Goal: Contribute content: Contribute content

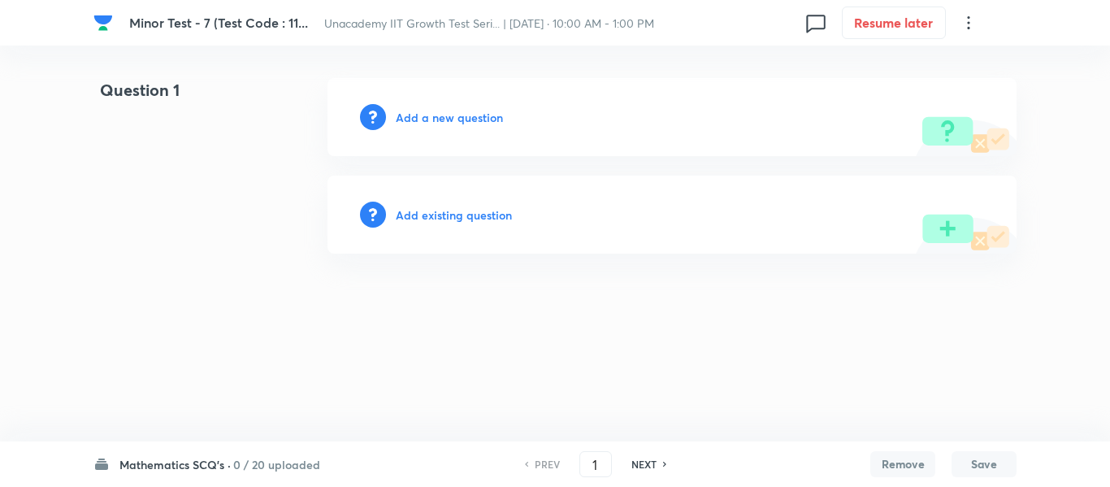
click at [427, 120] on h6 "Add a new question" at bounding box center [449, 117] width 107 height 17
click at [427, 120] on h6 "Choose a question type" at bounding box center [458, 117] width 125 height 17
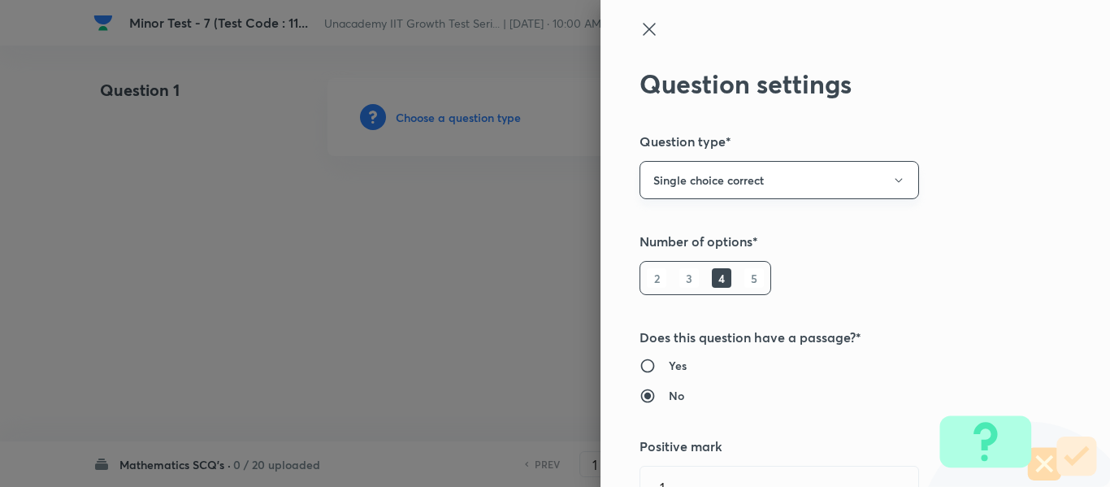
click at [702, 193] on button "Single choice correct" at bounding box center [778, 180] width 279 height 38
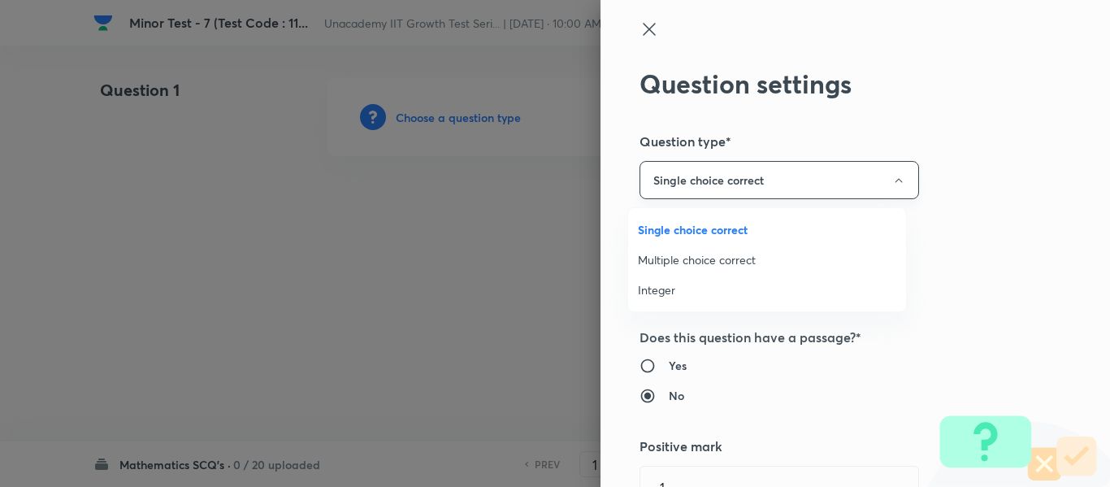
click at [702, 193] on div at bounding box center [555, 243] width 1110 height 487
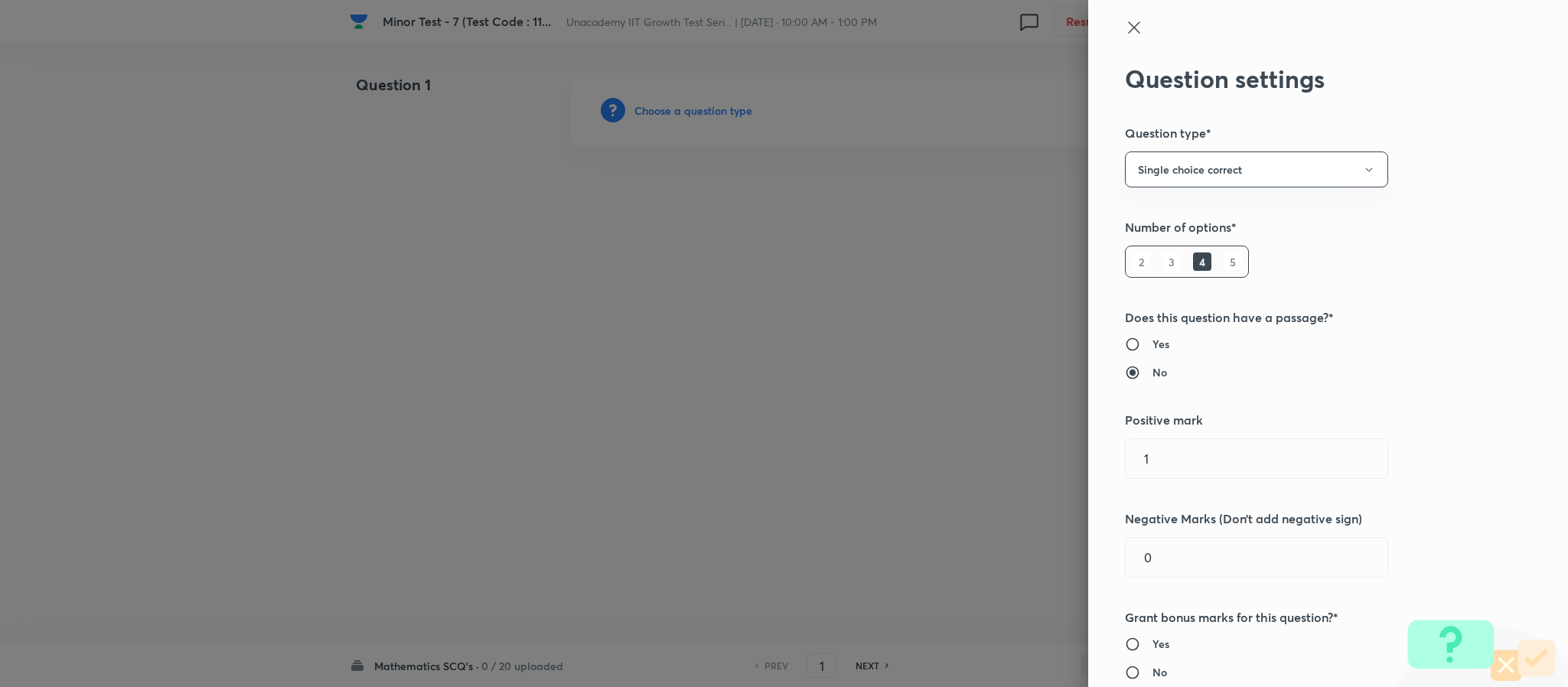
drag, startPoint x: 1161, startPoint y: 458, endPoint x: 1060, endPoint y: 461, distance: 101.0
click at [1044, 457] on div "Question settings Question type* Single choice correct Number of options* 2 3 4…" at bounding box center [784, 344] width 1568 height 687
type input "4"
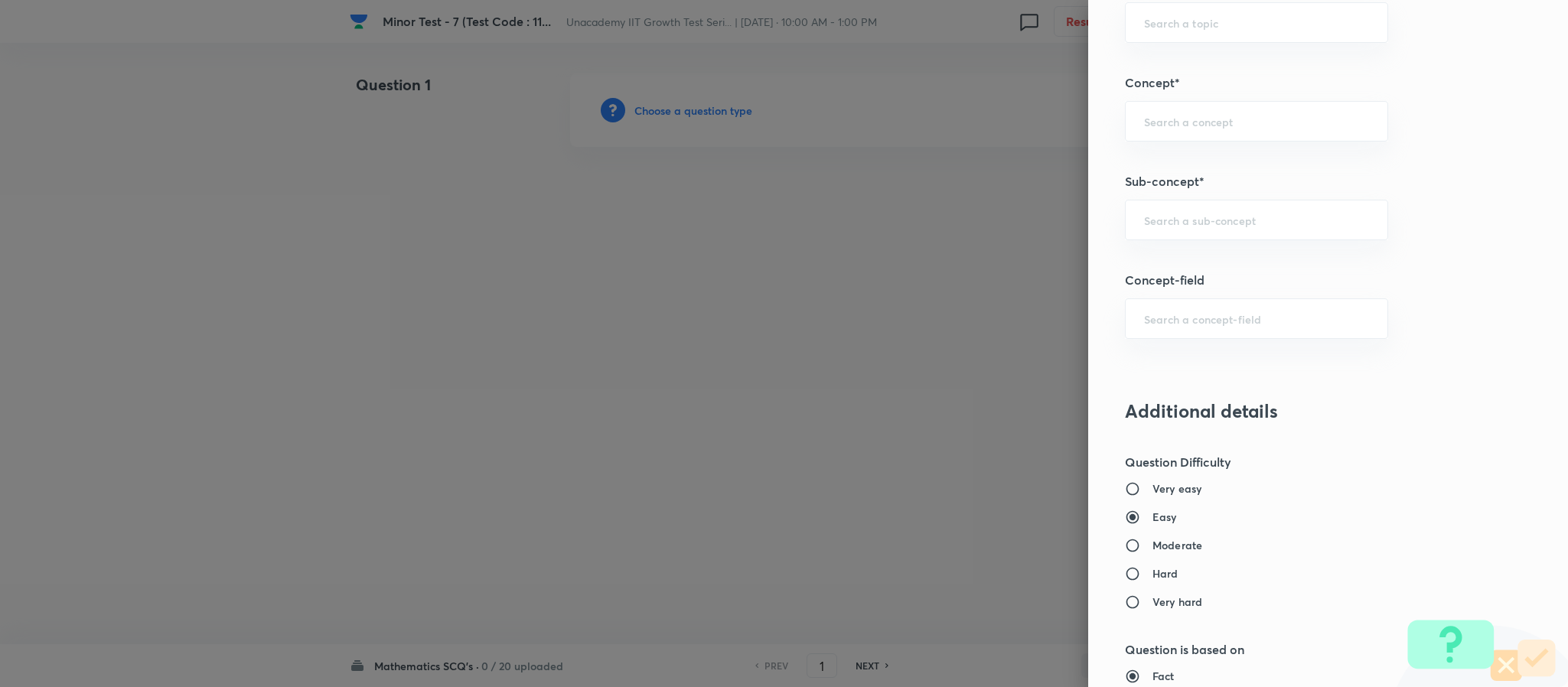
scroll to position [688, 0]
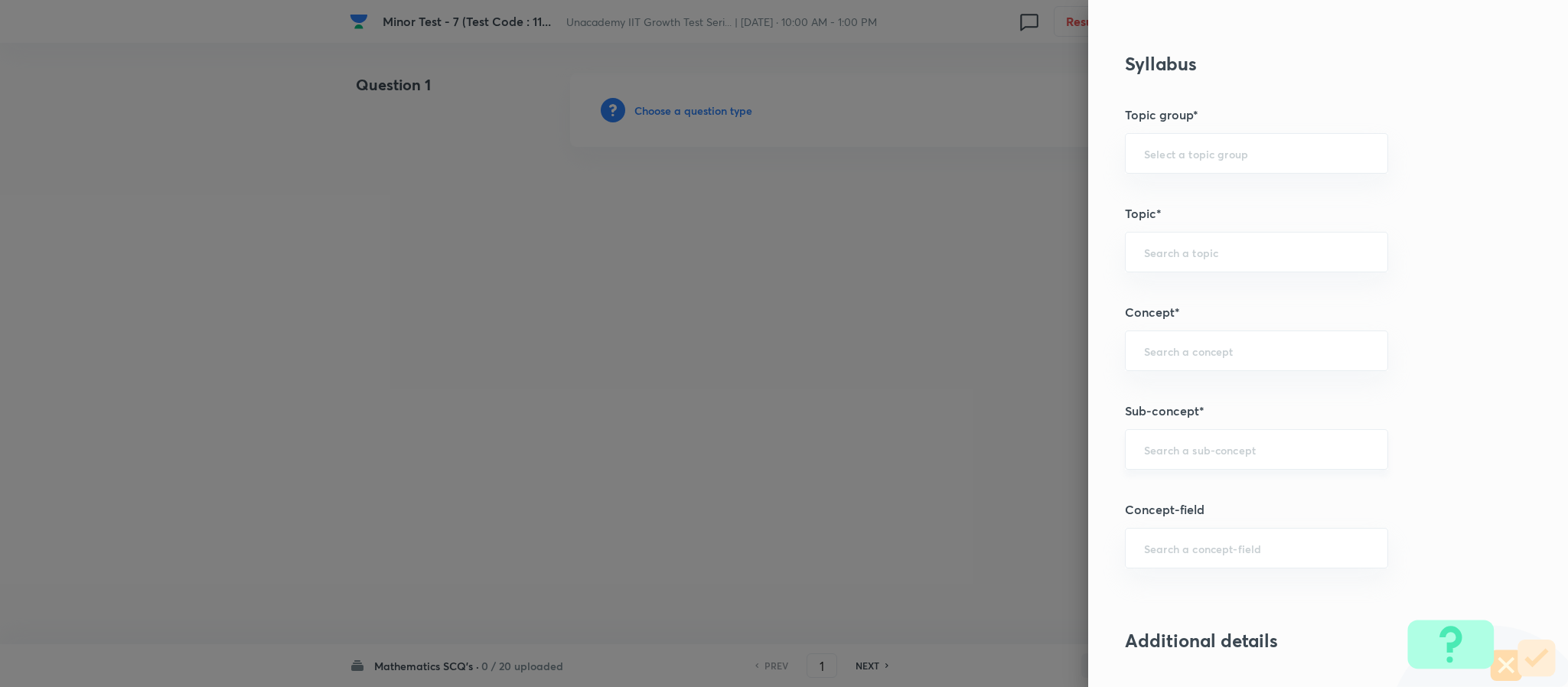
type input "1"
click at [1044, 456] on input "text" at bounding box center [1256, 449] width 225 height 14
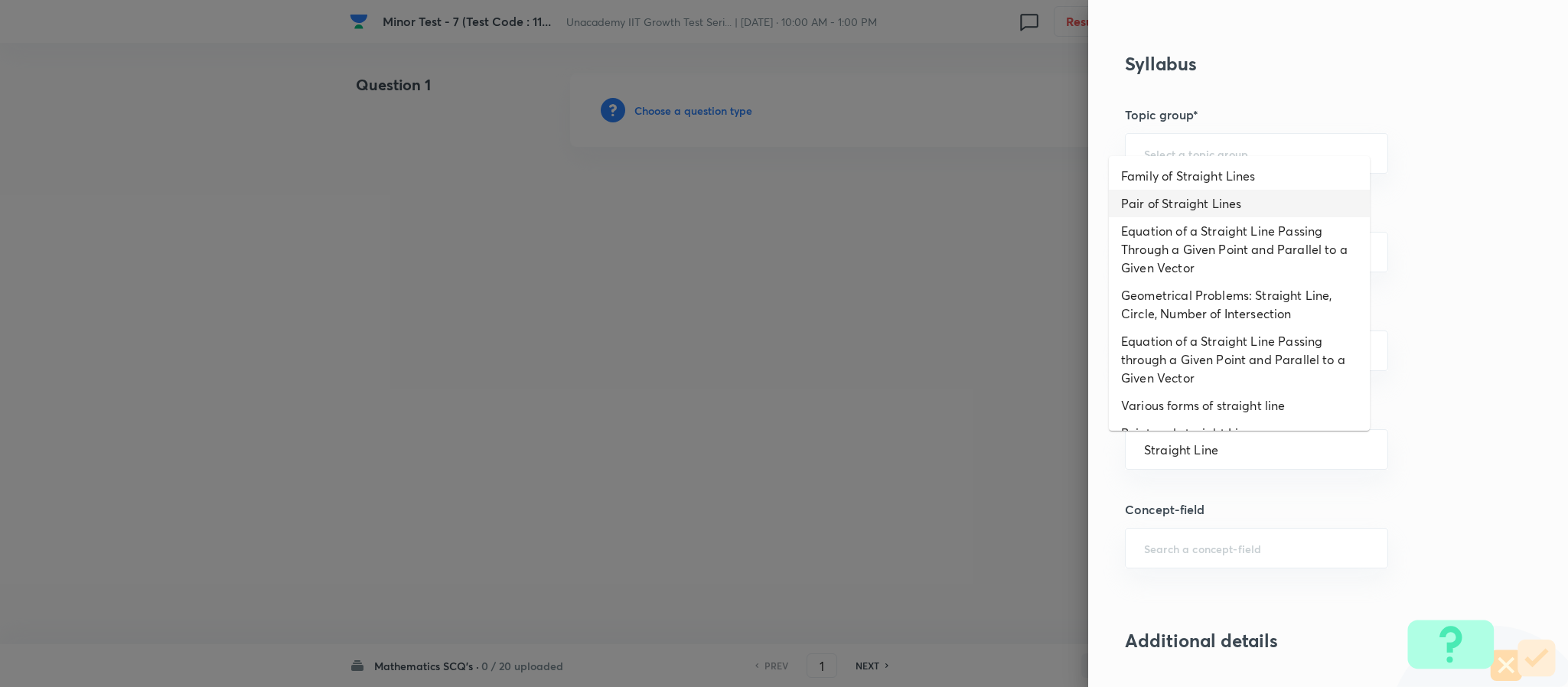
click at [1044, 191] on li "Pair of Straight Lines" at bounding box center [1238, 202] width 261 height 27
type input "Pair of Straight Lines"
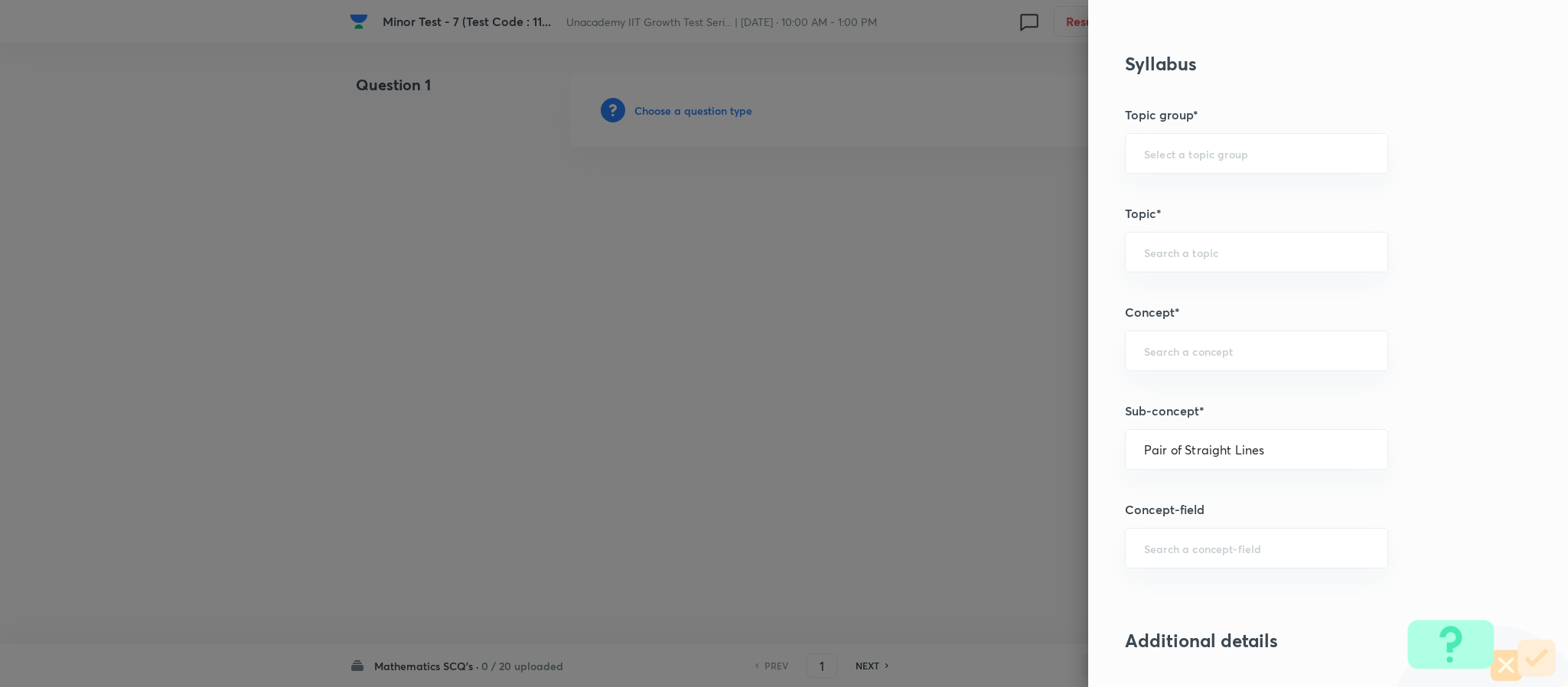
type input "Mathematics"
type input "Geometry"
type input "Straight Lines"
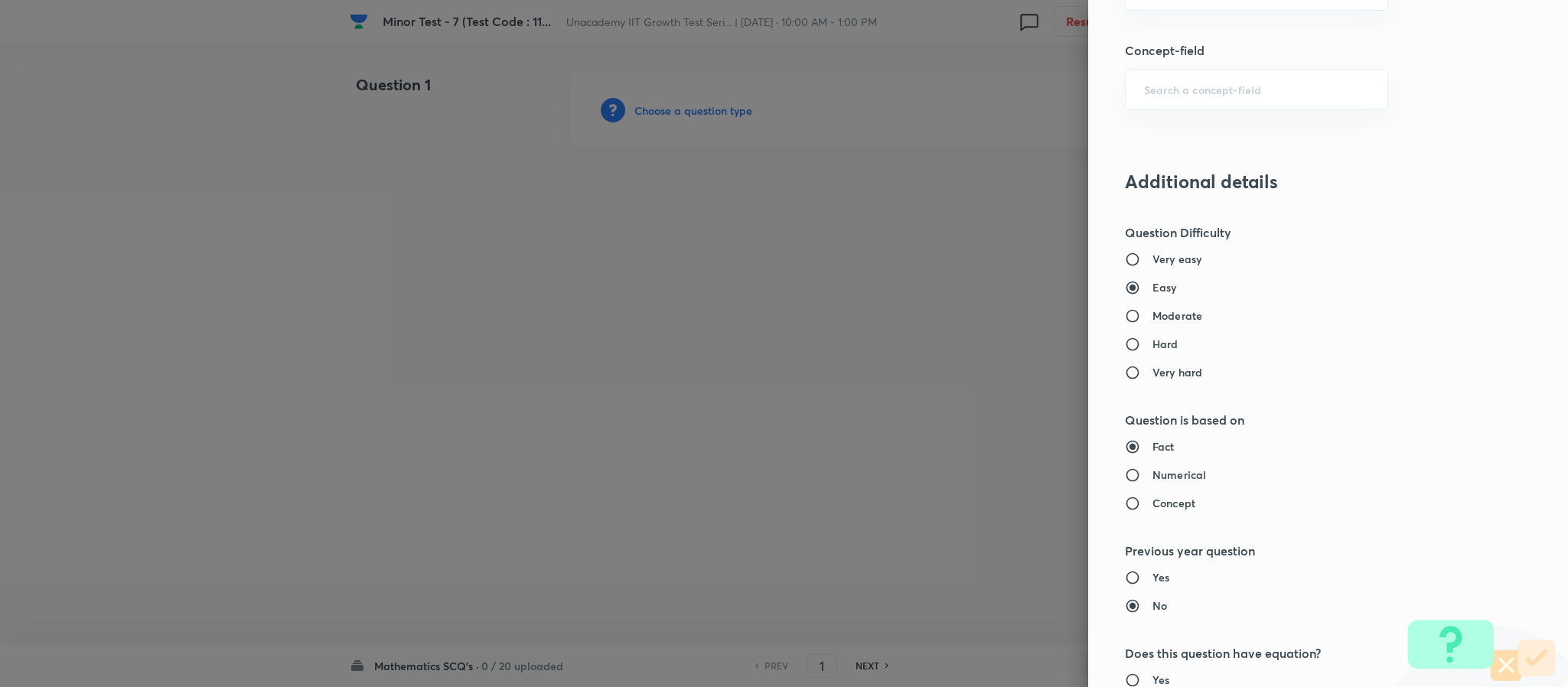
click at [1044, 314] on input "Moderate" at bounding box center [1138, 315] width 27 height 15
radio input "true"
radio input "false"
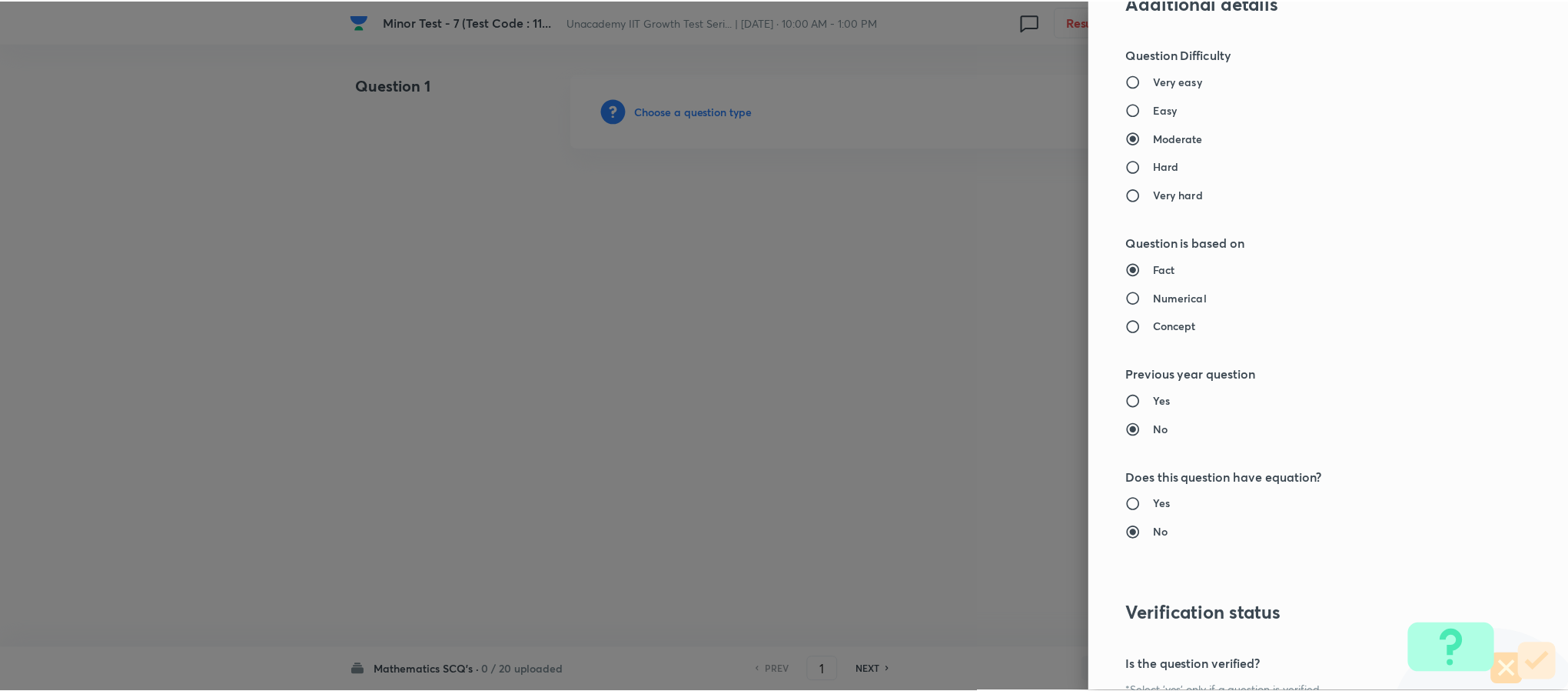
scroll to position [1514, 0]
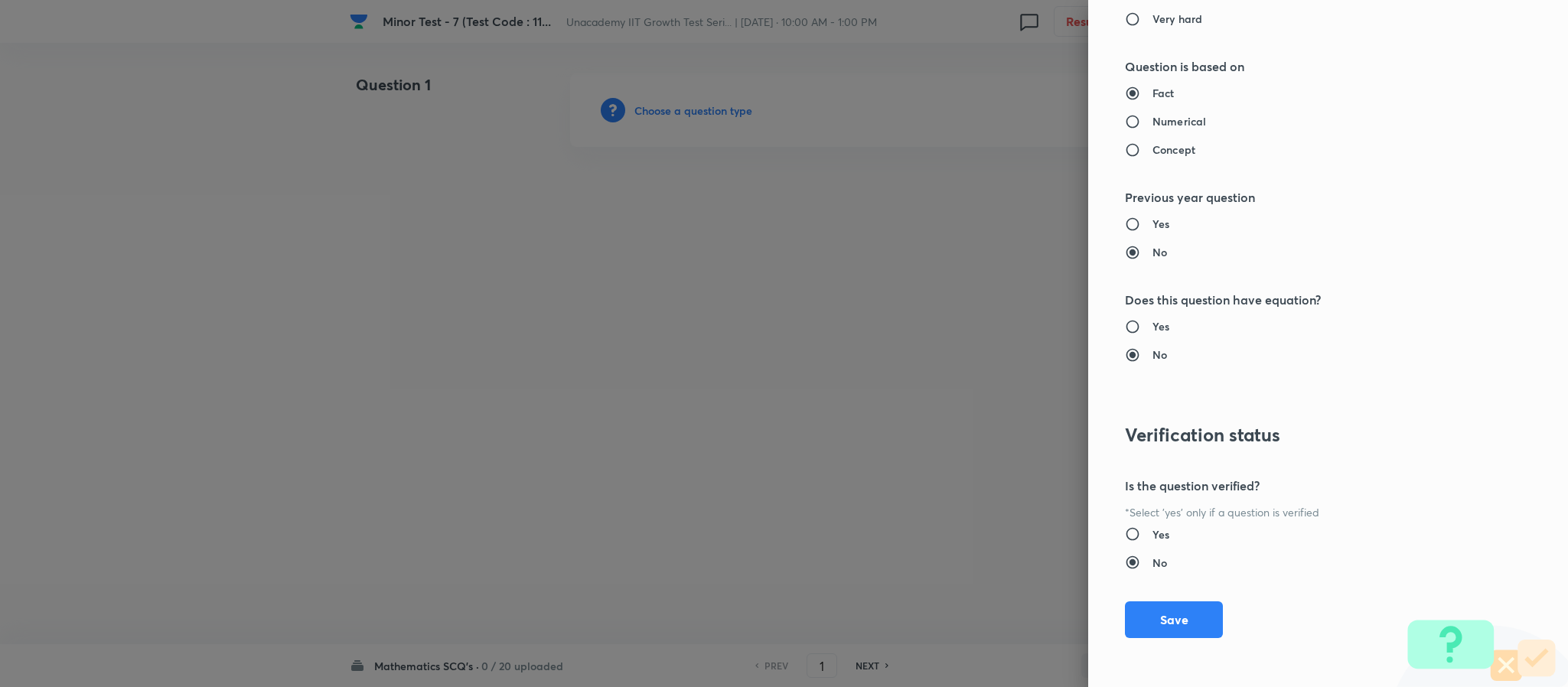
click at [1044, 113] on h6 "Numerical" at bounding box center [1179, 120] width 54 height 16
click at [1044, 114] on input "Numerical" at bounding box center [1138, 121] width 27 height 15
radio input "true"
radio input "false"
click at [1044, 457] on button "Save" at bounding box center [1173, 617] width 98 height 37
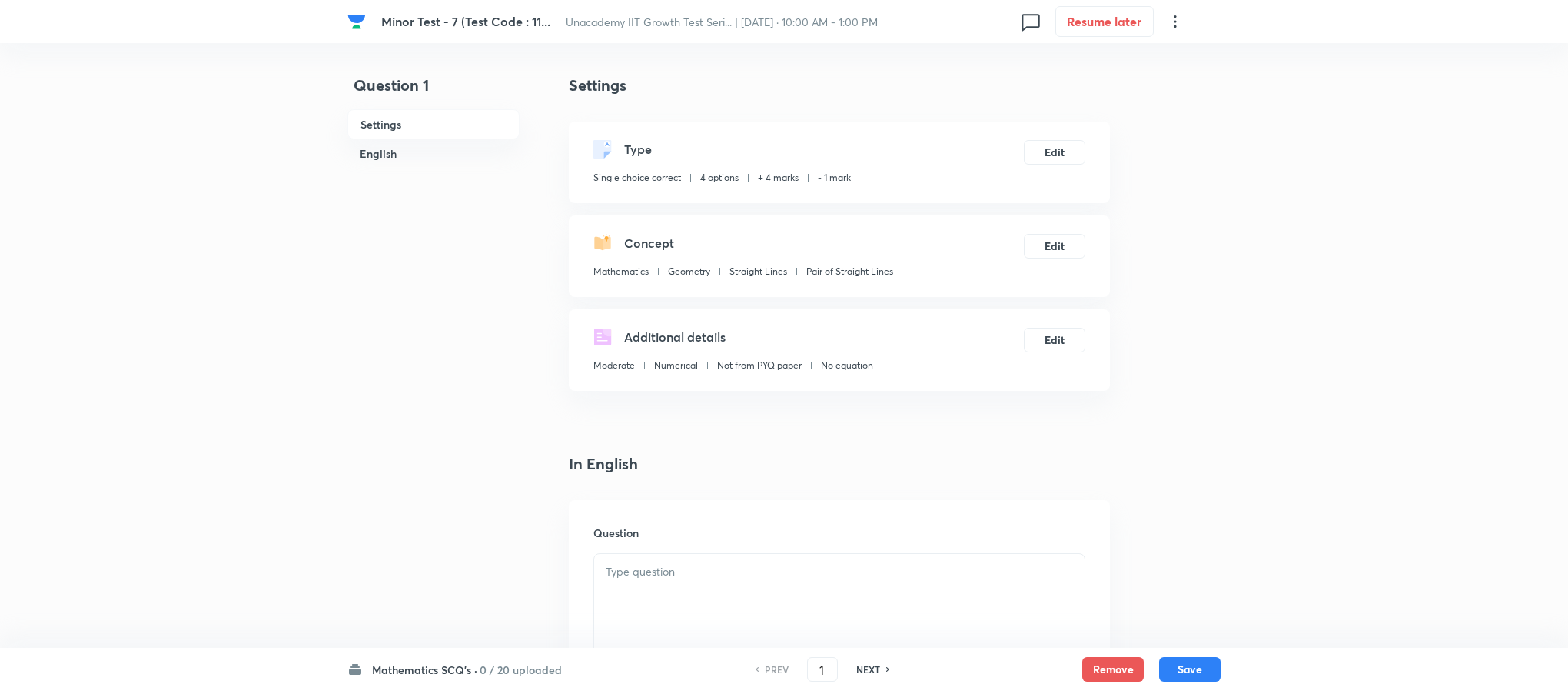
click at [660, 460] on p at bounding box center [839, 572] width 467 height 18
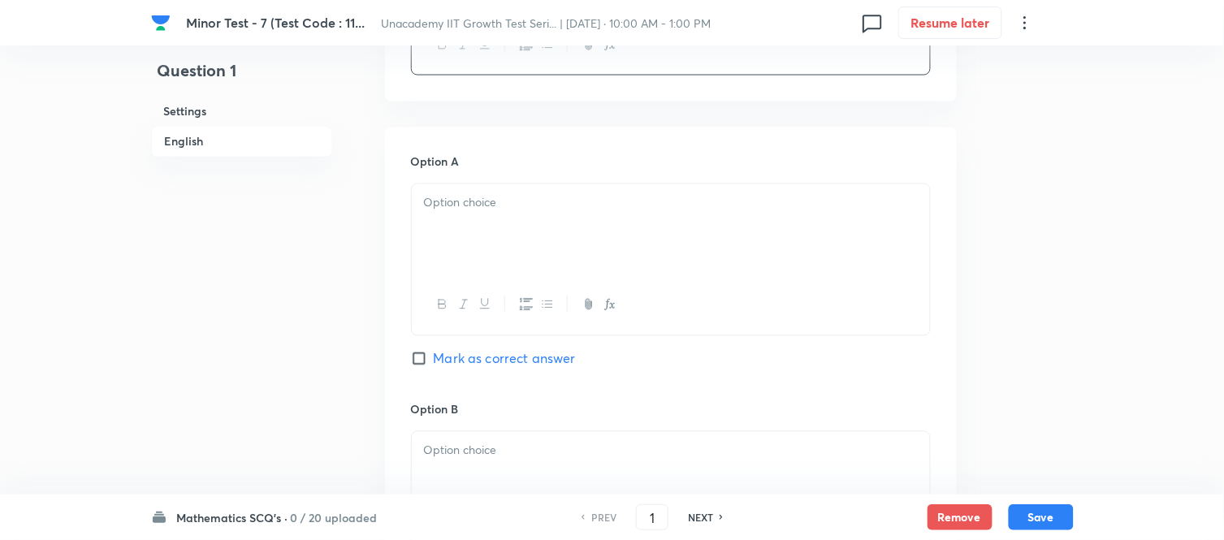
scroll to position [668, 0]
click at [492, 236] on div at bounding box center [671, 222] width 518 height 91
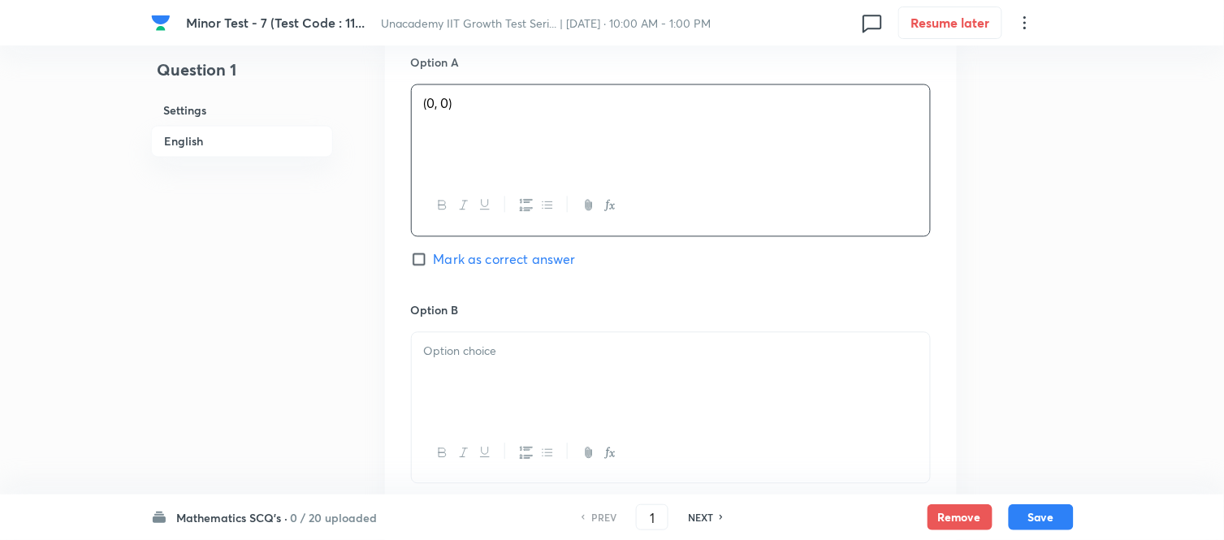
scroll to position [848, 0]
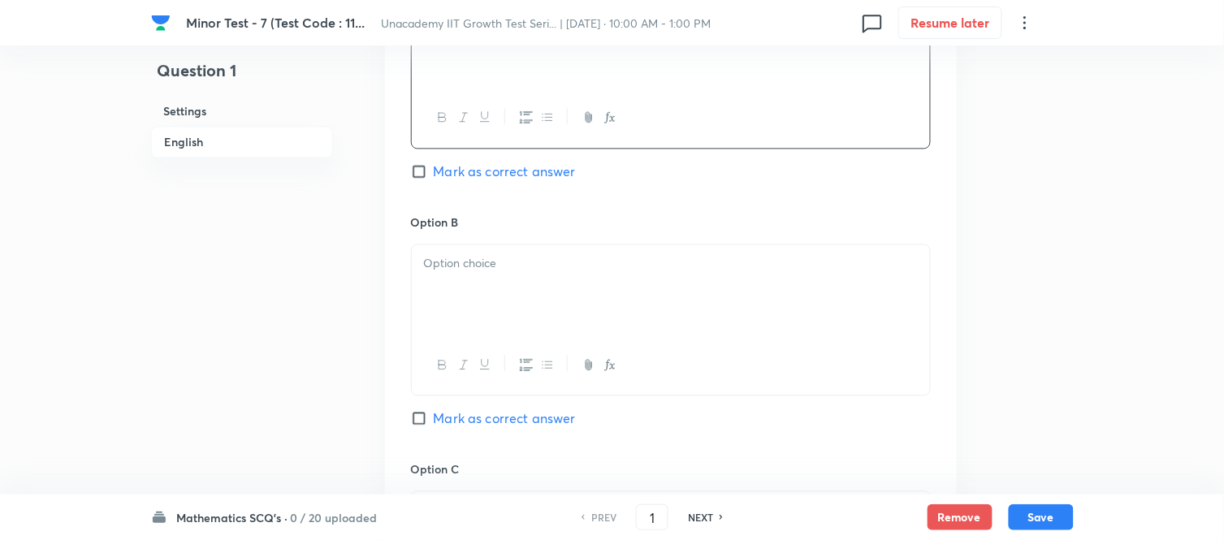
click at [512, 266] on p at bounding box center [671, 263] width 494 height 19
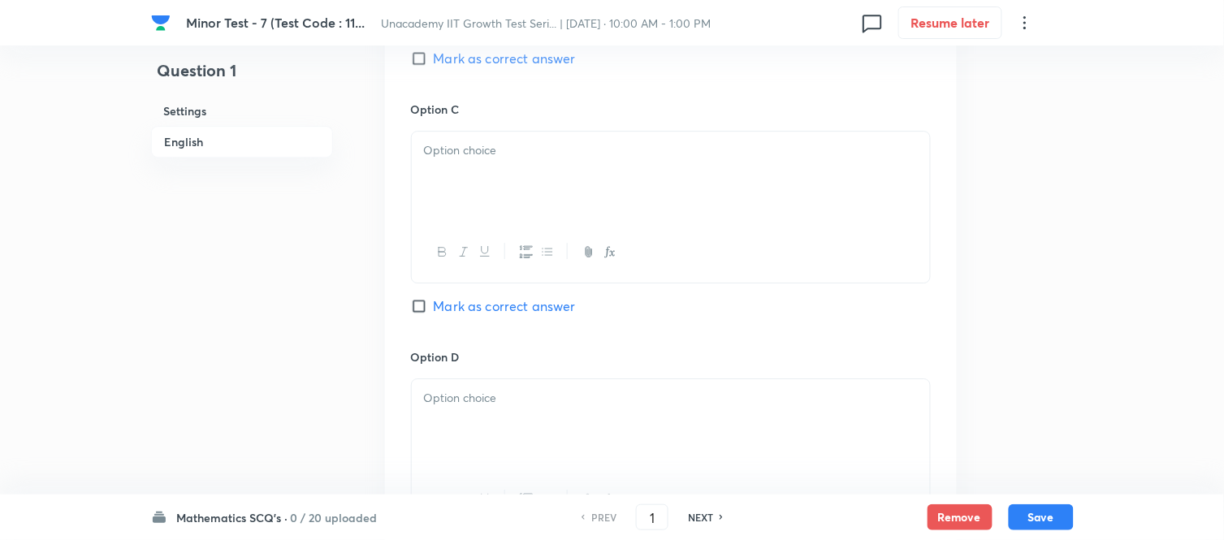
scroll to position [1209, 0]
click at [453, 192] on div at bounding box center [671, 176] width 518 height 91
click at [440, 58] on span "Mark as correct answer" at bounding box center [505, 57] width 142 height 19
click at [434, 58] on input "Mark as correct answer" at bounding box center [422, 58] width 23 height 16
checkbox input "true"
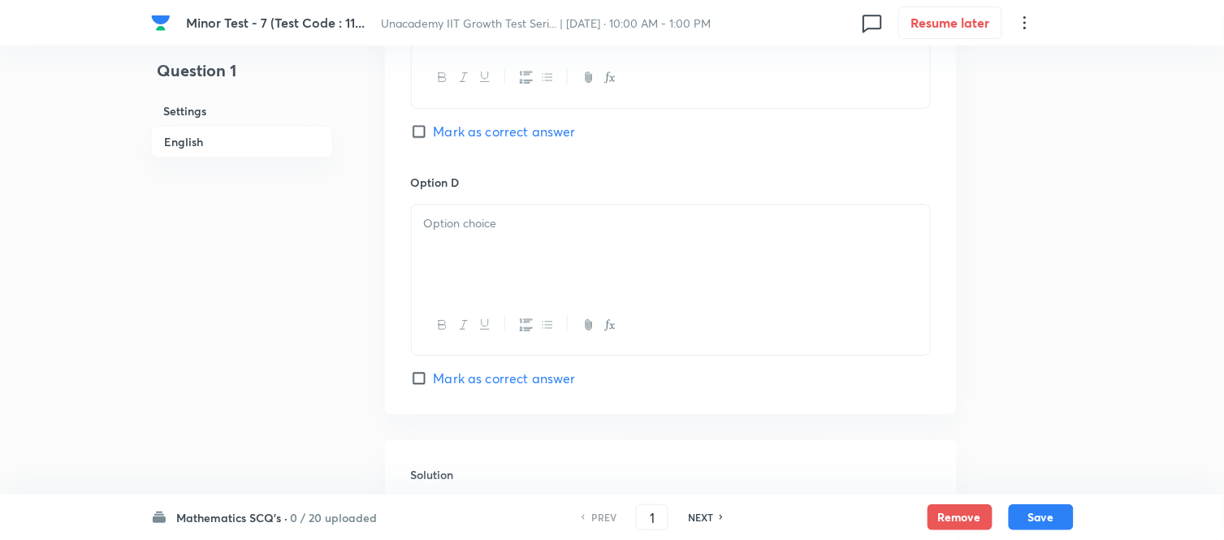
scroll to position [1390, 0]
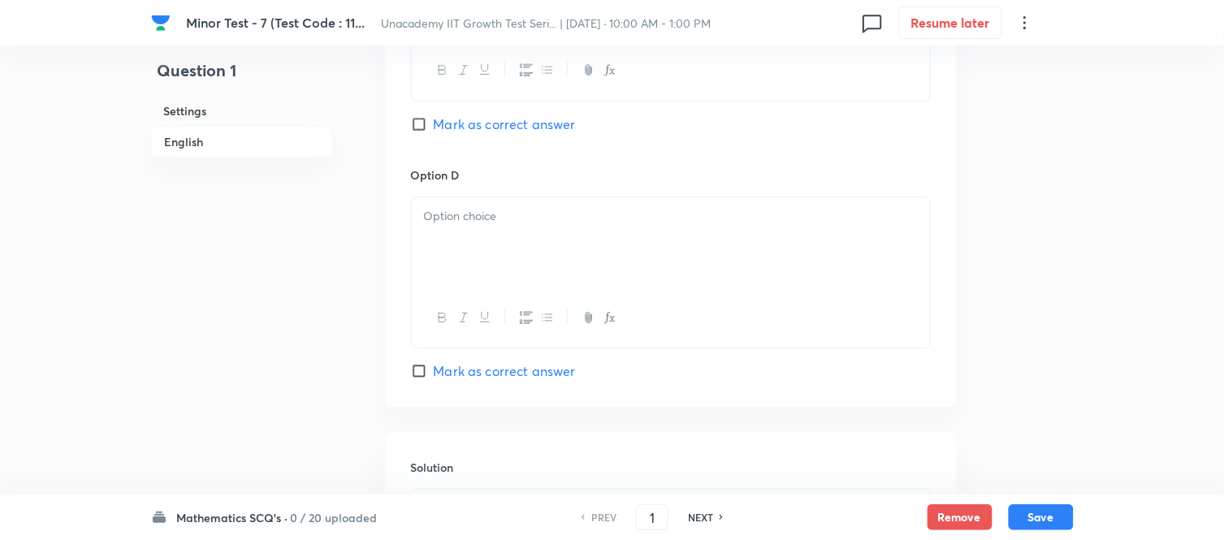
click at [476, 276] on div at bounding box center [671, 242] width 518 height 91
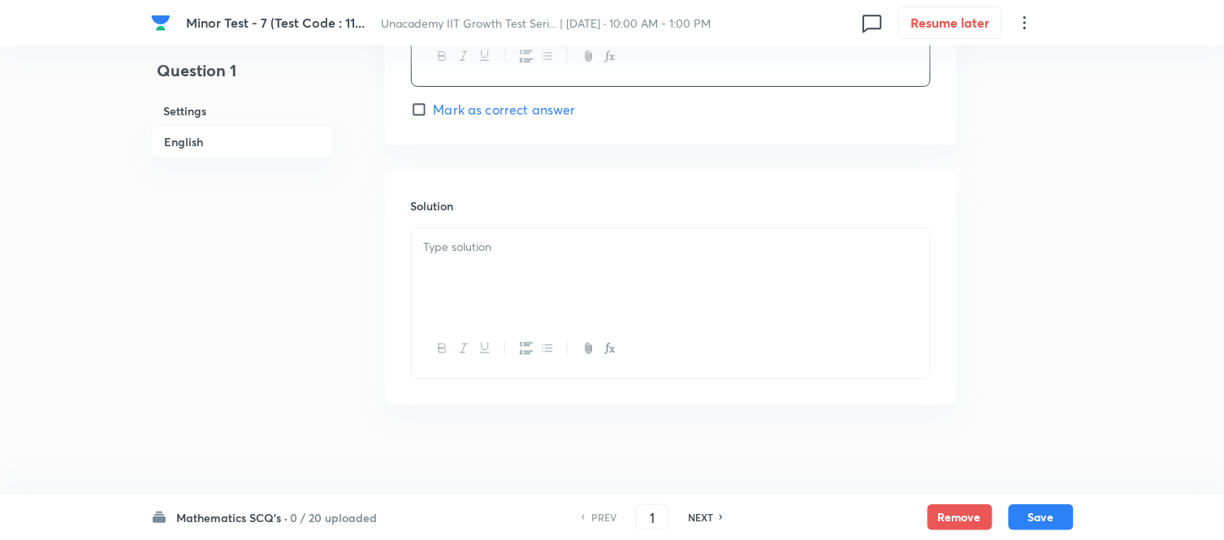
scroll to position [1661, 0]
click at [502, 256] on div at bounding box center [671, 265] width 518 height 91
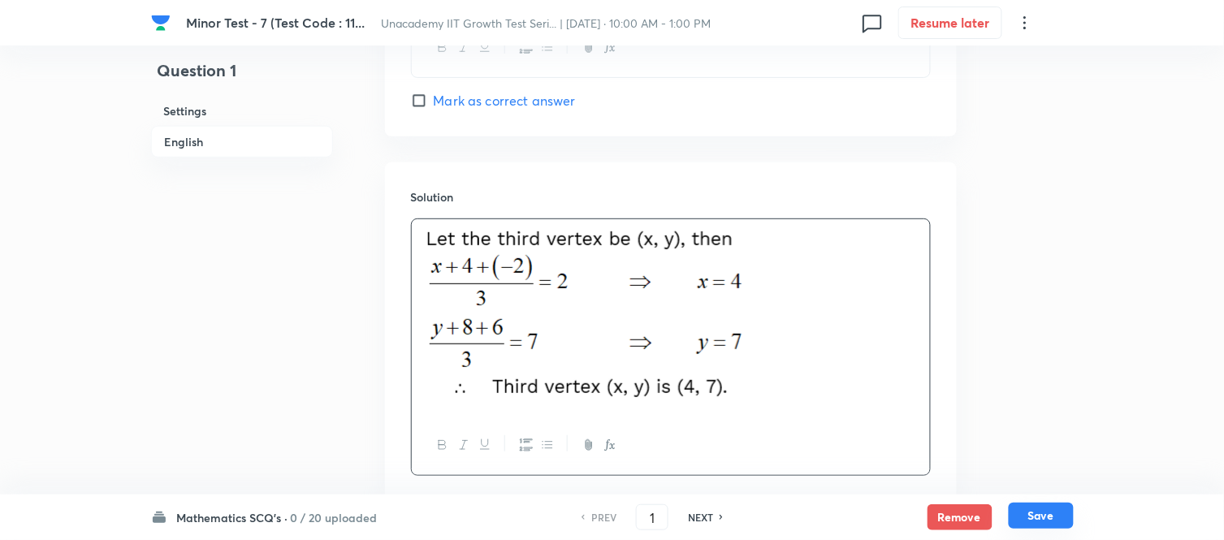
click at [1026, 486] on button "Save" at bounding box center [1041, 516] width 65 height 26
type input "2"
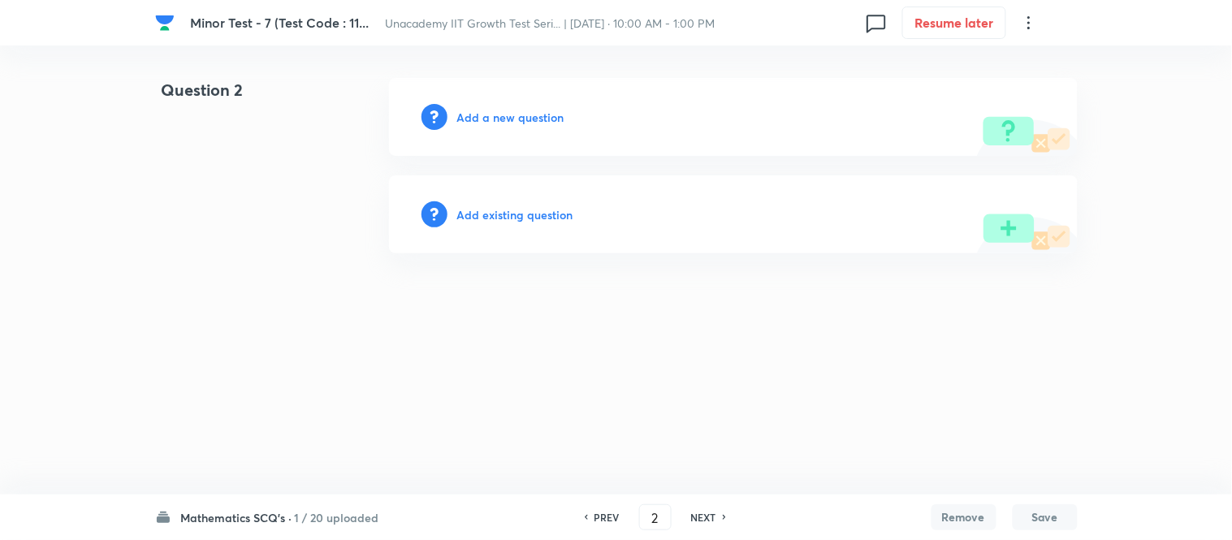
click at [478, 117] on h6 "Add a new question" at bounding box center [510, 117] width 107 height 17
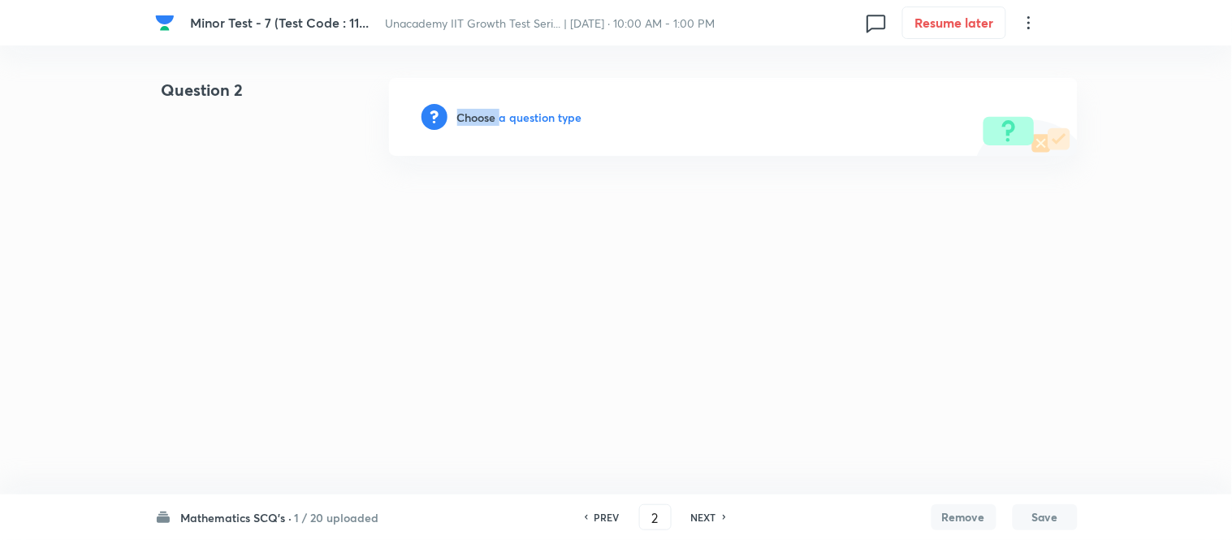
click at [478, 117] on h6 "Choose a question type" at bounding box center [519, 117] width 125 height 17
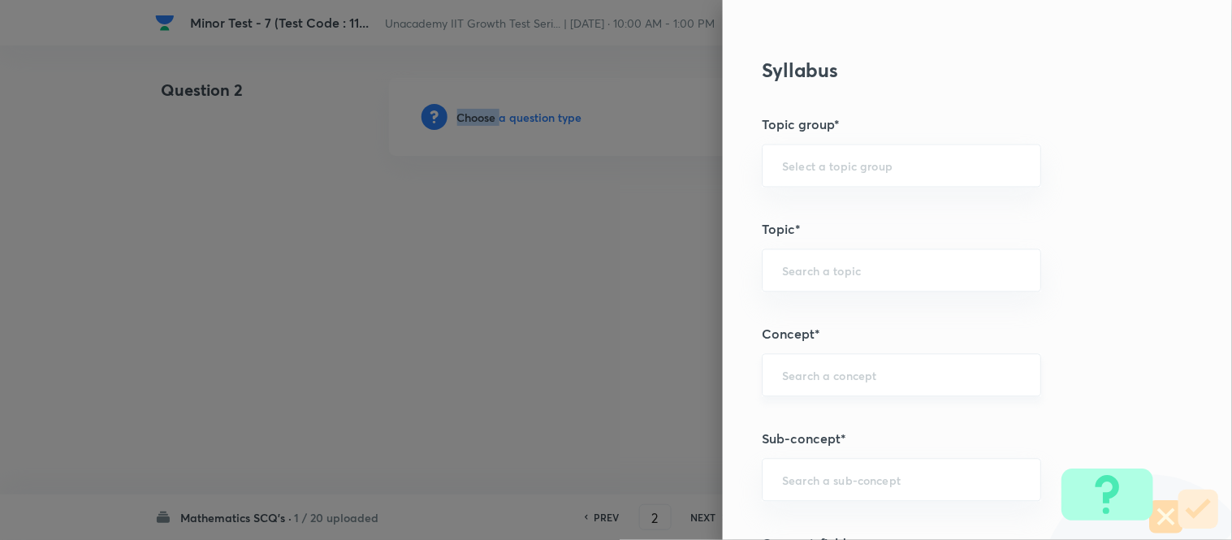
scroll to position [903, 0]
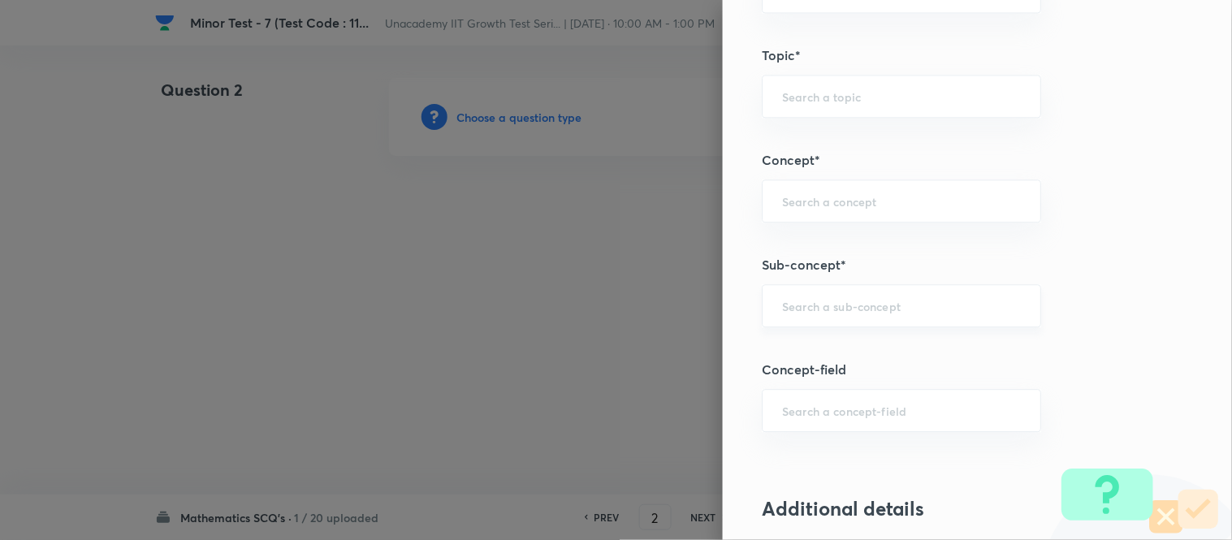
click at [803, 309] on input "text" at bounding box center [901, 305] width 239 height 15
click at [806, 346] on li "Pair of Straight Lines" at bounding box center [889, 353] width 278 height 29
type input "Pair of Straight Lines"
type input "Mathematics"
type input "Geometry"
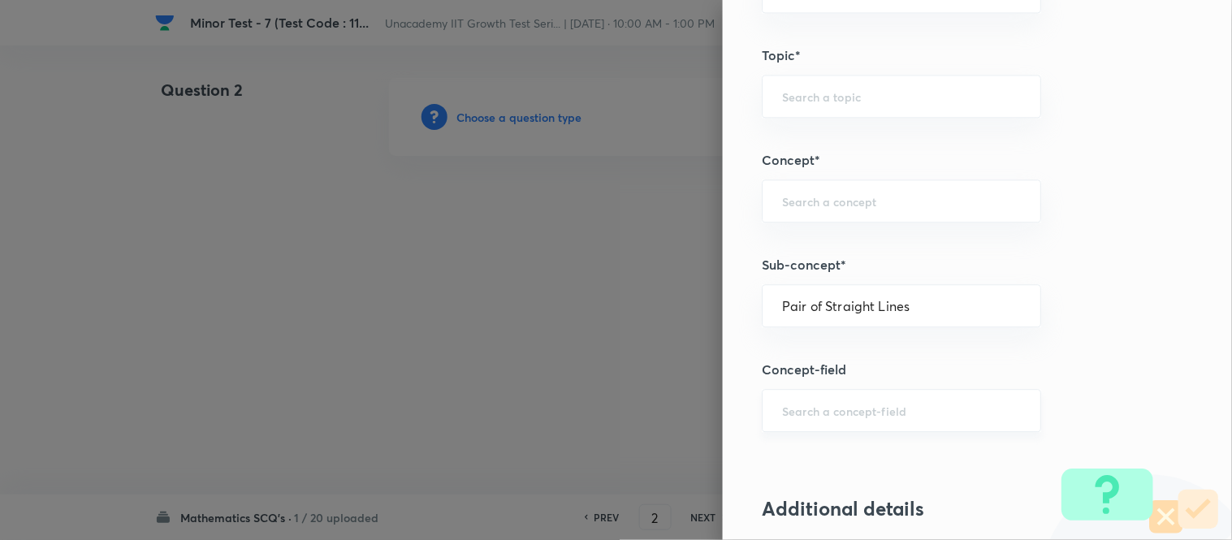
type input "Straight Lines"
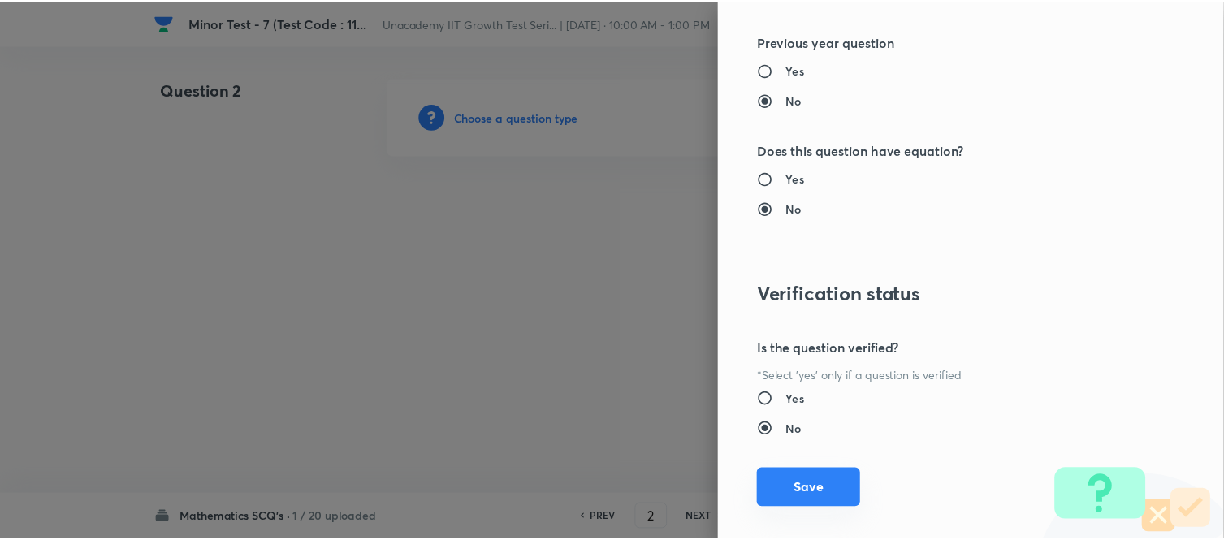
scroll to position [1783, 0]
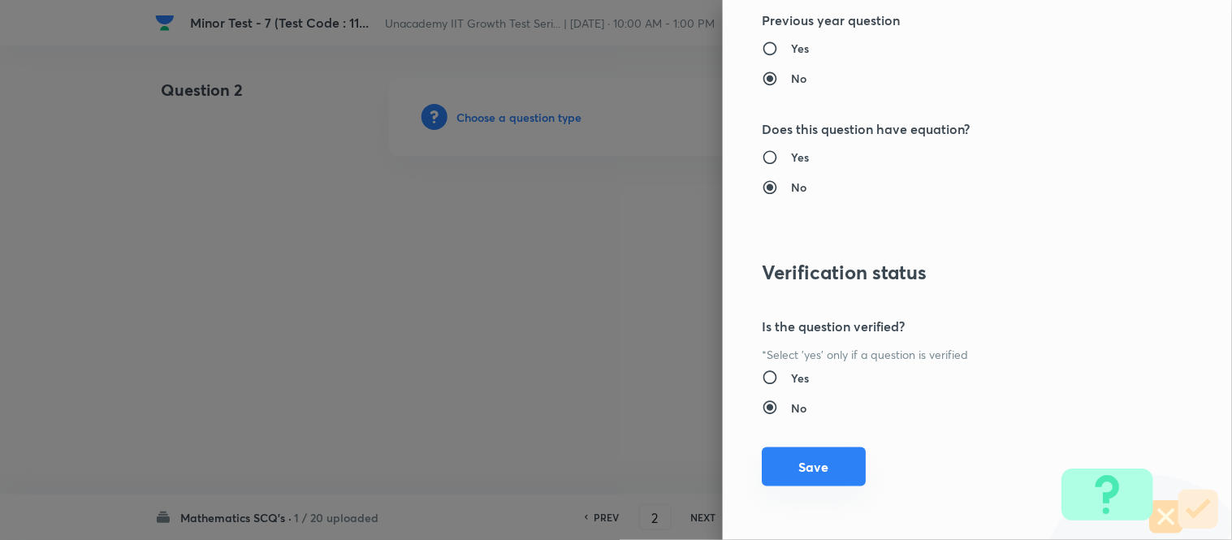
click at [797, 459] on button "Save" at bounding box center [814, 467] width 104 height 39
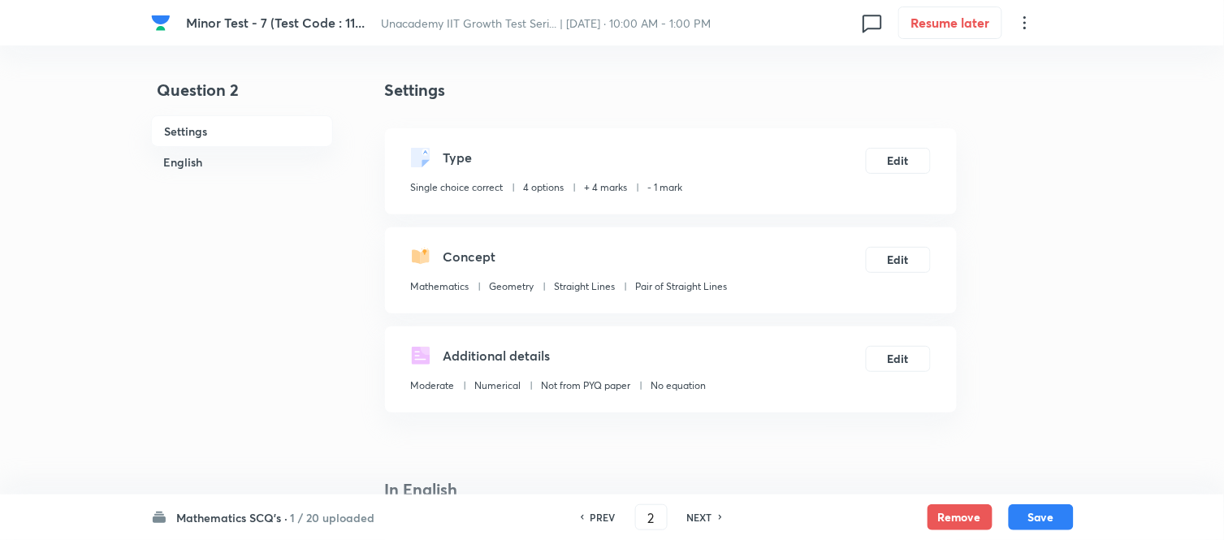
scroll to position [271, 0]
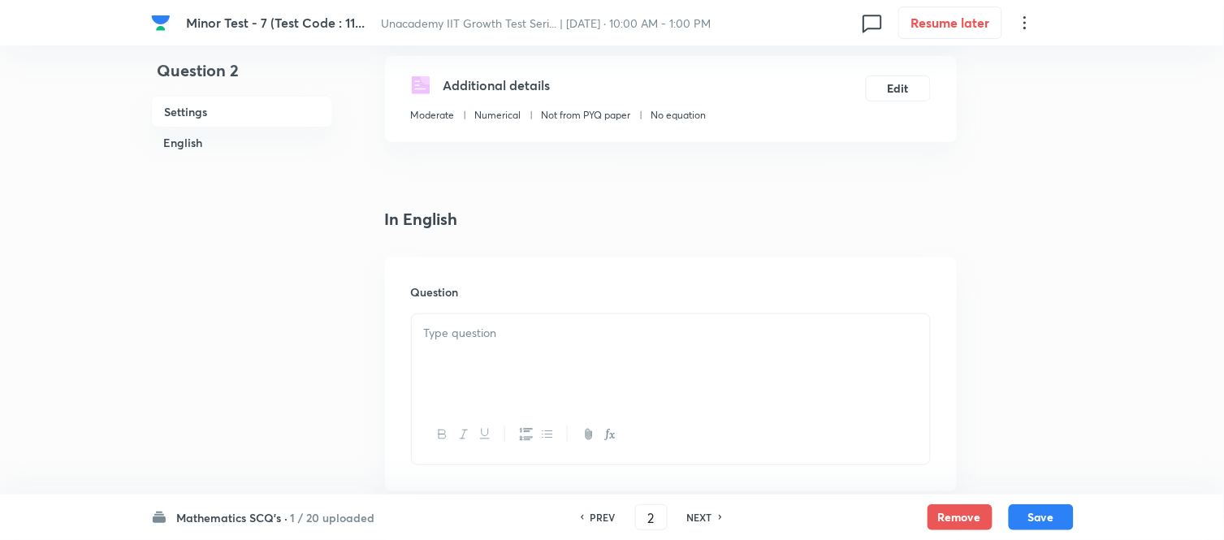
drag, startPoint x: 463, startPoint y: 313, endPoint x: 461, endPoint y: 334, distance: 21.3
click at [461, 314] on div at bounding box center [671, 390] width 520 height 152
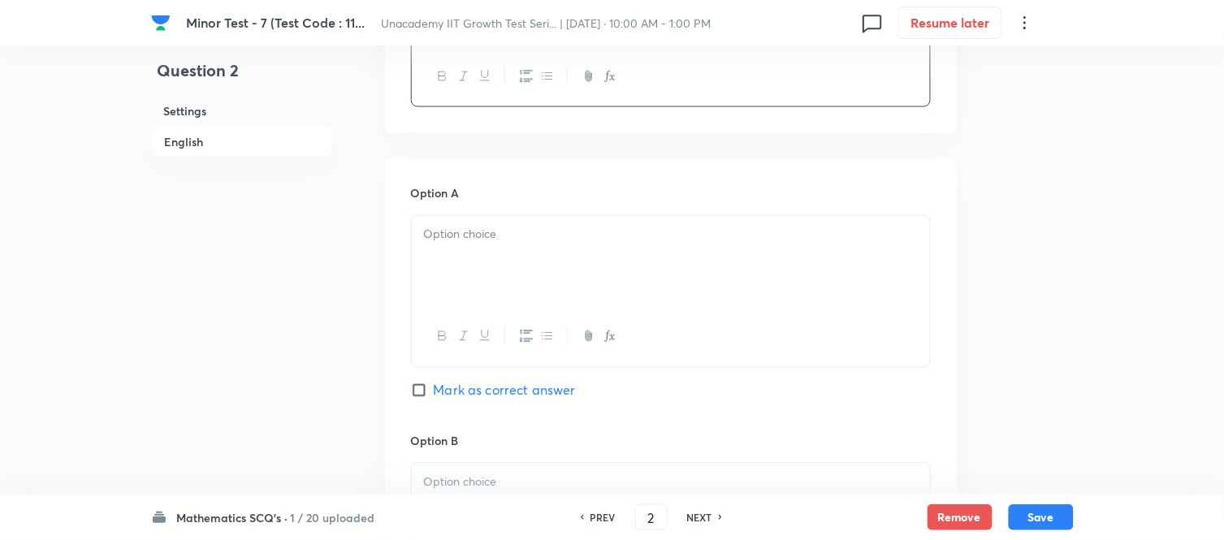
scroll to position [631, 0]
click at [436, 252] on div at bounding box center [671, 259] width 518 height 91
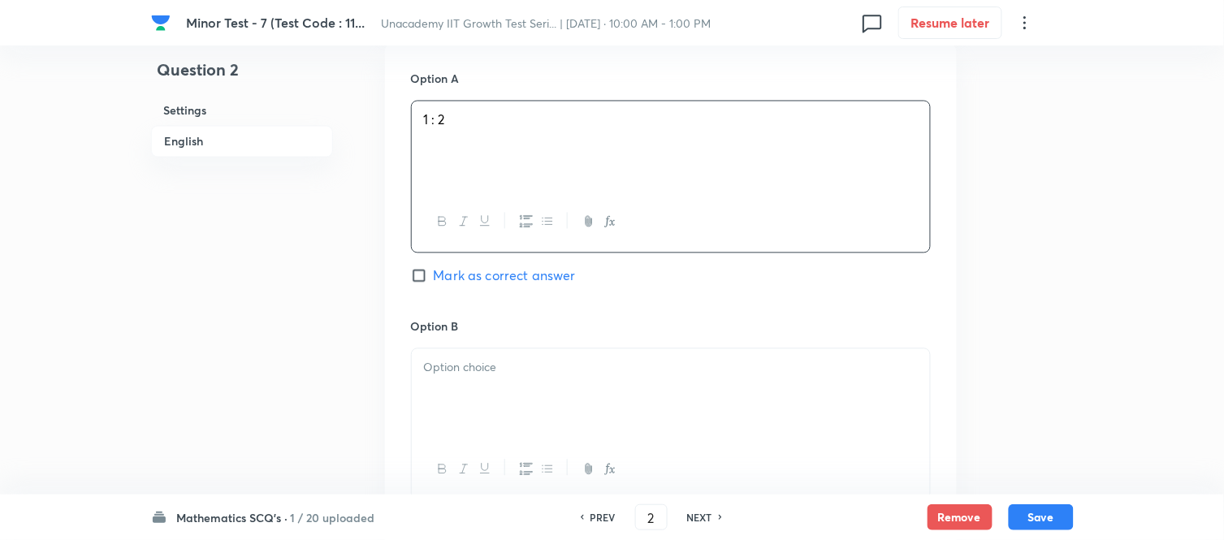
scroll to position [903, 0]
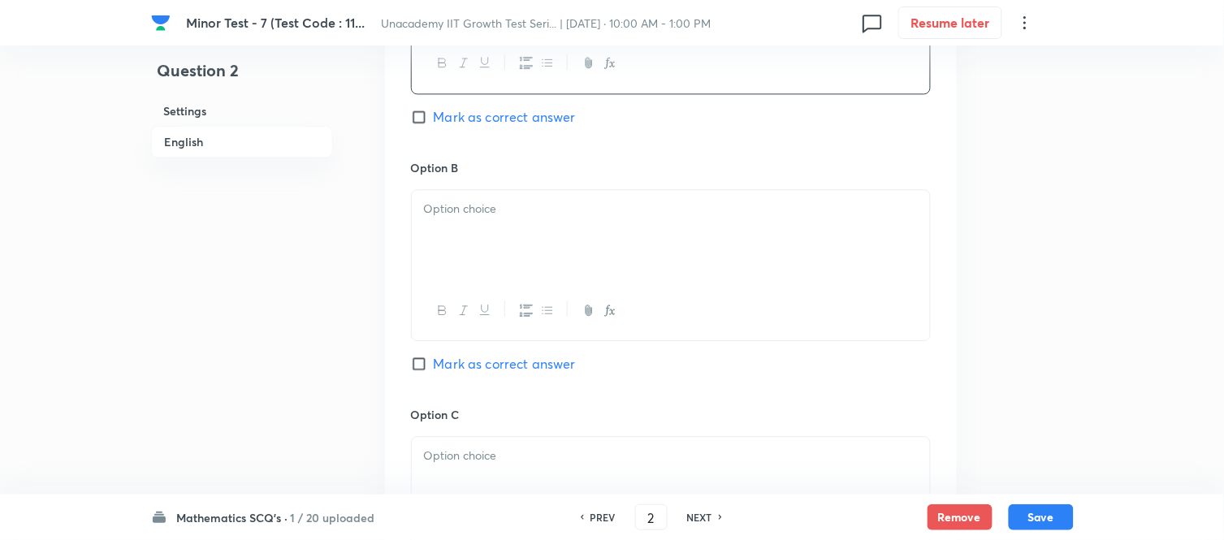
click at [436, 212] on p at bounding box center [671, 209] width 494 height 19
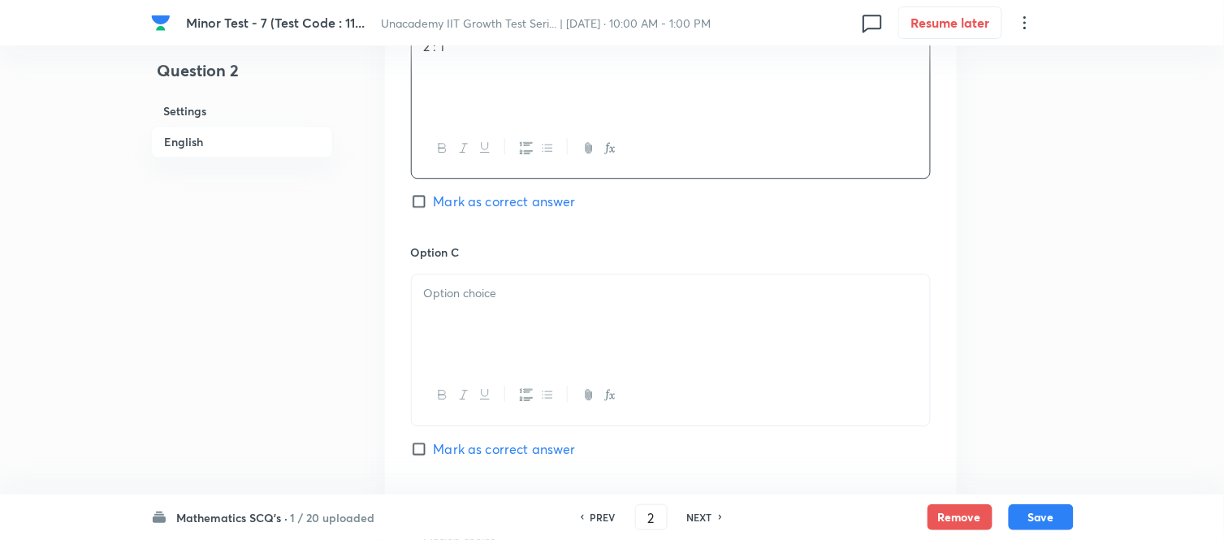
scroll to position [1173, 0]
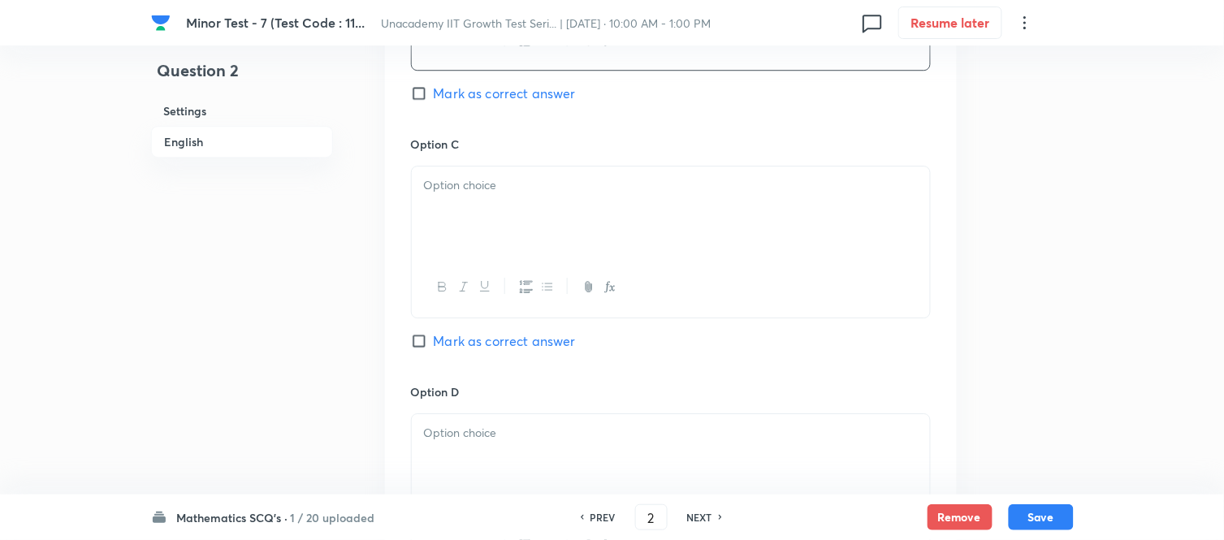
click at [478, 236] on div at bounding box center [671, 212] width 518 height 91
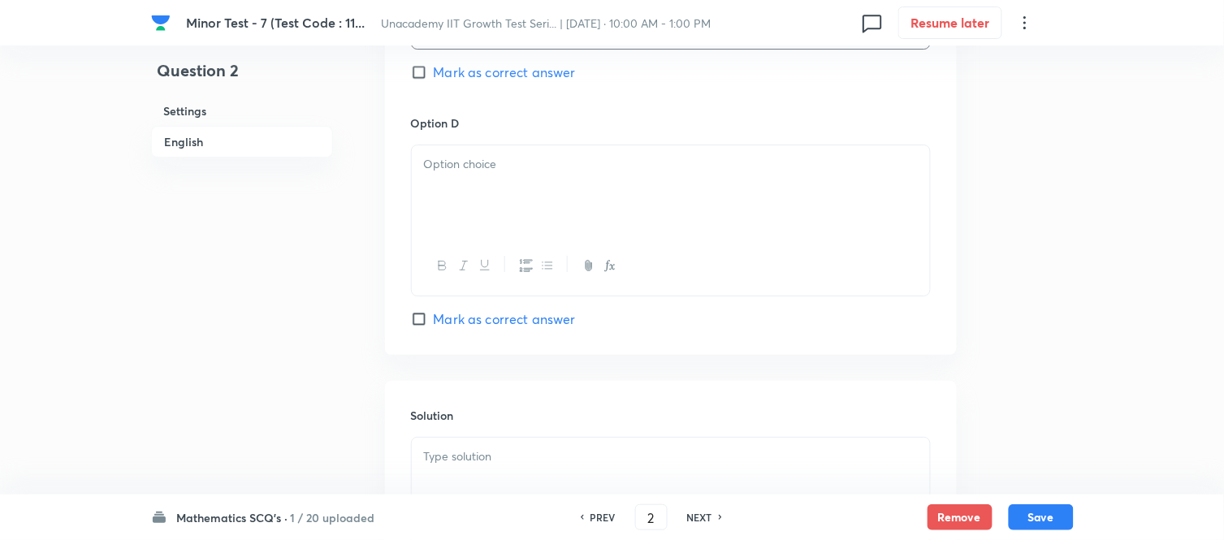
scroll to position [1444, 0]
click at [465, 190] on div at bounding box center [671, 189] width 518 height 91
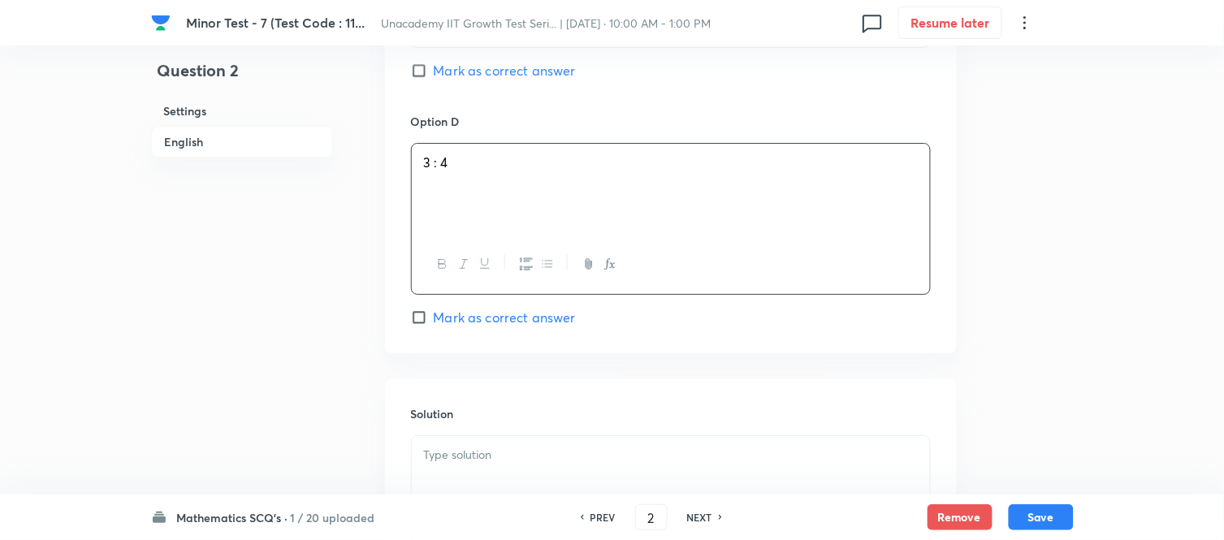
click at [420, 79] on input "Mark as correct answer" at bounding box center [422, 71] width 23 height 16
checkbox input "true"
click at [531, 465] on p at bounding box center [671, 455] width 494 height 19
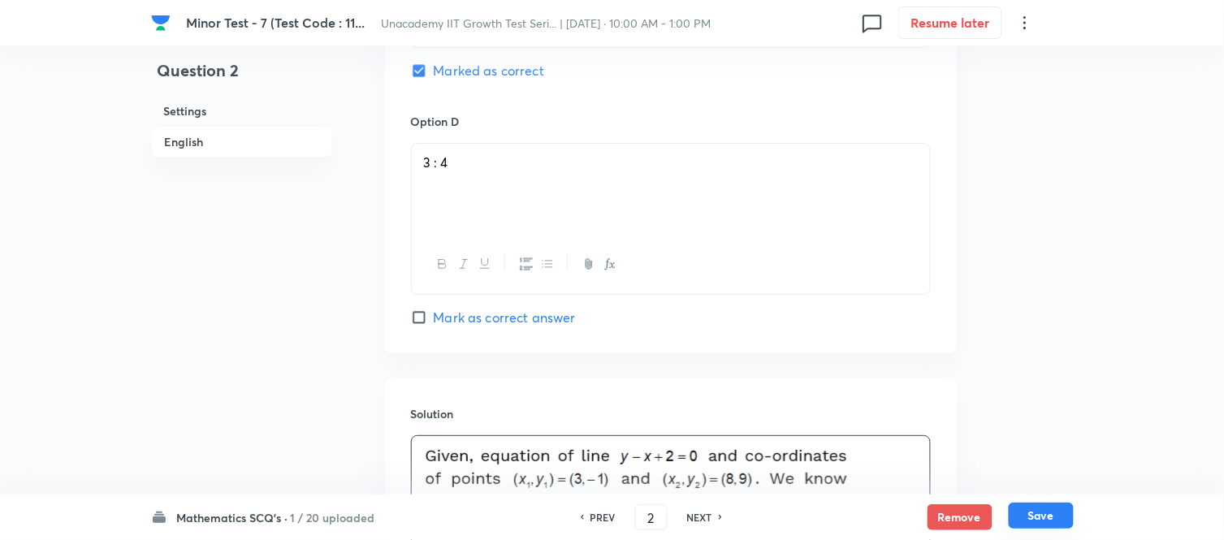
click at [1029, 486] on button "Save" at bounding box center [1041, 516] width 65 height 26
type input "3"
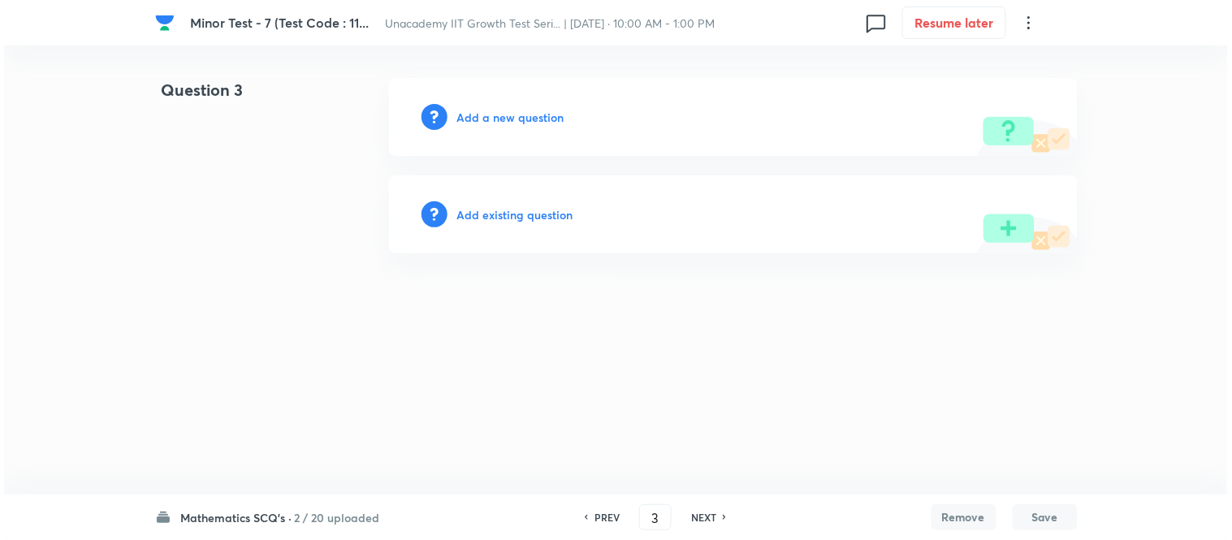
scroll to position [0, 0]
click at [549, 115] on h6 "Add a new question" at bounding box center [510, 117] width 107 height 17
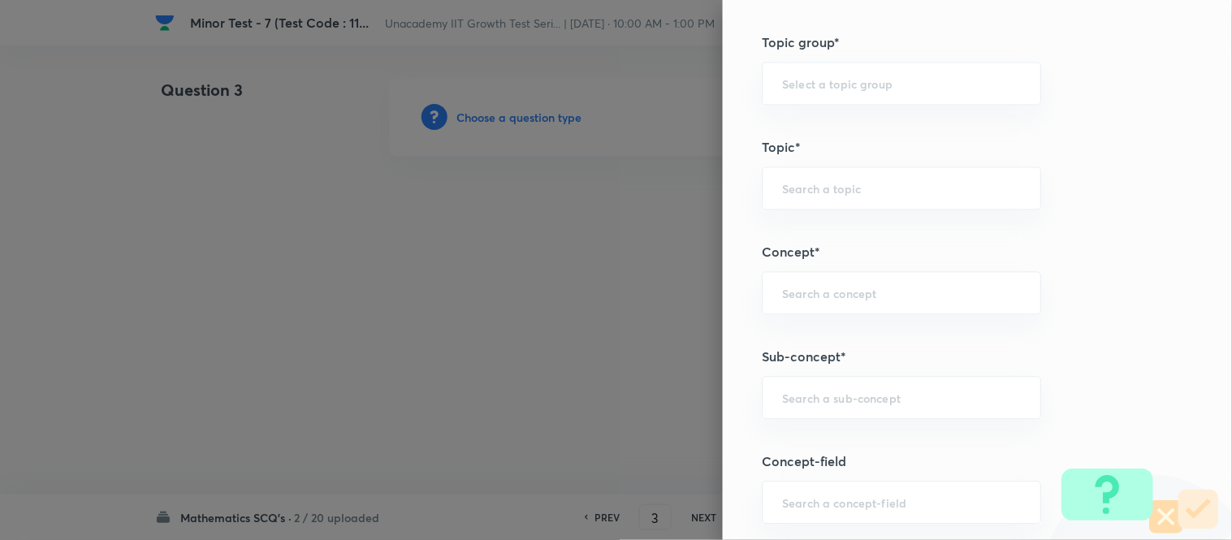
scroll to position [812, 0]
click at [794, 407] on div "​" at bounding box center [901, 396] width 279 height 43
click at [837, 440] on li "Pair of Straight Lines" at bounding box center [889, 443] width 278 height 29
type input "Pair of Straight Lines"
type input "Mathematics"
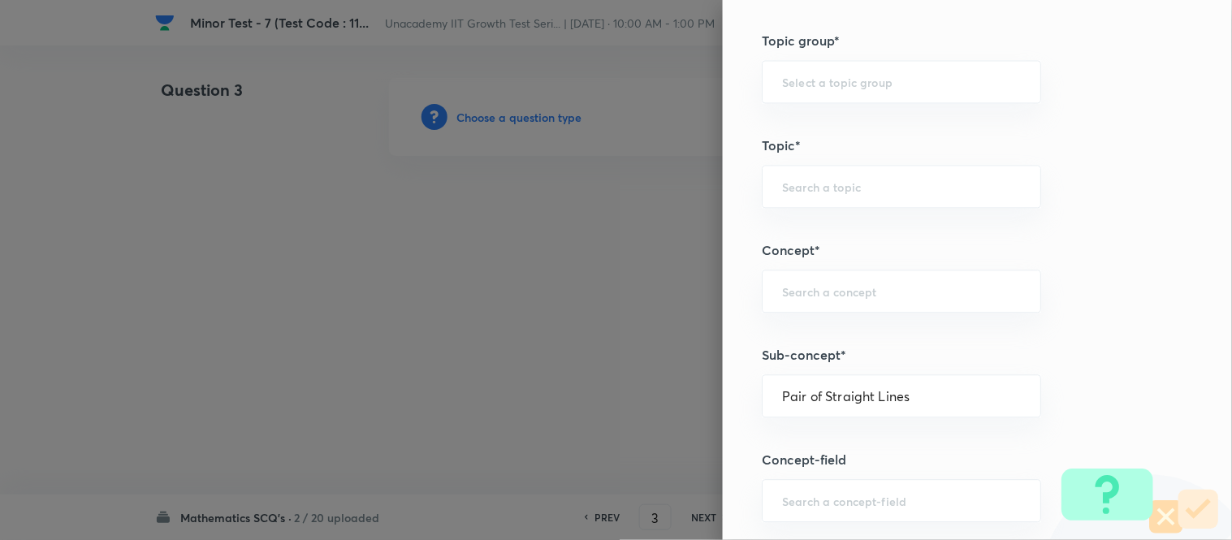
type input "Geometry"
type input "Straight Lines"
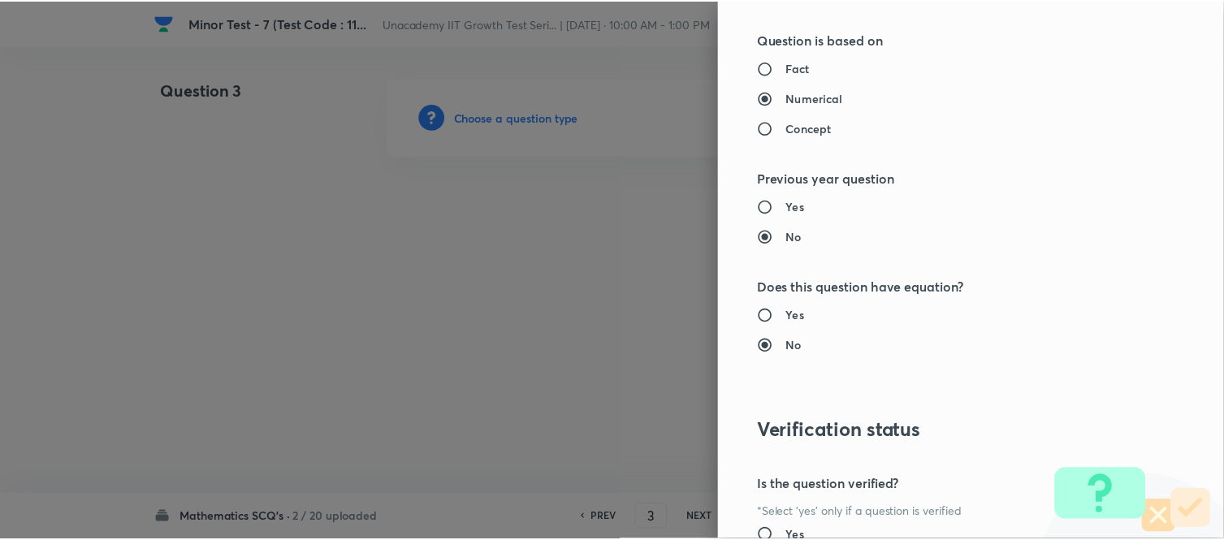
scroll to position [1783, 0]
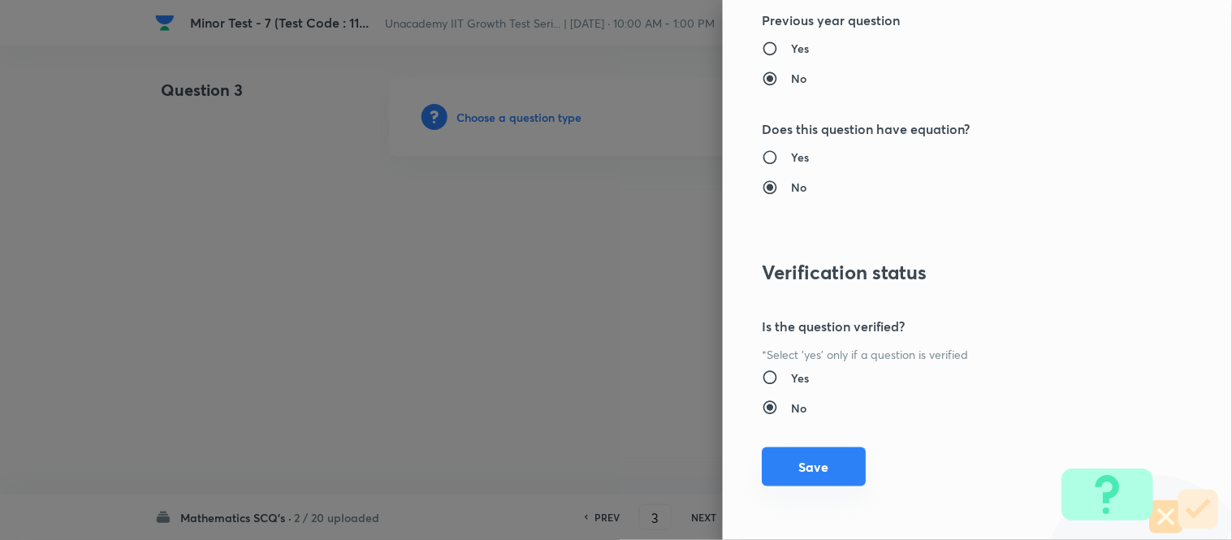
click at [831, 466] on button "Save" at bounding box center [814, 467] width 104 height 39
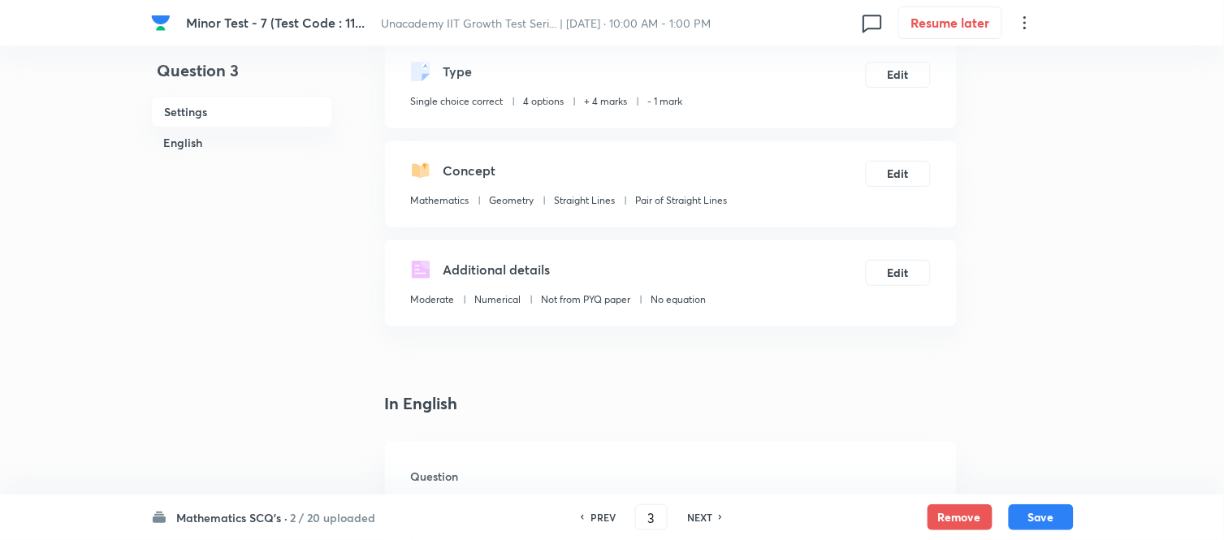
scroll to position [361, 0]
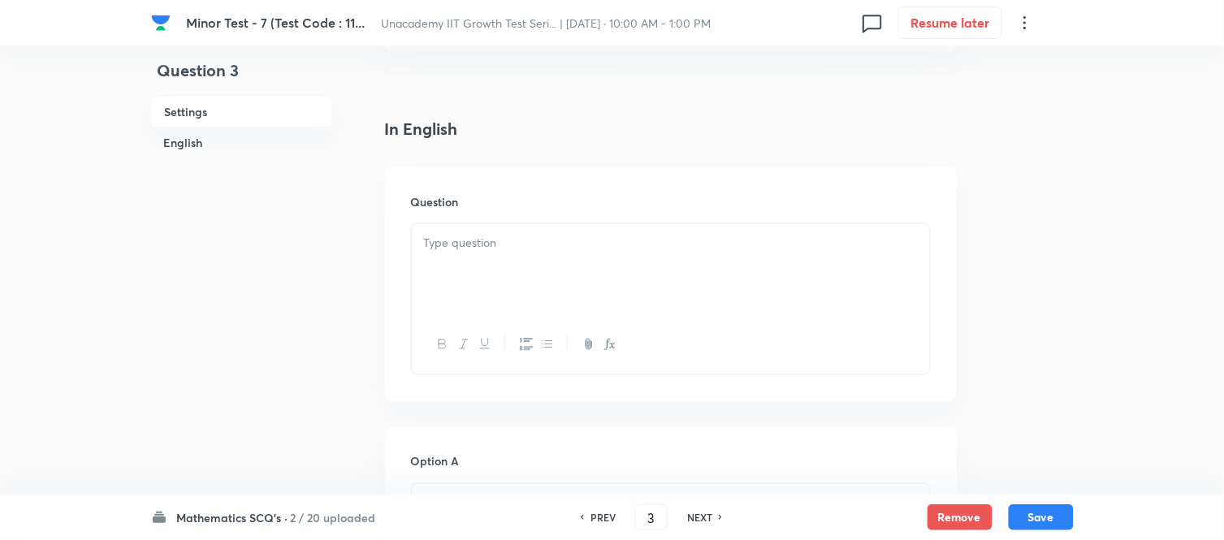
click at [465, 269] on div at bounding box center [671, 269] width 518 height 91
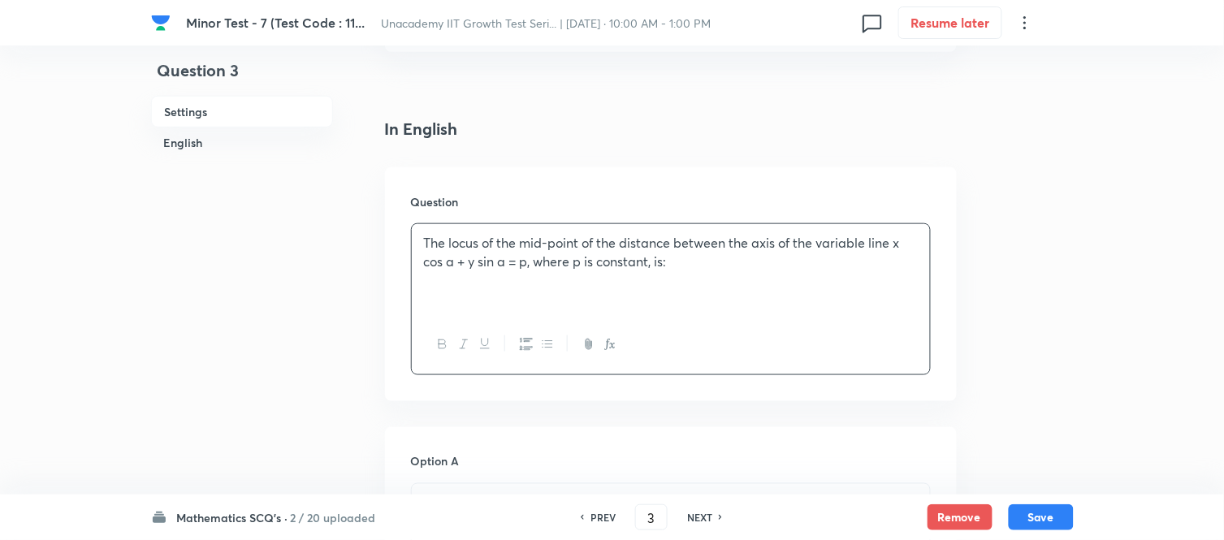
click at [500, 263] on p "The locus of the mid-point of the distance between the axis of the variable lin…" at bounding box center [671, 252] width 494 height 37
click at [455, 265] on p "The locus of the mid-point of the distance between the axis of the variable lin…" at bounding box center [671, 252] width 494 height 37
click at [611, 338] on icon "button" at bounding box center [610, 344] width 13 height 13
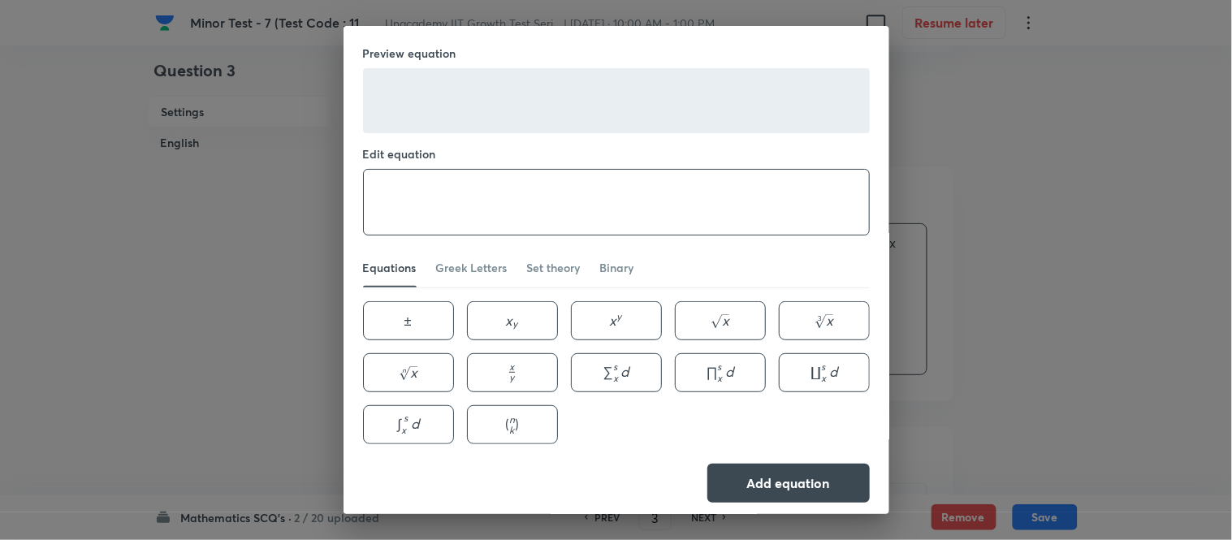
click at [457, 205] on textarea at bounding box center [616, 202] width 505 height 65
type textarea "\alpha"
click at [732, 486] on button "Add equation" at bounding box center [789, 481] width 162 height 39
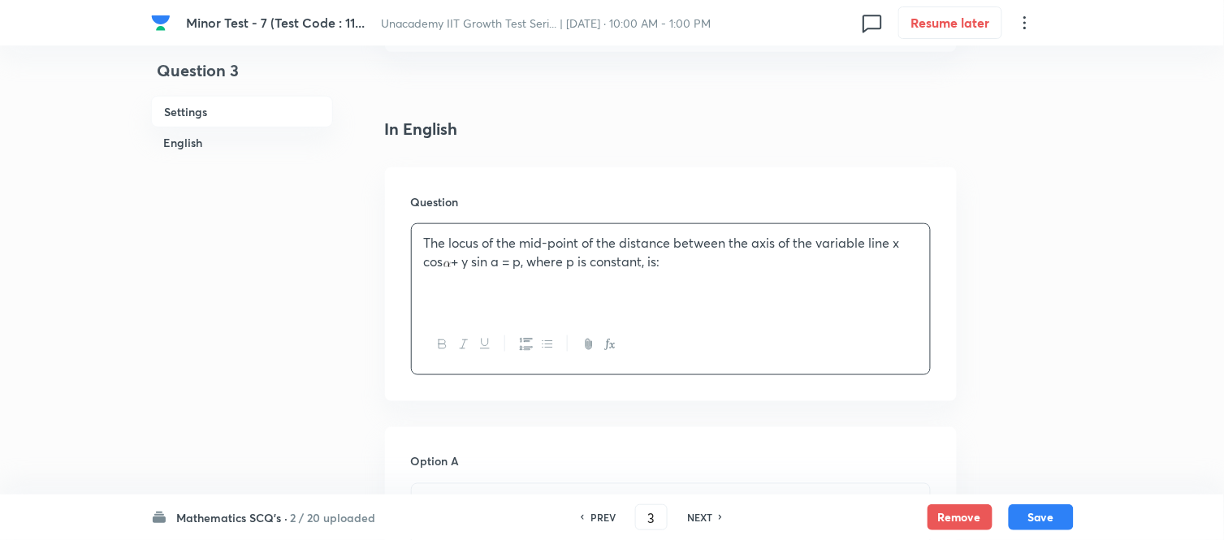
copy p
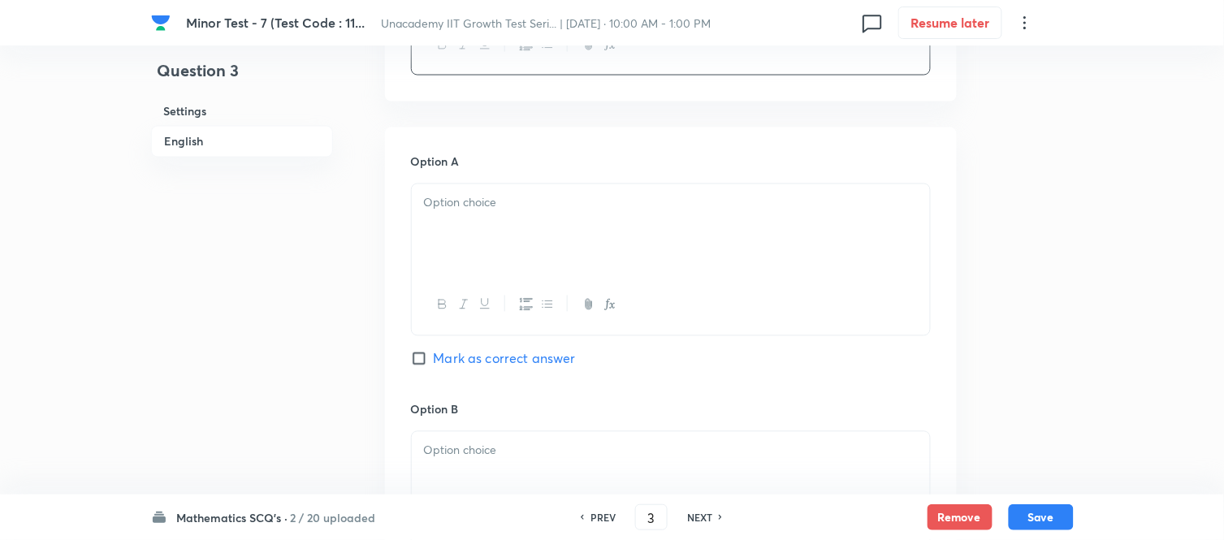
scroll to position [721, 0]
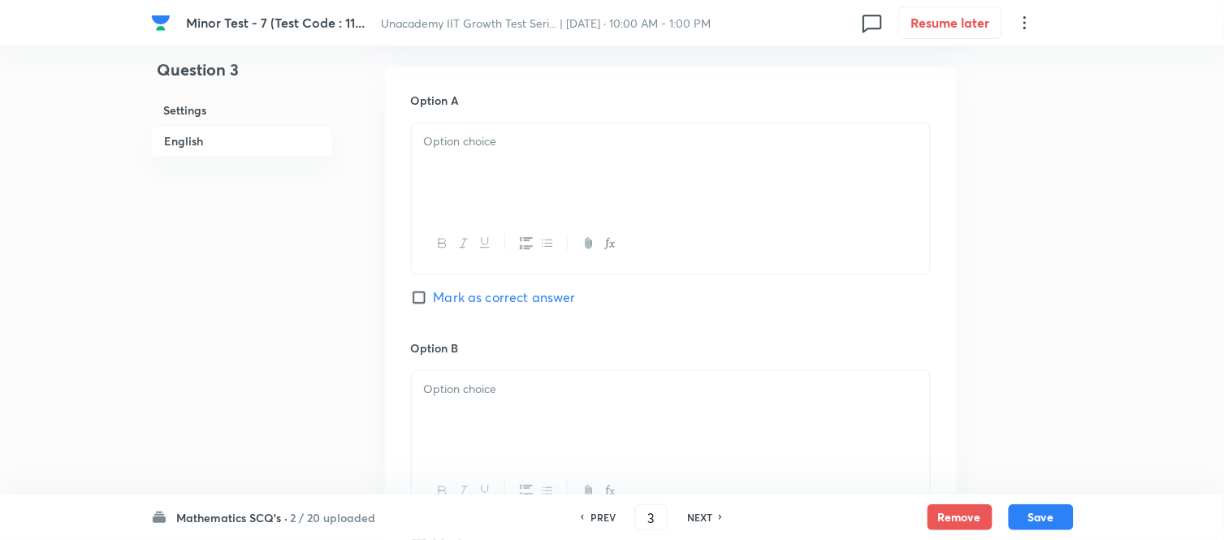
click at [457, 146] on p at bounding box center [671, 142] width 494 height 19
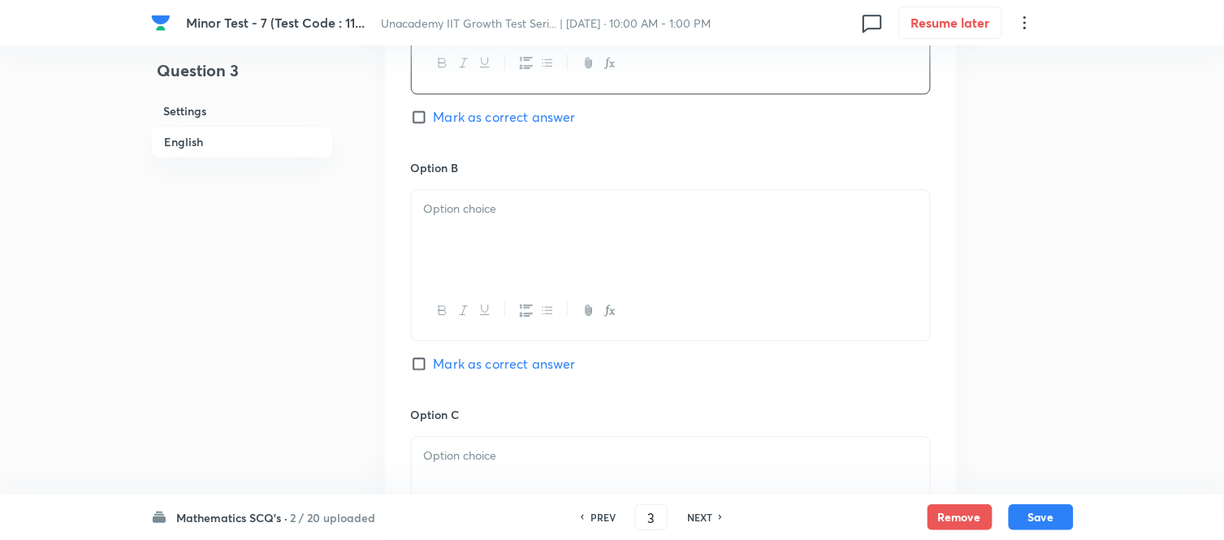
click at [496, 223] on div at bounding box center [671, 235] width 518 height 91
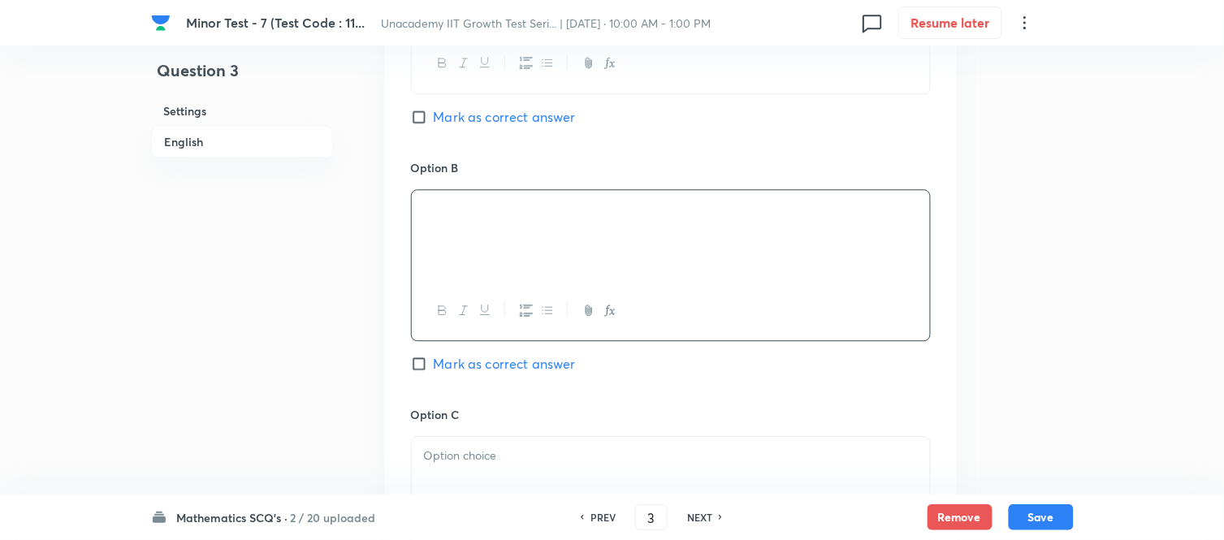
click at [422, 375] on div "Option B Mark as correct answer" at bounding box center [671, 282] width 520 height 247
click at [422, 369] on input "Mark as correct answer" at bounding box center [422, 364] width 23 height 16
checkbox input "true"
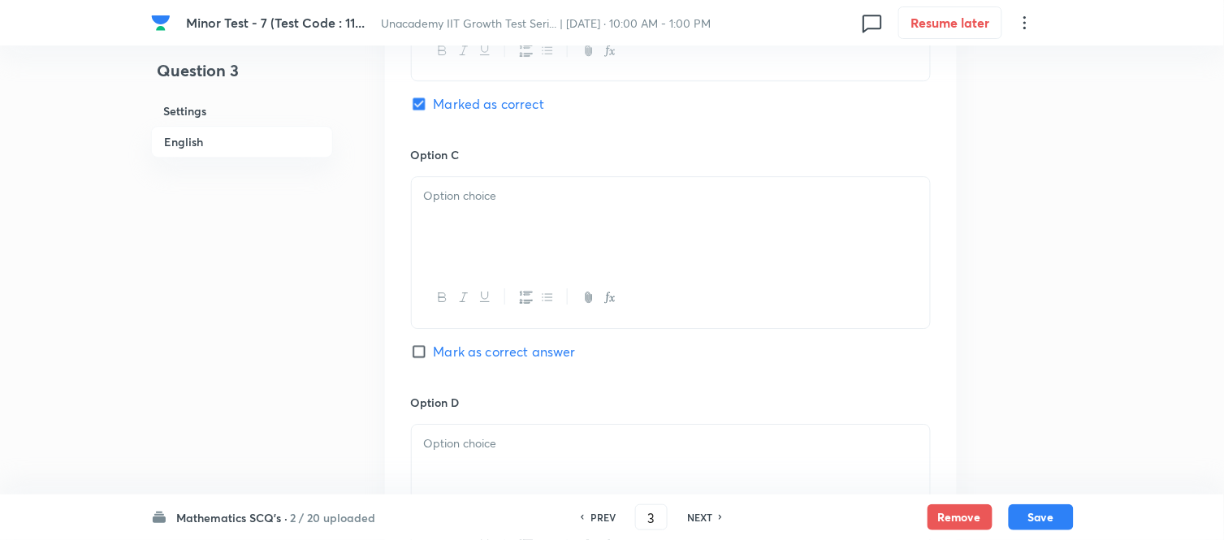
scroll to position [1173, 0]
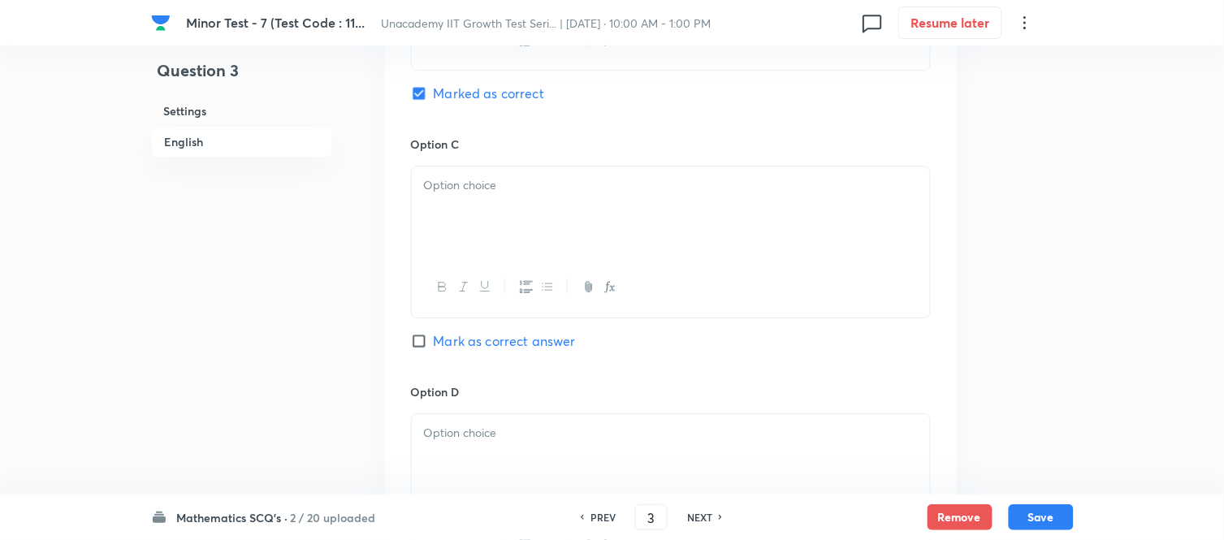
click at [465, 240] on div at bounding box center [671, 212] width 518 height 91
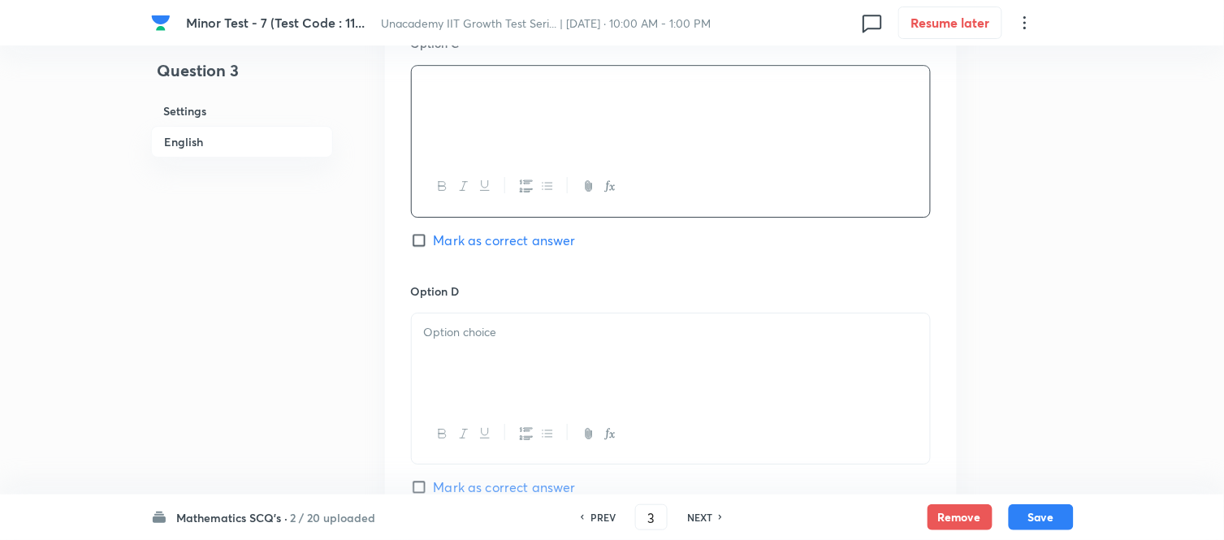
scroll to position [1354, 0]
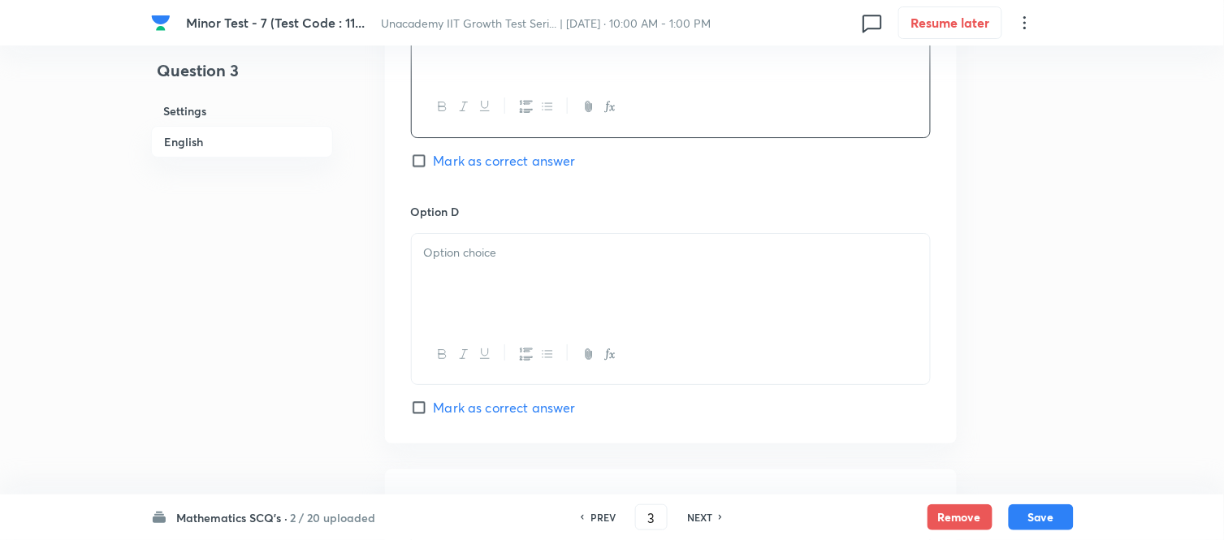
click at [471, 280] on div at bounding box center [671, 279] width 518 height 91
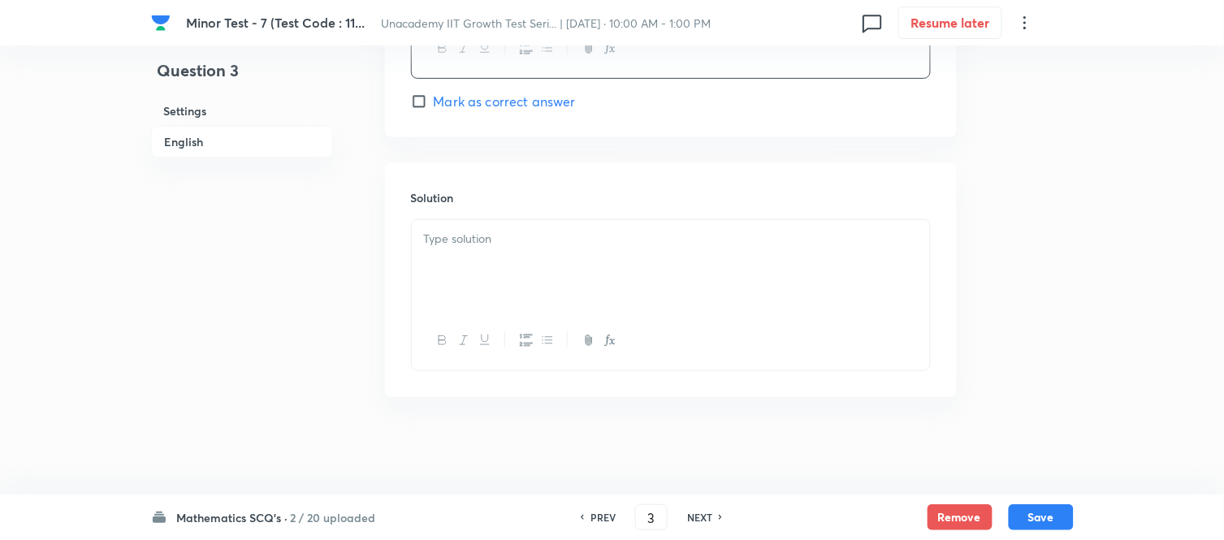
scroll to position [1662, 0]
click at [491, 266] on div at bounding box center [671, 265] width 518 height 91
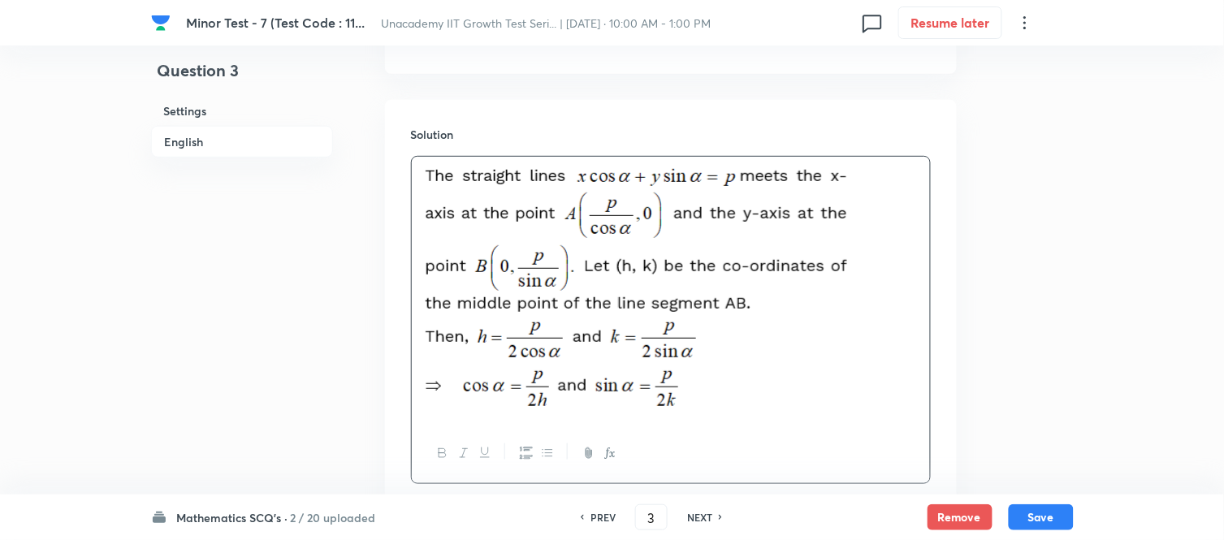
scroll to position [1839, 0]
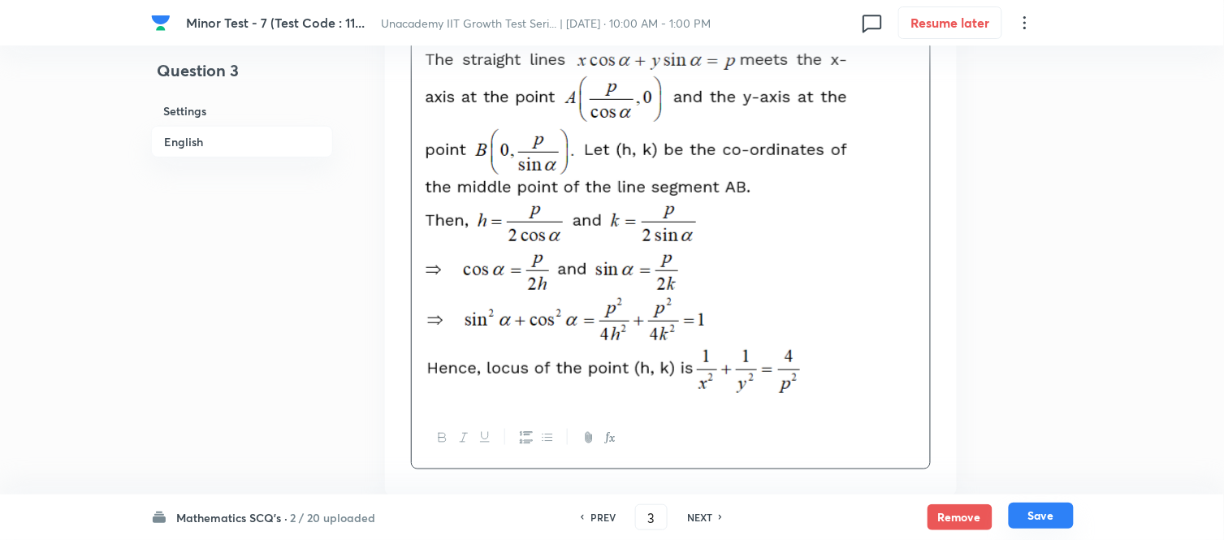
click at [1029, 486] on button "Save" at bounding box center [1041, 516] width 65 height 26
type input "4"
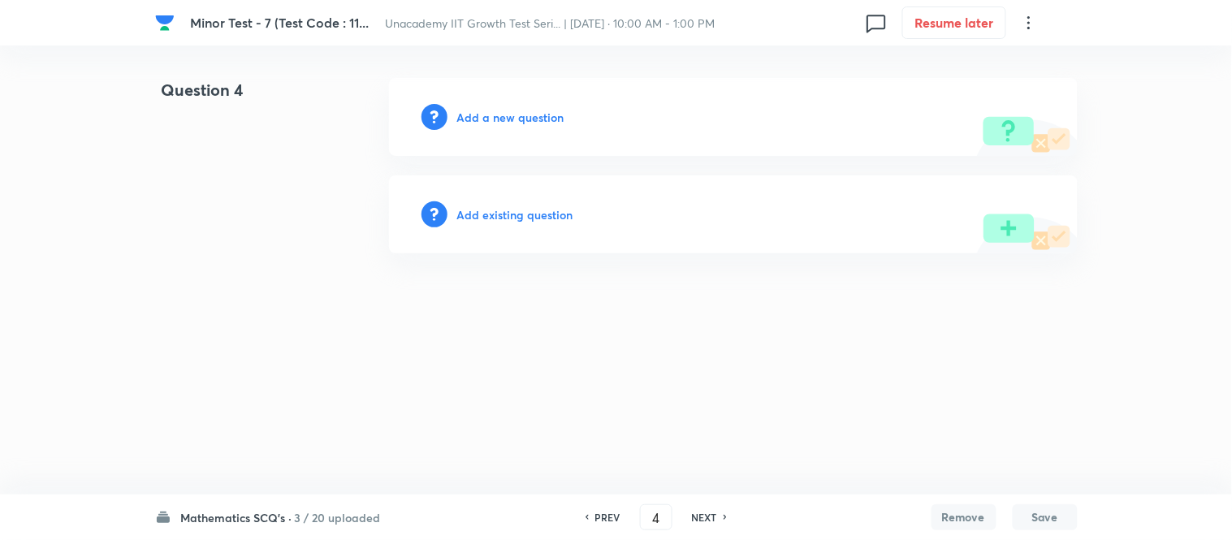
click at [505, 116] on h6 "Add a new question" at bounding box center [510, 117] width 107 height 17
click at [505, 116] on h6 "Choose a question type" at bounding box center [519, 117] width 125 height 17
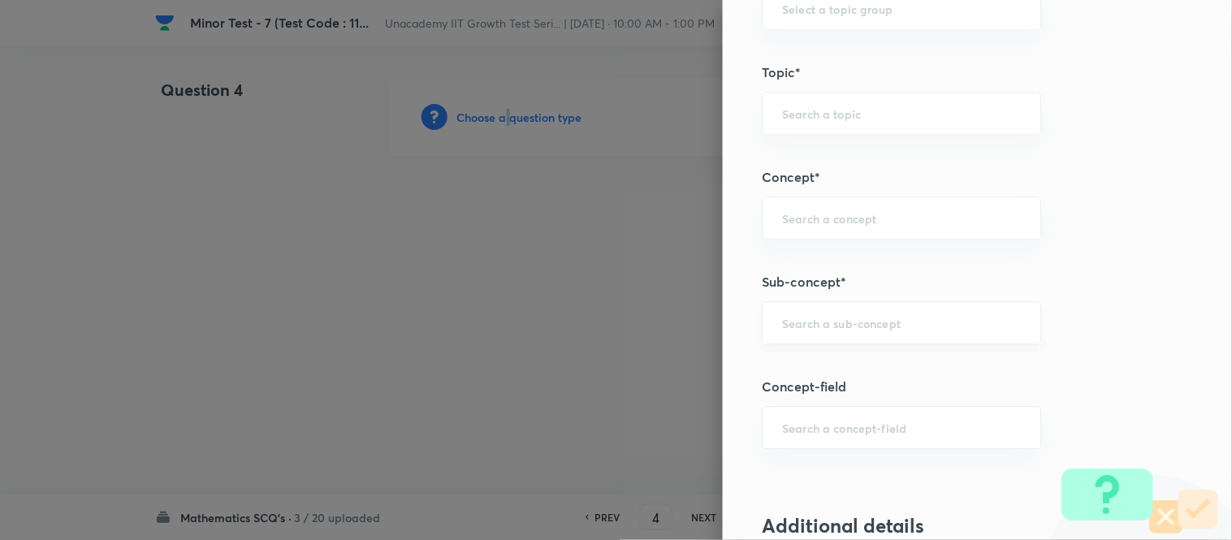
scroll to position [1083, 0]
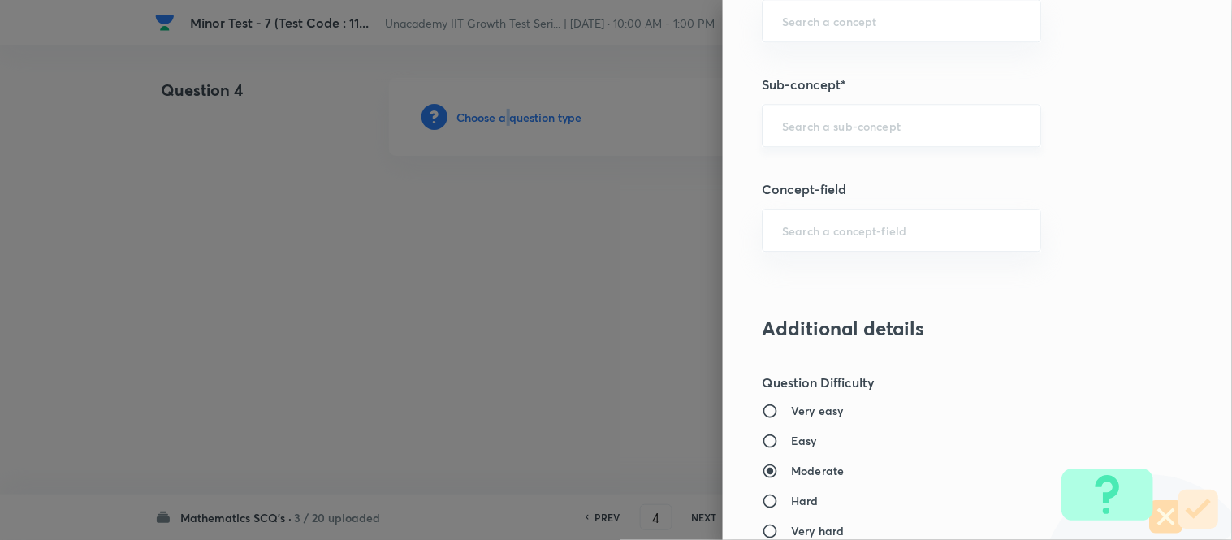
click at [795, 135] on div "​" at bounding box center [901, 125] width 279 height 43
click at [806, 167] on li "Pair of Straight Lines" at bounding box center [889, 172] width 278 height 29
type input "Pair of Straight Lines"
type input "Mathematics"
type input "Geometry"
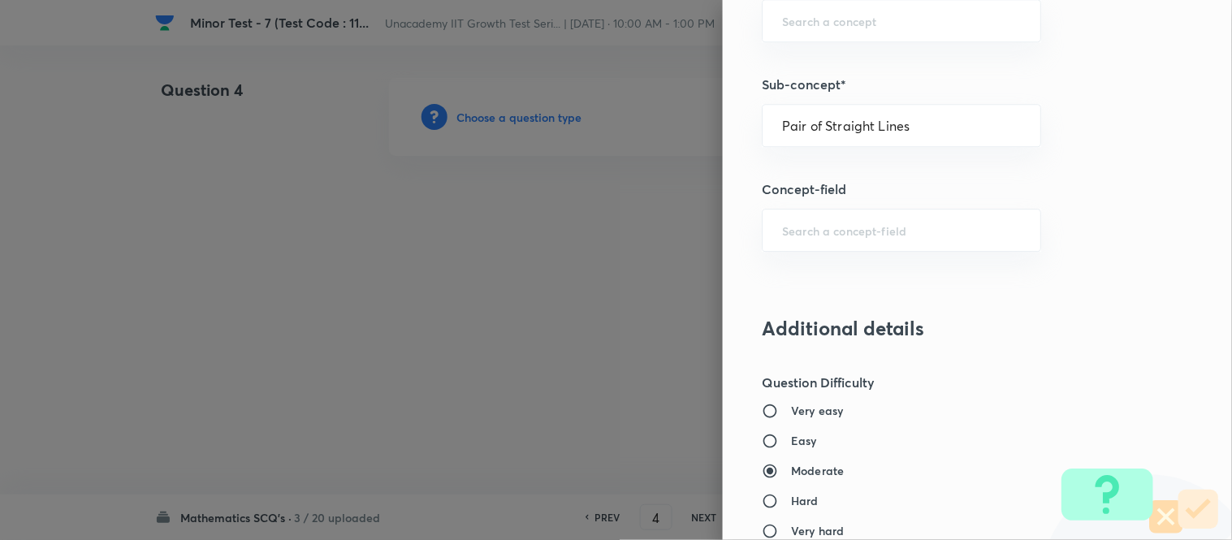
type input "Straight Lines"
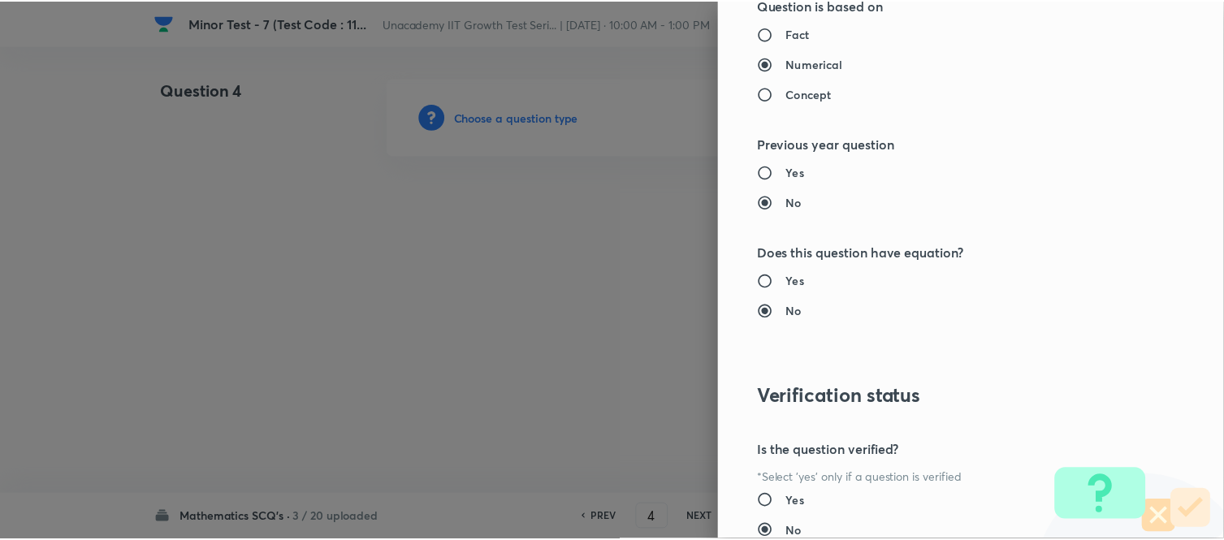
scroll to position [1783, 0]
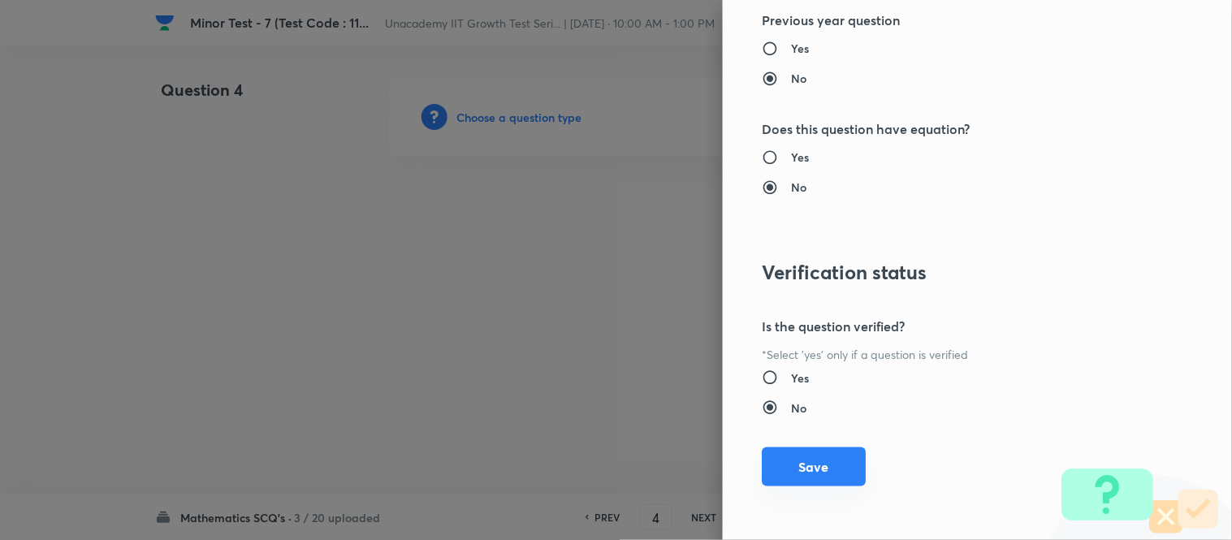
click at [798, 461] on button "Save" at bounding box center [814, 467] width 104 height 39
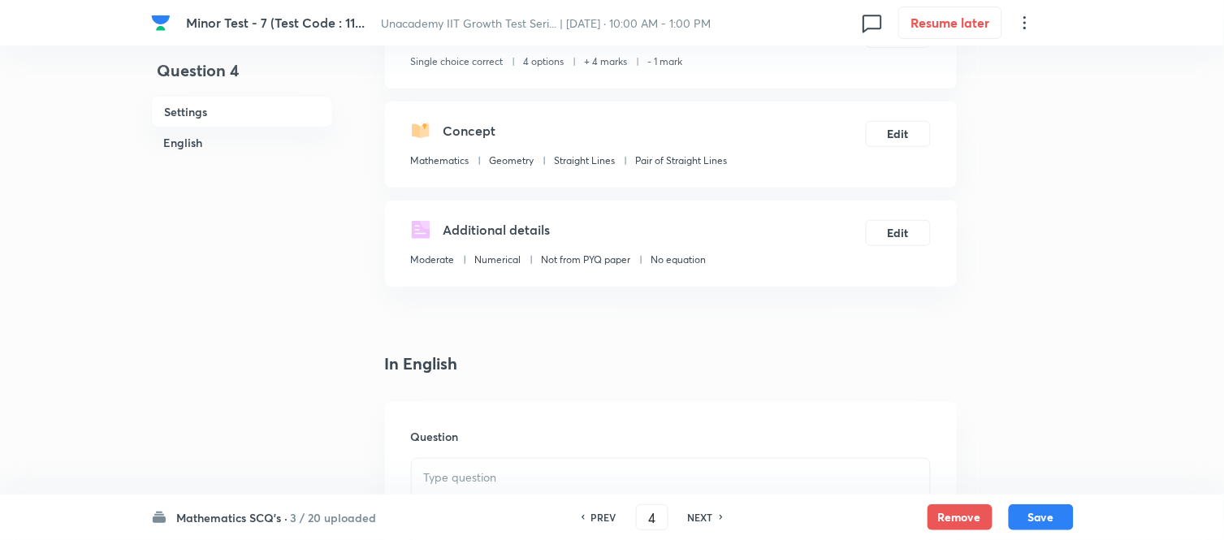
scroll to position [271, 0]
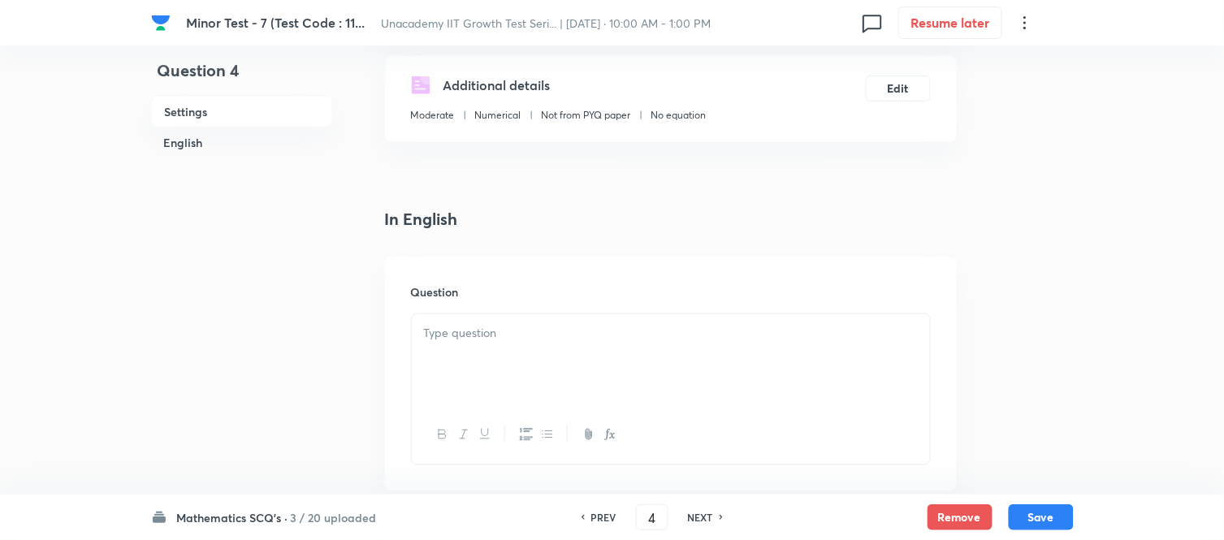
click at [468, 303] on div "Question" at bounding box center [671, 375] width 572 height 234
click at [465, 333] on p at bounding box center [671, 333] width 494 height 19
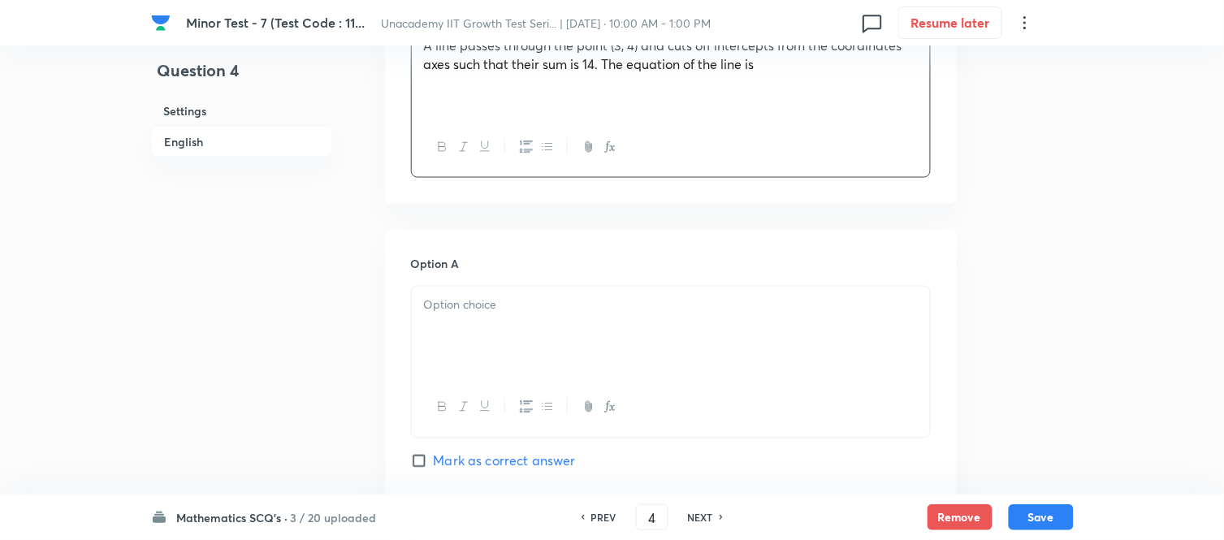
scroll to position [631, 0]
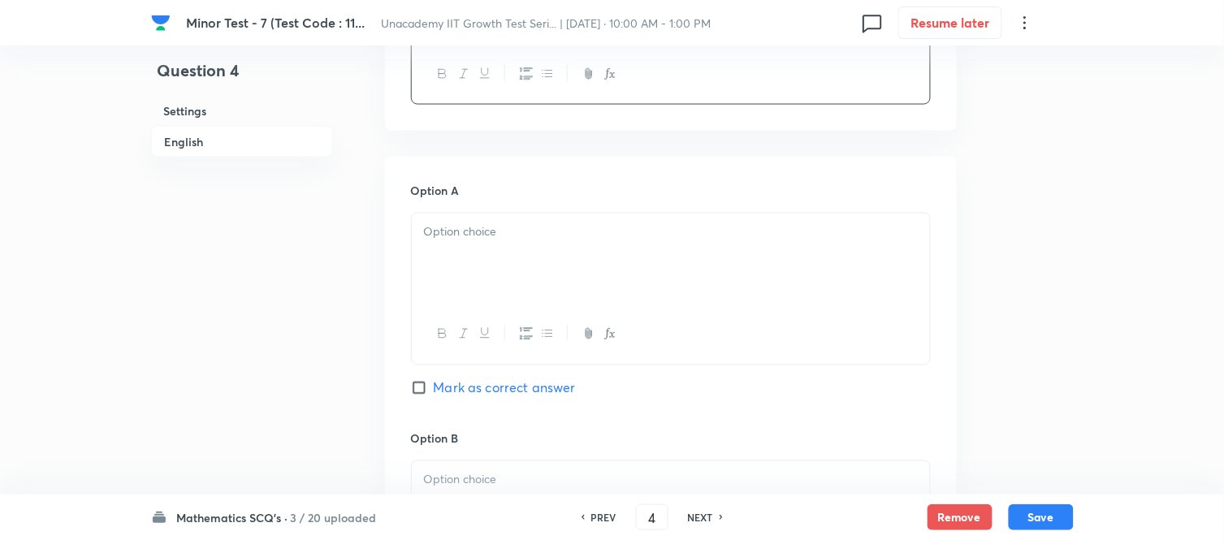
click at [435, 223] on p at bounding box center [671, 232] width 494 height 19
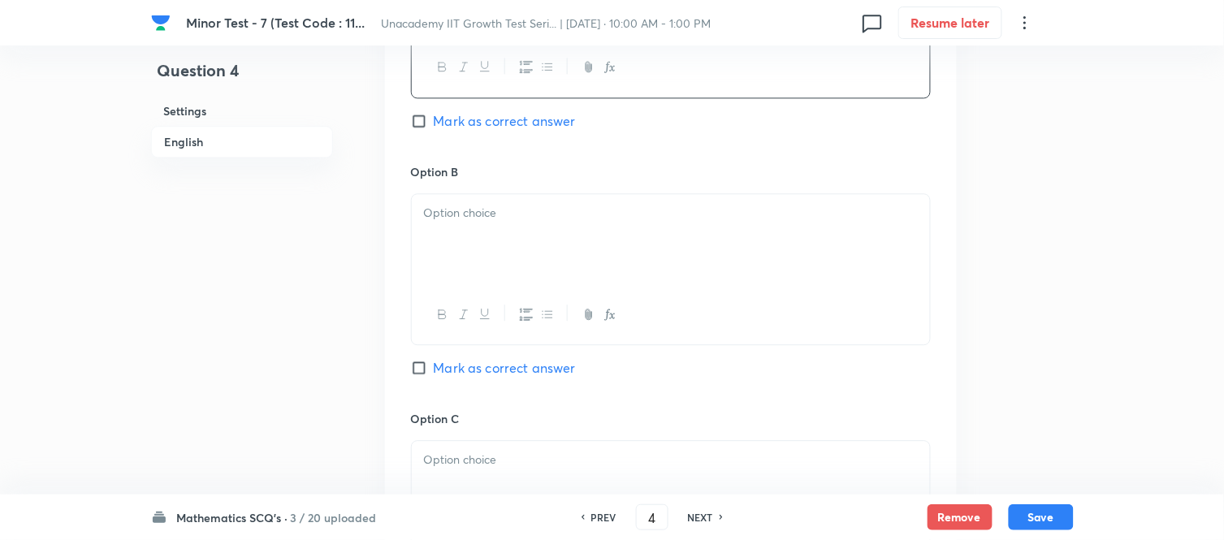
scroll to position [903, 0]
click at [445, 206] on p at bounding box center [671, 209] width 494 height 19
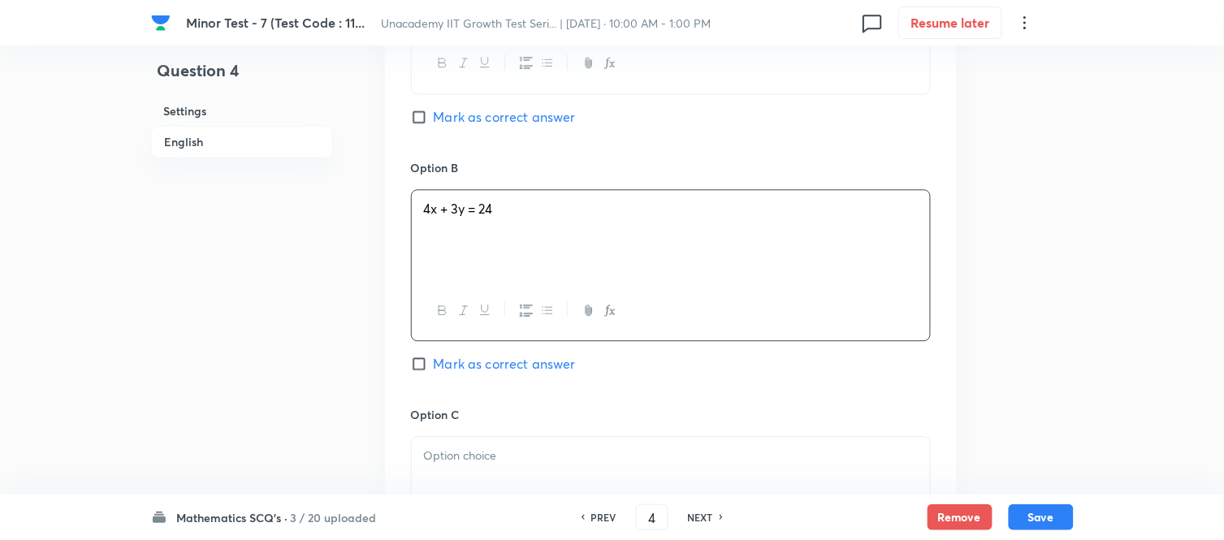
drag, startPoint x: 475, startPoint y: 424, endPoint x: 476, endPoint y: 453, distance: 29.3
click at [476, 434] on div "Option C Mark as correct answer" at bounding box center [671, 529] width 520 height 247
click at [476, 453] on p at bounding box center [671, 456] width 494 height 19
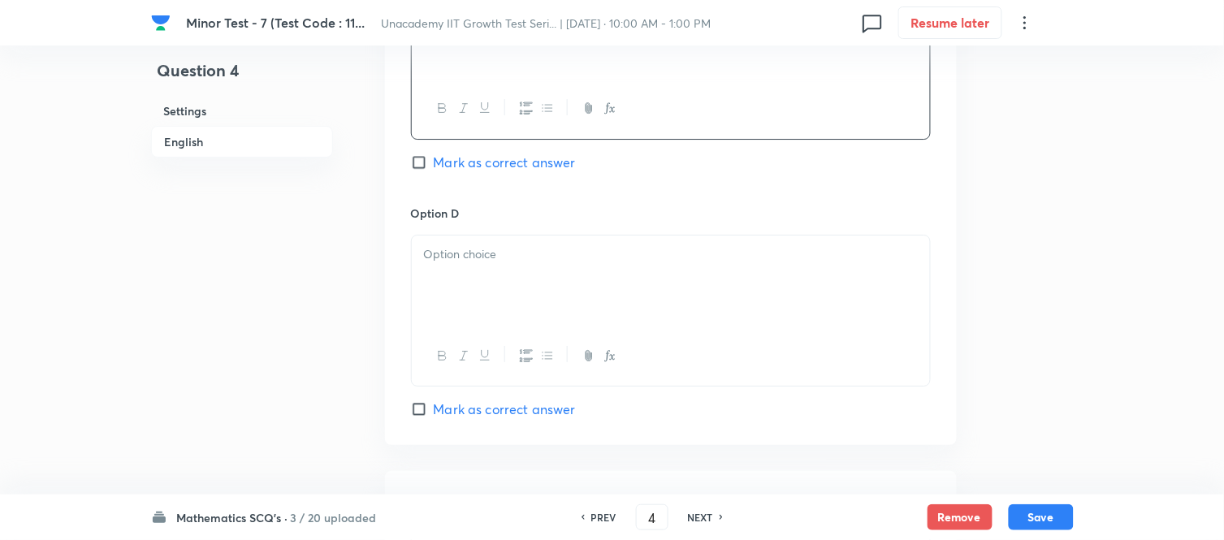
scroll to position [1354, 0]
click at [444, 277] on div at bounding box center [671, 279] width 518 height 91
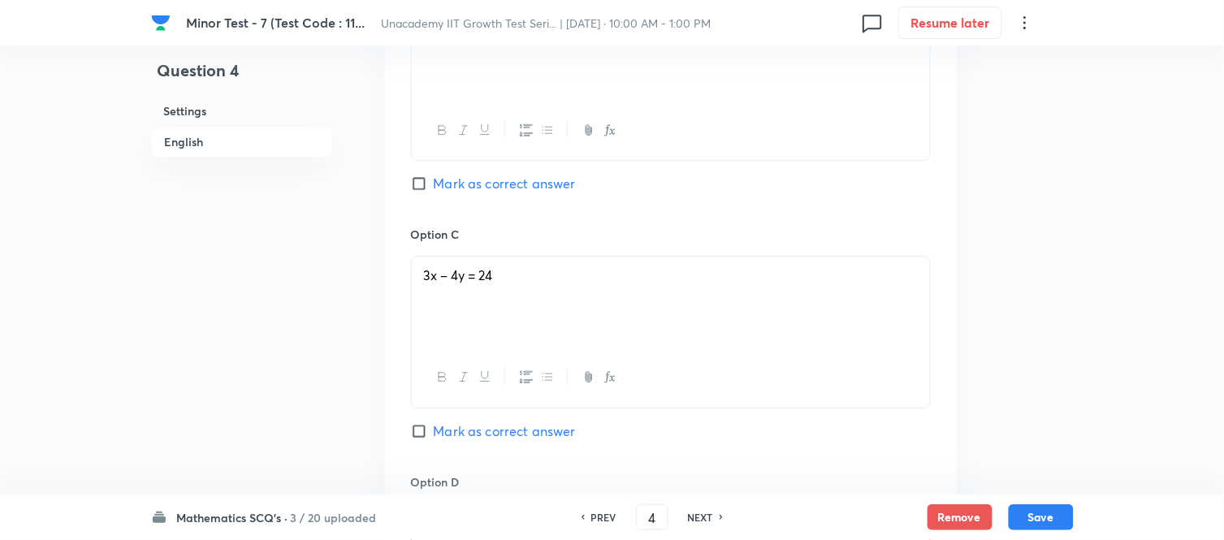
click at [427, 187] on input "Mark as correct answer" at bounding box center [422, 183] width 23 height 16
checkbox input "true"
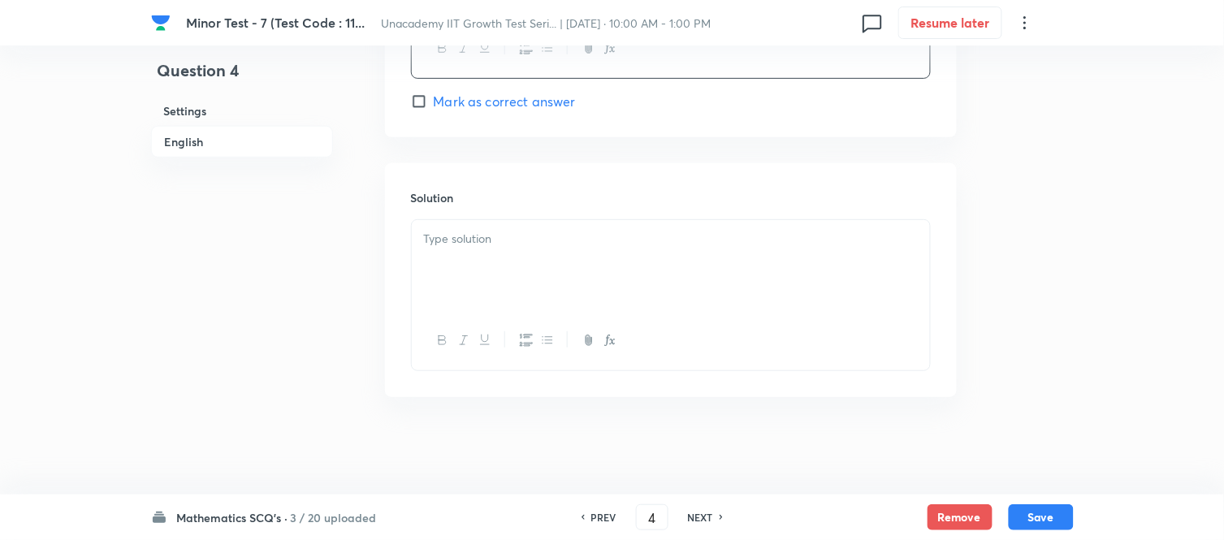
scroll to position [1662, 0]
click at [443, 279] on div at bounding box center [671, 265] width 518 height 91
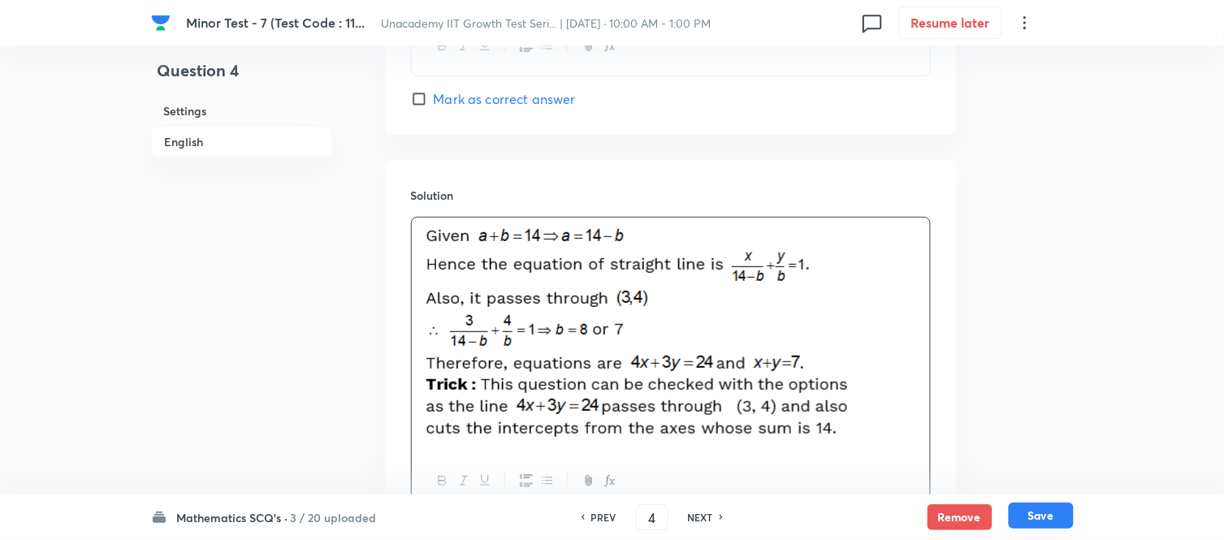
click at [1026, 486] on button "Save" at bounding box center [1041, 516] width 65 height 26
type input "5"
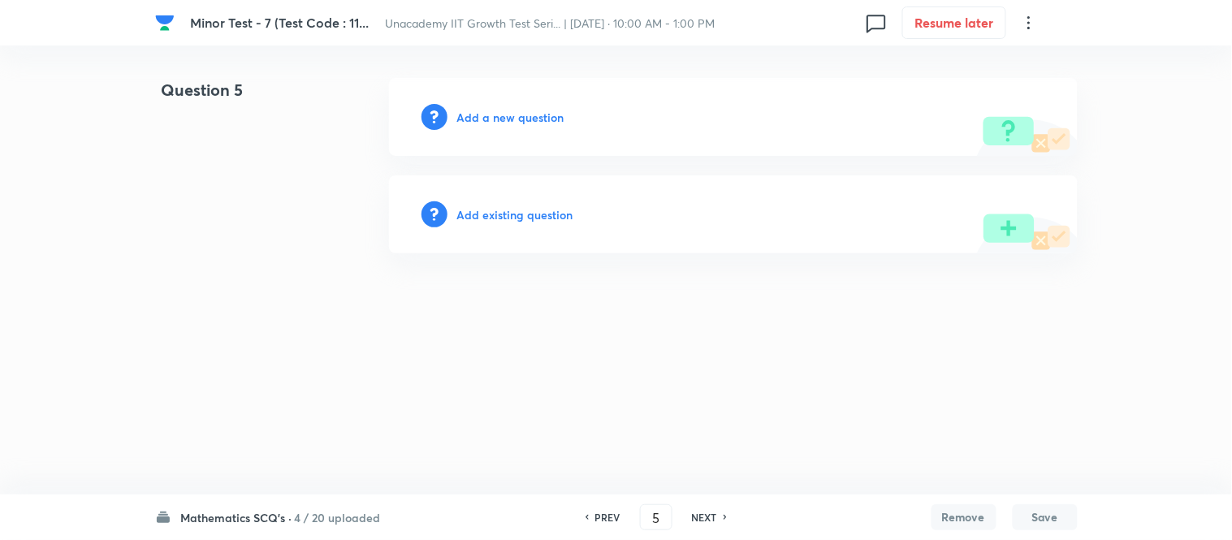
click at [496, 109] on h6 "Add a new question" at bounding box center [510, 117] width 107 height 17
click at [496, 109] on h6 "Choose a question type" at bounding box center [519, 117] width 125 height 17
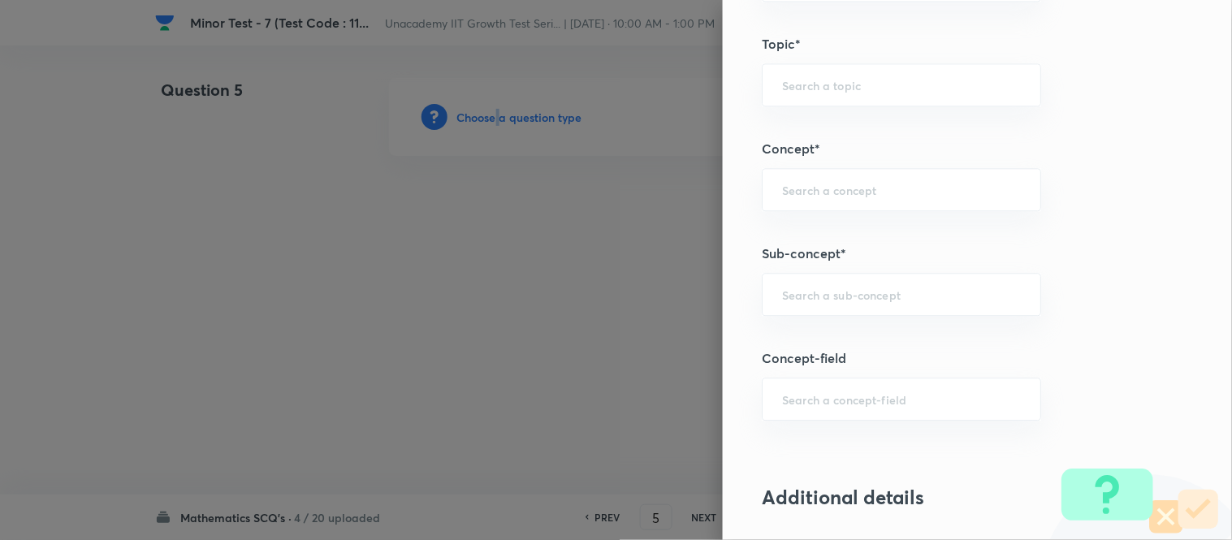
scroll to position [903, 0]
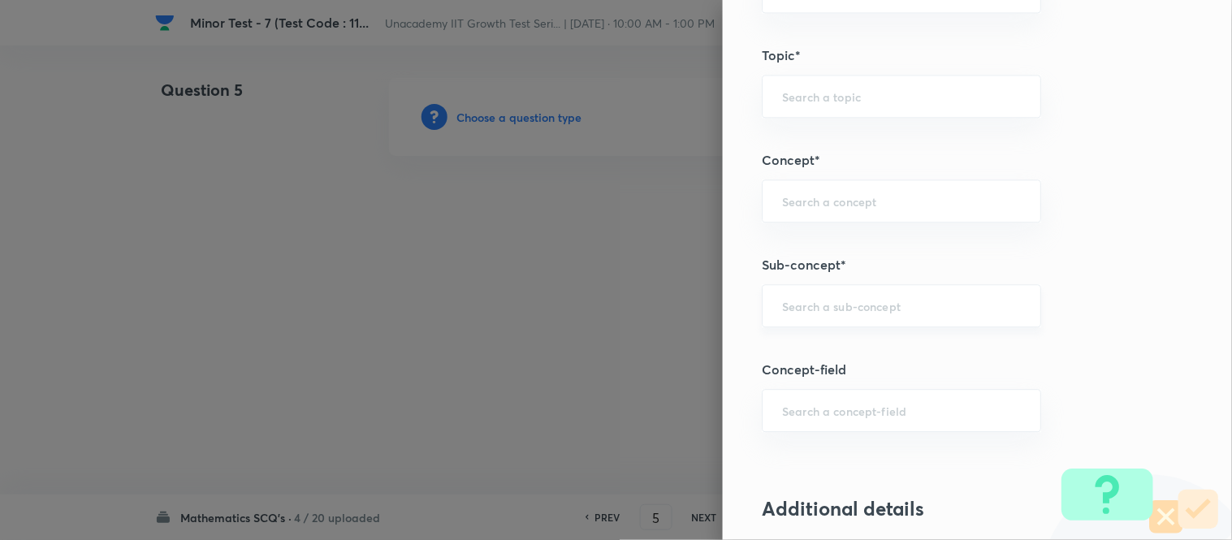
click at [806, 305] on input "text" at bounding box center [901, 305] width 239 height 15
type input "Pair of Straight"
click at [847, 303] on input "text" at bounding box center [901, 305] width 239 height 15
click at [833, 363] on li "Pair of Straight Lines" at bounding box center [889, 353] width 278 height 29
type input "Pair of Straight Lines"
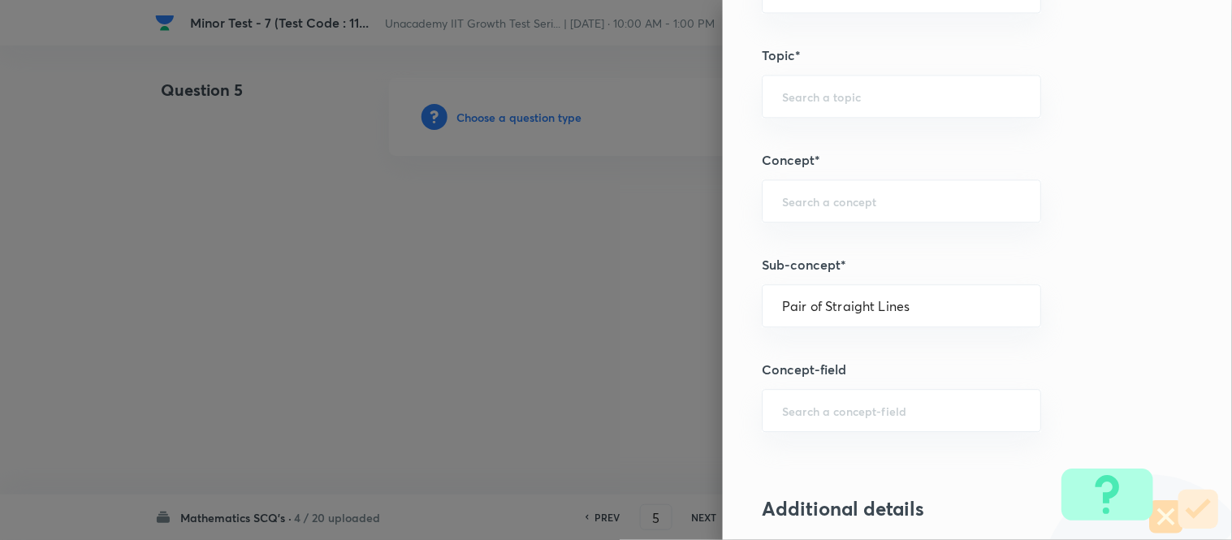
type input "Mathematics"
type input "Geometry"
type input "Straight Lines"
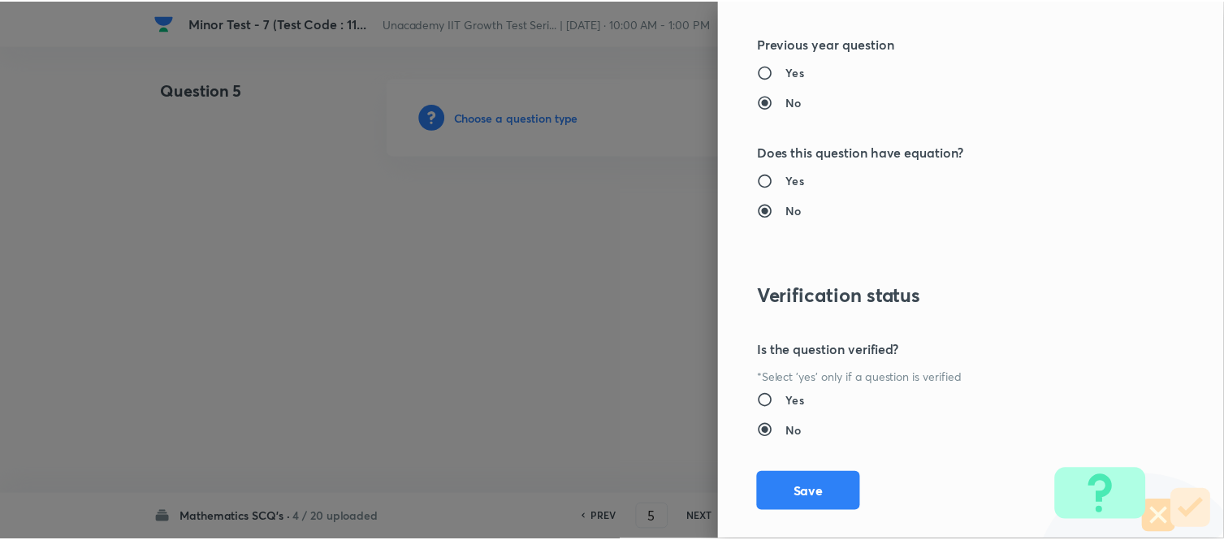
scroll to position [1783, 0]
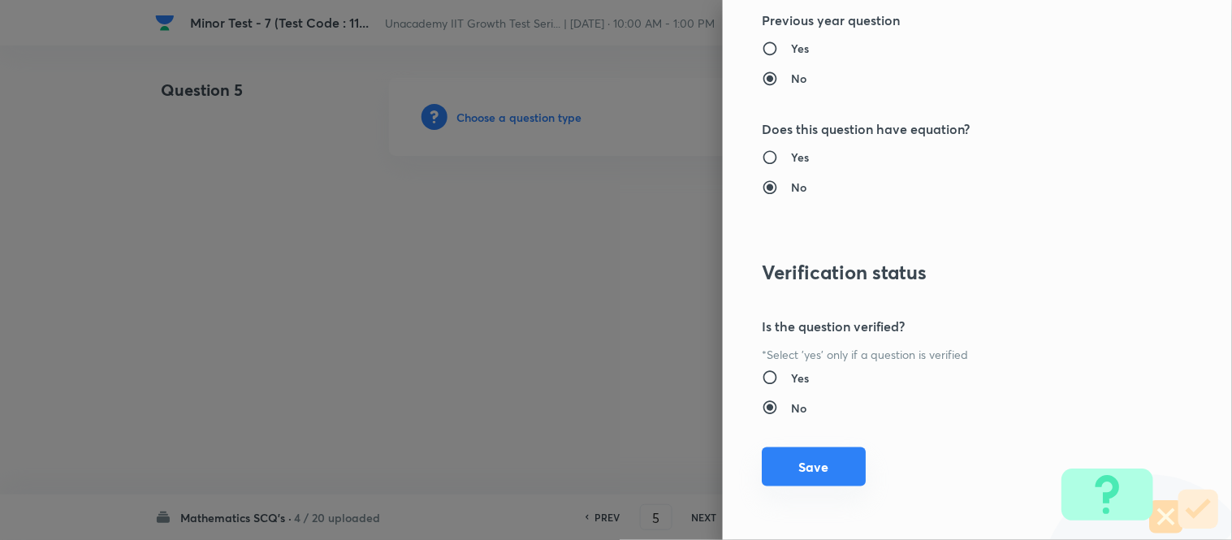
click at [799, 458] on button "Save" at bounding box center [814, 467] width 104 height 39
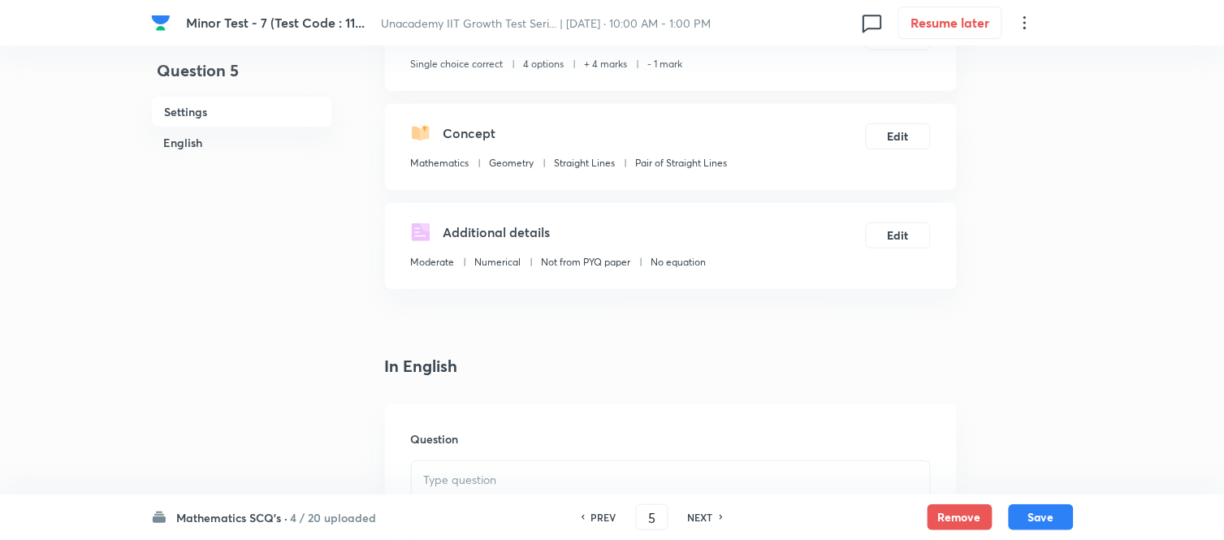
scroll to position [361, 0]
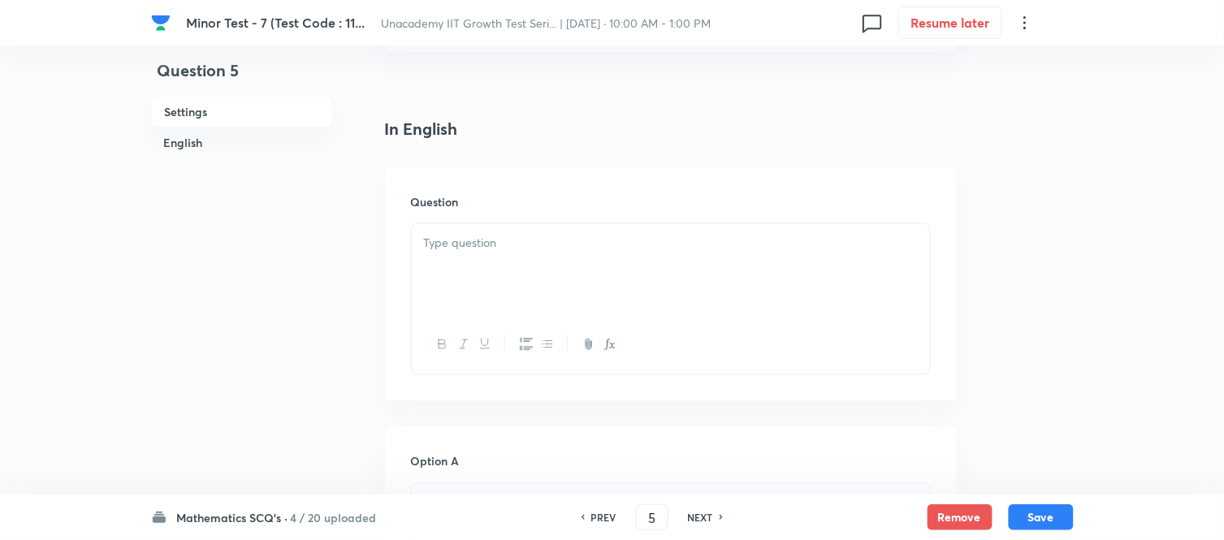
click at [464, 254] on div at bounding box center [671, 269] width 518 height 91
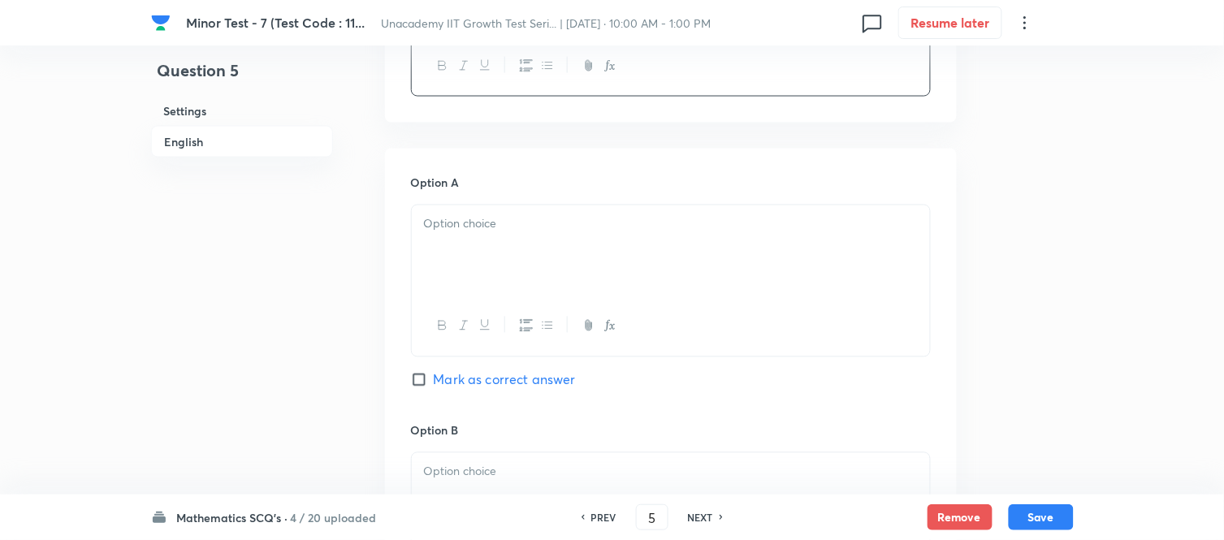
scroll to position [721, 0]
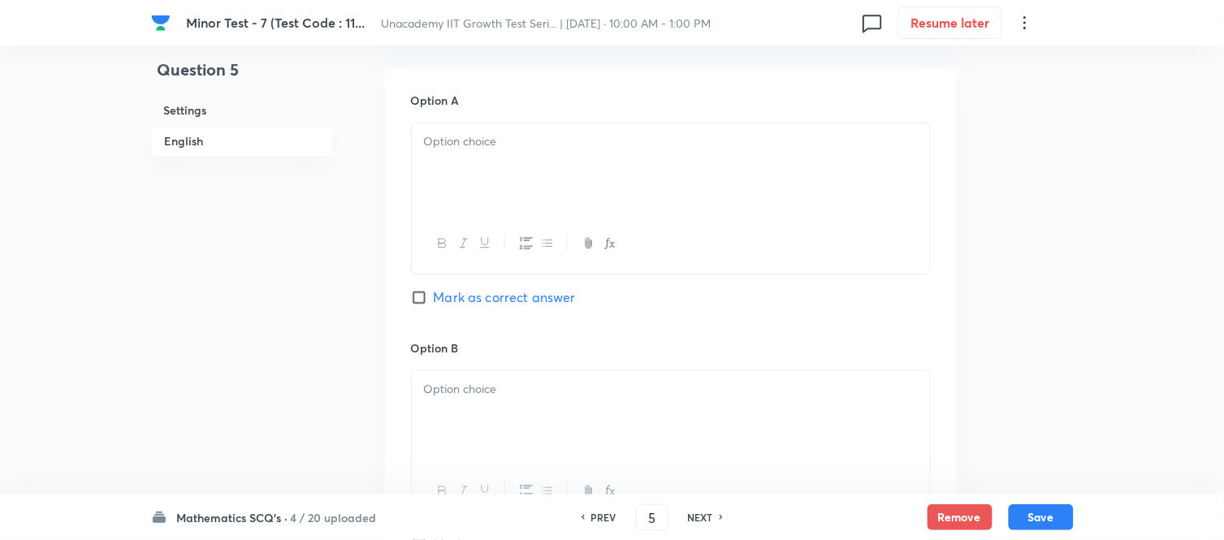
click at [453, 181] on div at bounding box center [671, 168] width 518 height 91
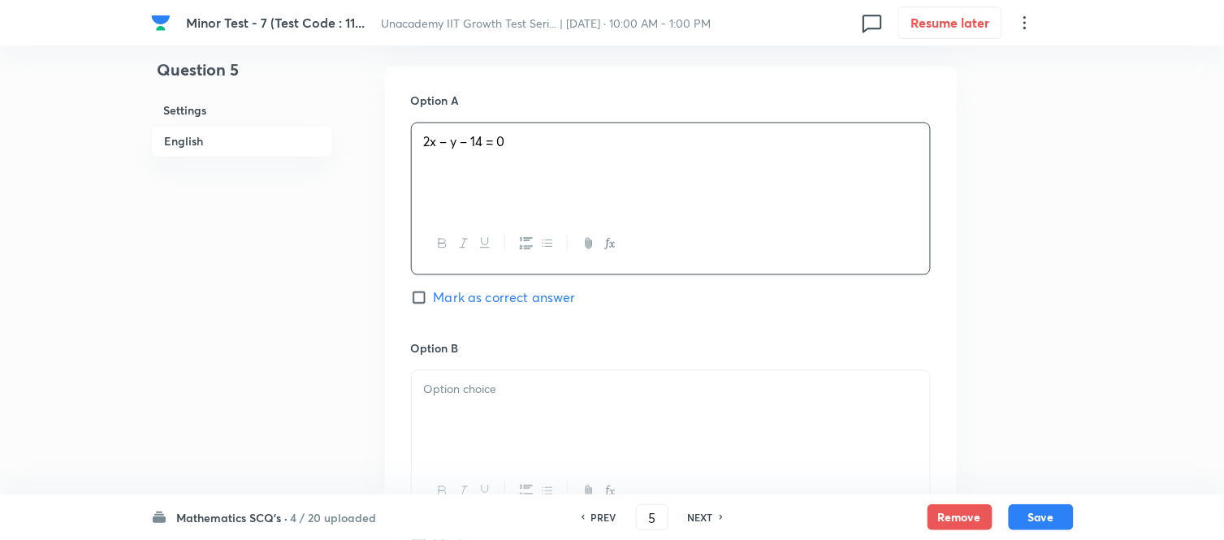
click at [417, 298] on input "Mark as correct answer" at bounding box center [422, 298] width 23 height 16
checkbox input "true"
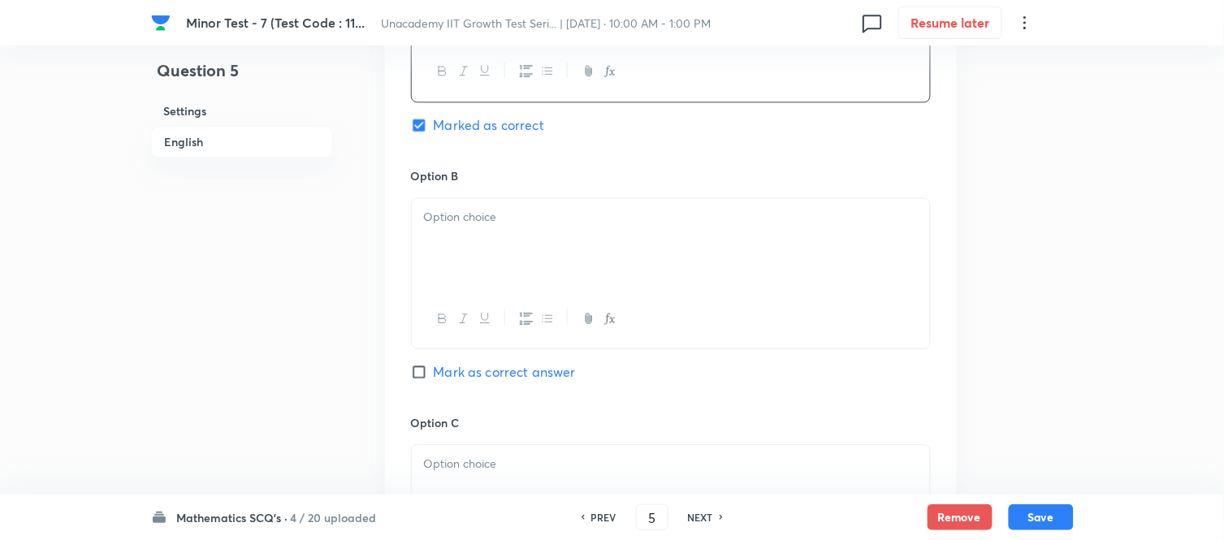
scroll to position [903, 0]
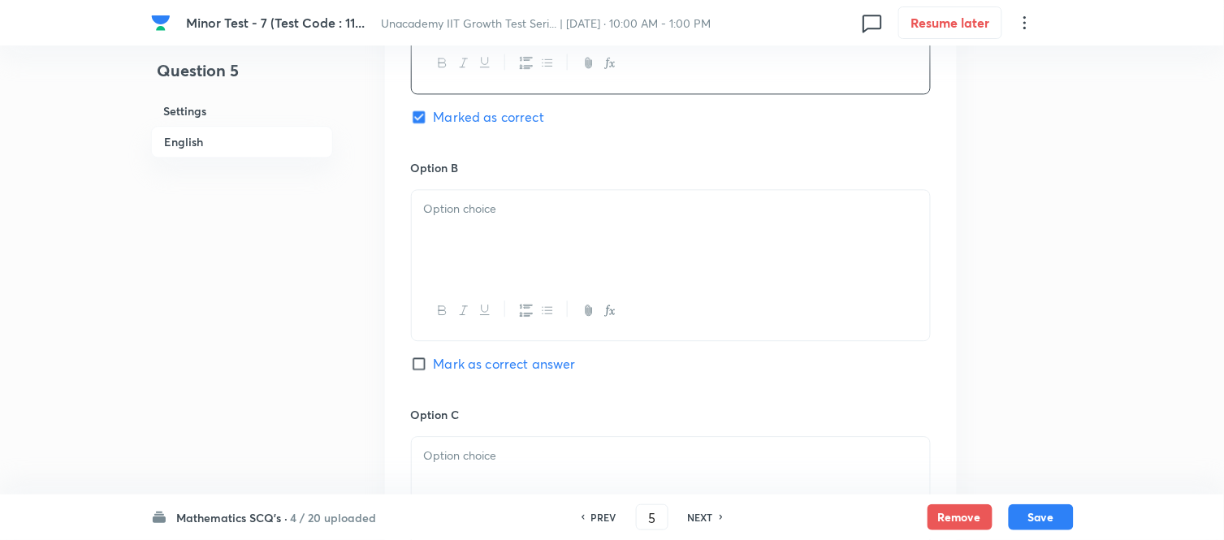
click at [459, 245] on div at bounding box center [671, 235] width 518 height 91
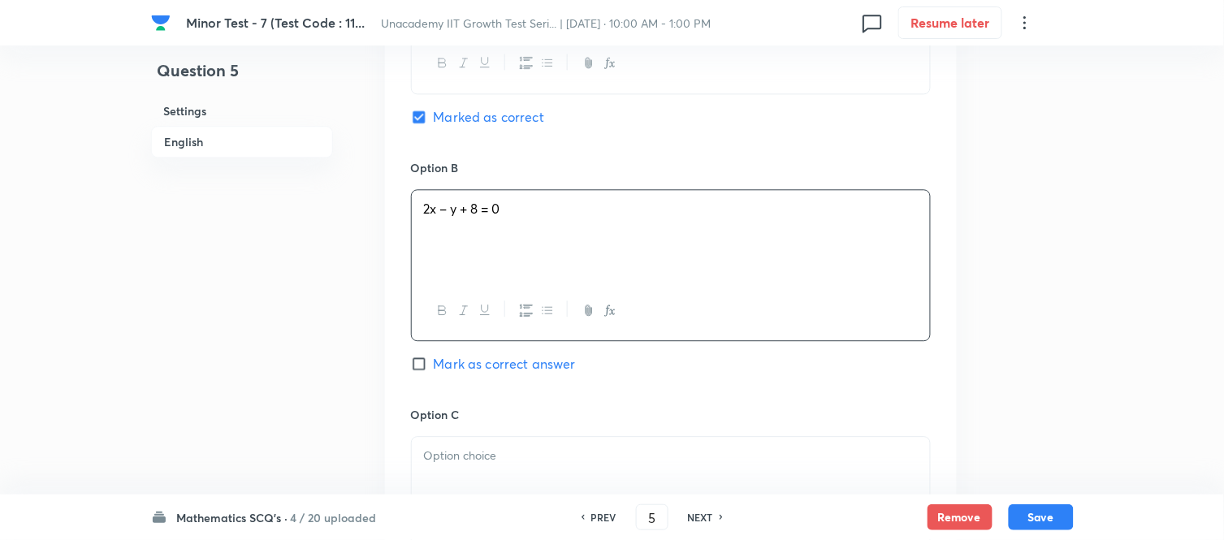
click at [484, 459] on p at bounding box center [671, 456] width 494 height 19
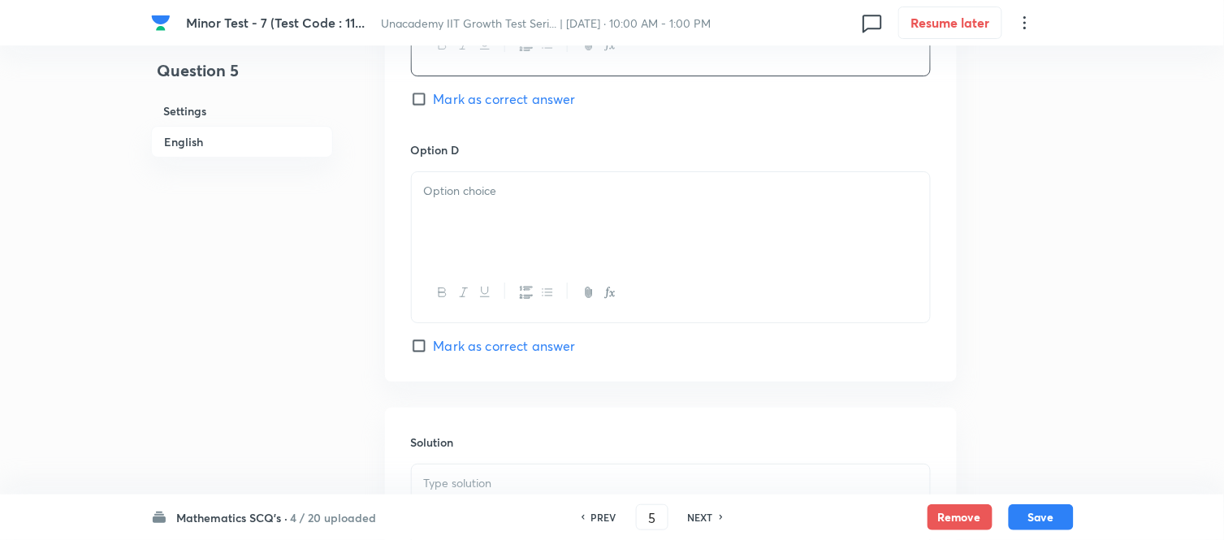
scroll to position [1444, 0]
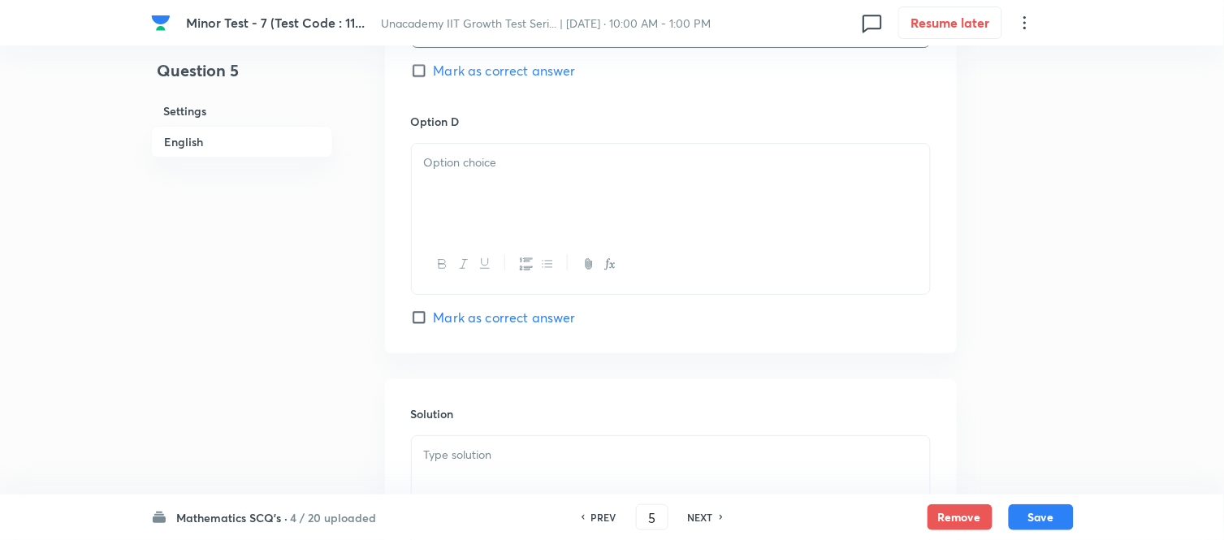
click at [452, 221] on div at bounding box center [671, 189] width 518 height 91
click at [474, 458] on p at bounding box center [671, 455] width 494 height 19
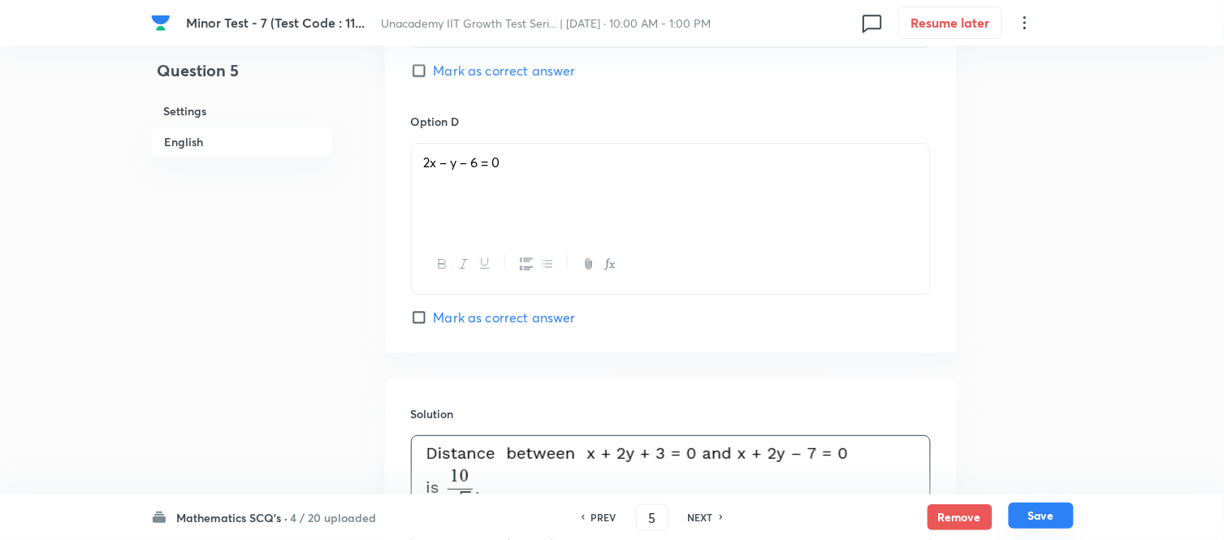
click at [1040, 486] on button "Save" at bounding box center [1041, 516] width 65 height 26
type input "6"
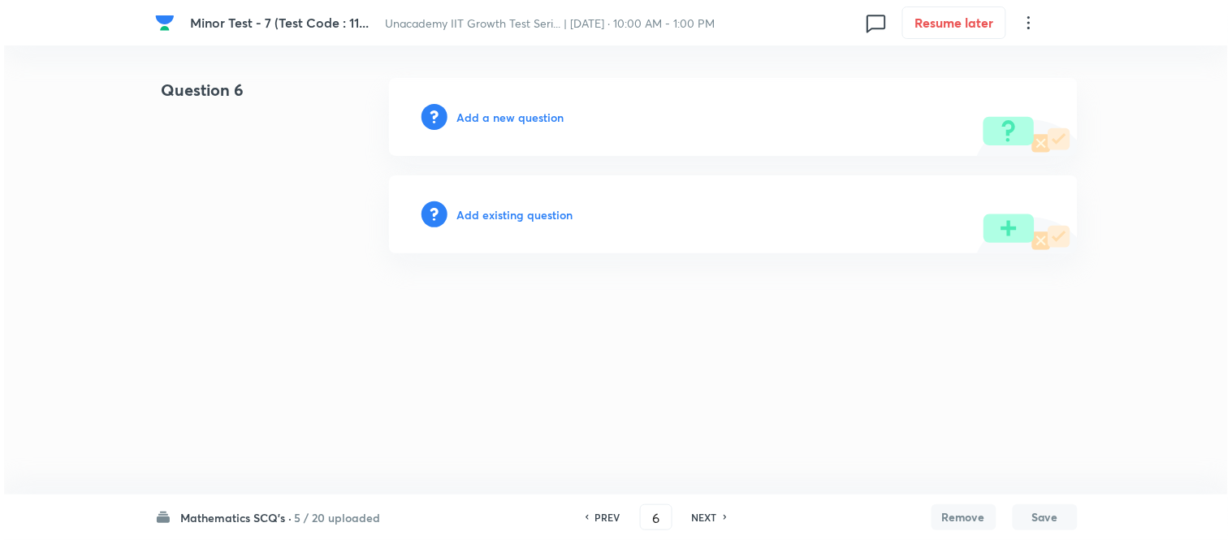
scroll to position [0, 0]
click at [522, 118] on h6 "Add a new question" at bounding box center [510, 117] width 107 height 17
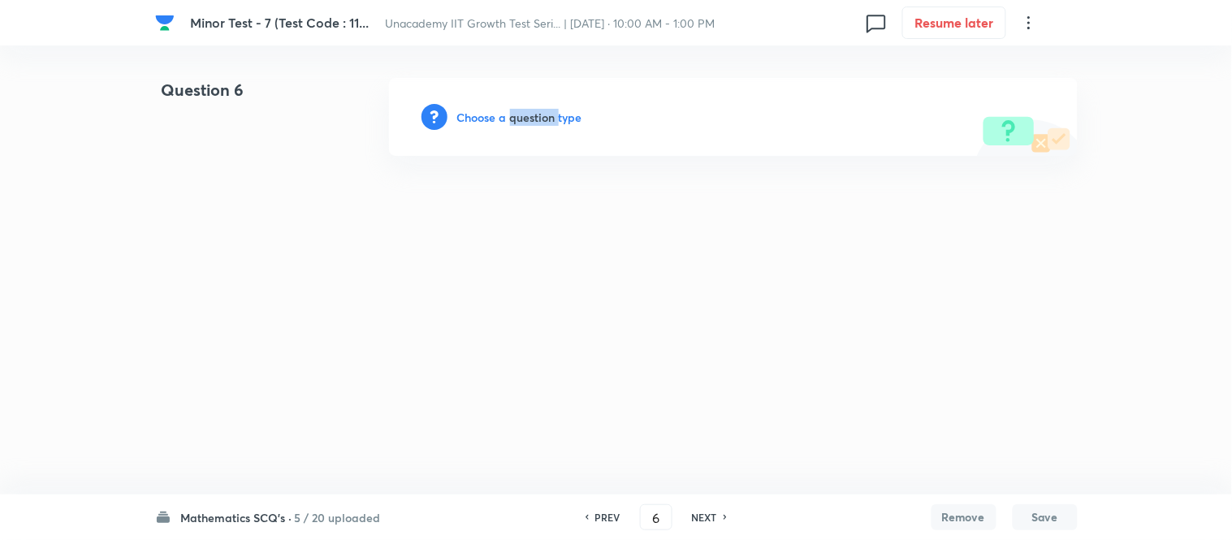
click at [522, 118] on h6 "Choose a question type" at bounding box center [519, 117] width 125 height 17
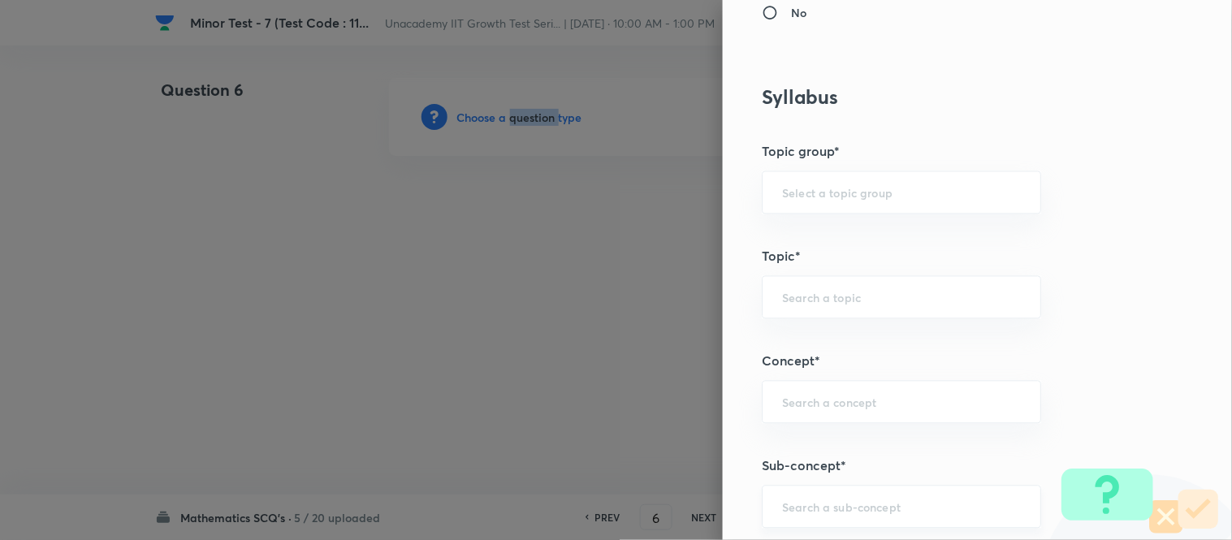
scroll to position [812, 0]
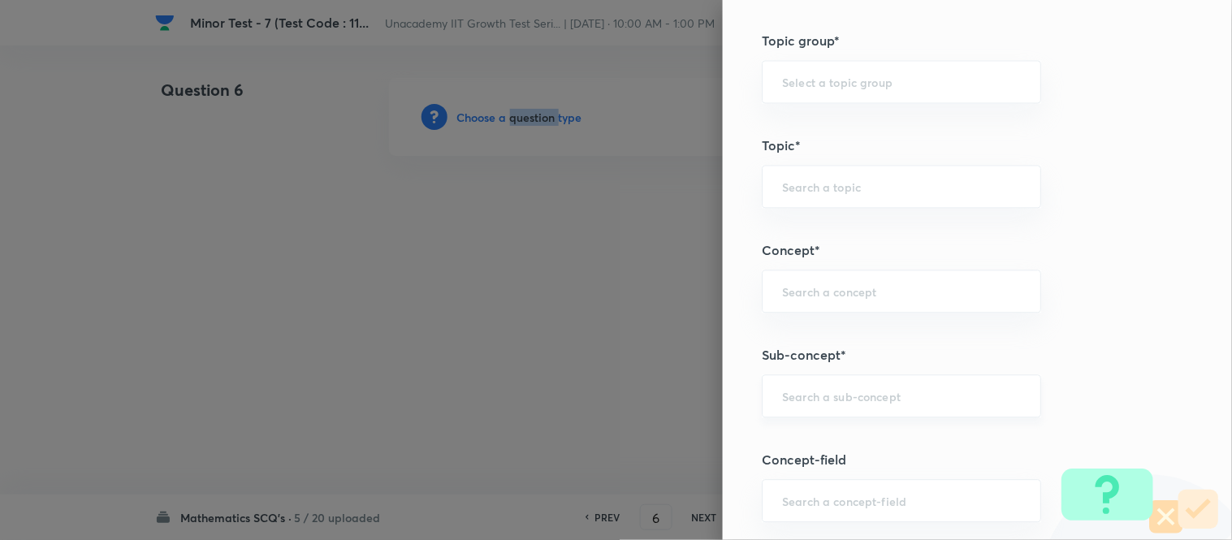
click at [825, 387] on div "​" at bounding box center [901, 396] width 279 height 43
click at [835, 445] on li "Pair of Straight Lines" at bounding box center [889, 443] width 278 height 29
type input "Pair of Straight Lines"
type input "Mathematics"
type input "Geometry"
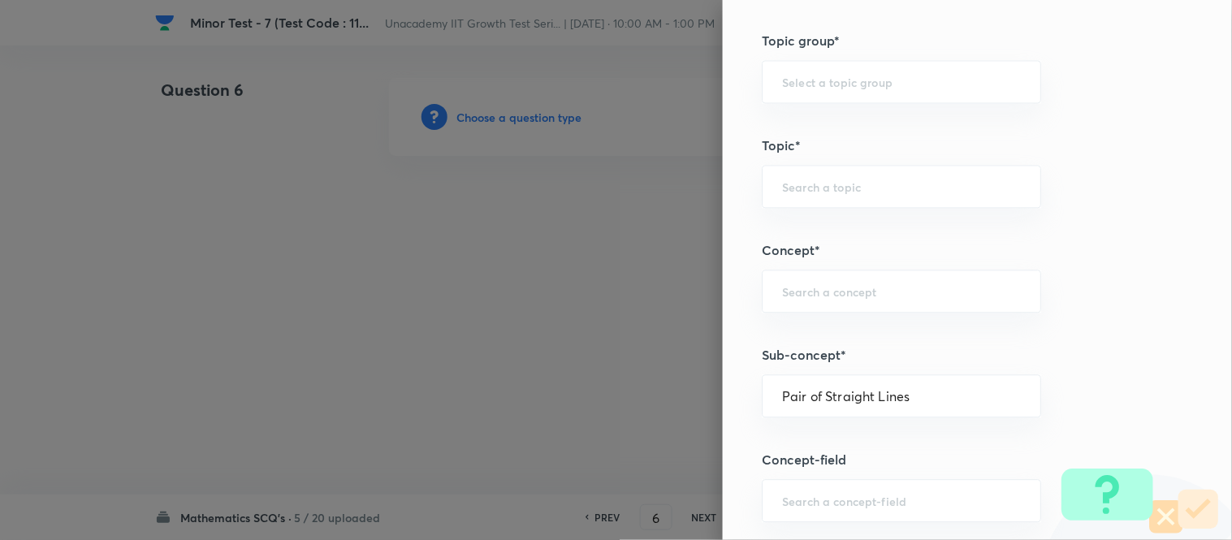
type input "Straight Lines"
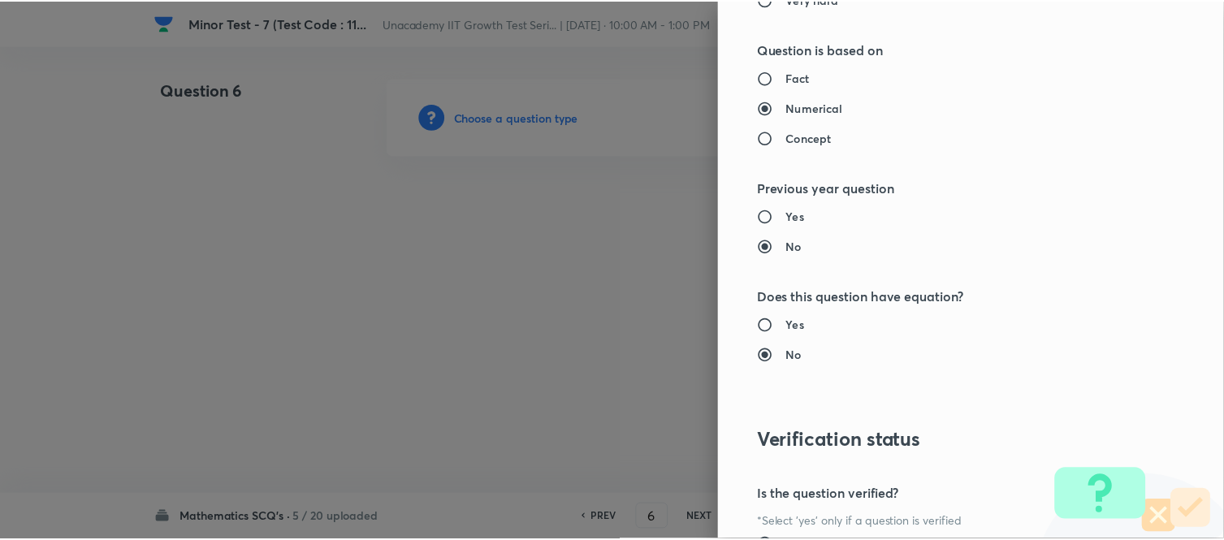
scroll to position [1783, 0]
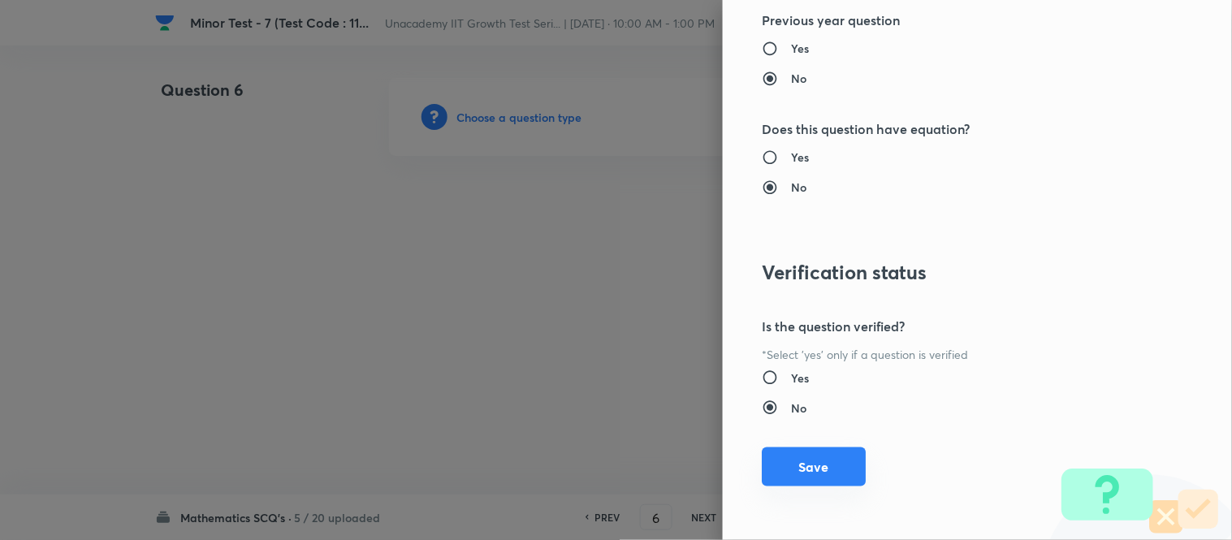
click at [798, 467] on button "Save" at bounding box center [814, 467] width 104 height 39
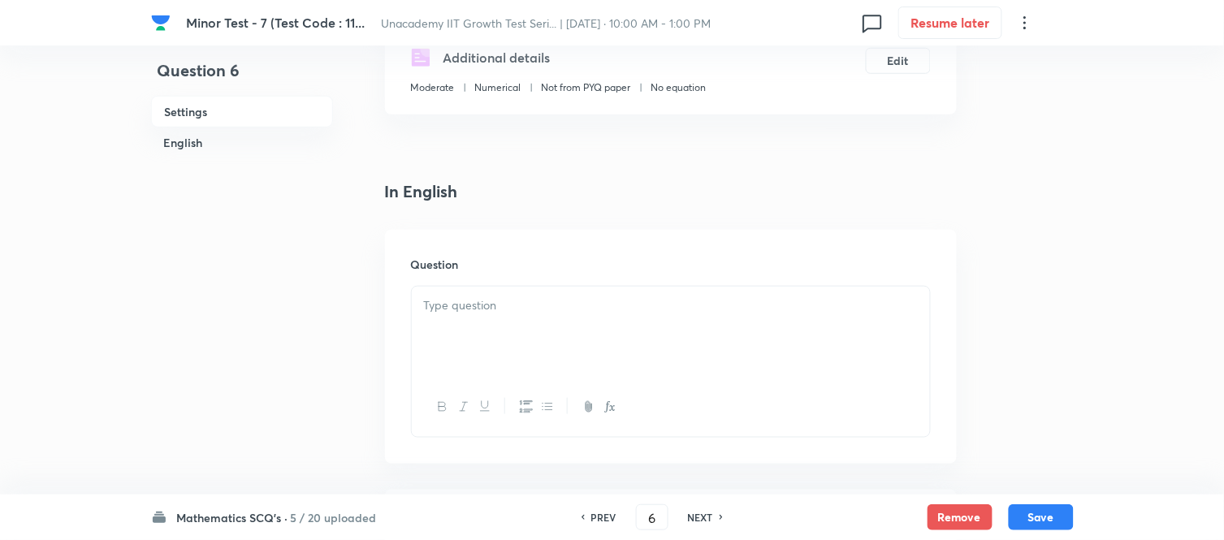
scroll to position [361, 0]
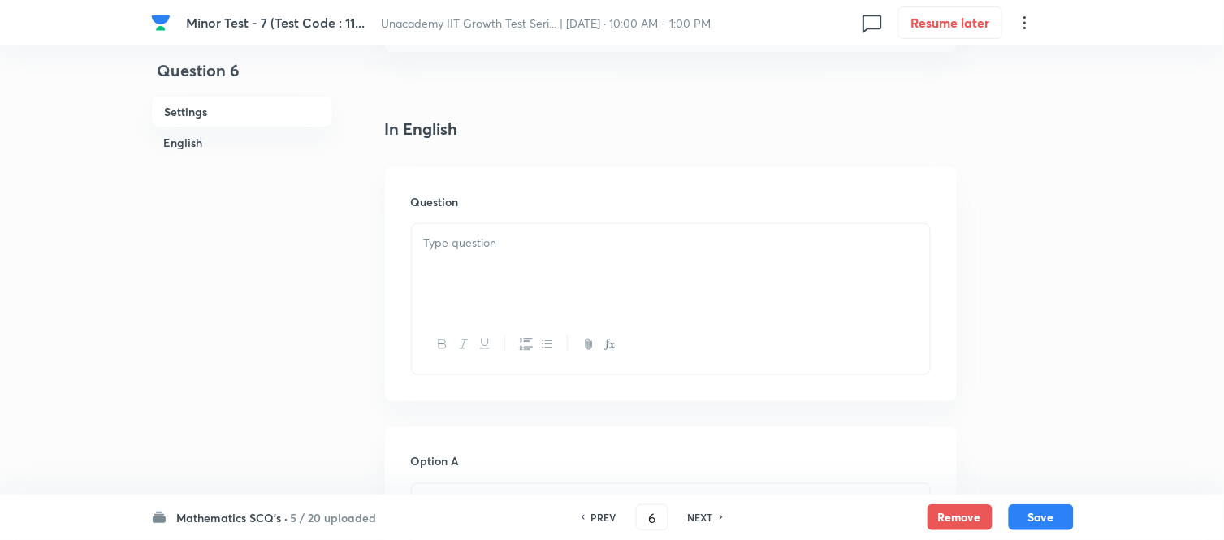
click at [453, 263] on div at bounding box center [671, 269] width 518 height 91
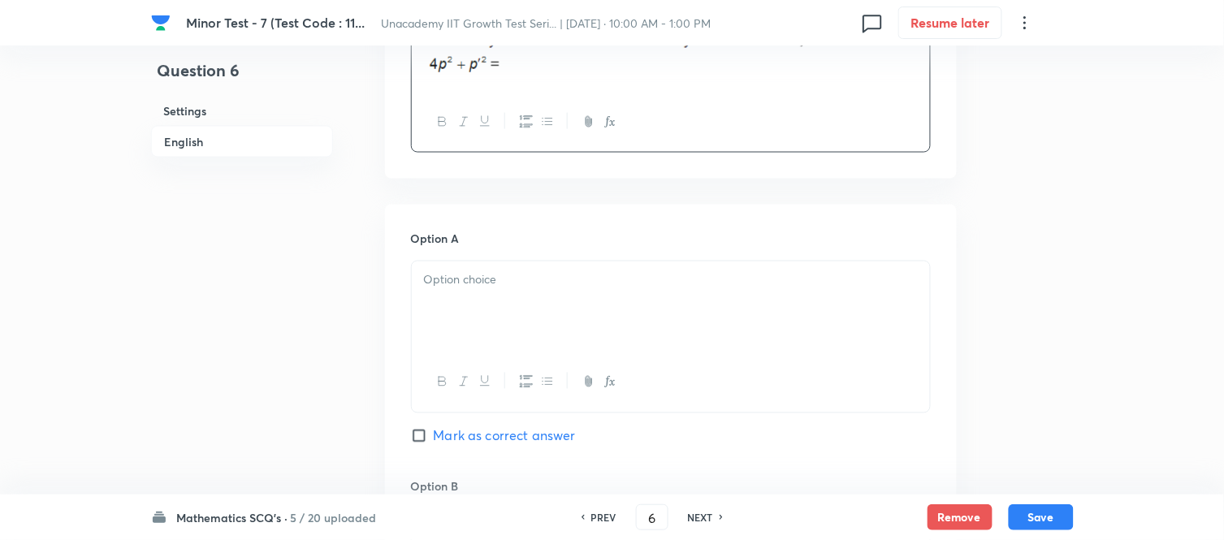
scroll to position [631, 0]
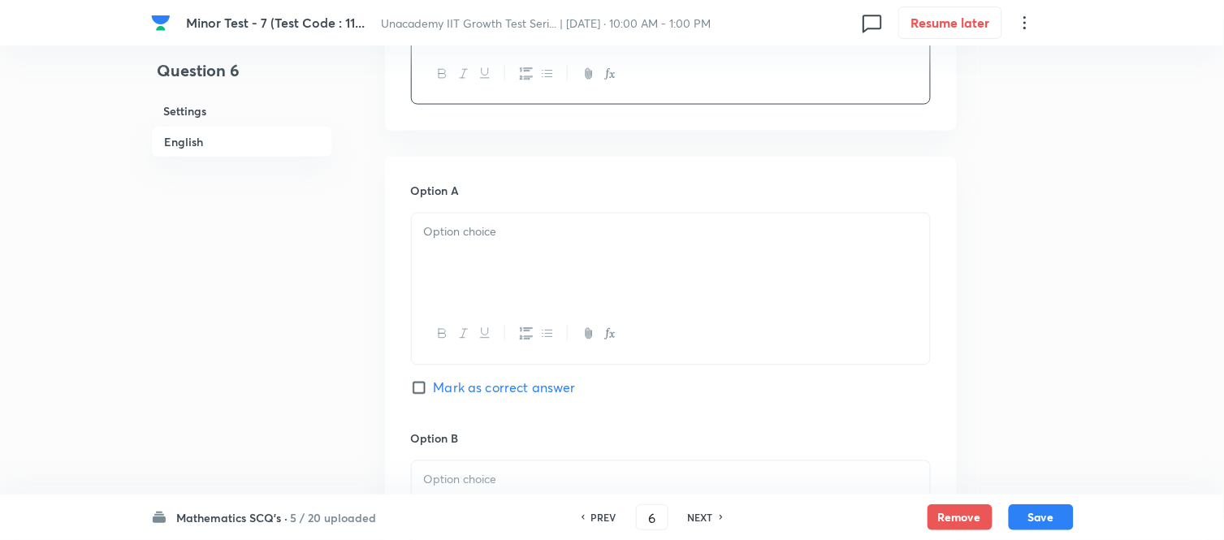
click at [460, 268] on div at bounding box center [671, 259] width 518 height 91
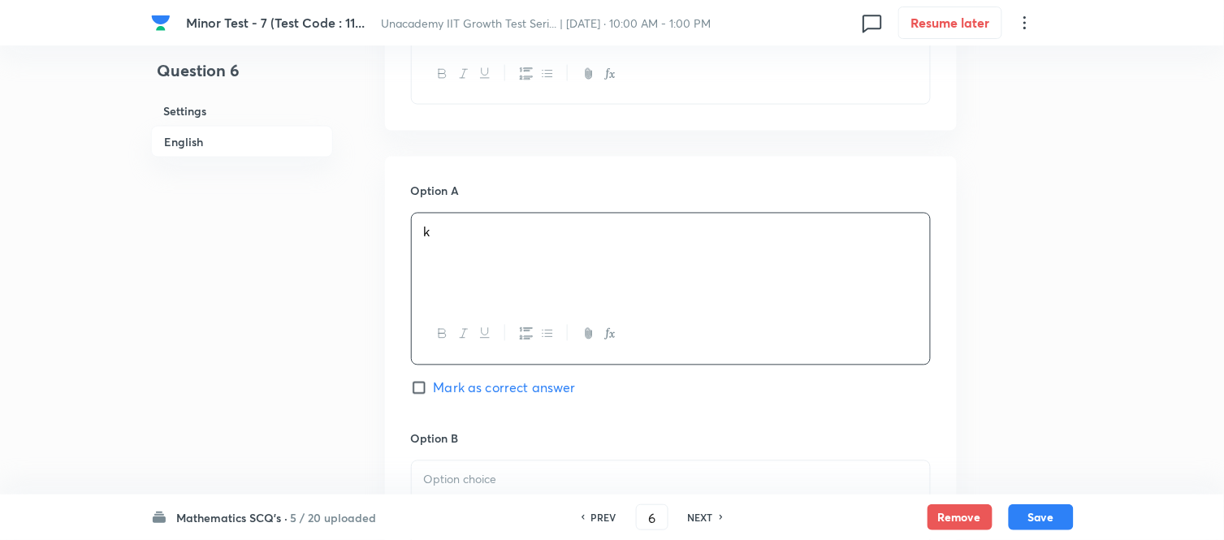
click at [450, 472] on p at bounding box center [671, 480] width 494 height 19
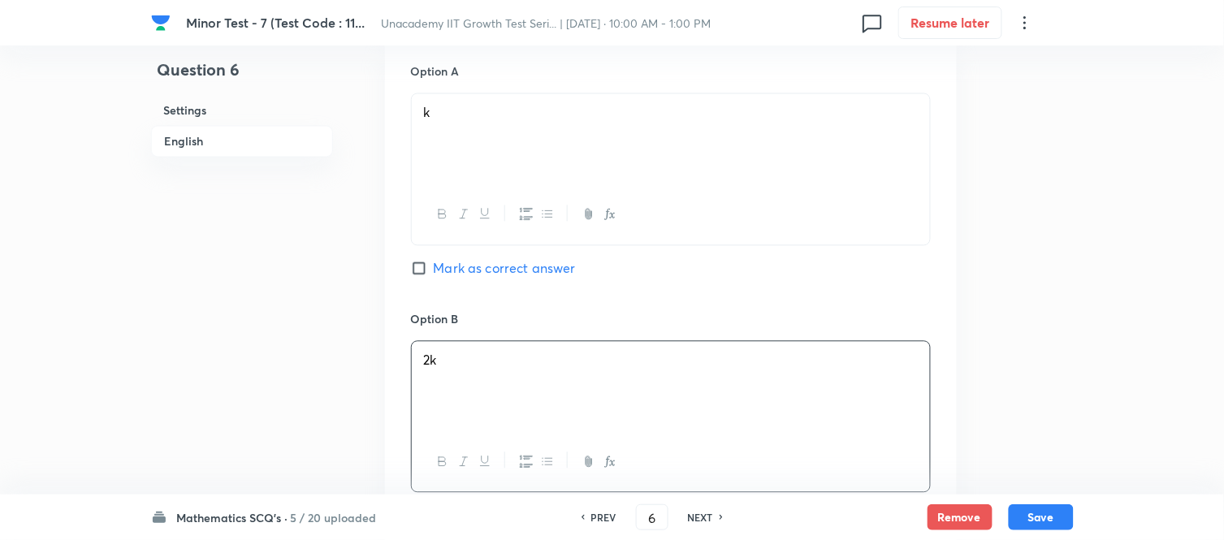
scroll to position [993, 0]
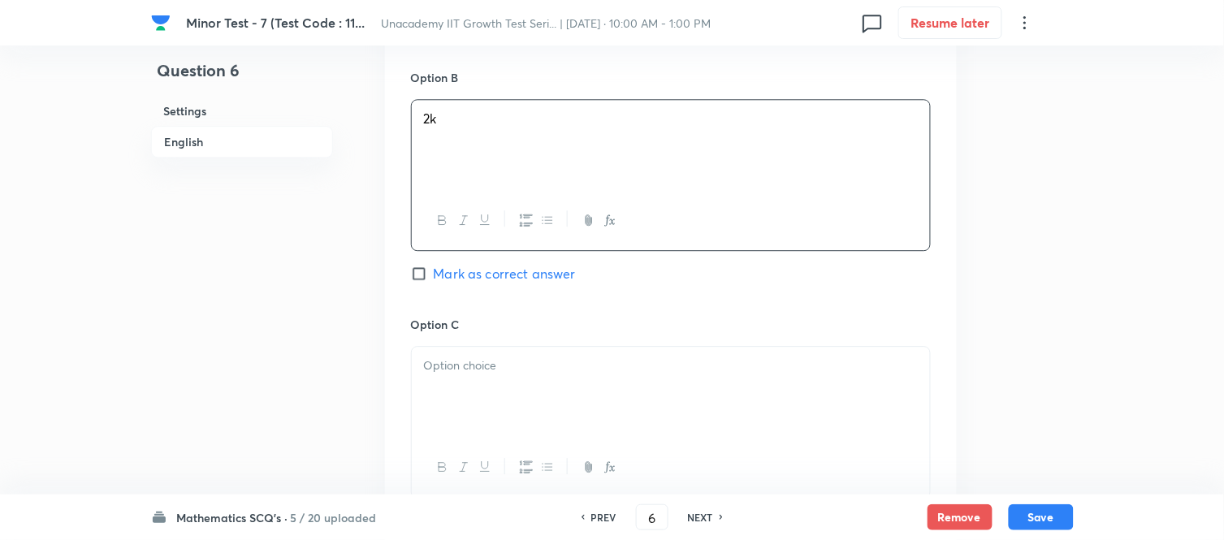
click at [457, 388] on div at bounding box center [671, 392] width 518 height 91
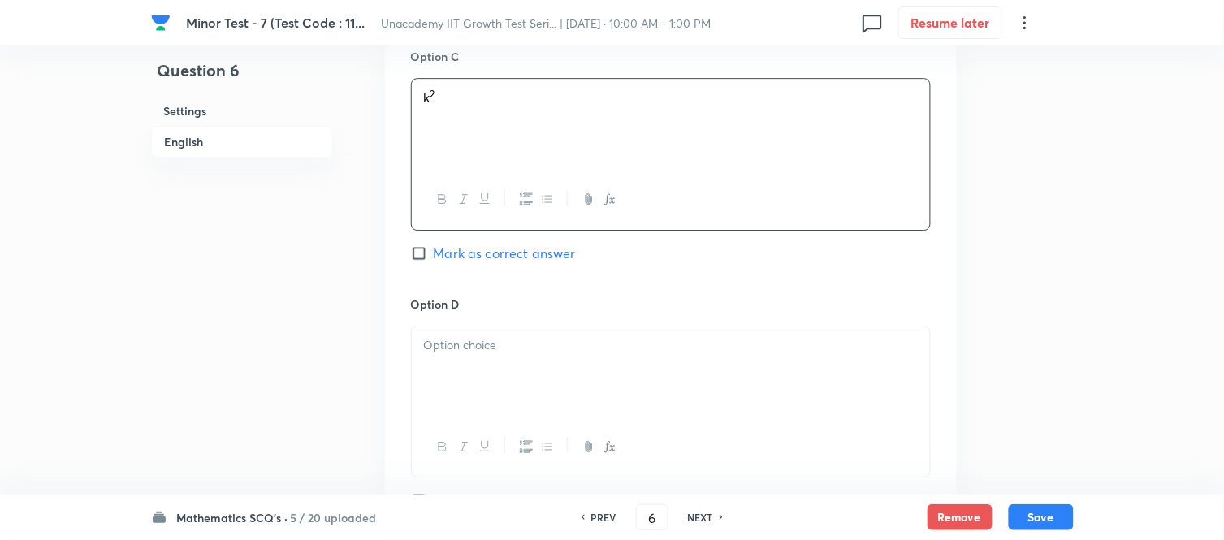
scroll to position [1354, 0]
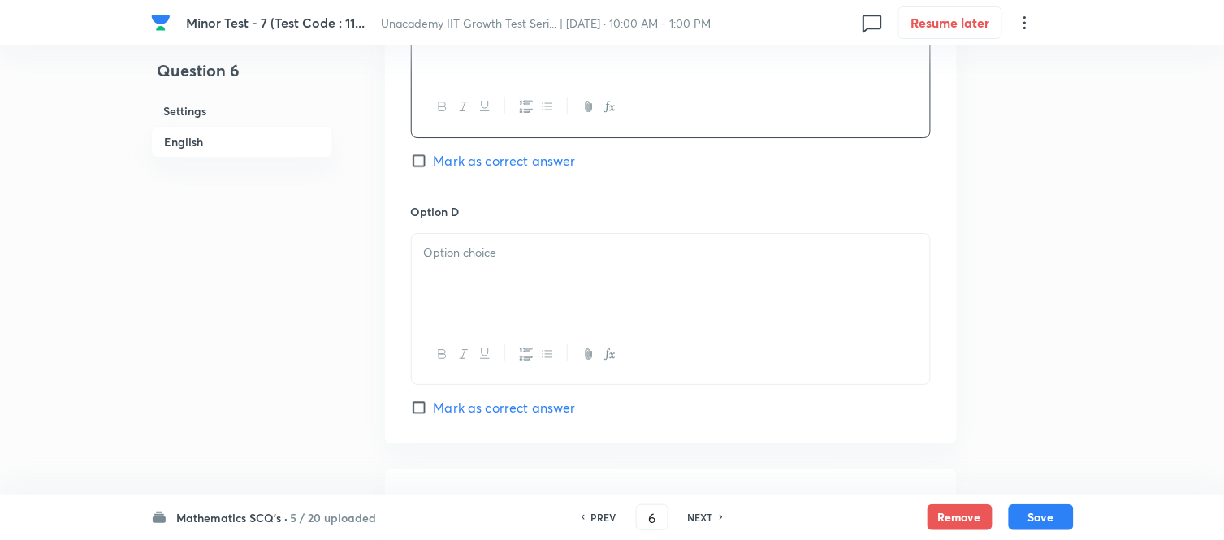
click at [426, 159] on input "Mark as correct answer" at bounding box center [422, 161] width 23 height 16
checkbox input "true"
click at [445, 278] on div at bounding box center [671, 279] width 518 height 91
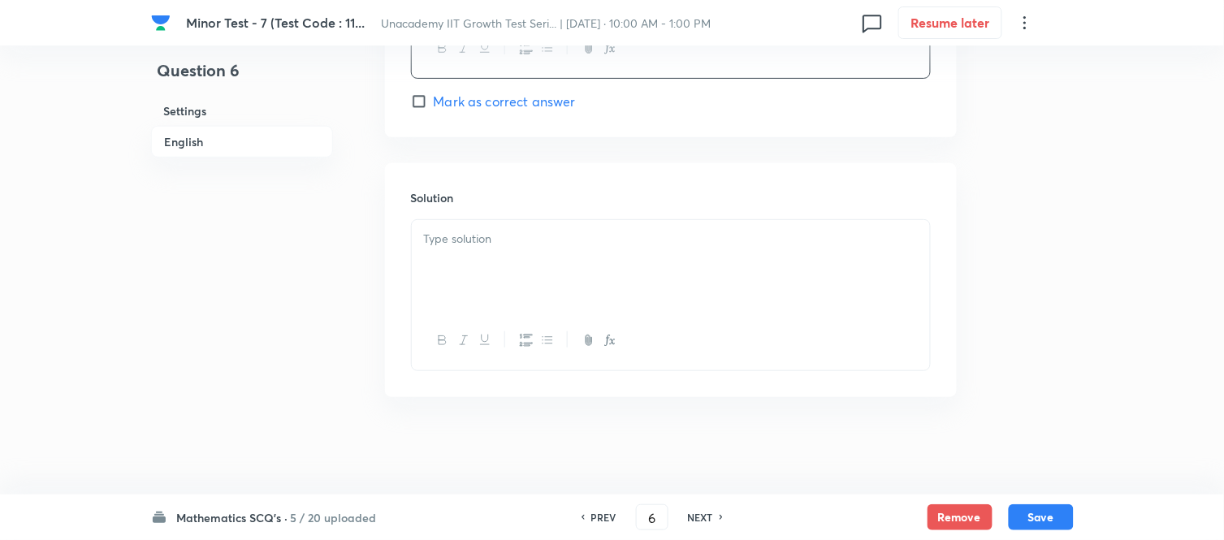
click at [477, 249] on div at bounding box center [671, 265] width 518 height 91
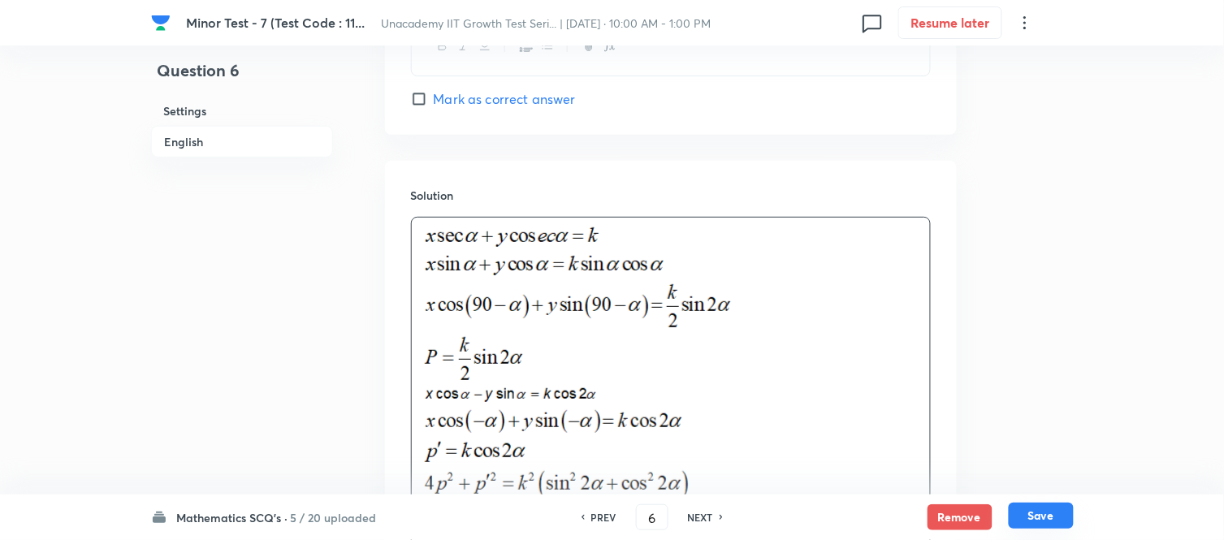
click at [1028, 486] on button "Save" at bounding box center [1041, 516] width 65 height 26
type input "7"
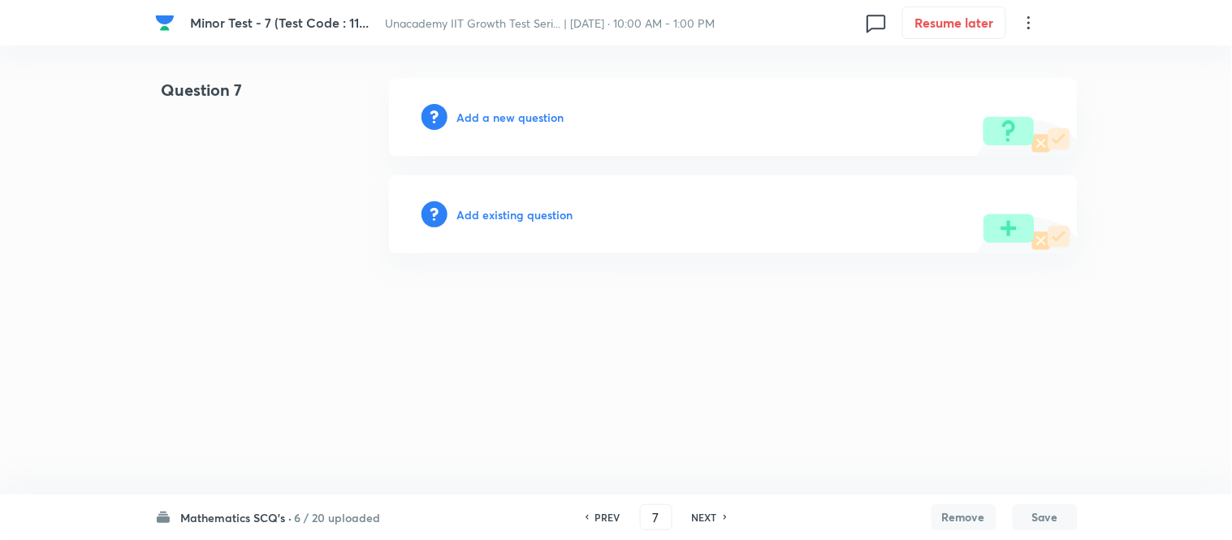
click at [493, 112] on h6 "Add a new question" at bounding box center [510, 117] width 107 height 17
click at [493, 112] on h6 "Choose a question type" at bounding box center [519, 117] width 125 height 17
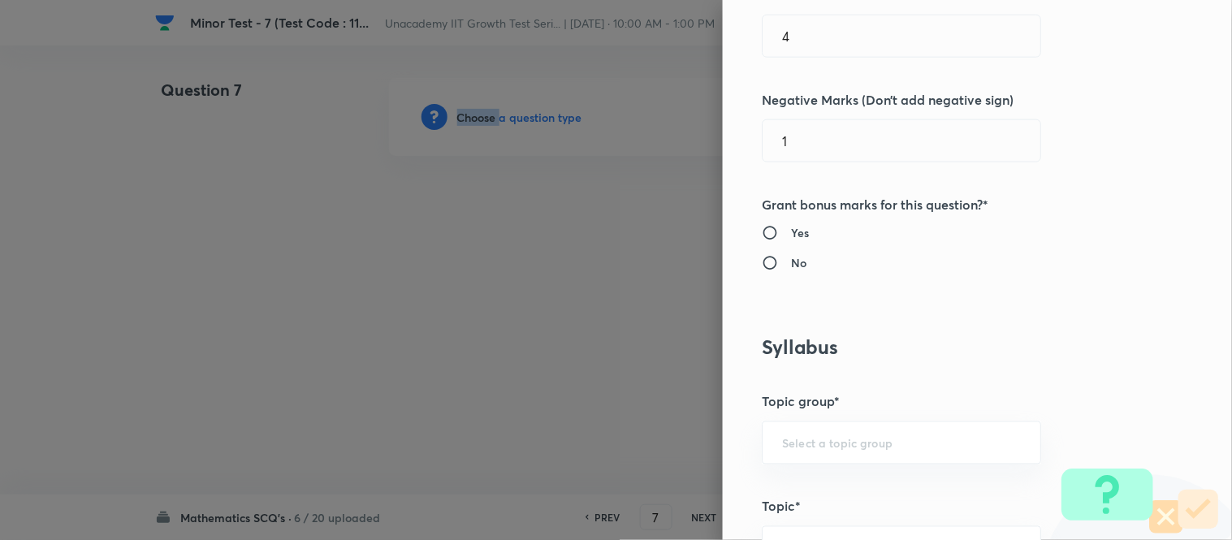
scroll to position [812, 0]
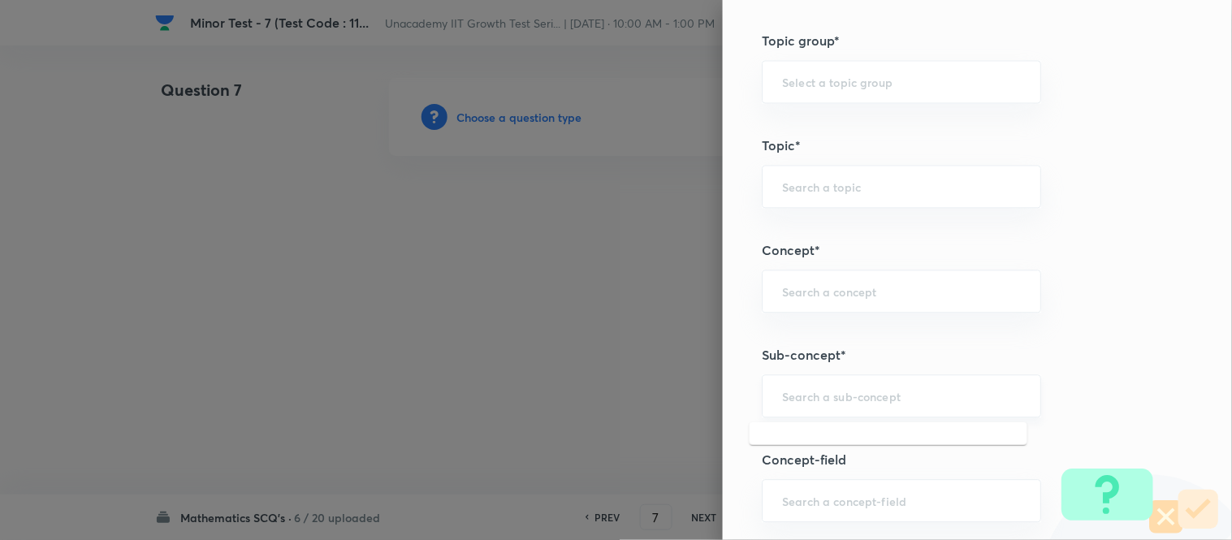
click at [801, 396] on input "text" at bounding box center [901, 395] width 239 height 15
click at [807, 436] on li "Pair of Straight Lines" at bounding box center [889, 443] width 278 height 29
type input "Pair of Straight Lines"
type input "Mathematics"
type input "Geometry"
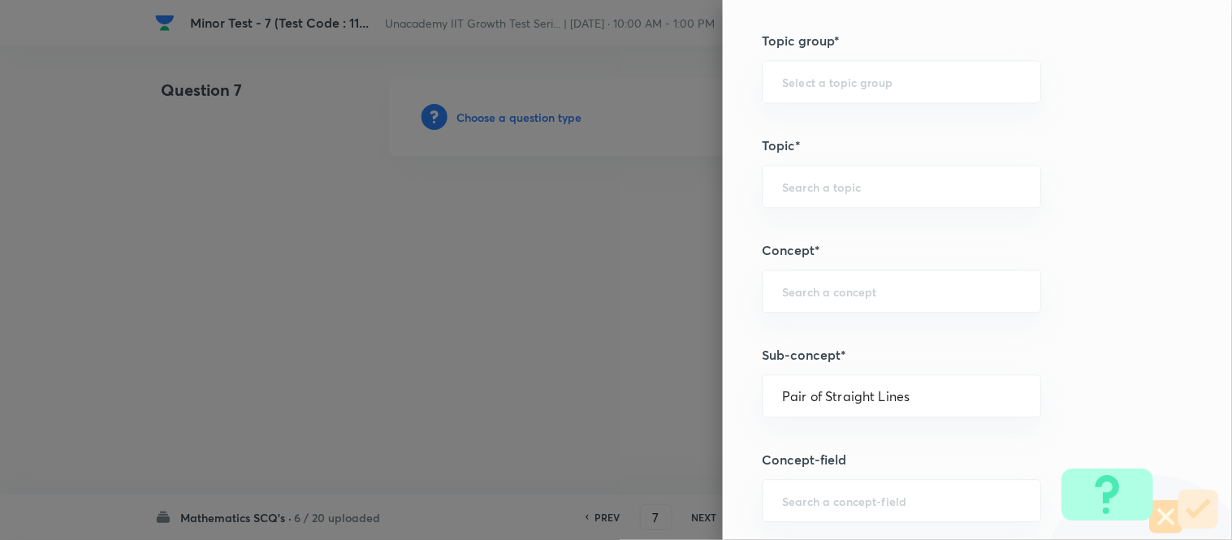
type input "Straight Lines"
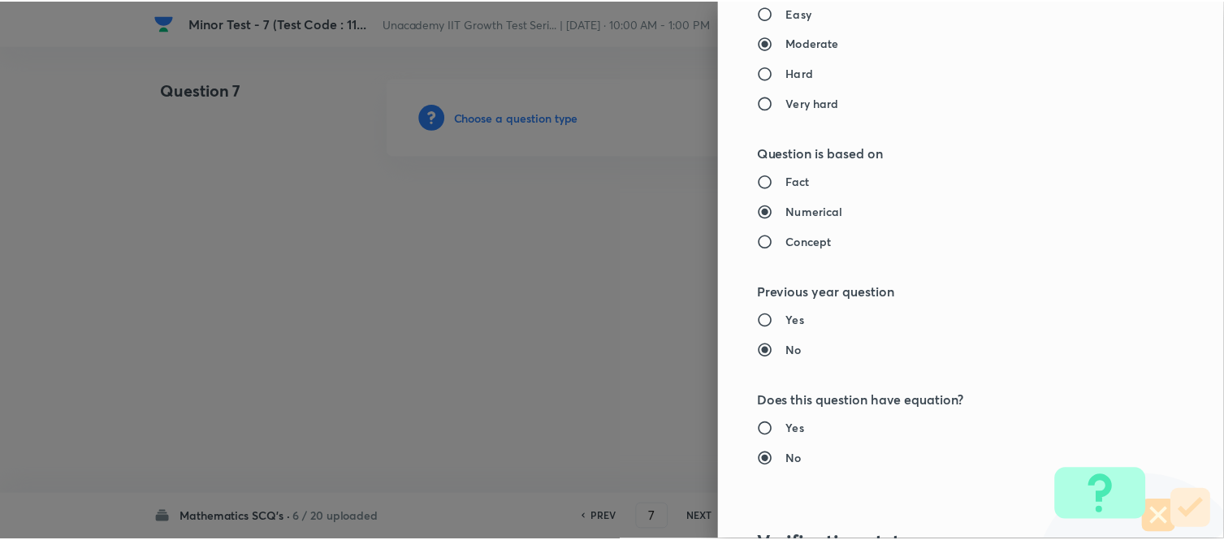
scroll to position [1783, 0]
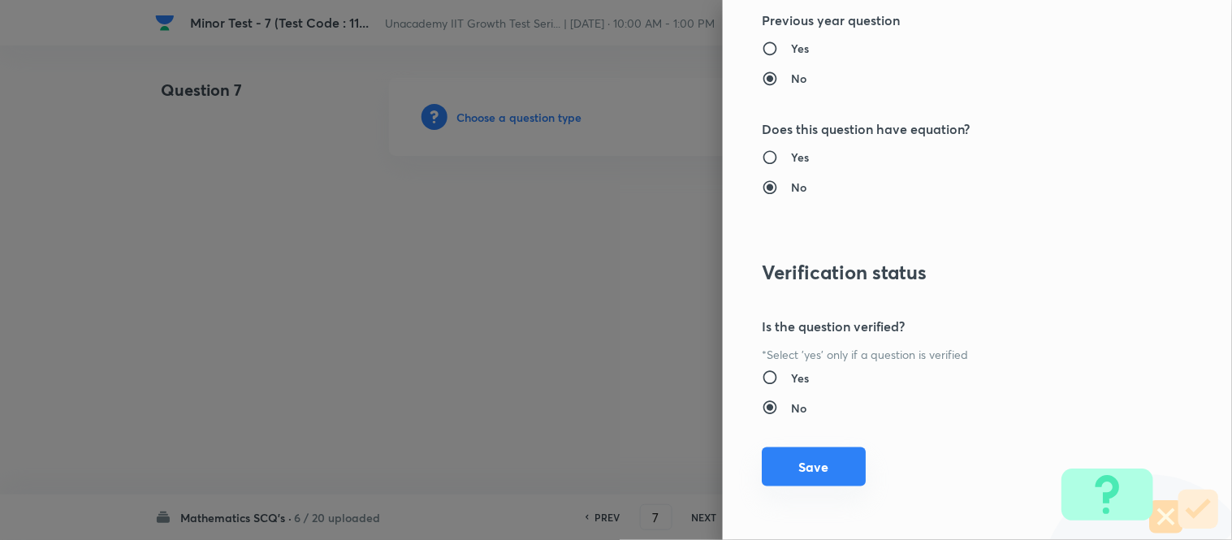
click at [777, 474] on button "Save" at bounding box center [814, 467] width 104 height 39
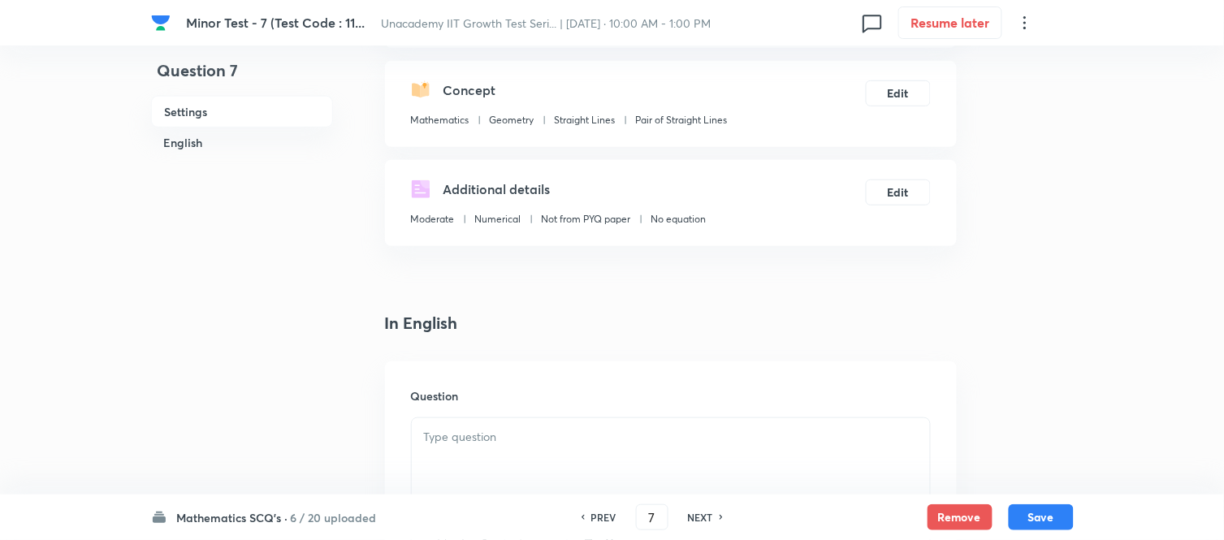
scroll to position [361, 0]
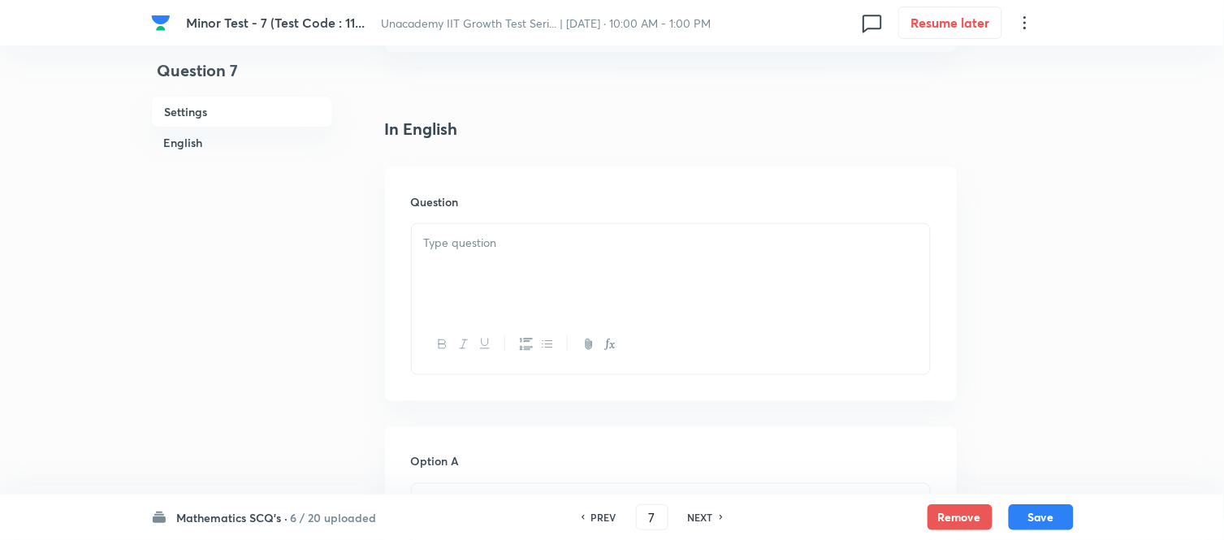
click at [427, 287] on div at bounding box center [671, 269] width 518 height 91
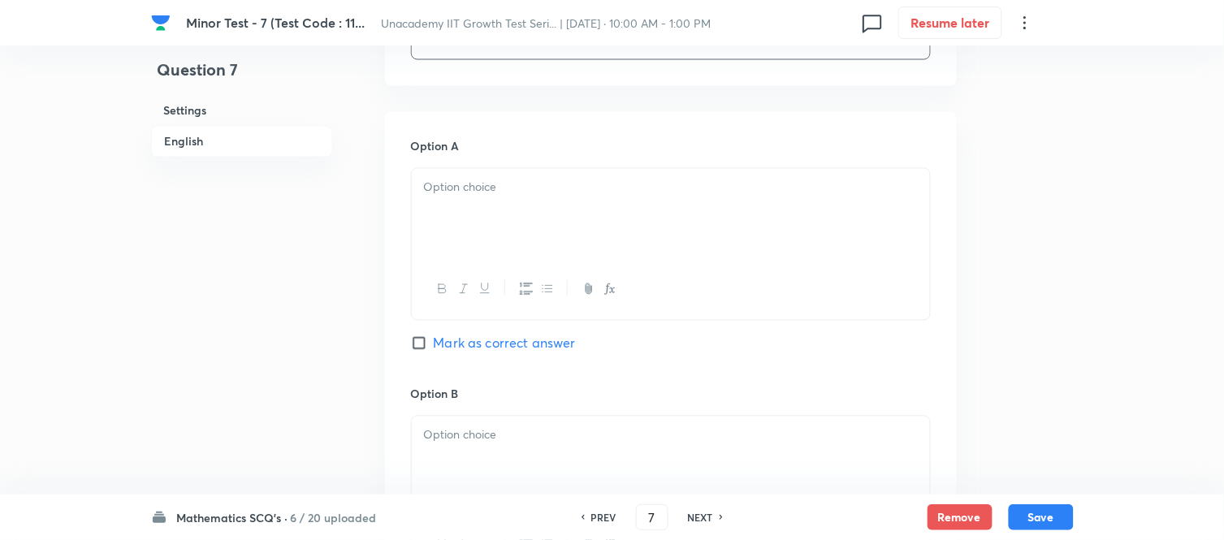
scroll to position [721, 0]
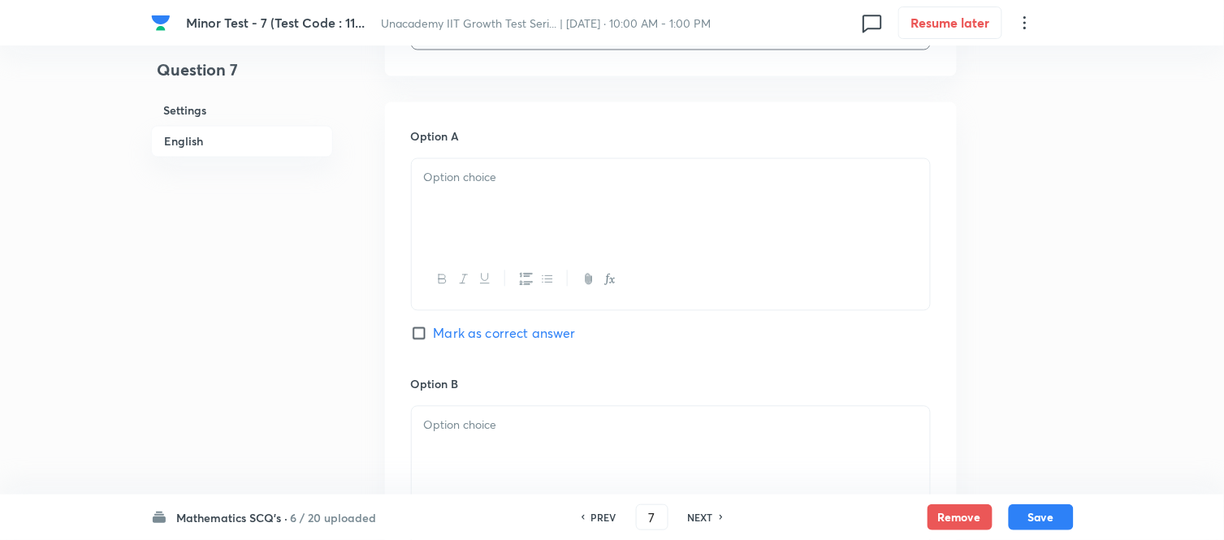
click at [464, 199] on div at bounding box center [671, 204] width 518 height 91
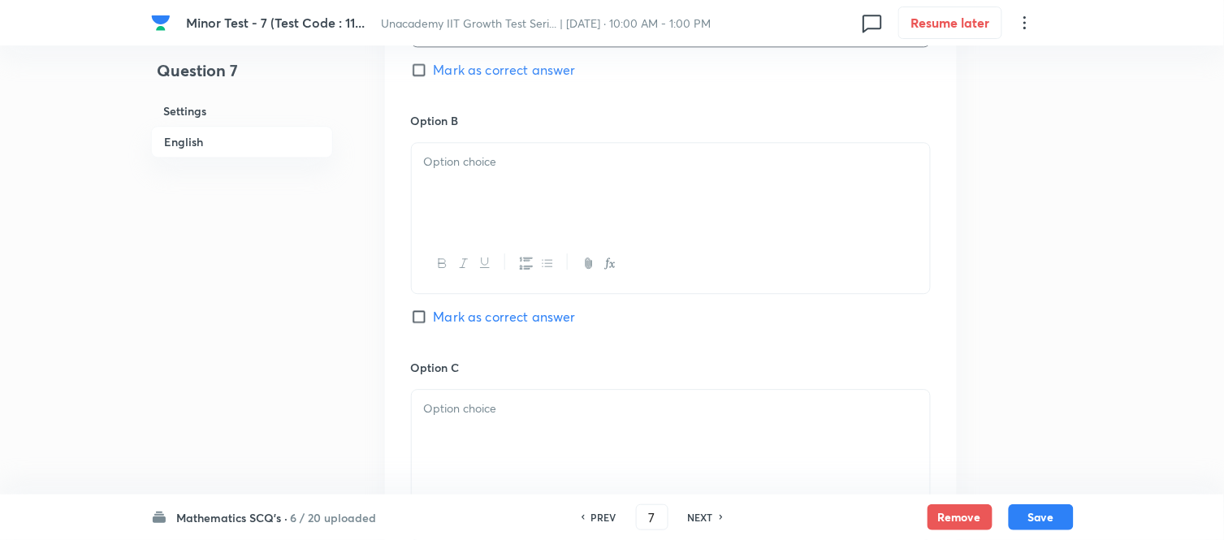
scroll to position [993, 0]
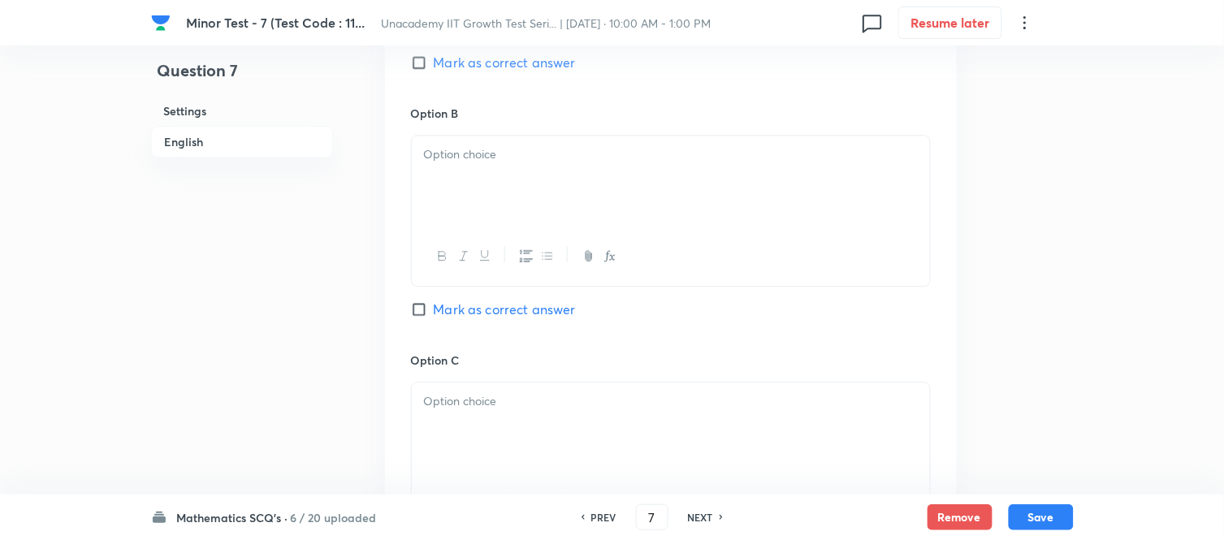
click at [471, 190] on div at bounding box center [671, 181] width 518 height 91
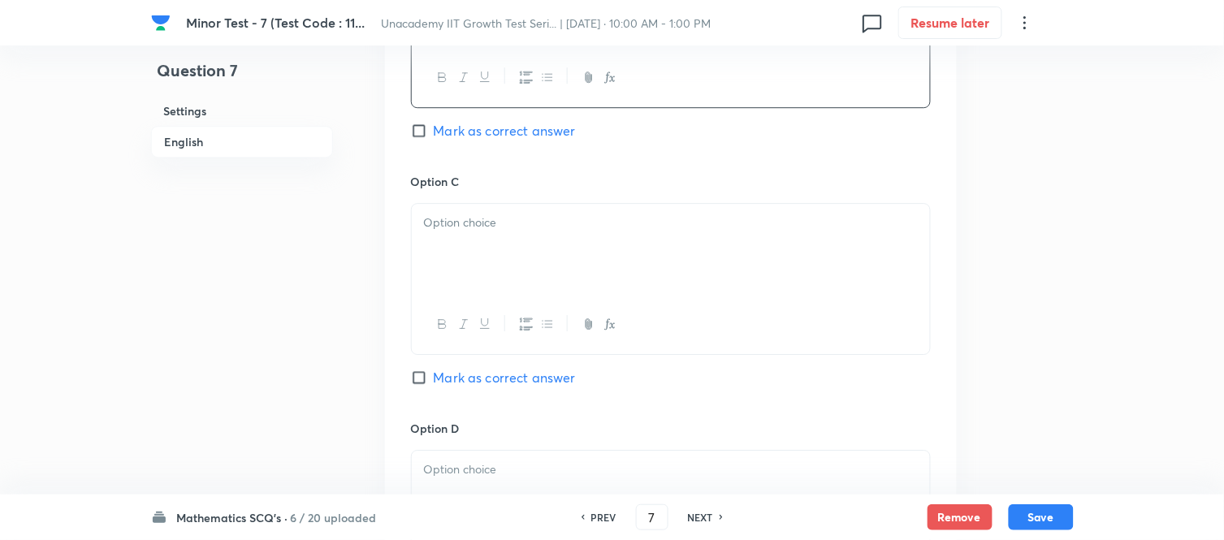
scroll to position [1173, 0]
click at [452, 236] on div at bounding box center [671, 247] width 518 height 91
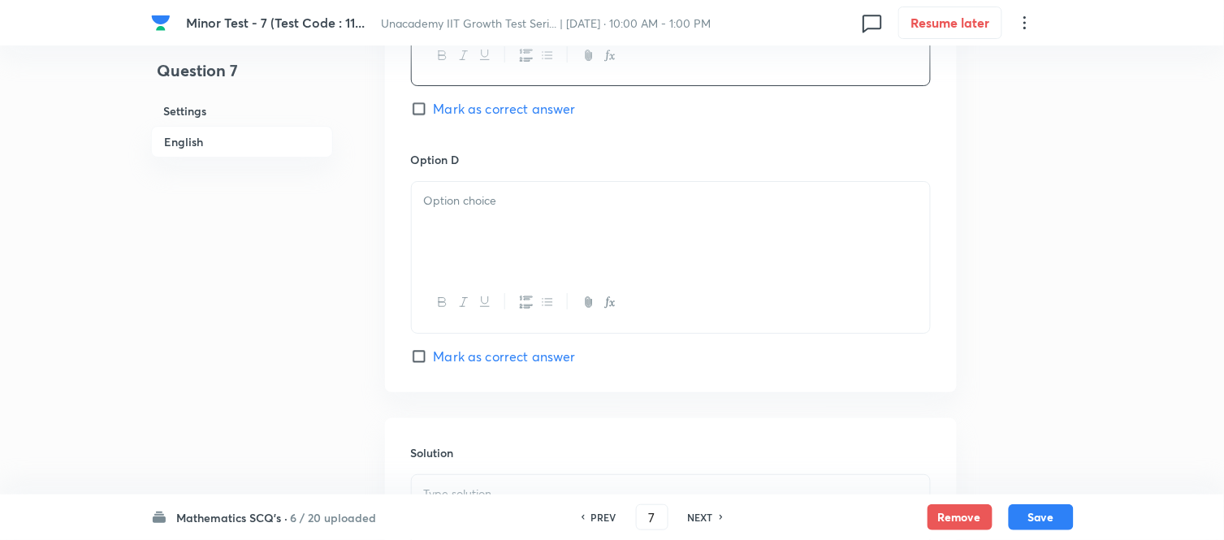
scroll to position [1444, 0]
click at [483, 232] on div at bounding box center [671, 224] width 518 height 91
click at [418, 109] on input "Mark as correct answer" at bounding box center [422, 105] width 23 height 16
checkbox input "true"
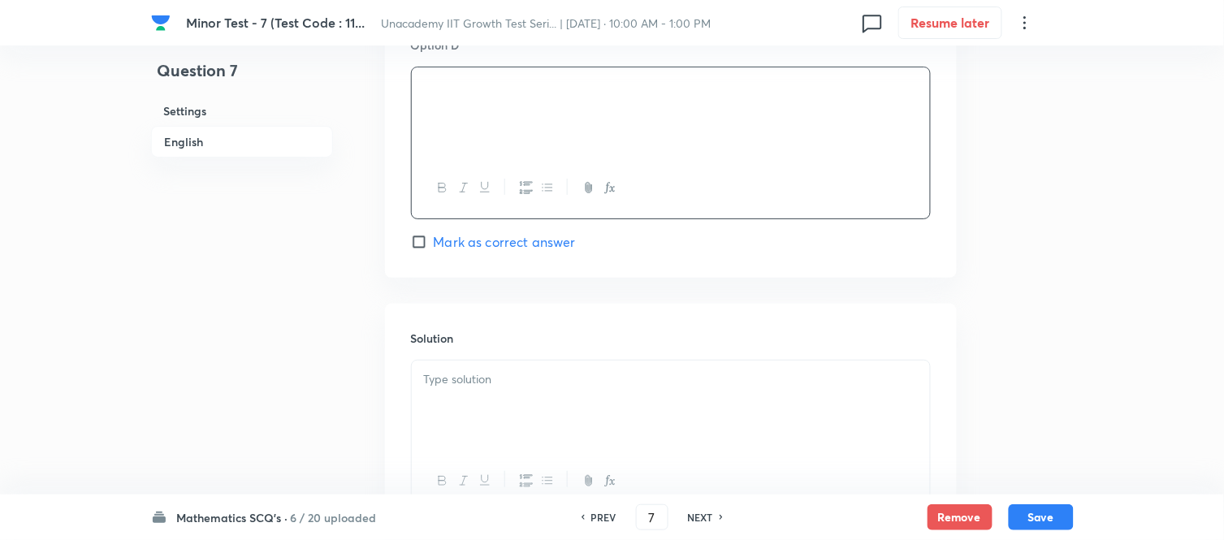
scroll to position [1699, 0]
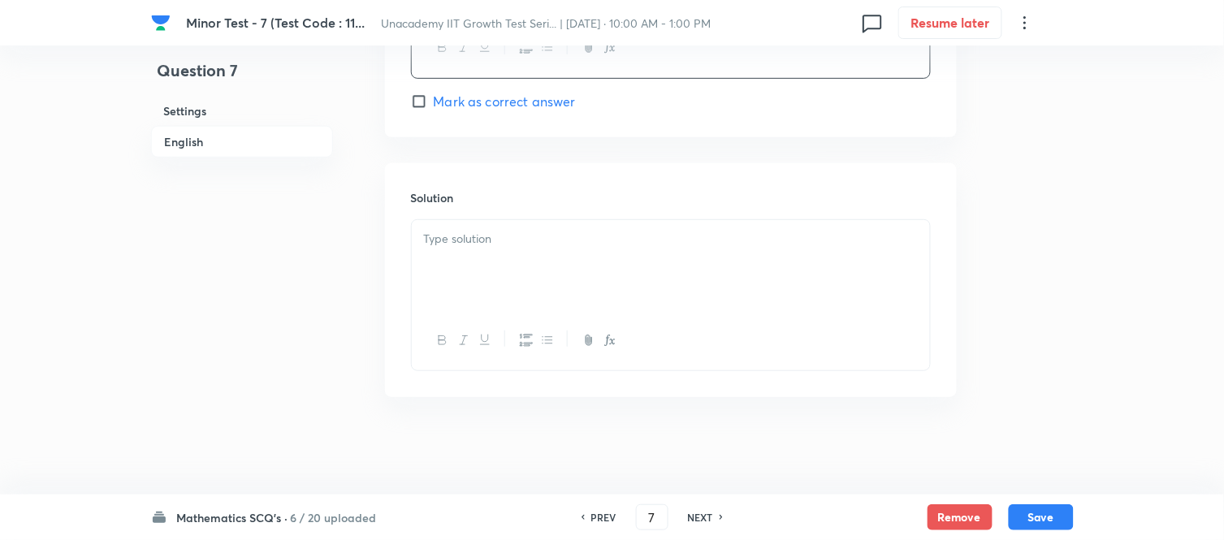
click at [470, 256] on div at bounding box center [671, 265] width 518 height 91
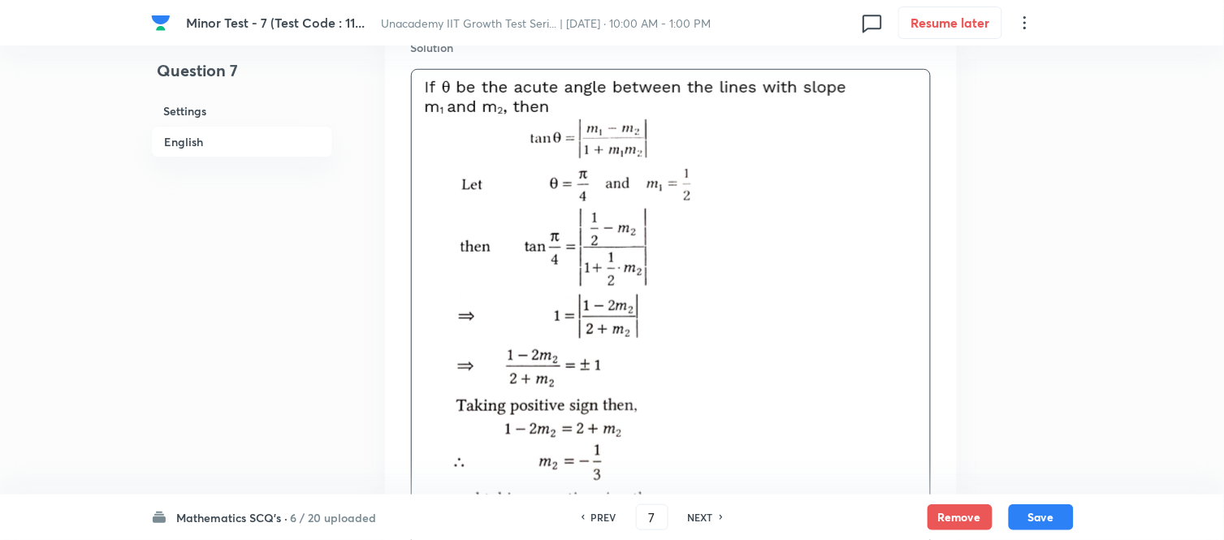
scroll to position [2060, 0]
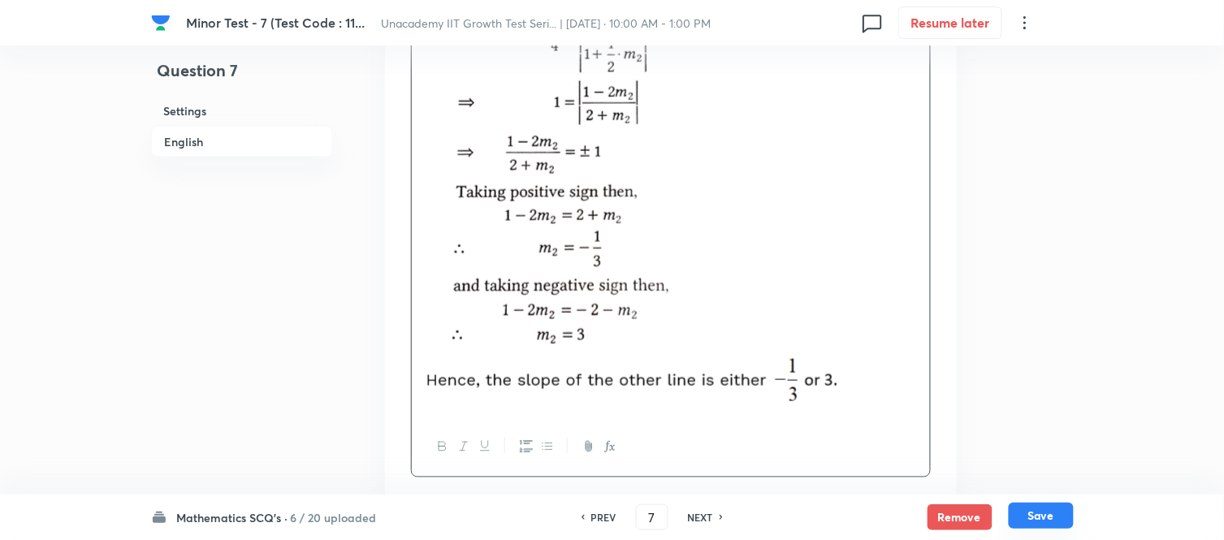
click at [1051, 486] on button "Save" at bounding box center [1041, 516] width 65 height 26
type input "8"
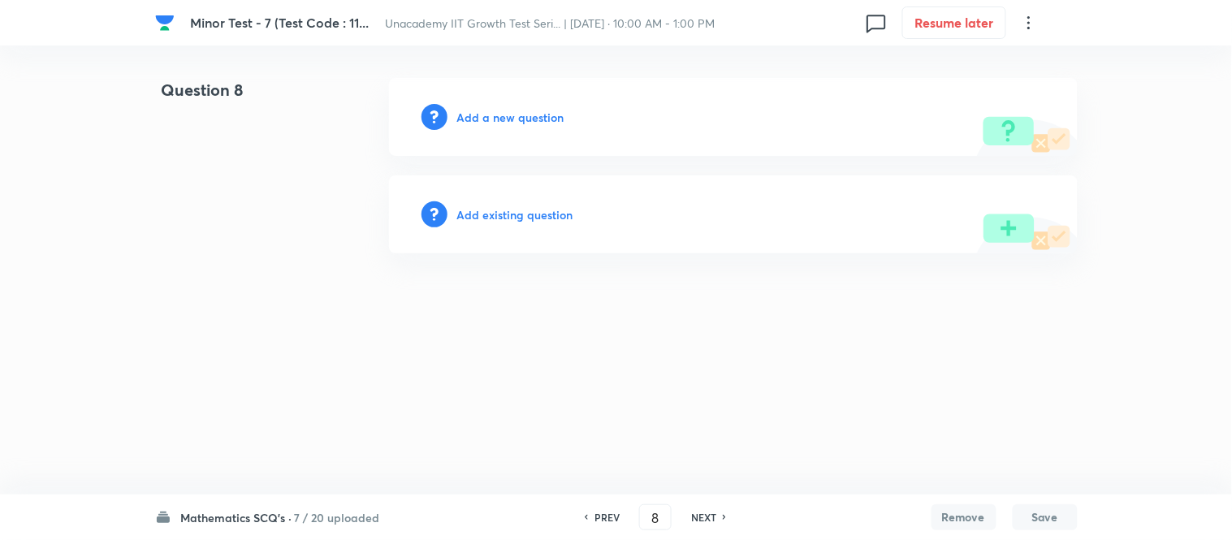
click at [507, 124] on h6 "Add a new question" at bounding box center [510, 117] width 107 height 17
click at [507, 124] on h6 "Choose a question type" at bounding box center [519, 117] width 125 height 17
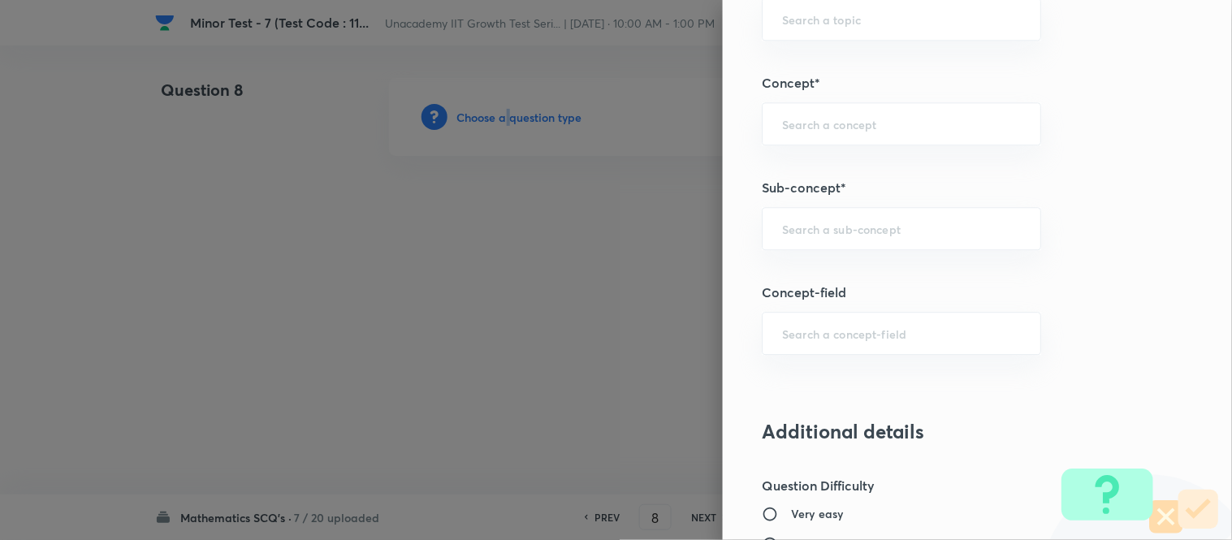
scroll to position [993, 0]
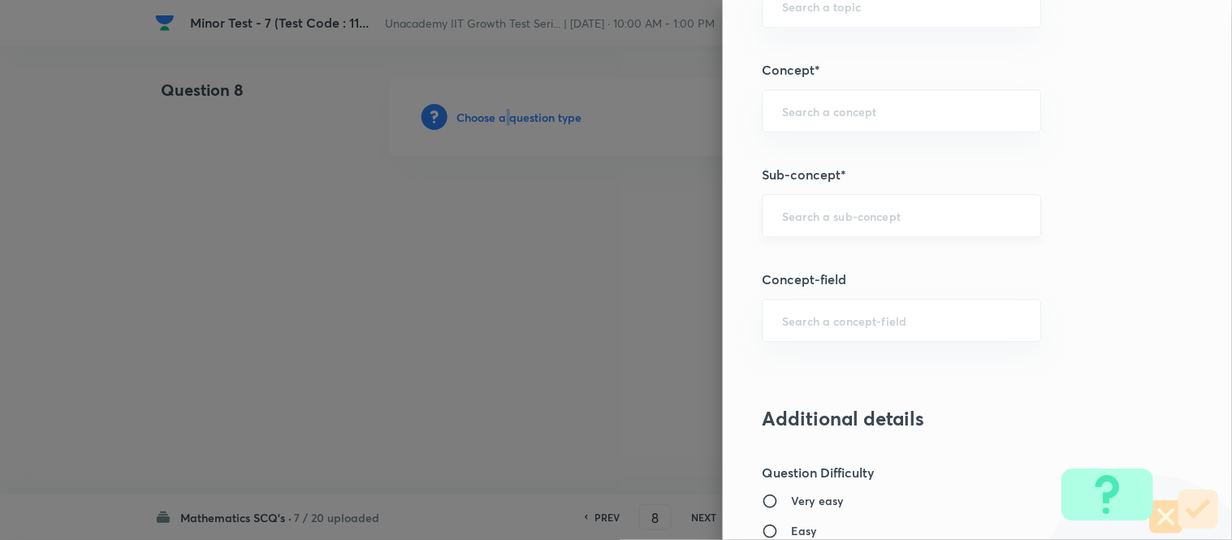
click at [786, 226] on div "​" at bounding box center [901, 215] width 279 height 43
click at [826, 271] on li "Pair of Straight Lines" at bounding box center [889, 262] width 278 height 29
type input "Pair of Straight Lines"
type input "Mathematics"
type input "Geometry"
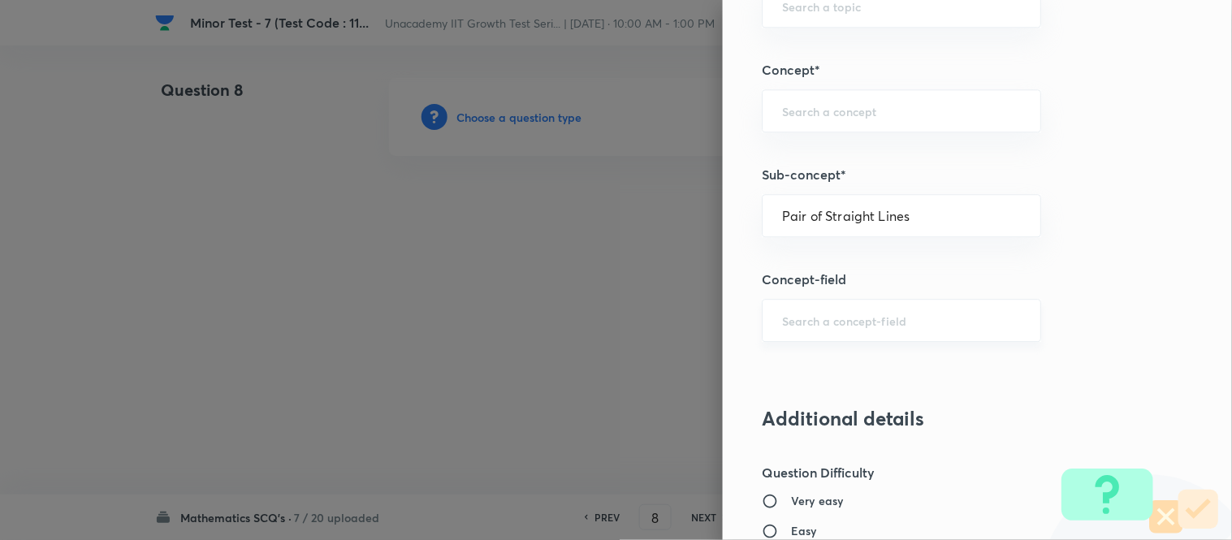
type input "Straight Lines"
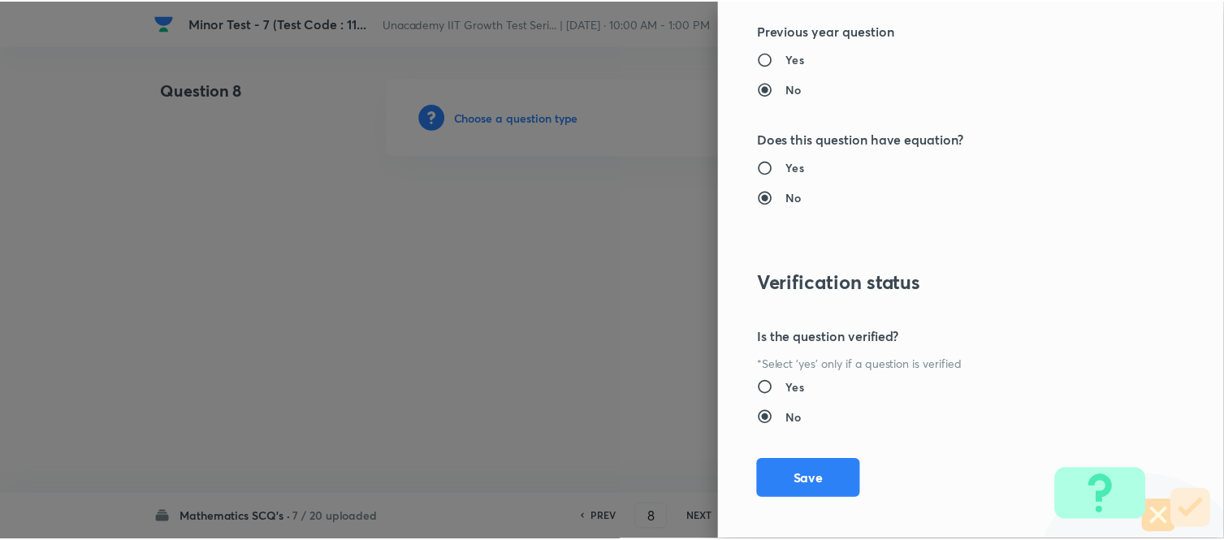
scroll to position [1783, 0]
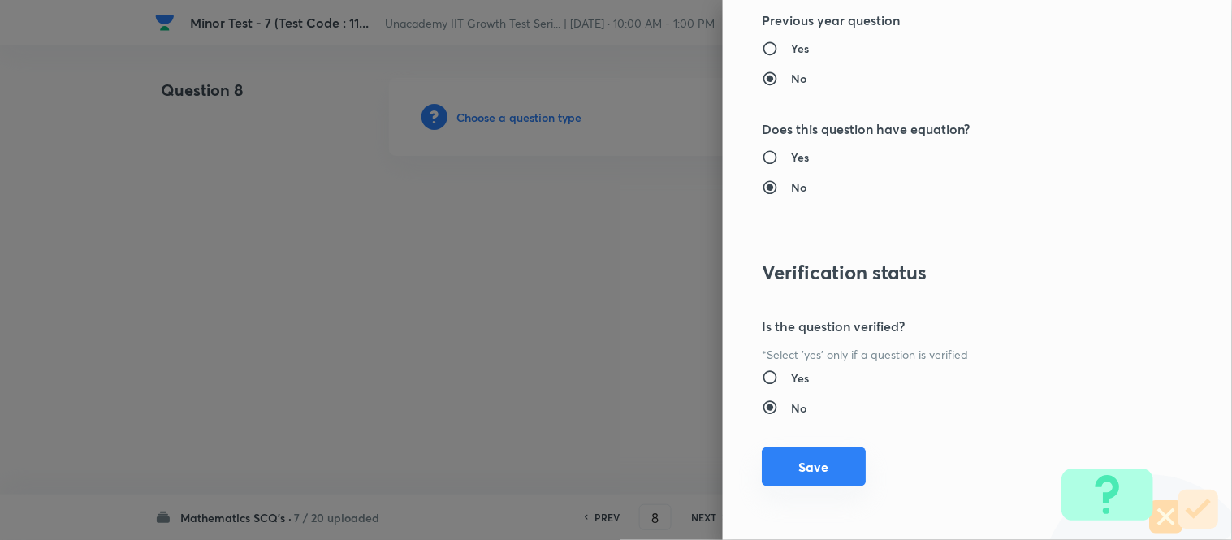
click at [791, 466] on button "Save" at bounding box center [814, 467] width 104 height 39
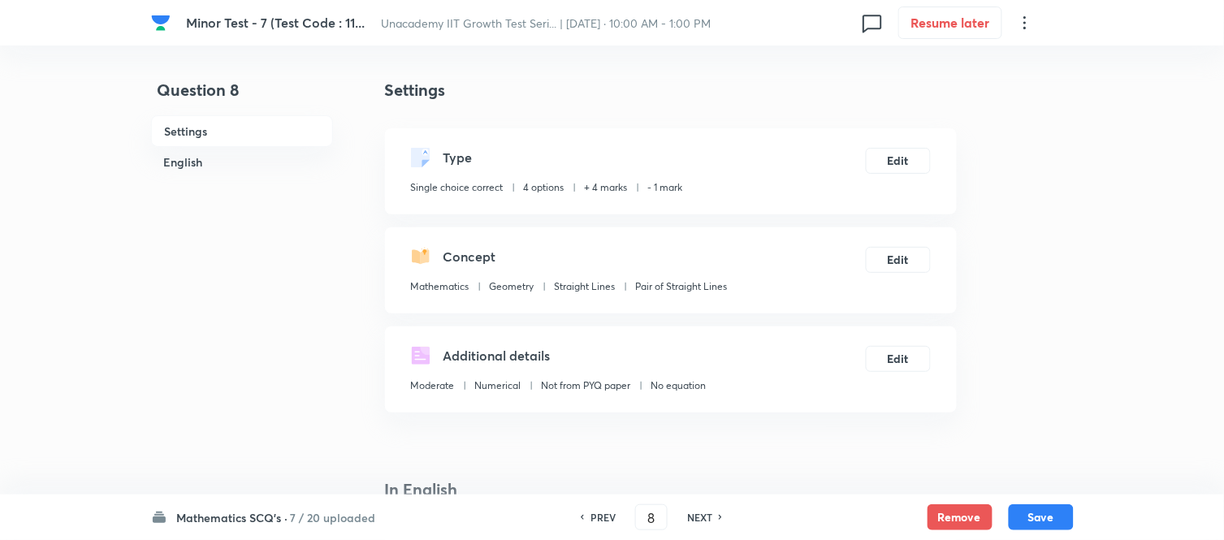
scroll to position [361, 0]
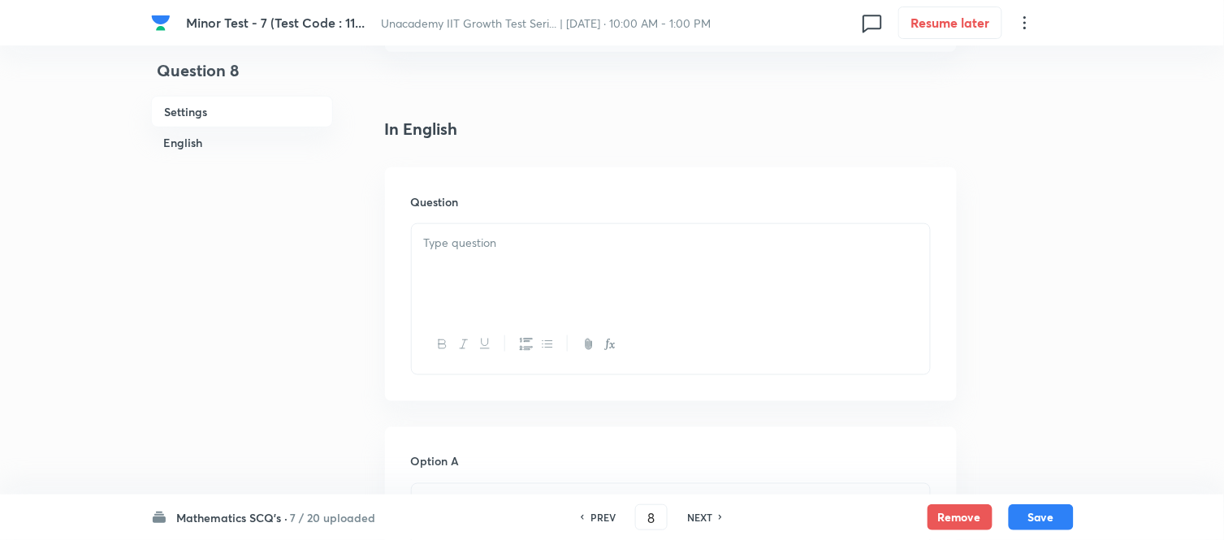
click at [492, 310] on div at bounding box center [671, 269] width 518 height 91
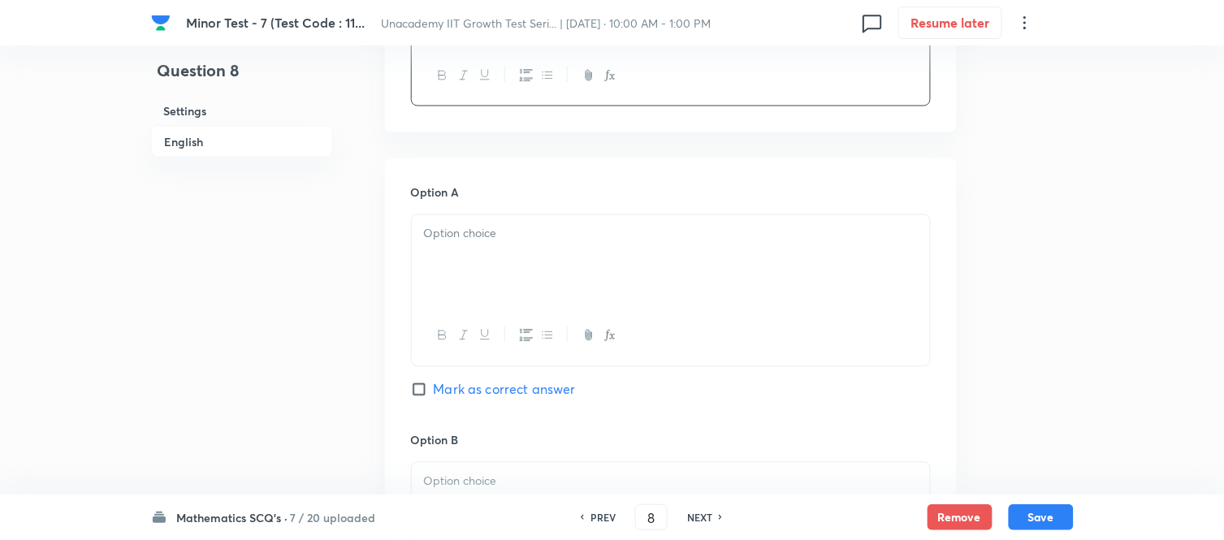
scroll to position [631, 0]
click at [439, 258] on div at bounding box center [671, 259] width 518 height 91
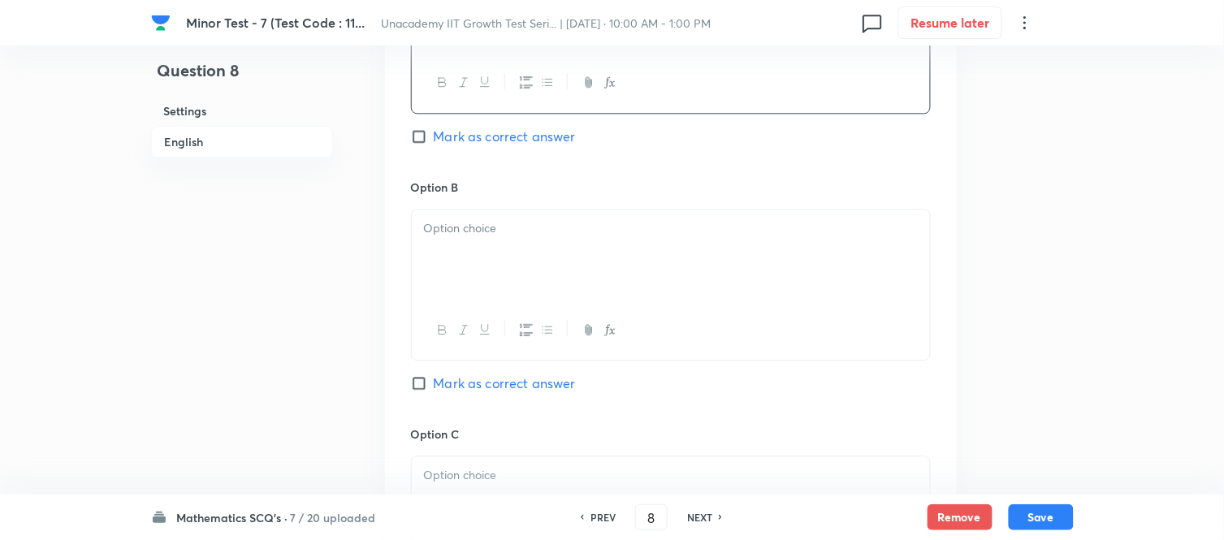
scroll to position [903, 0]
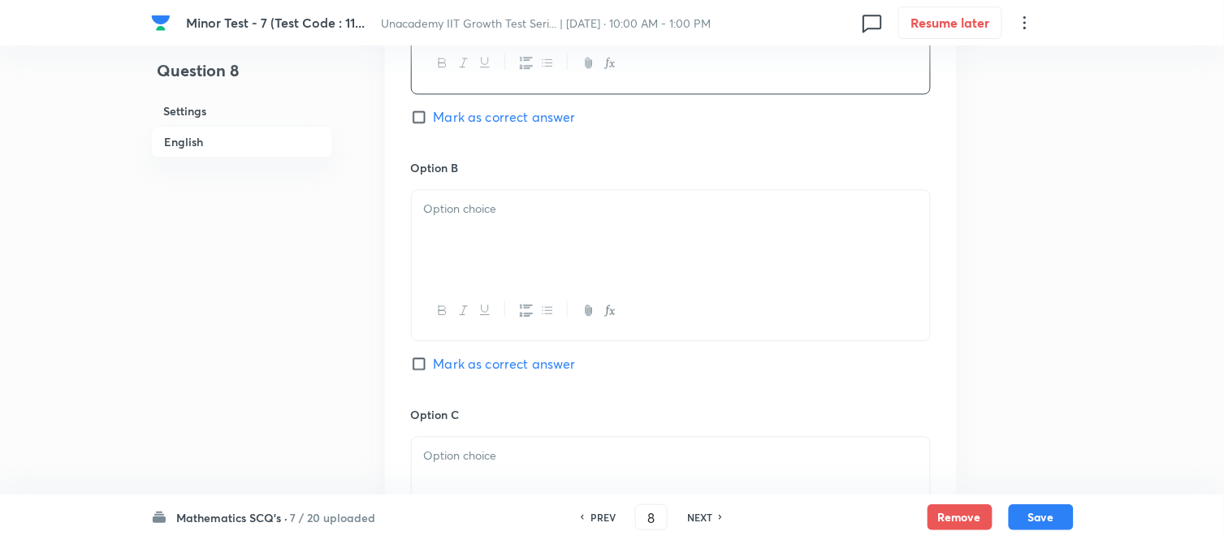
click at [482, 241] on div at bounding box center [671, 235] width 518 height 91
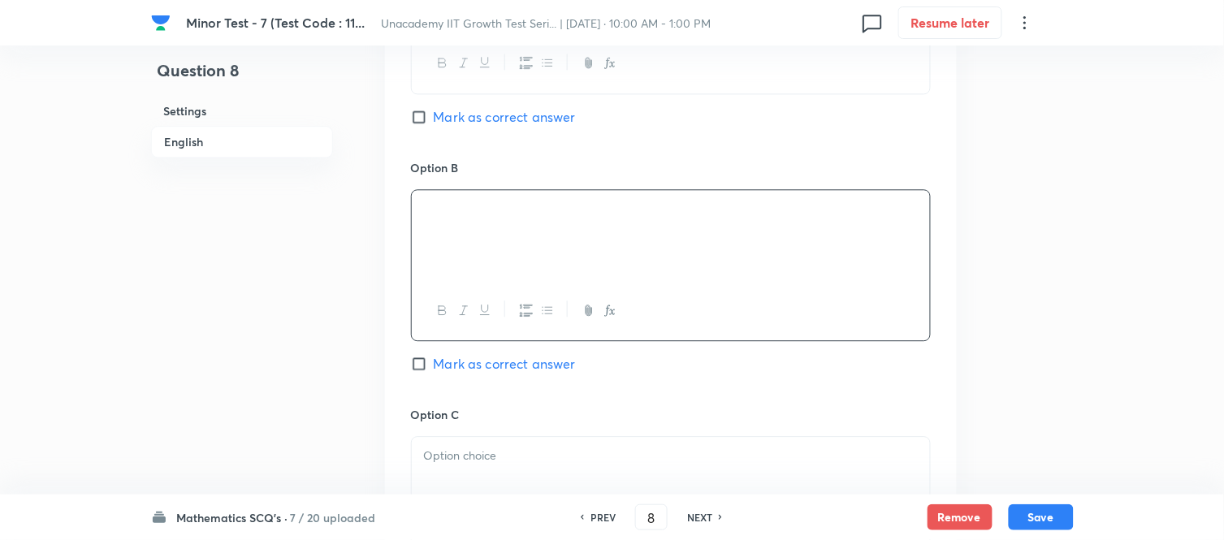
click at [468, 453] on p at bounding box center [671, 456] width 494 height 19
click at [417, 367] on input "Mark as correct answer" at bounding box center [422, 364] width 23 height 16
checkbox input "true"
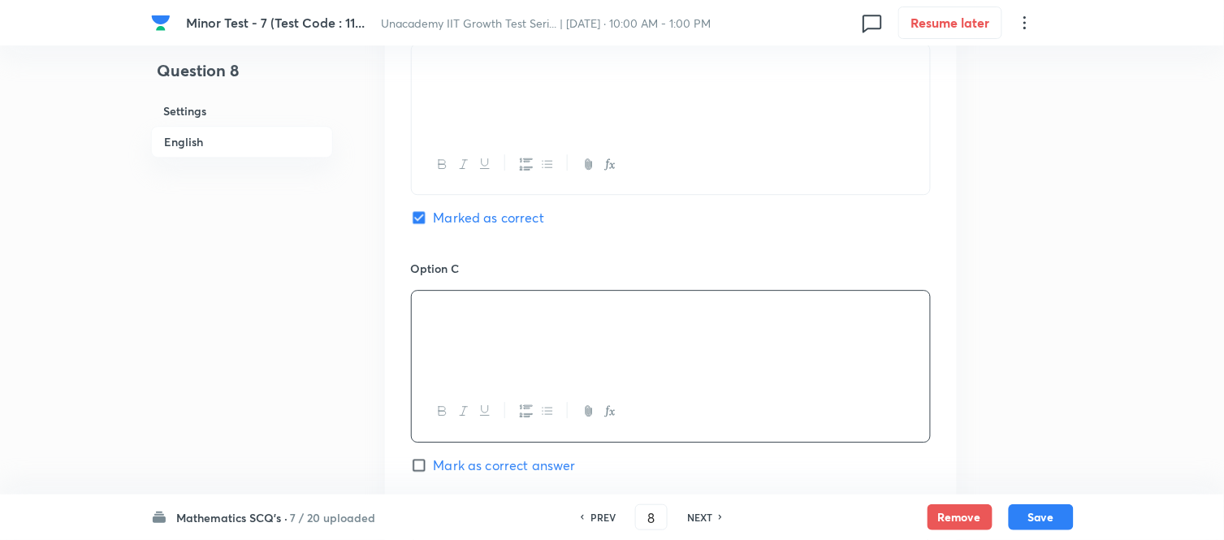
scroll to position [1354, 0]
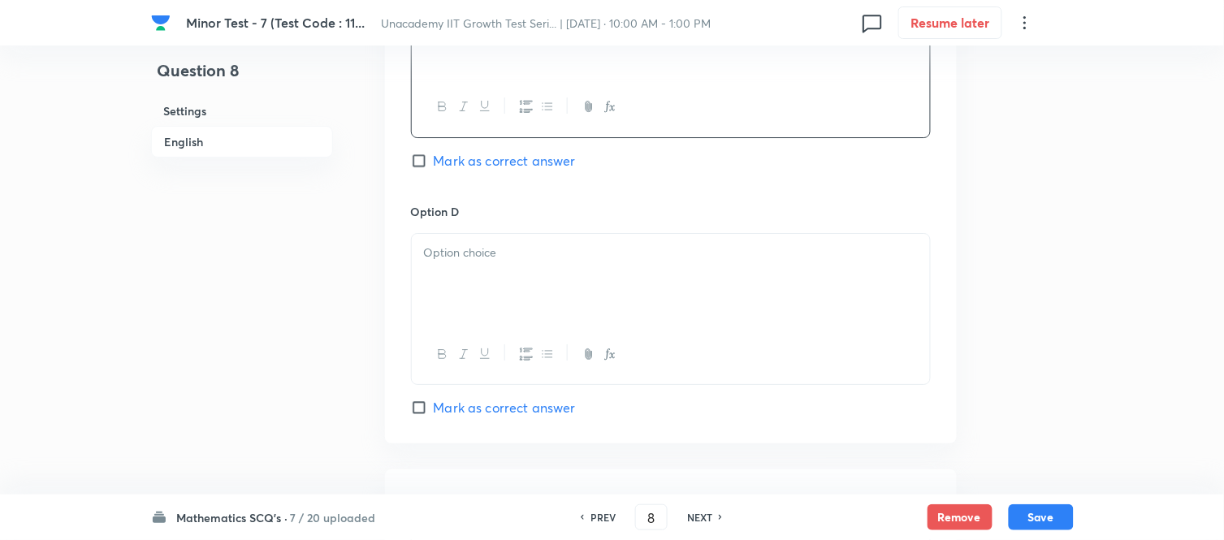
click at [455, 250] on p at bounding box center [671, 253] width 494 height 19
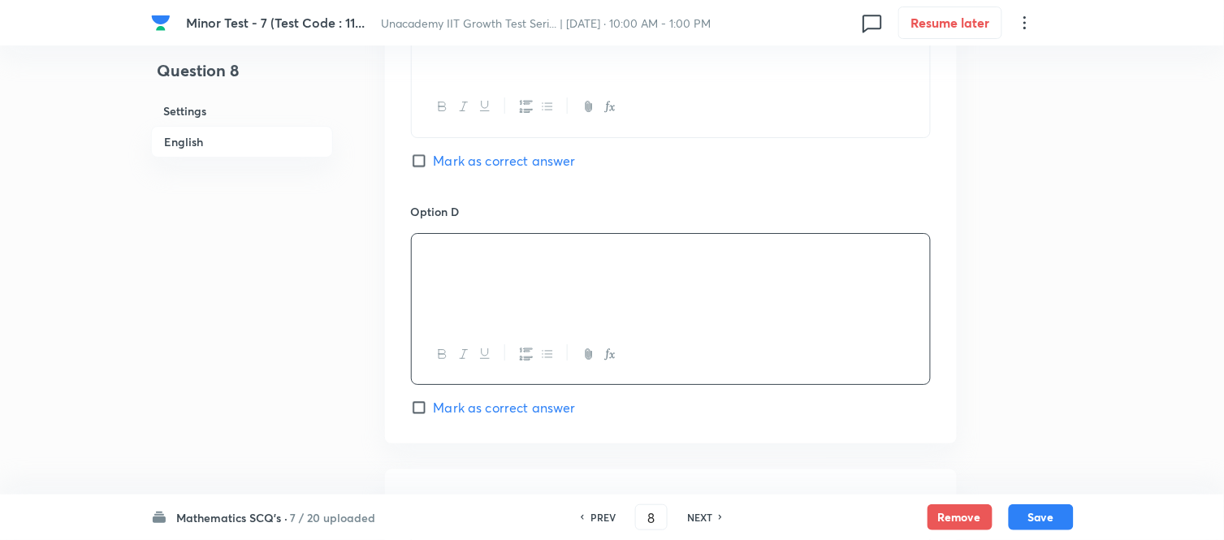
scroll to position [1662, 0]
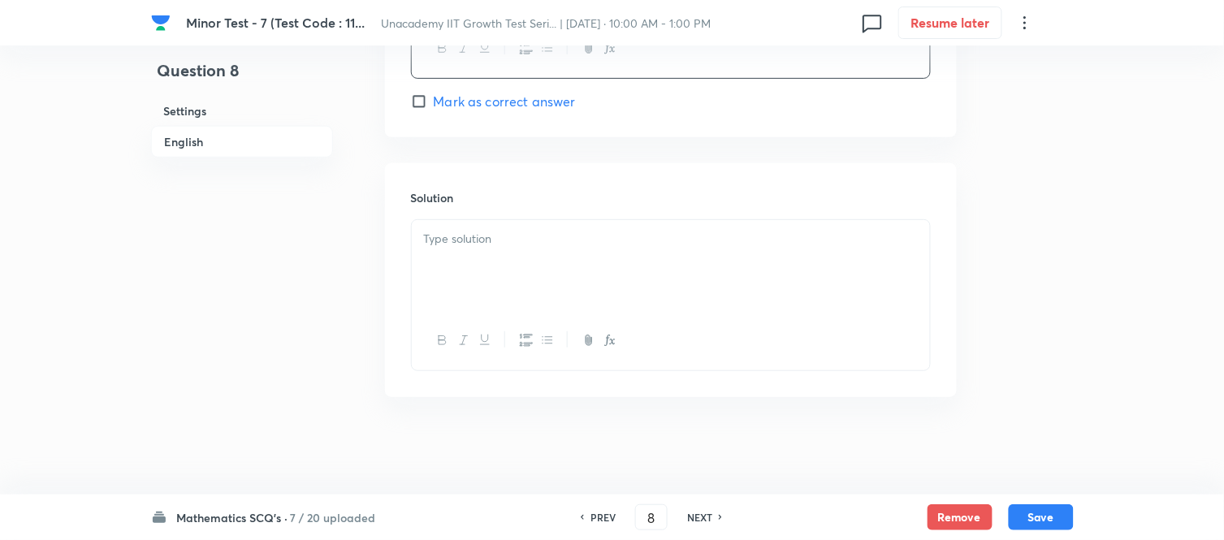
click at [469, 288] on div at bounding box center [671, 265] width 518 height 91
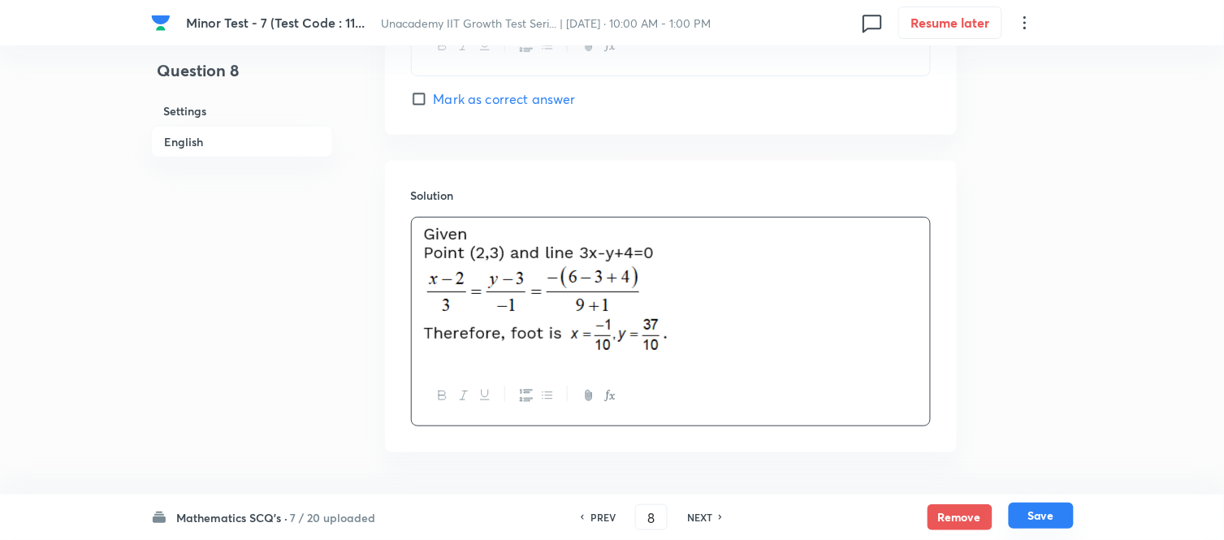
click at [1033, 486] on button "Save" at bounding box center [1041, 516] width 65 height 26
type input "9"
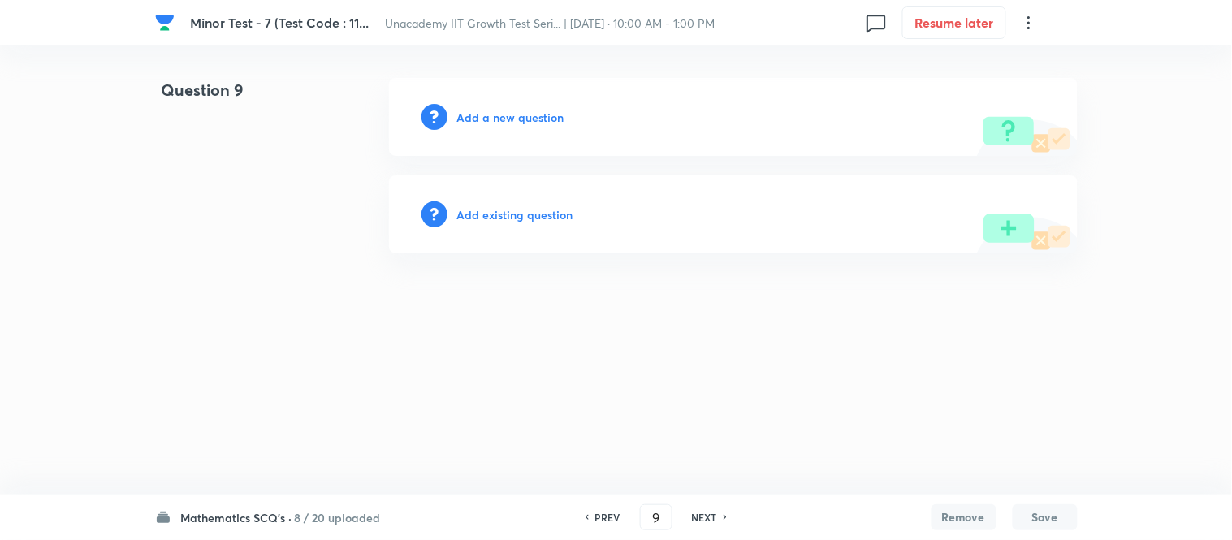
click at [517, 124] on h6 "Add a new question" at bounding box center [510, 117] width 107 height 17
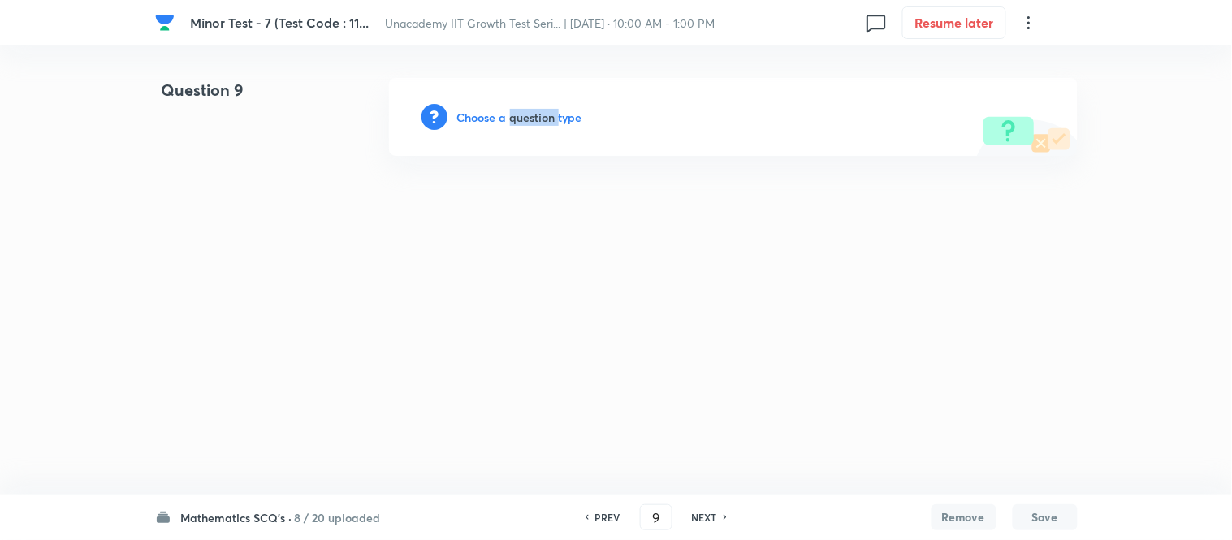
click at [517, 124] on h6 "Choose a question type" at bounding box center [519, 117] width 125 height 17
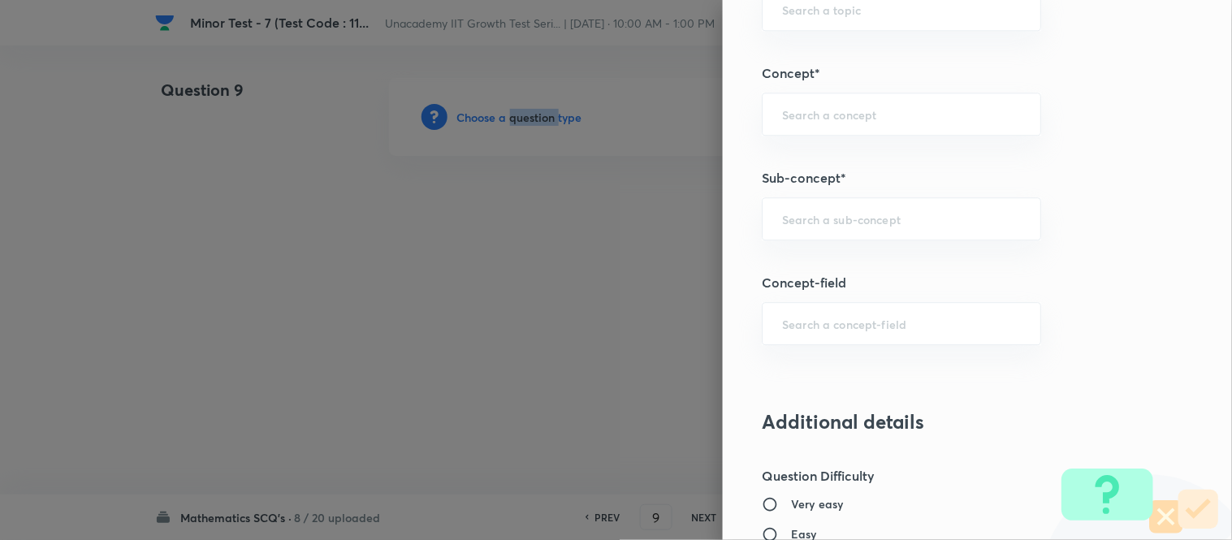
scroll to position [903, 0]
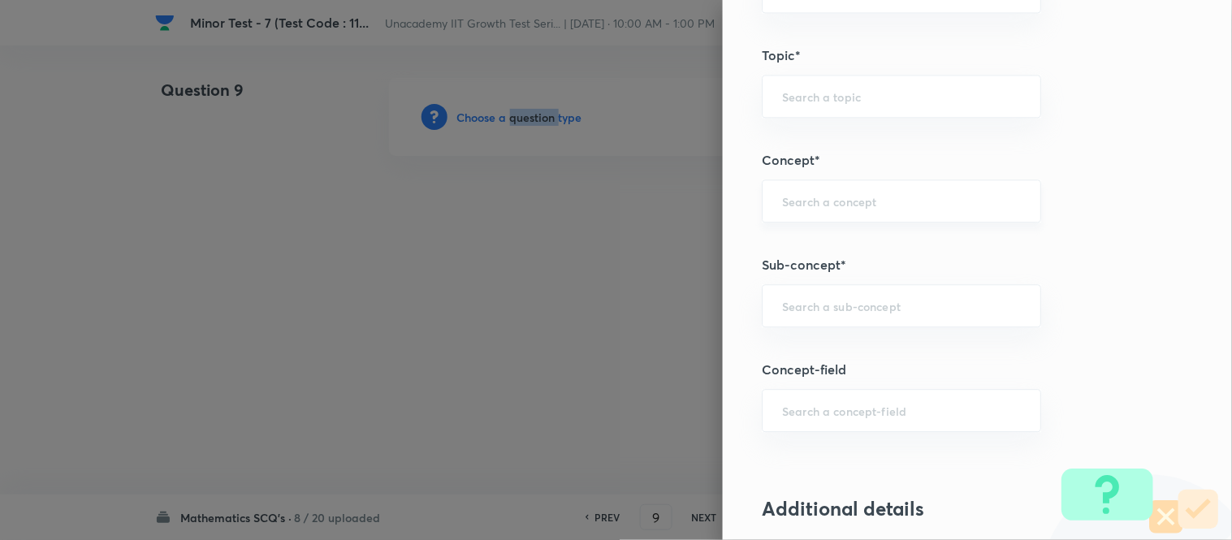
click at [809, 218] on div "​" at bounding box center [901, 201] width 279 height 43
type input "Pair of Straight Lines"
click at [813, 302] on input "text" at bounding box center [901, 305] width 239 height 15
click at [809, 352] on li "Pair of Straight Lines" at bounding box center [889, 353] width 278 height 29
type input "Pair of Straight Lines"
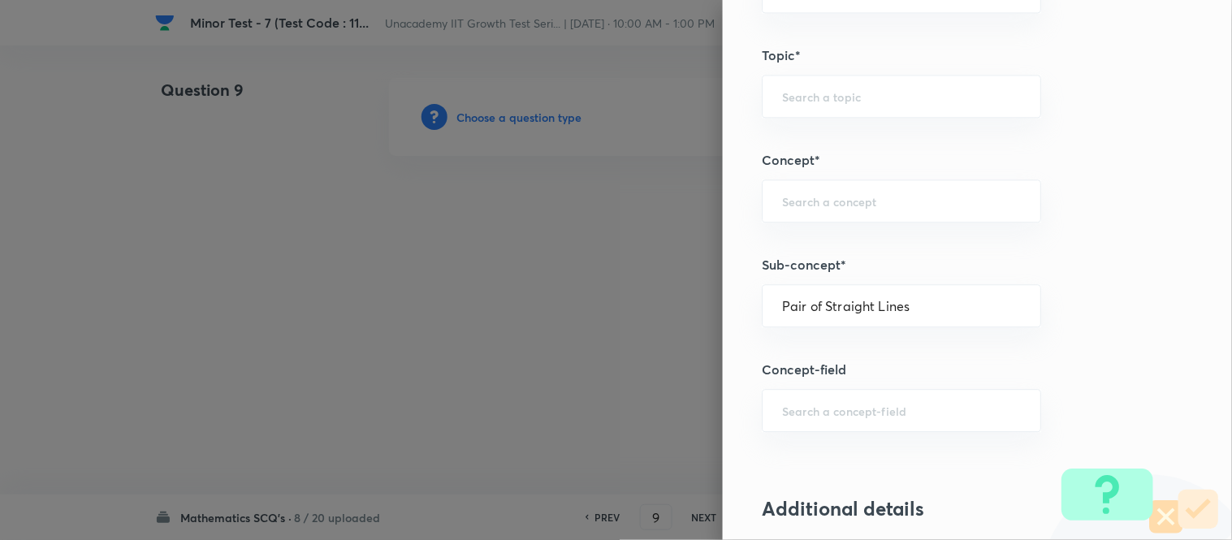
type input "Mathematics"
type input "Geometry"
type input "Straight Lines"
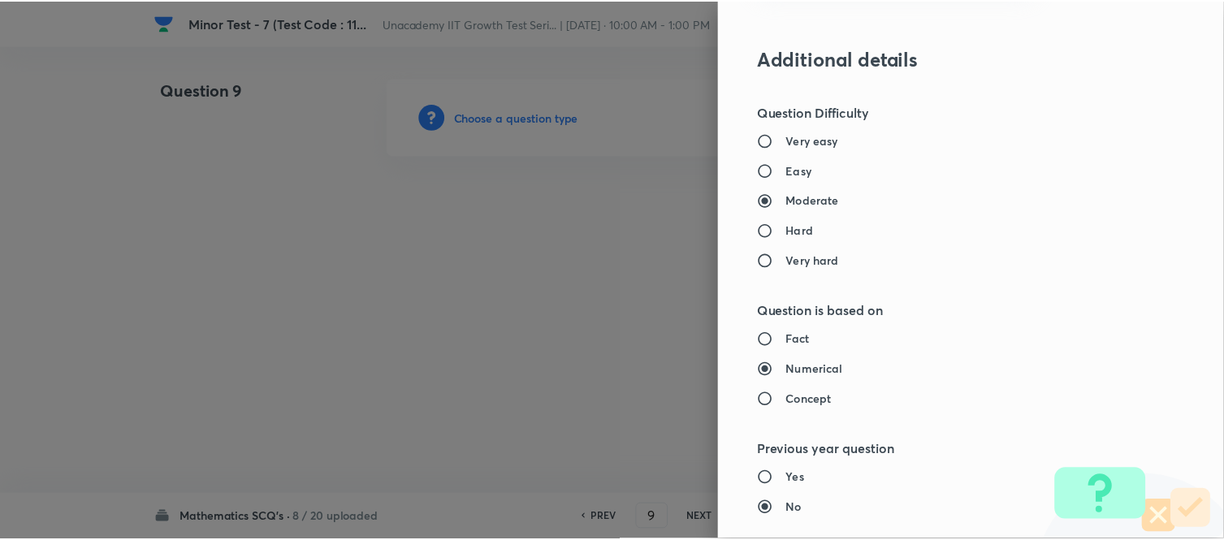
scroll to position [1783, 0]
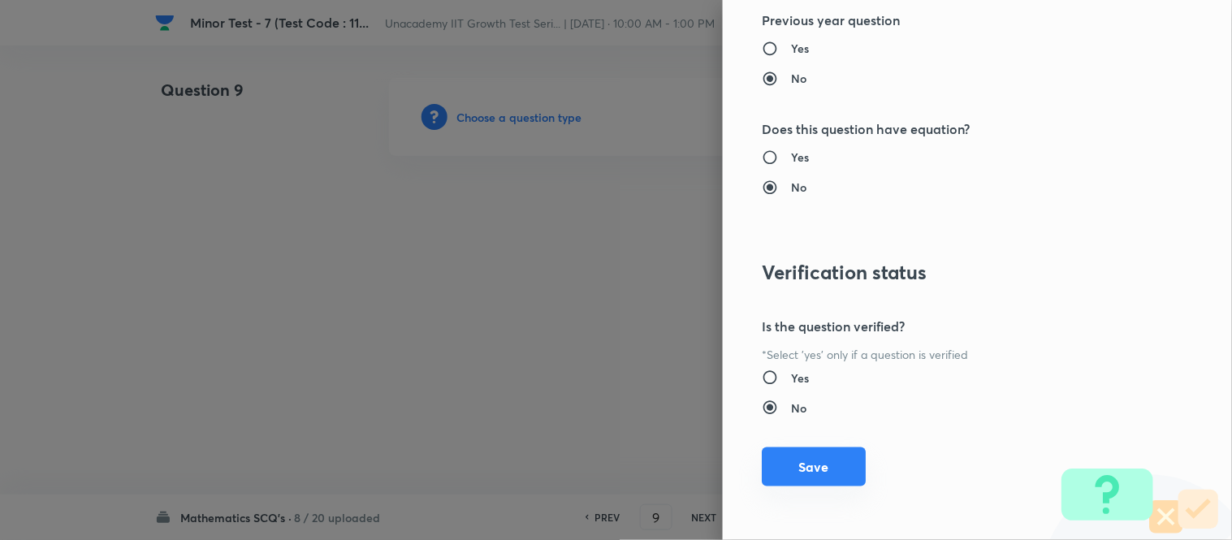
click at [799, 480] on button "Save" at bounding box center [814, 467] width 104 height 39
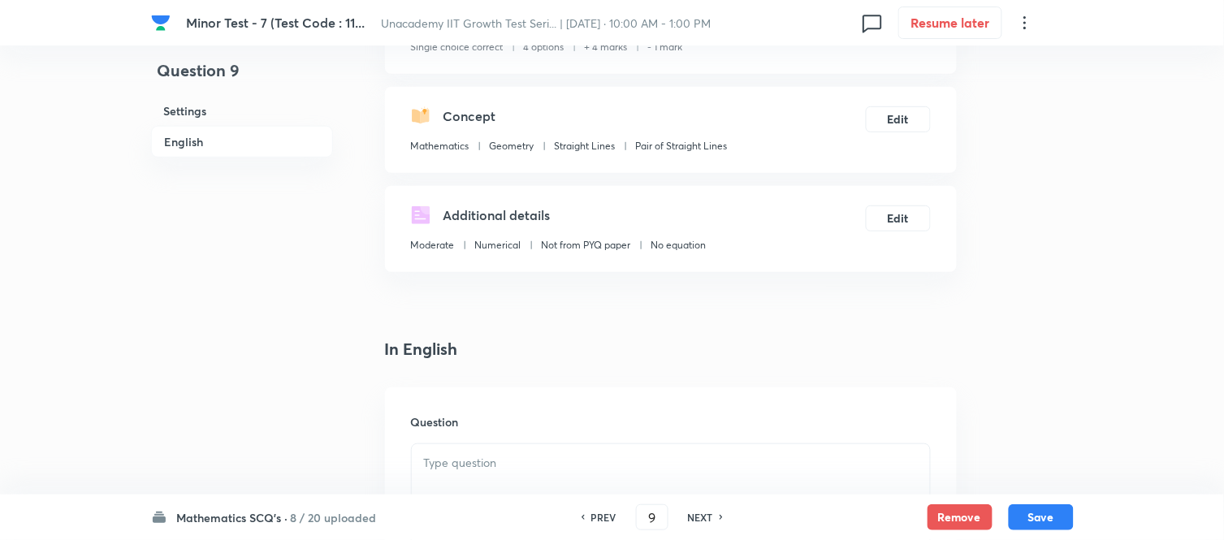
scroll to position [361, 0]
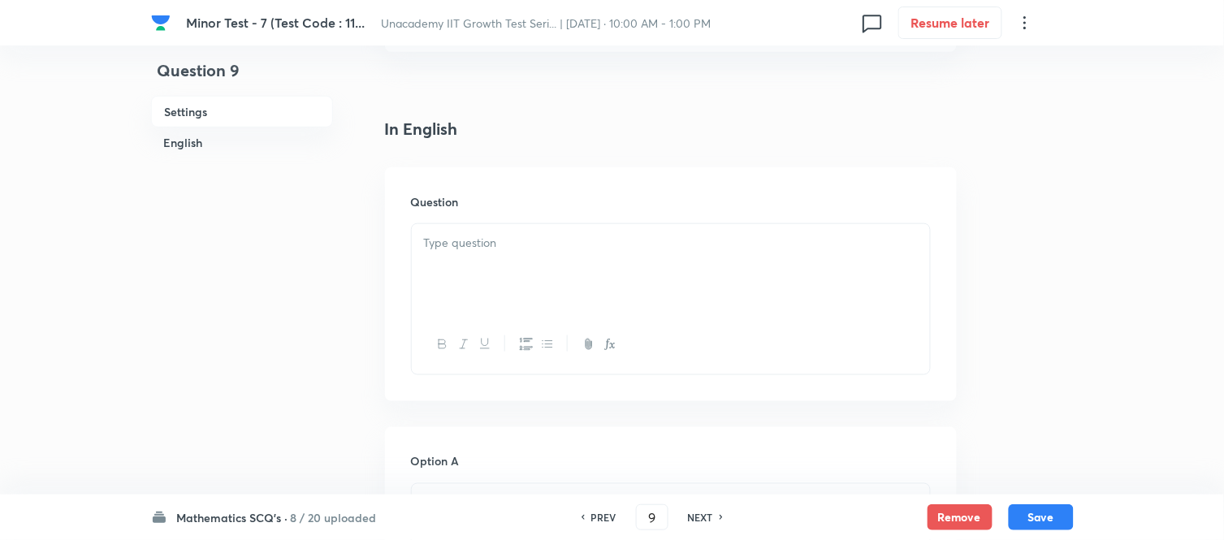
click at [463, 265] on div at bounding box center [671, 269] width 518 height 91
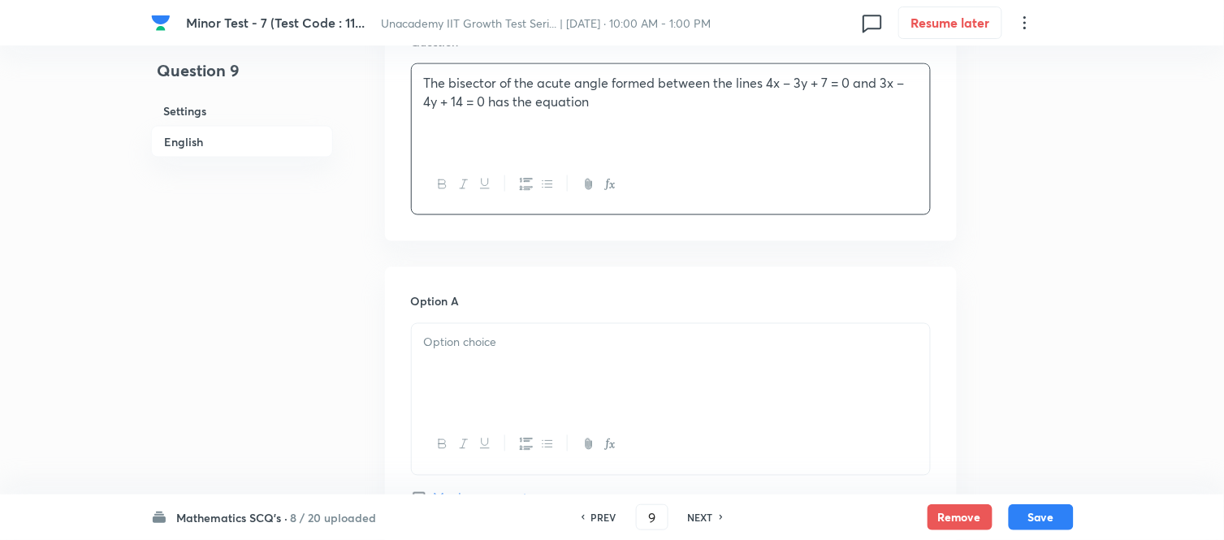
scroll to position [721, 0]
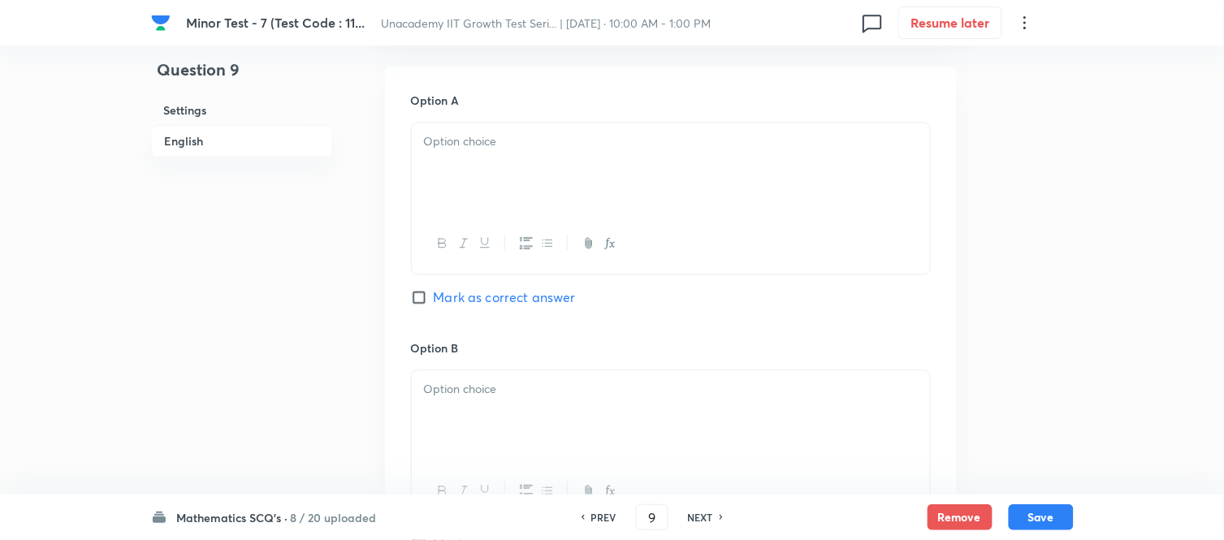
click at [465, 173] on div at bounding box center [671, 168] width 518 height 91
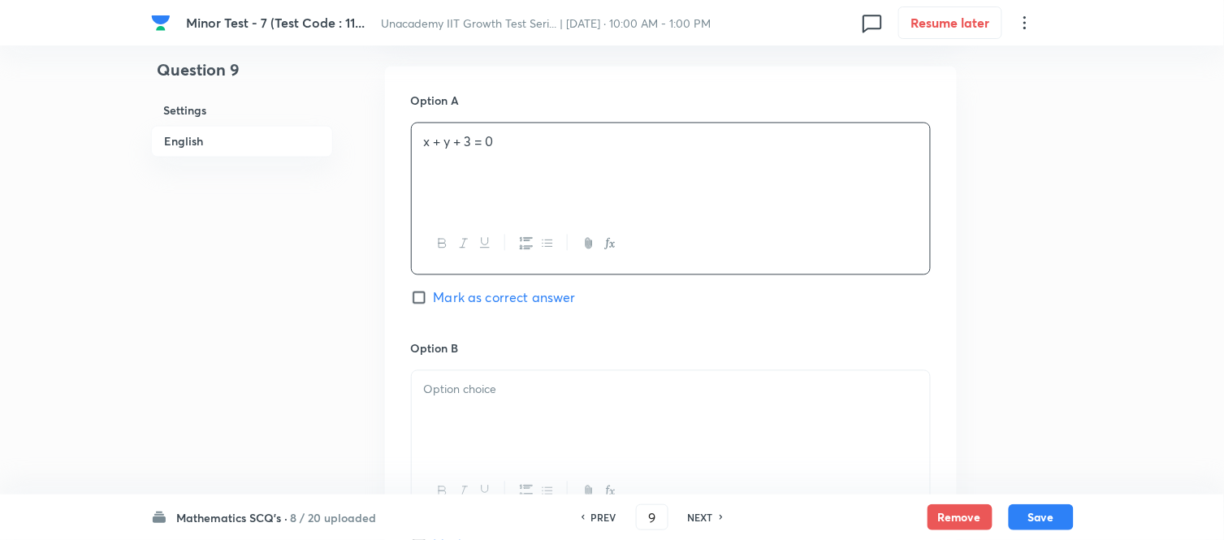
click at [469, 401] on div at bounding box center [671, 416] width 518 height 91
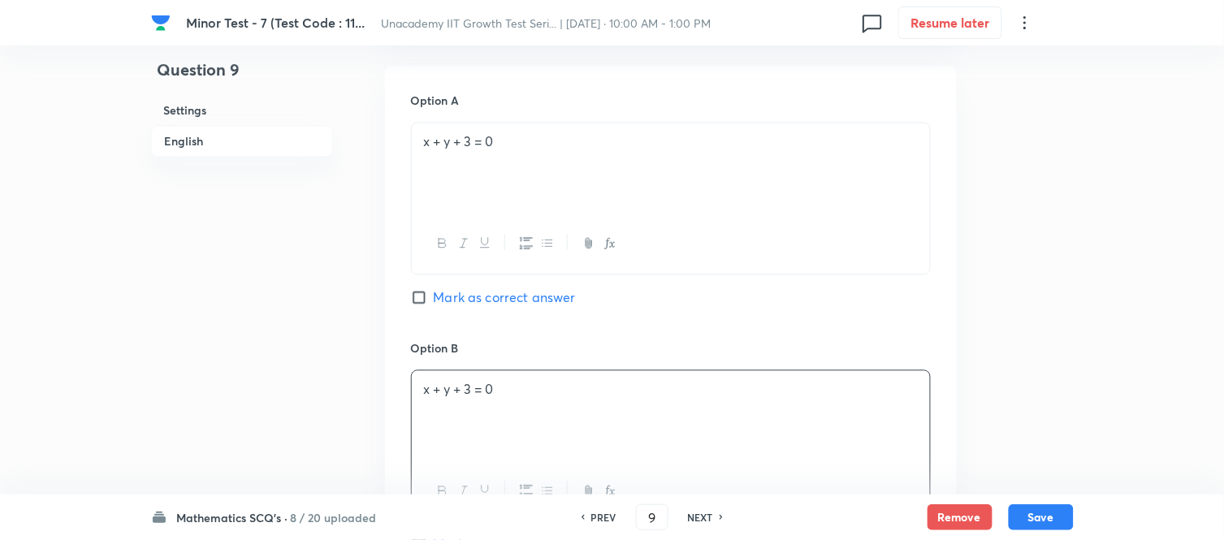
click at [447, 393] on p "x + y + 3 = 0" at bounding box center [671, 390] width 494 height 19
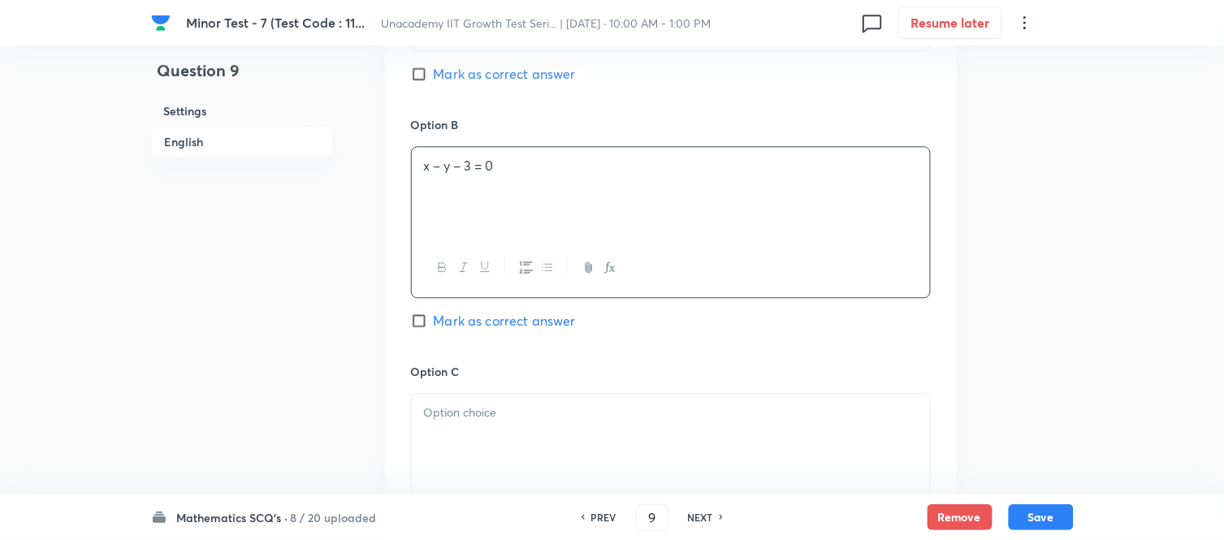
scroll to position [993, 0]
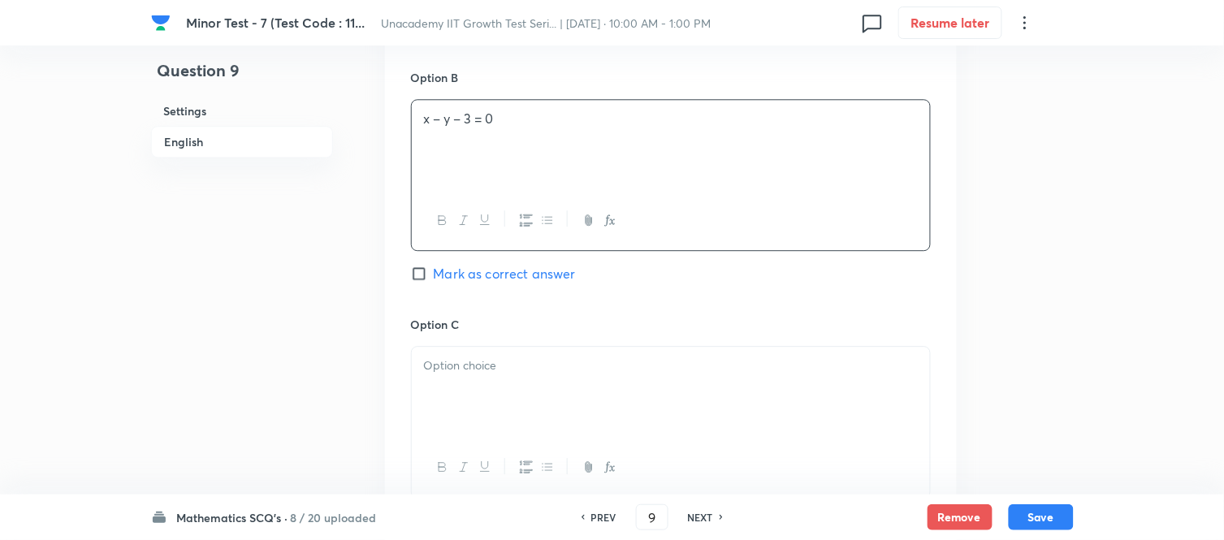
click at [463, 357] on div at bounding box center [671, 392] width 518 height 91
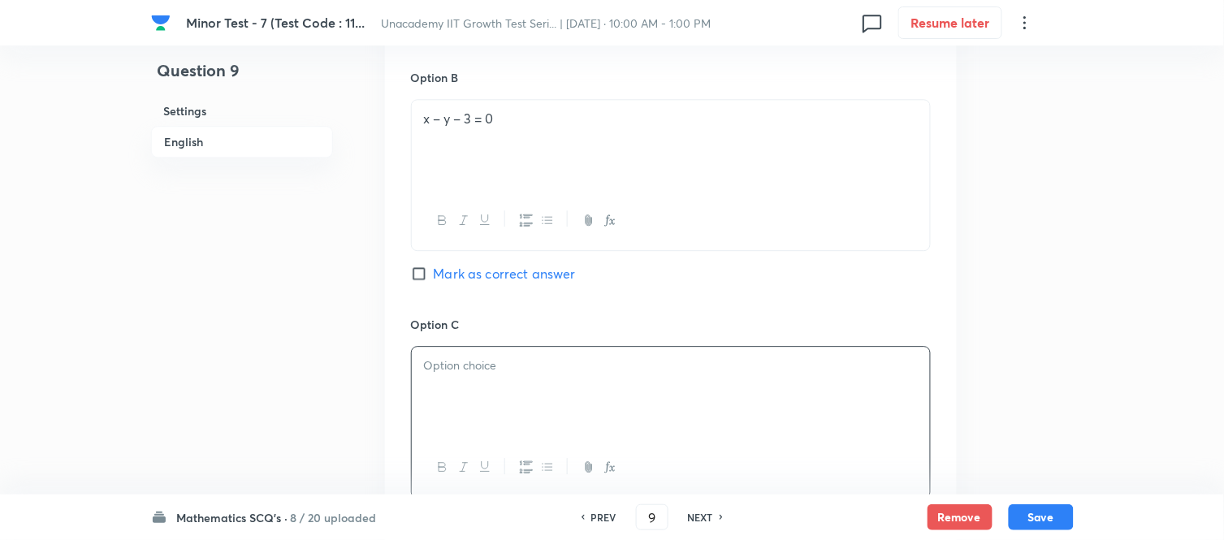
paste div
click at [440, 367] on p "x + y + 3 = 0" at bounding box center [671, 366] width 494 height 19
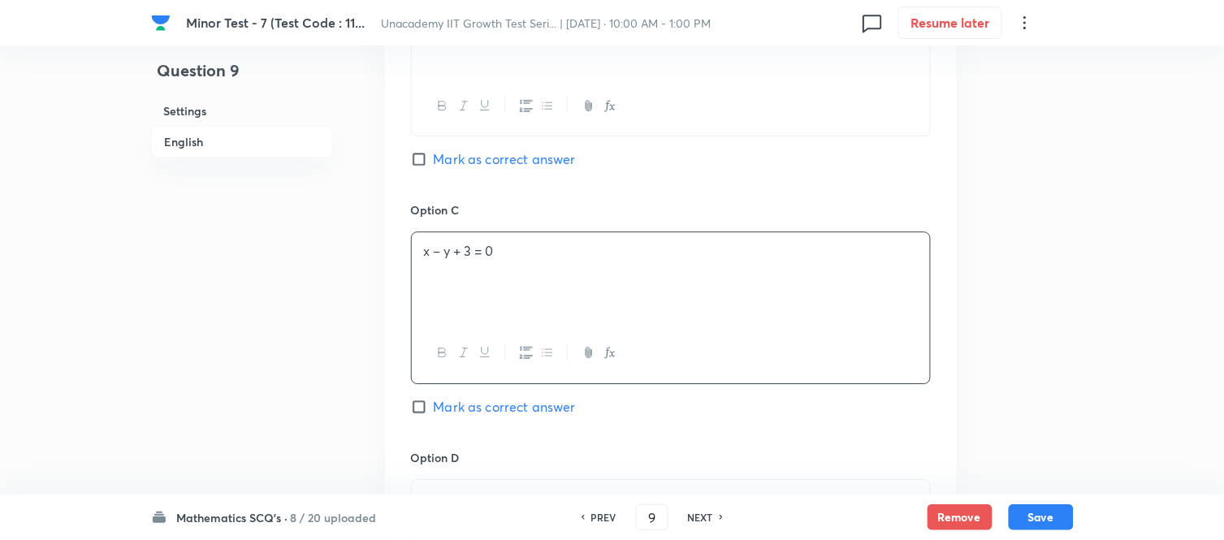
scroll to position [1263, 0]
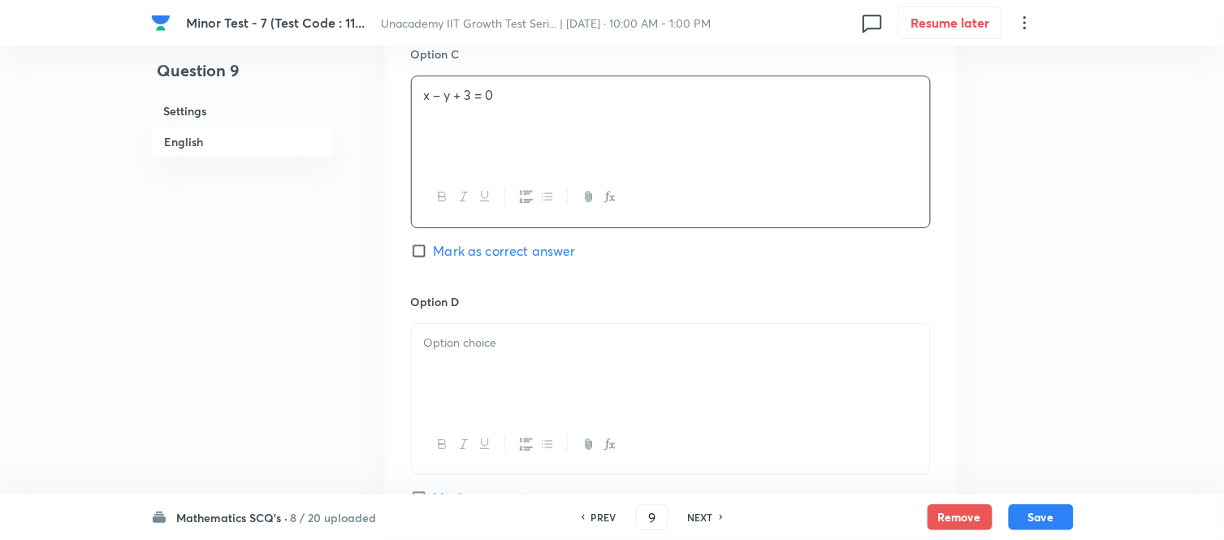
click at [416, 250] on input "Mark as correct answer" at bounding box center [422, 251] width 23 height 16
checkbox input "true"
click at [448, 383] on div at bounding box center [671, 369] width 518 height 91
click at [424, 348] on p "x + y + 3 = 0" at bounding box center [671, 343] width 494 height 19
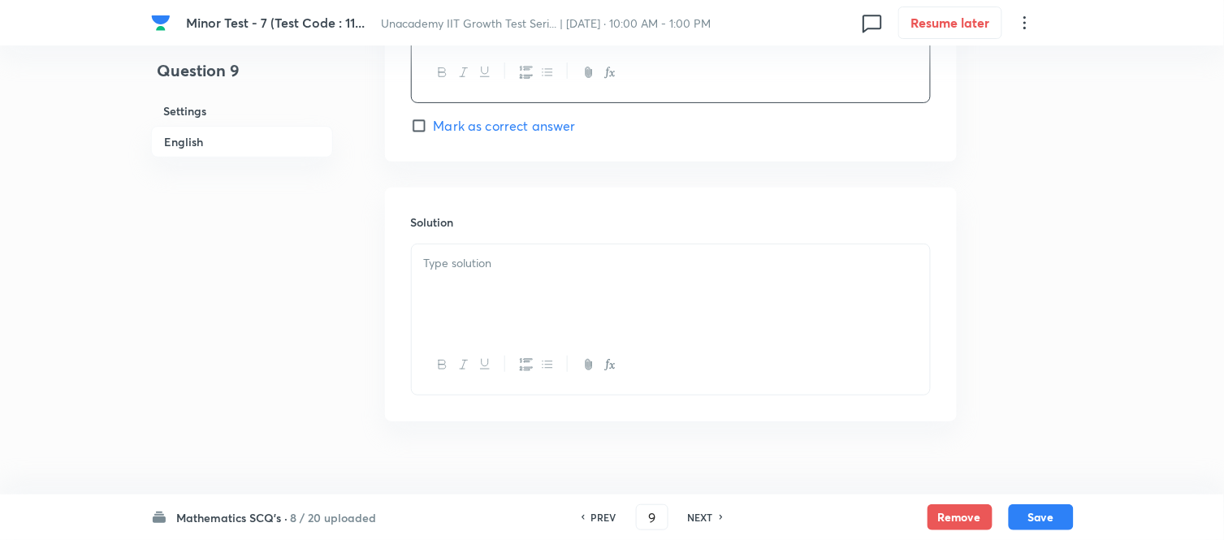
scroll to position [1662, 0]
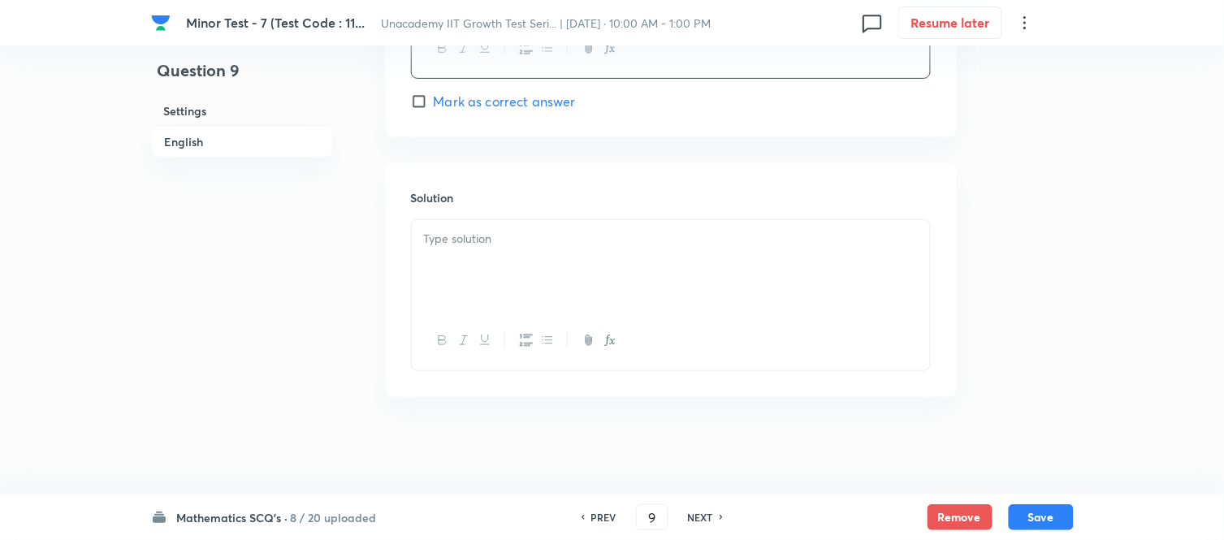
click at [458, 258] on div at bounding box center [671, 265] width 518 height 91
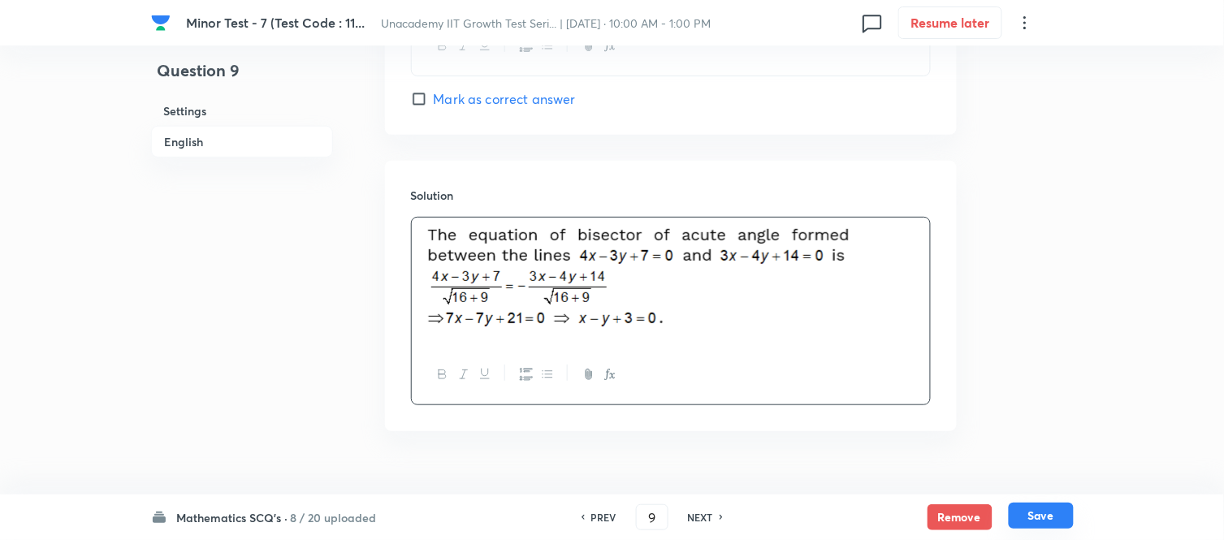
click at [1061, 486] on button "Save" at bounding box center [1041, 516] width 65 height 26
type input "10"
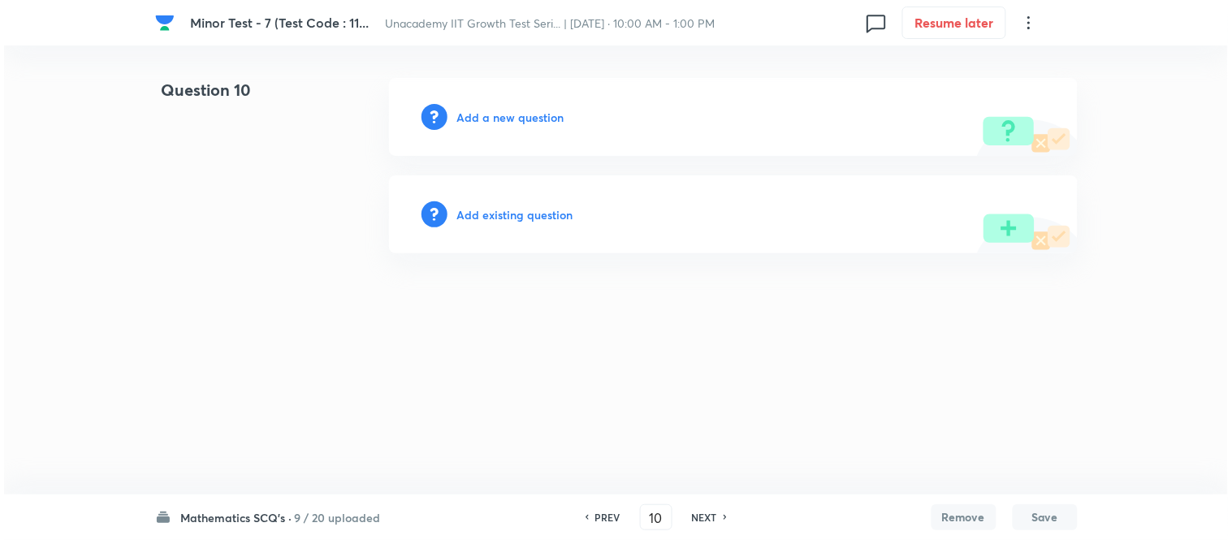
scroll to position [0, 0]
click at [525, 110] on h6 "Add a new question" at bounding box center [510, 117] width 107 height 17
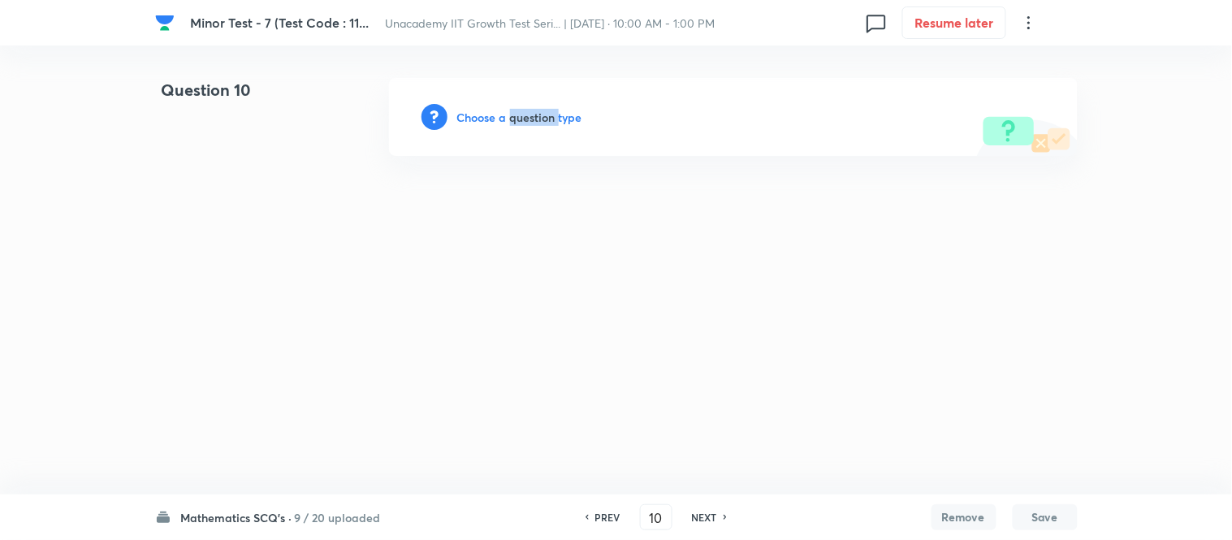
click at [525, 110] on h6 "Choose a question type" at bounding box center [519, 117] width 125 height 17
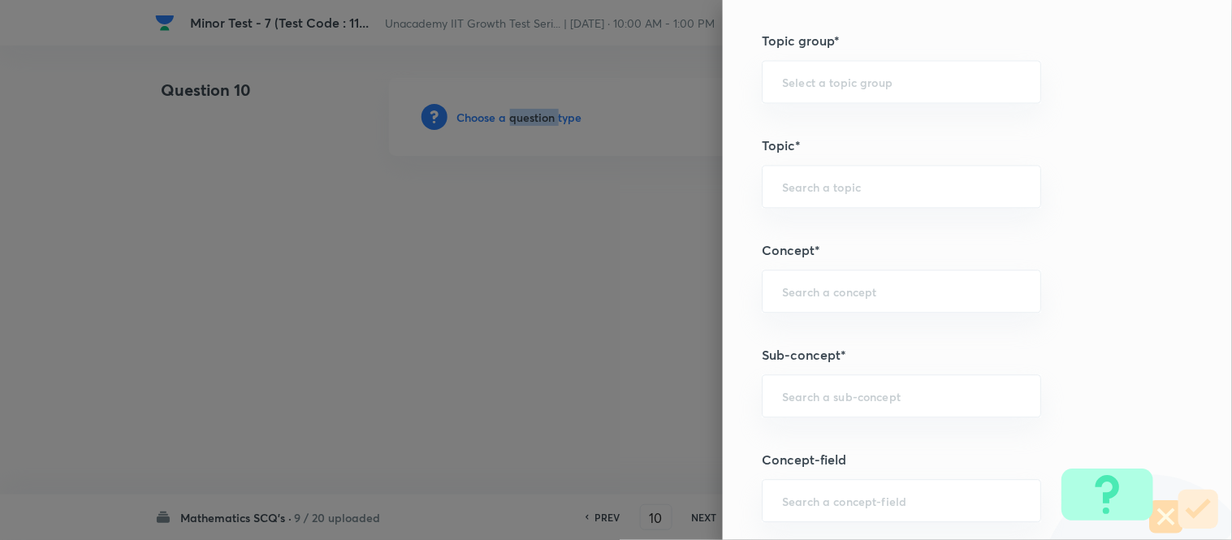
scroll to position [903, 0]
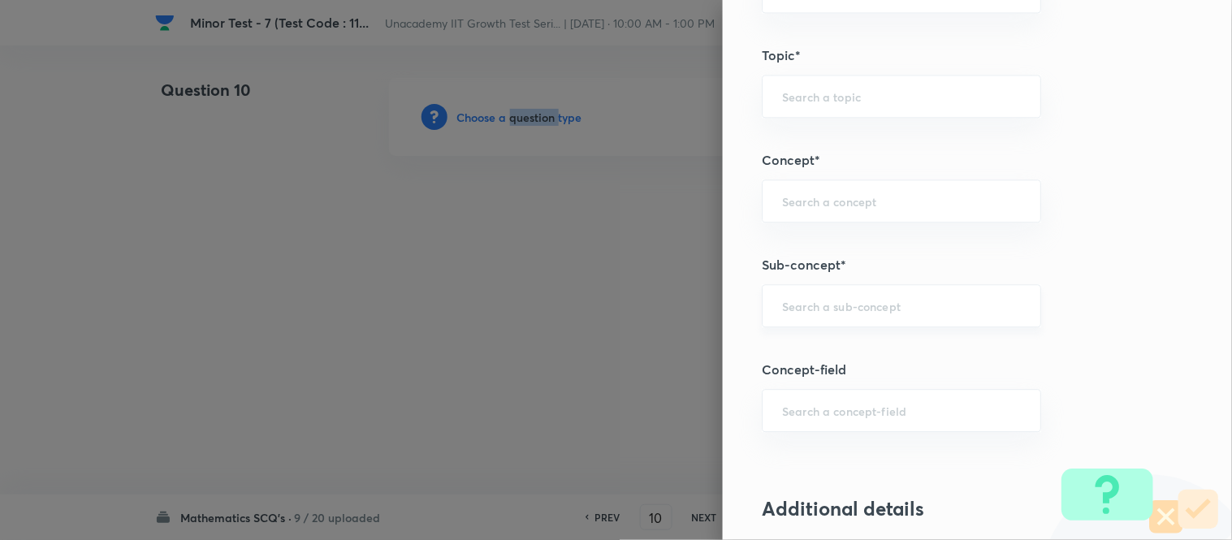
click at [794, 318] on div "​" at bounding box center [901, 305] width 279 height 43
click at [810, 343] on li "Pair of Straight Lines" at bounding box center [889, 353] width 278 height 29
type input "Pair of Straight Lines"
type input "Mathematics"
type input "Geometry"
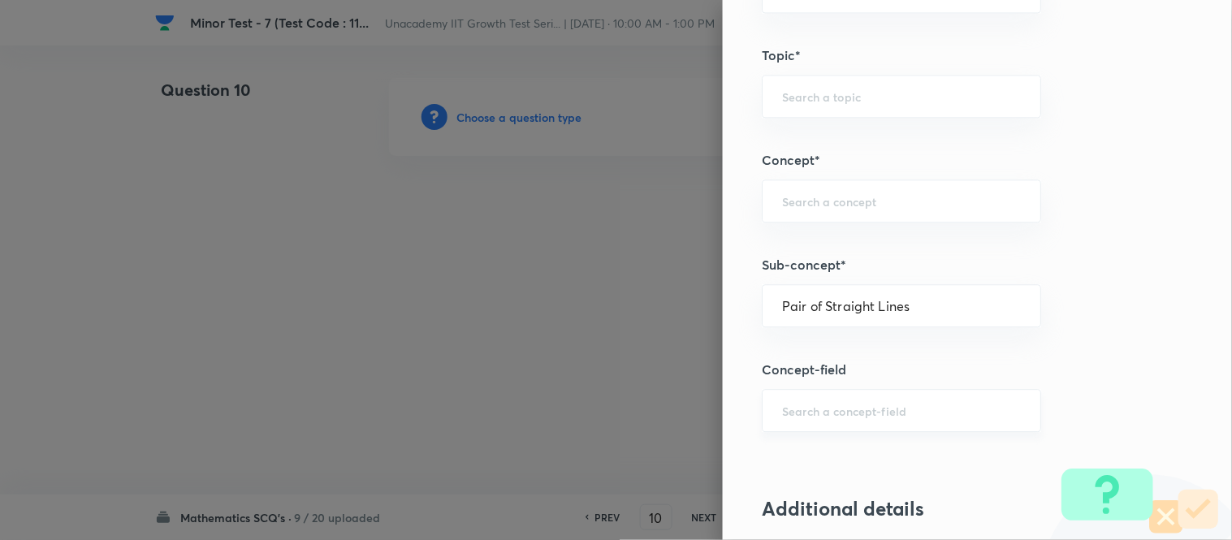
type input "Straight Lines"
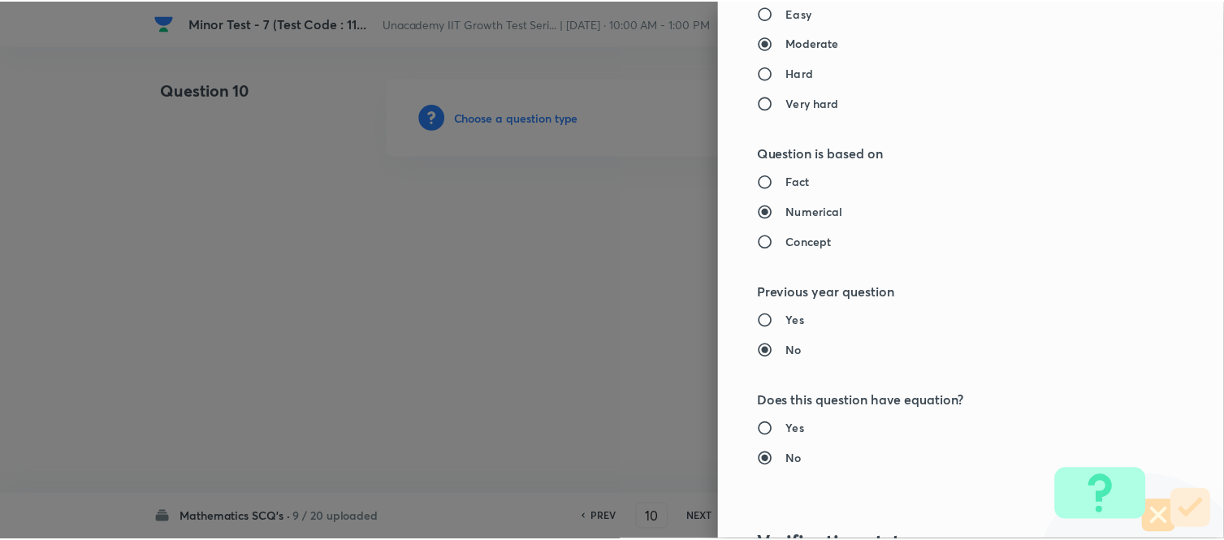
scroll to position [1783, 0]
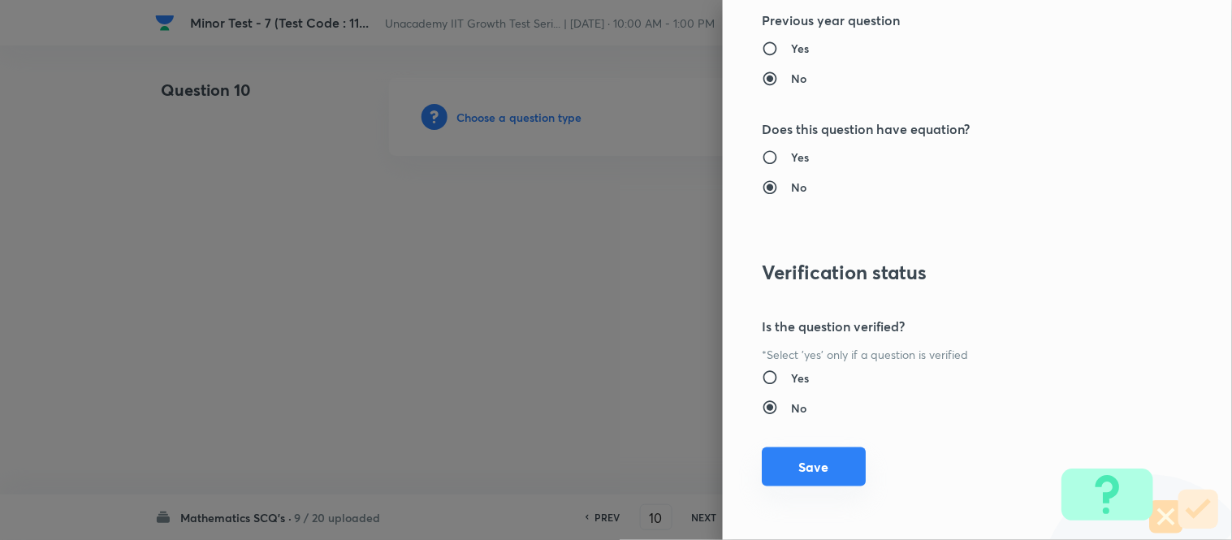
click at [809, 458] on button "Save" at bounding box center [814, 467] width 104 height 39
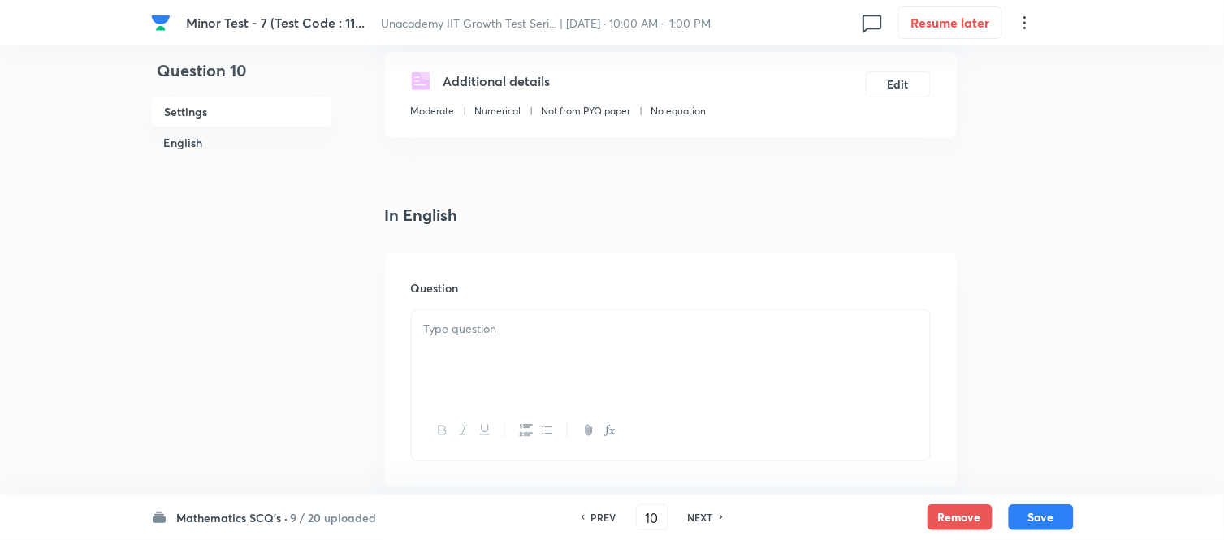
scroll to position [361, 0]
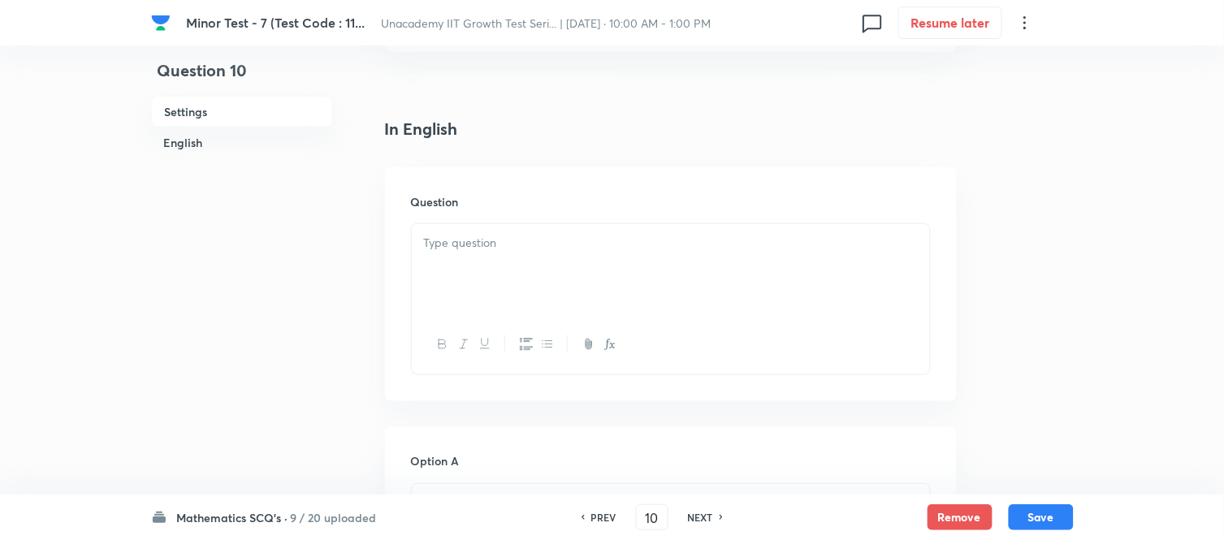
click at [457, 244] on p at bounding box center [671, 243] width 494 height 19
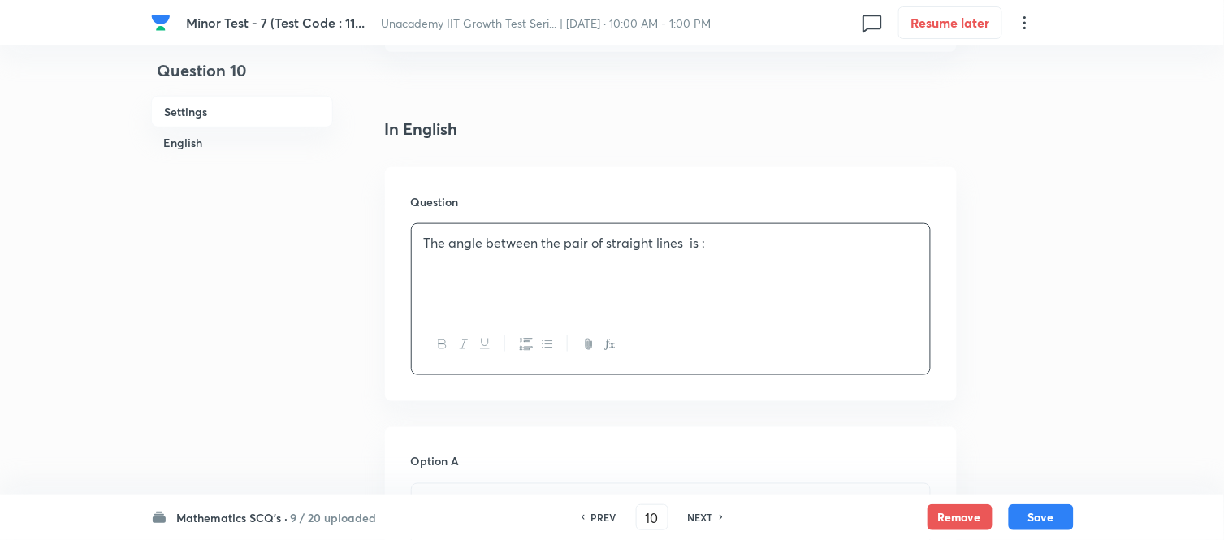
click at [686, 245] on p "The angle between the pair of straight lines is :" at bounding box center [671, 243] width 494 height 19
click at [609, 352] on button "button" at bounding box center [609, 345] width 21 height 20
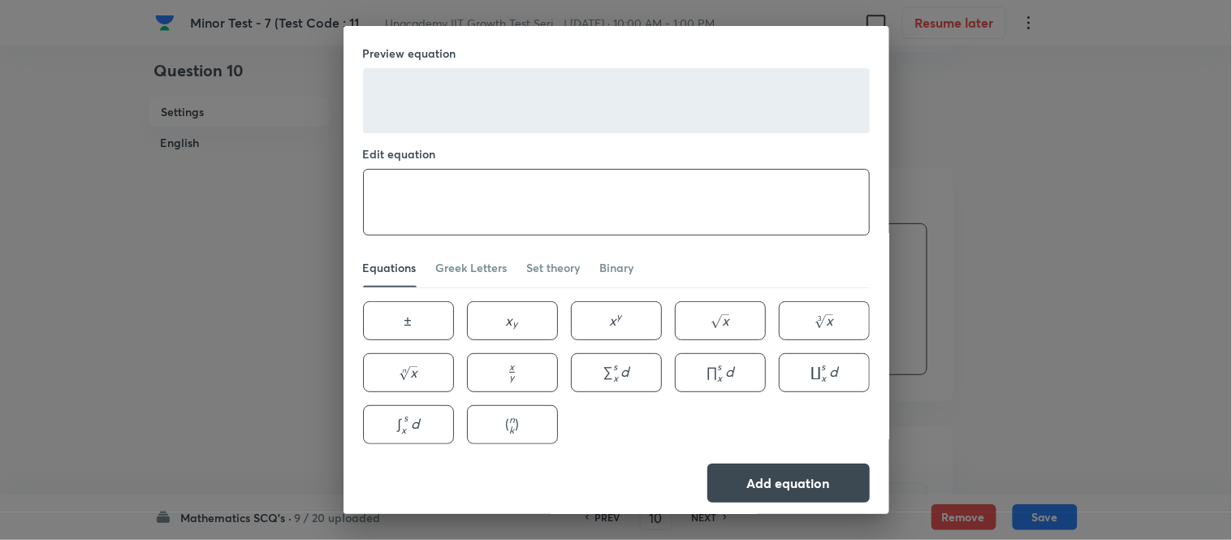
click at [457, 184] on textarea at bounding box center [616, 202] width 505 height 65
paste textarea "y^2 \sin ^2 \theta-x y \sin ^2 \theta+x^2\left(\cos ^2 \theta-1\right)=0"
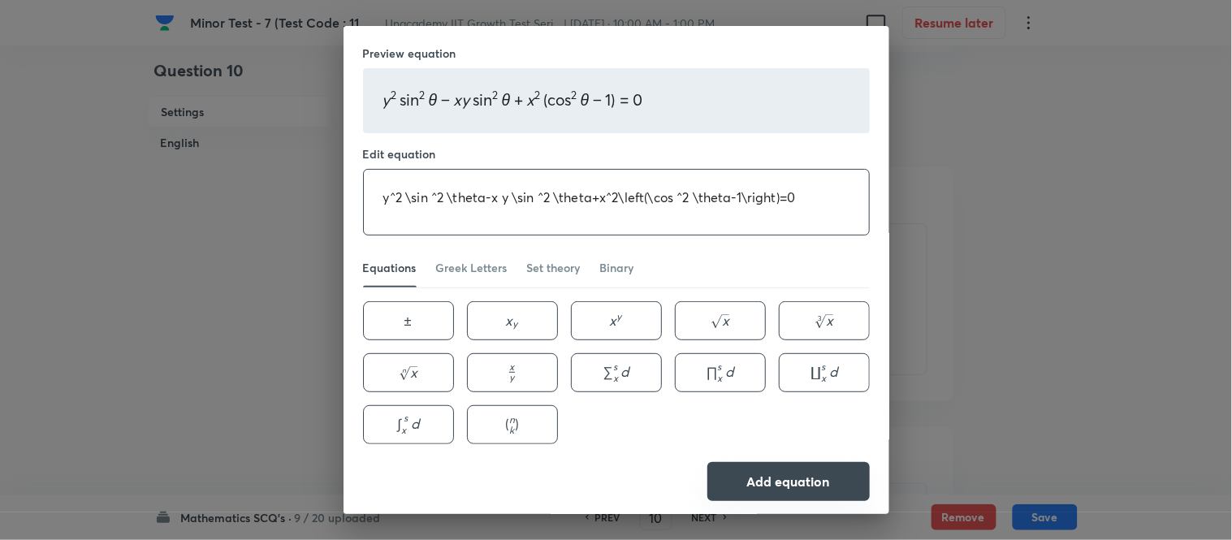
type textarea "y^2 \sin ^2 \theta-x y \sin ^2 \theta+x^2\left(\cos ^2 \theta-1\right)=0"
click at [786, 486] on button "Add equation" at bounding box center [789, 481] width 162 height 39
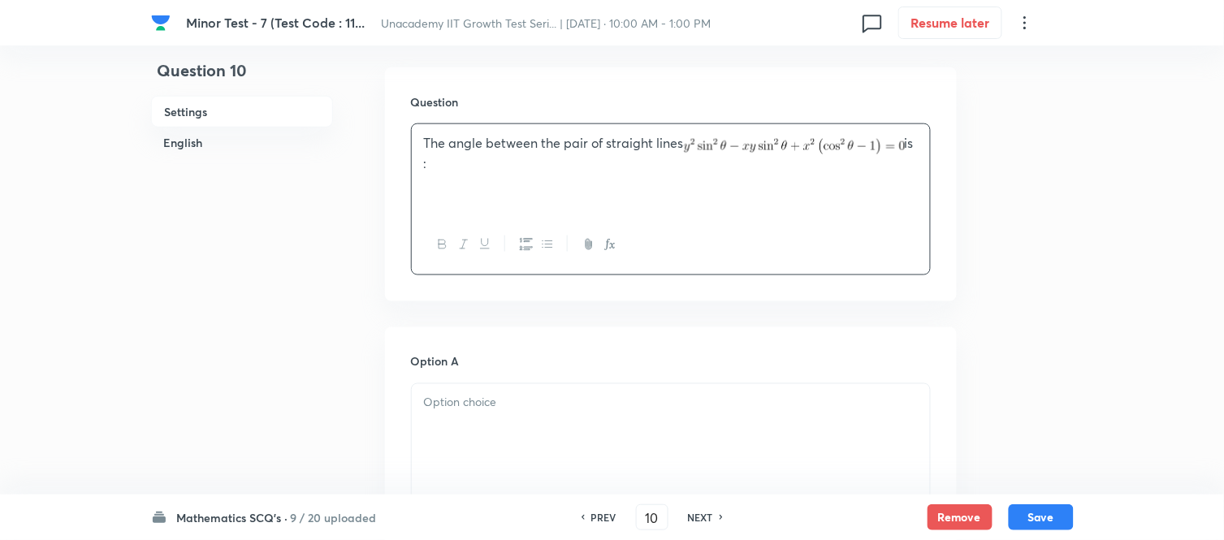
scroll to position [631, 0]
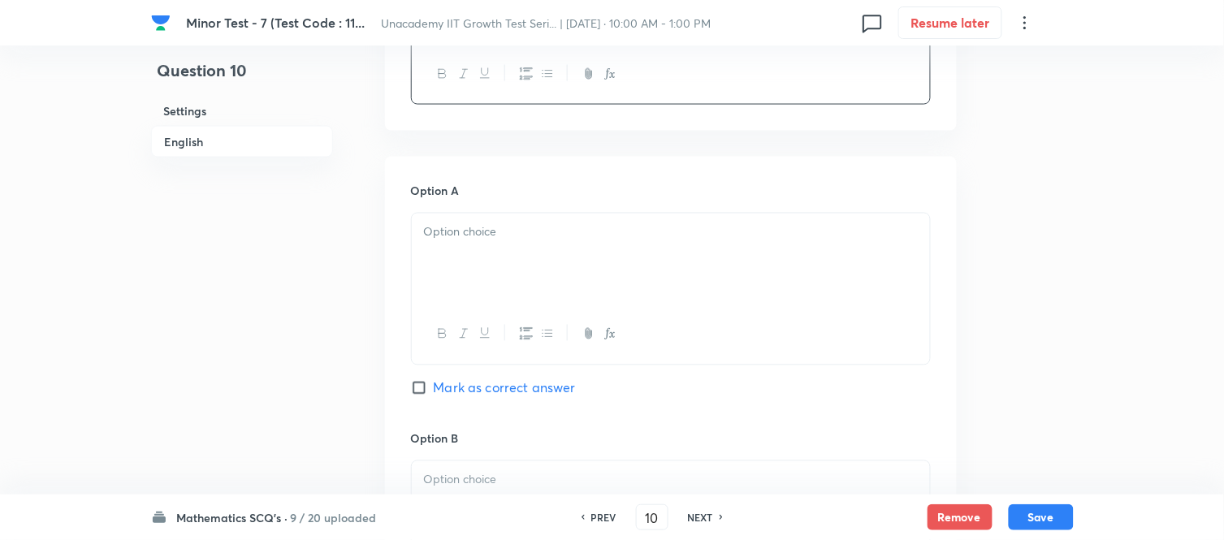
click at [455, 295] on div at bounding box center [671, 259] width 518 height 91
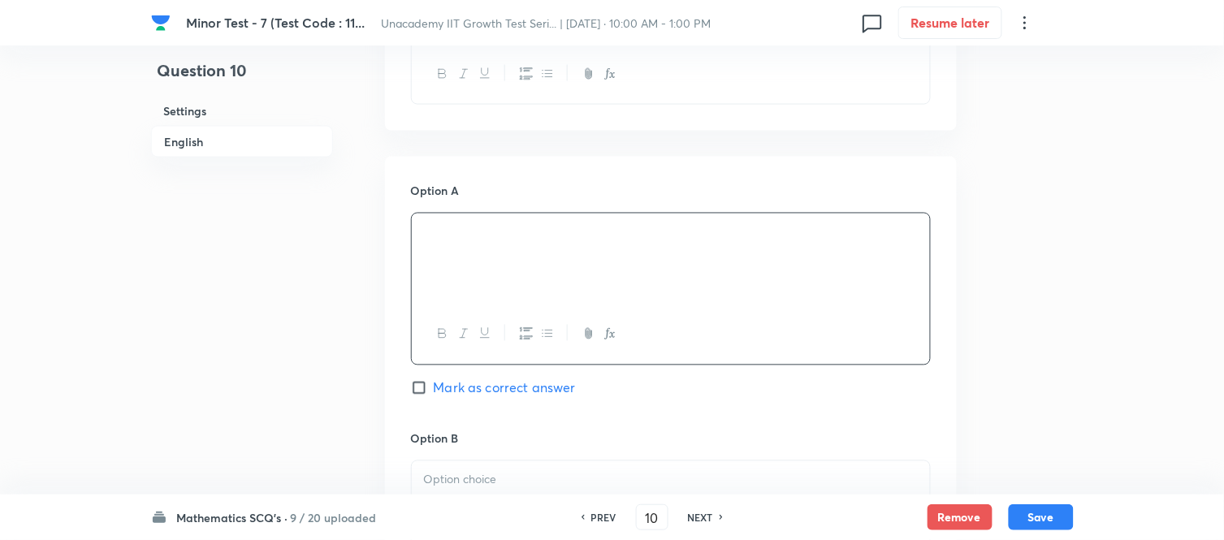
click at [486, 472] on p at bounding box center [671, 480] width 494 height 19
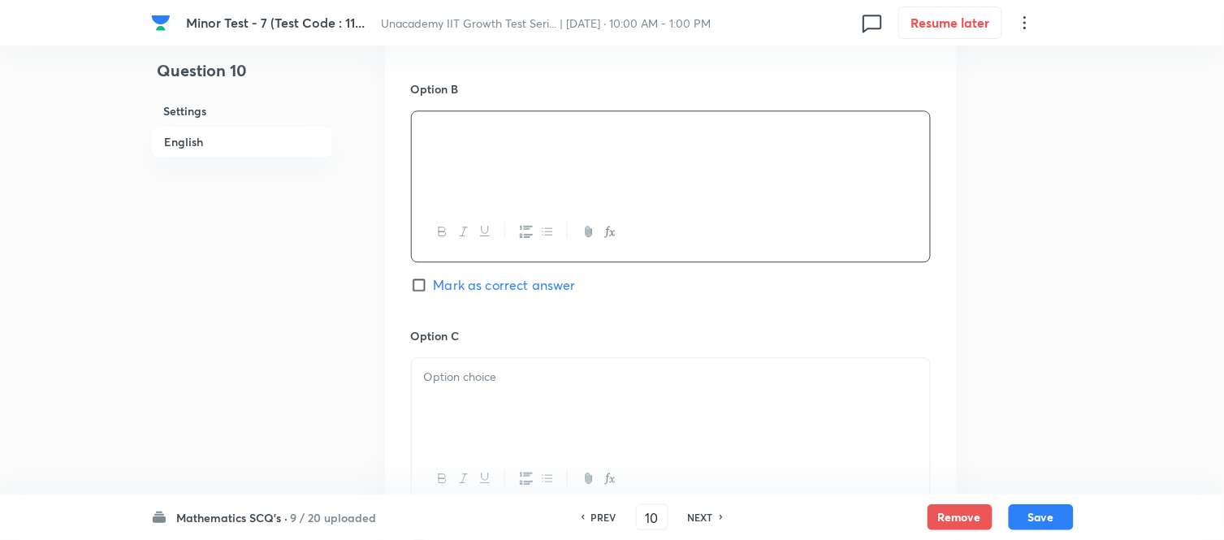
scroll to position [993, 0]
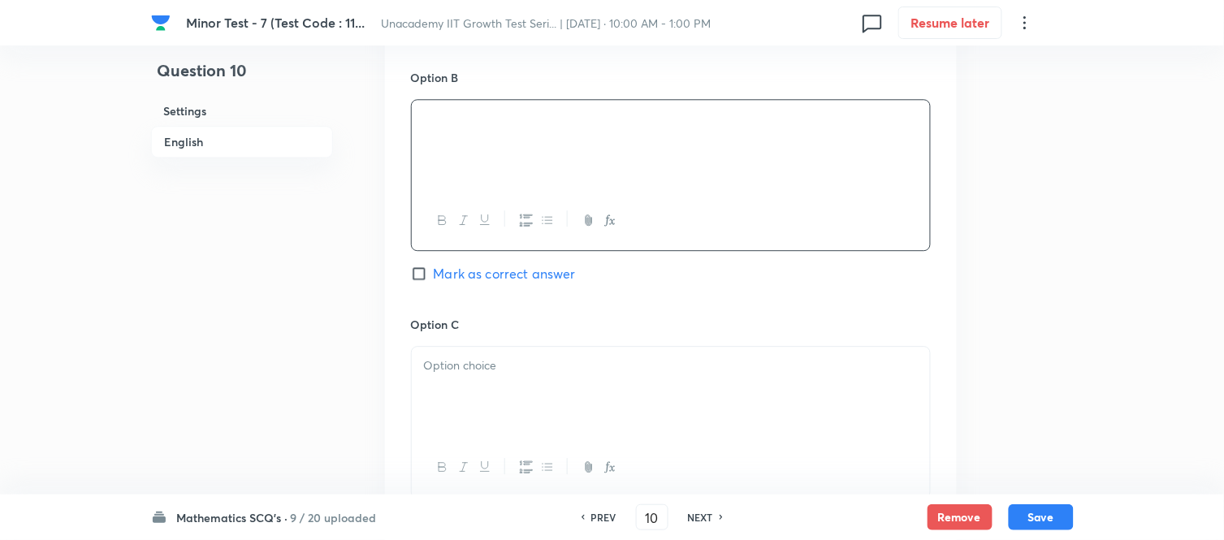
click at [466, 372] on p at bounding box center [671, 366] width 494 height 19
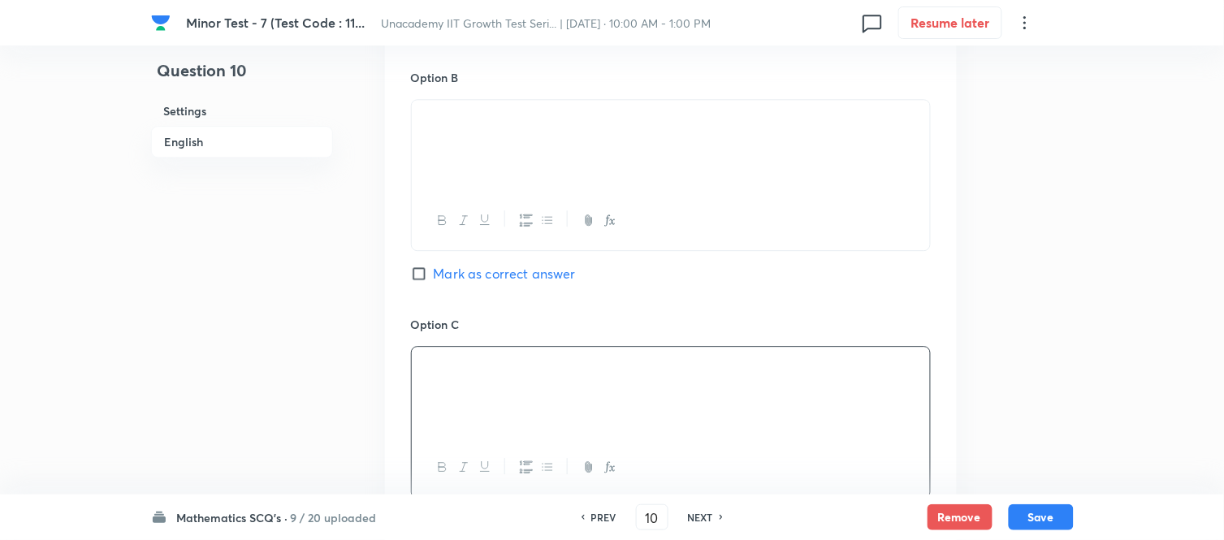
click at [417, 276] on input "Mark as correct answer" at bounding box center [422, 274] width 23 height 16
checkbox input "true"
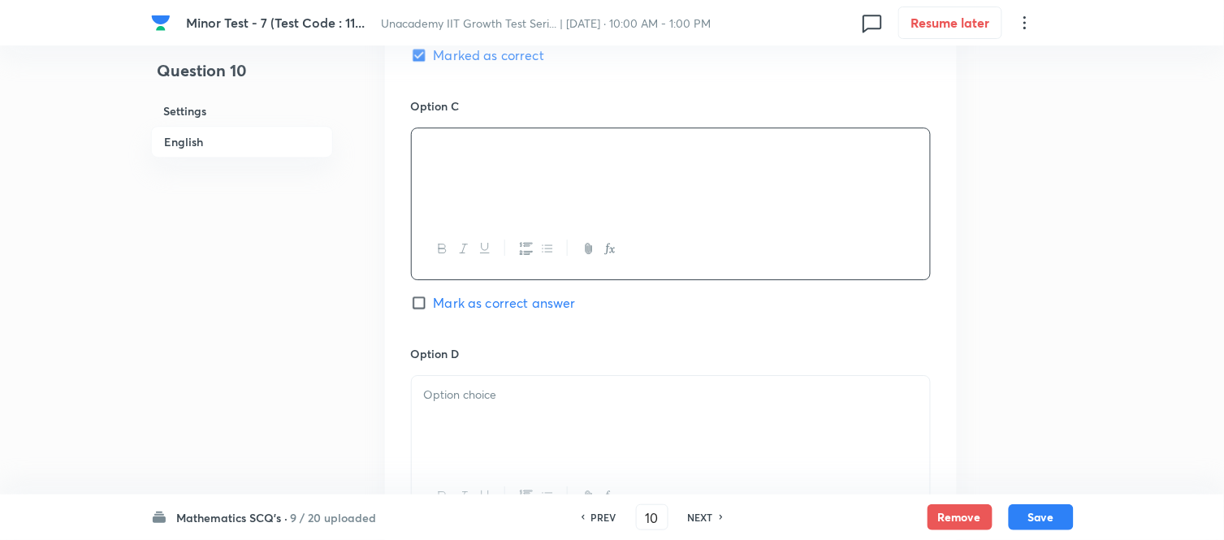
scroll to position [1263, 0]
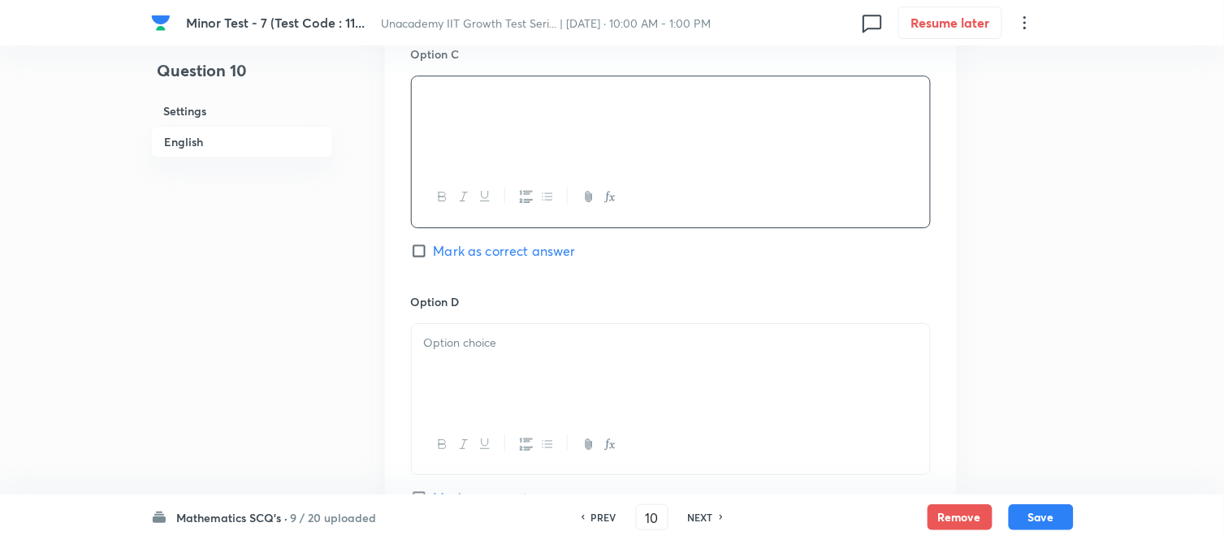
click at [464, 349] on p at bounding box center [671, 343] width 494 height 19
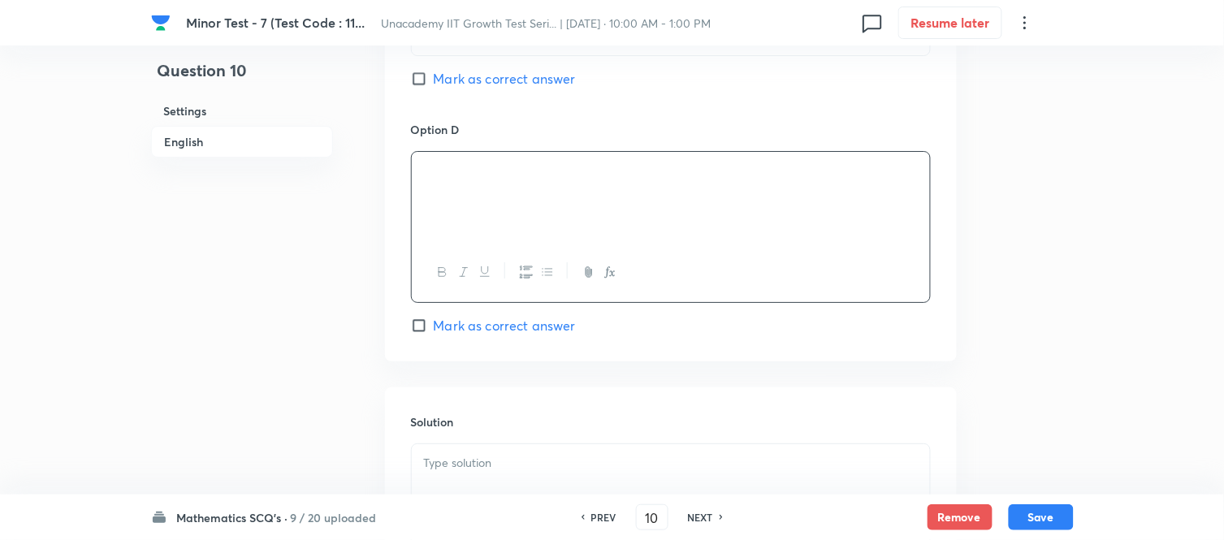
scroll to position [1625, 0]
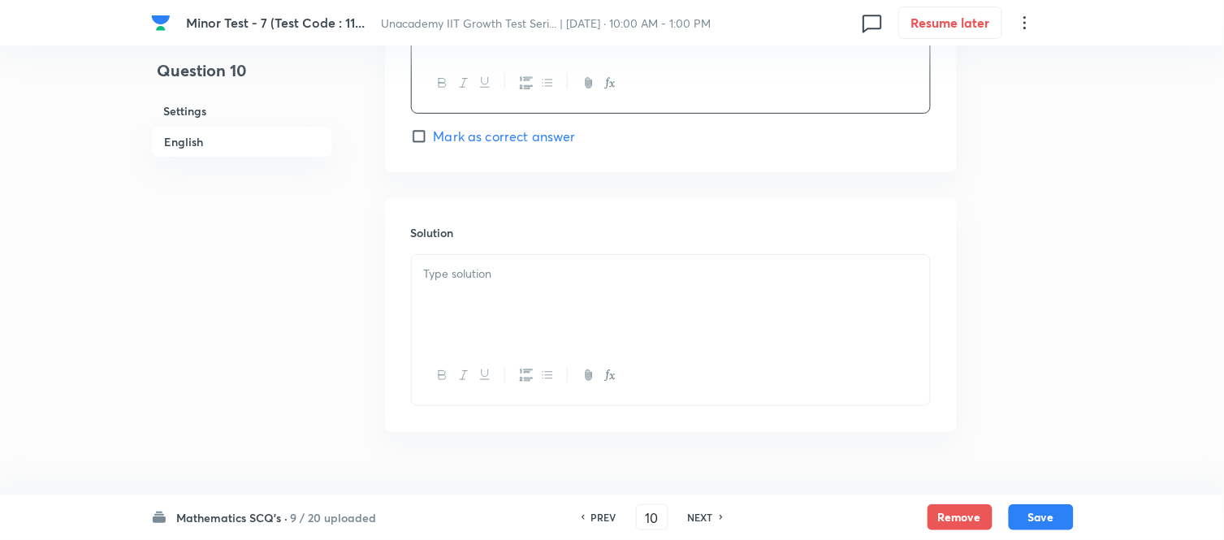
click at [474, 314] on div at bounding box center [671, 300] width 518 height 91
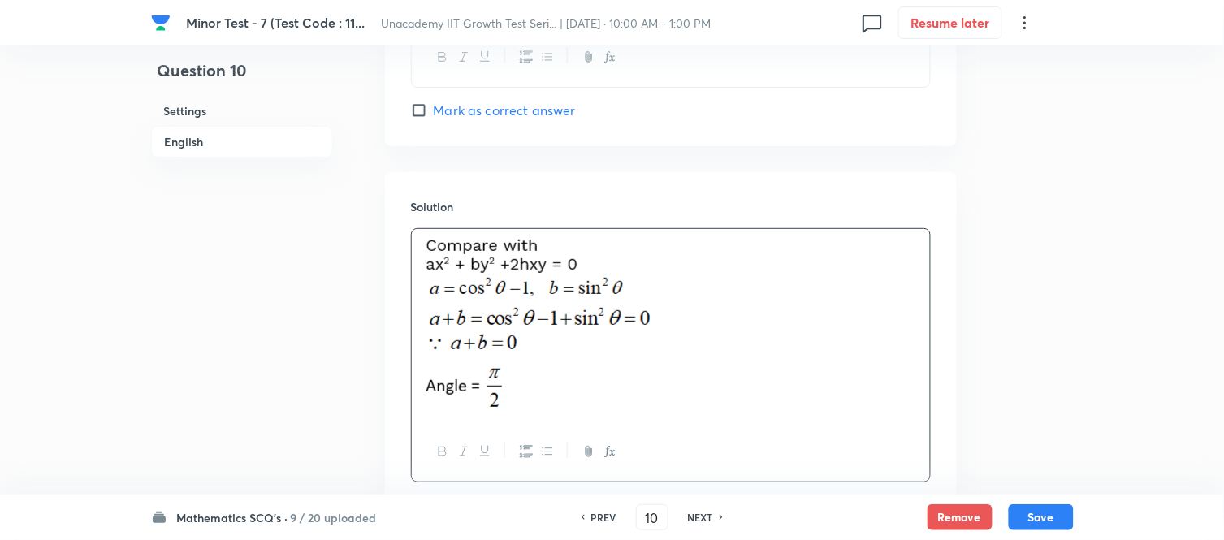
scroll to position [1662, 0]
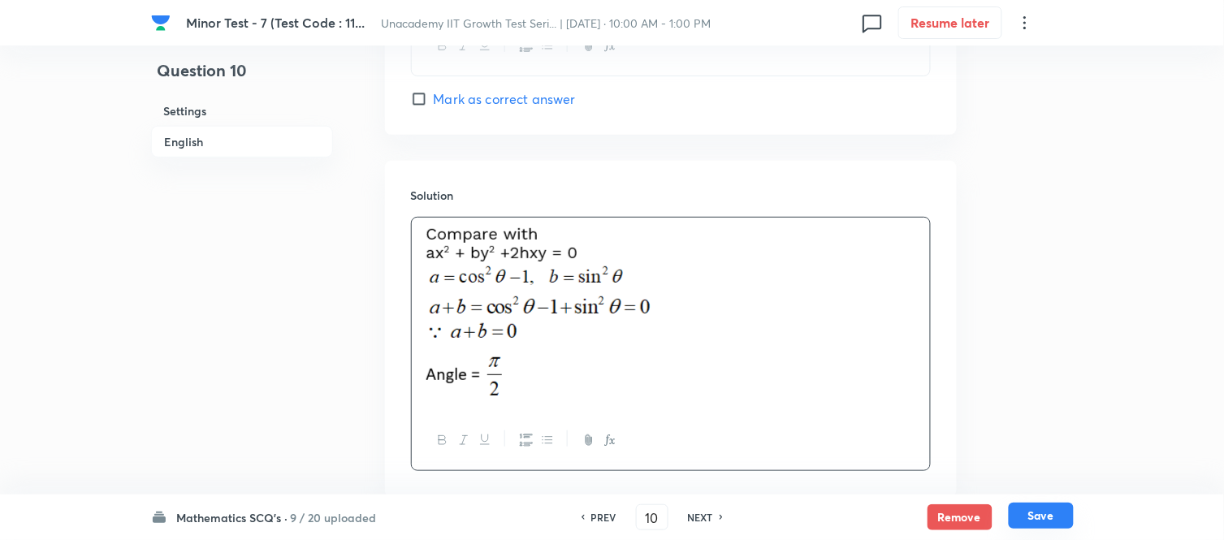
click at [1028, 486] on button "Save" at bounding box center [1041, 516] width 65 height 26
type input "11"
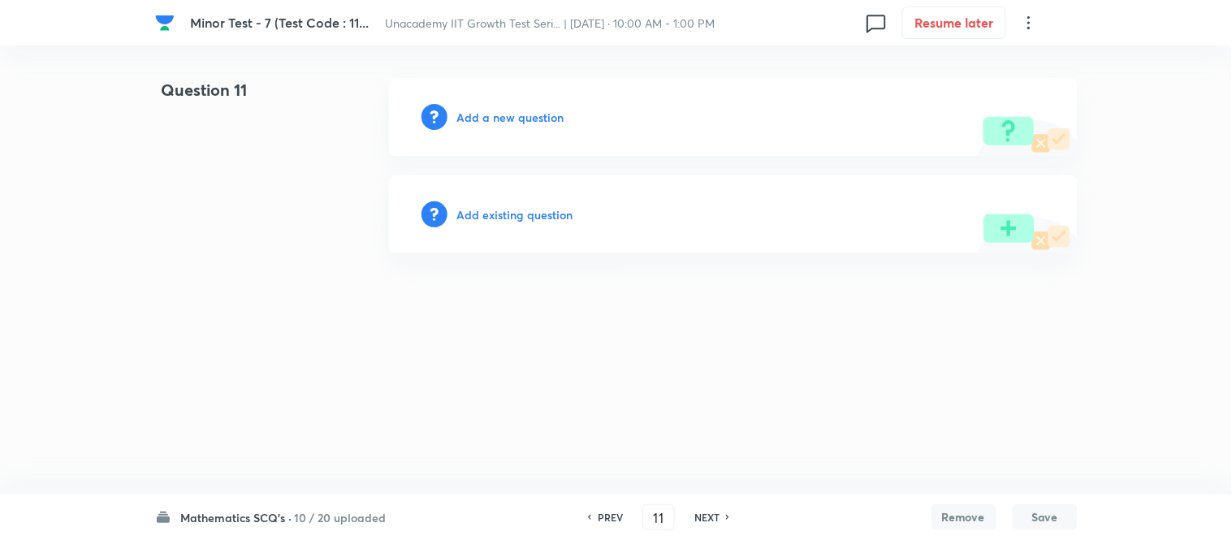
click at [528, 109] on h6 "Add a new question" at bounding box center [510, 117] width 107 height 17
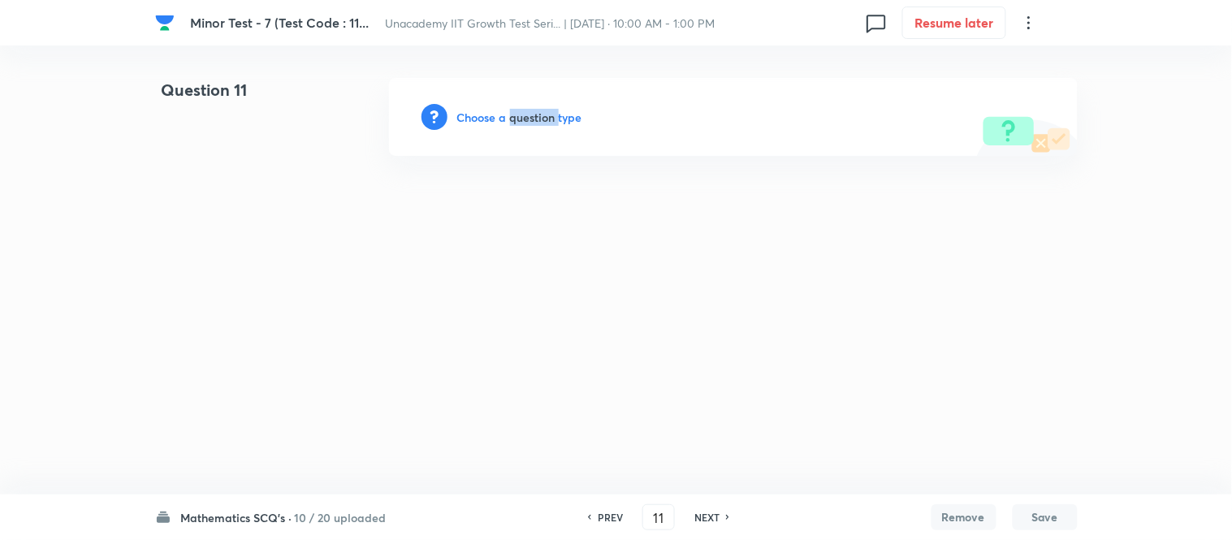
click at [528, 109] on h6 "Choose a question type" at bounding box center [519, 117] width 125 height 17
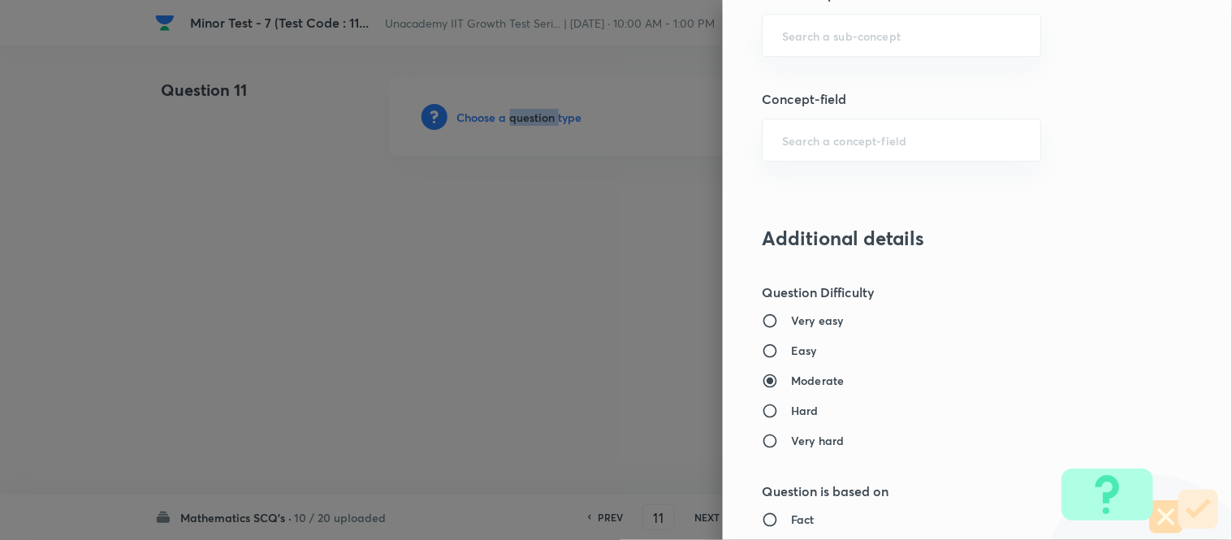
scroll to position [993, 0]
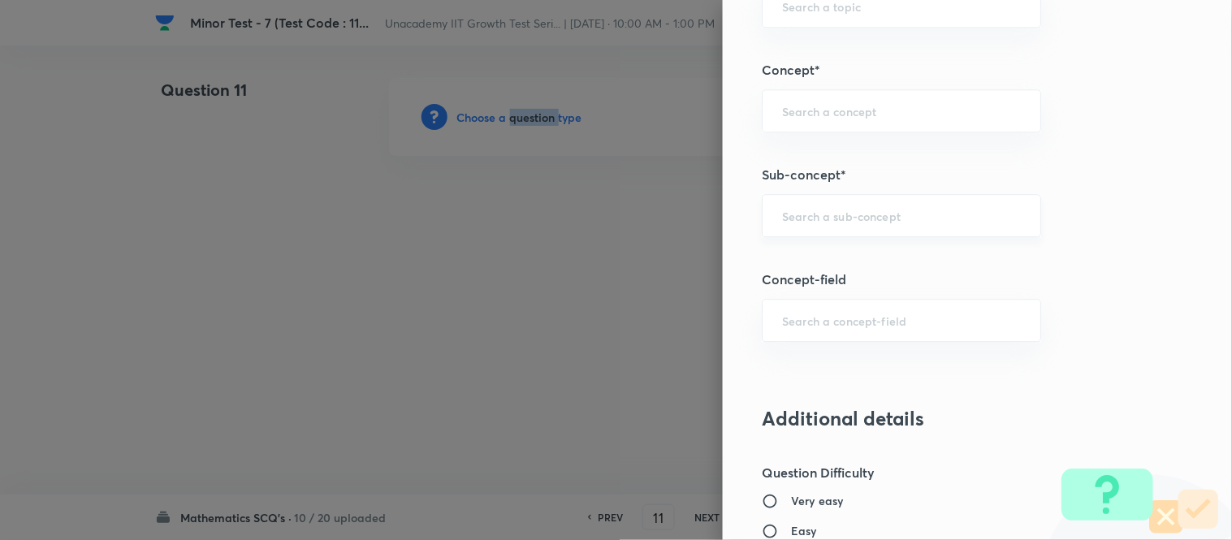
click at [777, 206] on div "​" at bounding box center [901, 215] width 279 height 43
type input "S"
click at [834, 266] on li "Pair of Straight Lines" at bounding box center [889, 262] width 278 height 29
type input "Pair of Straight Lines"
type input "Mathematics"
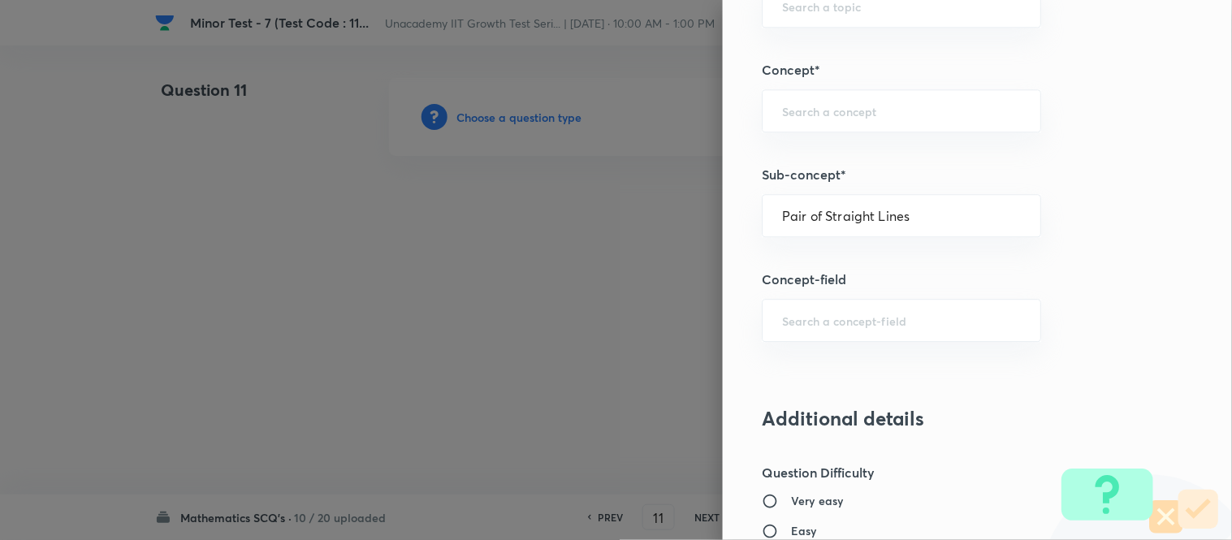
type input "Geometry"
type input "Straight Lines"
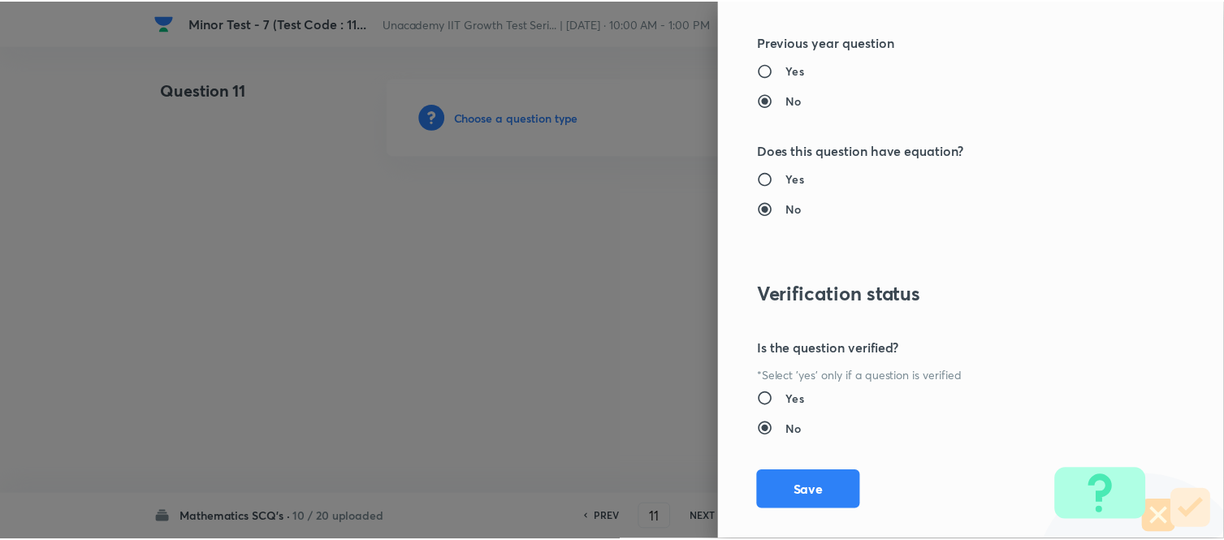
scroll to position [1783, 0]
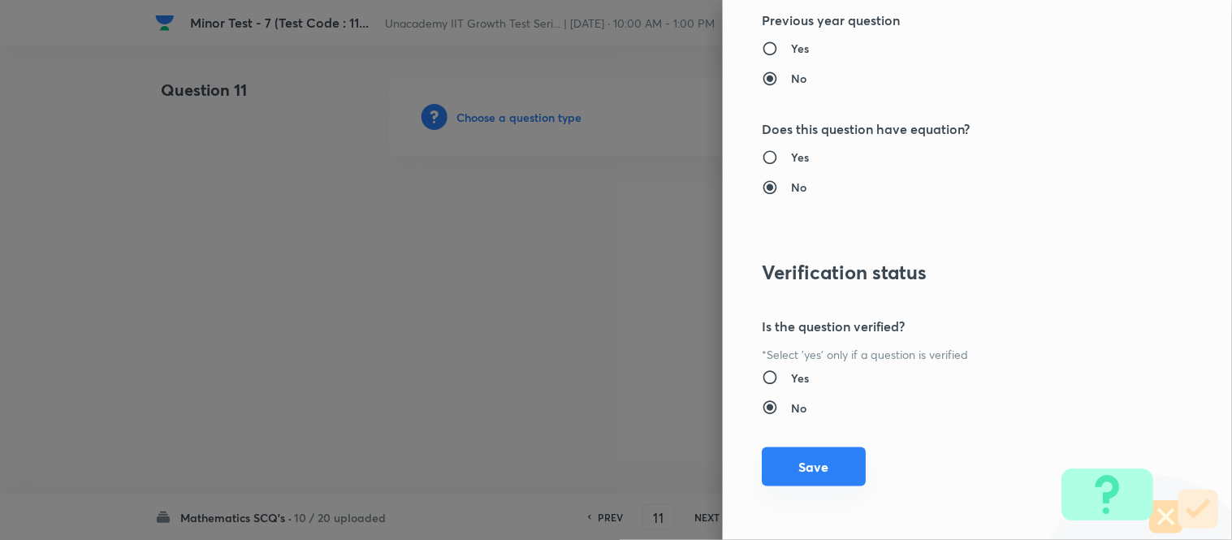
click at [829, 461] on button "Save" at bounding box center [814, 467] width 104 height 39
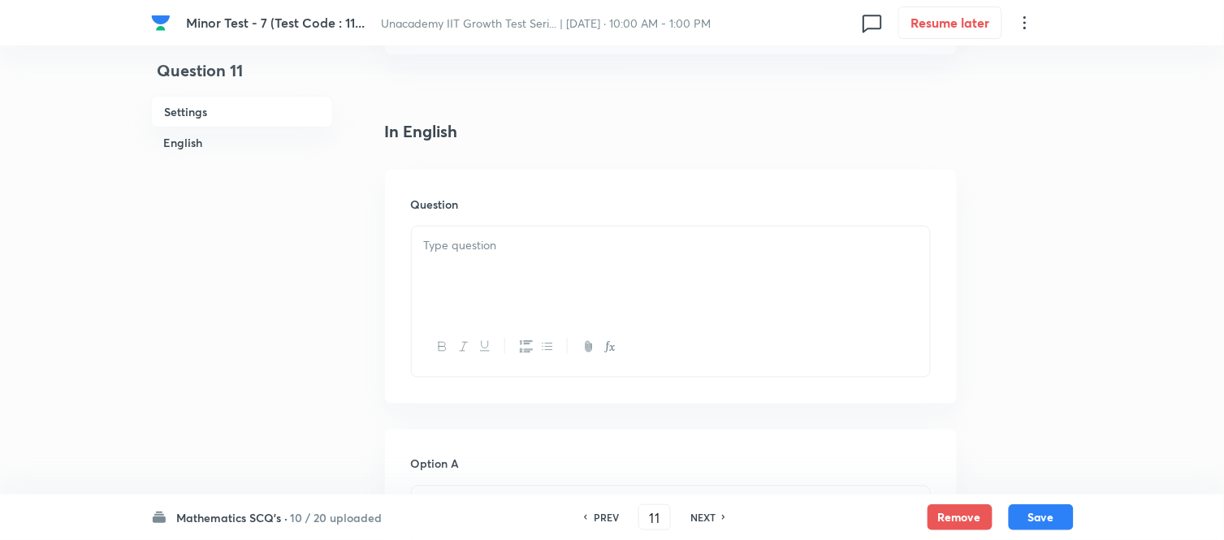
scroll to position [361, 0]
click at [485, 271] on div at bounding box center [671, 269] width 518 height 91
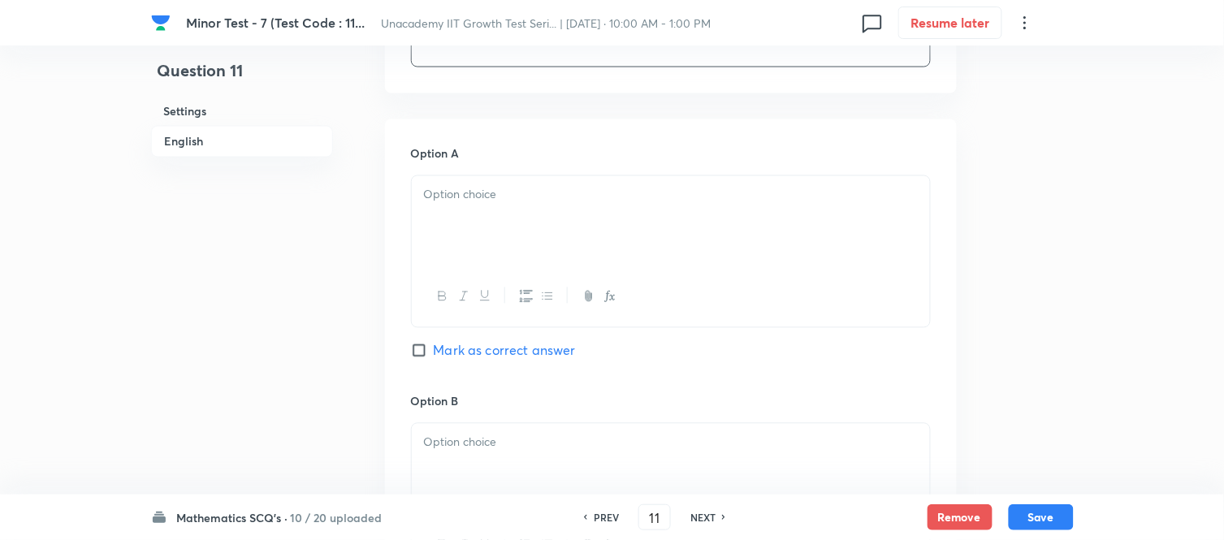
scroll to position [721, 0]
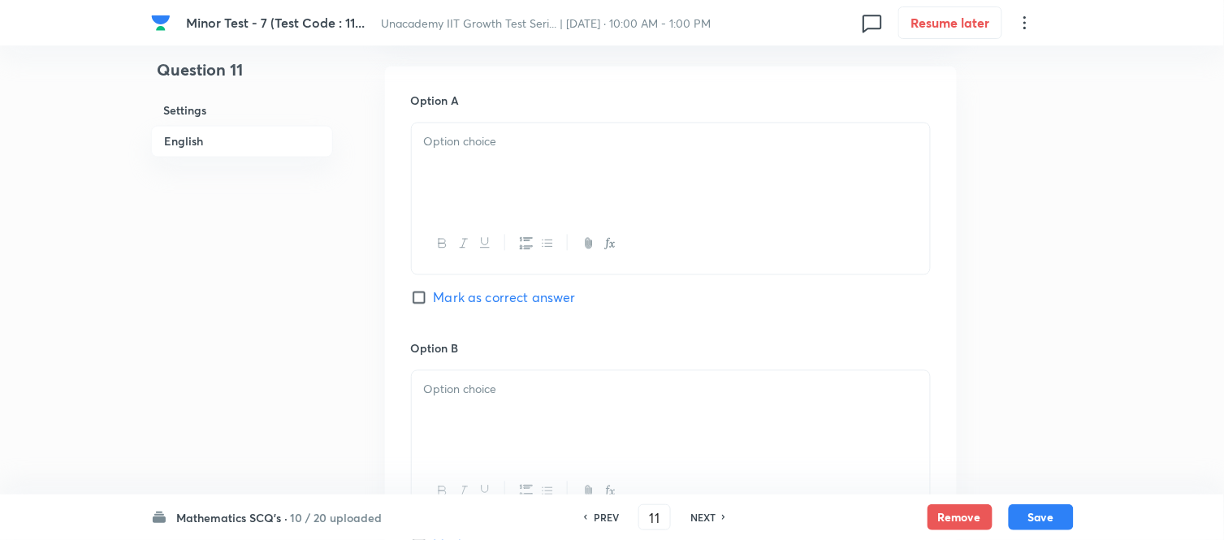
click at [477, 177] on div at bounding box center [671, 168] width 518 height 91
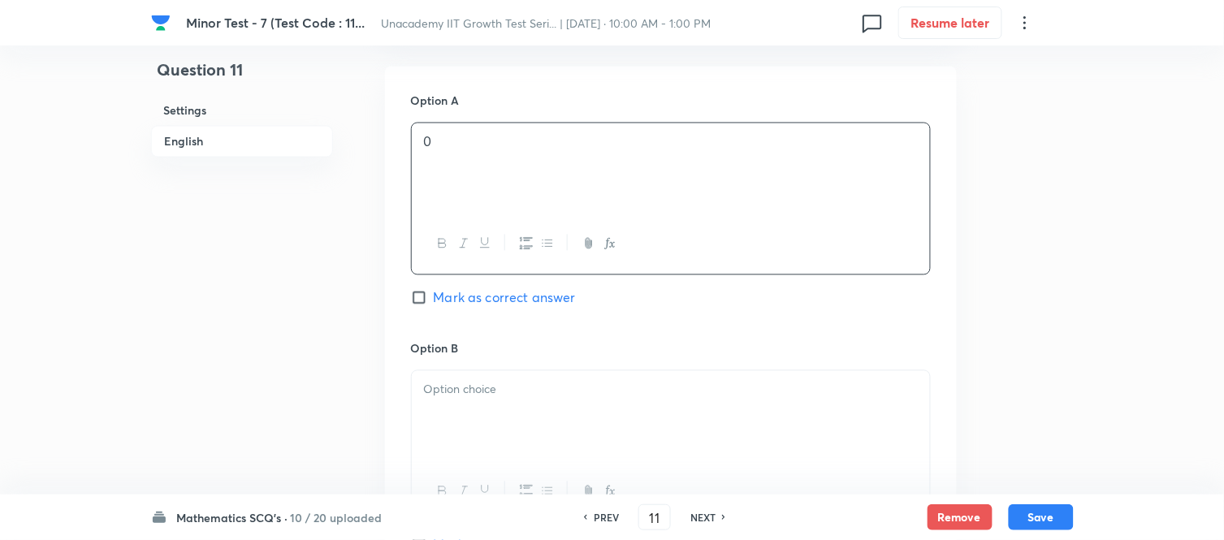
click at [507, 421] on div at bounding box center [671, 416] width 518 height 91
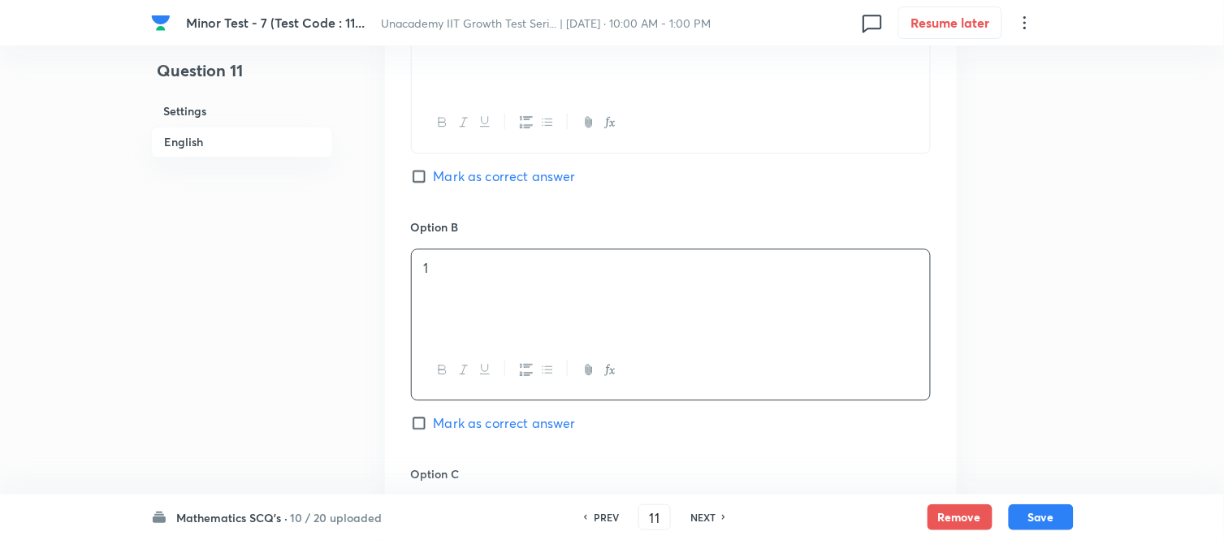
scroll to position [993, 0]
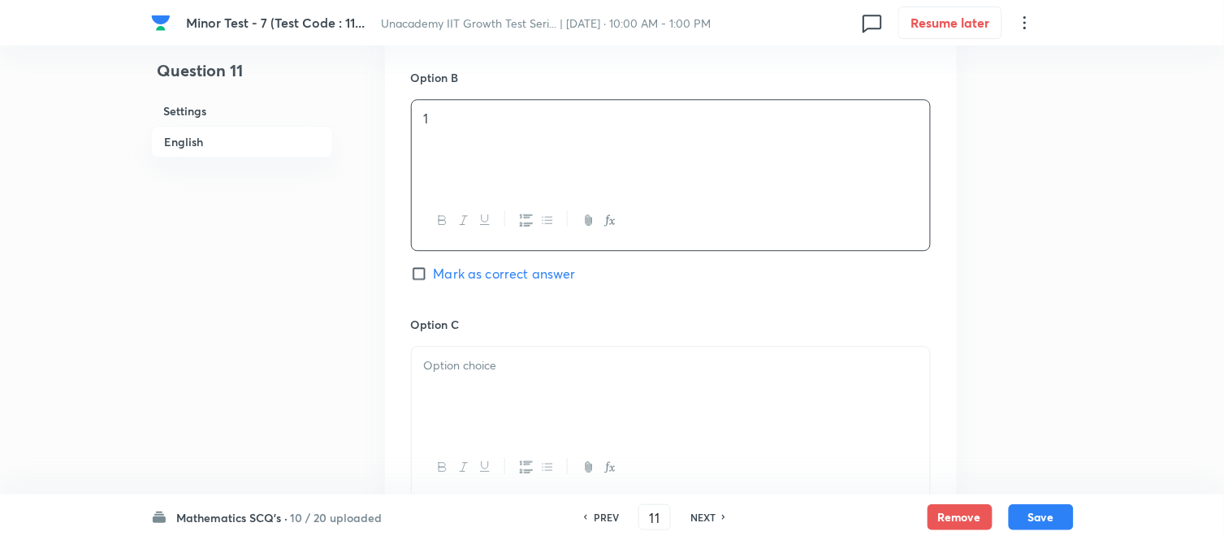
click at [475, 380] on div at bounding box center [671, 392] width 518 height 91
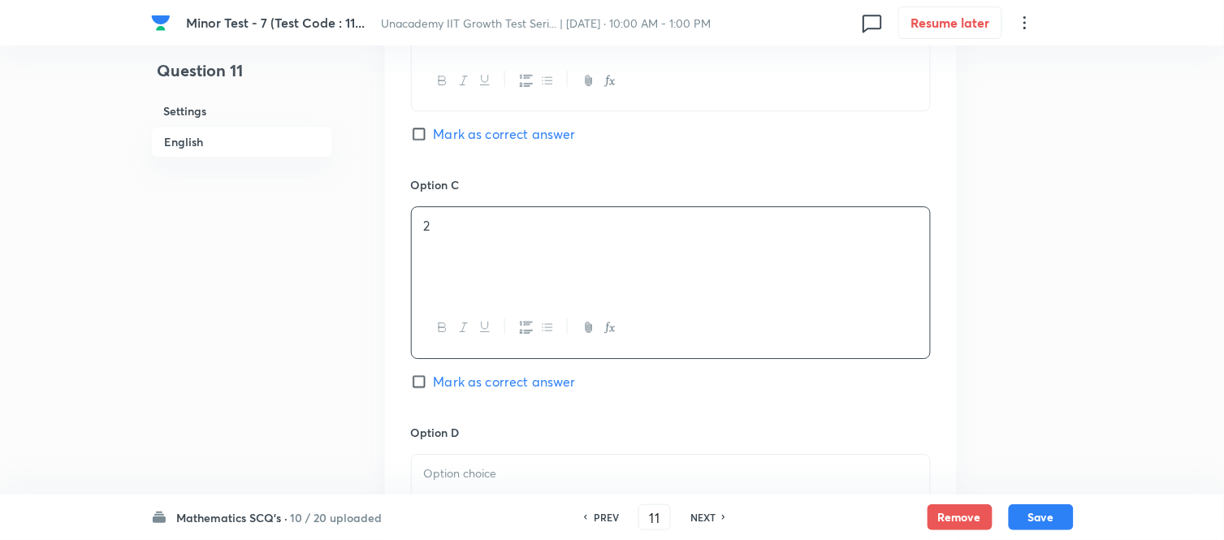
scroll to position [1263, 0]
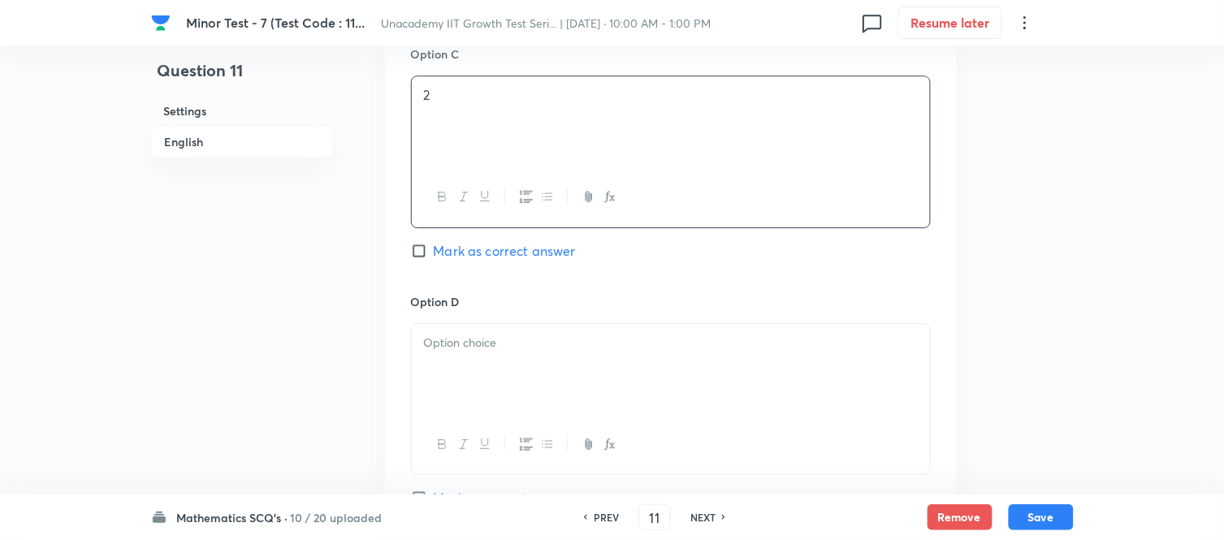
click at [467, 337] on p at bounding box center [671, 343] width 494 height 19
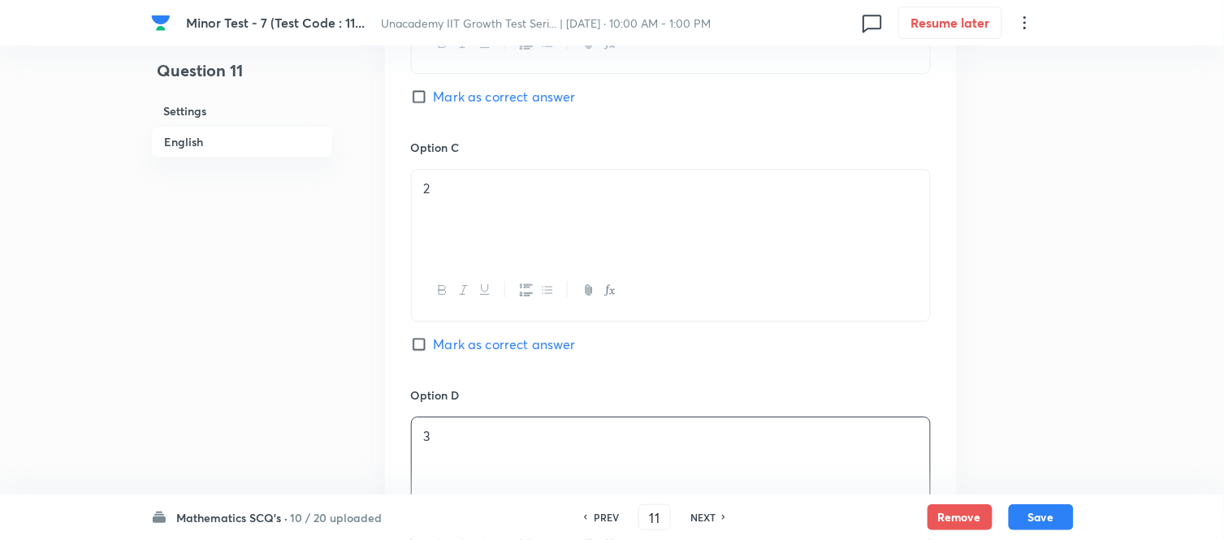
scroll to position [1083, 0]
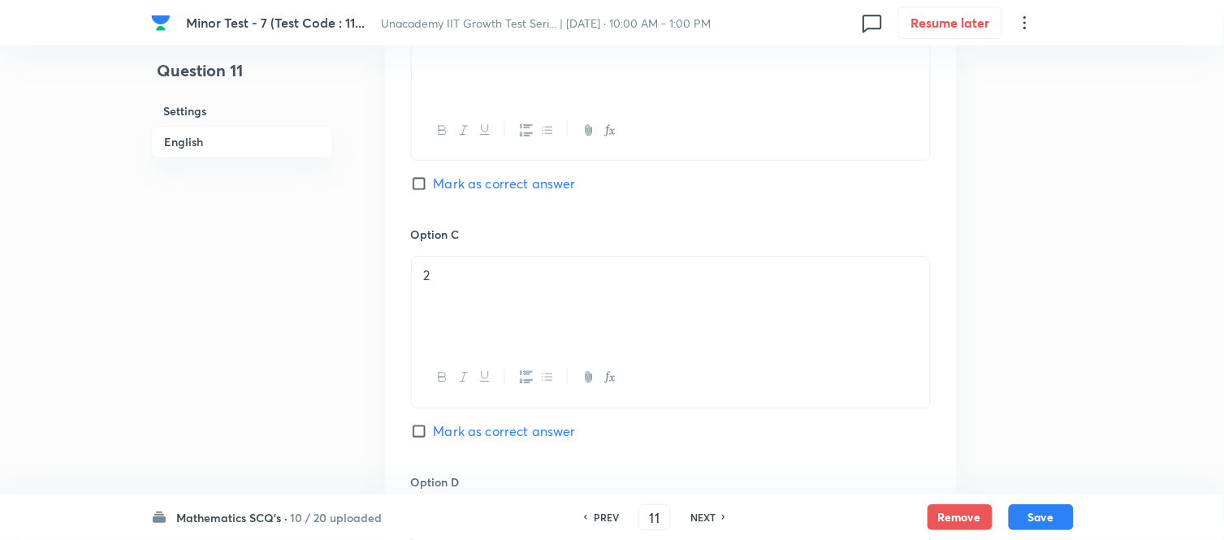
click at [418, 188] on input "Mark as correct answer" at bounding box center [422, 183] width 23 height 16
checkbox input "true"
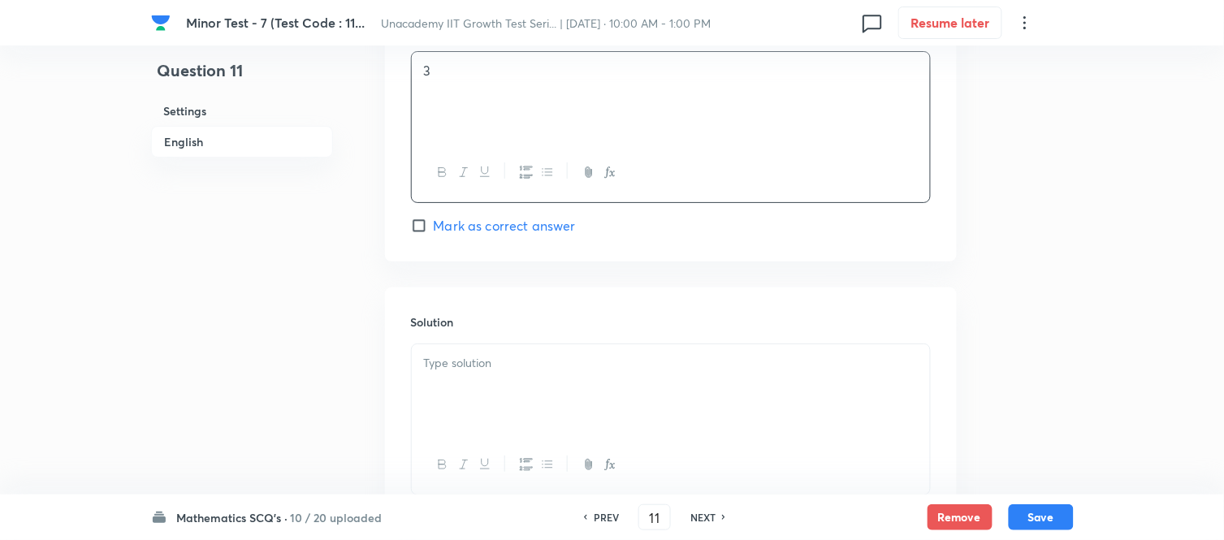
scroll to position [1662, 0]
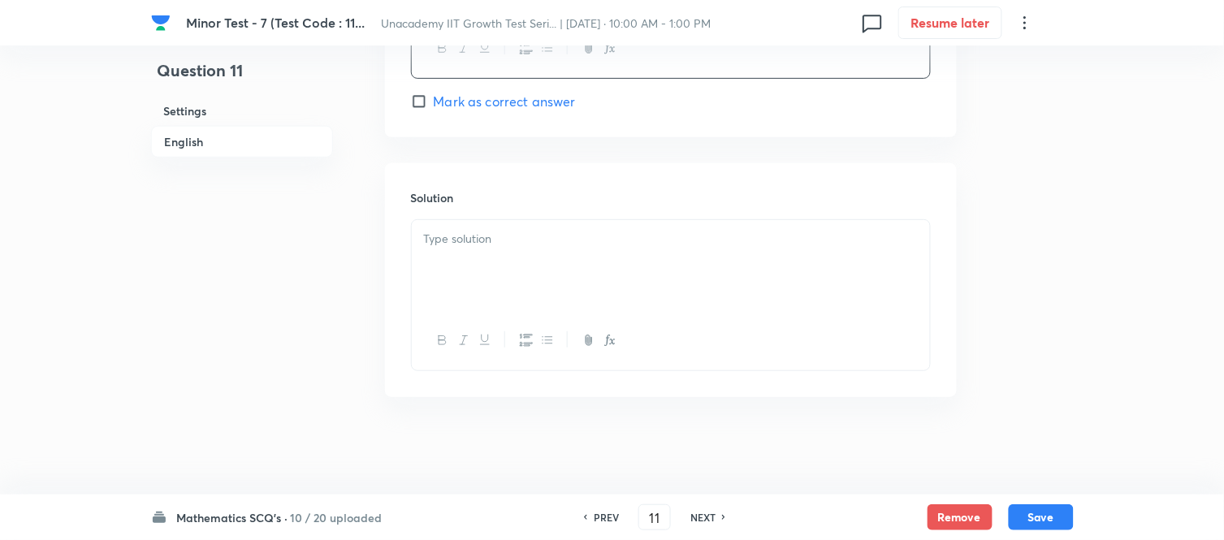
click at [473, 261] on div at bounding box center [671, 265] width 518 height 91
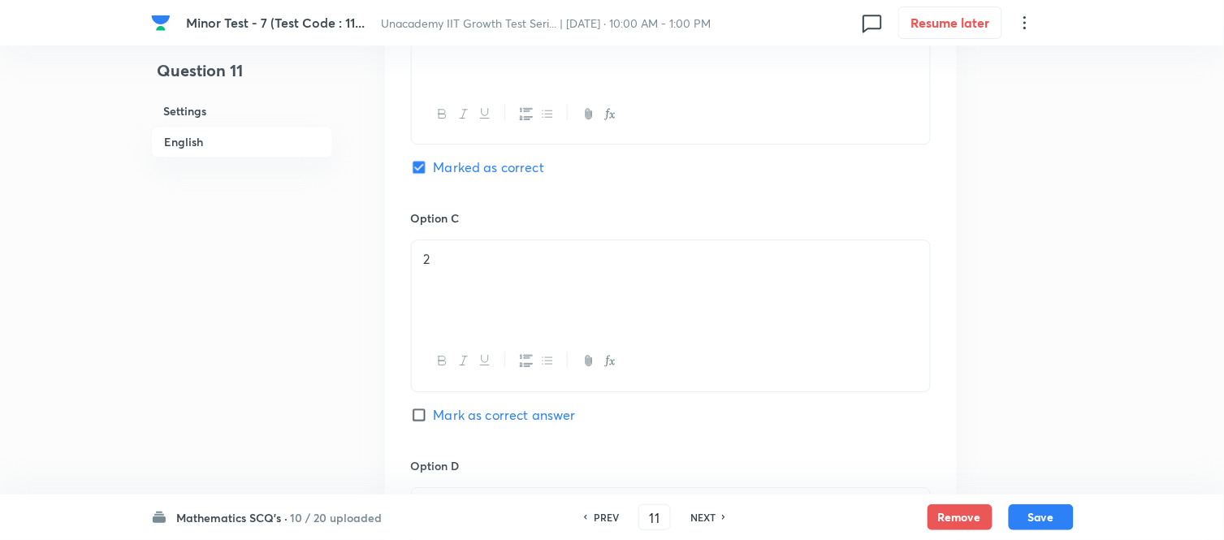
scroll to position [1009, 0]
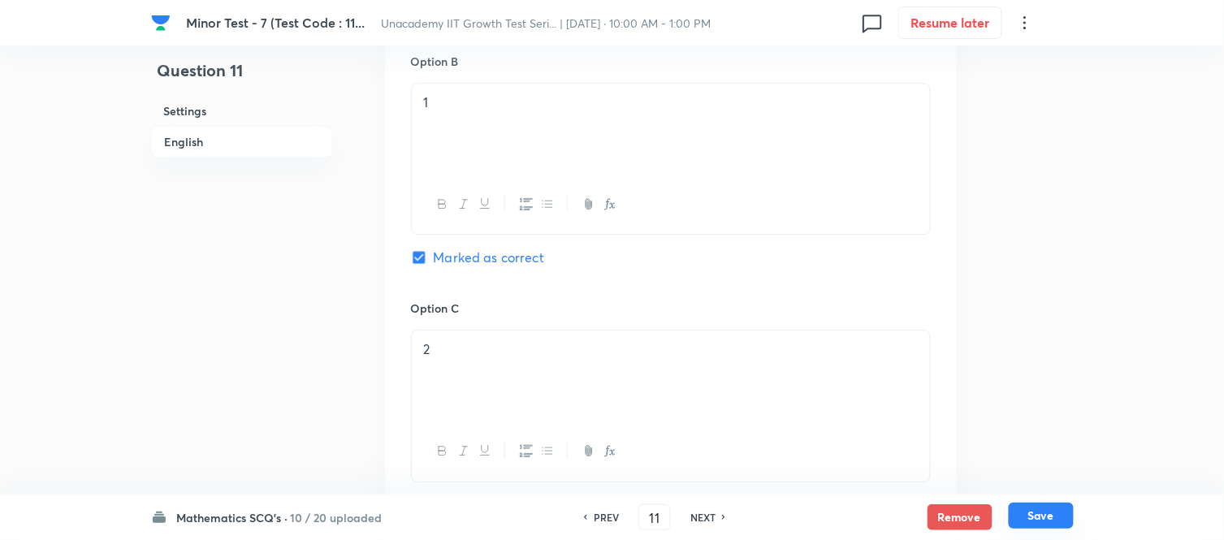
click at [1034, 486] on button "Save" at bounding box center [1041, 516] width 65 height 26
type input "12"
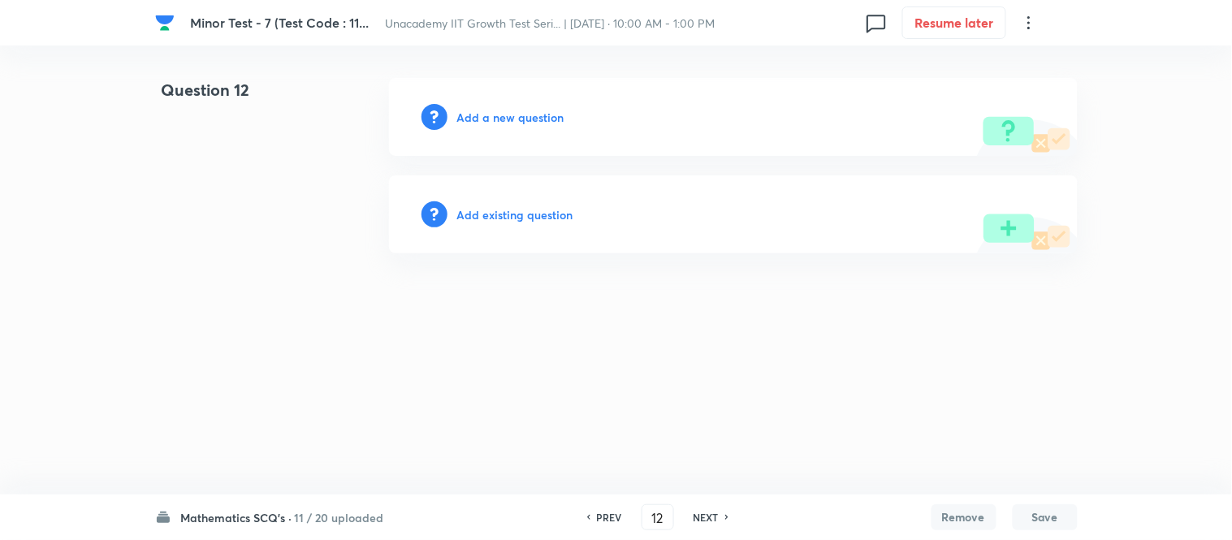
click at [515, 114] on h6 "Add a new question" at bounding box center [510, 117] width 107 height 17
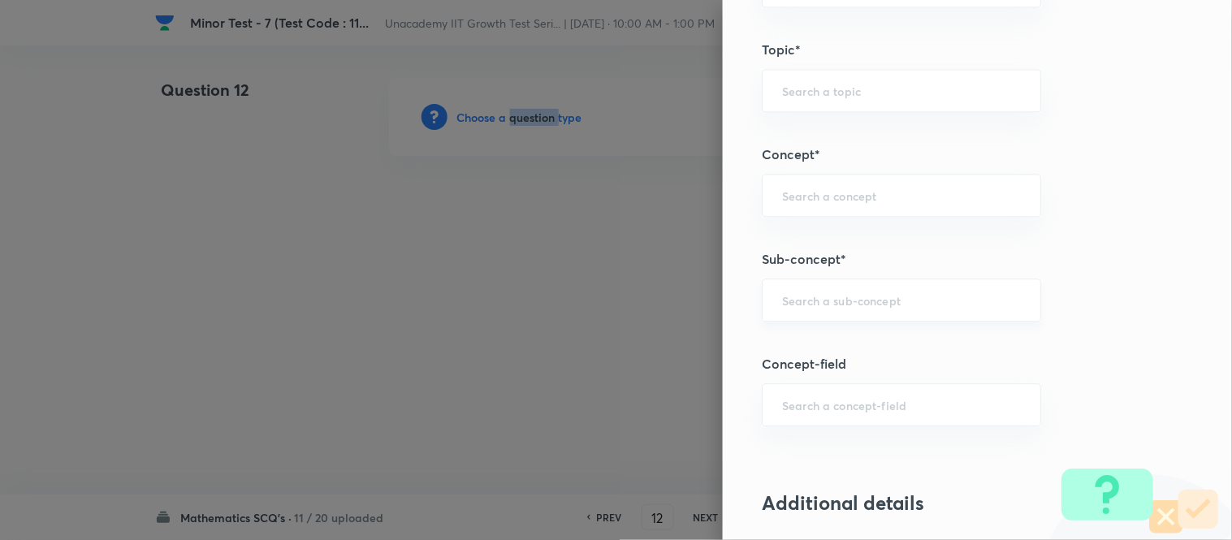
scroll to position [903, 0]
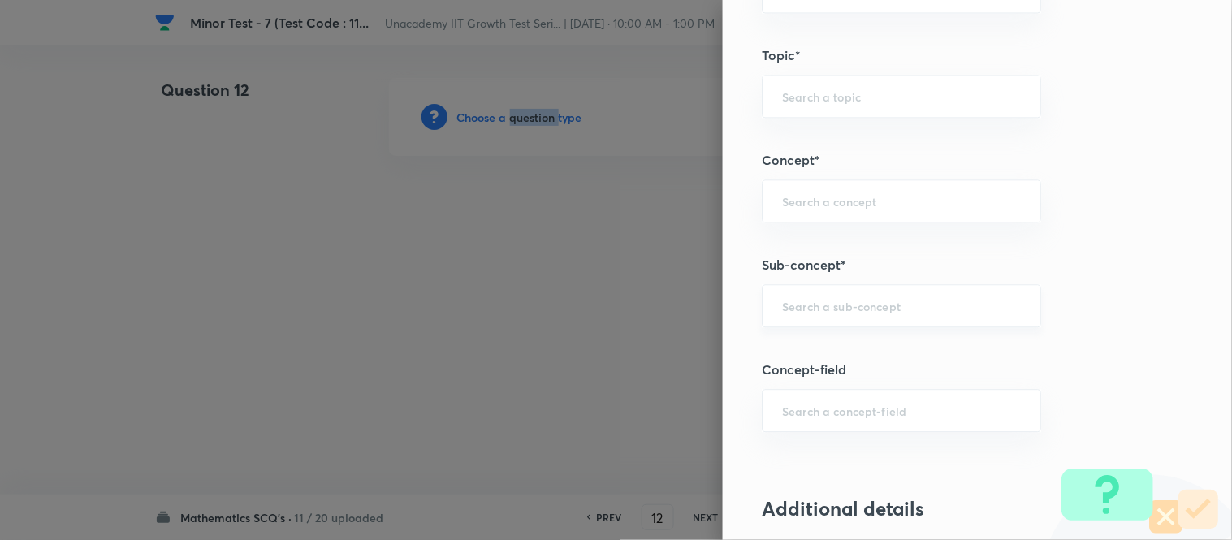
click at [835, 297] on div "​" at bounding box center [901, 305] width 279 height 43
click at [823, 360] on li "Pair of Straight Lines" at bounding box center [889, 353] width 278 height 29
type input "Pair of Straight Lines"
type input "Mathematics"
type input "Geometry"
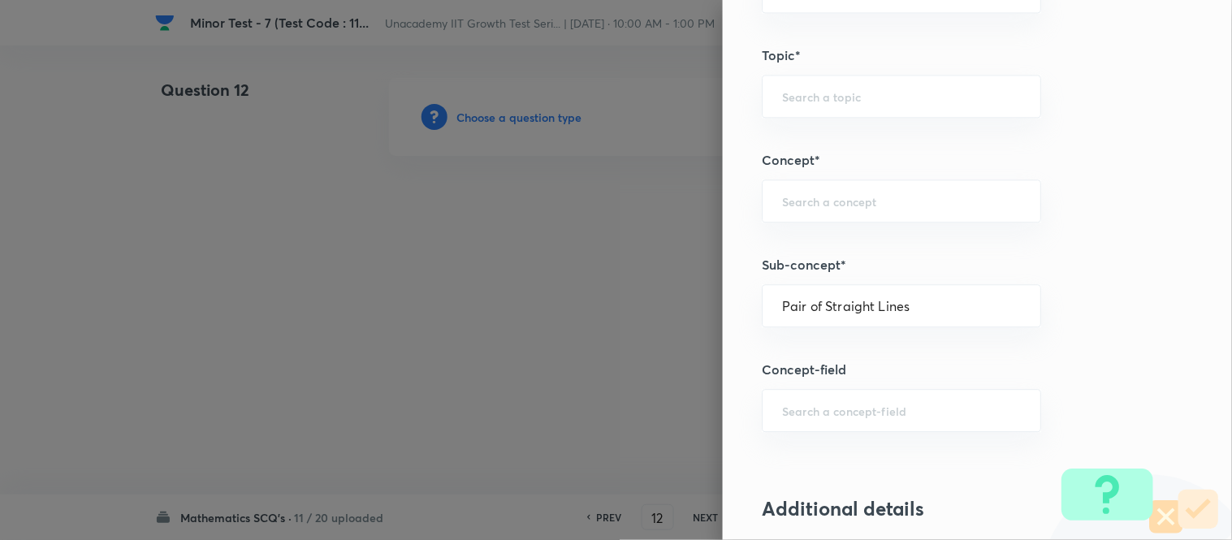
type input "Straight Lines"
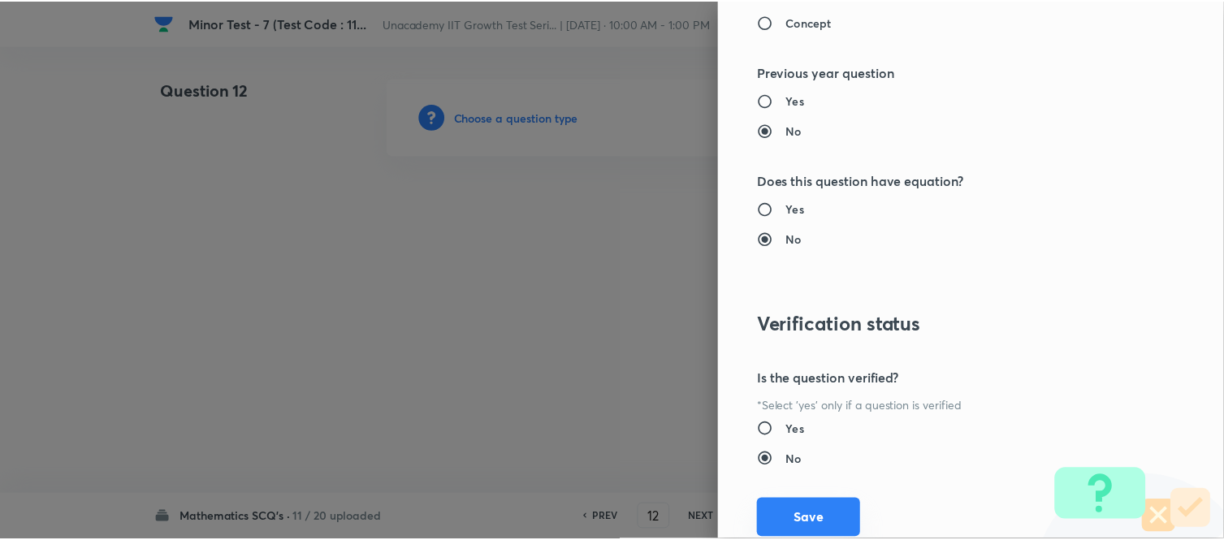
scroll to position [1783, 0]
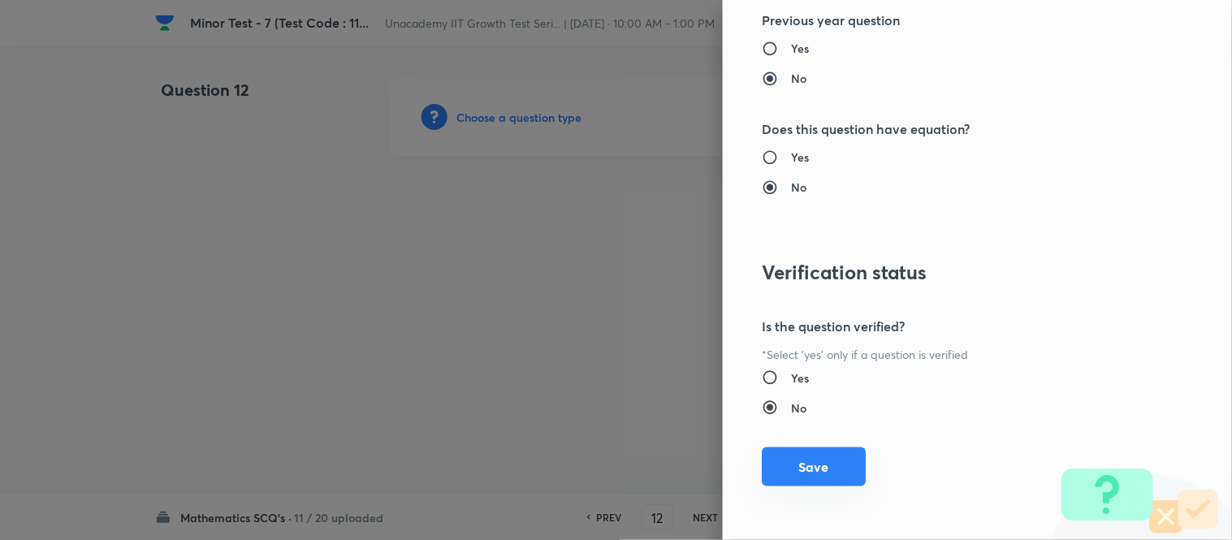
click at [789, 474] on button "Save" at bounding box center [814, 467] width 104 height 39
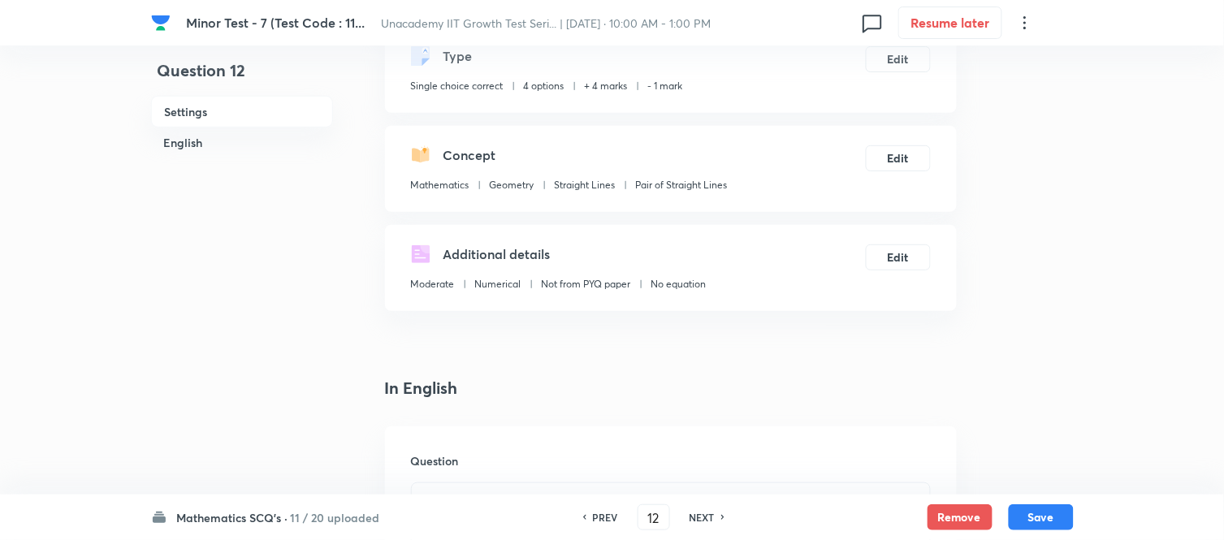
scroll to position [271, 0]
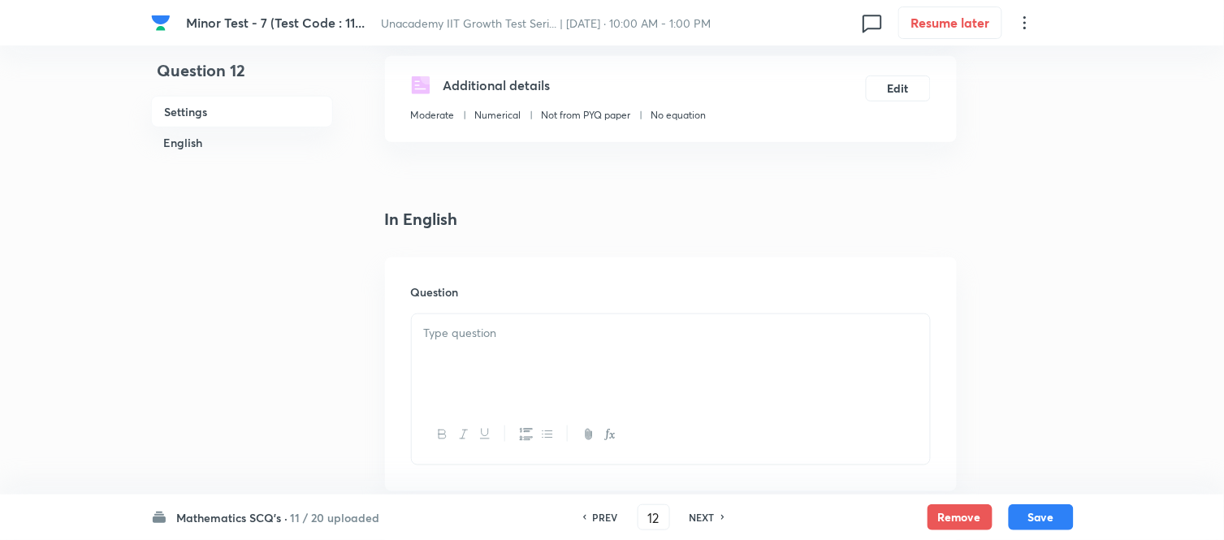
click at [457, 330] on p at bounding box center [671, 333] width 494 height 19
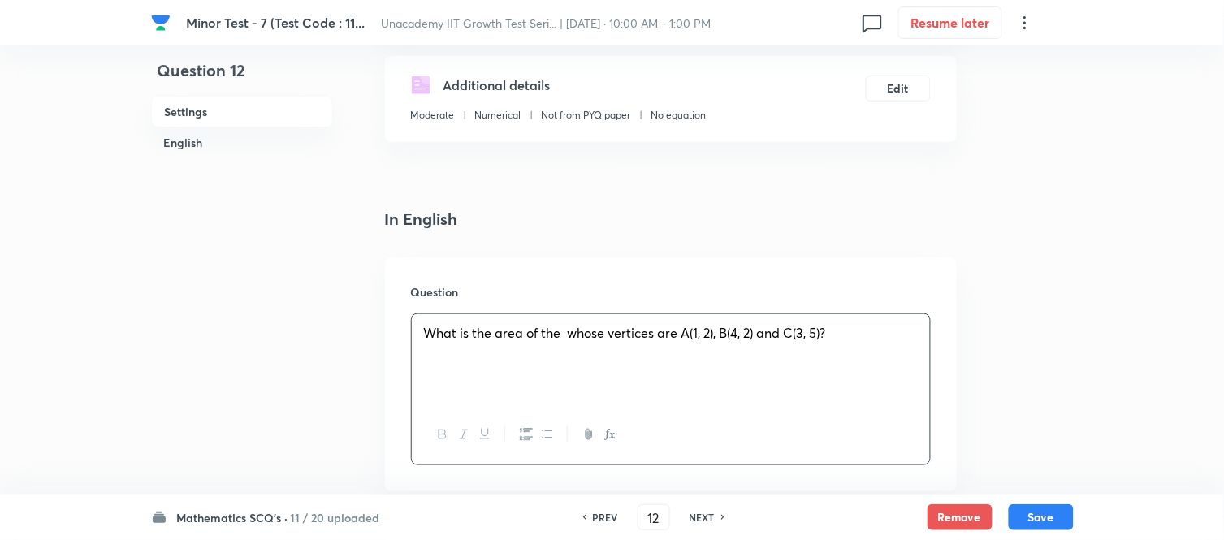
click at [610, 432] on icon "button" at bounding box center [610, 434] width 13 height 13
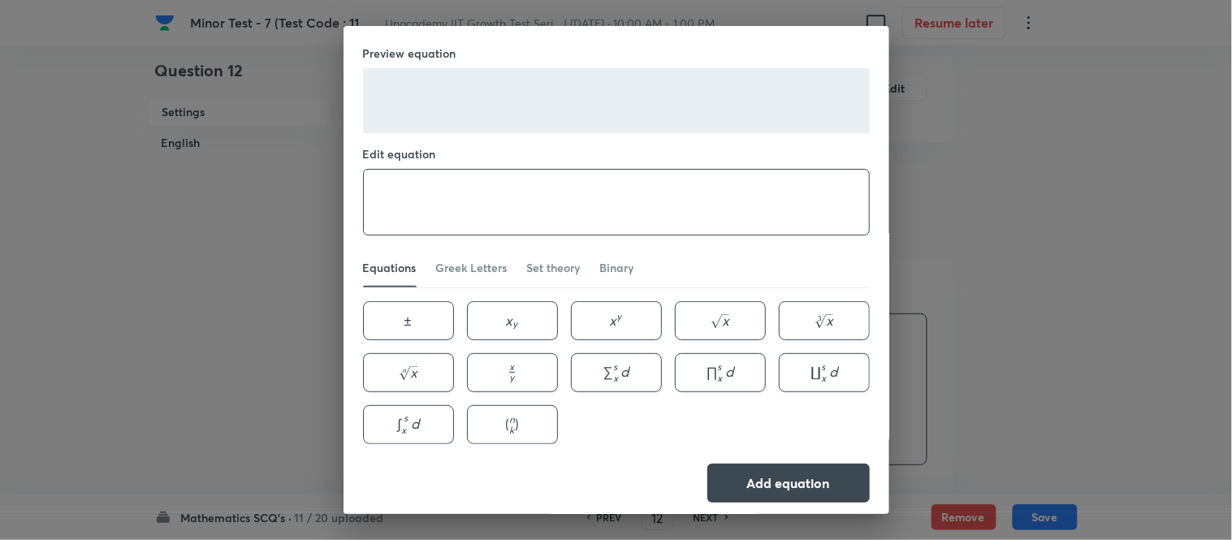
click at [456, 206] on textarea at bounding box center [616, 202] width 505 height 65
click at [761, 486] on button "Add equation" at bounding box center [789, 481] width 162 height 39
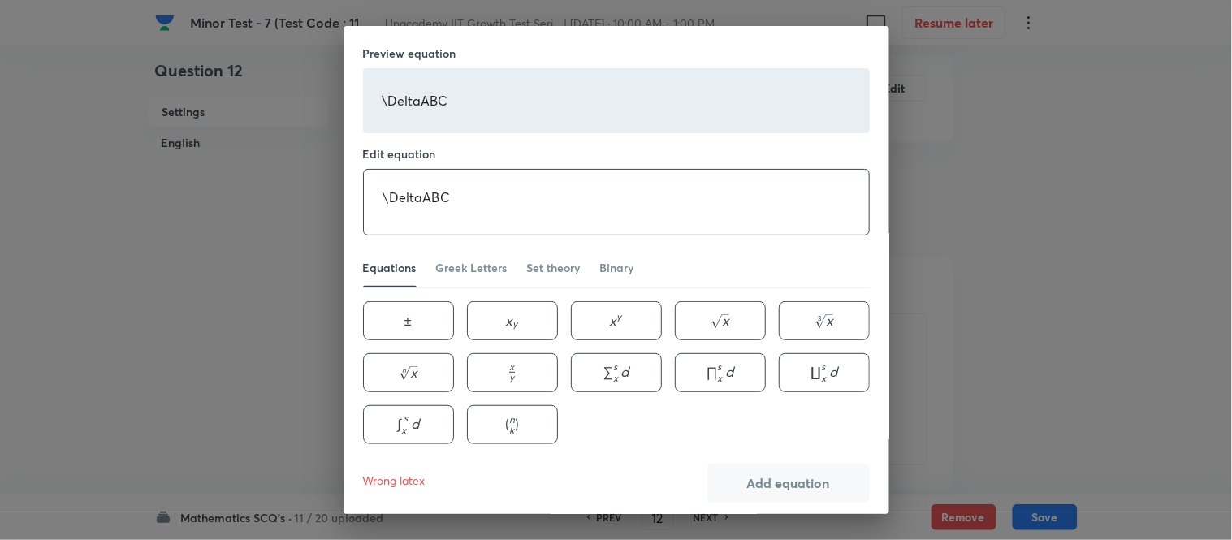
click at [411, 189] on textarea "\DeltaABC" at bounding box center [616, 202] width 505 height 65
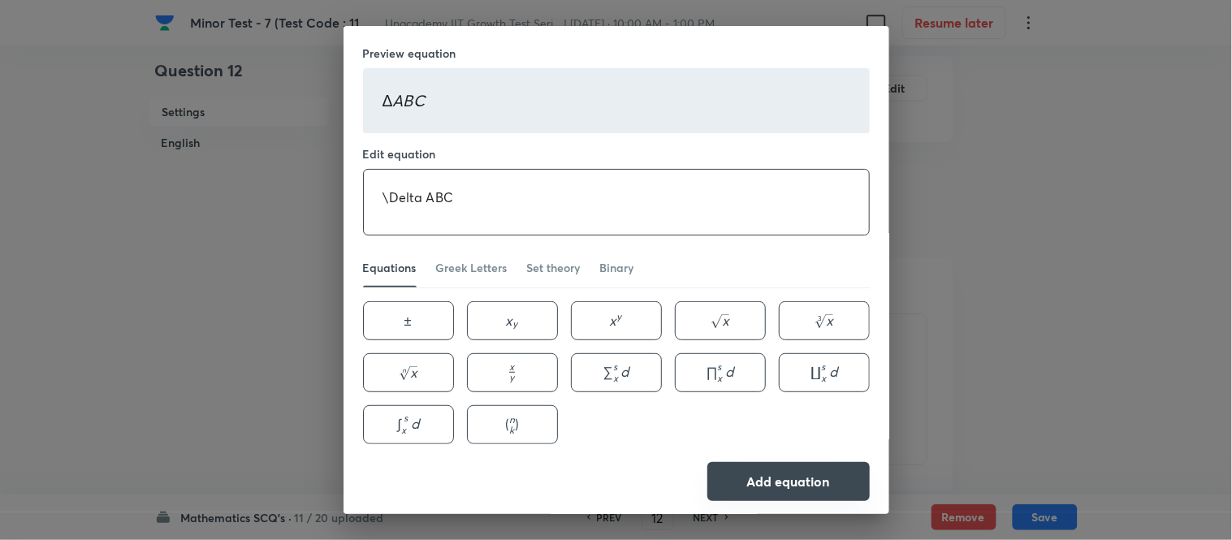
type textarea "\Delta ABC"
click at [761, 471] on button "Add equation" at bounding box center [789, 481] width 162 height 39
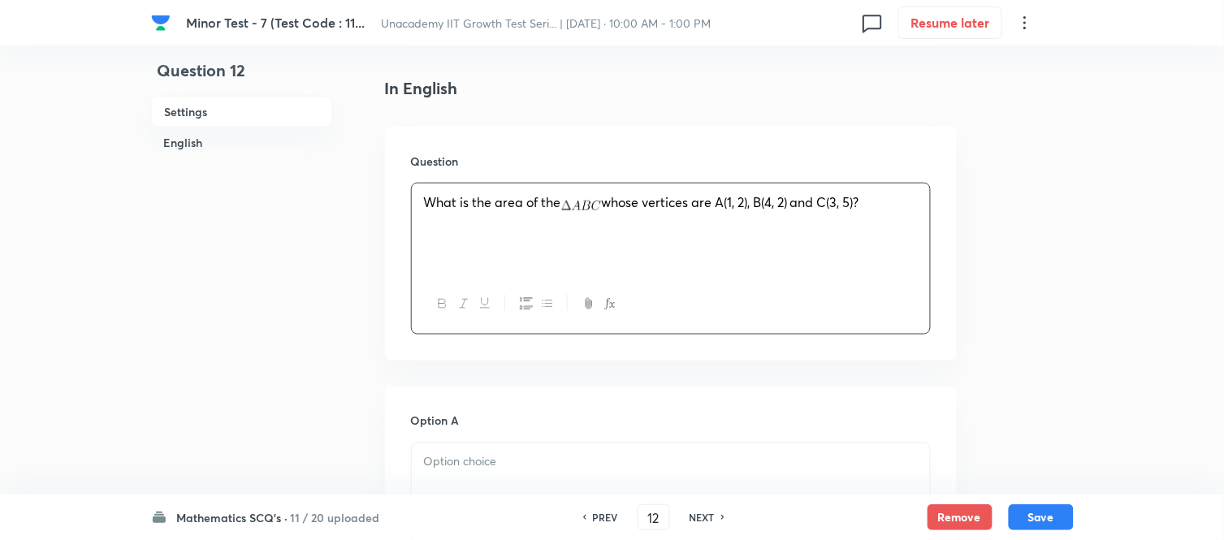
scroll to position [541, 0]
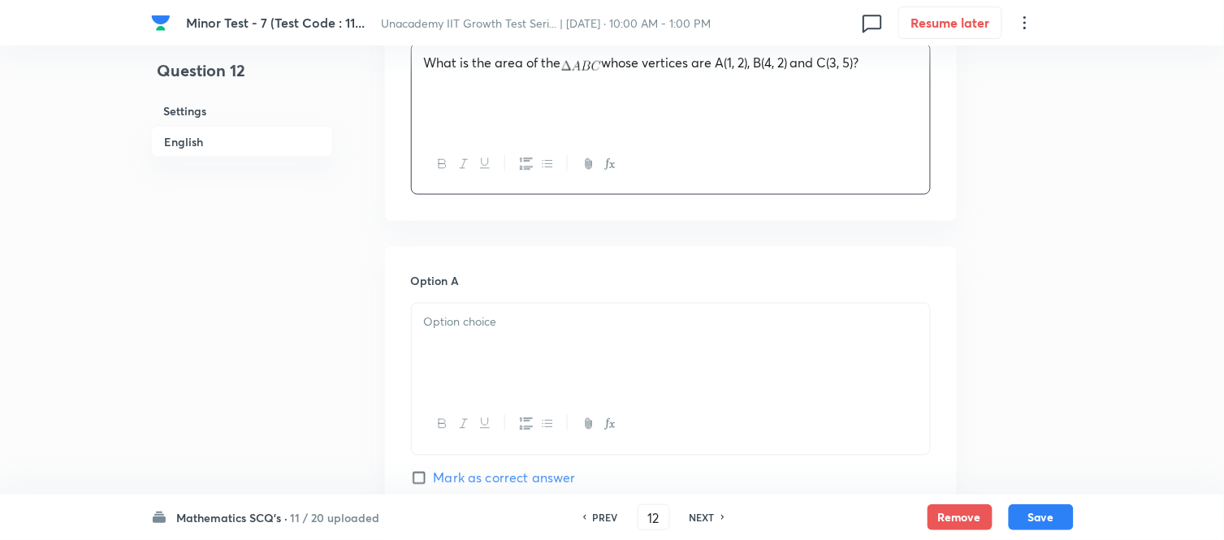
drag, startPoint x: 500, startPoint y: 305, endPoint x: 487, endPoint y: 334, distance: 31.3
click at [500, 305] on div at bounding box center [671, 349] width 518 height 91
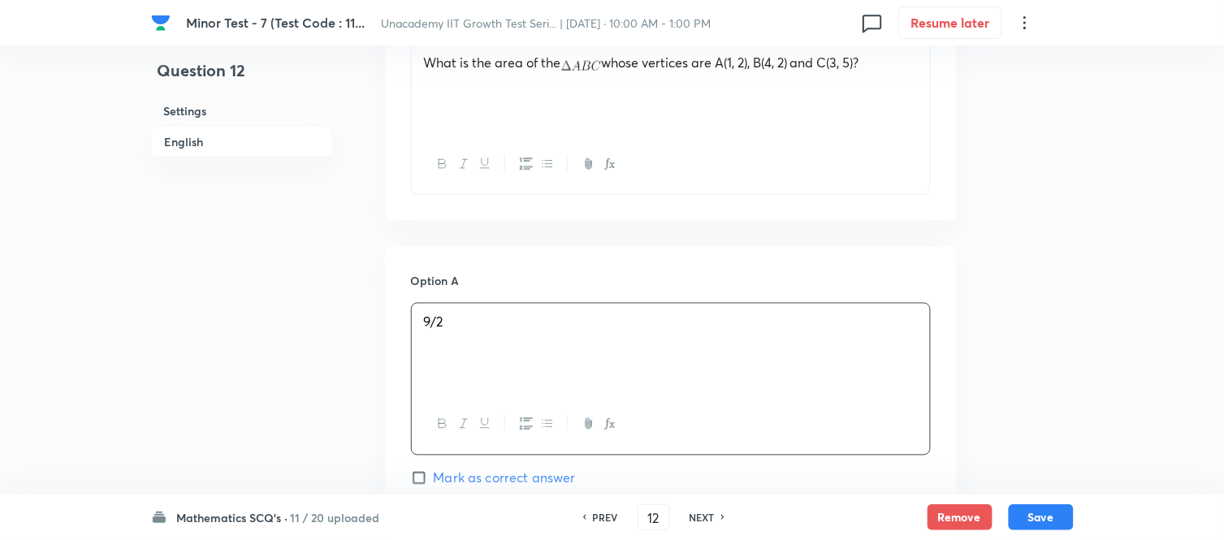
click at [419, 482] on input "Mark as correct answer" at bounding box center [422, 478] width 23 height 16
checkbox input "true"
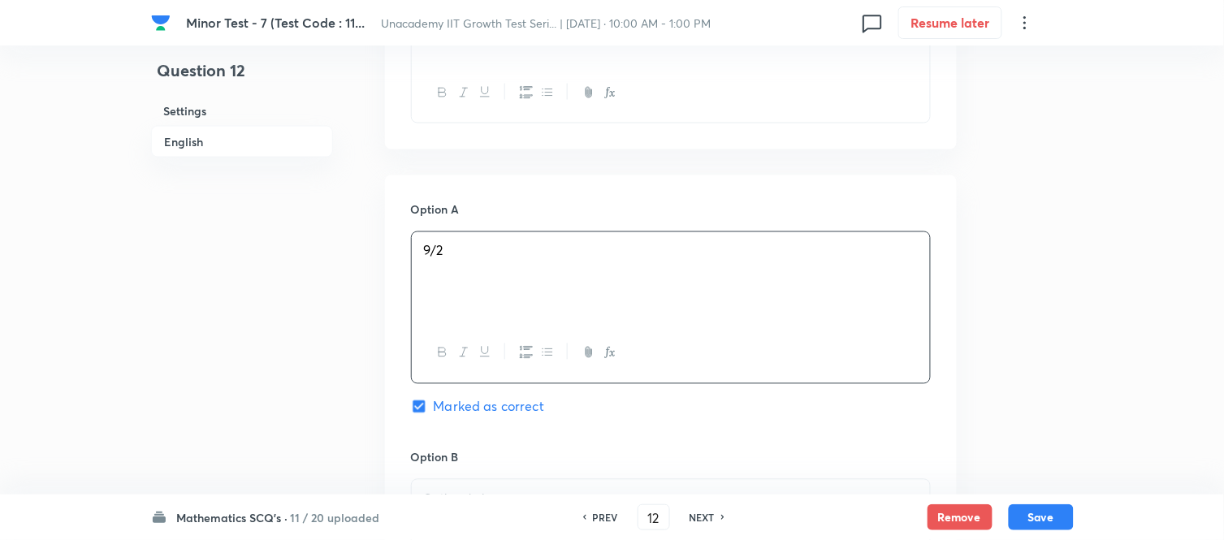
scroll to position [903, 0]
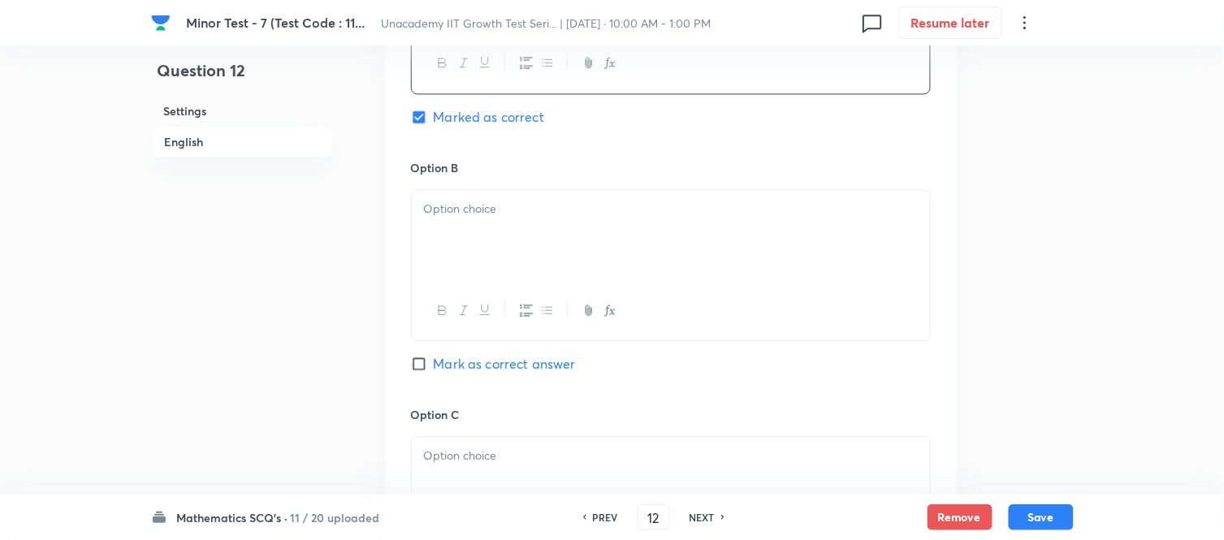
click at [476, 261] on div at bounding box center [671, 235] width 518 height 91
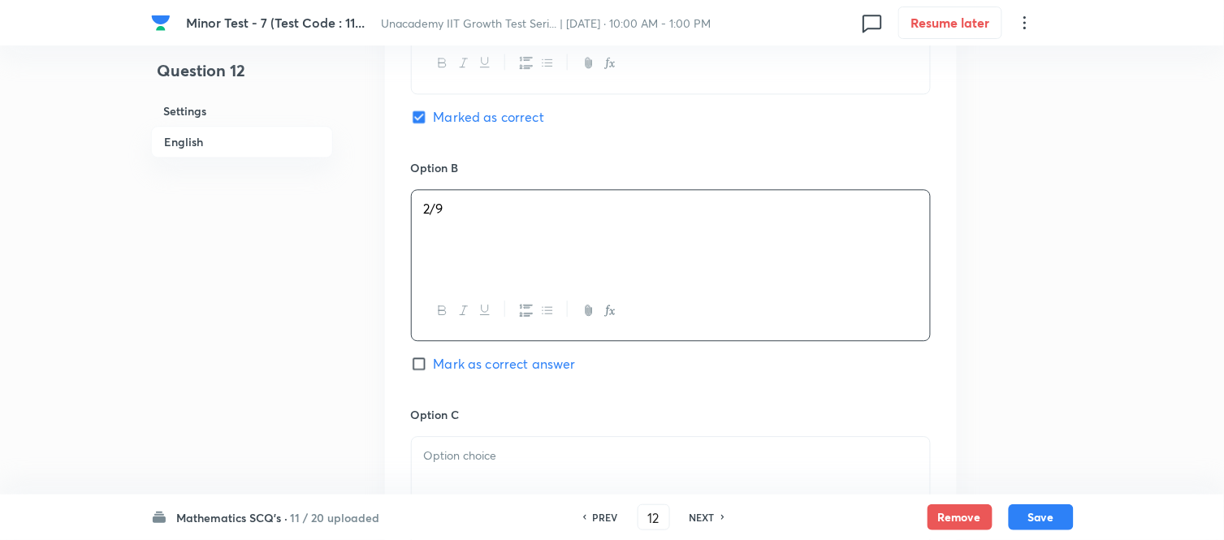
click at [500, 457] on p at bounding box center [671, 456] width 494 height 19
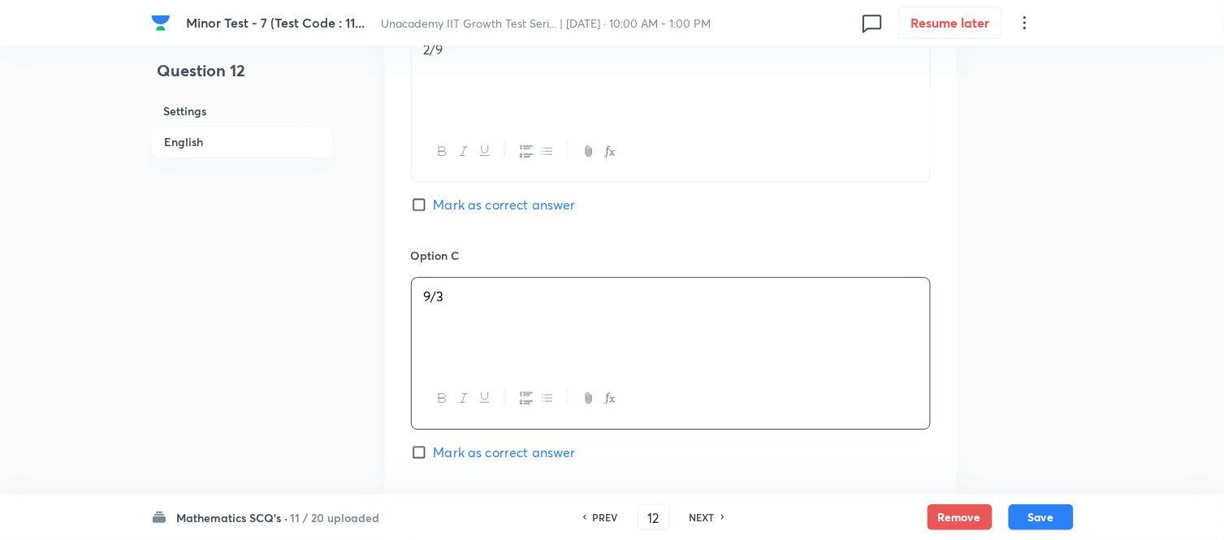
scroll to position [1354, 0]
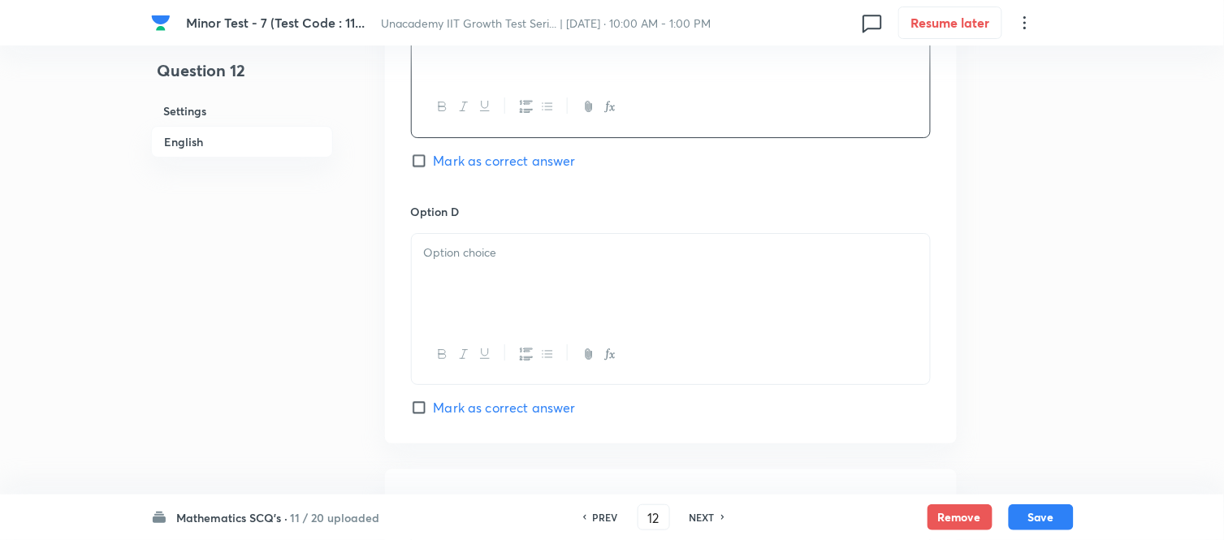
click at [487, 279] on div at bounding box center [671, 279] width 518 height 91
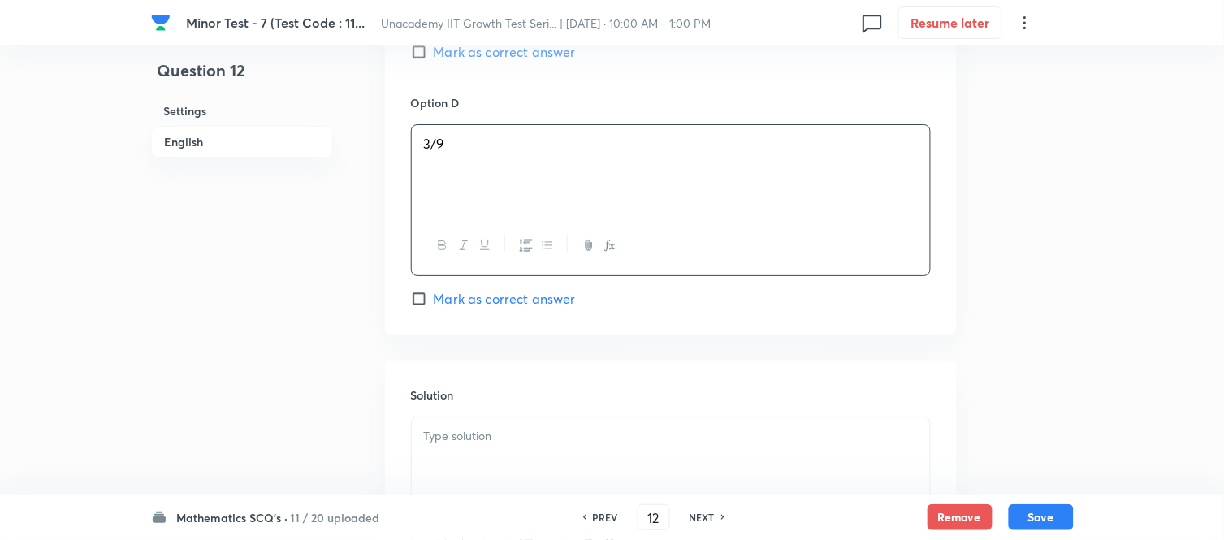
scroll to position [1662, 0]
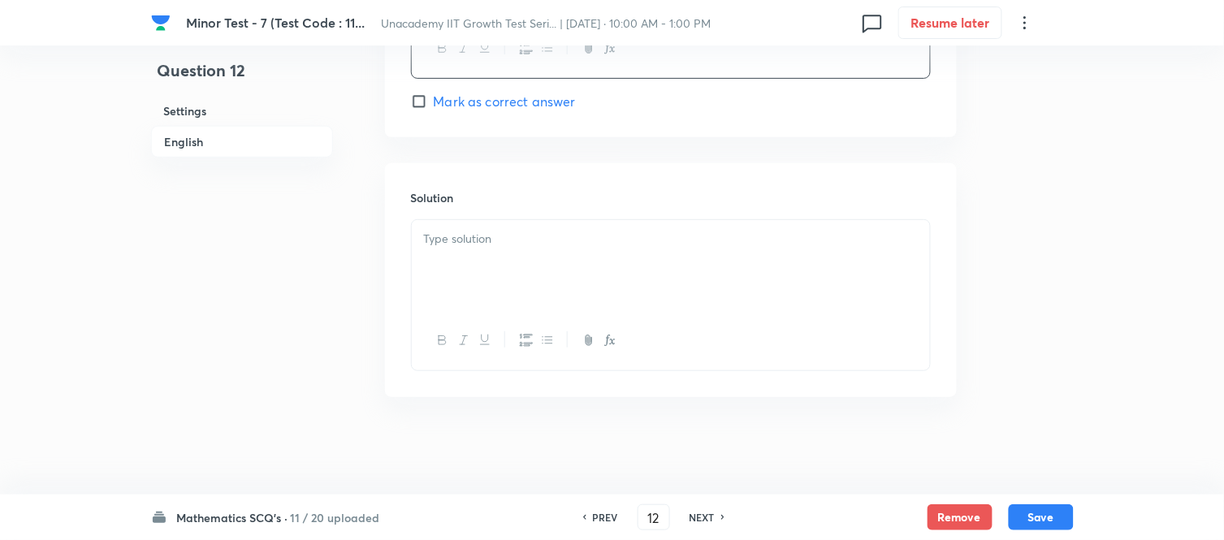
click at [473, 271] on div at bounding box center [671, 265] width 518 height 91
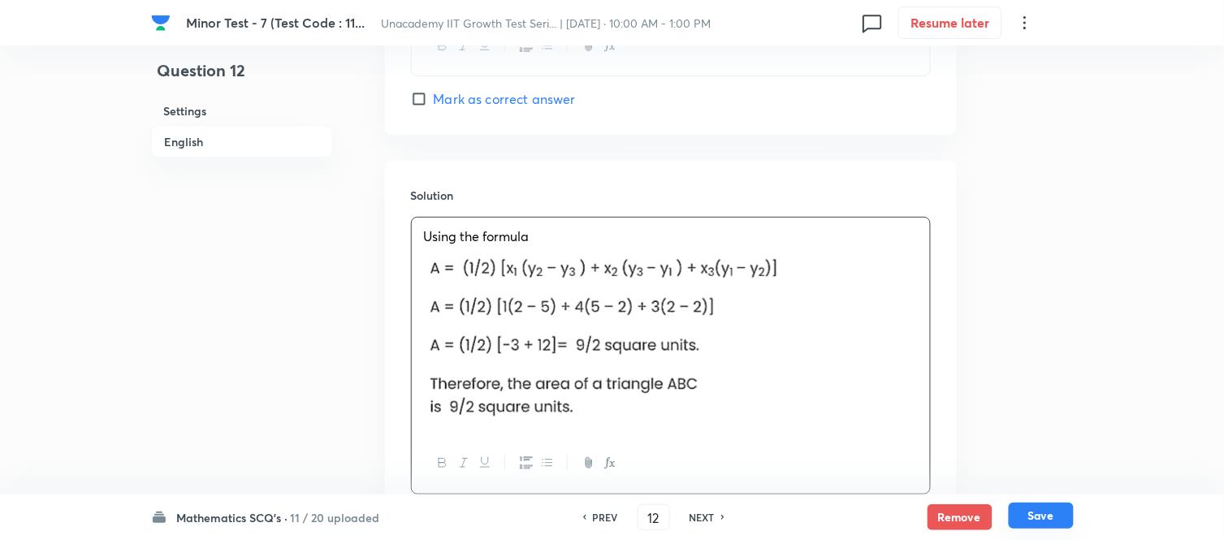
click at [1057, 486] on button "Save" at bounding box center [1041, 516] width 65 height 26
type input "13"
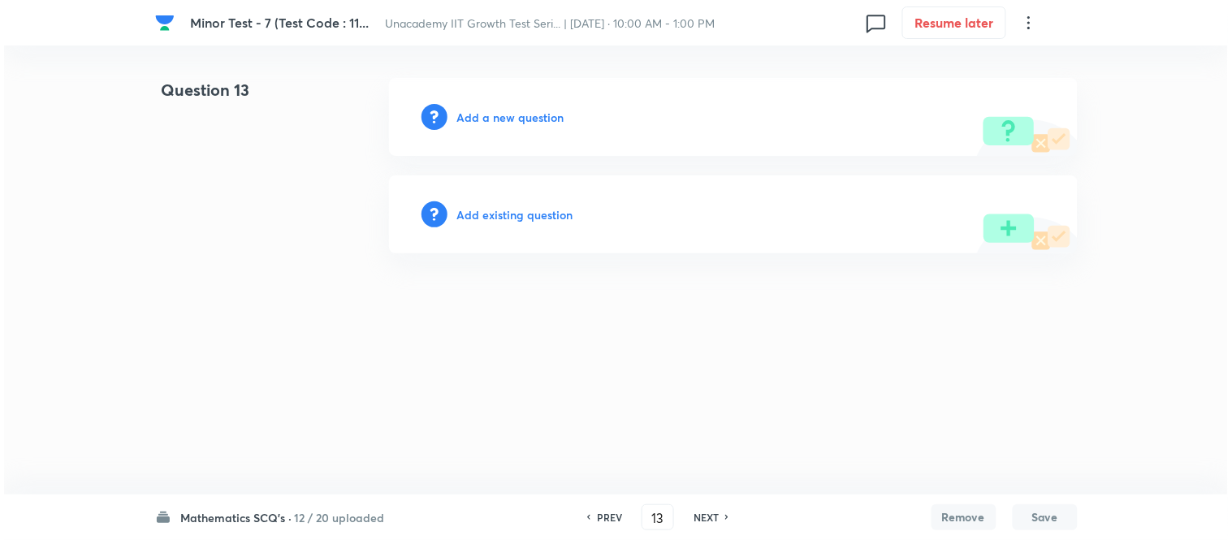
scroll to position [0, 0]
click at [514, 109] on h6 "Add a new question" at bounding box center [510, 117] width 107 height 17
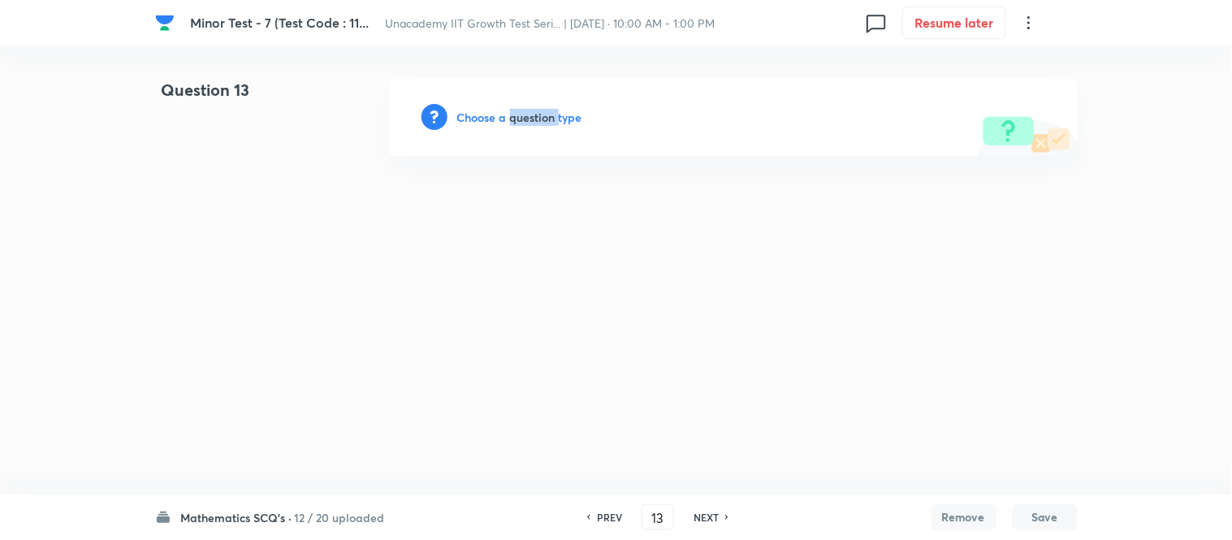
click at [514, 109] on h6 "Choose a question type" at bounding box center [519, 117] width 125 height 17
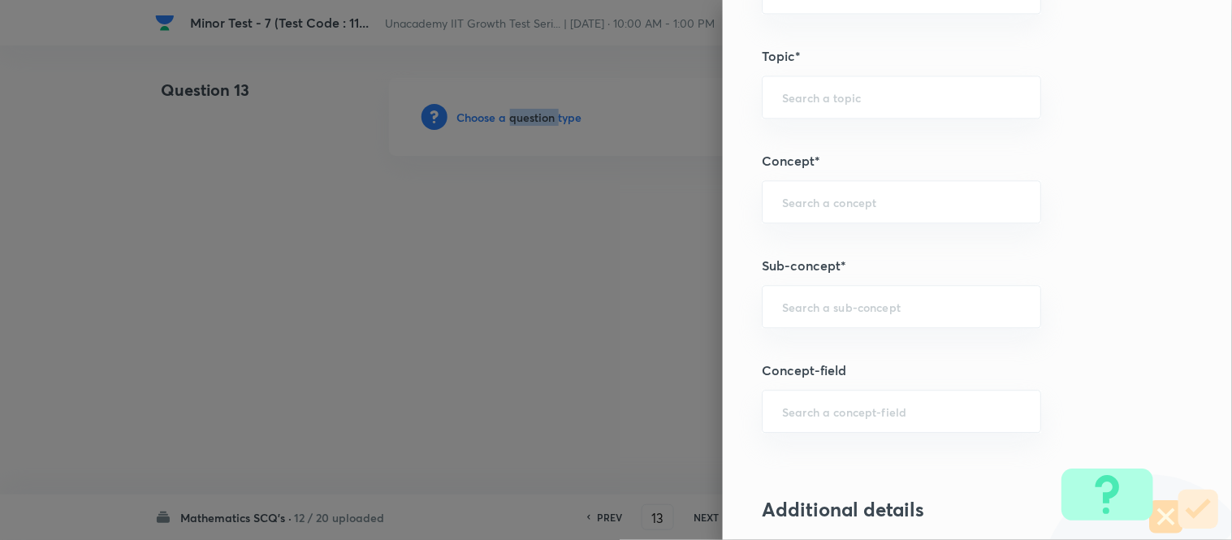
scroll to position [1083, 0]
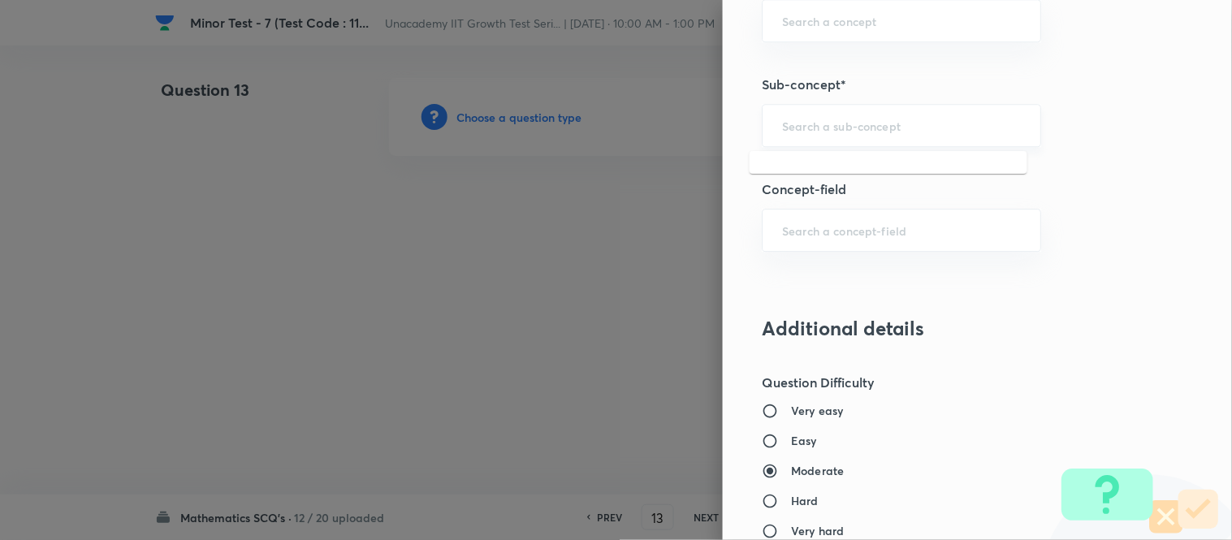
click at [784, 127] on input "text" at bounding box center [901, 125] width 239 height 15
click at [882, 167] on li "Pair of Straight Lines" at bounding box center [889, 172] width 278 height 29
type input "Pair of Straight Lines"
type input "Mathematics"
type input "Geometry"
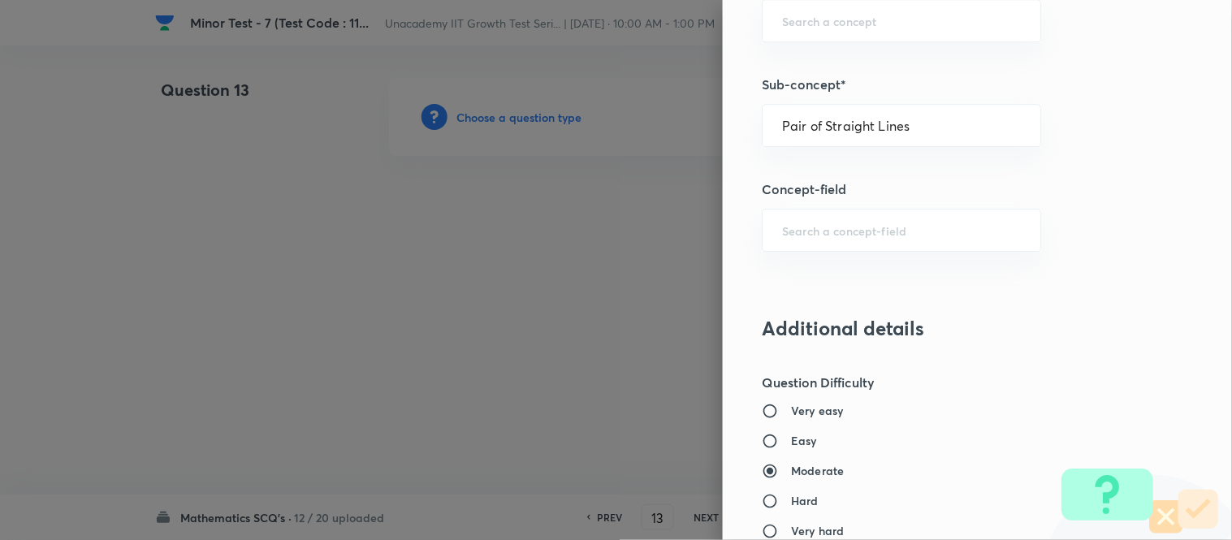
type input "Straight Lines"
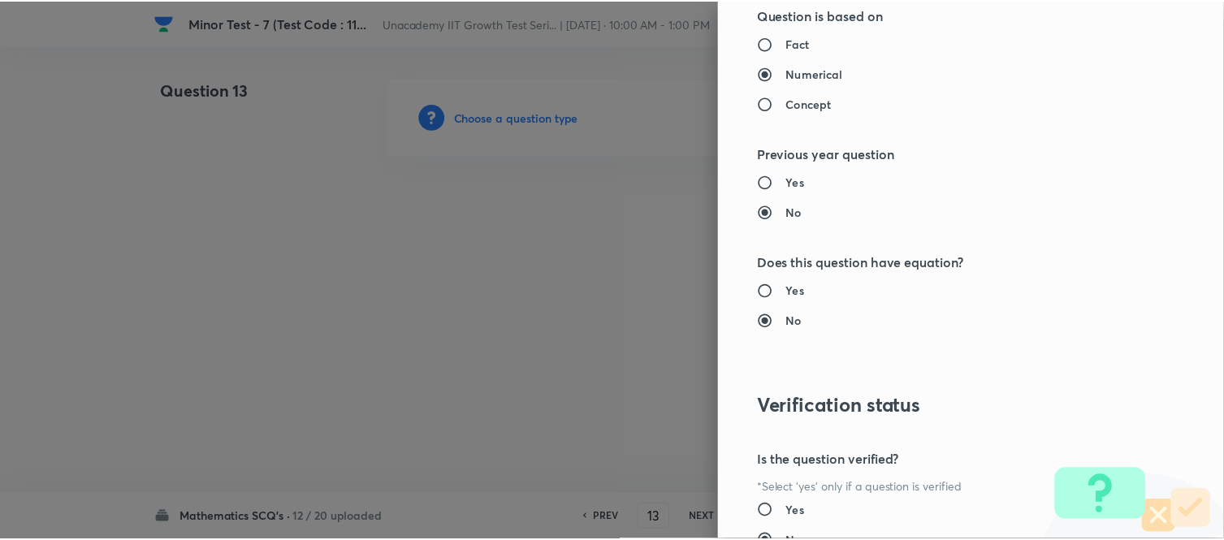
scroll to position [1783, 0]
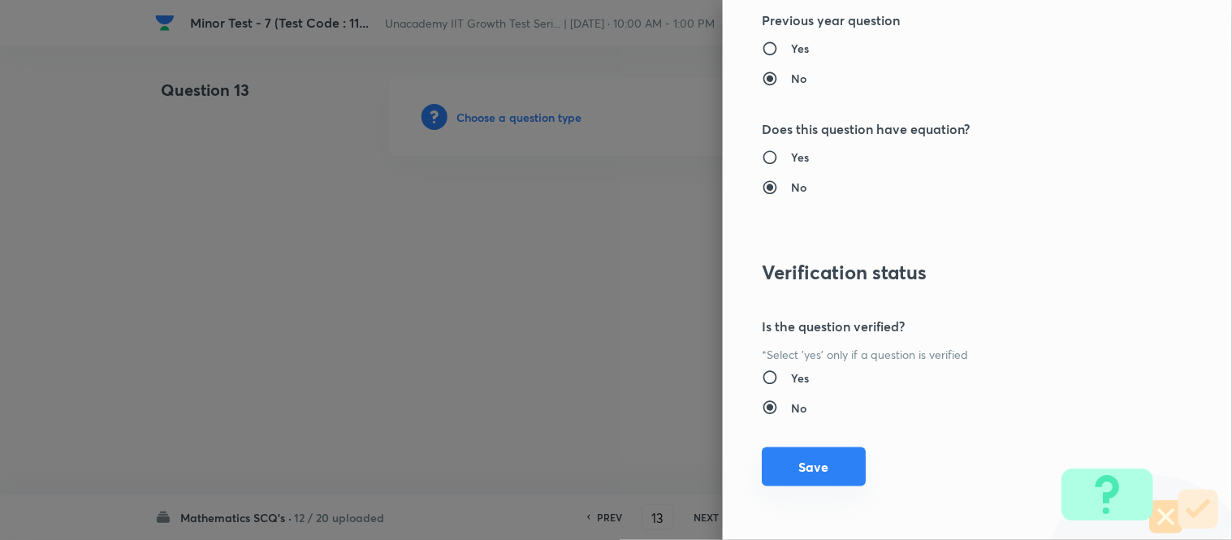
click at [806, 470] on button "Save" at bounding box center [814, 467] width 104 height 39
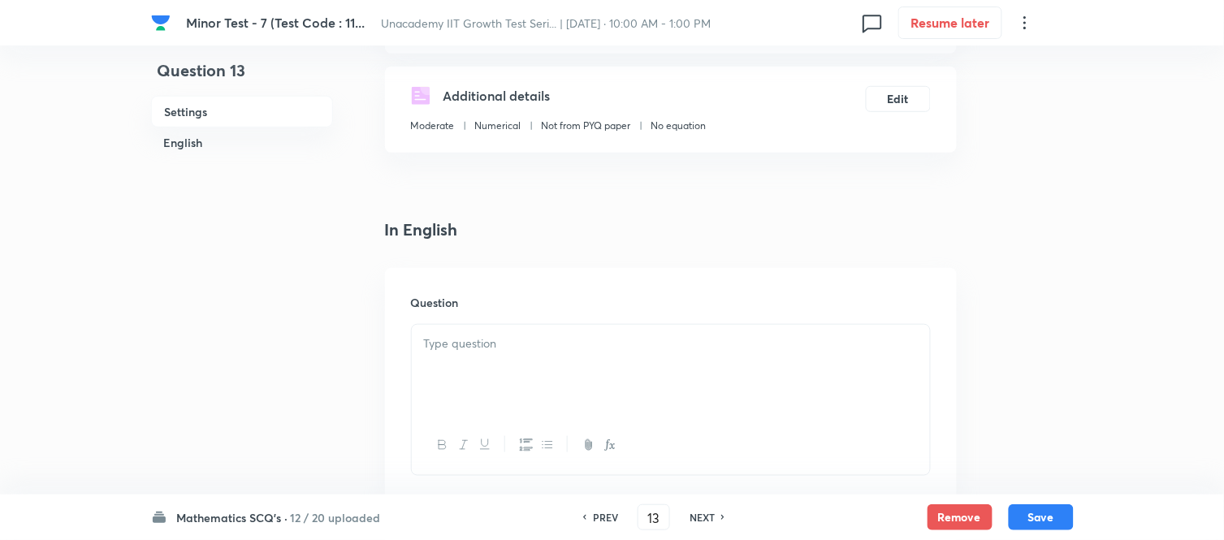
scroll to position [271, 0]
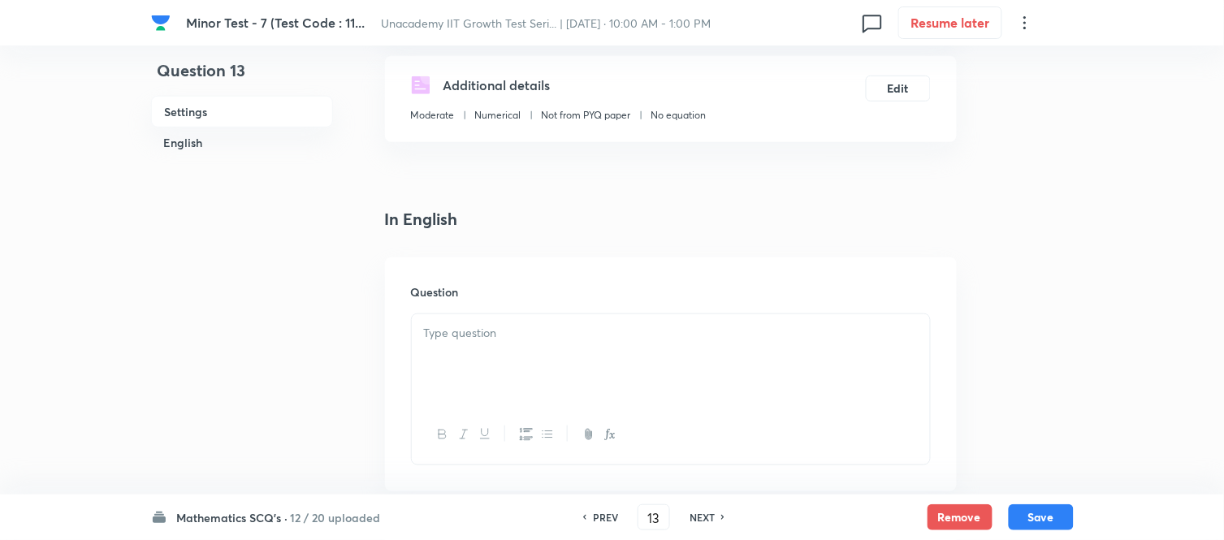
click at [476, 324] on p at bounding box center [671, 333] width 494 height 19
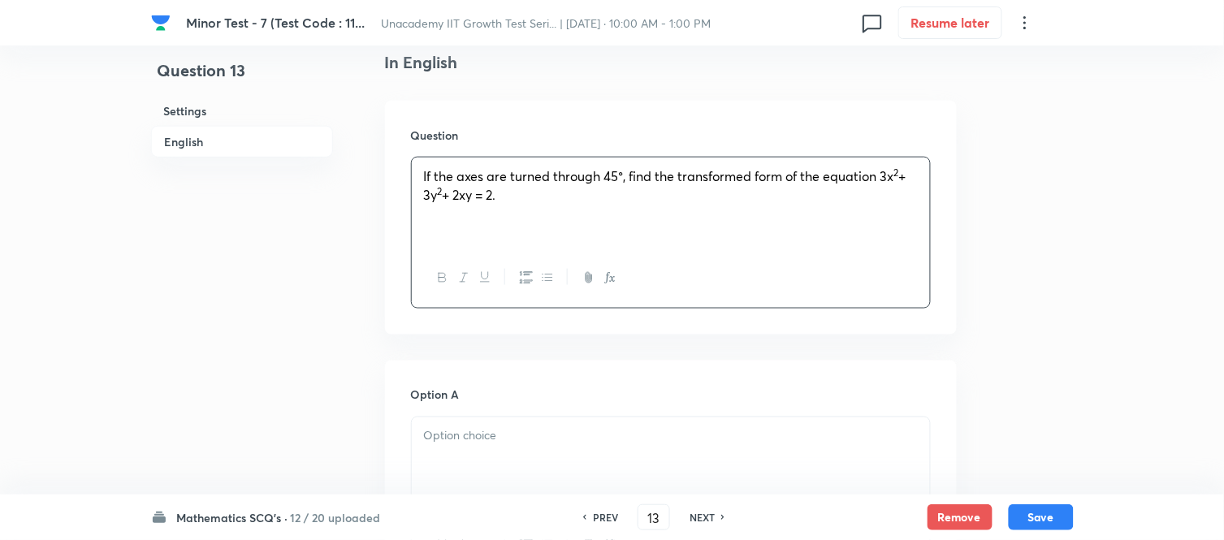
scroll to position [541, 0]
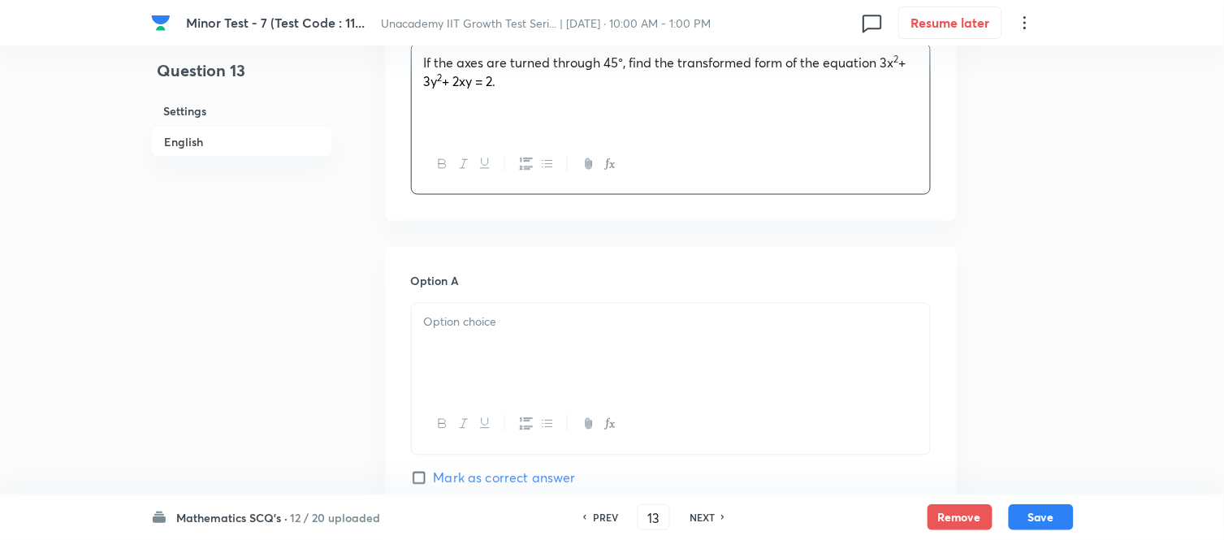
click at [473, 328] on p at bounding box center [671, 323] width 494 height 19
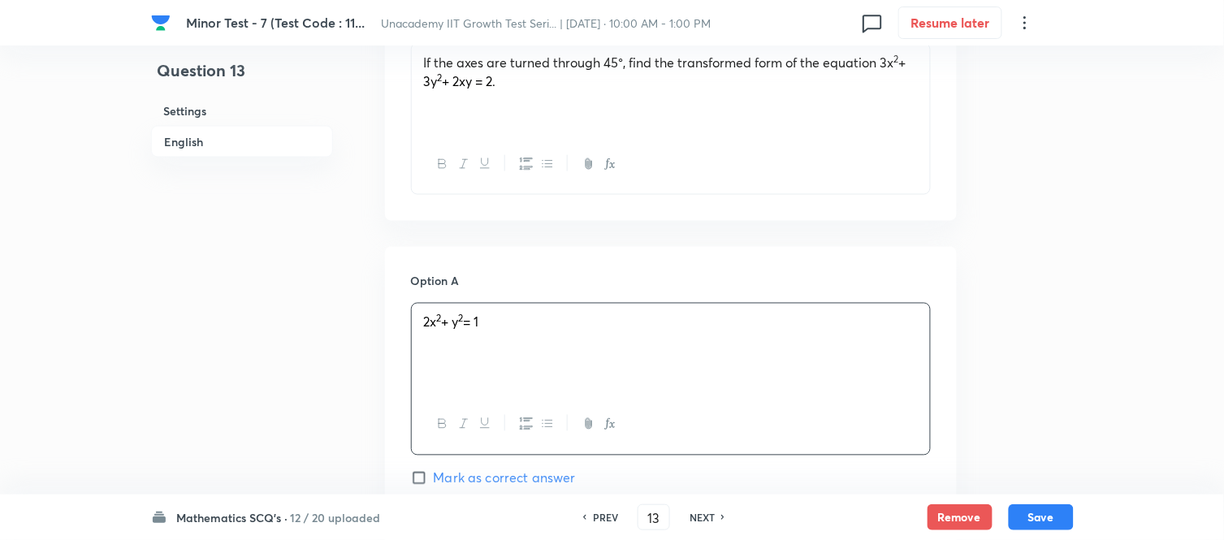
click at [428, 475] on input "Mark as correct answer" at bounding box center [422, 478] width 23 height 16
checkbox input "true"
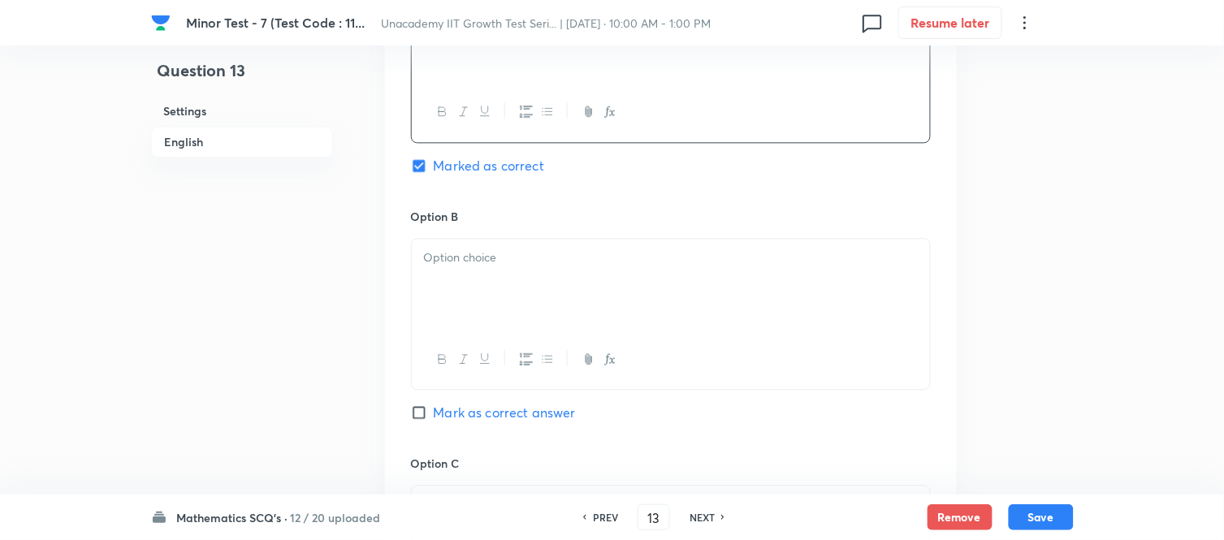
scroll to position [993, 0]
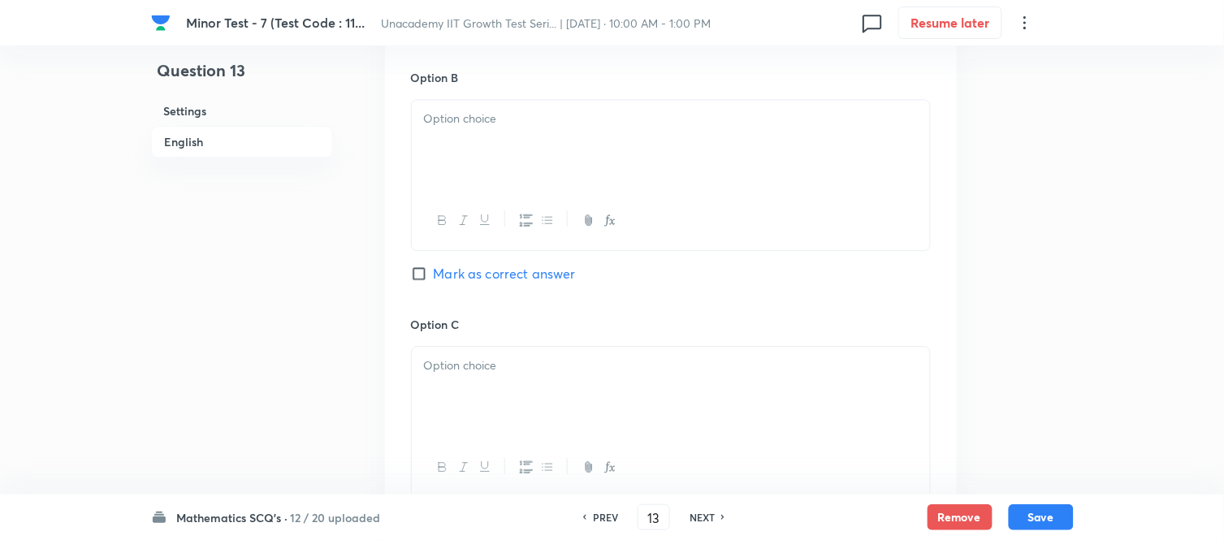
click at [443, 167] on div at bounding box center [671, 145] width 518 height 91
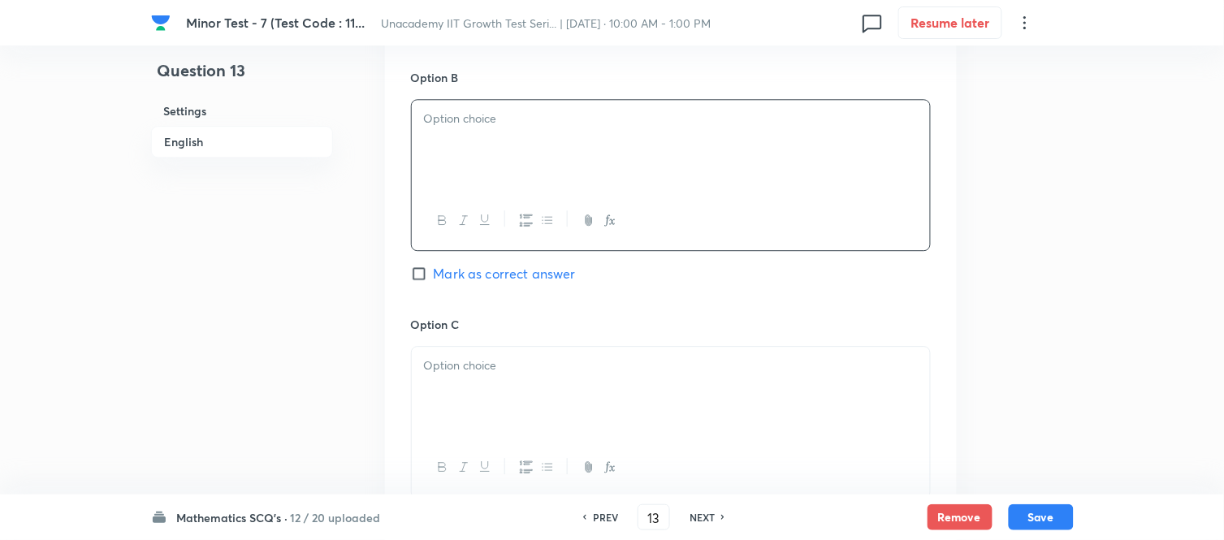
click at [444, 140] on div at bounding box center [671, 145] width 518 height 91
click at [460, 383] on div at bounding box center [671, 392] width 518 height 91
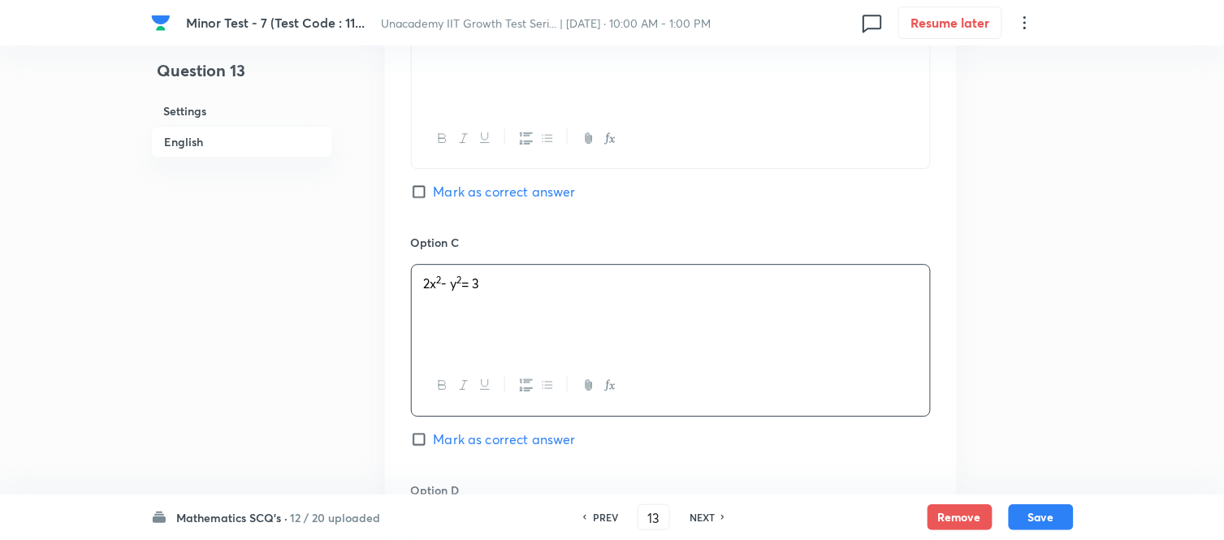
scroll to position [1263, 0]
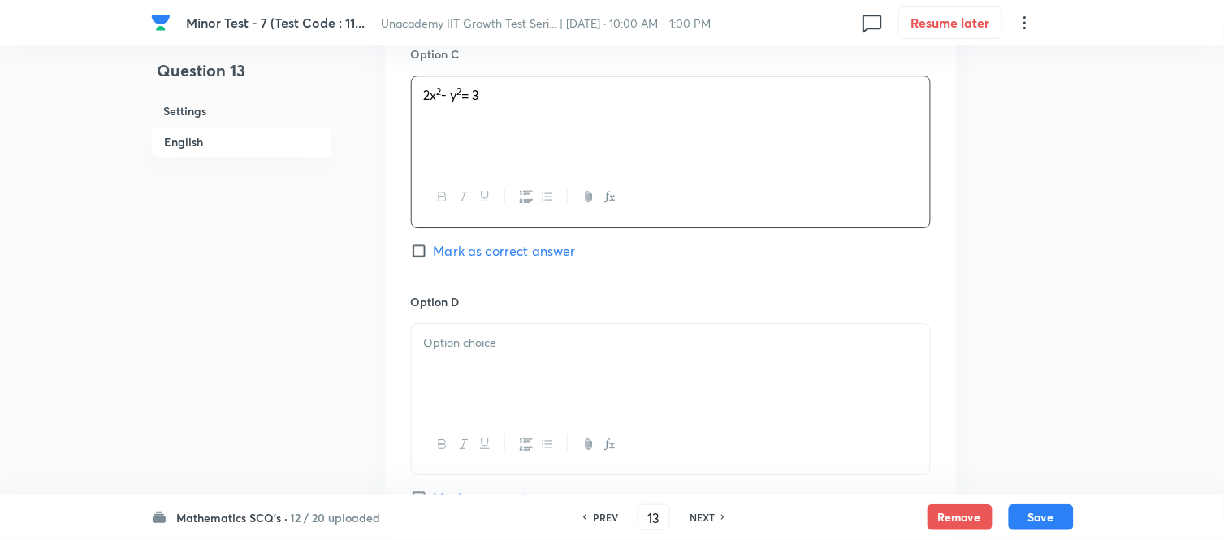
drag, startPoint x: 471, startPoint y: 311, endPoint x: 457, endPoint y: 357, distance: 48.3
click at [470, 310] on h6 "Option D" at bounding box center [671, 301] width 520 height 17
click at [457, 357] on div at bounding box center [671, 369] width 518 height 91
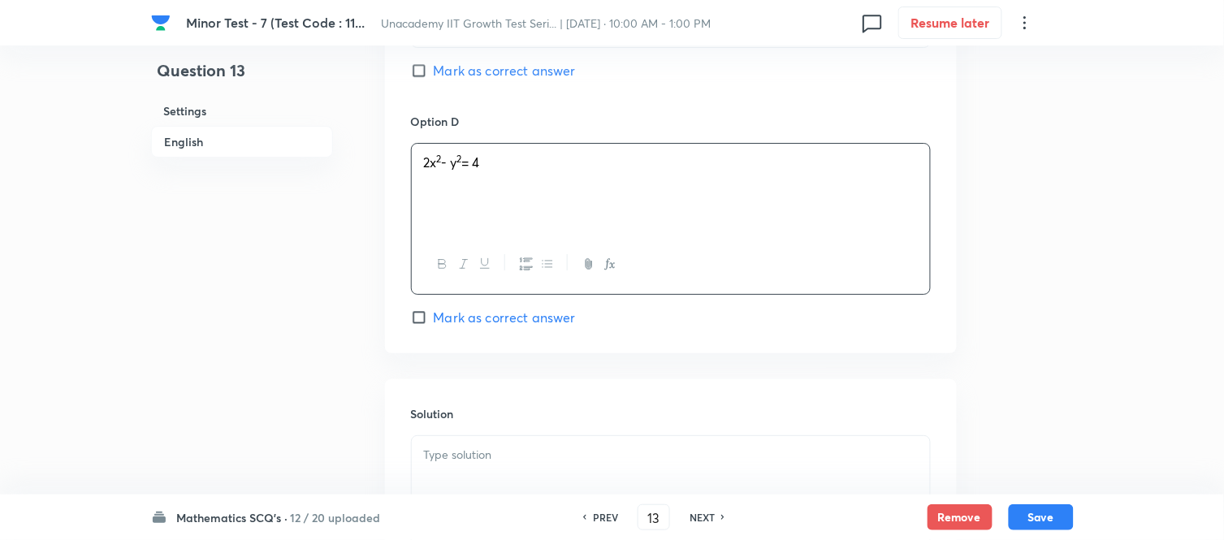
scroll to position [1625, 0]
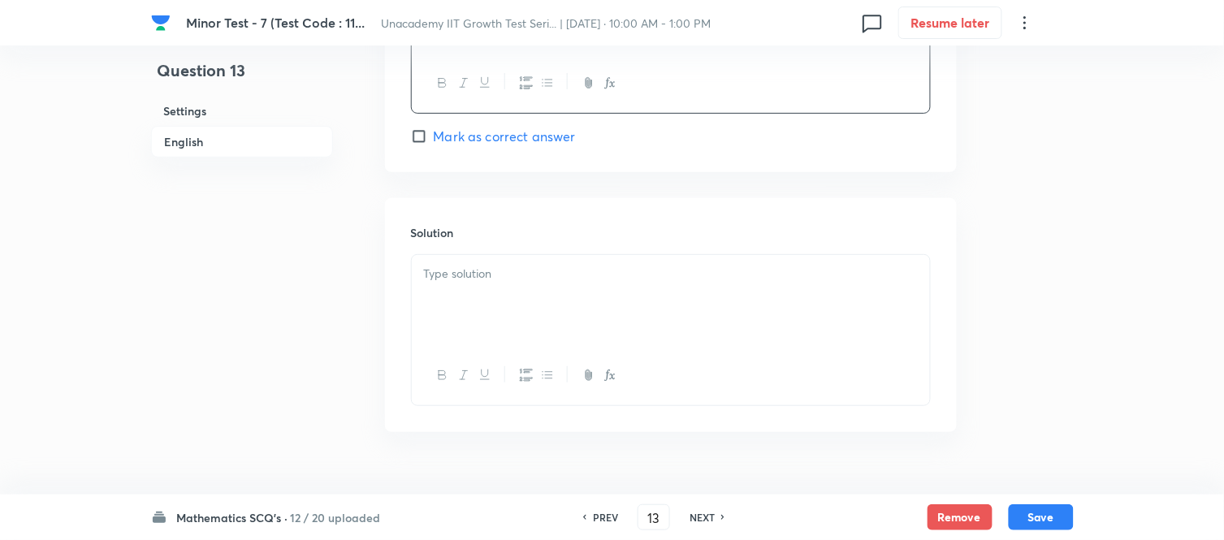
click at [451, 327] on div at bounding box center [671, 300] width 518 height 91
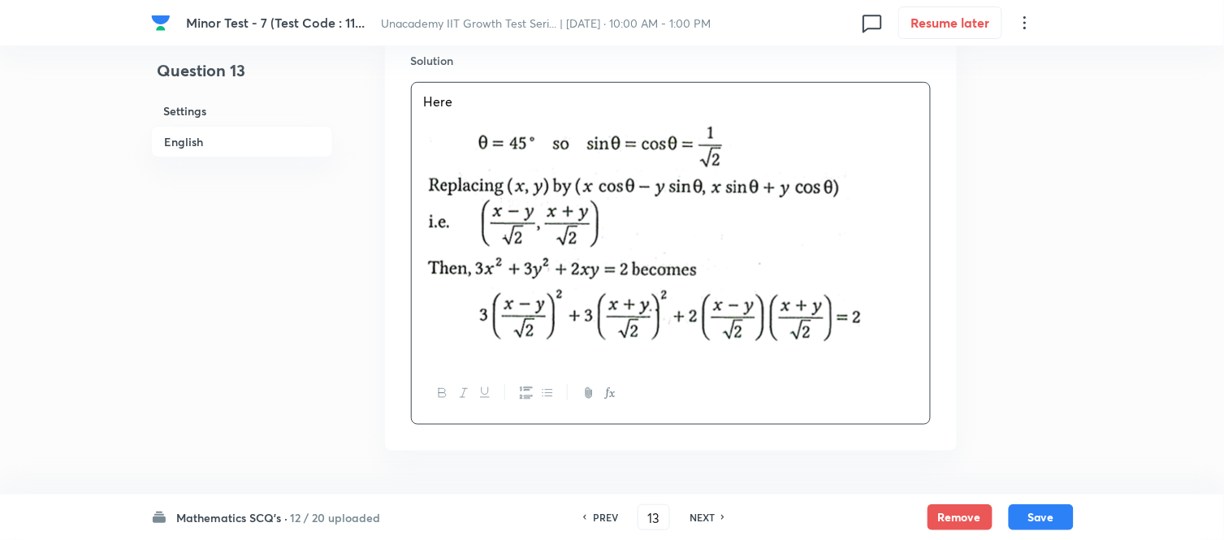
scroll to position [1854, 0]
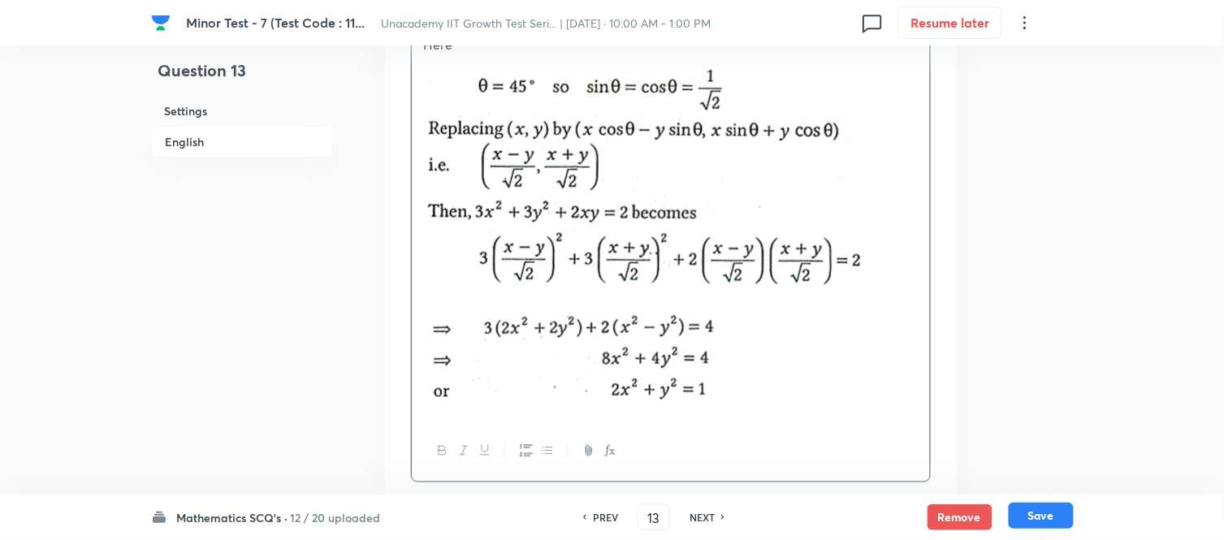
click at [1034, 486] on button "Save" at bounding box center [1041, 516] width 65 height 26
type input "14"
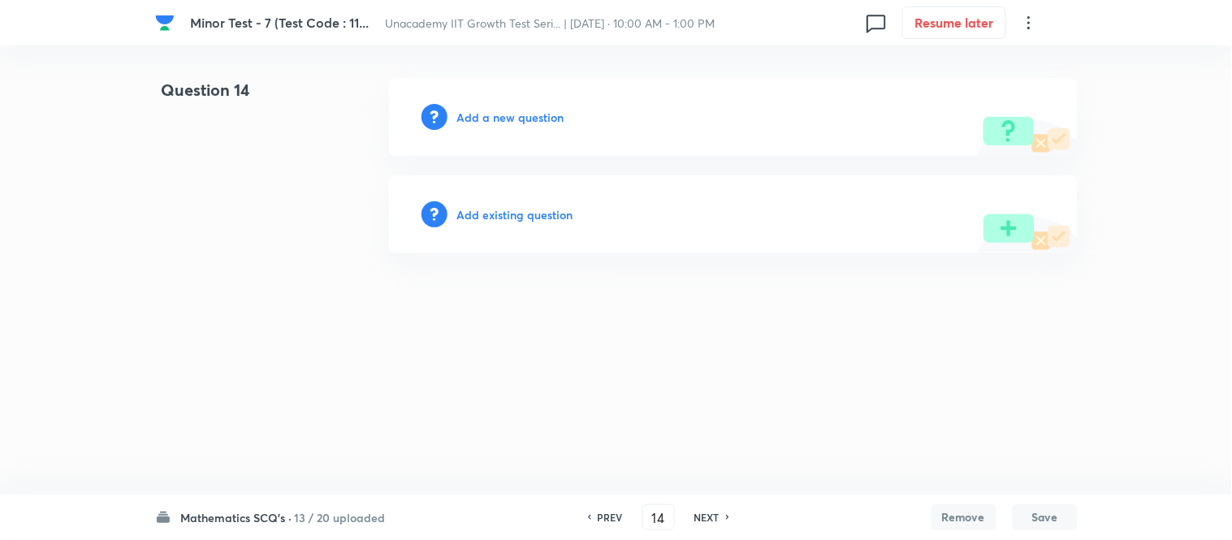
click at [543, 118] on h6 "Add a new question" at bounding box center [510, 117] width 107 height 17
click at [543, 118] on h6 "Choose a question type" at bounding box center [519, 117] width 125 height 17
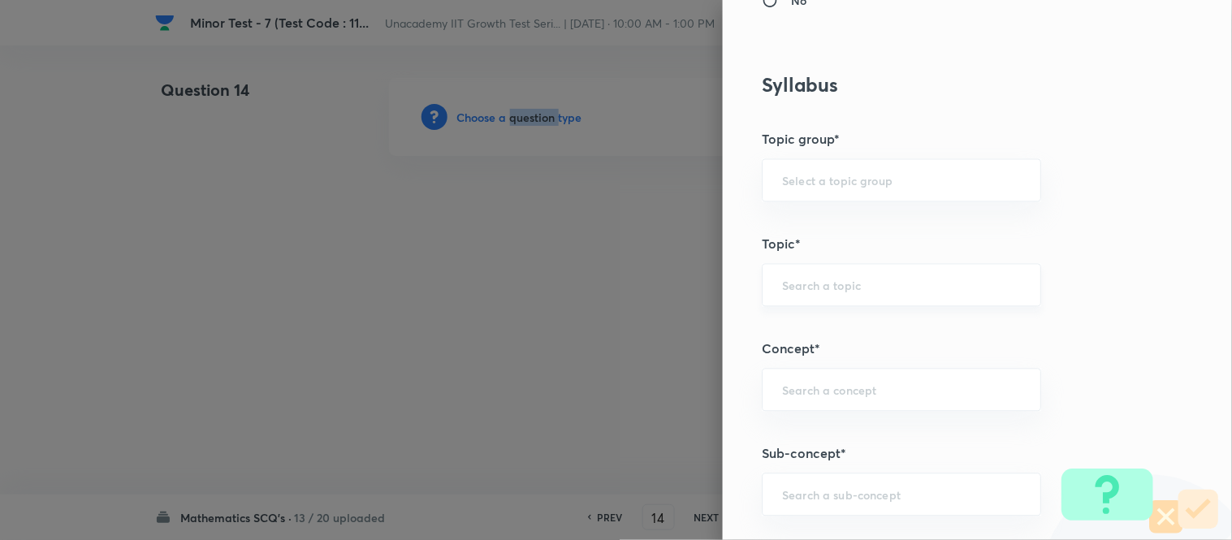
scroll to position [993, 0]
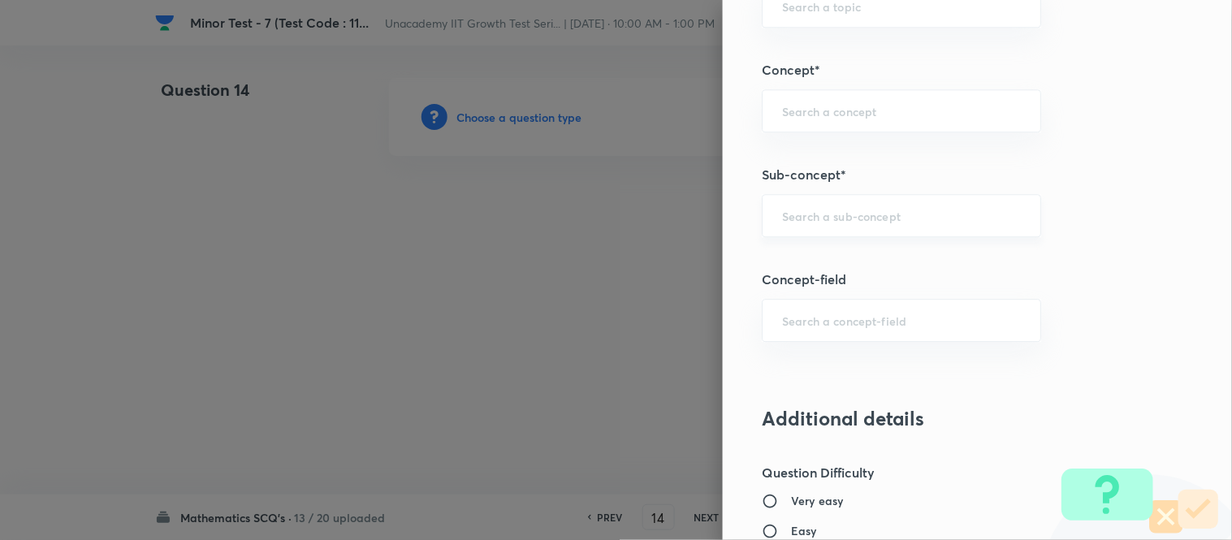
click at [784, 223] on input "text" at bounding box center [901, 215] width 239 height 15
click at [803, 263] on li "Pair of Straight Lines" at bounding box center [889, 262] width 278 height 29
type input "Pair of Straight Lines"
type input "Mathematics"
type input "Geometry"
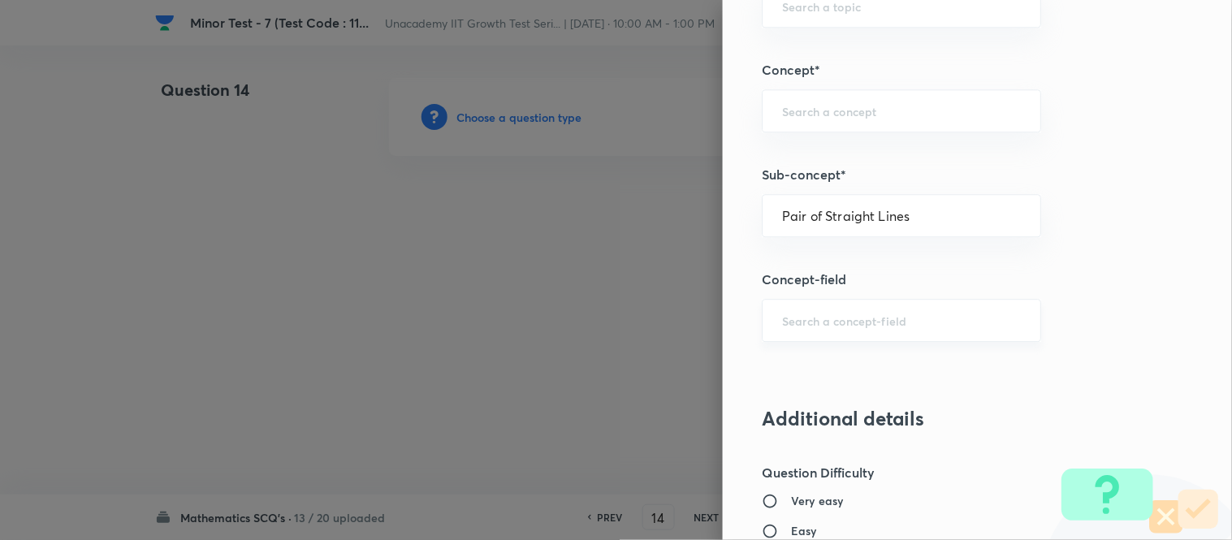
type input "Straight Lines"
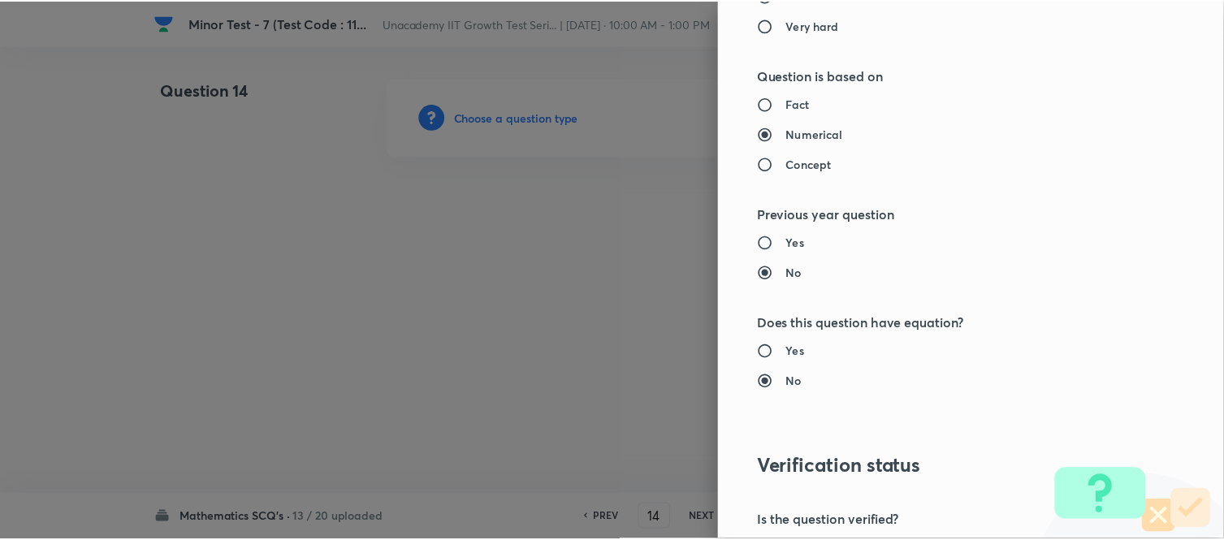
scroll to position [1783, 0]
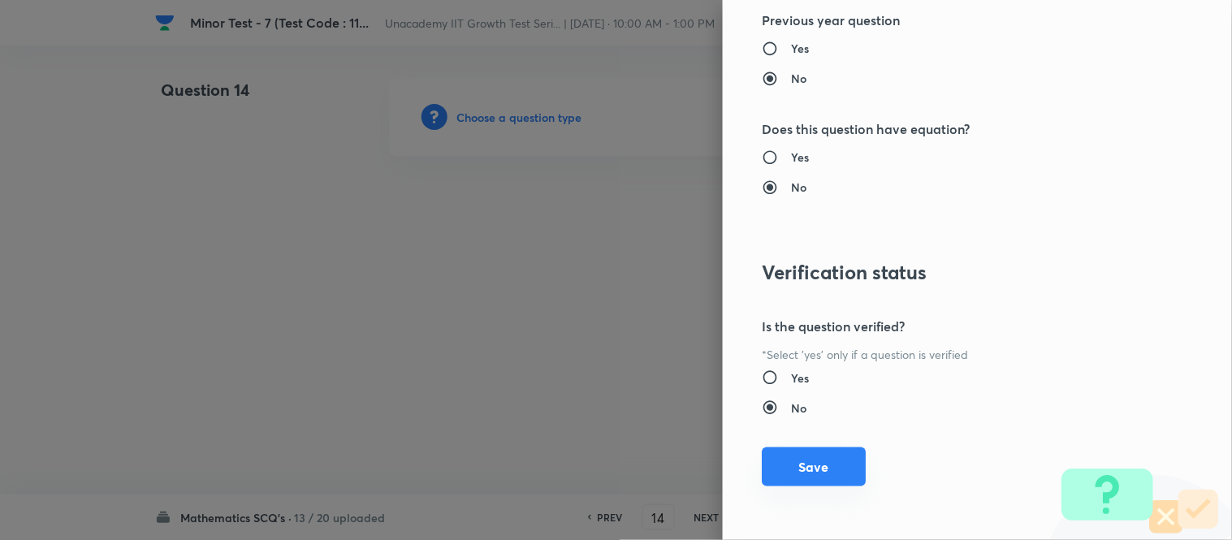
click at [810, 466] on button "Save" at bounding box center [814, 467] width 104 height 39
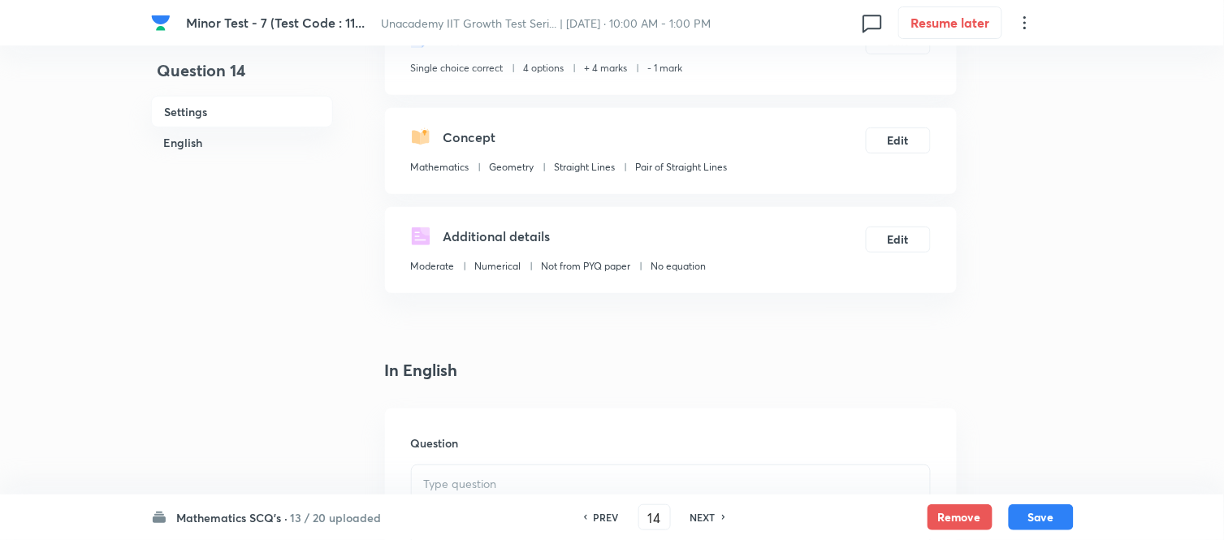
scroll to position [361, 0]
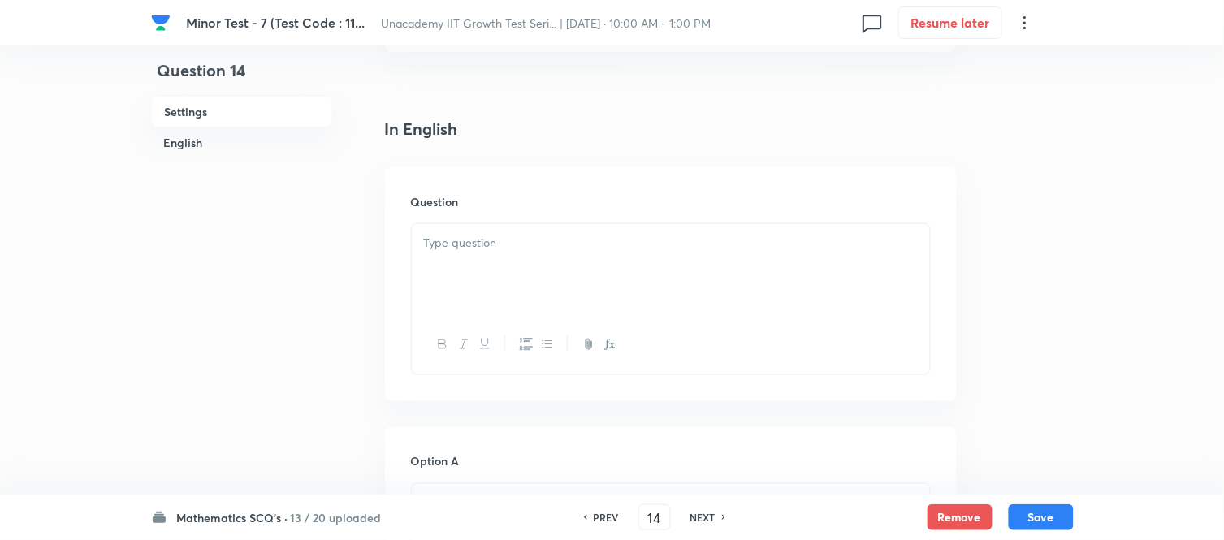
click at [500, 283] on div at bounding box center [671, 269] width 518 height 91
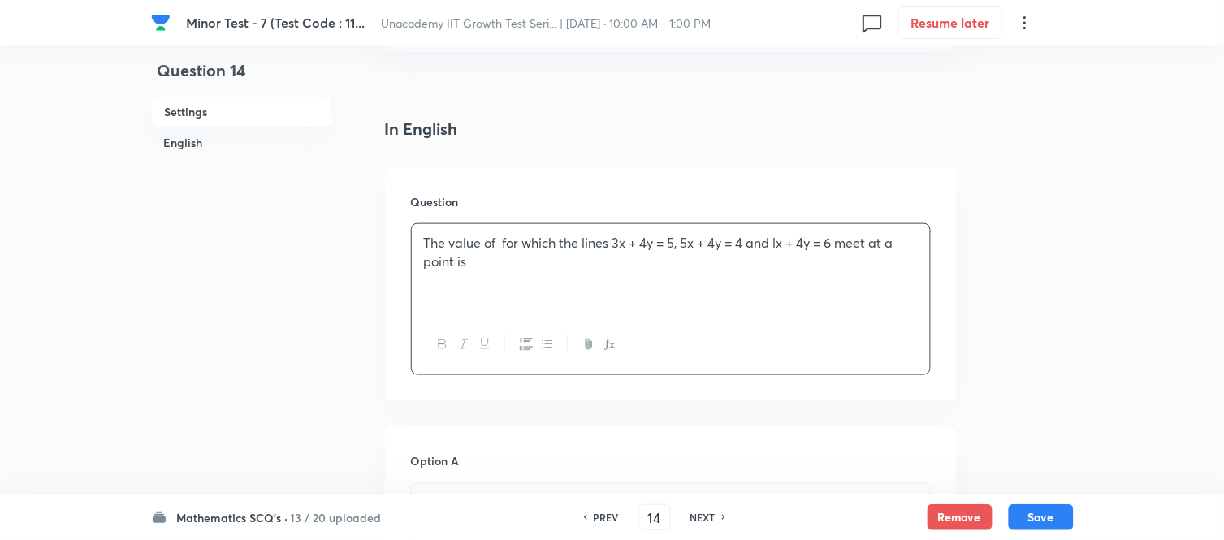
click at [499, 246] on p "The value of for which the lines 3x + 4y = 5, 5x + 4y = 4 and lx + 4y = 6 meet …" at bounding box center [671, 252] width 494 height 37
click at [612, 353] on button "button" at bounding box center [609, 345] width 21 height 20
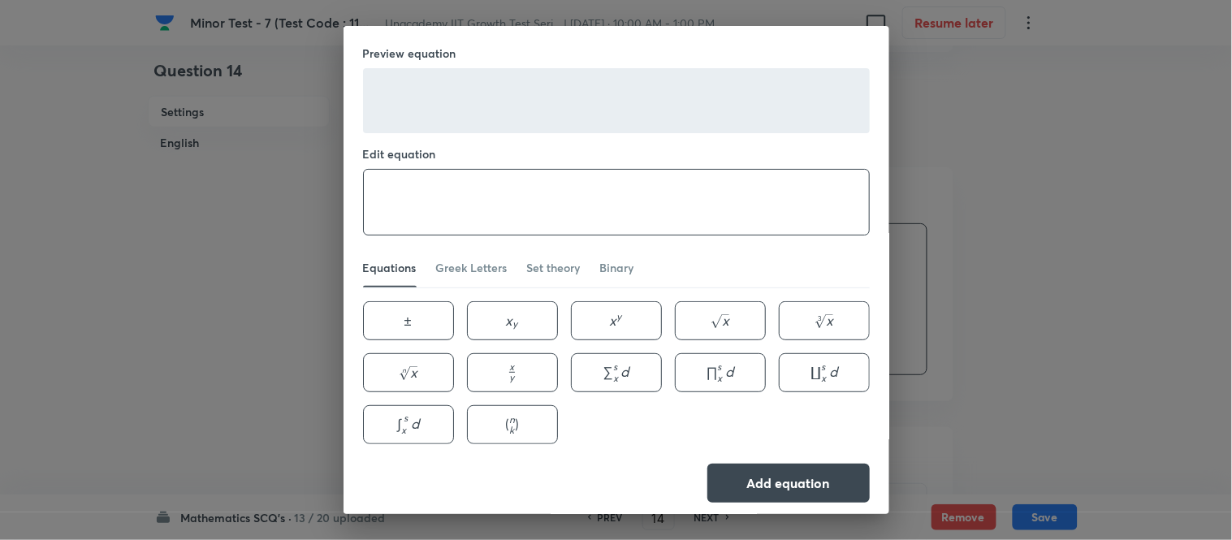
click at [504, 180] on textarea at bounding box center [616, 202] width 505 height 65
click at [561, 264] on div "Set theory" at bounding box center [554, 268] width 54 height 16
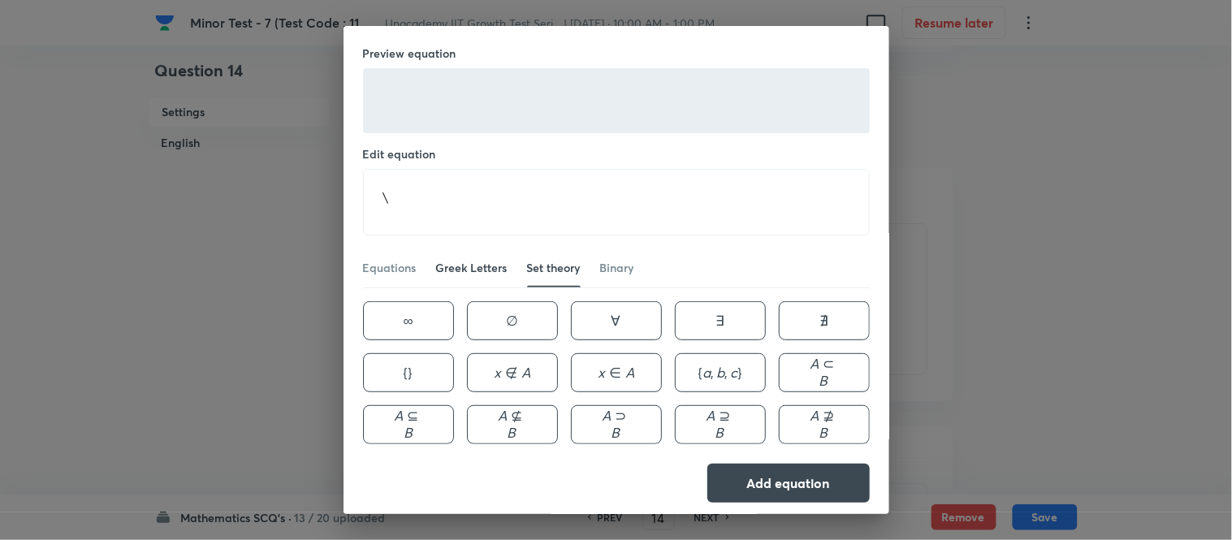
click at [491, 274] on div "Greek Letters" at bounding box center [471, 268] width 71 height 16
click at [454, 423] on button "λ \lambda λ" at bounding box center [408, 424] width 91 height 39
type textarea "\ \lambda"
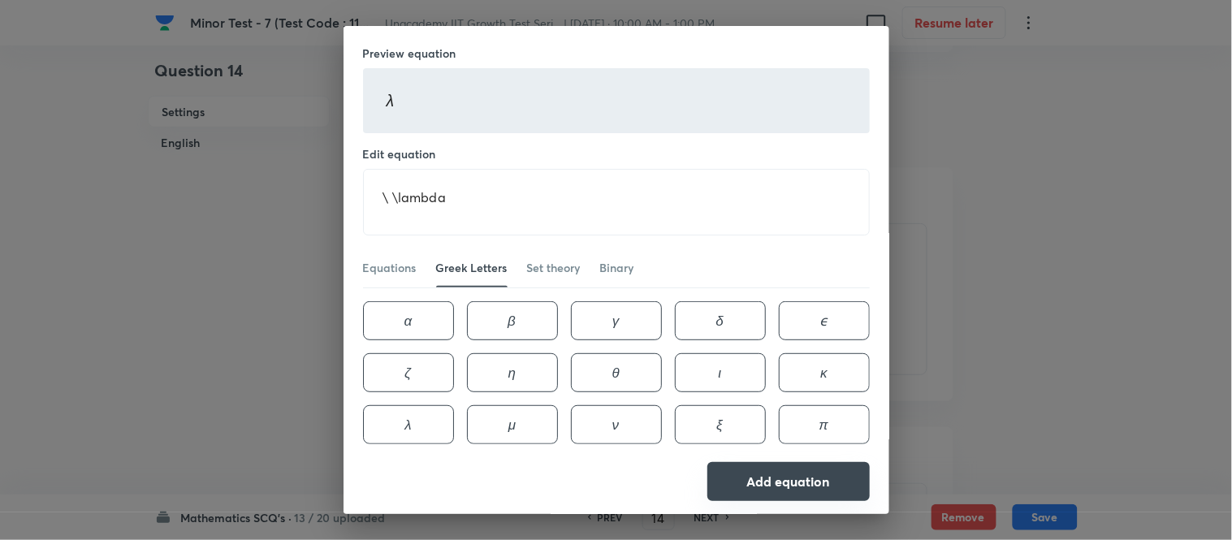
click at [806, 486] on button "Add equation" at bounding box center [789, 481] width 162 height 39
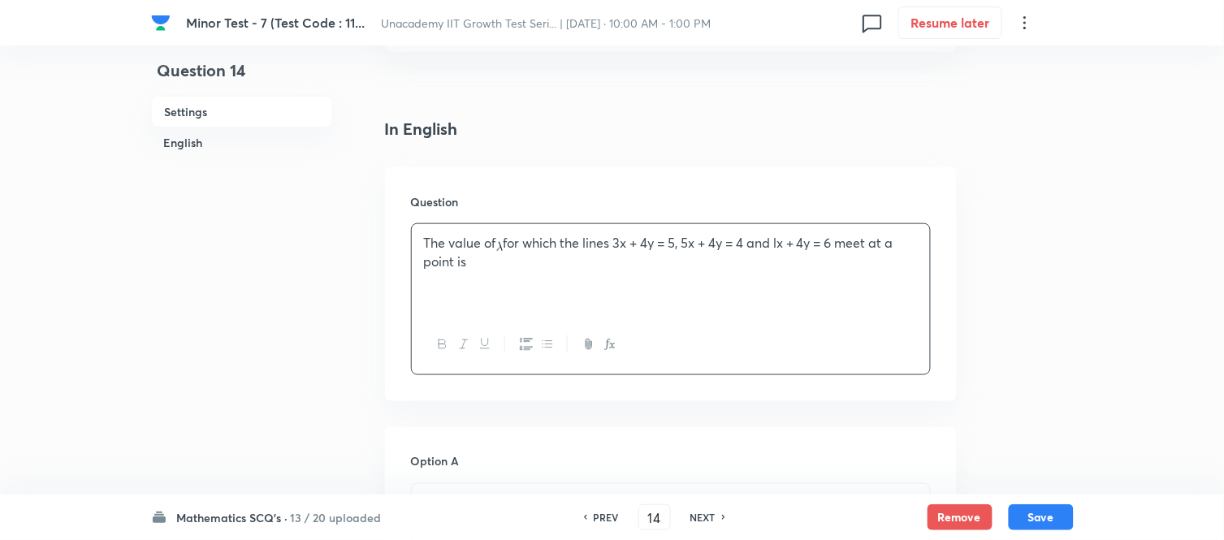
copy p
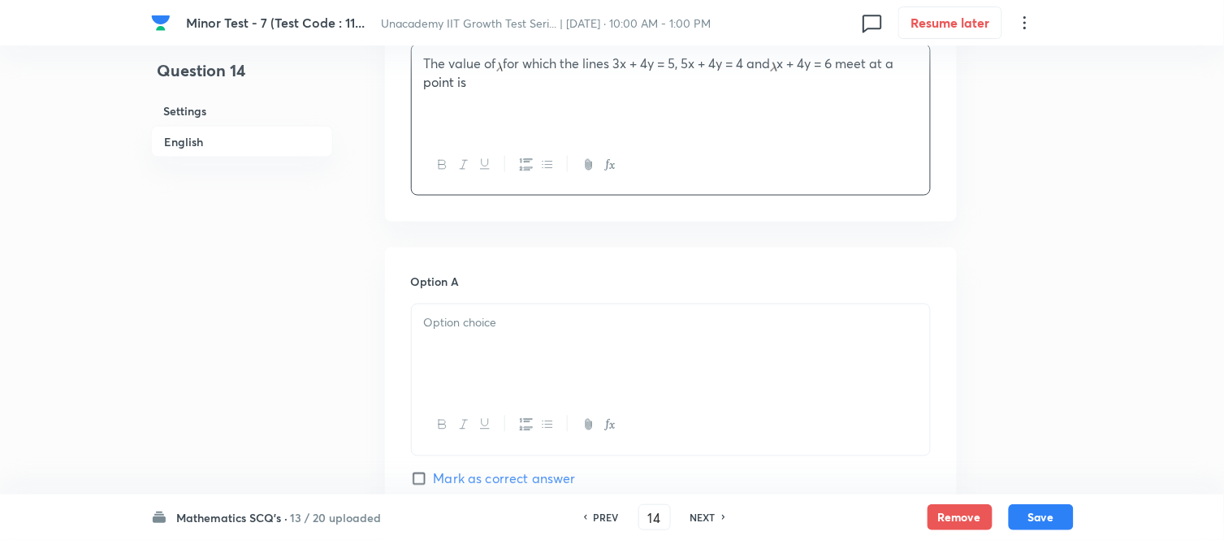
scroll to position [541, 0]
click at [531, 387] on div at bounding box center [671, 349] width 518 height 91
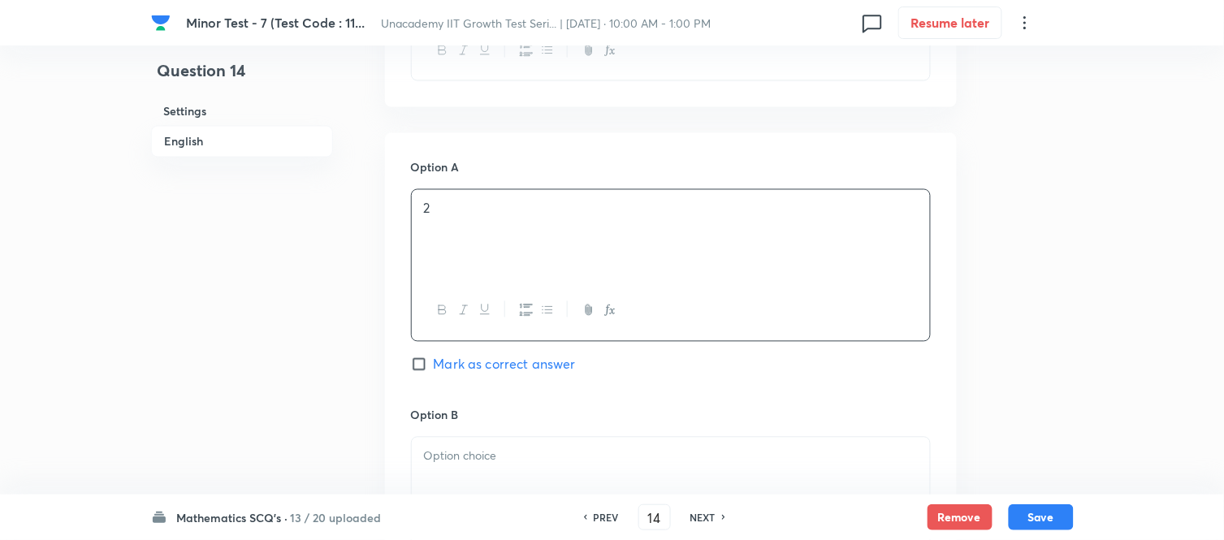
scroll to position [812, 0]
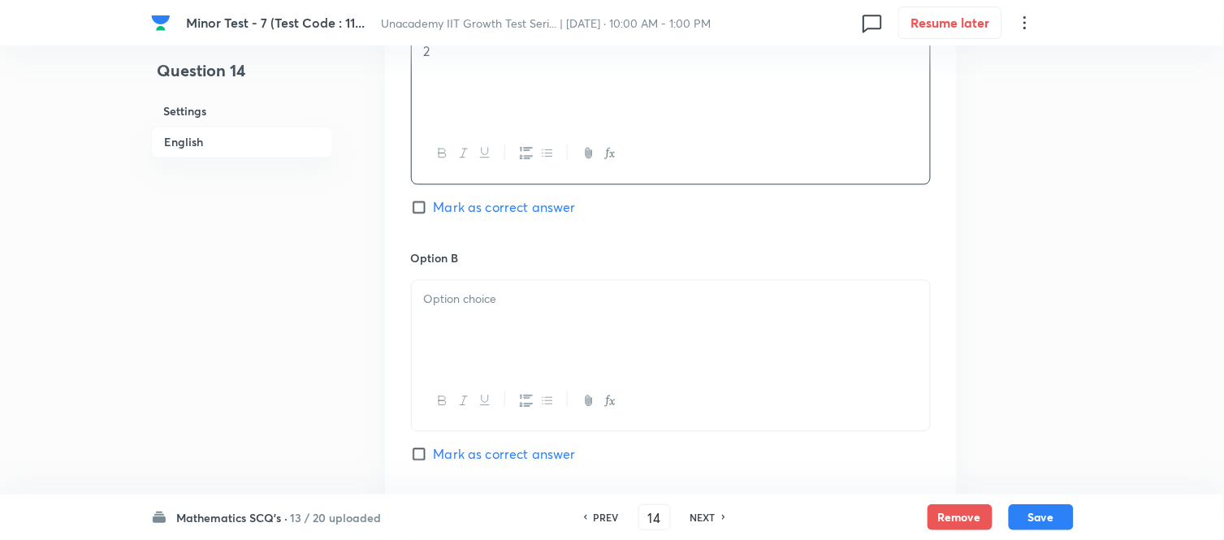
click at [521, 353] on div at bounding box center [671, 325] width 518 height 91
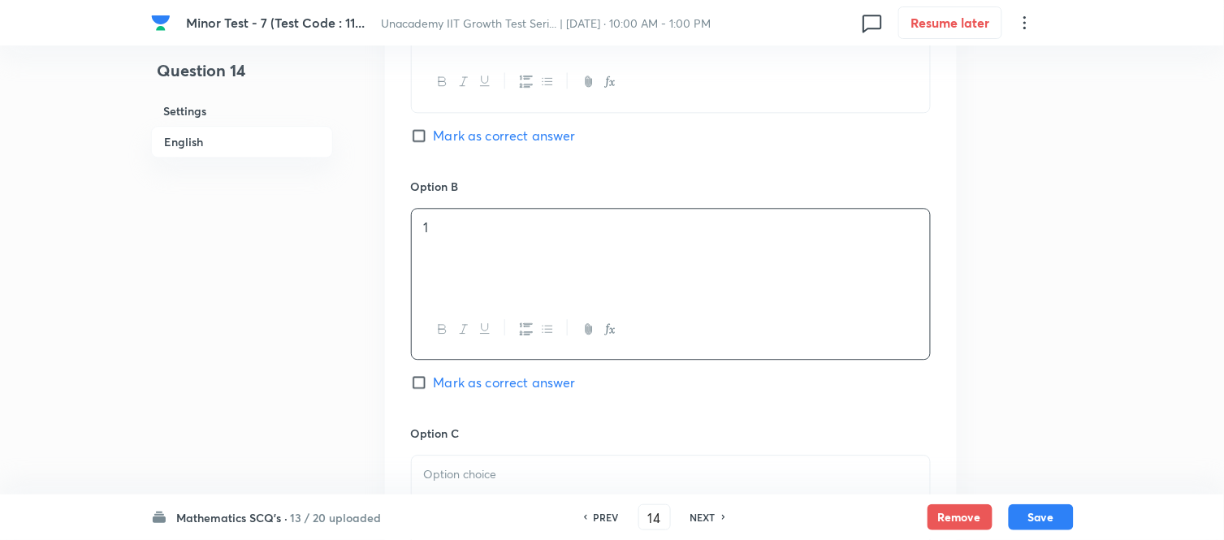
scroll to position [1083, 0]
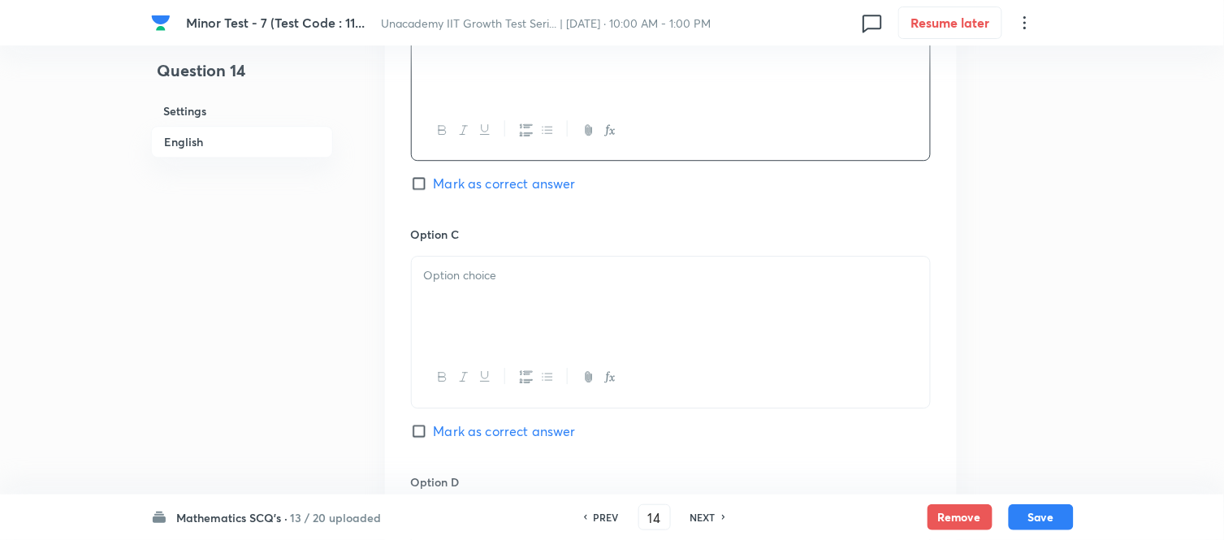
click at [435, 191] on span "Mark as correct answer" at bounding box center [505, 183] width 142 height 19
click at [434, 191] on input "Mark as correct answer" at bounding box center [422, 183] width 23 height 16
checkbox input "true"
click at [460, 288] on div at bounding box center [671, 302] width 518 height 91
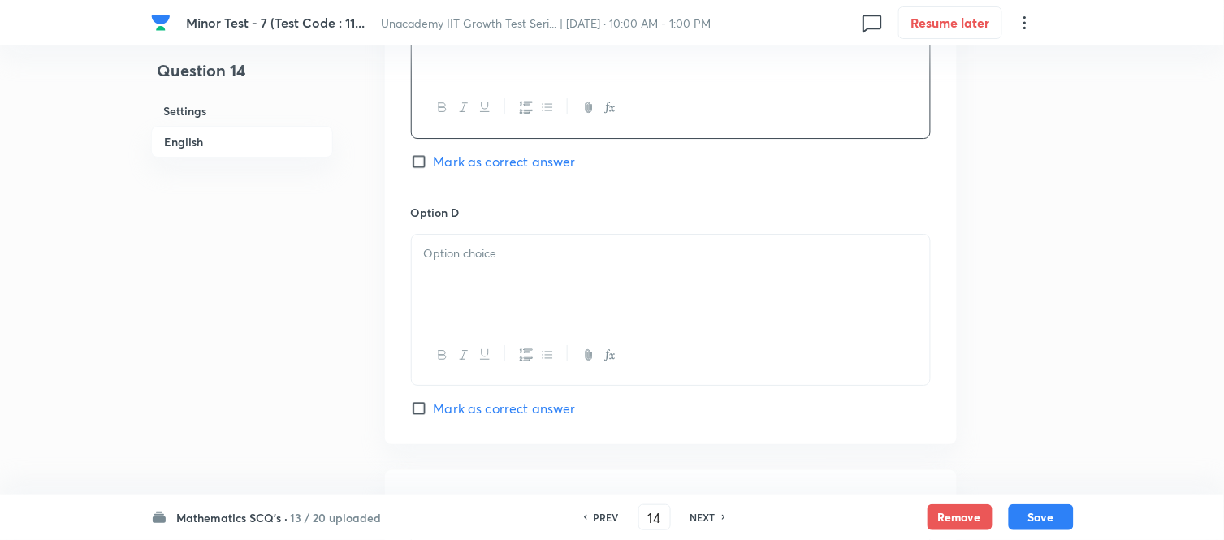
scroll to position [1354, 0]
click at [539, 288] on div at bounding box center [671, 279] width 518 height 91
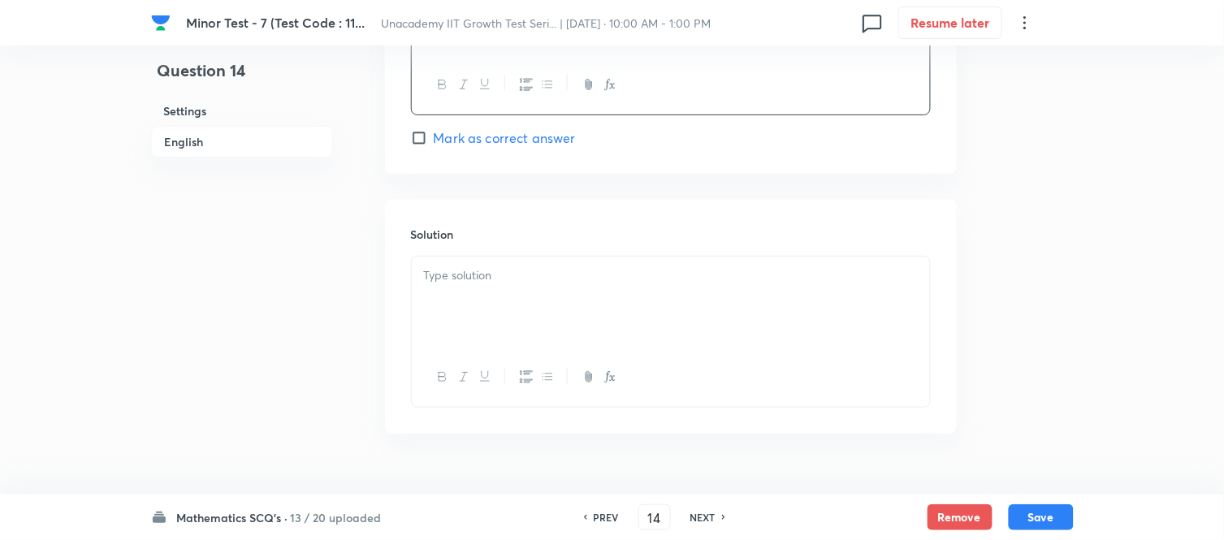
scroll to position [1625, 0]
click at [507, 336] on div at bounding box center [671, 300] width 518 height 91
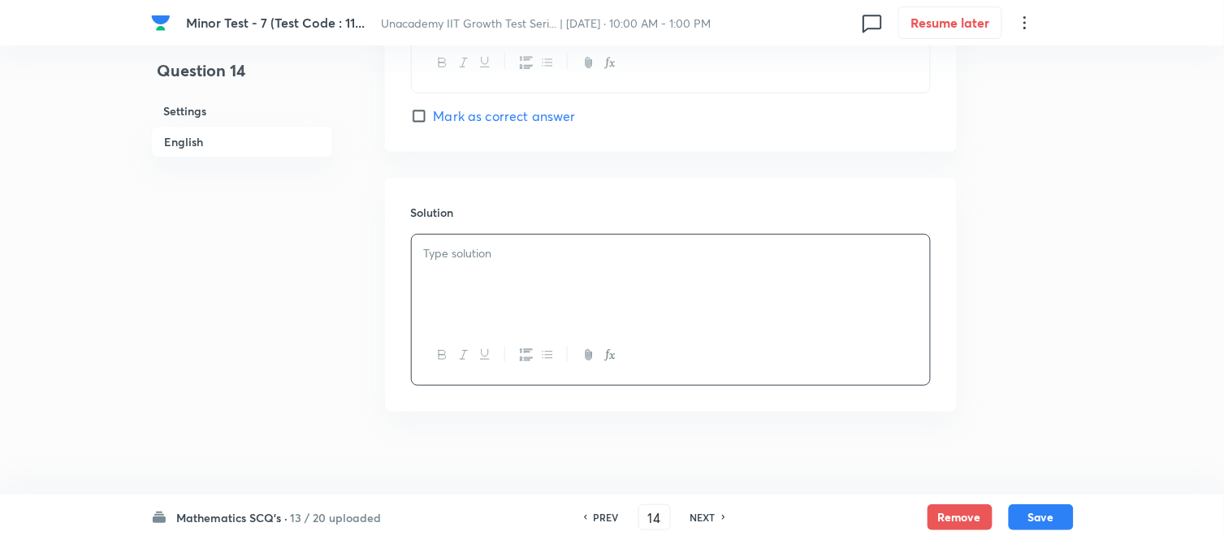
scroll to position [1662, 0]
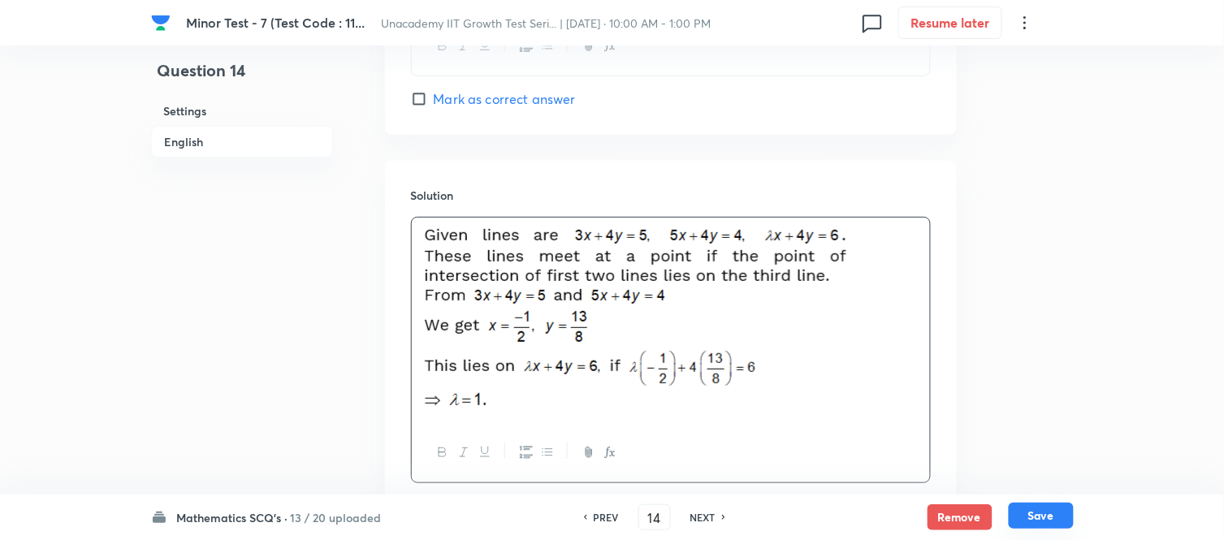
click at [1049, 486] on button "Save" at bounding box center [1041, 516] width 65 height 26
type input "15"
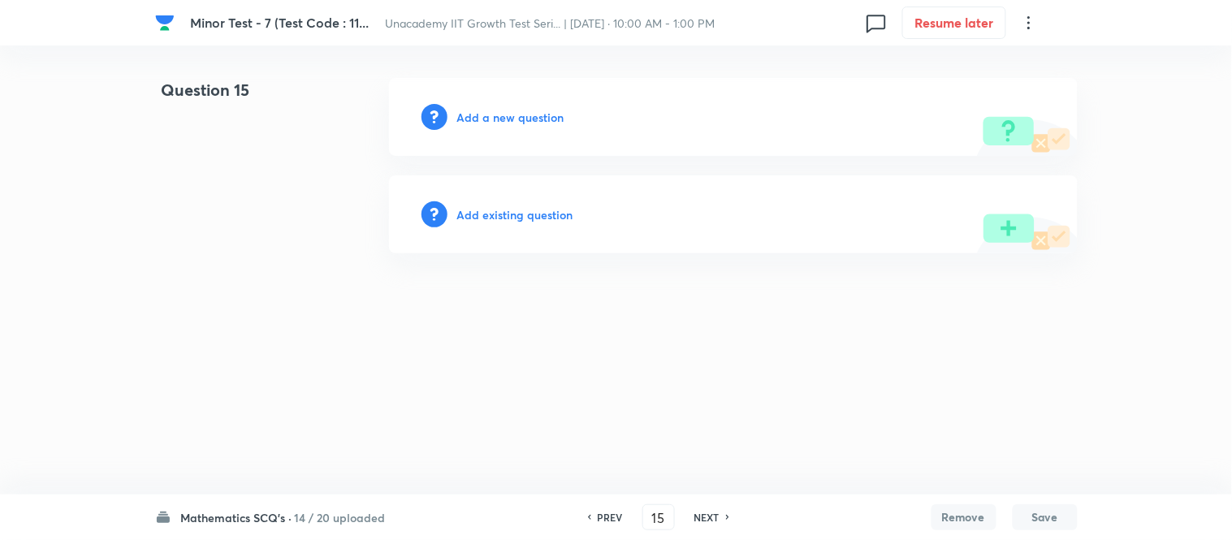
click at [518, 109] on h6 "Add a new question" at bounding box center [510, 117] width 107 height 17
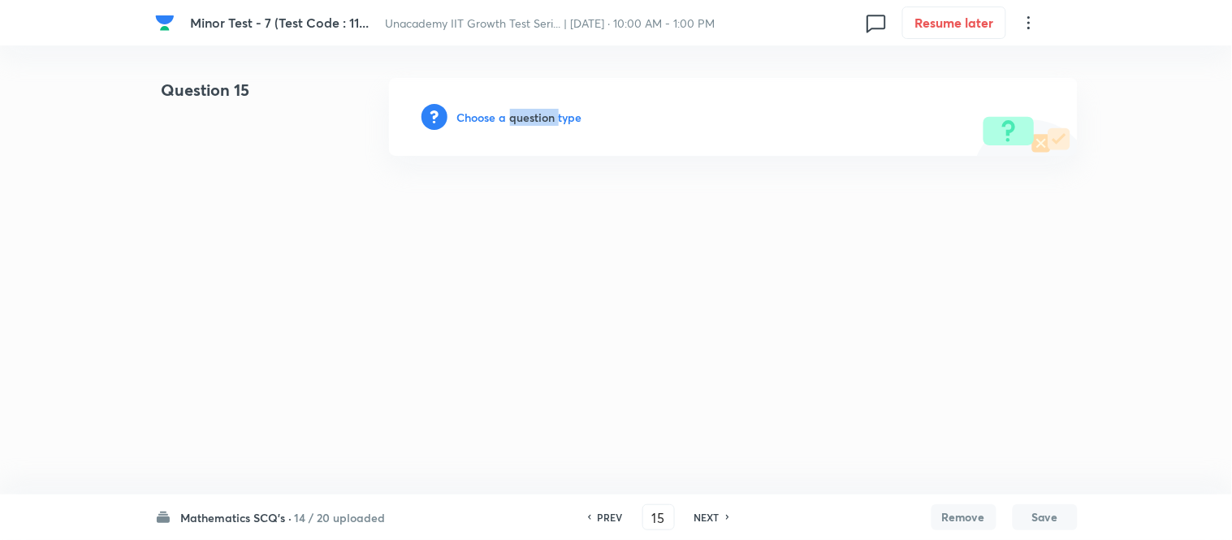
click at [518, 109] on h6 "Choose a question type" at bounding box center [519, 117] width 125 height 17
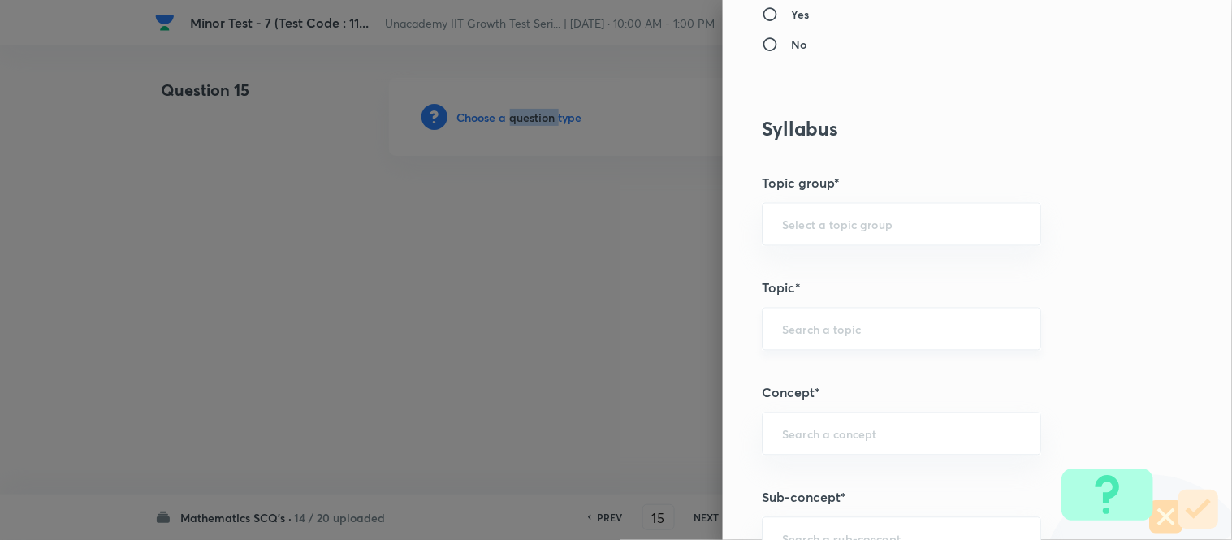
scroll to position [812, 0]
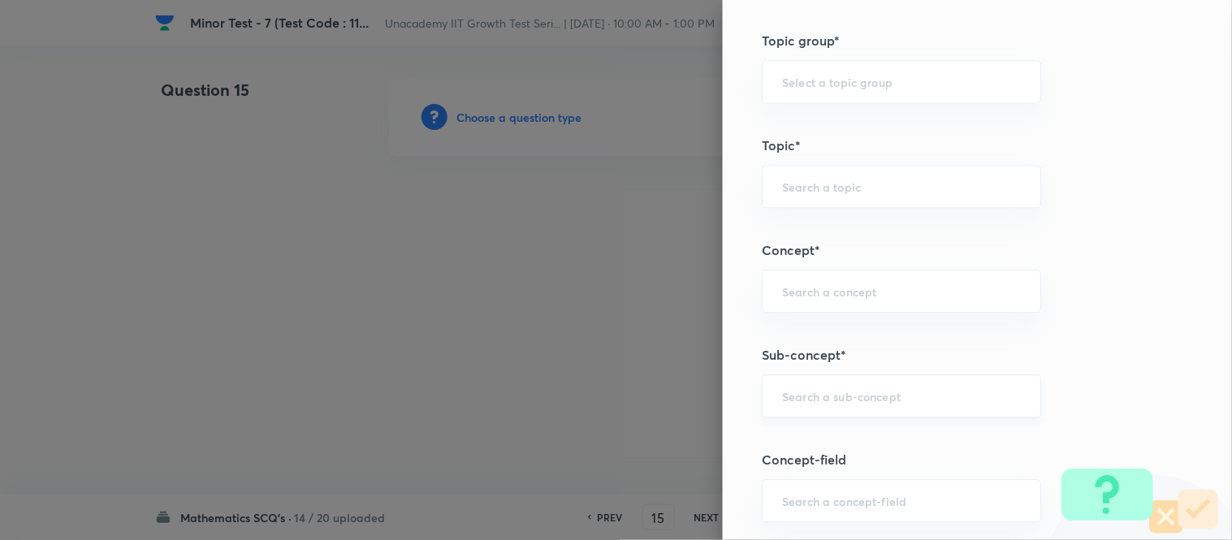
click at [792, 393] on input "text" at bounding box center [901, 395] width 239 height 15
click at [815, 447] on li "Pair of Straight Lines" at bounding box center [889, 443] width 278 height 29
type input "Pair of Straight Lines"
type input "Mathematics"
type input "Geometry"
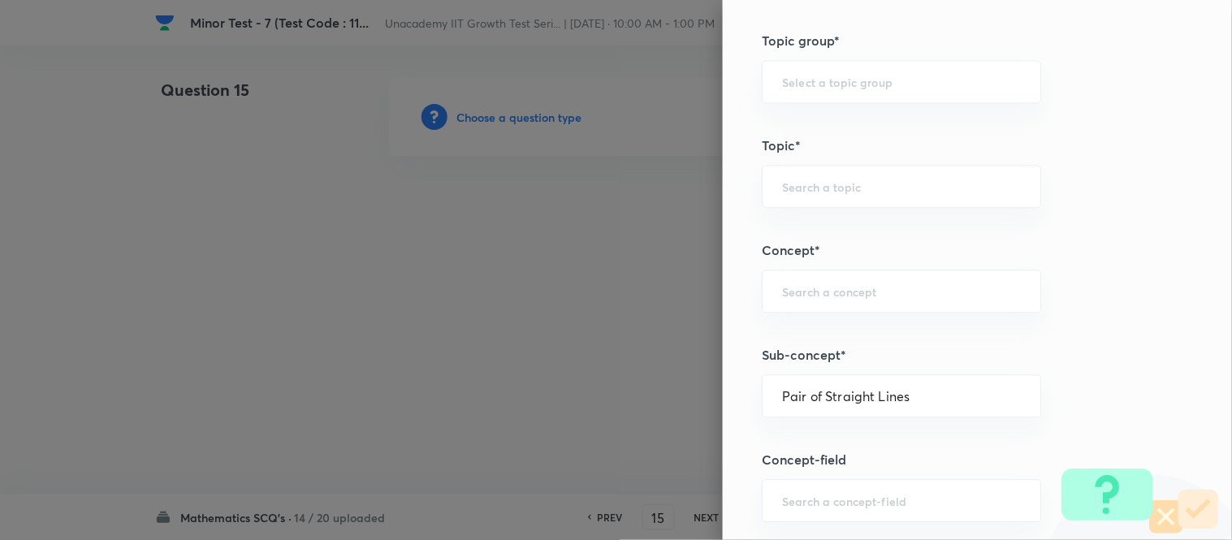
type input "Straight Lines"
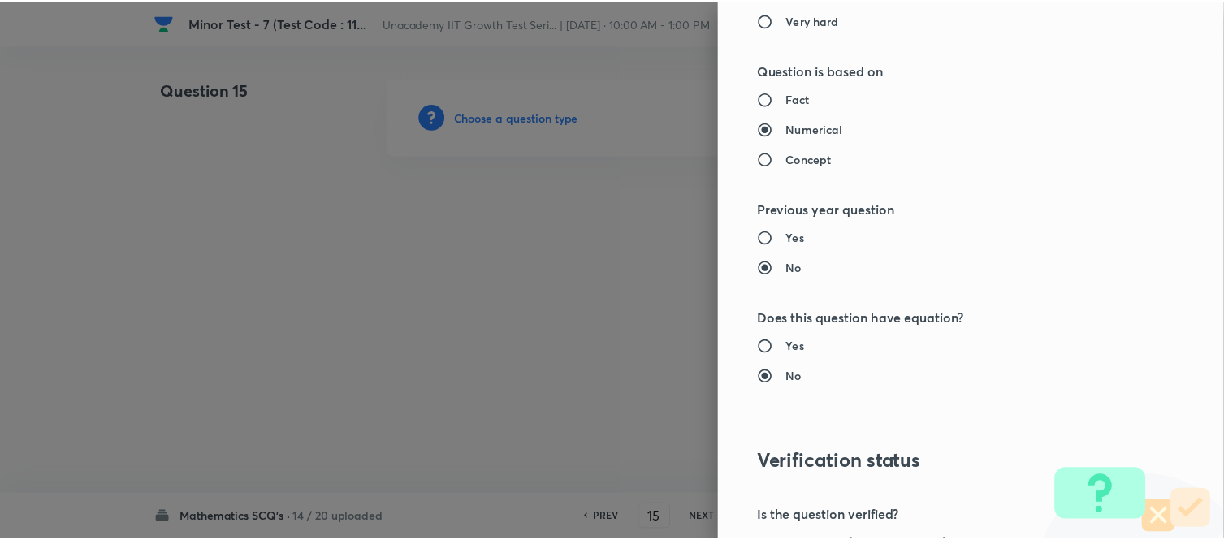
scroll to position [1783, 0]
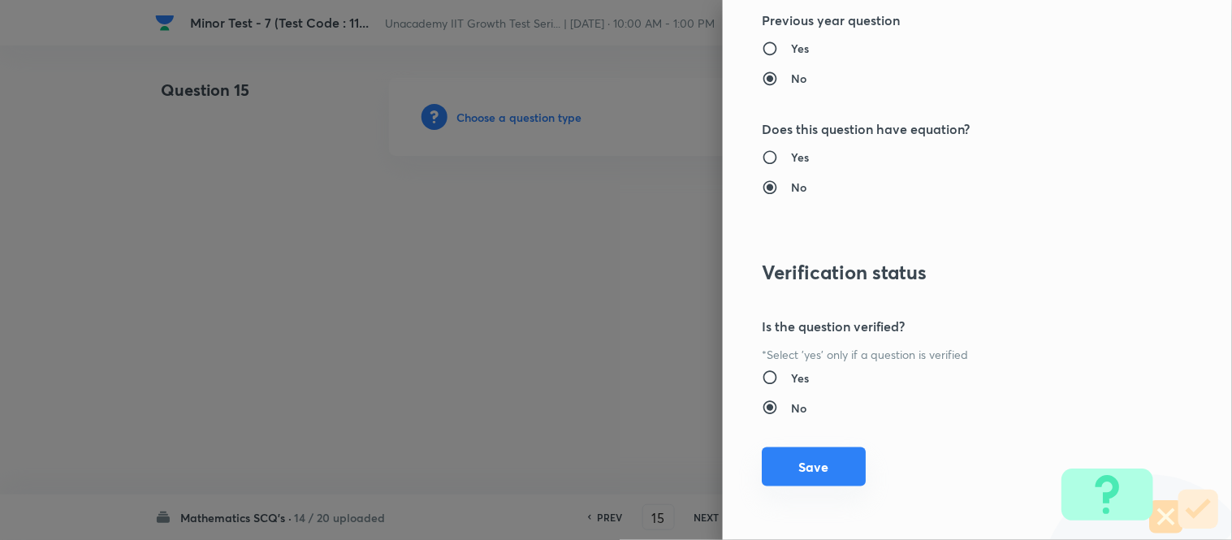
click at [788, 455] on button "Save" at bounding box center [814, 467] width 104 height 39
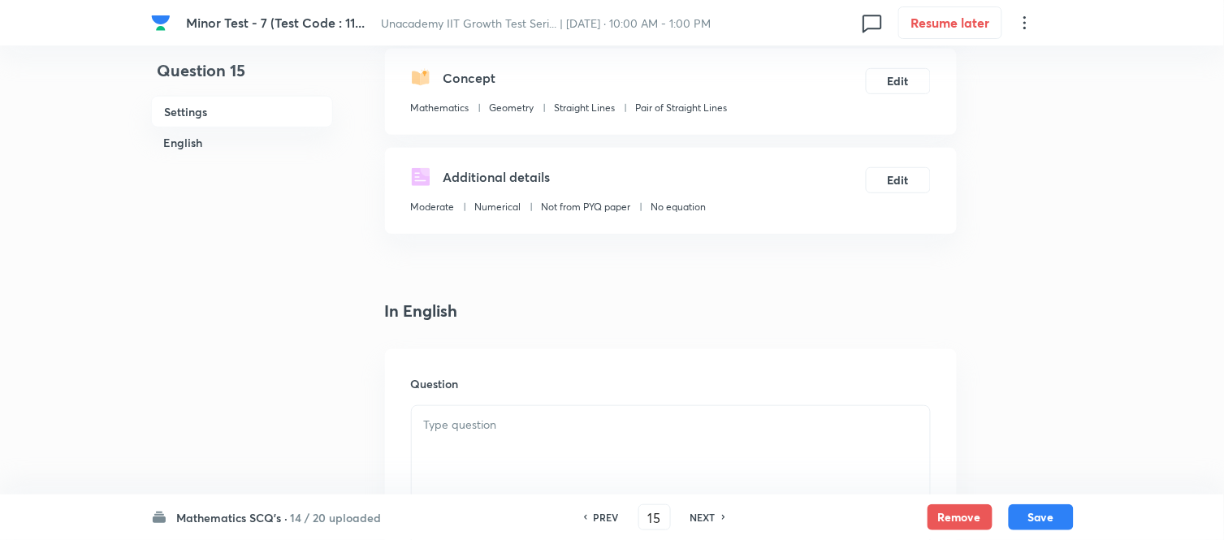
scroll to position [451, 0]
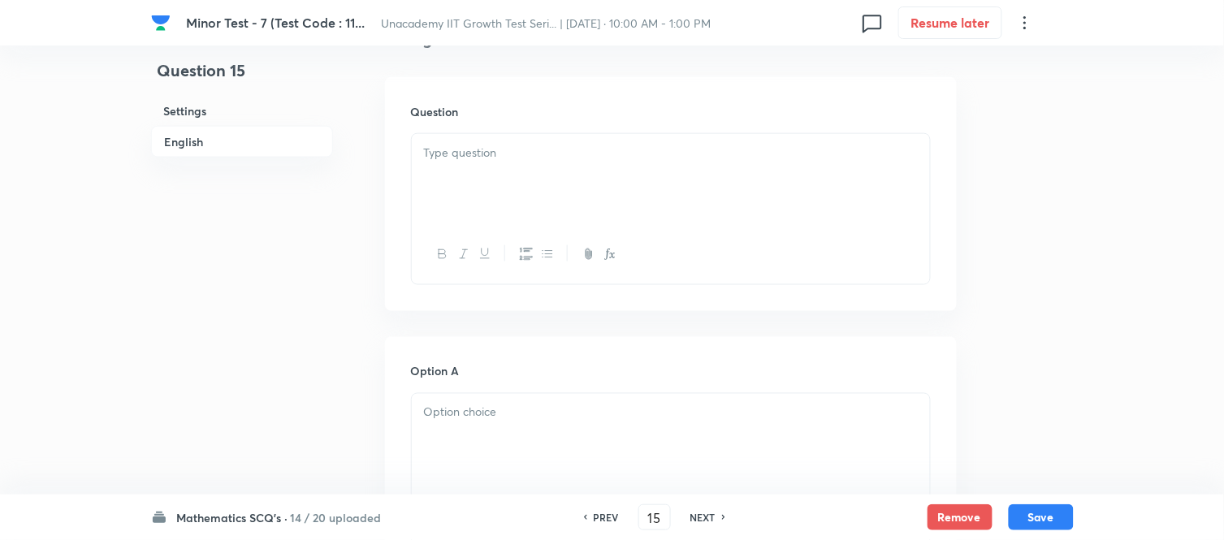
click at [452, 180] on div at bounding box center [671, 179] width 518 height 91
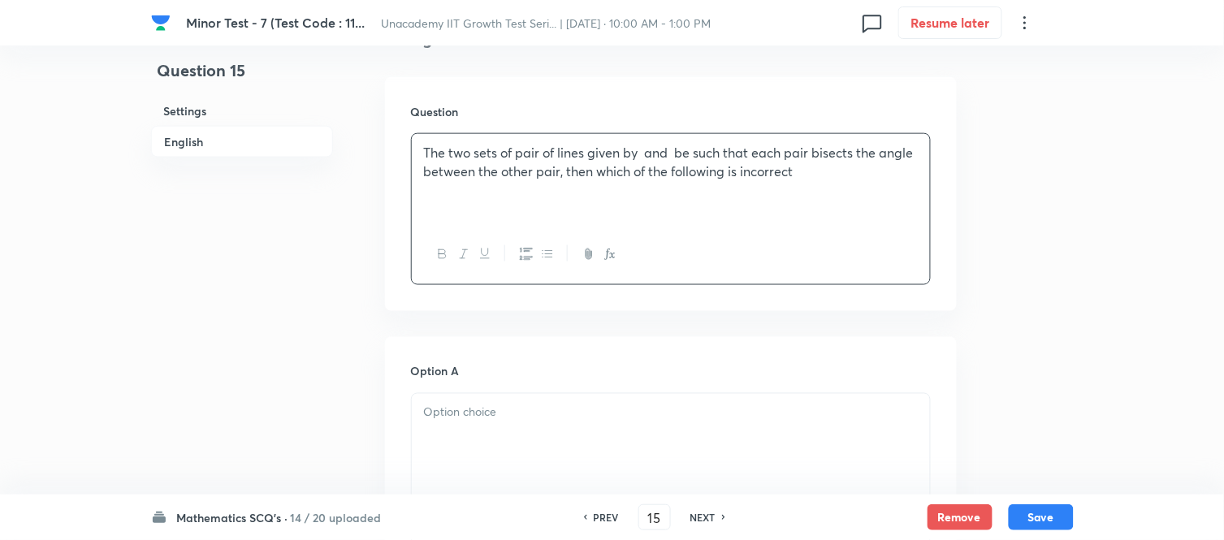
click at [643, 156] on p "The two sets of pair of lines given by and be such that each pair bisects the a…" at bounding box center [671, 162] width 494 height 37
click at [611, 253] on icon "button" at bounding box center [612, 256] width 6 height 6
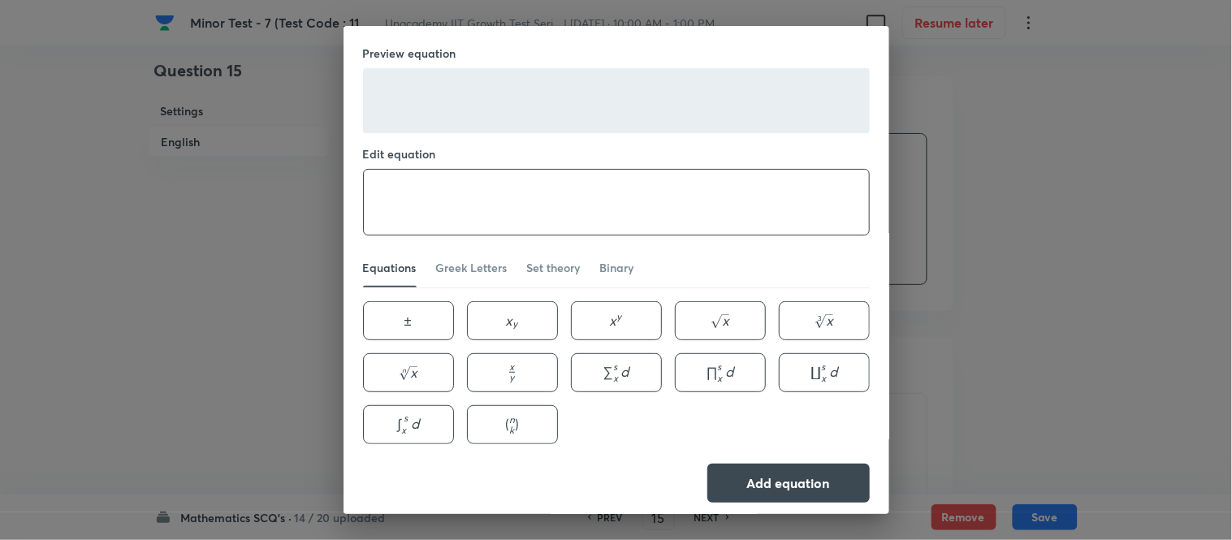
click at [496, 223] on textarea at bounding box center [616, 202] width 505 height 65
paste textarea "a x^2-2 x y+b y^2=0 \text { and } b x^2-2 x y+a y^2=0"
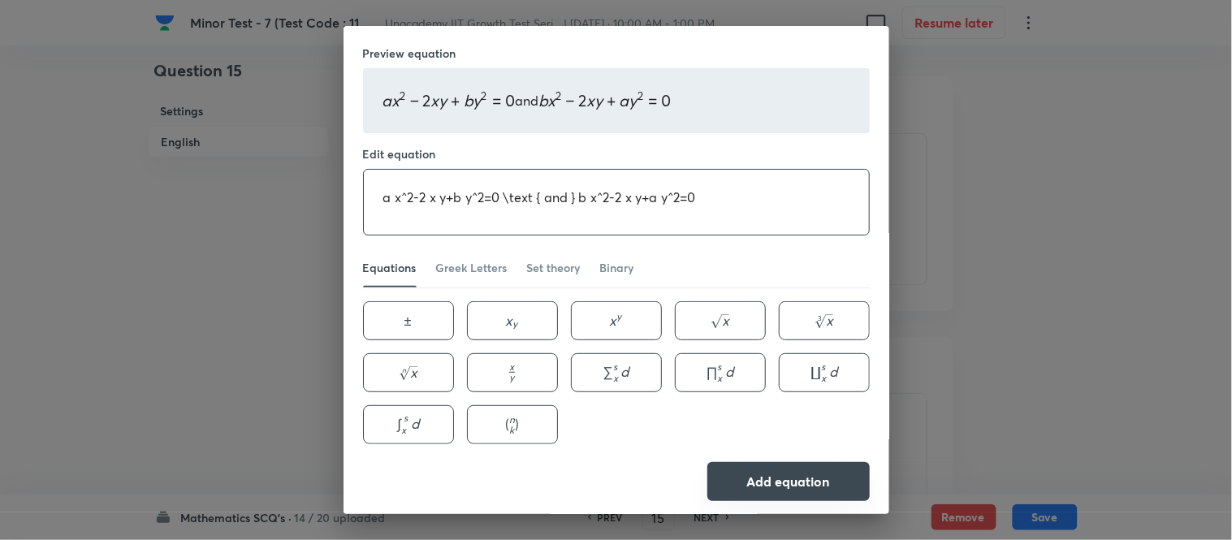
type textarea "a x^2-2 x y+b y^2=0 \text { and } b x^2-2 x y+a y^2=0"
click at [790, 486] on button "Add equation" at bounding box center [789, 481] width 162 height 39
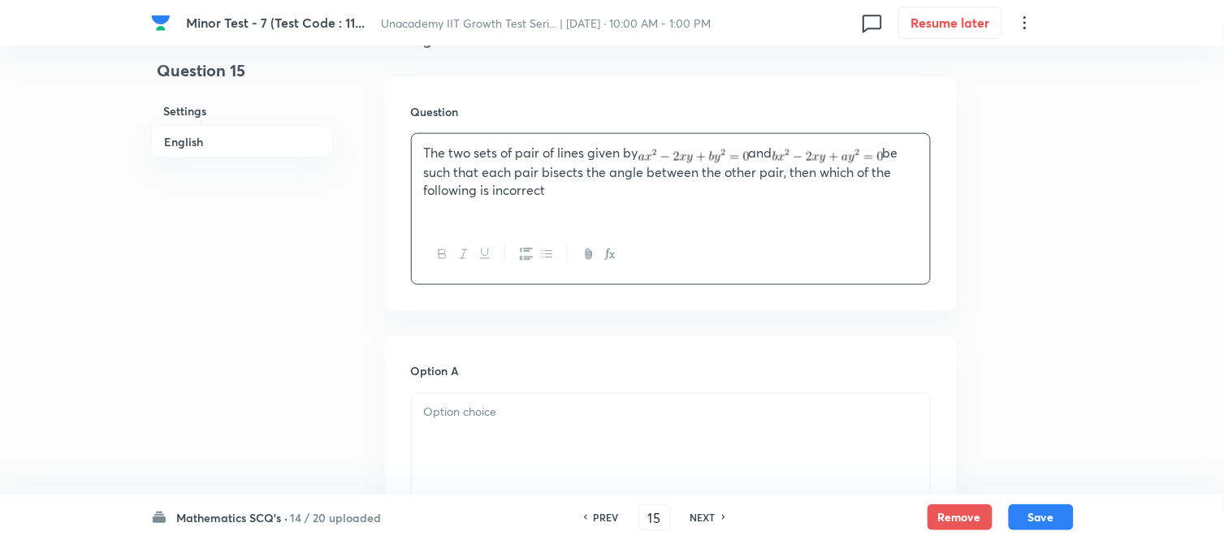
click at [473, 428] on div at bounding box center [671, 439] width 518 height 91
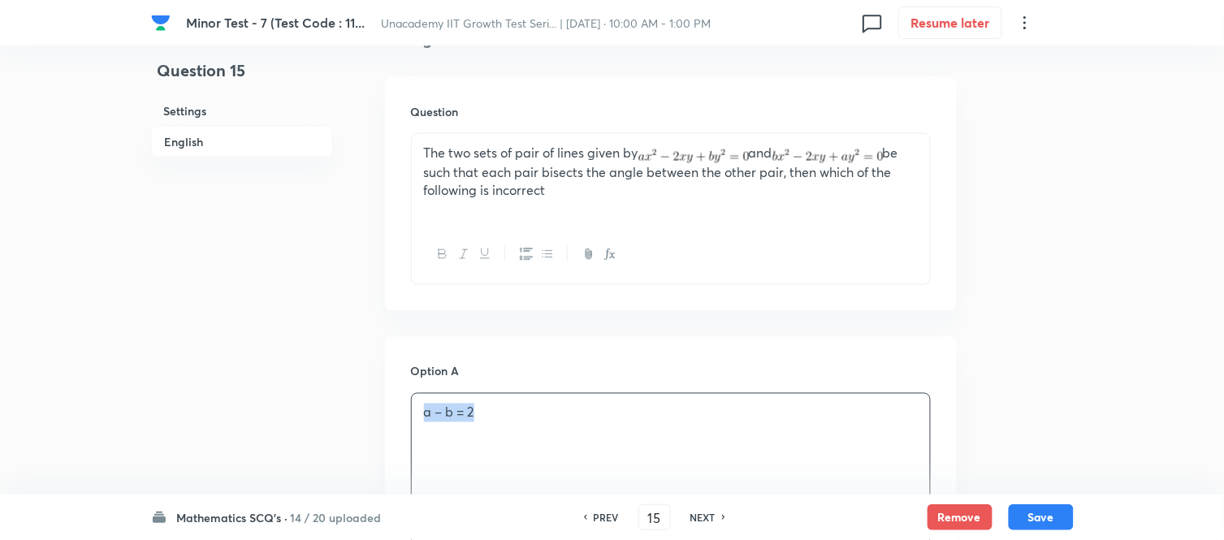
copy p "a – b = 2"
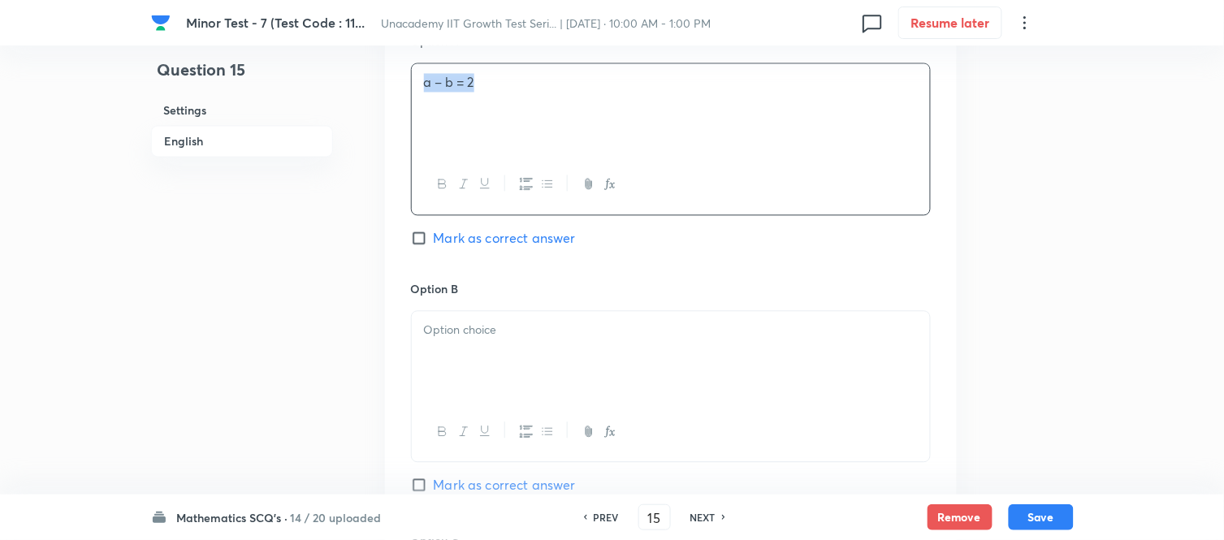
scroll to position [812, 0]
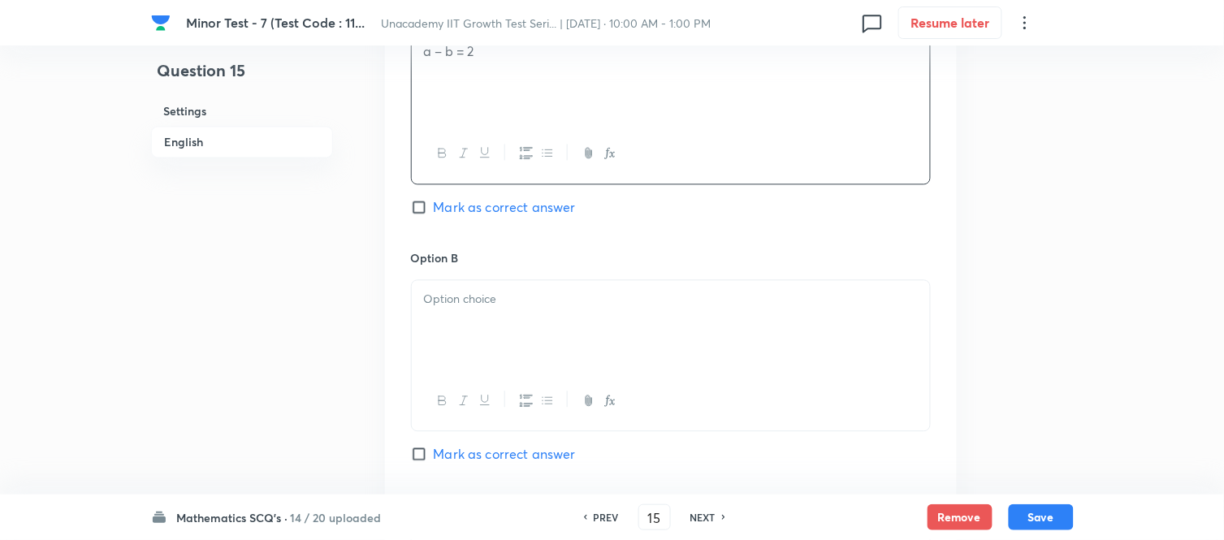
click at [507, 318] on div at bounding box center [671, 325] width 518 height 91
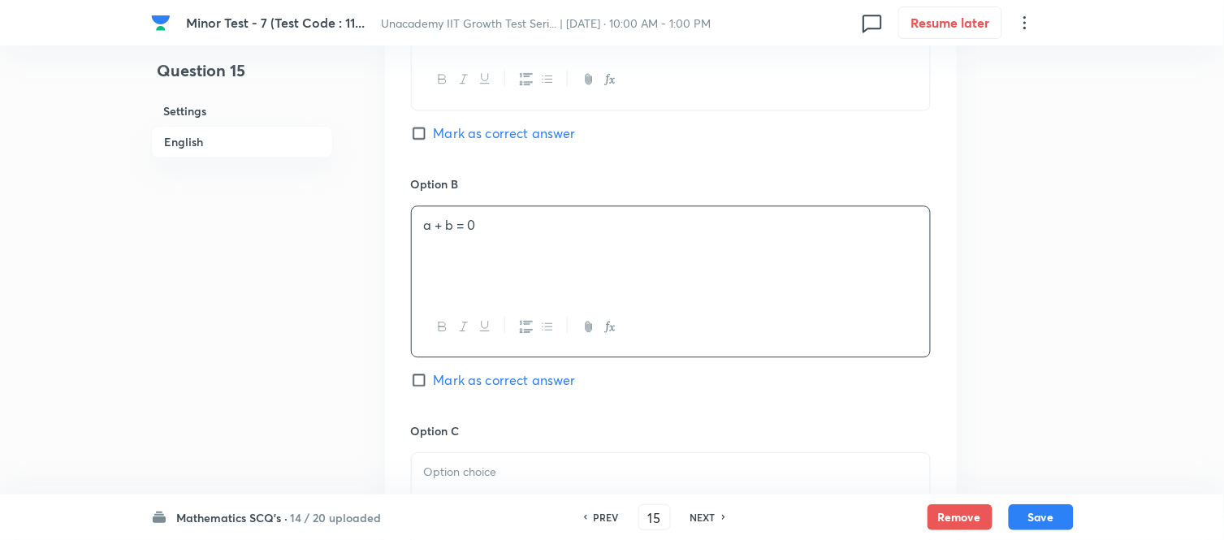
scroll to position [993, 0]
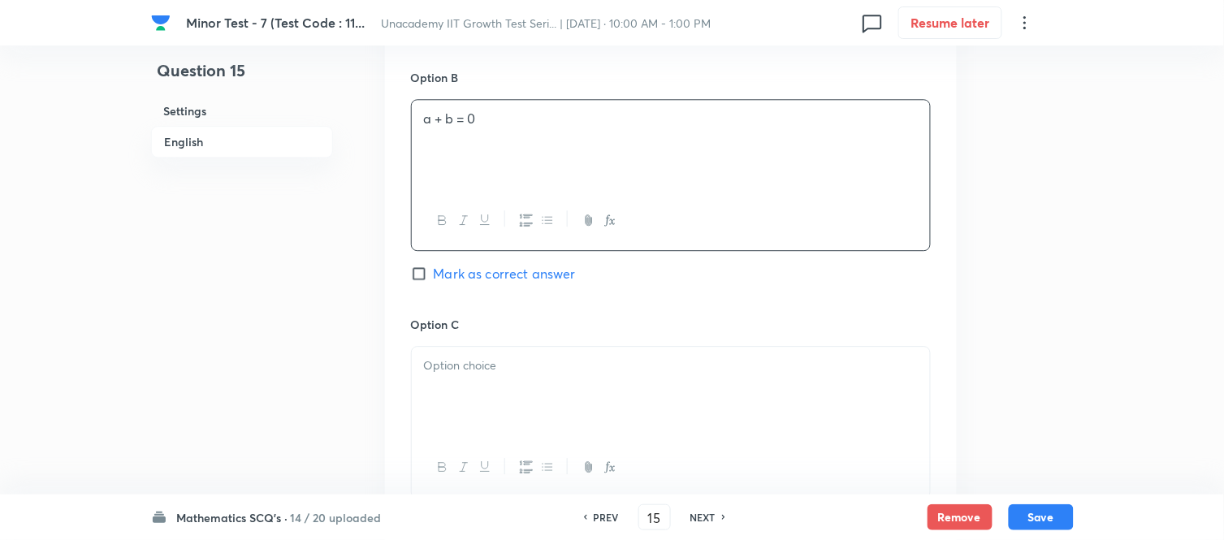
click at [493, 375] on p at bounding box center [671, 366] width 494 height 19
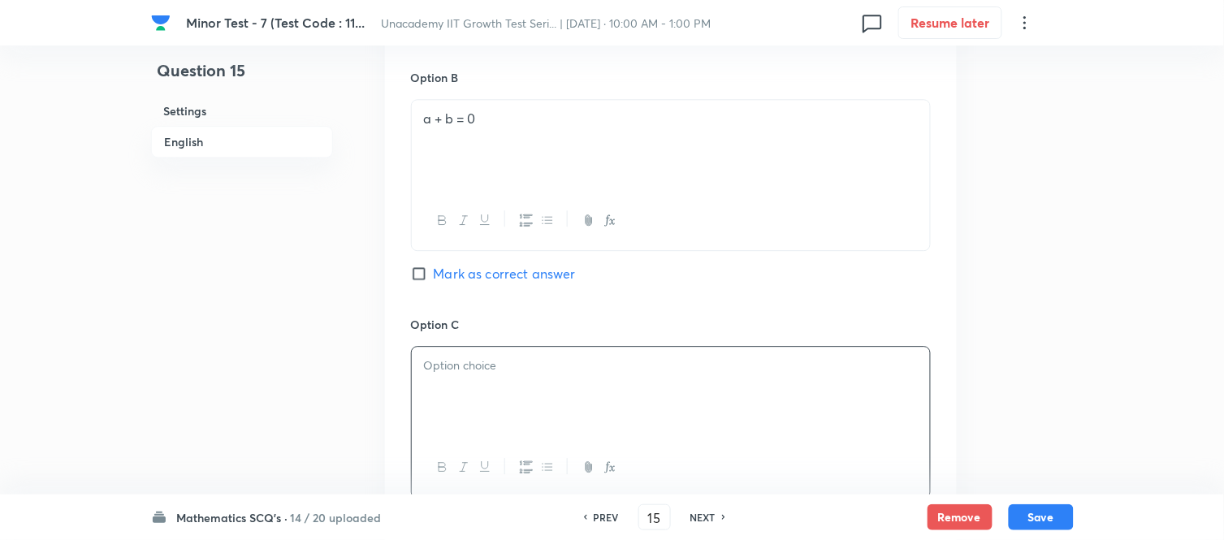
paste div
click at [440, 370] on p "a – b = 2" at bounding box center [671, 366] width 494 height 19
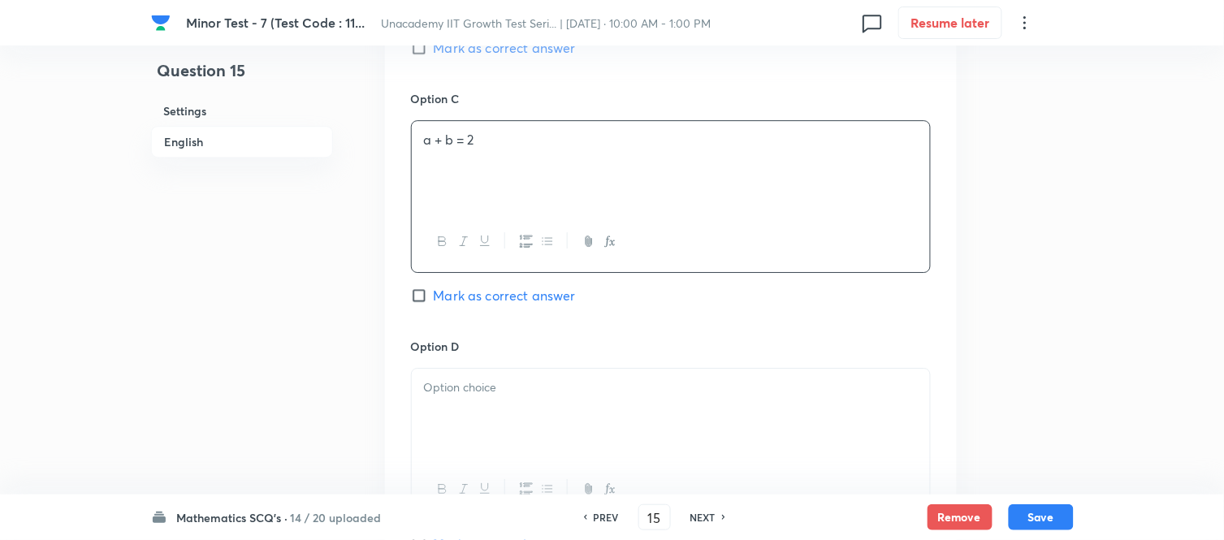
scroll to position [1263, 0]
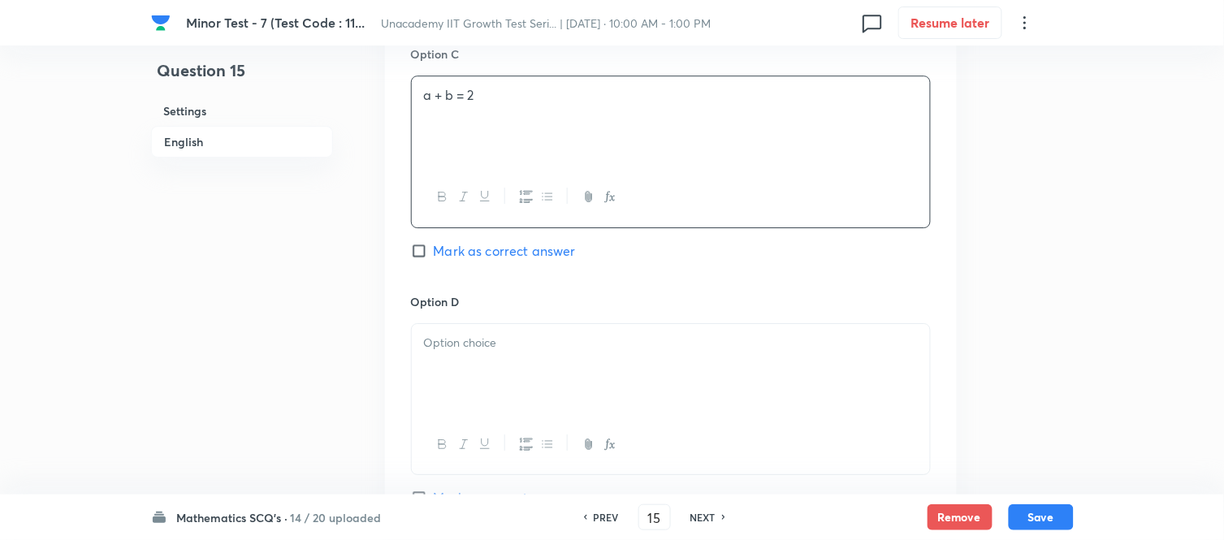
click at [453, 355] on div at bounding box center [671, 369] width 518 height 91
click at [428, 254] on input "Mark as correct answer" at bounding box center [422, 251] width 23 height 16
checkbox input "true"
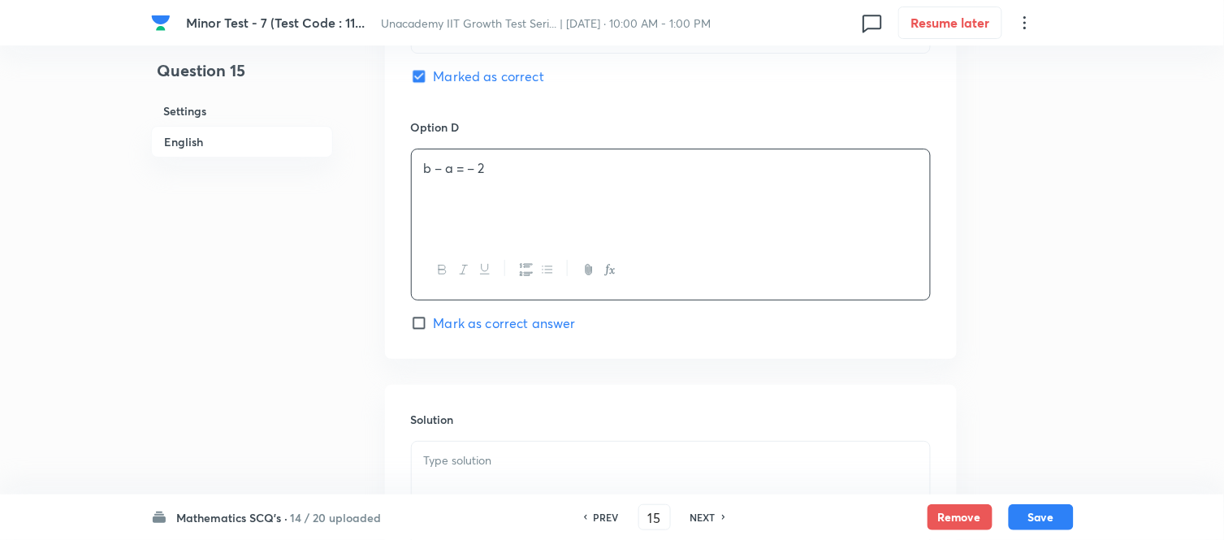
scroll to position [1662, 0]
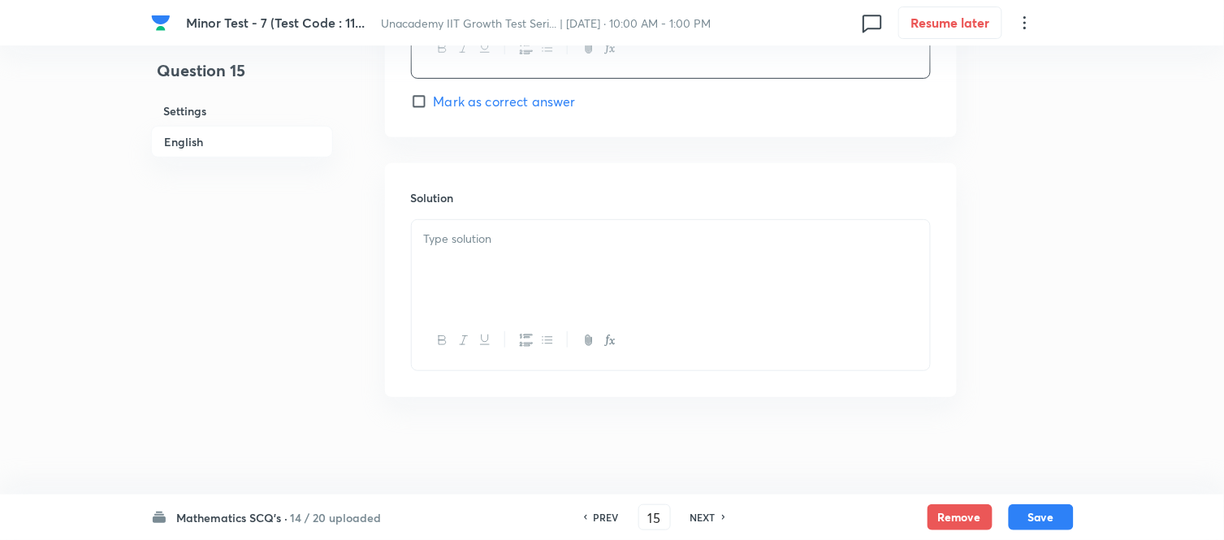
click at [496, 279] on div at bounding box center [671, 265] width 518 height 91
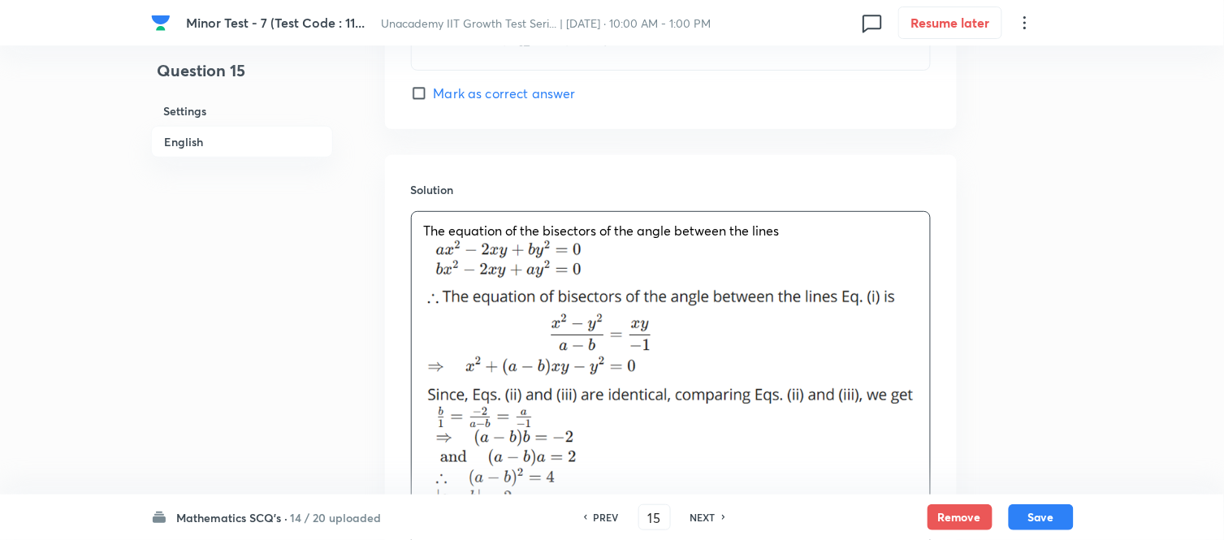
scroll to position [1893, 0]
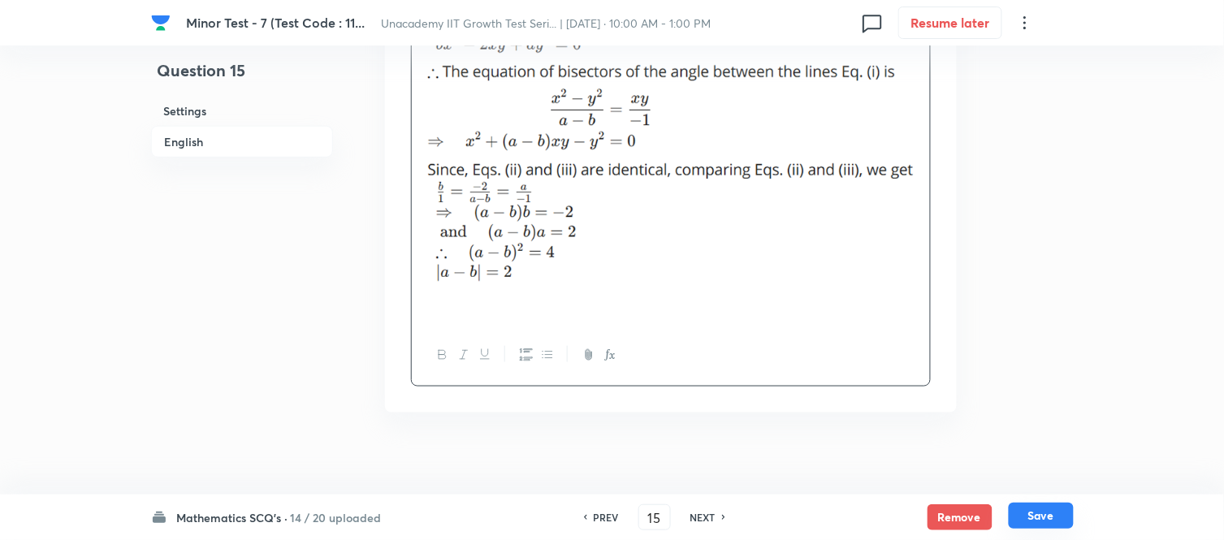
click at [1033, 486] on button "Save" at bounding box center [1041, 516] width 65 height 26
type input "16"
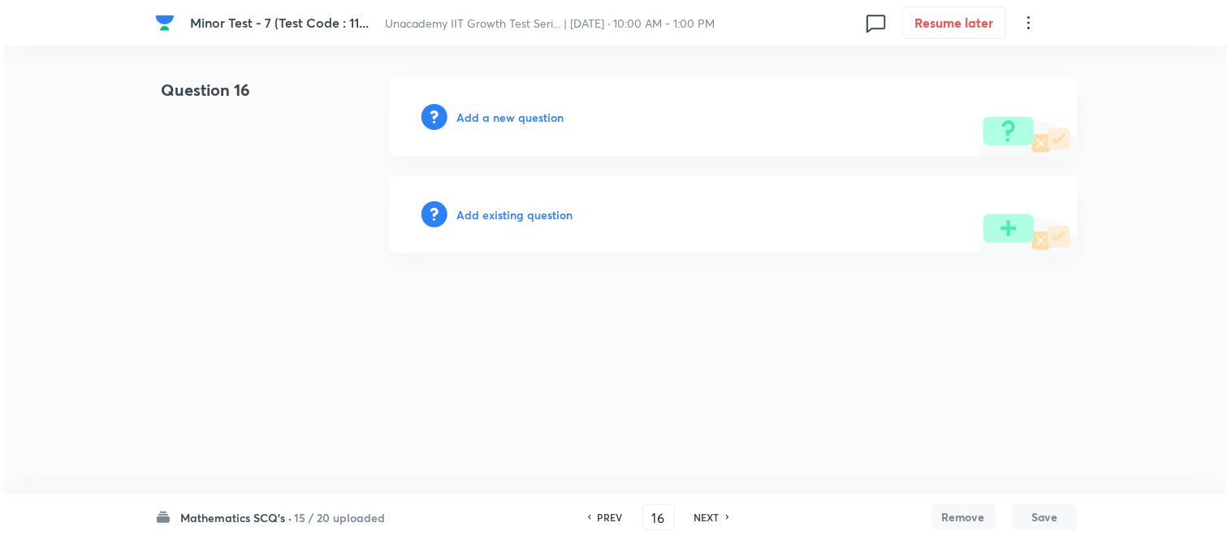
scroll to position [0, 0]
click at [523, 118] on h6 "Add a new question" at bounding box center [510, 117] width 107 height 17
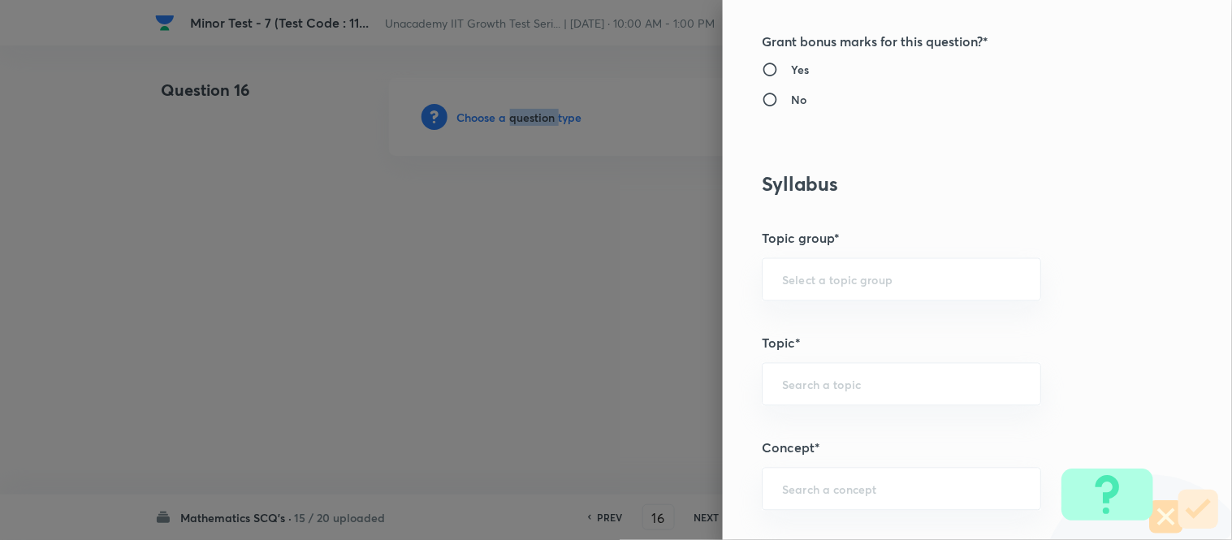
scroll to position [903, 0]
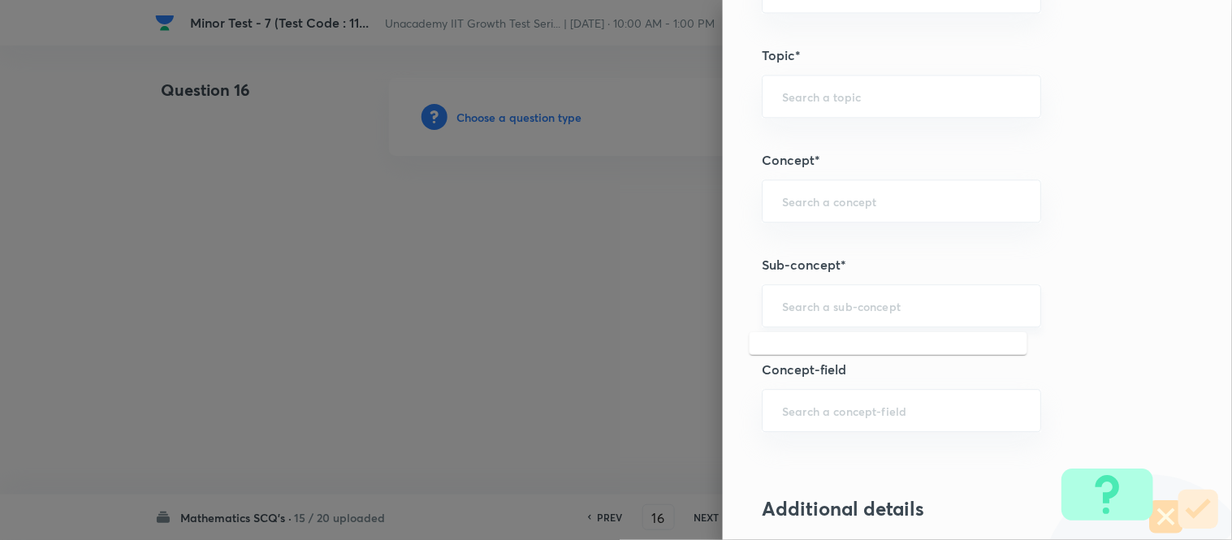
click at [831, 298] on input "text" at bounding box center [901, 305] width 239 height 15
click at [811, 350] on li "Pair of Straight Lines" at bounding box center [889, 353] width 278 height 29
type input "Pair of Straight Lines"
type input "Mathematics"
type input "Geometry"
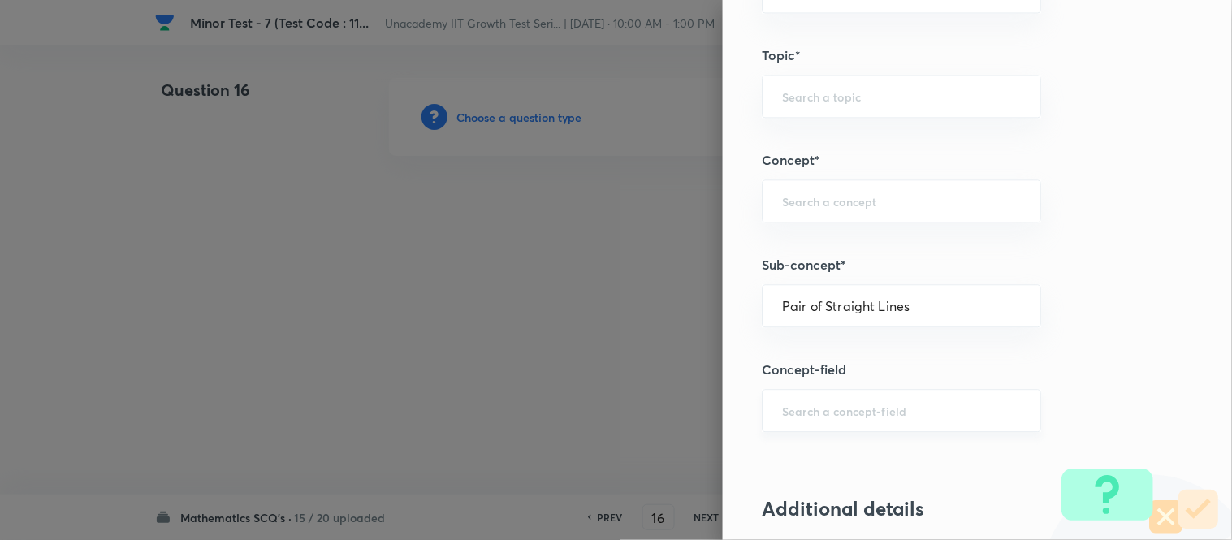
type input "Straight Lines"
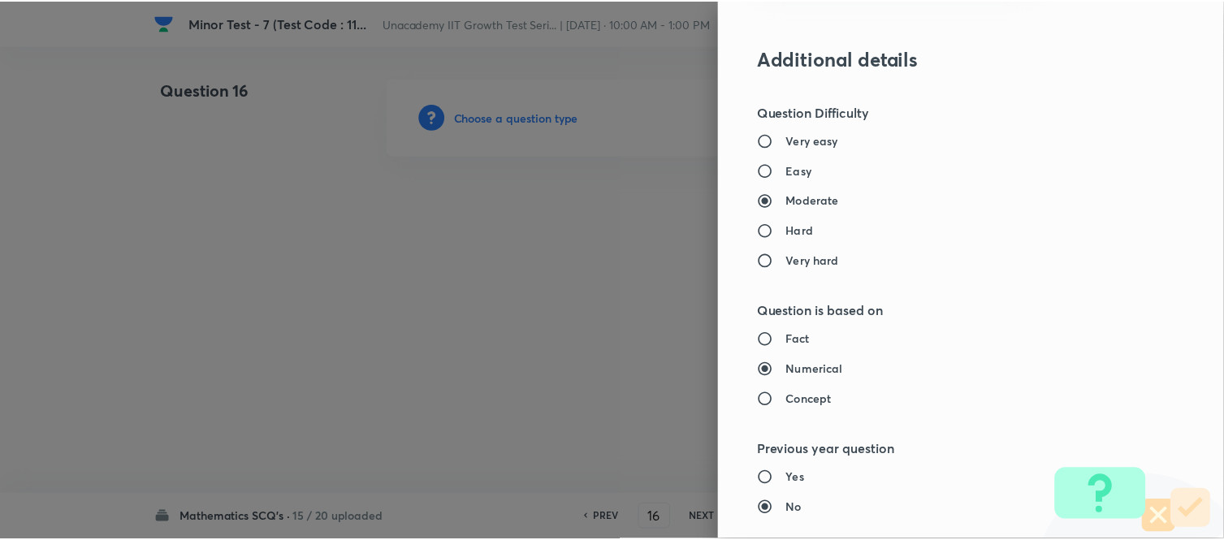
scroll to position [1783, 0]
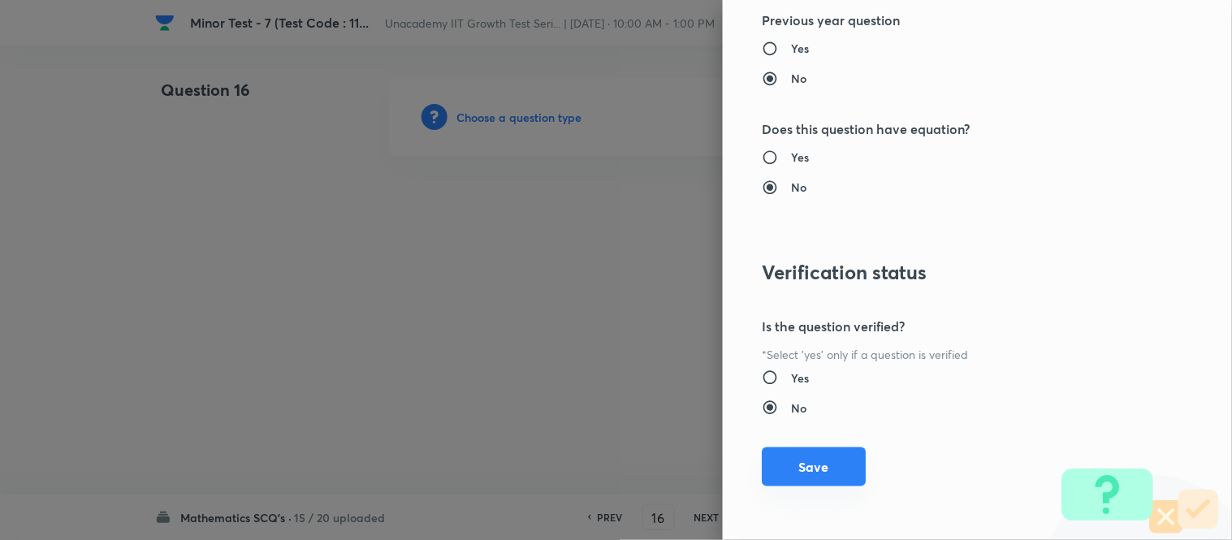
click at [811, 464] on button "Save" at bounding box center [814, 467] width 104 height 39
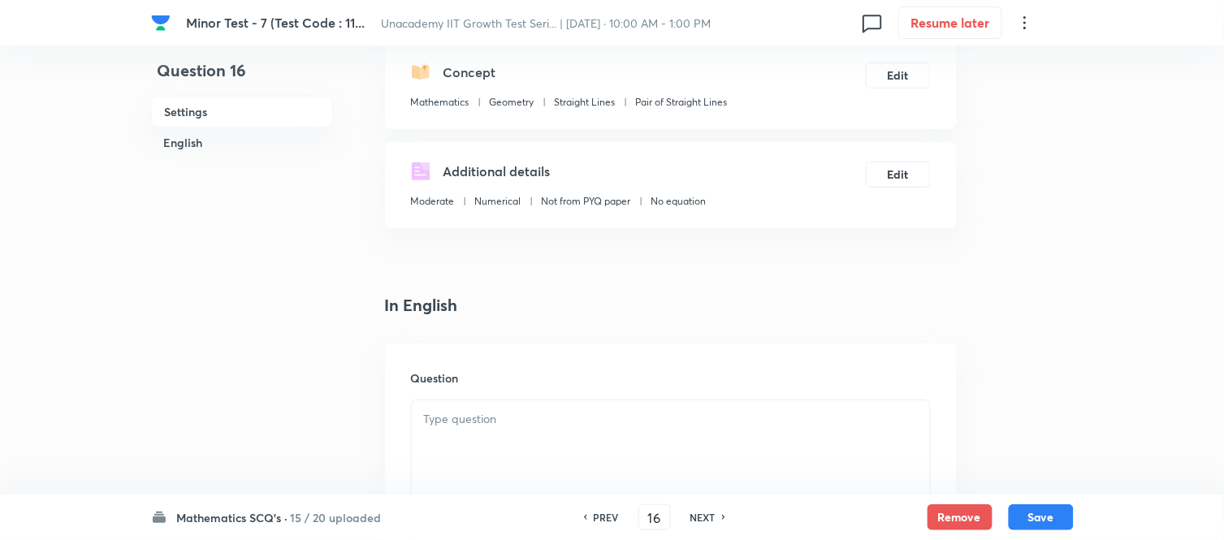
scroll to position [361, 0]
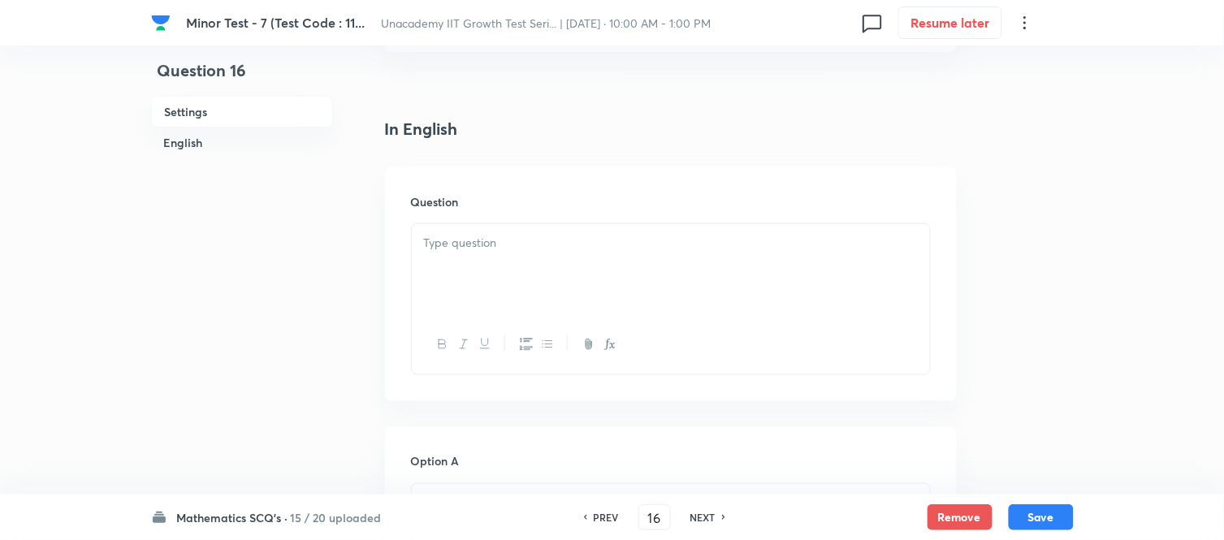
click at [482, 271] on div at bounding box center [671, 269] width 518 height 91
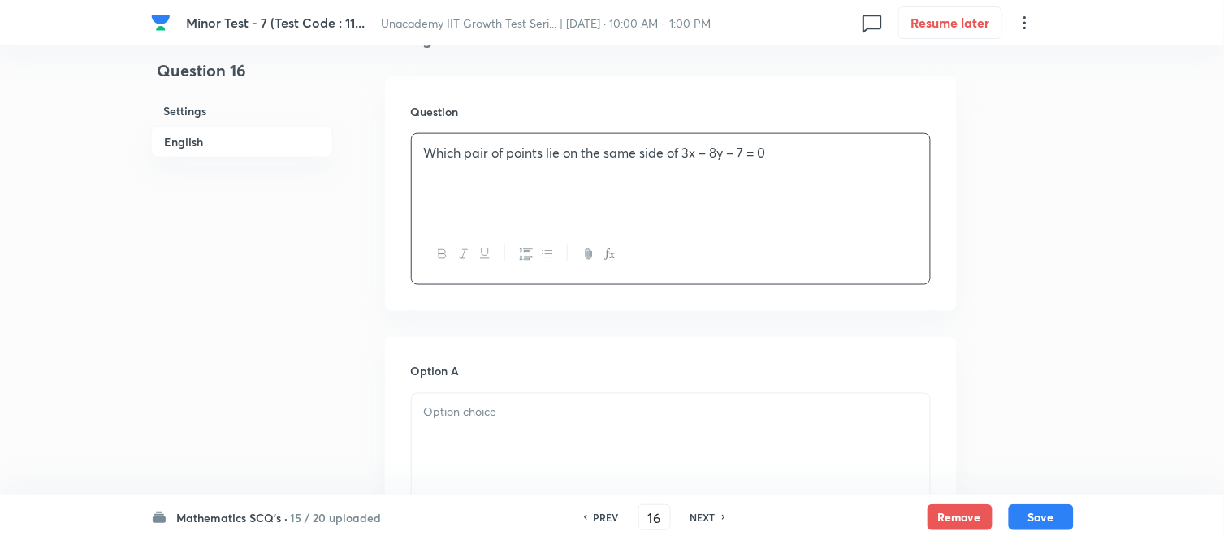
scroll to position [721, 0]
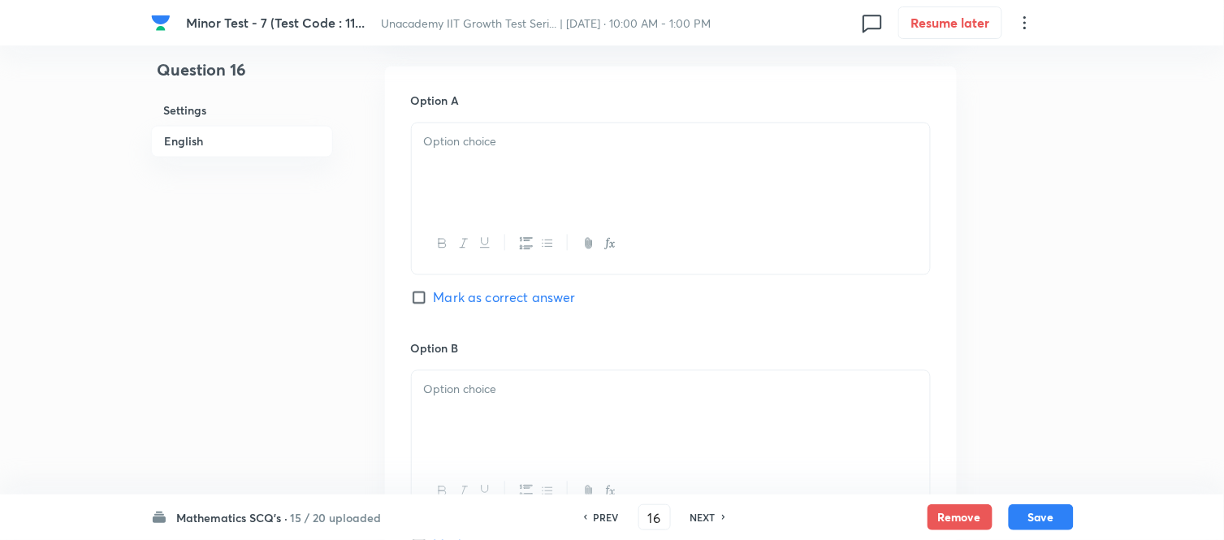
click at [471, 188] on div at bounding box center [671, 168] width 518 height 91
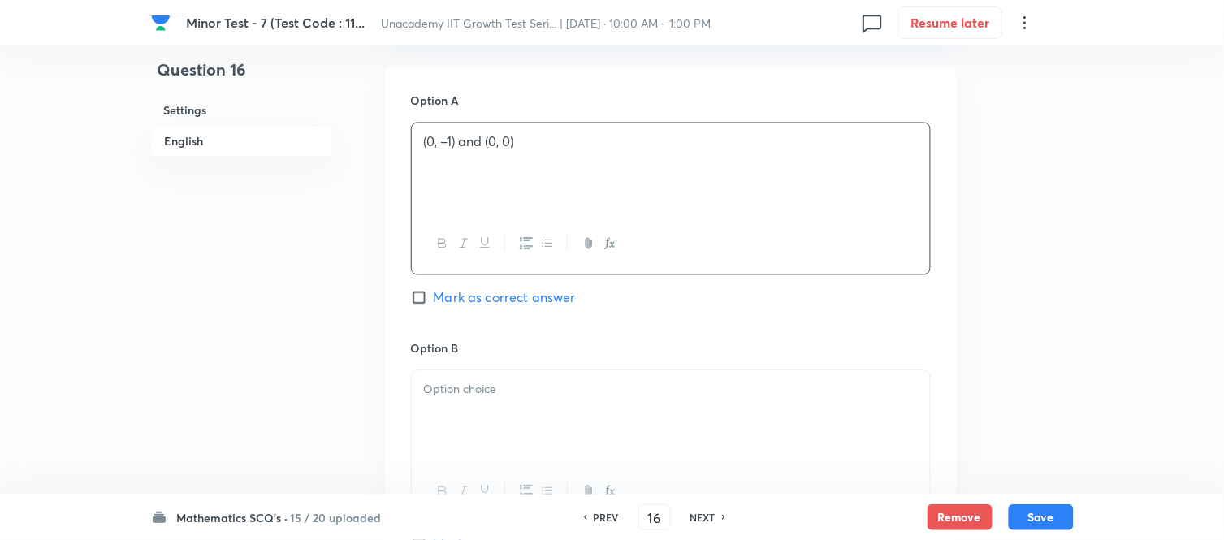
scroll to position [812, 0]
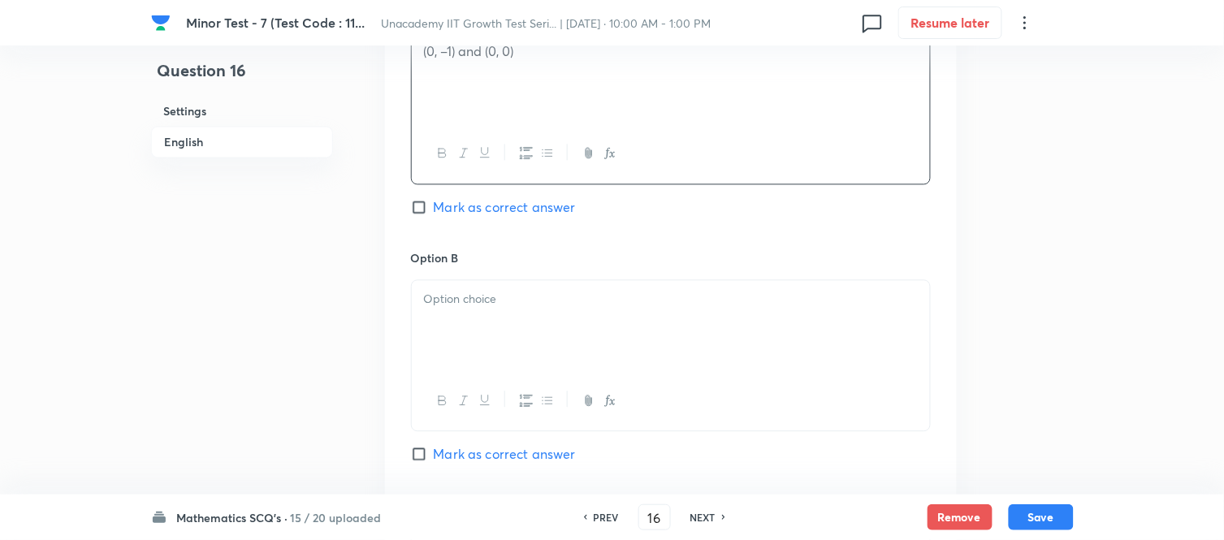
click at [465, 346] on div at bounding box center [671, 325] width 518 height 91
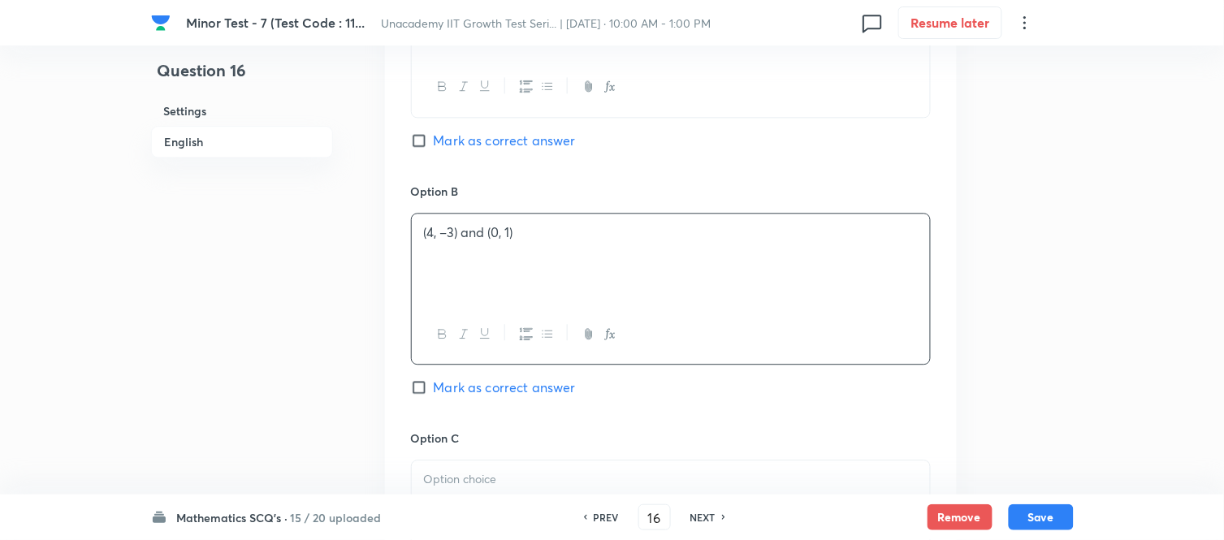
scroll to position [1083, 0]
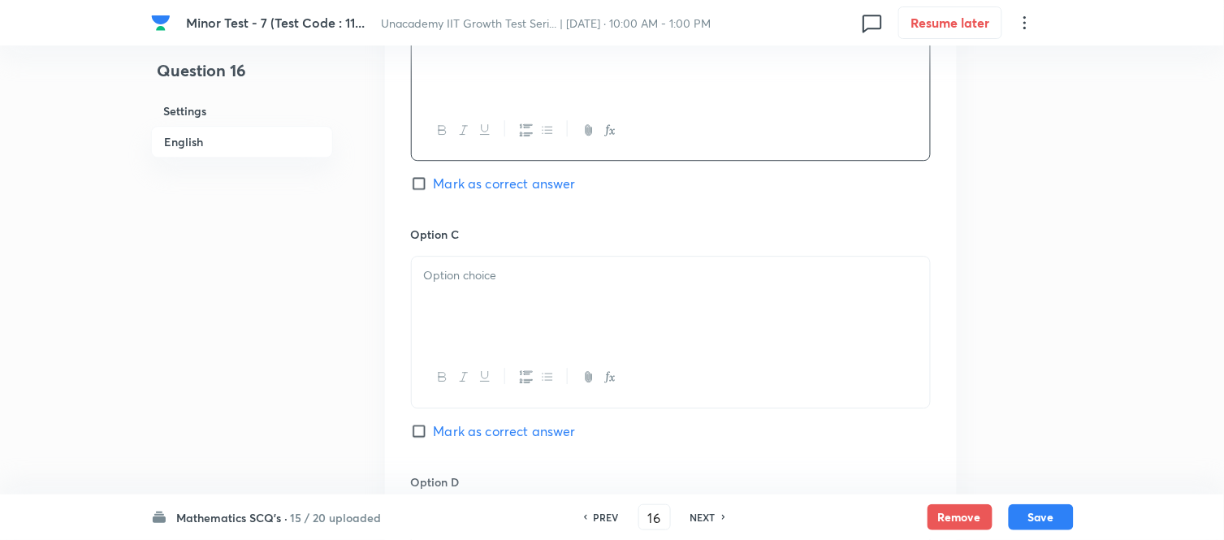
click at [451, 309] on div at bounding box center [671, 302] width 518 height 91
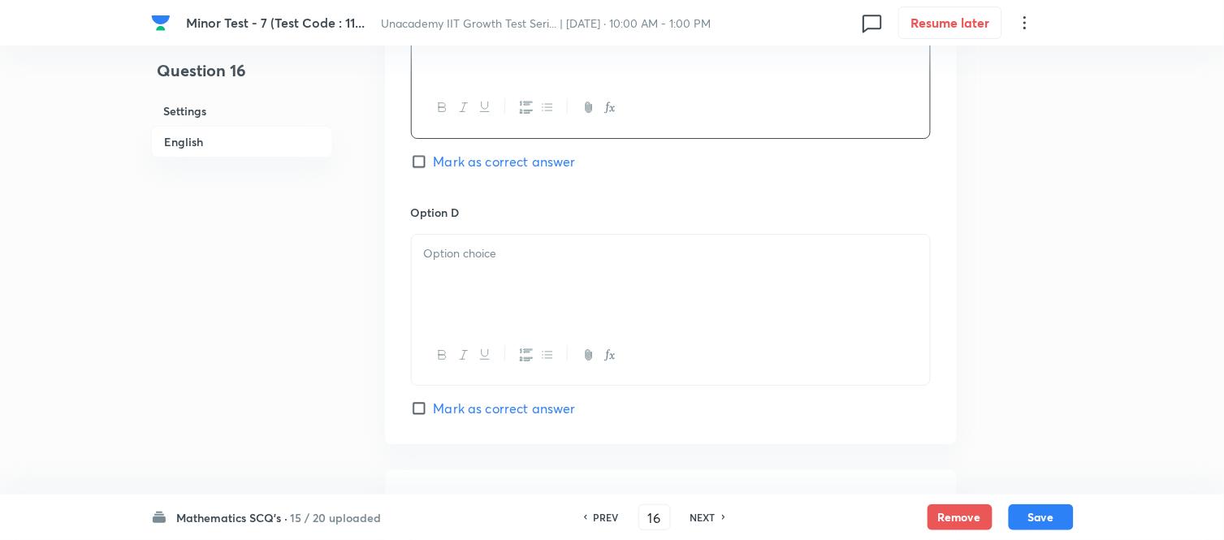
scroll to position [1354, 0]
click at [483, 253] on p at bounding box center [671, 253] width 494 height 19
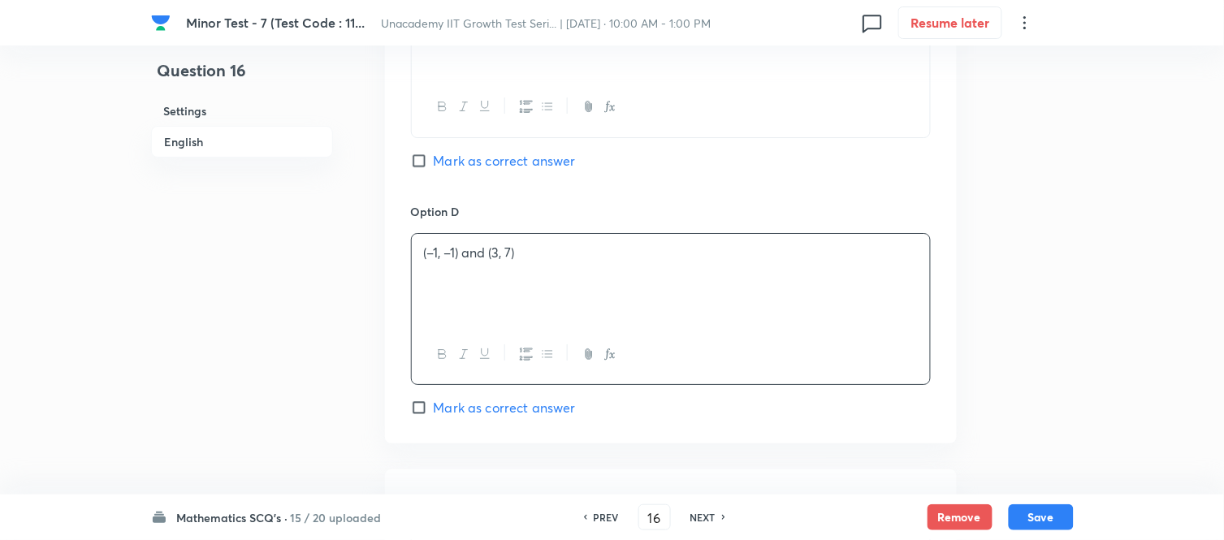
click at [423, 399] on div "Option D (–1, –1) and (3, 7) Mark as correct answer" at bounding box center [671, 310] width 520 height 214
click at [420, 405] on input "Mark as correct answer" at bounding box center [422, 408] width 23 height 16
checkbox input "true"
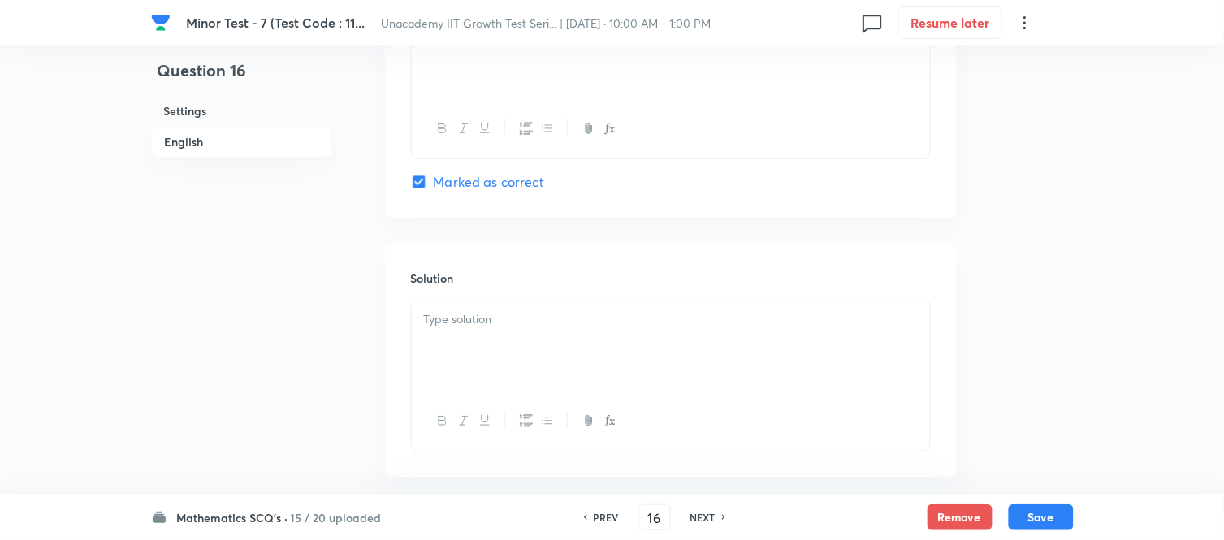
scroll to position [1625, 0]
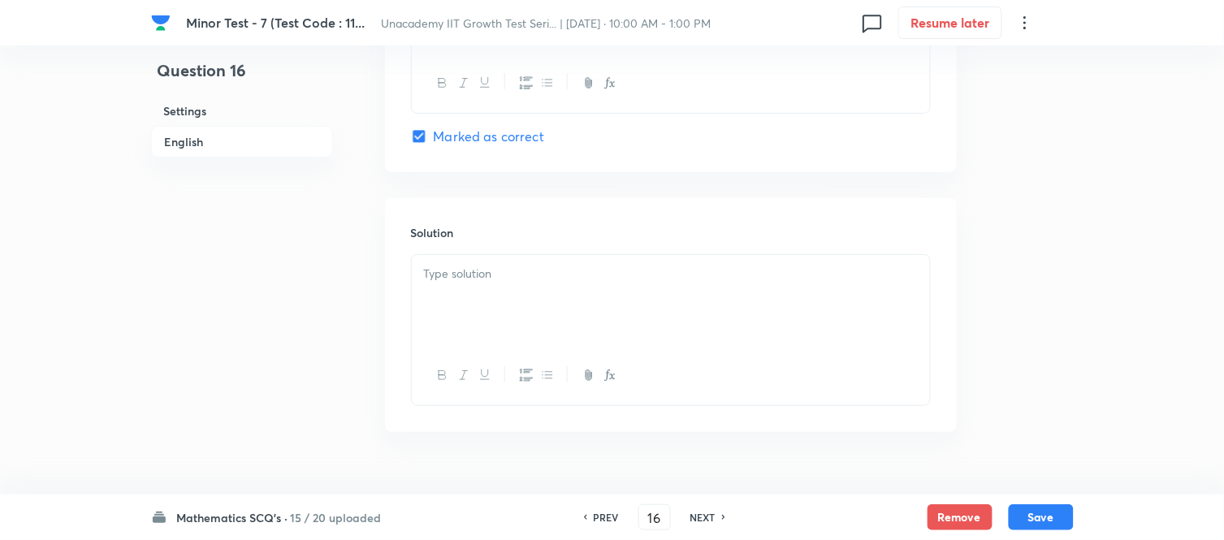
click at [525, 306] on div at bounding box center [671, 300] width 518 height 91
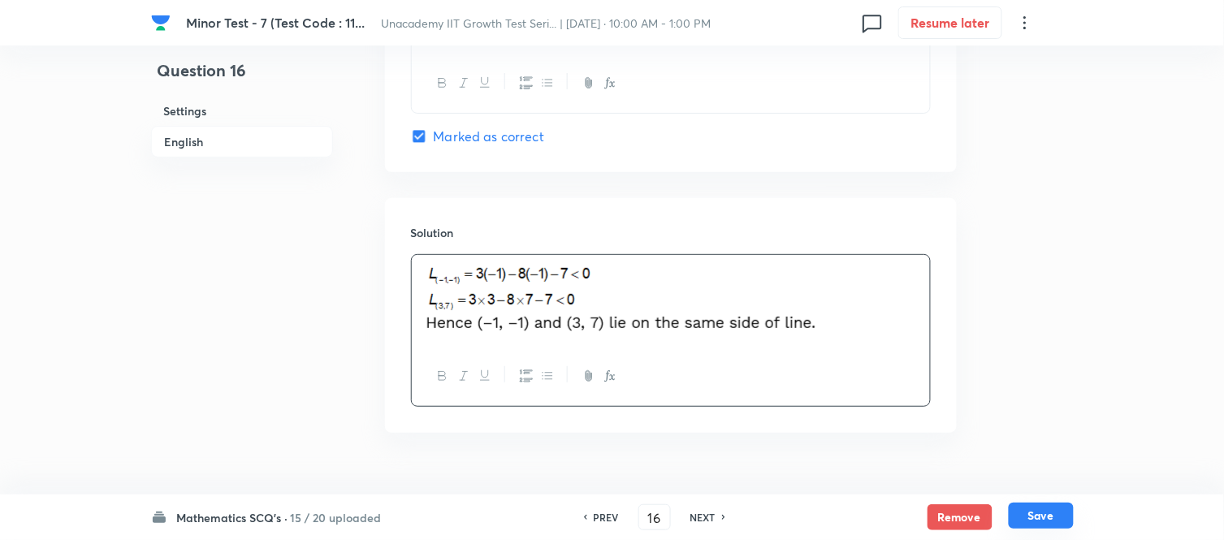
click at [1048, 486] on button "Save" at bounding box center [1041, 516] width 65 height 26
type input "17"
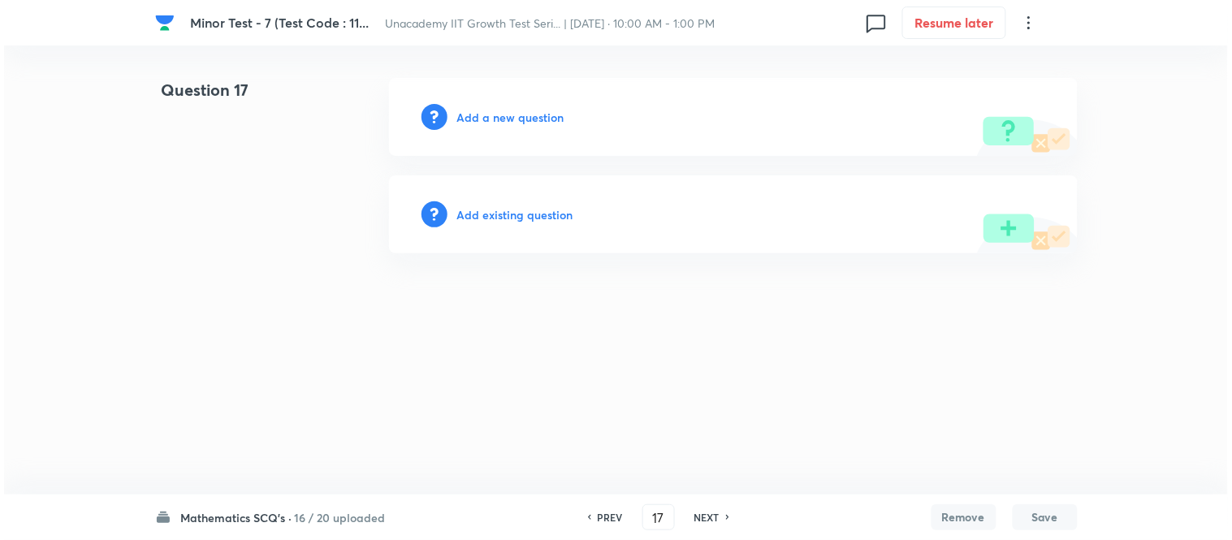
scroll to position [0, 0]
click at [507, 110] on h6 "Add a new question" at bounding box center [510, 117] width 107 height 17
click at [507, 110] on h6 "Choose a question type" at bounding box center [519, 117] width 125 height 17
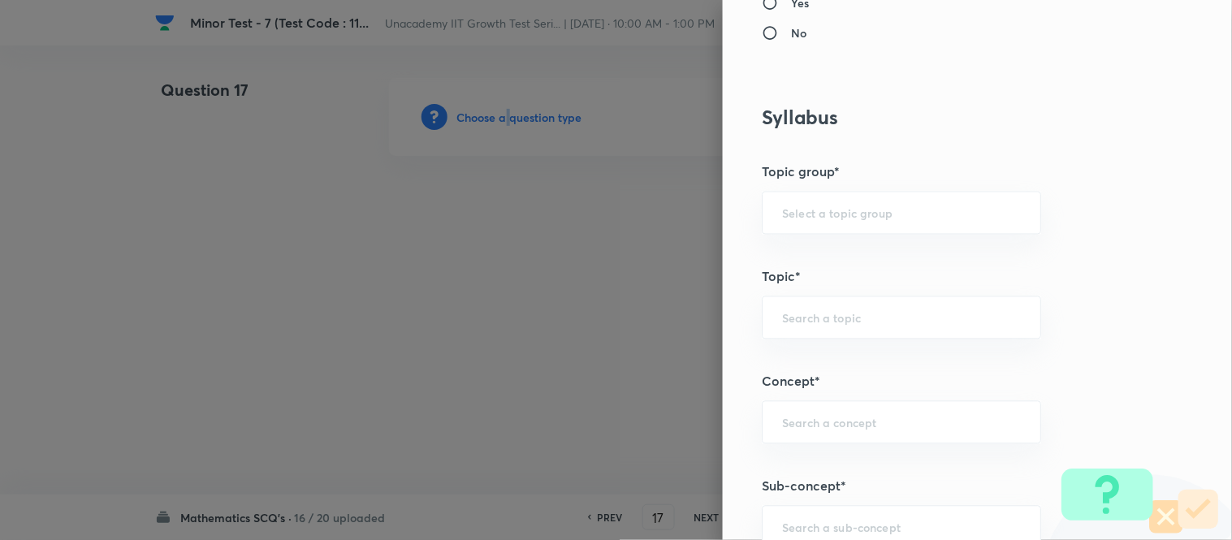
scroll to position [812, 0]
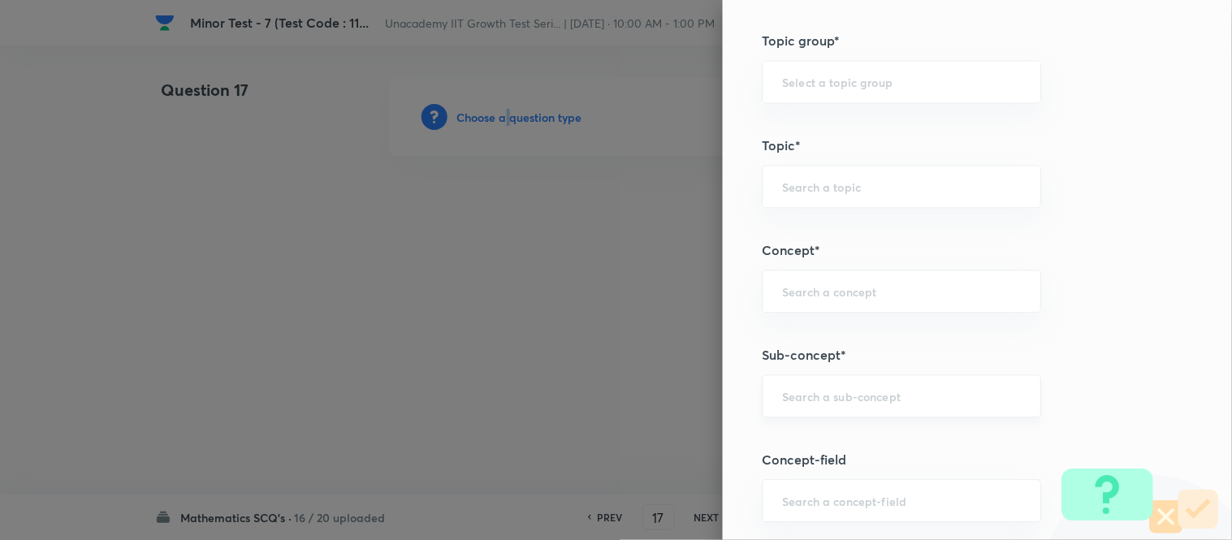
click at [812, 405] on div "​" at bounding box center [901, 396] width 279 height 43
click at [812, 427] on ul "Pair of Straight Lines" at bounding box center [889, 443] width 278 height 42
click at [814, 435] on li "Pair of Straight Lines" at bounding box center [889, 443] width 278 height 29
type input "Pair of Straight Lines"
type input "Mathematics"
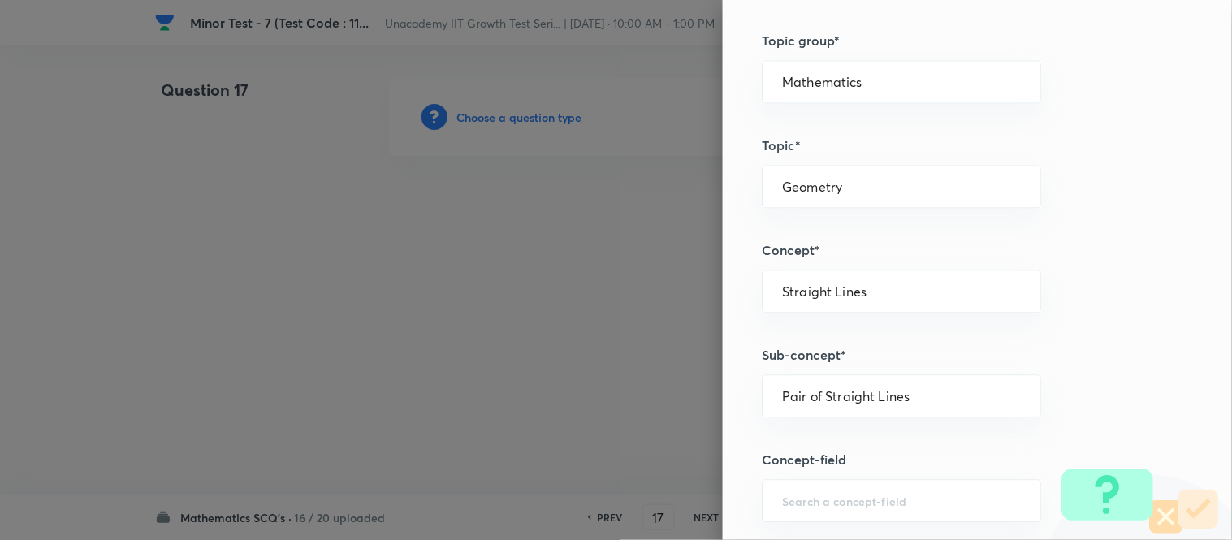
type input "Geometry"
type input "Straight Lines"
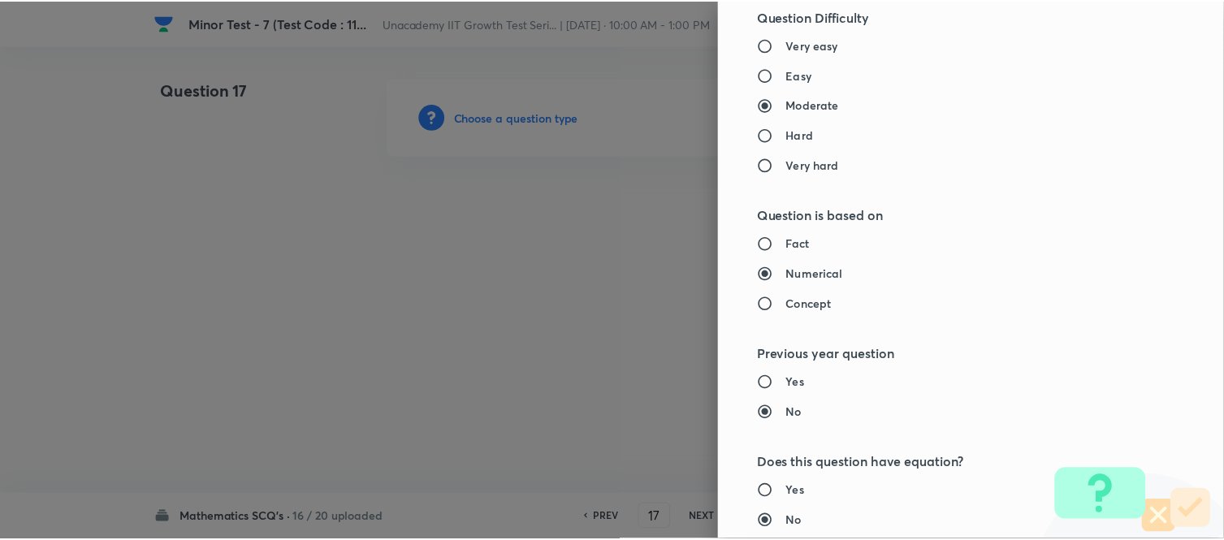
scroll to position [1715, 0]
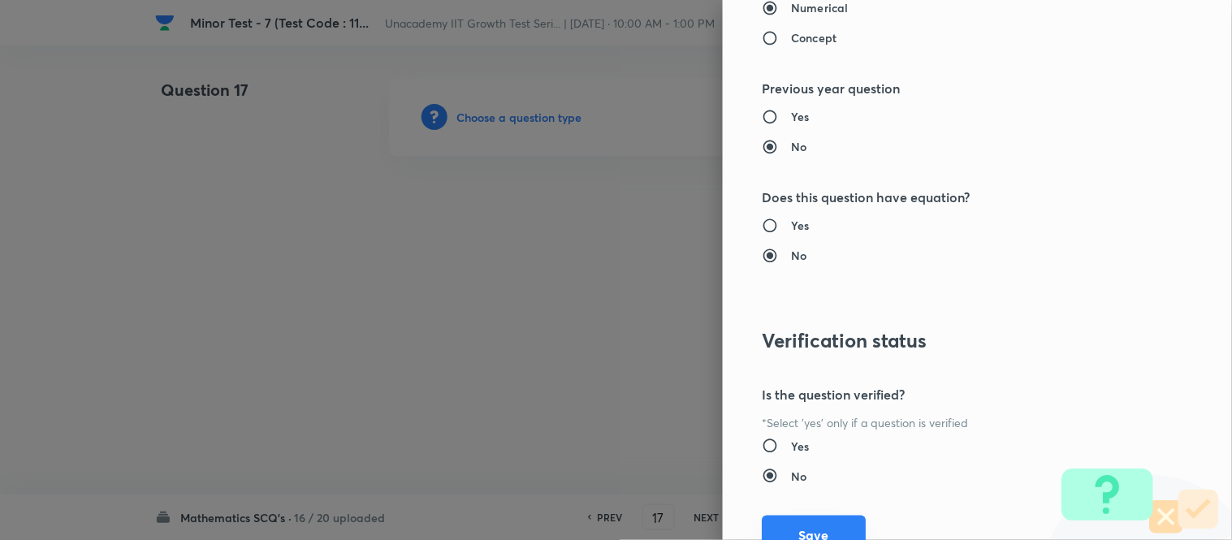
click at [814, 486] on button "Save" at bounding box center [814, 535] width 104 height 39
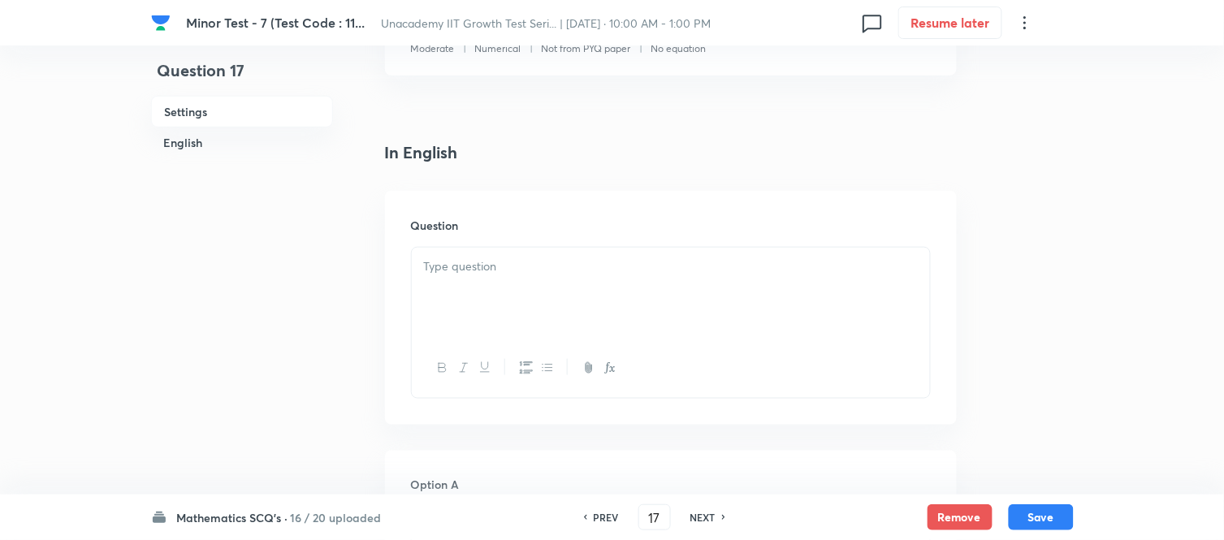
scroll to position [361, 0]
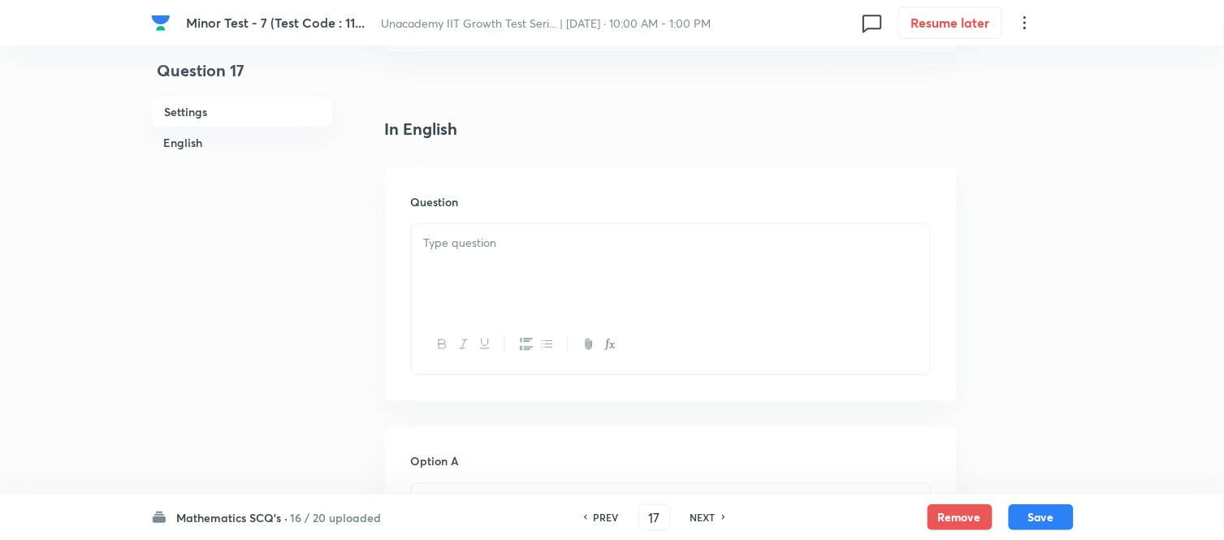
click at [523, 269] on div at bounding box center [671, 269] width 518 height 91
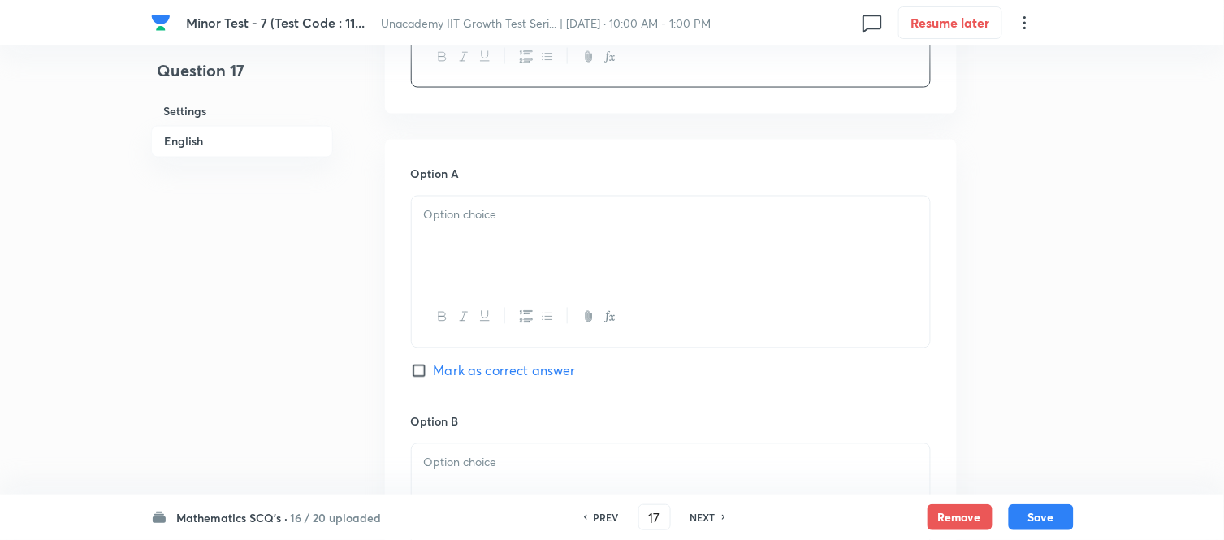
scroll to position [721, 0]
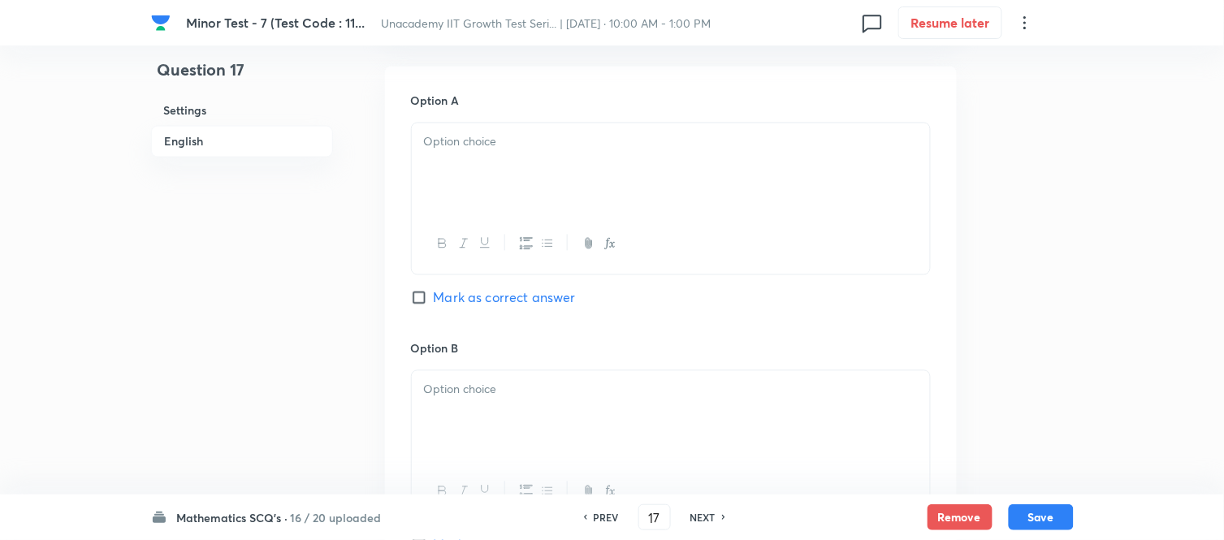
click at [445, 184] on div at bounding box center [671, 168] width 518 height 91
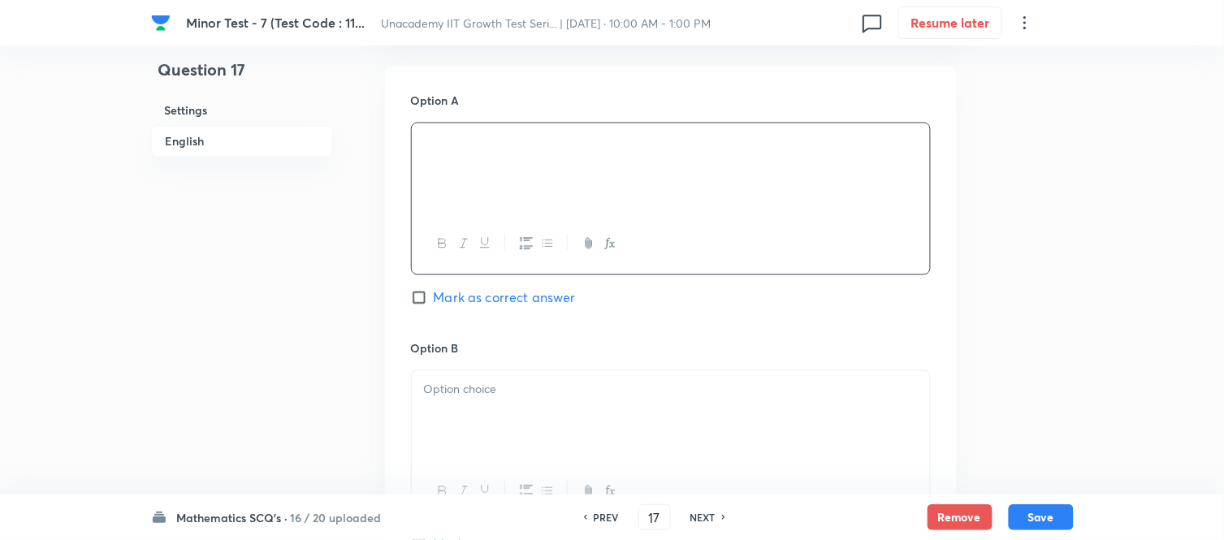
click at [467, 405] on div at bounding box center [671, 416] width 518 height 91
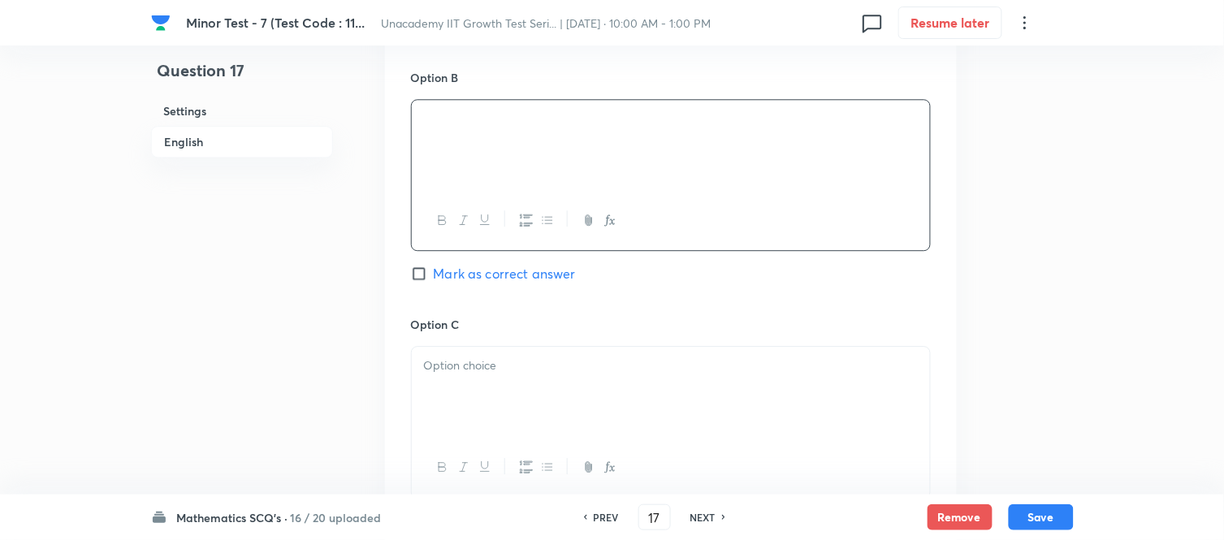
click at [476, 366] on p at bounding box center [671, 366] width 494 height 19
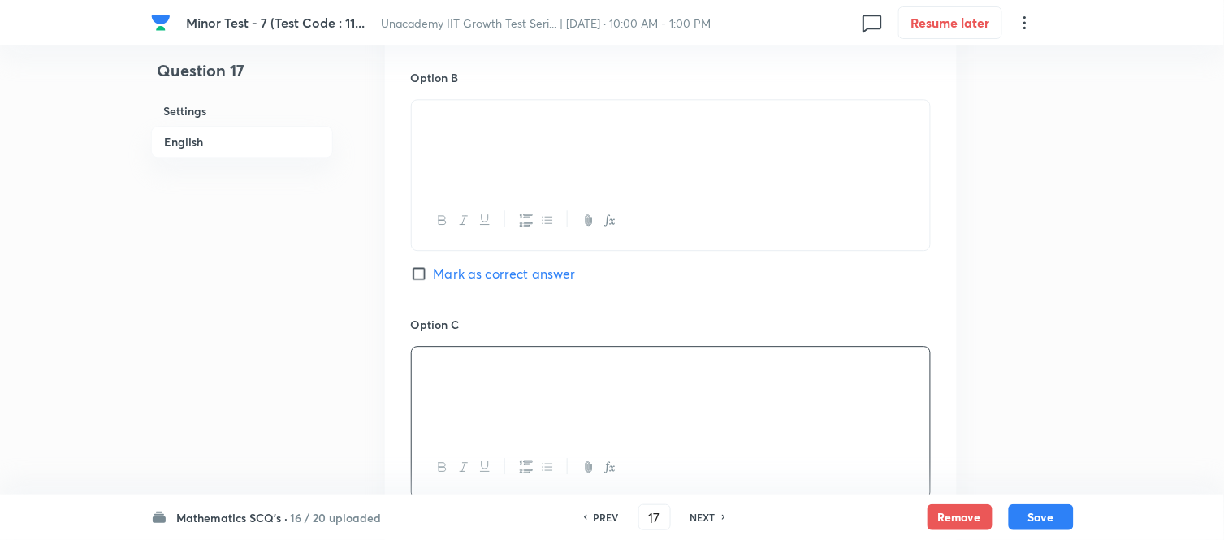
click at [419, 278] on input "Mark as correct answer" at bounding box center [422, 274] width 23 height 16
checkbox input "true"
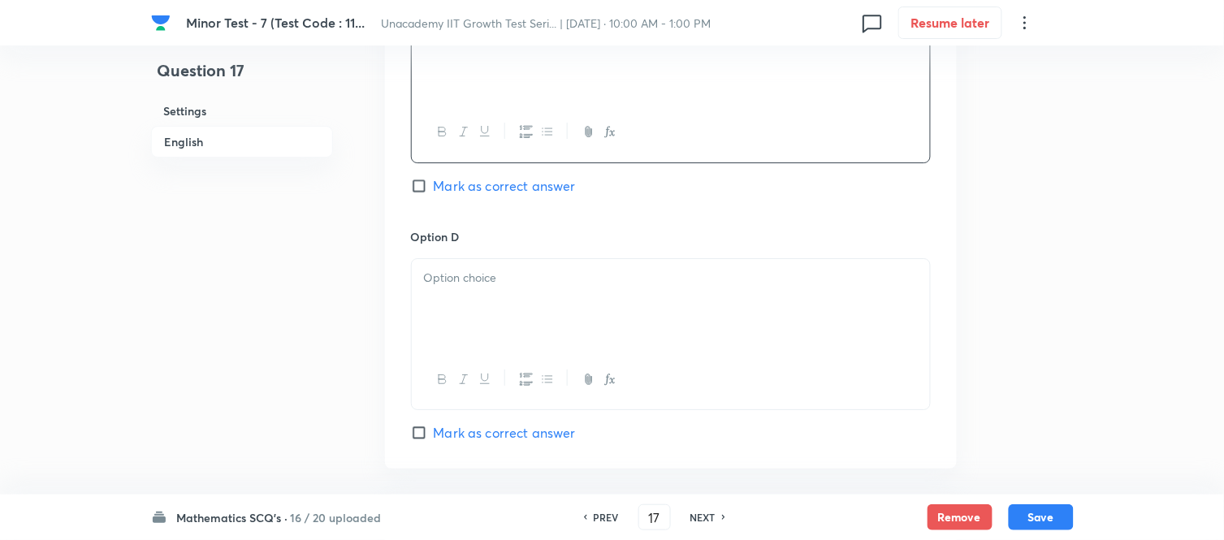
scroll to position [1354, 0]
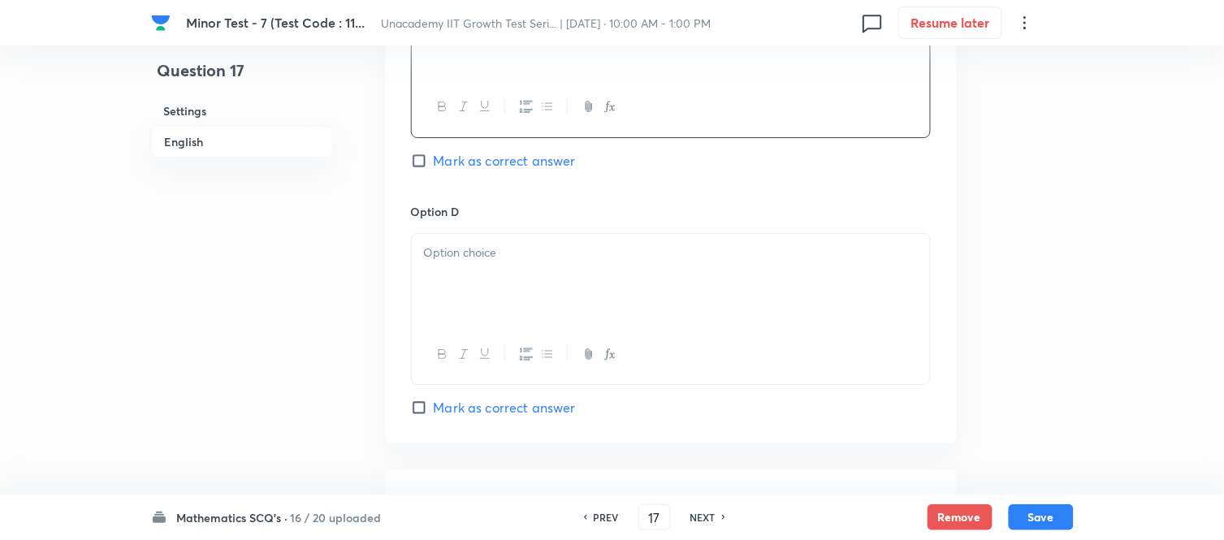
click at [474, 289] on div at bounding box center [671, 279] width 518 height 91
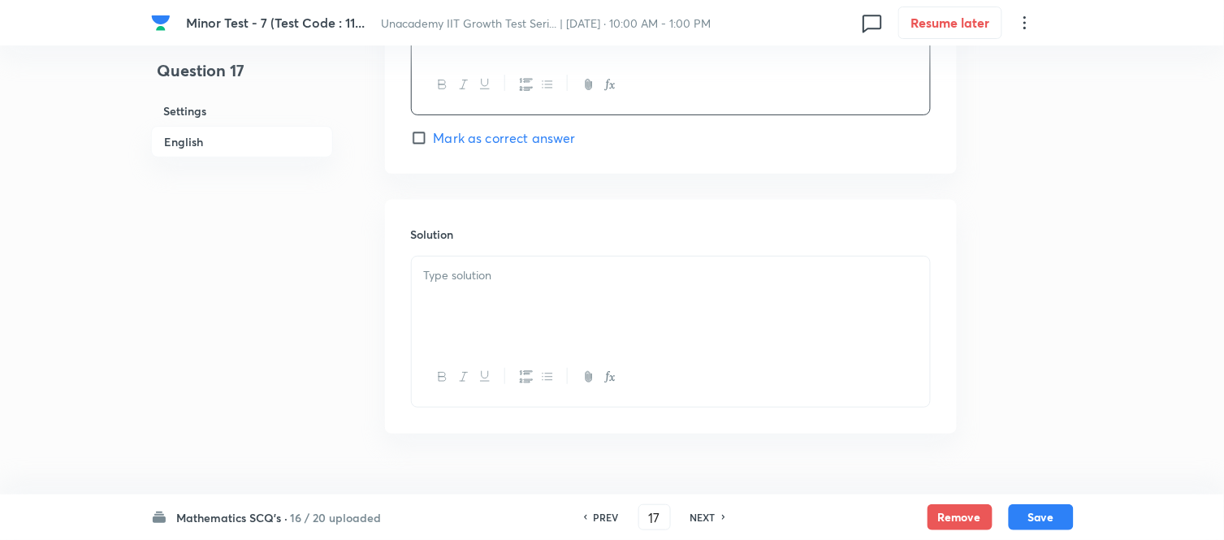
scroll to position [1625, 0]
click at [461, 282] on p at bounding box center [671, 274] width 494 height 19
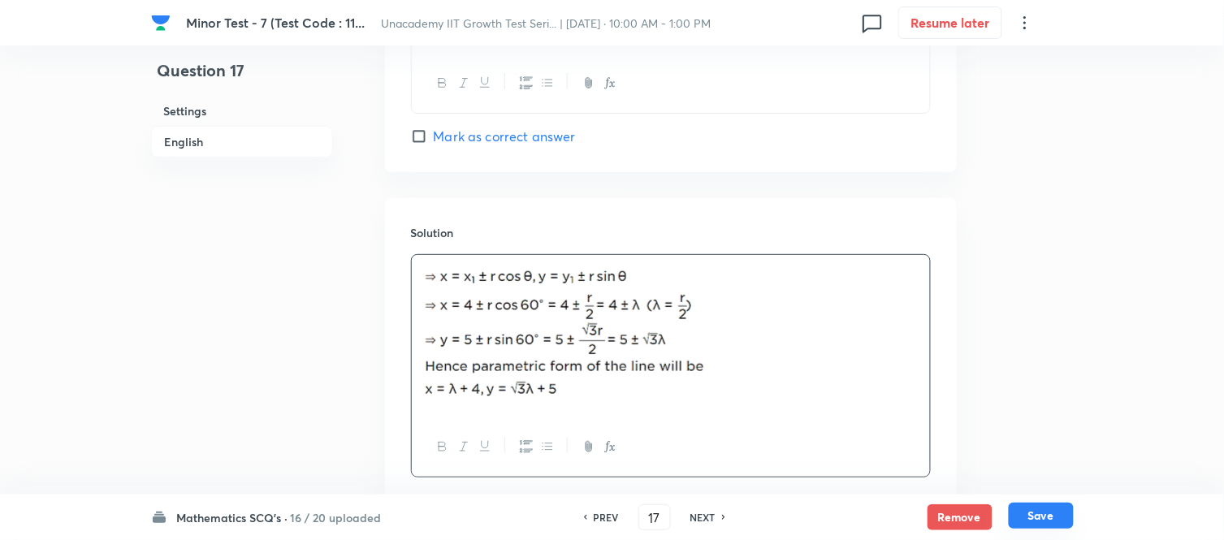
click at [1025, 486] on button "Save" at bounding box center [1041, 516] width 65 height 26
type input "18"
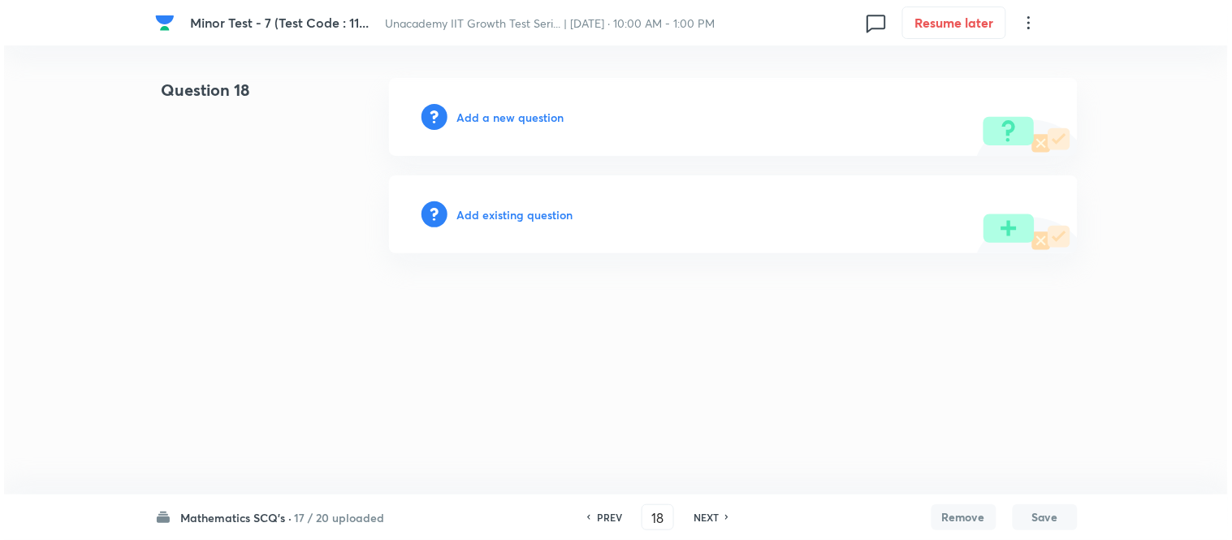
scroll to position [0, 0]
click at [522, 110] on h6 "Add a new question" at bounding box center [510, 117] width 107 height 17
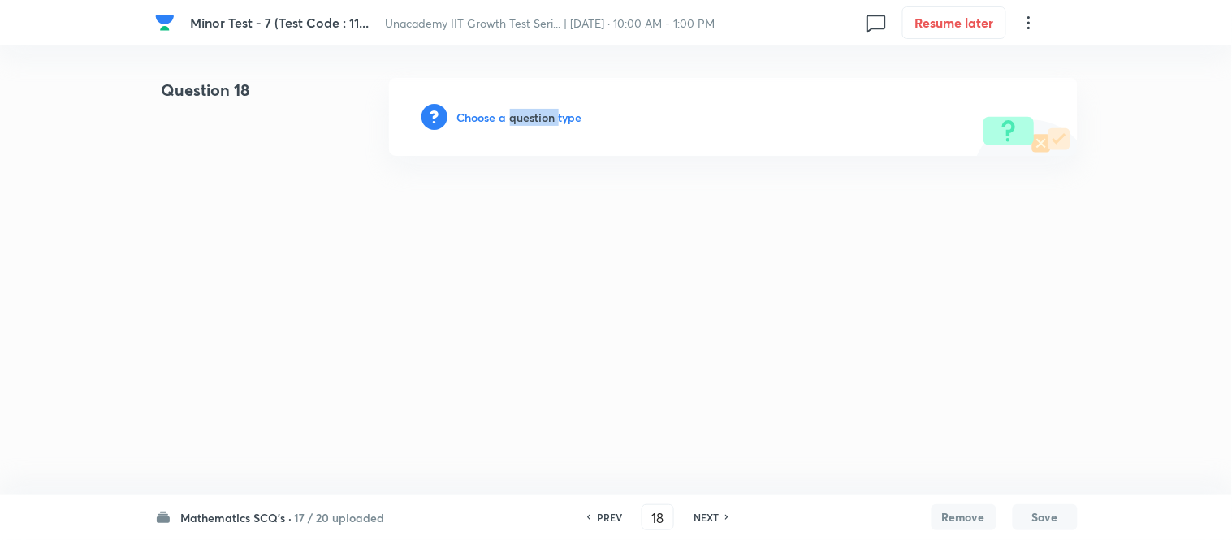
click at [522, 110] on h6 "Choose a question type" at bounding box center [519, 117] width 125 height 17
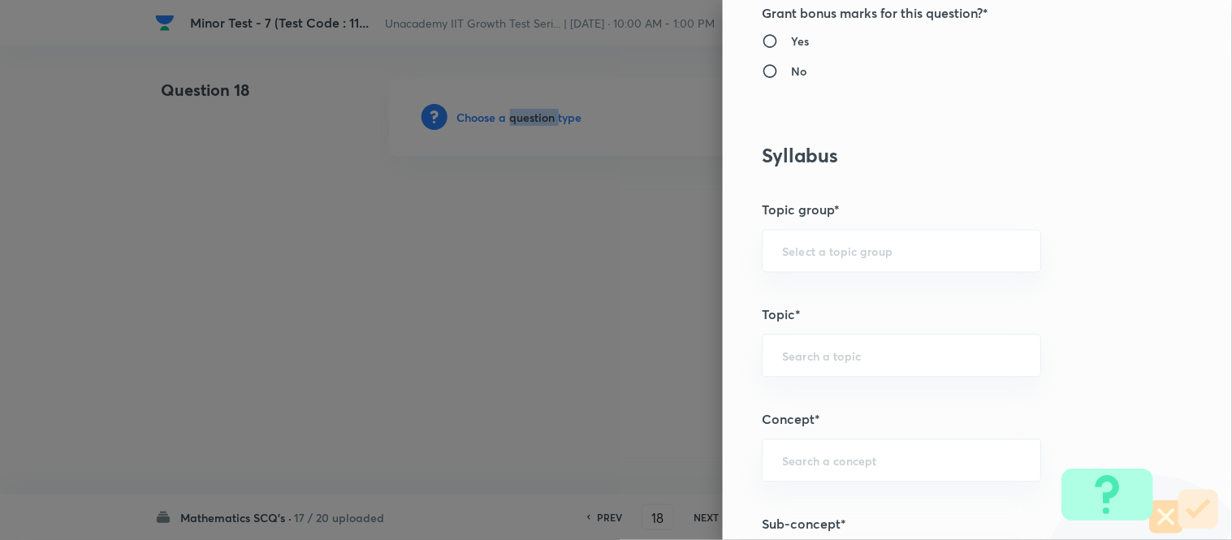
scroll to position [812, 0]
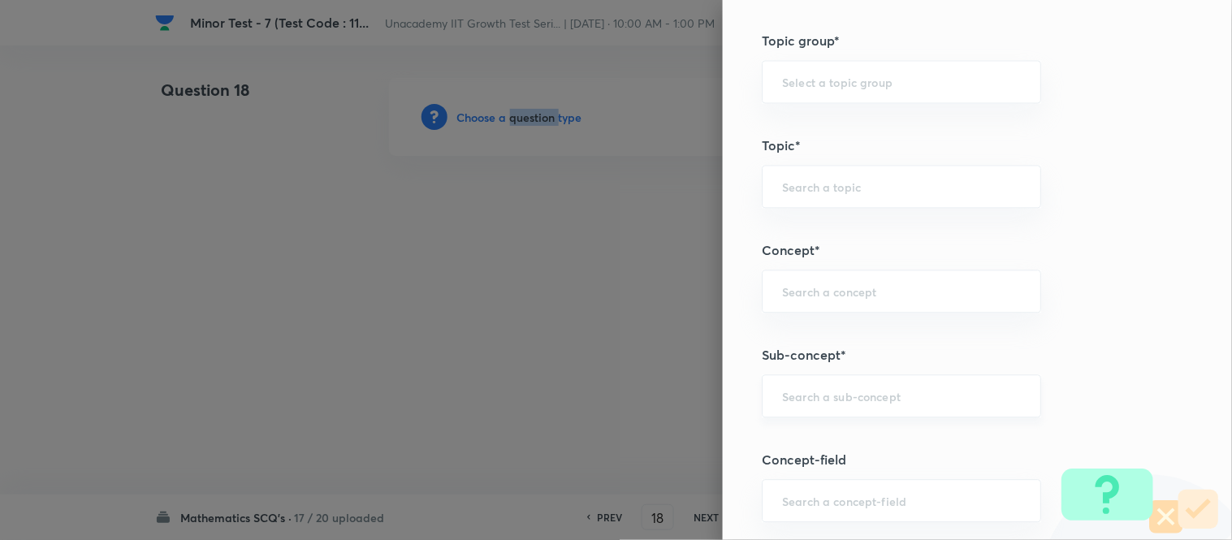
click at [812, 387] on div "​" at bounding box center [901, 396] width 279 height 43
click at [813, 436] on li "Pair of Straight Lines" at bounding box center [889, 443] width 278 height 29
type input "Pair of Straight Lines"
type input "Mathematics"
type input "Geometry"
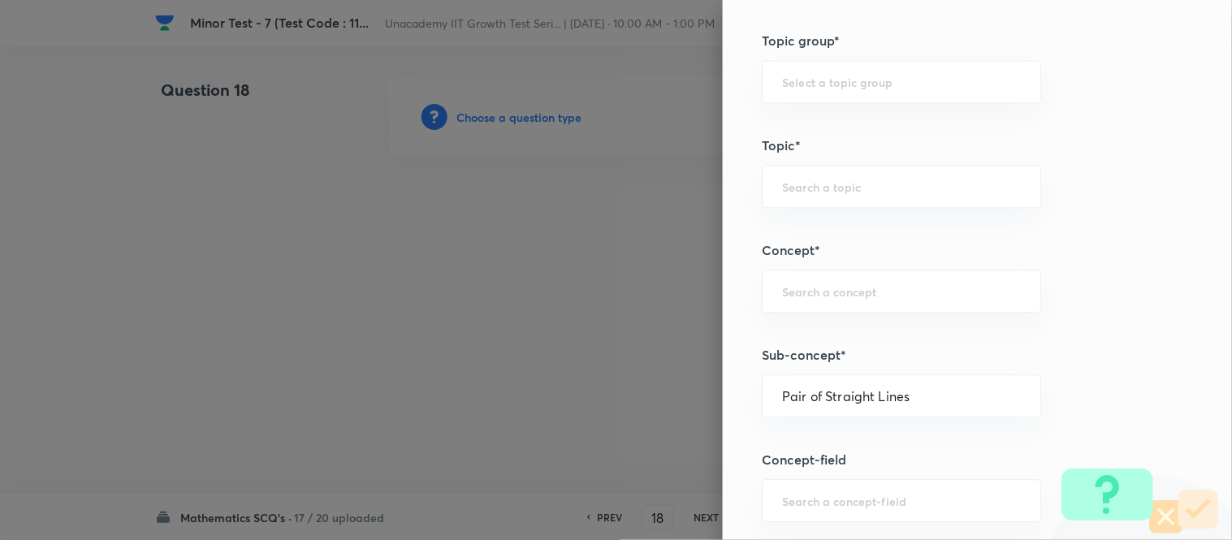
type input "Straight Lines"
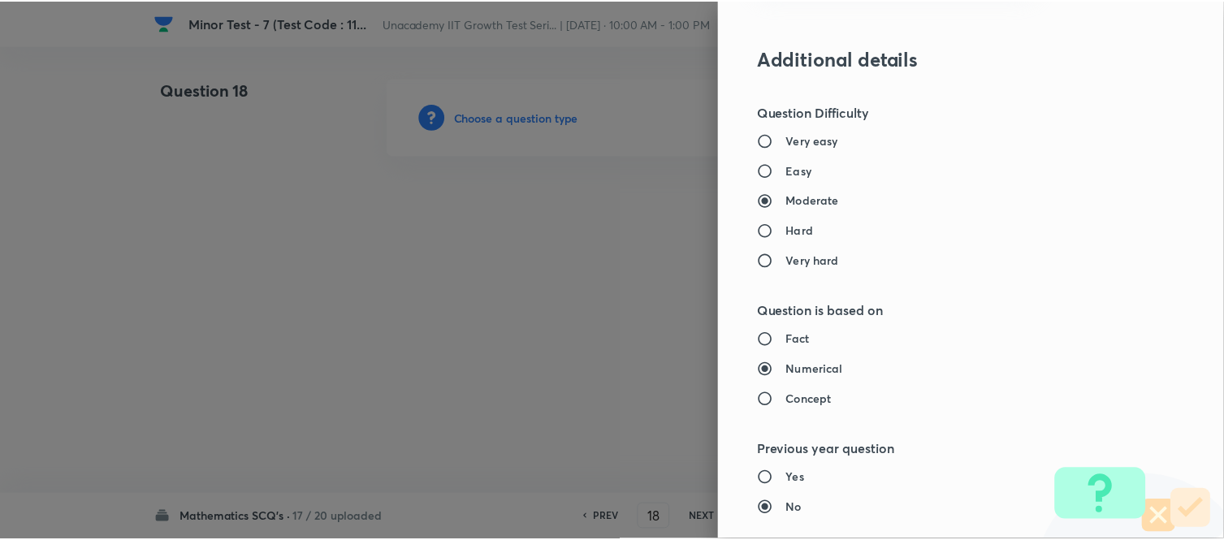
scroll to position [1783, 0]
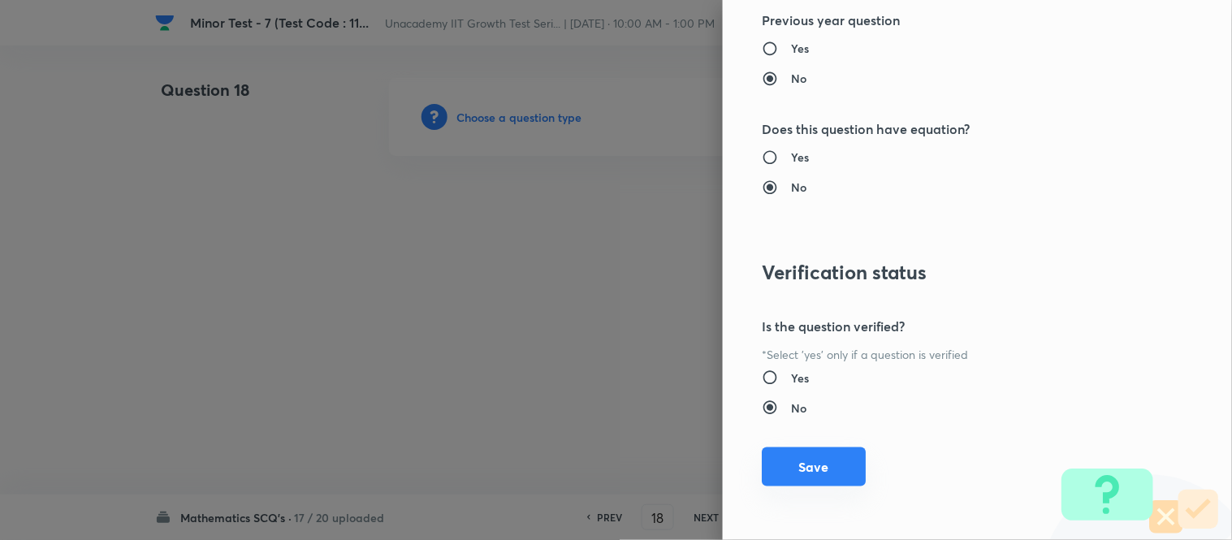
click at [809, 465] on button "Save" at bounding box center [814, 467] width 104 height 39
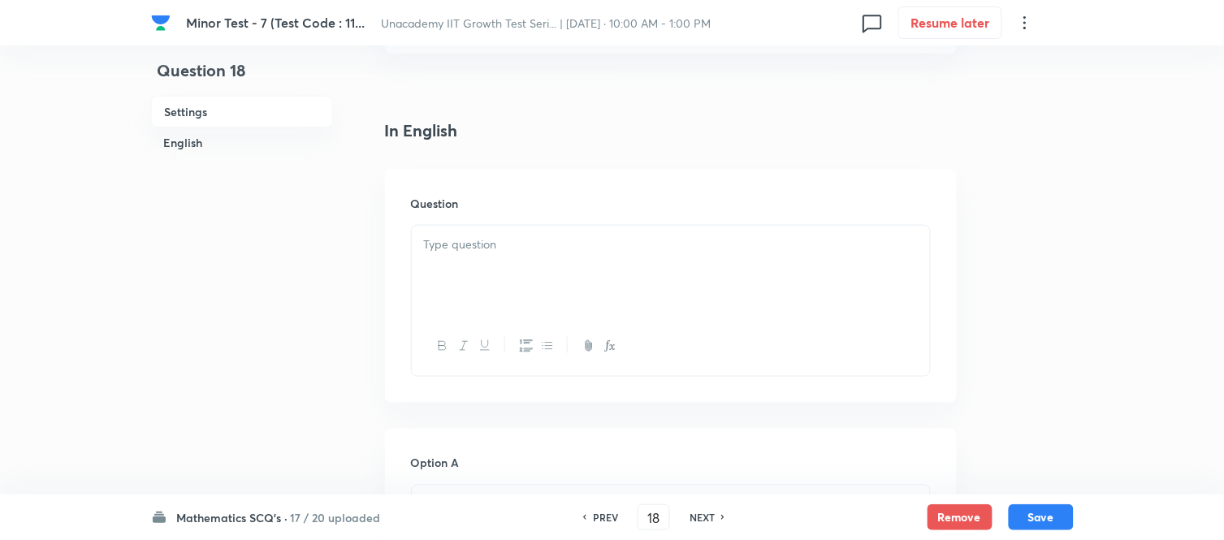
scroll to position [361, 0]
click at [492, 274] on div at bounding box center [671, 269] width 518 height 91
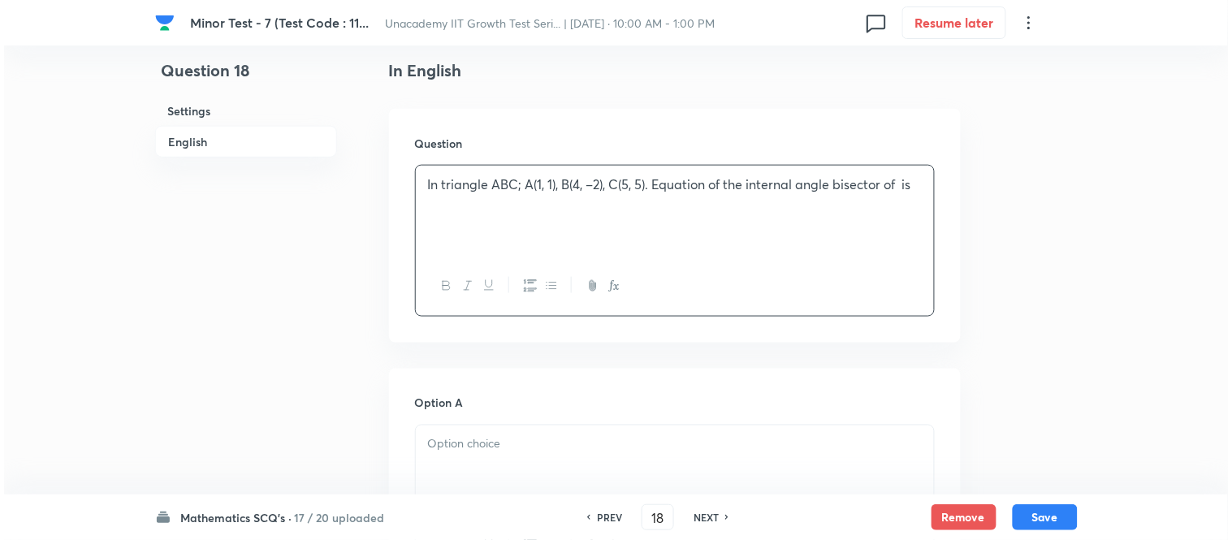
scroll to position [451, 0]
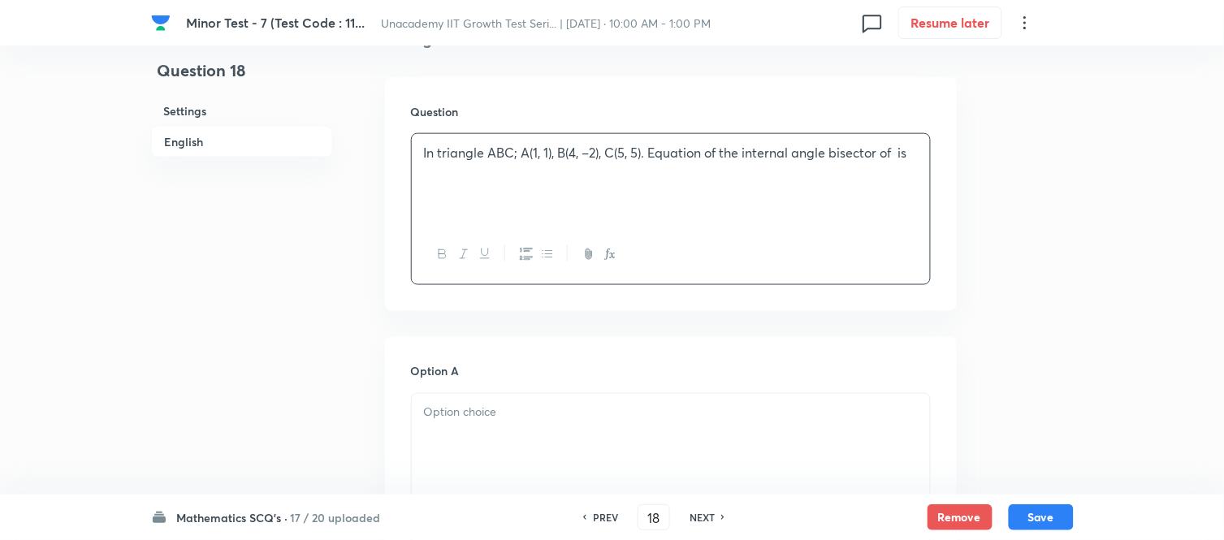
click at [898, 157] on p "In triangle ABC; A(1, 1), B(4, –2), C(5, 5). Equation of the internal angle bis…" at bounding box center [671, 153] width 494 height 19
click at [611, 253] on icon "button" at bounding box center [612, 256] width 6 height 6
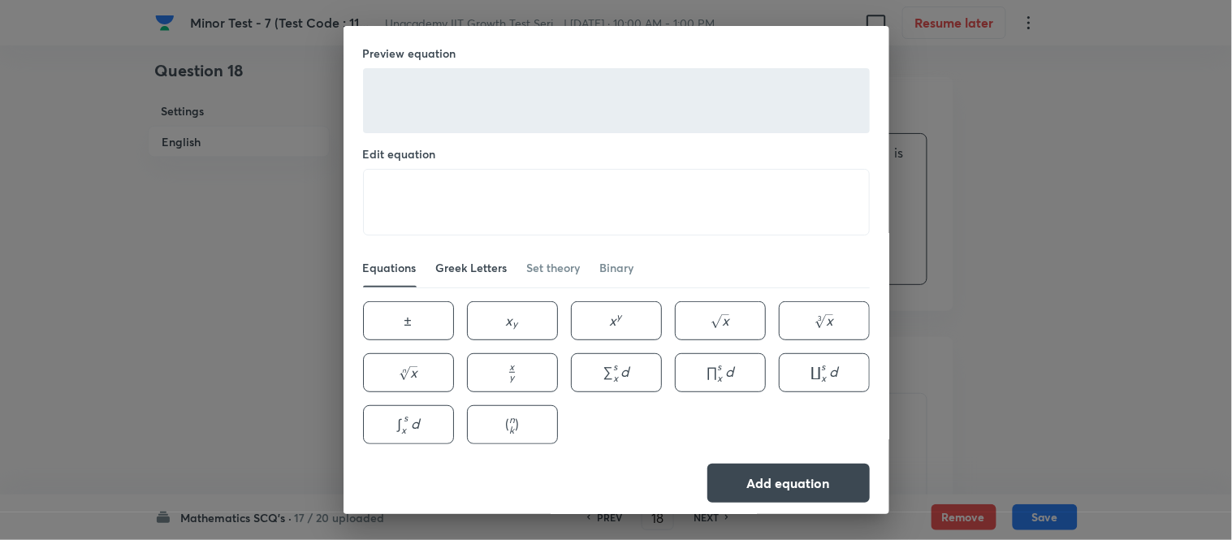
click at [479, 263] on div "Greek Letters" at bounding box center [471, 268] width 71 height 16
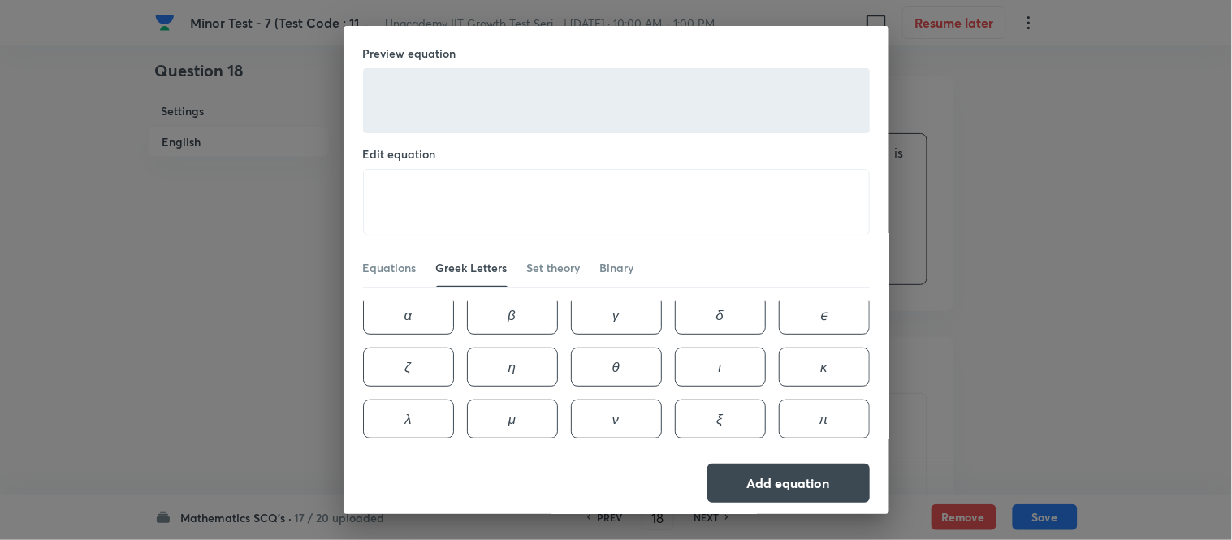
scroll to position [0, 0]
click at [555, 262] on div "Set theory" at bounding box center [554, 268] width 54 height 16
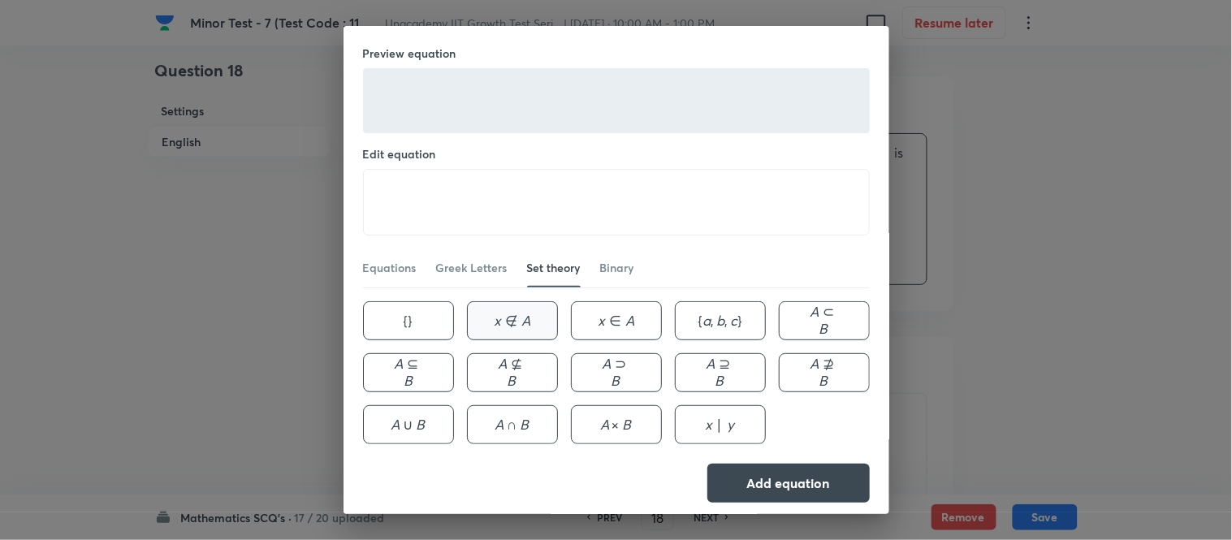
scroll to position [103, 0]
click at [614, 278] on link "Binary" at bounding box center [617, 268] width 34 height 39
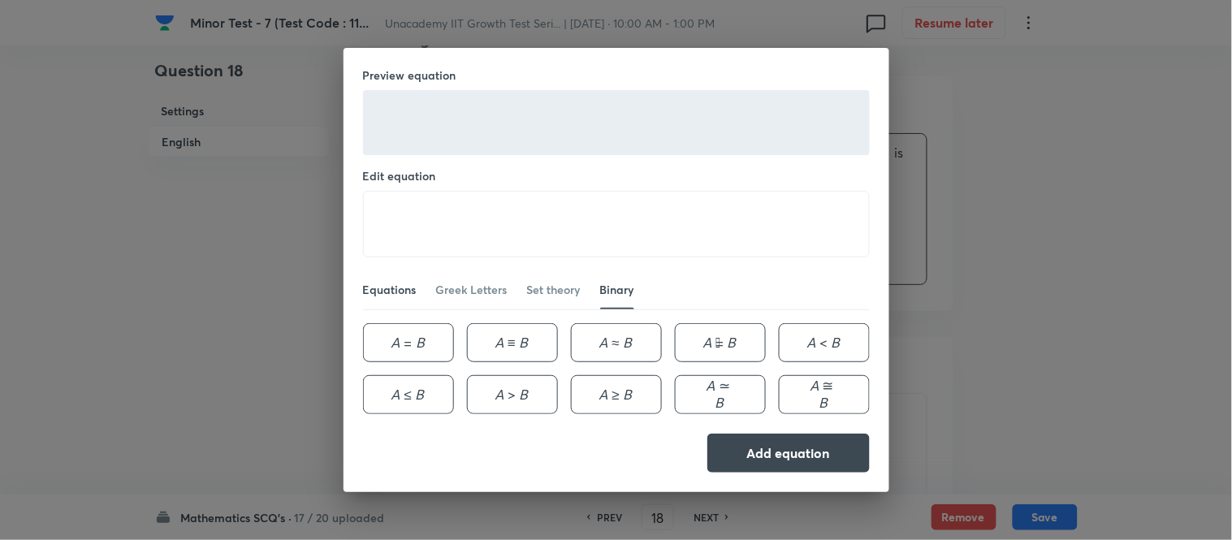
click at [395, 288] on div "Equations" at bounding box center [390, 290] width 54 height 16
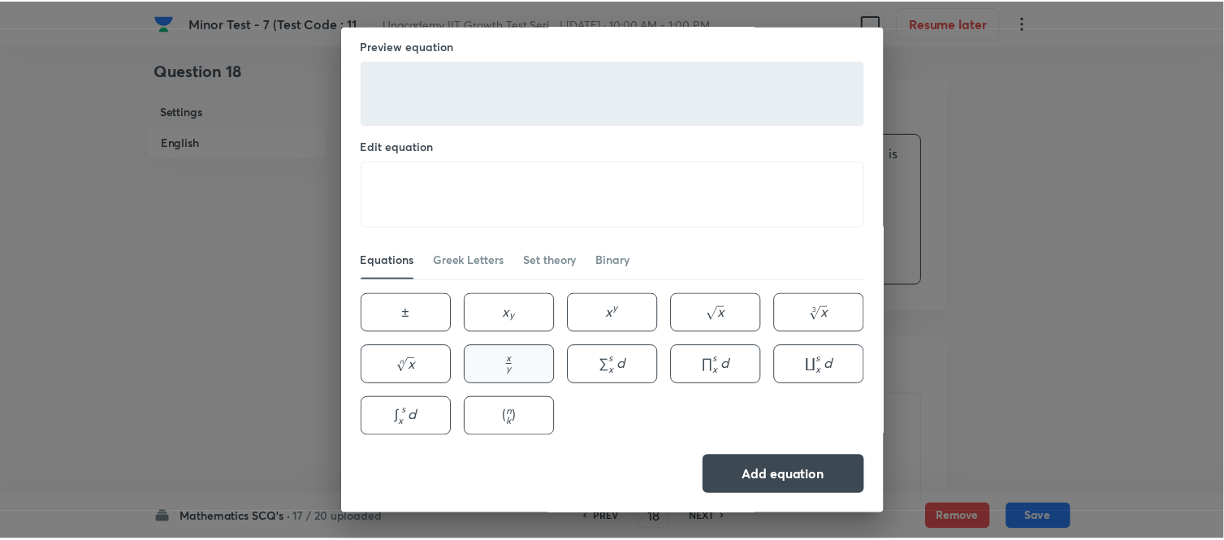
scroll to position [21, 0]
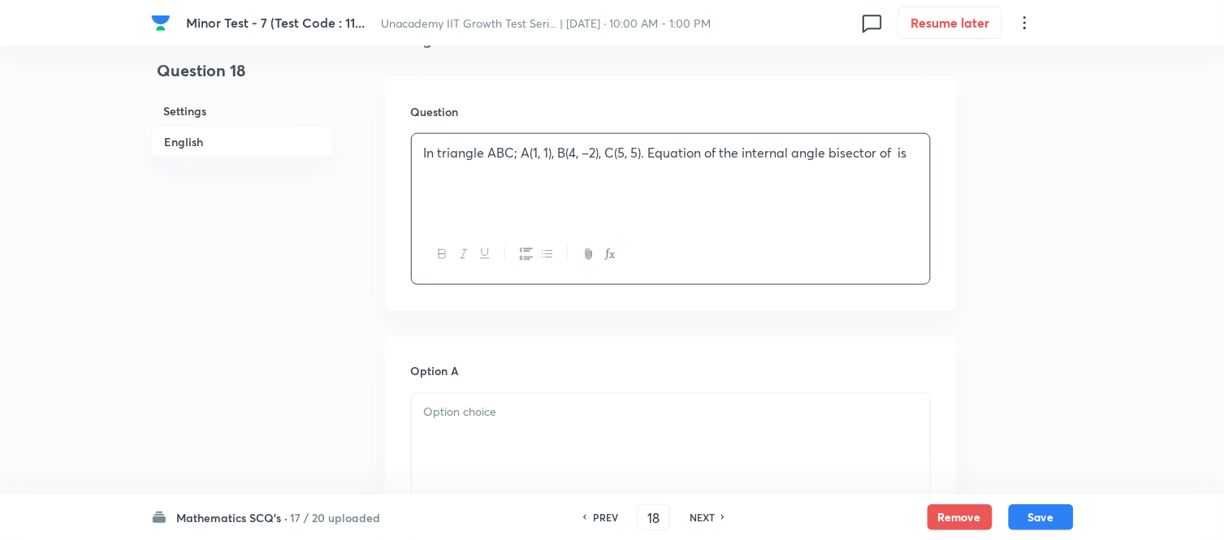
click at [618, 255] on button "button" at bounding box center [609, 255] width 21 height 20
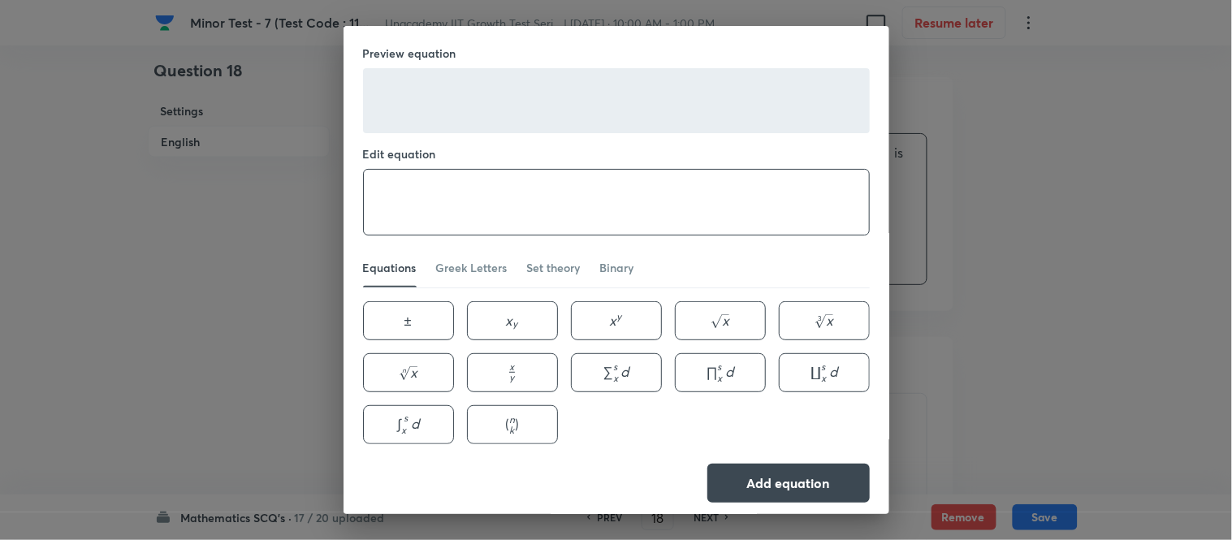
click at [524, 214] on textarea at bounding box center [616, 202] width 505 height 65
type textarea "\angle A"
click at [778, 486] on button "Add equation" at bounding box center [789, 481] width 162 height 39
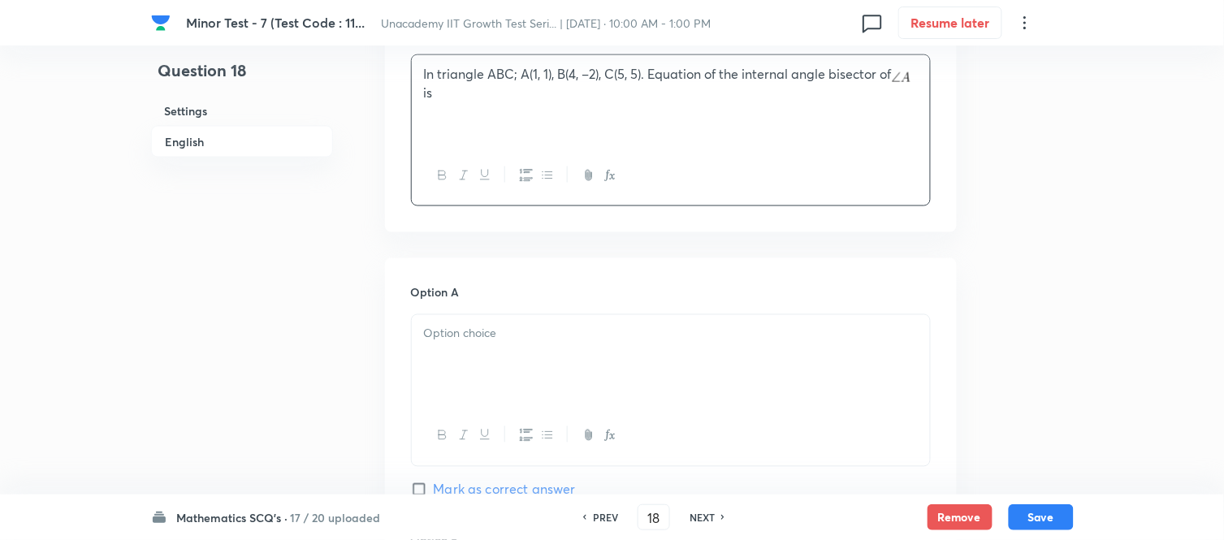
scroll to position [631, 0]
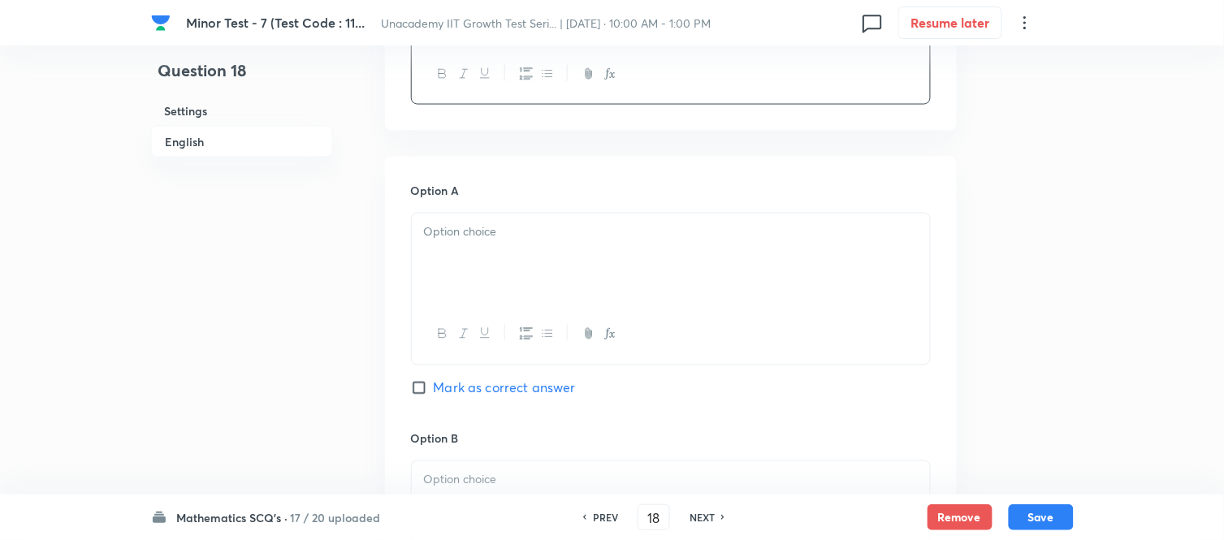
click at [508, 264] on div at bounding box center [671, 259] width 518 height 91
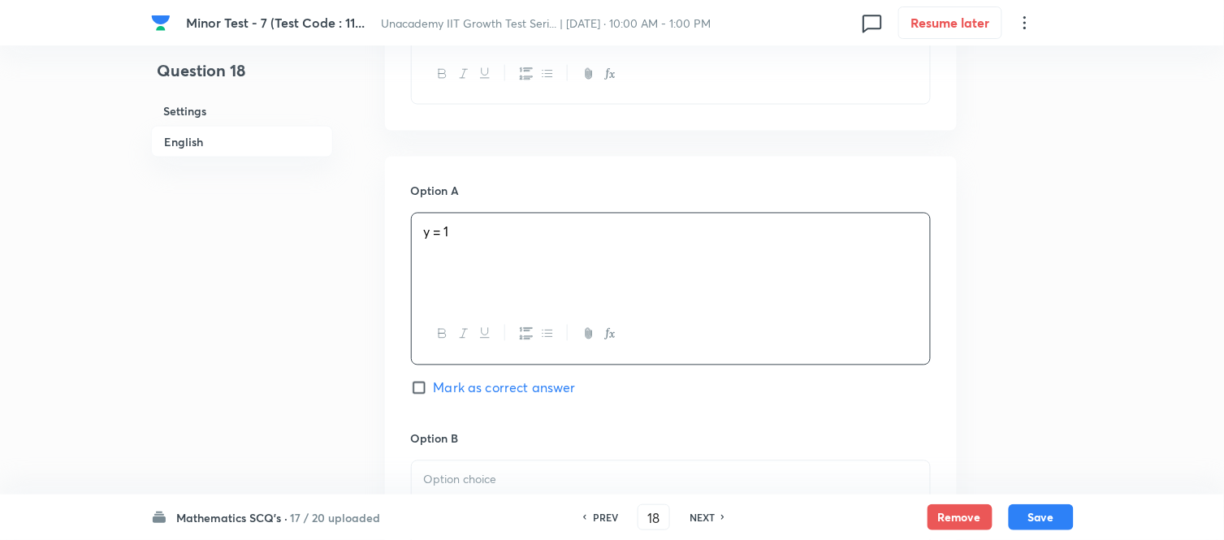
click at [457, 391] on span "Mark as correct answer" at bounding box center [505, 388] width 142 height 19
click at [434, 391] on input "Mark as correct answer" at bounding box center [422, 388] width 23 height 16
checkbox input "true"
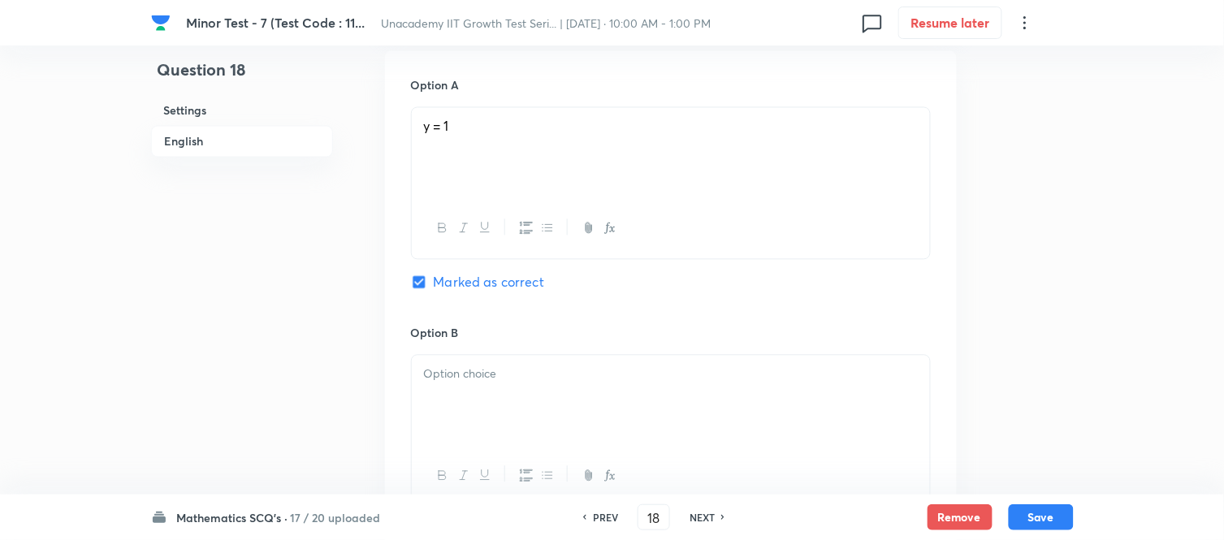
scroll to position [903, 0]
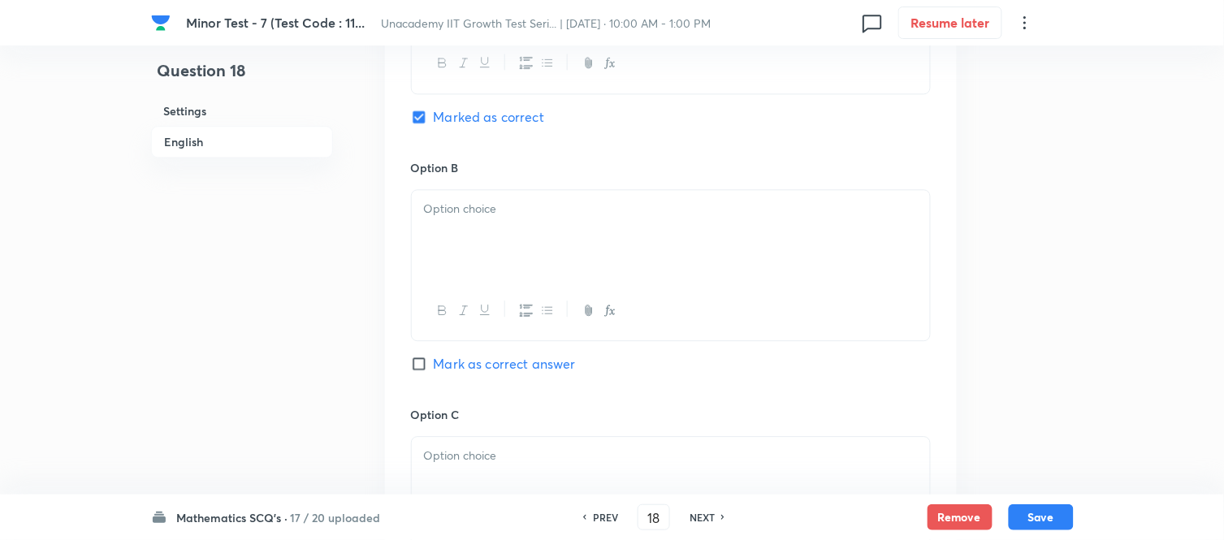
click at [466, 262] on div at bounding box center [671, 235] width 518 height 91
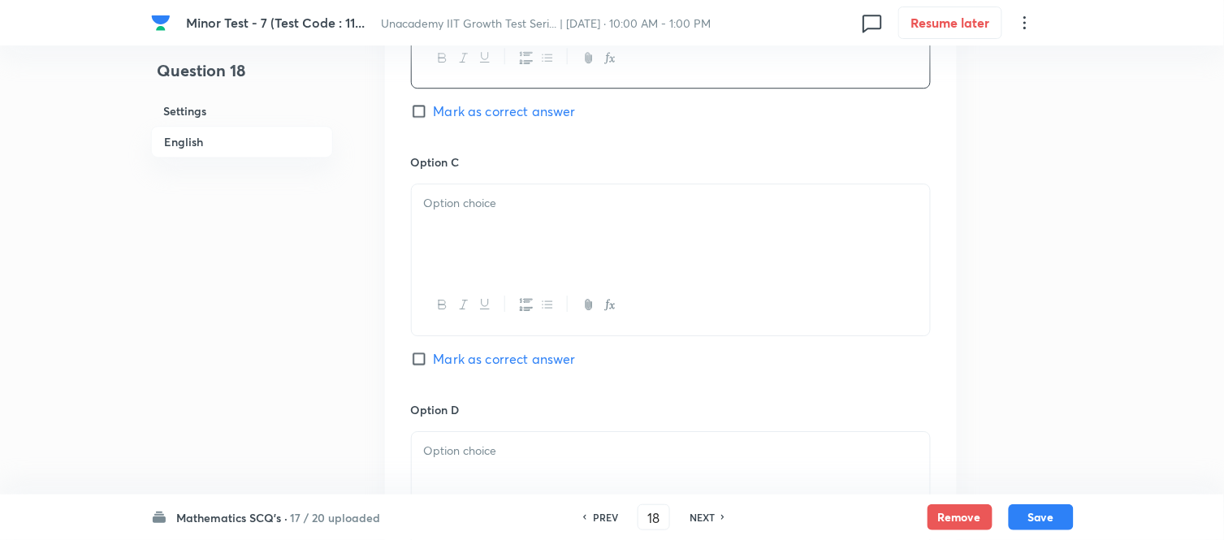
scroll to position [1173, 0]
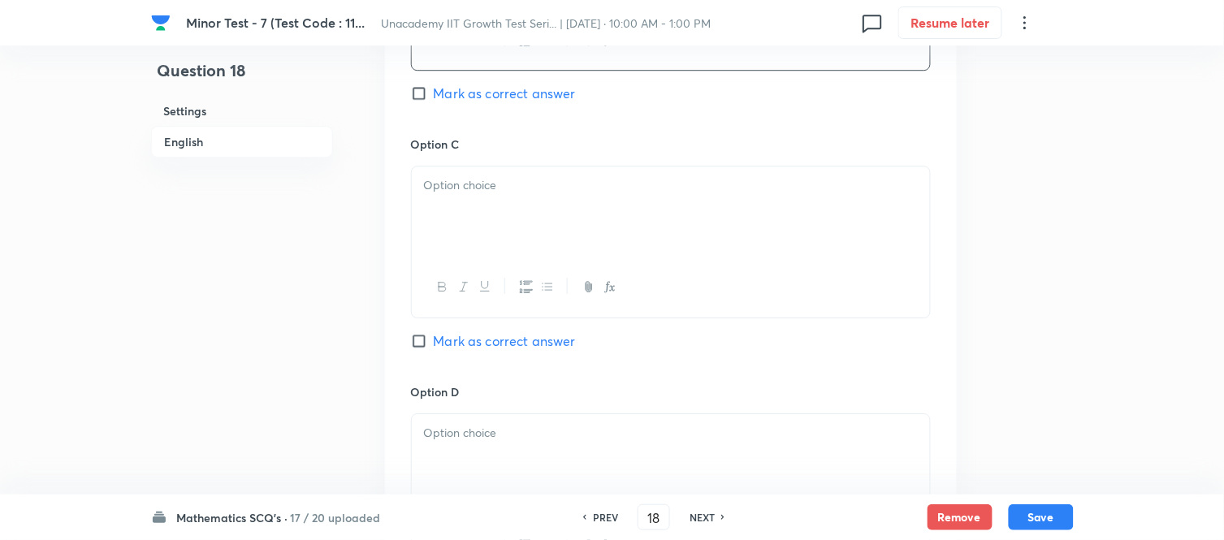
click at [485, 231] on div at bounding box center [671, 212] width 518 height 91
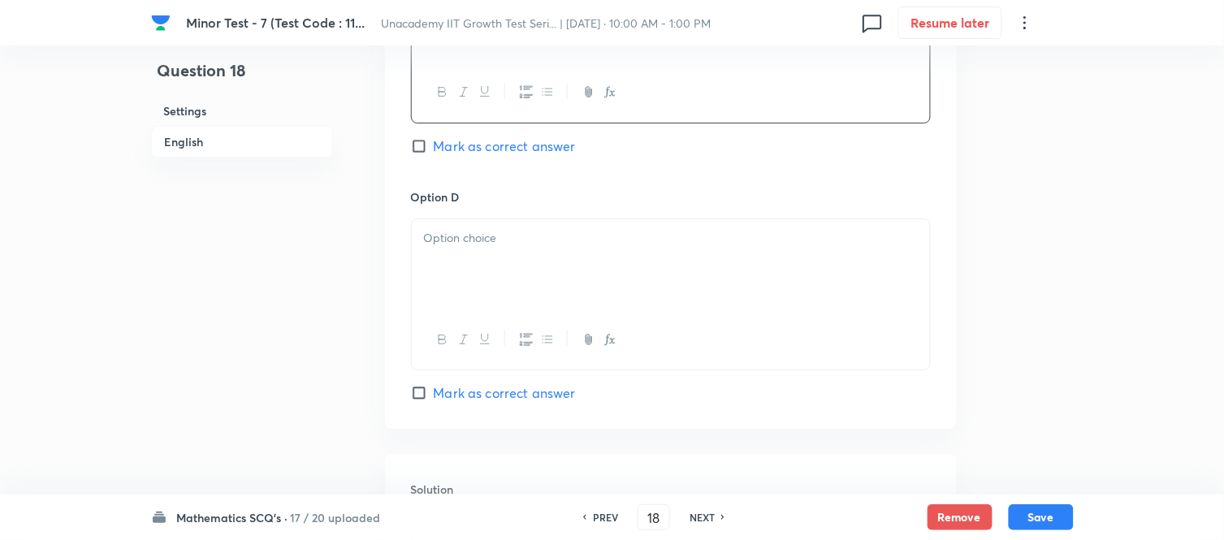
scroll to position [1444, 0]
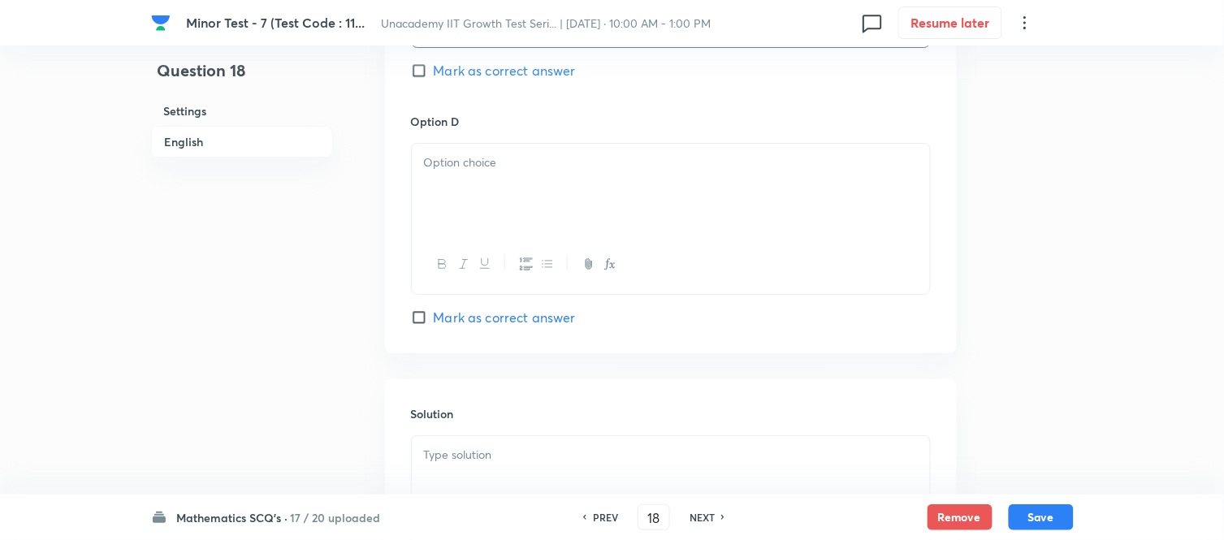
click at [463, 224] on div at bounding box center [671, 189] width 518 height 91
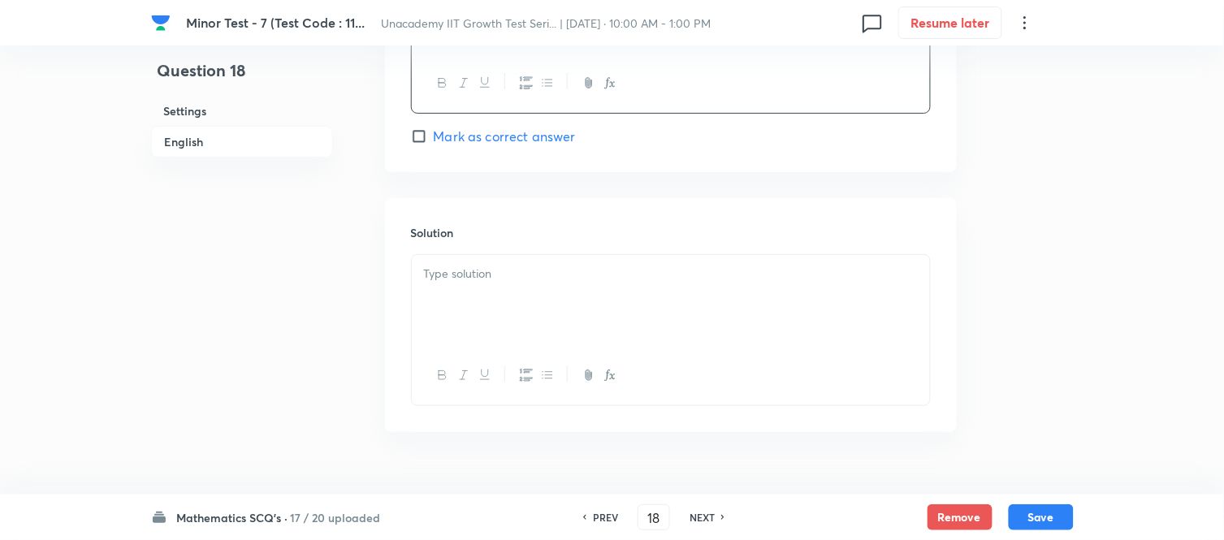
click at [489, 290] on div at bounding box center [671, 300] width 518 height 91
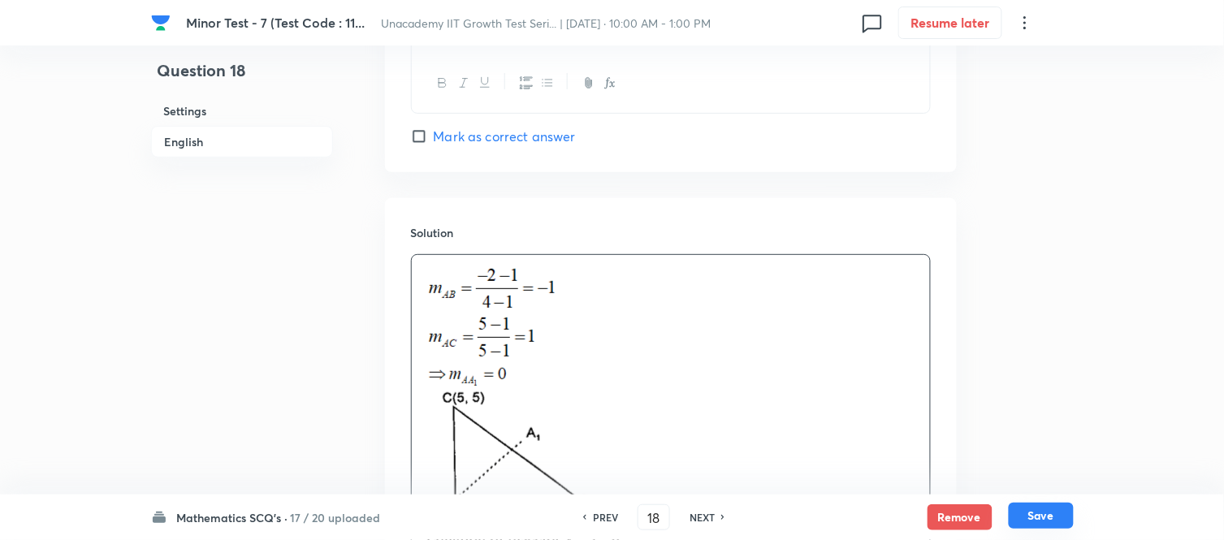
click at [1027, 486] on button "Save" at bounding box center [1041, 516] width 65 height 26
type input "19"
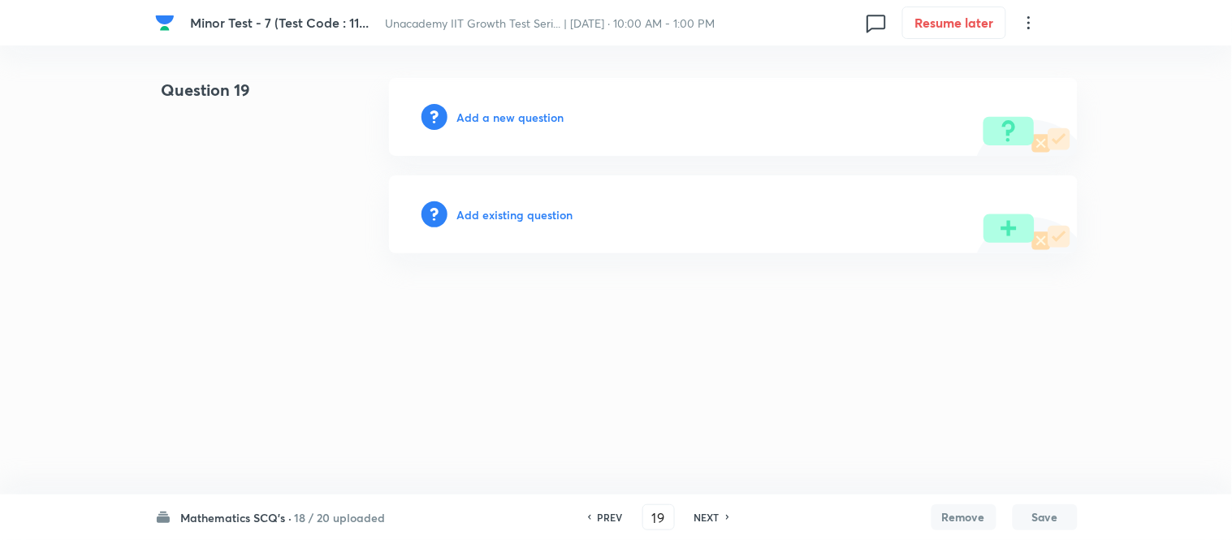
click at [499, 118] on h6 "Add a new question" at bounding box center [510, 117] width 107 height 17
click at [499, 118] on h6 "Choose a question type" at bounding box center [519, 117] width 125 height 17
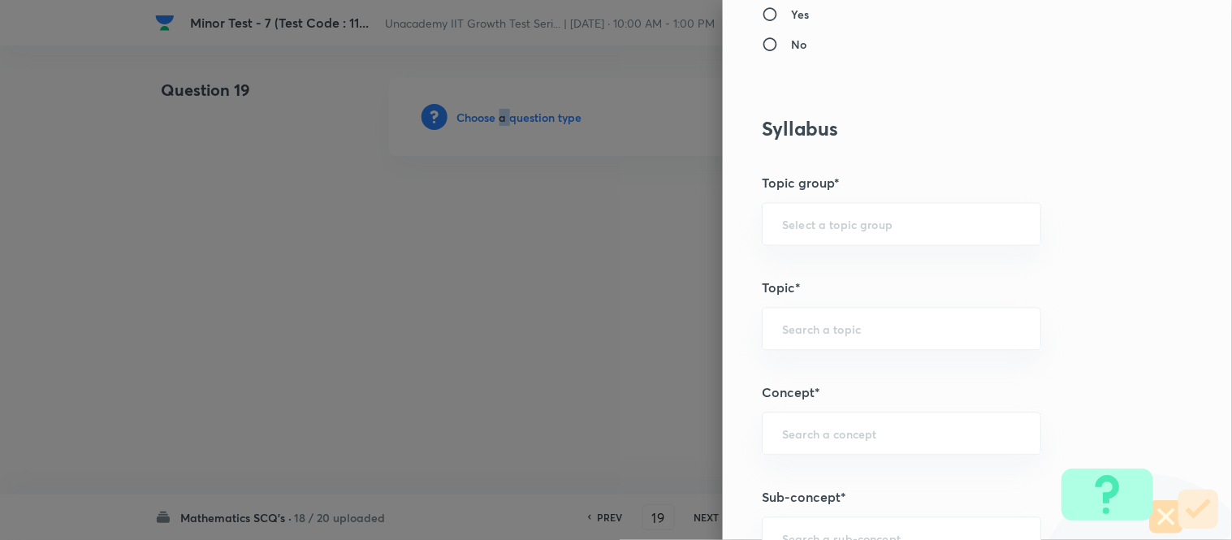
scroll to position [903, 0]
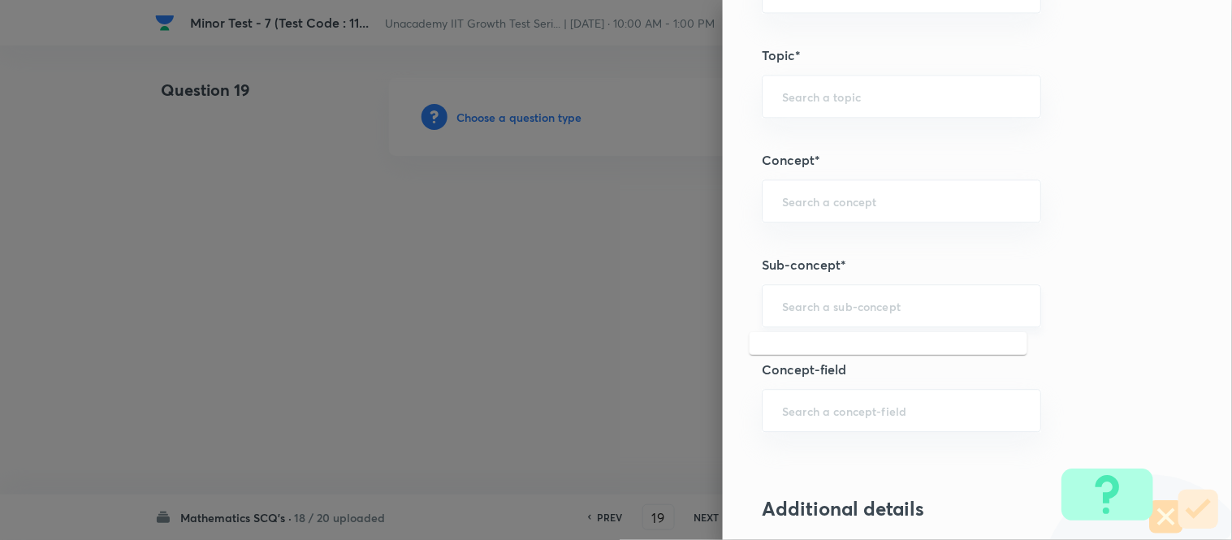
click at [815, 310] on input "text" at bounding box center [901, 305] width 239 height 15
click at [849, 349] on li "Pair of Straight Lines" at bounding box center [889, 353] width 278 height 29
type input "Pair of Straight Lines"
type input "Mathematics"
type input "Geometry"
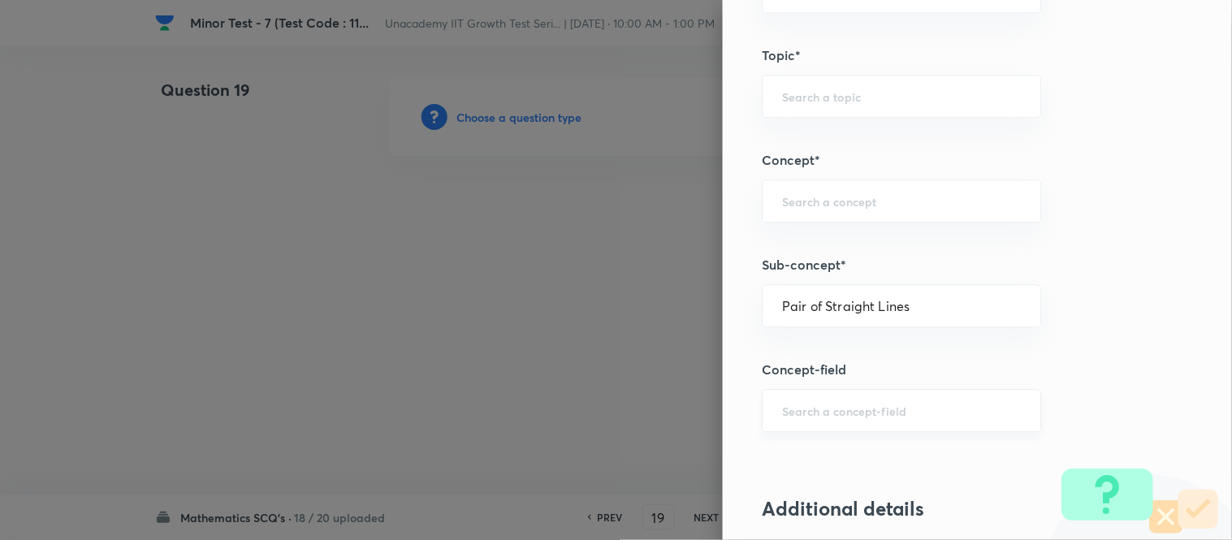
type input "Straight Lines"
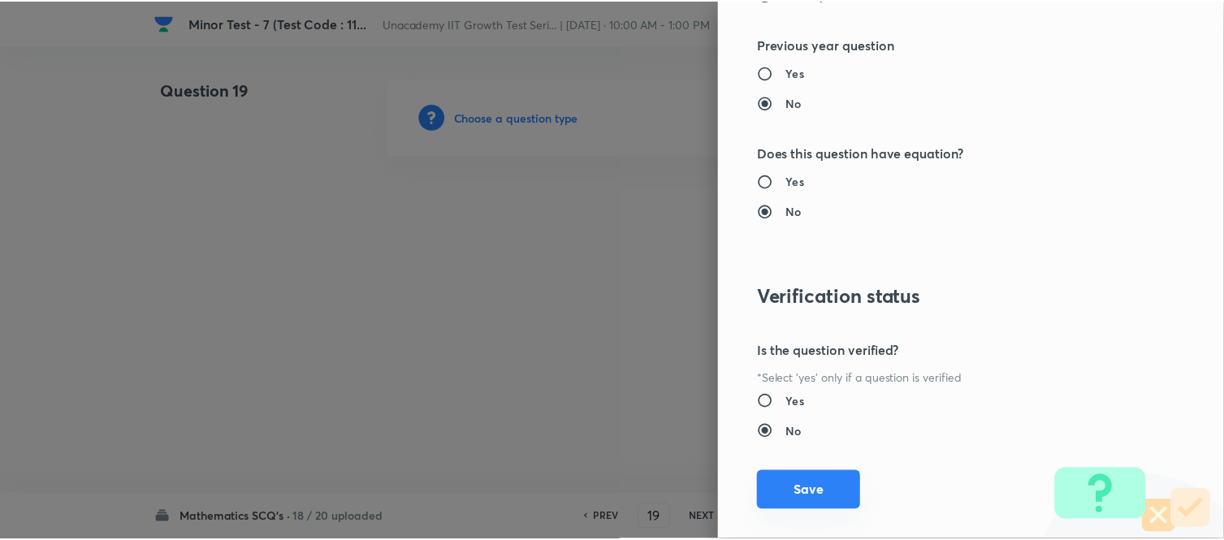
scroll to position [1783, 0]
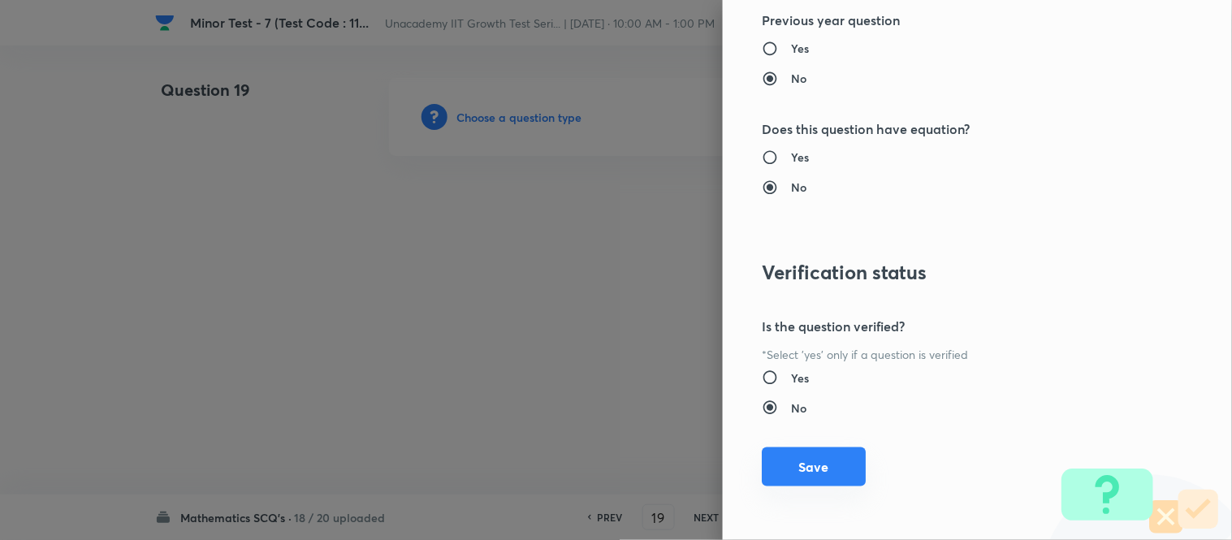
click at [788, 469] on button "Save" at bounding box center [814, 467] width 104 height 39
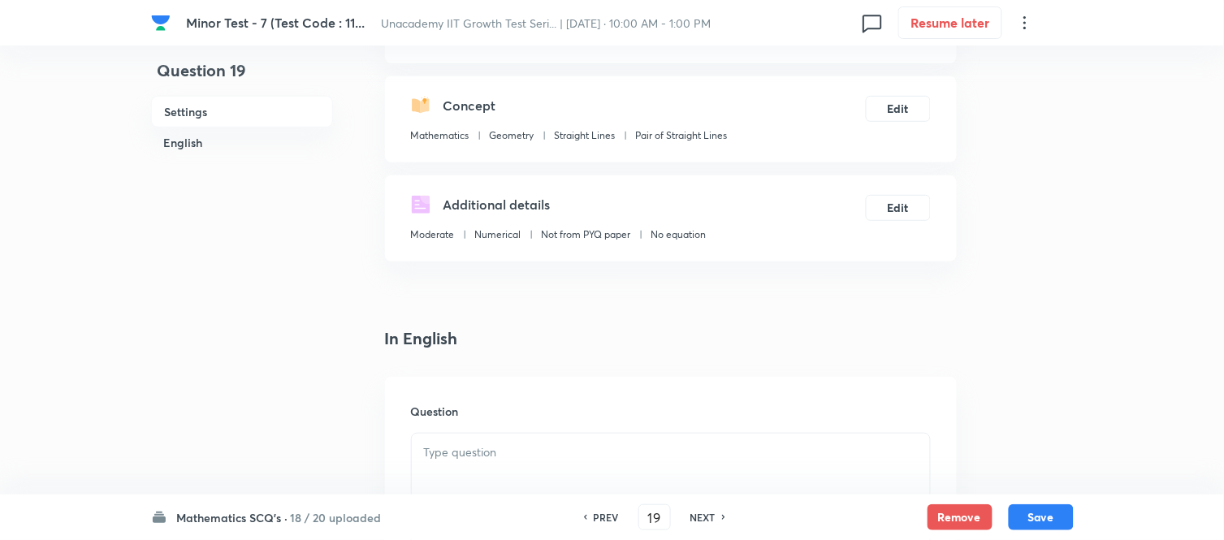
scroll to position [361, 0]
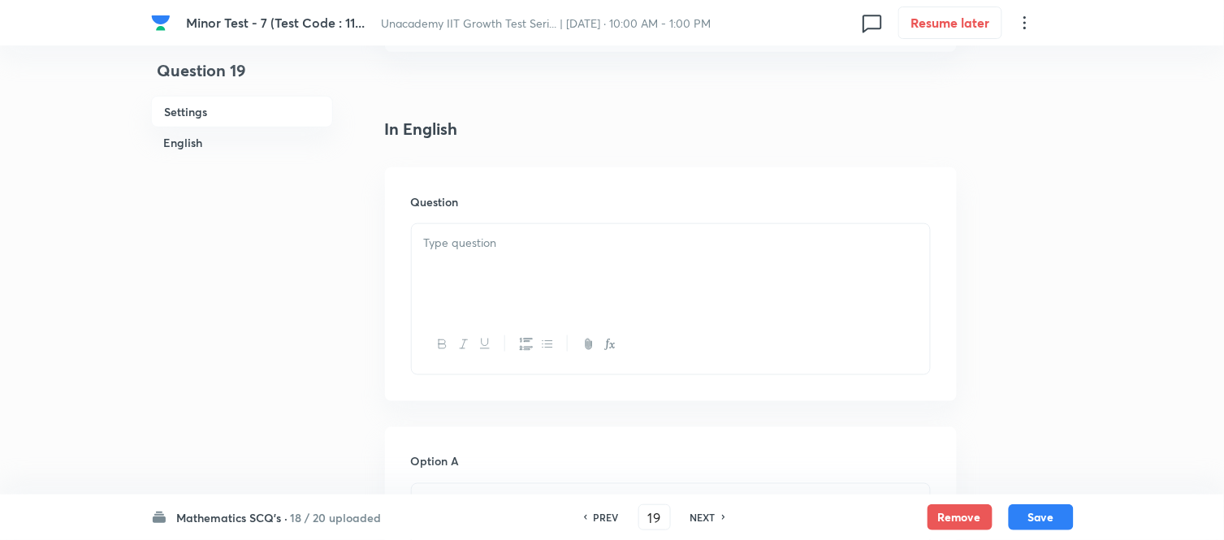
click at [509, 276] on div at bounding box center [671, 269] width 518 height 91
paste div
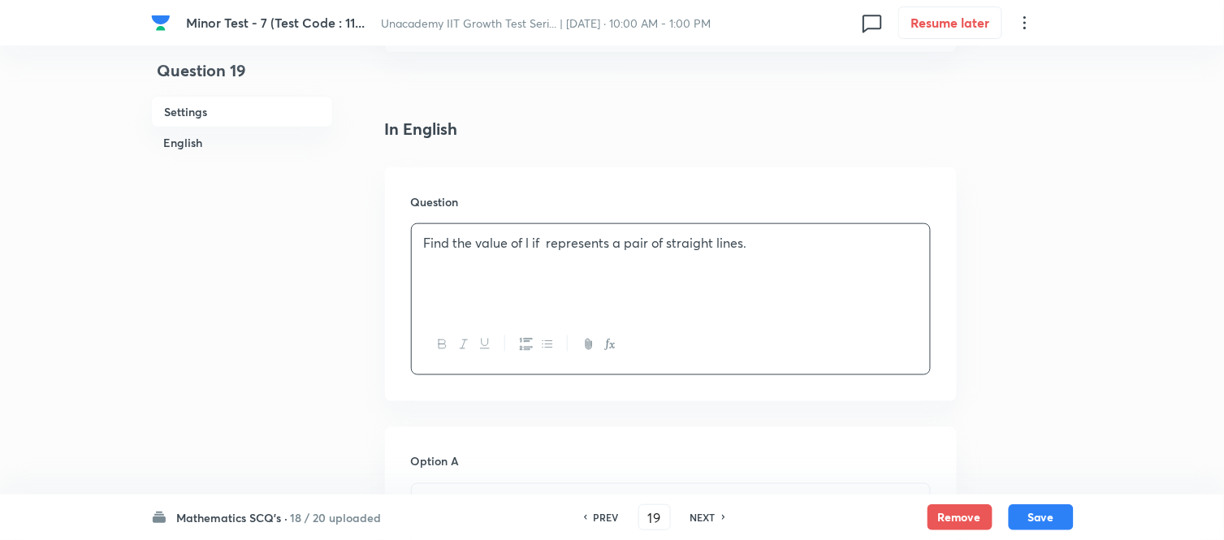
click at [526, 244] on p "Find the value of l if represents a pair of straight lines." at bounding box center [671, 243] width 494 height 19
click at [613, 344] on icon "button" at bounding box center [610, 344] width 13 height 13
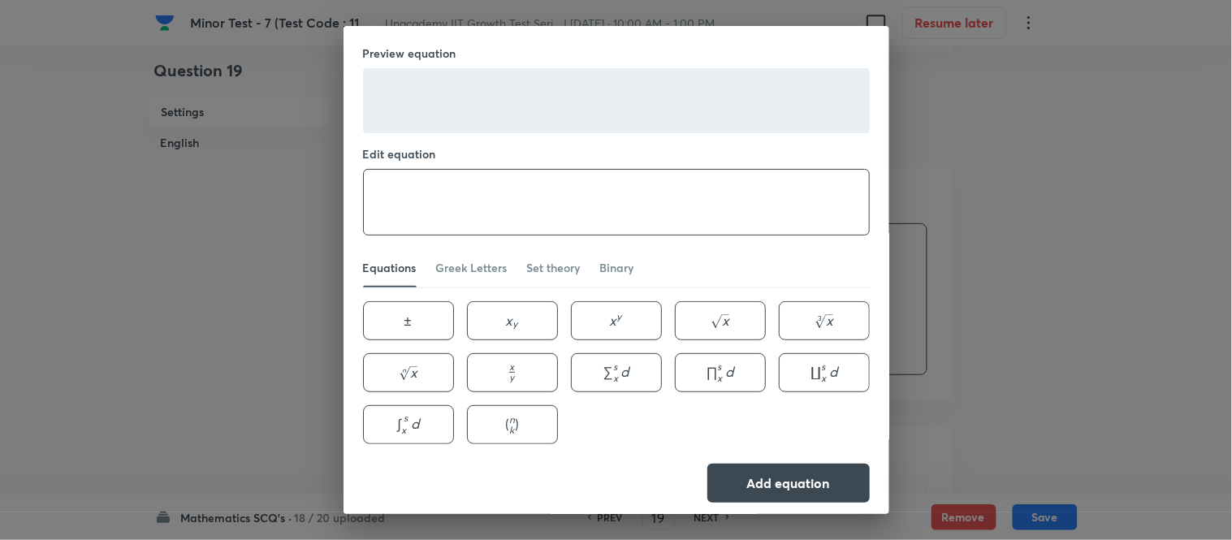
click at [496, 206] on textarea at bounding box center [616, 202] width 505 height 65
type textarea "\lambda"
click at [772, 486] on button "Add equation" at bounding box center [789, 481] width 162 height 39
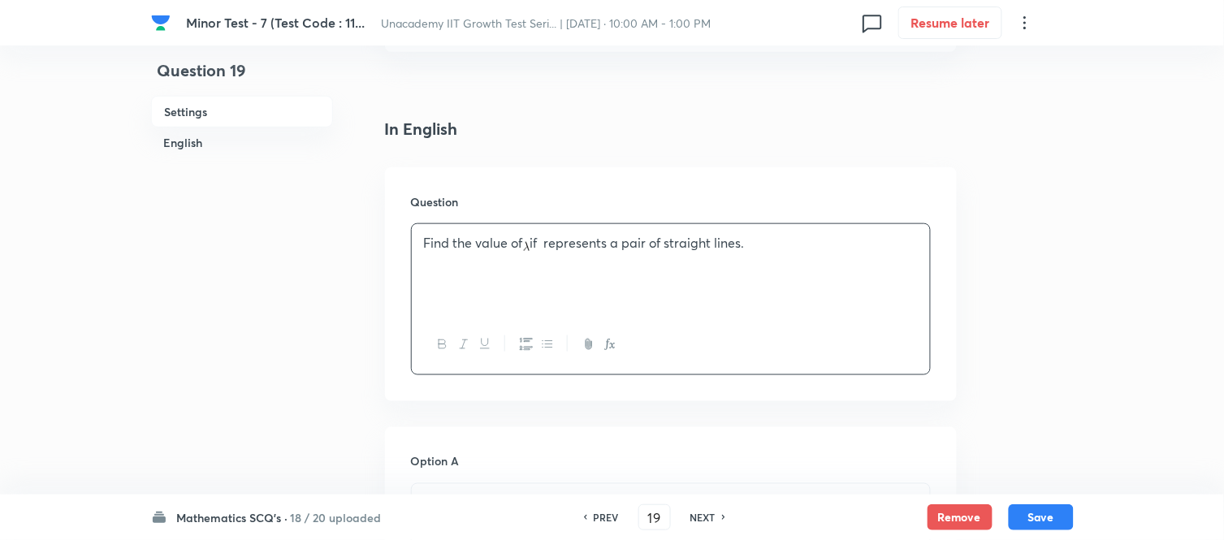
click at [548, 240] on p "Find the value of if represents a pair of straight lines." at bounding box center [671, 243] width 494 height 19
click at [602, 346] on button "button" at bounding box center [609, 345] width 21 height 20
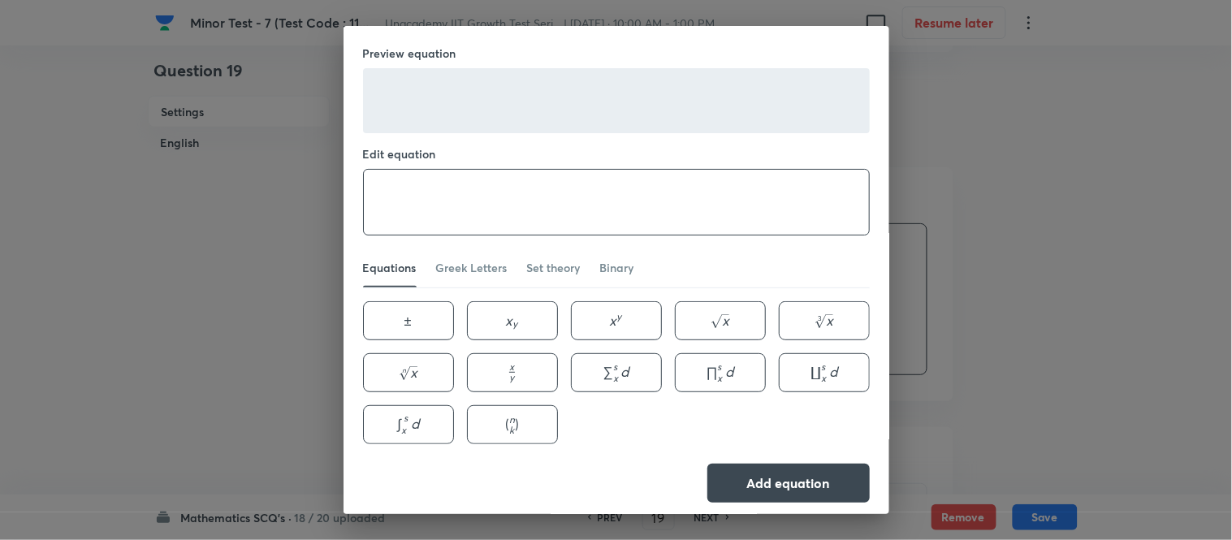
click at [483, 220] on textarea at bounding box center [616, 202] width 505 height 65
paste textarea "2 x^2+7 x y+3 y^2+8 x+14 y+\lambda=0"
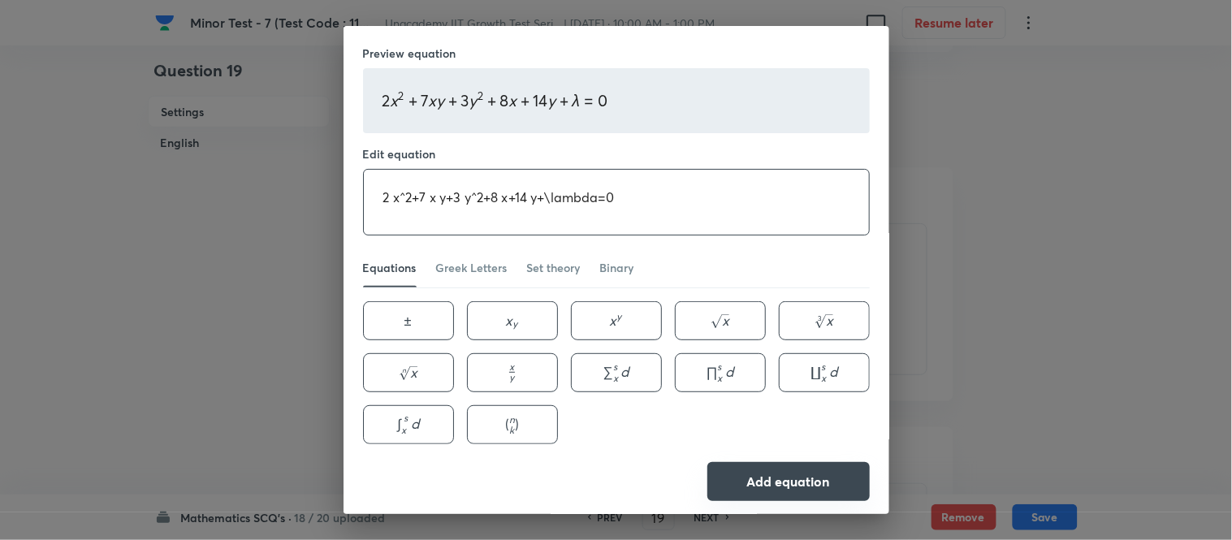
type textarea "2 x^2+7 x y+3 y^2+8 x+14 y+\lambda=0"
click at [729, 475] on button "Add equation" at bounding box center [789, 481] width 162 height 39
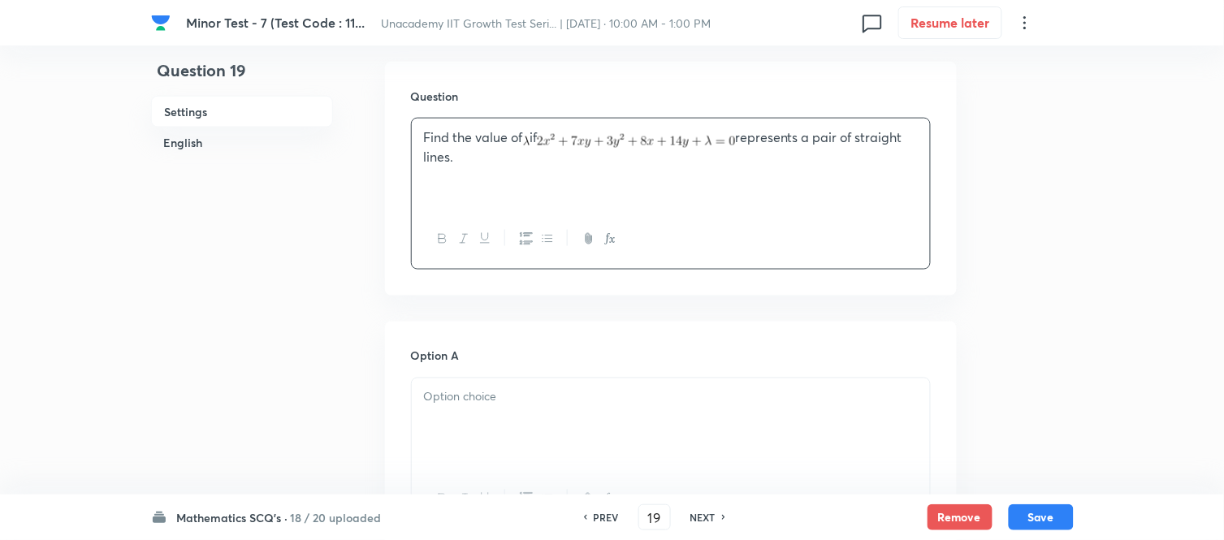
scroll to position [631, 0]
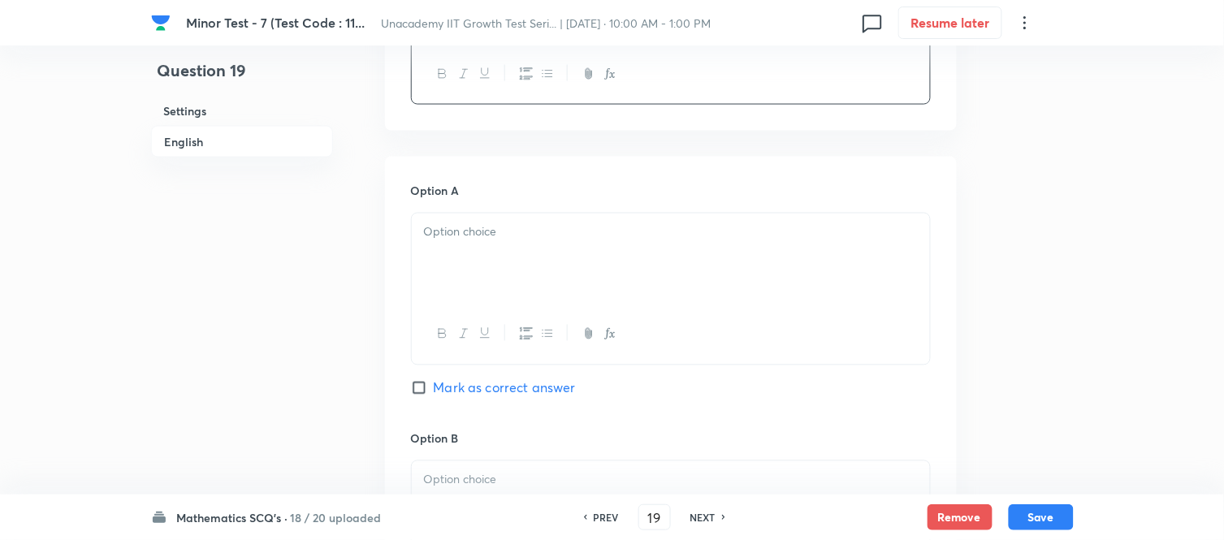
click at [496, 286] on div at bounding box center [671, 259] width 518 height 91
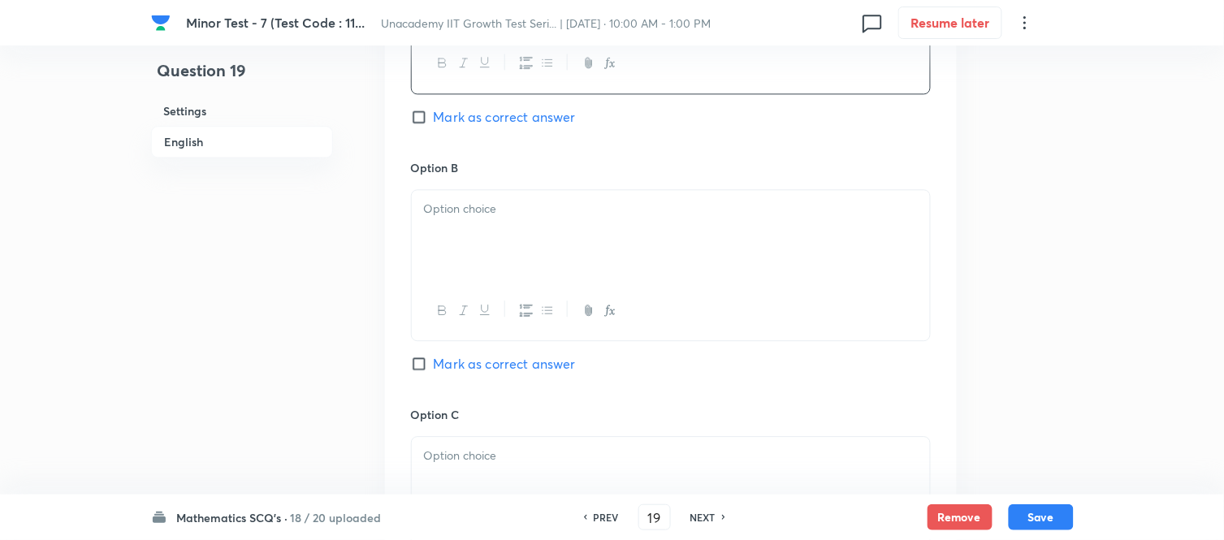
click at [477, 262] on div at bounding box center [671, 235] width 518 height 91
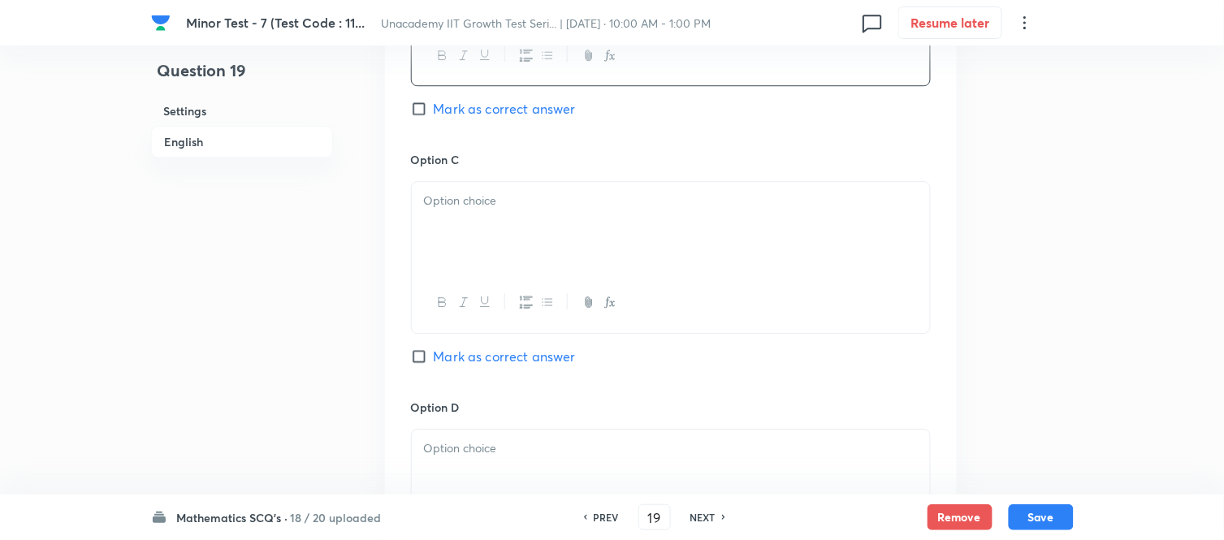
scroll to position [1173, 0]
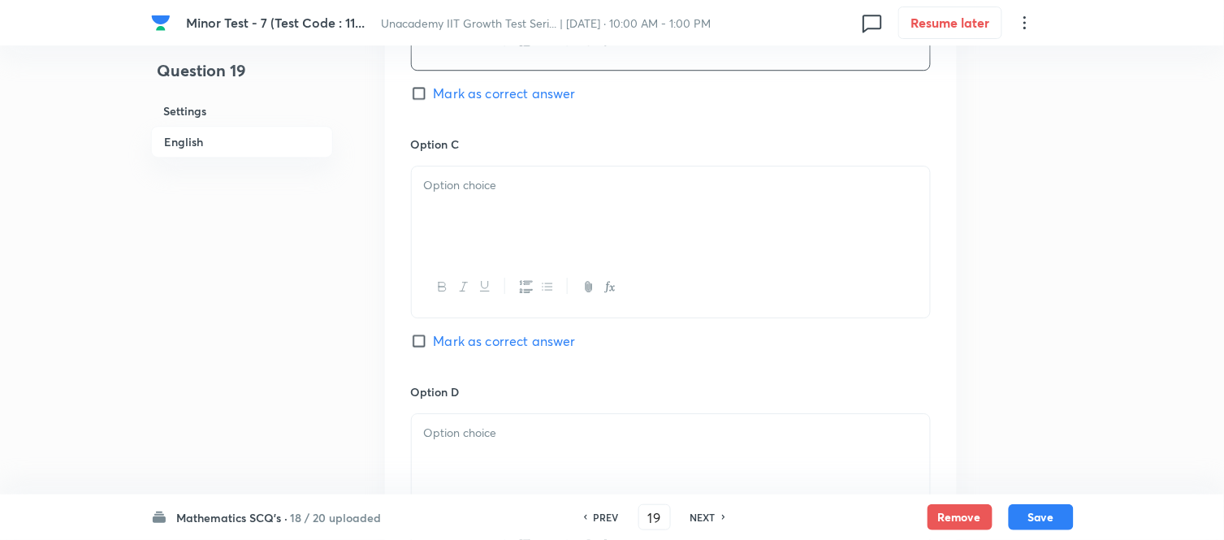
click at [502, 201] on div at bounding box center [671, 212] width 518 height 91
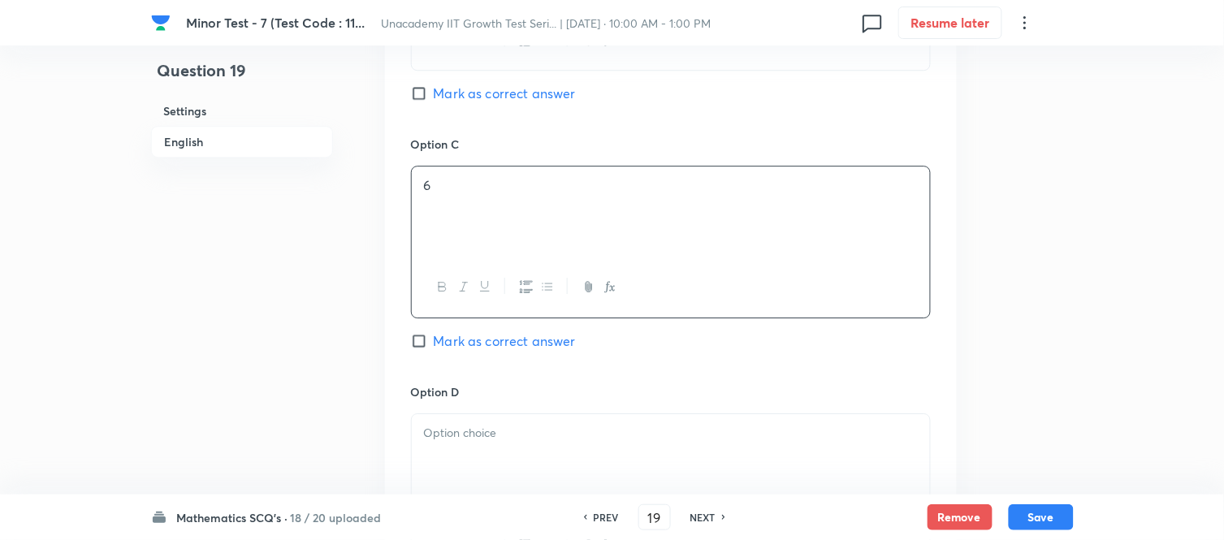
click at [432, 459] on div at bounding box center [671, 459] width 518 height 91
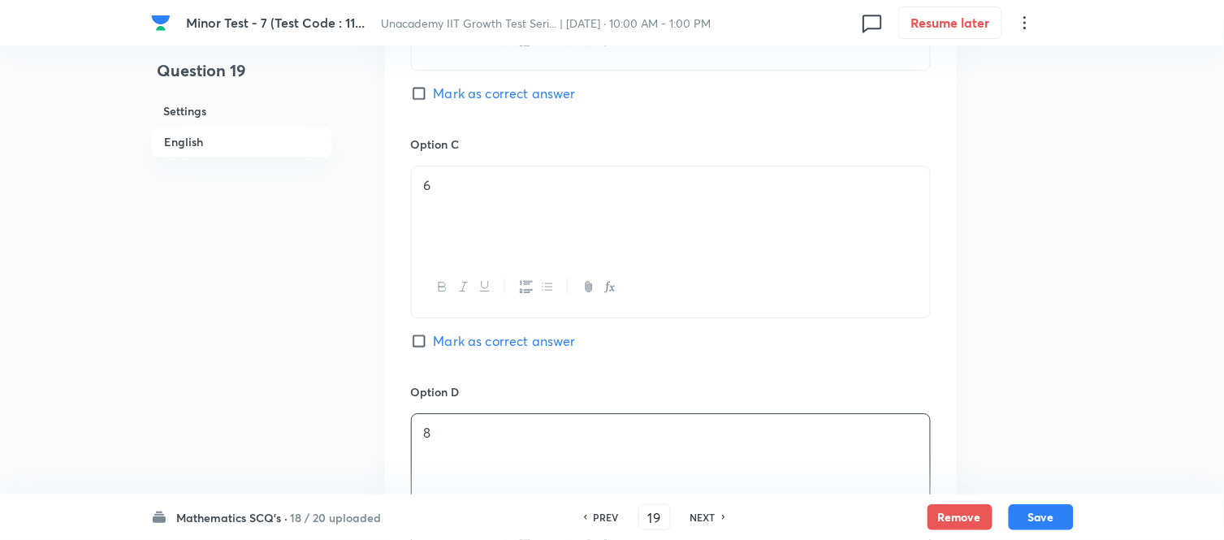
scroll to position [1534, 0]
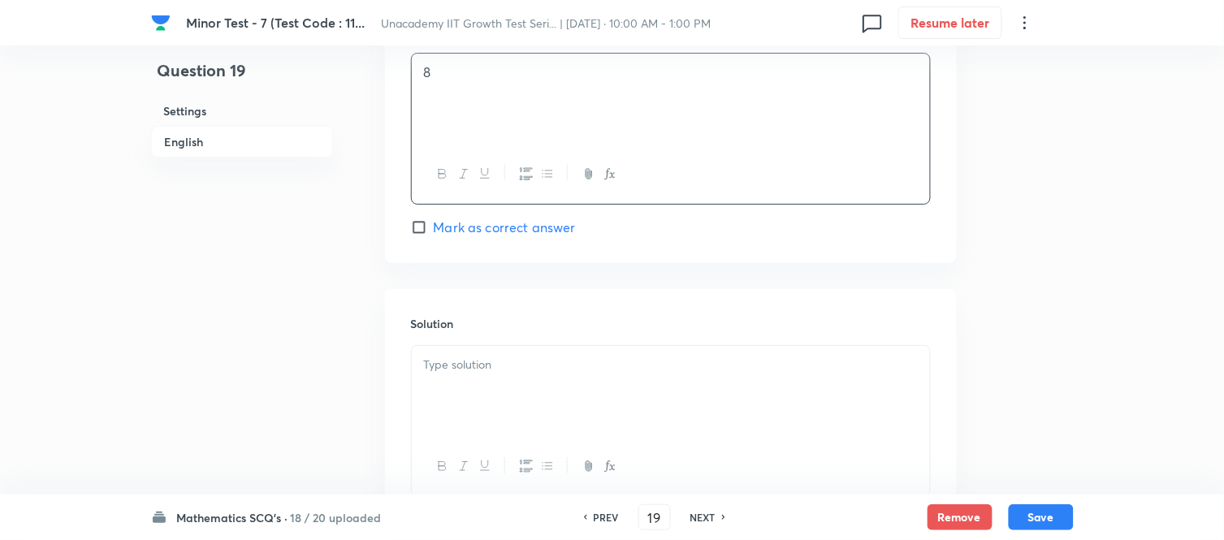
click at [428, 232] on input "Mark as correct answer" at bounding box center [422, 227] width 23 height 16
checkbox input "true"
click at [466, 406] on div at bounding box center [671, 391] width 518 height 91
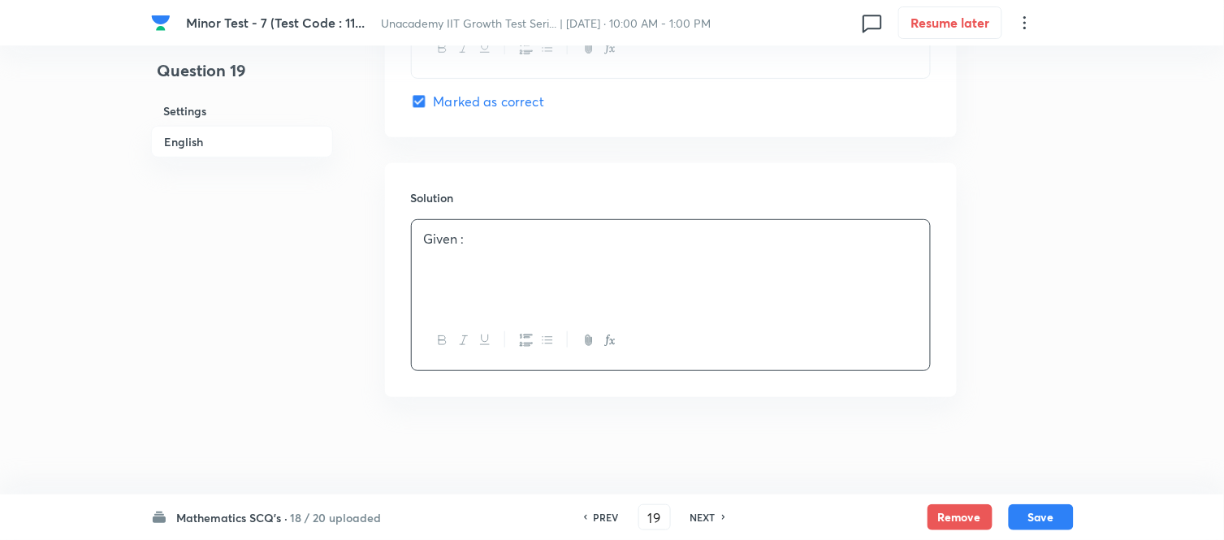
scroll to position [1662, 0]
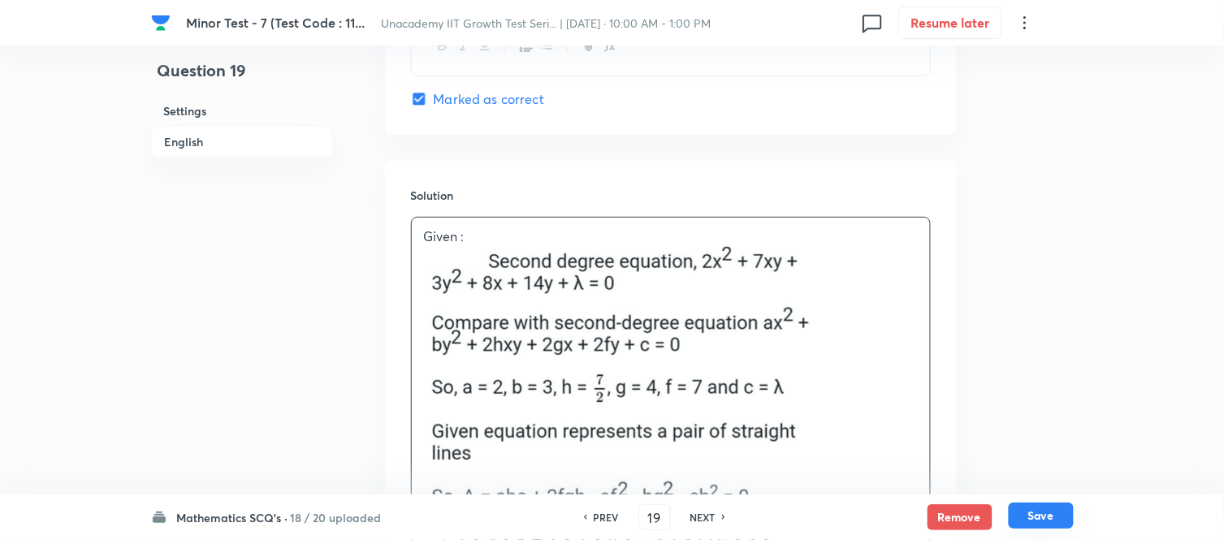
click at [1053, 486] on button "Save" at bounding box center [1041, 516] width 65 height 26
type input "20"
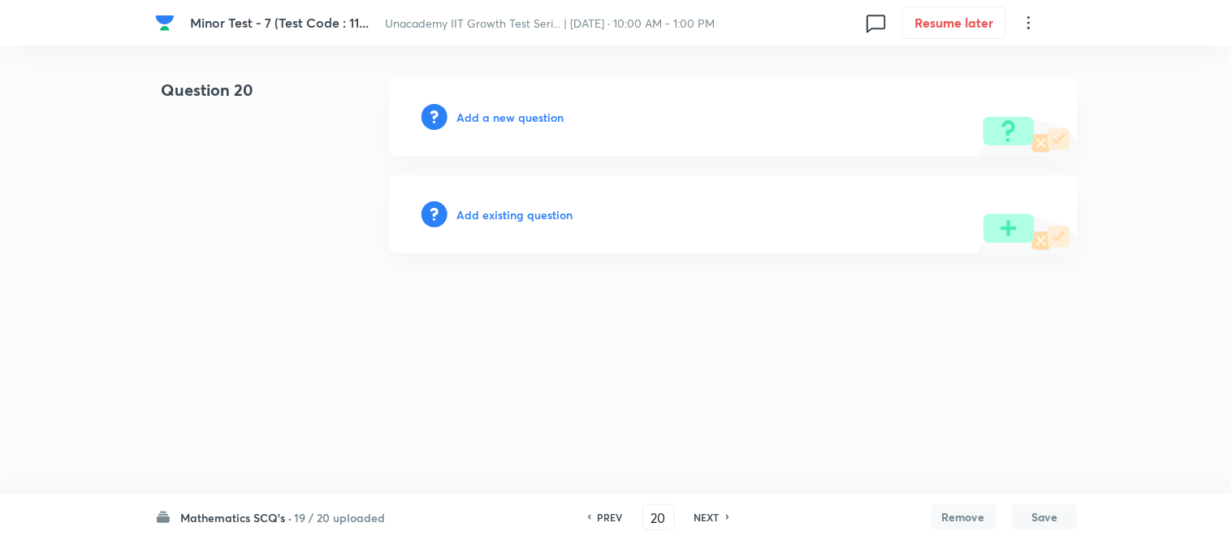
click at [506, 115] on h6 "Add a new question" at bounding box center [510, 117] width 107 height 17
click at [506, 115] on h6 "Choose a question type" at bounding box center [519, 117] width 125 height 17
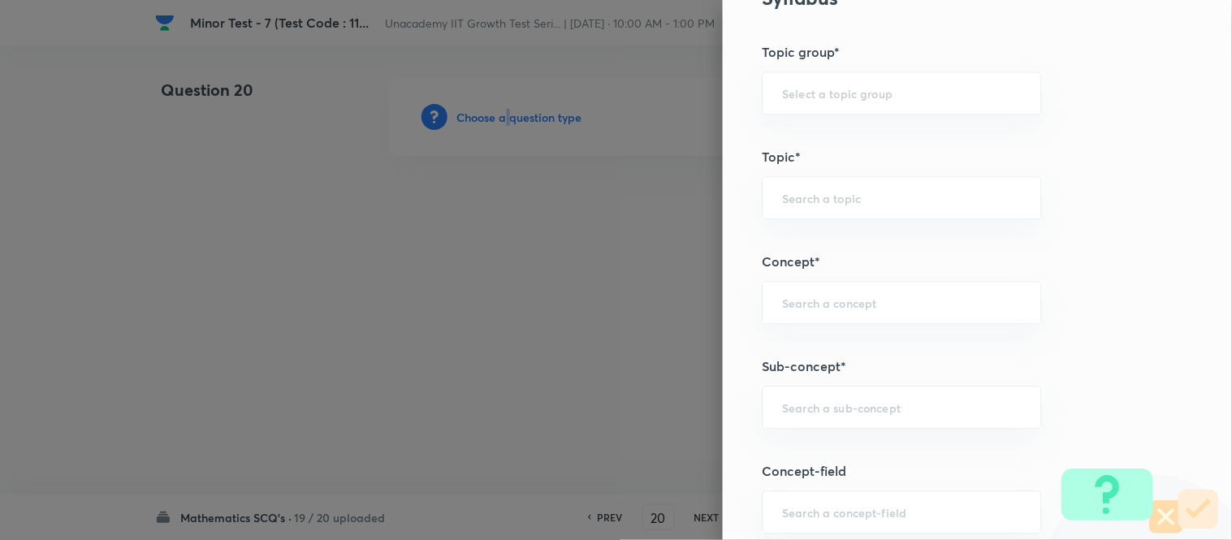
scroll to position [812, 0]
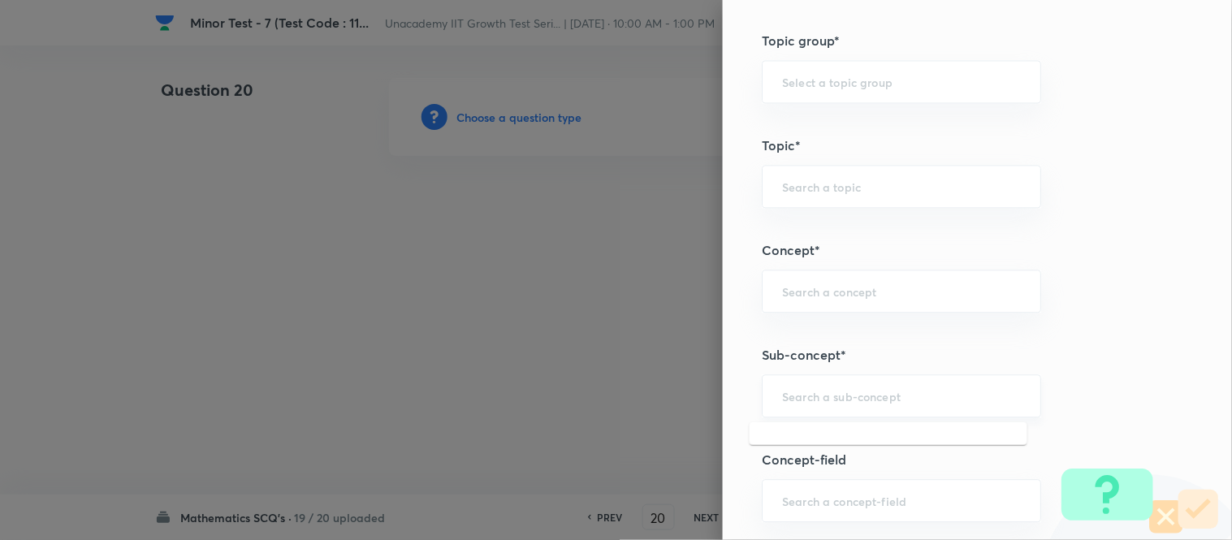
click at [791, 405] on div "​" at bounding box center [901, 396] width 279 height 43
click at [822, 432] on li "Pair of Straight Lines" at bounding box center [889, 443] width 278 height 29
type input "Pair of Straight Lines"
type input "Mathematics"
type input "Geometry"
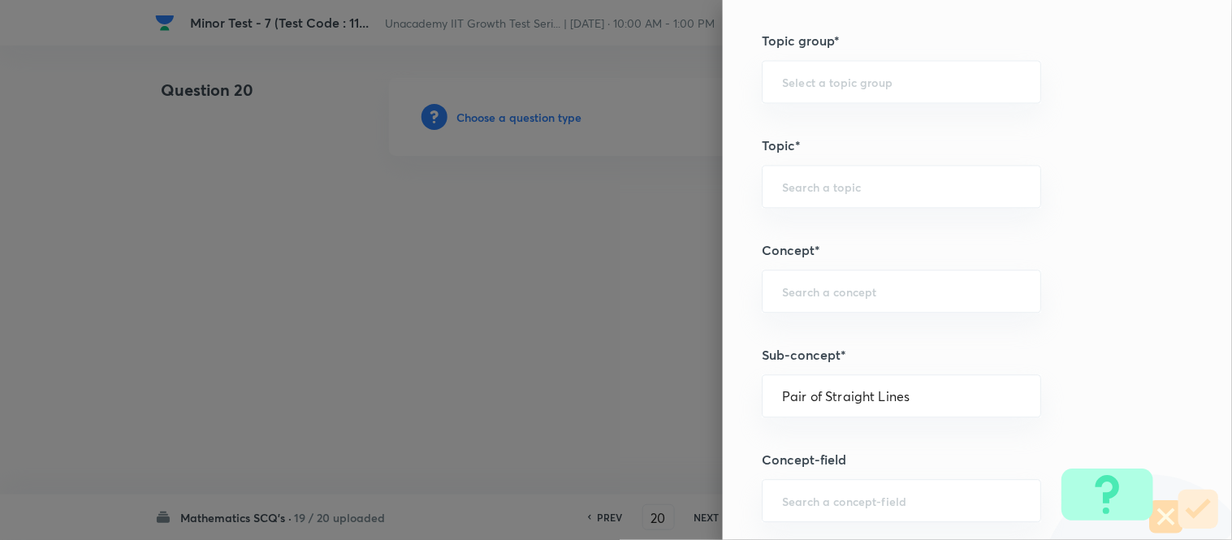
type input "Straight Lines"
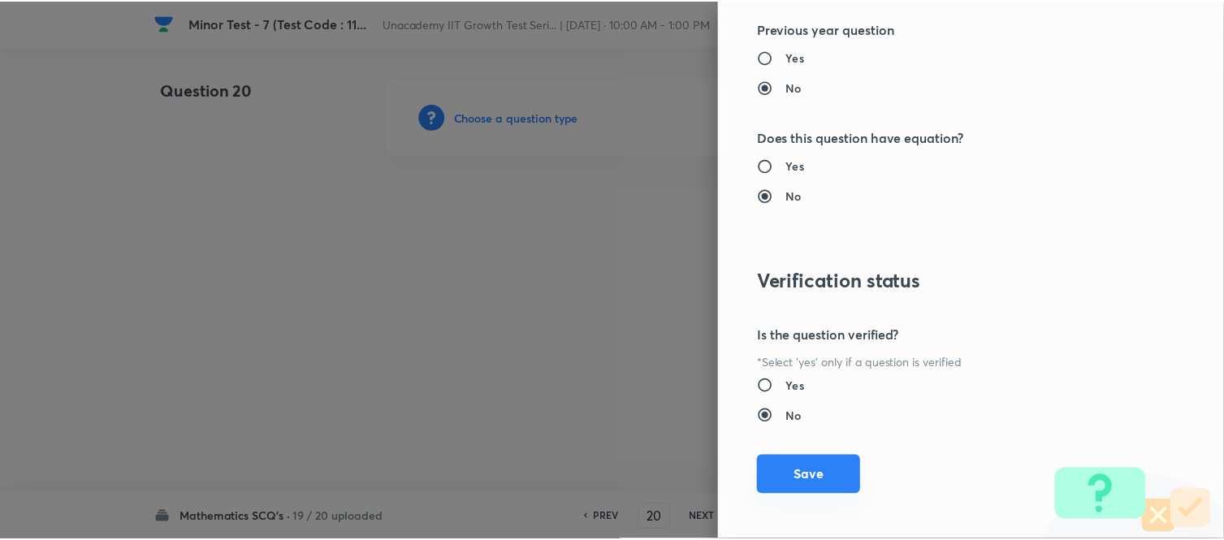
scroll to position [1783, 0]
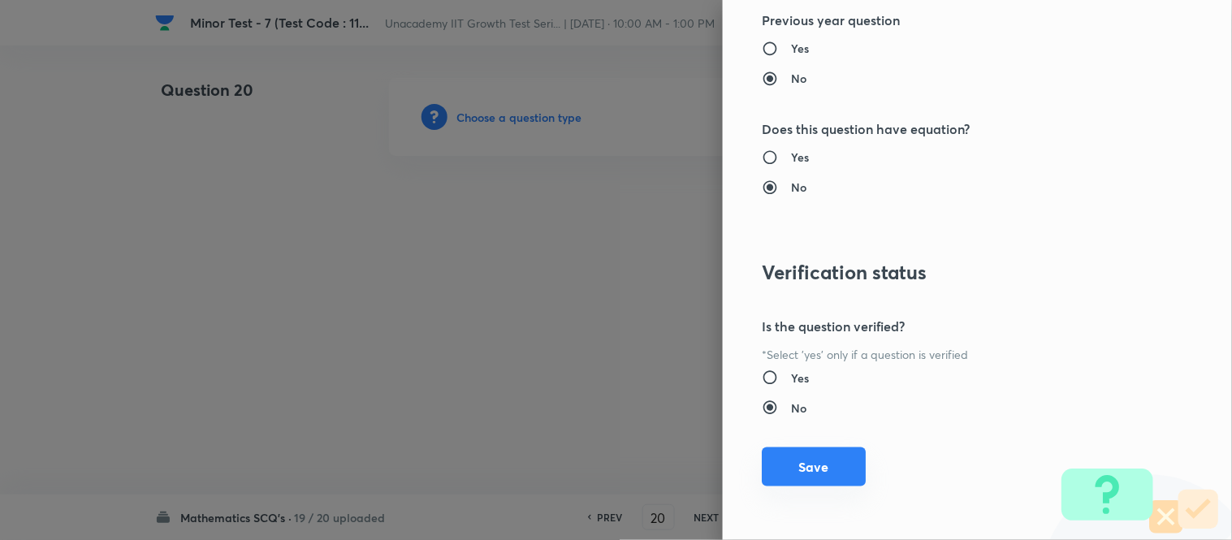
click at [804, 466] on button "Save" at bounding box center [814, 467] width 104 height 39
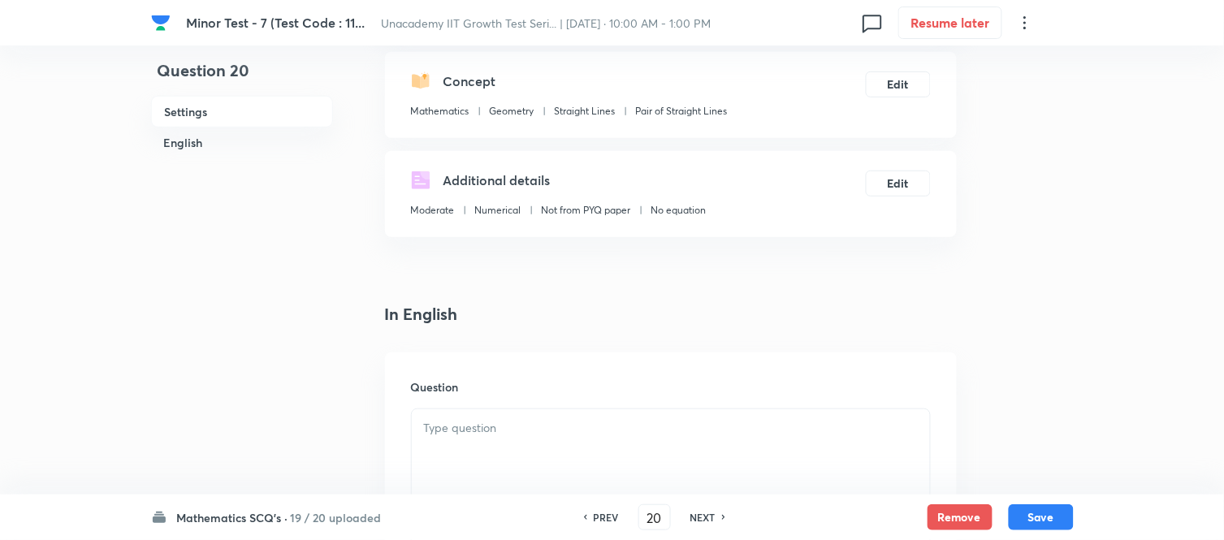
scroll to position [361, 0]
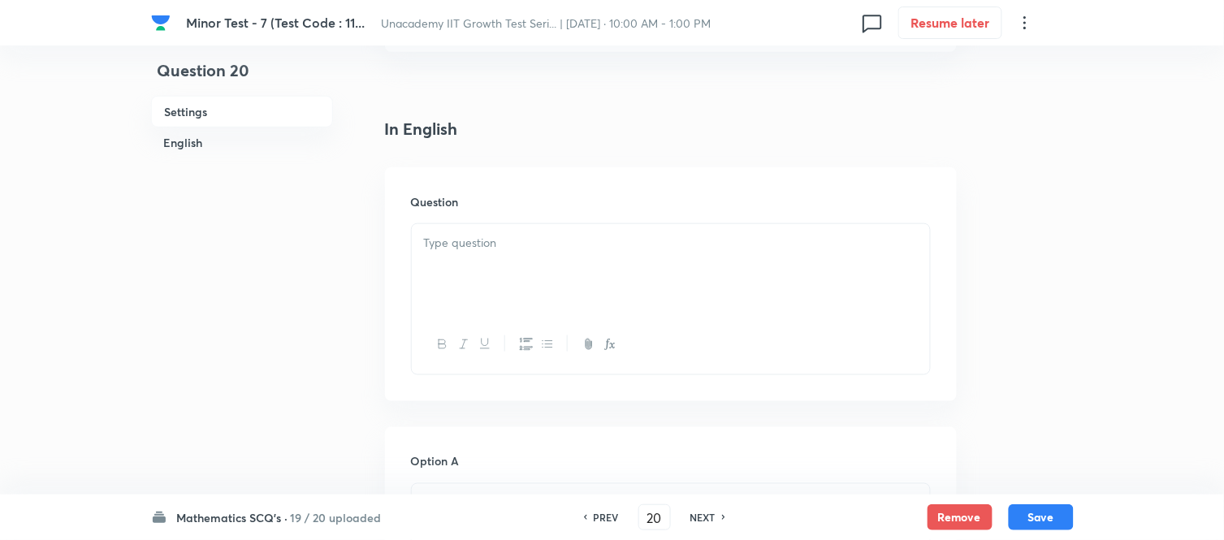
click at [483, 279] on div at bounding box center [671, 269] width 518 height 91
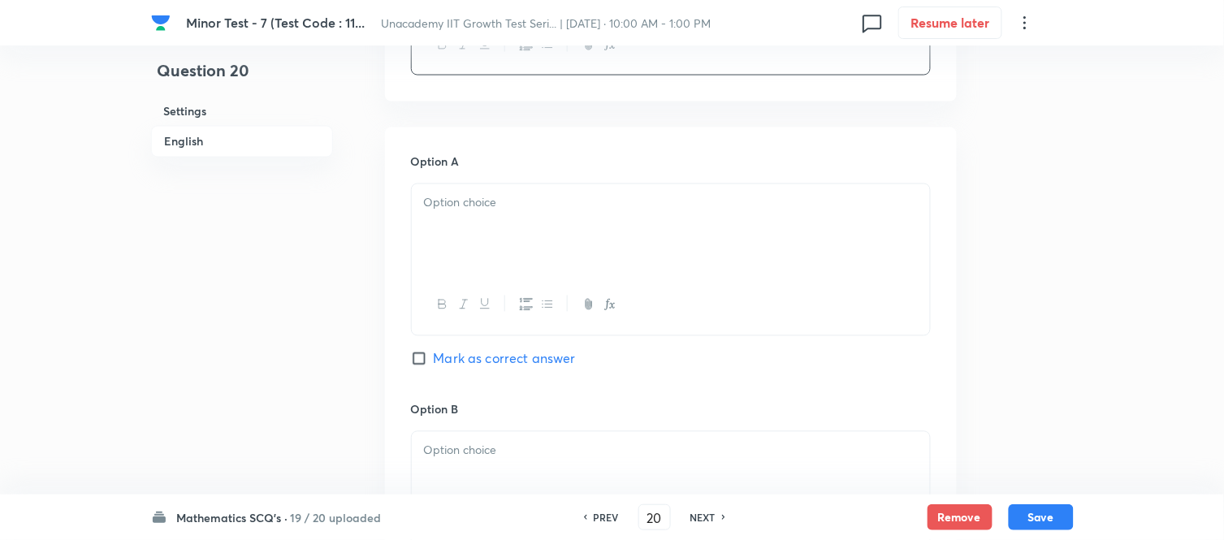
scroll to position [721, 0]
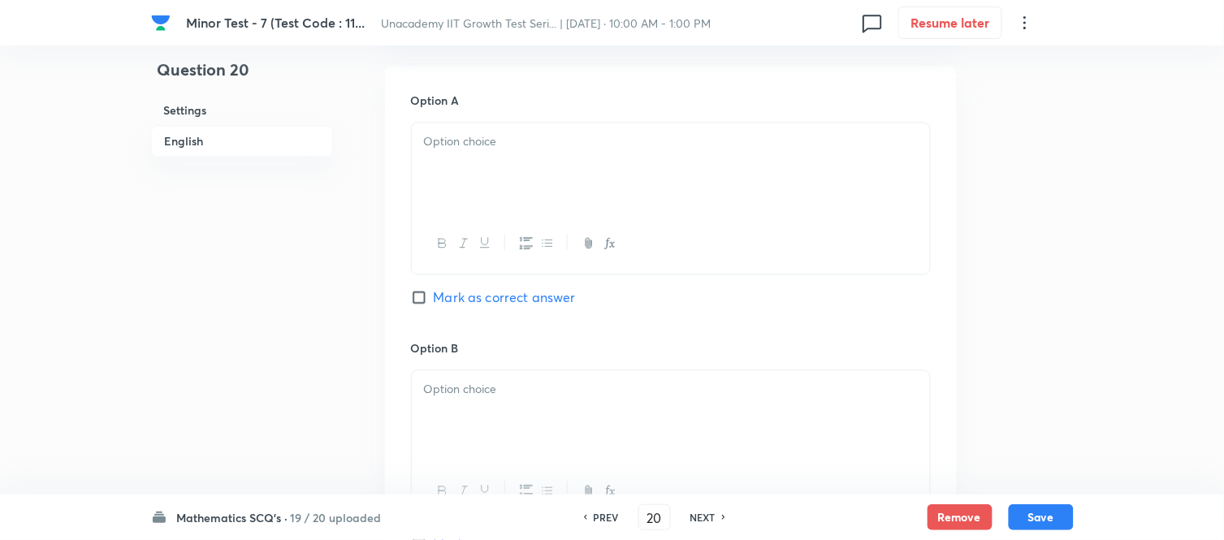
click at [448, 175] on div at bounding box center [671, 168] width 518 height 91
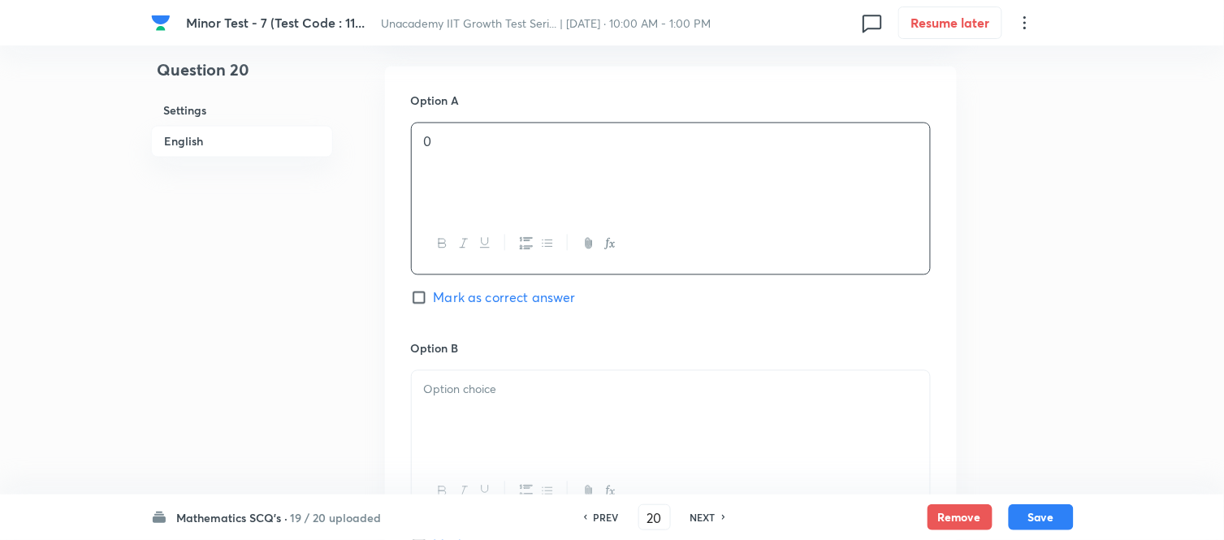
click at [496, 392] on p at bounding box center [671, 390] width 494 height 19
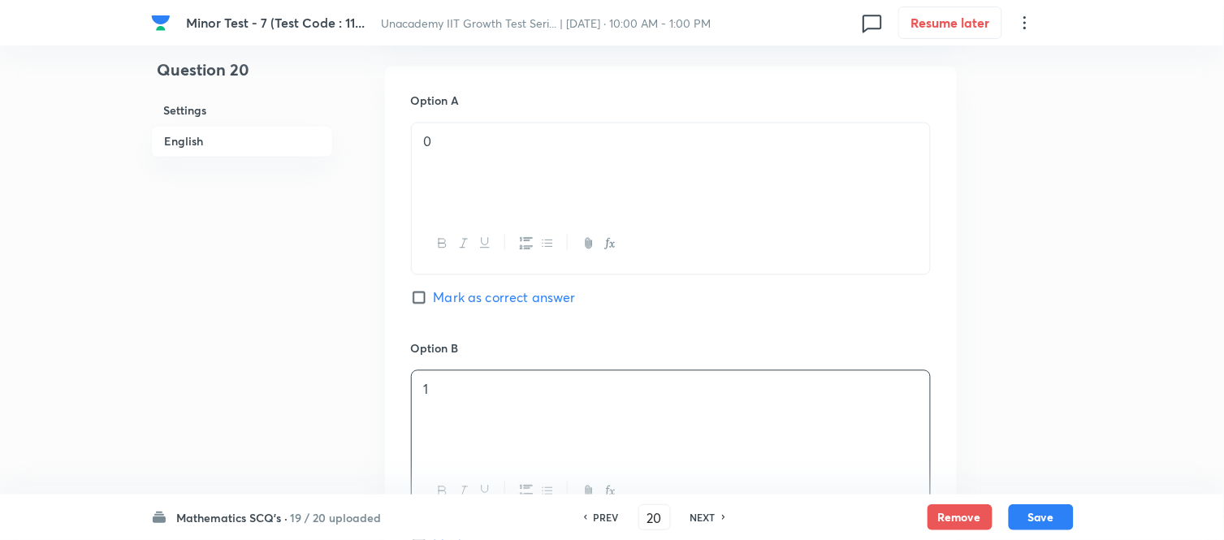
scroll to position [1083, 0]
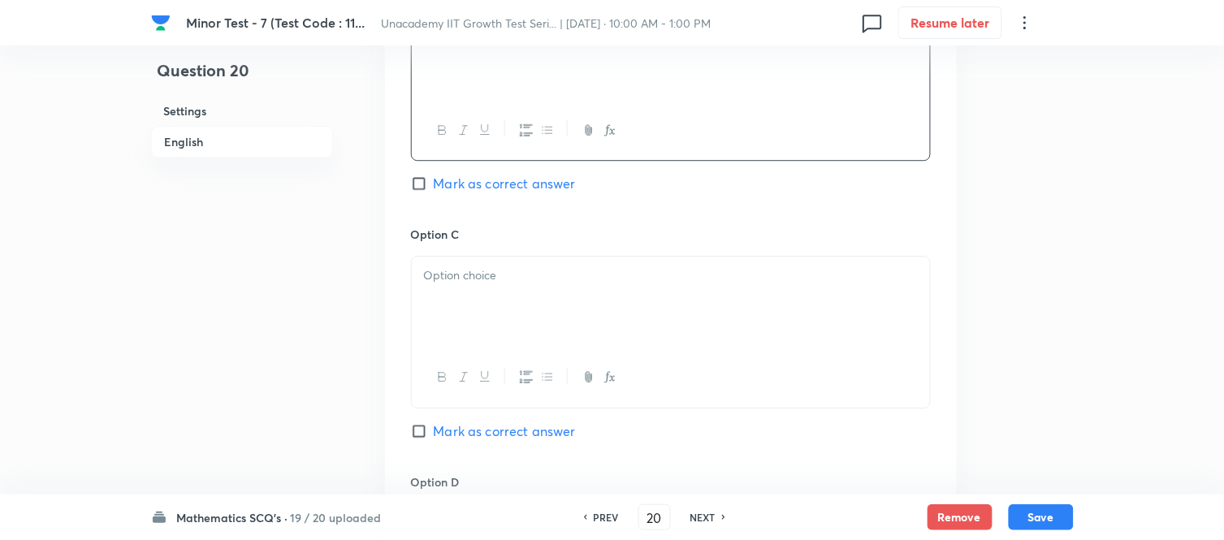
click at [512, 289] on div at bounding box center [671, 302] width 518 height 91
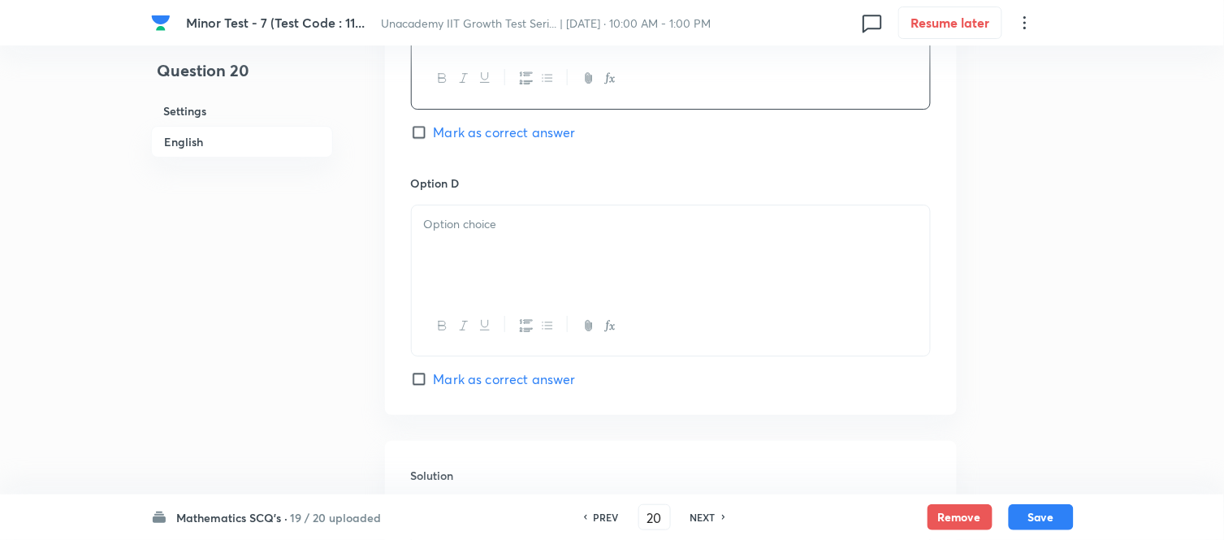
scroll to position [1444, 0]
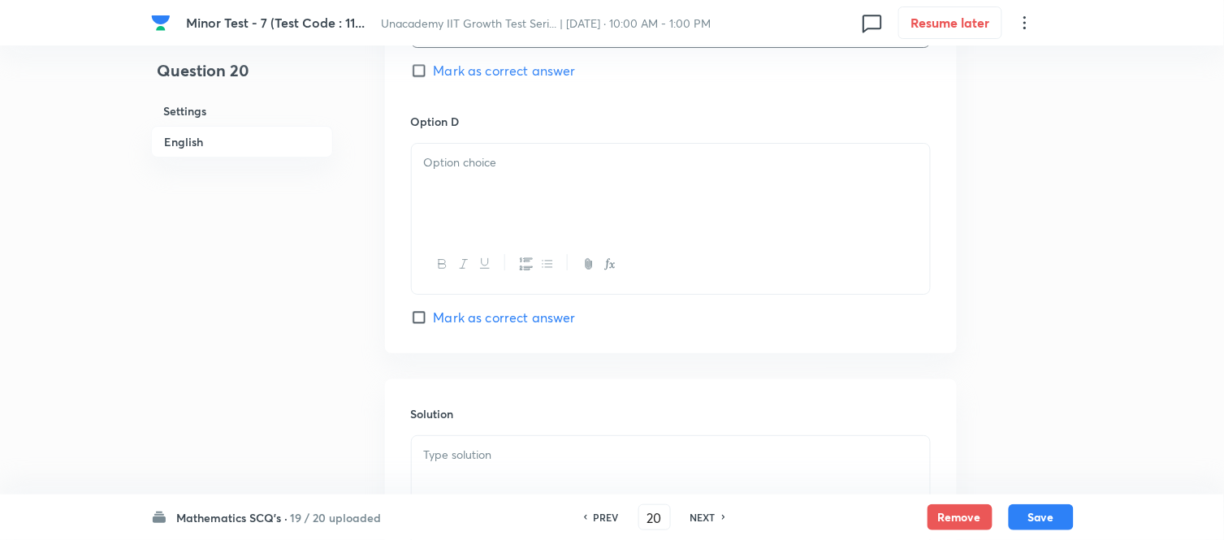
click at [483, 193] on div at bounding box center [671, 189] width 518 height 91
click at [498, 73] on span "Mark as correct answer" at bounding box center [505, 70] width 142 height 19
click at [434, 73] on input "Mark as correct answer" at bounding box center [422, 71] width 23 height 16
checkbox input "true"
click at [455, 465] on p at bounding box center [671, 455] width 494 height 19
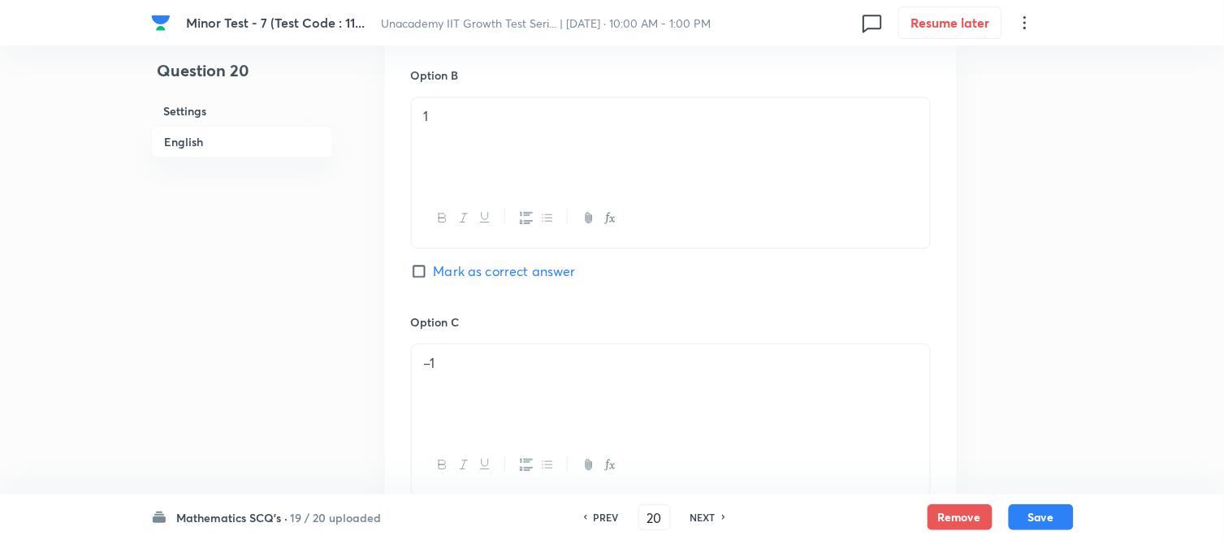
scroll to position [993, 0]
click at [1058, 486] on button "Save" at bounding box center [1041, 516] width 65 height 26
type input "21"
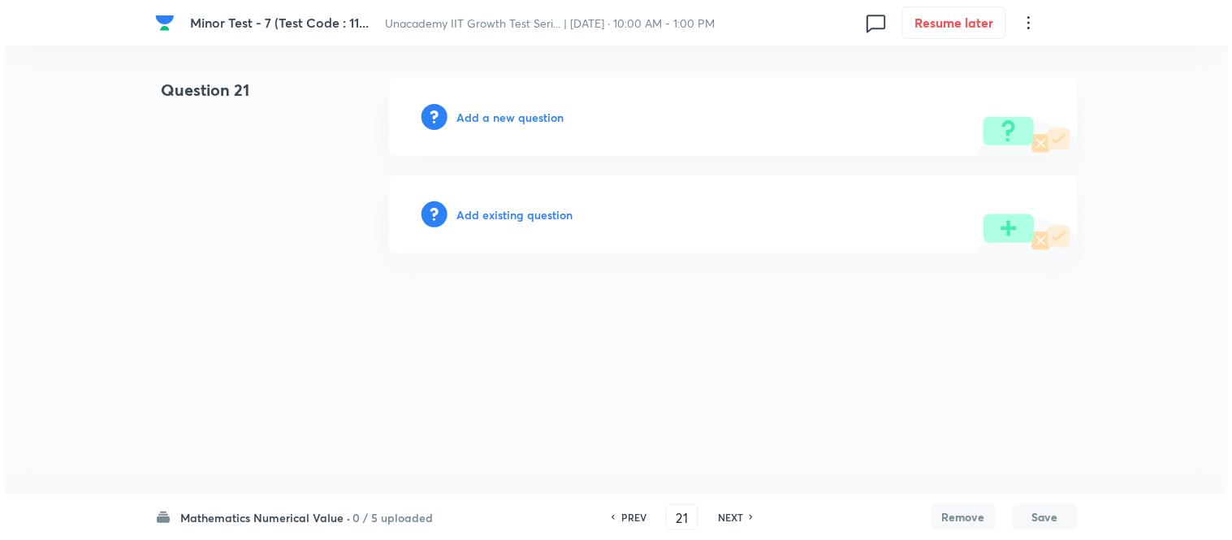
scroll to position [0, 0]
click at [534, 111] on h6 "Add a new question" at bounding box center [510, 117] width 107 height 17
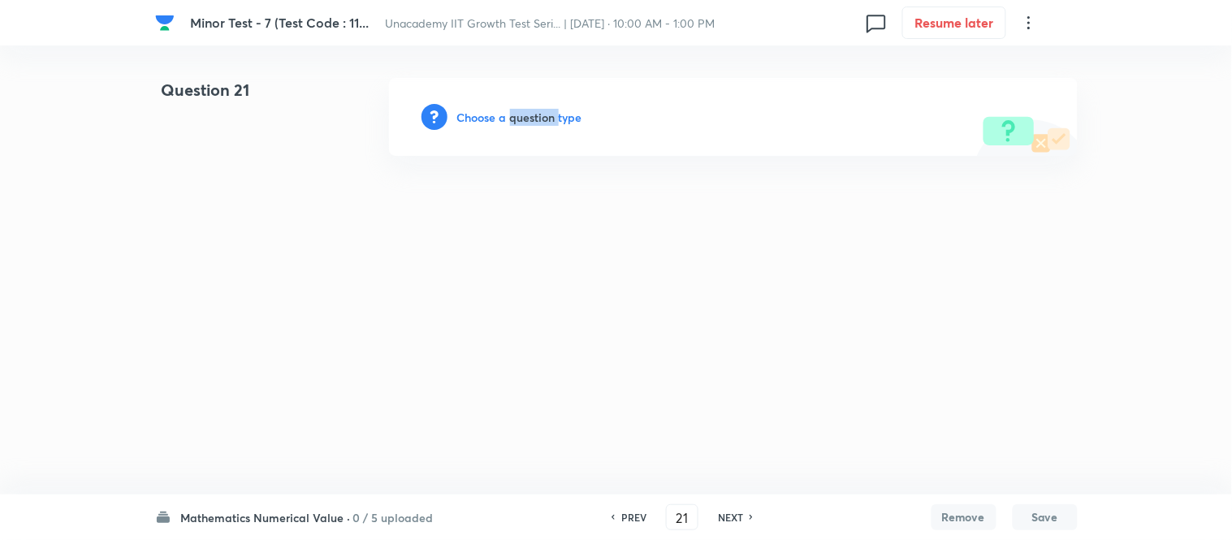
click at [534, 111] on h6 "Choose a question type" at bounding box center [519, 117] width 125 height 17
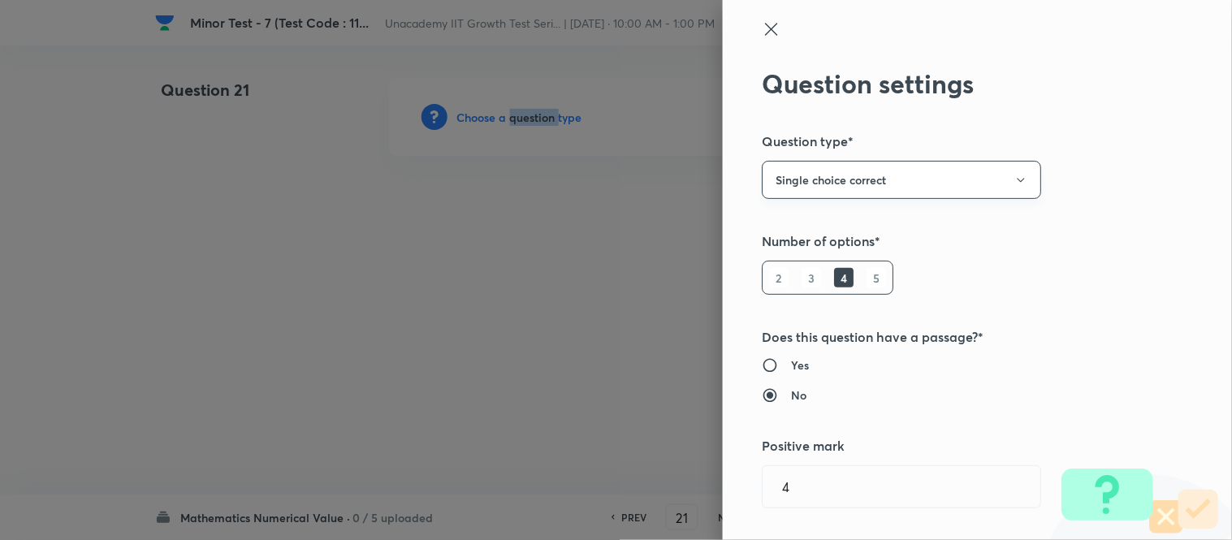
click at [894, 179] on button "Single choice correct" at bounding box center [901, 180] width 279 height 38
click at [812, 296] on span "Integer" at bounding box center [889, 289] width 258 height 17
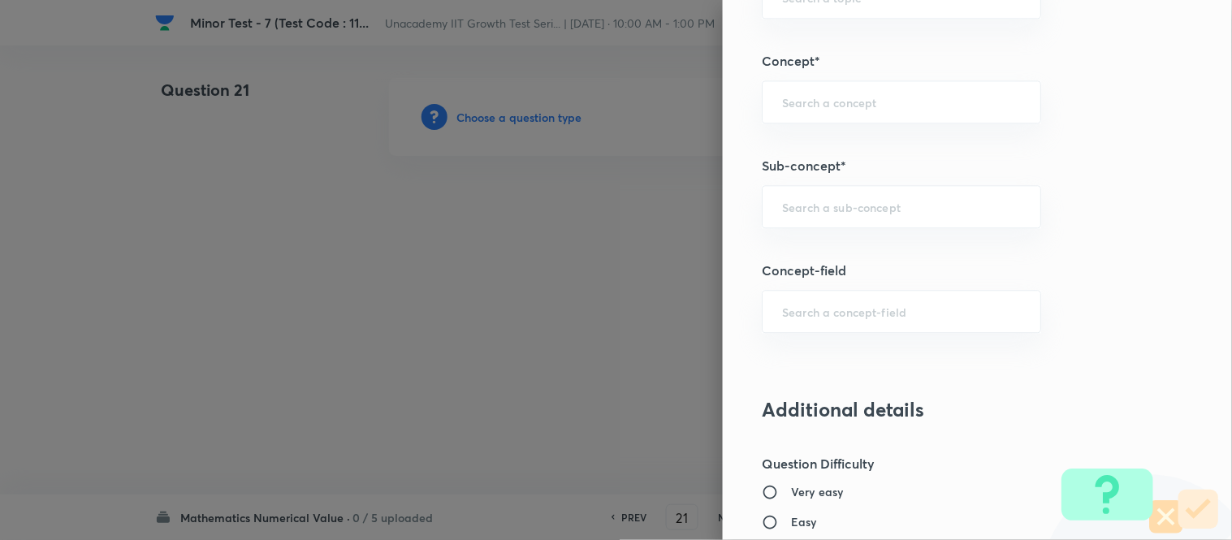
scroll to position [903, 0]
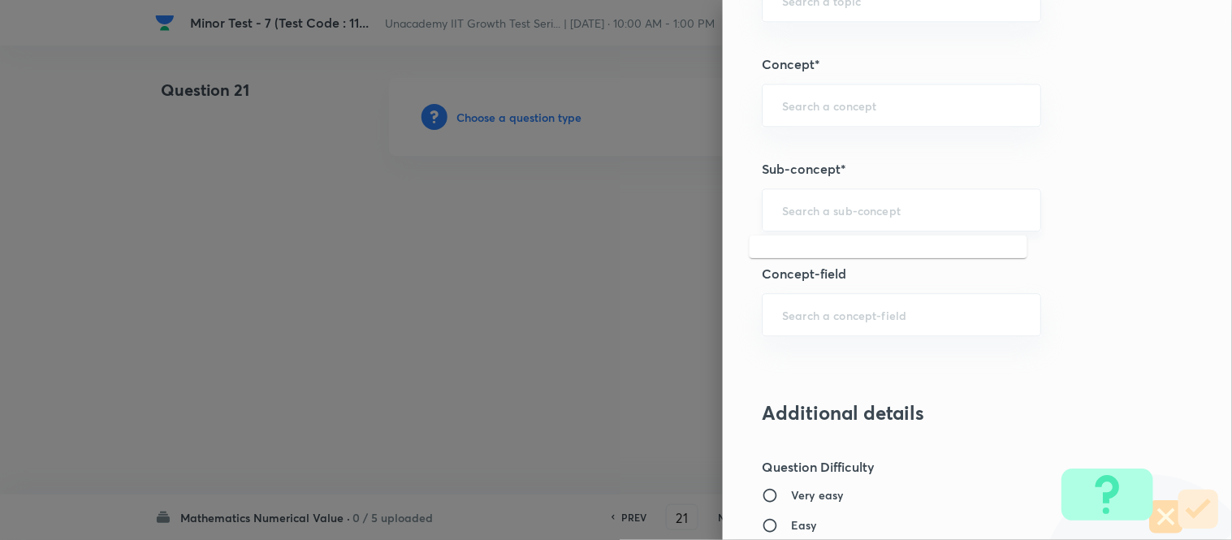
click at [818, 207] on input "text" at bounding box center [901, 209] width 239 height 15
click at [845, 250] on li "Pair of Straight Lines" at bounding box center [889, 256] width 278 height 29
type input "Pair of Straight Lines"
type input "Mathematics"
type input "Geometry"
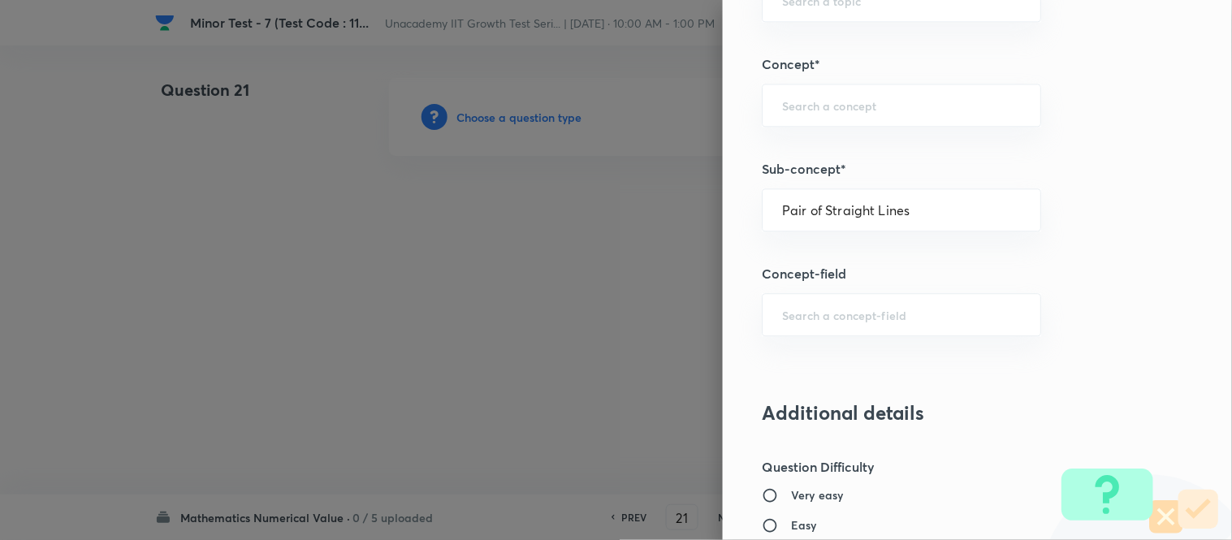
type input "Straight Lines"
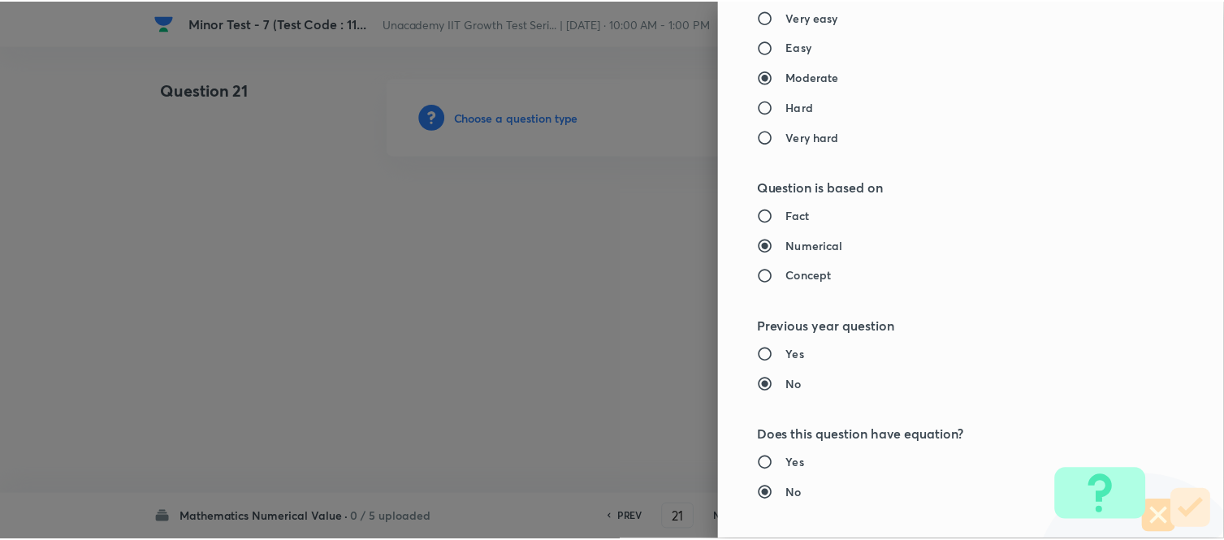
scroll to position [1625, 0]
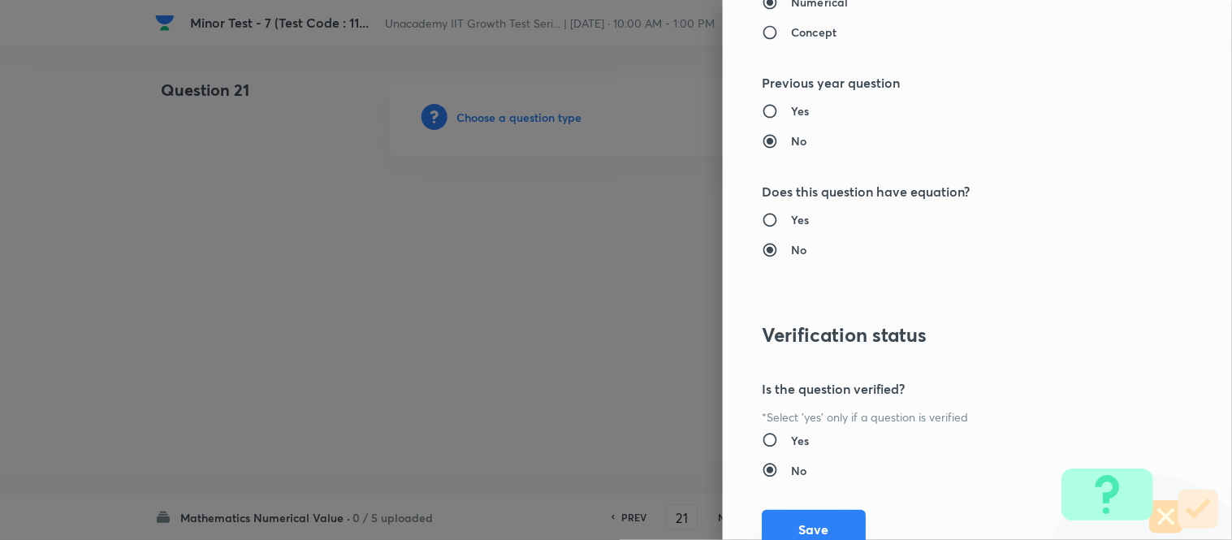
click at [818, 486] on button "Save" at bounding box center [814, 529] width 104 height 39
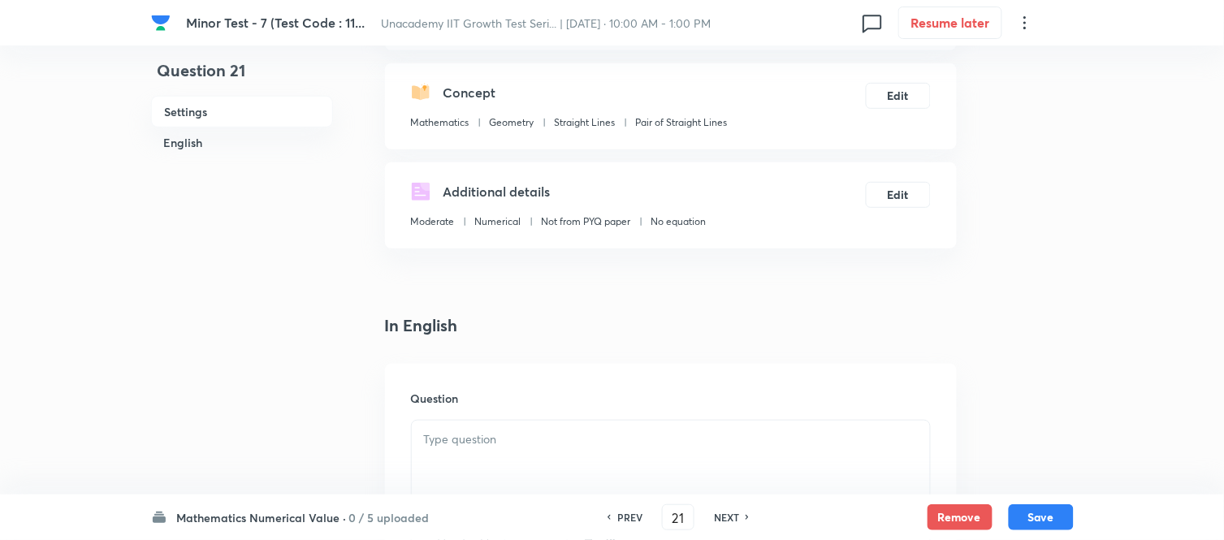
scroll to position [361, 0]
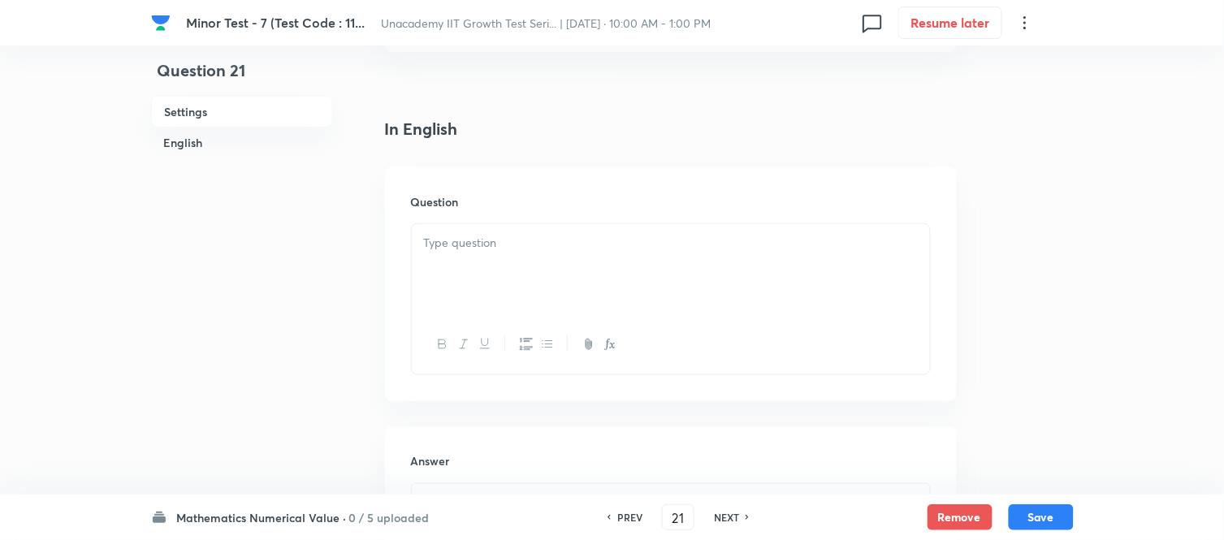
click at [428, 264] on div at bounding box center [671, 269] width 518 height 91
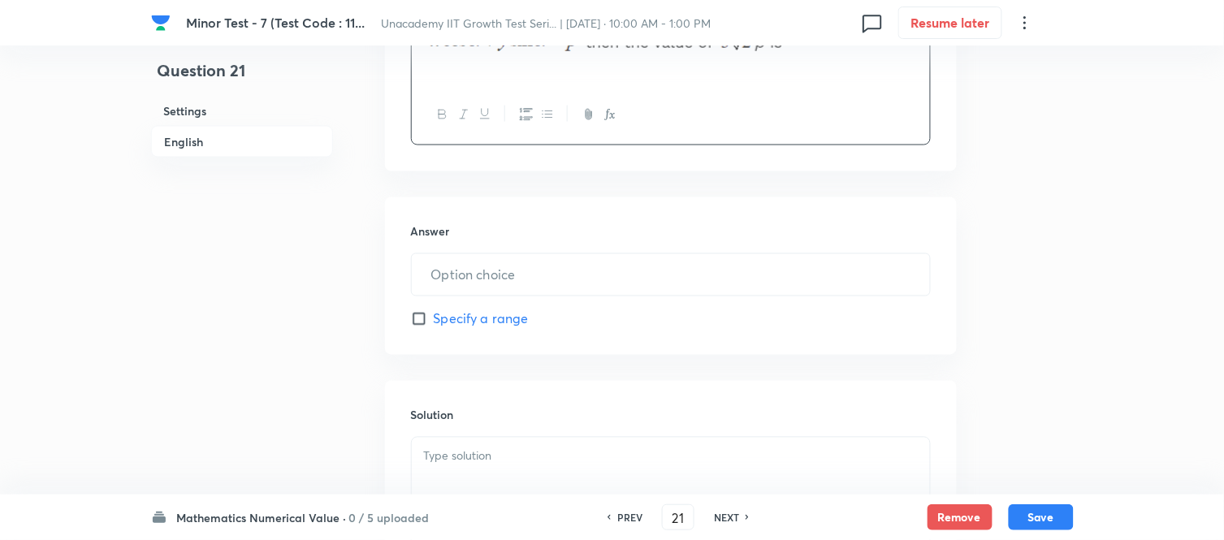
scroll to position [631, 0]
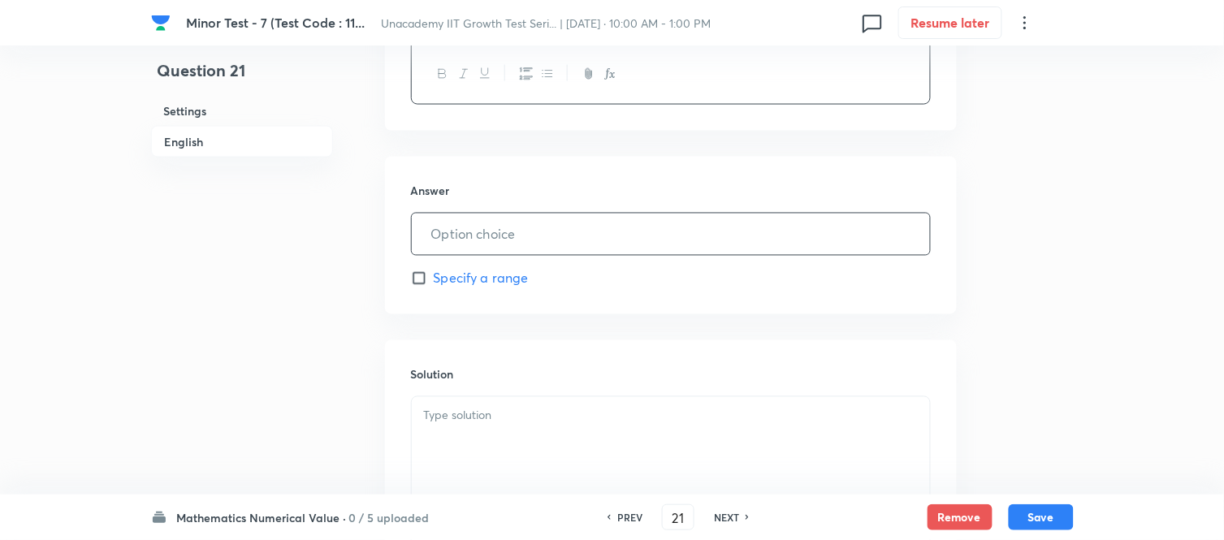
click at [482, 231] on input "text" at bounding box center [671, 234] width 518 height 41
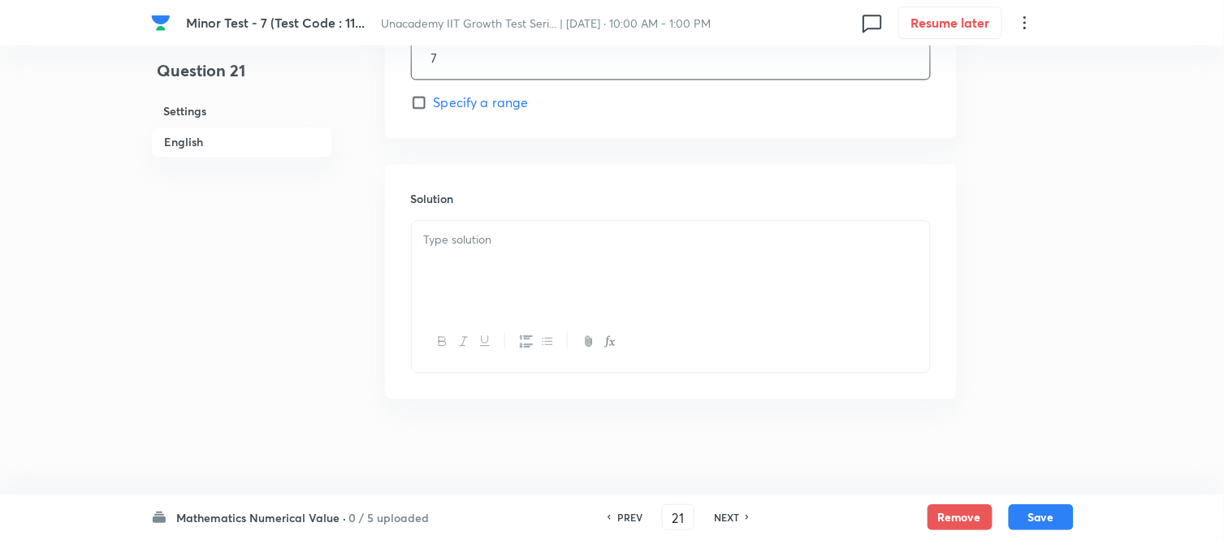
scroll to position [809, 0]
type input "7"
click at [479, 245] on p at bounding box center [671, 238] width 494 height 19
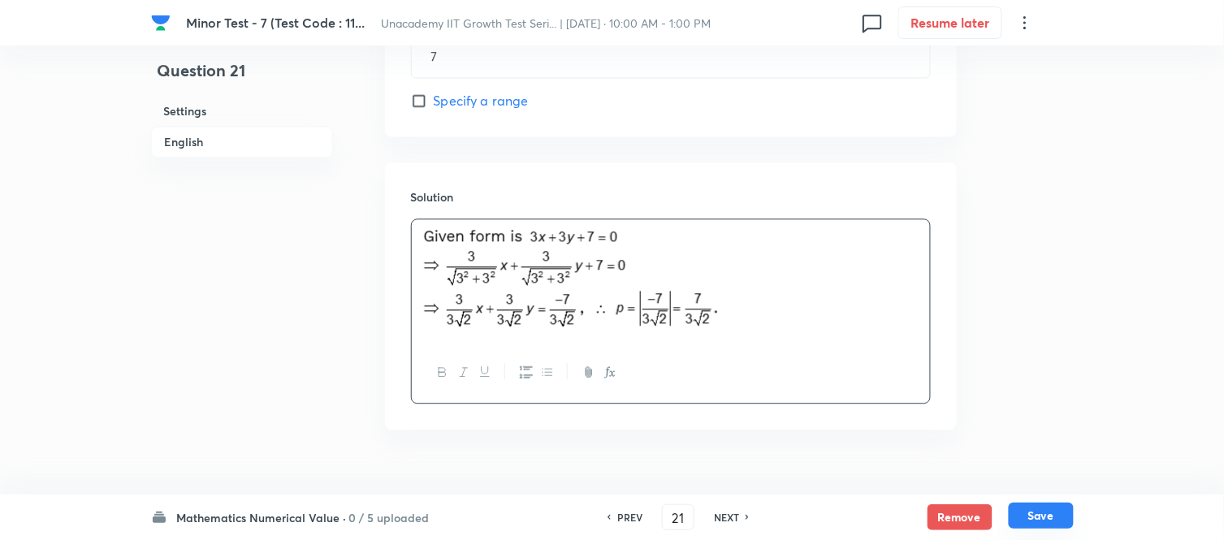
click at [1036, 486] on button "Save" at bounding box center [1041, 516] width 65 height 26
type input "22"
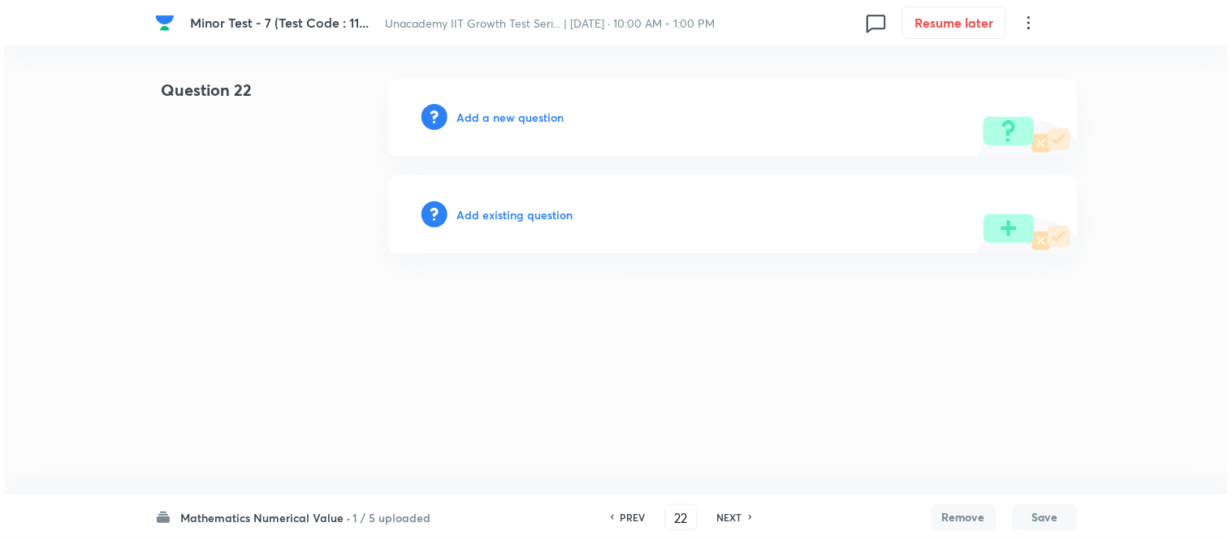
scroll to position [0, 0]
click at [500, 112] on h6 "Add a new question" at bounding box center [510, 117] width 107 height 17
click at [500, 112] on h6 "Choose a question type" at bounding box center [519, 117] width 125 height 17
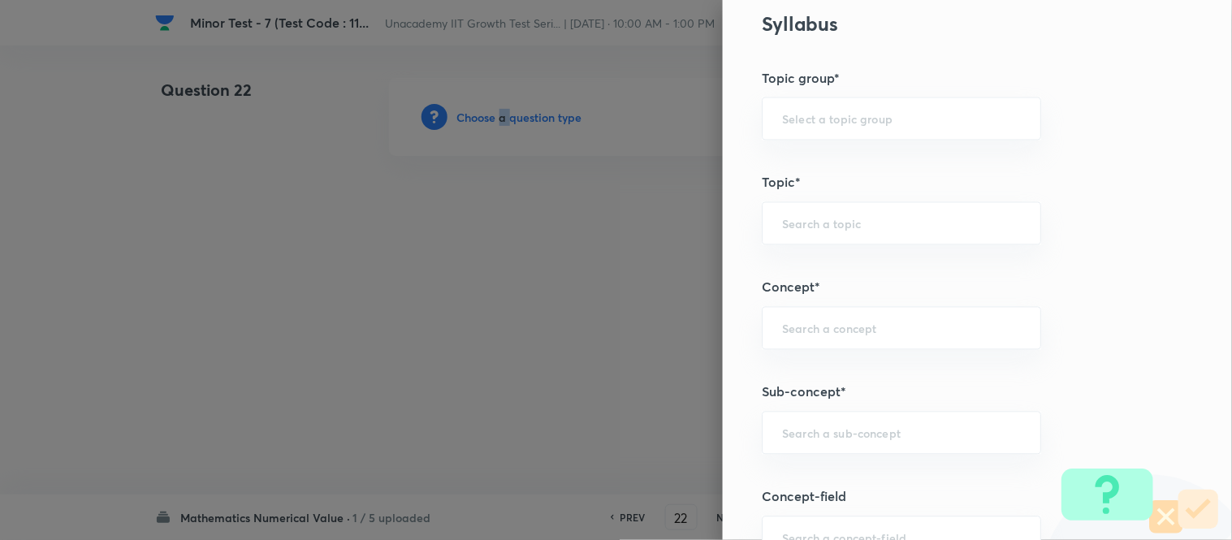
scroll to position [903, 0]
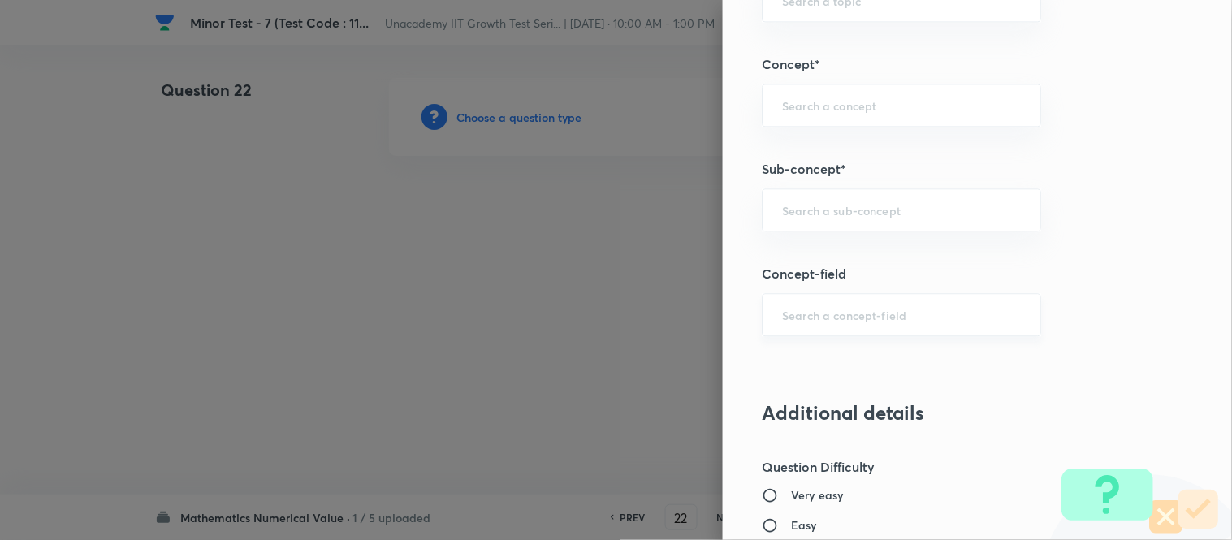
click at [809, 315] on input "text" at bounding box center [901, 314] width 239 height 15
click at [795, 218] on input "text" at bounding box center [901, 209] width 239 height 15
click at [799, 253] on li "Pair of Straight Lines" at bounding box center [889, 256] width 278 height 29
type input "Pair of Straight Lines"
type input "Mathematics"
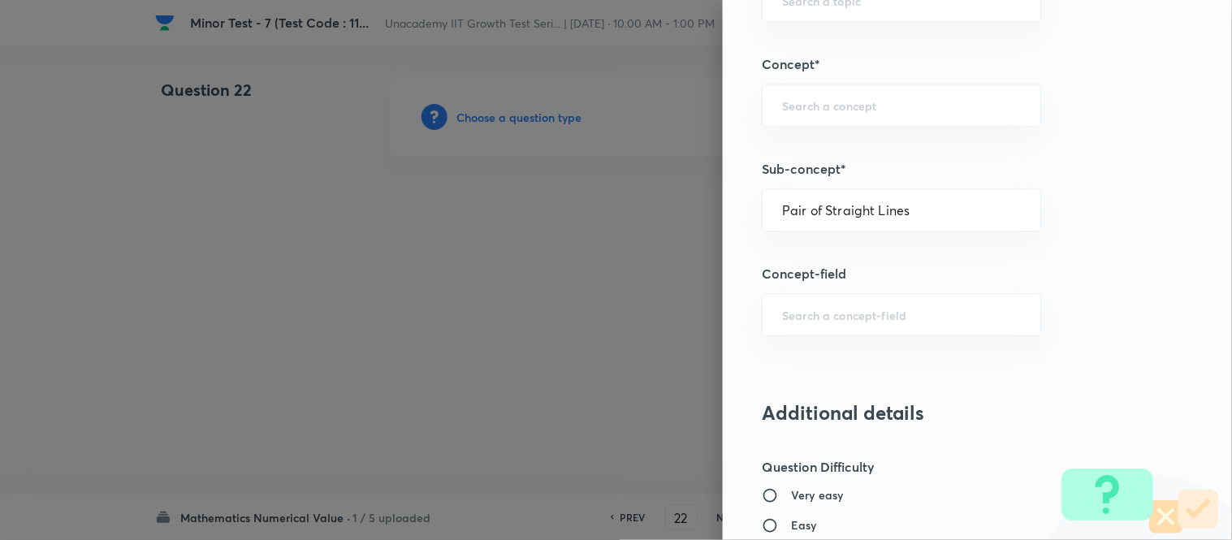
type input "Geometry"
type input "Straight Lines"
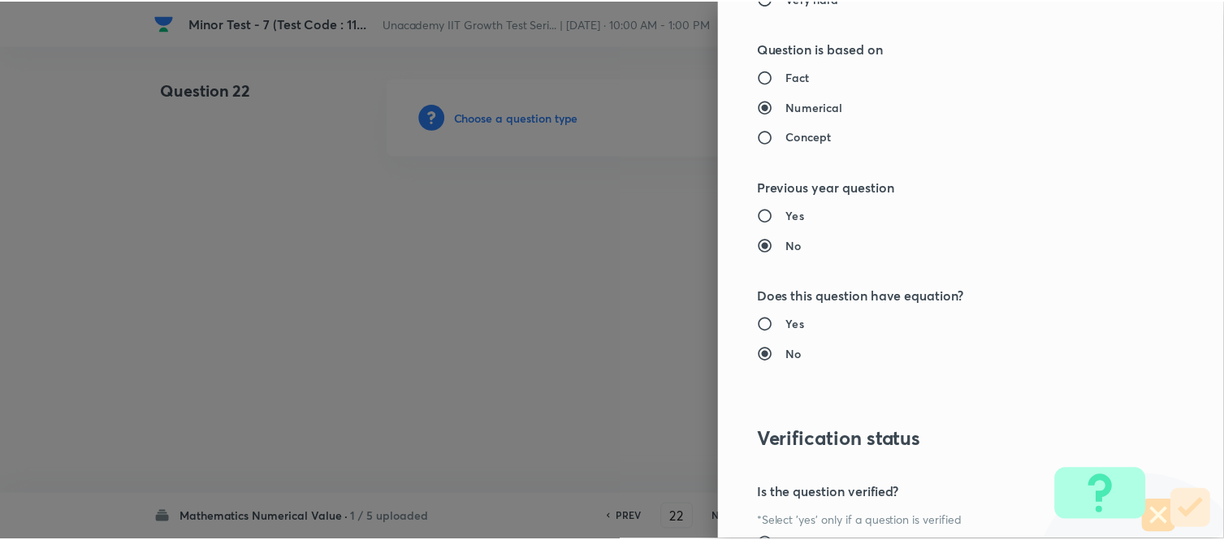
scroll to position [1687, 0]
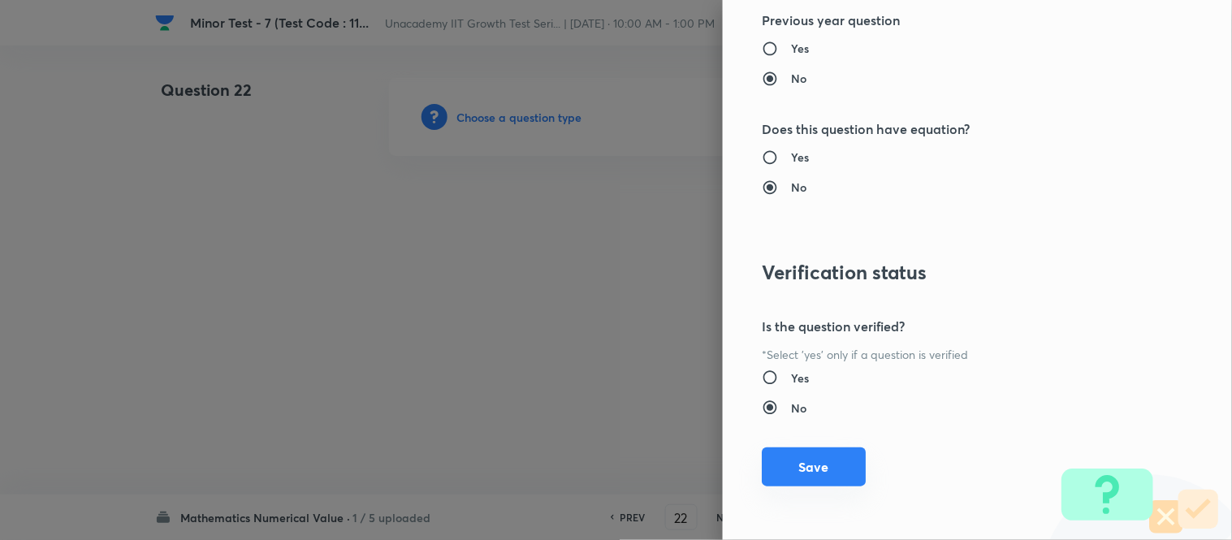
click at [794, 470] on button "Save" at bounding box center [814, 467] width 104 height 39
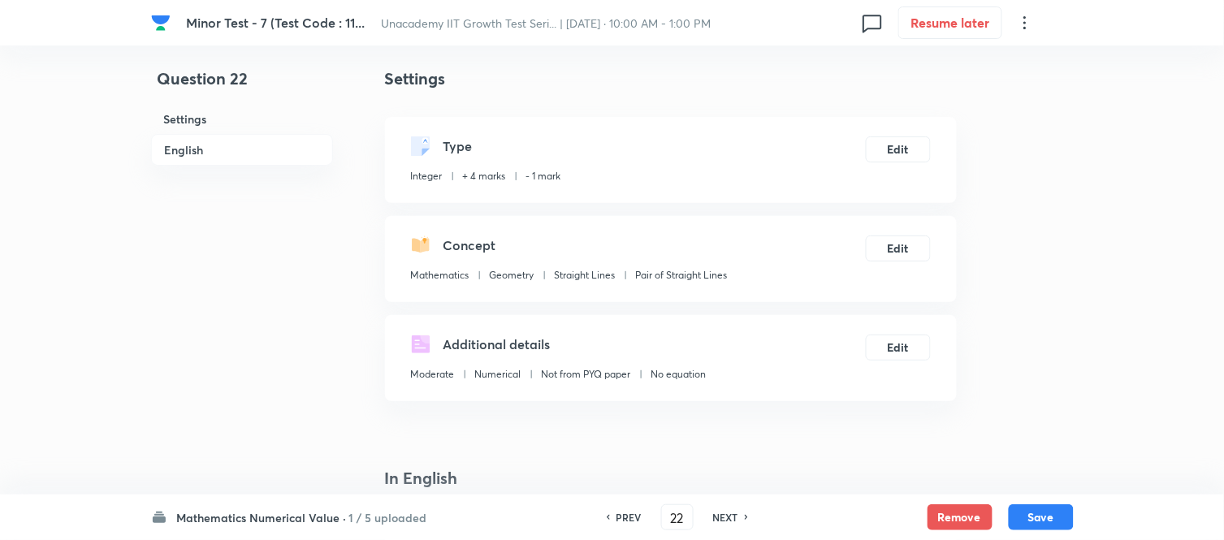
scroll to position [451, 0]
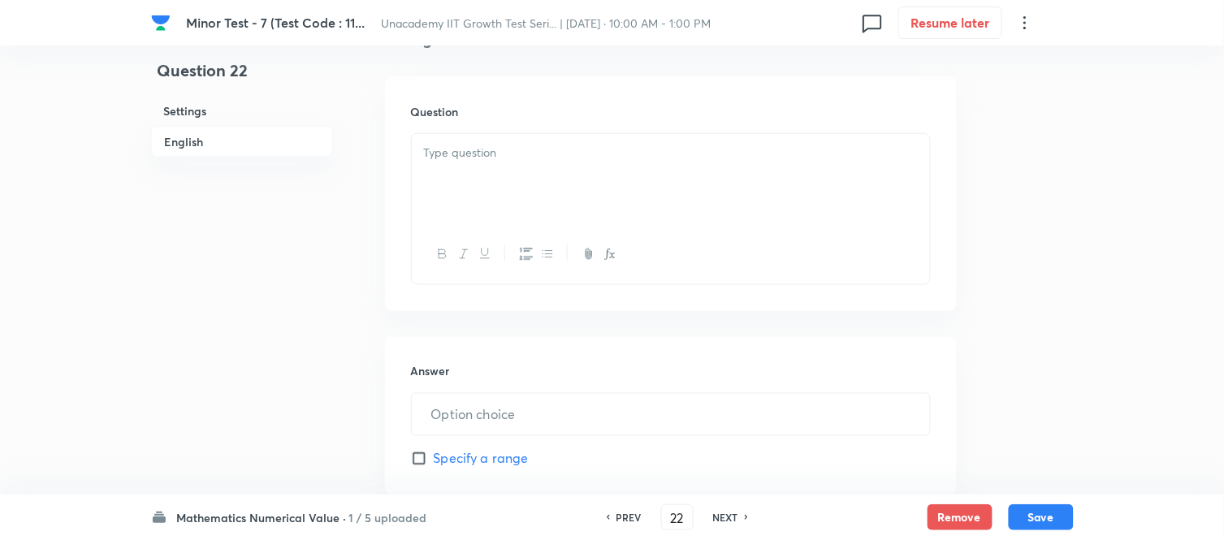
click at [451, 190] on div at bounding box center [671, 179] width 518 height 91
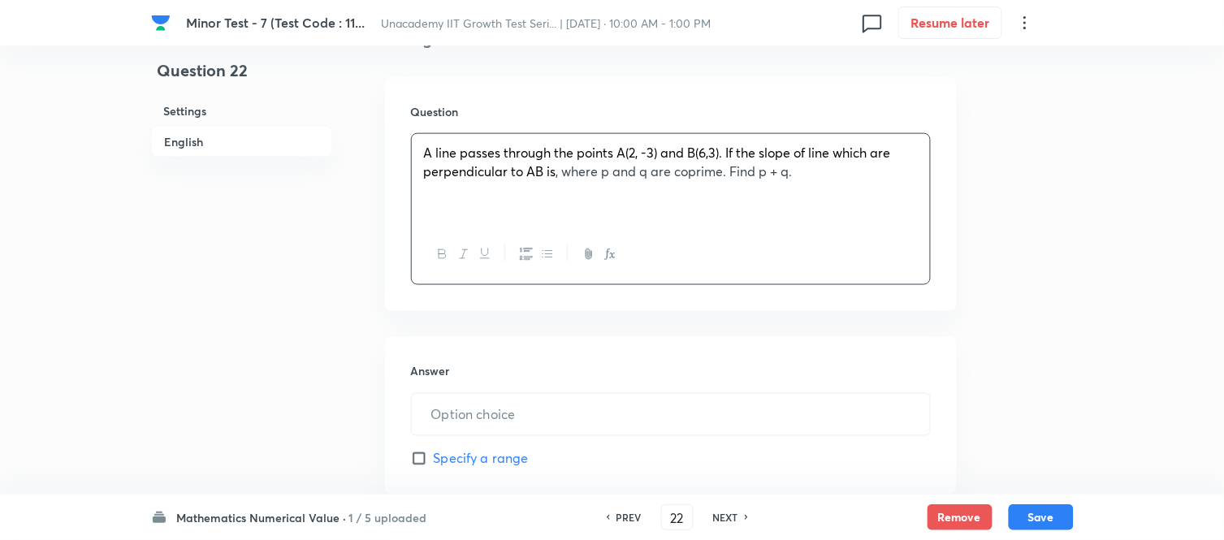
click at [561, 176] on p "A line passes through the points A(2, -3) and B(6,3). If the slope of line whic…" at bounding box center [671, 162] width 494 height 37
click at [611, 256] on icon "button" at bounding box center [610, 254] width 13 height 13
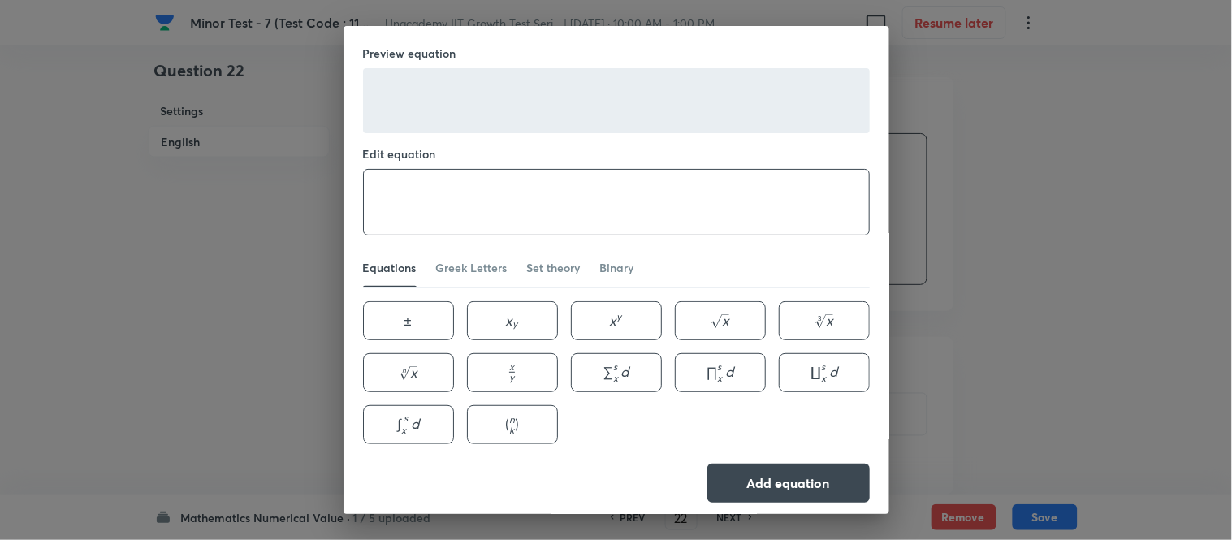
click at [500, 223] on textarea at bounding box center [616, 202] width 505 height 65
paste textarea "-\frac{p}{q},"
type textarea "-\frac{p}{q},"
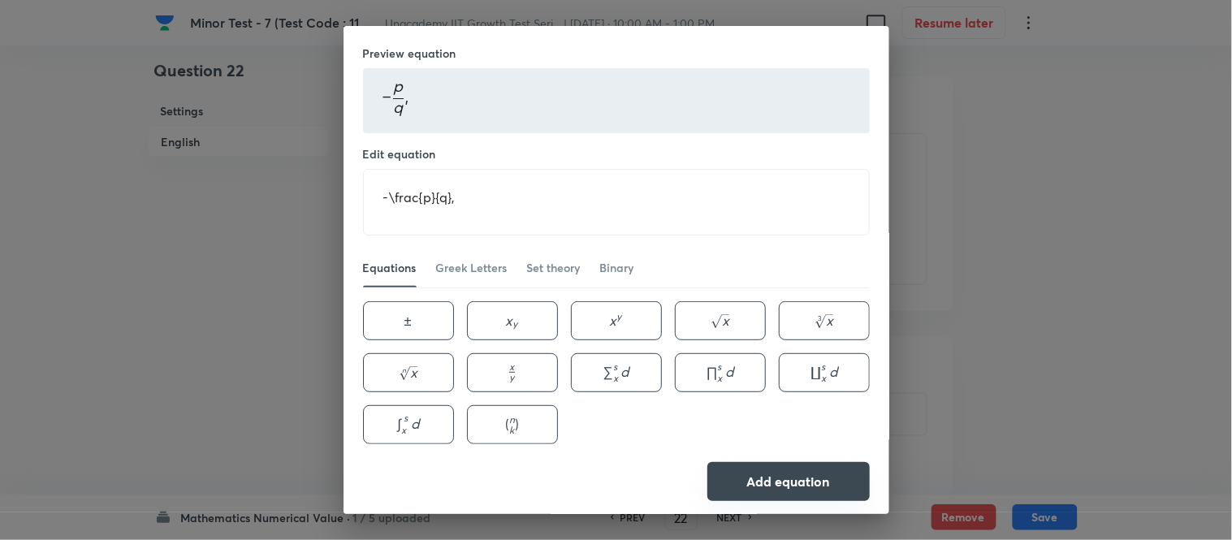
click at [782, 484] on button "Add equation" at bounding box center [789, 481] width 162 height 39
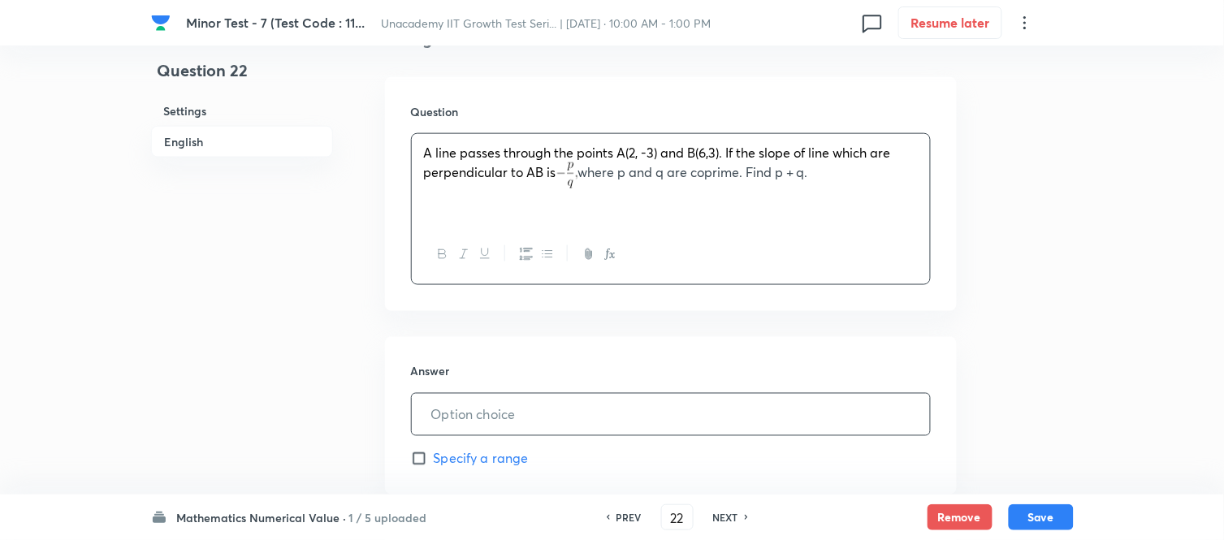
click at [530, 411] on input "text" at bounding box center [671, 414] width 518 height 41
type input "5"
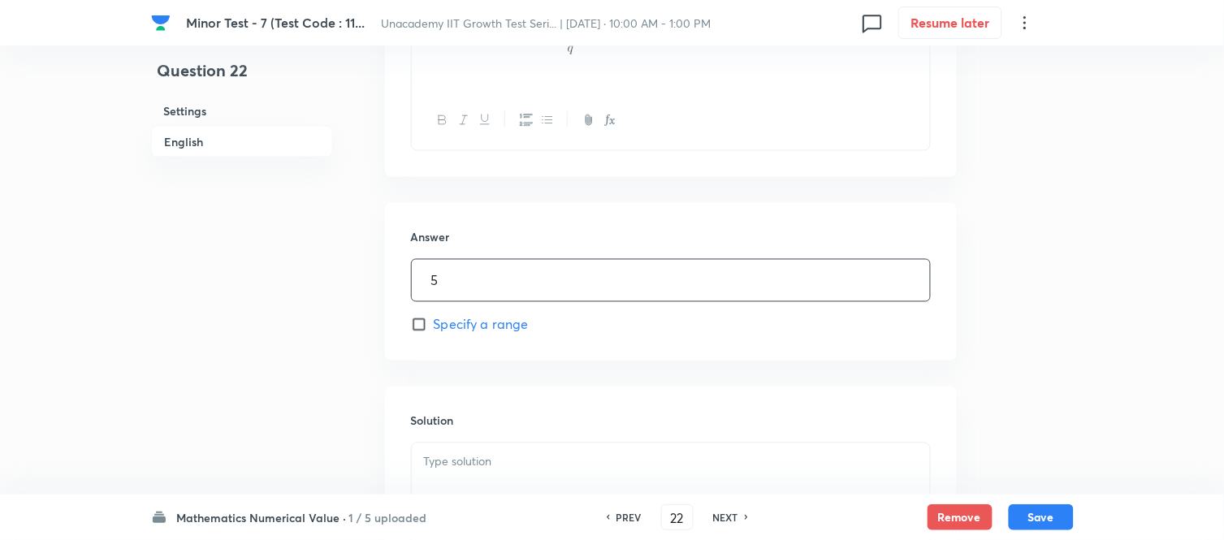
scroll to position [809, 0]
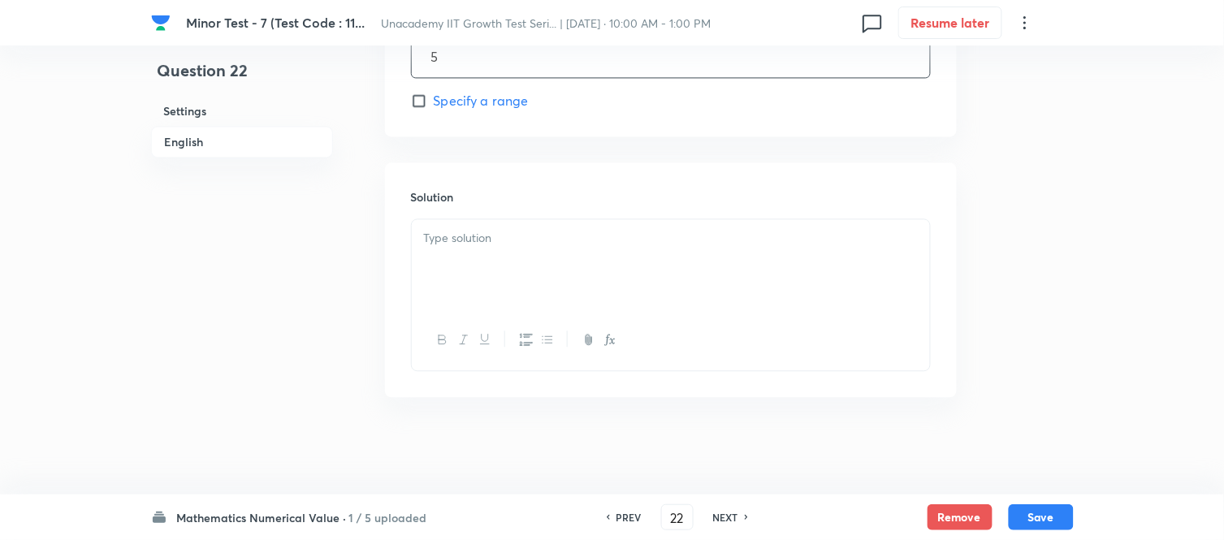
click at [570, 281] on div at bounding box center [671, 264] width 518 height 91
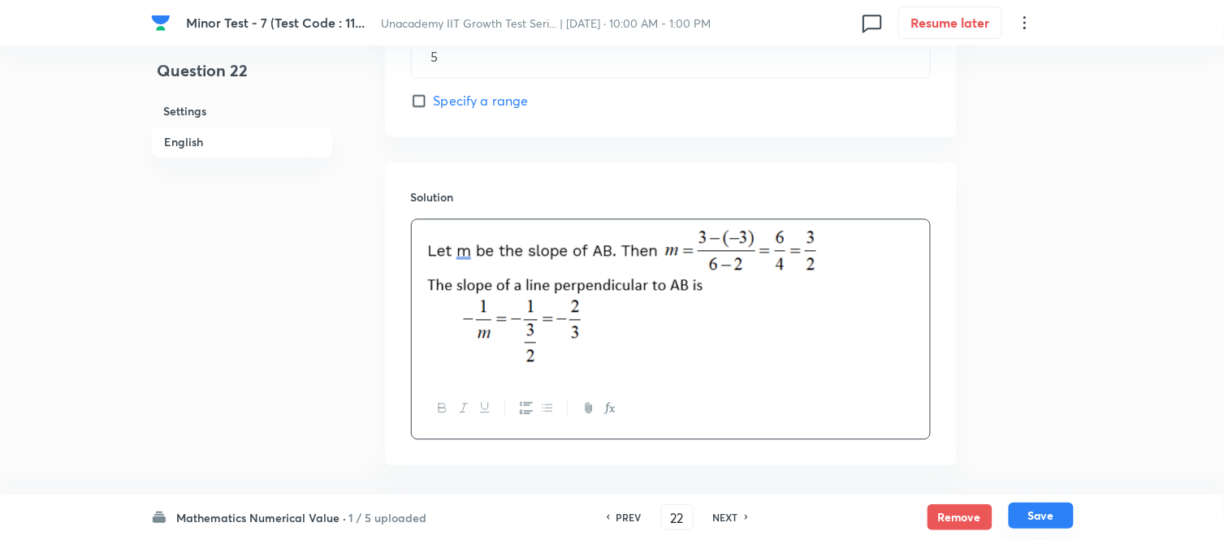
click at [1044, 486] on button "Save" at bounding box center [1041, 516] width 65 height 26
type input "23"
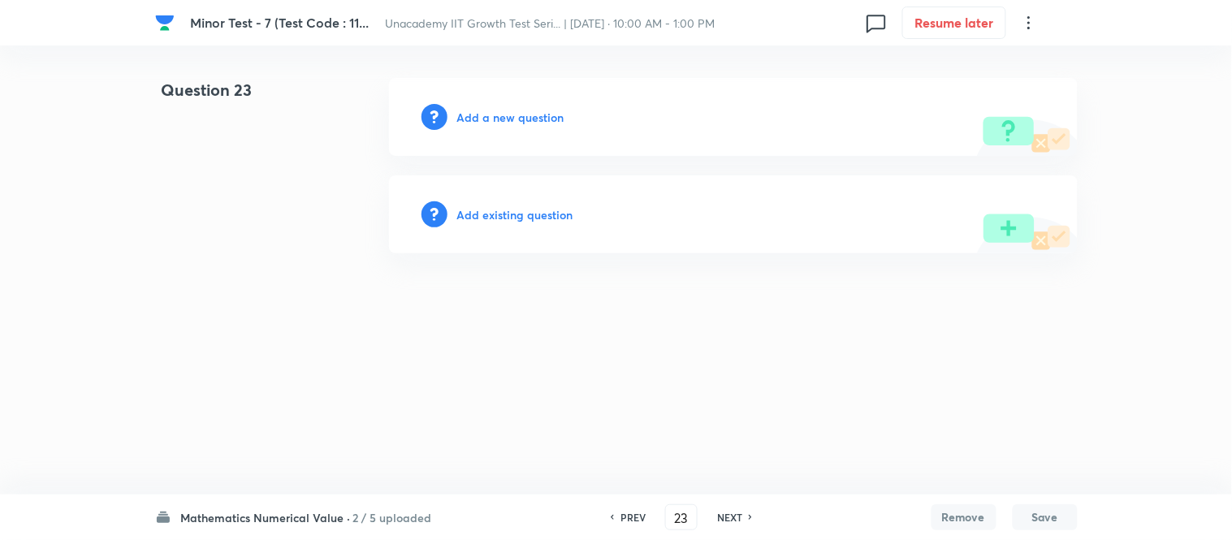
click at [505, 124] on h6 "Add a new question" at bounding box center [510, 117] width 107 height 17
click at [505, 119] on h6 "Choose a question type" at bounding box center [519, 117] width 125 height 17
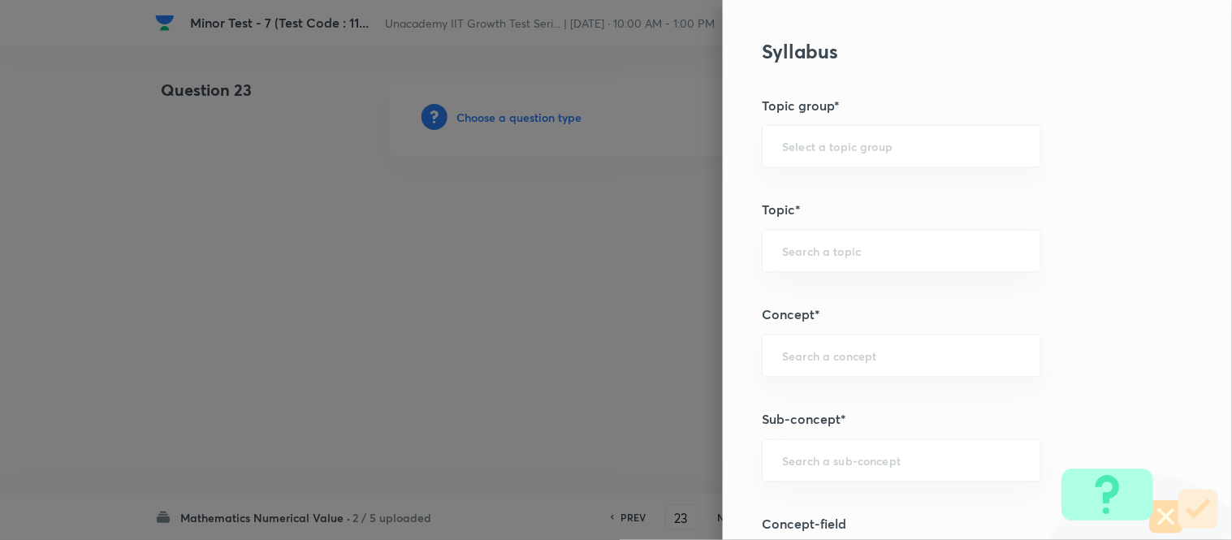
scroll to position [812, 0]
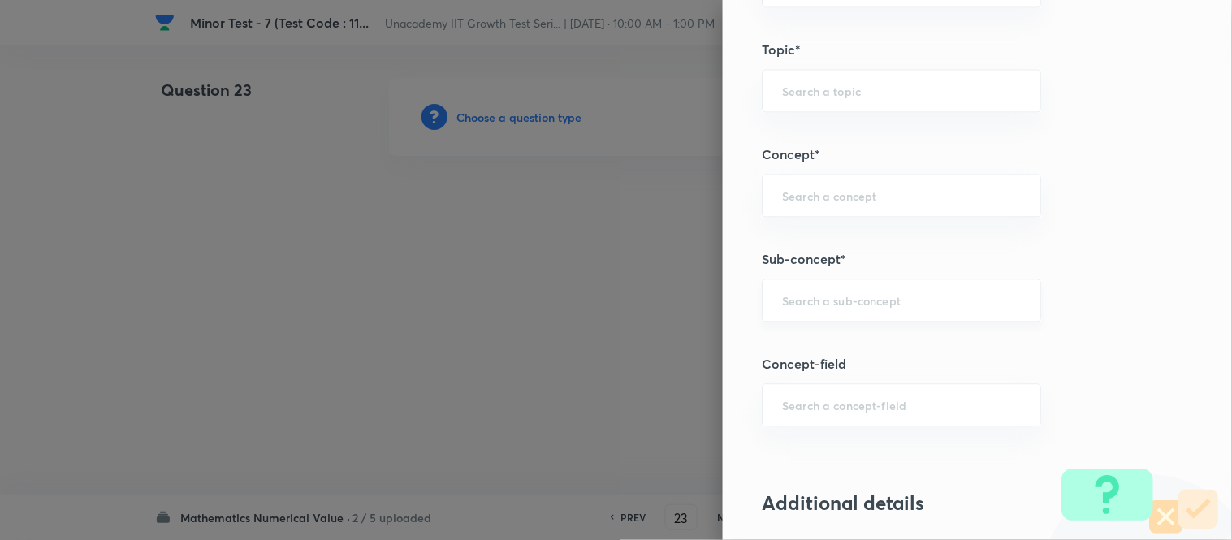
click at [809, 305] on input "text" at bounding box center [901, 299] width 239 height 15
click at [860, 343] on li "Pair of Straight Lines" at bounding box center [889, 346] width 278 height 29
type input "Pair of Straight Lines"
type input "Mathematics"
type input "Geometry"
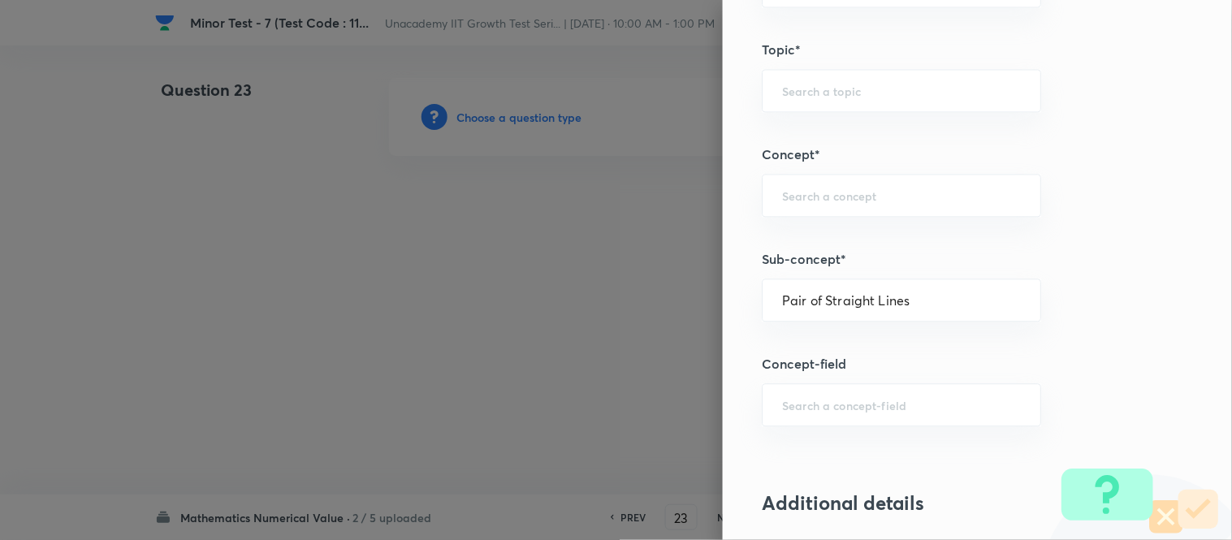
type input "Straight Lines"
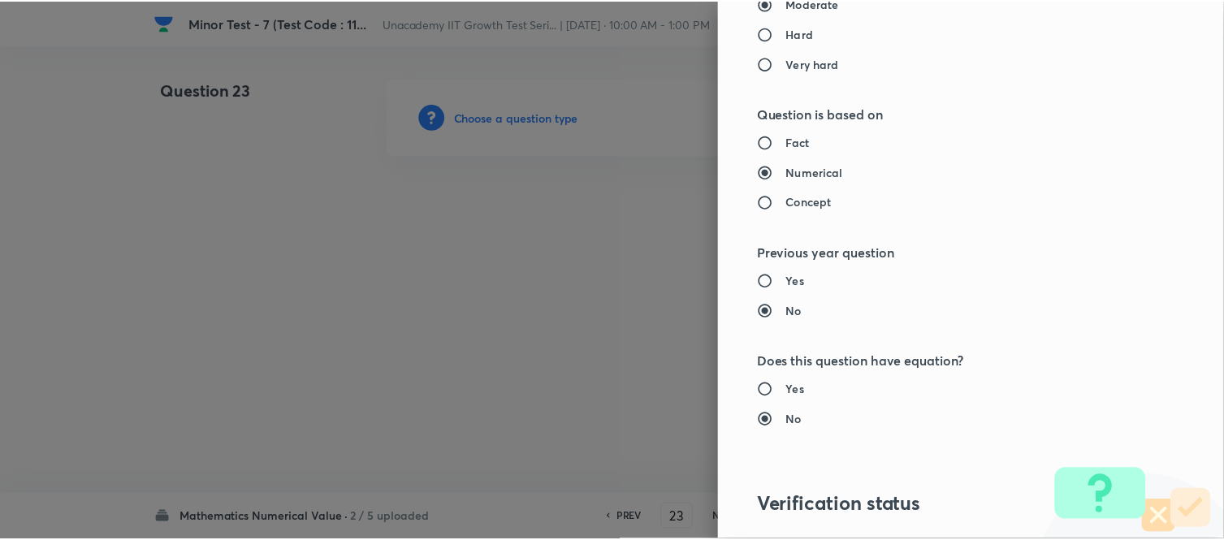
scroll to position [1687, 0]
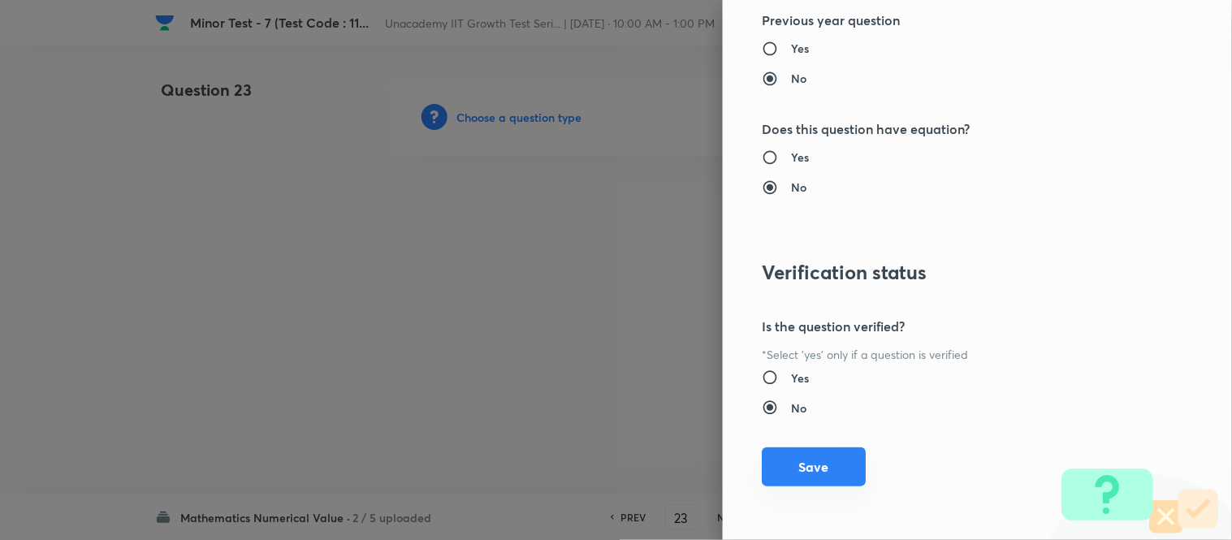
click at [821, 474] on button "Save" at bounding box center [814, 467] width 104 height 39
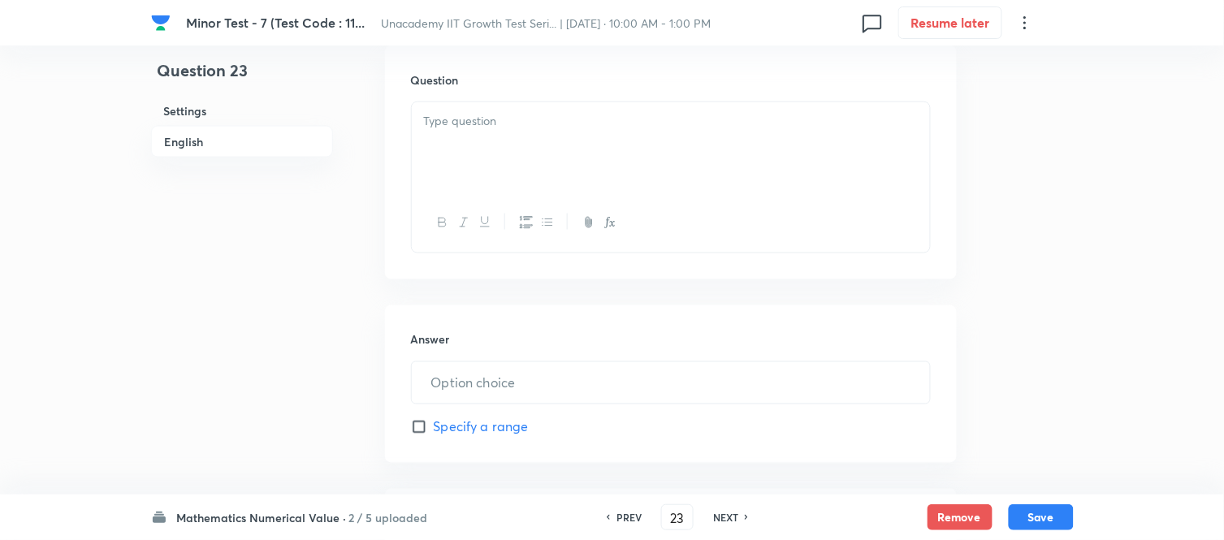
scroll to position [451, 0]
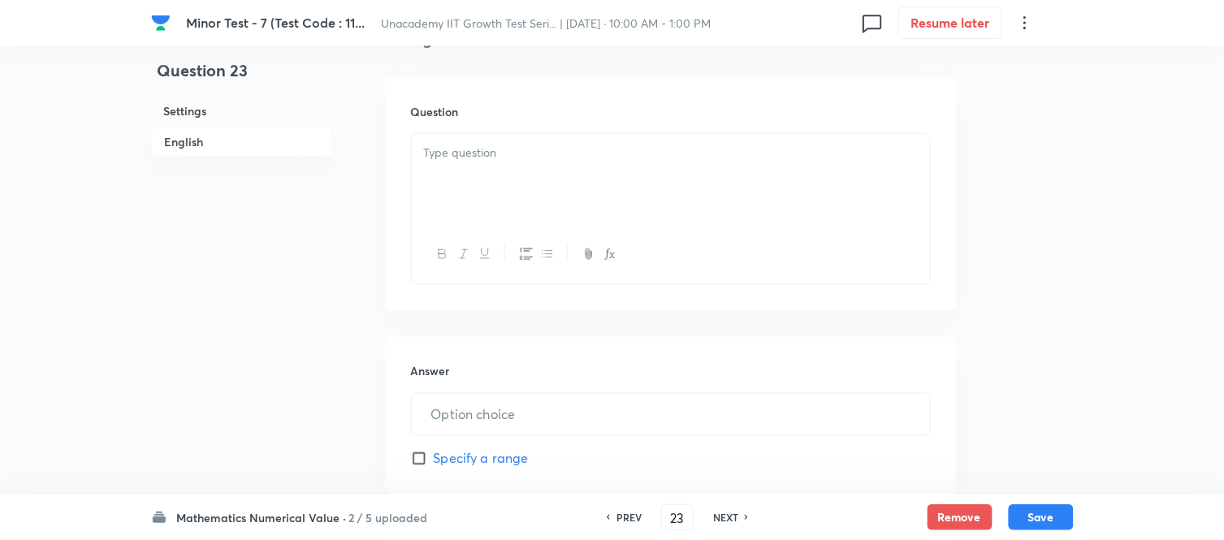
click at [498, 211] on div at bounding box center [671, 179] width 518 height 91
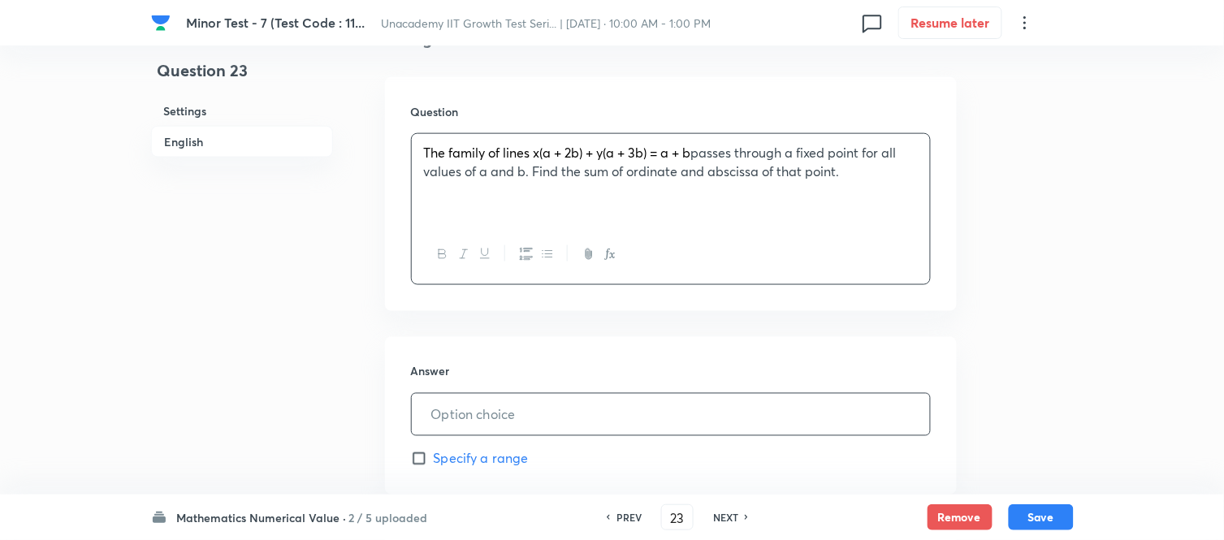
click at [444, 403] on input "text" at bounding box center [671, 414] width 518 height 41
type input "1"
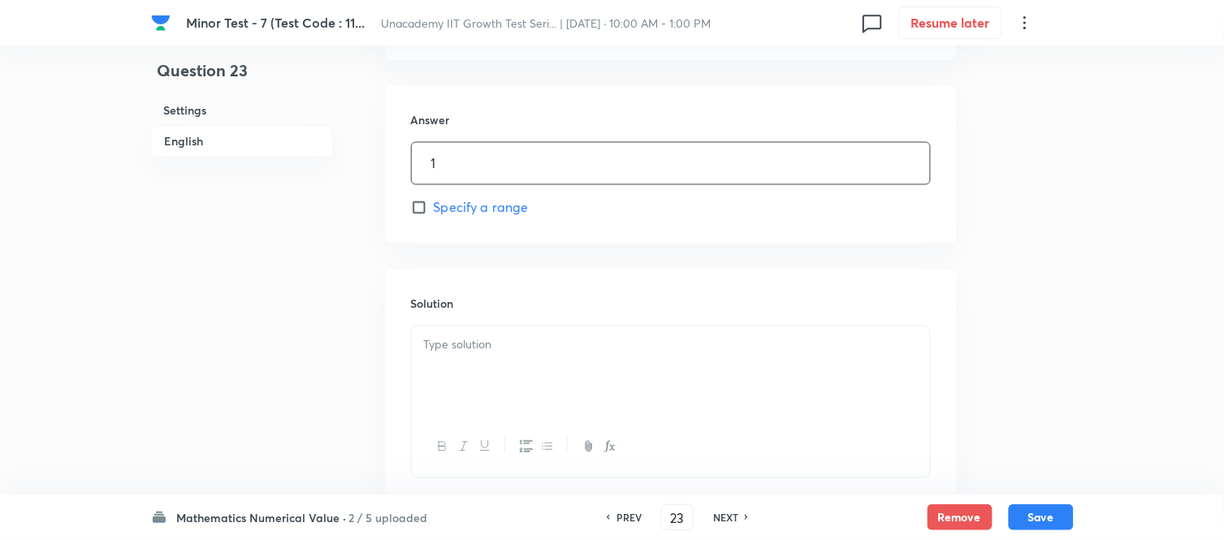
scroll to position [721, 0]
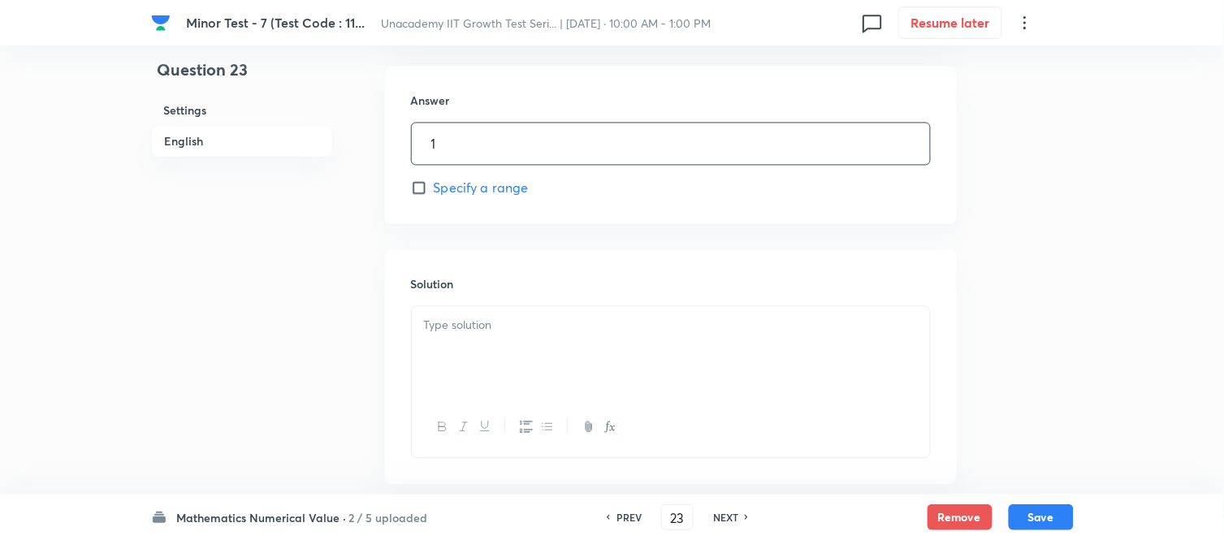
click at [561, 387] on div at bounding box center [671, 352] width 518 height 91
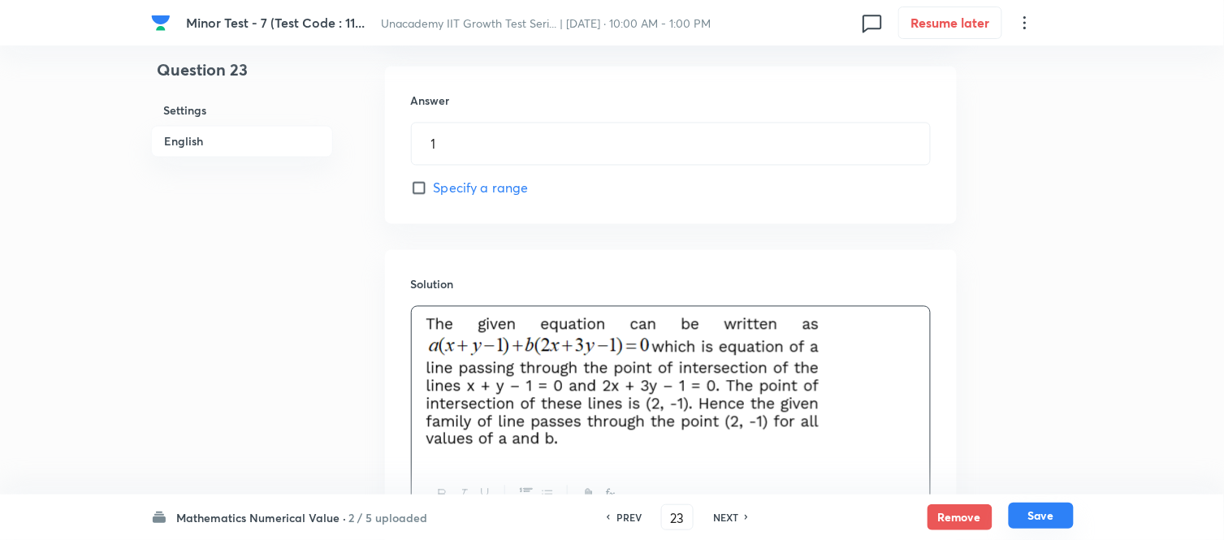
click at [1061, 486] on button "Save" at bounding box center [1041, 516] width 65 height 26
type input "24"
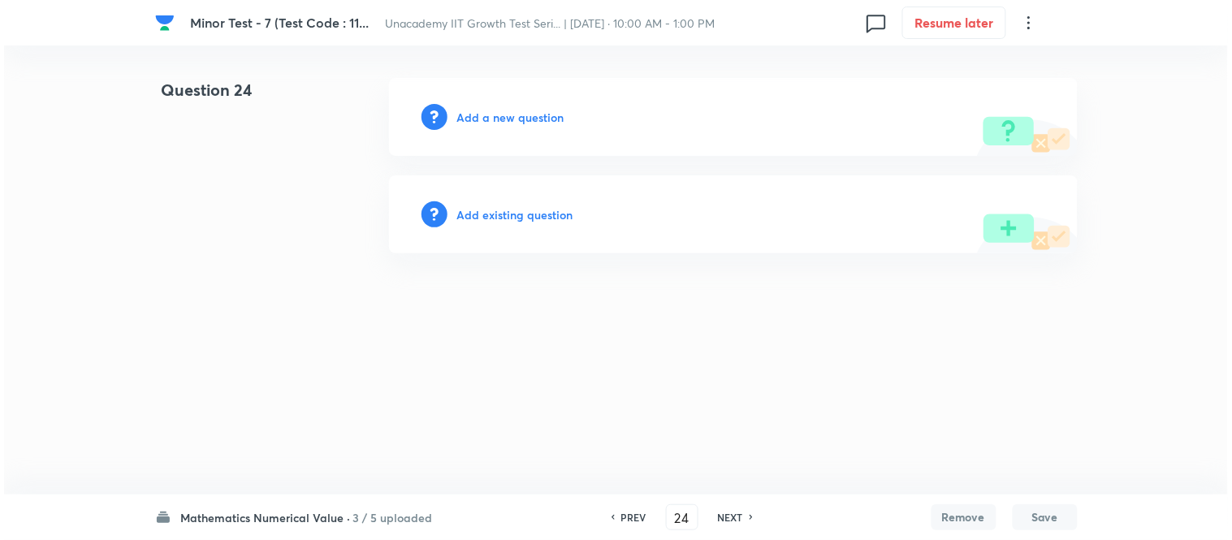
scroll to position [0, 0]
click at [516, 118] on h6 "Add a new question" at bounding box center [510, 117] width 107 height 17
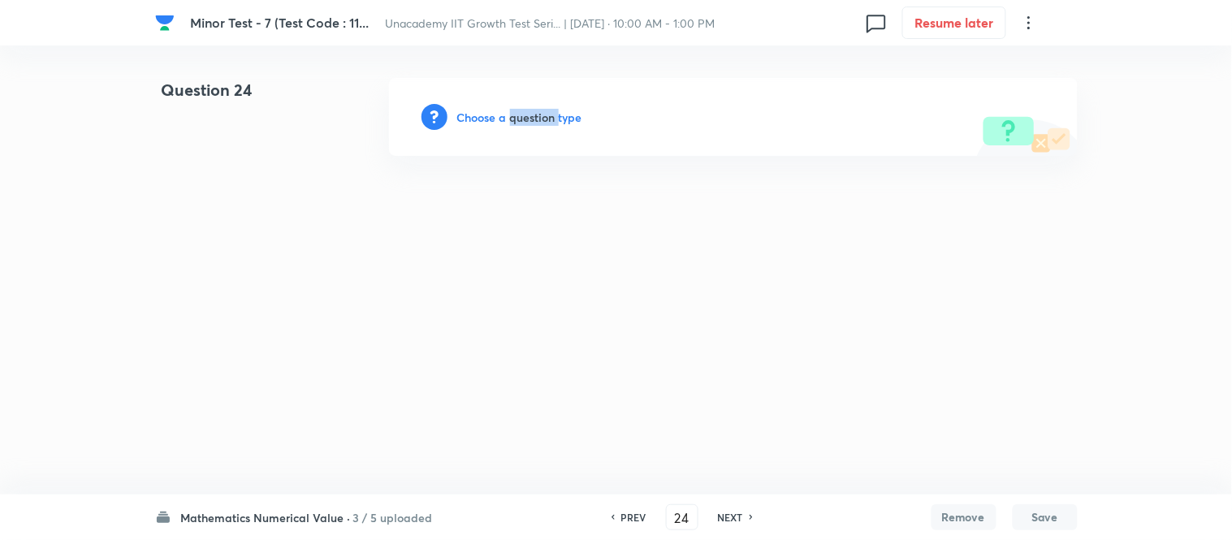
click at [516, 118] on h6 "Choose a question type" at bounding box center [519, 117] width 125 height 17
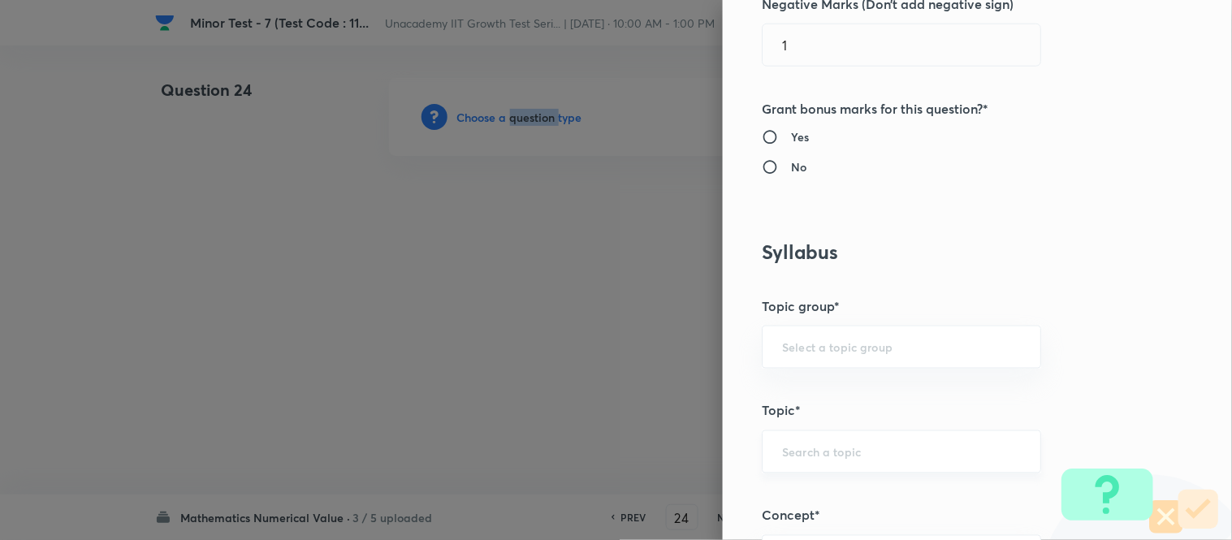
scroll to position [812, 0]
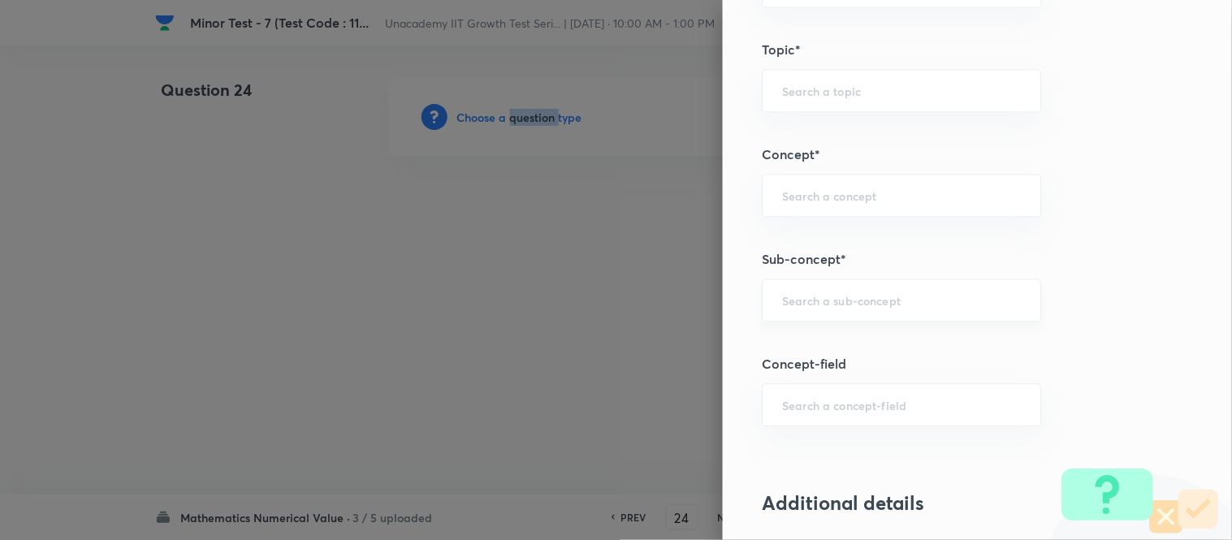
click at [834, 315] on div "​" at bounding box center [901, 300] width 279 height 43
click at [819, 348] on li "Pair of Straight Lines" at bounding box center [889, 346] width 278 height 29
type input "Pair of Straight Lines"
type input "Mathematics"
type input "Geometry"
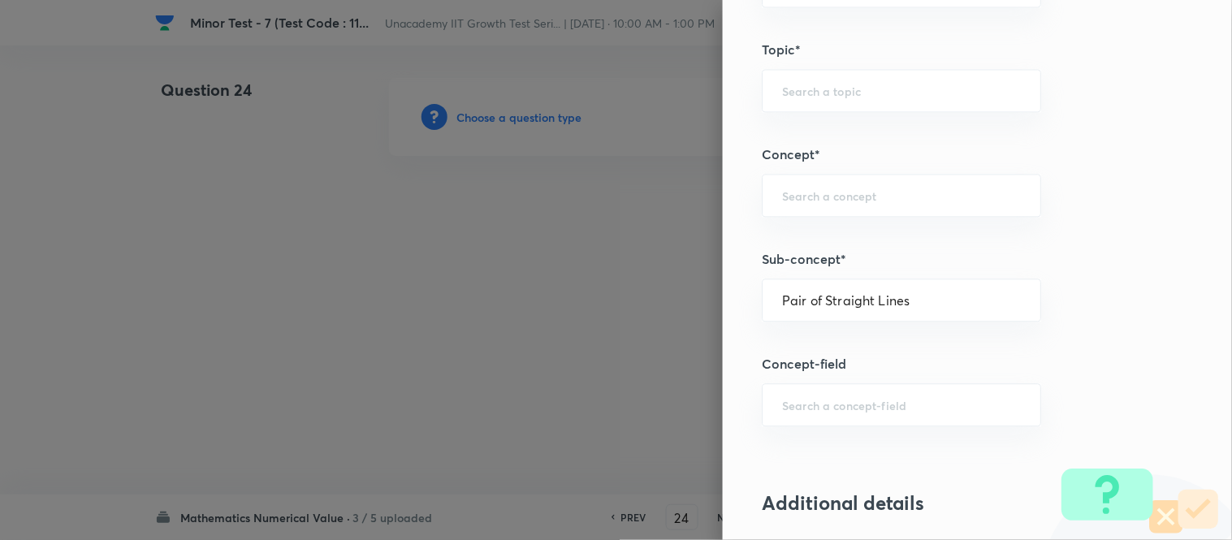
type input "Straight Lines"
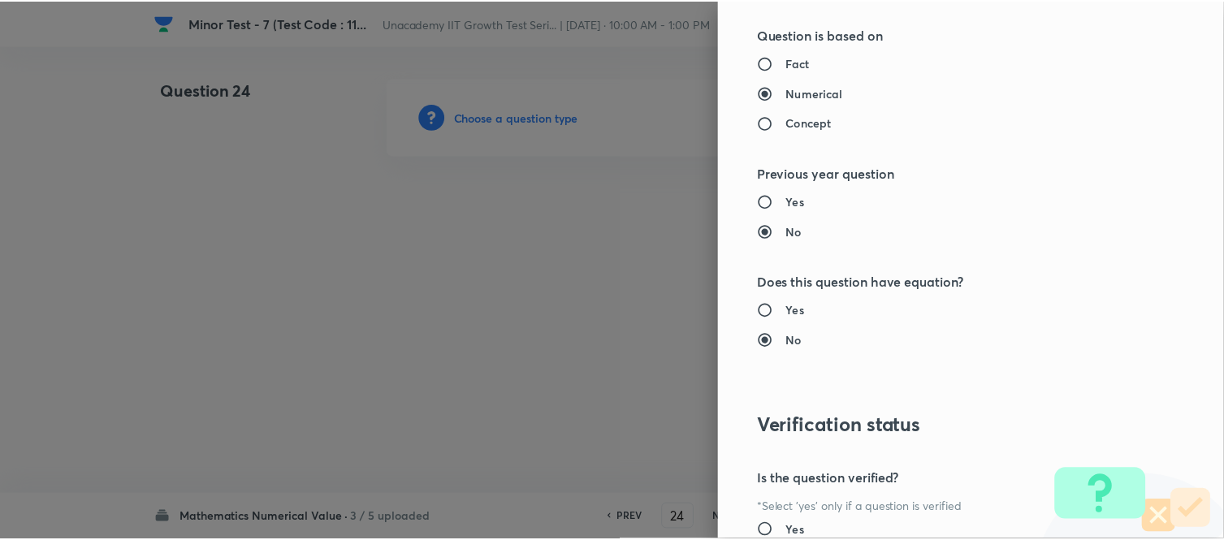
scroll to position [1687, 0]
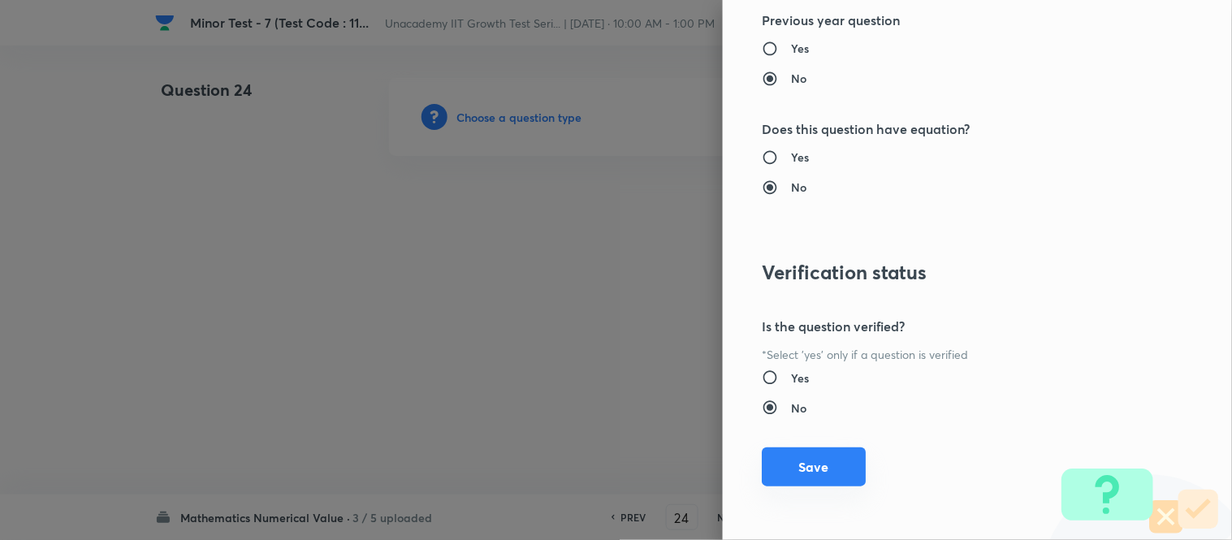
click at [812, 457] on button "Save" at bounding box center [814, 467] width 104 height 39
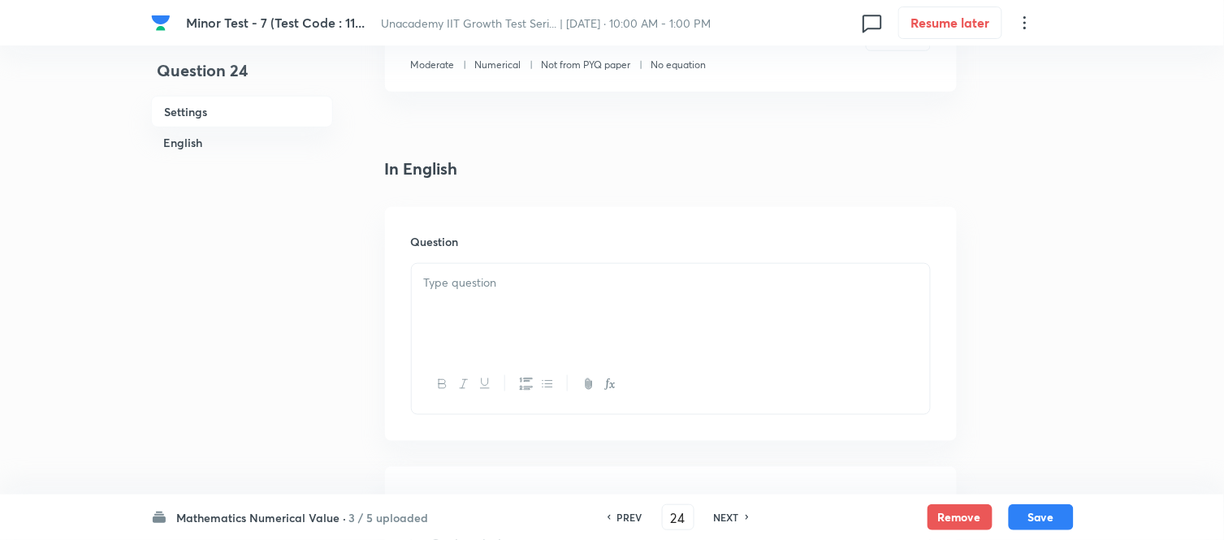
scroll to position [361, 0]
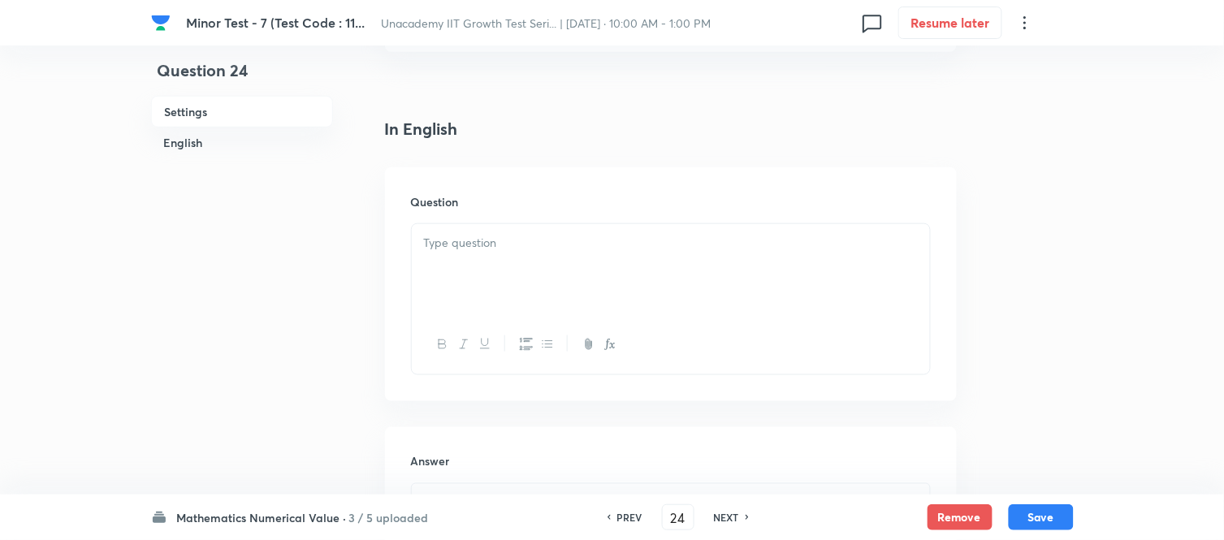
click at [477, 292] on div at bounding box center [671, 269] width 518 height 91
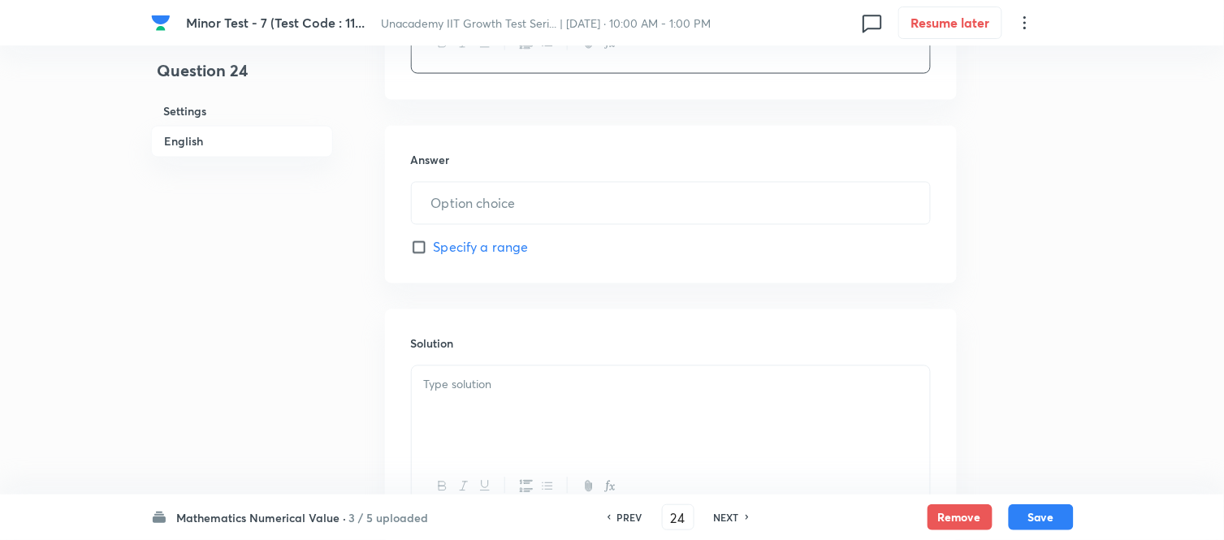
scroll to position [721, 0]
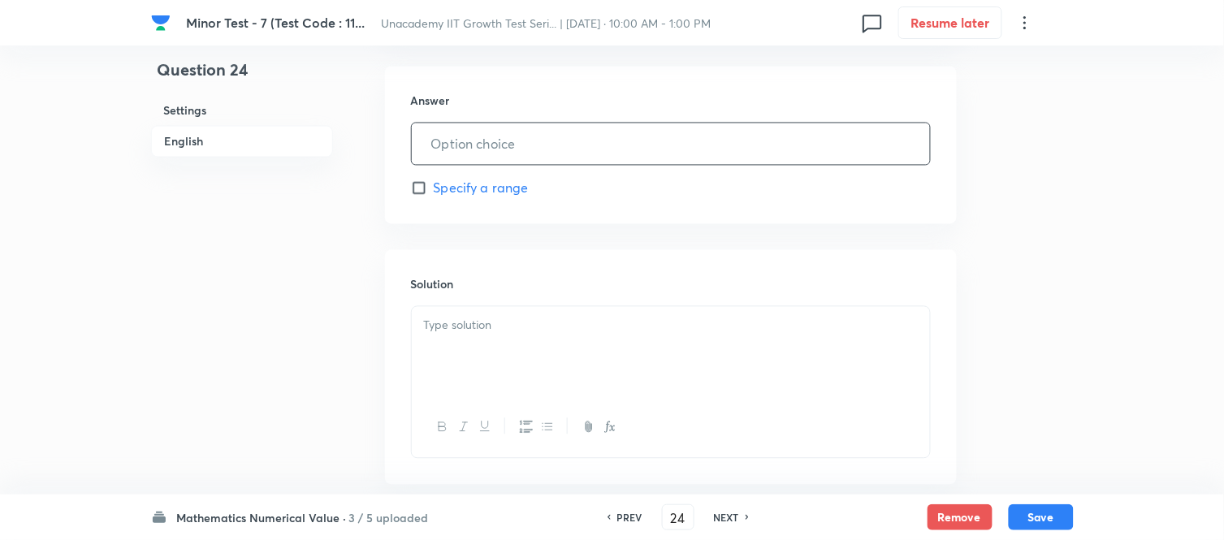
click at [451, 140] on input "text" at bounding box center [671, 143] width 518 height 41
type input "2"
click at [472, 313] on div at bounding box center [671, 352] width 518 height 91
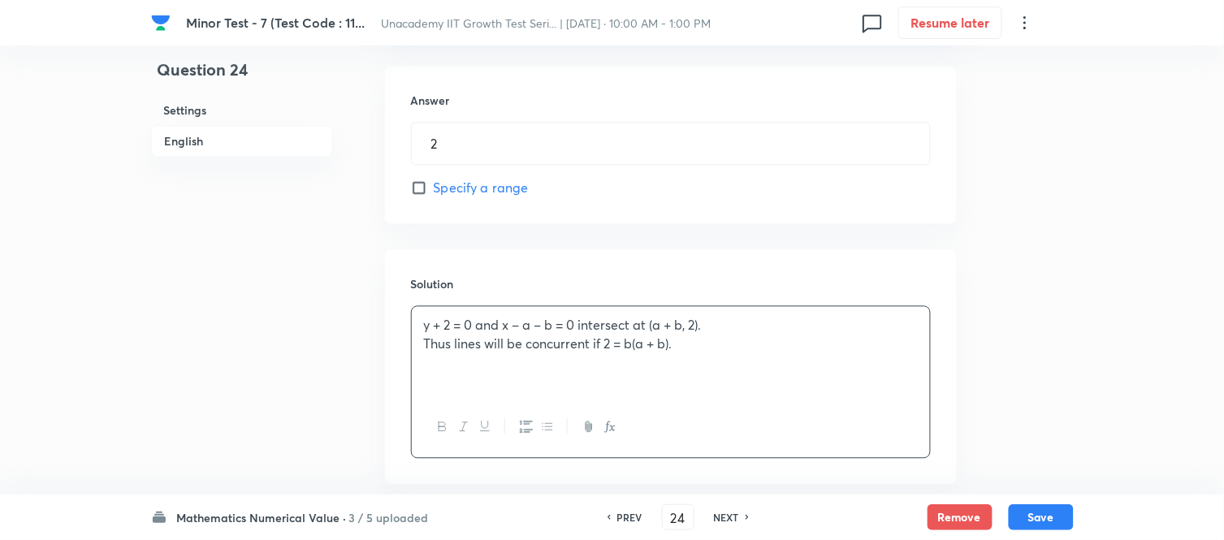
click at [460, 345] on p "Thus lines will be concurrent if 2 = b(a + b)." at bounding box center [671, 345] width 494 height 19
click at [1040, 486] on button "Save" at bounding box center [1041, 516] width 65 height 26
type input "25"
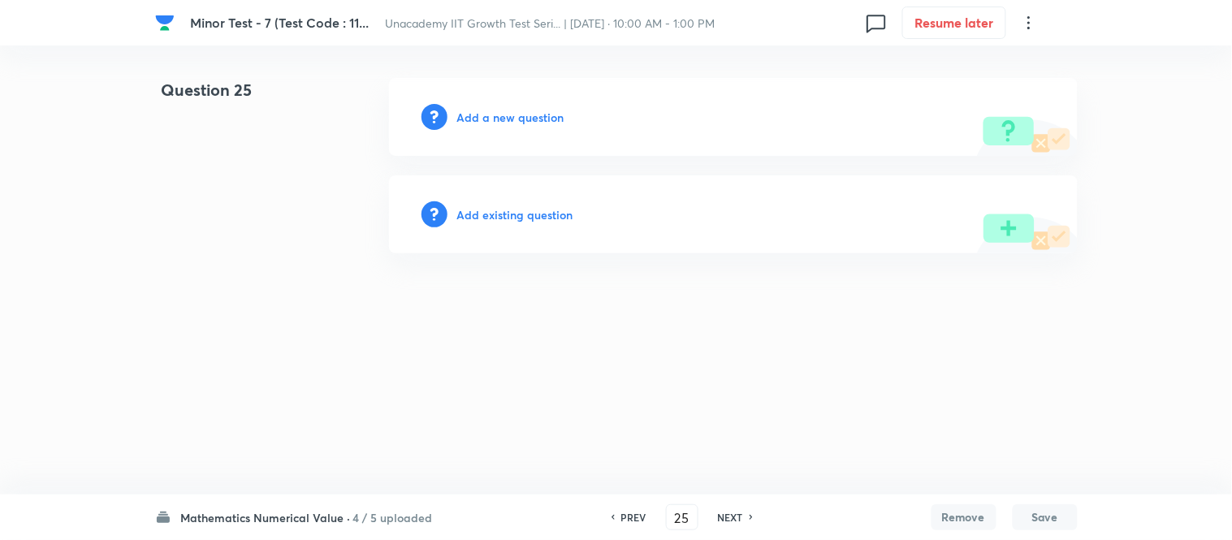
click at [525, 123] on h6 "Add a new question" at bounding box center [510, 117] width 107 height 17
click at [525, 123] on h6 "Choose a question type" at bounding box center [519, 117] width 125 height 17
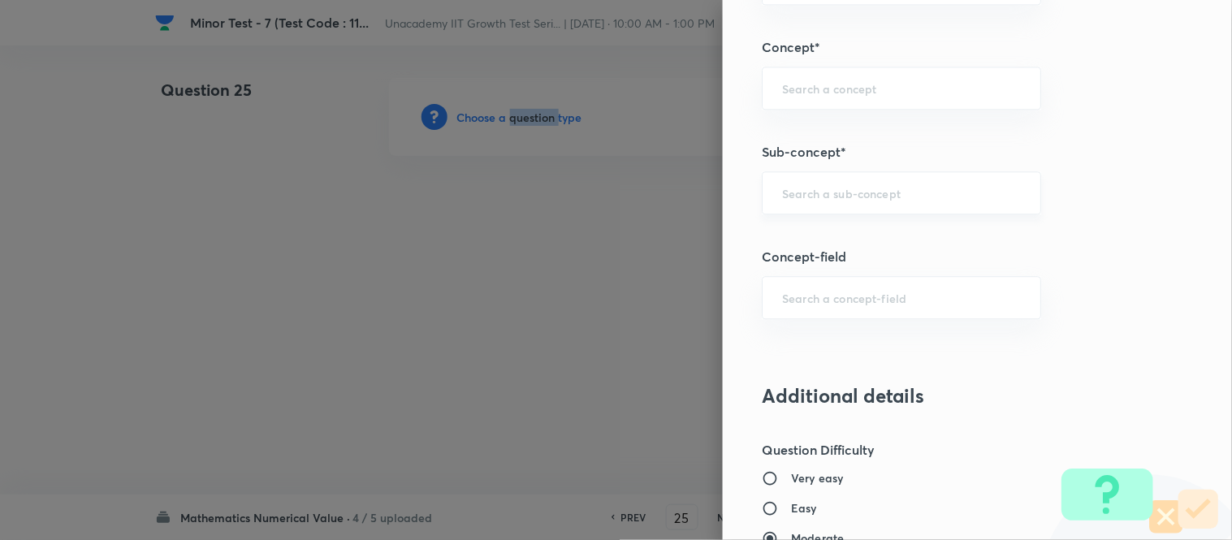
scroll to position [812, 0]
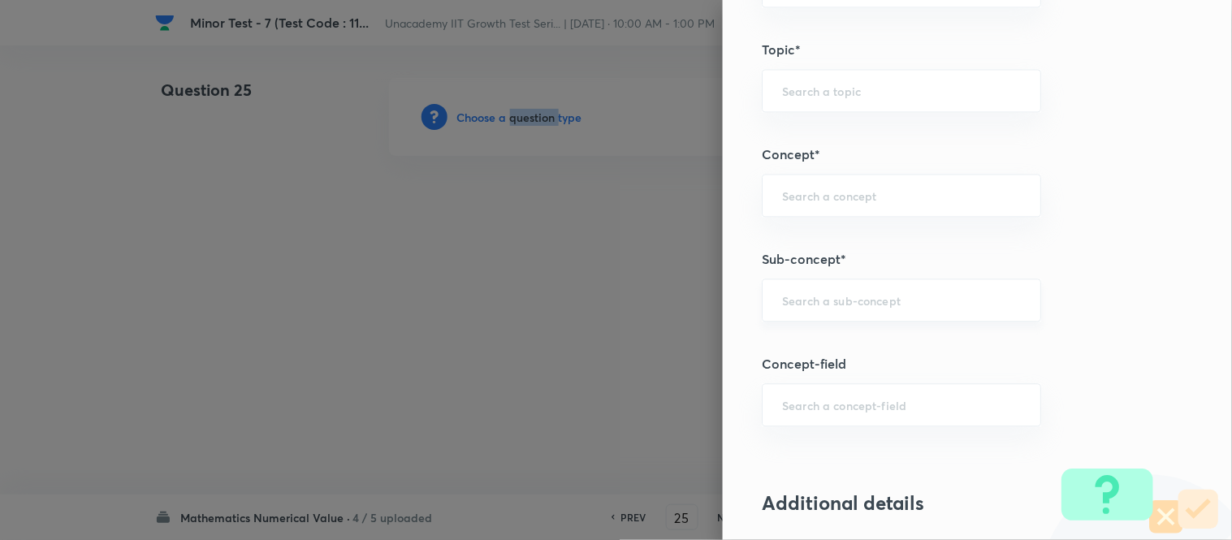
click at [817, 285] on div "​" at bounding box center [901, 300] width 279 height 43
click at [842, 343] on li "Pair of Straight Lines" at bounding box center [889, 346] width 278 height 29
type input "Pair of Straight Lines"
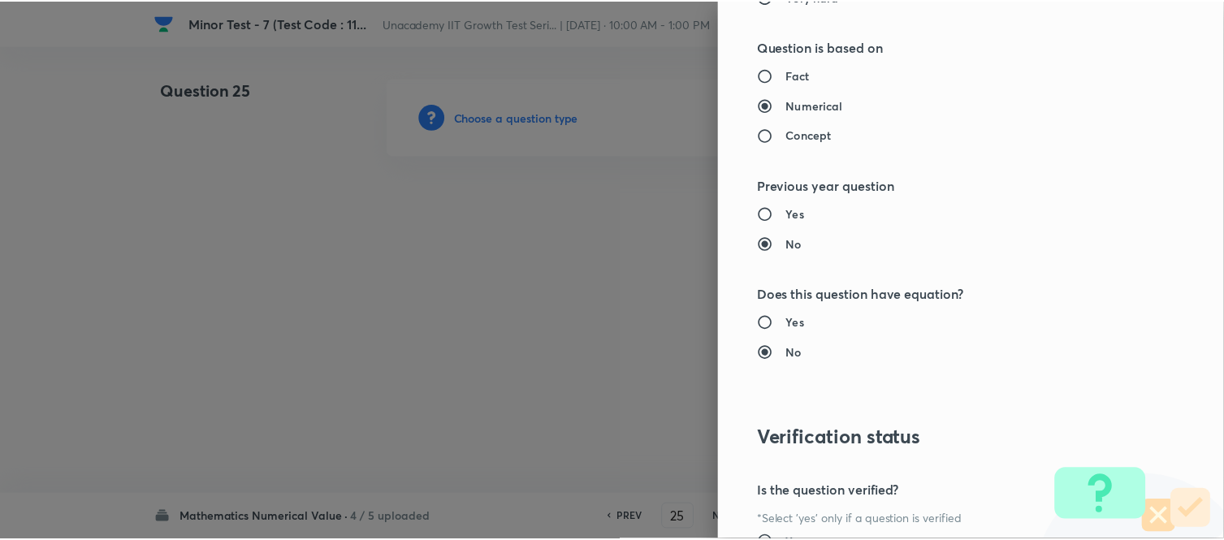
scroll to position [1687, 0]
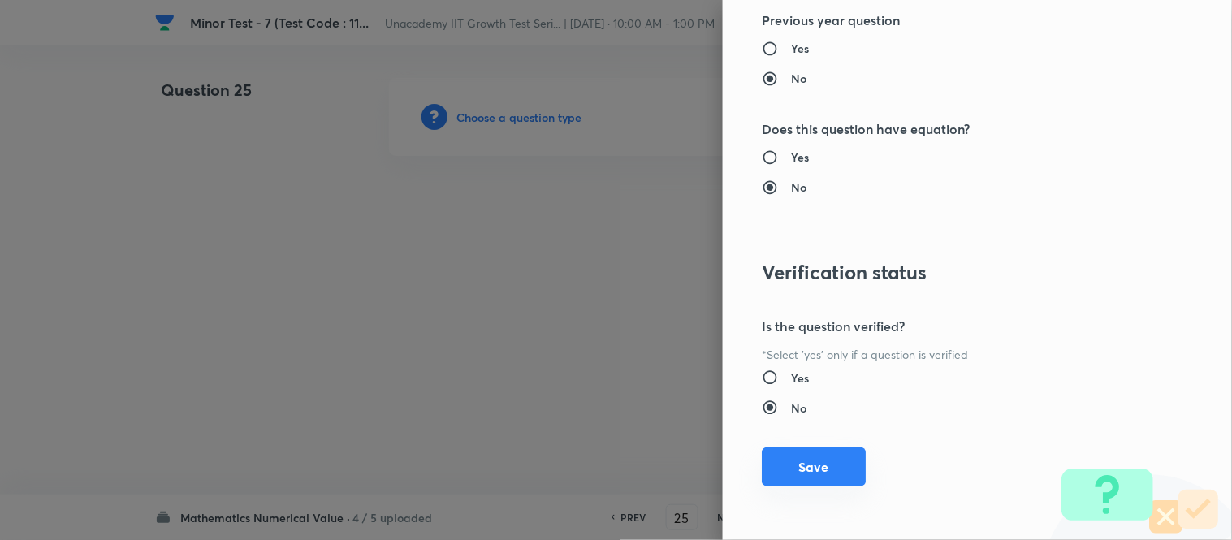
click at [822, 466] on button "Save" at bounding box center [814, 467] width 104 height 39
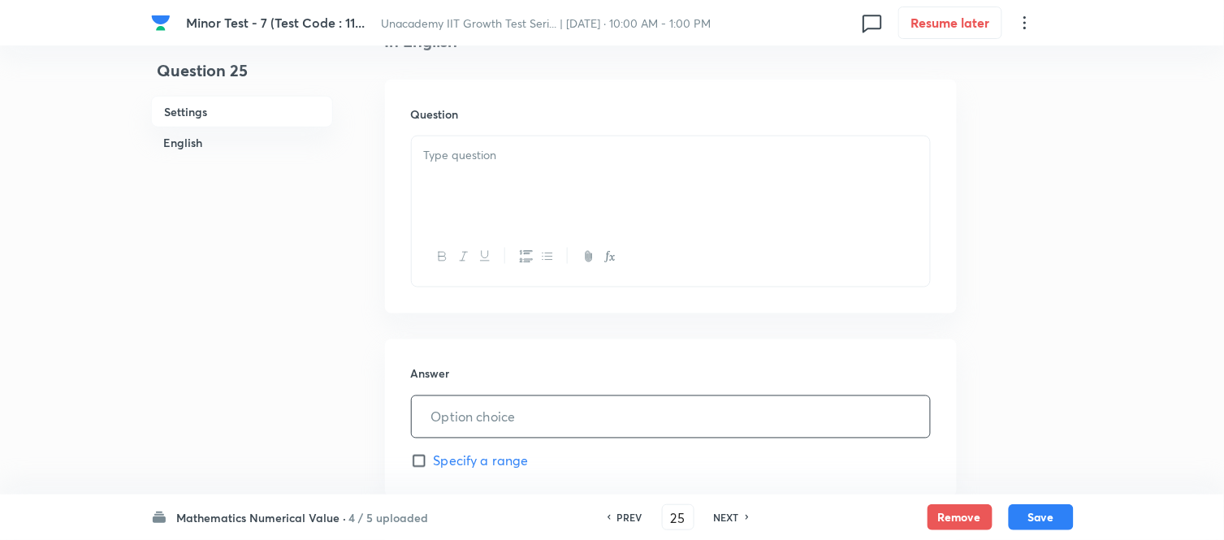
scroll to position [451, 0]
click at [482, 197] on div at bounding box center [671, 179] width 518 height 91
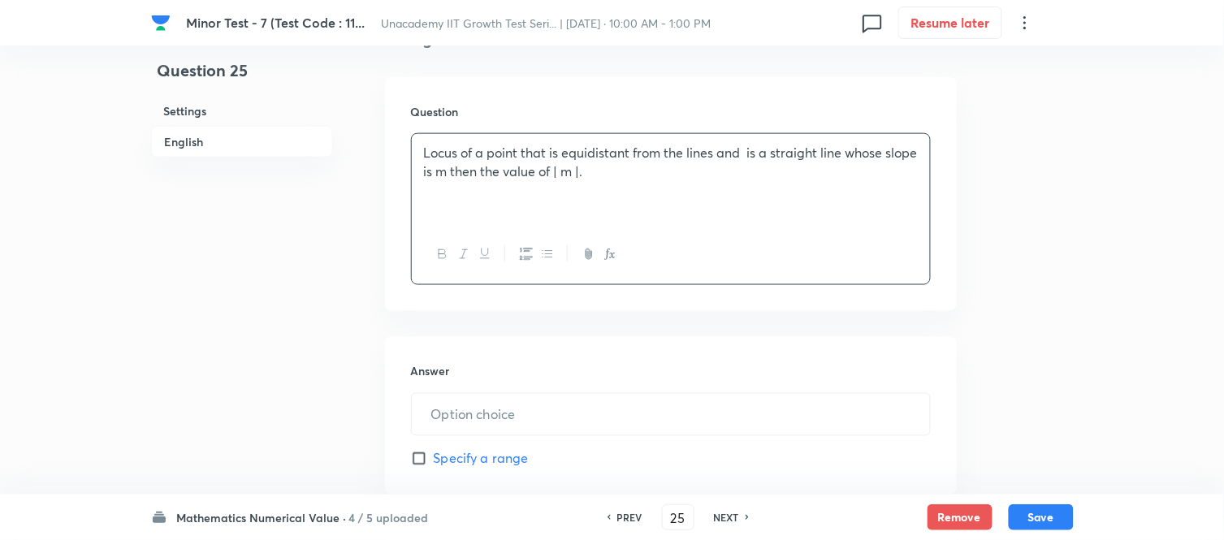
click at [720, 156] on p "Locus of a point that is equidistant from the lines and is a straight line whos…" at bounding box center [671, 162] width 494 height 37
click at [612, 249] on icon "button" at bounding box center [610, 254] width 13 height 13
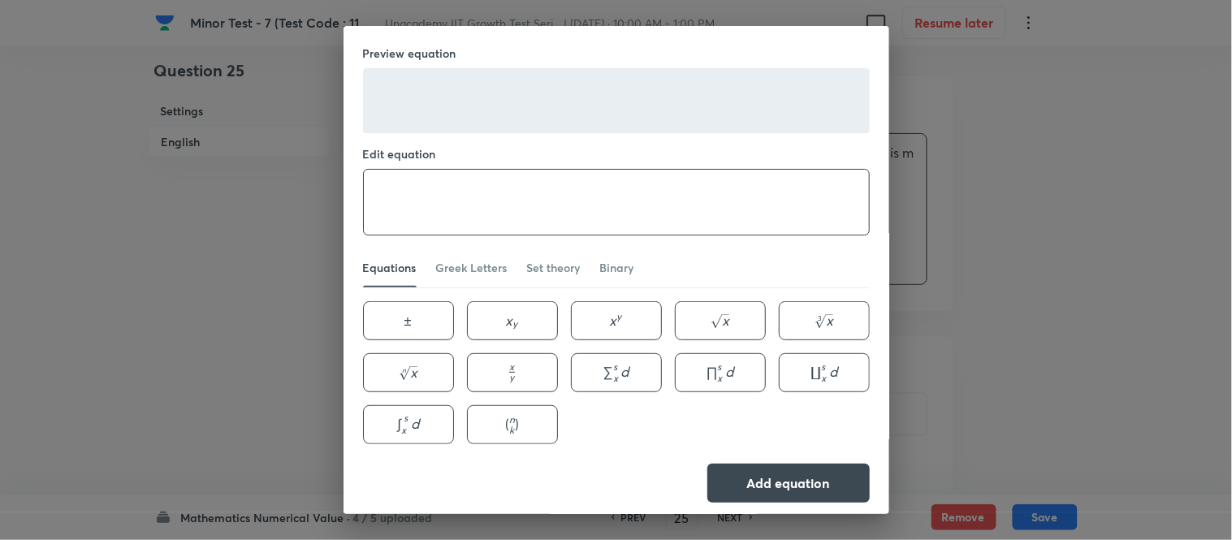
click at [513, 176] on textarea at bounding box center [616, 202] width 505 height 65
paste textarea "x+y-2 \sqrt{2}=0 \text { and } x+y-\sqrt{2}=0"
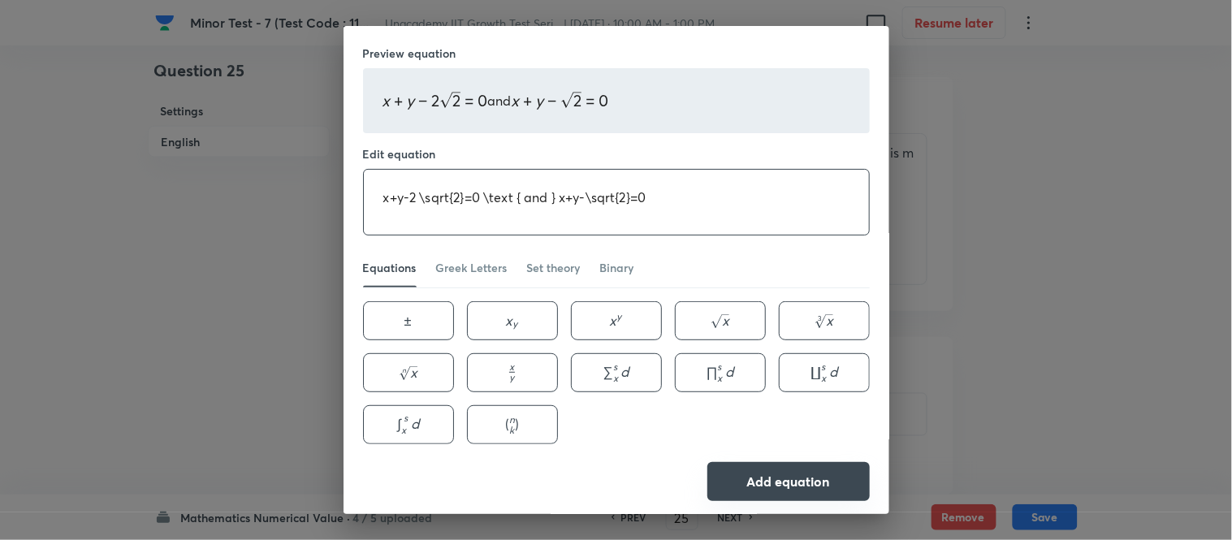
click at [789, 482] on button "Add equation" at bounding box center [789, 481] width 162 height 39
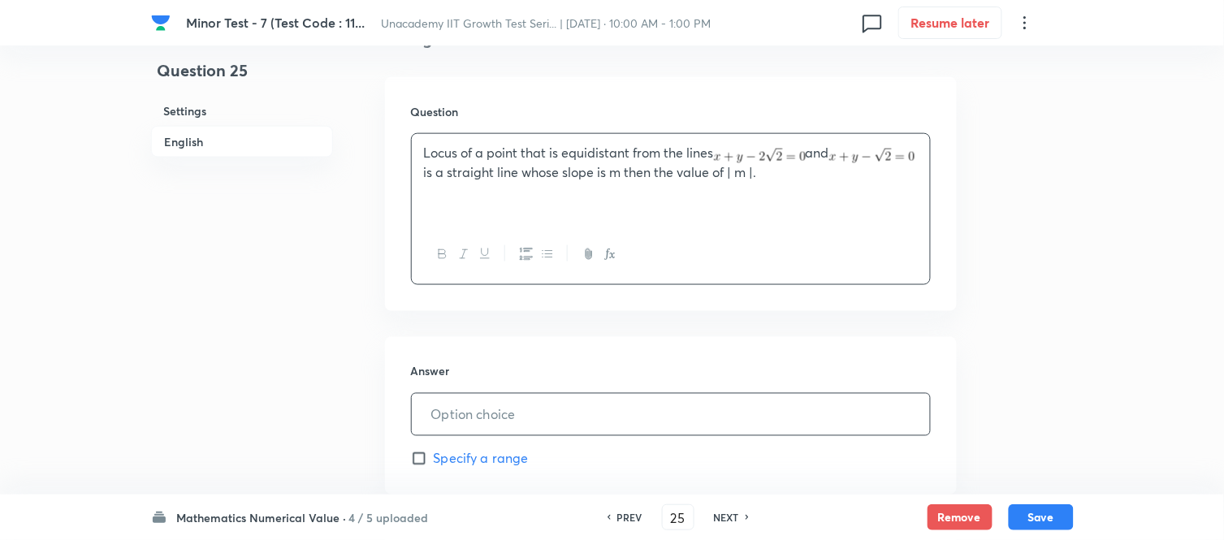
click at [504, 417] on input "text" at bounding box center [671, 414] width 518 height 41
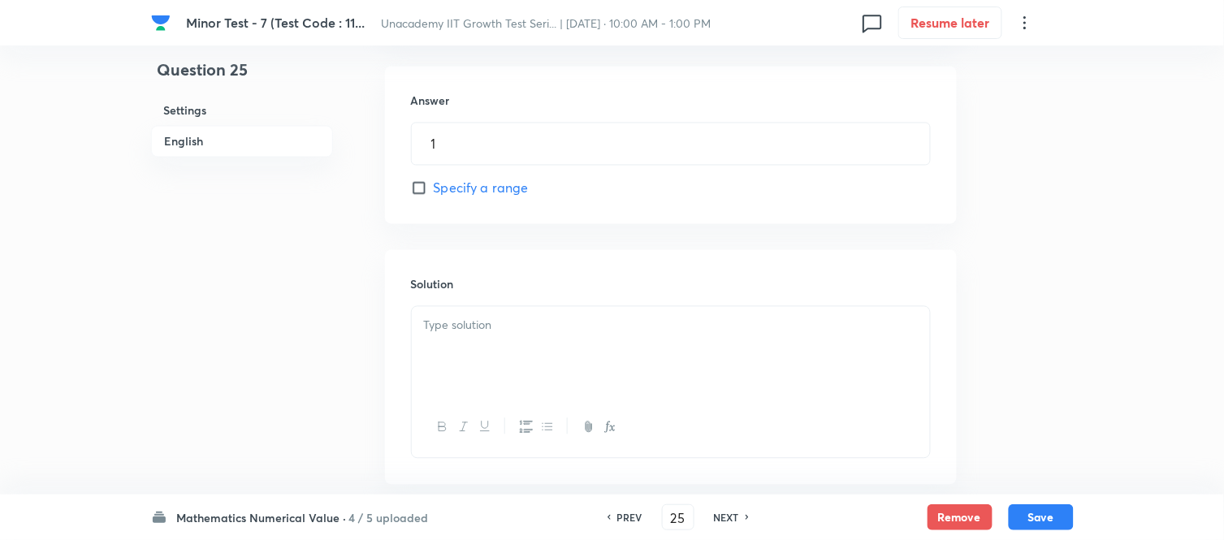
click at [525, 353] on div at bounding box center [671, 352] width 518 height 91
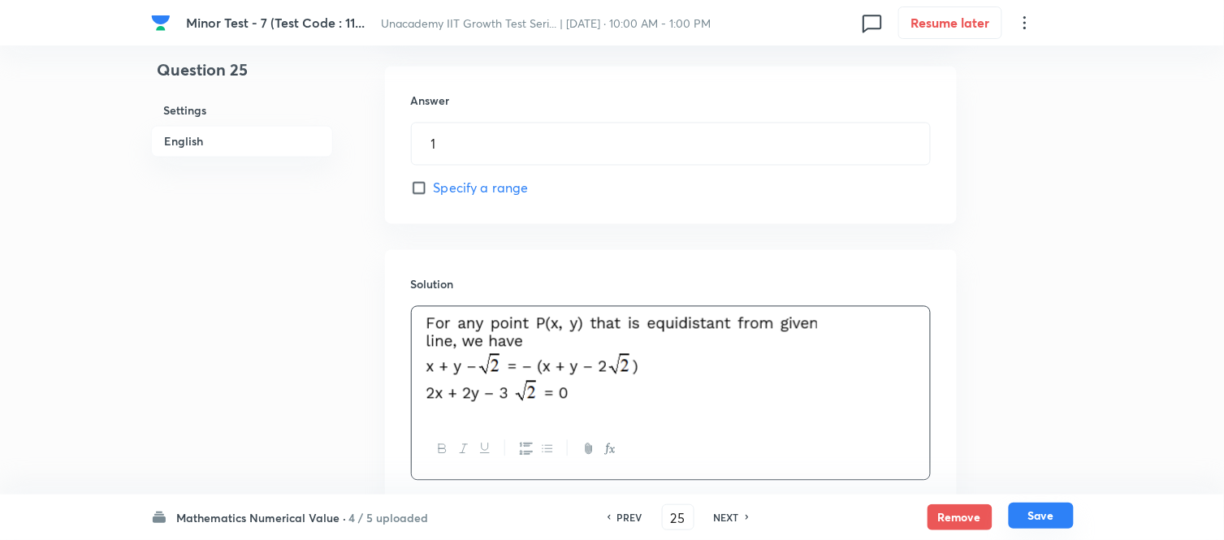
click at [1046, 486] on button "Save" at bounding box center [1041, 516] width 65 height 26
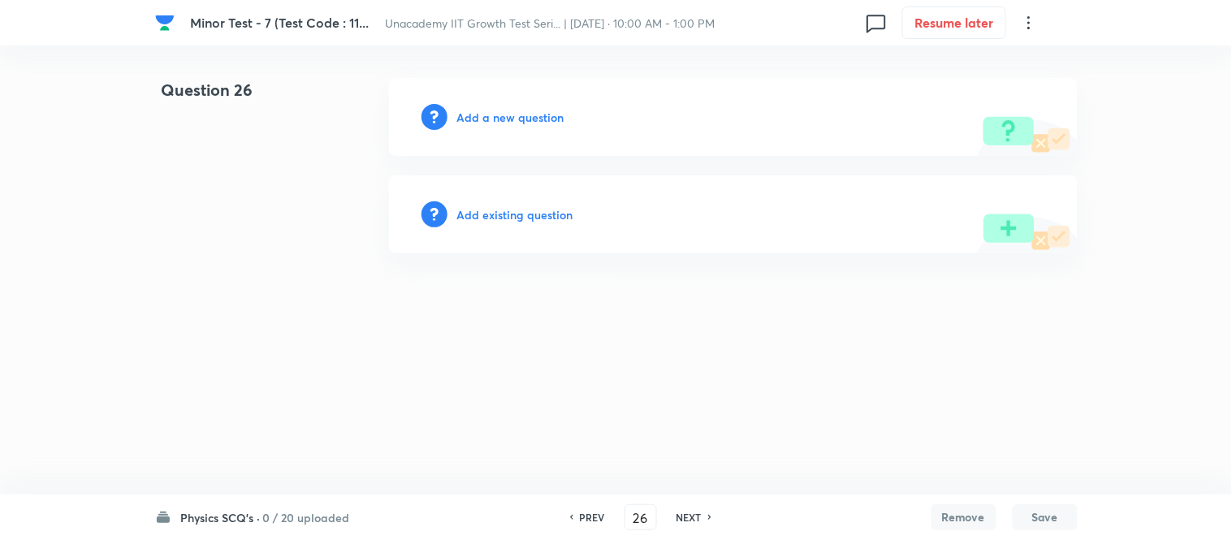
click at [531, 115] on h6 "Add a new question" at bounding box center [510, 117] width 107 height 17
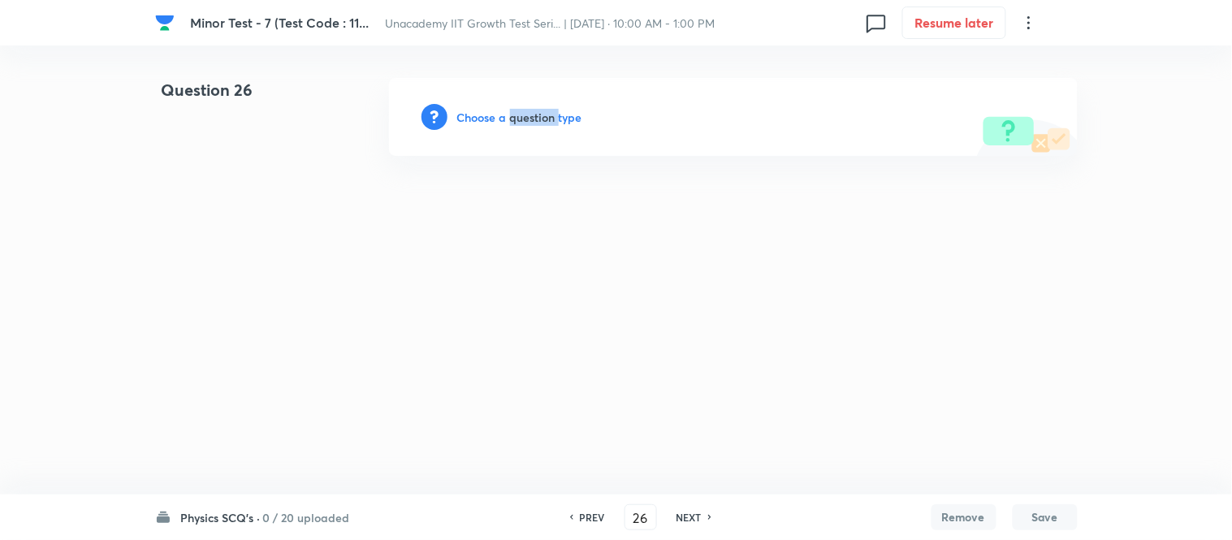
click at [531, 115] on h6 "Choose a question type" at bounding box center [519, 117] width 125 height 17
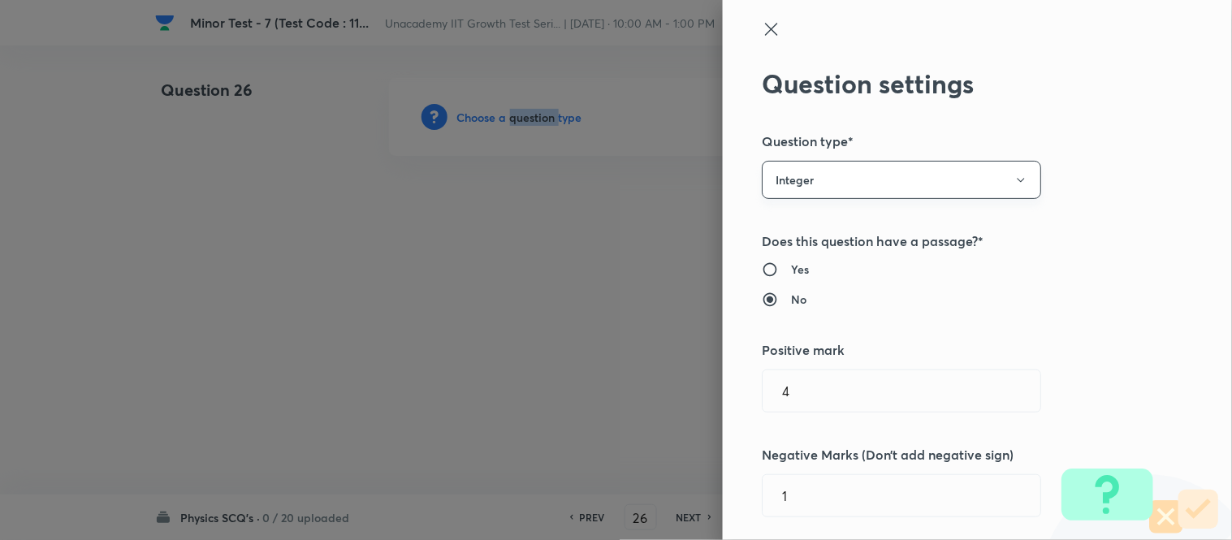
click at [841, 177] on button "Integer" at bounding box center [901, 180] width 279 height 38
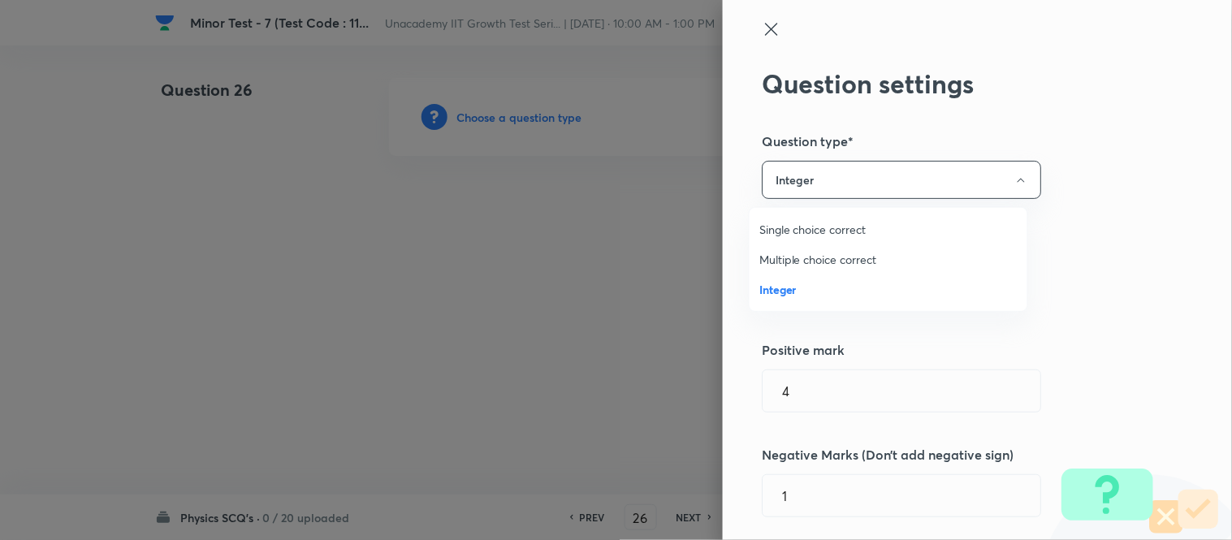
click at [810, 234] on span "Single choice correct" at bounding box center [889, 229] width 258 height 17
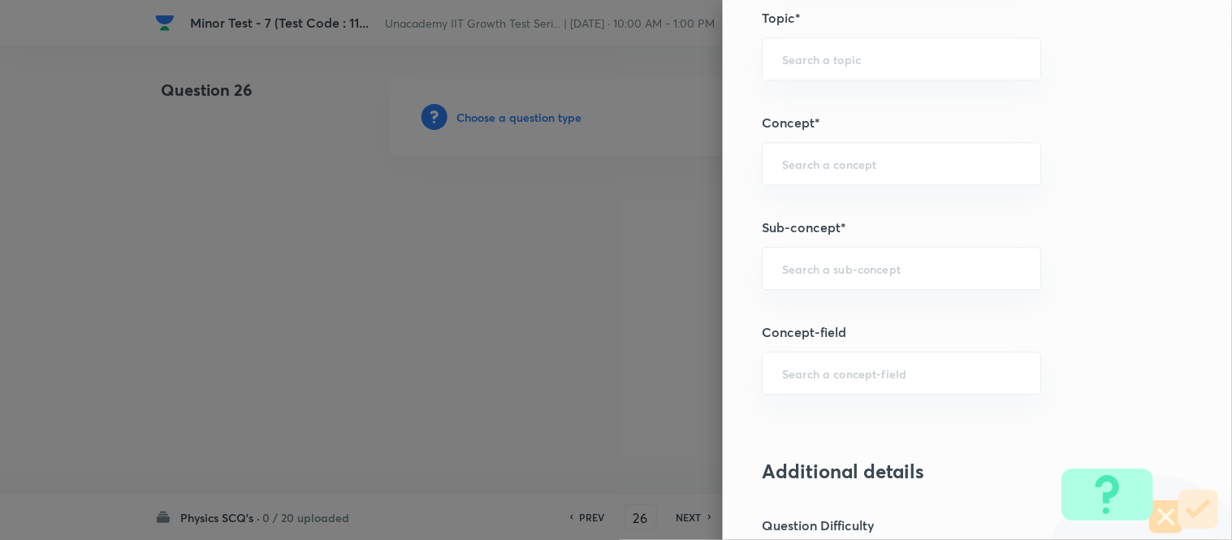
scroll to position [993, 0]
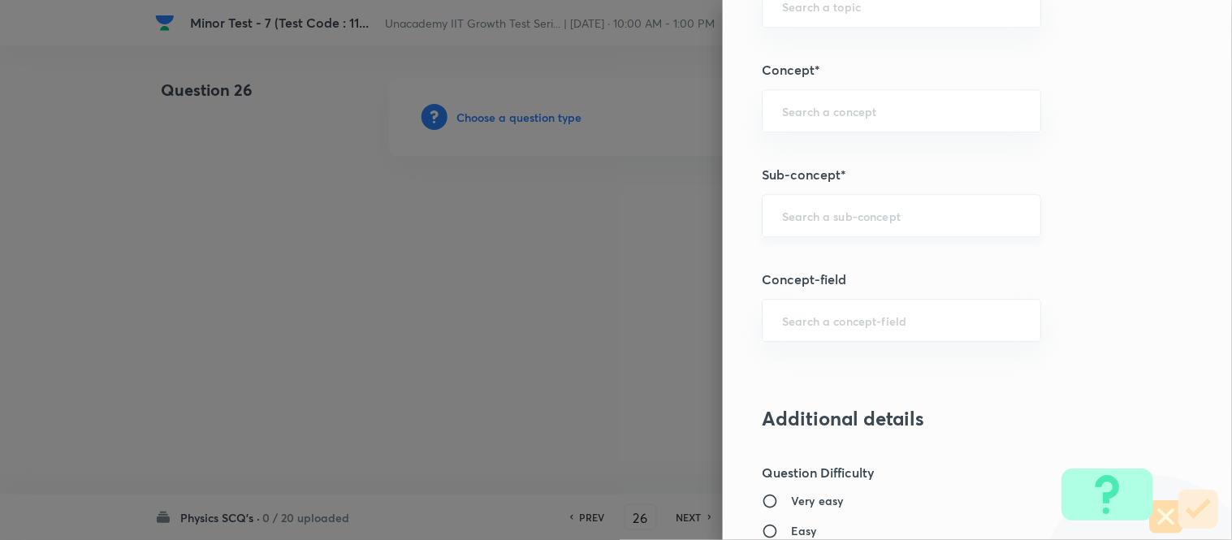
click at [862, 214] on input "text" at bounding box center [901, 215] width 239 height 15
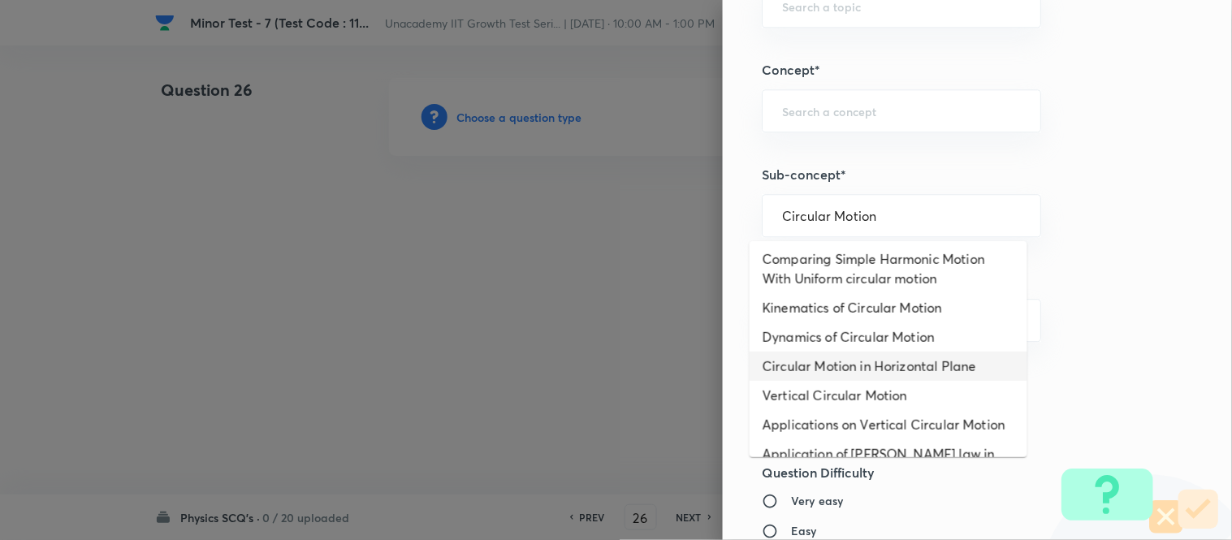
scroll to position [0, 0]
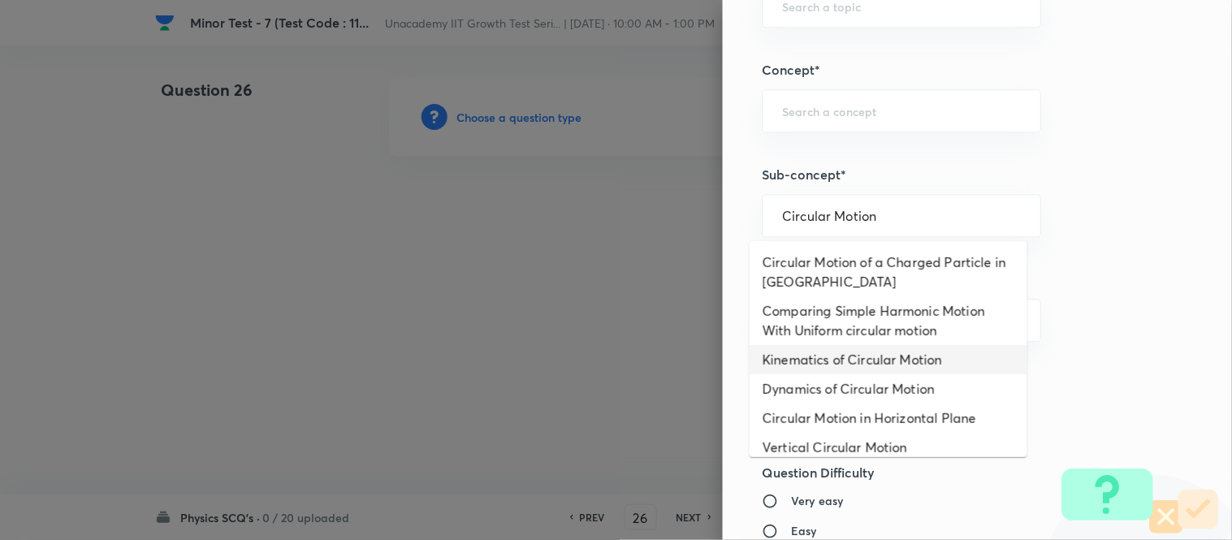
click at [899, 367] on li "Kinematics of Circular Motion" at bounding box center [889, 359] width 278 height 29
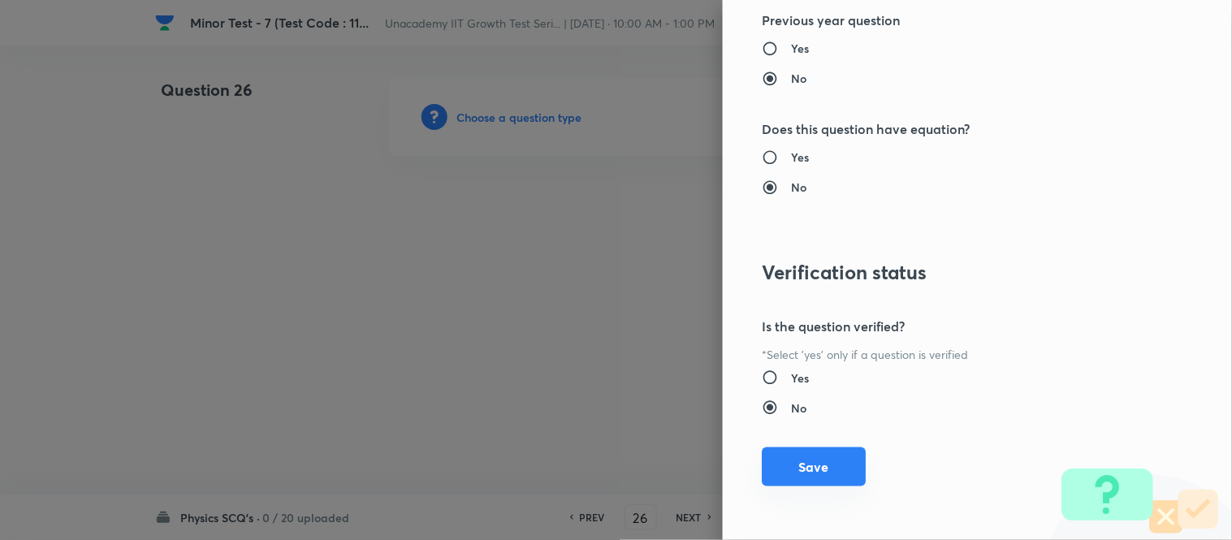
scroll to position [1603, 0]
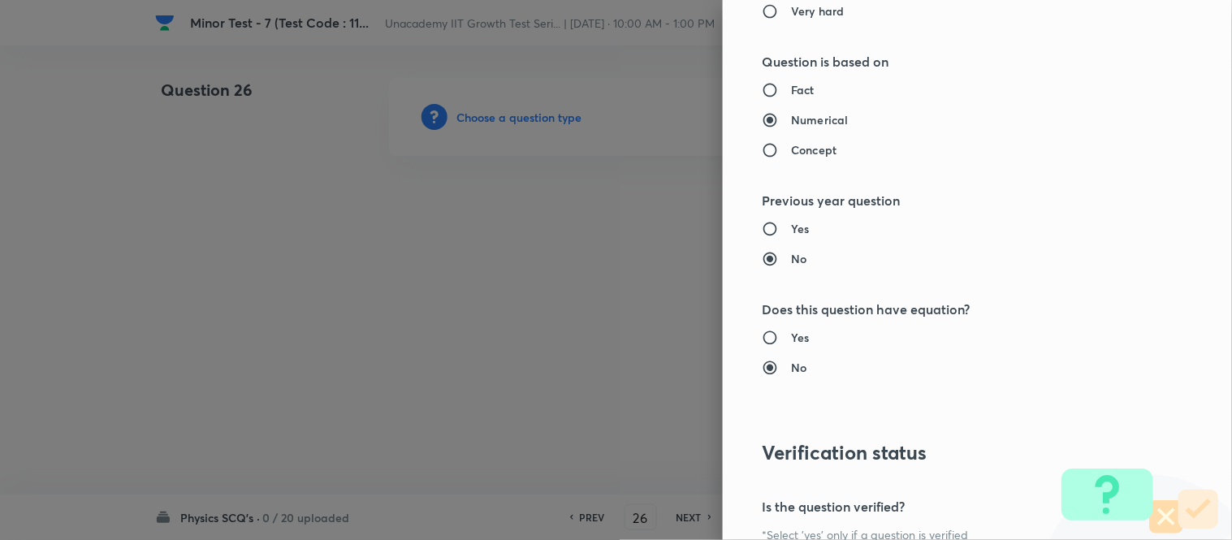
click at [791, 151] on h6 "Concept" at bounding box center [813, 149] width 45 height 17
click at [791, 151] on input "Concept" at bounding box center [776, 150] width 29 height 16
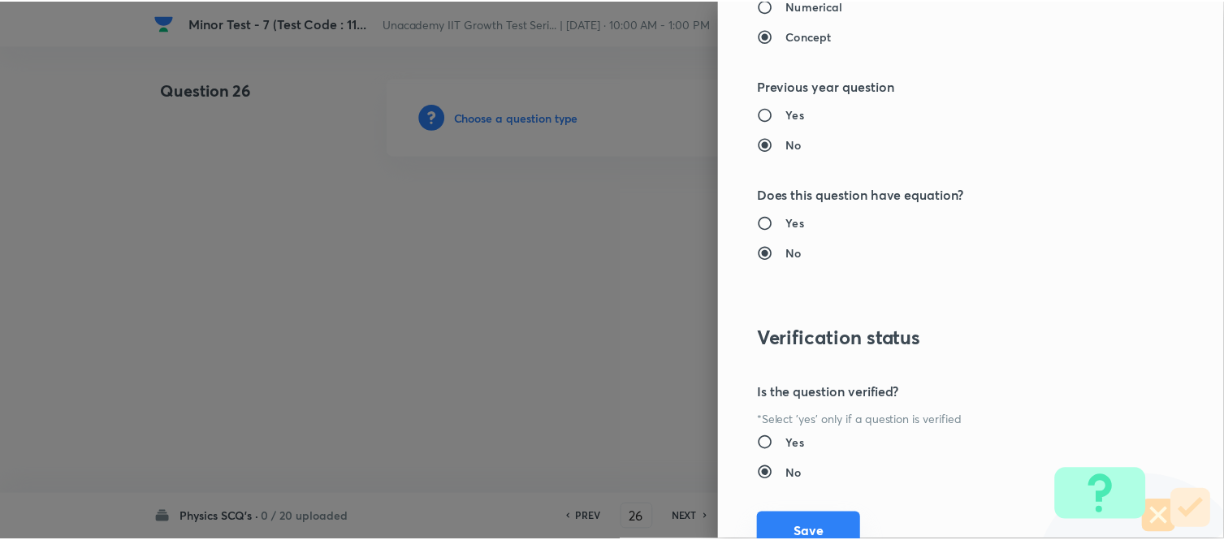
scroll to position [1783, 0]
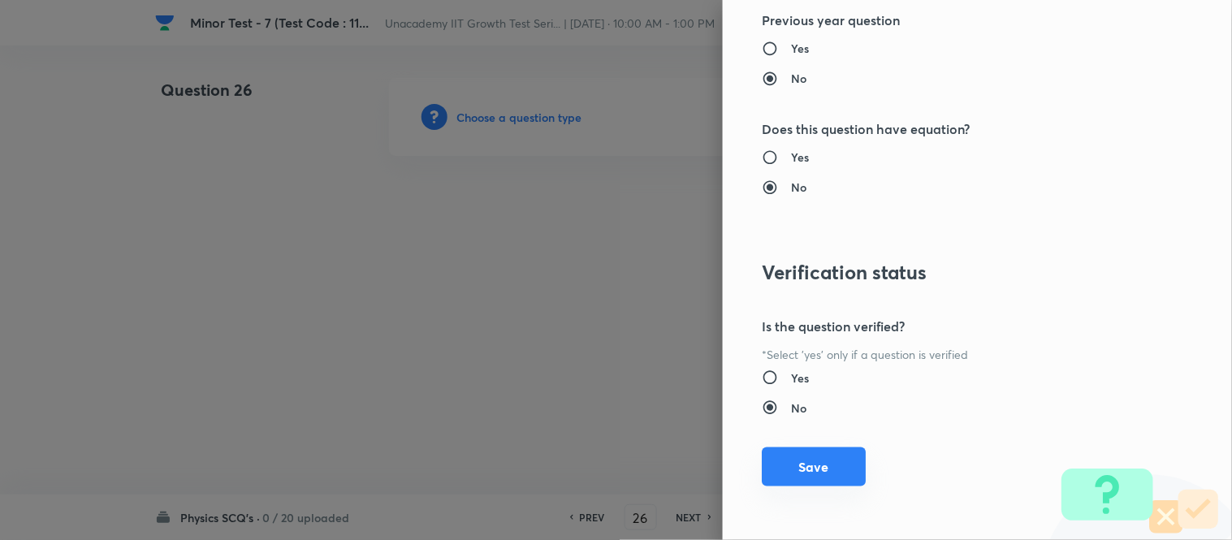
click at [782, 483] on button "Save" at bounding box center [814, 467] width 104 height 39
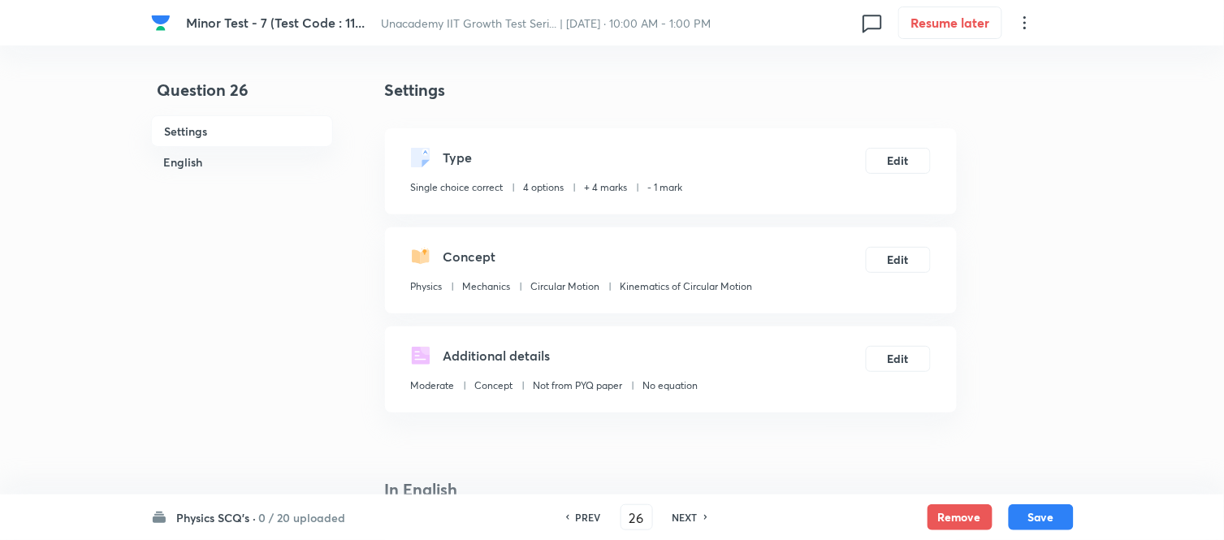
scroll to position [361, 0]
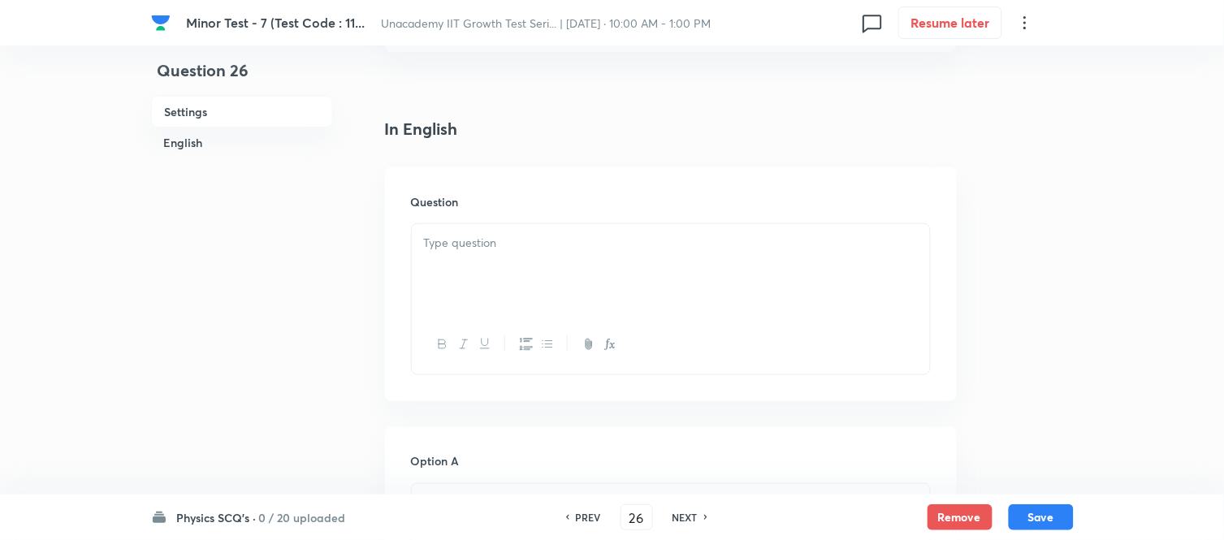
click at [470, 241] on p at bounding box center [671, 243] width 494 height 19
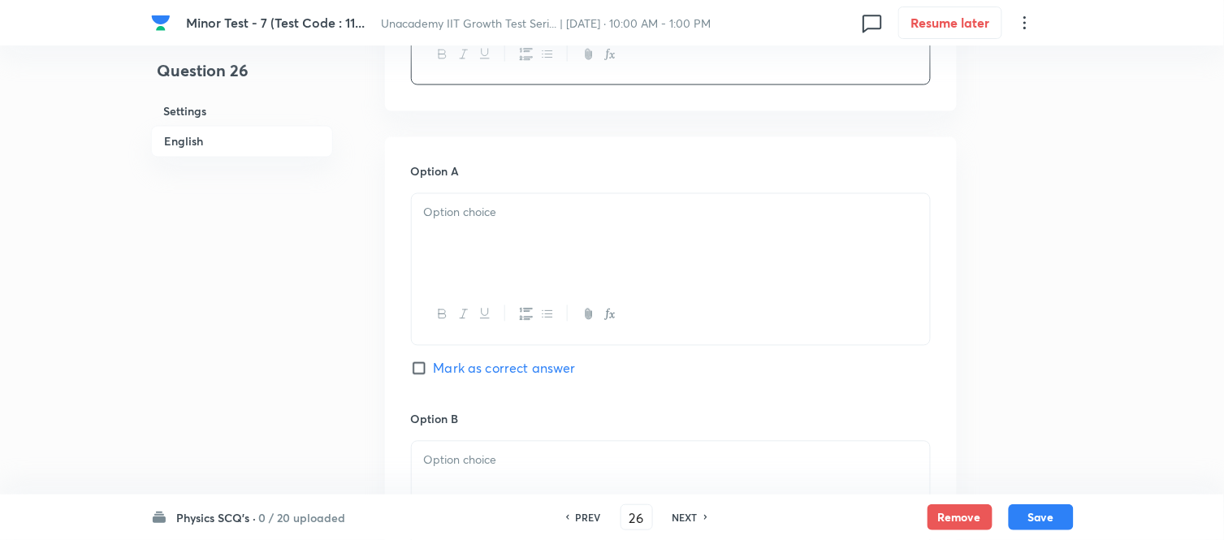
scroll to position [721, 0]
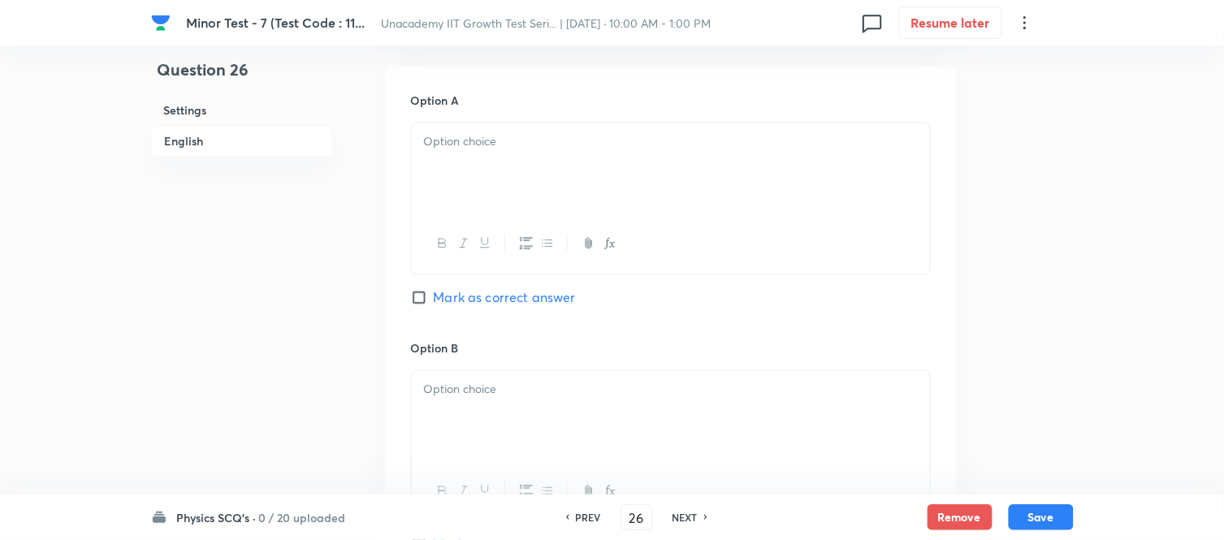
click at [435, 167] on div at bounding box center [671, 168] width 518 height 91
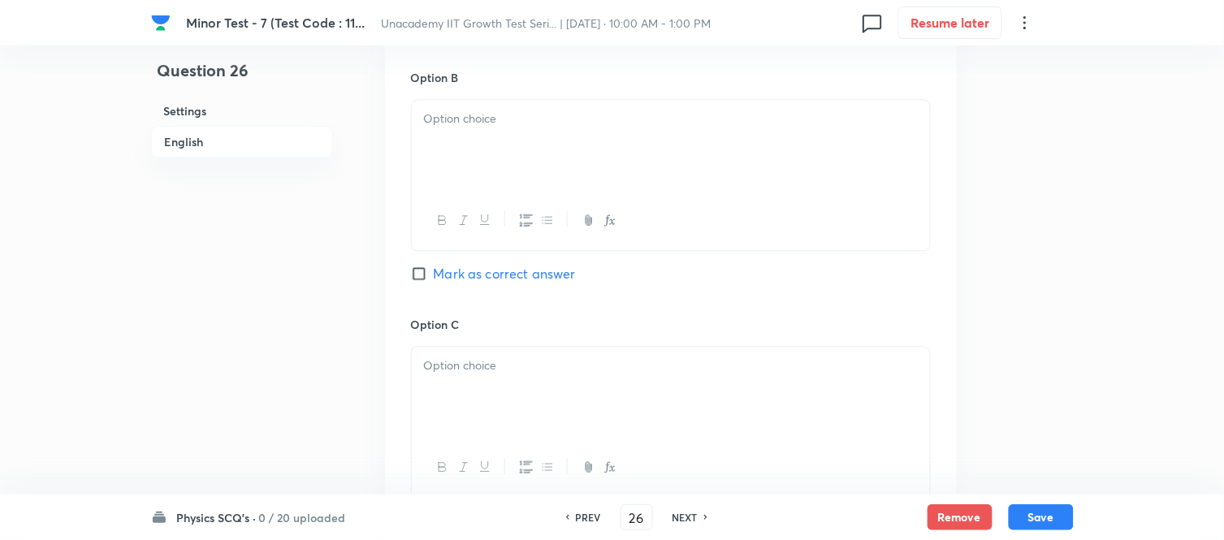
click at [445, 176] on div at bounding box center [671, 145] width 518 height 91
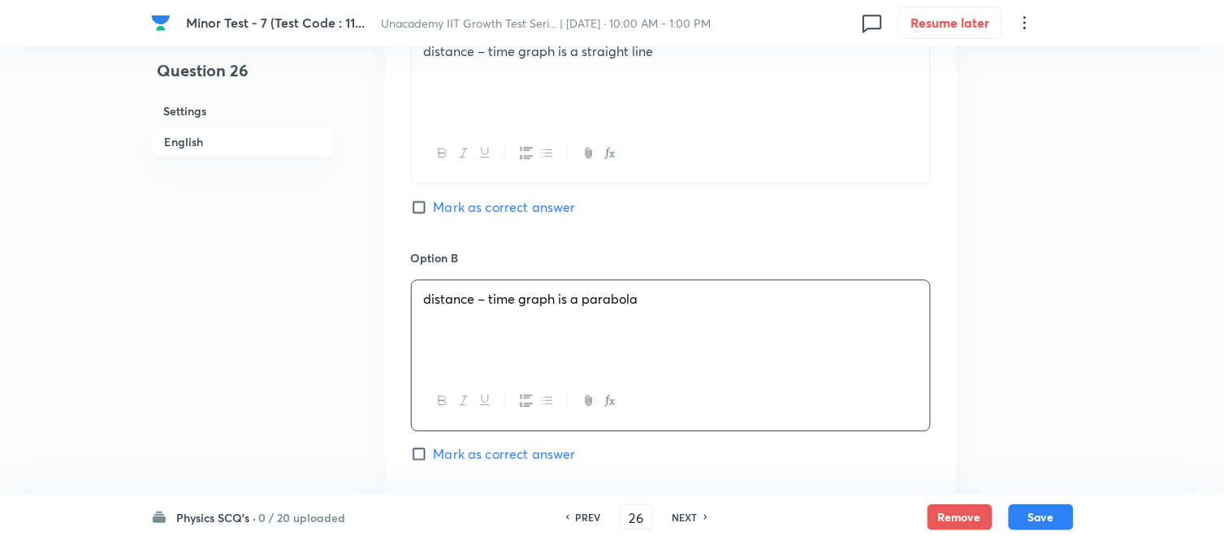
click at [424, 201] on input "Mark as correct answer" at bounding box center [422, 207] width 23 height 16
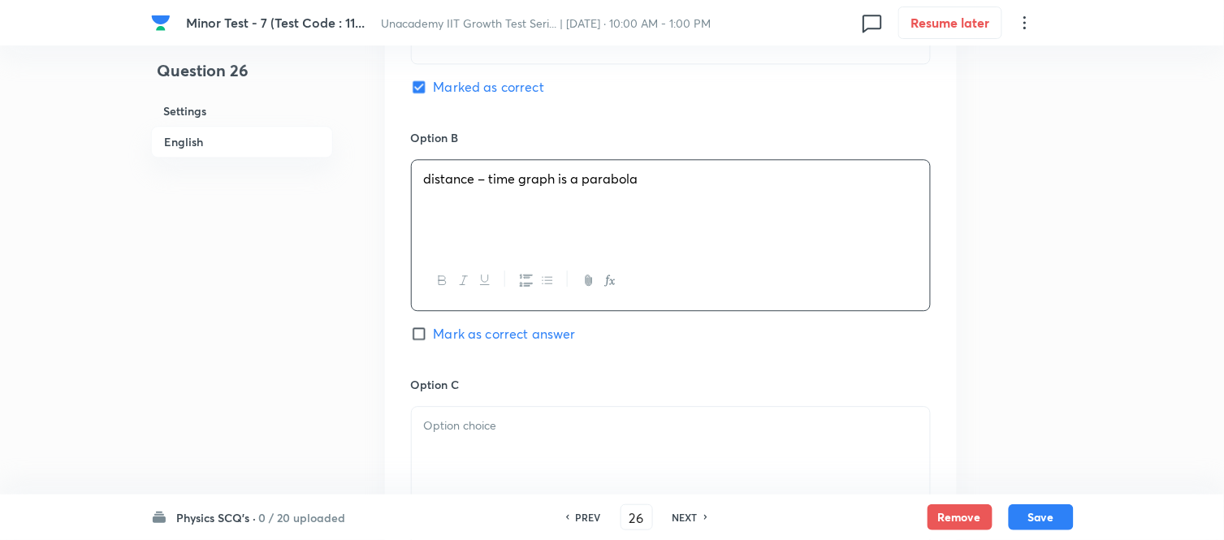
scroll to position [1173, 0]
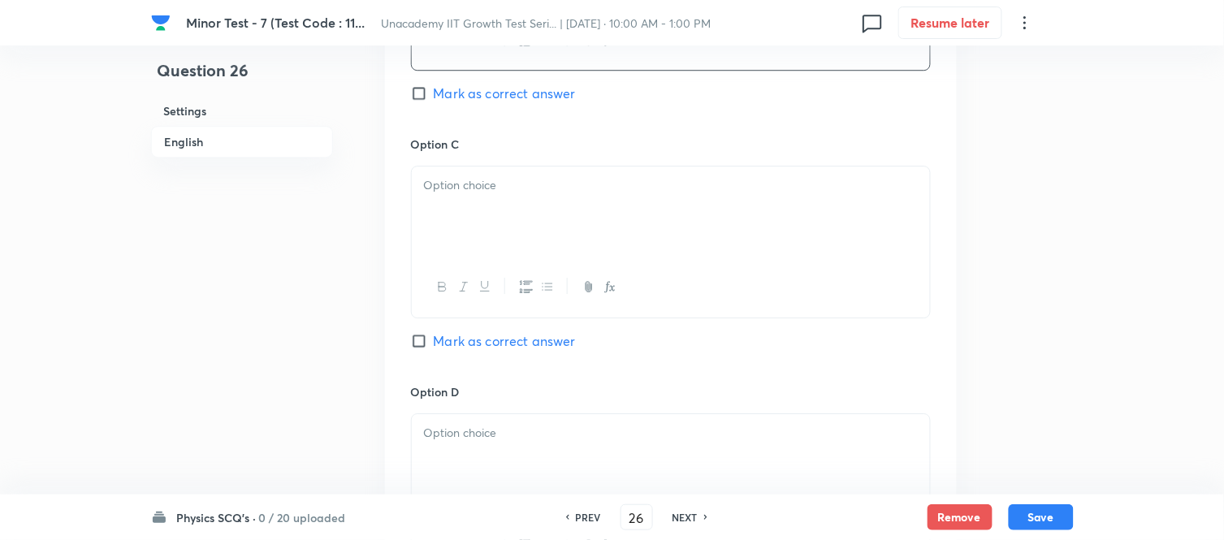
drag, startPoint x: 460, startPoint y: 222, endPoint x: 450, endPoint y: 240, distance: 20.4
click at [459, 221] on div at bounding box center [671, 212] width 518 height 91
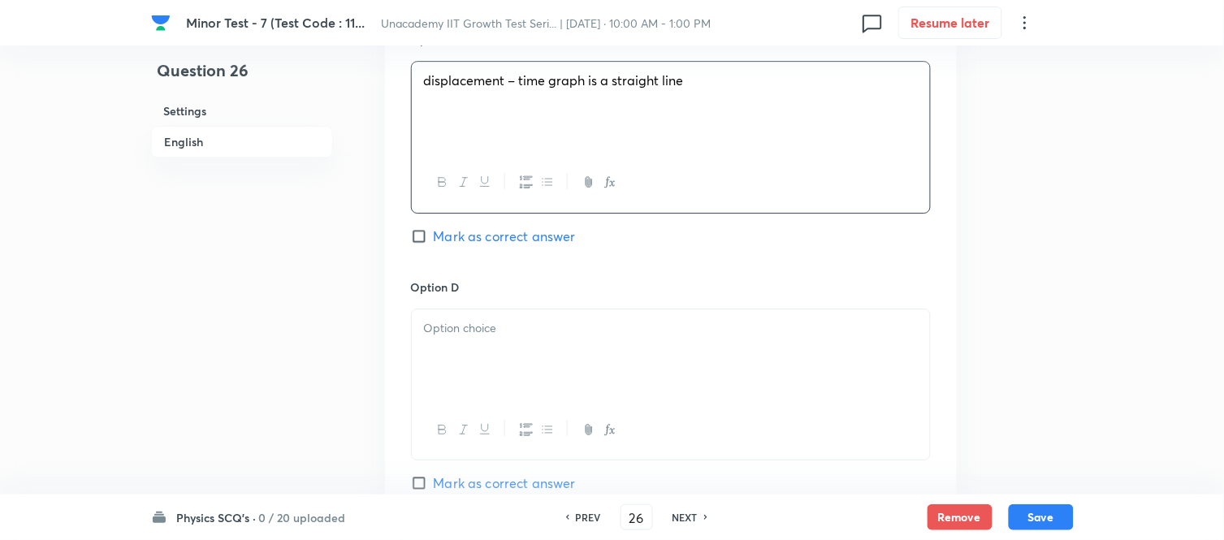
scroll to position [1444, 0]
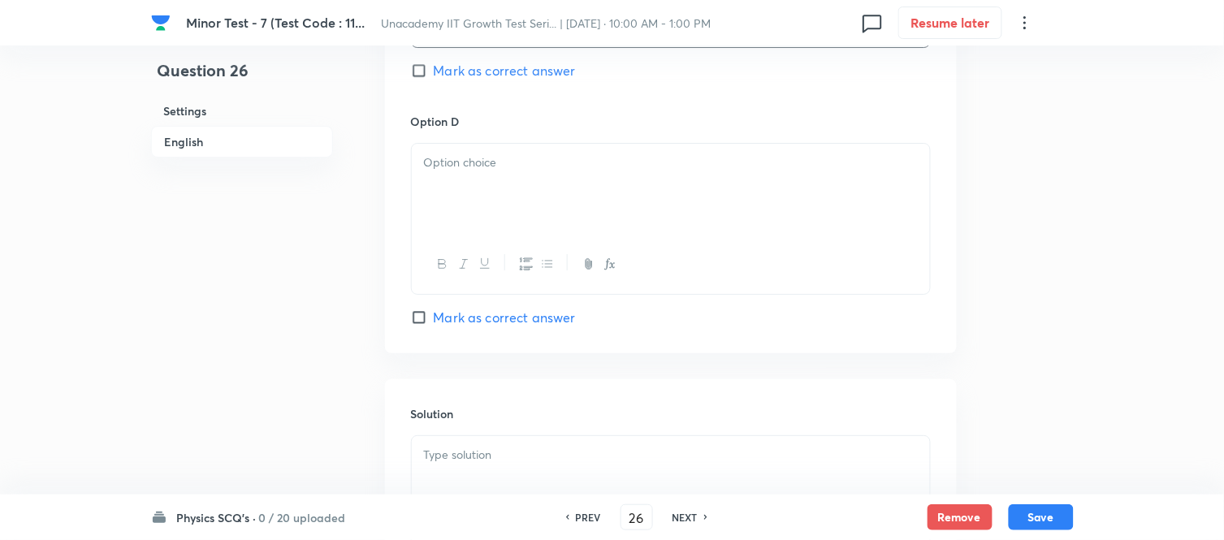
click at [432, 206] on div at bounding box center [671, 189] width 518 height 91
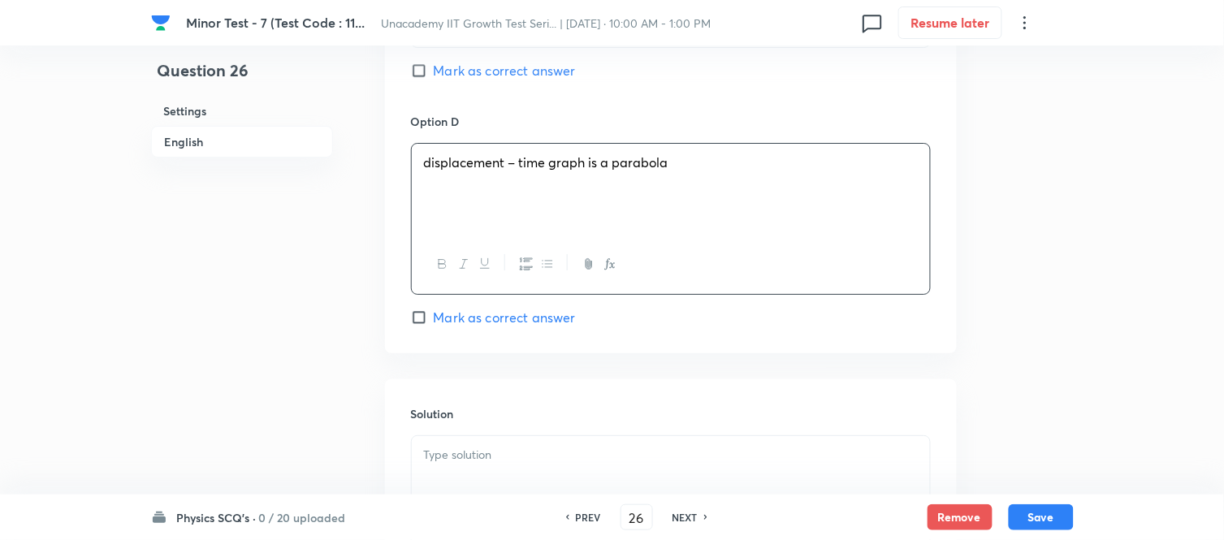
click at [459, 448] on p at bounding box center [671, 455] width 494 height 19
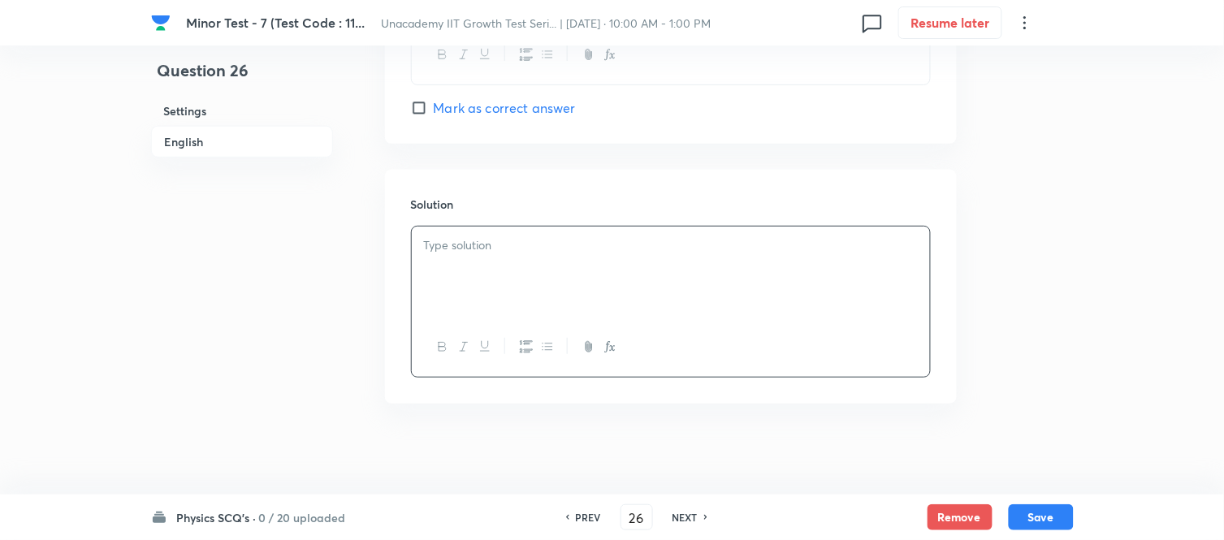
scroll to position [1662, 0]
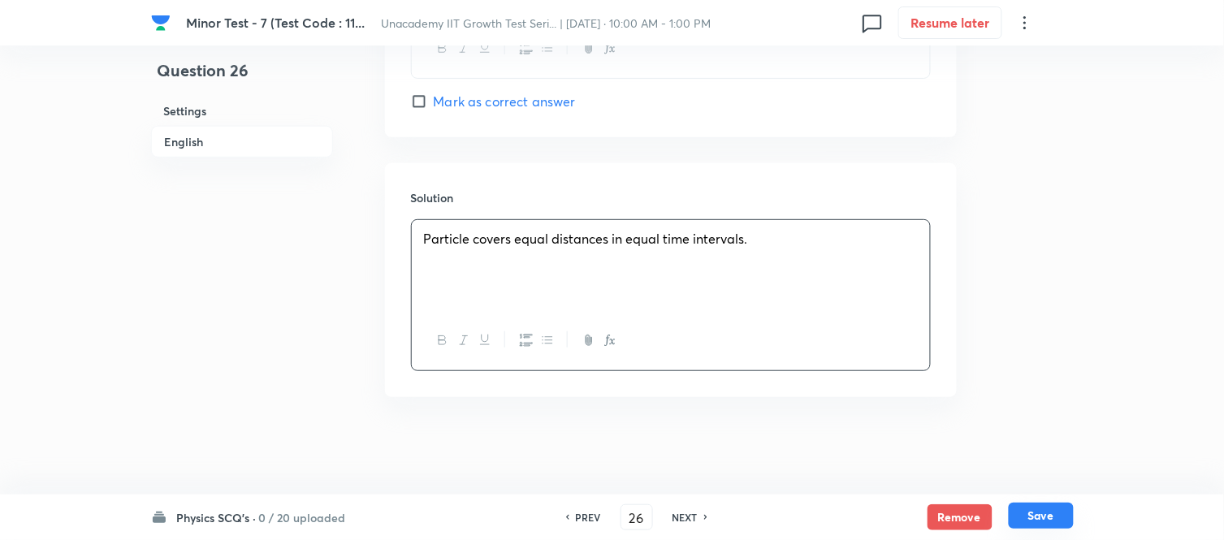
click at [1029, 486] on button "Save" at bounding box center [1041, 516] width 65 height 26
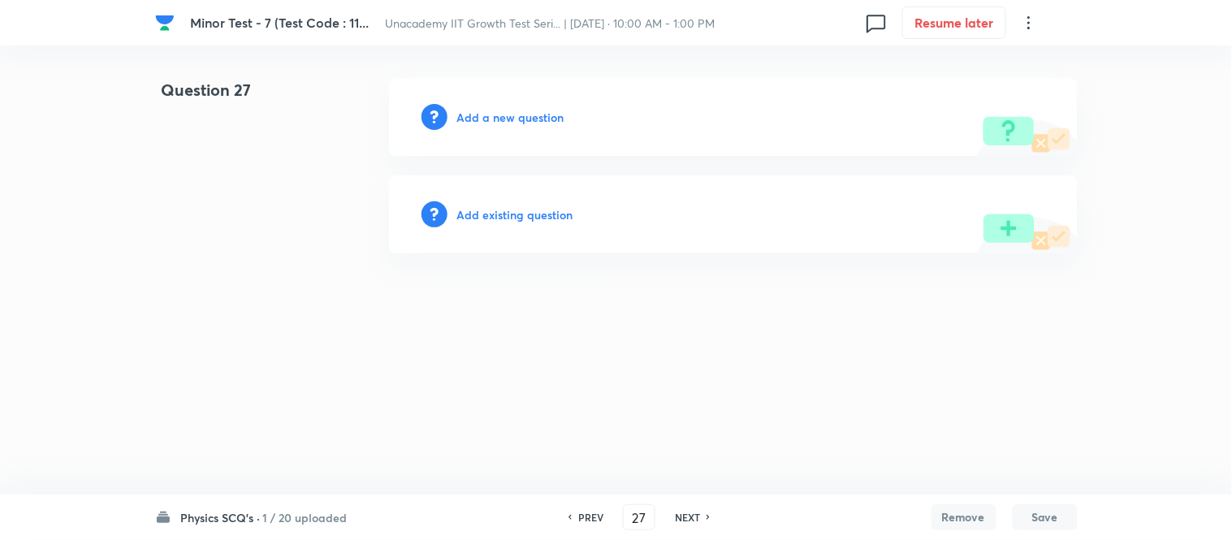
click at [529, 109] on h6 "Add a new question" at bounding box center [510, 117] width 107 height 17
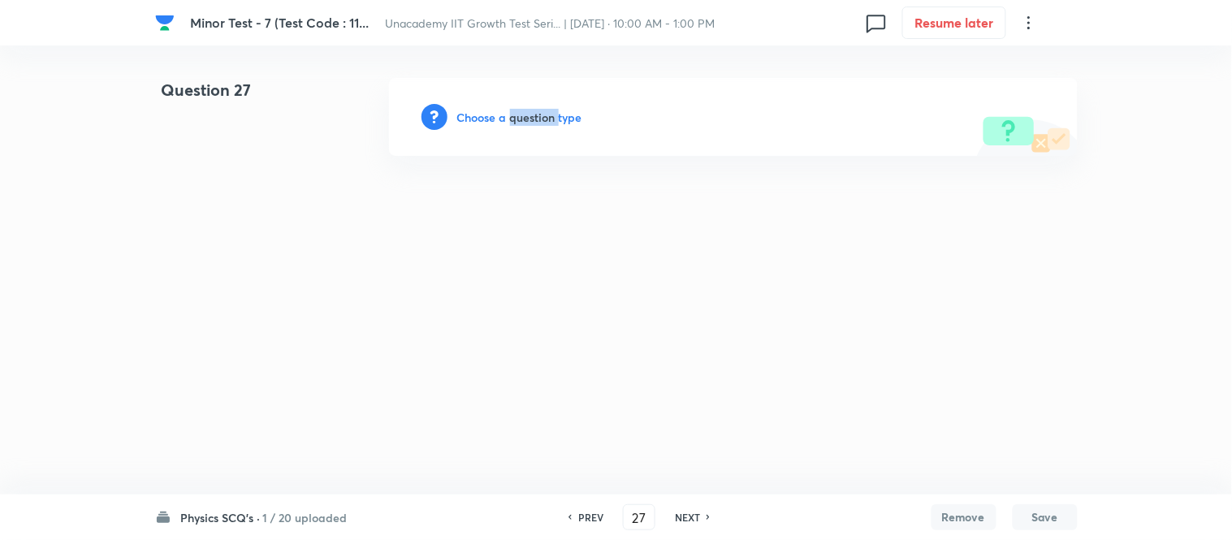
click at [529, 109] on h6 "Choose a question type" at bounding box center [519, 117] width 125 height 17
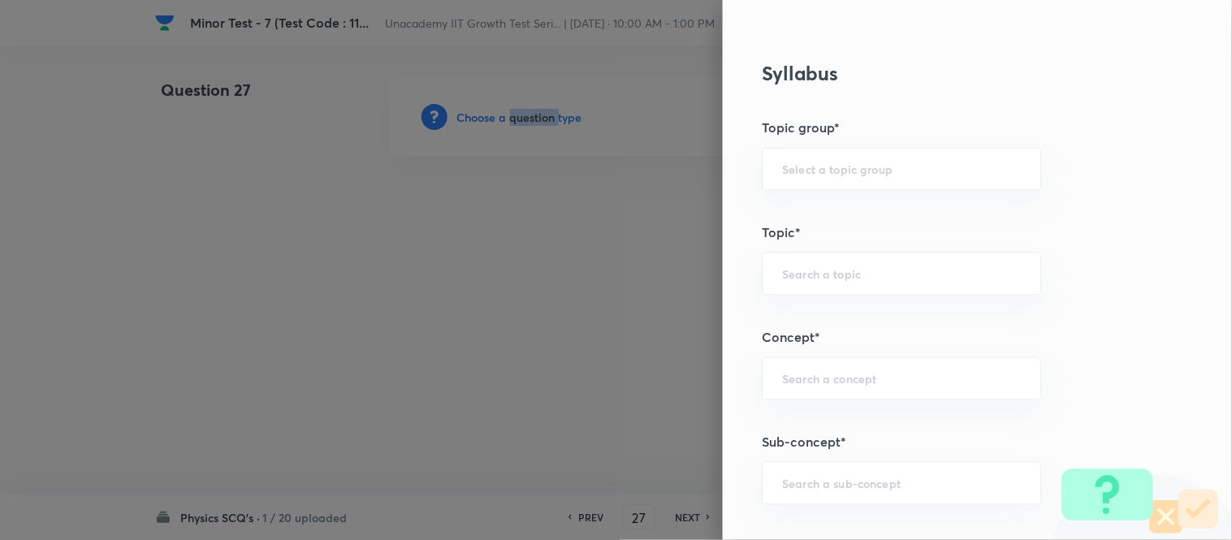
scroll to position [903, 0]
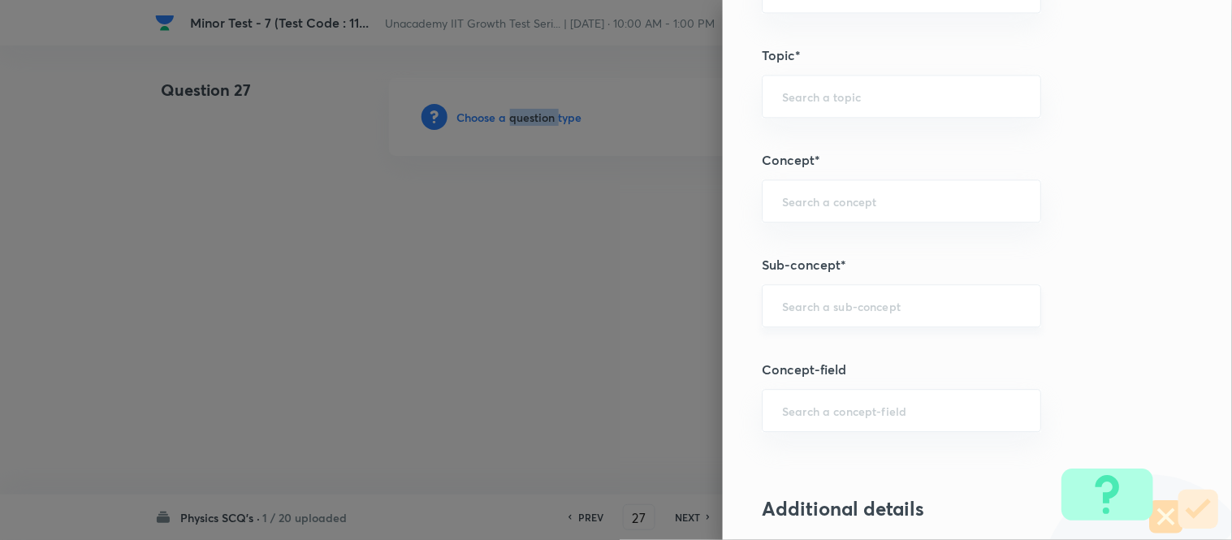
click at [811, 291] on div "​" at bounding box center [901, 305] width 279 height 43
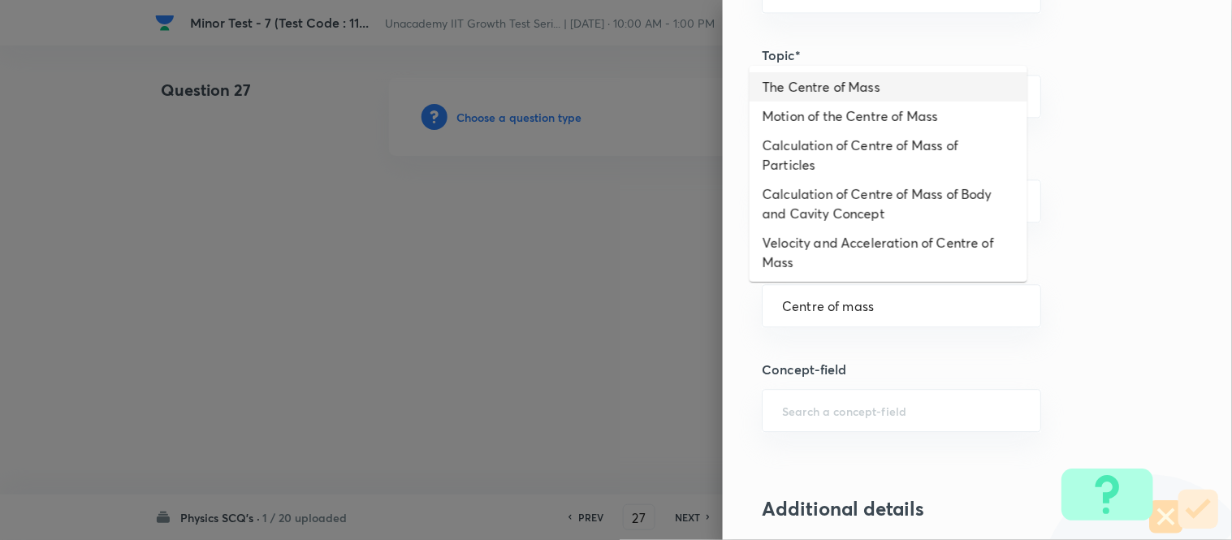
click at [862, 92] on li "The Centre of Mass" at bounding box center [889, 86] width 278 height 29
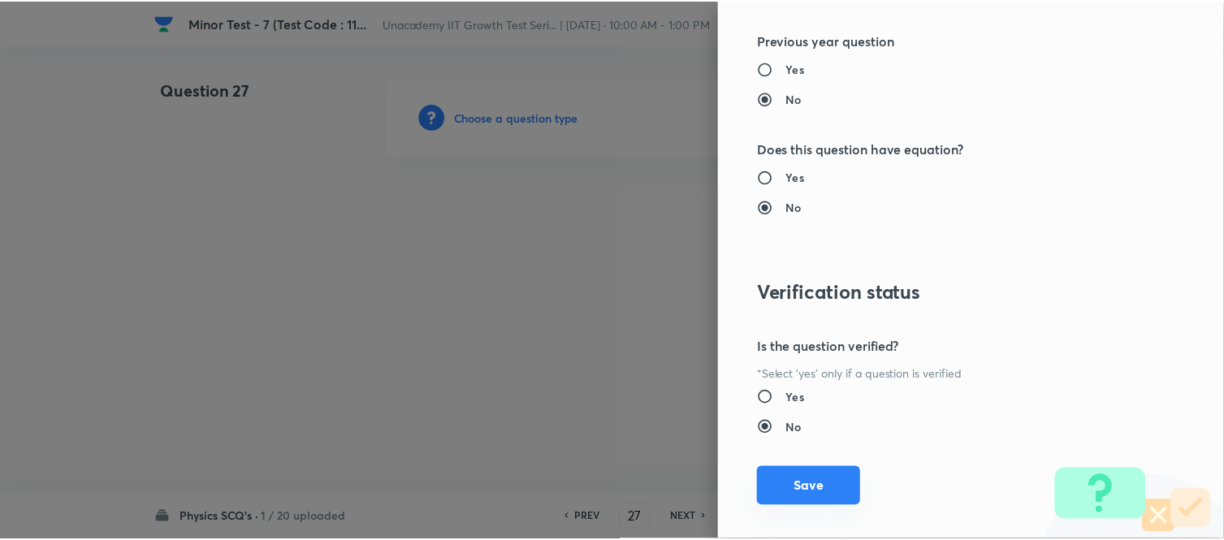
scroll to position [1783, 0]
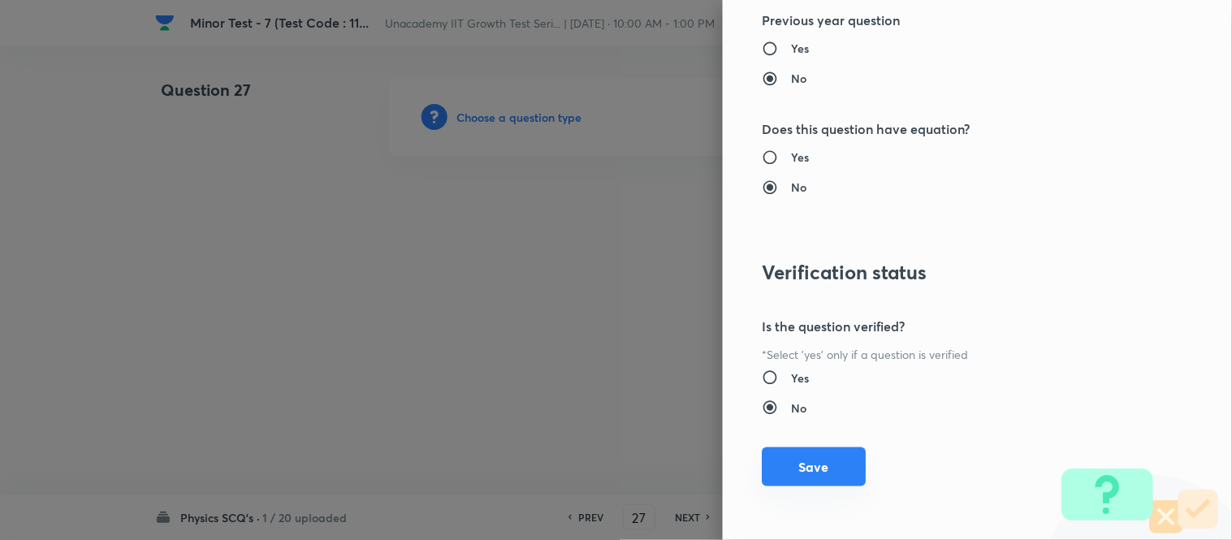
click at [817, 463] on button "Save" at bounding box center [814, 467] width 104 height 39
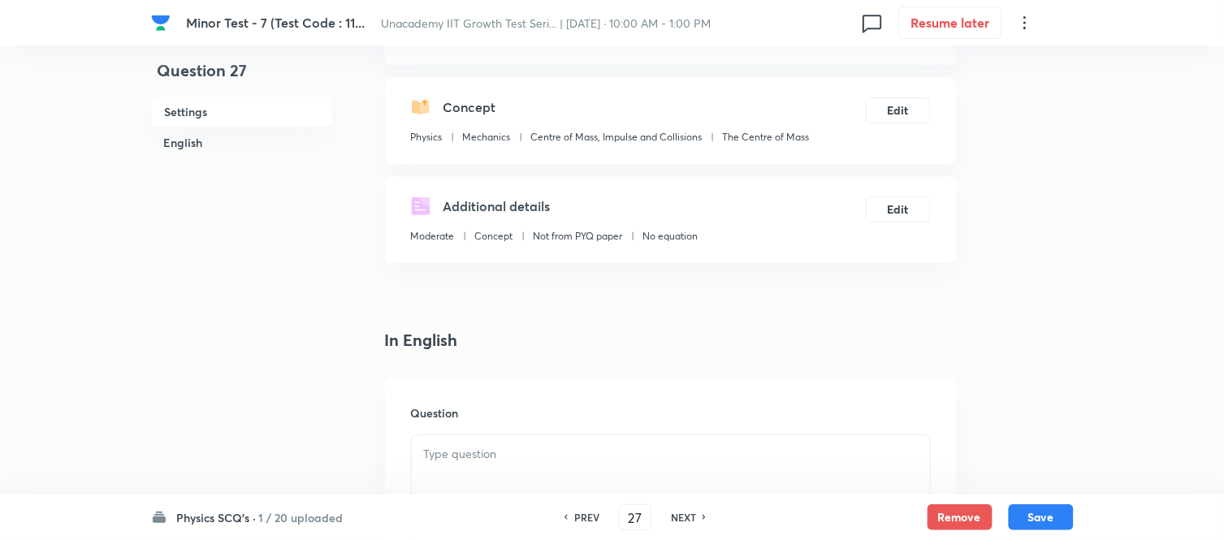
scroll to position [361, 0]
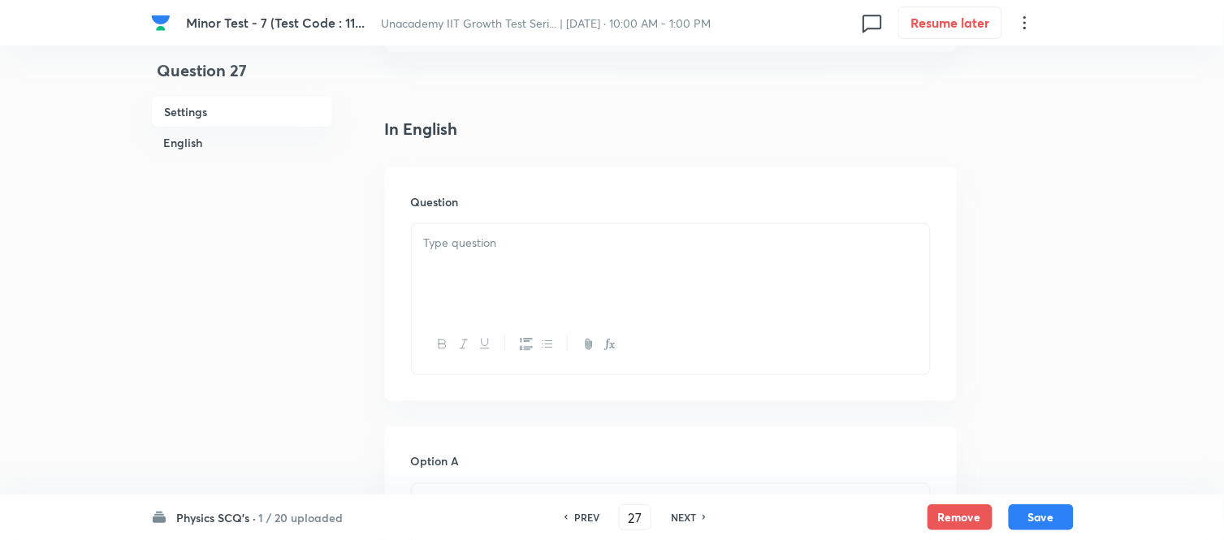
click at [486, 280] on div at bounding box center [671, 269] width 518 height 91
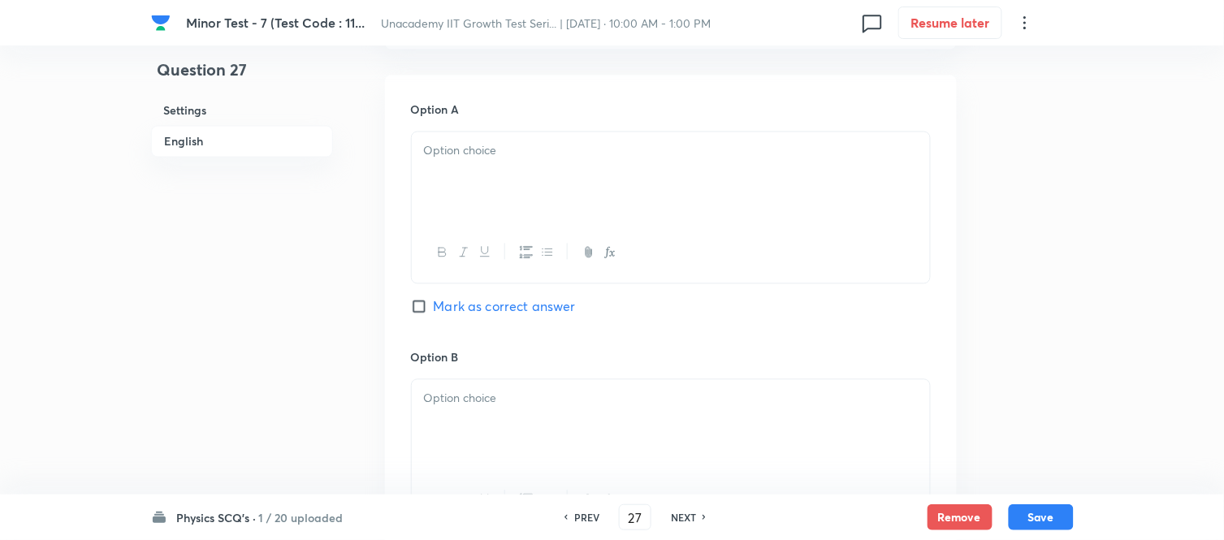
scroll to position [721, 0]
click at [466, 185] on div at bounding box center [671, 168] width 518 height 91
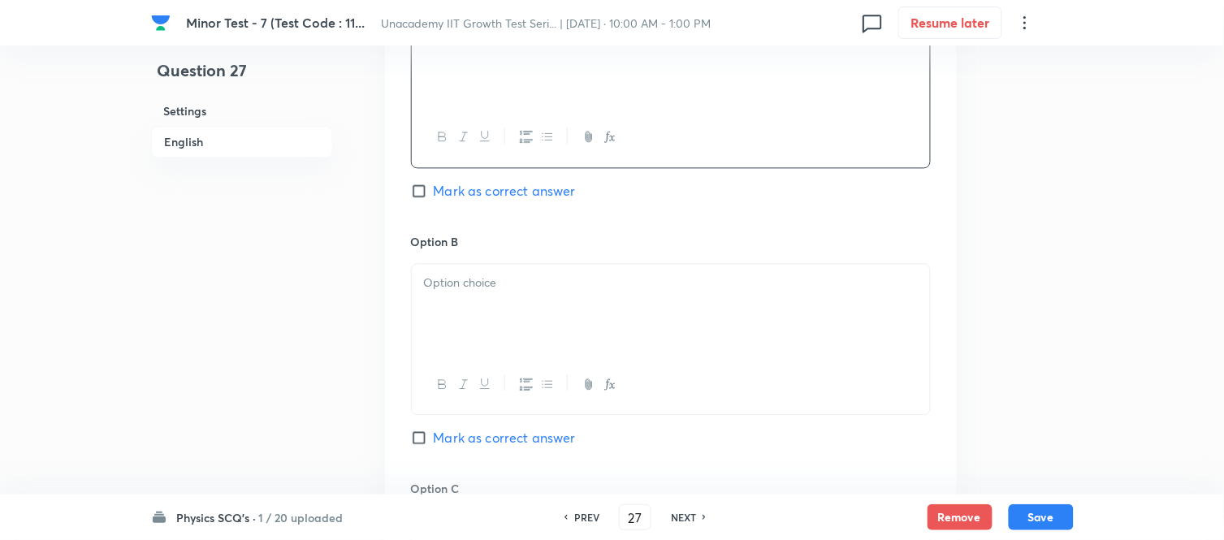
scroll to position [993, 0]
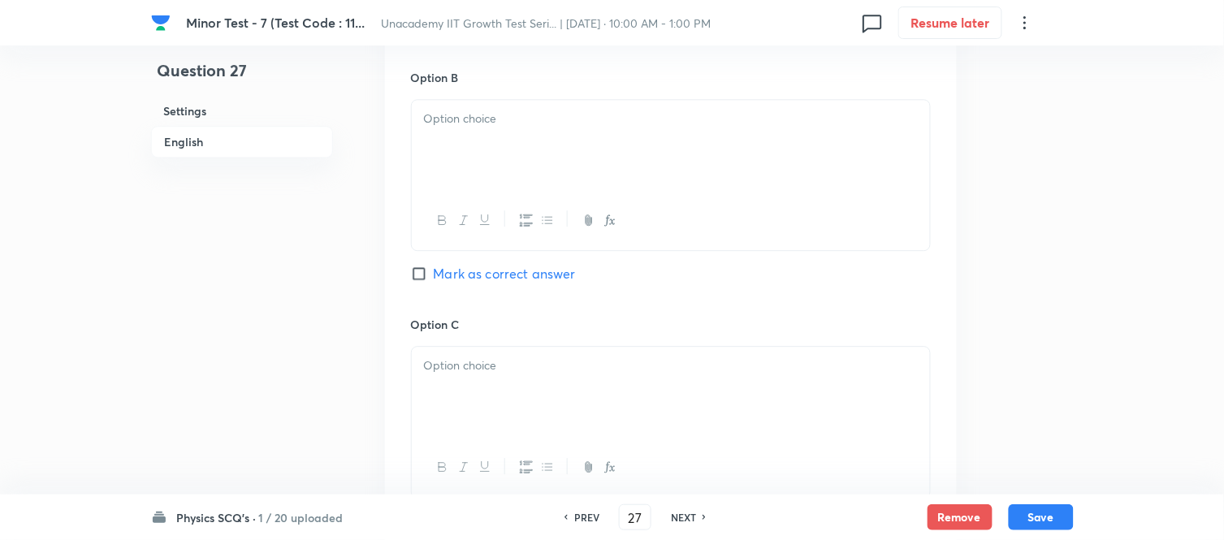
click at [461, 140] on div at bounding box center [671, 145] width 518 height 91
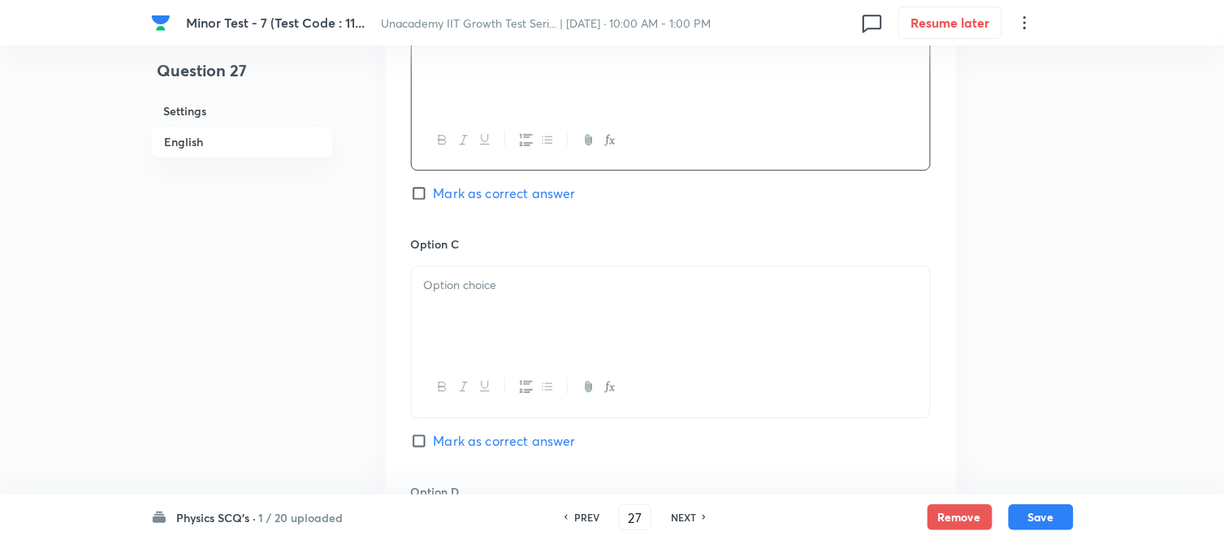
scroll to position [1173, 0]
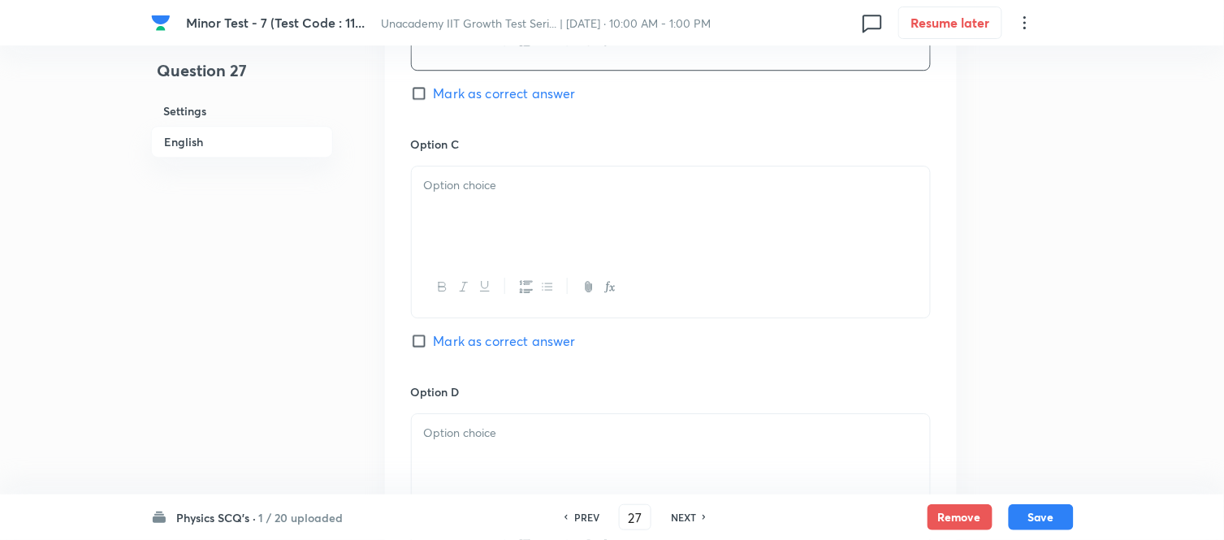
click at [481, 223] on div at bounding box center [671, 212] width 518 height 91
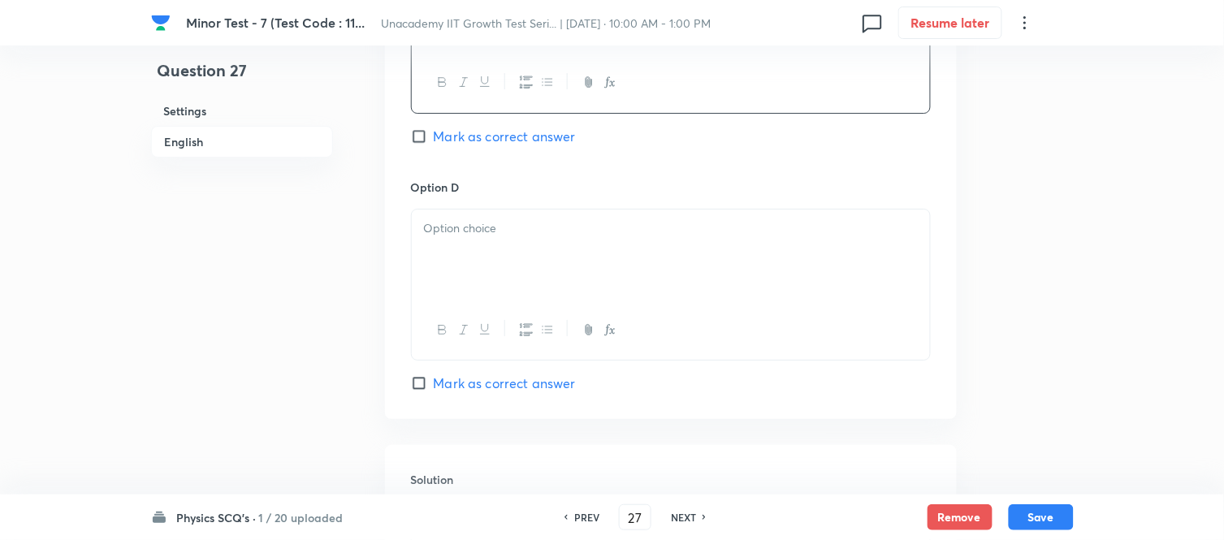
scroll to position [1444, 0]
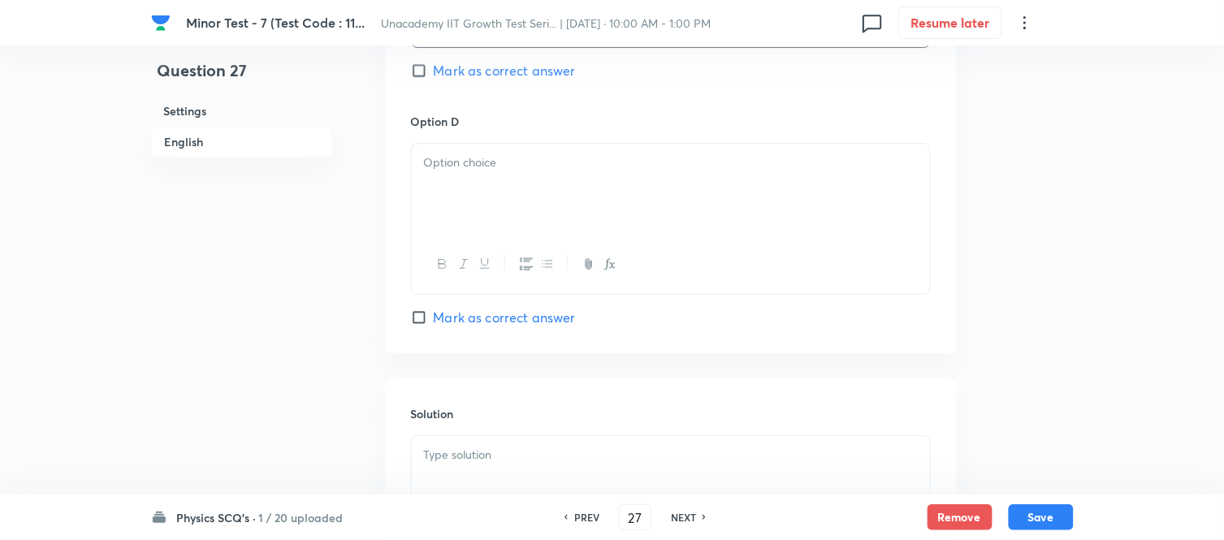
click at [418, 73] on input "Mark as correct answer" at bounding box center [422, 71] width 23 height 16
click at [445, 160] on p at bounding box center [671, 163] width 494 height 19
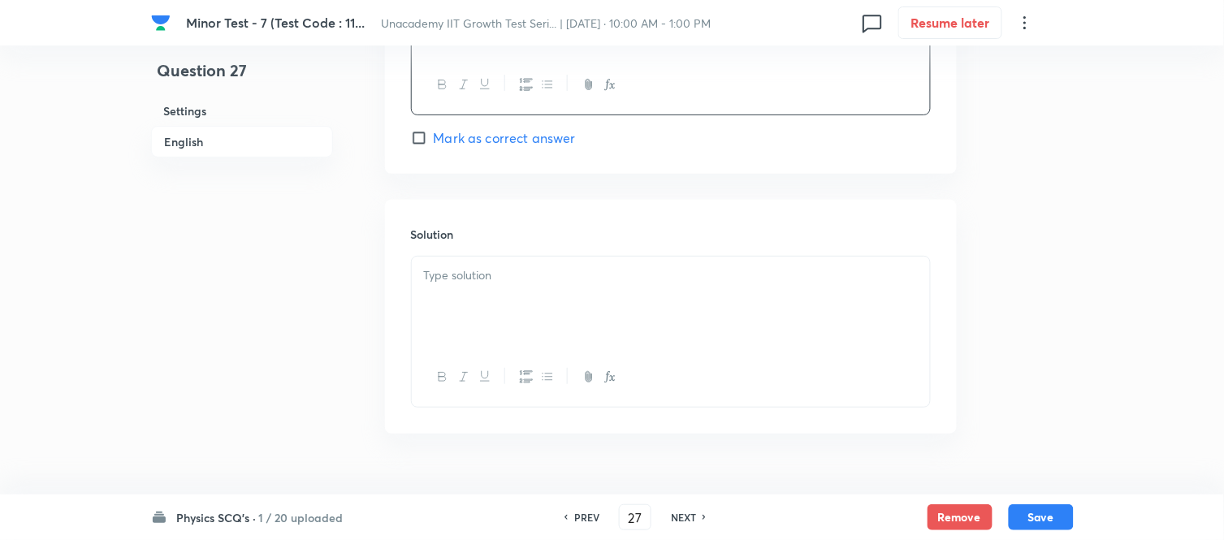
scroll to position [1625, 0]
click at [525, 301] on div at bounding box center [671, 300] width 518 height 91
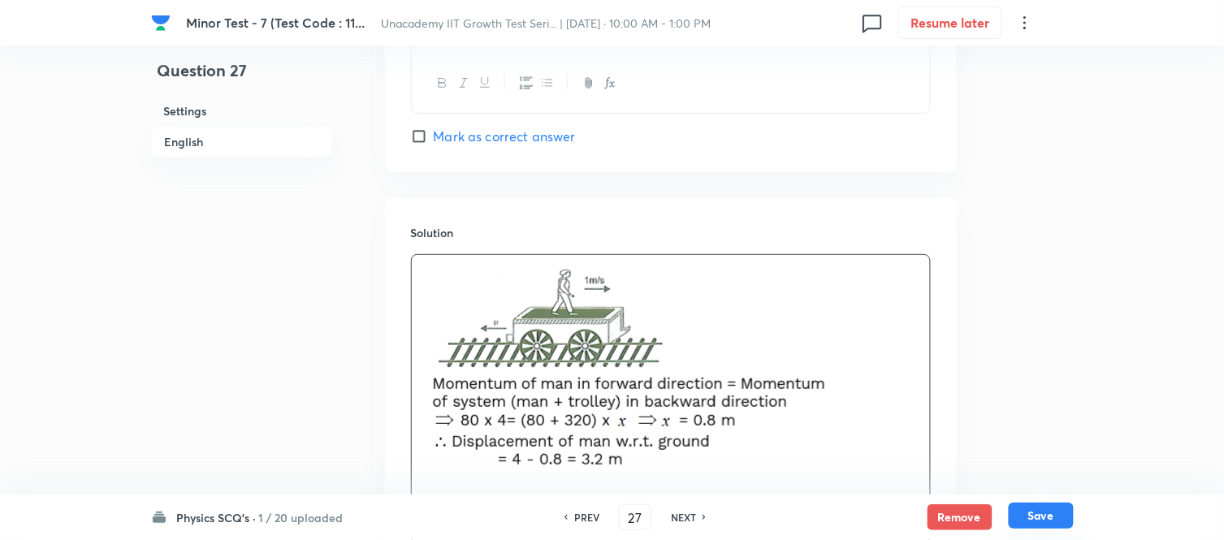
click at [1053, 486] on button "Save" at bounding box center [1041, 516] width 65 height 26
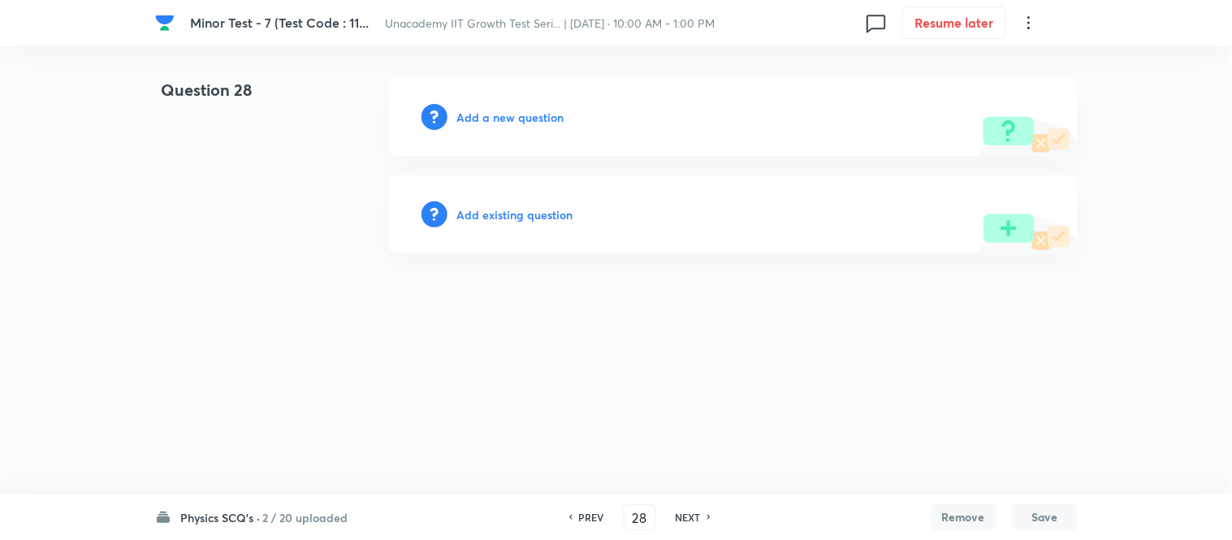
click at [530, 123] on h6 "Add a new question" at bounding box center [510, 117] width 107 height 17
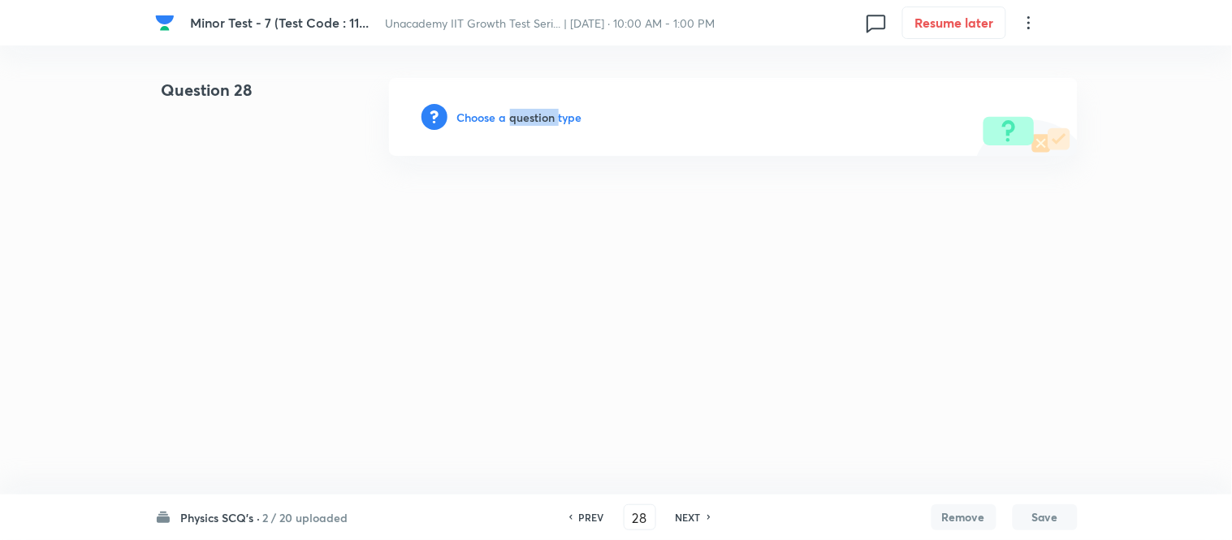
click at [530, 123] on h6 "Choose a question type" at bounding box center [519, 117] width 125 height 17
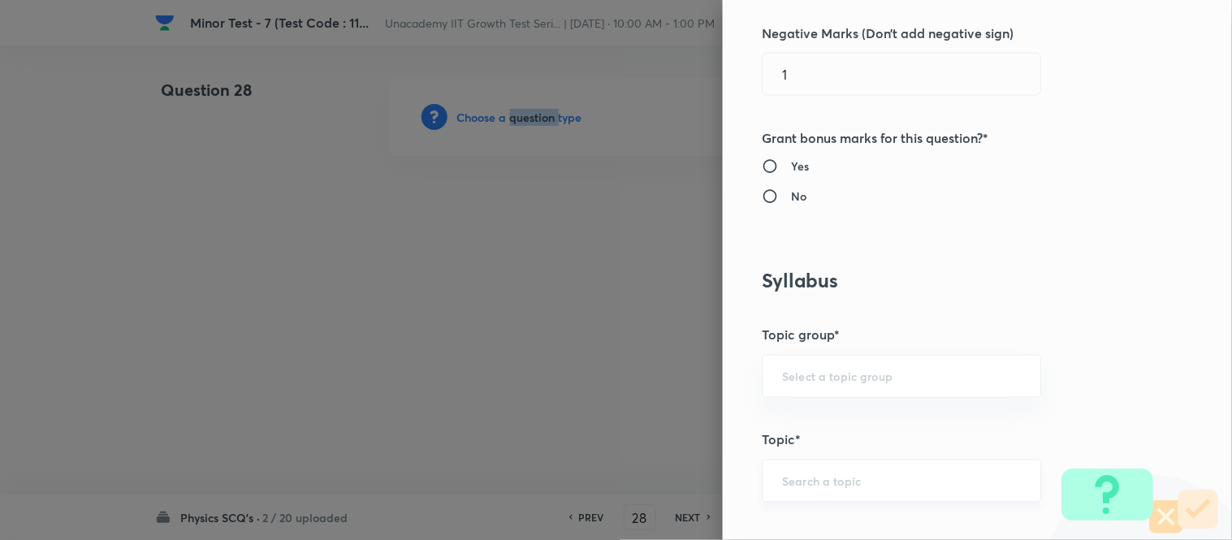
scroll to position [812, 0]
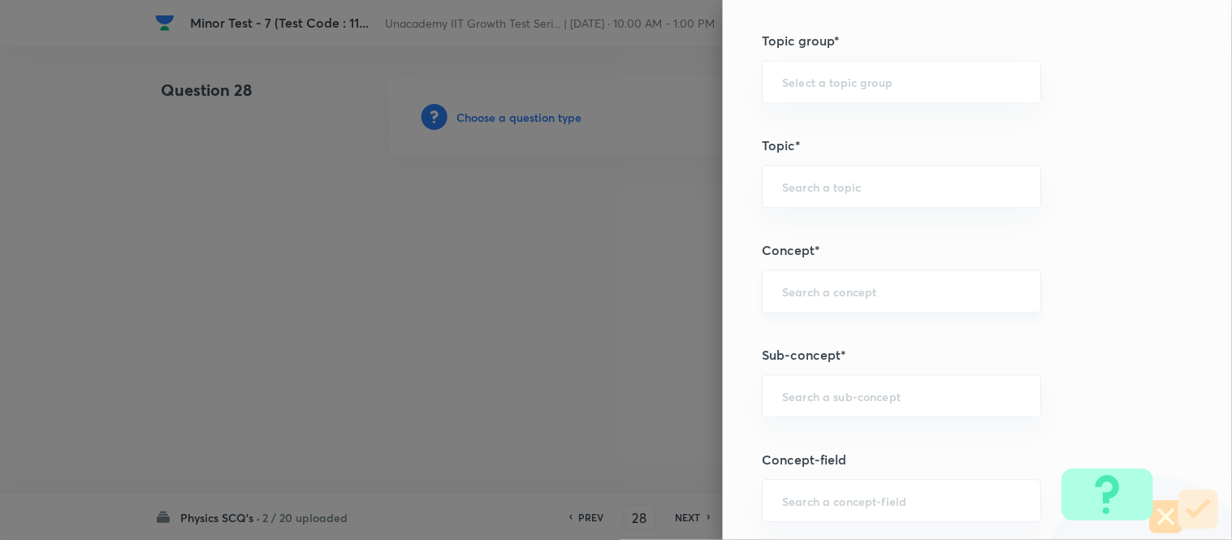
click at [813, 295] on input "text" at bounding box center [901, 291] width 239 height 15
click at [793, 395] on input "text" at bounding box center [901, 395] width 239 height 15
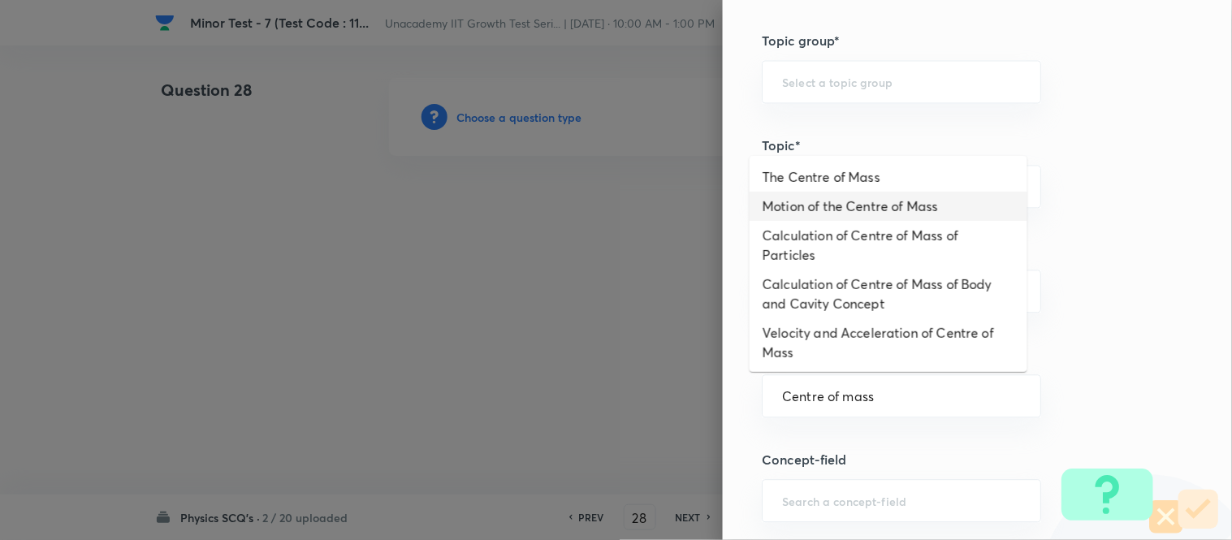
click at [849, 206] on li "Motion of the Centre of Mass" at bounding box center [889, 206] width 278 height 29
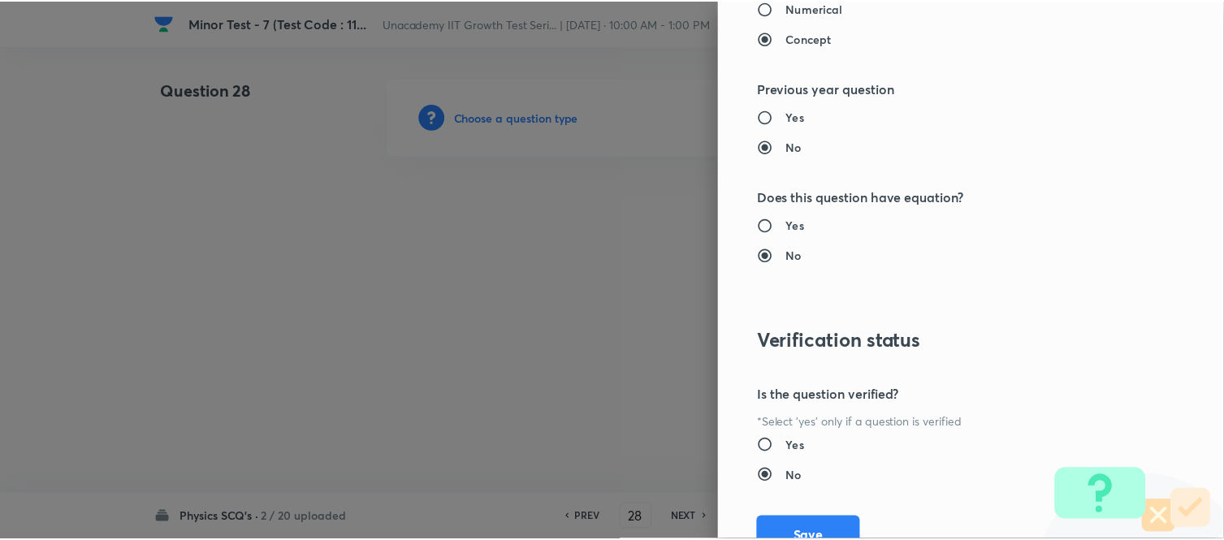
scroll to position [1783, 0]
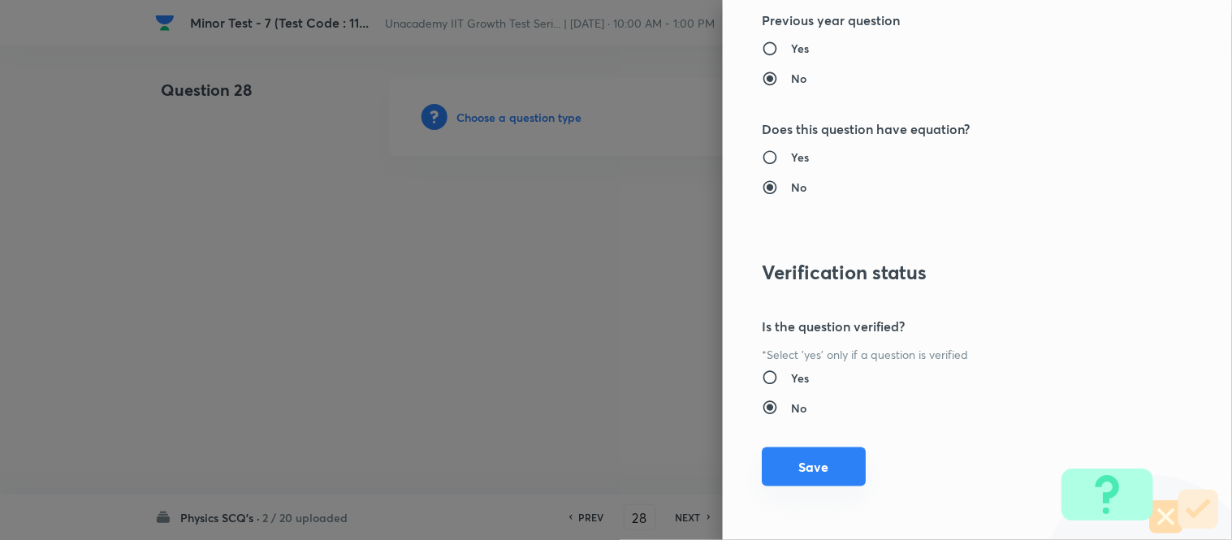
click at [800, 461] on button "Save" at bounding box center [814, 467] width 104 height 39
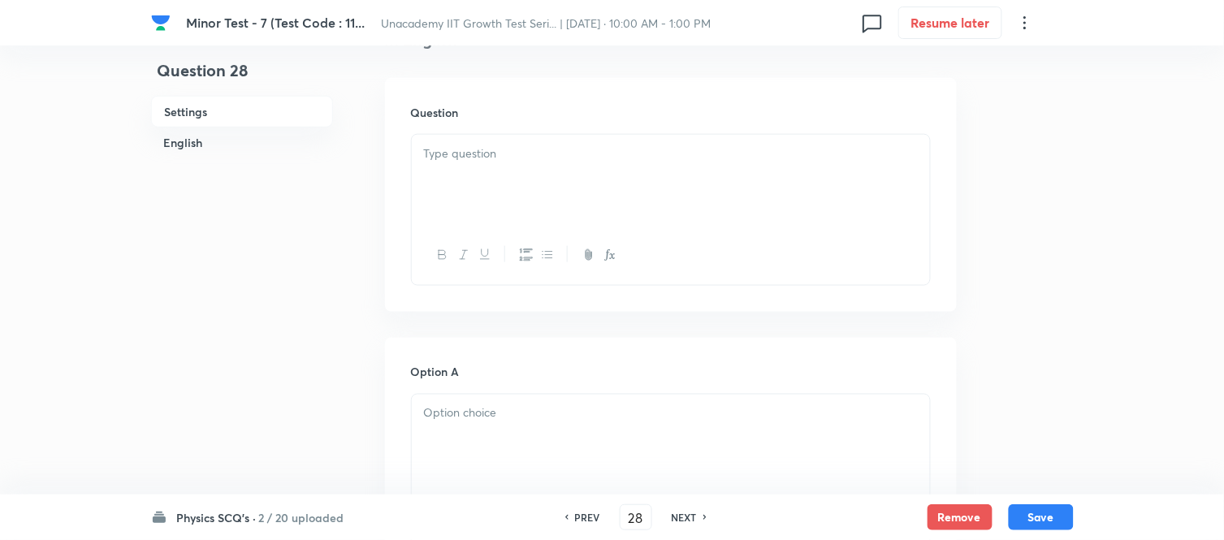
scroll to position [451, 0]
click at [505, 200] on div at bounding box center [671, 179] width 518 height 91
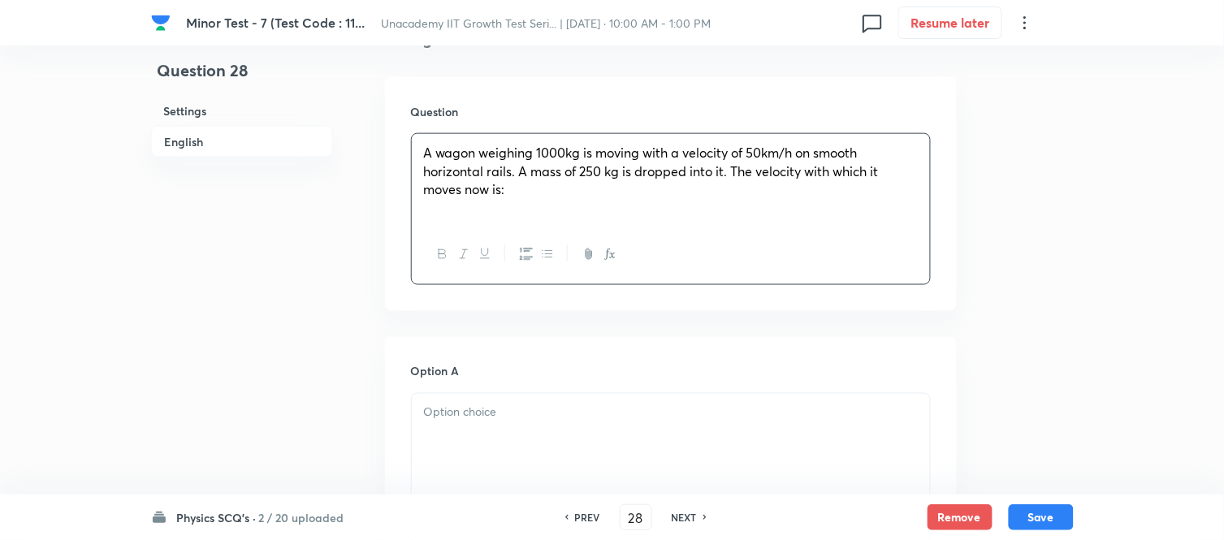
click at [452, 428] on div at bounding box center [671, 439] width 518 height 91
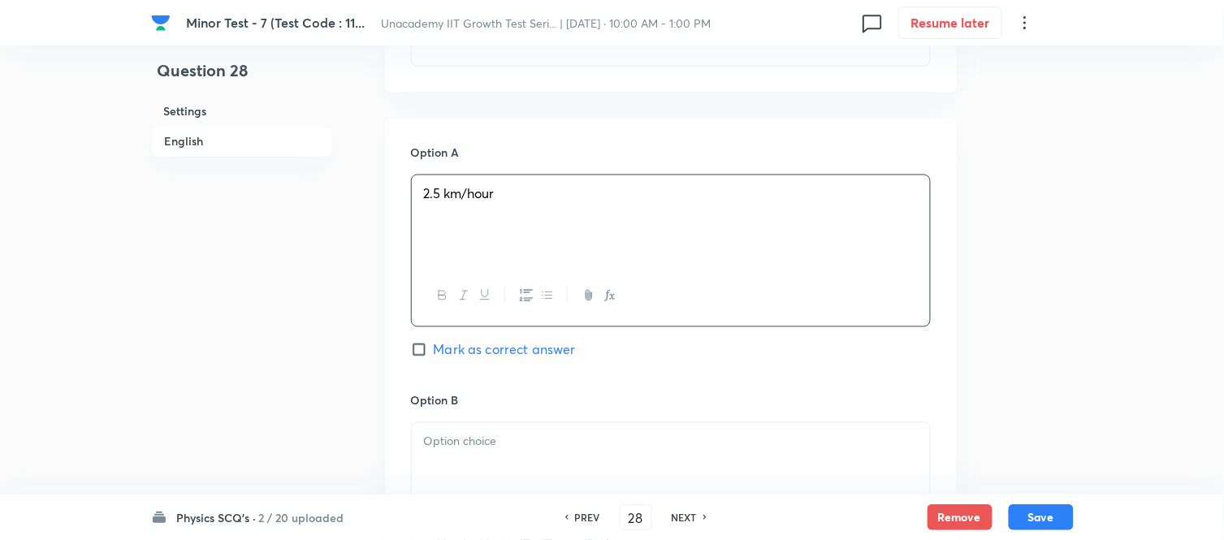
scroll to position [721, 0]
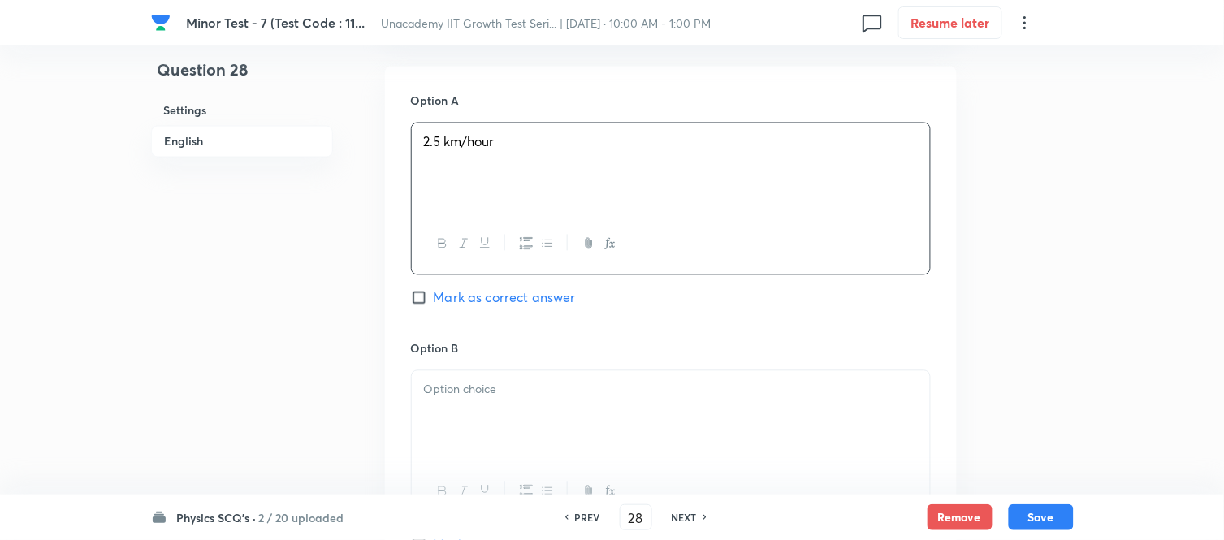
click at [448, 328] on div "Option A 2.5 km/hour Mark as correct answer" at bounding box center [671, 216] width 520 height 247
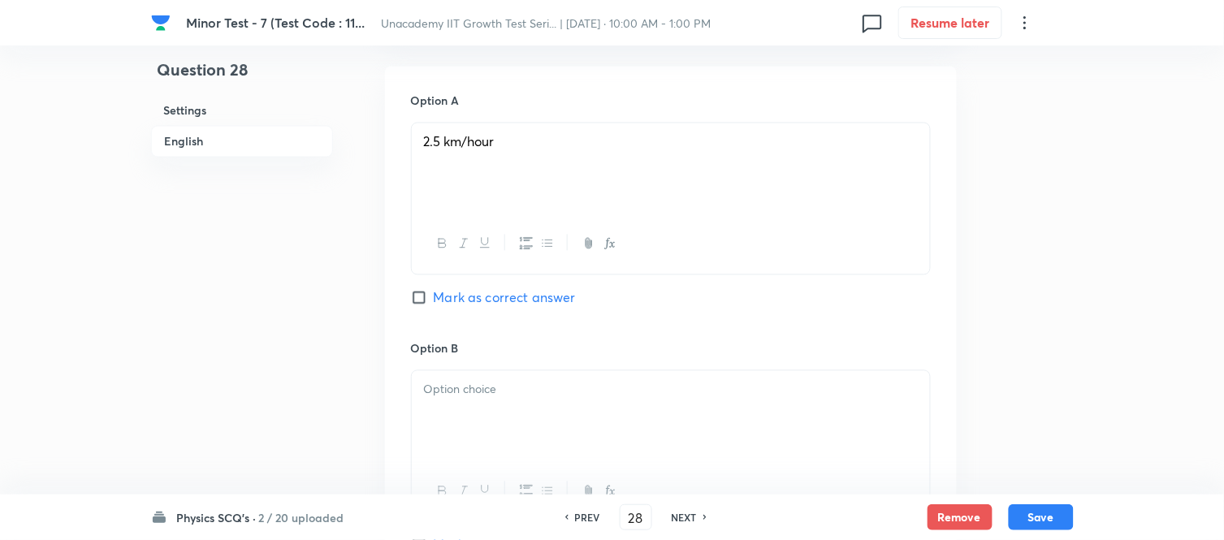
click at [449, 403] on div at bounding box center [671, 416] width 518 height 91
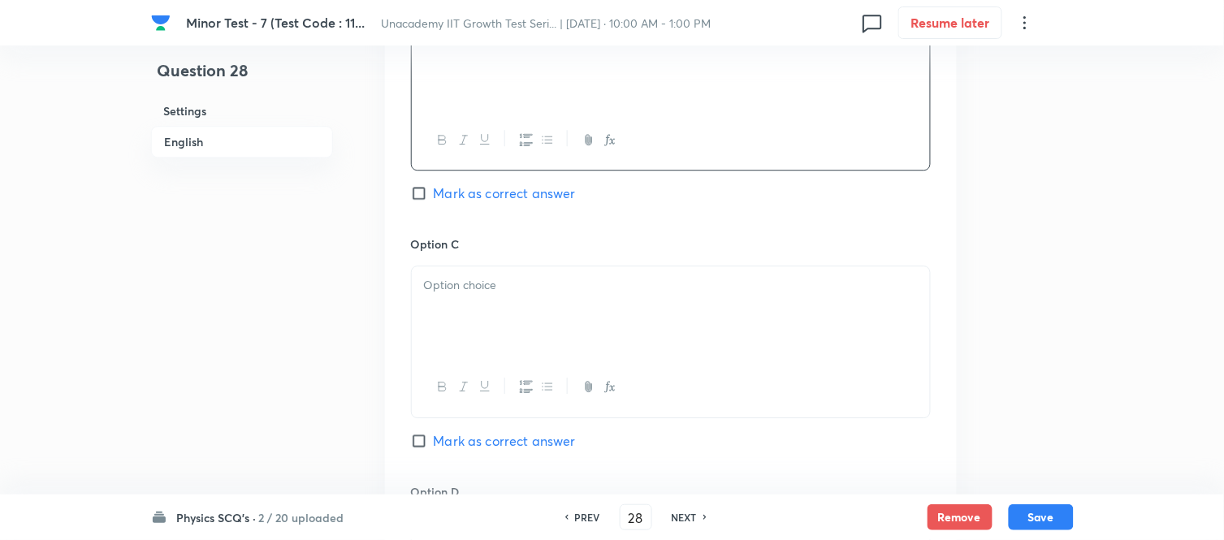
scroll to position [1083, 0]
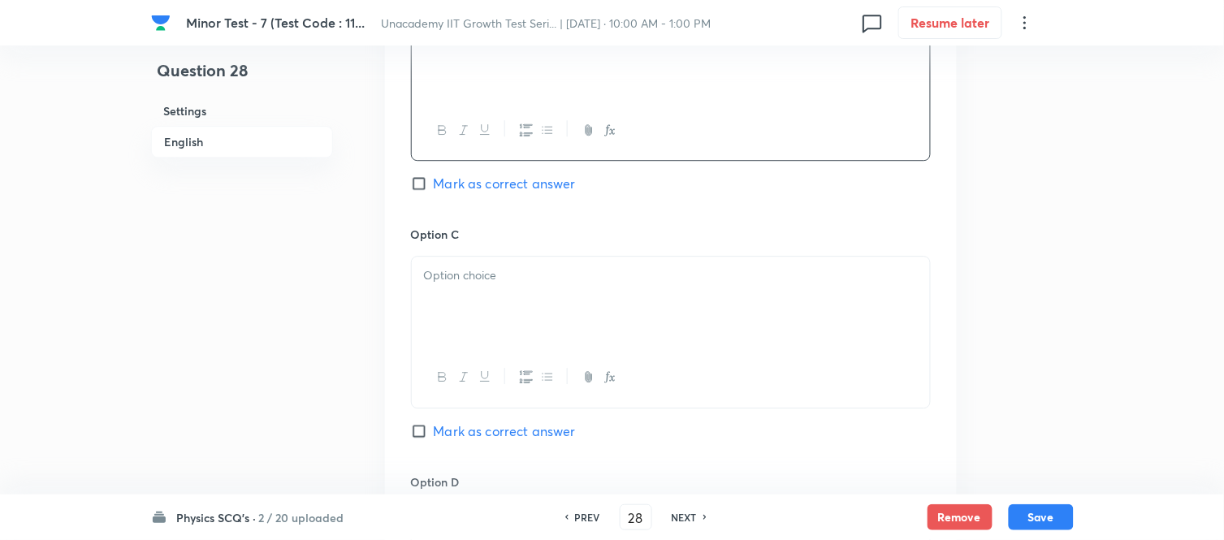
click at [472, 271] on p at bounding box center [671, 275] width 494 height 19
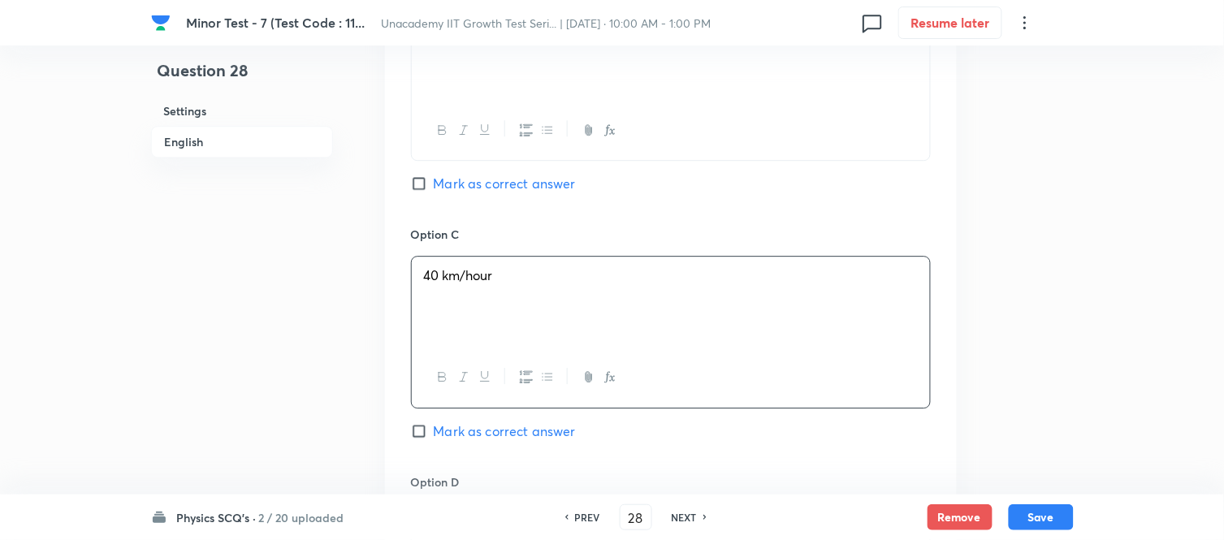
click at [426, 441] on label "Mark as correct answer" at bounding box center [493, 431] width 165 height 19
click at [426, 440] on input "Mark as correct answer" at bounding box center [422, 431] width 23 height 16
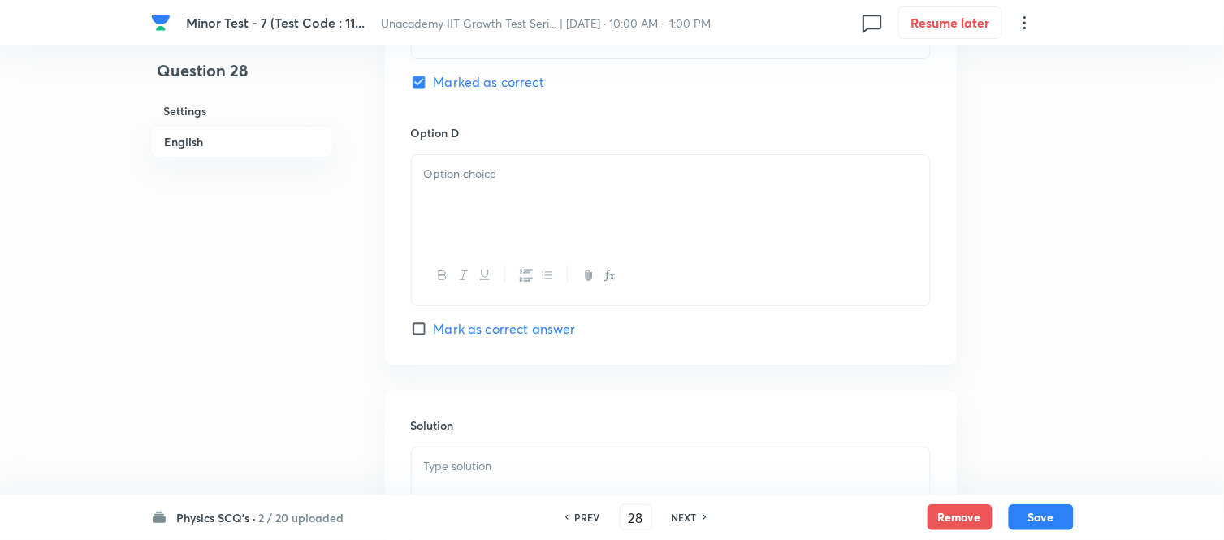
scroll to position [1444, 0]
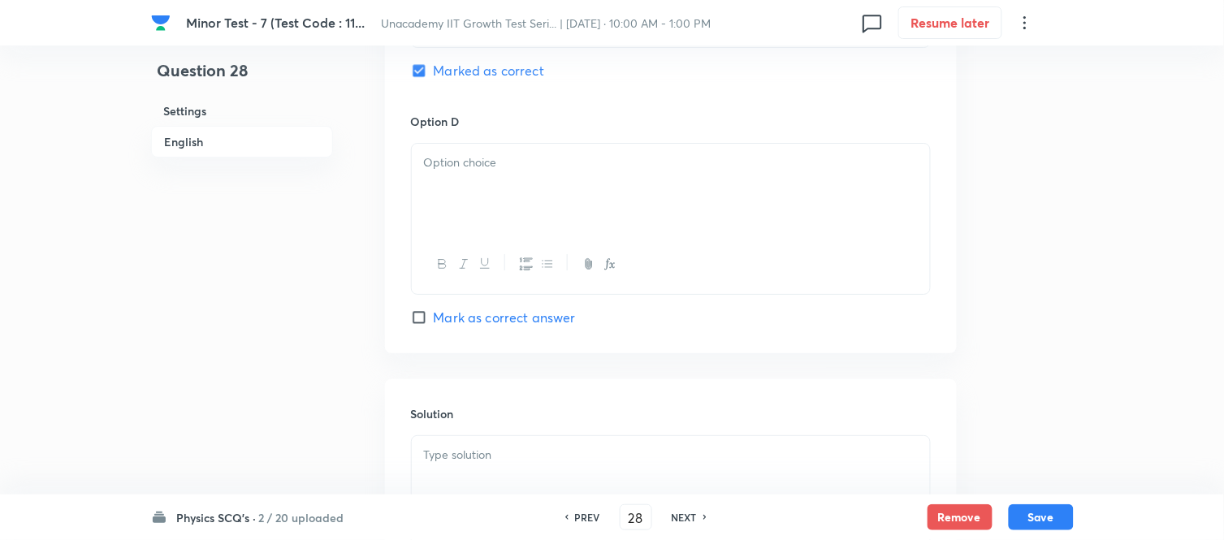
click at [453, 216] on div at bounding box center [671, 189] width 518 height 91
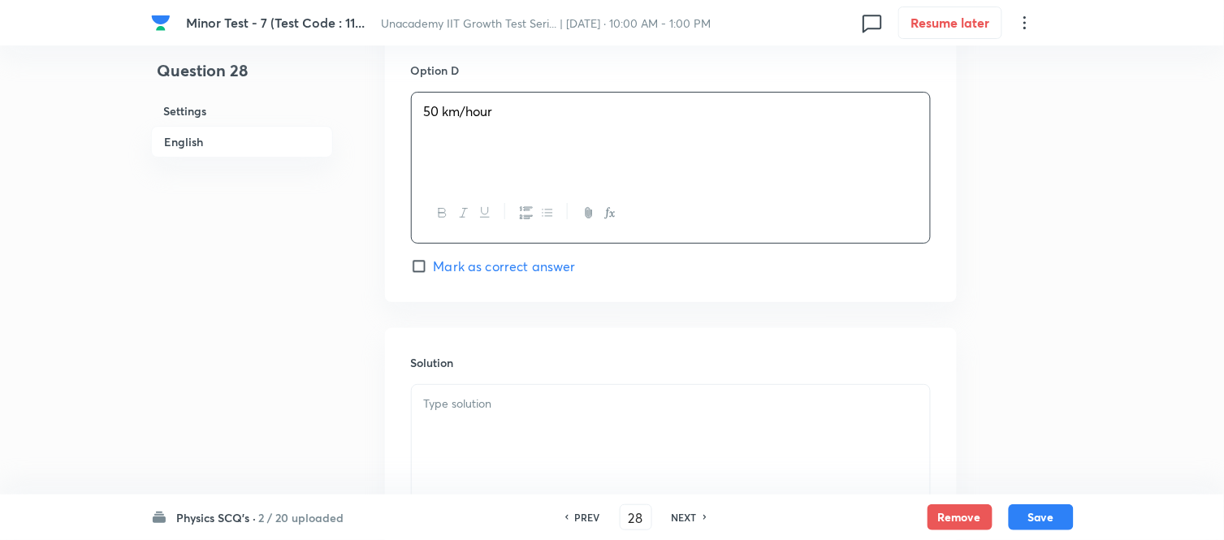
scroll to position [1534, 0]
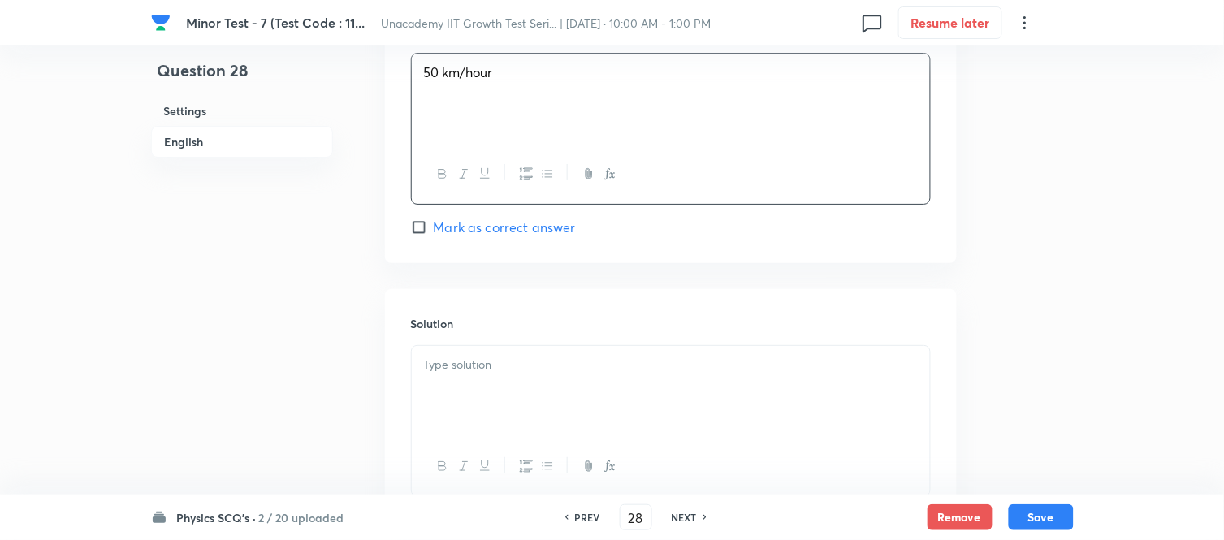
click at [557, 371] on p at bounding box center [671, 365] width 494 height 19
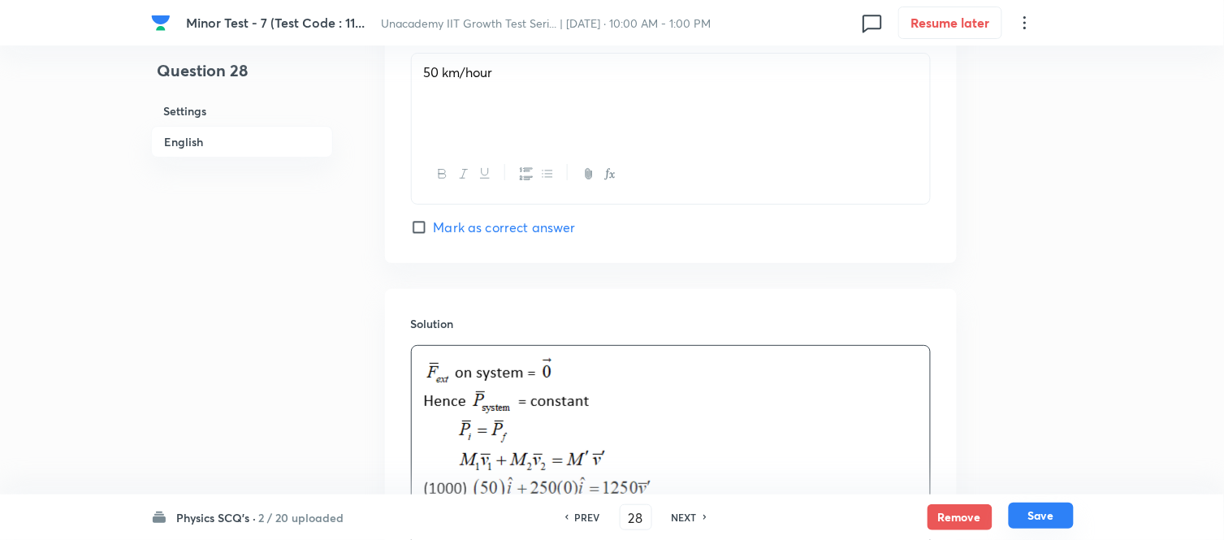
click at [1046, 486] on button "Save" at bounding box center [1041, 516] width 65 height 26
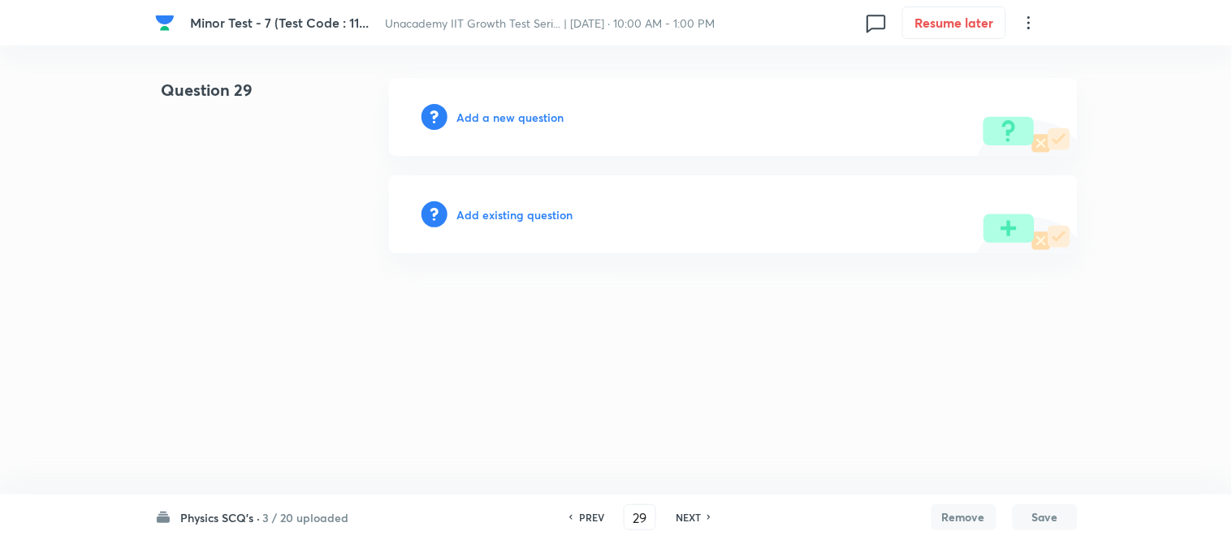
click at [496, 119] on h6 "Add a new question" at bounding box center [510, 117] width 107 height 17
click at [496, 119] on h6 "Choose a question type" at bounding box center [519, 117] width 125 height 17
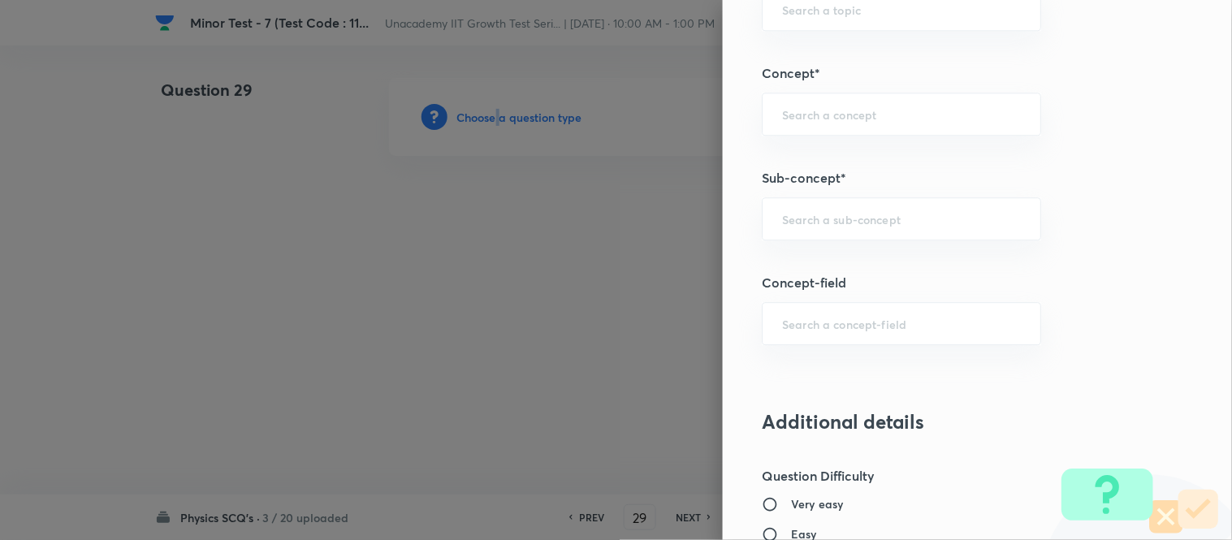
scroll to position [993, 0]
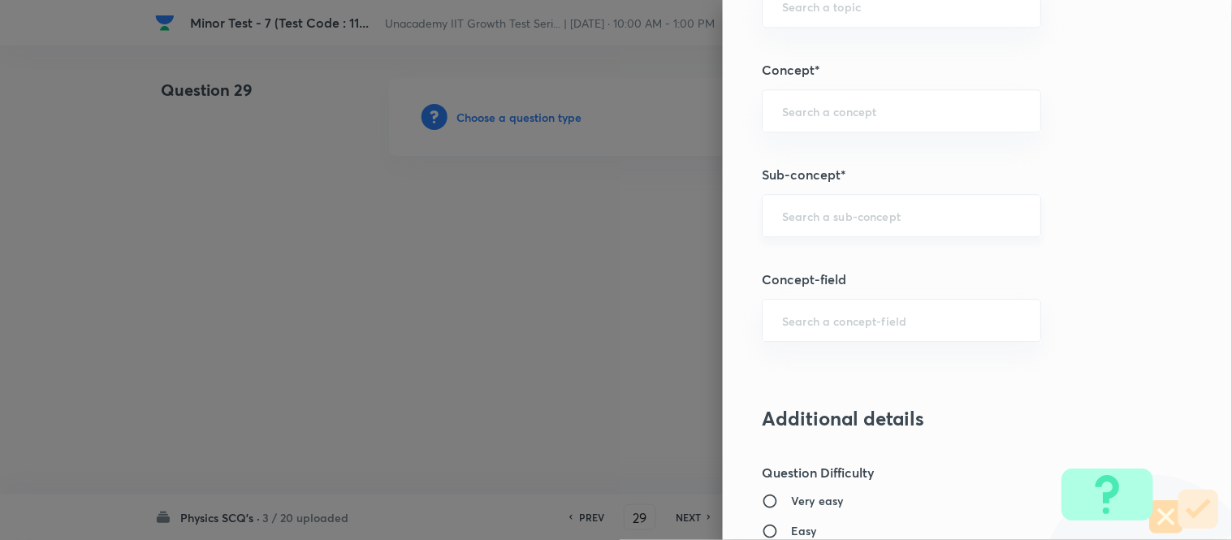
click at [827, 223] on input "text" at bounding box center [901, 215] width 239 height 15
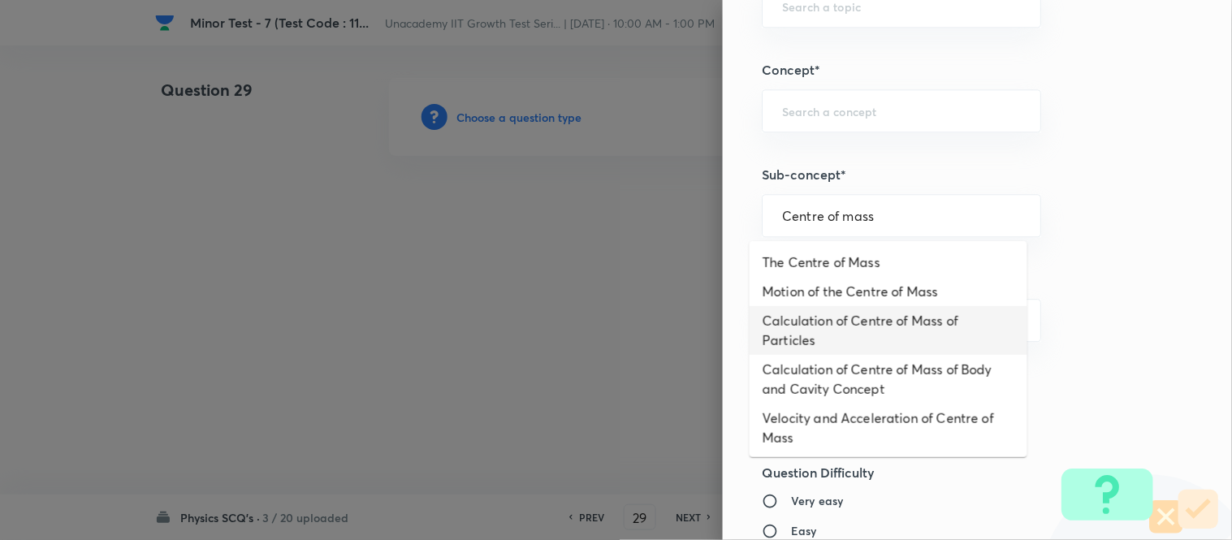
click at [928, 344] on li "Calculation of Centre of Mass of Particles" at bounding box center [889, 330] width 278 height 49
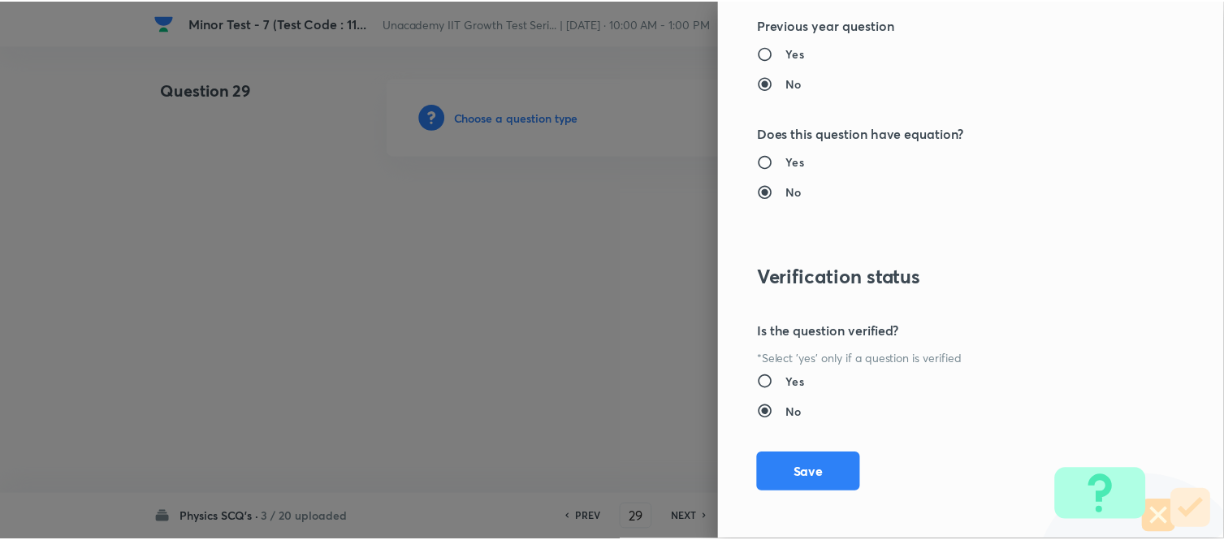
scroll to position [1783, 0]
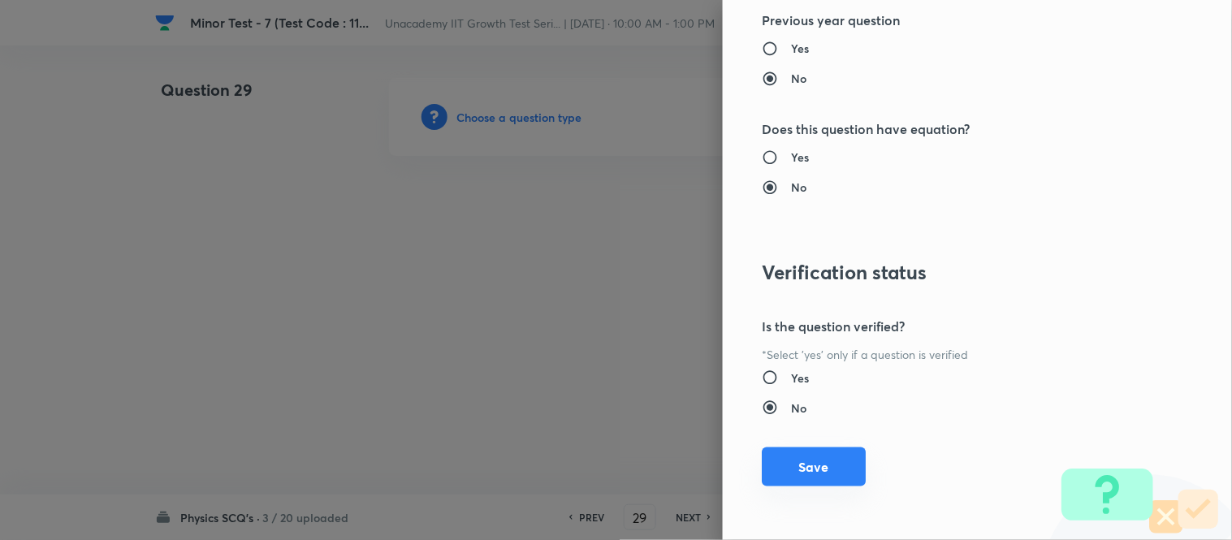
click at [792, 459] on button "Save" at bounding box center [814, 467] width 104 height 39
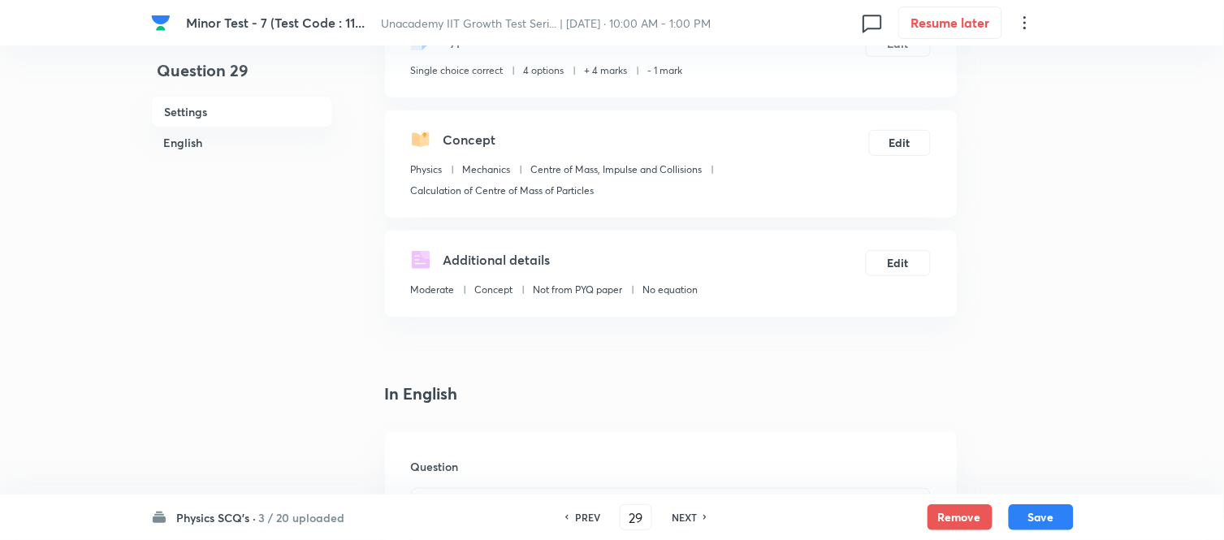
scroll to position [361, 0]
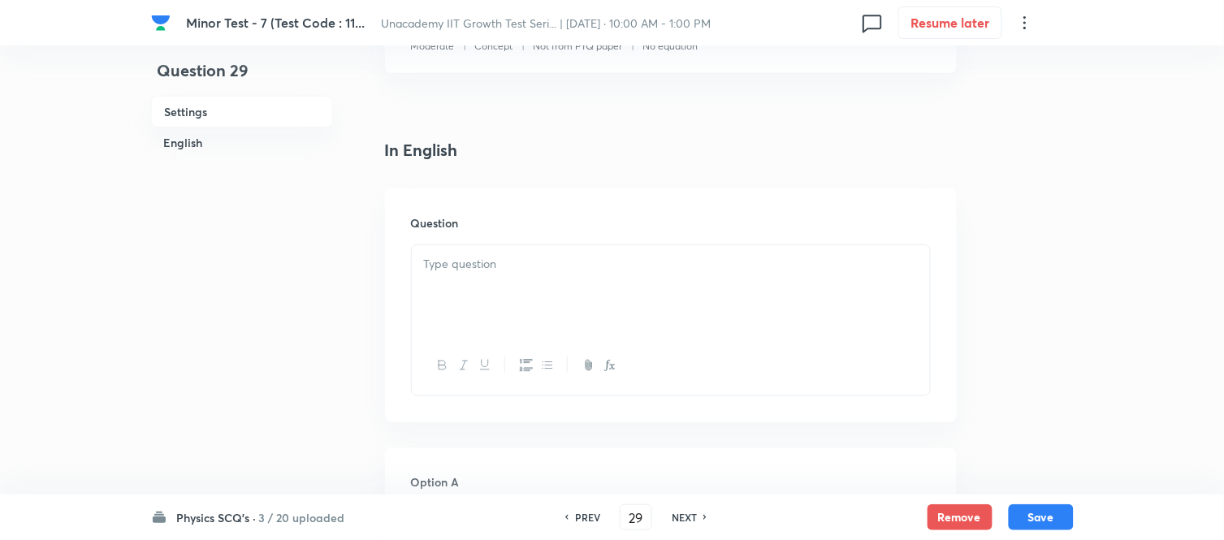
click at [486, 285] on div at bounding box center [671, 290] width 518 height 91
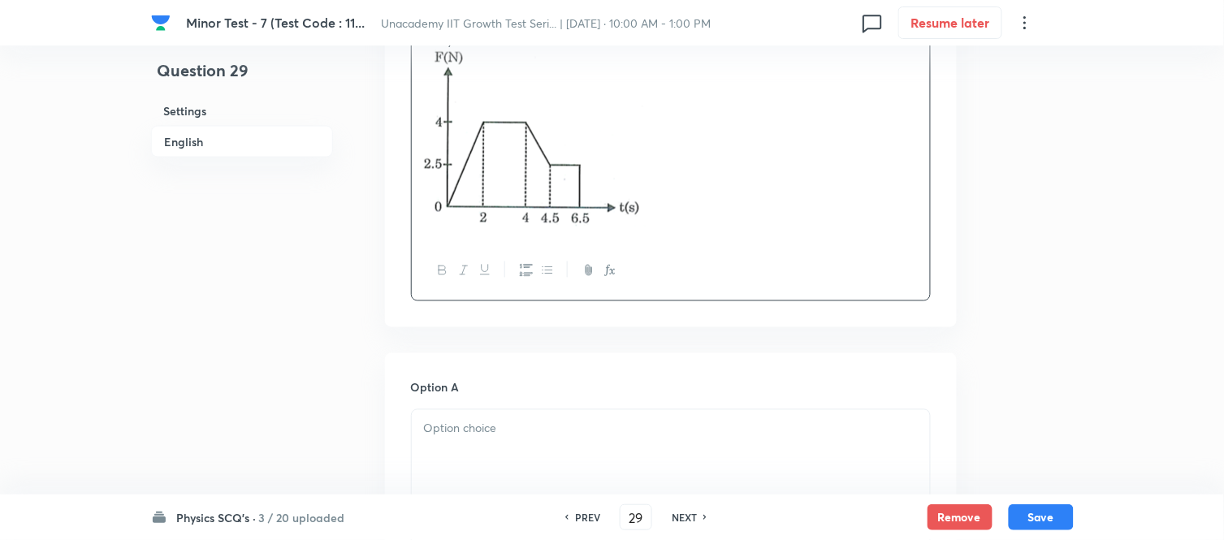
scroll to position [631, 0]
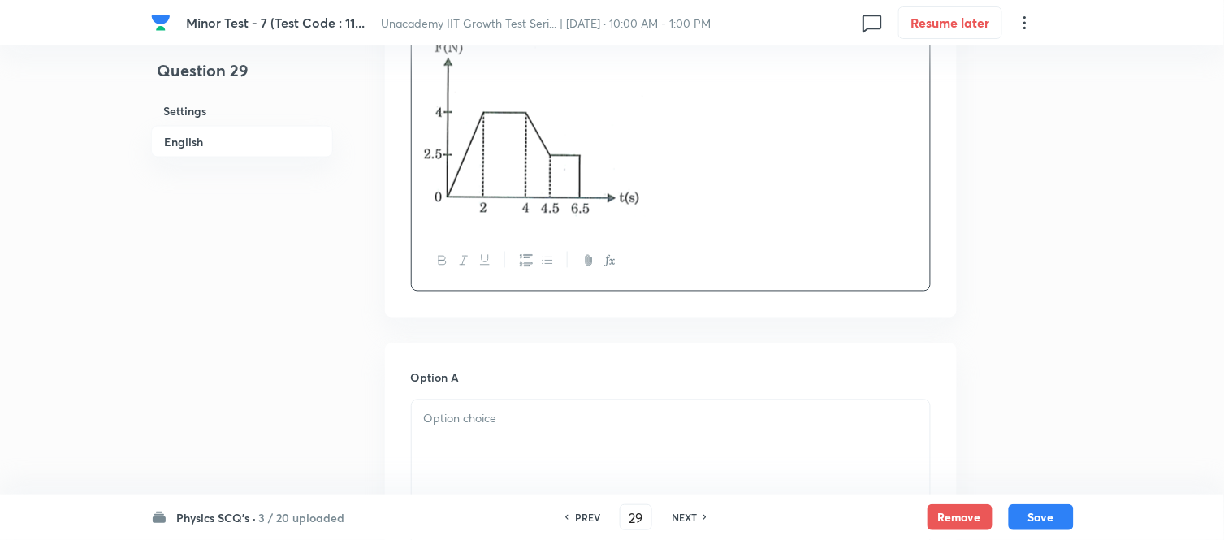
click at [457, 415] on p at bounding box center [671, 419] width 494 height 19
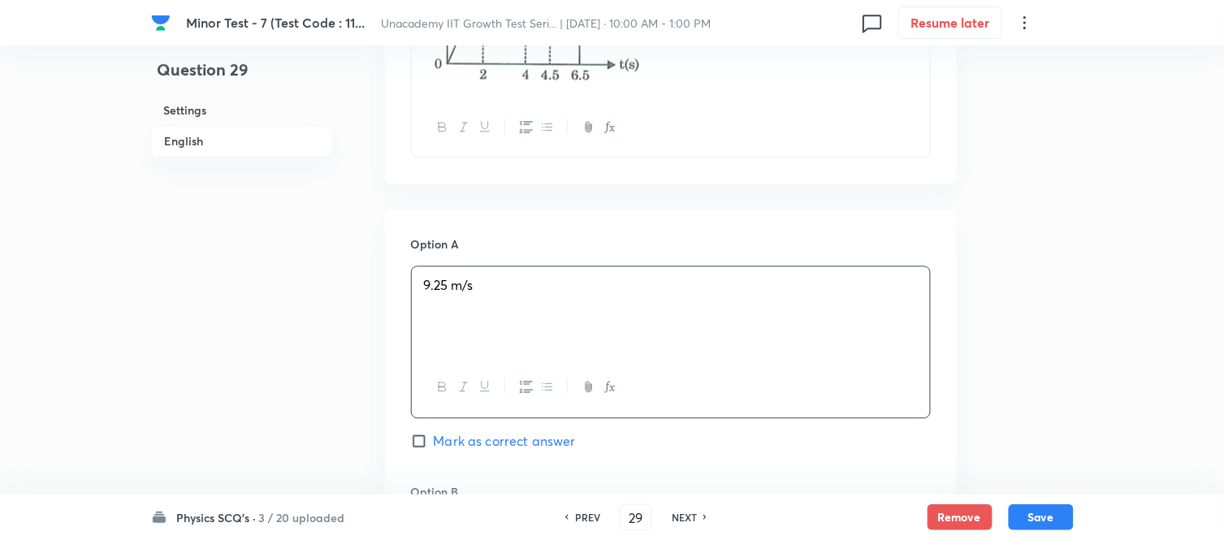
scroll to position [993, 0]
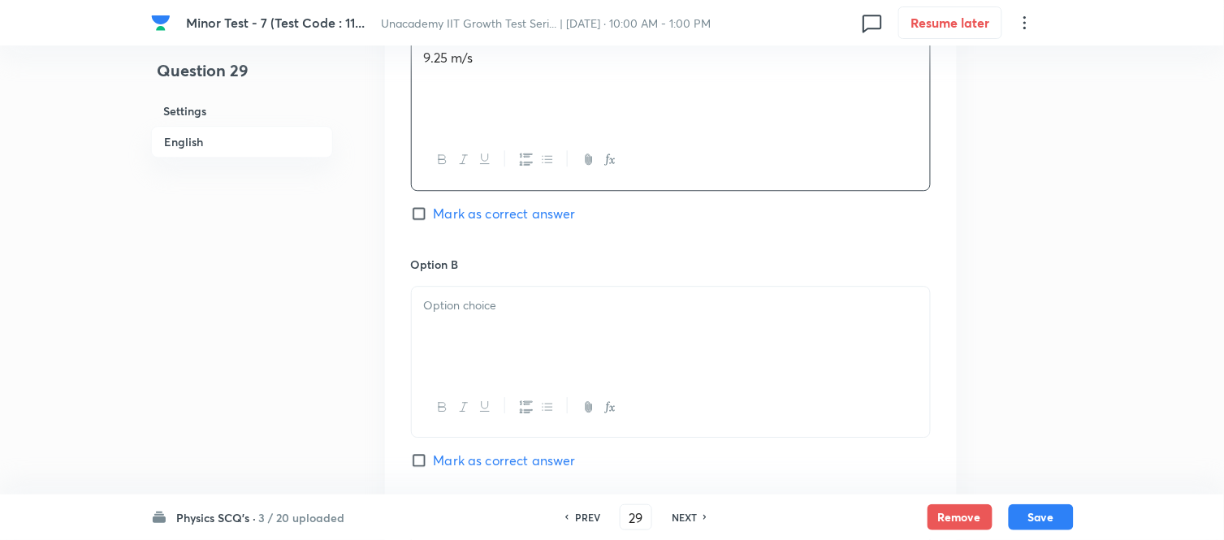
click at [493, 342] on div at bounding box center [671, 332] width 518 height 91
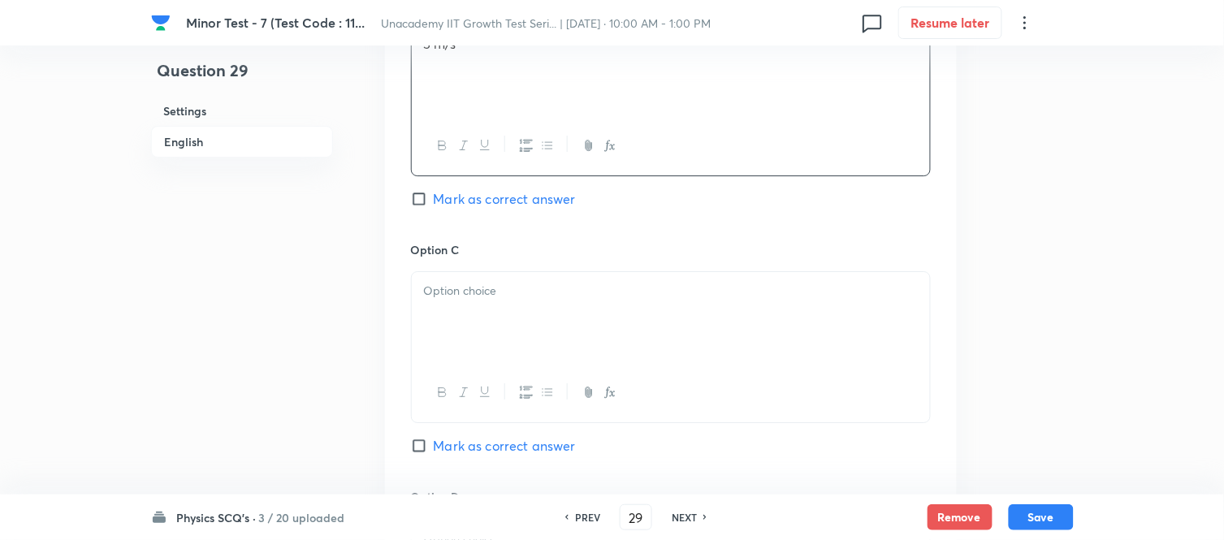
scroll to position [1263, 0]
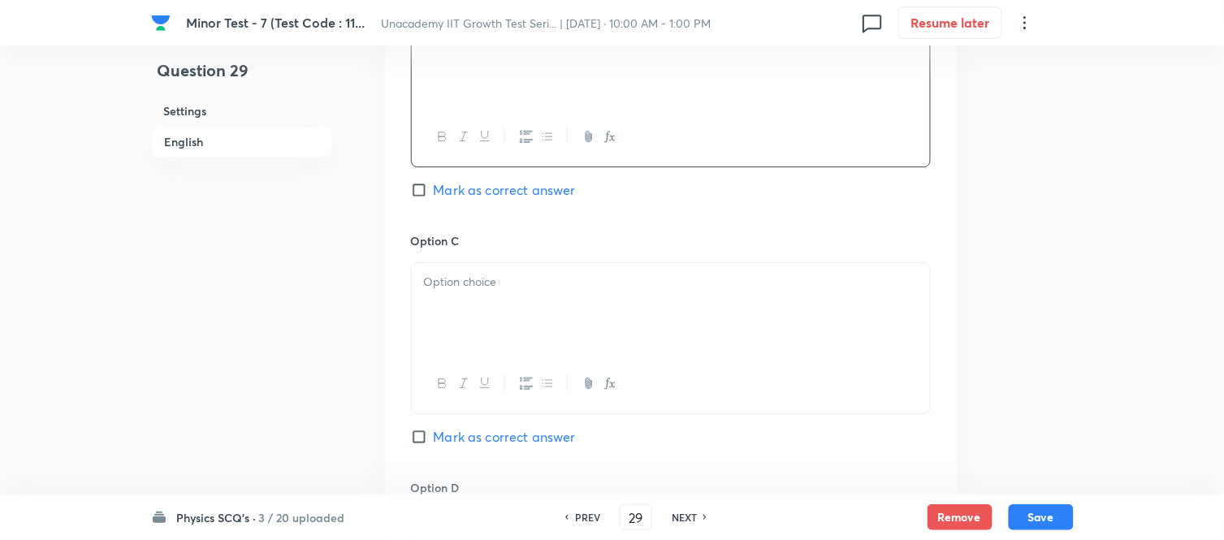
click at [482, 306] on div at bounding box center [671, 308] width 518 height 91
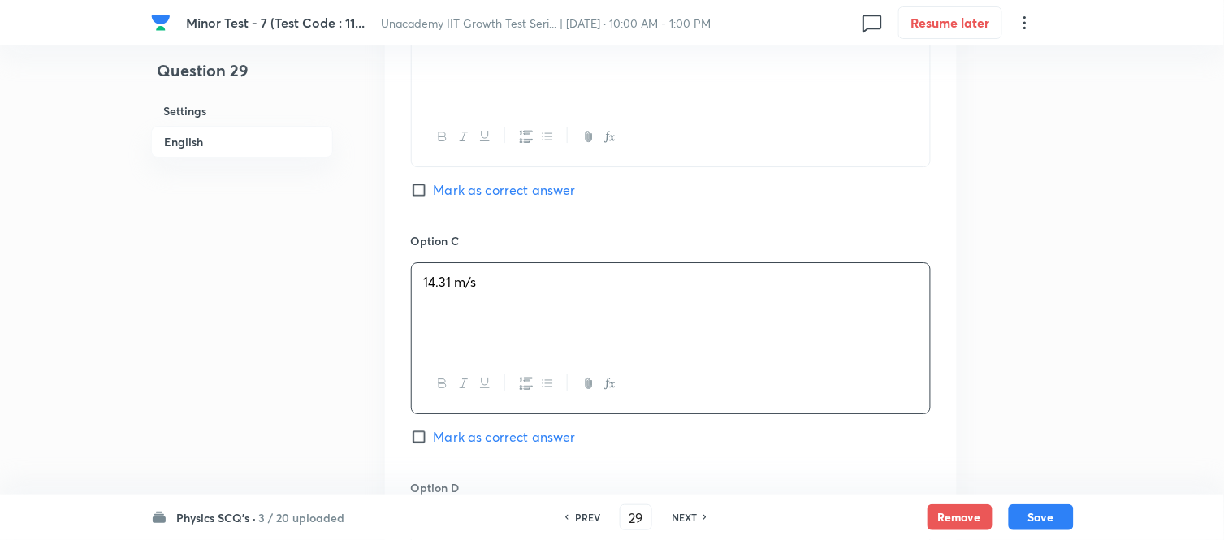
click at [420, 436] on input "Mark as correct answer" at bounding box center [422, 437] width 23 height 16
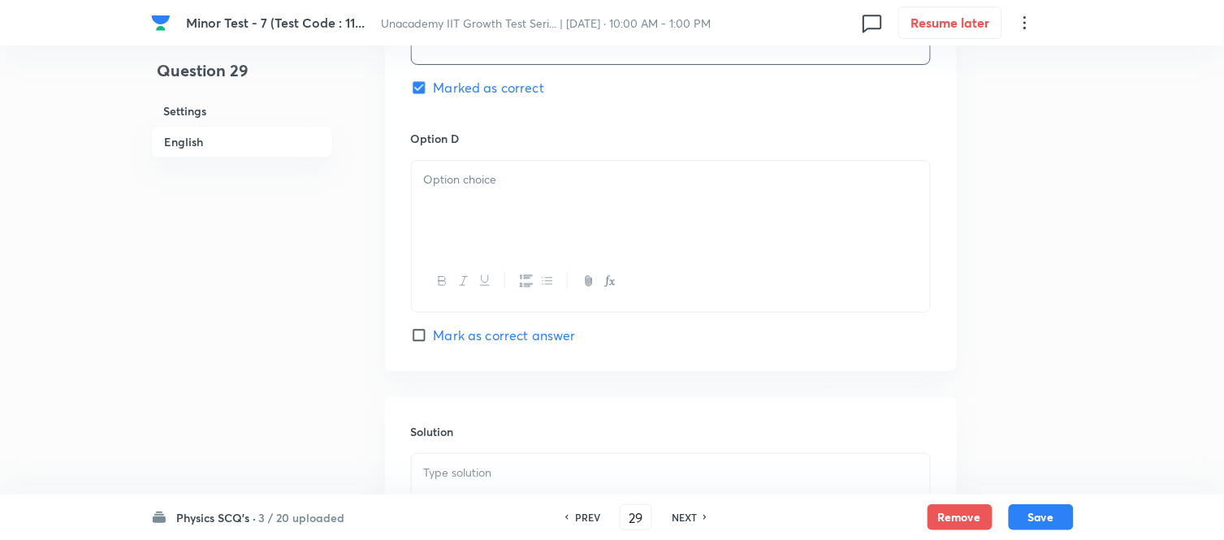
scroll to position [1715, 0]
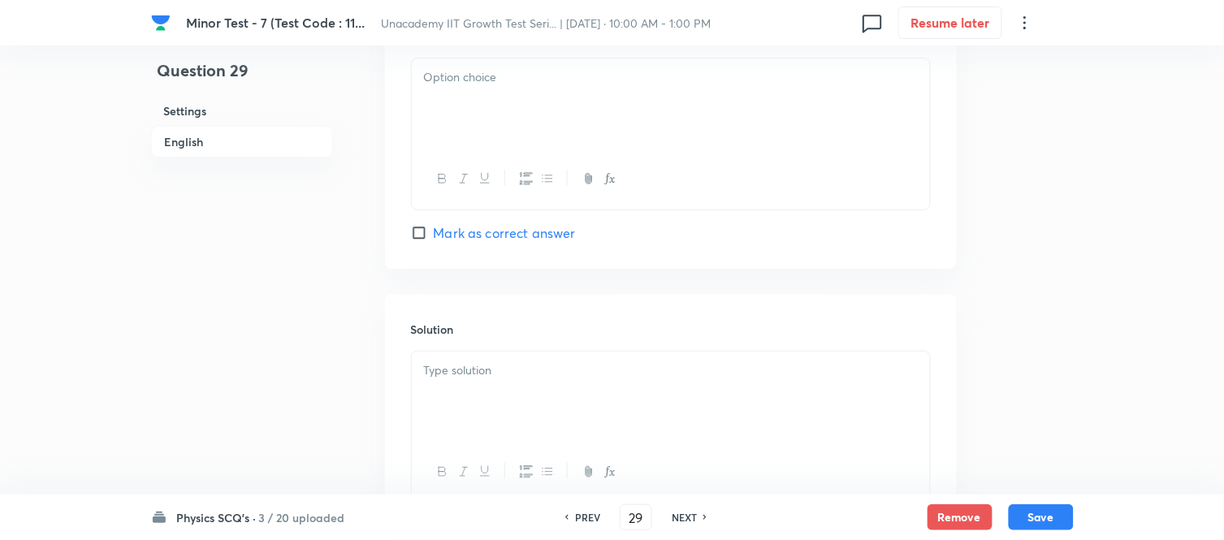
click at [473, 123] on div at bounding box center [671, 103] width 518 height 91
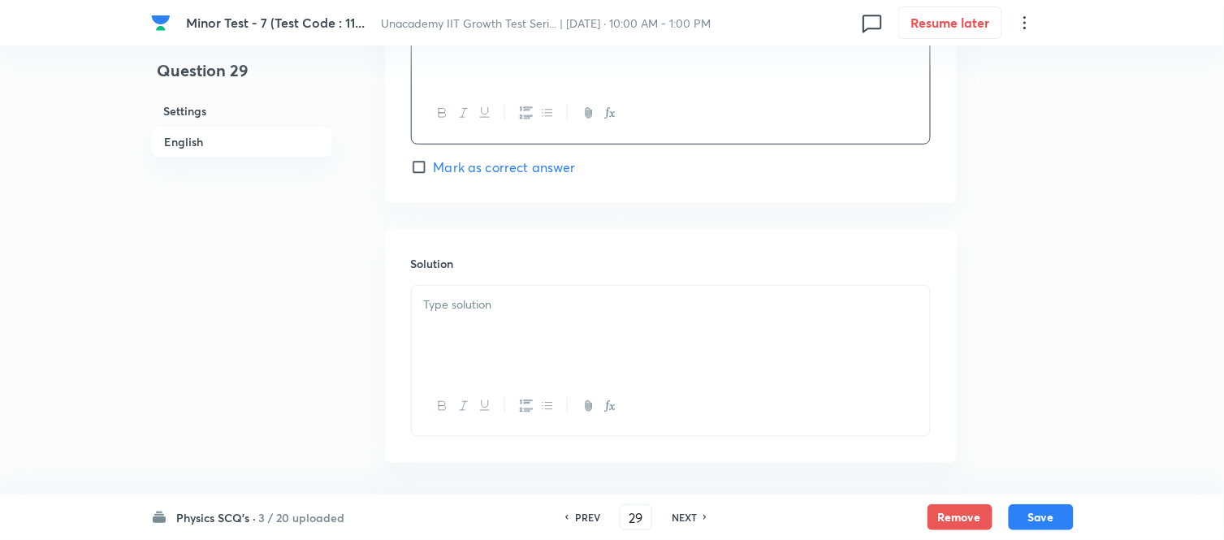
scroll to position [1850, 0]
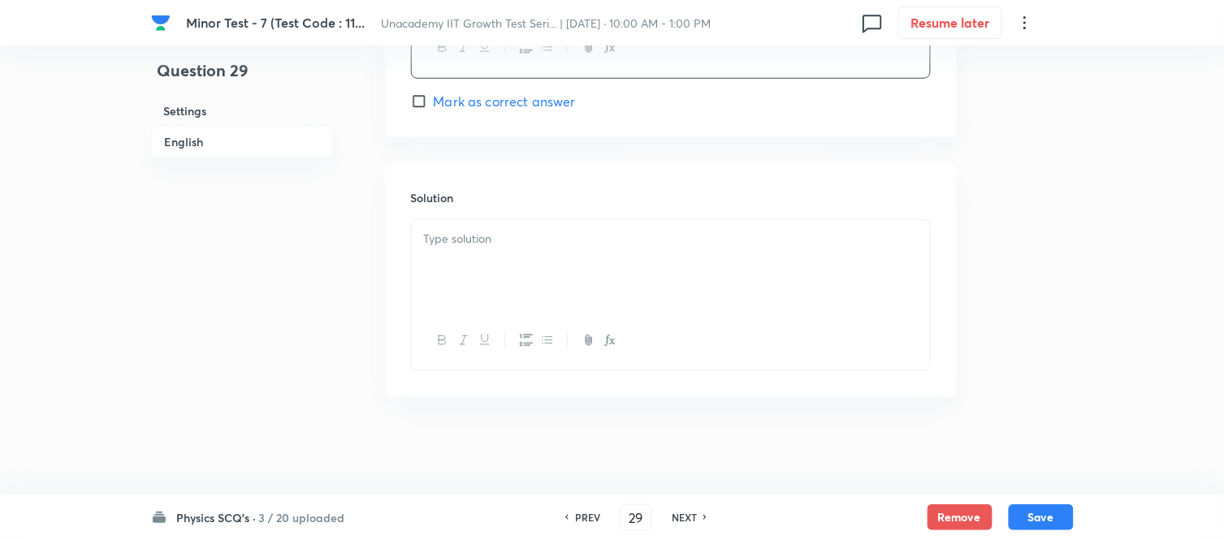
click at [531, 265] on div at bounding box center [671, 265] width 518 height 91
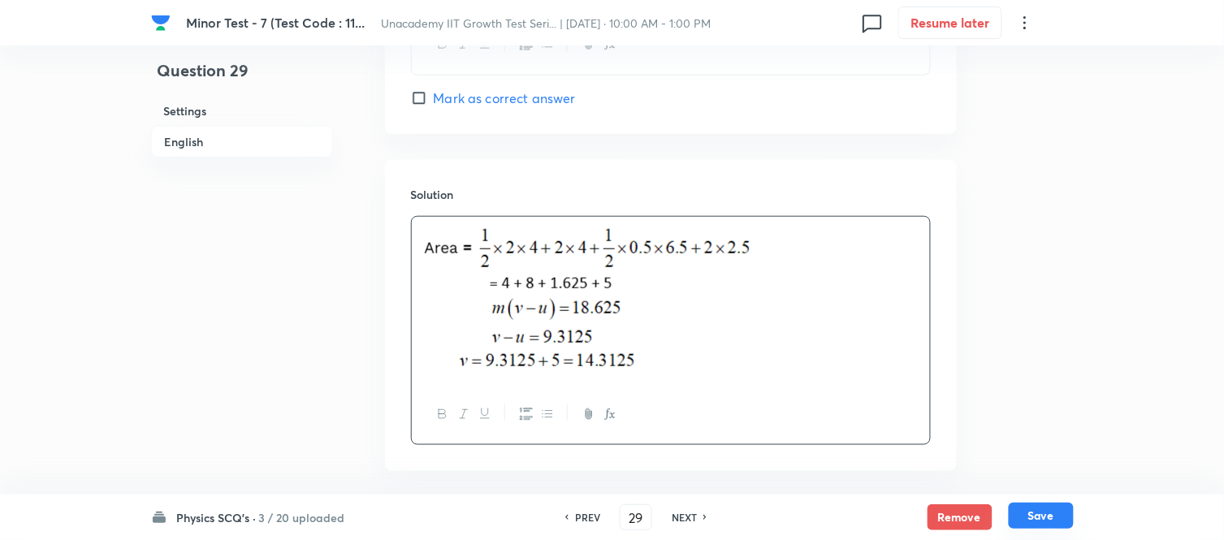
click at [1022, 486] on button "Save" at bounding box center [1041, 516] width 65 height 26
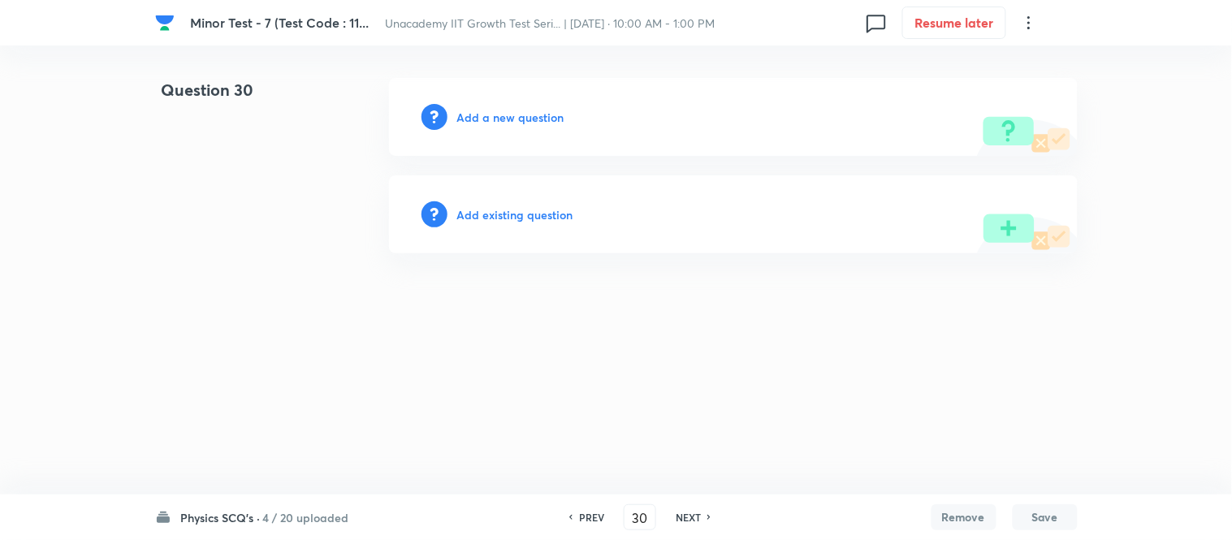
click at [505, 119] on h6 "Add a new question" at bounding box center [510, 117] width 107 height 17
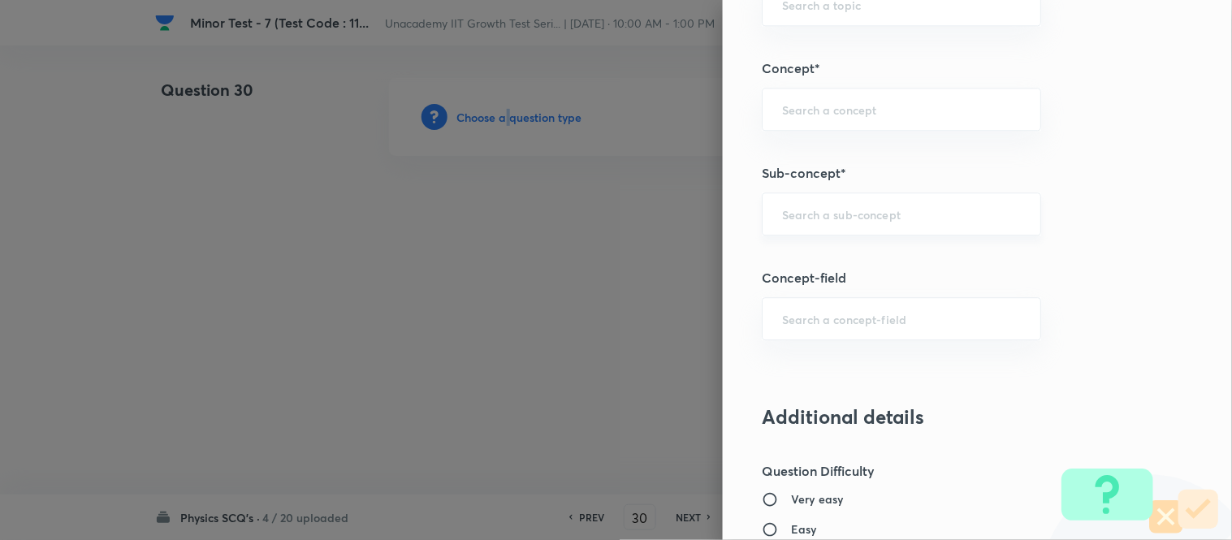
scroll to position [993, 0]
click at [819, 204] on div "​" at bounding box center [901, 215] width 279 height 43
click at [803, 272] on li "Momentum And Force" at bounding box center [889, 262] width 278 height 29
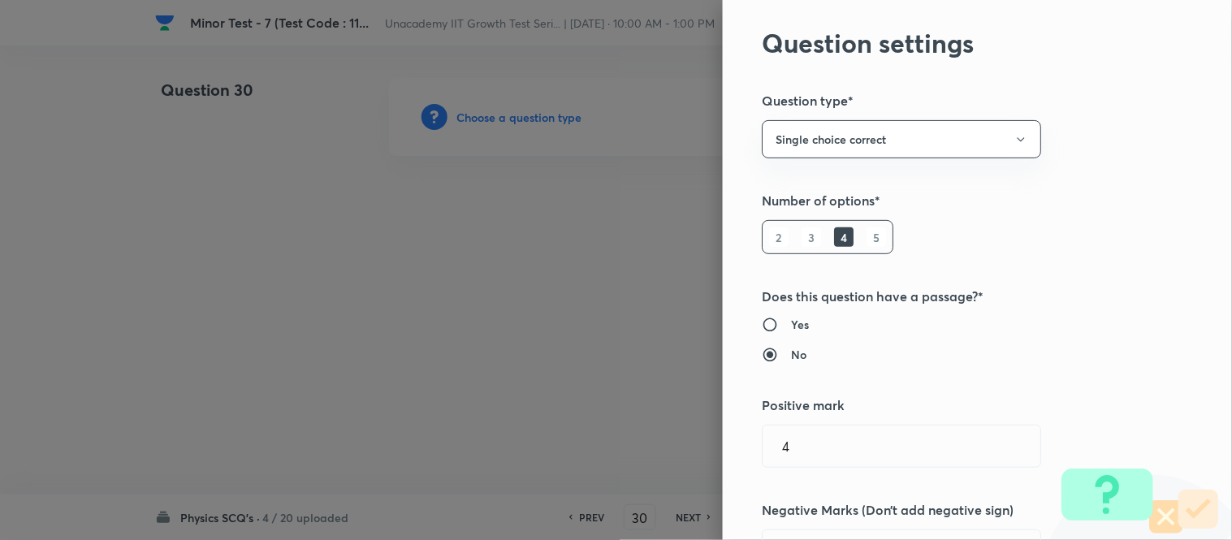
scroll to position [0, 0]
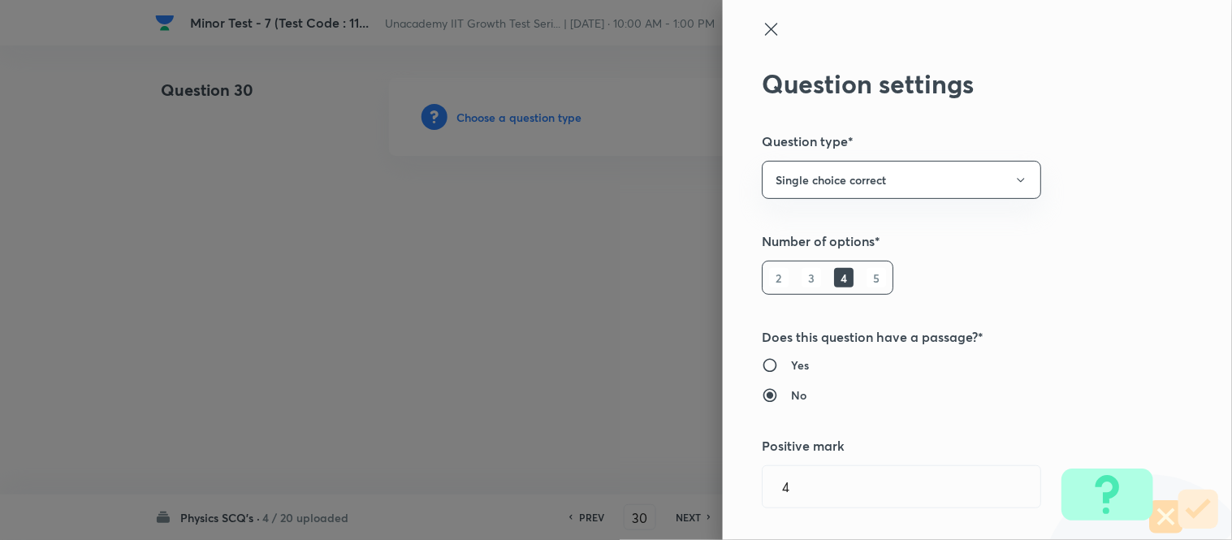
click at [762, 24] on icon at bounding box center [771, 28] width 19 height 19
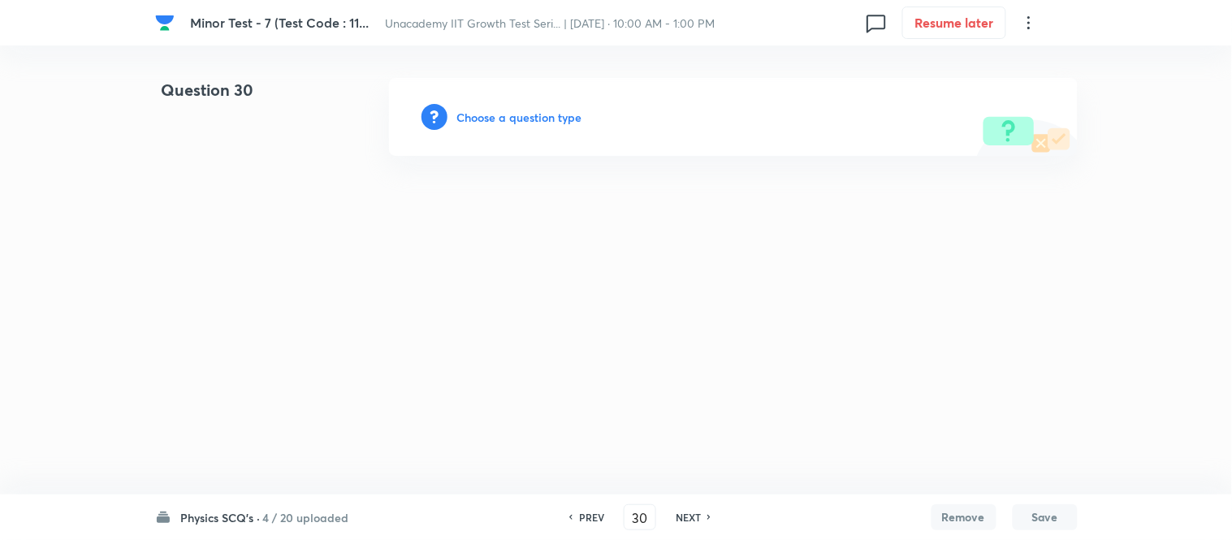
click at [518, 123] on h6 "Choose a question type" at bounding box center [519, 117] width 125 height 17
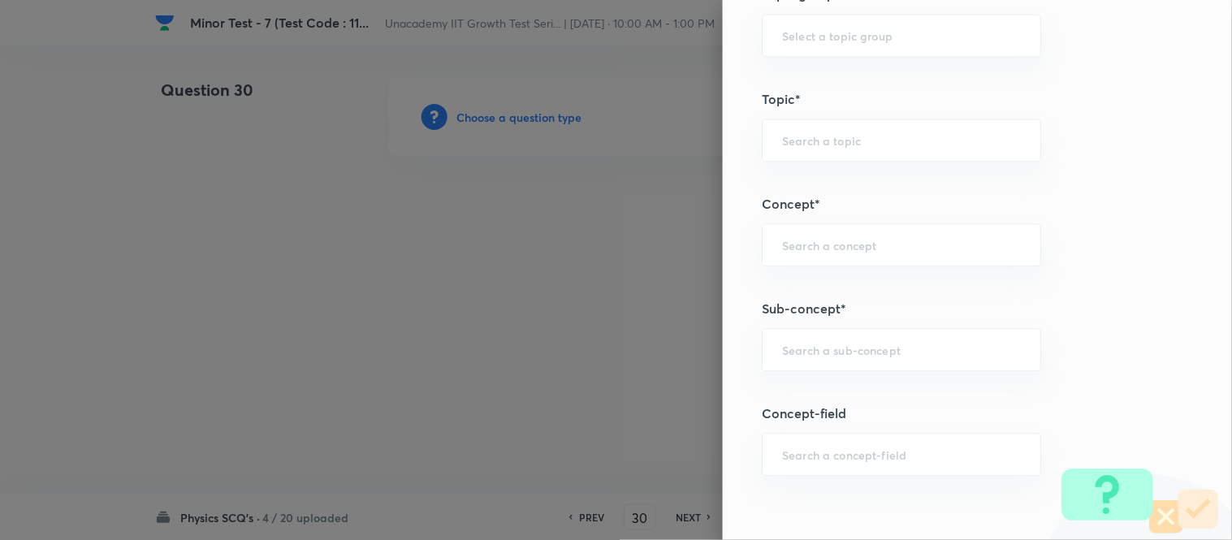
scroll to position [1083, 0]
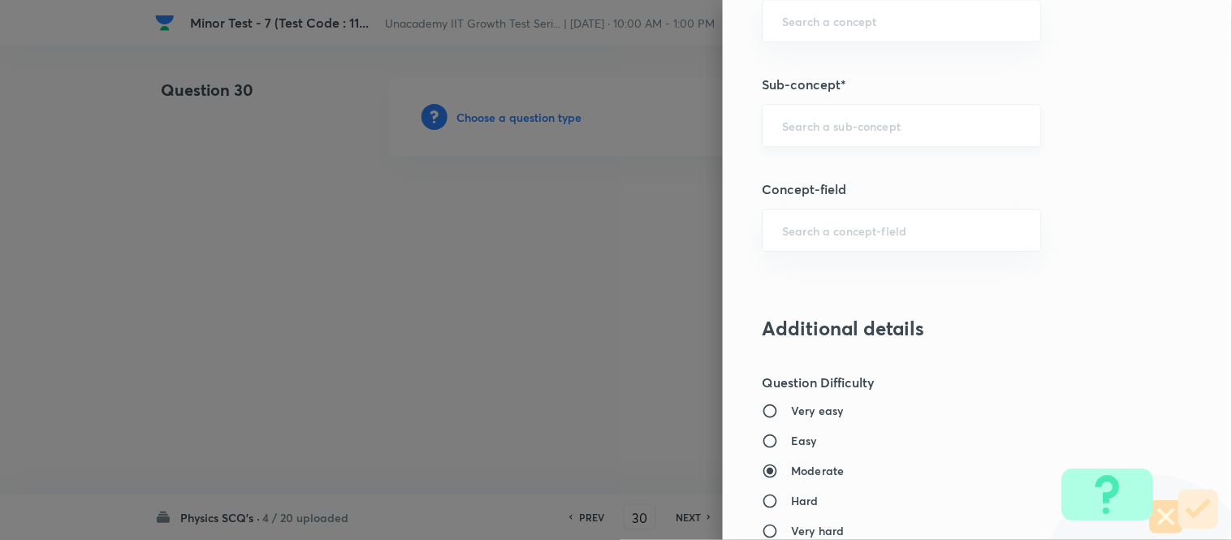
click at [796, 140] on div "​" at bounding box center [901, 125] width 279 height 43
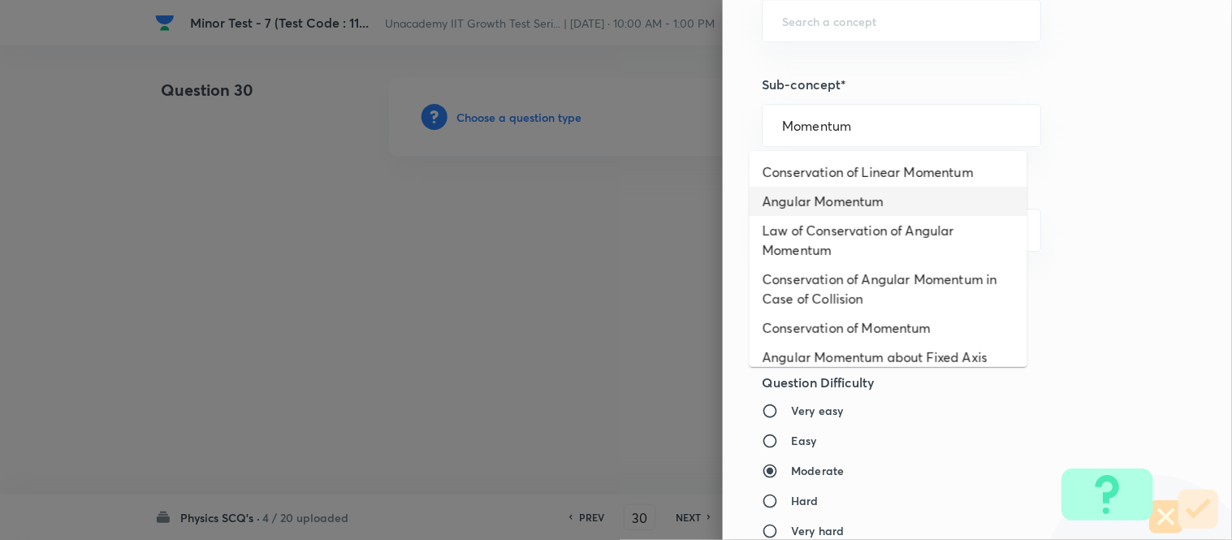
click at [835, 199] on li "Angular Momentum" at bounding box center [889, 201] width 278 height 29
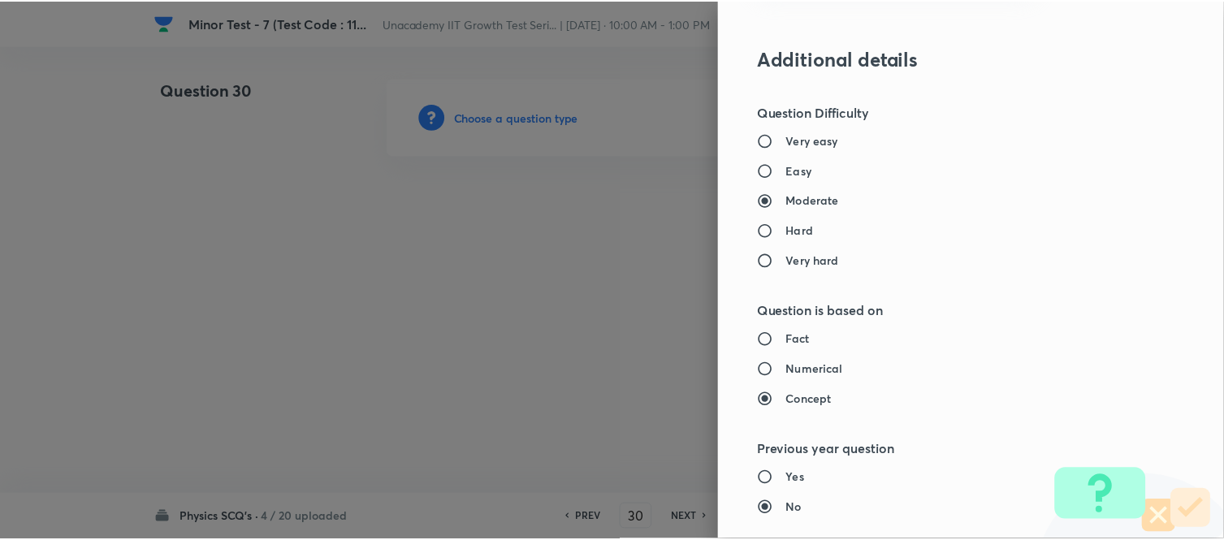
scroll to position [1783, 0]
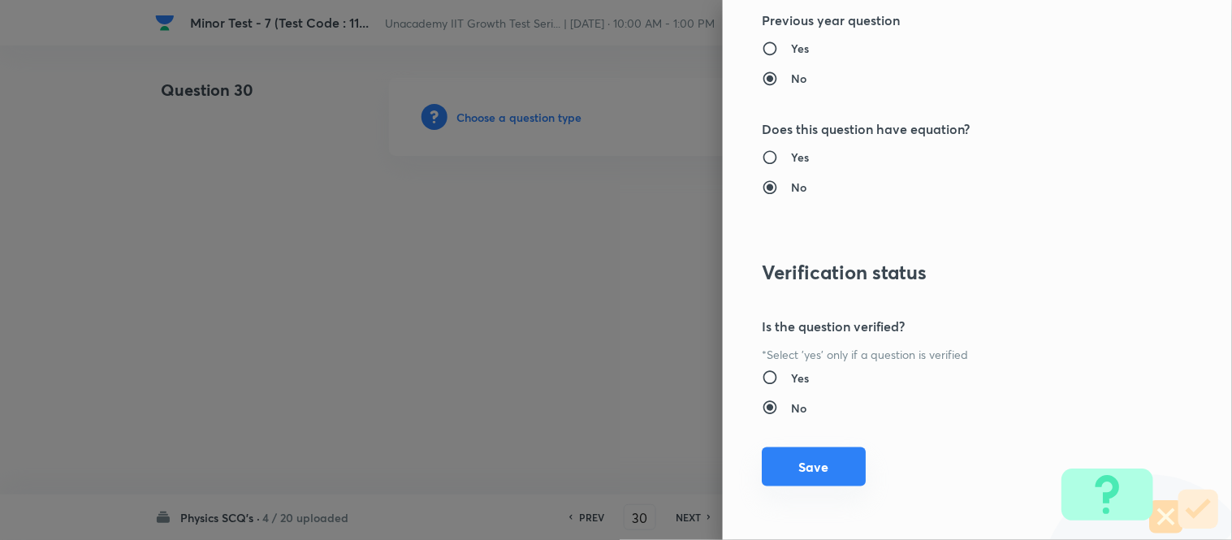
click at [825, 466] on button "Save" at bounding box center [814, 467] width 104 height 39
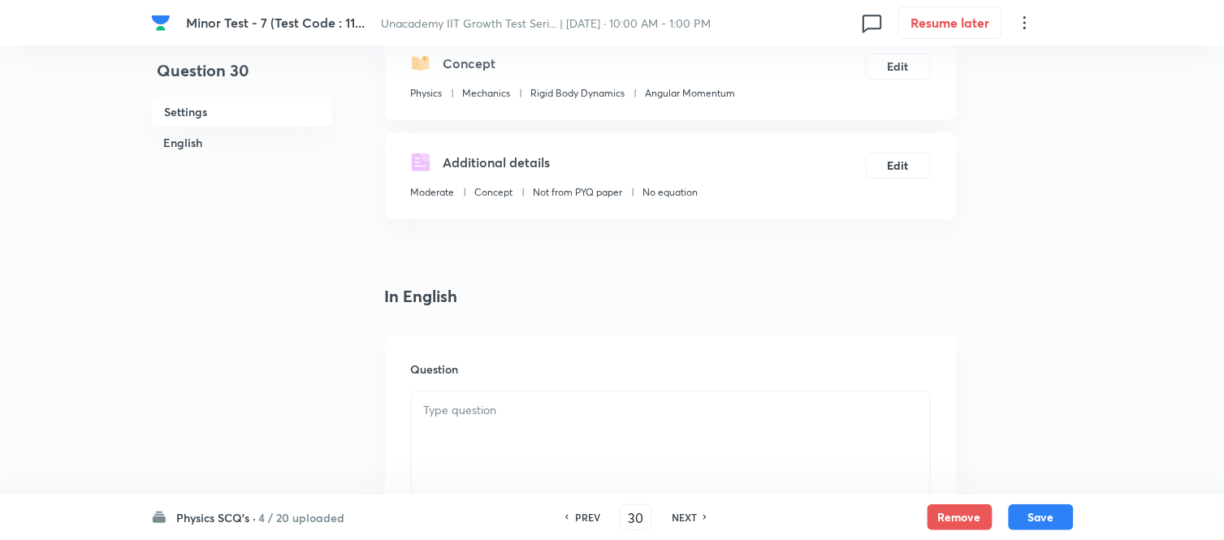
scroll to position [451, 0]
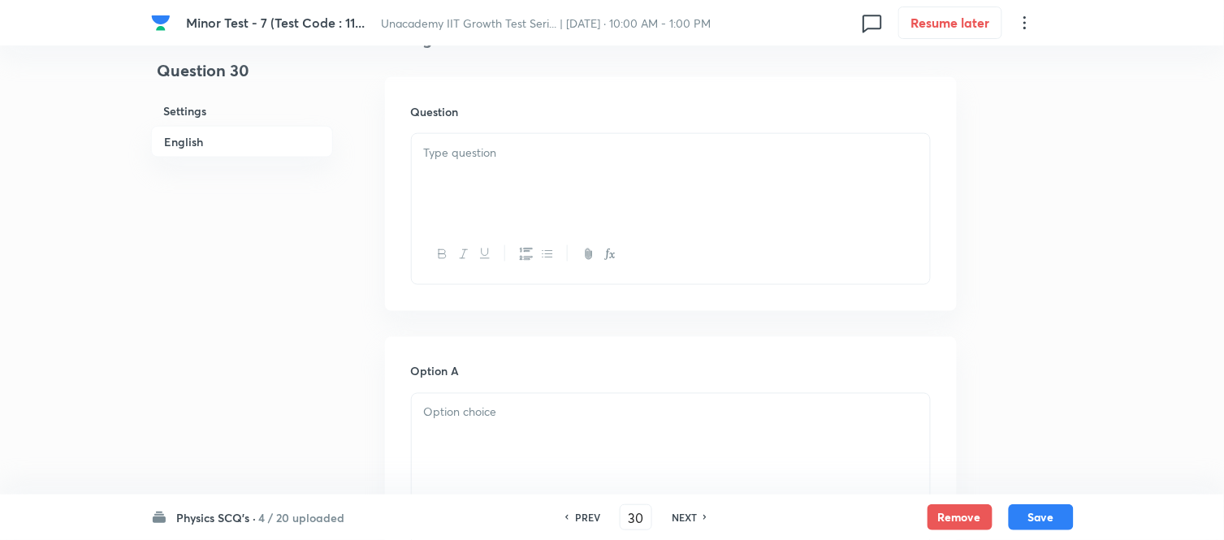
click at [496, 172] on div at bounding box center [671, 179] width 518 height 91
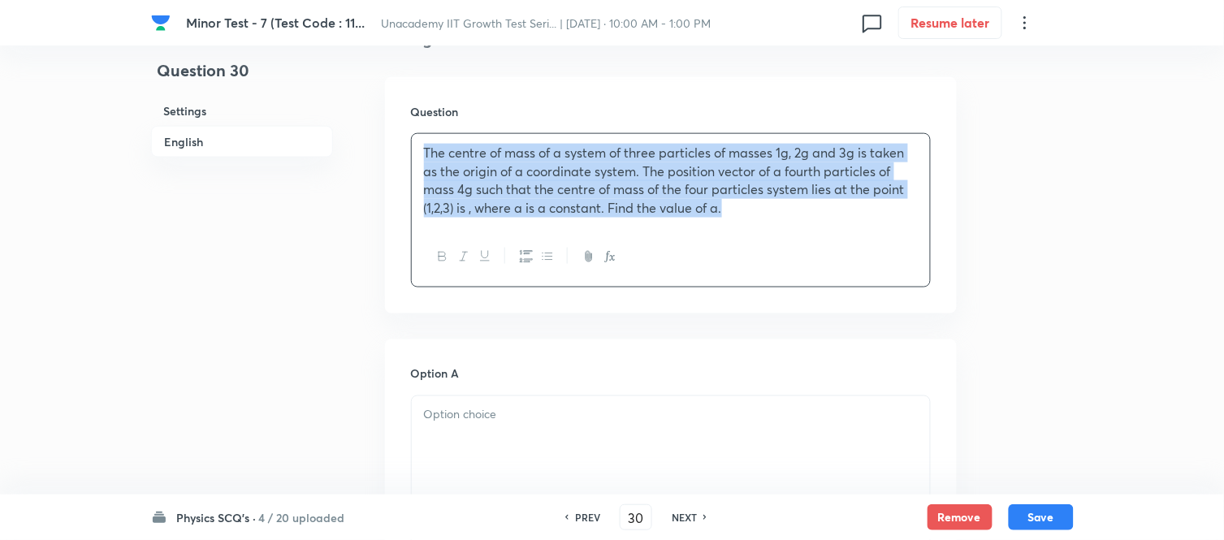
click at [422, 160] on div "The centre of mass of a system of three particles of masses 1g, 2g and 3g is ta…" at bounding box center [671, 180] width 518 height 93
click at [471, 213] on p "The centre of mass of a system of three particles of masses 1g, 2g and 3g is ta…" at bounding box center [671, 181] width 494 height 74
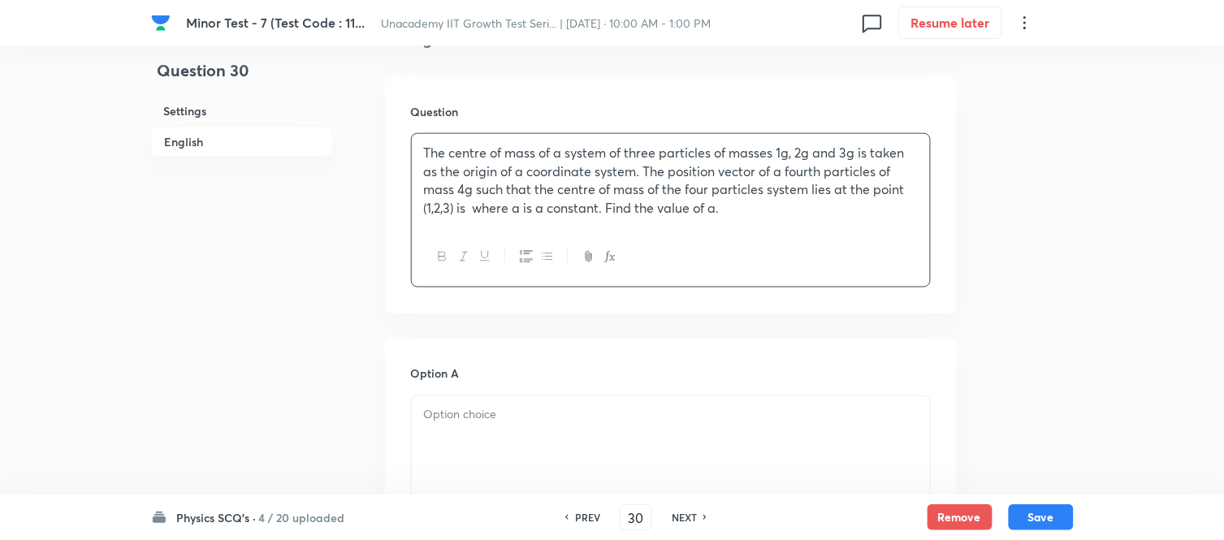
click at [614, 252] on icon "button" at bounding box center [610, 256] width 13 height 13
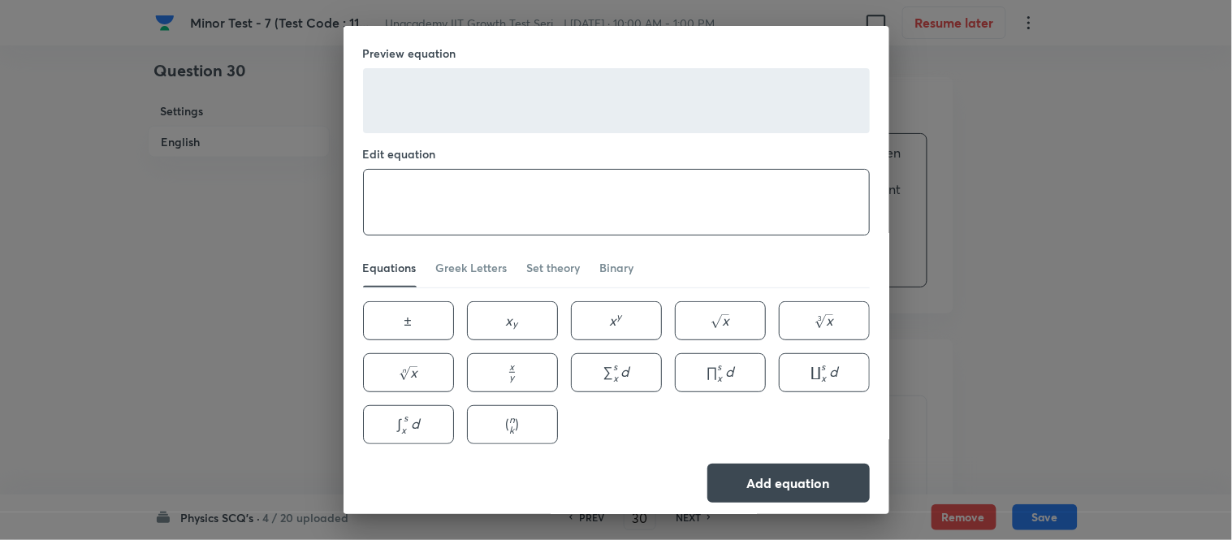
click at [518, 175] on textarea at bounding box center [616, 202] width 505 height 65
paste textarea "\alpha(\hat{\imath}+2 \hat{\jmath}+3 \hat{k}) \mathrm{cm},"
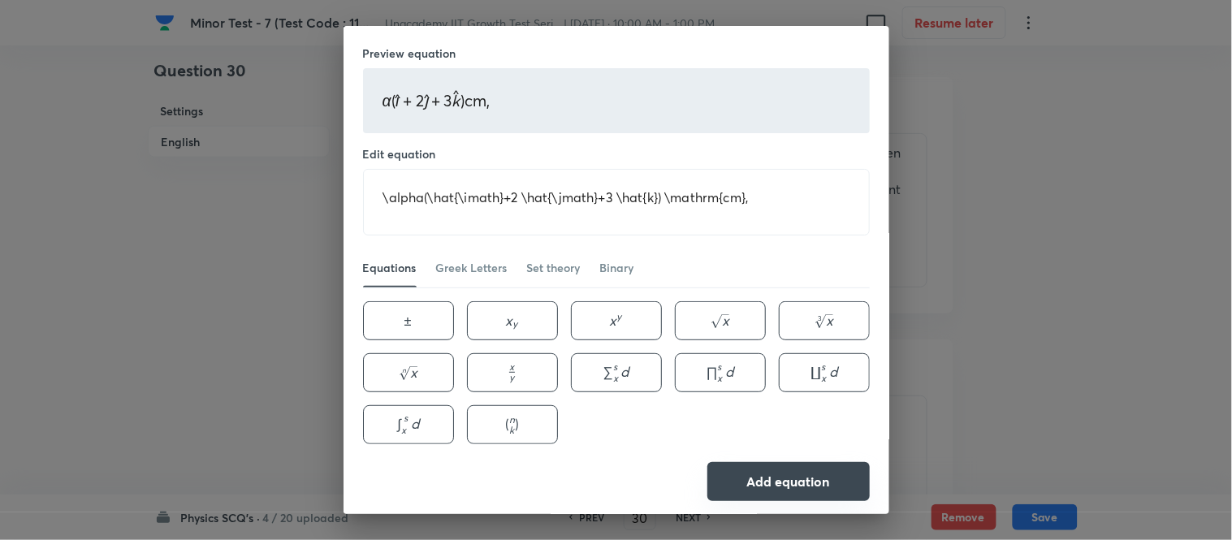
click at [805, 484] on button "Add equation" at bounding box center [789, 481] width 162 height 39
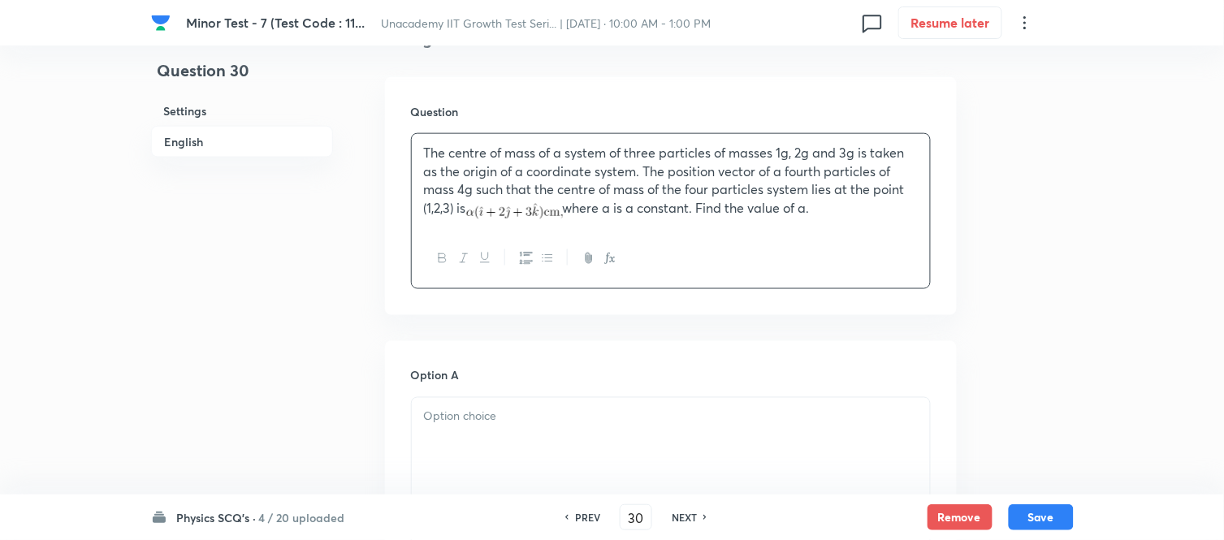
click at [808, 204] on p "The centre of mass of a system of three particles of masses 1g, 2g and 3g is ta…" at bounding box center [671, 182] width 494 height 76
click at [611, 257] on icon "button" at bounding box center [612, 260] width 6 height 6
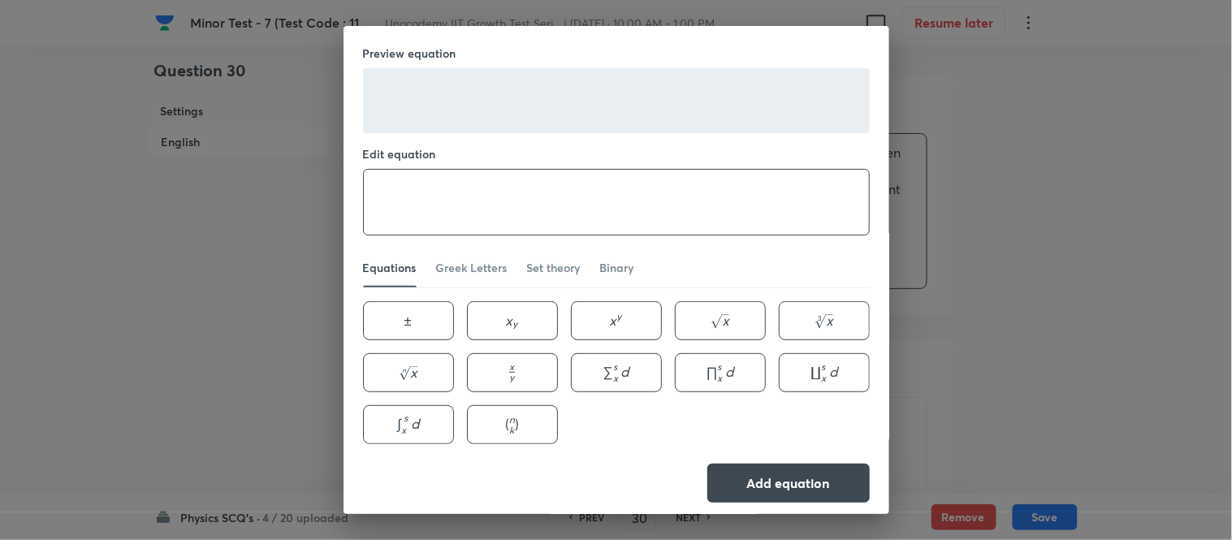
click at [531, 207] on textarea at bounding box center [616, 202] width 505 height 65
click at [742, 486] on button "Add equation" at bounding box center [789, 481] width 162 height 39
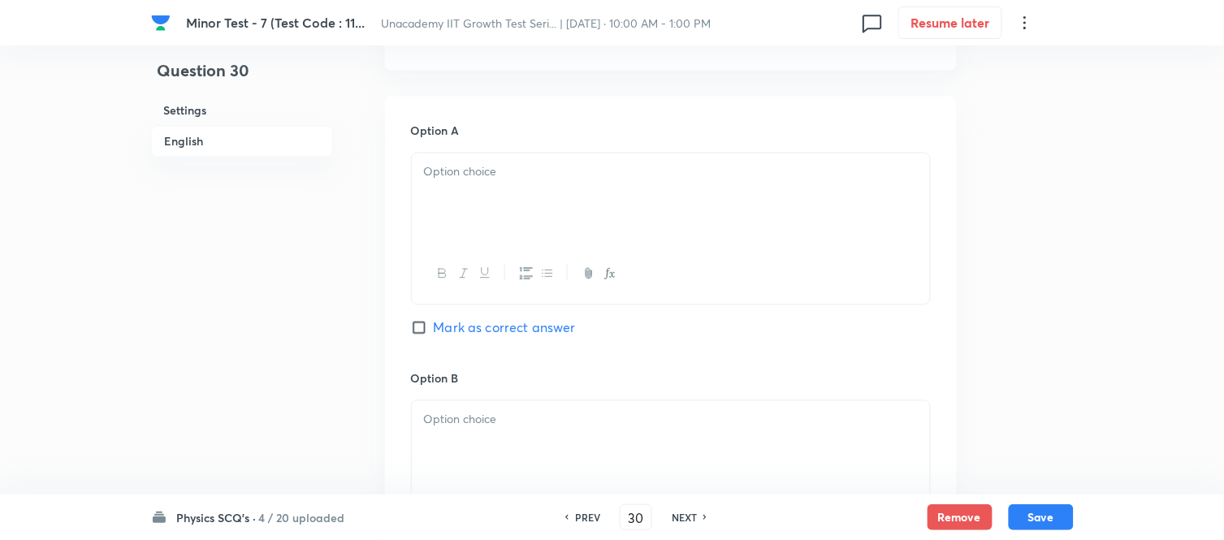
scroll to position [721, 0]
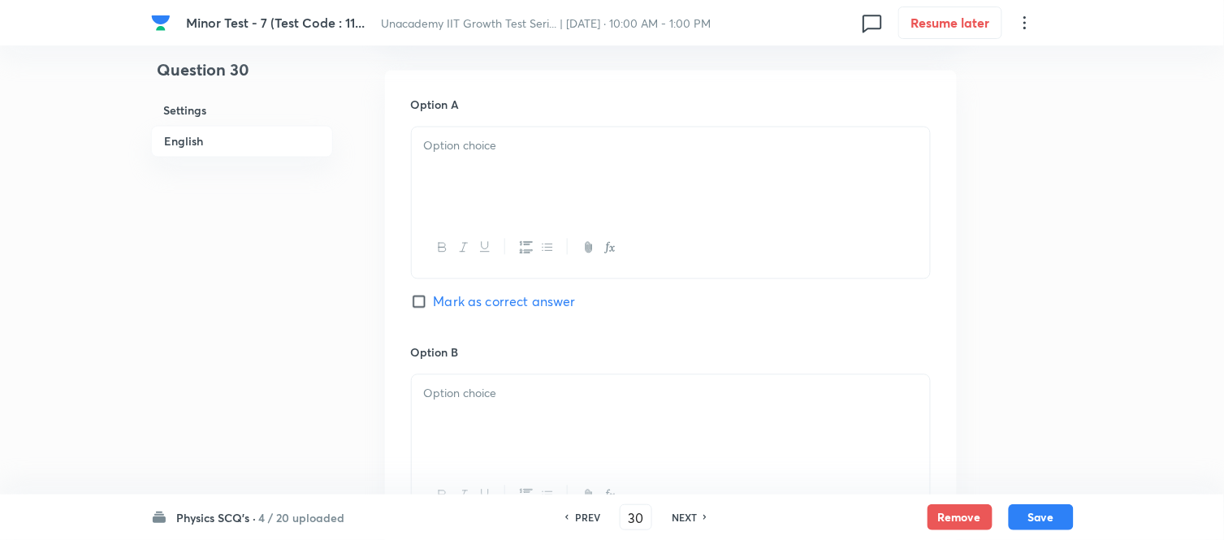
click at [469, 167] on div at bounding box center [671, 173] width 518 height 91
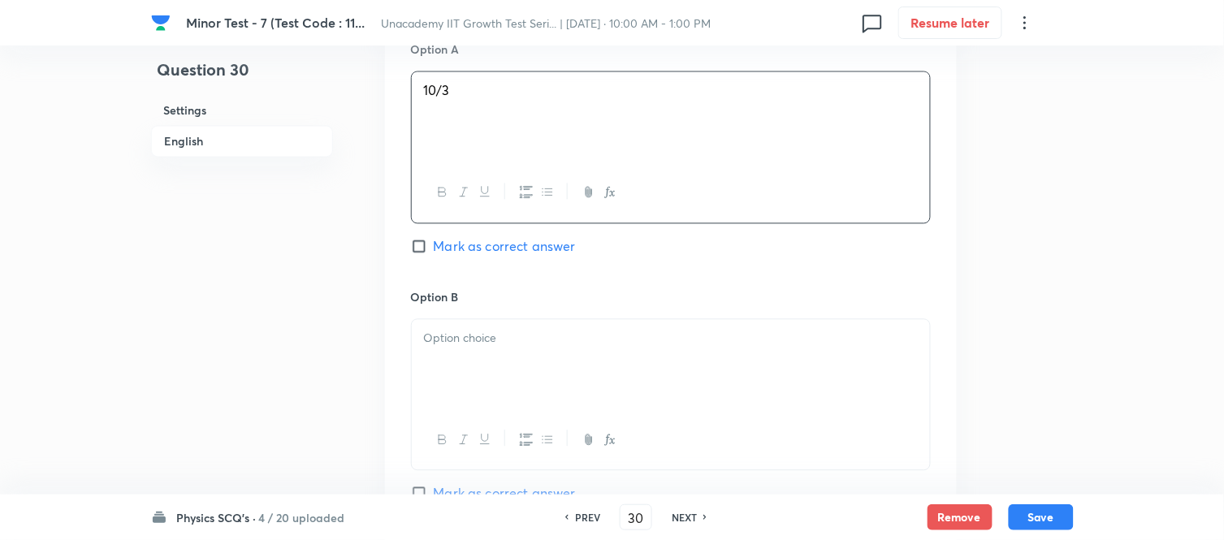
scroll to position [993, 0]
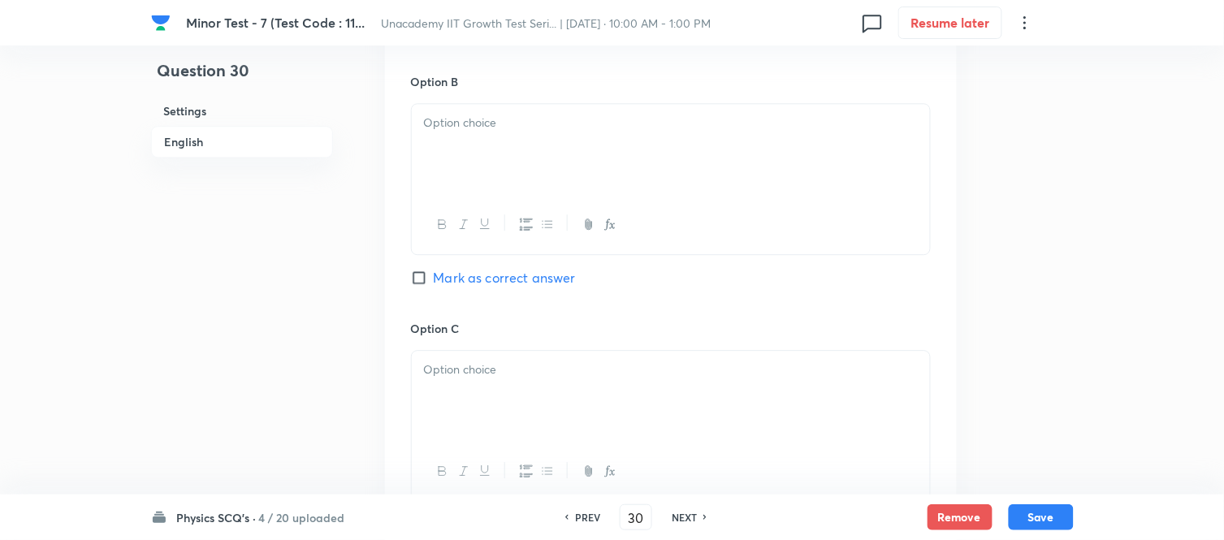
click at [477, 173] on div at bounding box center [671, 149] width 518 height 91
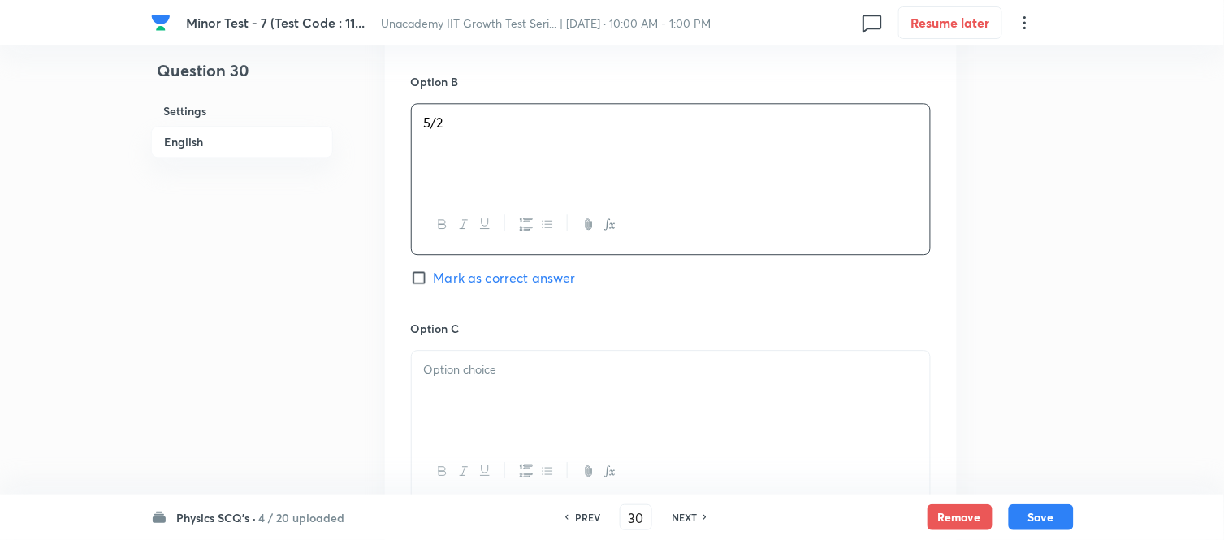
click at [419, 271] on input "Mark as correct answer" at bounding box center [422, 278] width 23 height 16
click at [461, 376] on p at bounding box center [671, 370] width 494 height 19
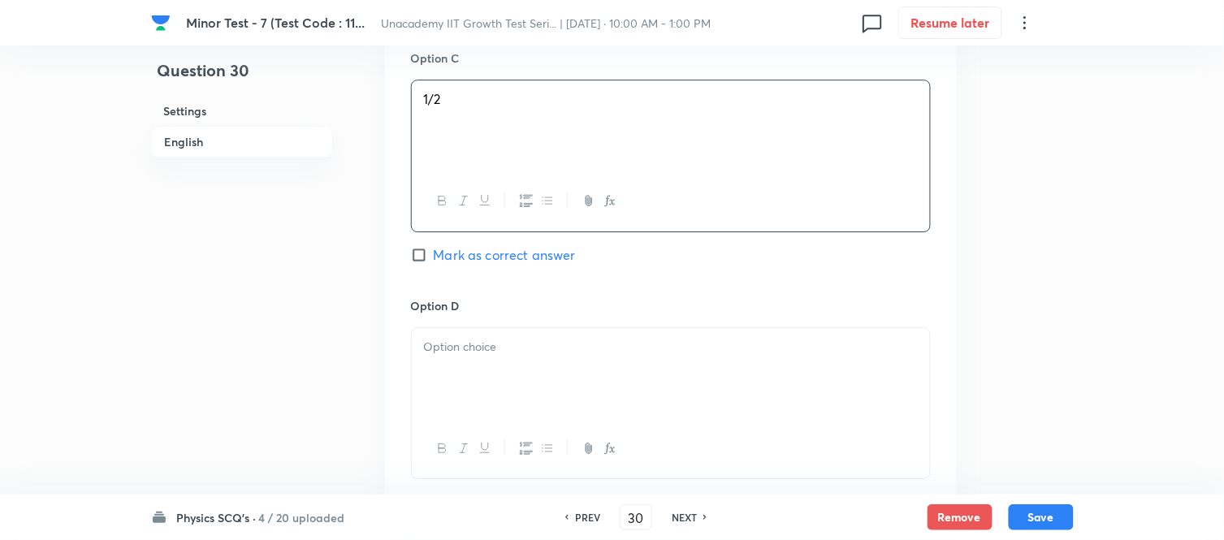
click at [492, 363] on div at bounding box center [671, 373] width 518 height 91
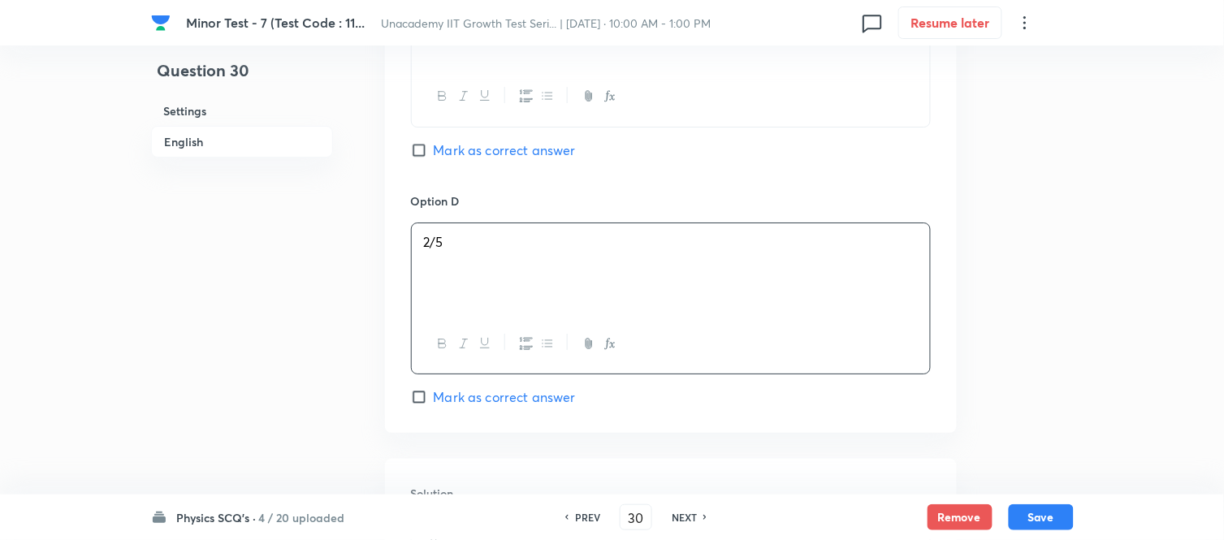
scroll to position [1534, 0]
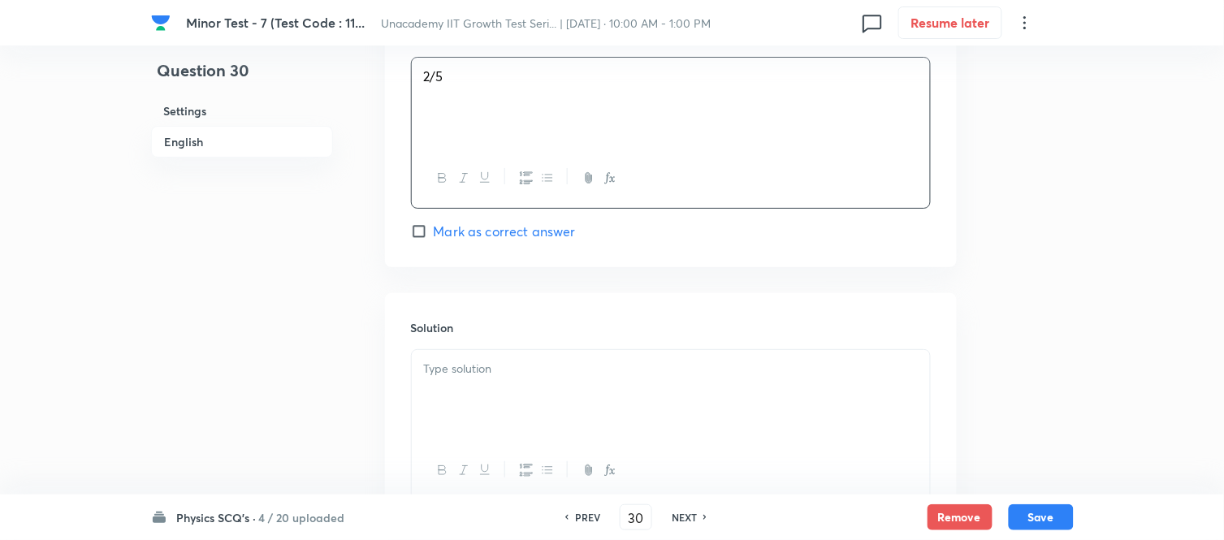
click at [510, 366] on p at bounding box center [671, 369] width 494 height 19
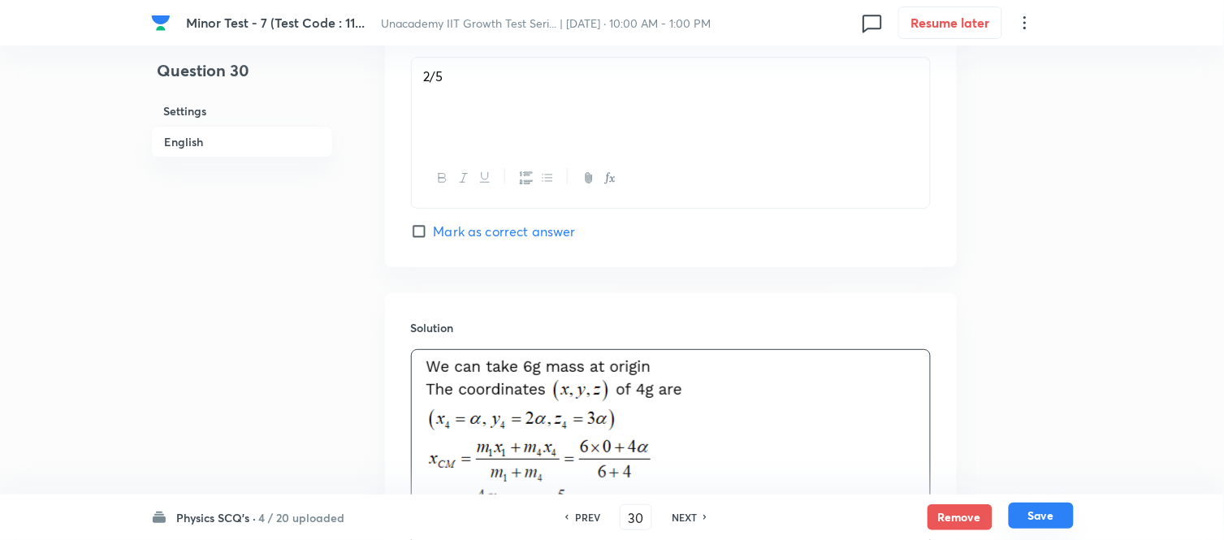
click at [1057, 486] on button "Save" at bounding box center [1041, 516] width 65 height 26
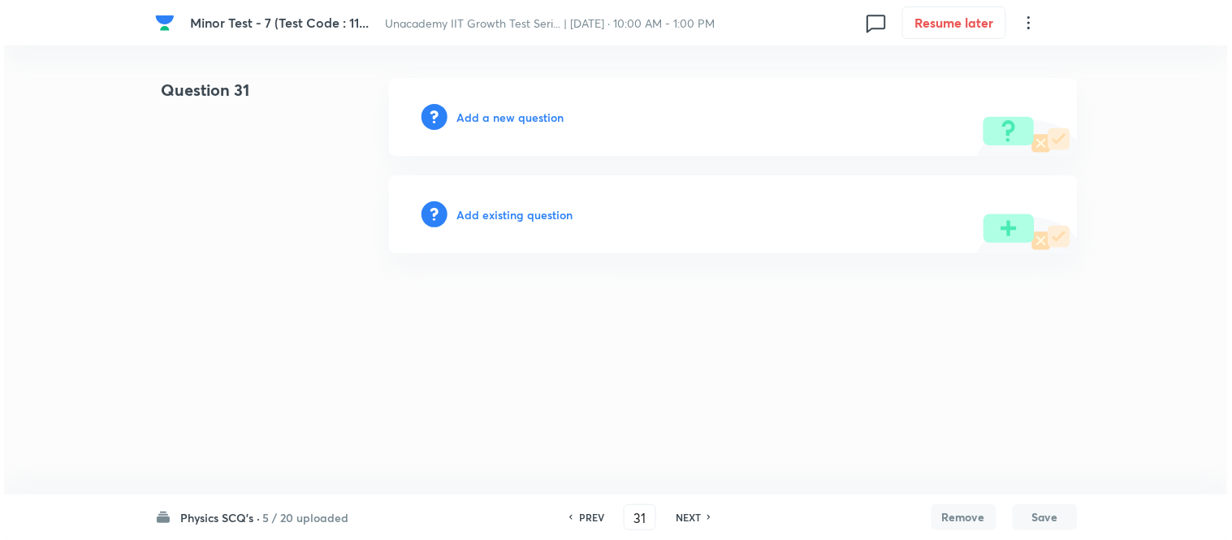
scroll to position [0, 0]
click at [497, 120] on h6 "Add a new question" at bounding box center [510, 117] width 107 height 17
click at [497, 120] on h6 "Choose a question type" at bounding box center [519, 117] width 125 height 17
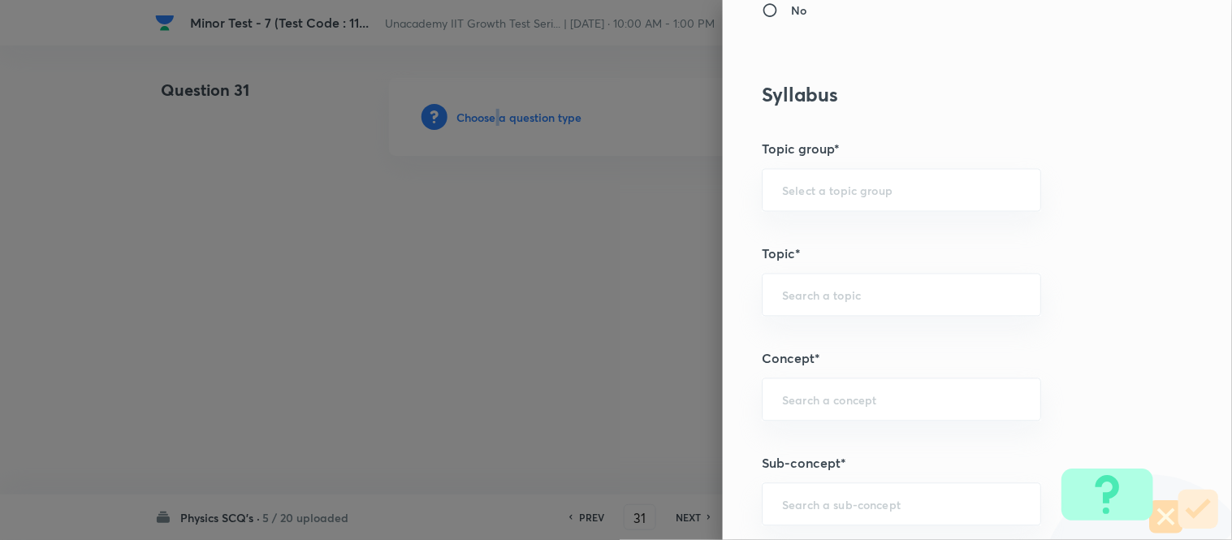
scroll to position [812, 0]
click at [841, 392] on input "text" at bounding box center [901, 395] width 239 height 15
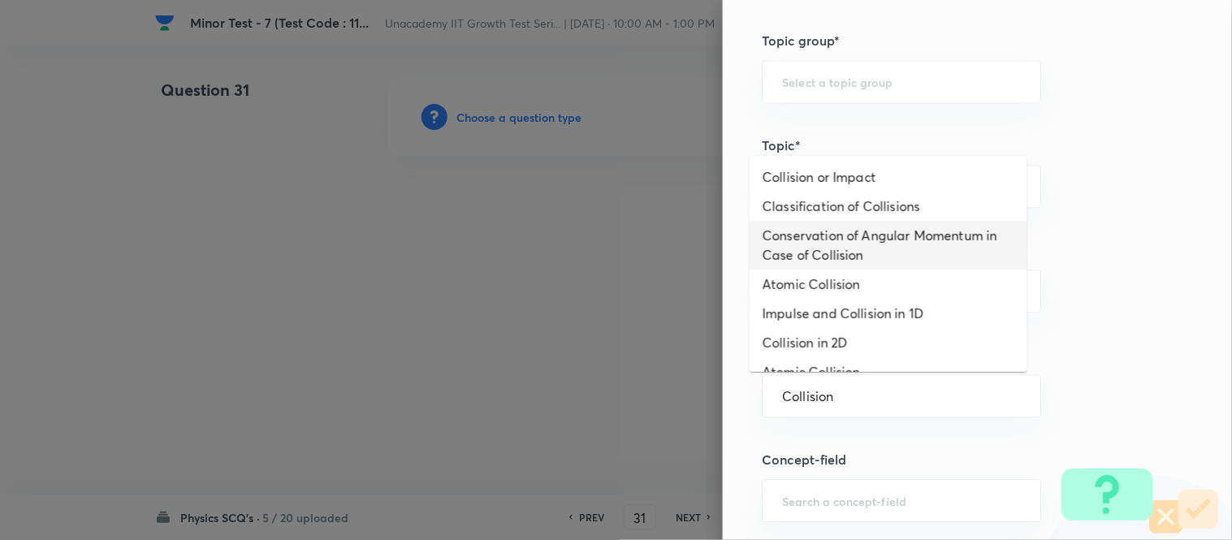
click at [842, 254] on li "Conservation of Angular Momentum in Case of Collision" at bounding box center [889, 245] width 278 height 49
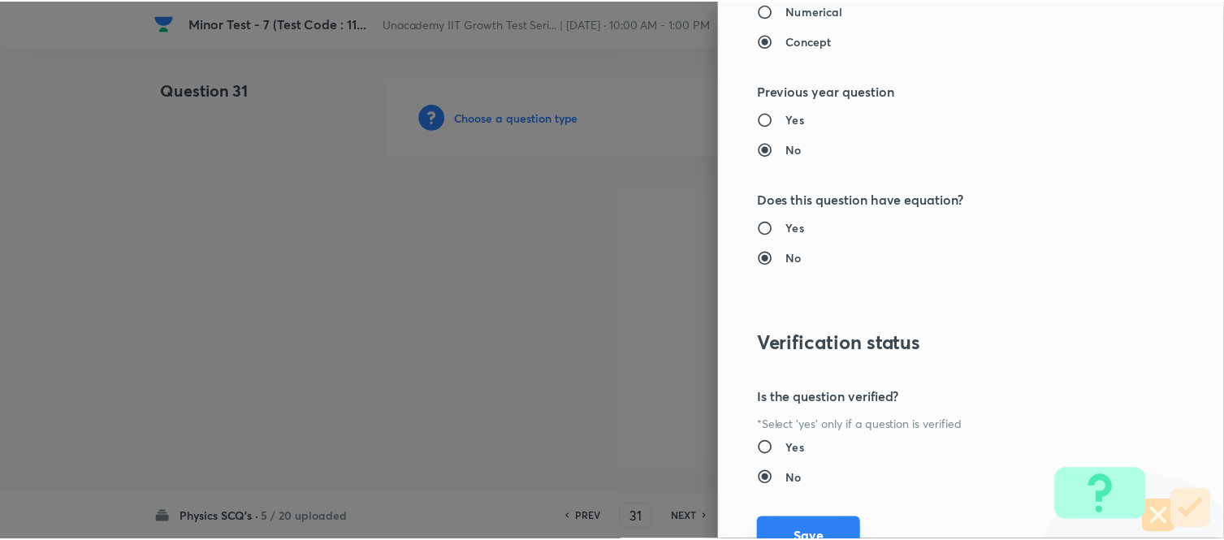
scroll to position [1783, 0]
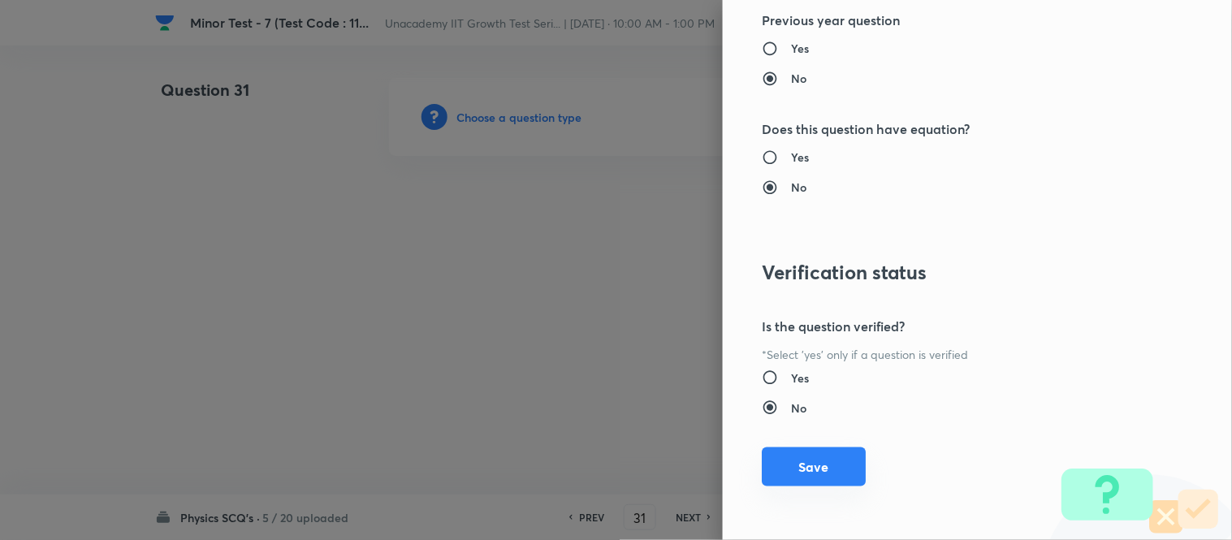
click at [818, 464] on button "Save" at bounding box center [814, 467] width 104 height 39
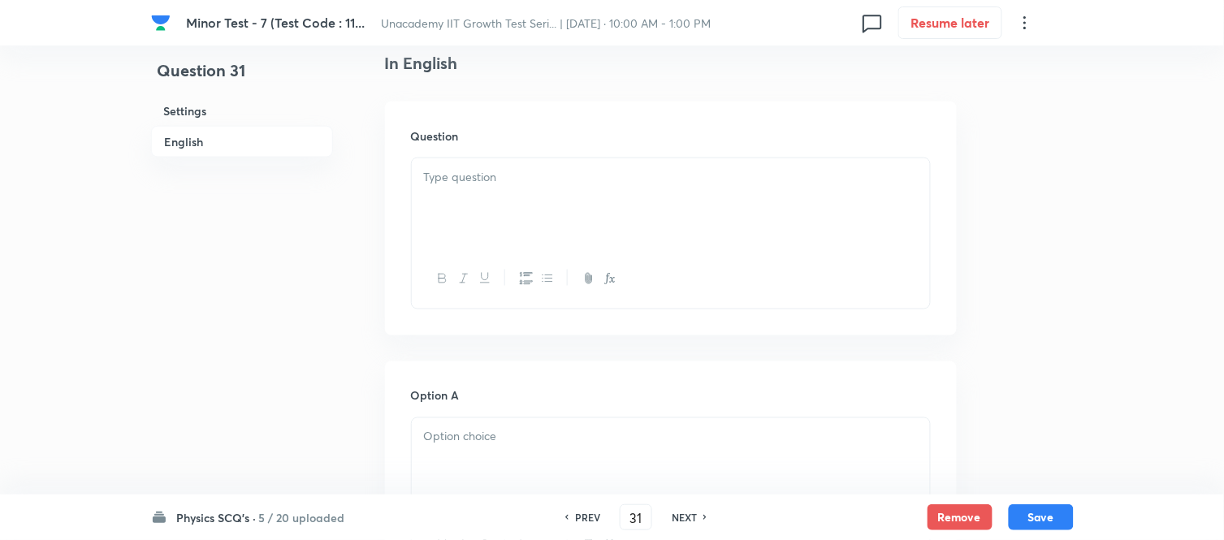
scroll to position [451, 0]
click at [481, 216] on div at bounding box center [671, 200] width 518 height 91
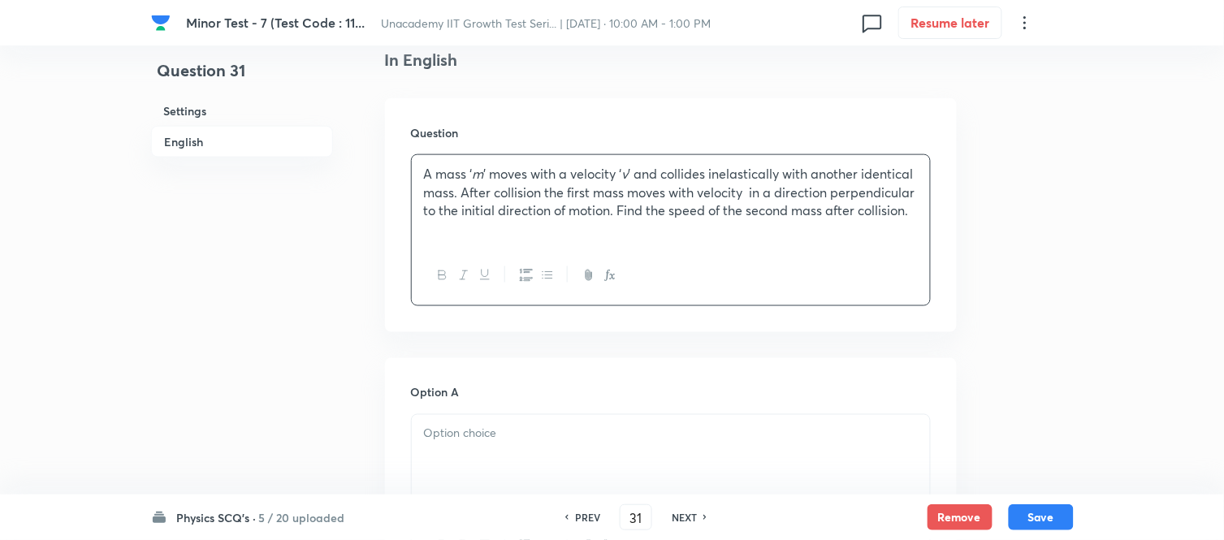
click at [748, 196] on p "A mass ‘ m ’ moves with a velocity ‘ v ’ and collides inelastically with anothe…" at bounding box center [671, 192] width 494 height 55
click at [613, 273] on icon "button" at bounding box center [610, 275] width 13 height 13
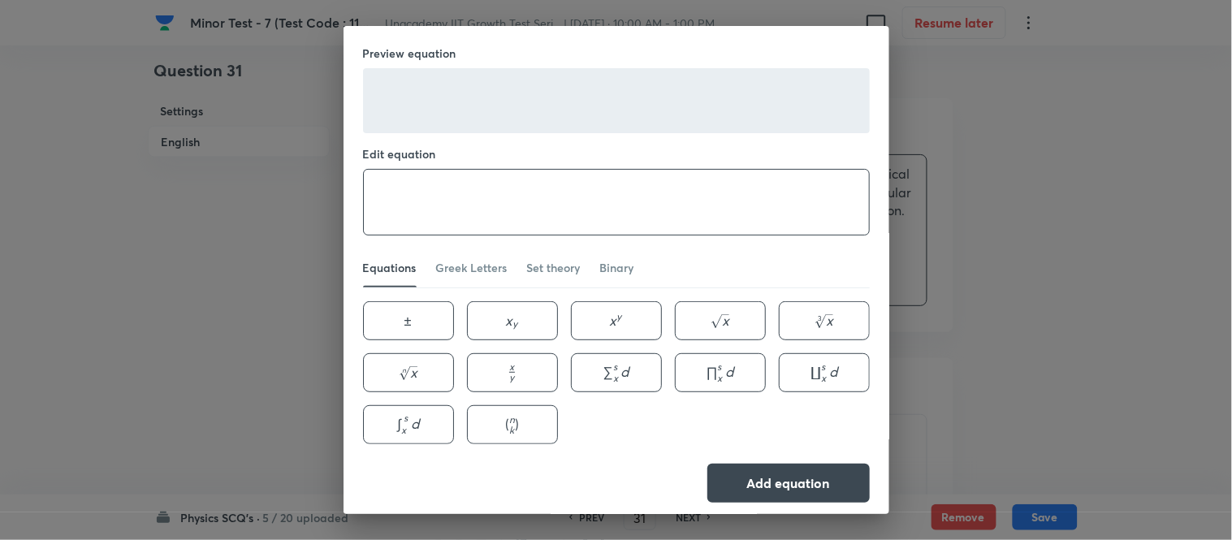
click at [544, 210] on textarea at bounding box center [616, 202] width 505 height 65
paste textarea "\frac{v}{\sqrt{3}}"
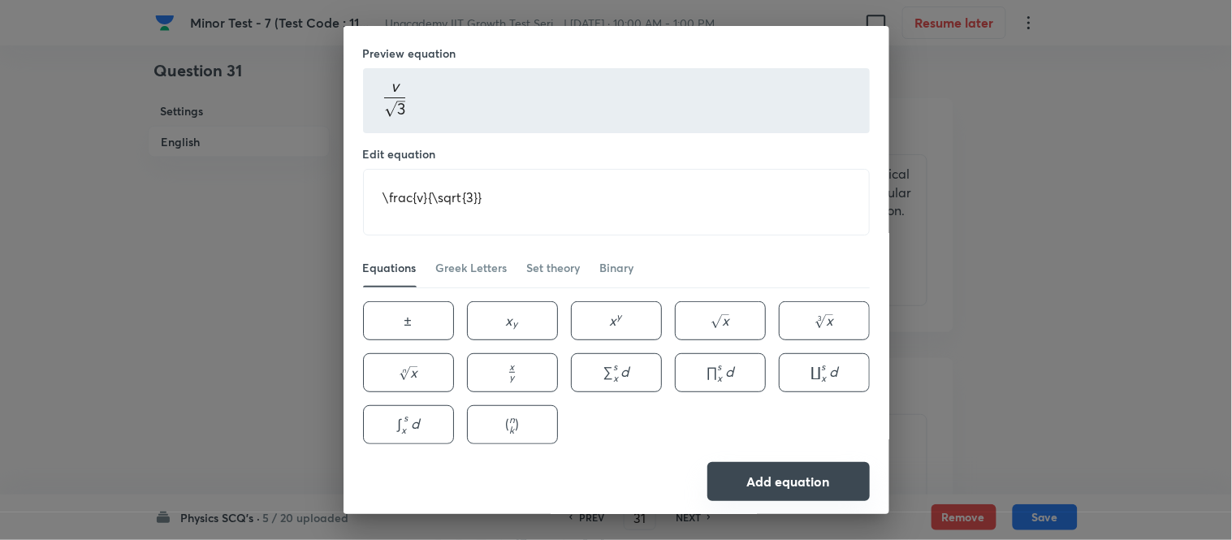
click at [733, 486] on button "Add equation" at bounding box center [789, 481] width 162 height 39
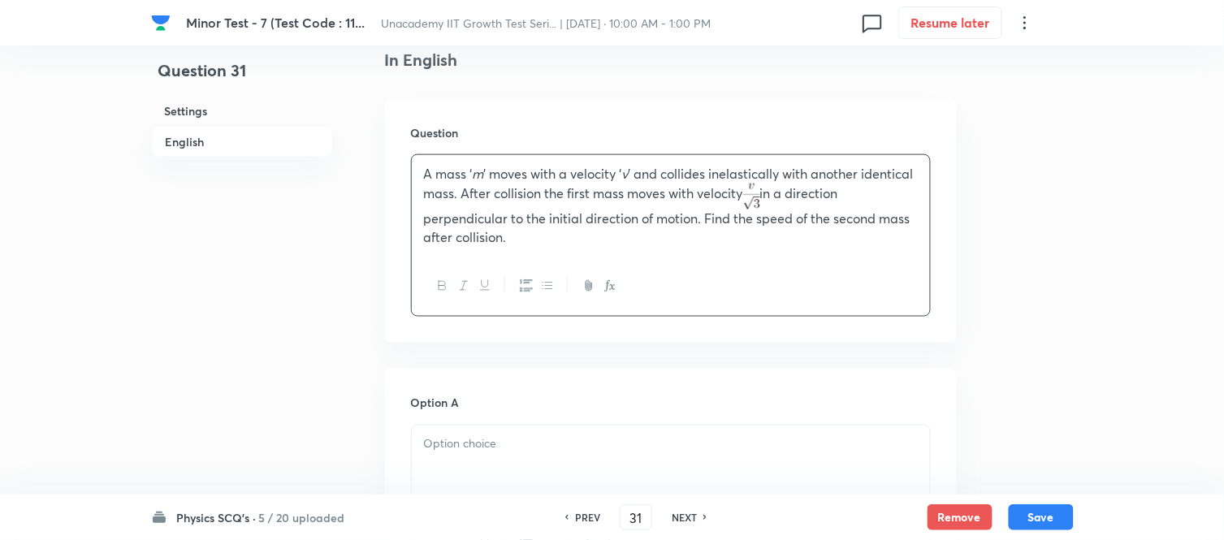
click at [555, 450] on p at bounding box center [671, 444] width 494 height 19
click at [546, 247] on div "A mass ‘ m ’ moves with a velocity ‘ v ’ and collides inelastically with anothe…" at bounding box center [671, 206] width 518 height 102
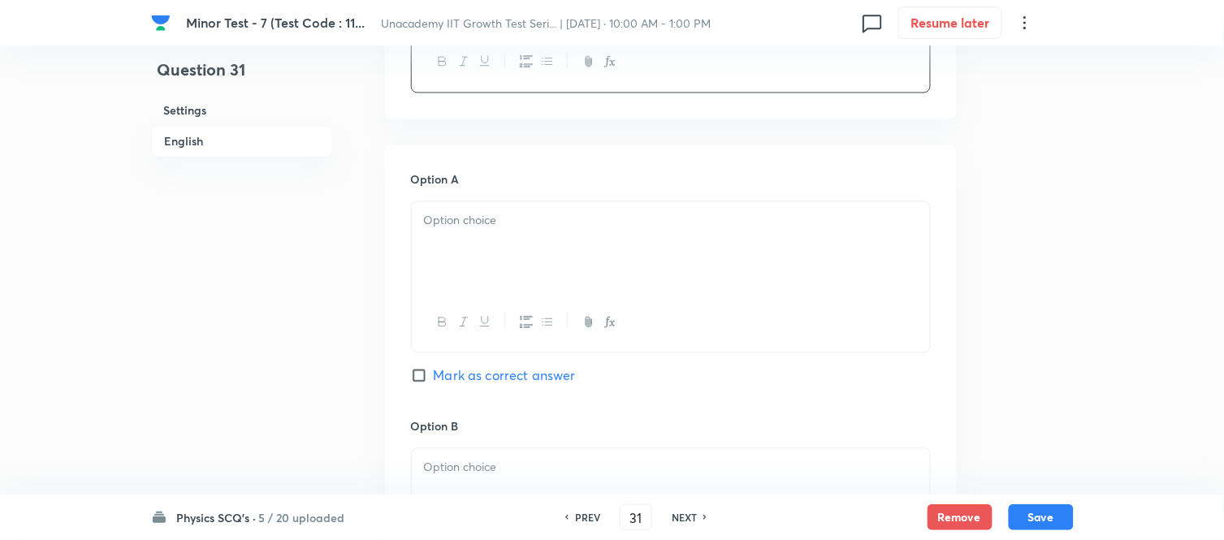
scroll to position [812, 0]
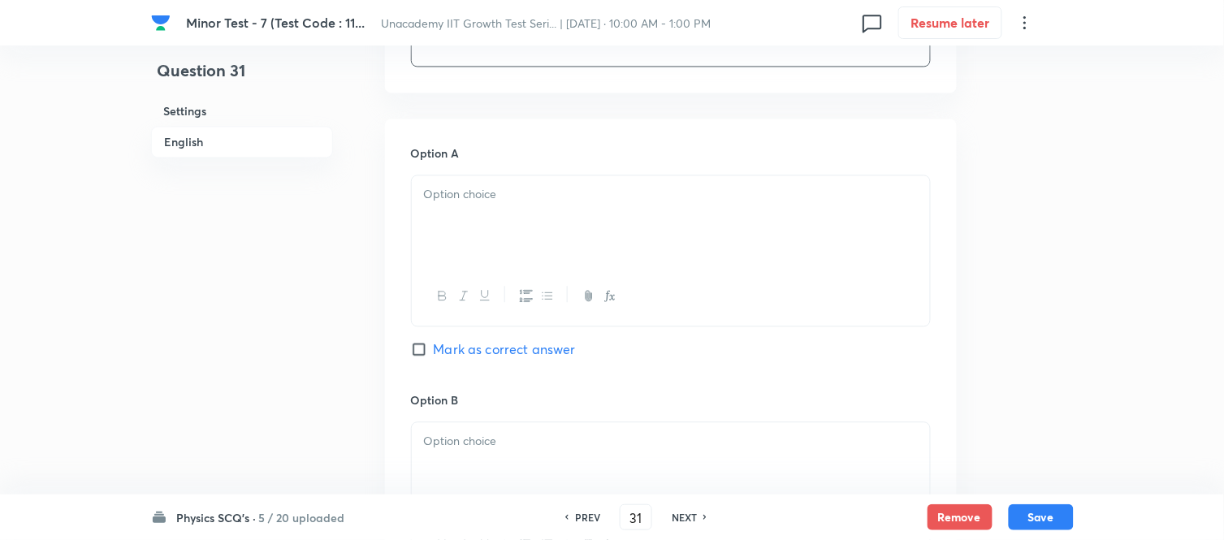
click at [448, 214] on div at bounding box center [671, 220] width 518 height 91
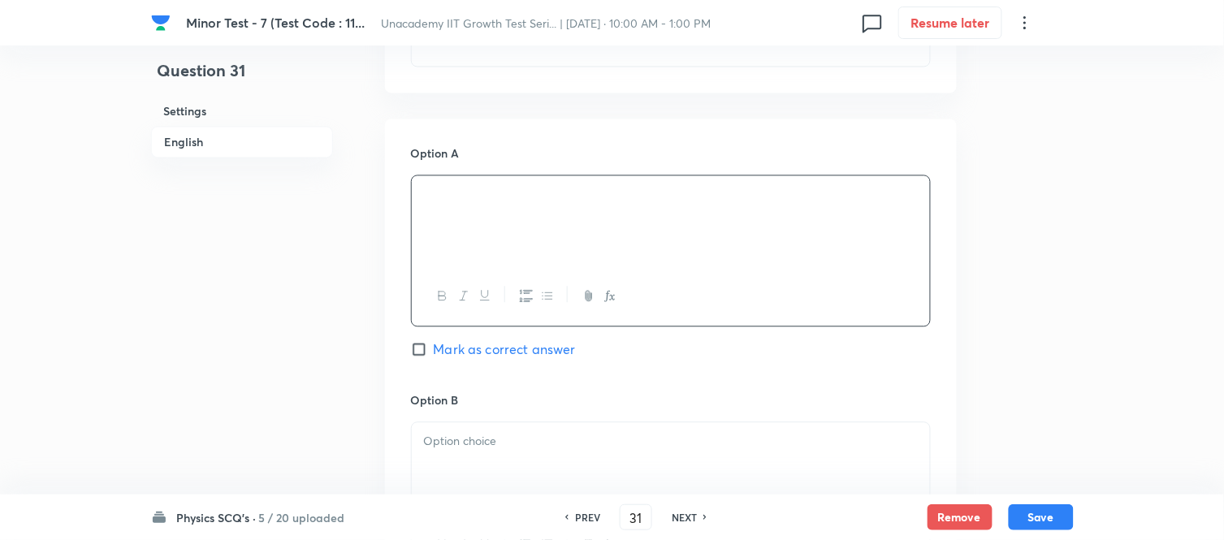
click at [474, 440] on p at bounding box center [671, 441] width 494 height 19
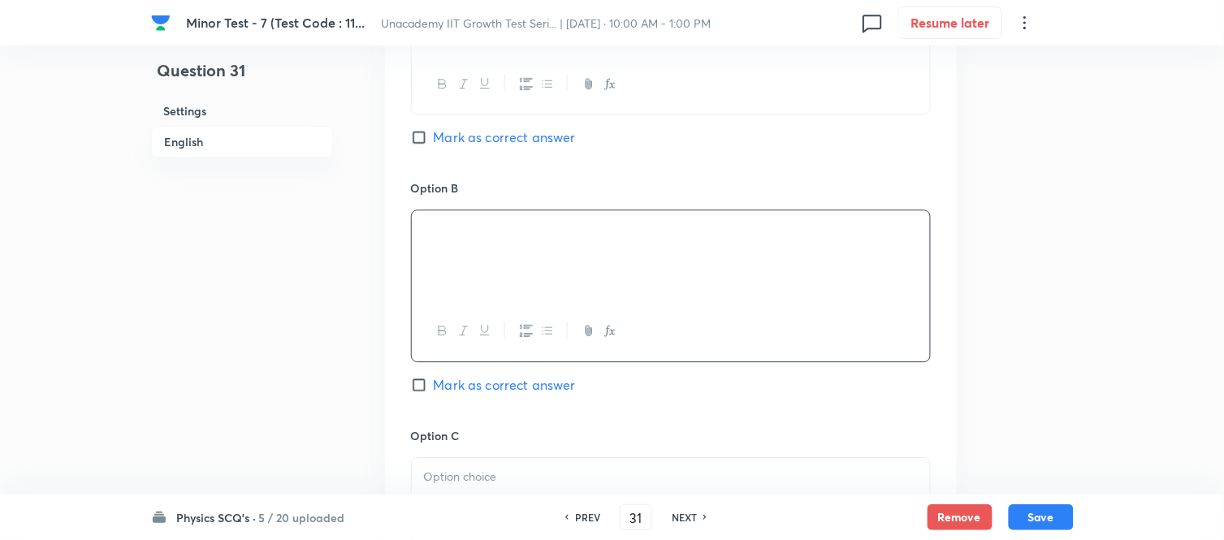
scroll to position [1083, 0]
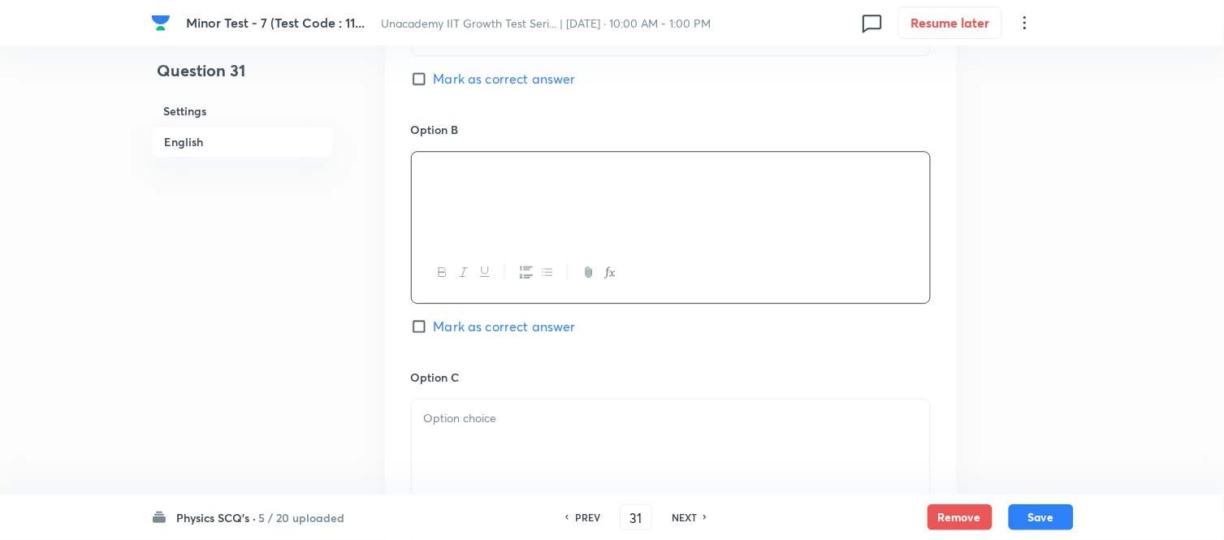
click at [415, 82] on input "Mark as correct answer" at bounding box center [422, 79] width 23 height 16
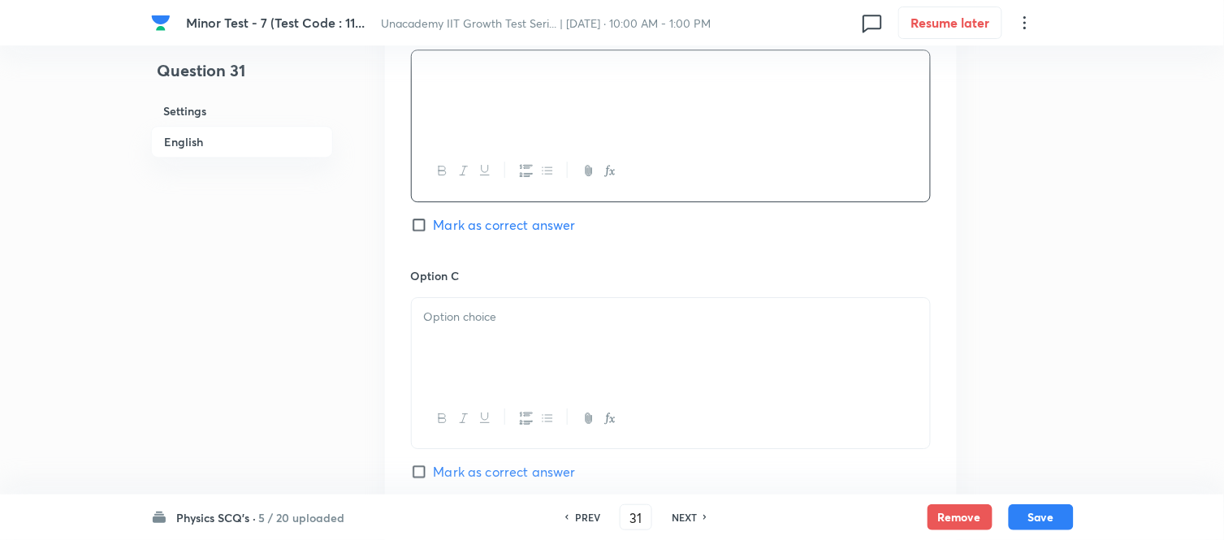
scroll to position [1354, 0]
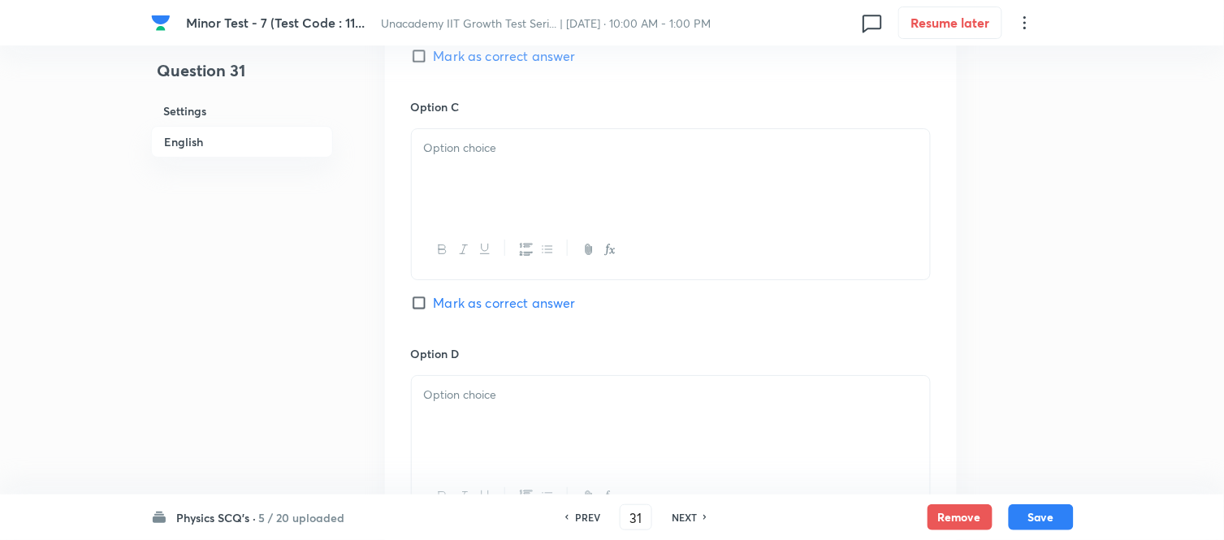
click at [444, 173] on div at bounding box center [671, 174] width 518 height 91
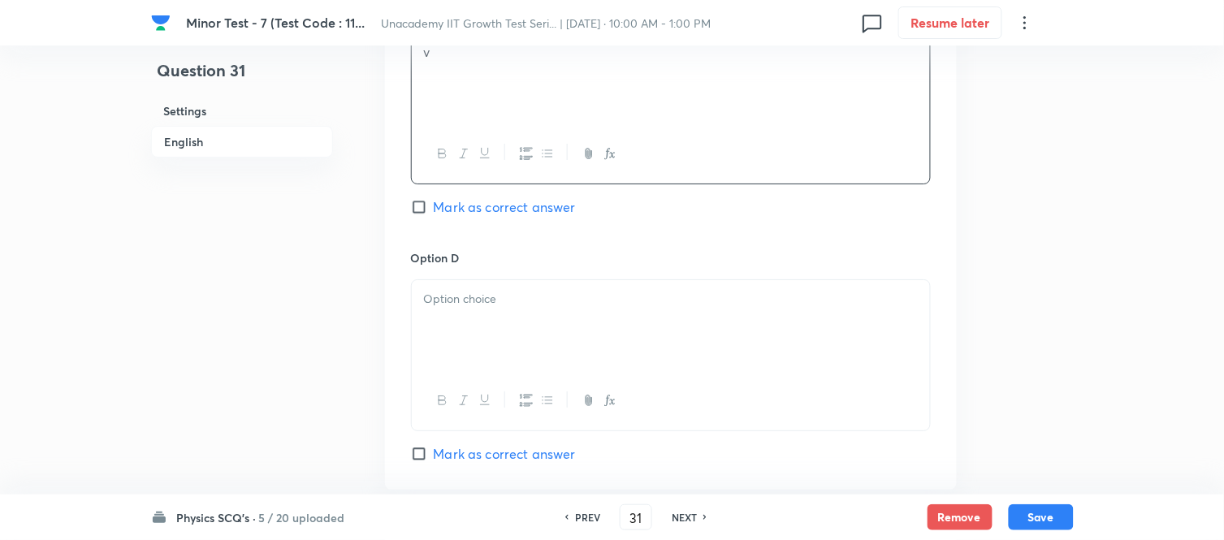
scroll to position [1625, 0]
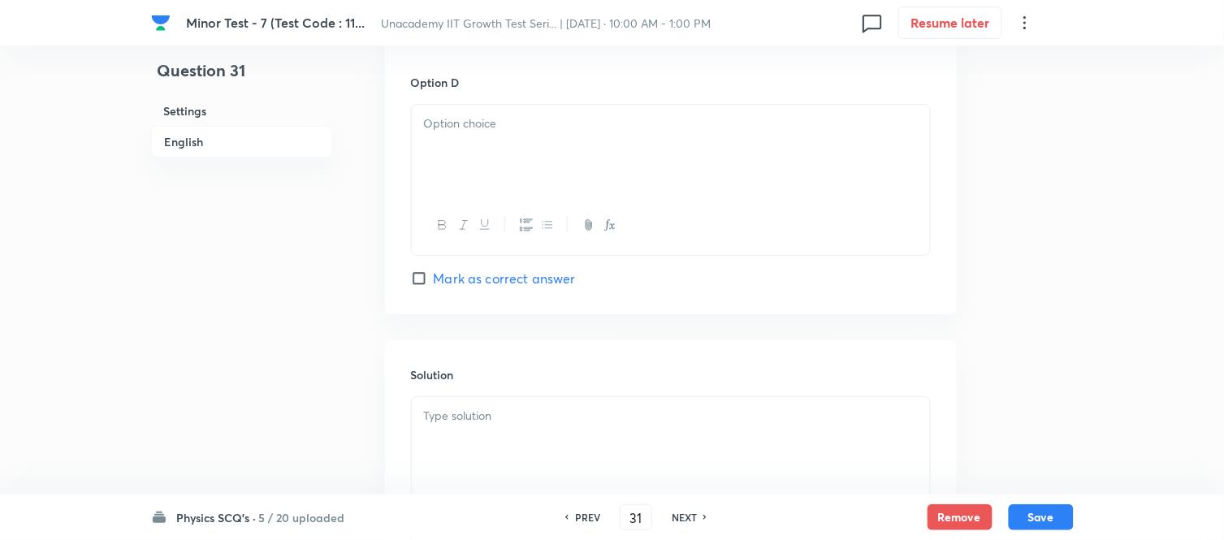
click at [469, 147] on div at bounding box center [671, 150] width 518 height 91
click at [520, 426] on p at bounding box center [671, 416] width 494 height 19
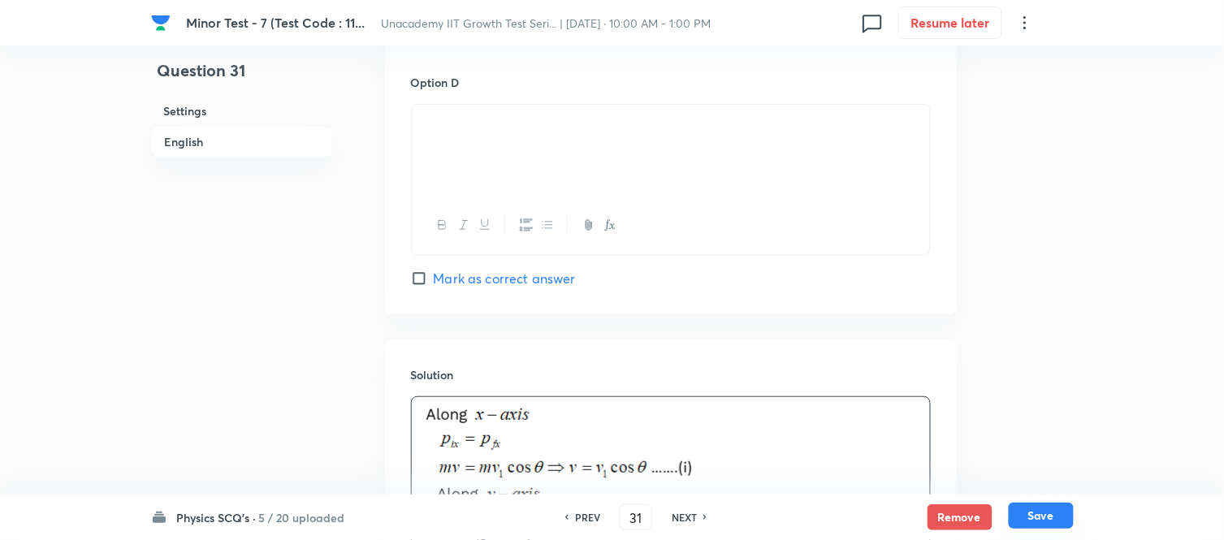
click at [1032, 486] on button "Save" at bounding box center [1041, 516] width 65 height 26
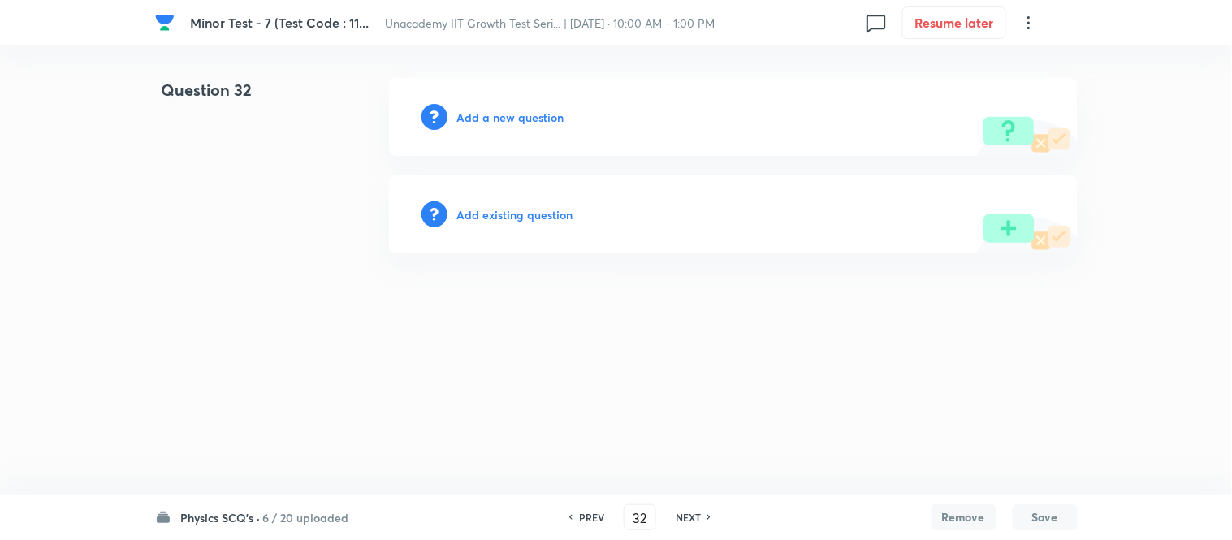
click at [514, 119] on h6 "Add a new question" at bounding box center [510, 117] width 107 height 17
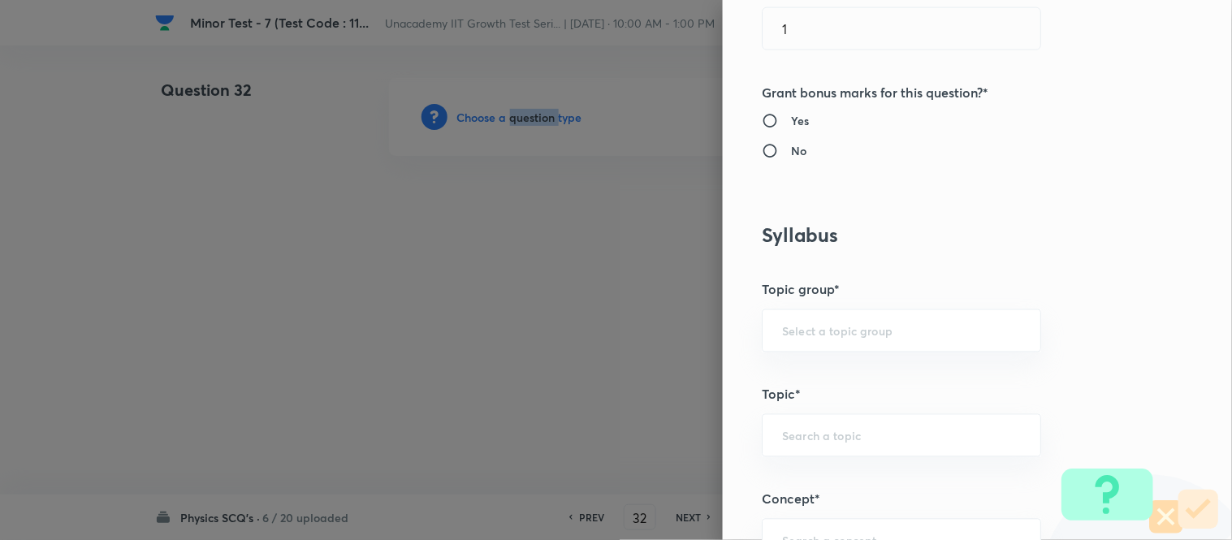
scroll to position [721, 0]
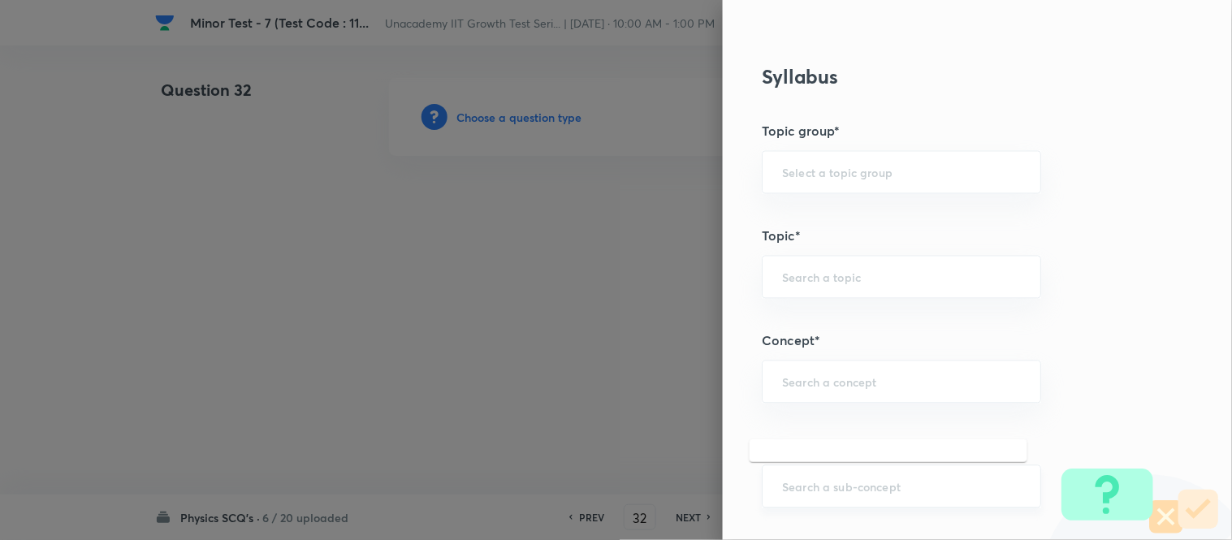
click at [800, 483] on input "text" at bounding box center [901, 486] width 239 height 15
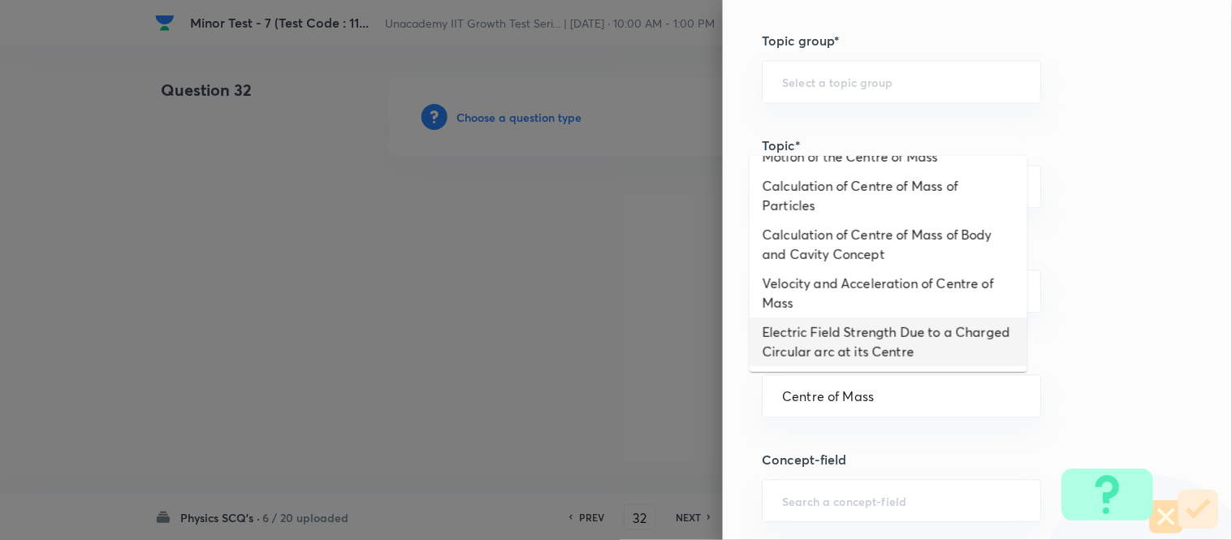
scroll to position [1, 0]
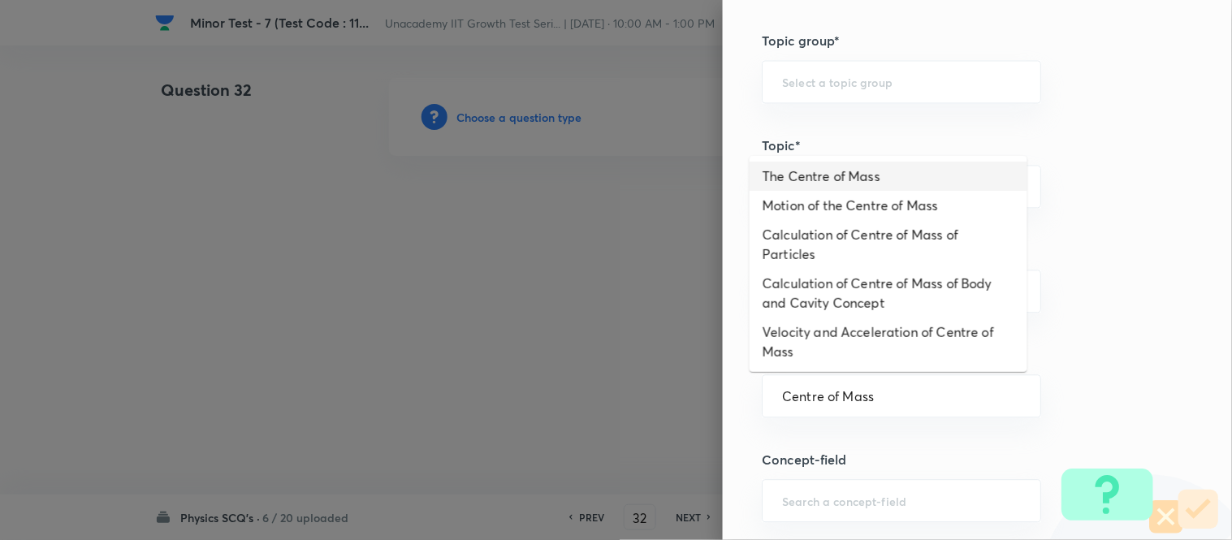
click at [857, 182] on li "The Centre of Mass" at bounding box center [889, 176] width 278 height 29
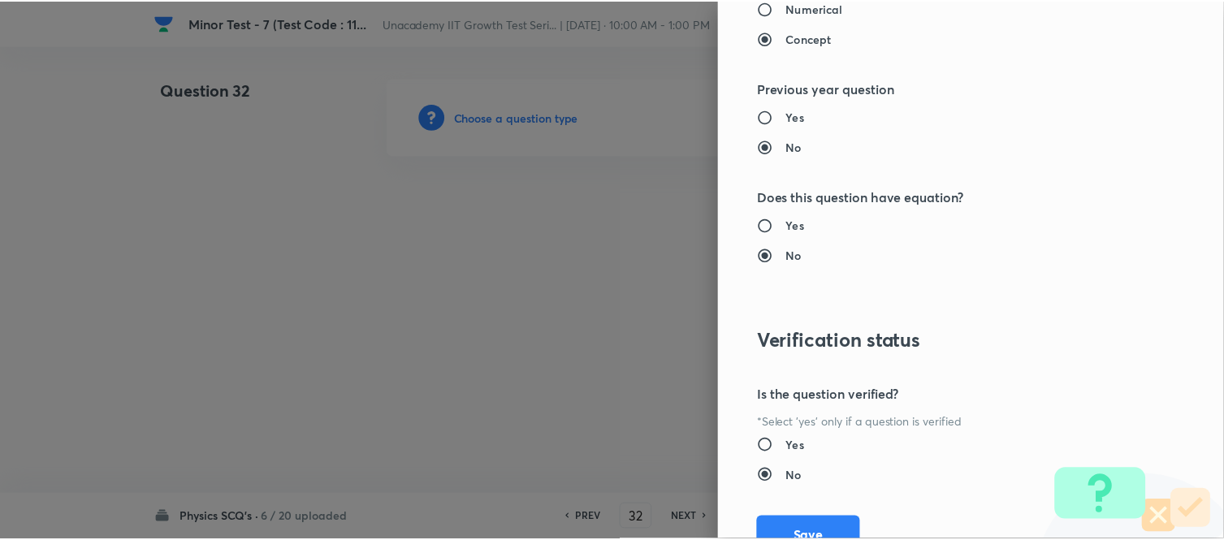
scroll to position [1783, 0]
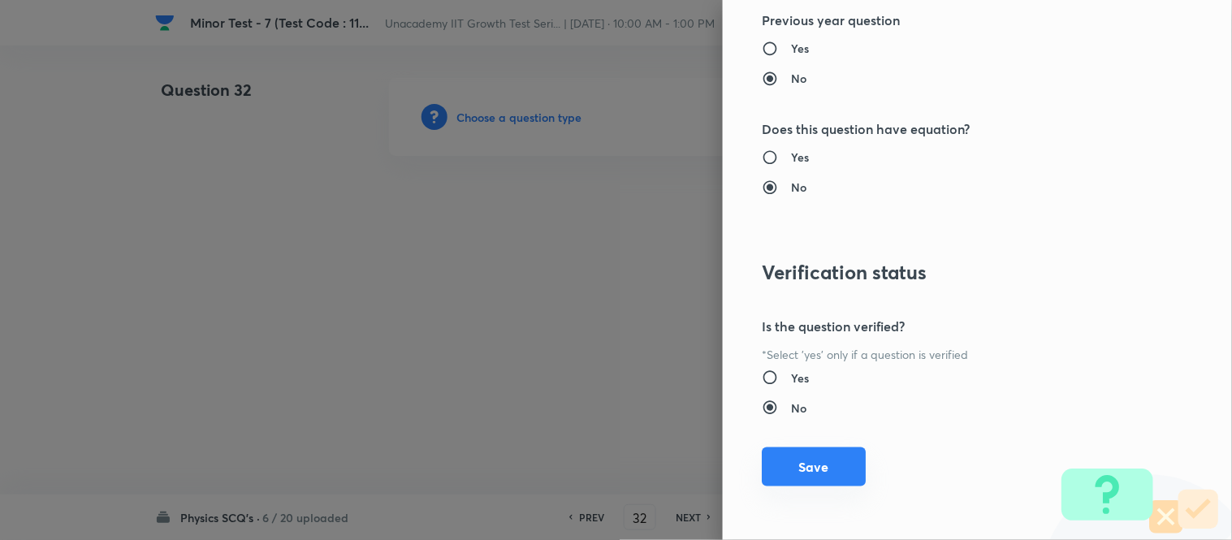
click at [834, 459] on button "Save" at bounding box center [814, 467] width 104 height 39
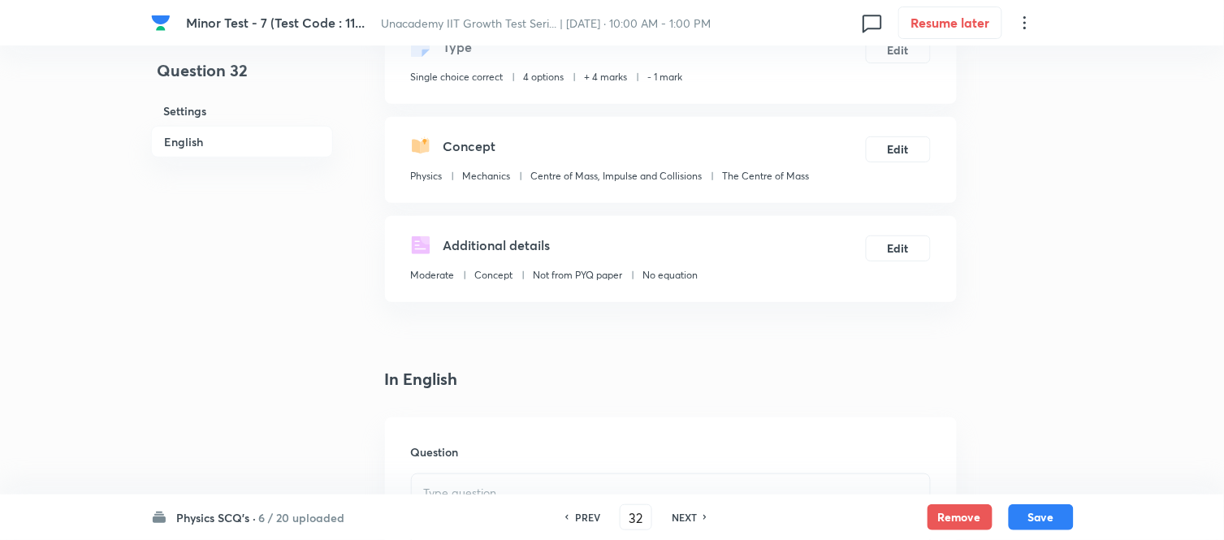
scroll to position [451, 0]
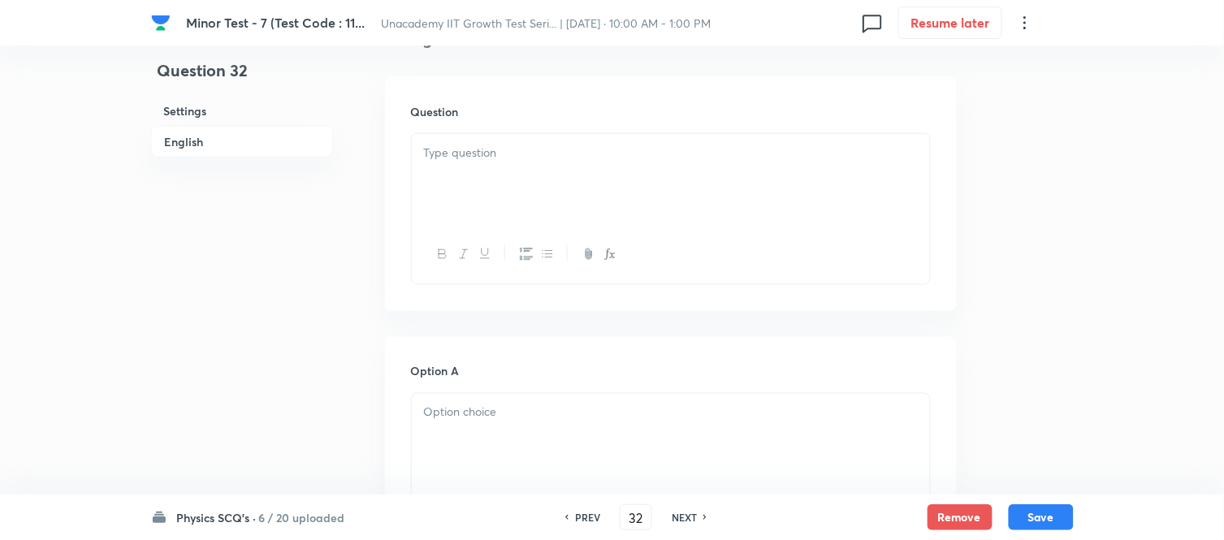
click at [463, 181] on div at bounding box center [671, 179] width 518 height 91
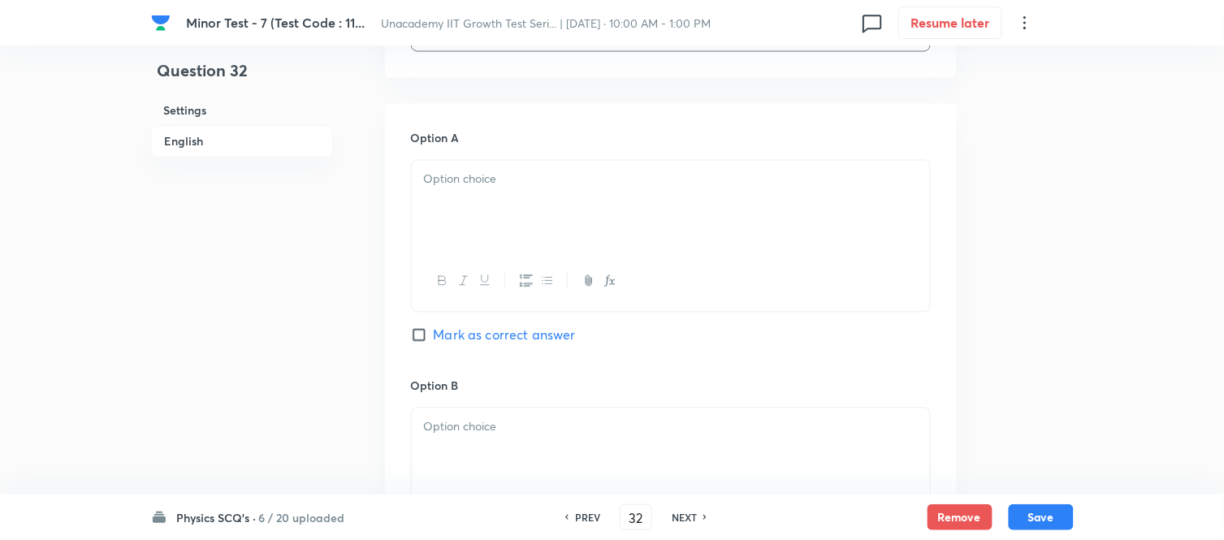
scroll to position [721, 0]
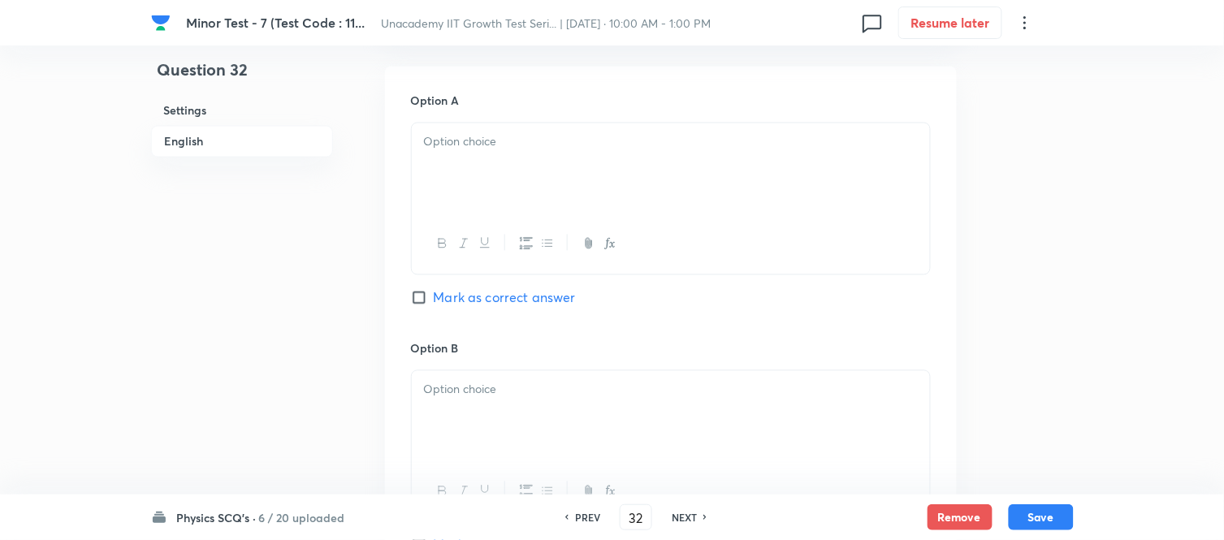
click at [530, 229] on div at bounding box center [671, 243] width 518 height 59
click at [514, 197] on div at bounding box center [671, 168] width 518 height 91
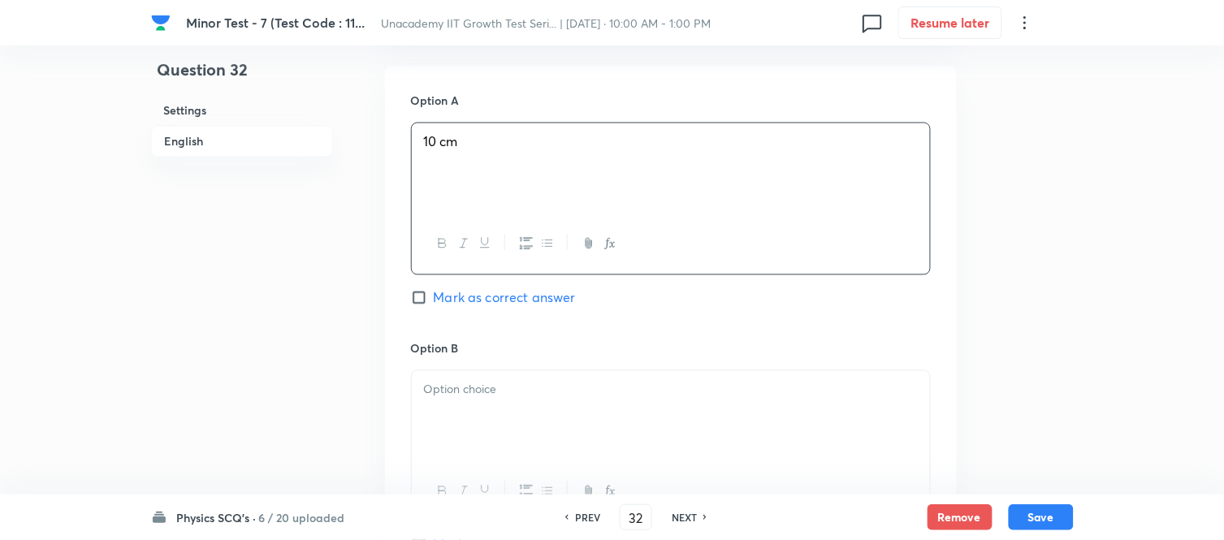
click at [478, 415] on div at bounding box center [671, 416] width 518 height 91
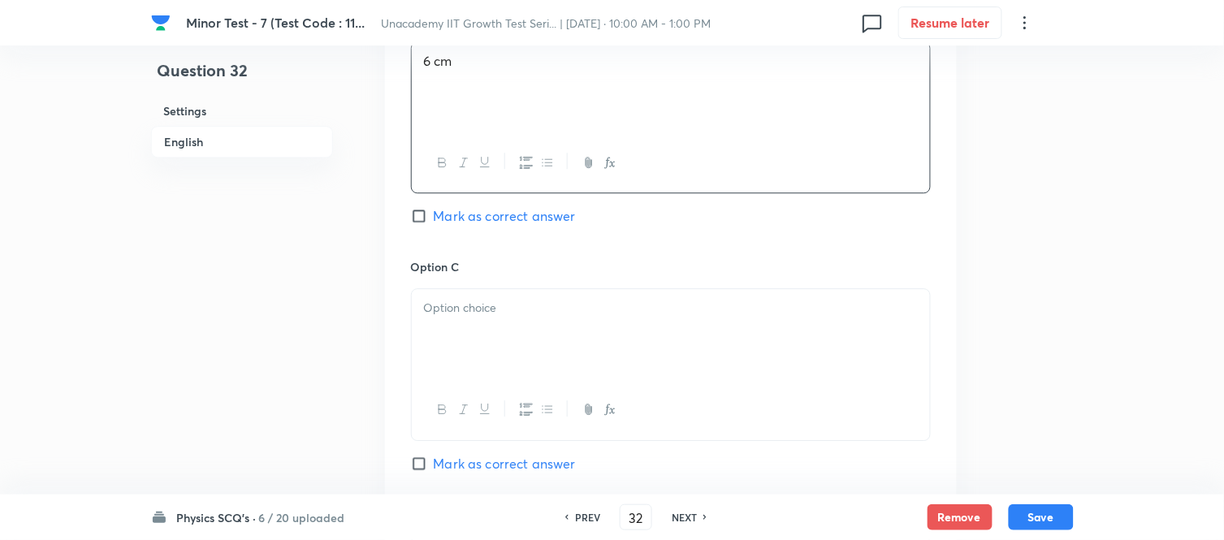
scroll to position [1083, 0]
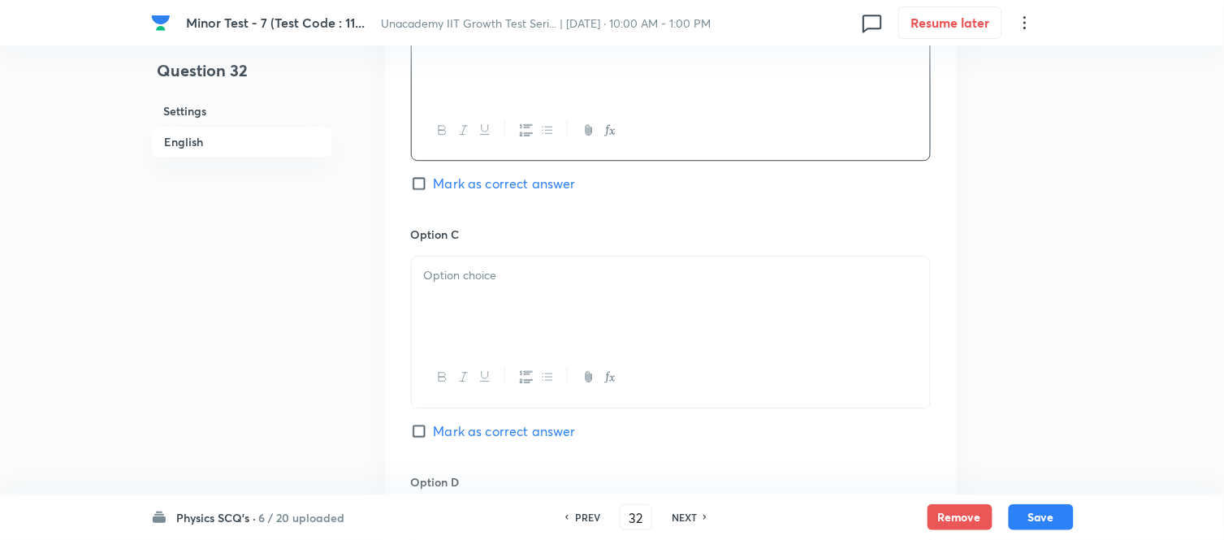
click at [474, 266] on div at bounding box center [671, 302] width 518 height 91
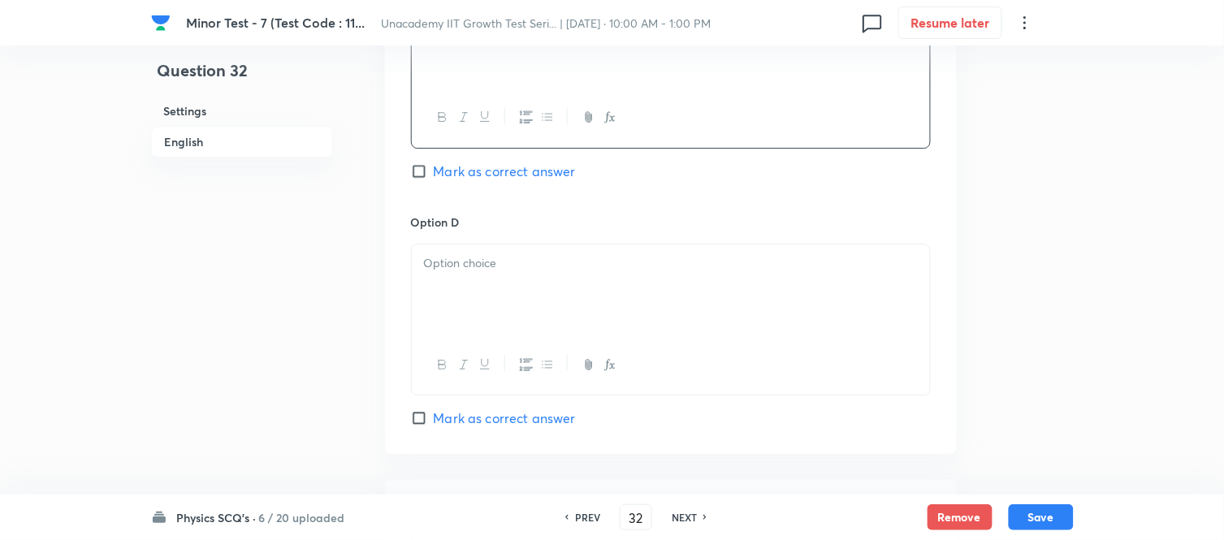
scroll to position [1354, 0]
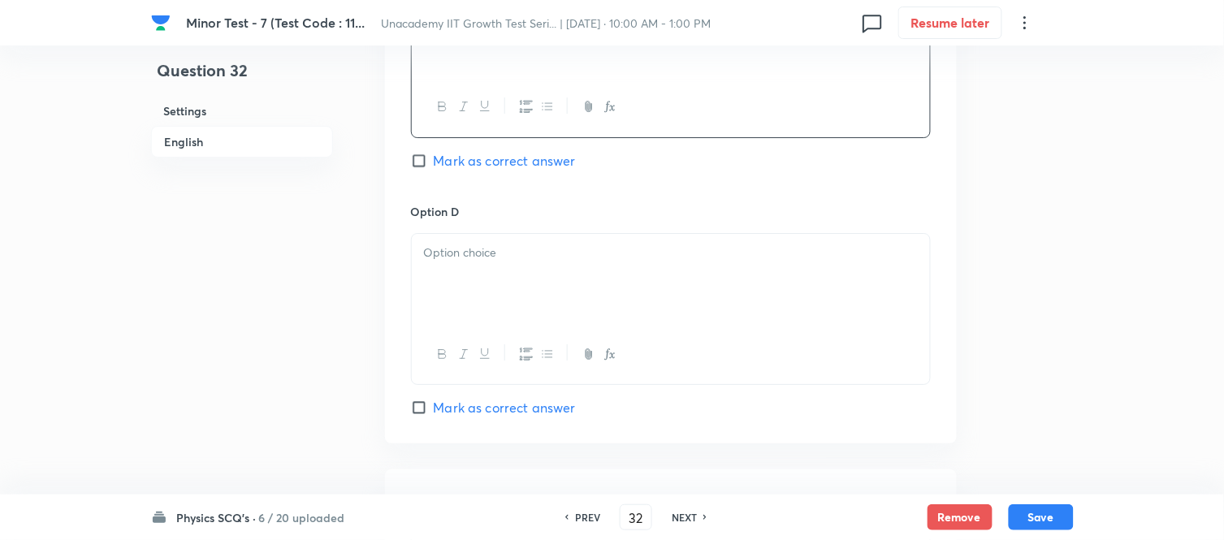
click at [492, 282] on div at bounding box center [671, 279] width 518 height 91
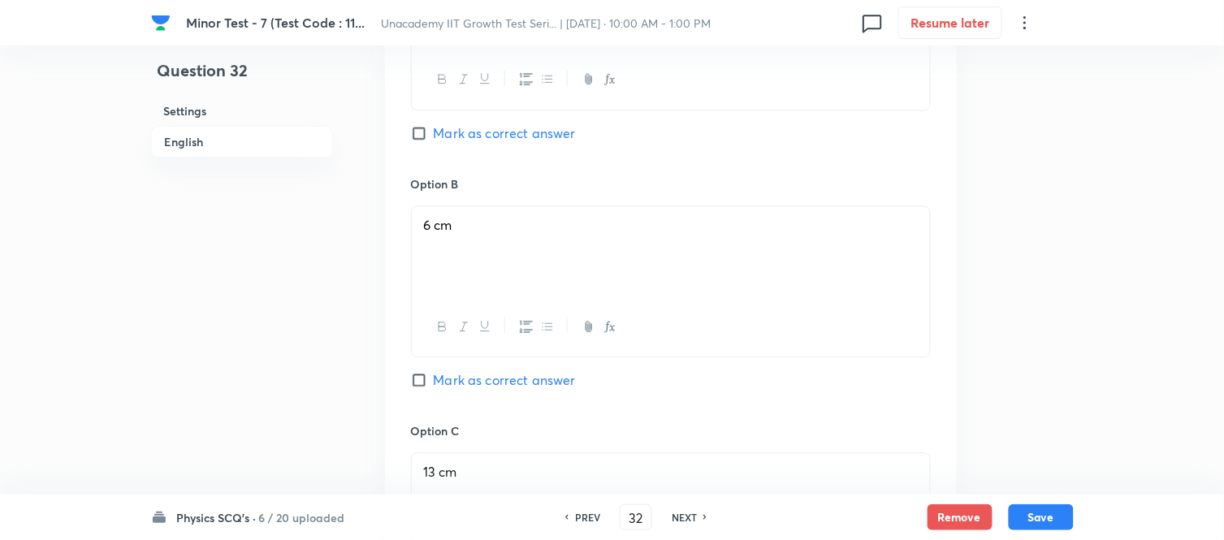
scroll to position [721, 0]
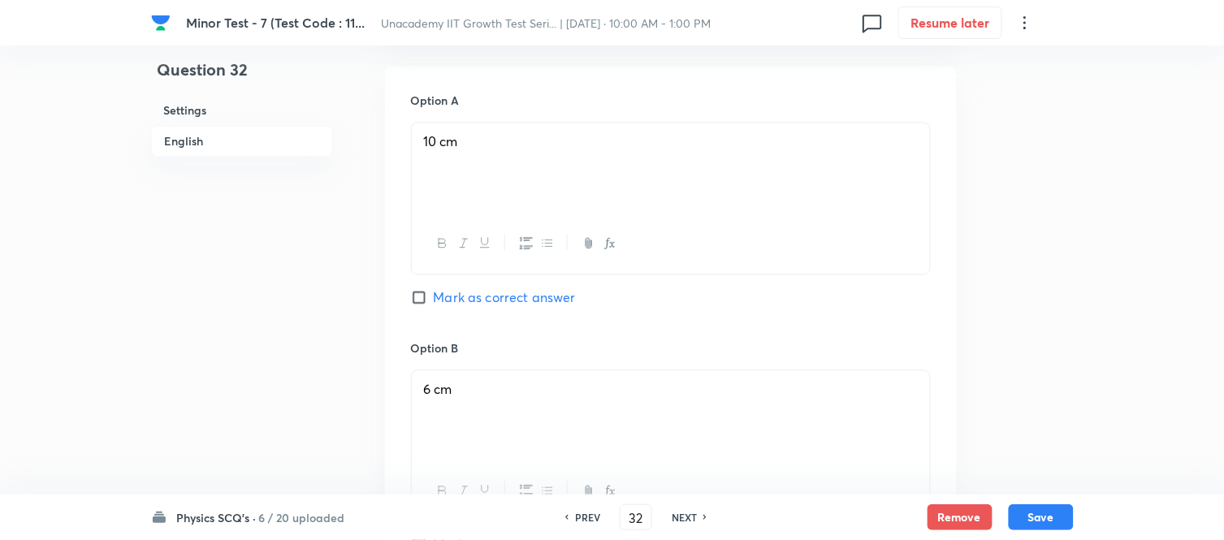
click at [460, 293] on span "Mark as correct answer" at bounding box center [505, 297] width 142 height 19
click at [434, 293] on input "Mark as correct answer" at bounding box center [422, 298] width 23 height 16
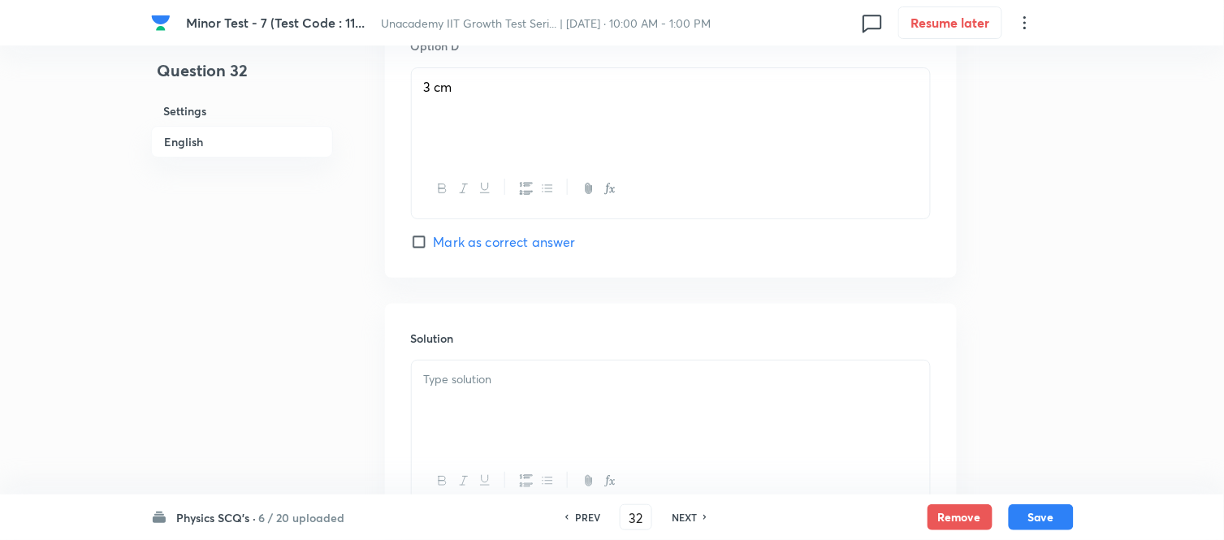
scroll to position [1625, 0]
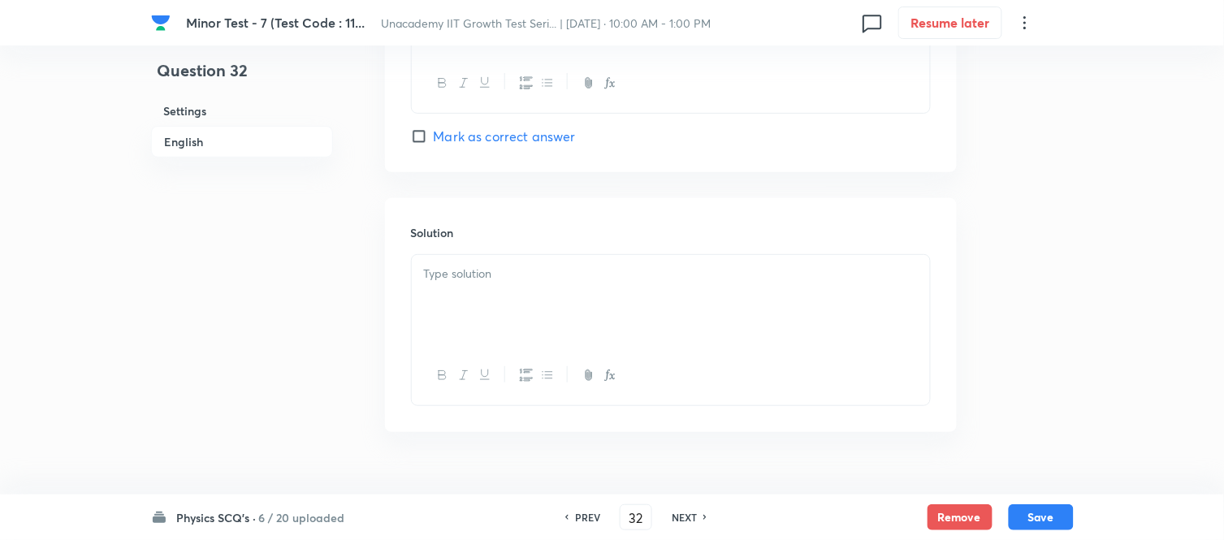
click at [522, 310] on div at bounding box center [671, 300] width 518 height 91
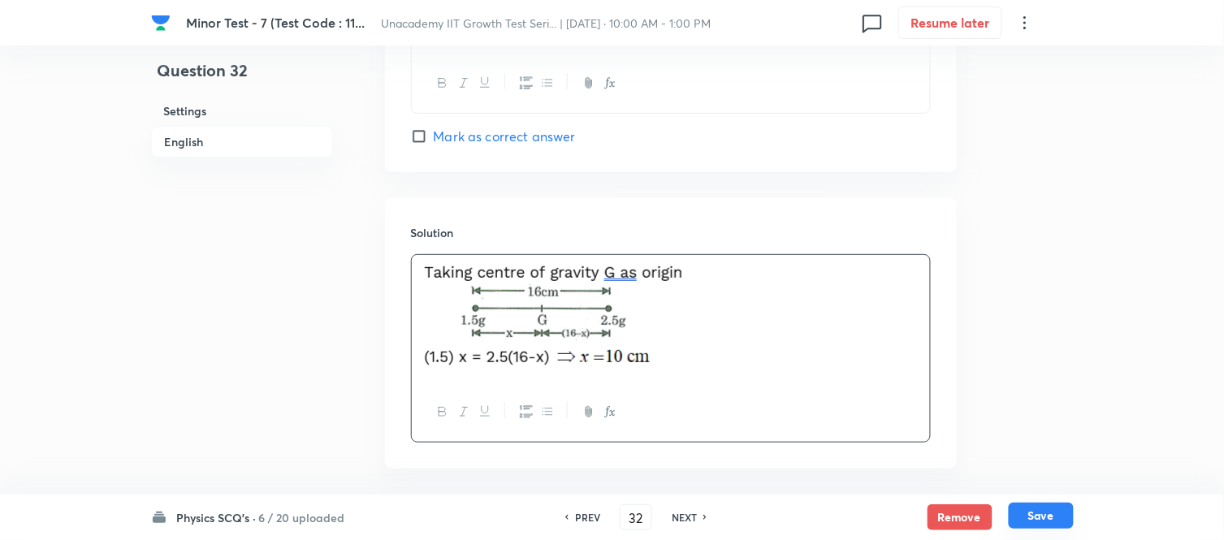
click at [1035, 486] on button "Save" at bounding box center [1041, 516] width 65 height 26
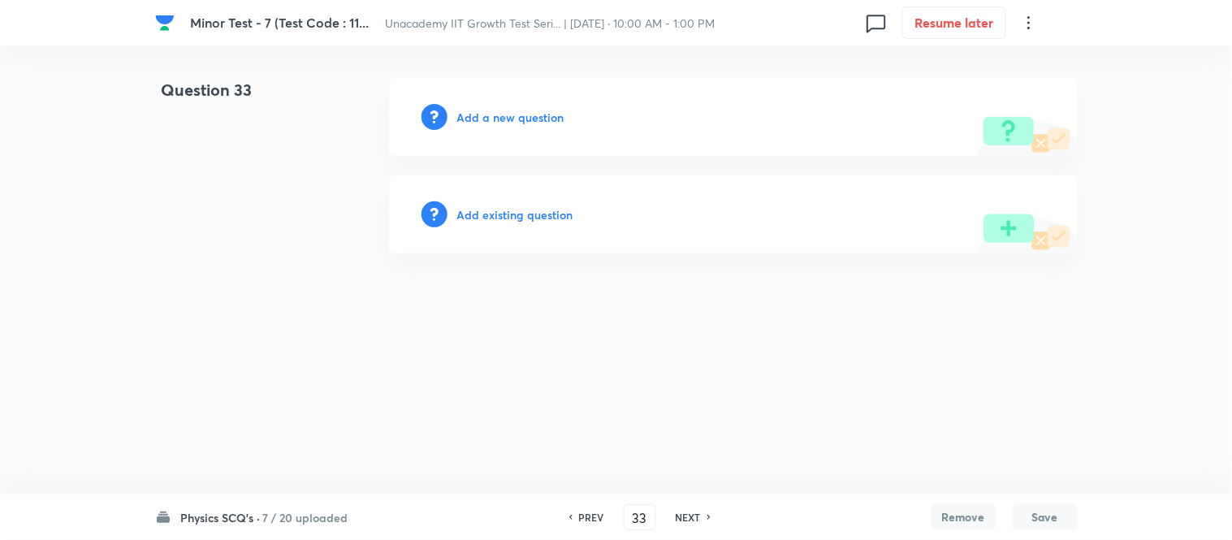
click at [513, 118] on h6 "Add a new question" at bounding box center [510, 117] width 107 height 17
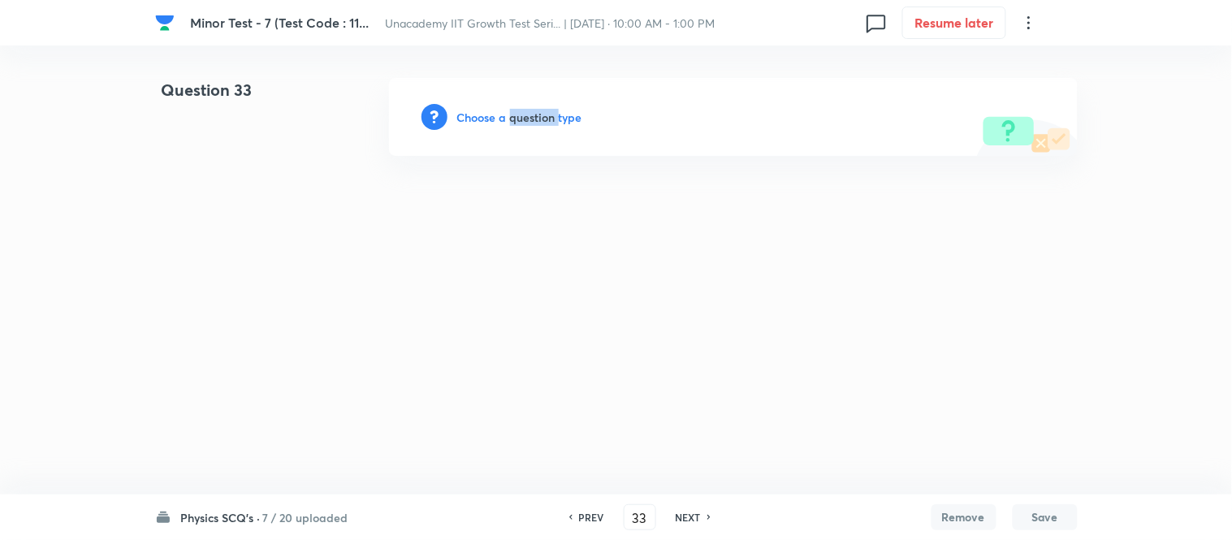
click at [513, 118] on h6 "Choose a question type" at bounding box center [519, 117] width 125 height 17
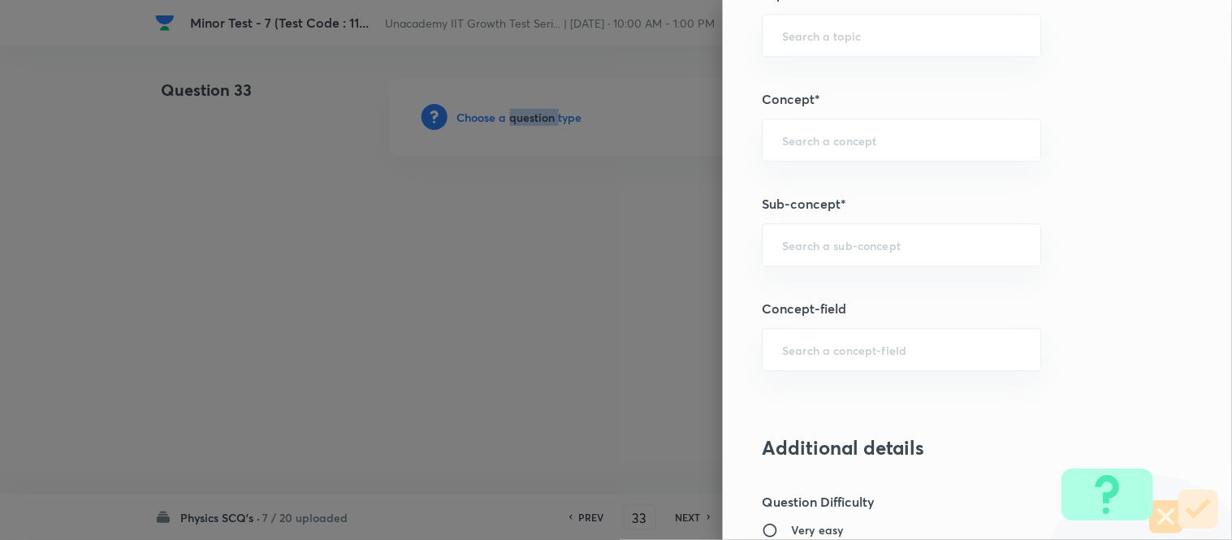
scroll to position [993, 0]
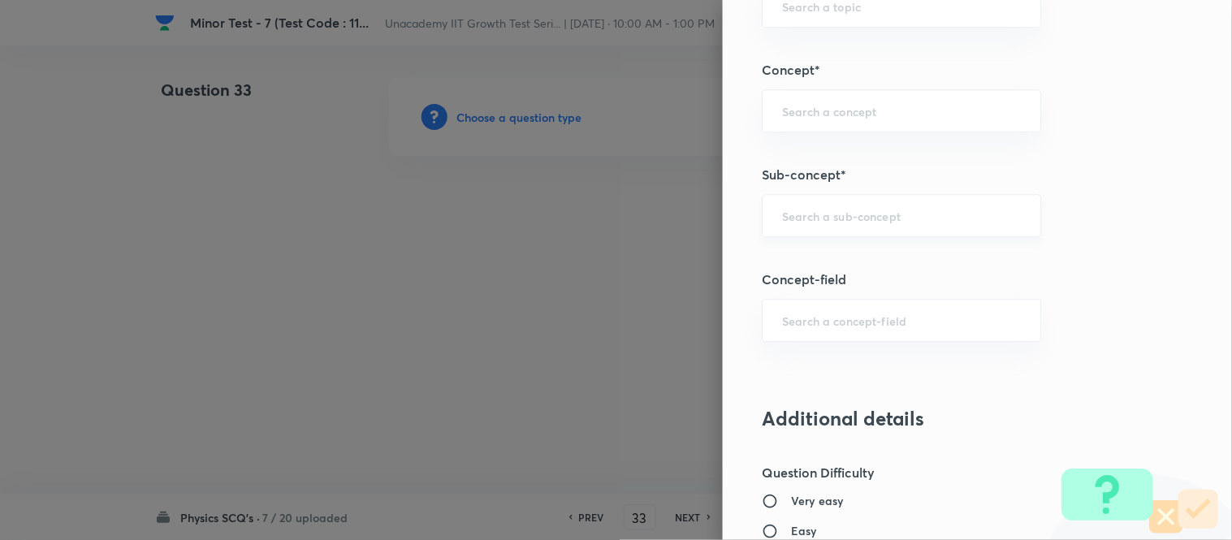
click at [795, 214] on input "text" at bounding box center [901, 215] width 239 height 15
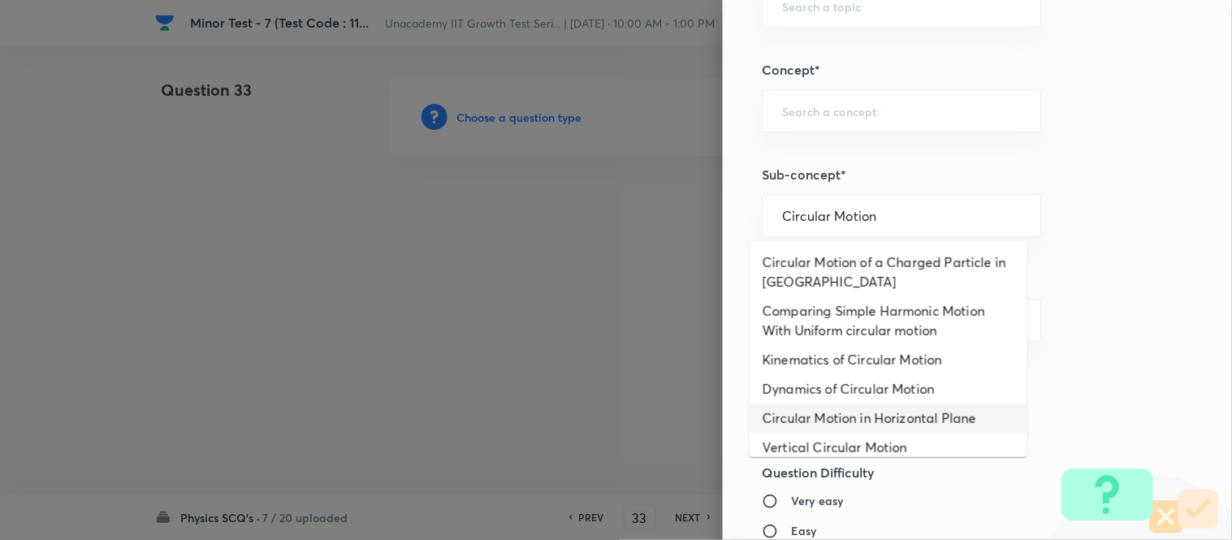
click at [833, 414] on li "Circular Motion in Horizontal Plane" at bounding box center [889, 418] width 278 height 29
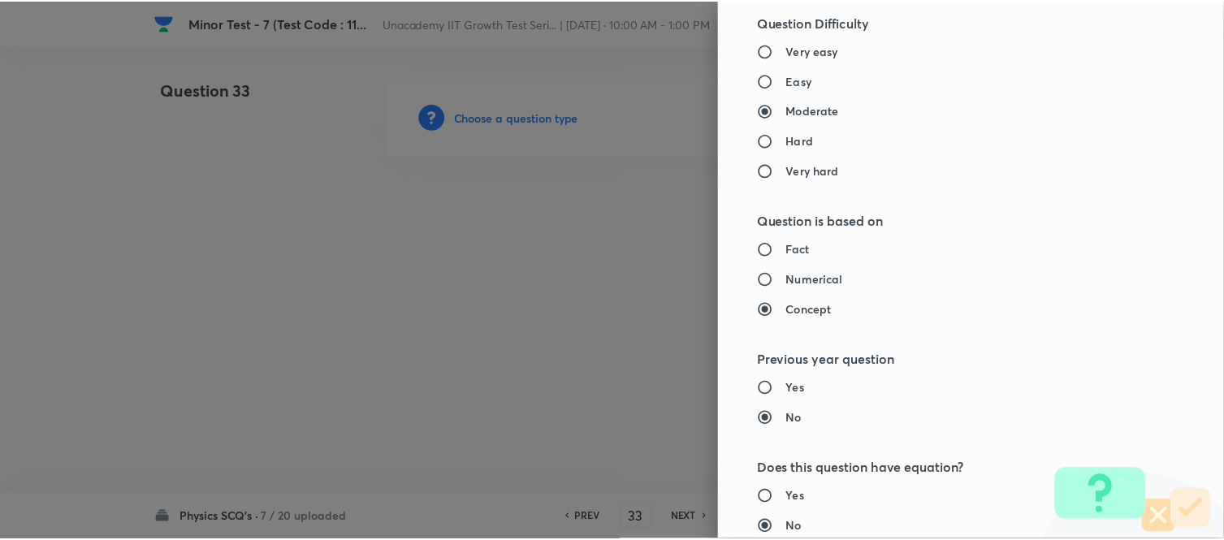
scroll to position [1783, 0]
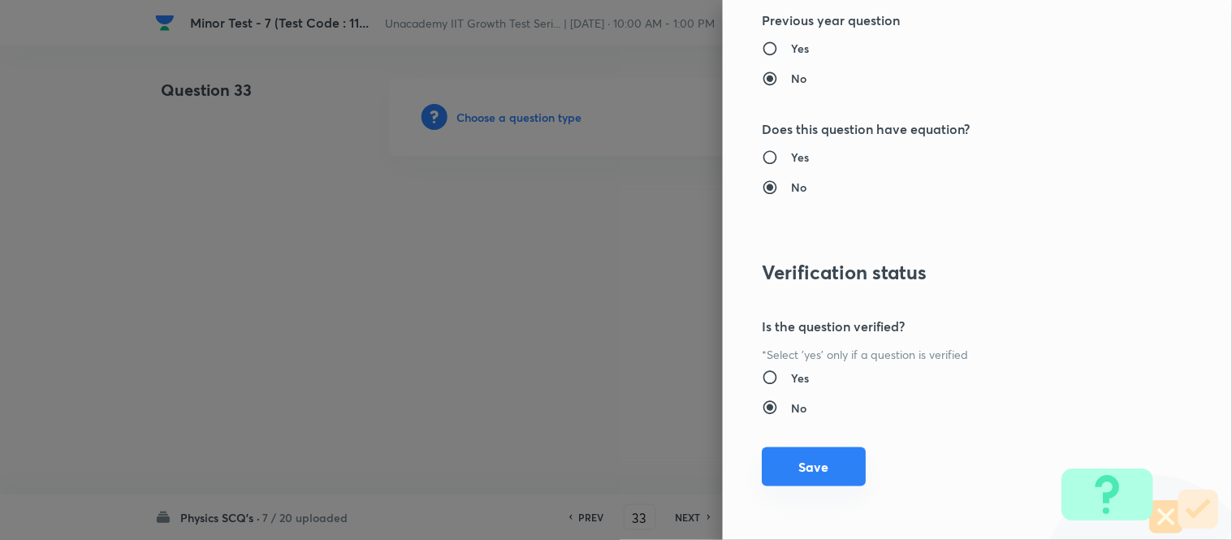
click at [801, 480] on button "Save" at bounding box center [814, 467] width 104 height 39
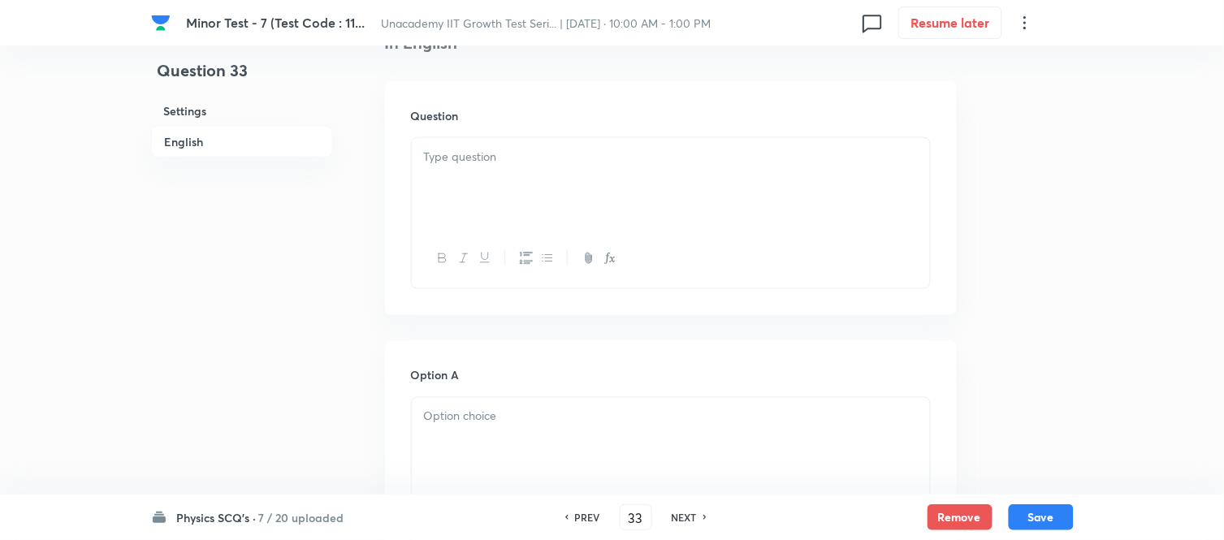
scroll to position [451, 0]
click at [450, 185] on div at bounding box center [671, 179] width 518 height 91
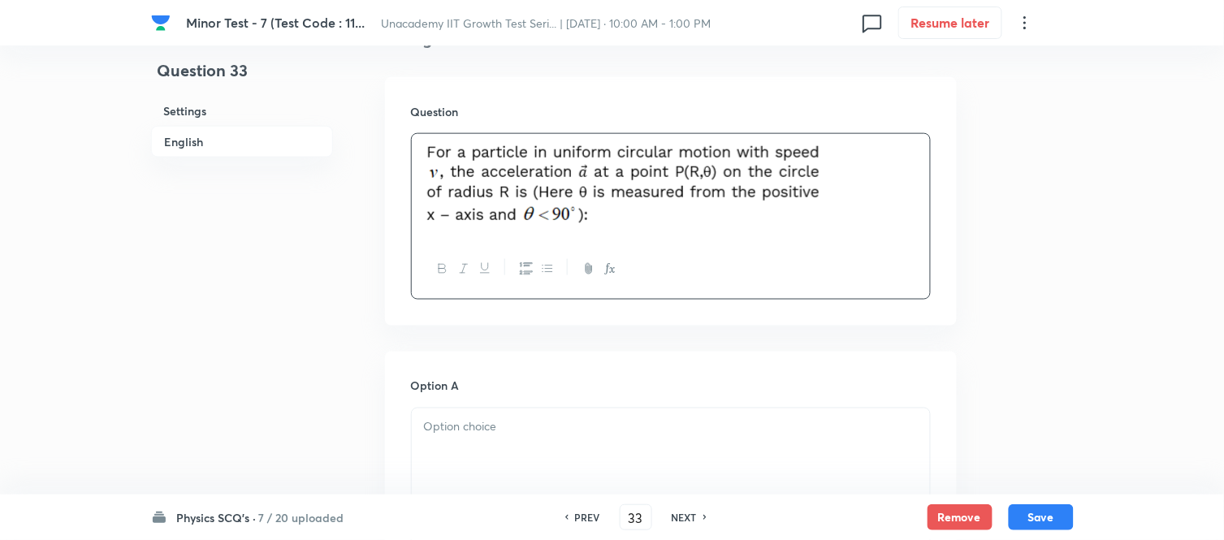
click at [478, 444] on div at bounding box center [671, 454] width 518 height 91
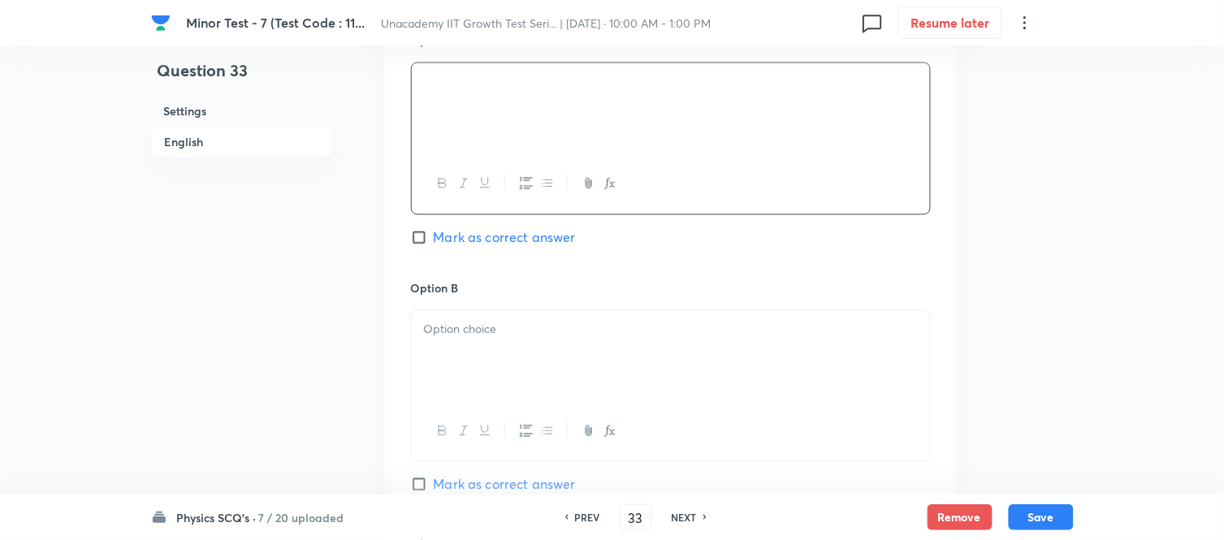
scroll to position [812, 0]
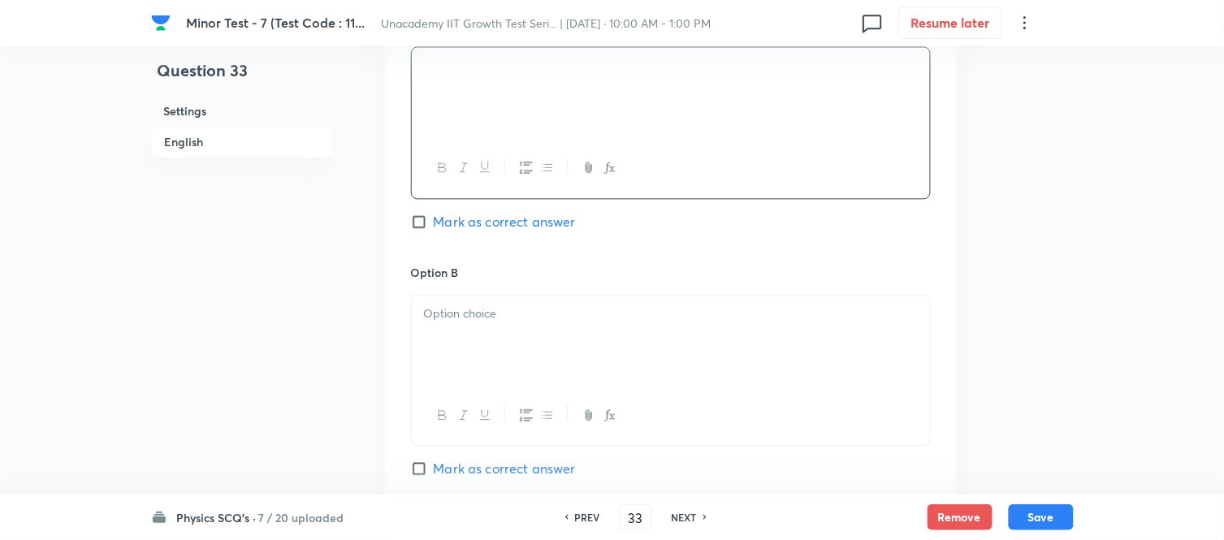
click at [491, 354] on div at bounding box center [671, 340] width 518 height 91
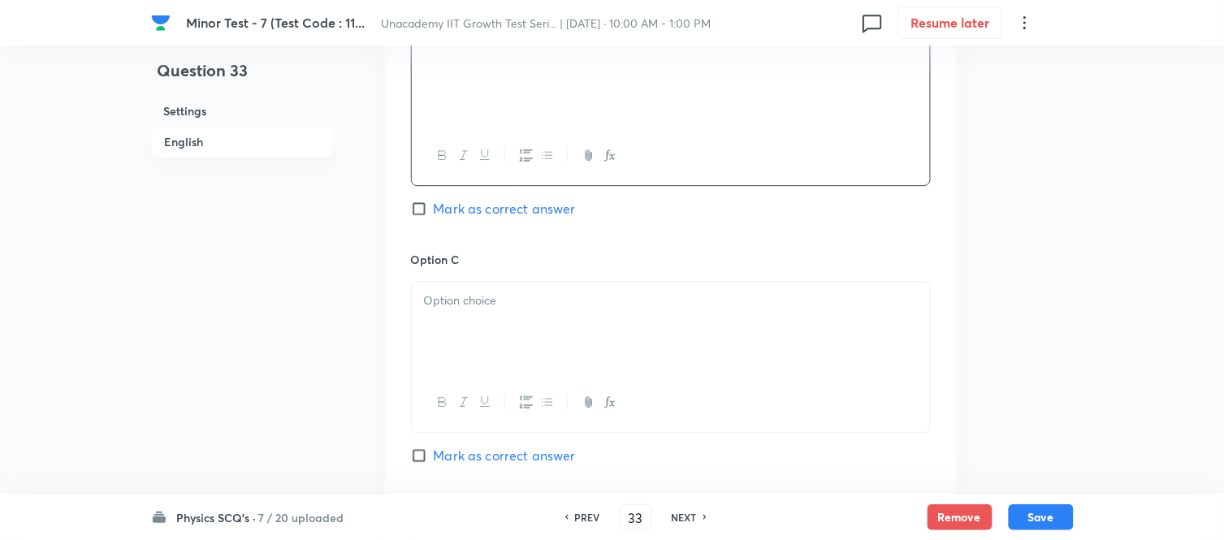
scroll to position [1083, 0]
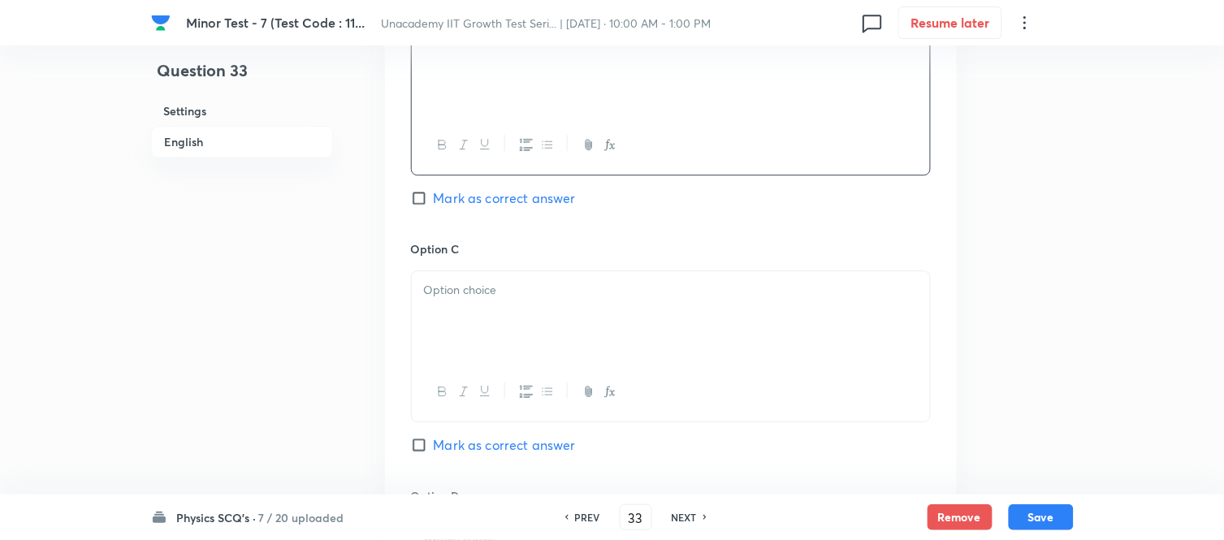
click at [493, 329] on div at bounding box center [671, 316] width 518 height 91
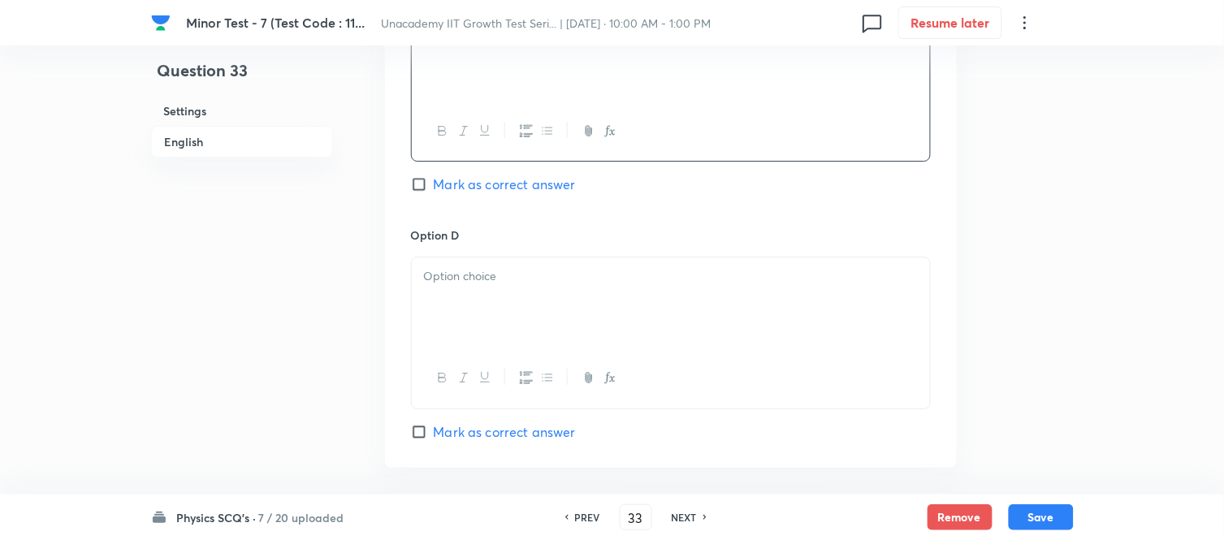
scroll to position [1354, 0]
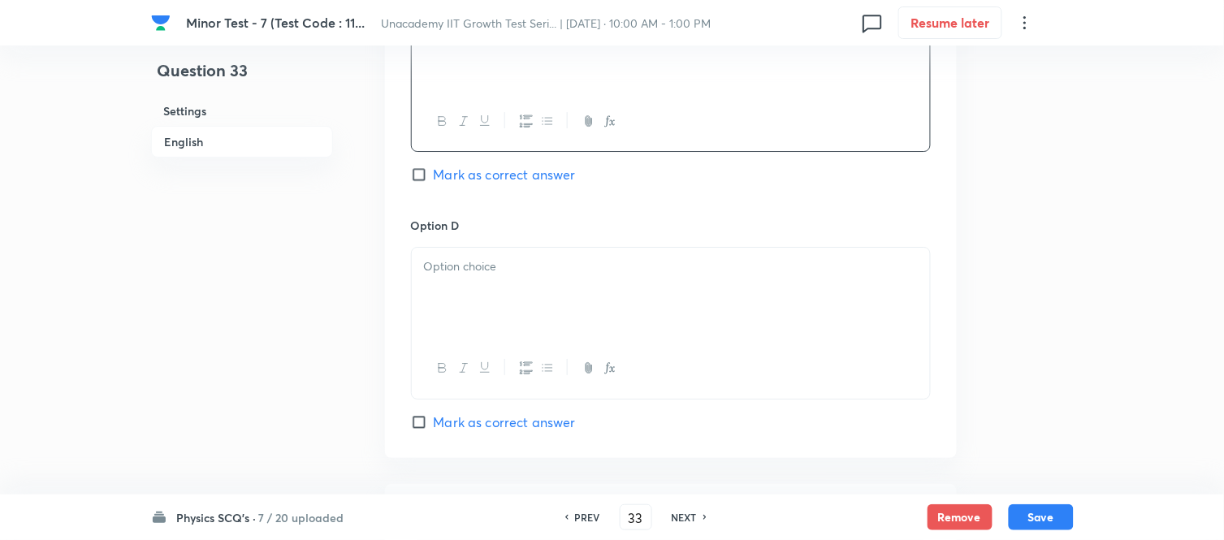
click at [470, 291] on div at bounding box center [671, 293] width 518 height 91
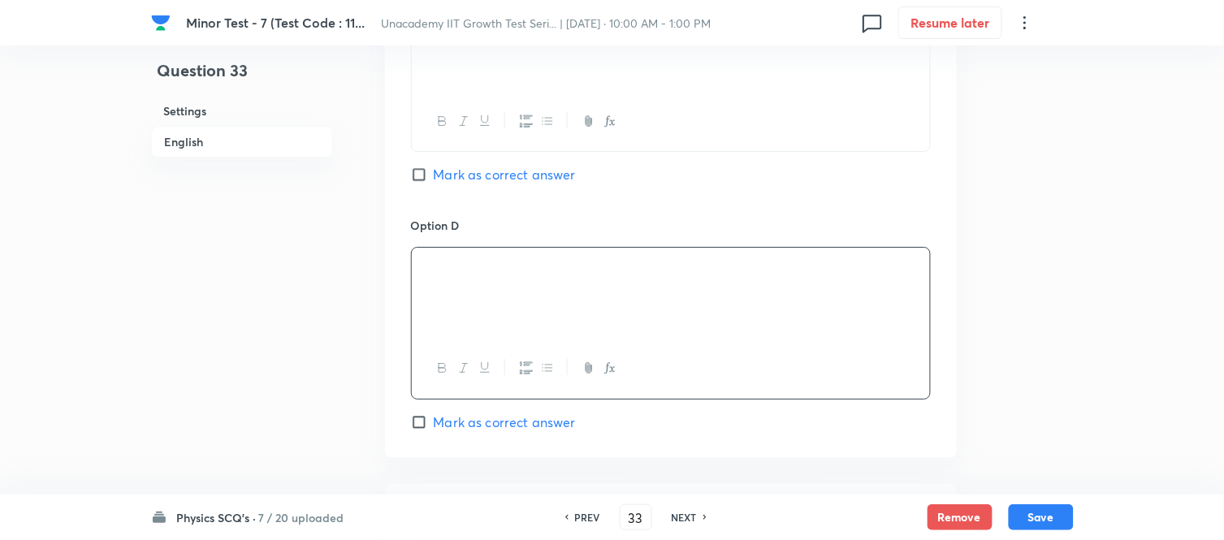
click at [425, 421] on input "Mark as correct answer" at bounding box center [422, 422] width 23 height 16
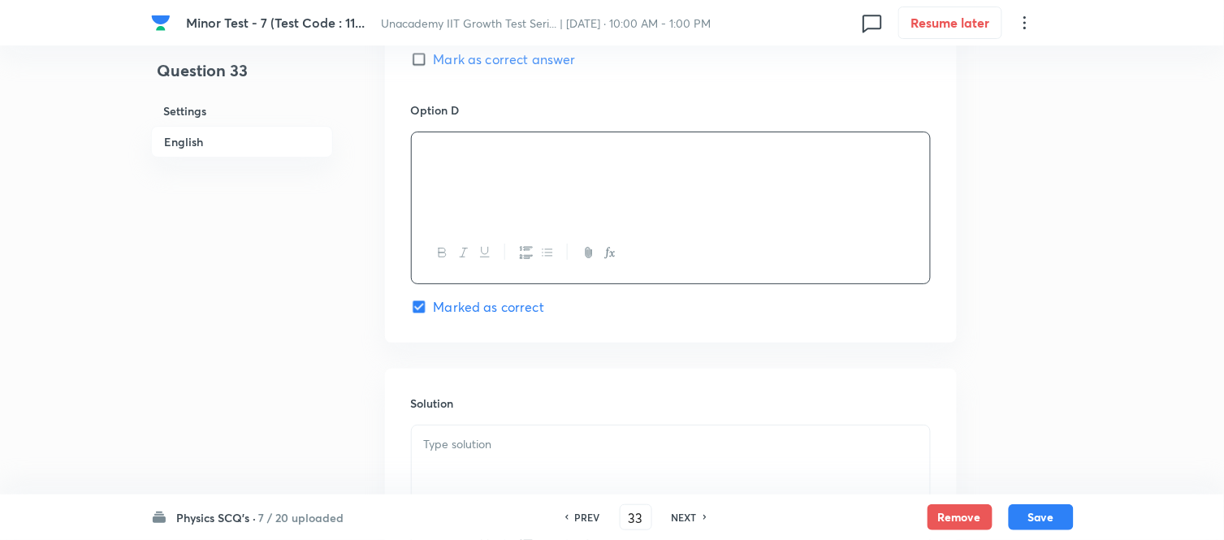
scroll to position [1678, 0]
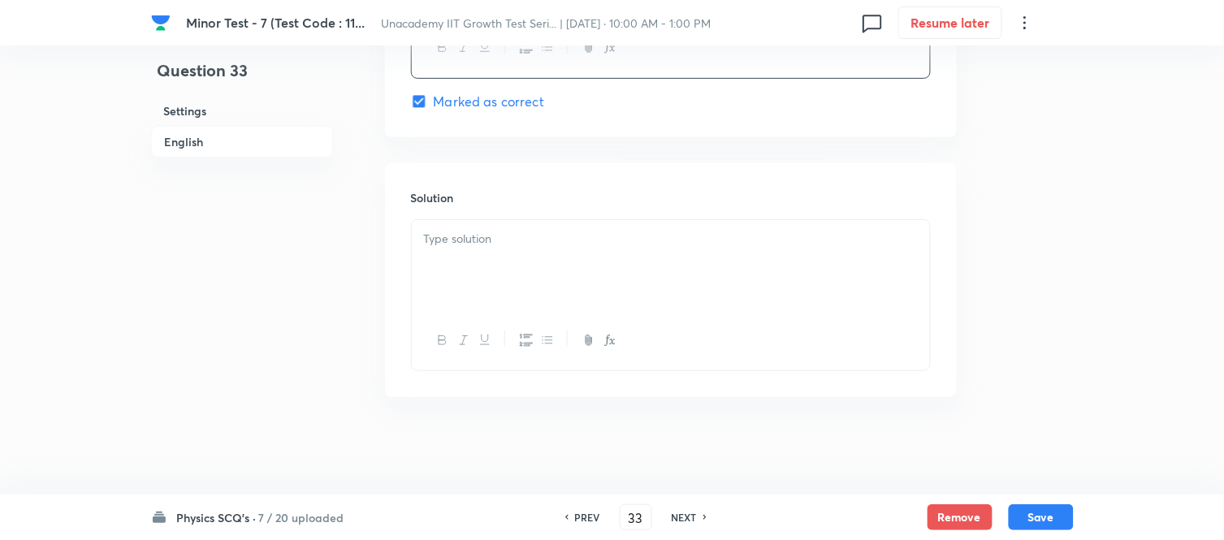
click at [506, 245] on p at bounding box center [671, 239] width 494 height 19
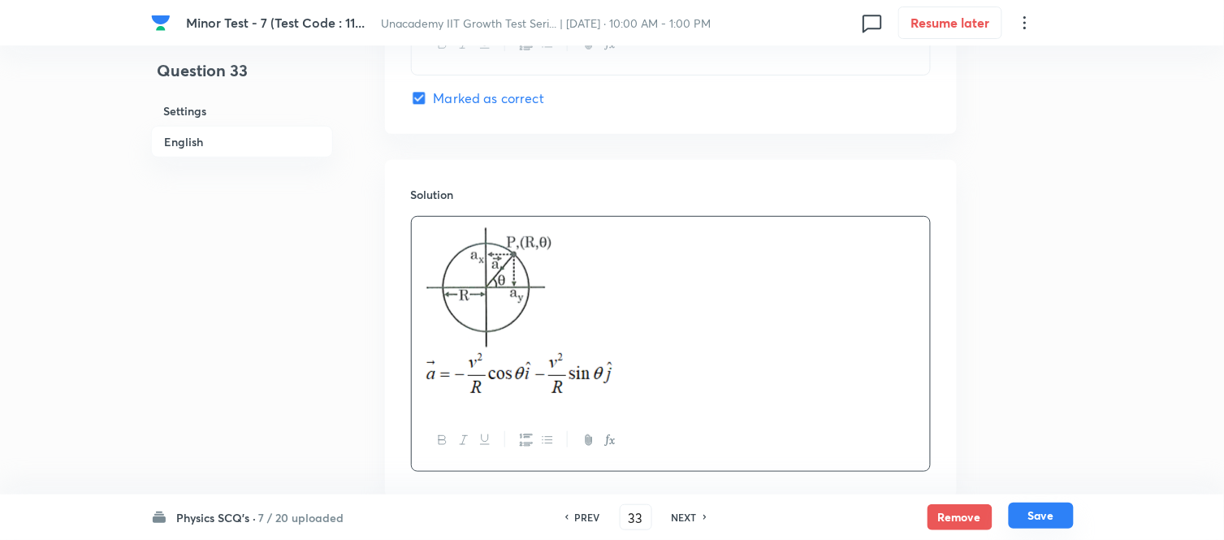
click at [1050, 486] on button "Save" at bounding box center [1041, 516] width 65 height 26
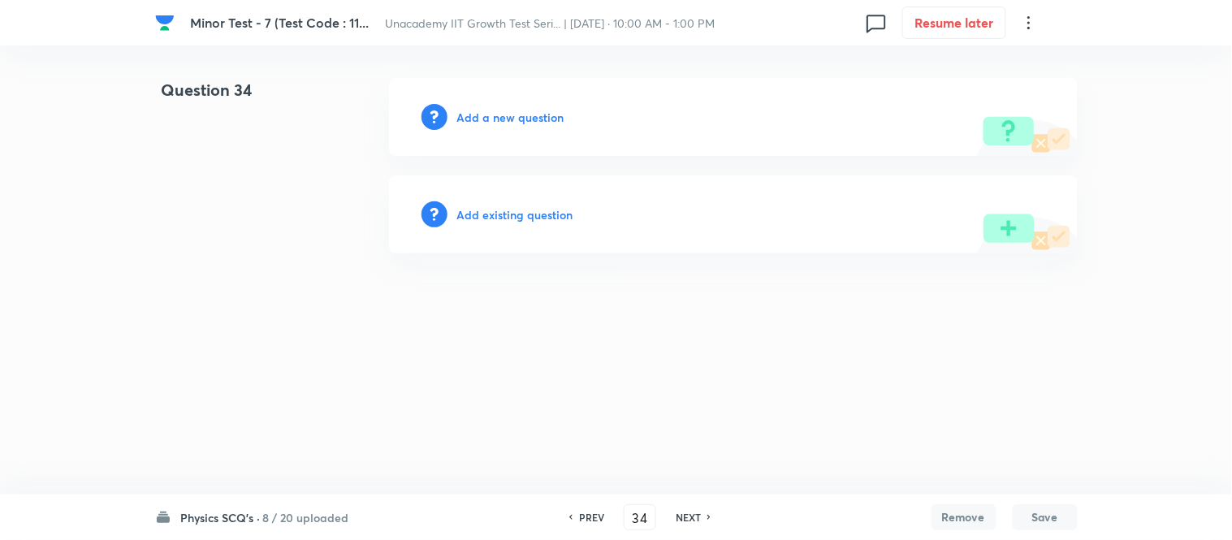
click at [496, 119] on h6 "Add a new question" at bounding box center [510, 117] width 107 height 17
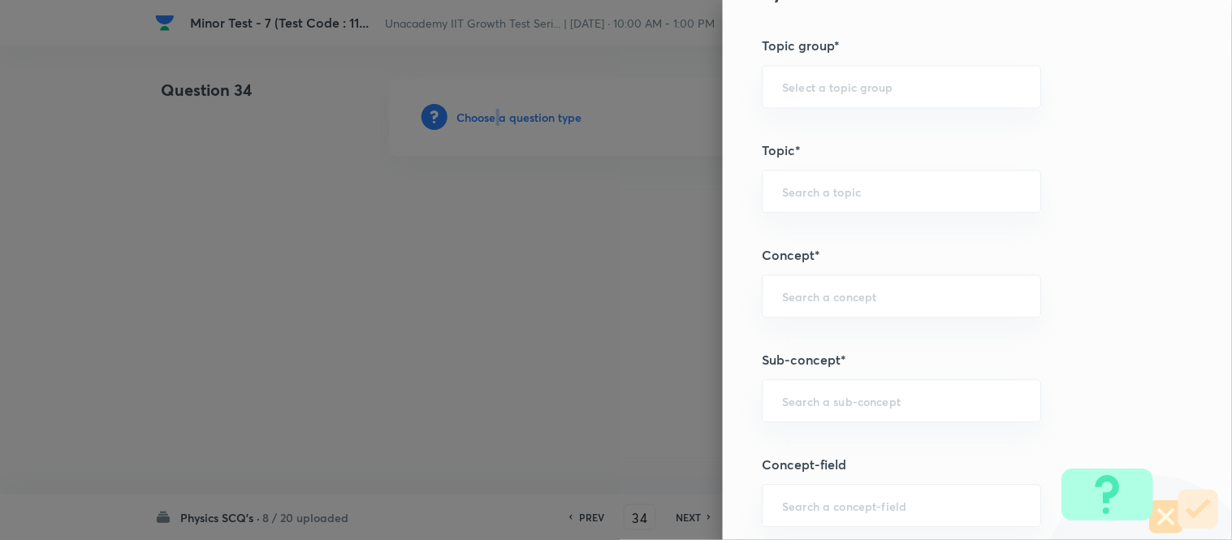
scroll to position [812, 0]
click at [806, 400] on input "text" at bounding box center [901, 395] width 239 height 15
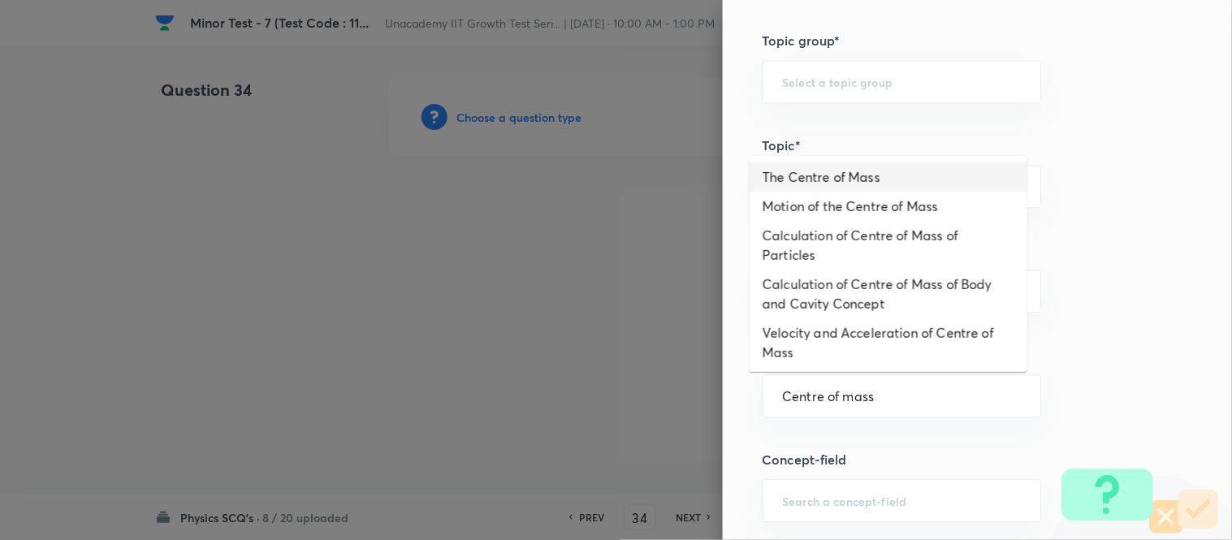
click at [834, 188] on li "The Centre of Mass" at bounding box center [889, 176] width 278 height 29
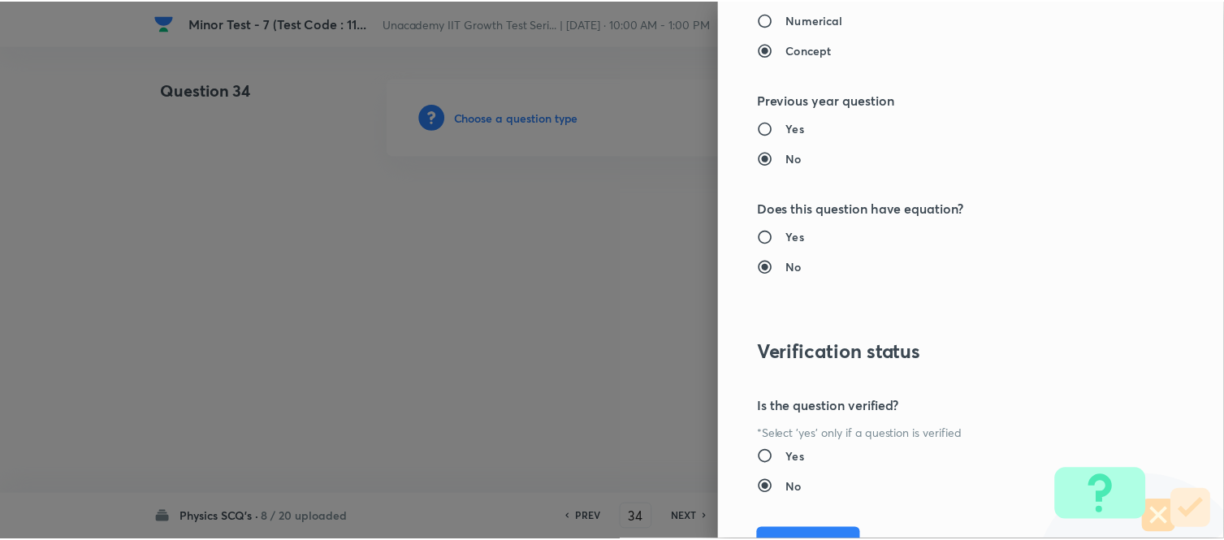
scroll to position [1783, 0]
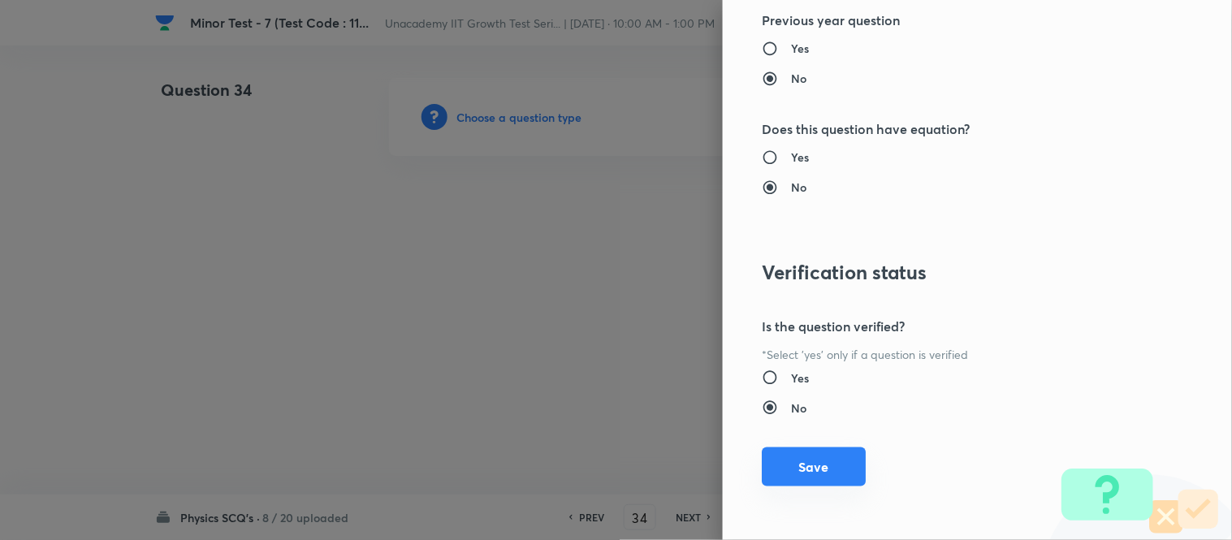
click at [806, 458] on button "Save" at bounding box center [814, 467] width 104 height 39
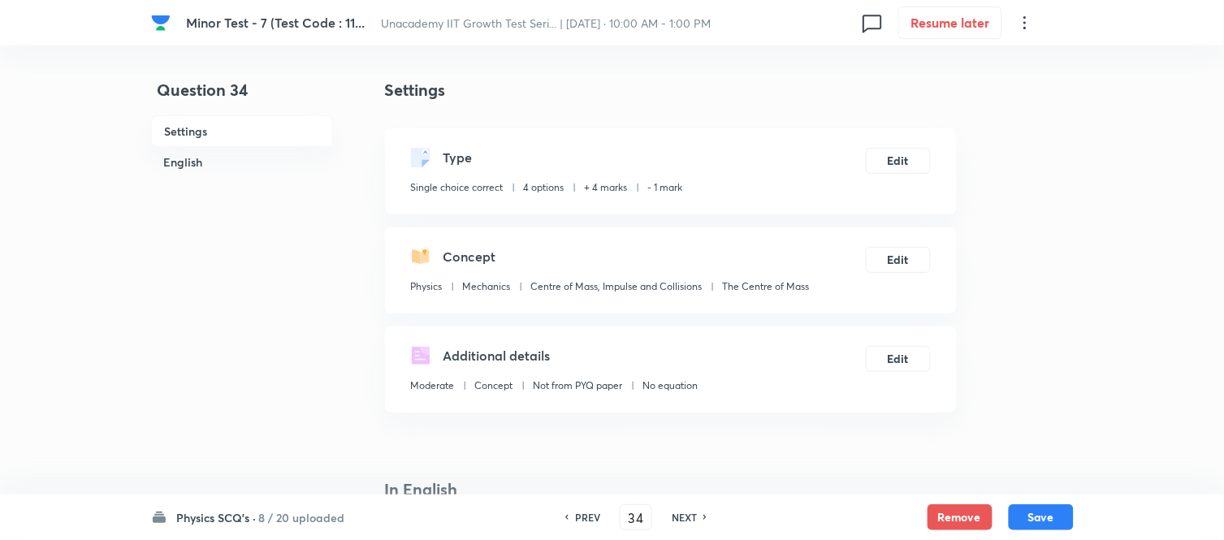
scroll to position [451, 0]
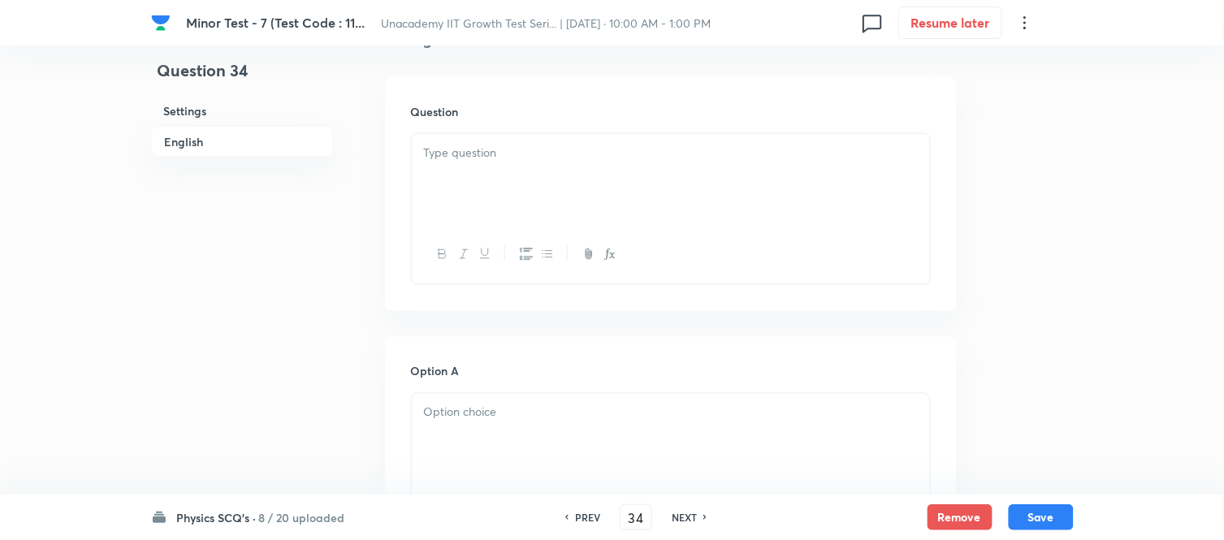
click at [496, 189] on div at bounding box center [671, 179] width 518 height 91
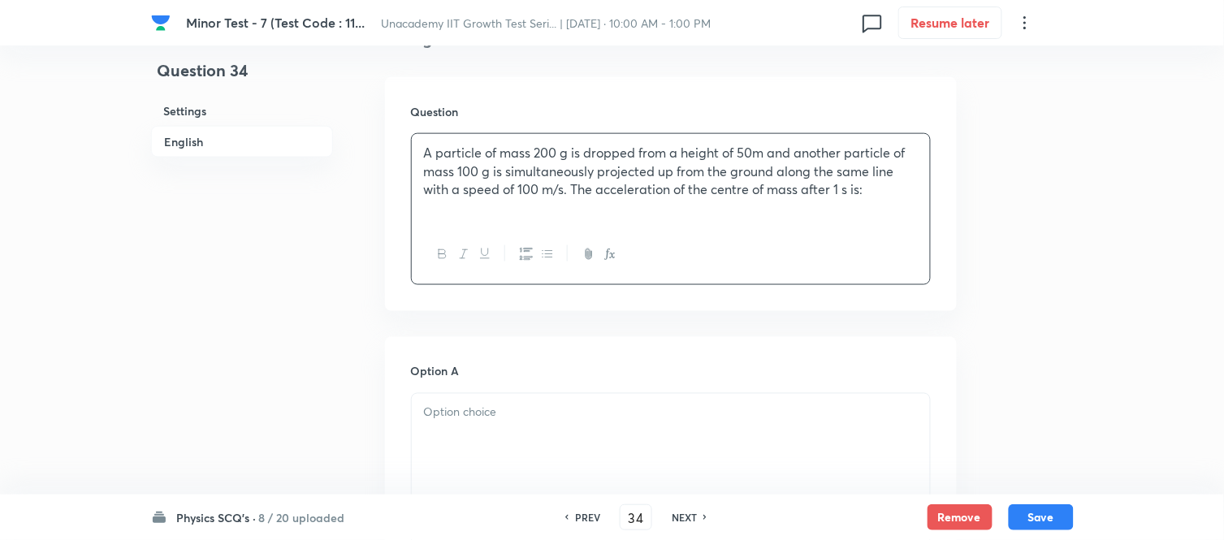
click at [458, 433] on div at bounding box center [671, 439] width 518 height 91
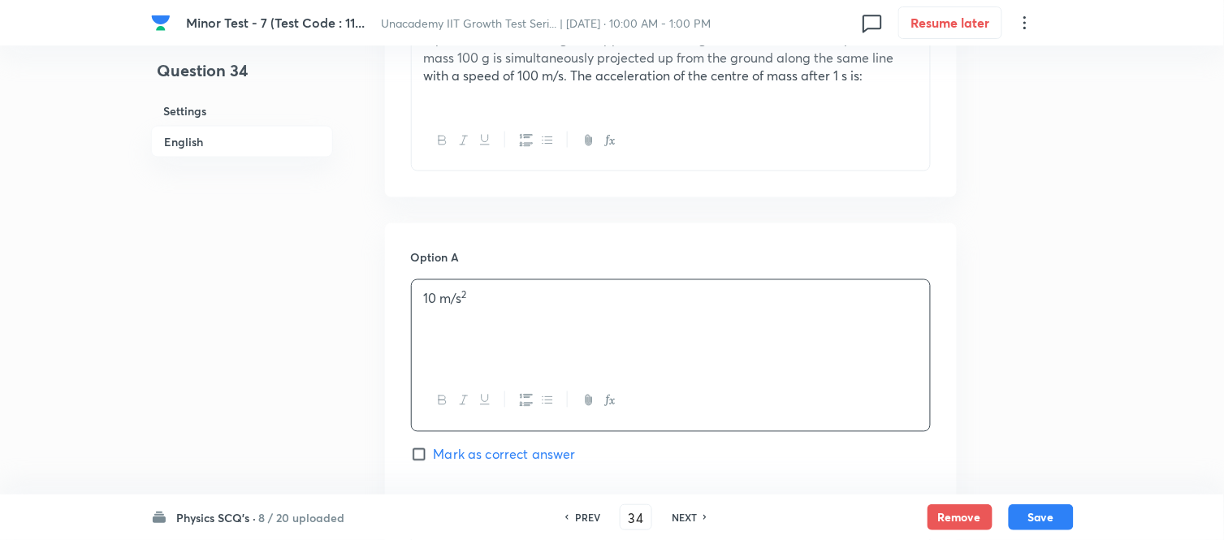
scroll to position [812, 0]
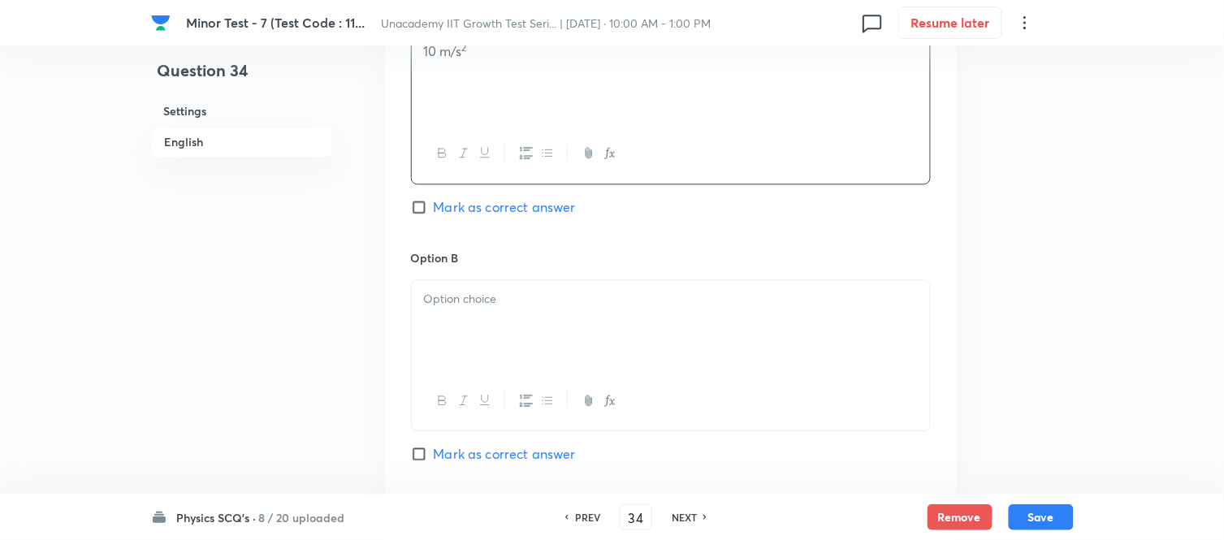
click at [510, 314] on div at bounding box center [671, 325] width 518 height 91
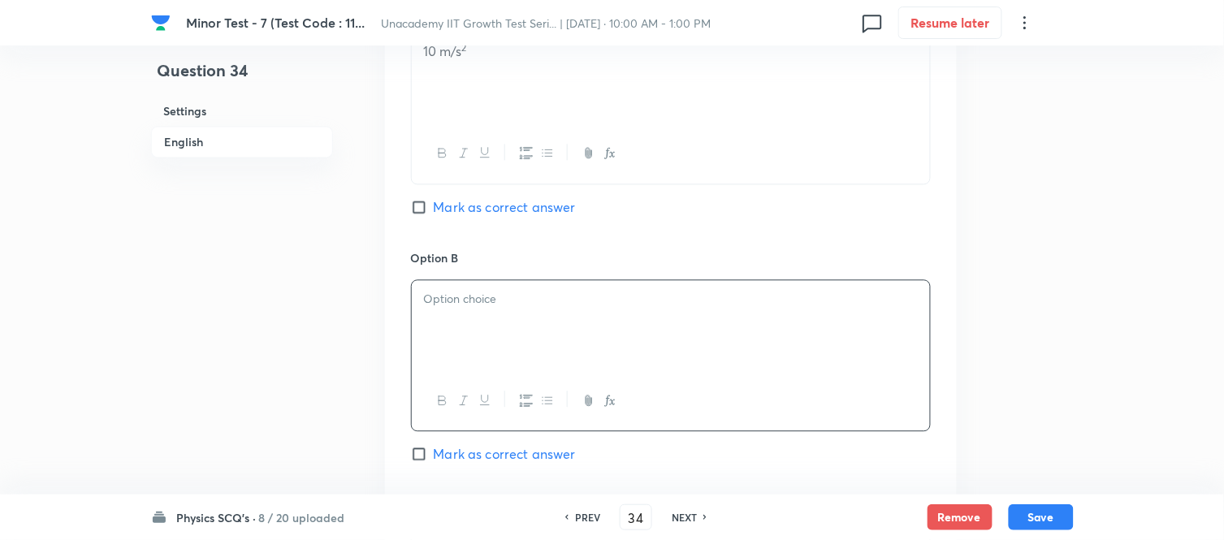
click at [609, 401] on icon "button" at bounding box center [610, 400] width 13 height 13
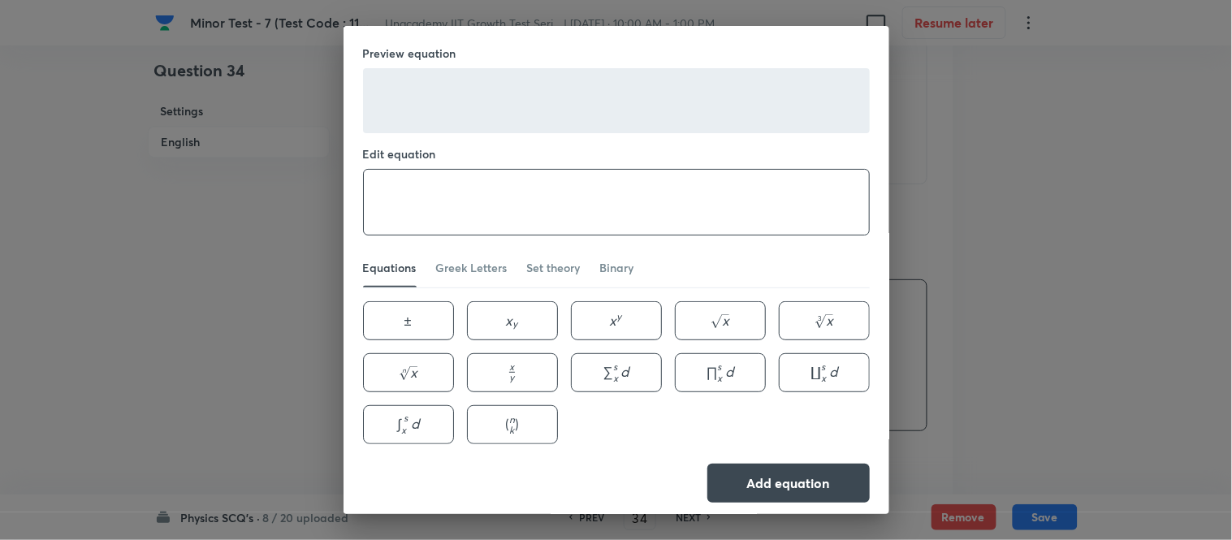
click at [435, 198] on textarea at bounding box center [616, 202] width 505 height 65
paste textarea "\frac{10}{3} \mathrm{~m} / \mathrm{s}^2"
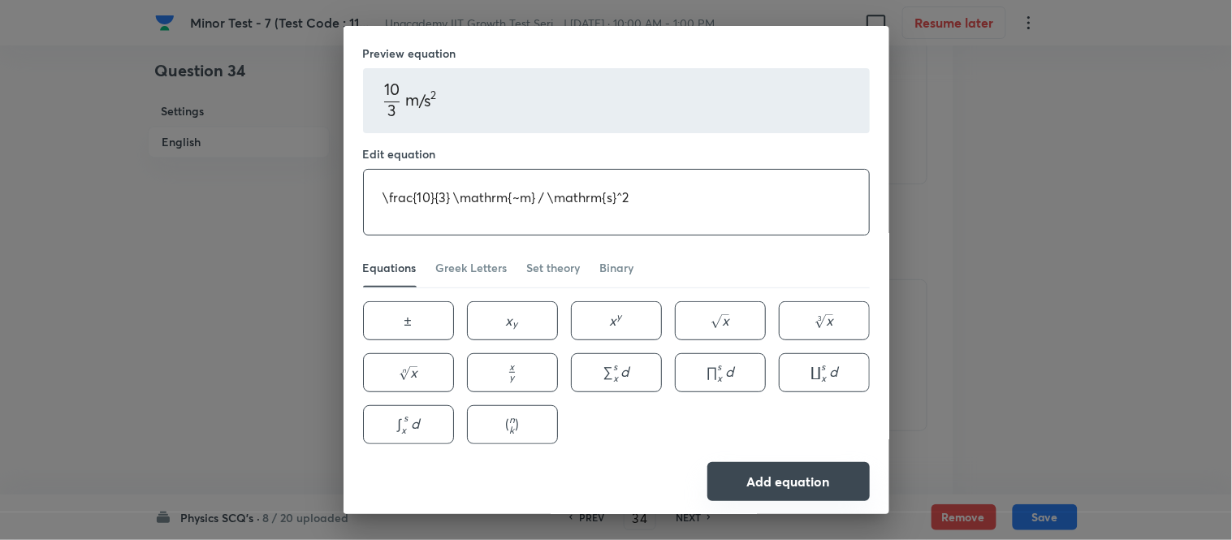
click at [772, 480] on button "Add equation" at bounding box center [789, 481] width 162 height 39
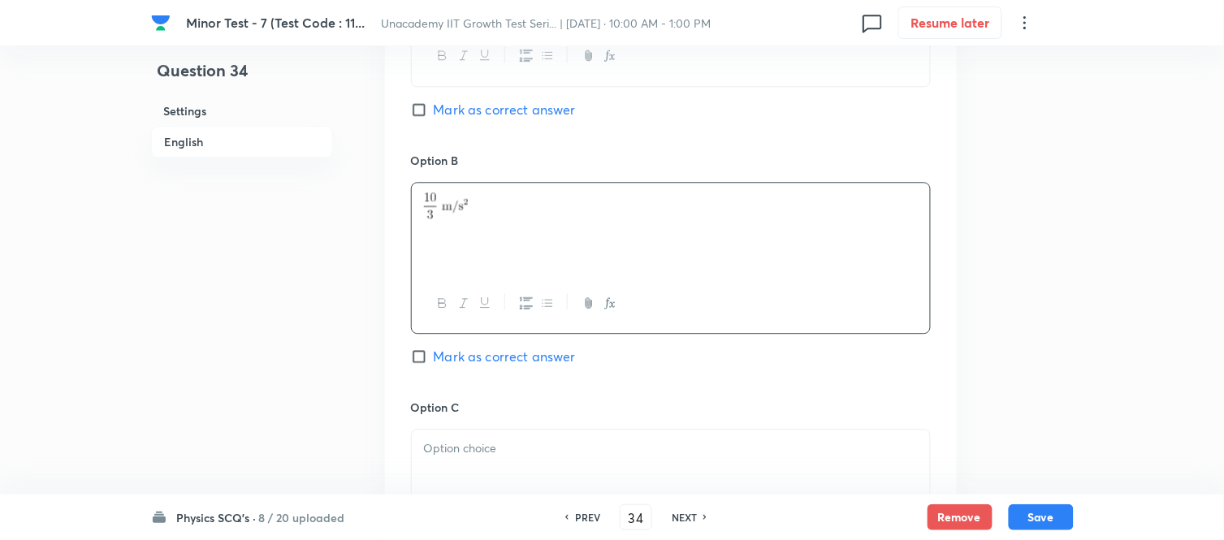
scroll to position [1083, 0]
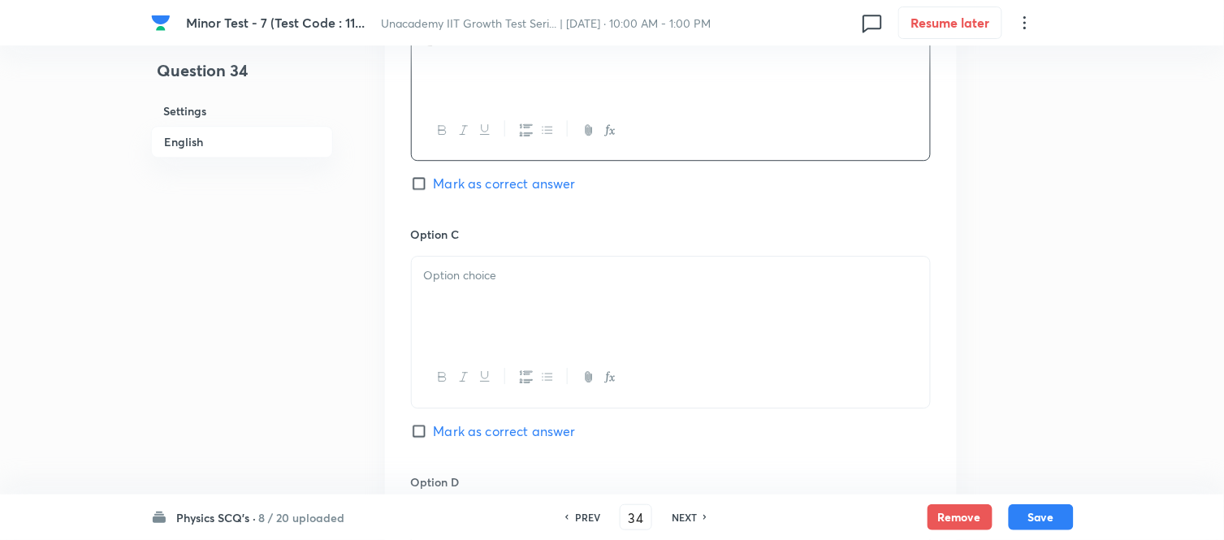
click at [478, 287] on div at bounding box center [671, 302] width 518 height 91
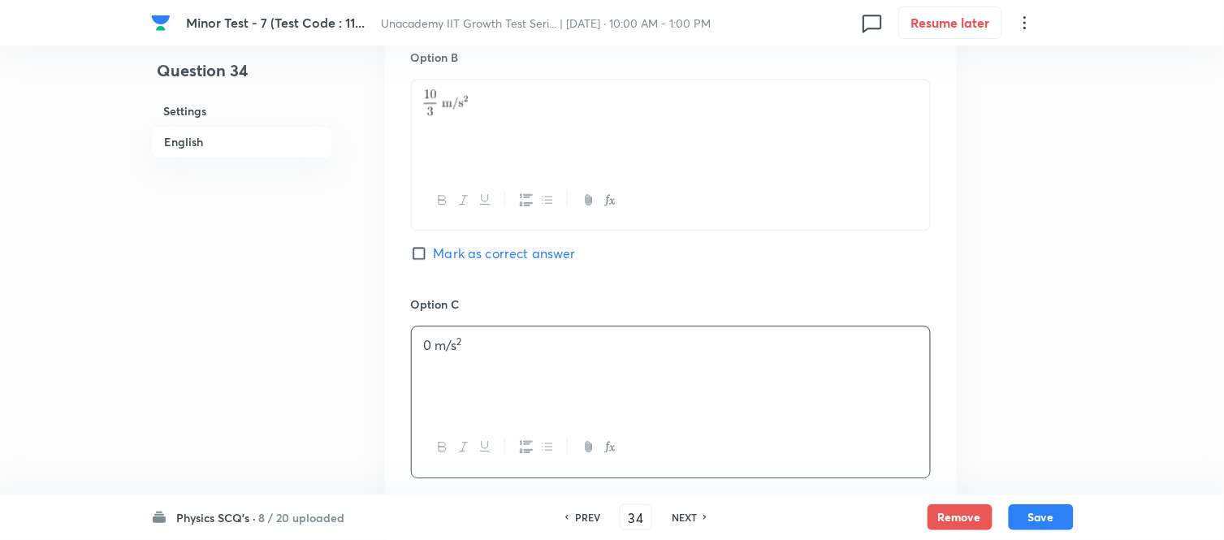
scroll to position [903, 0]
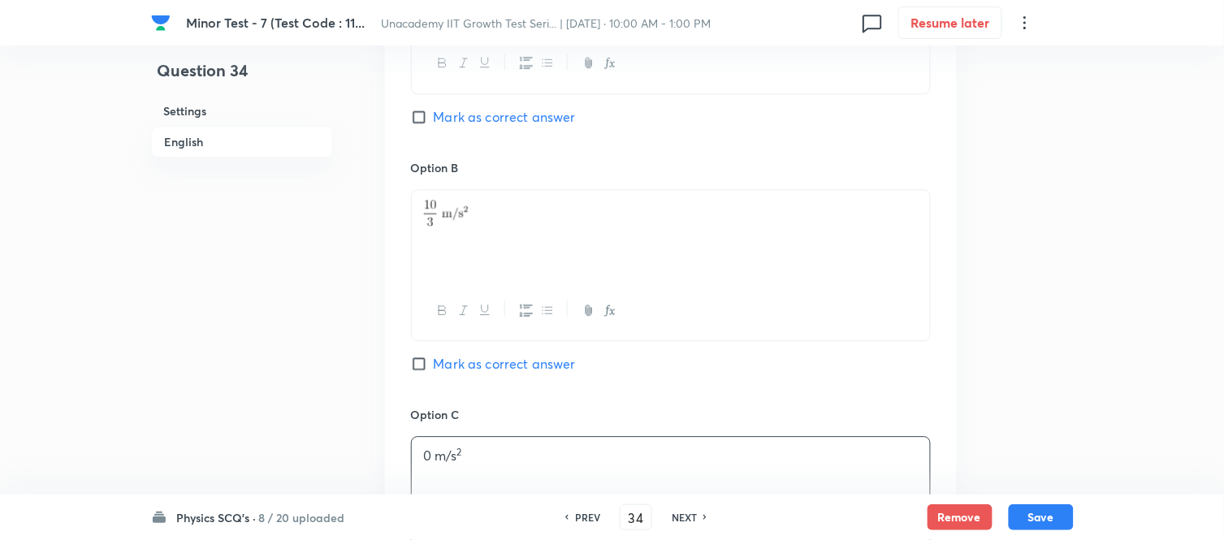
click at [461, 119] on span "Mark as correct answer" at bounding box center [505, 116] width 142 height 19
click at [434, 119] on input "Mark as correct answer" at bounding box center [422, 117] width 23 height 16
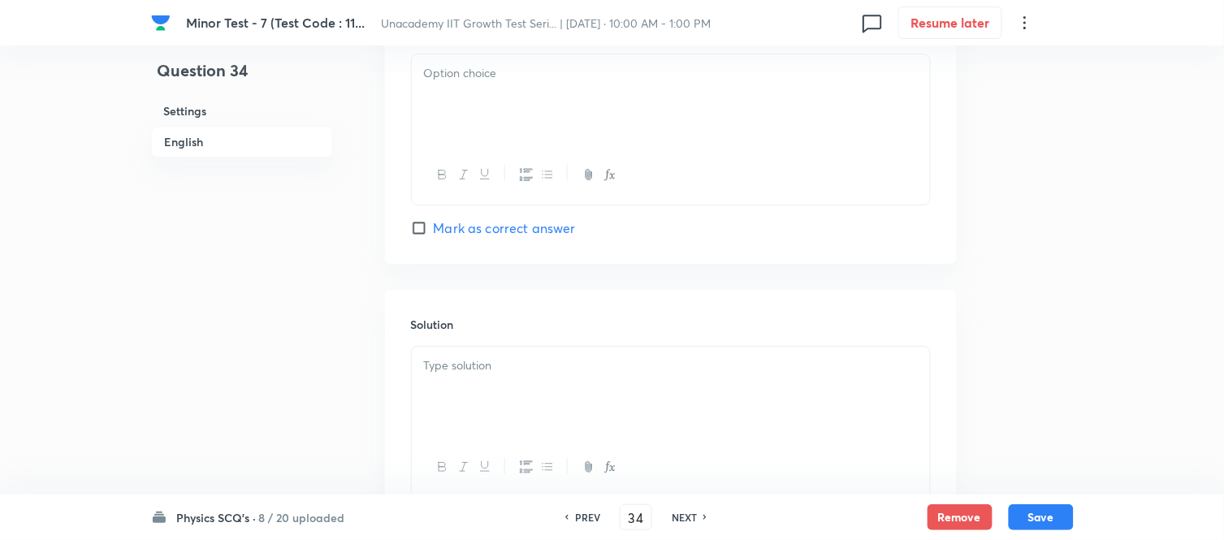
scroll to position [1534, 0]
click at [473, 127] on div at bounding box center [671, 99] width 518 height 91
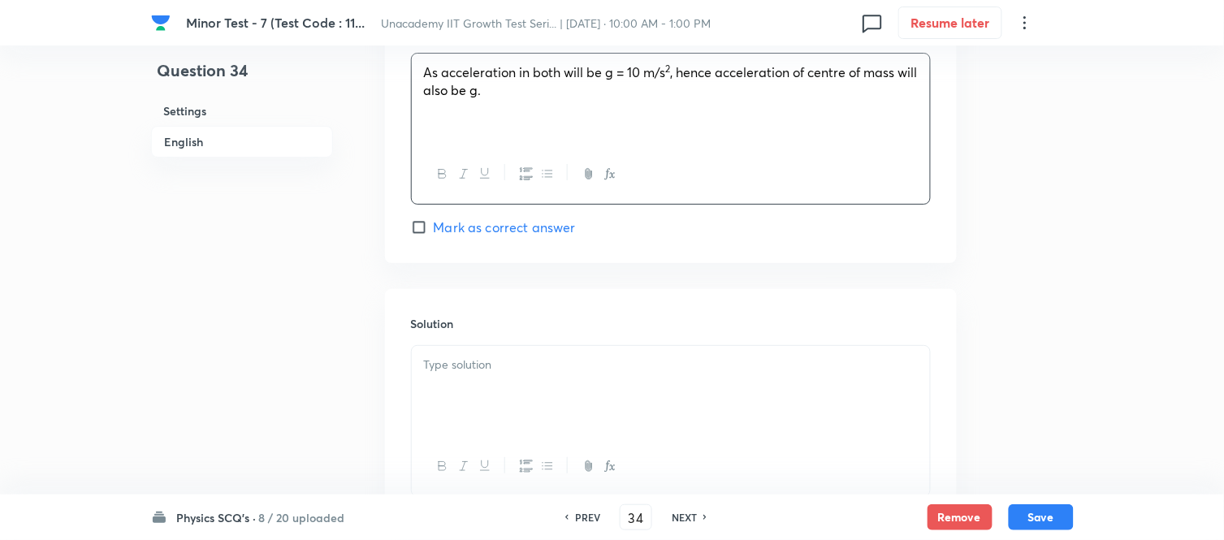
click at [517, 372] on p at bounding box center [671, 365] width 494 height 19
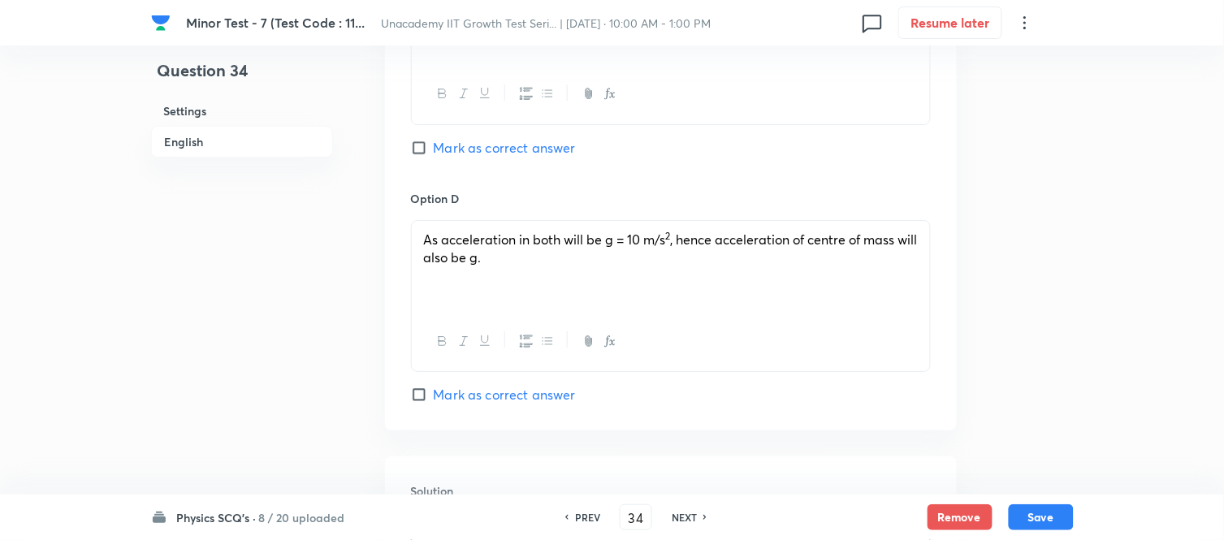
scroll to position [1354, 0]
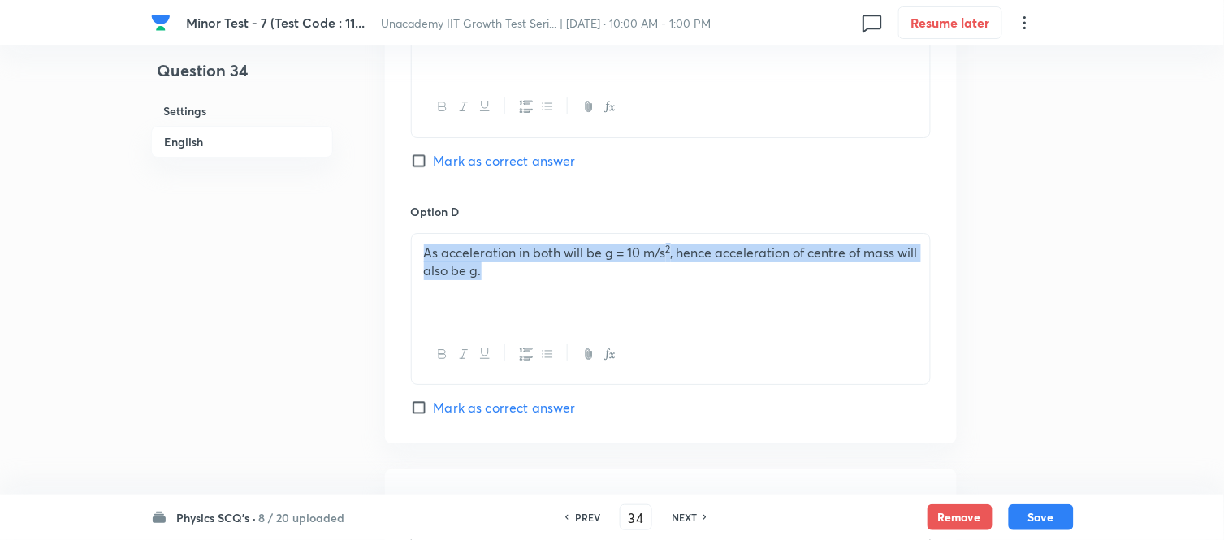
drag, startPoint x: 421, startPoint y: 254, endPoint x: 526, endPoint y: 274, distance: 107.4
click at [526, 274] on div "As acceleration in both will be g = 10 m/s 2 , hence acceleration of centre of …" at bounding box center [671, 279] width 518 height 91
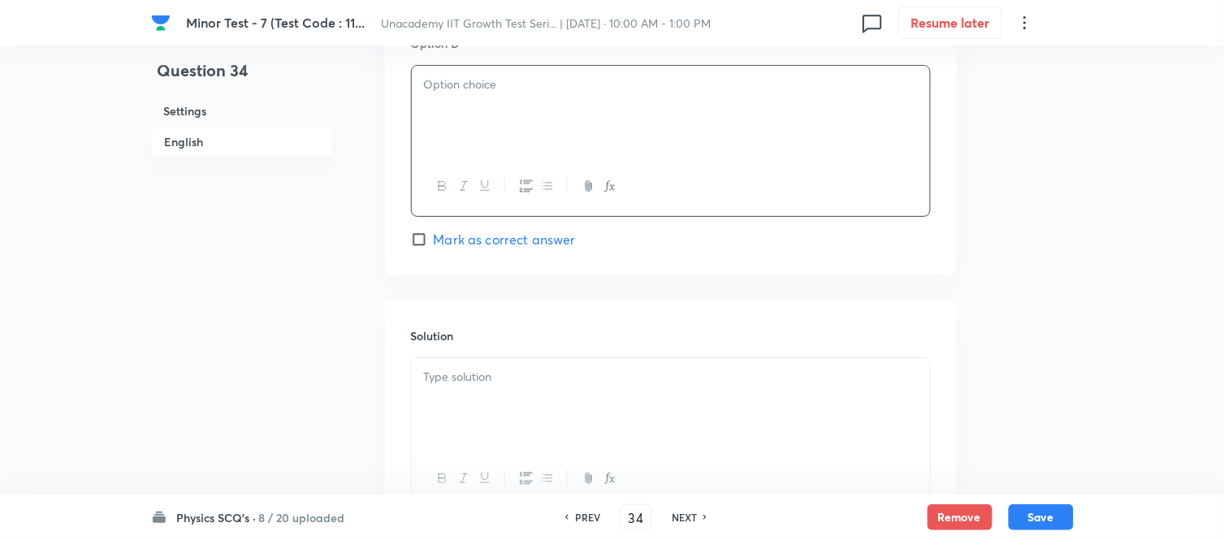
scroll to position [1662, 0]
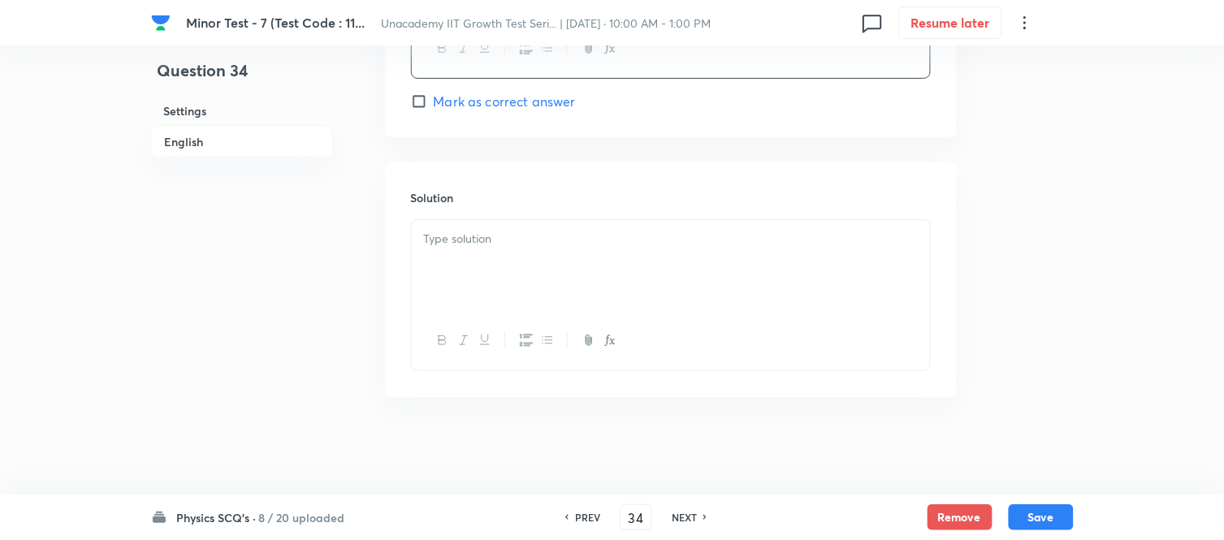
click at [467, 276] on div at bounding box center [671, 265] width 518 height 91
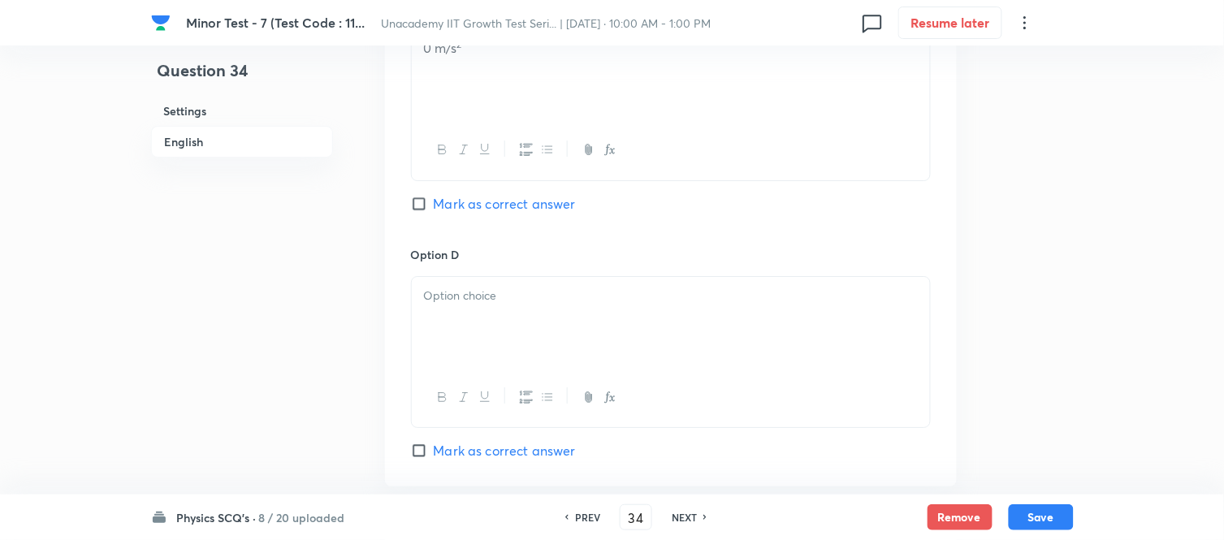
scroll to position [1302, 0]
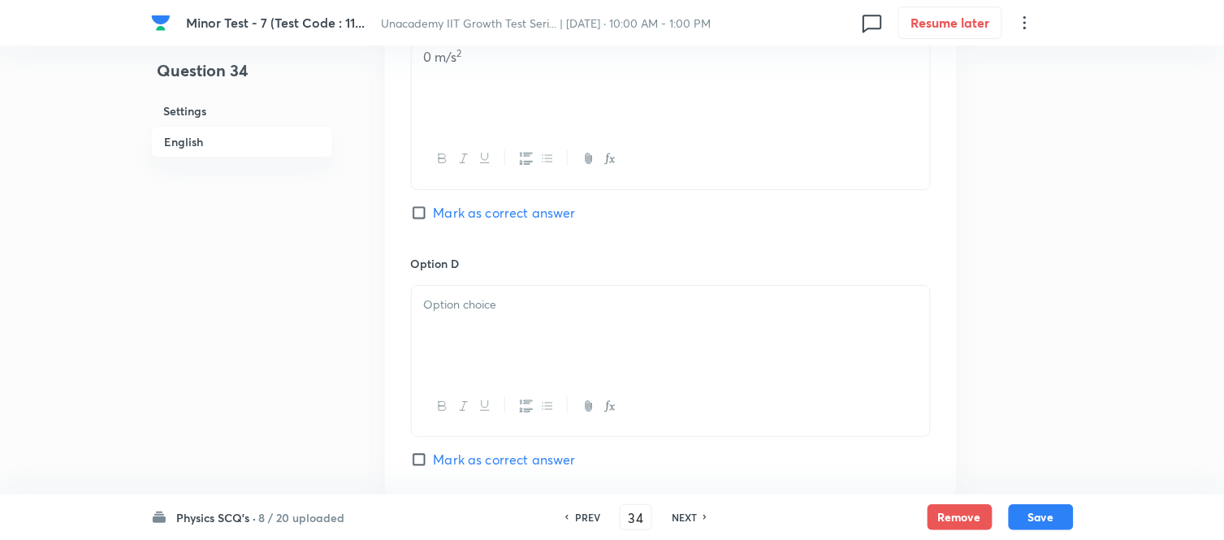
click at [466, 312] on p at bounding box center [671, 305] width 494 height 19
click at [531, 342] on div at bounding box center [671, 331] width 518 height 91
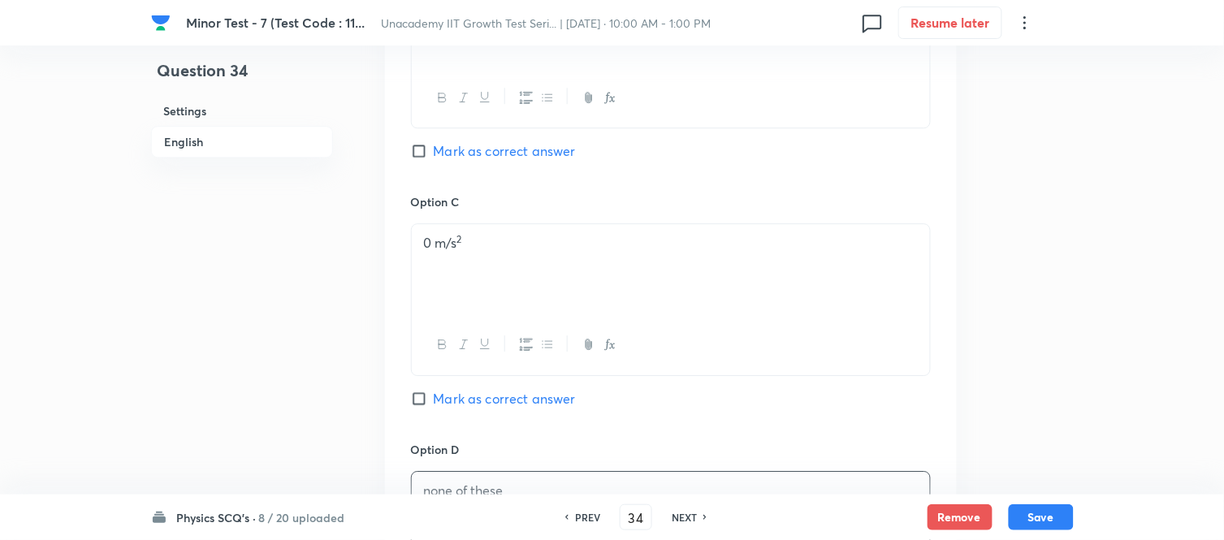
scroll to position [1121, 0]
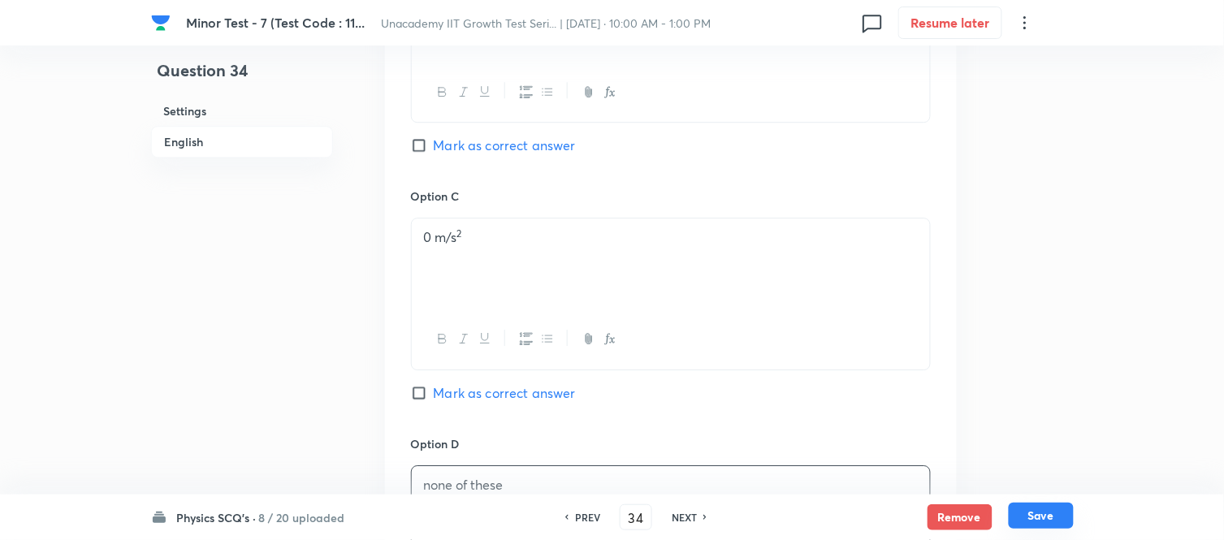
click at [1020, 486] on button "Save" at bounding box center [1041, 516] width 65 height 26
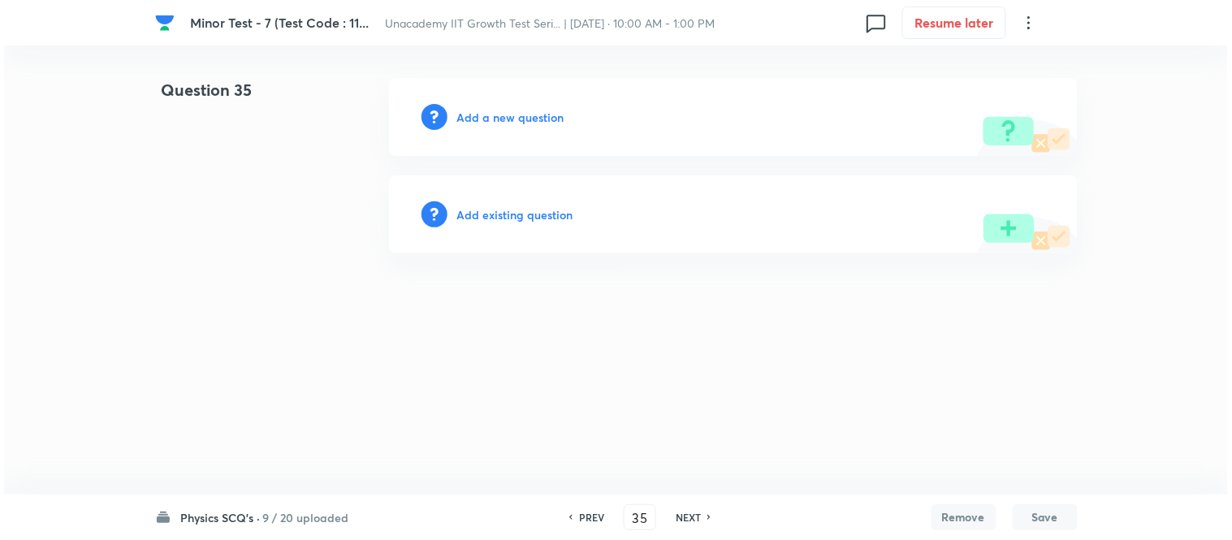
scroll to position [0, 0]
click at [496, 119] on h6 "Add a new question" at bounding box center [510, 117] width 107 height 17
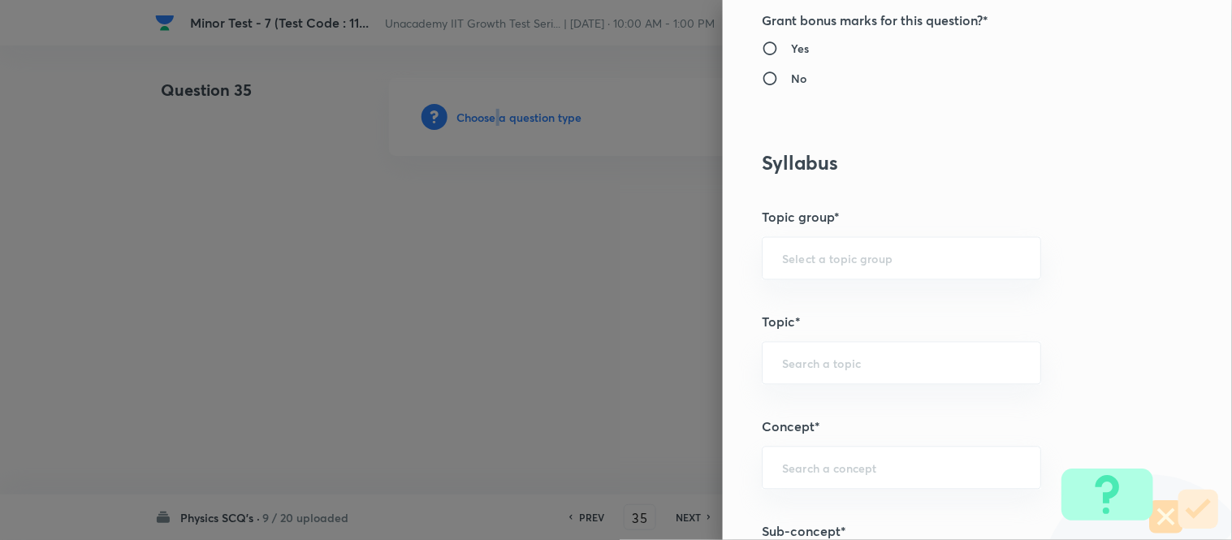
scroll to position [812, 0]
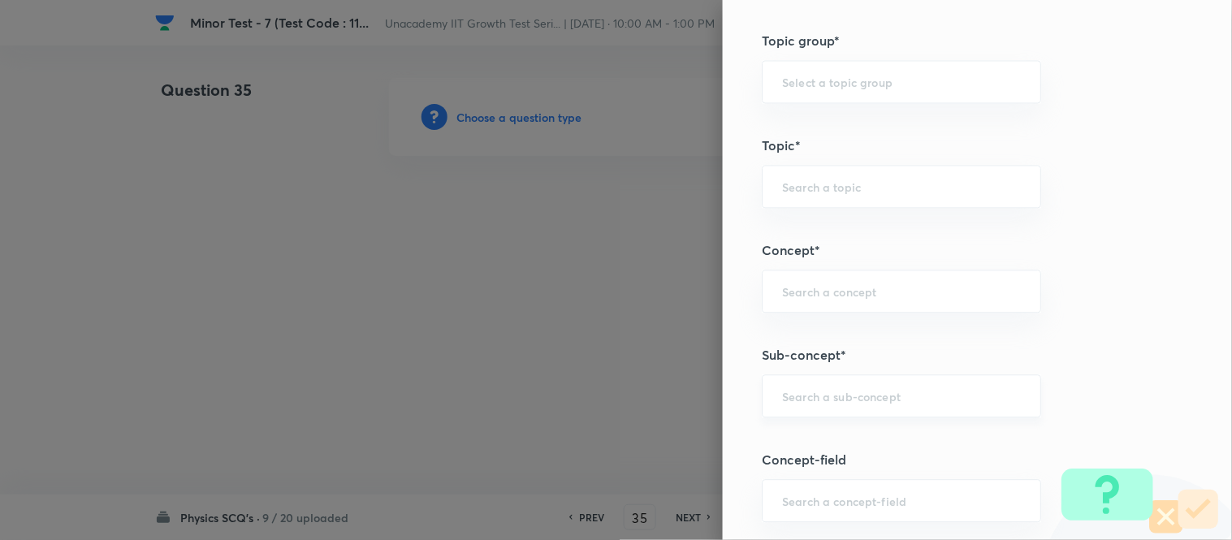
click at [796, 404] on input "text" at bounding box center [901, 395] width 239 height 15
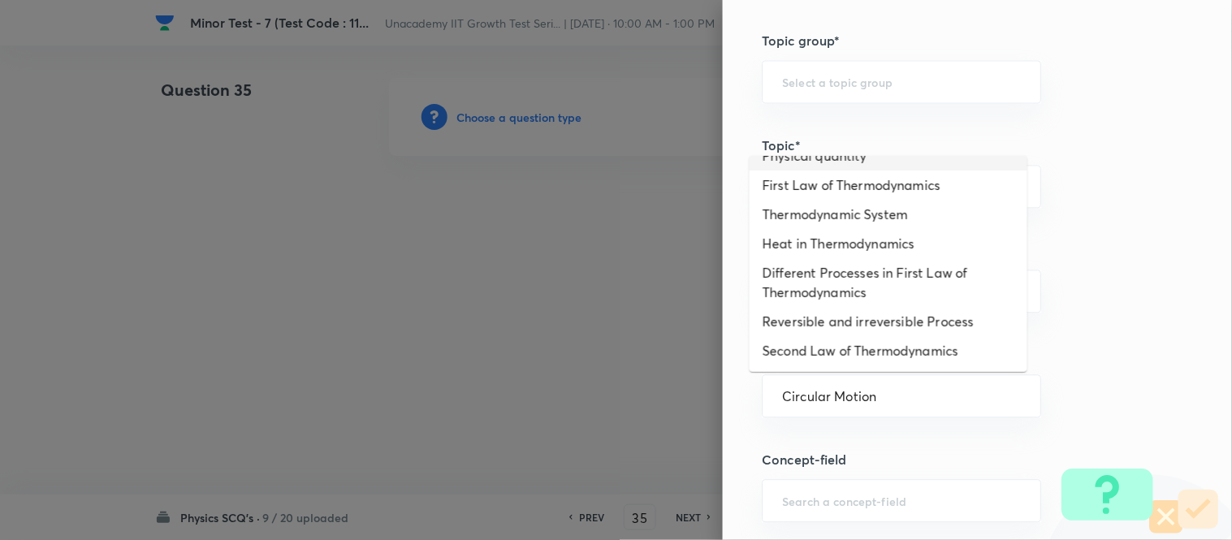
scroll to position [1258, 0]
click at [866, 405] on div "Circular Motion ​" at bounding box center [901, 396] width 279 height 43
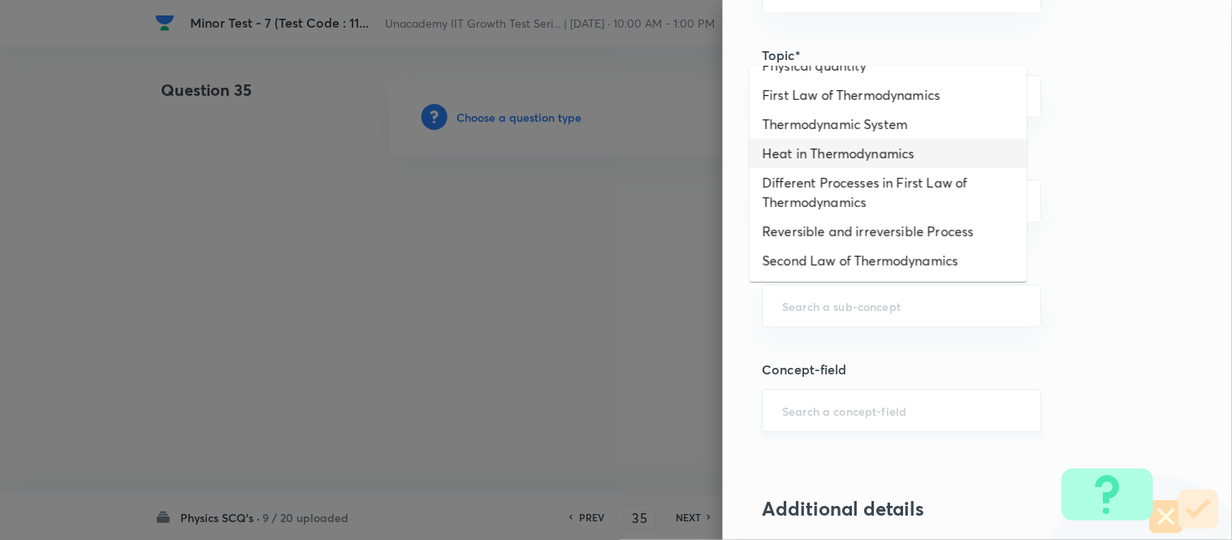
scroll to position [0, 0]
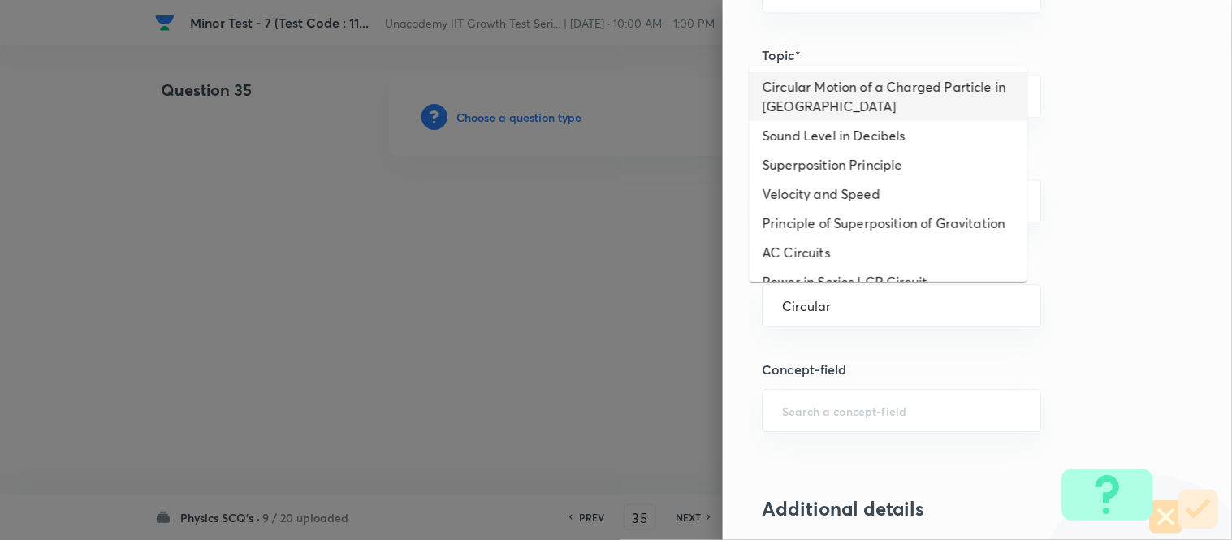
click at [826, 99] on li "Circular Motion of a Charged Particle in Electric Field" at bounding box center [889, 96] width 278 height 49
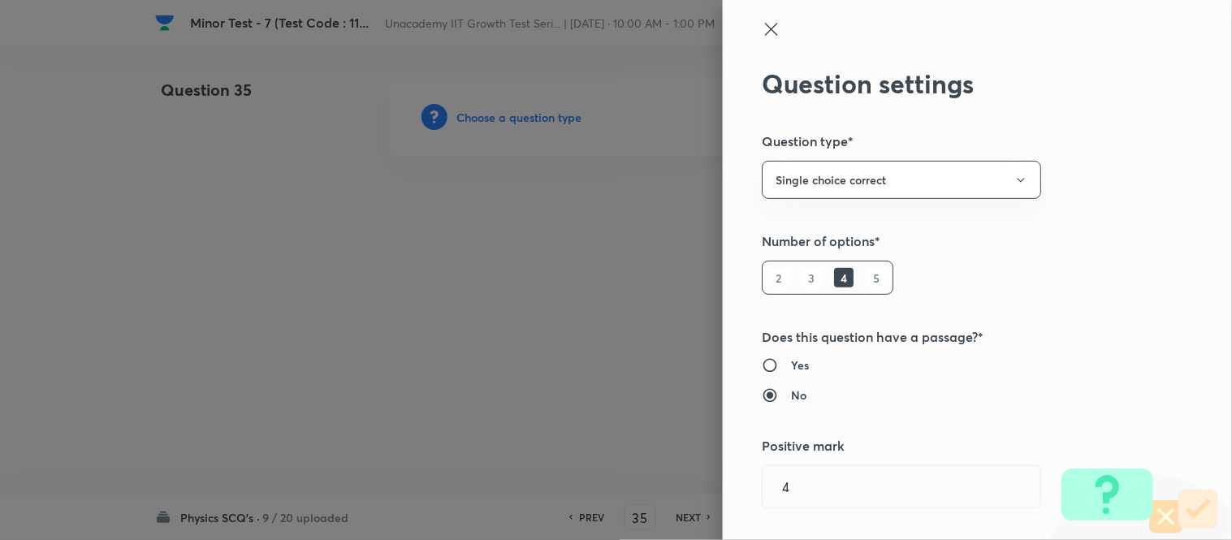
click at [765, 26] on icon at bounding box center [771, 29] width 12 height 12
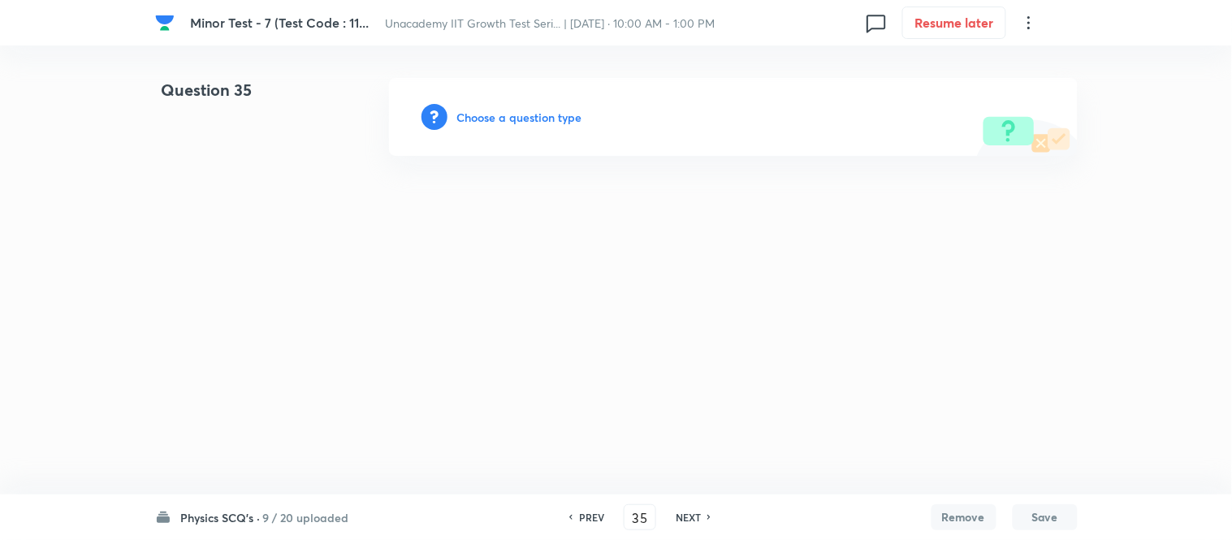
click at [496, 112] on h6 "Choose a question type" at bounding box center [519, 117] width 125 height 17
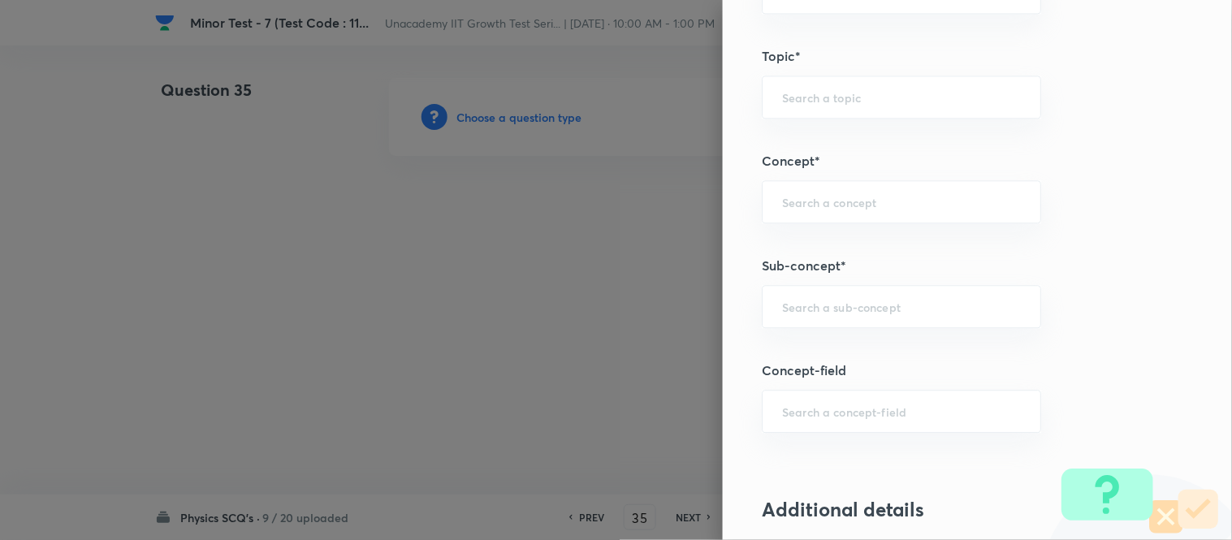
scroll to position [903, 0]
click at [792, 323] on div "​" at bounding box center [901, 305] width 279 height 43
click at [830, 312] on input "Centre of mass" at bounding box center [901, 305] width 239 height 15
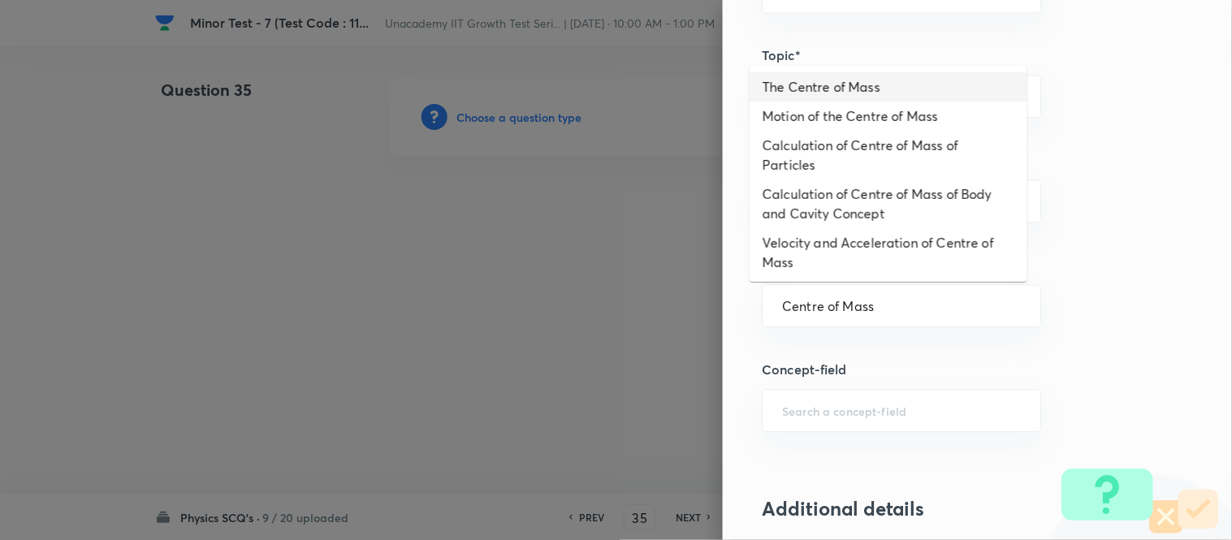
click at [830, 81] on li "The Centre of Mass" at bounding box center [889, 86] width 278 height 29
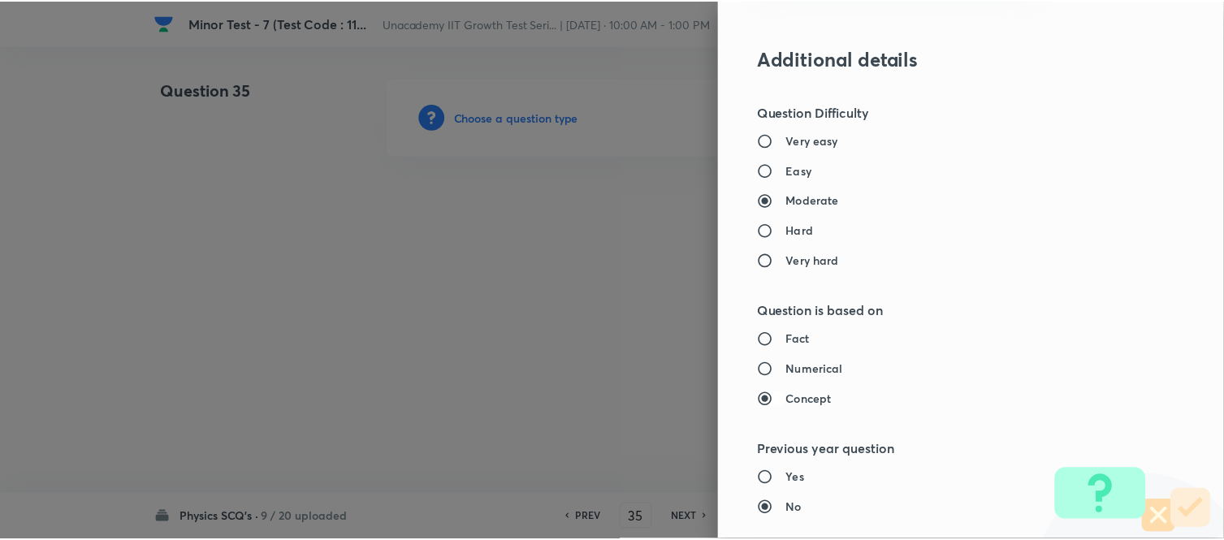
scroll to position [1783, 0]
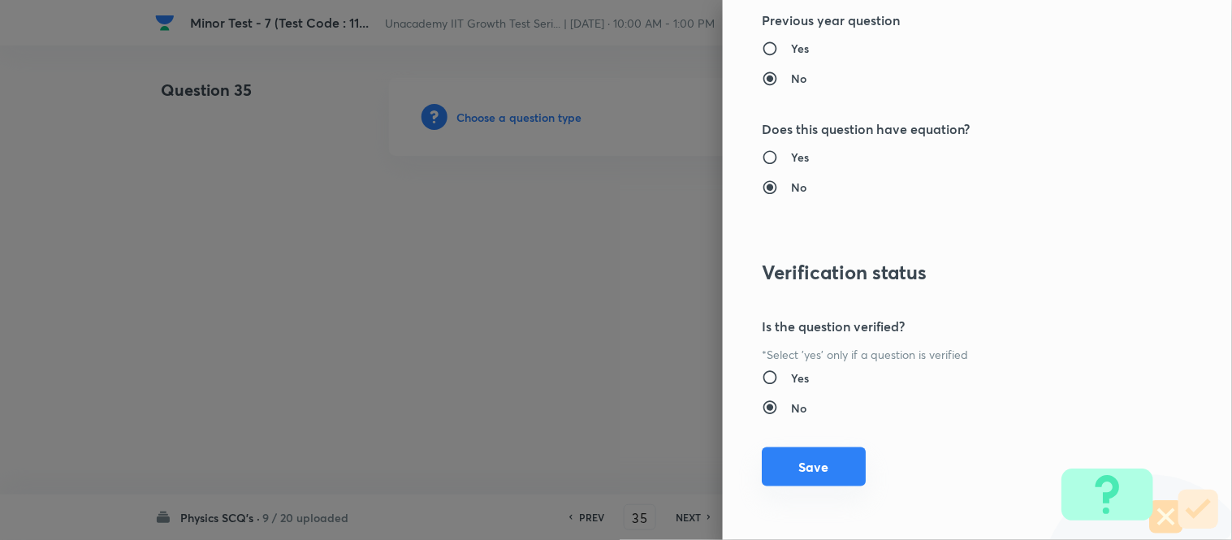
click at [780, 461] on button "Save" at bounding box center [814, 467] width 104 height 39
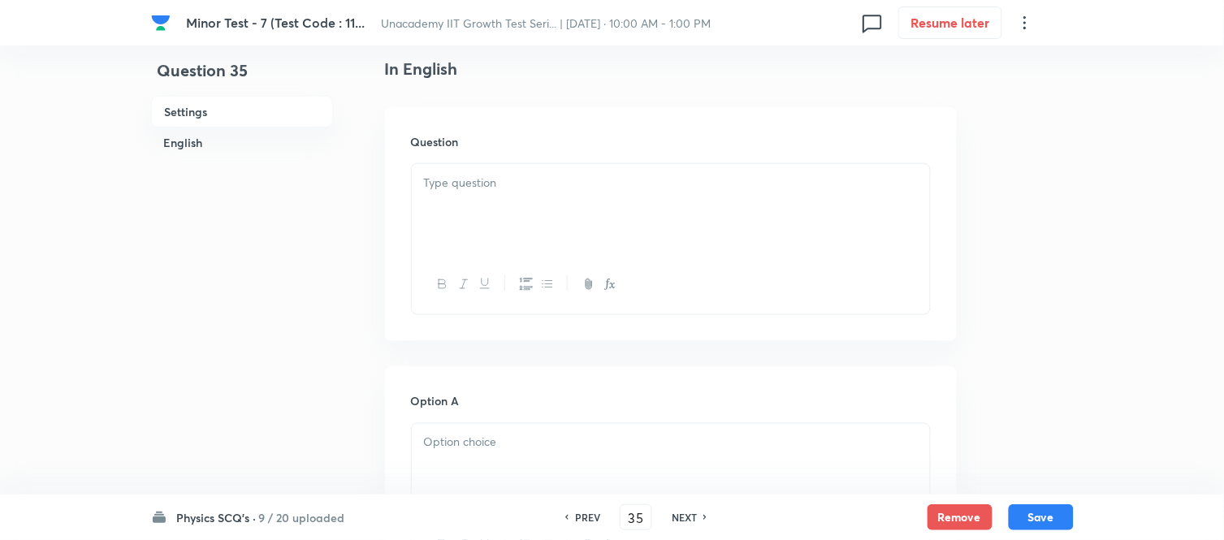
scroll to position [451, 0]
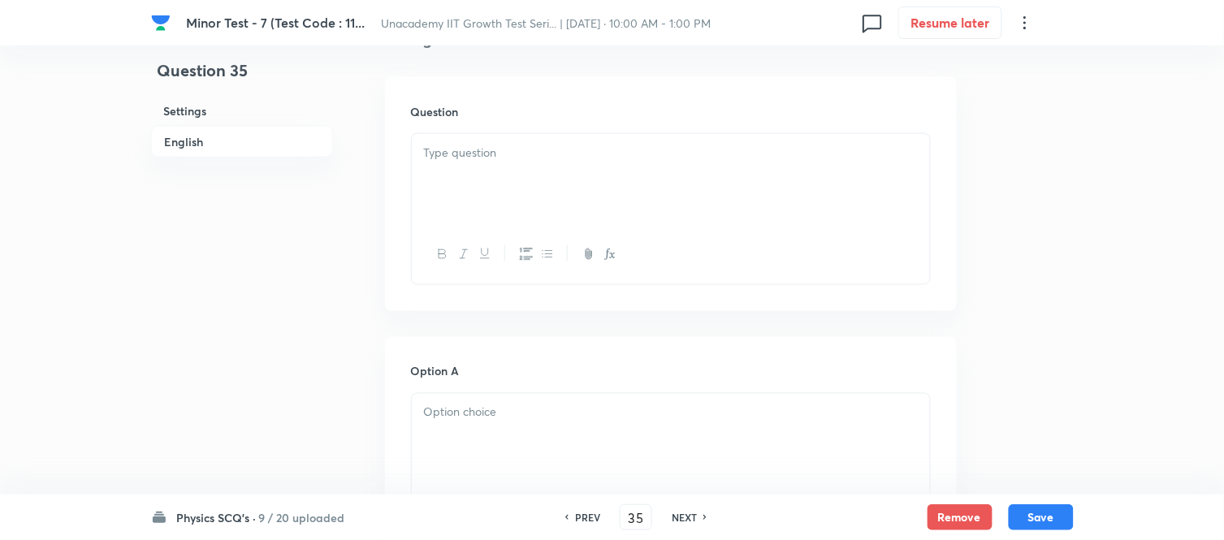
click at [458, 180] on div at bounding box center [671, 179] width 518 height 91
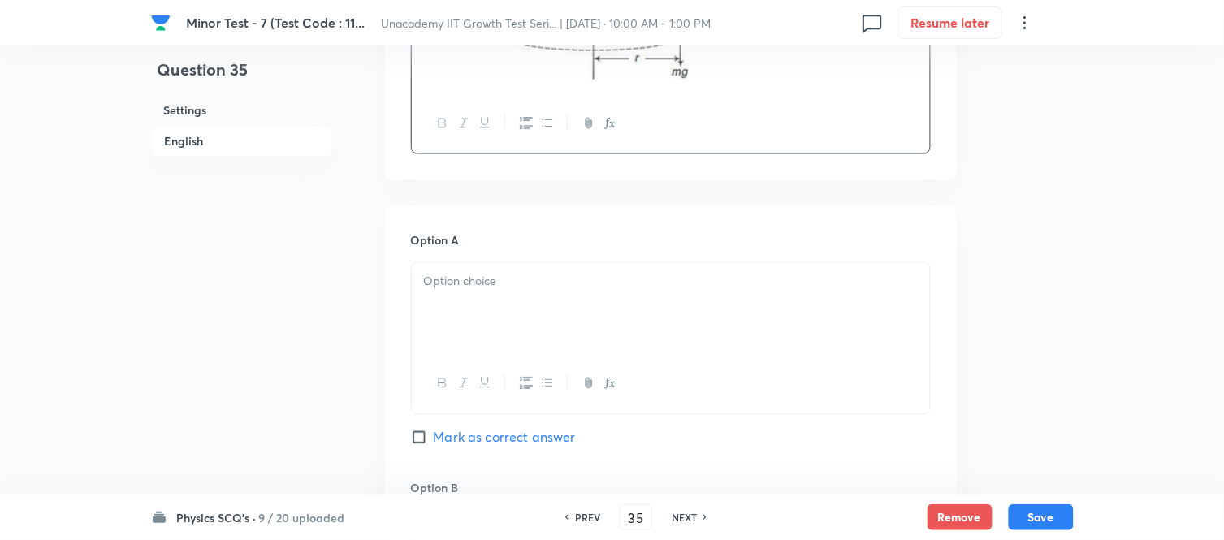
scroll to position [721, 0]
click at [487, 288] on p at bounding box center [671, 281] width 494 height 19
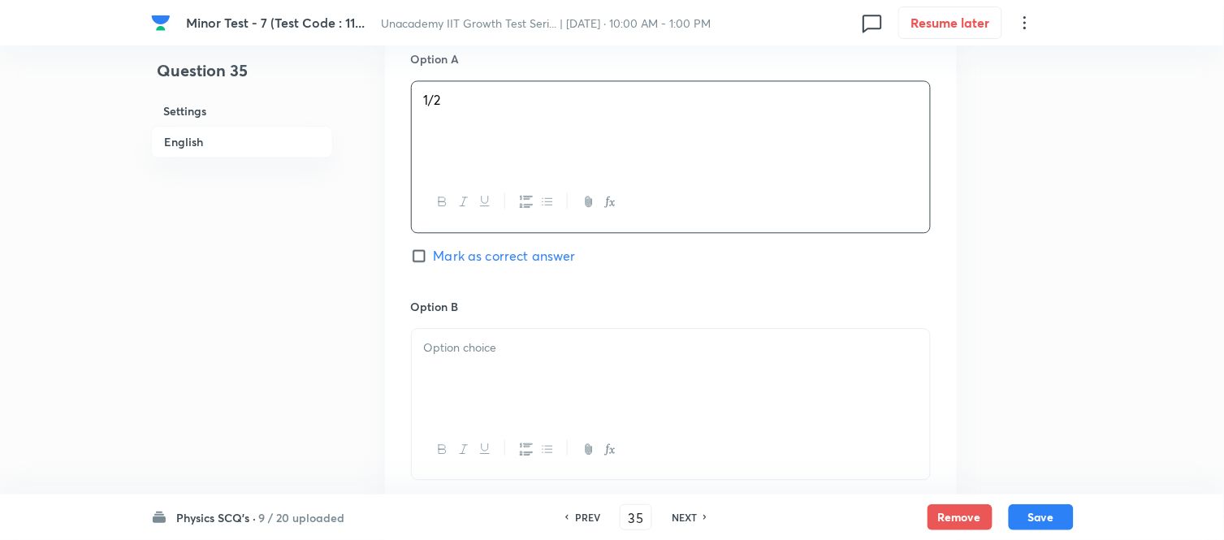
click at [483, 344] on p at bounding box center [671, 348] width 494 height 19
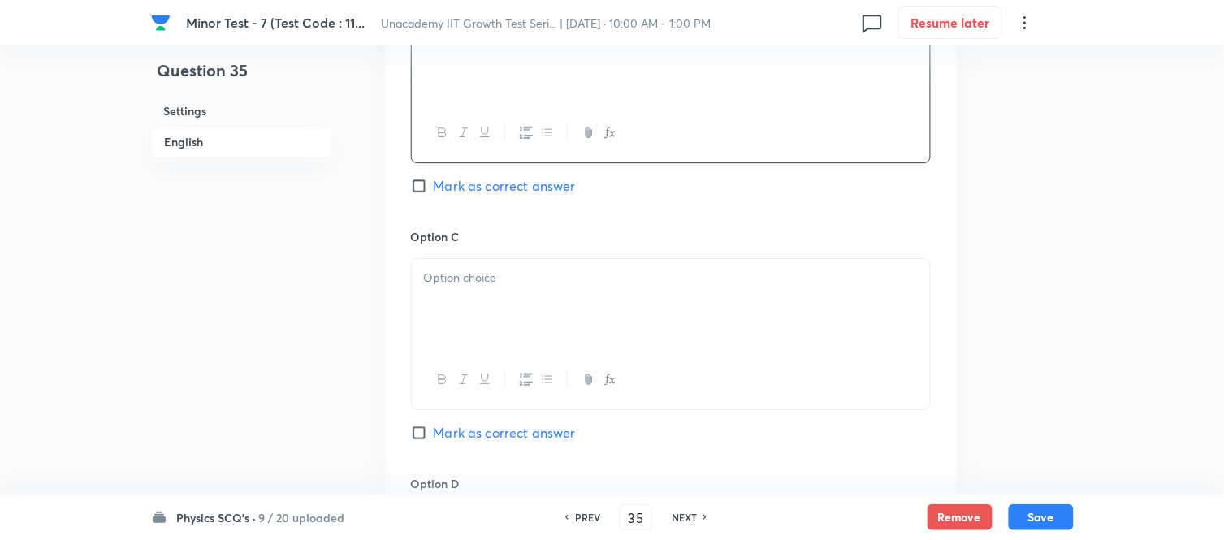
scroll to position [1263, 0]
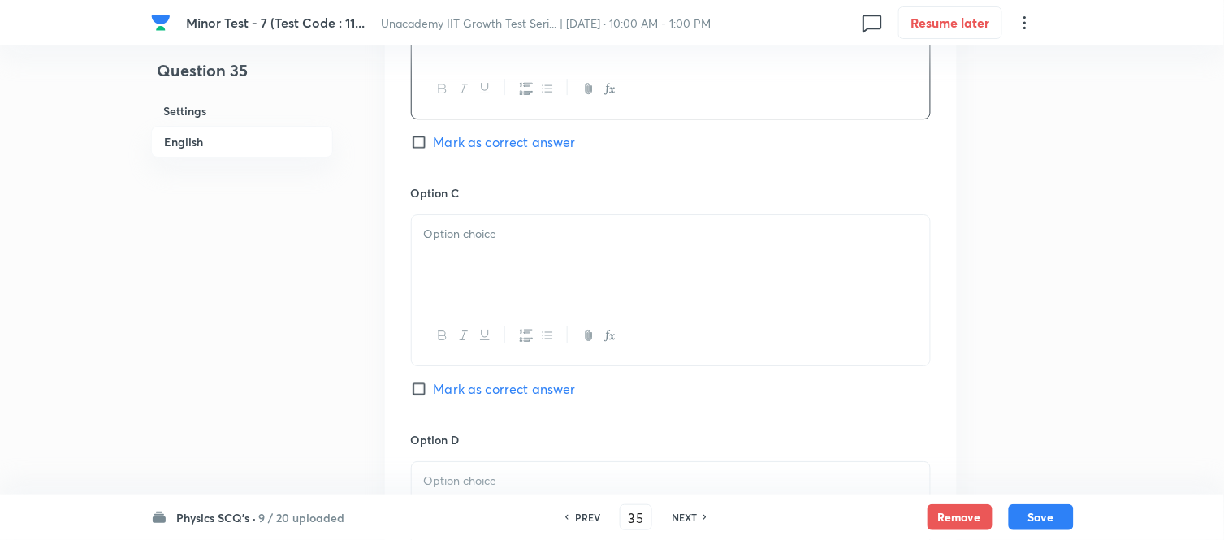
click at [487, 258] on div at bounding box center [671, 260] width 518 height 91
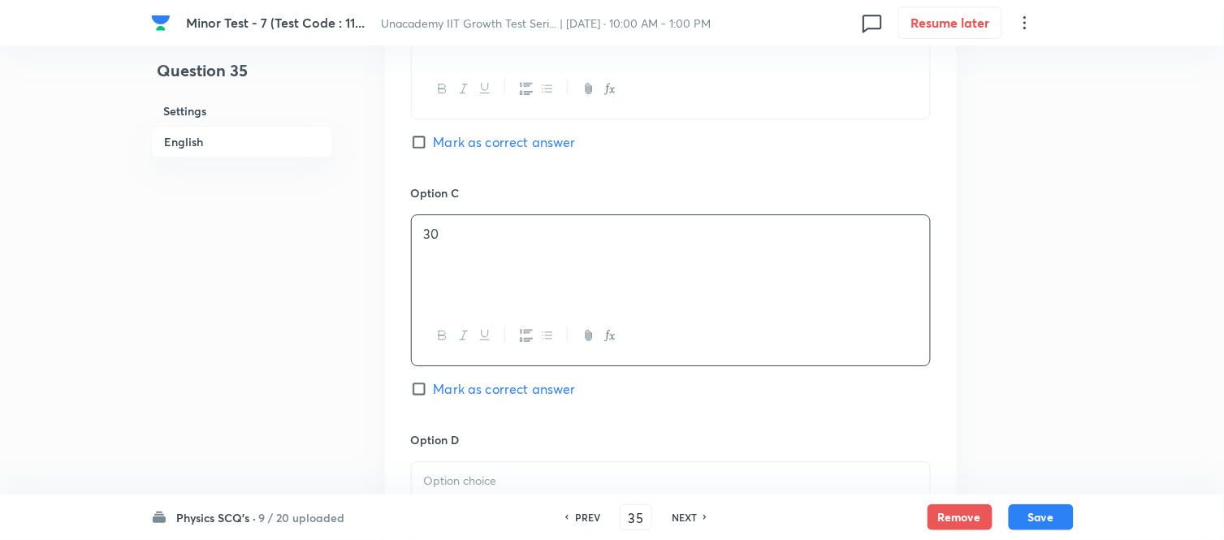
click at [494, 383] on span "Mark as correct answer" at bounding box center [505, 388] width 142 height 19
click at [434, 383] on input "Mark as correct answer" at bounding box center [422, 389] width 23 height 16
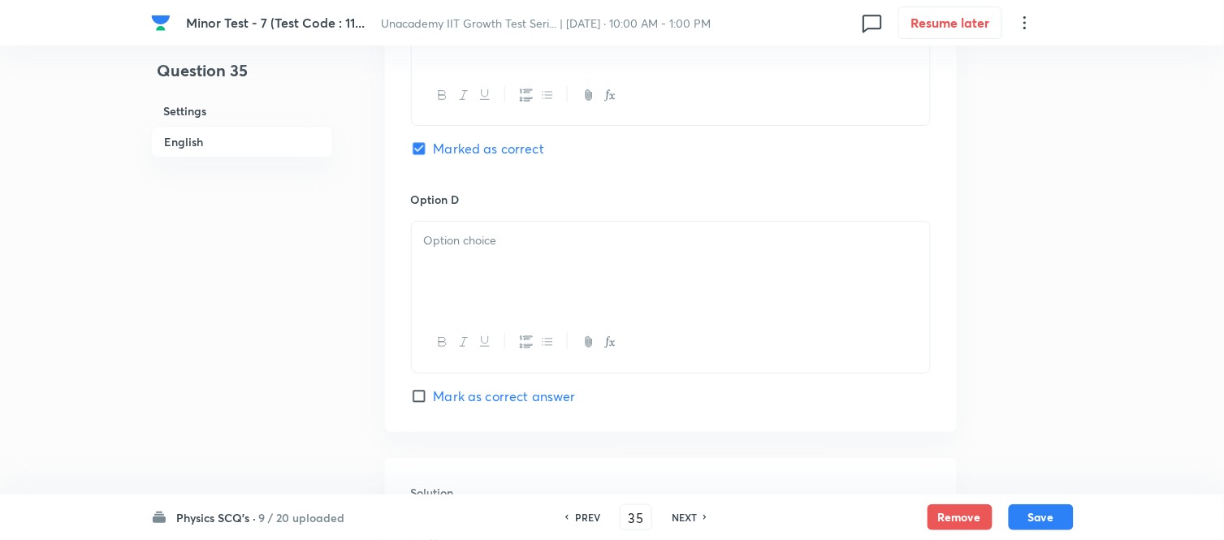
scroll to position [1534, 0]
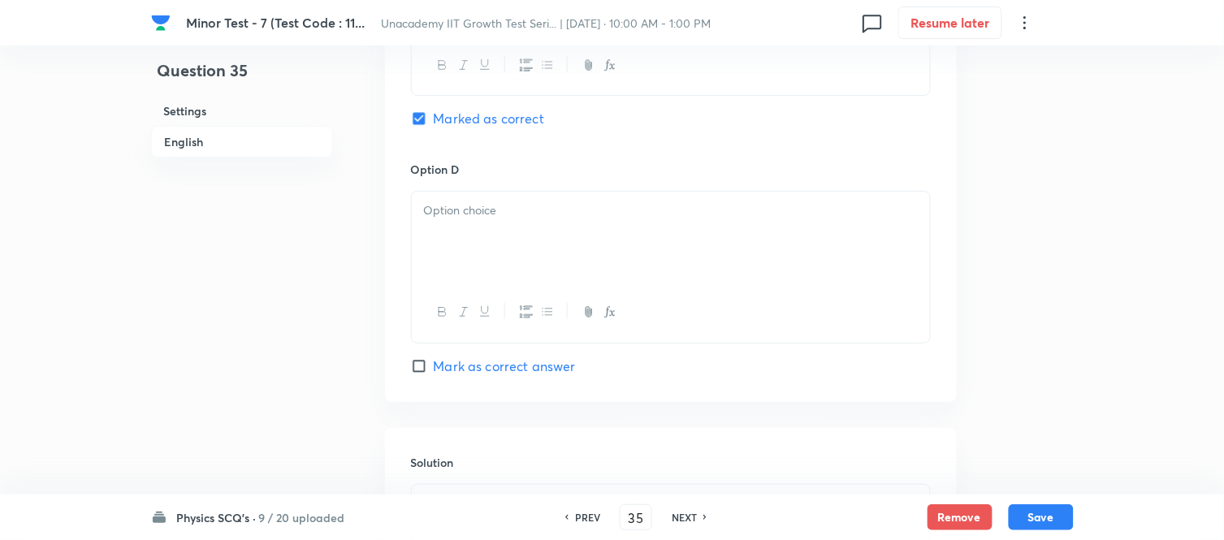
click at [488, 271] on div at bounding box center [671, 237] width 518 height 91
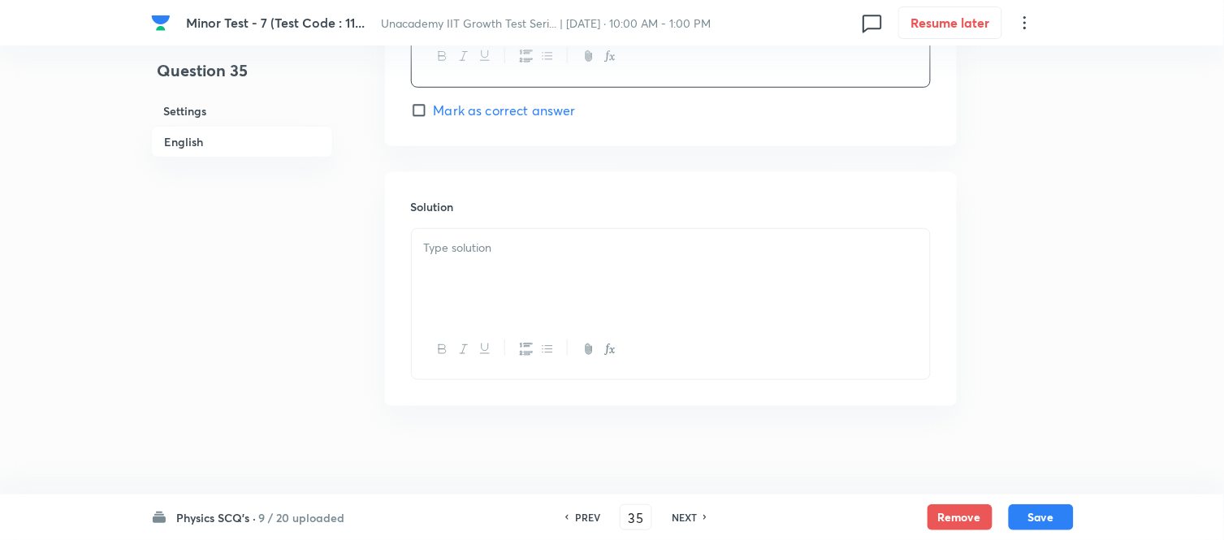
scroll to position [1801, 0]
click at [498, 270] on div at bounding box center [671, 265] width 518 height 91
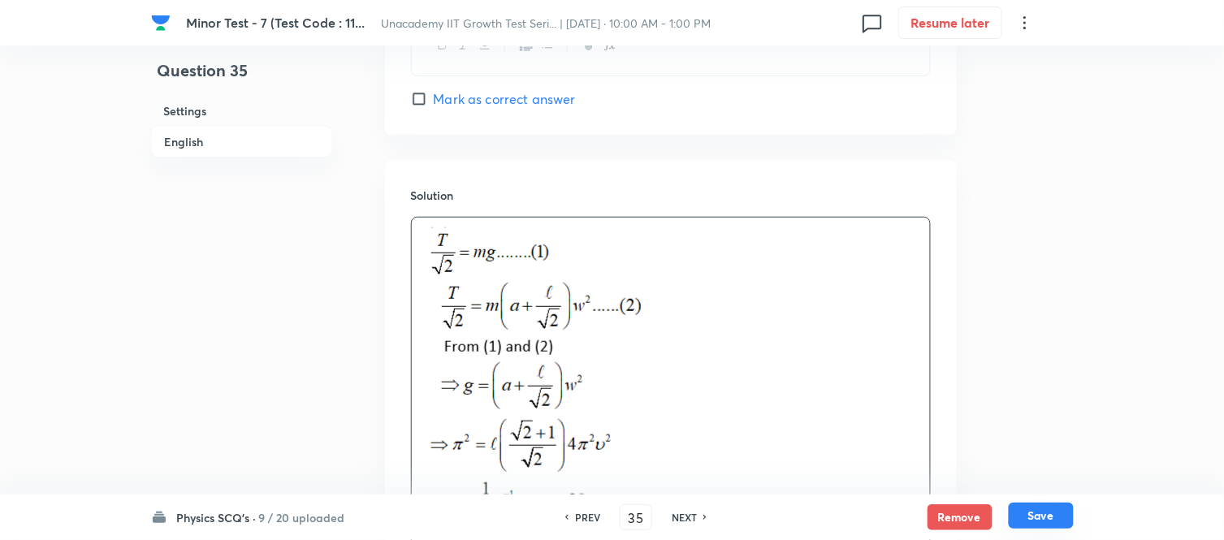
click at [1049, 486] on button "Save" at bounding box center [1041, 516] width 65 height 26
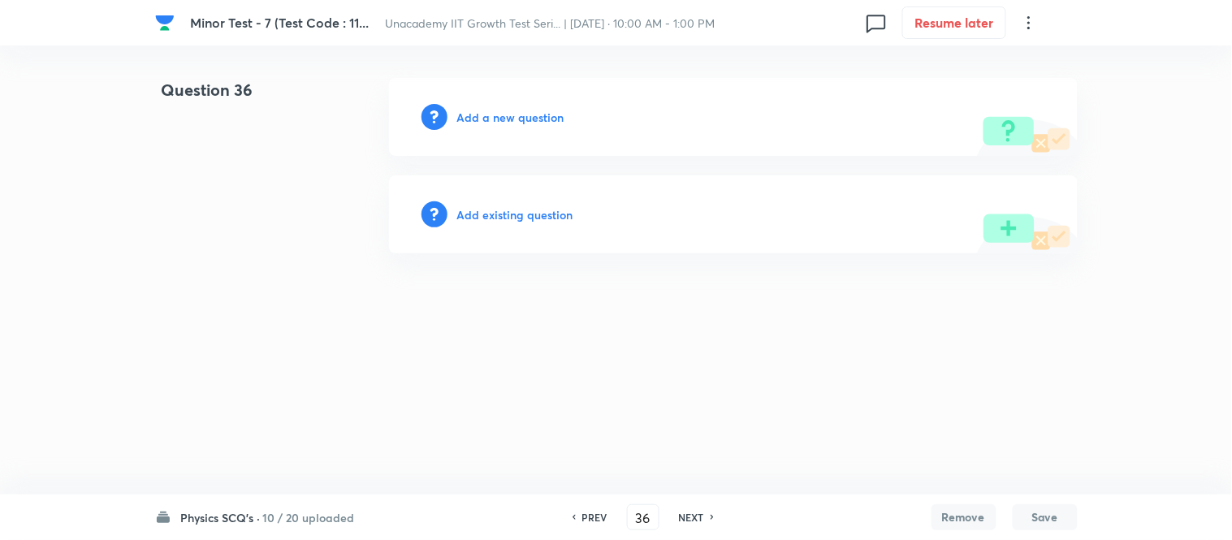
click at [515, 115] on h6 "Add a new question" at bounding box center [510, 117] width 107 height 17
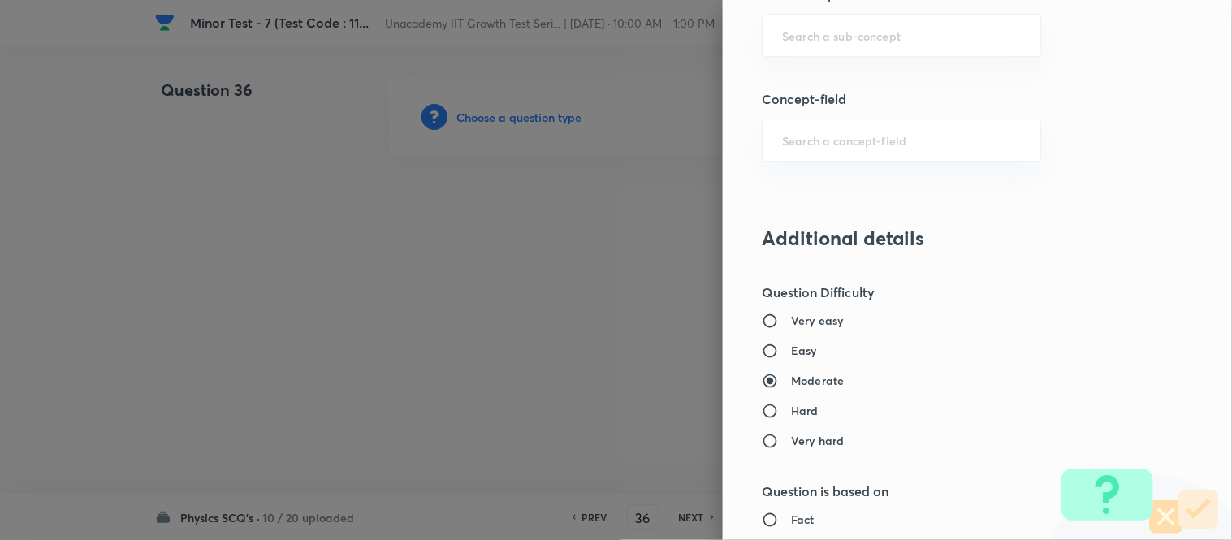
scroll to position [993, 0]
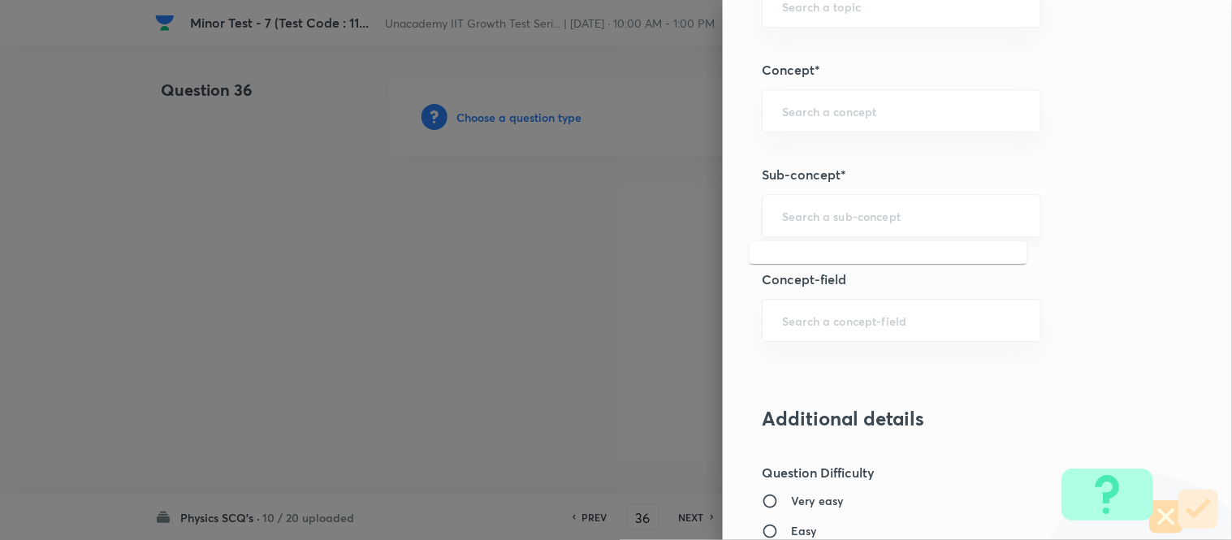
click at [800, 207] on div "​" at bounding box center [901, 215] width 279 height 43
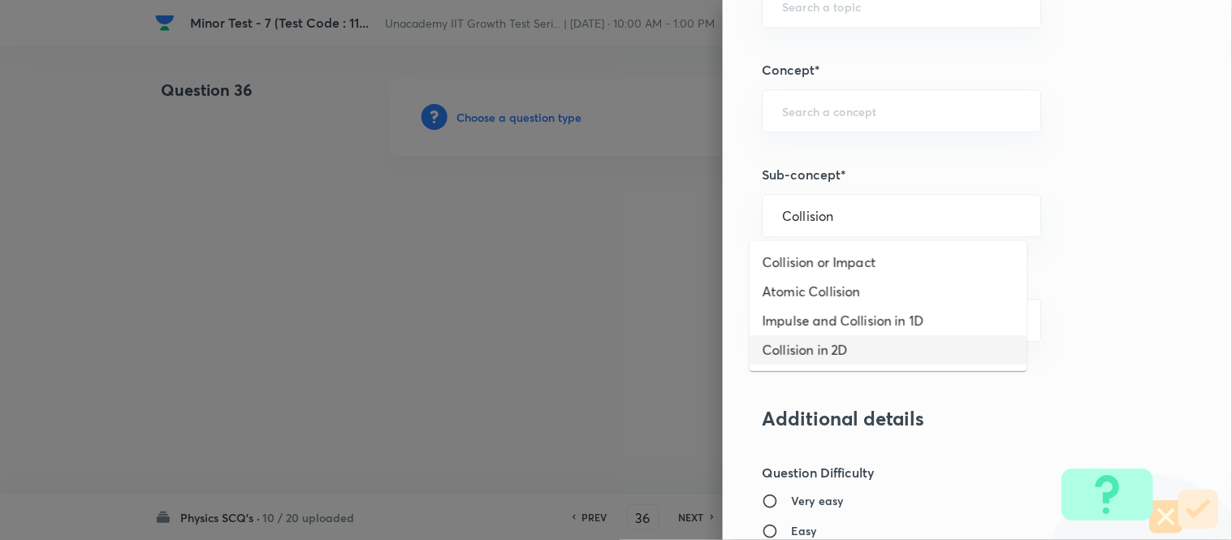
click at [764, 345] on li "Collision in 2D" at bounding box center [889, 350] width 278 height 29
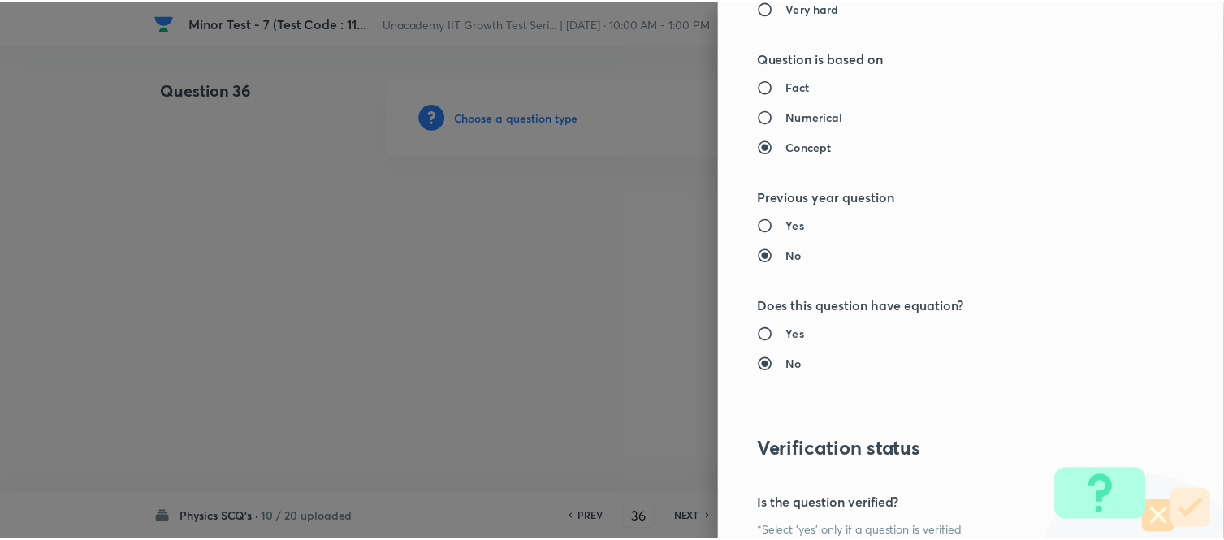
scroll to position [1783, 0]
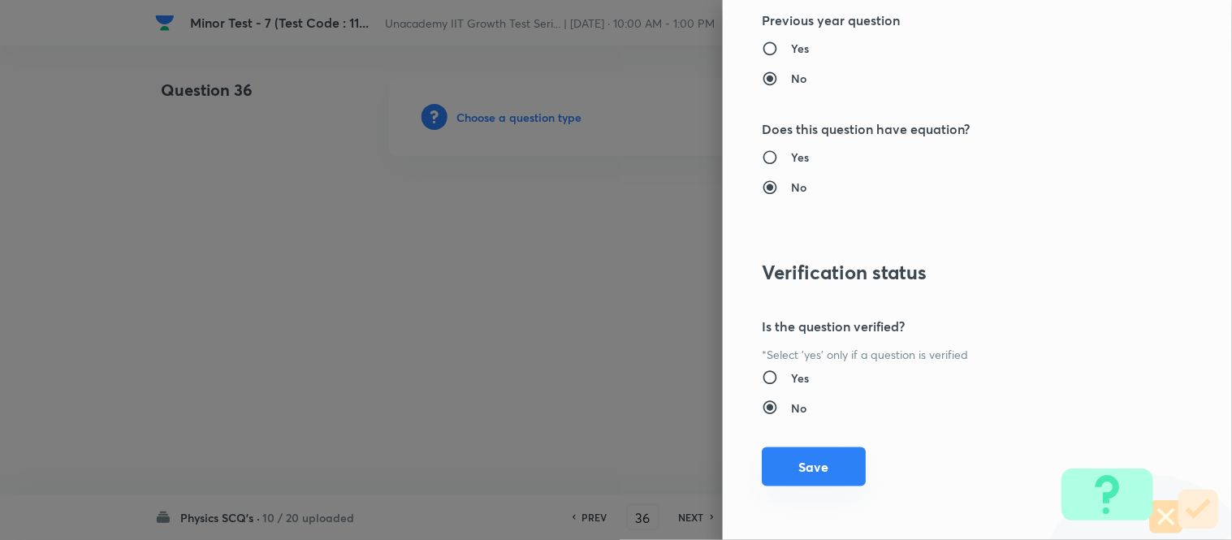
click at [803, 465] on button "Save" at bounding box center [814, 467] width 104 height 39
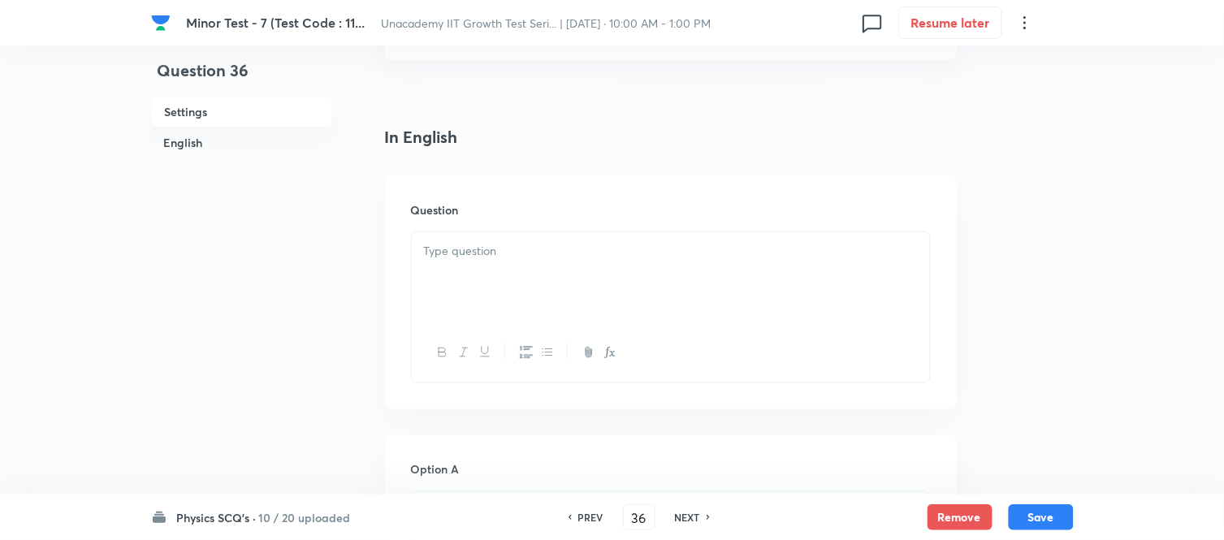
scroll to position [361, 0]
click at [480, 289] on div at bounding box center [671, 269] width 518 height 91
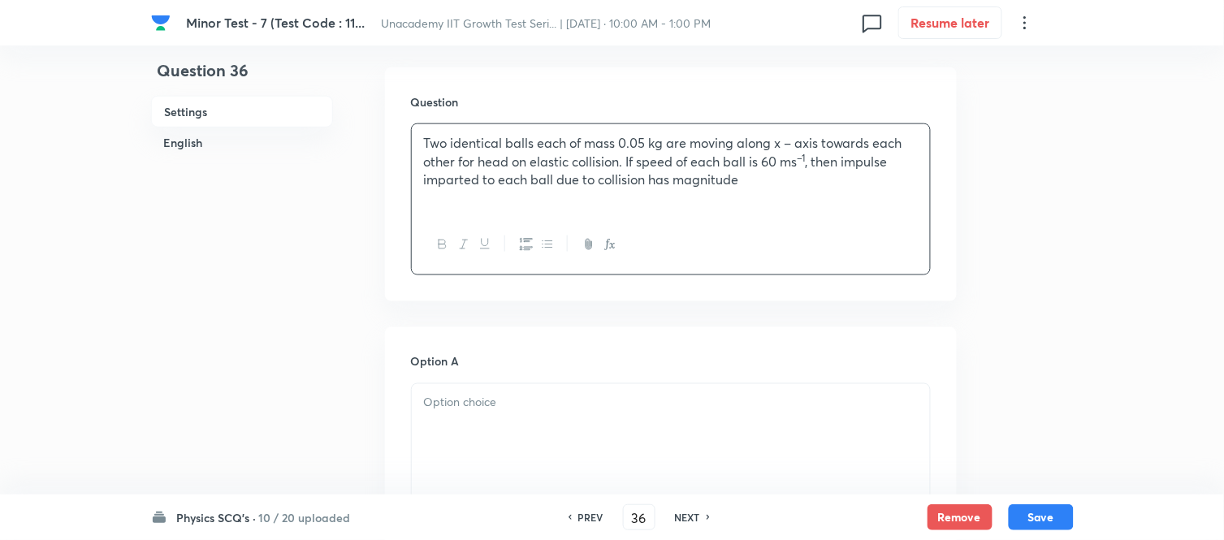
scroll to position [631, 0]
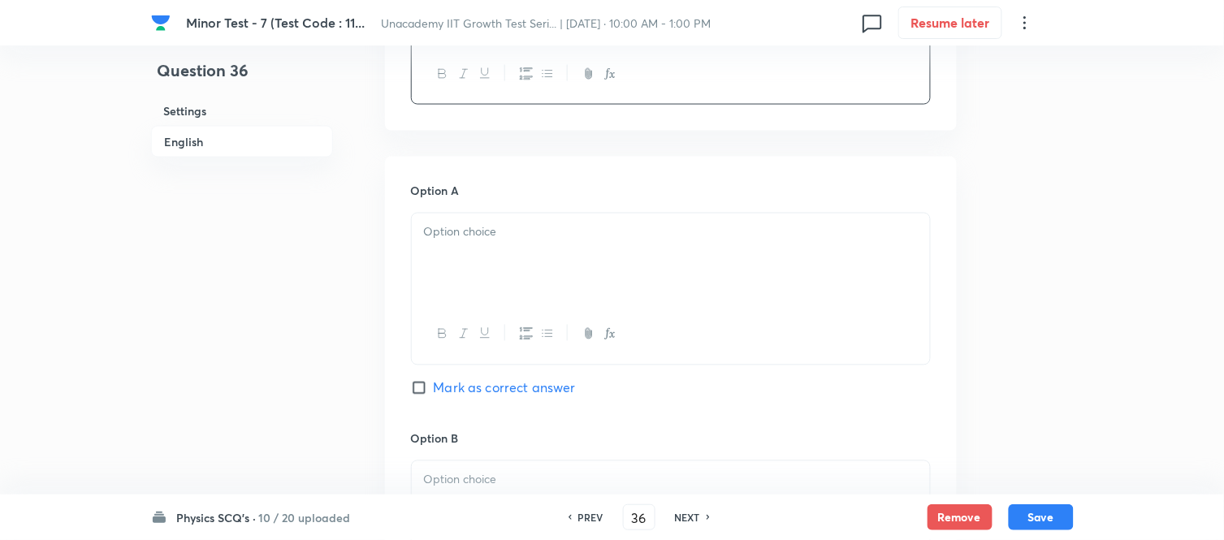
click at [467, 247] on div at bounding box center [671, 259] width 518 height 91
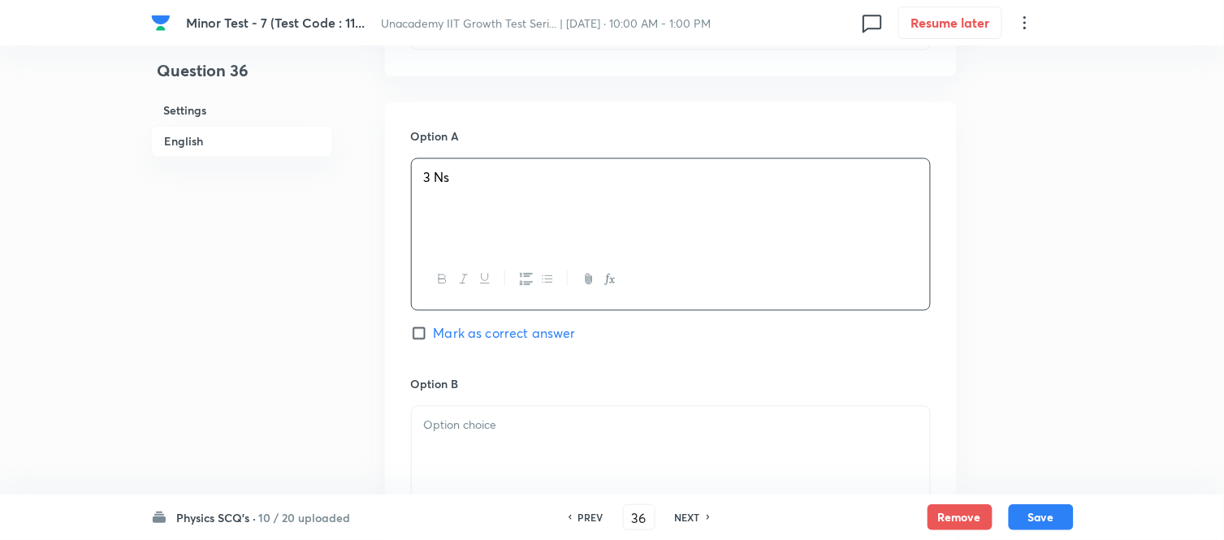
scroll to position [812, 0]
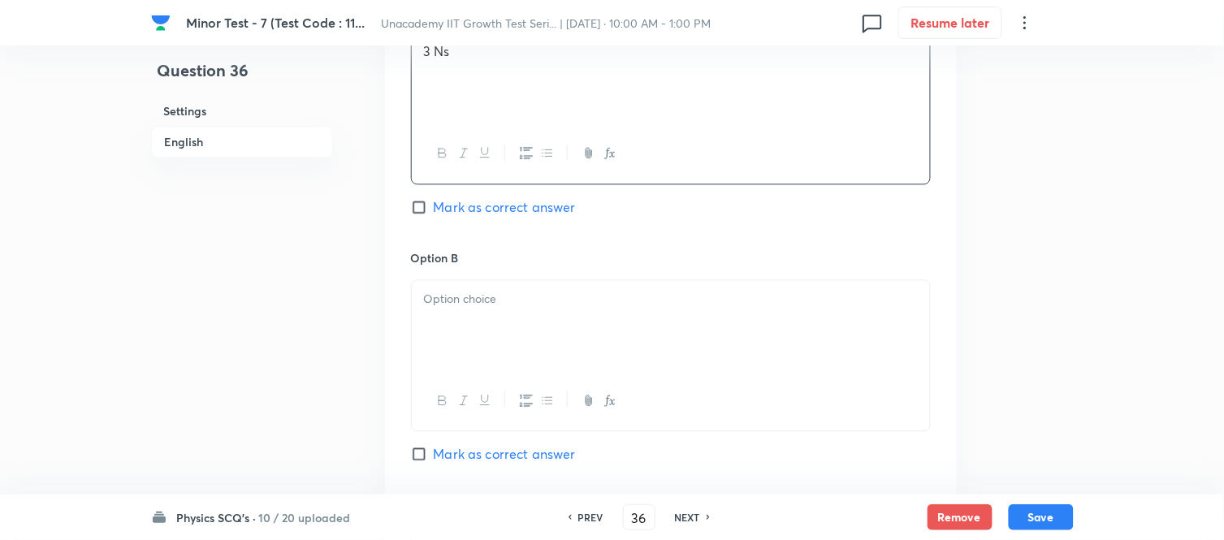
click at [504, 325] on div at bounding box center [671, 325] width 518 height 91
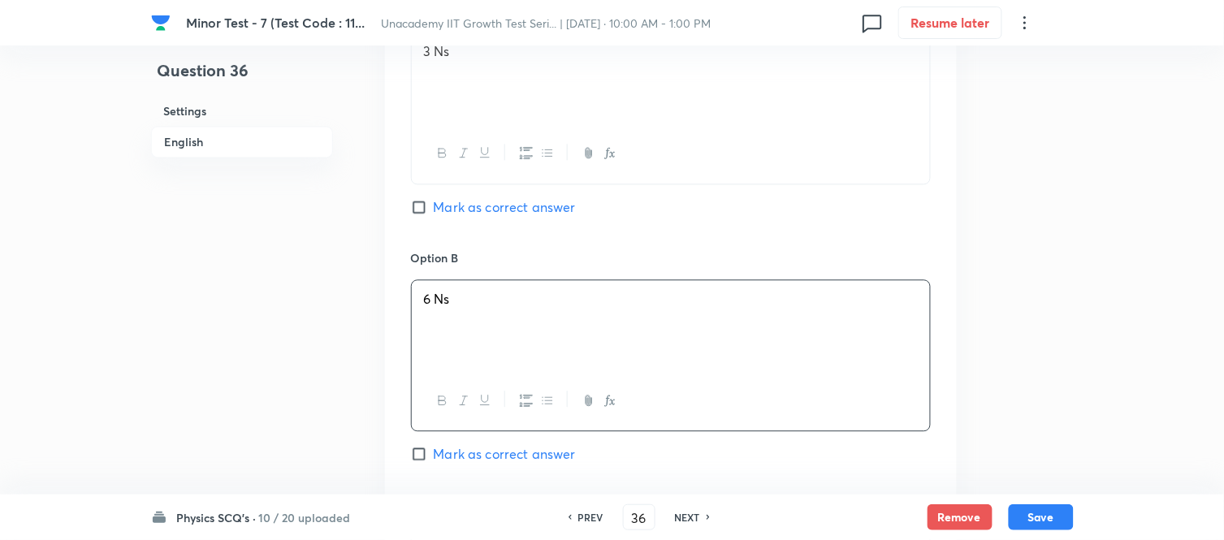
click at [433, 451] on input "Mark as correct answer" at bounding box center [422, 454] width 23 height 16
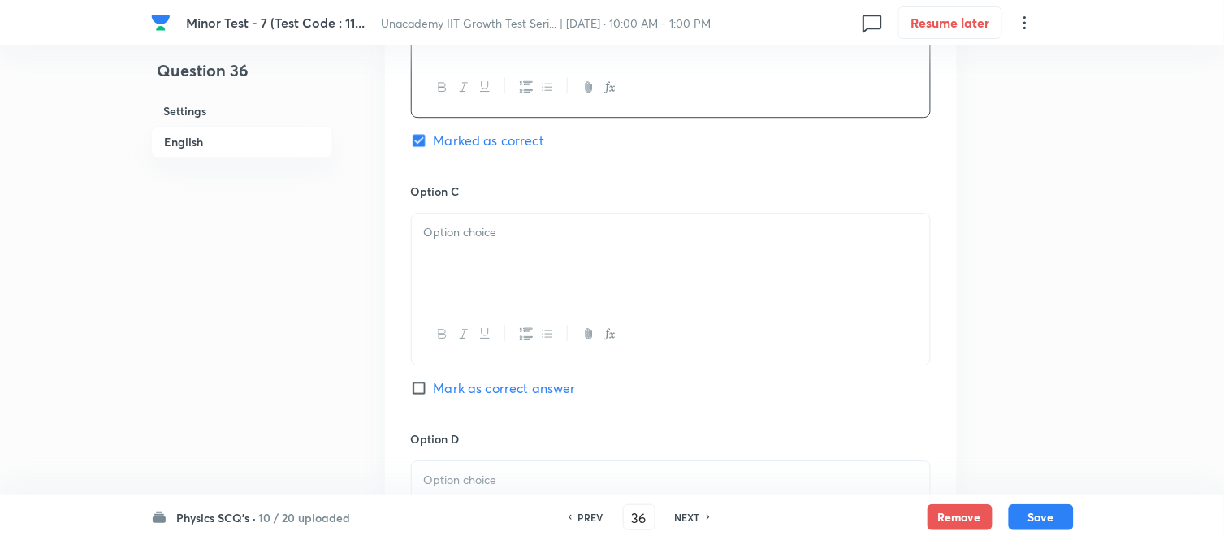
scroll to position [1173, 0]
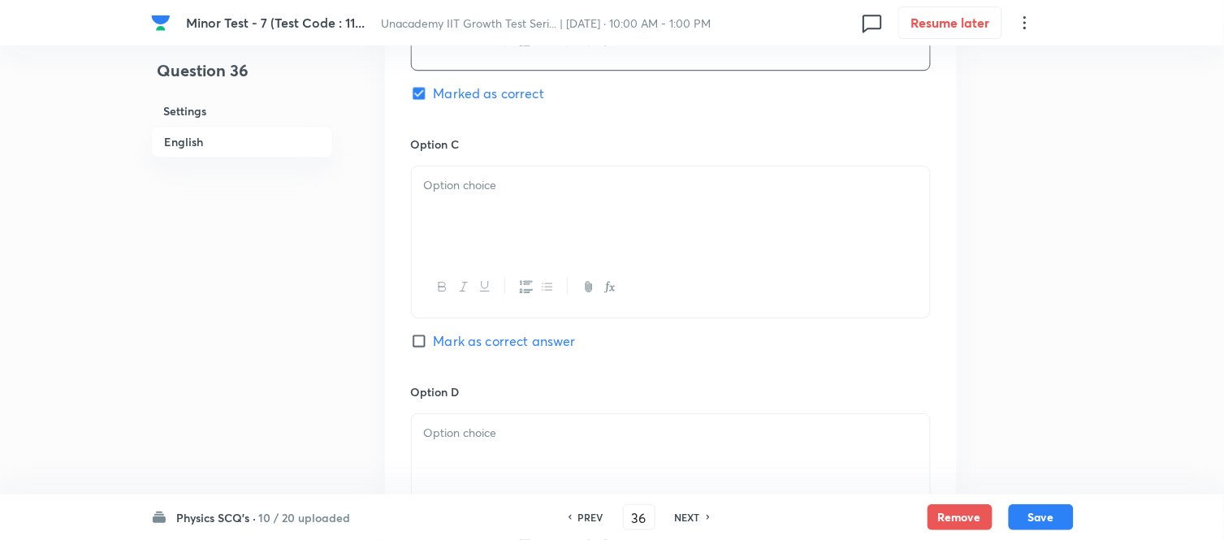
click at [463, 224] on div at bounding box center [671, 212] width 518 height 91
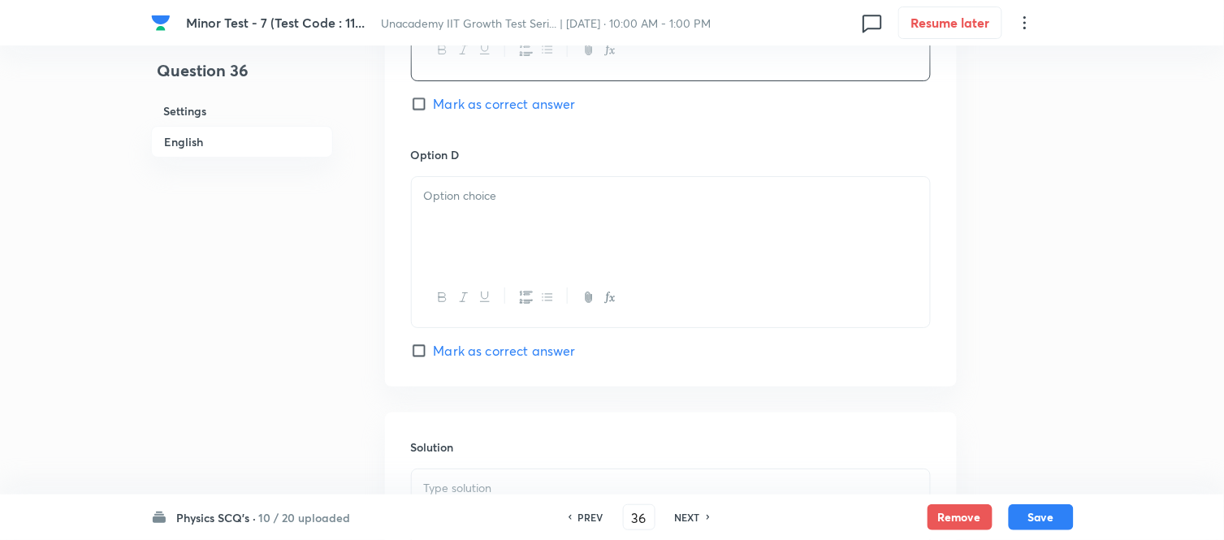
scroll to position [1444, 0]
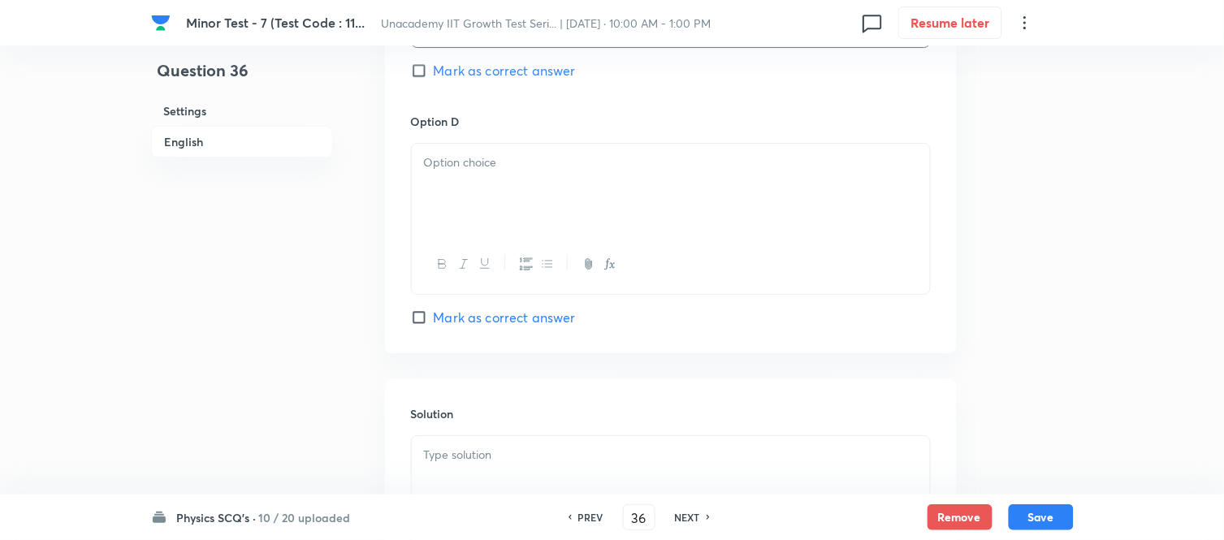
click at [498, 195] on div at bounding box center [671, 189] width 518 height 91
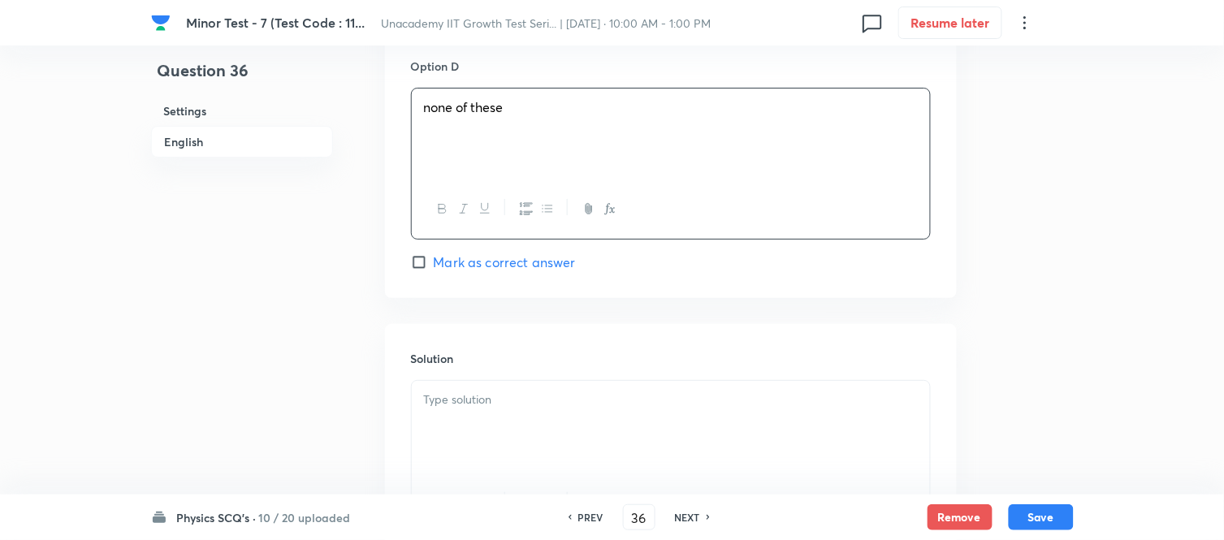
scroll to position [1625, 0]
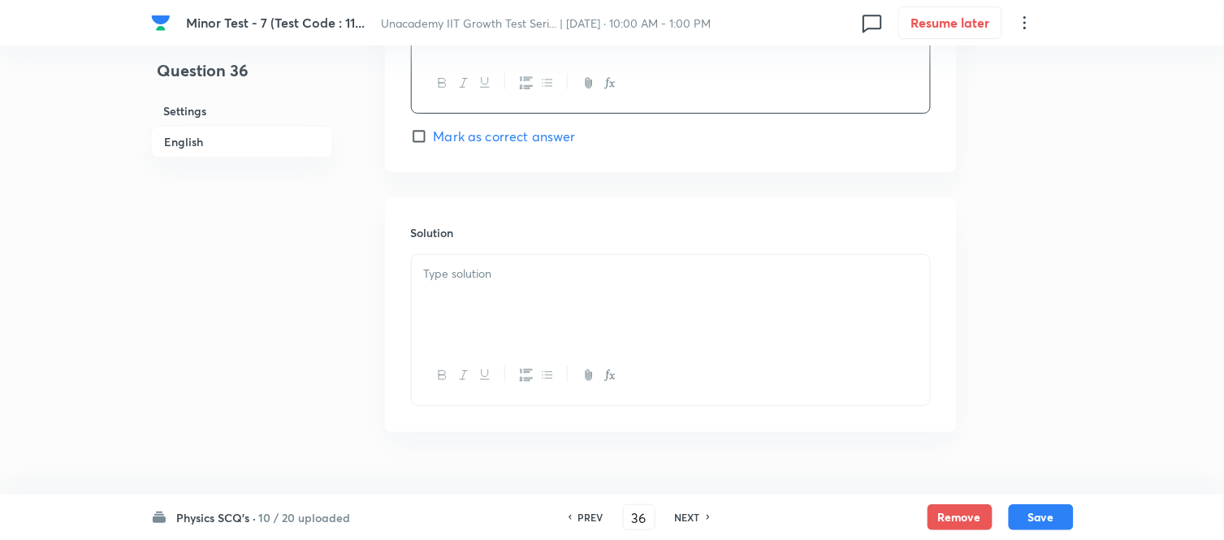
click at [497, 322] on div at bounding box center [671, 300] width 518 height 91
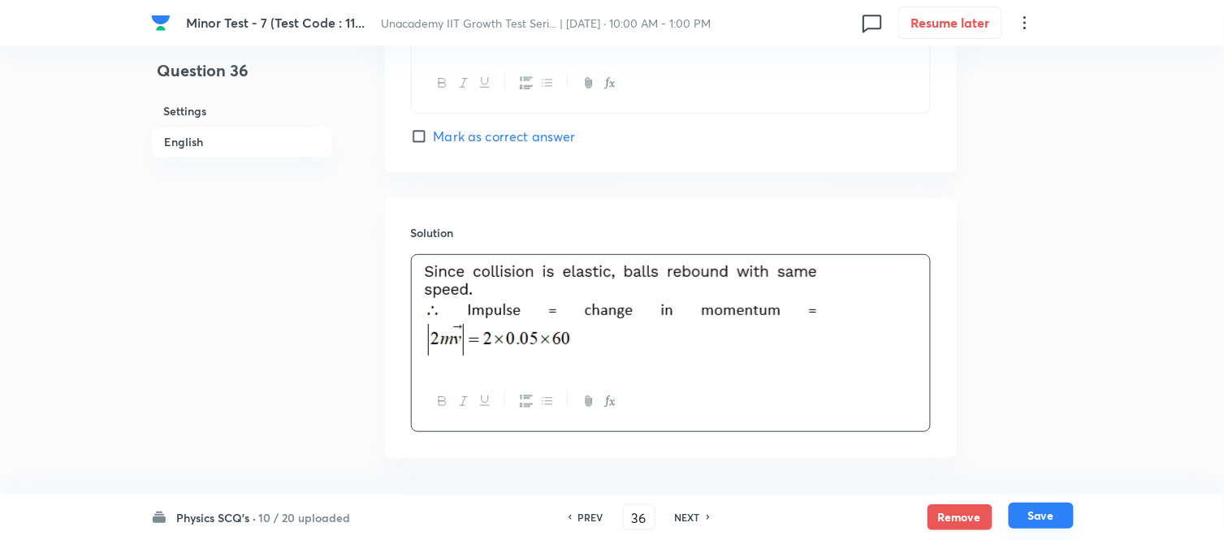
click at [1035, 486] on button "Save" at bounding box center [1041, 516] width 65 height 26
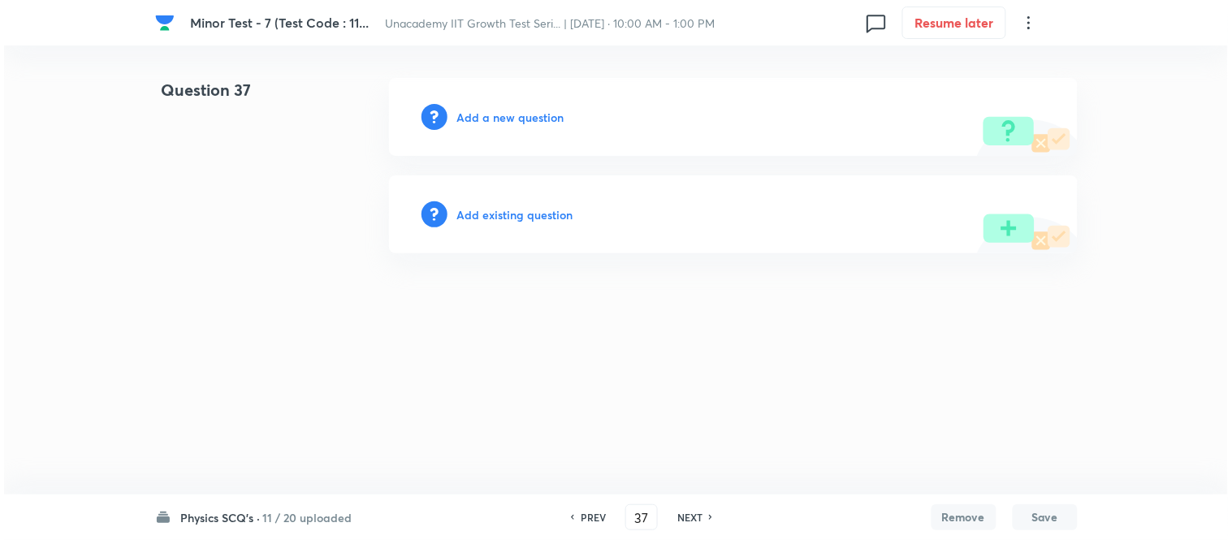
scroll to position [0, 0]
click at [509, 111] on h6 "Add a new question" at bounding box center [510, 117] width 107 height 17
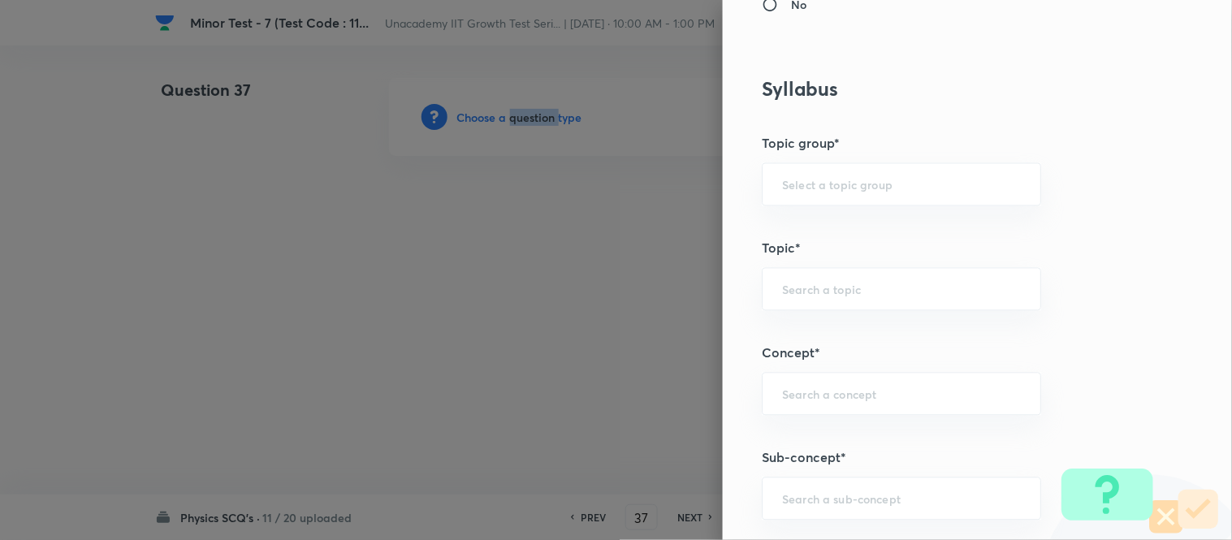
scroll to position [903, 0]
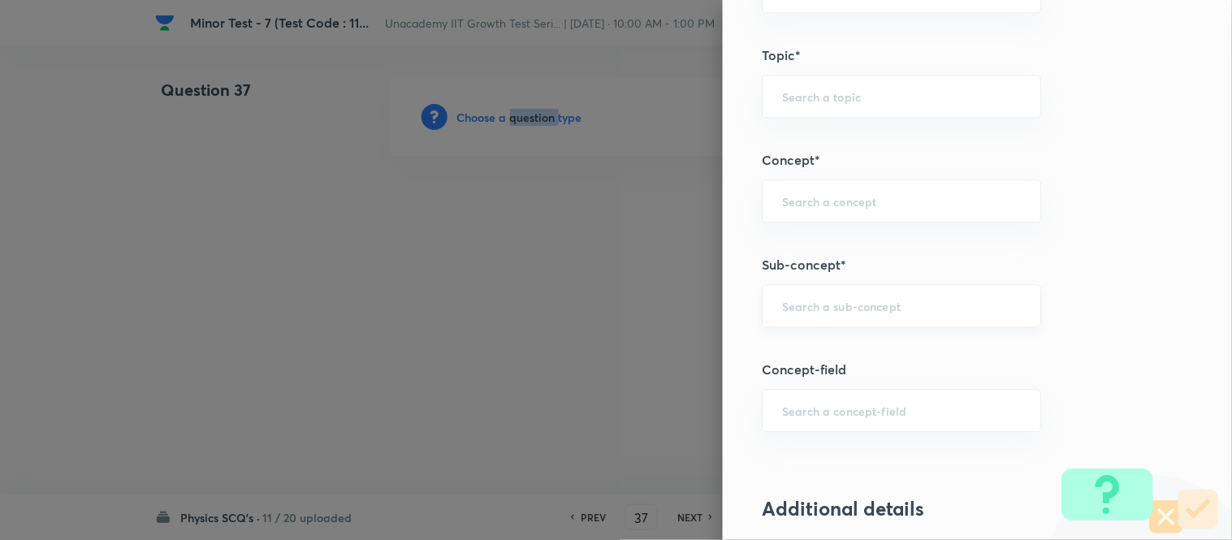
click at [803, 292] on div "​" at bounding box center [901, 305] width 279 height 43
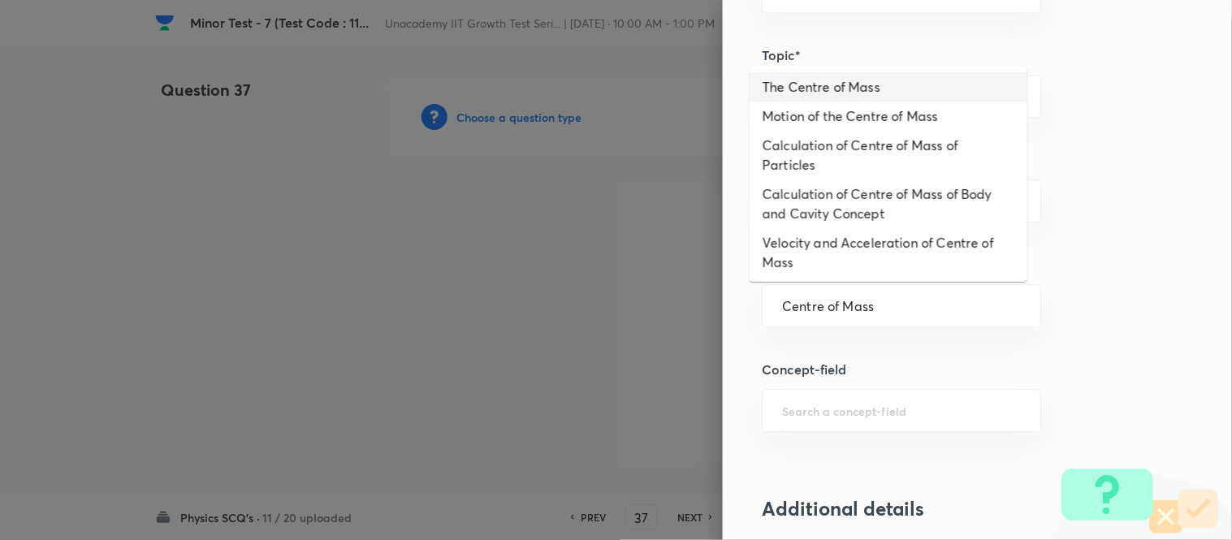
click at [847, 92] on li "The Centre of Mass" at bounding box center [889, 86] width 278 height 29
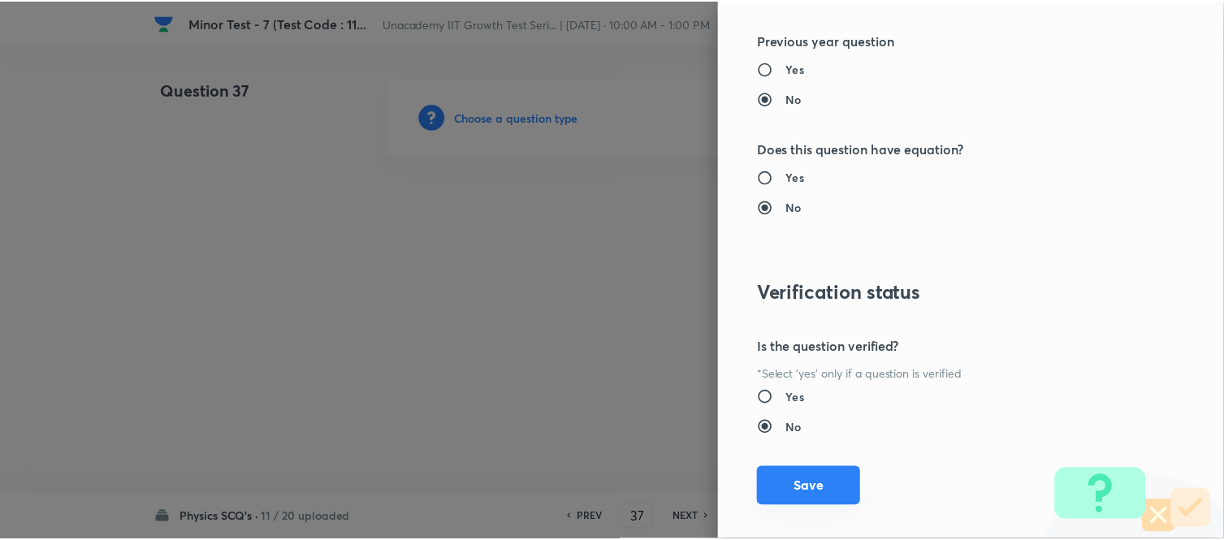
scroll to position [1783, 0]
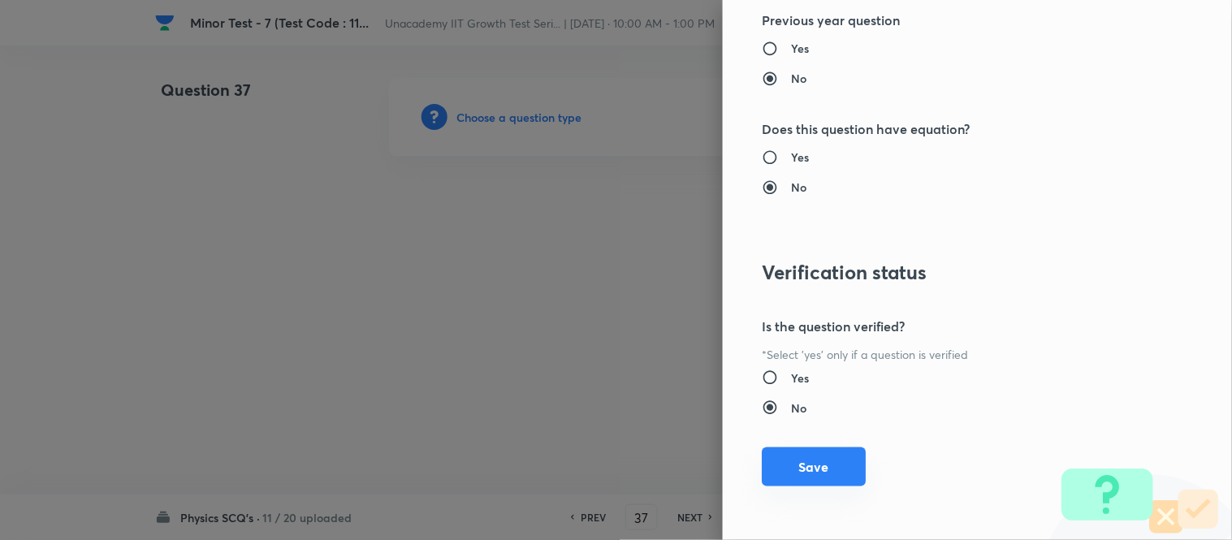
click at [807, 465] on button "Save" at bounding box center [814, 467] width 104 height 39
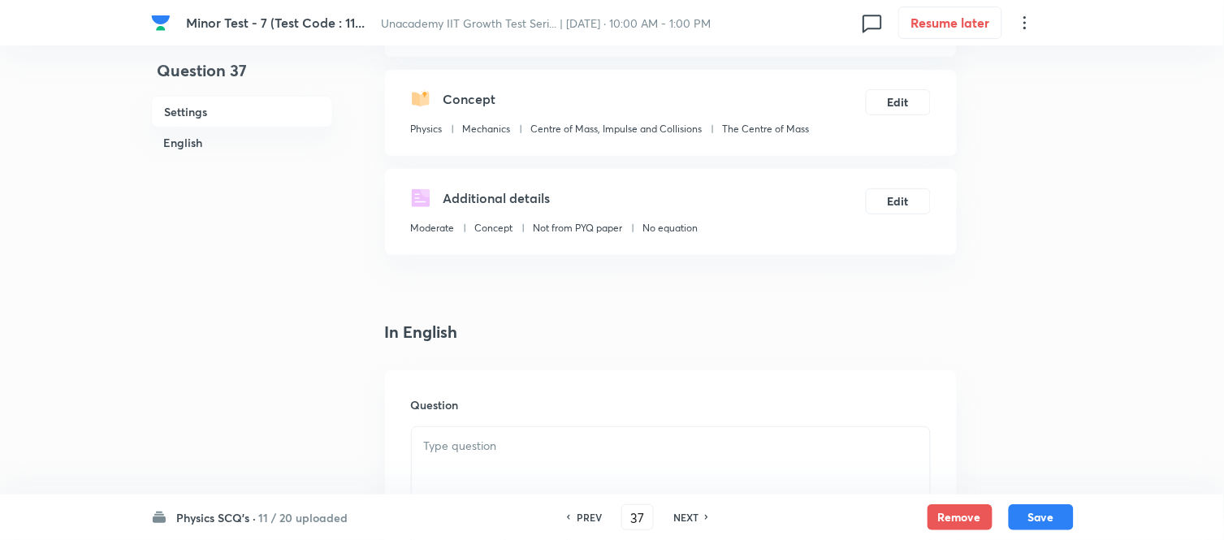
scroll to position [271, 0]
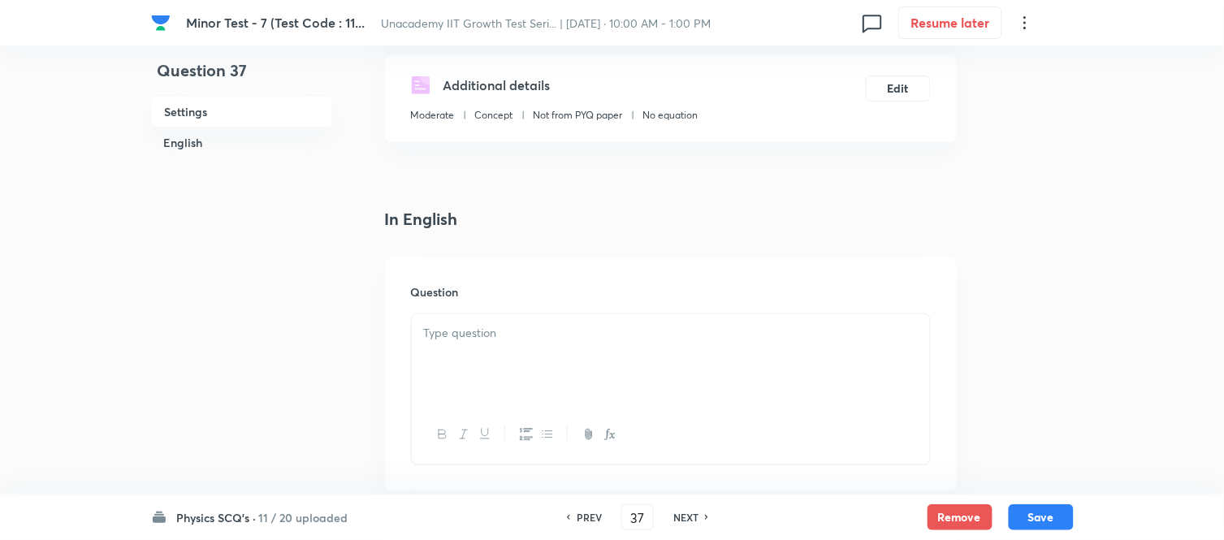
click at [456, 329] on p at bounding box center [671, 333] width 494 height 19
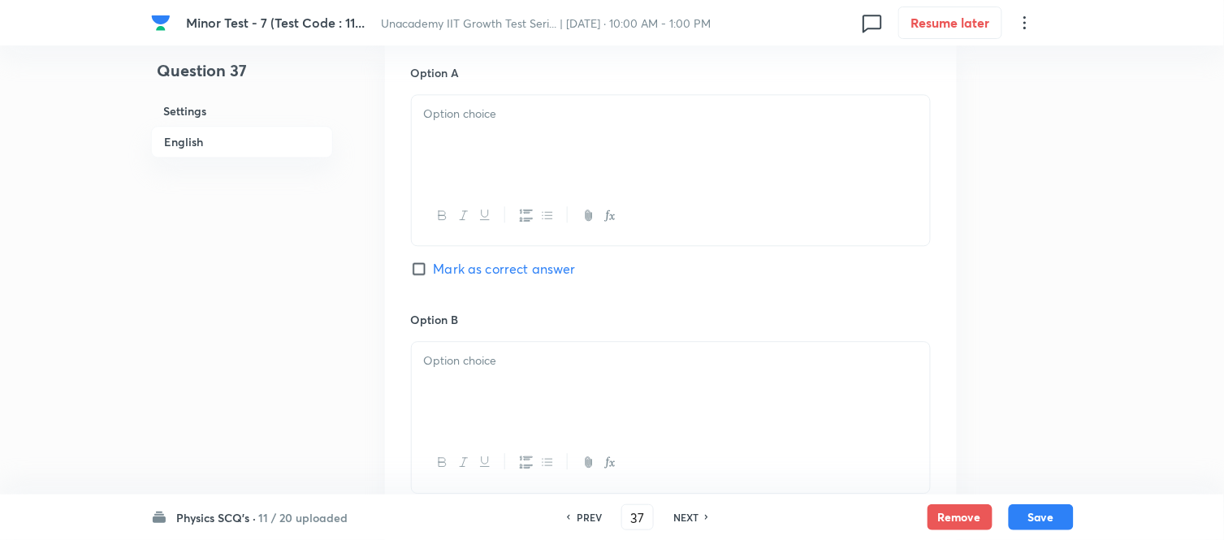
scroll to position [903, 0]
click at [455, 143] on div at bounding box center [671, 139] width 518 height 91
click at [467, 358] on p at bounding box center [671, 360] width 494 height 19
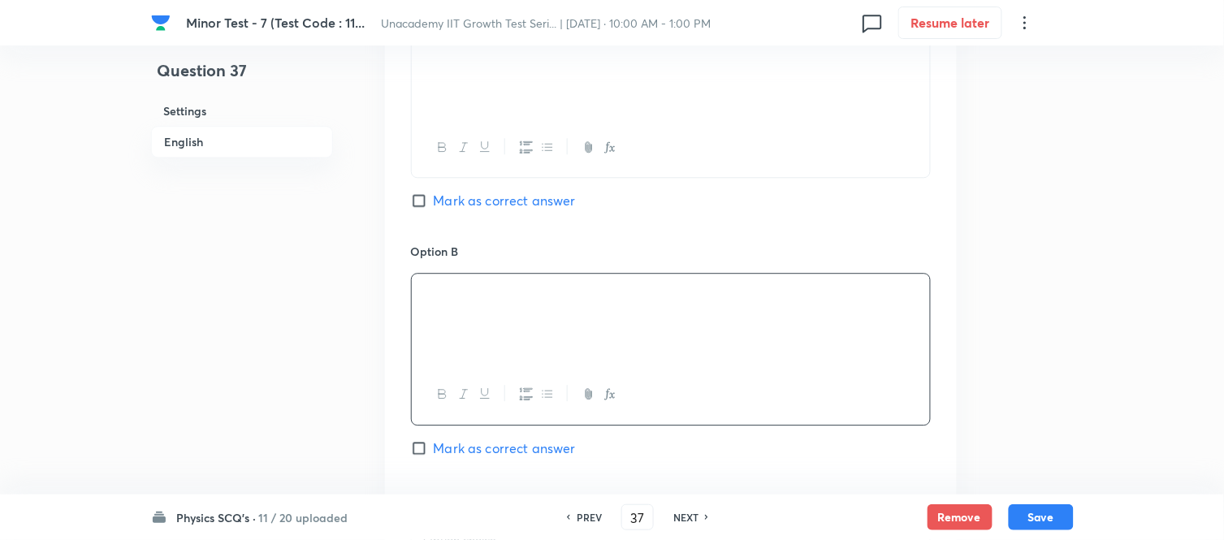
scroll to position [1173, 0]
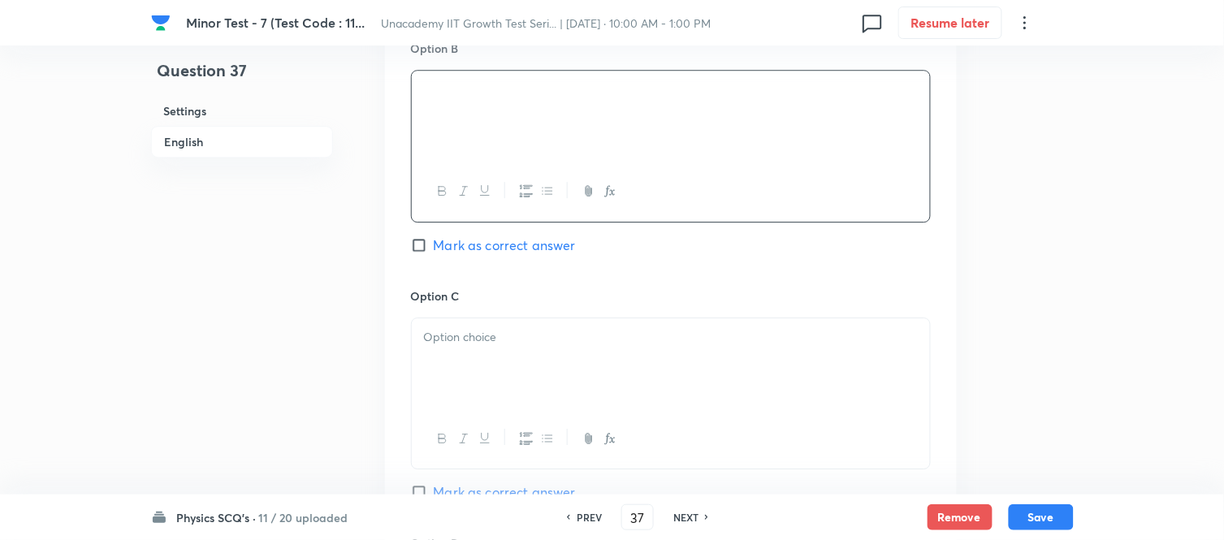
click at [439, 342] on p at bounding box center [671, 337] width 494 height 19
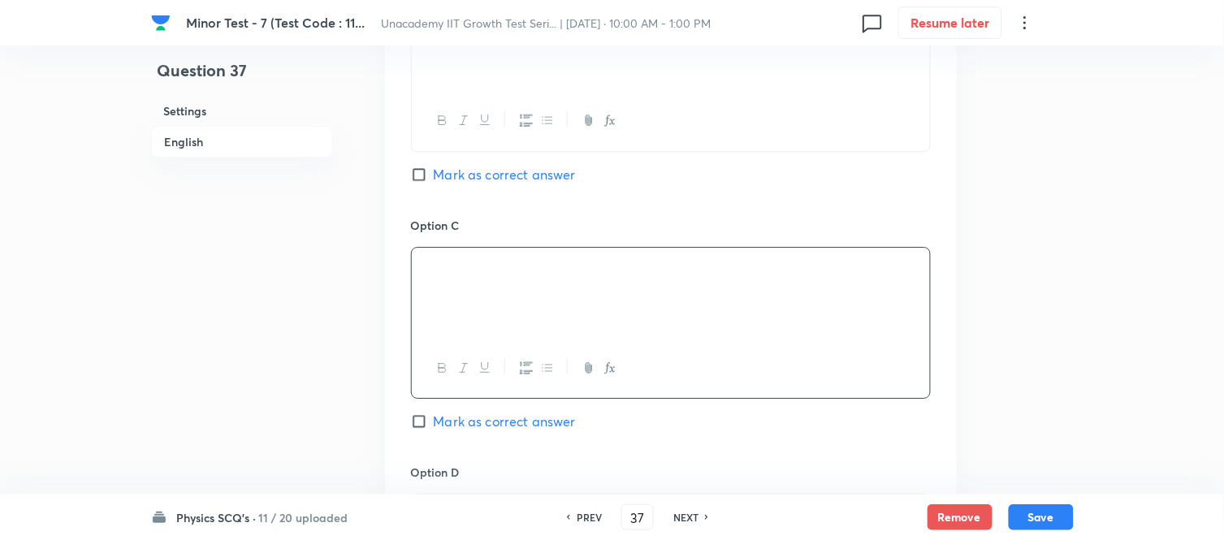
scroll to position [1534, 0]
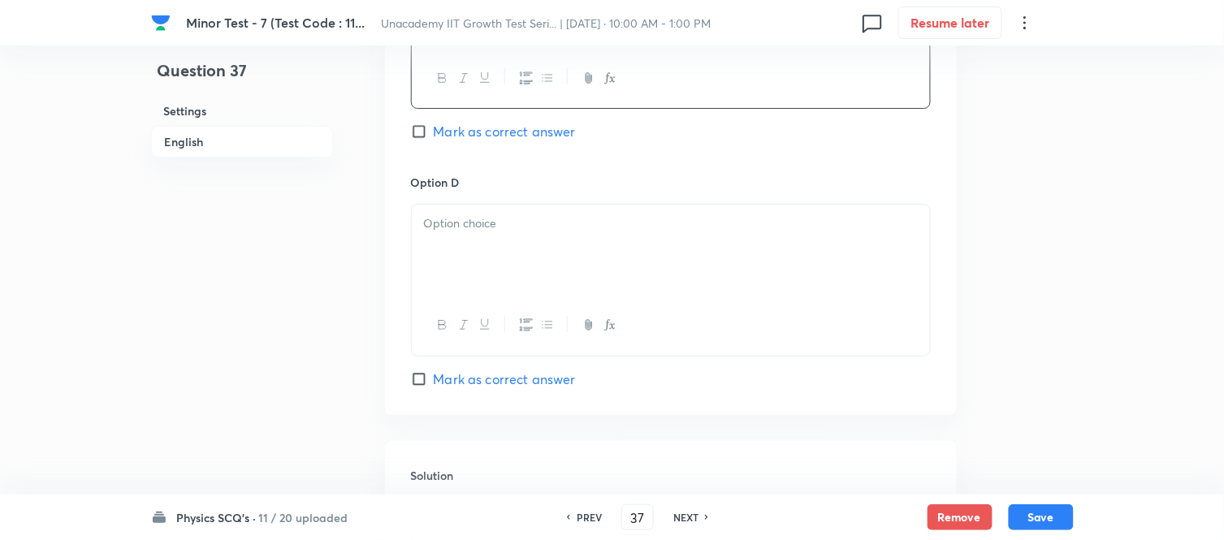
click at [473, 240] on div at bounding box center [671, 250] width 518 height 91
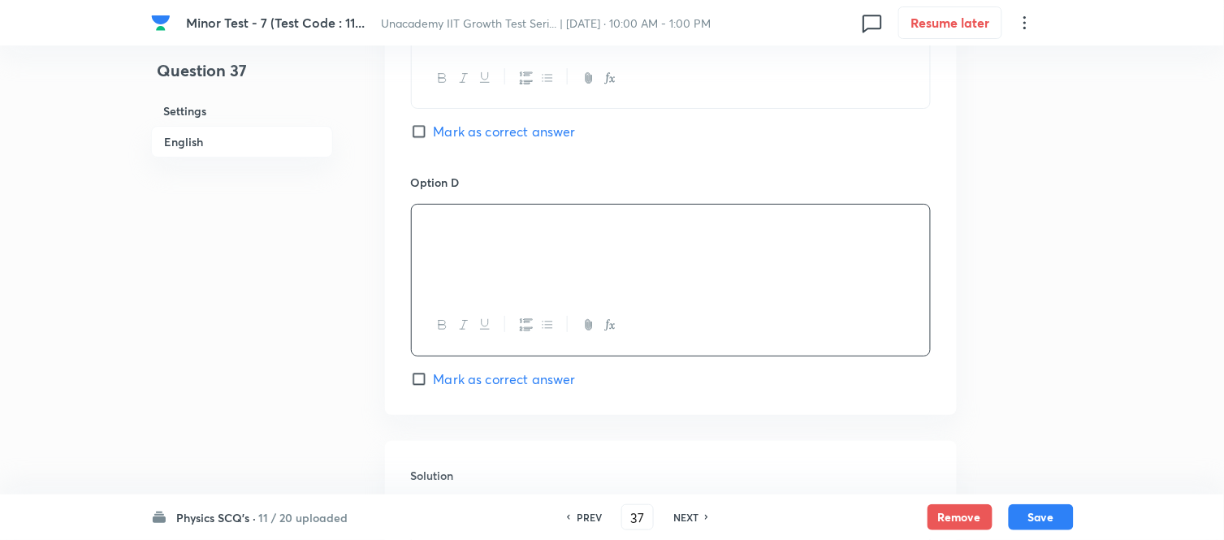
click at [419, 383] on input "Mark as correct answer" at bounding box center [422, 379] width 23 height 16
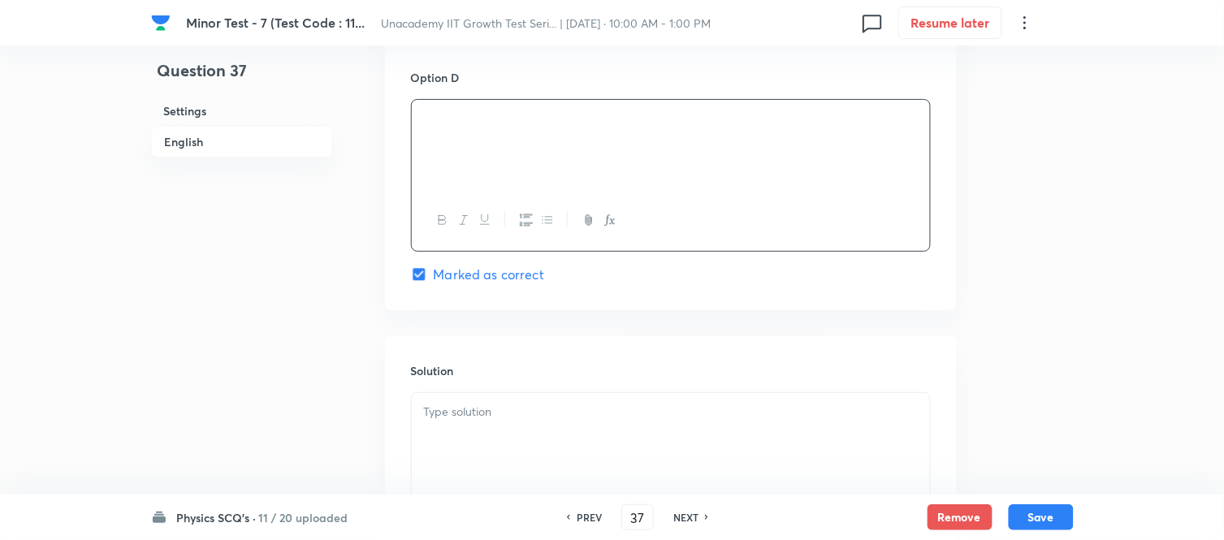
scroll to position [1805, 0]
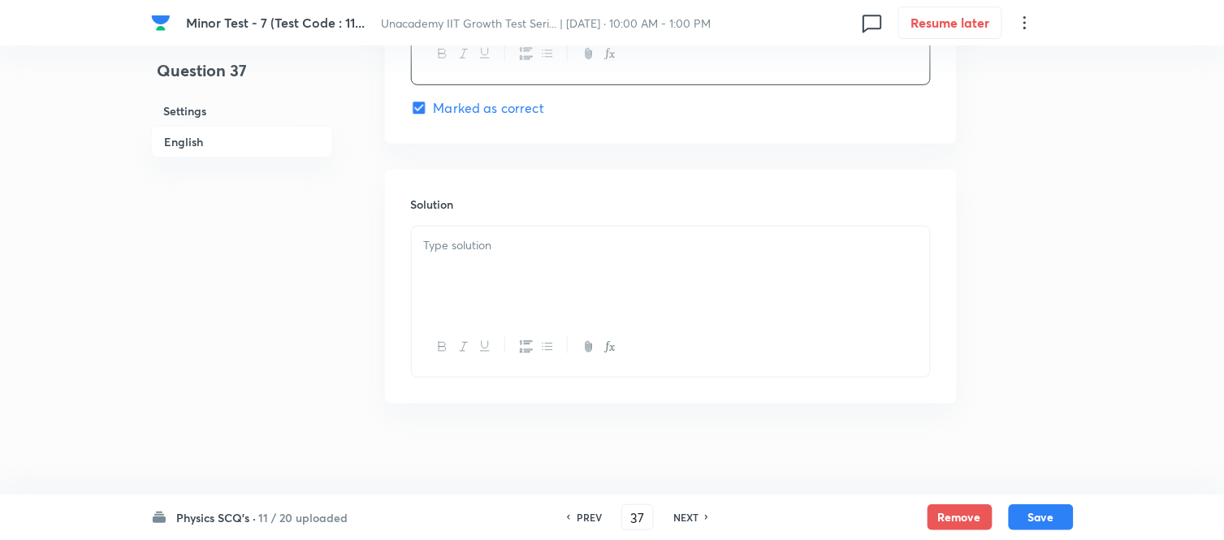
click at [472, 276] on div at bounding box center [671, 272] width 518 height 91
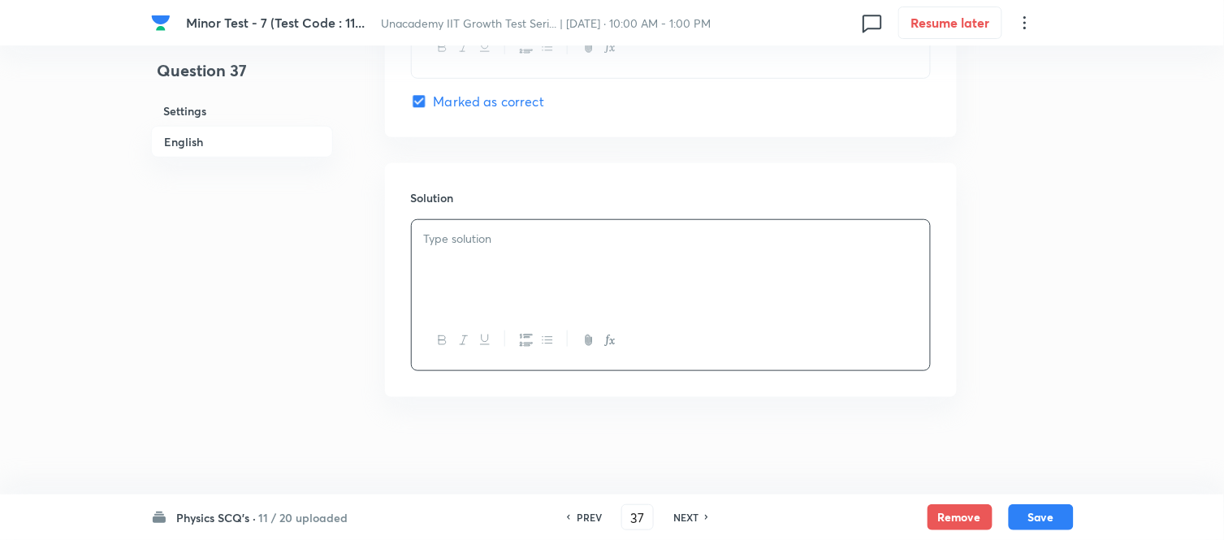
scroll to position [1815, 0]
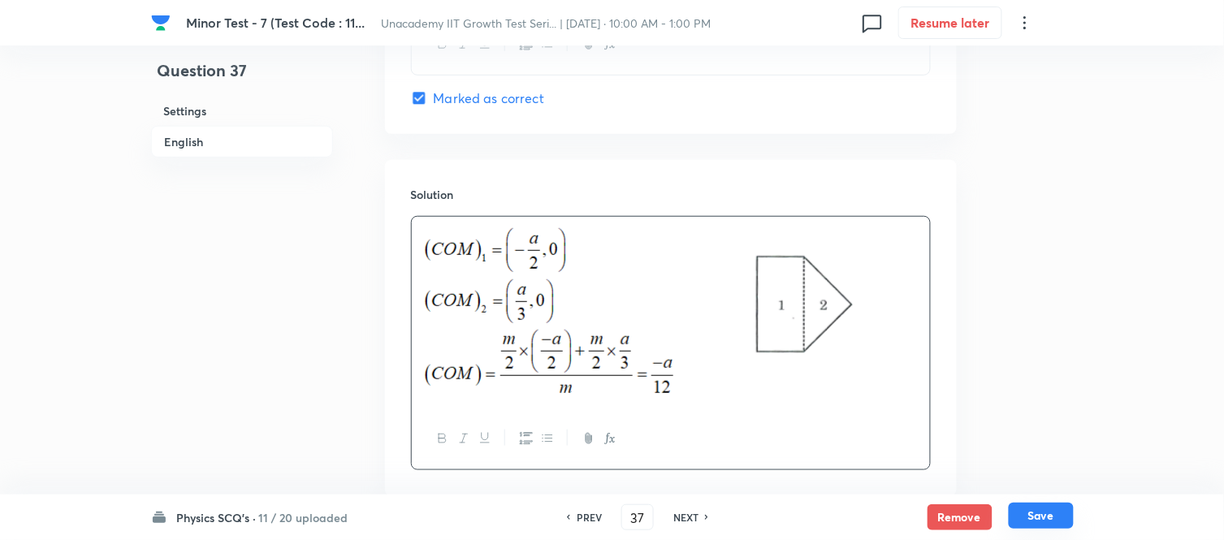
click at [1052, 486] on button "Save" at bounding box center [1041, 516] width 65 height 26
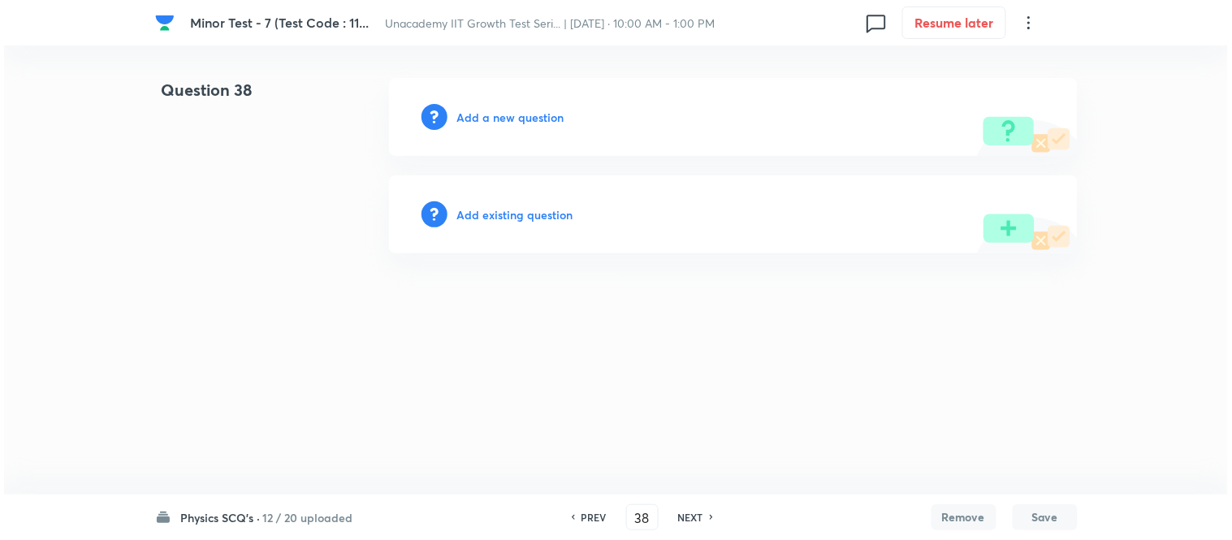
scroll to position [0, 0]
click at [526, 122] on h6 "Add a new question" at bounding box center [510, 117] width 107 height 17
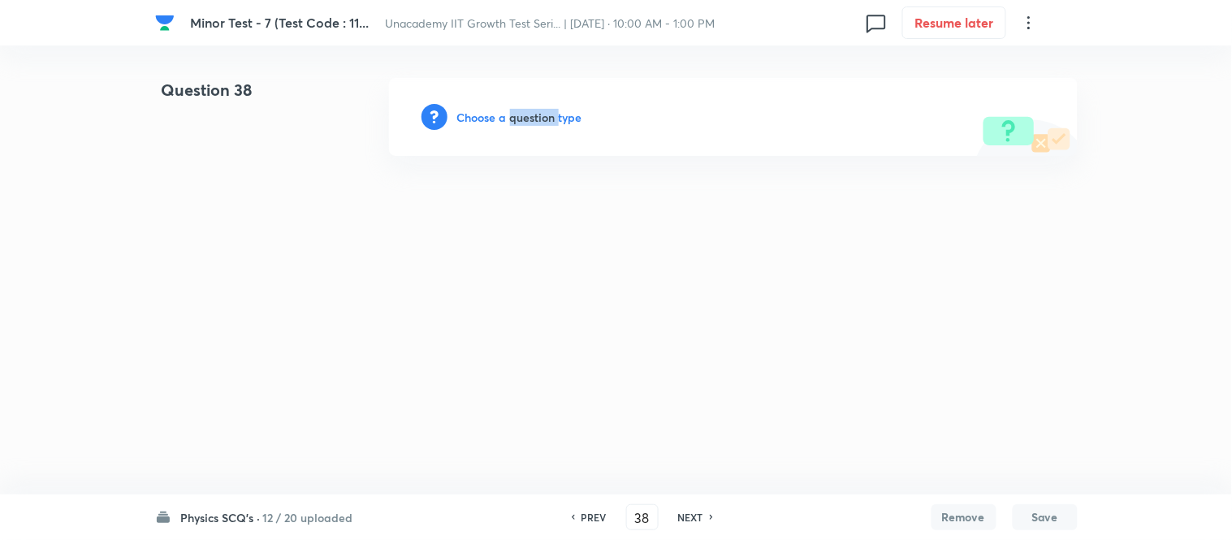
click at [526, 122] on h6 "Choose a question type" at bounding box center [519, 117] width 125 height 17
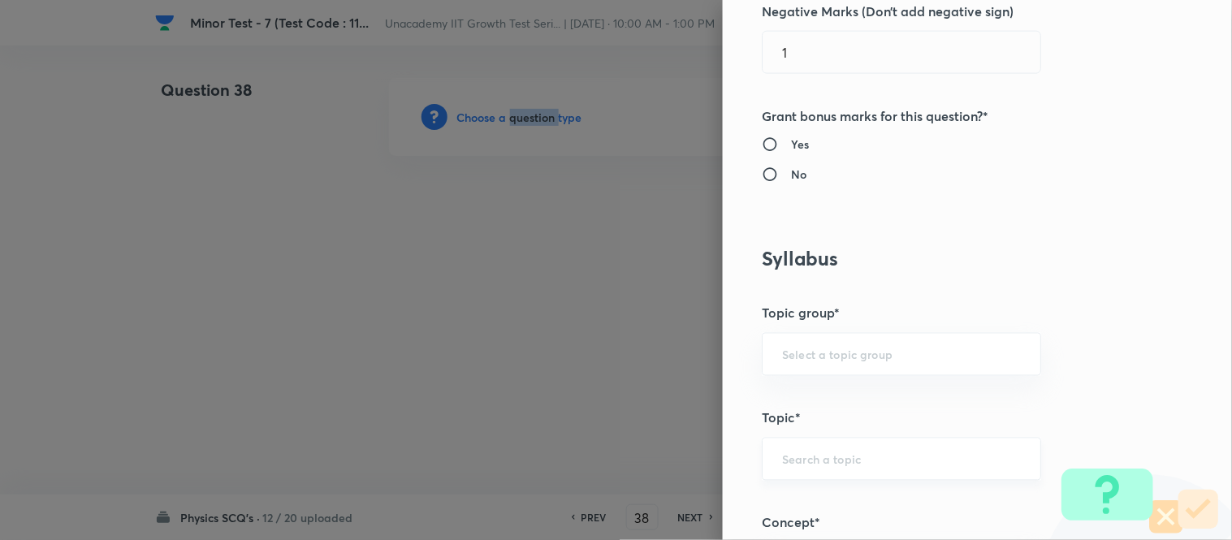
scroll to position [812, 0]
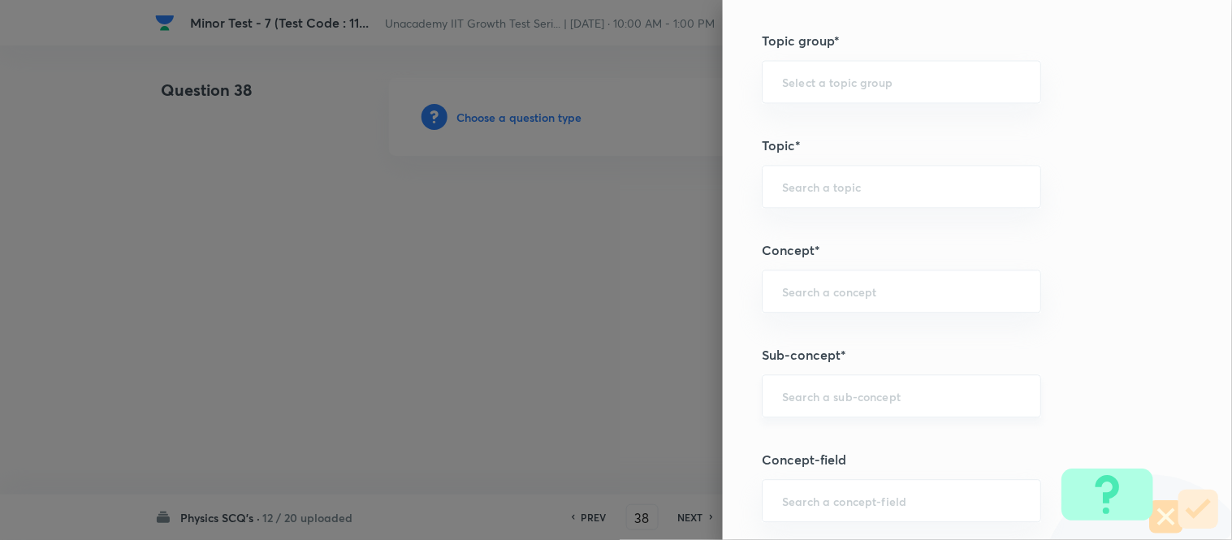
click at [821, 393] on input "text" at bounding box center [901, 395] width 239 height 15
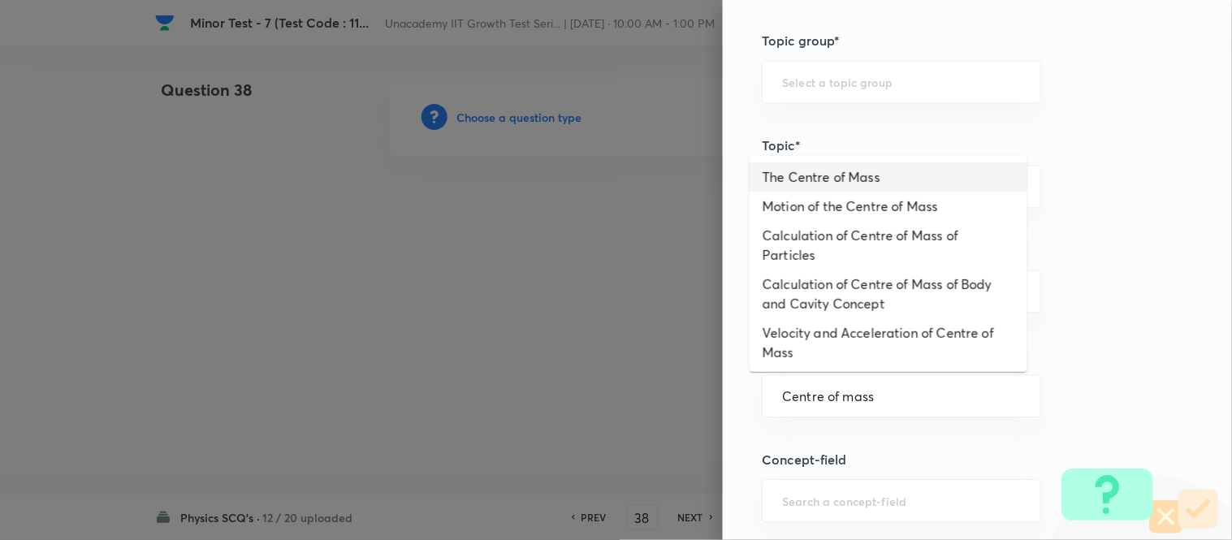
click at [837, 184] on li "The Centre of Mass" at bounding box center [889, 176] width 278 height 29
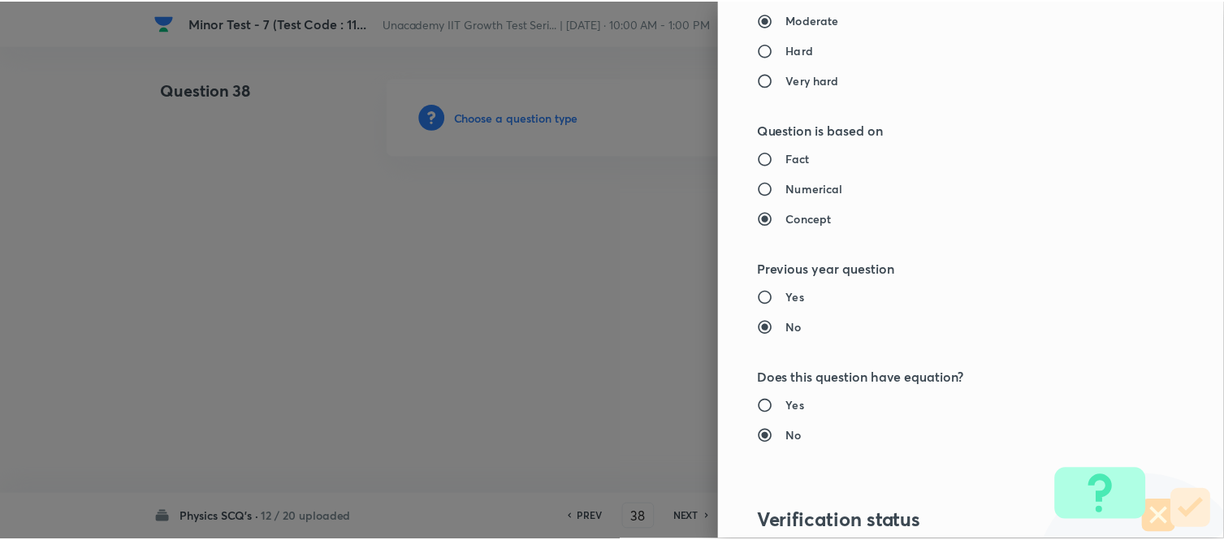
scroll to position [1783, 0]
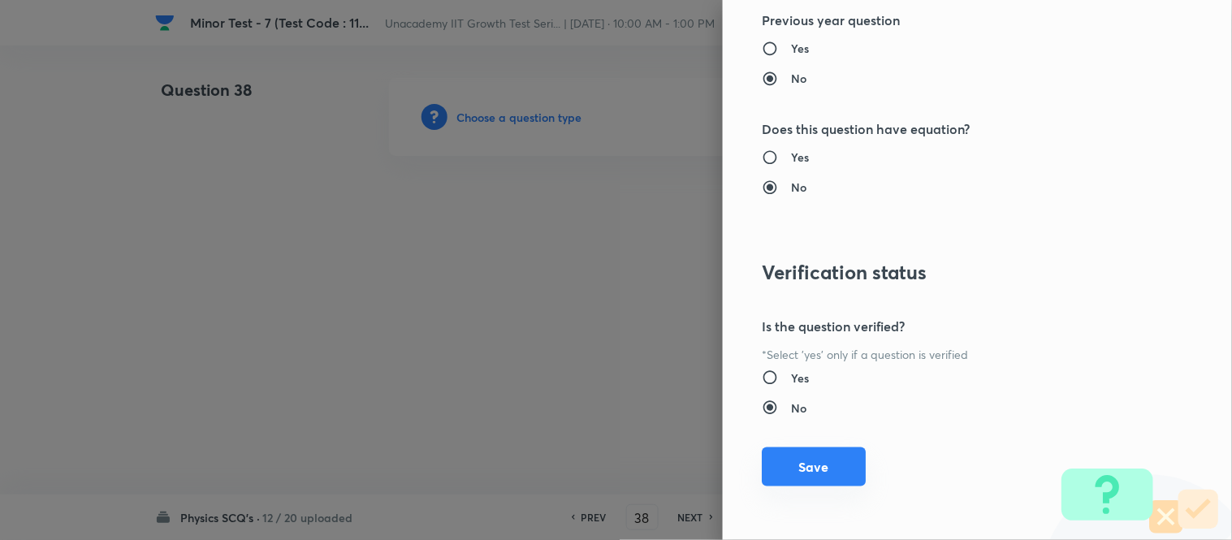
click at [804, 465] on button "Save" at bounding box center [814, 467] width 104 height 39
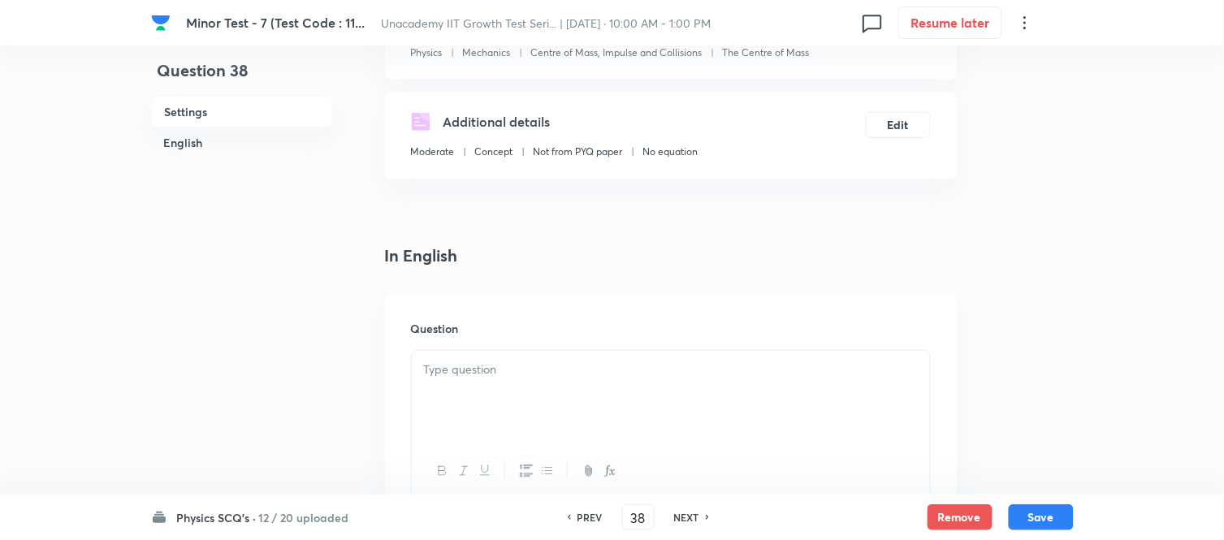
scroll to position [271, 0]
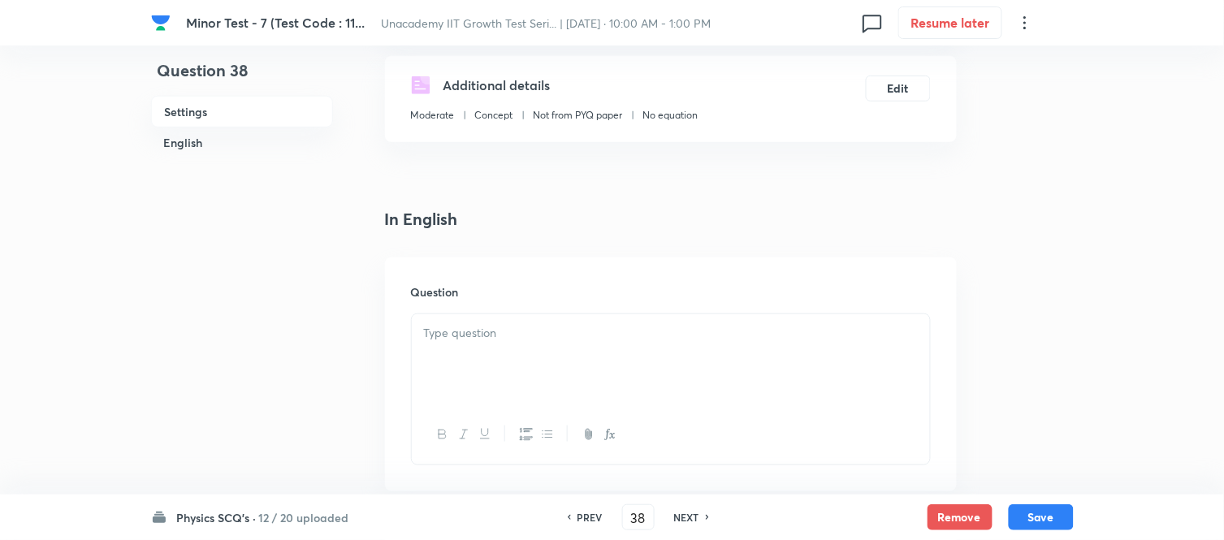
click at [481, 331] on p at bounding box center [671, 333] width 494 height 19
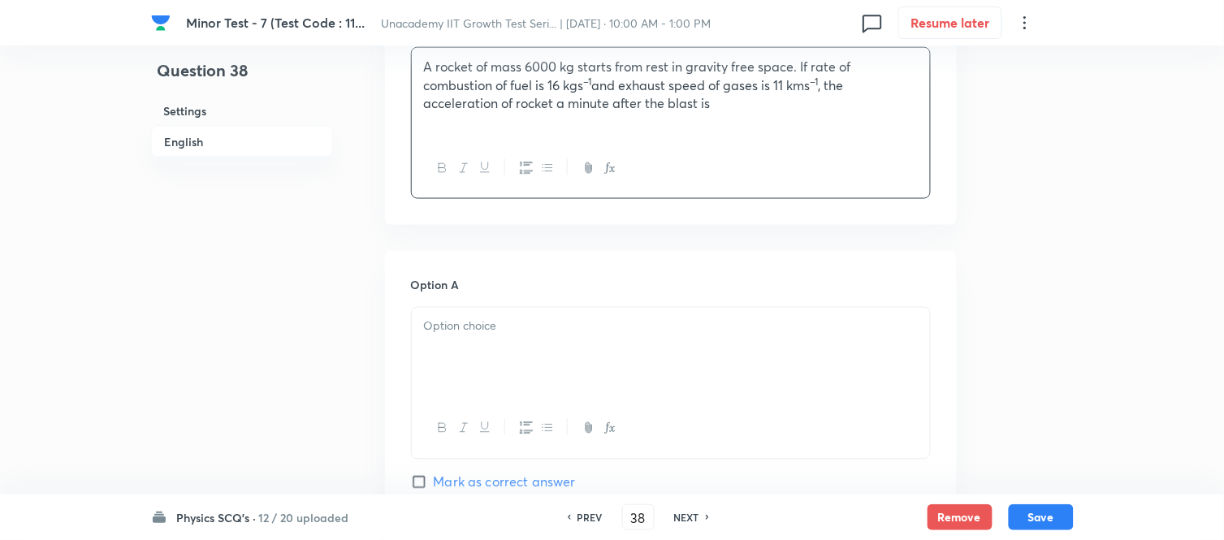
scroll to position [541, 0]
click at [534, 331] on p at bounding box center [671, 323] width 494 height 19
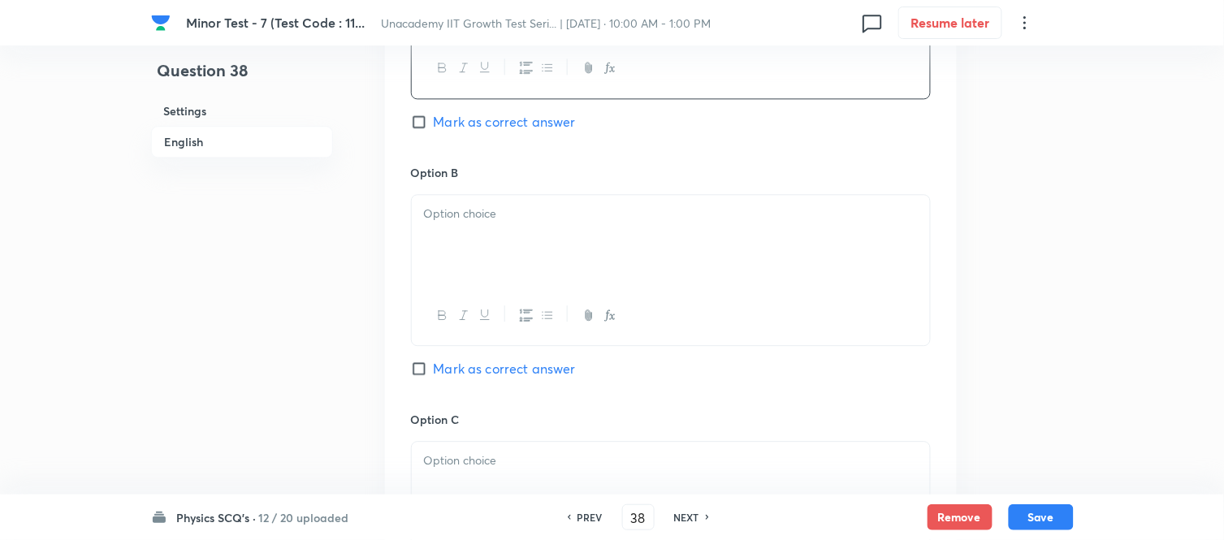
scroll to position [903, 0]
click at [484, 264] on div at bounding box center [671, 235] width 518 height 91
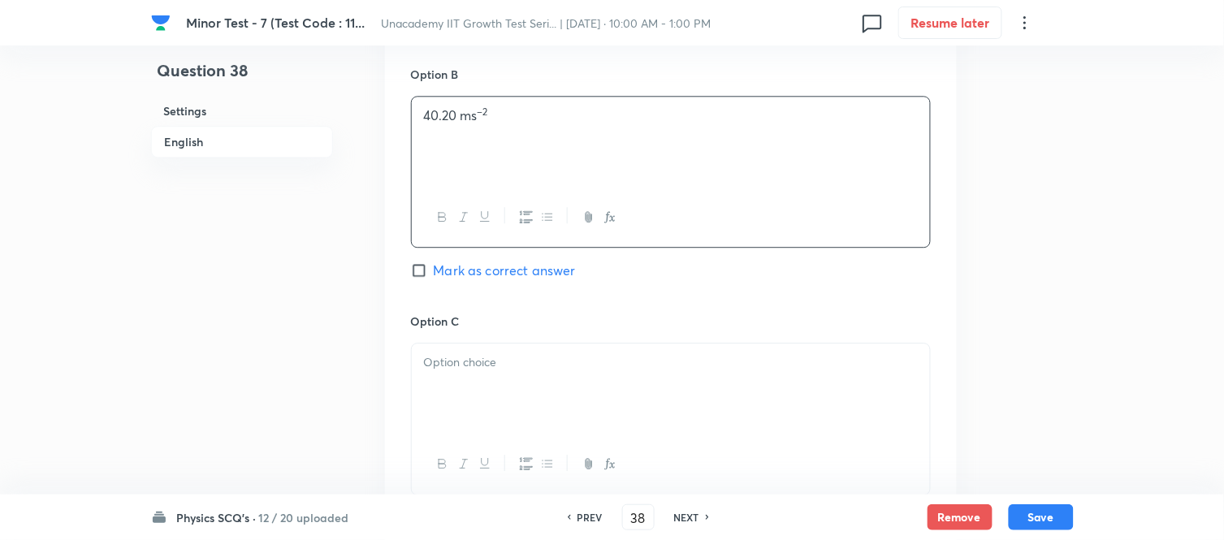
scroll to position [1083, 0]
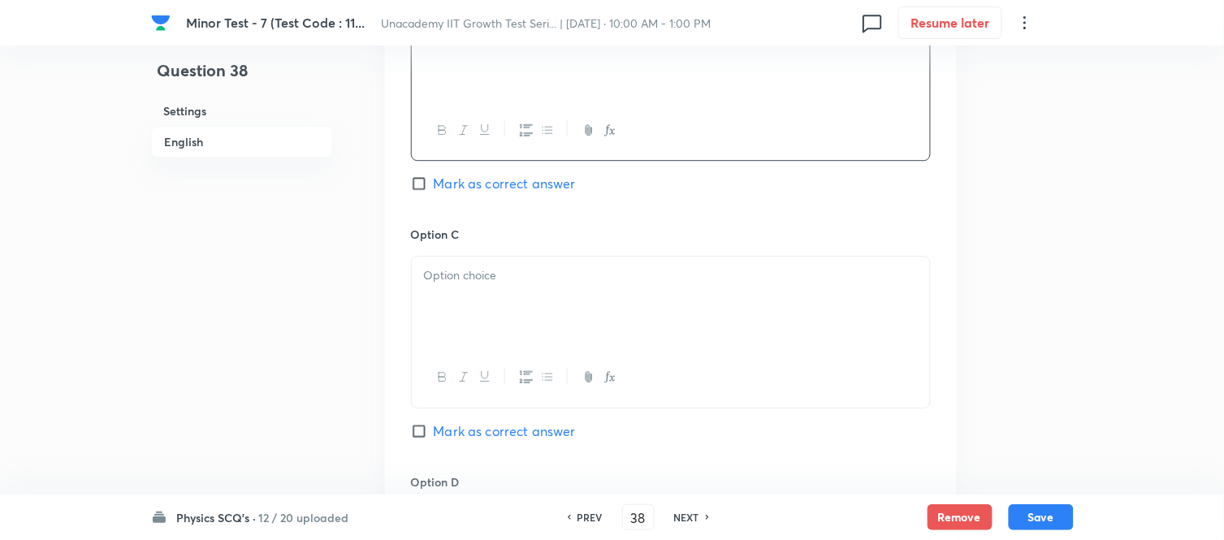
drag, startPoint x: 531, startPoint y: 284, endPoint x: 523, endPoint y: 309, distance: 25.4
click at [529, 284] on p at bounding box center [671, 275] width 494 height 19
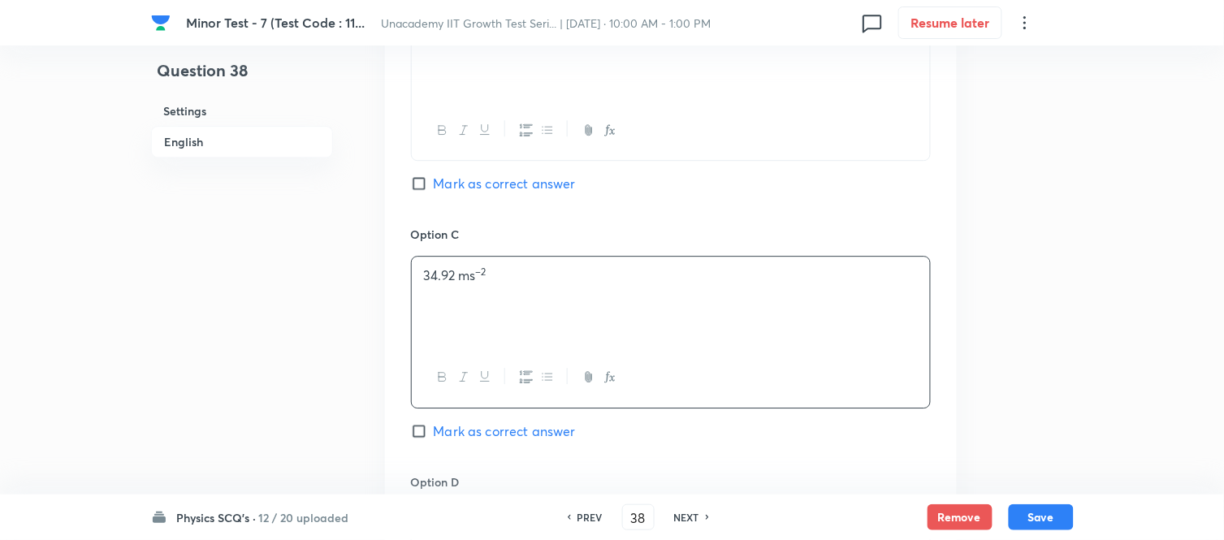
click at [423, 429] on input "Mark as correct answer" at bounding box center [422, 431] width 23 height 16
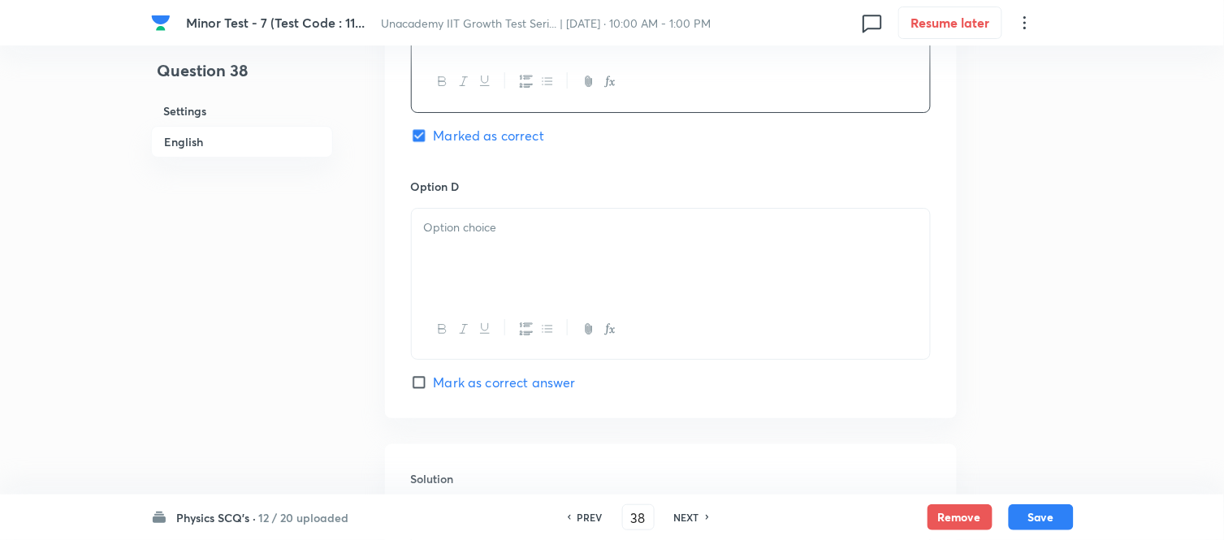
scroll to position [1444, 0]
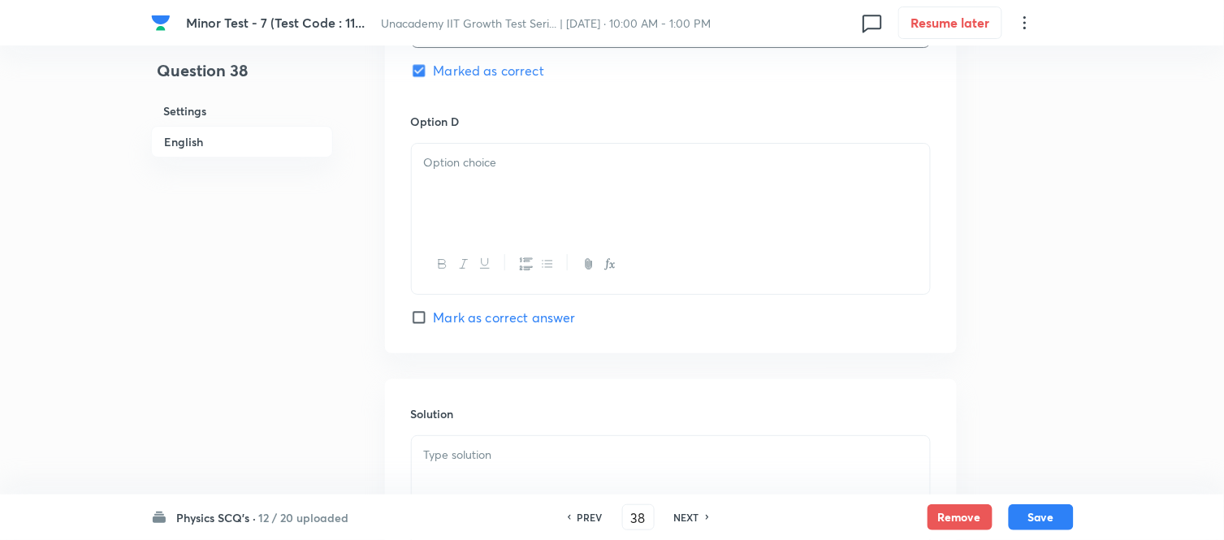
click at [466, 223] on div at bounding box center [671, 189] width 518 height 91
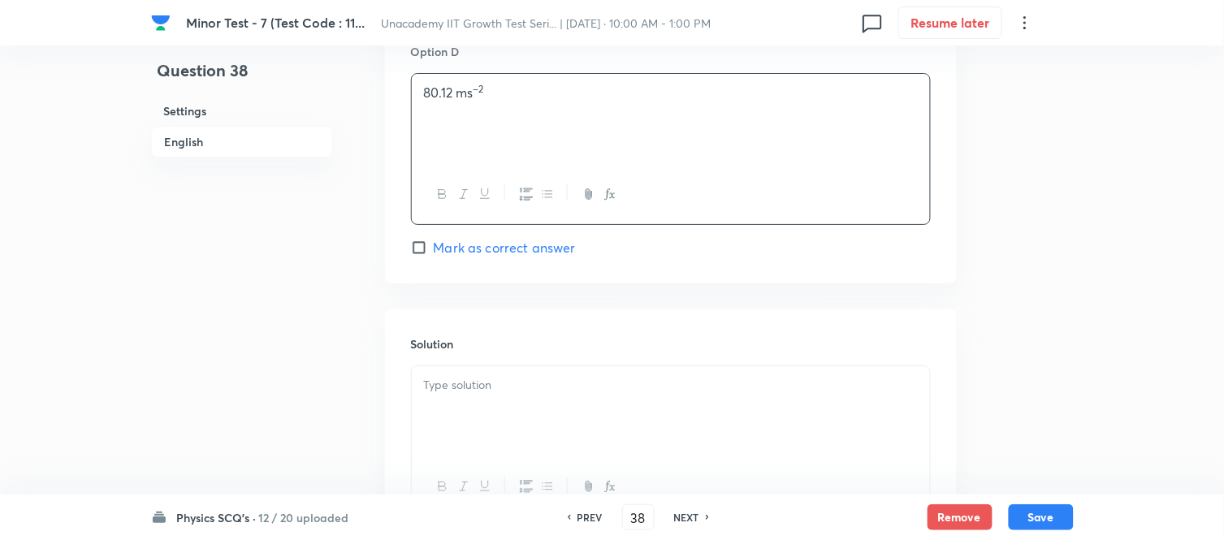
scroll to position [1625, 0]
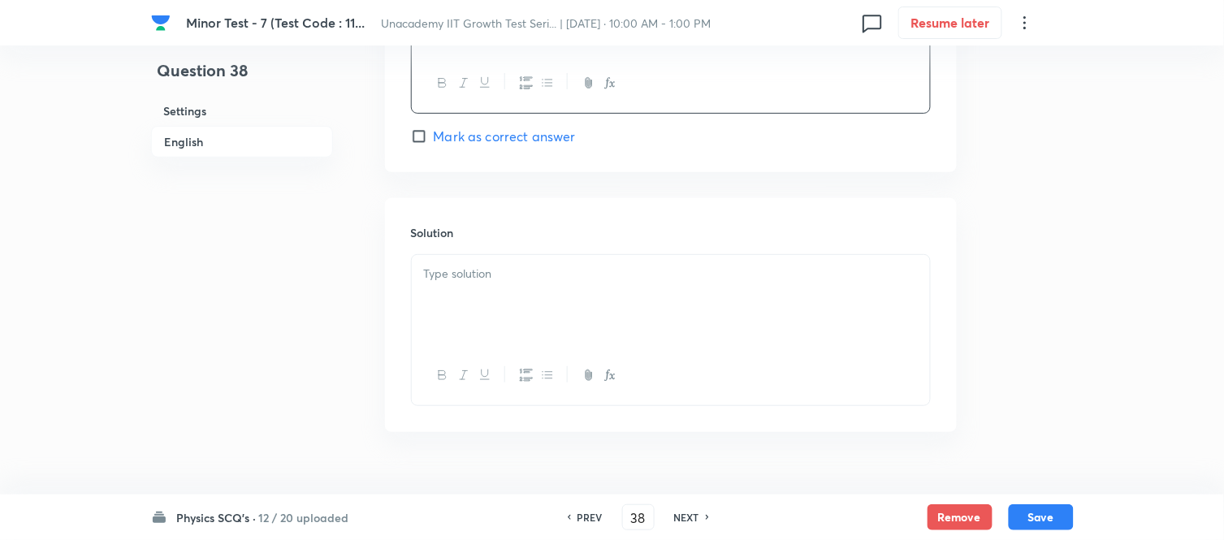
click at [509, 319] on div at bounding box center [671, 300] width 518 height 91
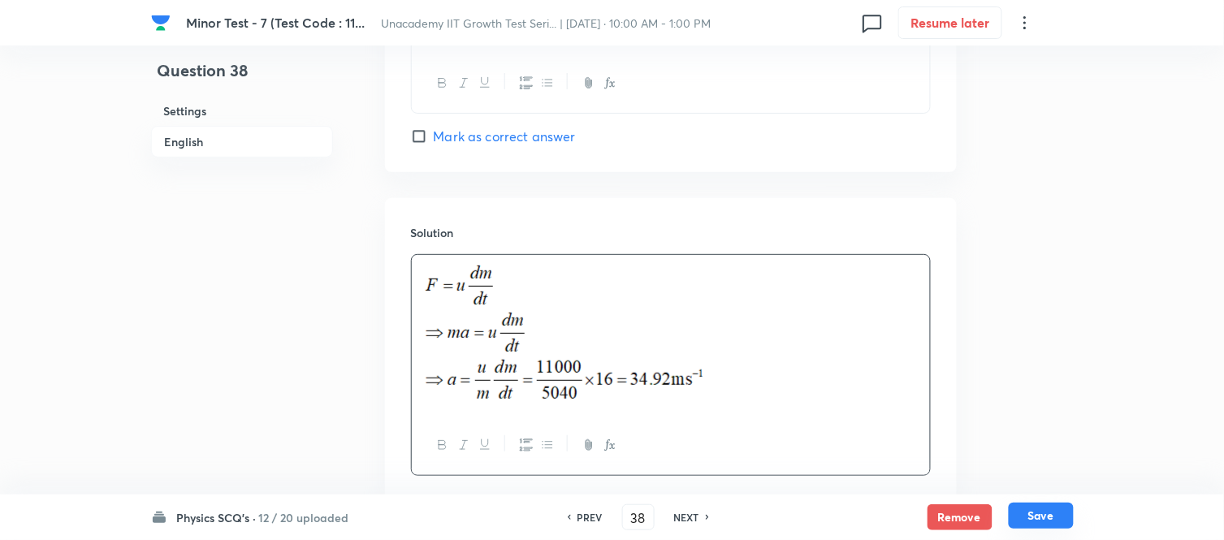
click at [1029, 486] on button "Save" at bounding box center [1041, 516] width 65 height 26
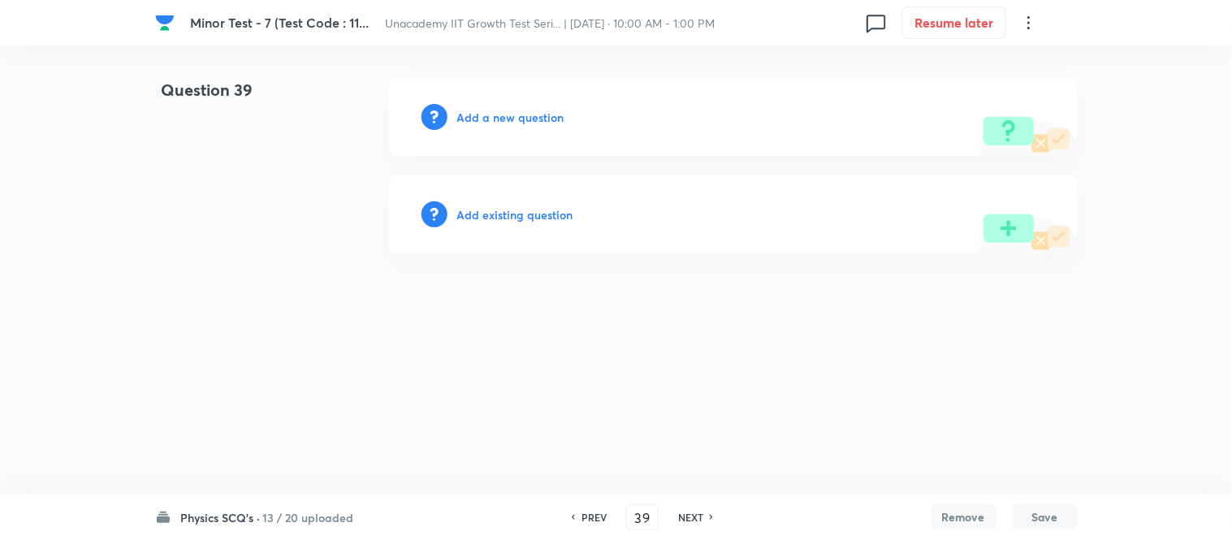
click at [465, 115] on h6 "Add a new question" at bounding box center [510, 117] width 107 height 17
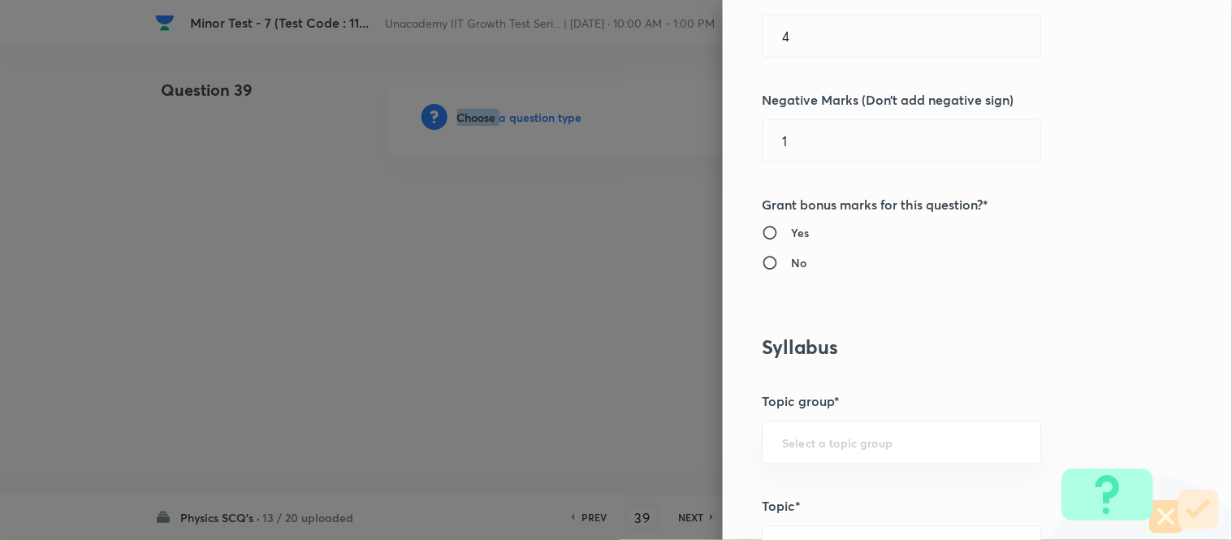
scroll to position [903, 0]
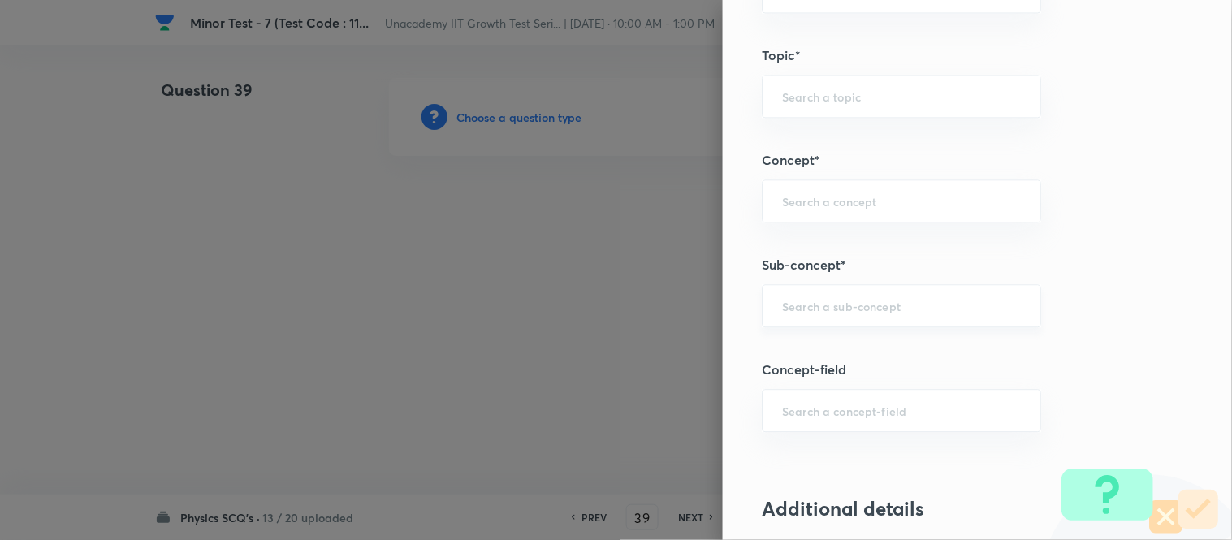
click at [813, 310] on input "text" at bounding box center [901, 305] width 239 height 15
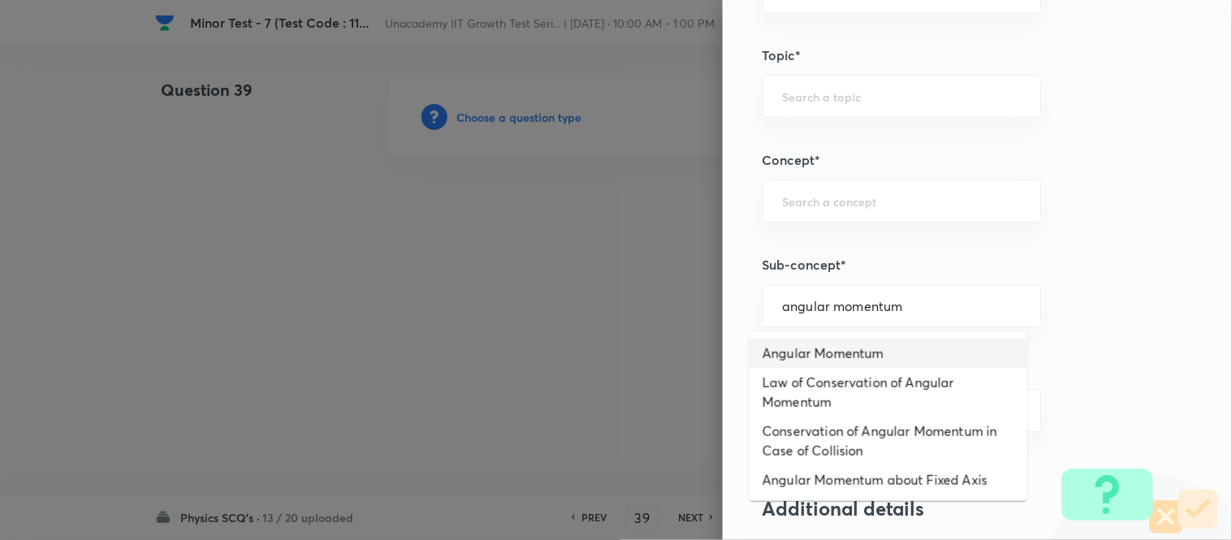
click at [838, 352] on li "Angular Momentum" at bounding box center [889, 353] width 278 height 29
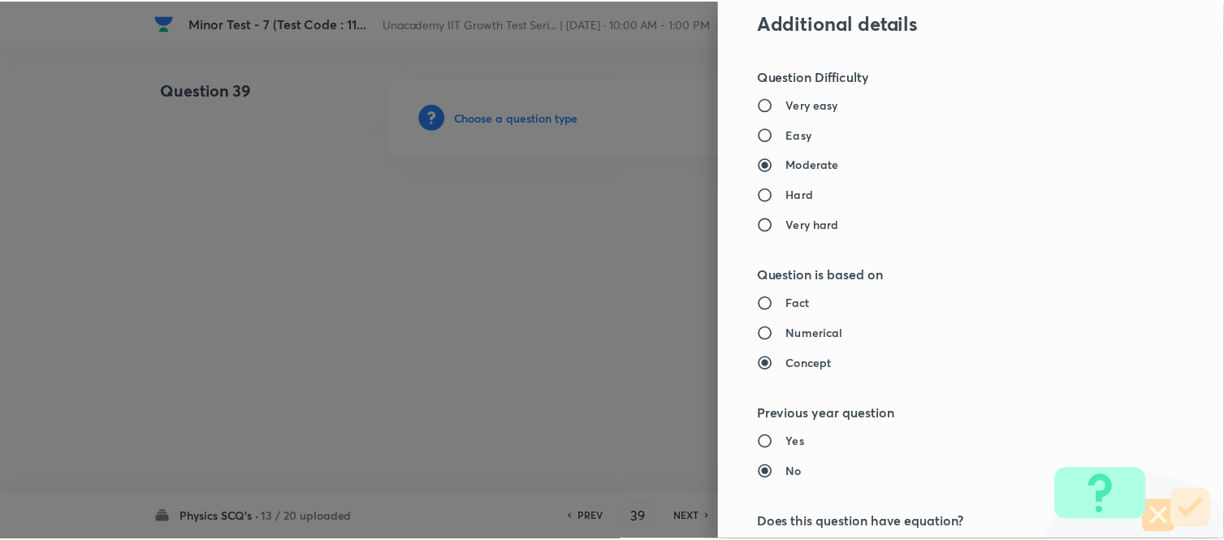
scroll to position [1783, 0]
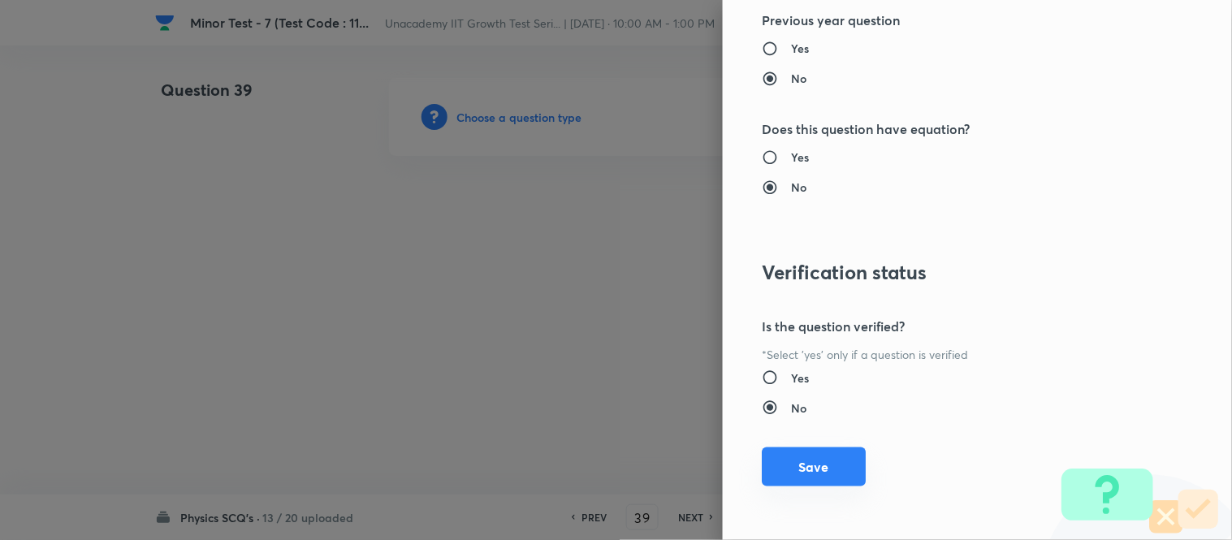
click at [814, 485] on button "Save" at bounding box center [814, 467] width 104 height 39
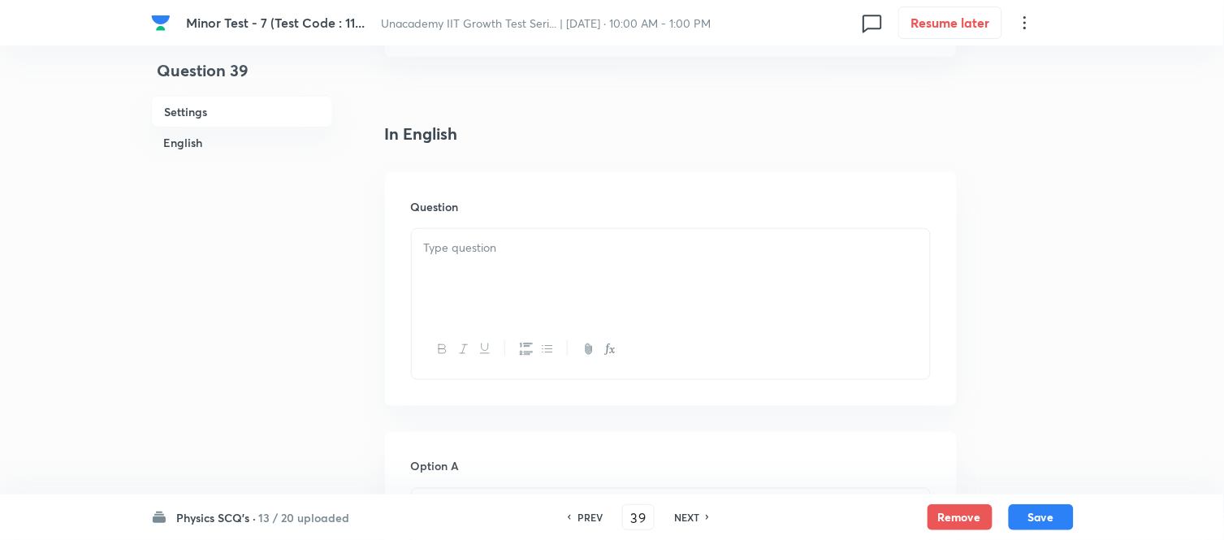
scroll to position [361, 0]
click at [477, 272] on div at bounding box center [671, 269] width 518 height 91
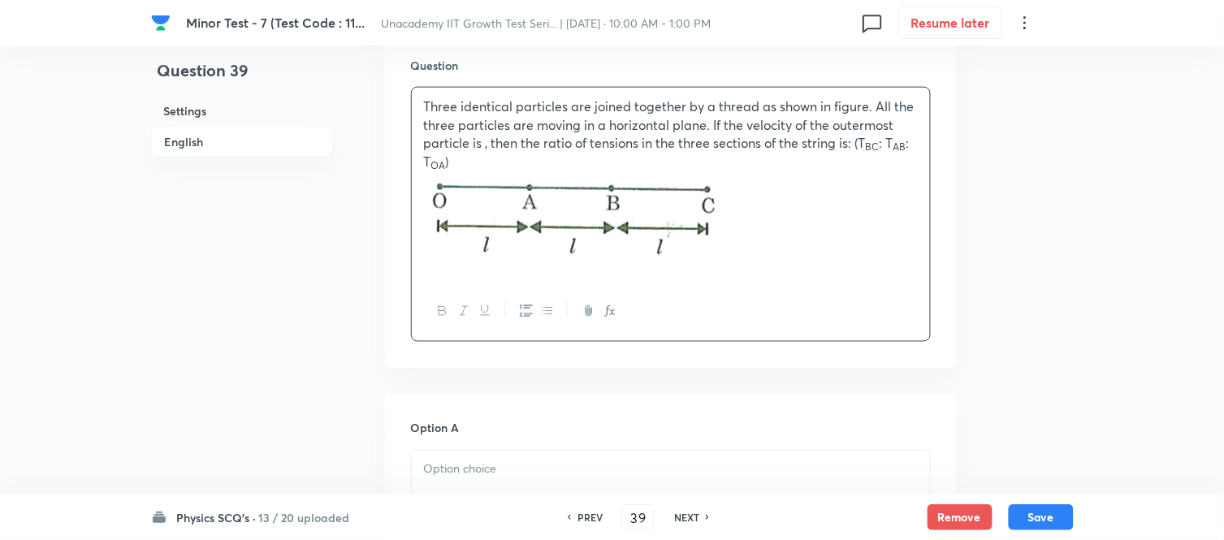
scroll to position [721, 0]
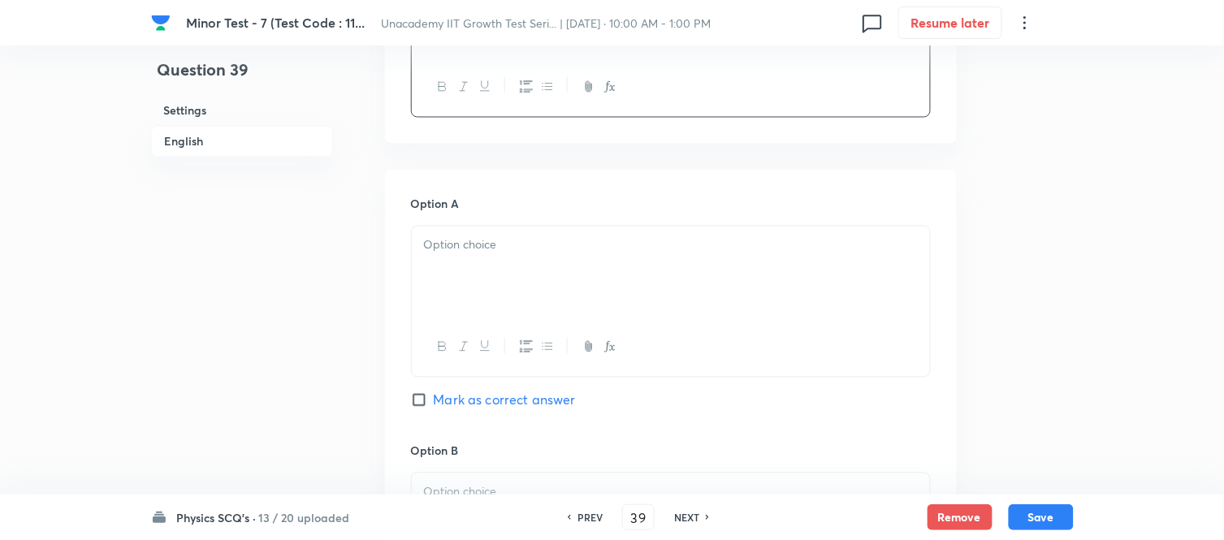
click at [509, 287] on div at bounding box center [671, 272] width 518 height 91
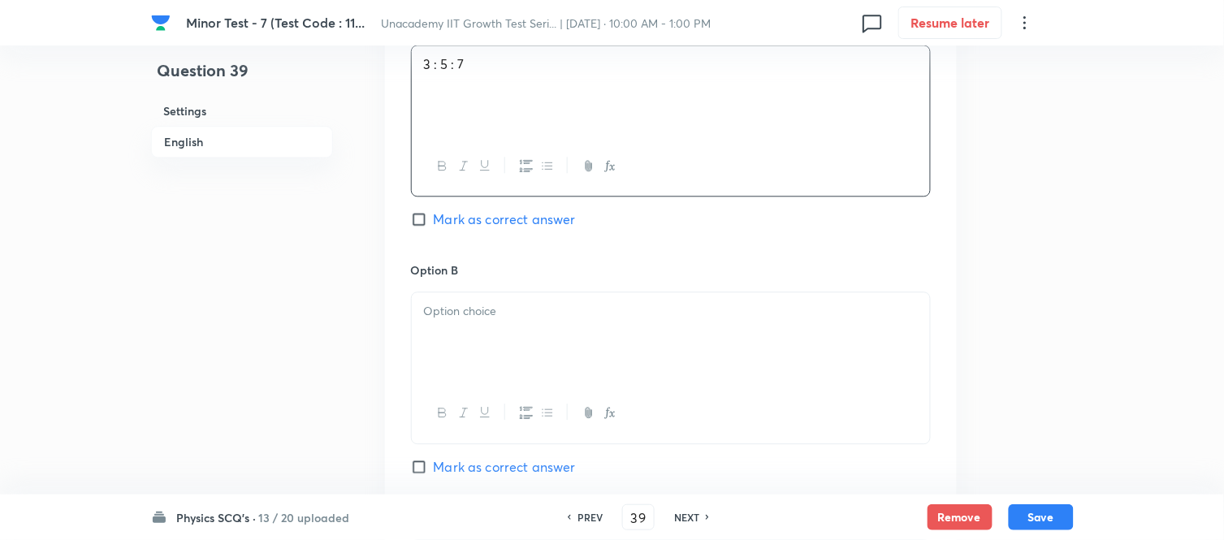
scroll to position [993, 0]
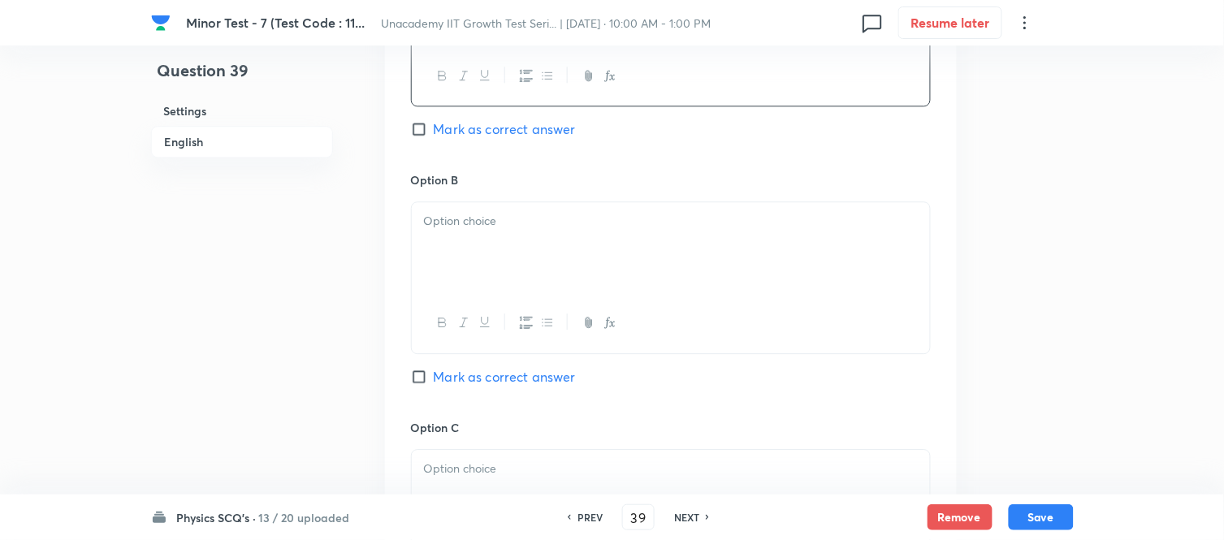
click at [488, 258] on div at bounding box center [671, 247] width 518 height 91
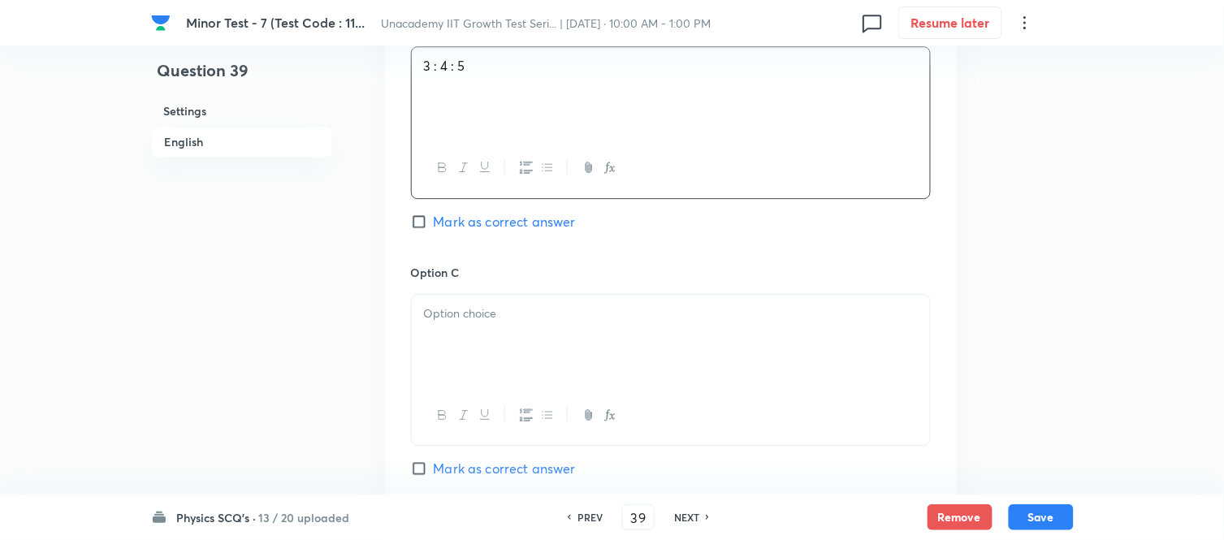
scroll to position [1173, 0]
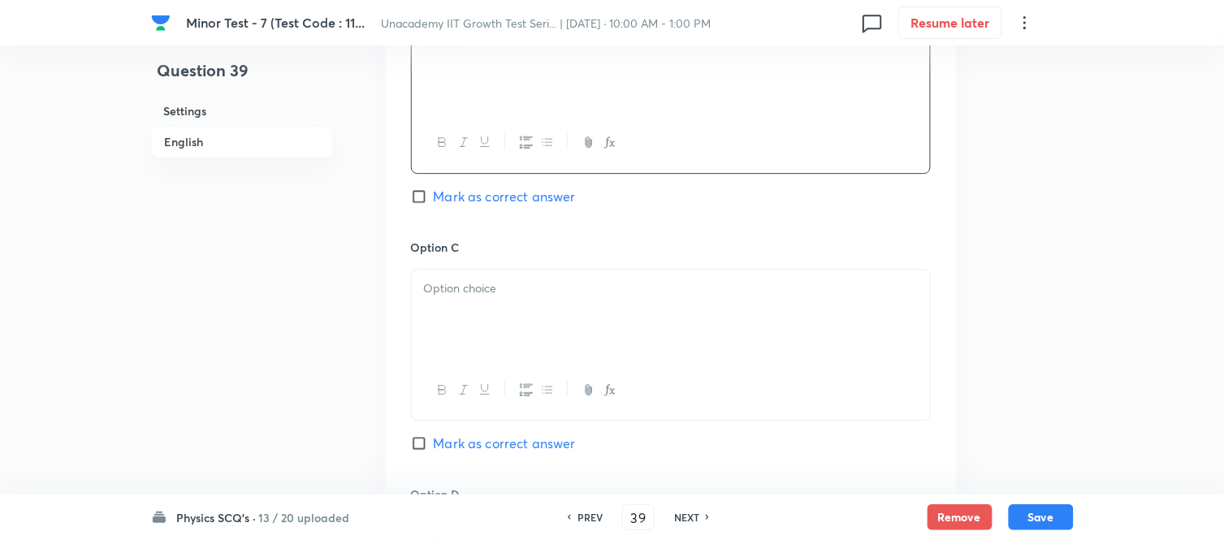
click at [481, 274] on div at bounding box center [671, 315] width 518 height 91
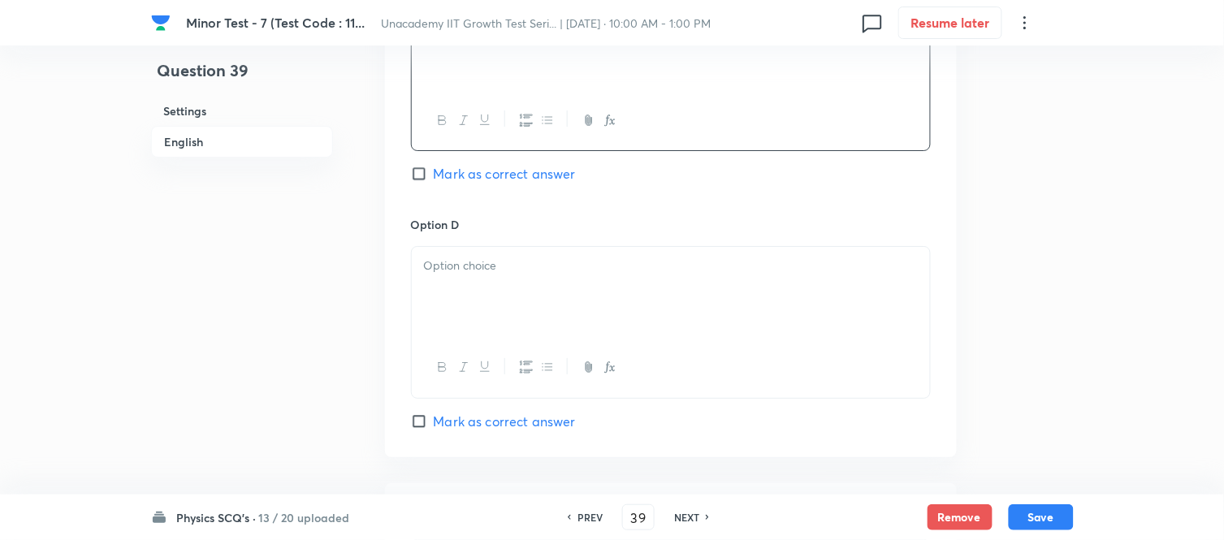
scroll to position [1444, 0]
drag, startPoint x: 496, startPoint y: 262, endPoint x: 489, endPoint y: 286, distance: 25.2
click at [494, 262] on p at bounding box center [671, 265] width 494 height 19
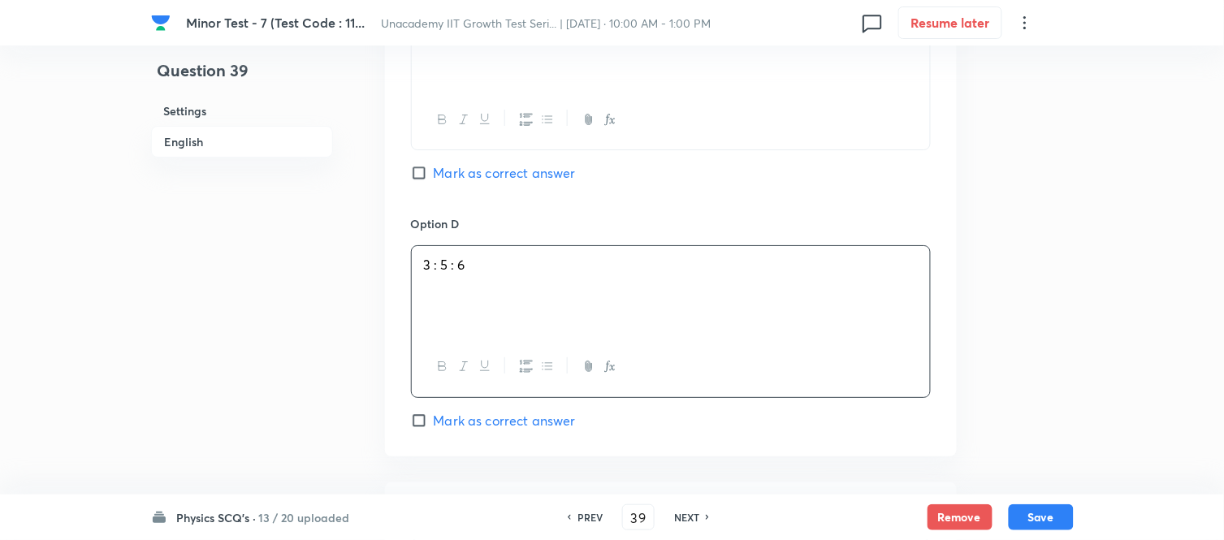
click at [436, 424] on span "Mark as correct answer" at bounding box center [505, 420] width 142 height 19
click at [434, 424] on input "Mark as correct answer" at bounding box center [422, 421] width 23 height 16
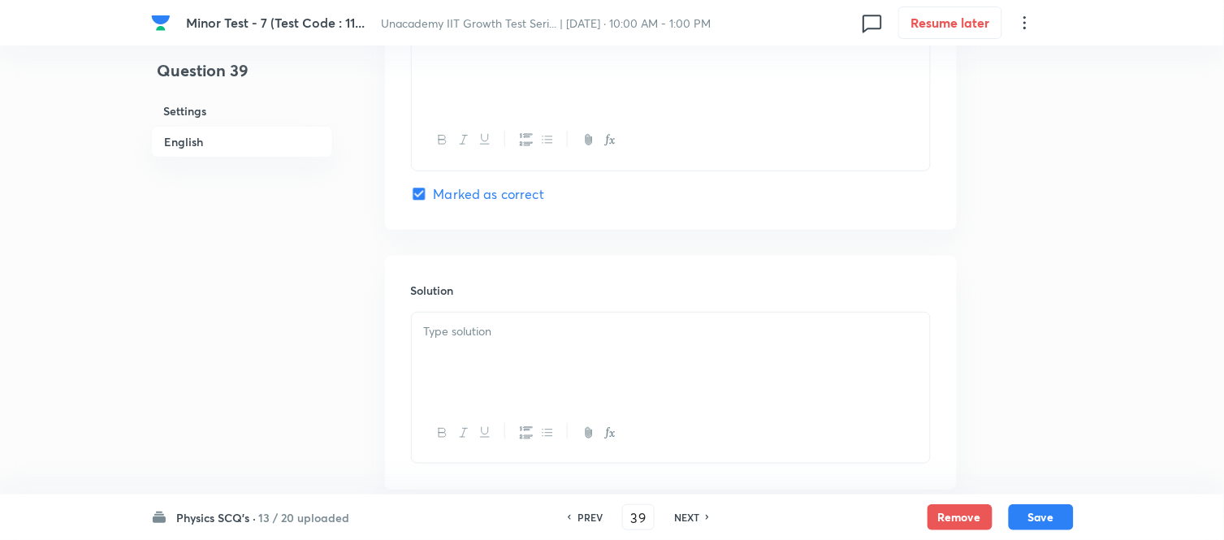
scroll to position [1715, 0]
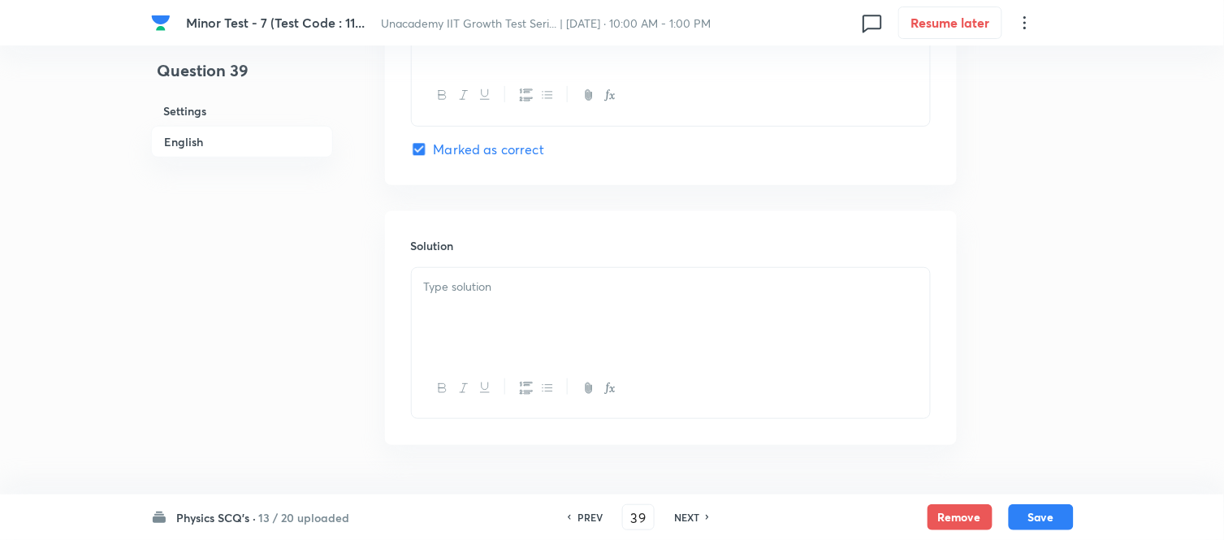
click at [505, 343] on div at bounding box center [671, 313] width 518 height 91
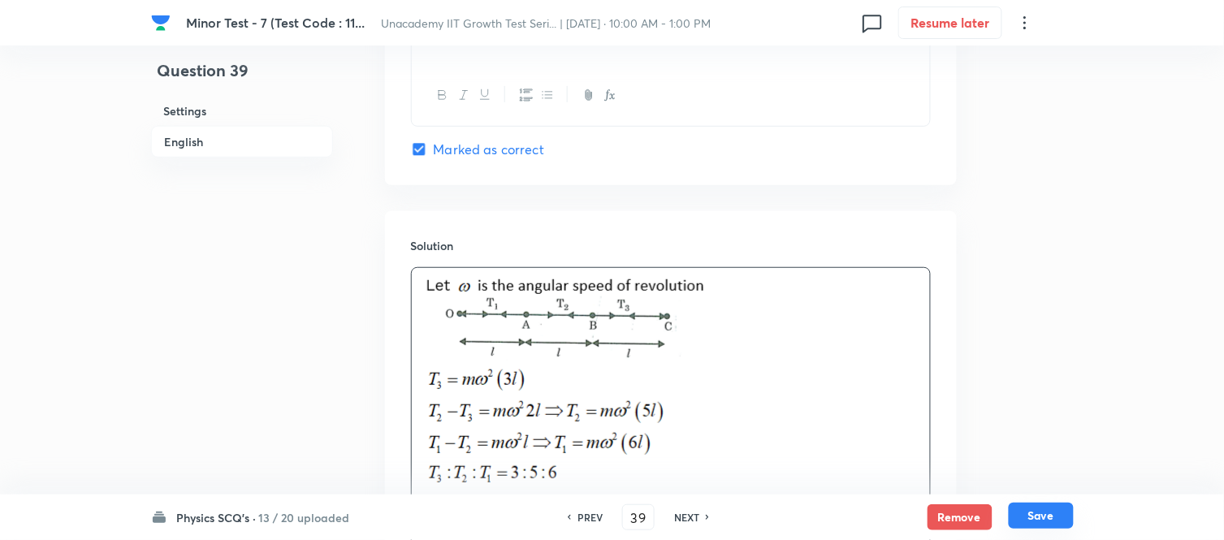
click at [1036, 486] on button "Save" at bounding box center [1041, 516] width 65 height 26
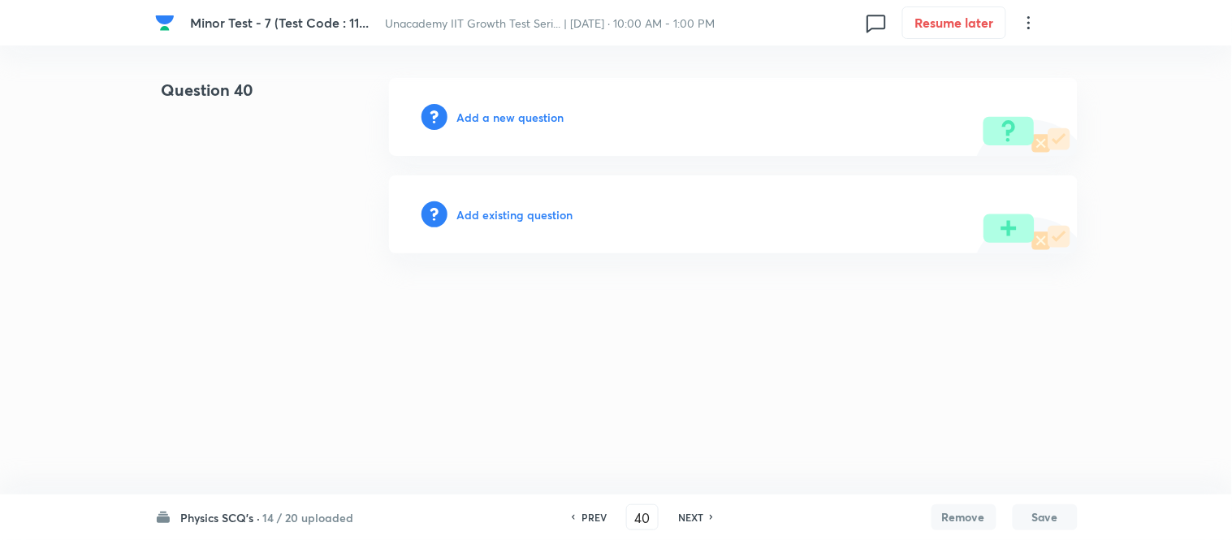
click at [539, 118] on h6 "Add a new question" at bounding box center [510, 117] width 107 height 17
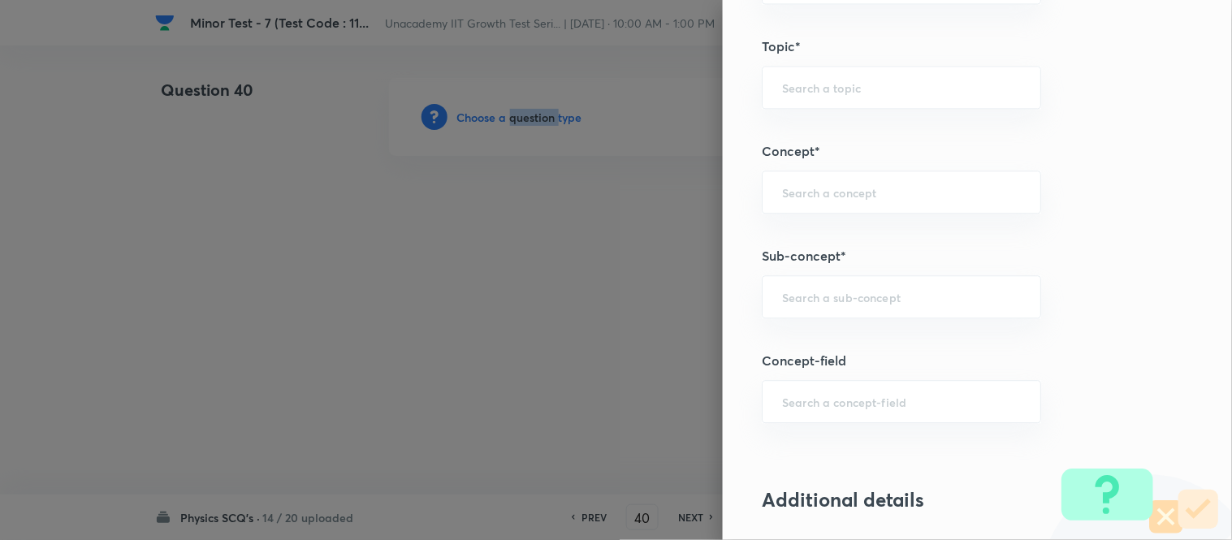
scroll to position [1083, 0]
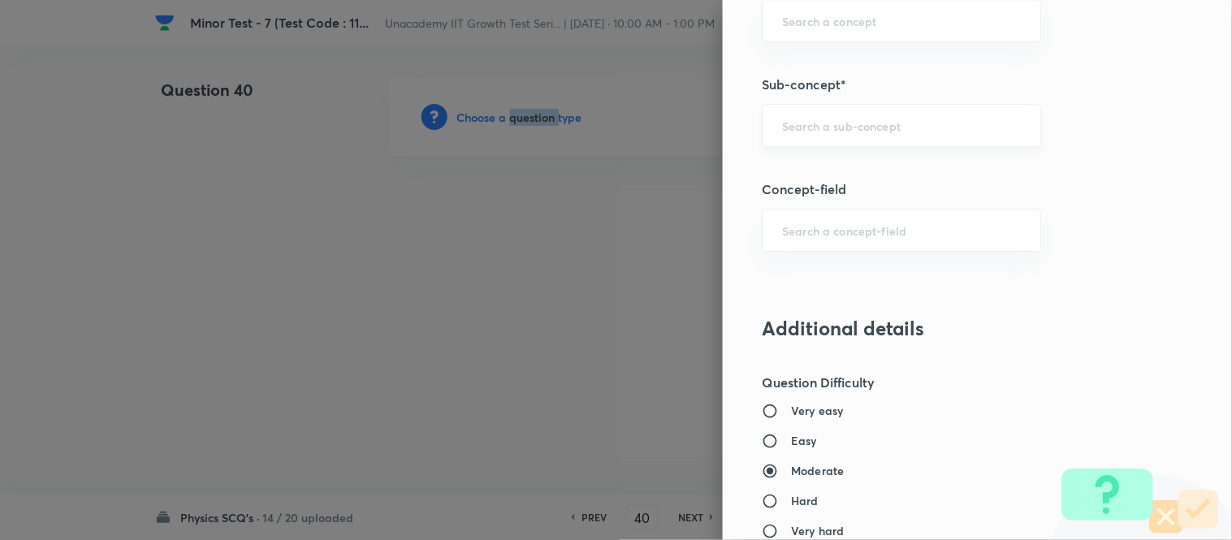
click at [788, 134] on div "​" at bounding box center [901, 125] width 279 height 43
drag, startPoint x: 815, startPoint y: 164, endPoint x: 804, endPoint y: 163, distance: 10.6
click at [813, 163] on li "Pulley System" at bounding box center [889, 172] width 278 height 29
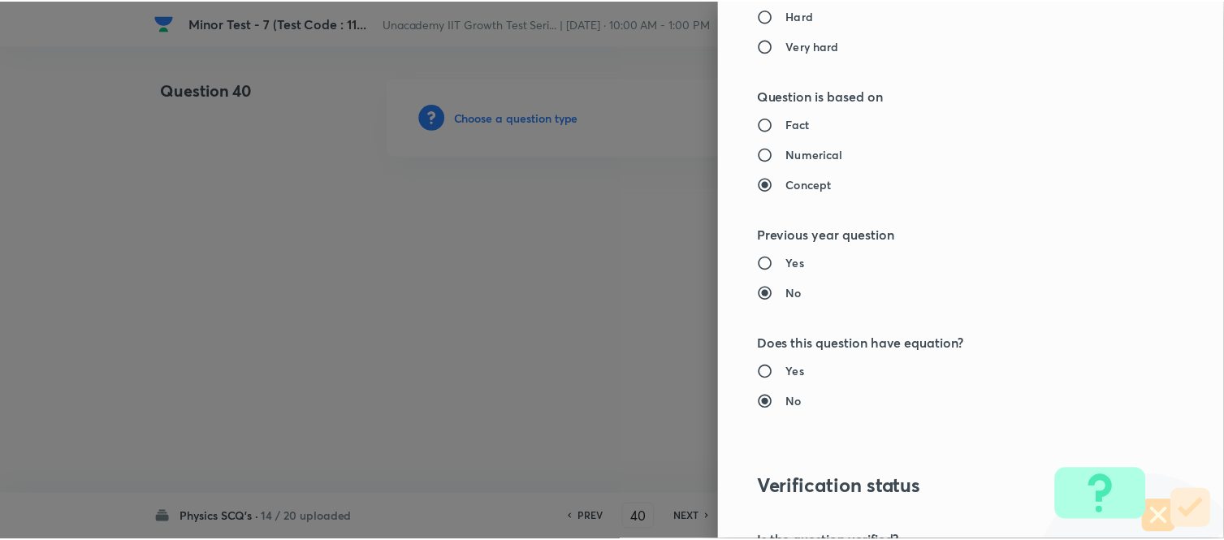
scroll to position [1783, 0]
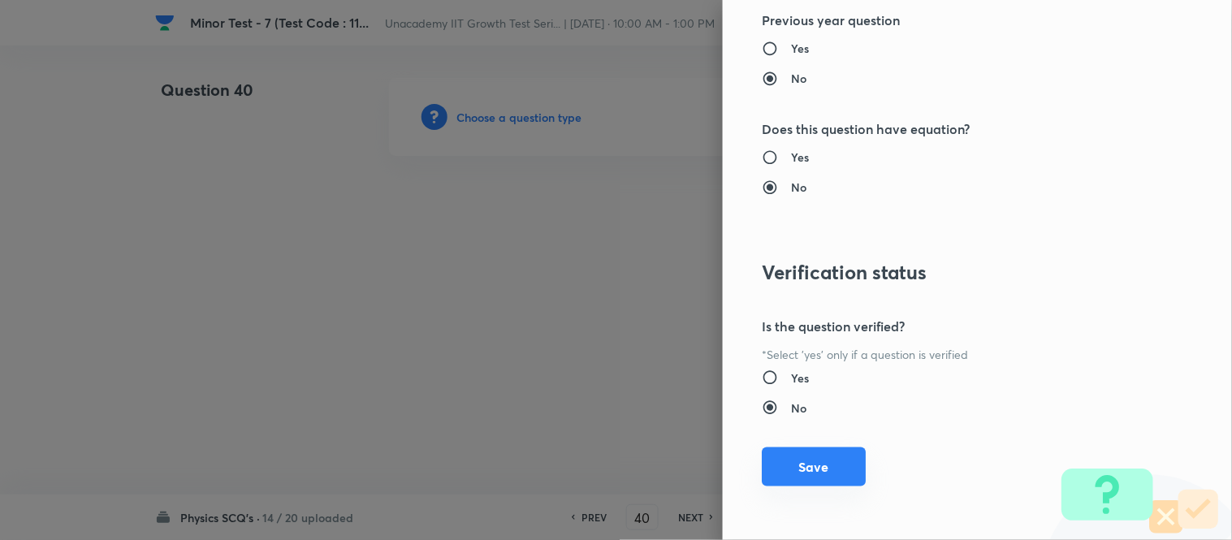
click at [790, 486] on div "Question settings Question type* Single choice correct Number of options* 2 3 4…" at bounding box center [977, 270] width 509 height 540
click at [786, 459] on button "Save" at bounding box center [814, 467] width 104 height 39
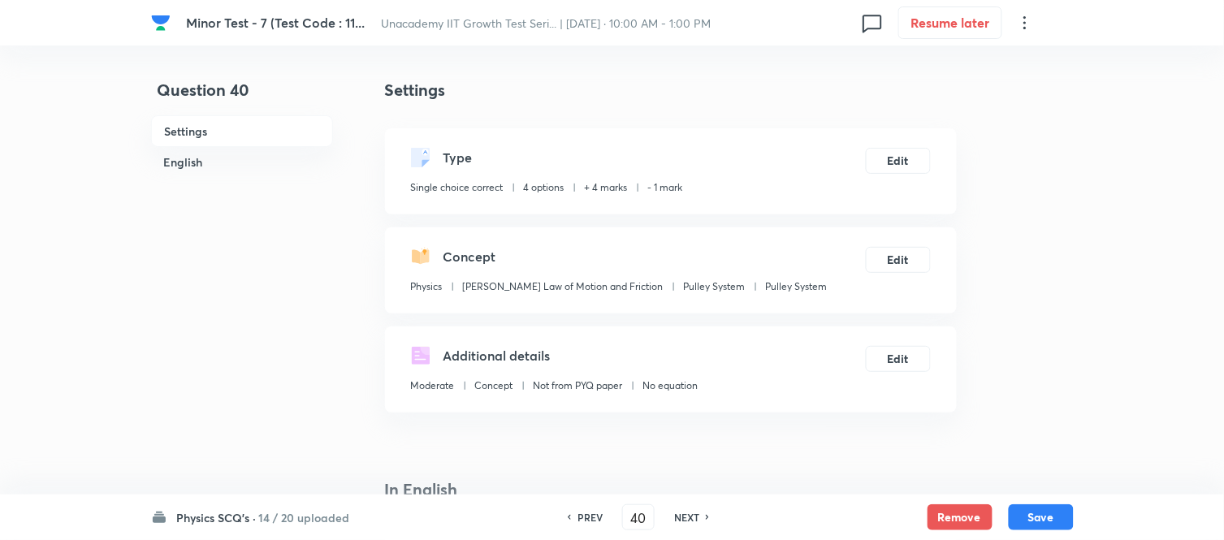
scroll to position [361, 0]
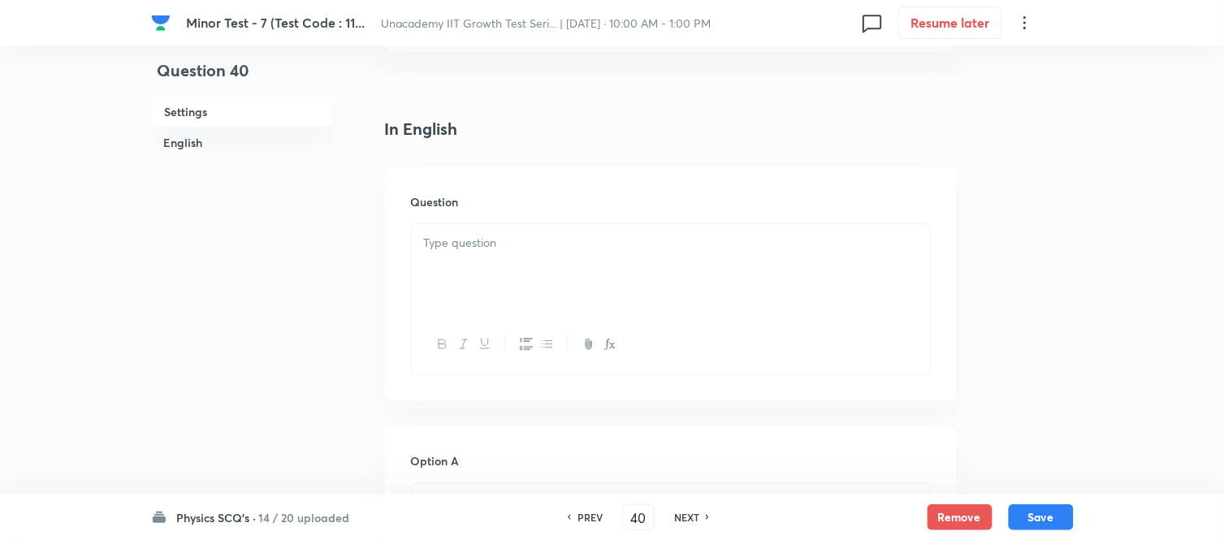
click at [482, 275] on div at bounding box center [671, 269] width 518 height 91
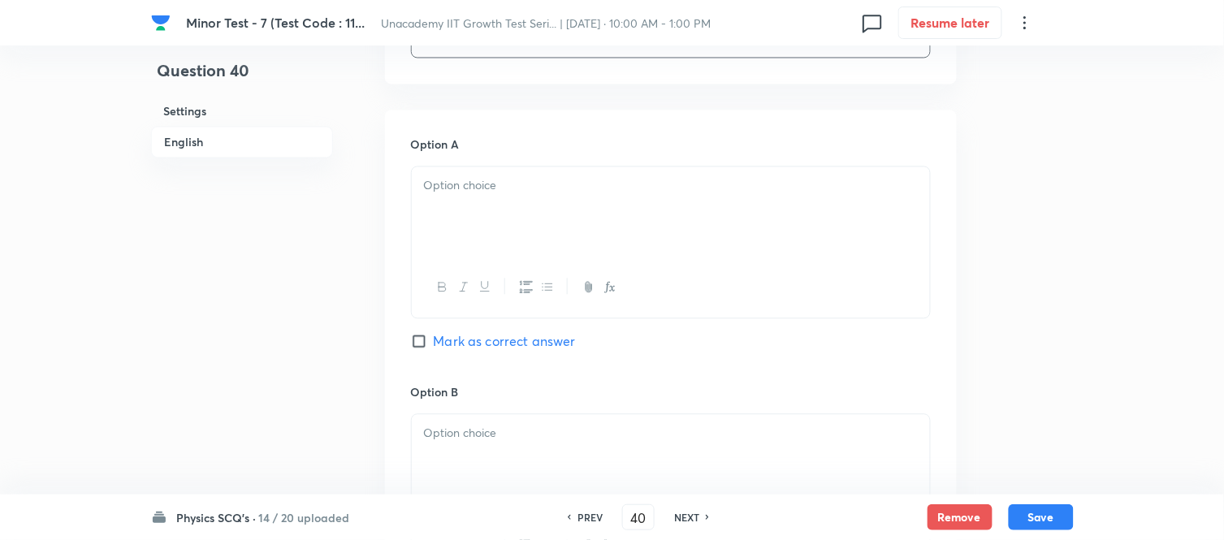
scroll to position [812, 0]
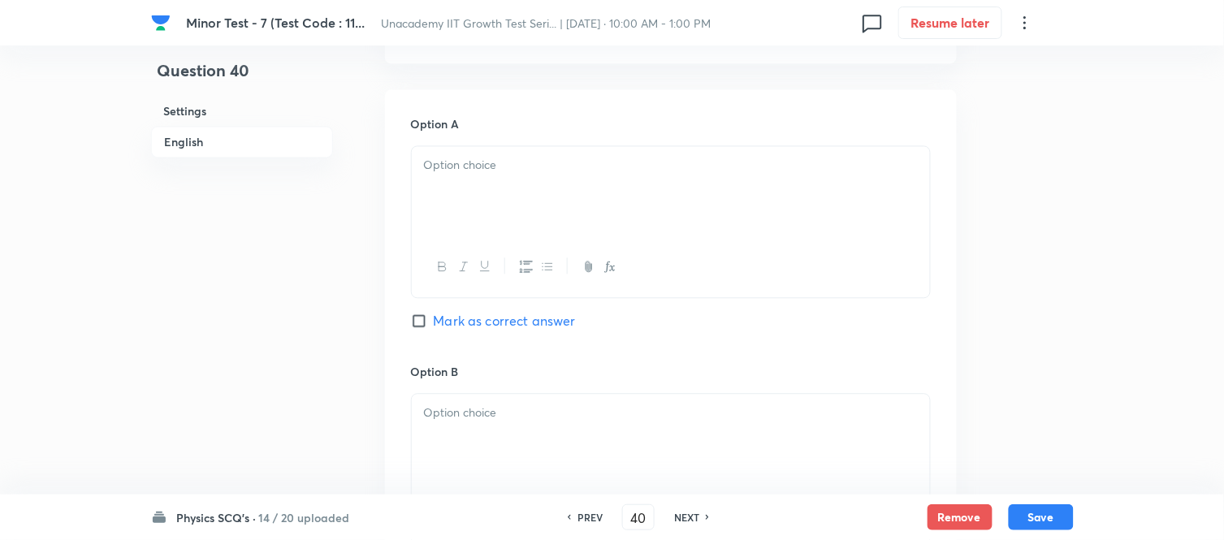
click at [485, 214] on div at bounding box center [671, 191] width 518 height 91
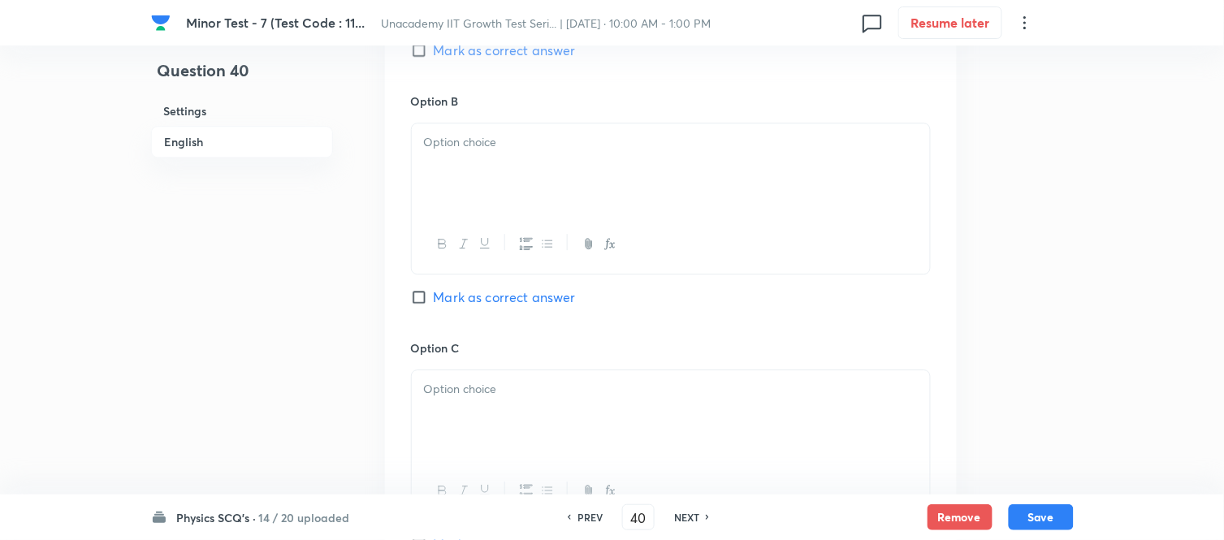
click at [481, 257] on div at bounding box center [671, 243] width 518 height 59
click at [467, 180] on div at bounding box center [671, 168] width 518 height 91
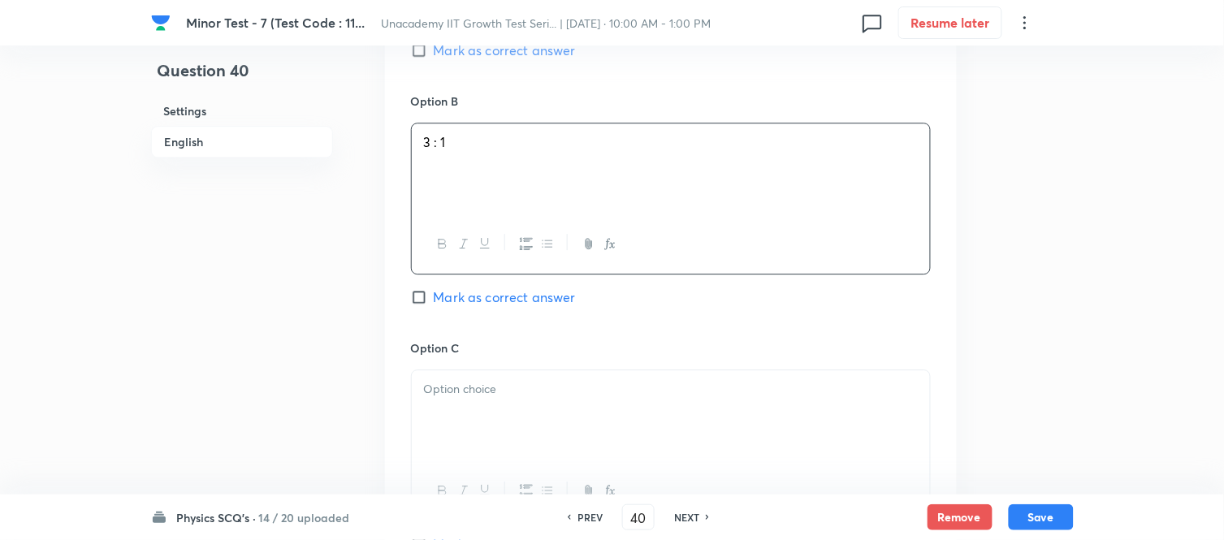
click at [428, 293] on input "Mark as correct answer" at bounding box center [422, 297] width 23 height 16
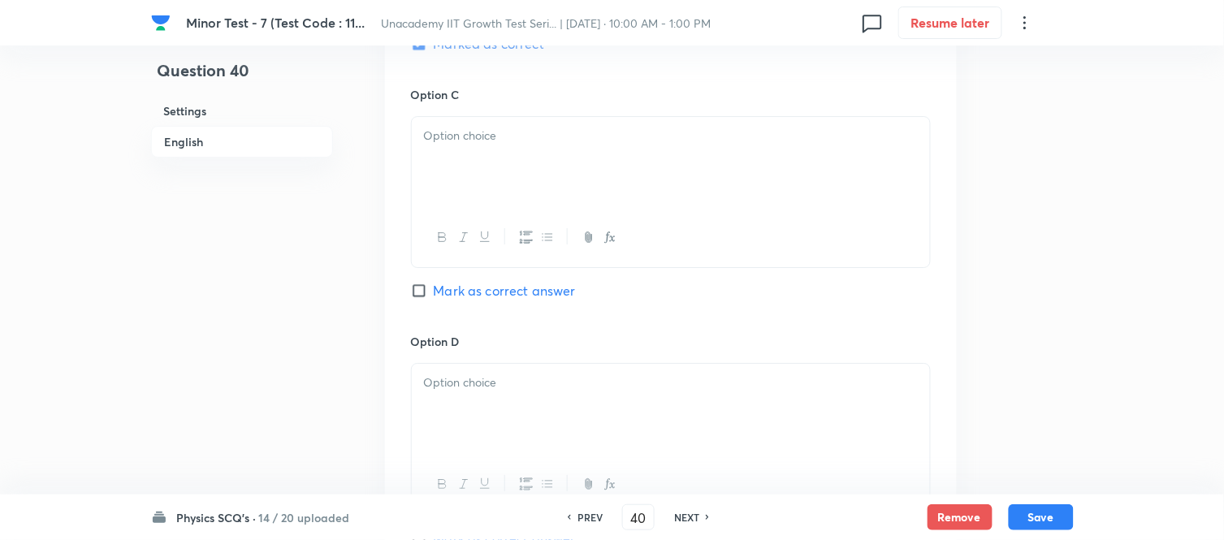
scroll to position [1354, 0]
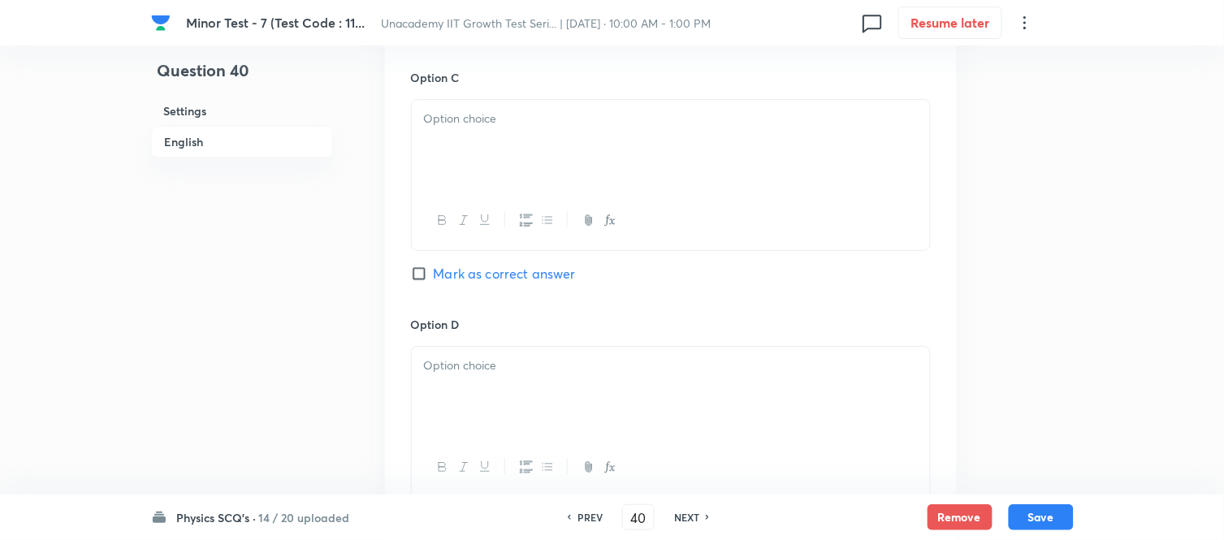
click at [478, 139] on div at bounding box center [671, 145] width 518 height 91
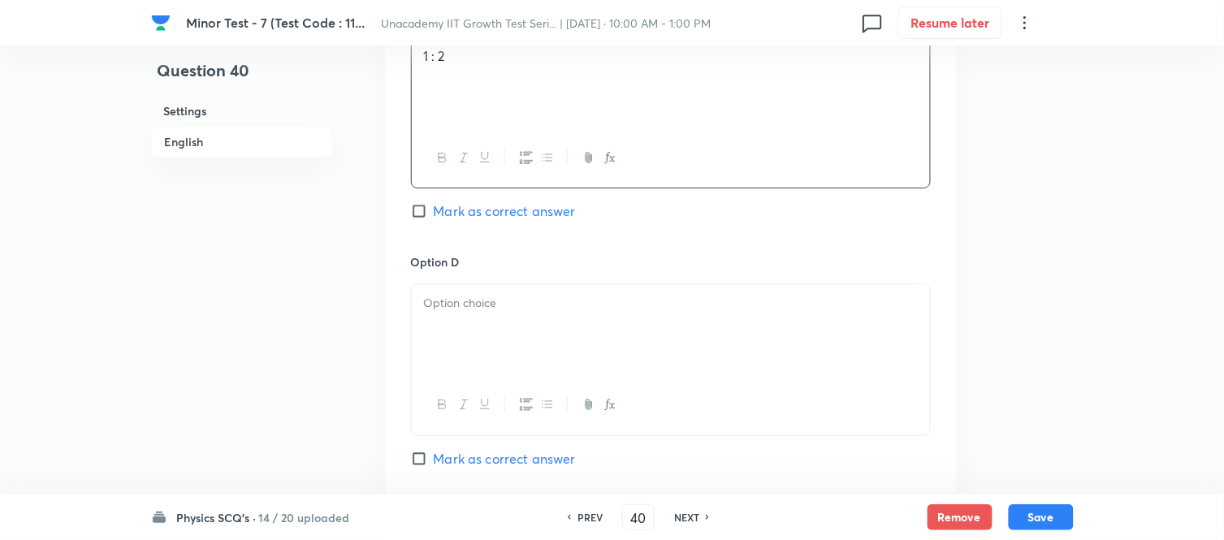
scroll to position [1444, 0]
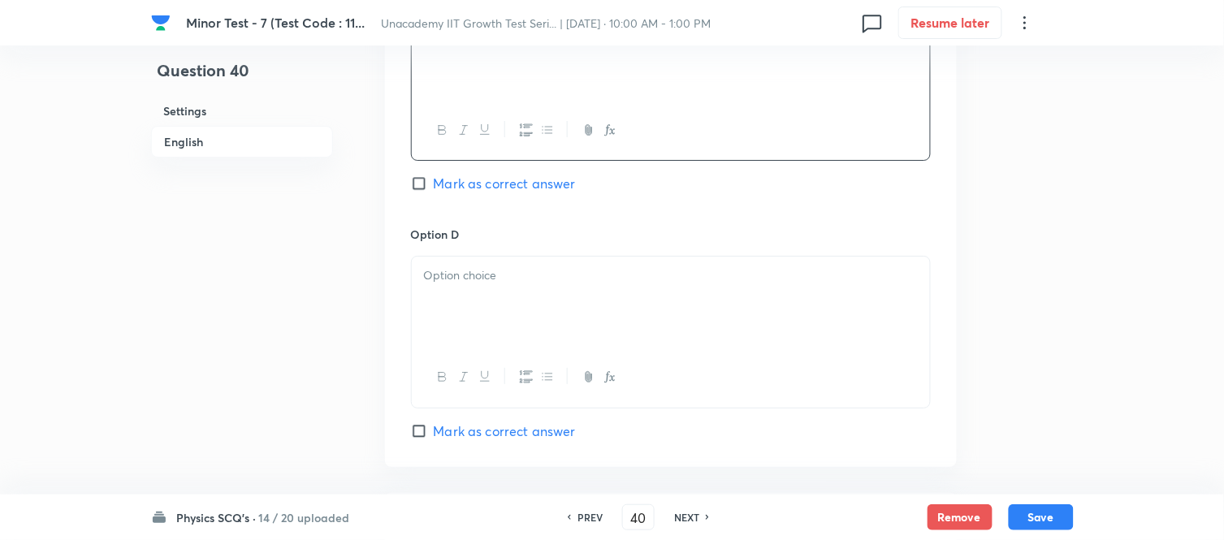
click at [477, 257] on div "Option D Mark as correct answer" at bounding box center [671, 333] width 520 height 214
click at [465, 293] on div at bounding box center [671, 302] width 518 height 91
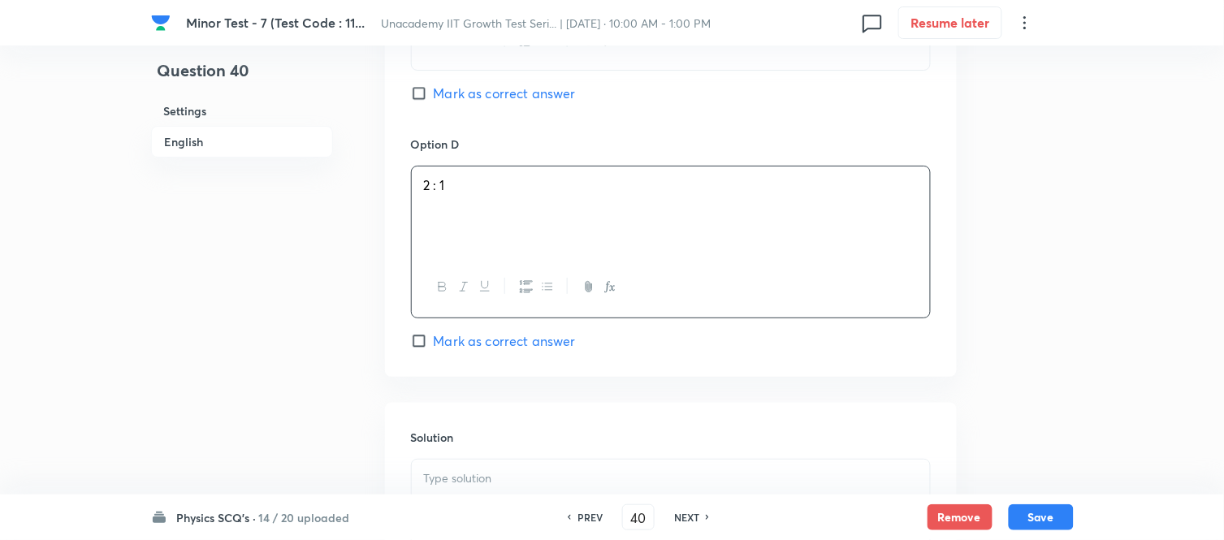
scroll to position [1777, 0]
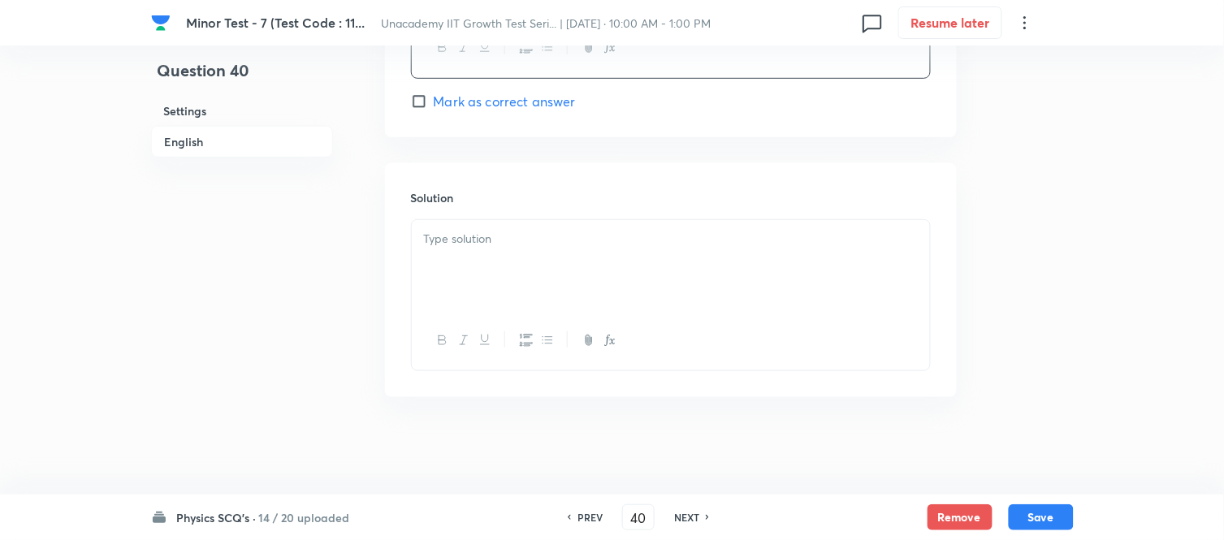
click at [522, 285] on div at bounding box center [671, 265] width 518 height 91
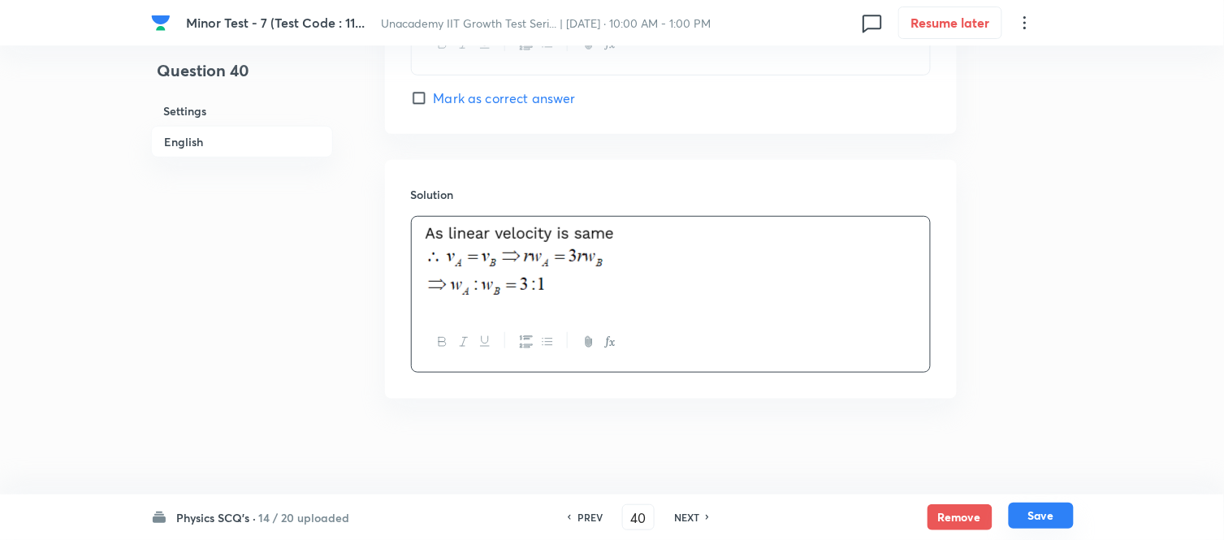
click at [1055, 486] on button "Save" at bounding box center [1041, 516] width 65 height 26
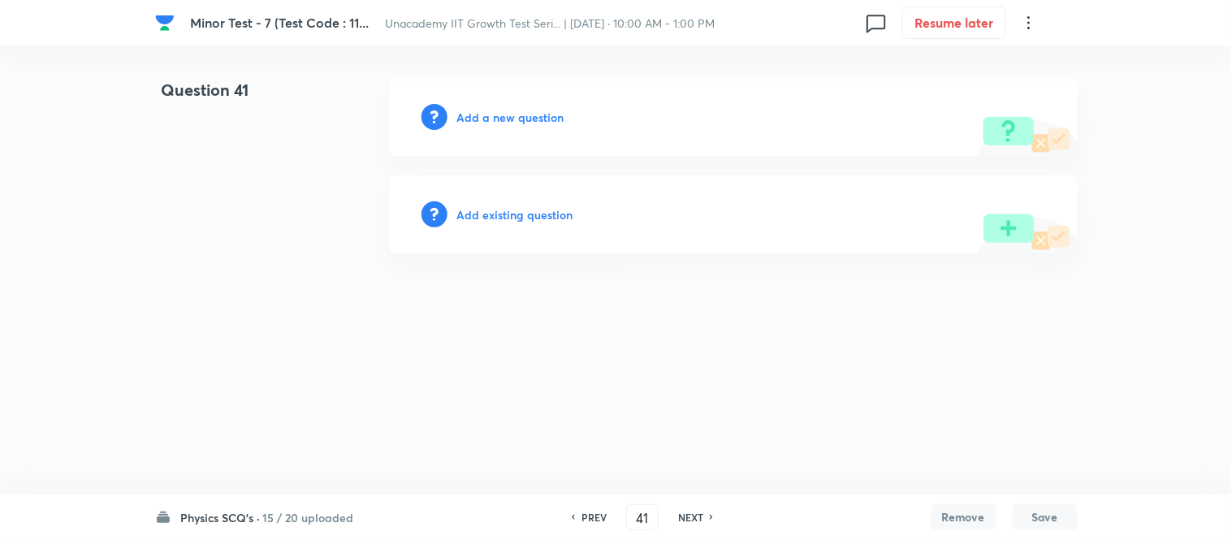
click at [489, 104] on div "Add a new question" at bounding box center [733, 117] width 689 height 78
click at [490, 112] on h6 "Add a new question" at bounding box center [510, 117] width 107 height 17
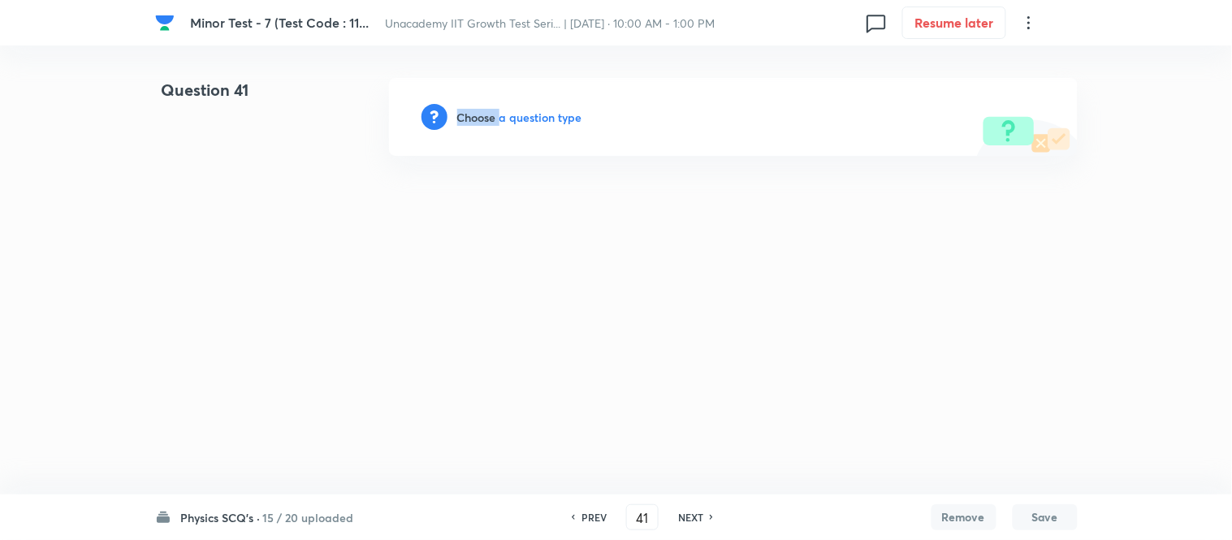
click at [490, 112] on h6 "Choose a question type" at bounding box center [519, 117] width 125 height 17
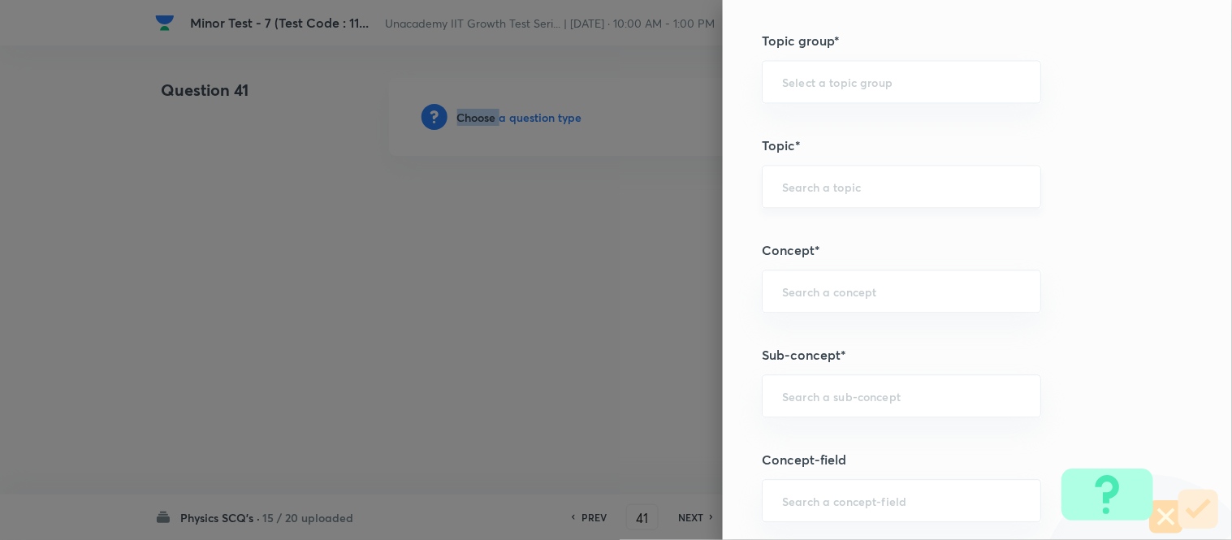
scroll to position [1173, 0]
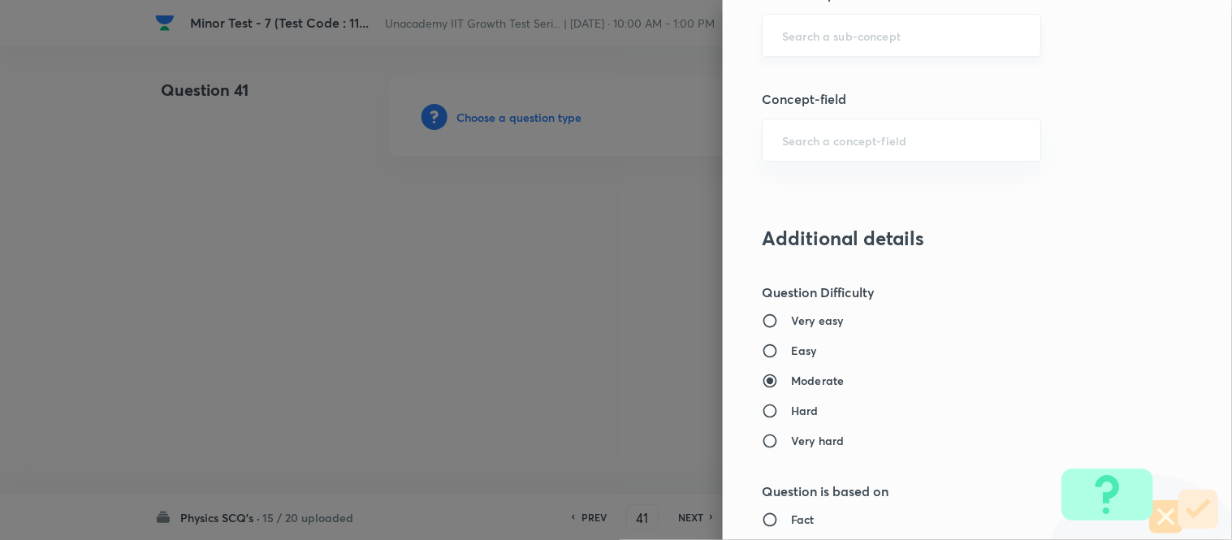
click at [794, 42] on input "text" at bounding box center [901, 35] width 239 height 15
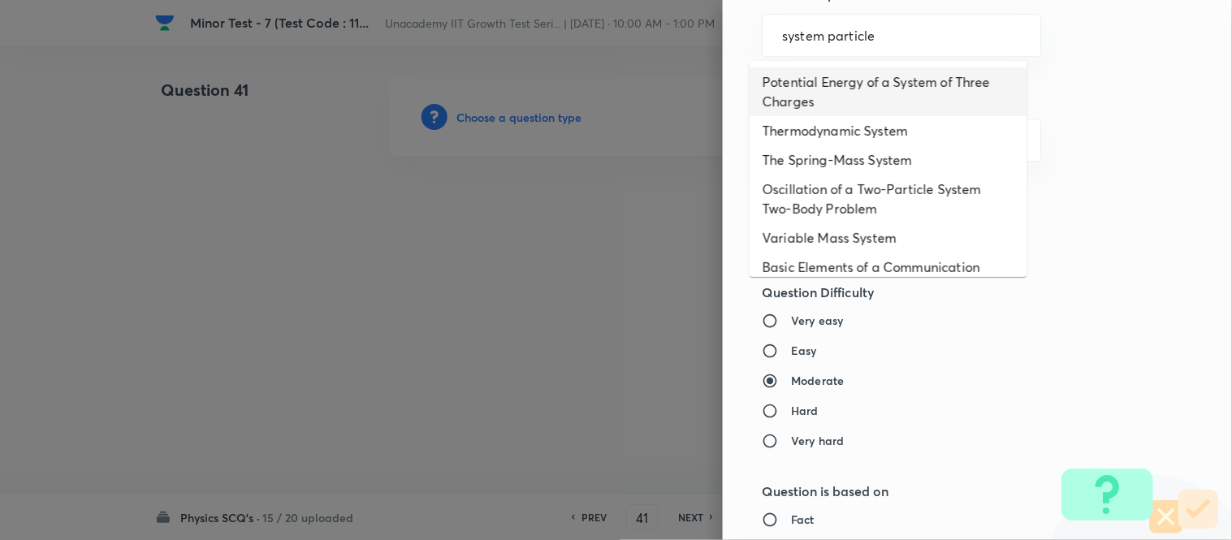
click at [829, 92] on li "Potential Energy of a System of Three Charges" at bounding box center [889, 91] width 278 height 49
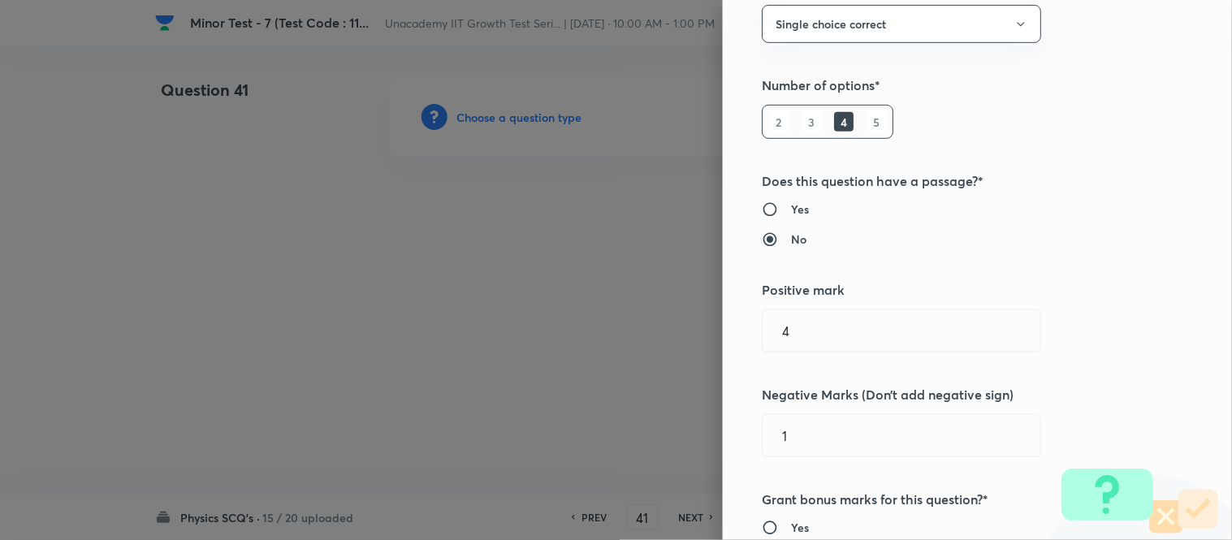
scroll to position [0, 0]
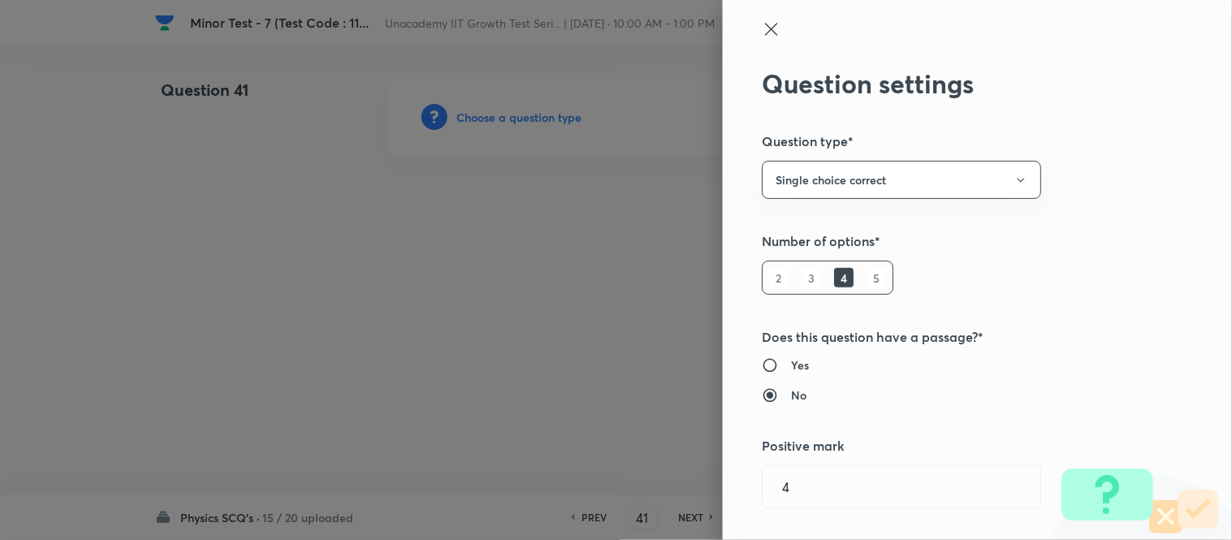
click at [764, 30] on icon at bounding box center [771, 28] width 19 height 19
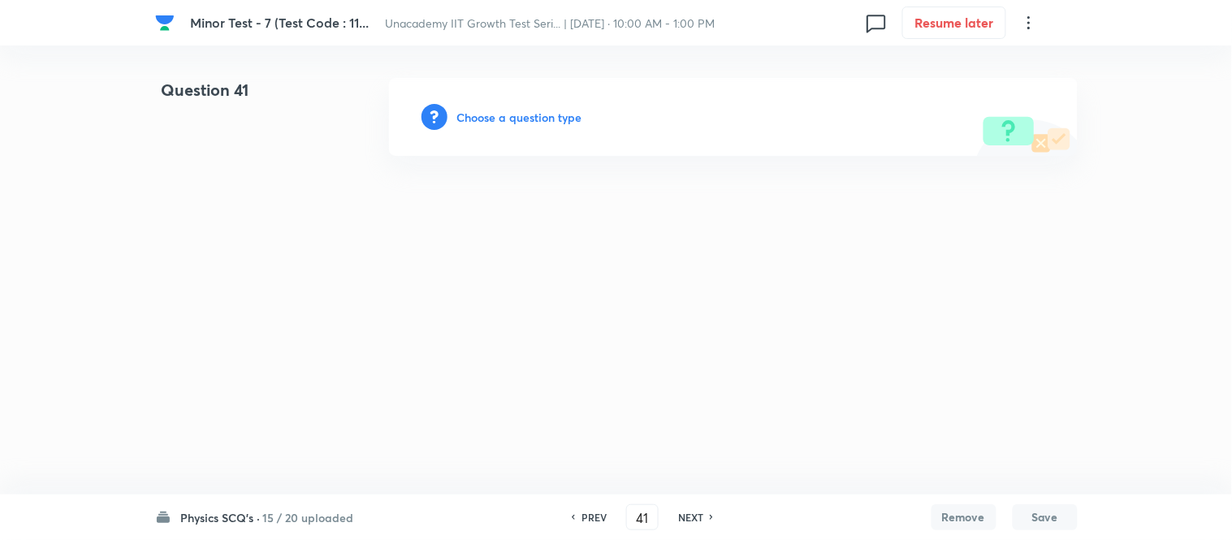
click at [556, 112] on h6 "Choose a question type" at bounding box center [519, 117] width 125 height 17
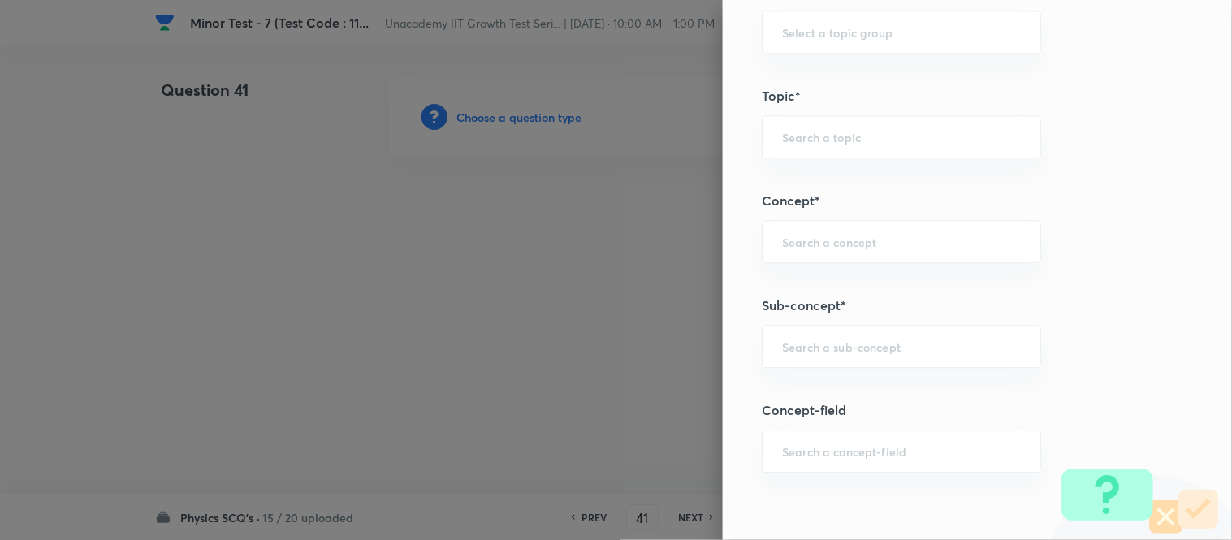
scroll to position [903, 0]
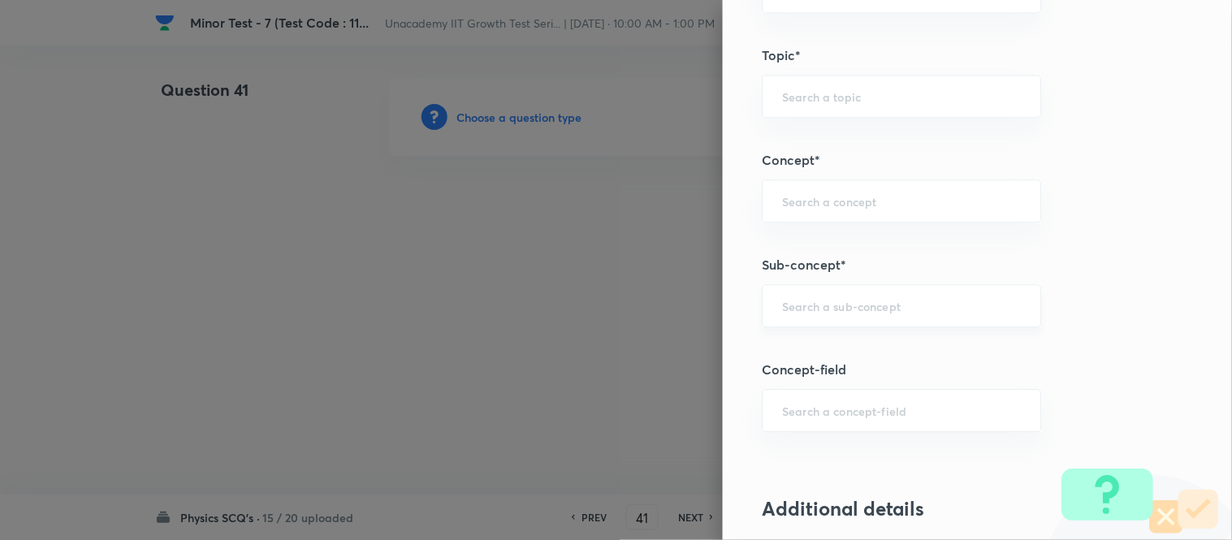
click at [831, 312] on input "text" at bounding box center [901, 305] width 239 height 15
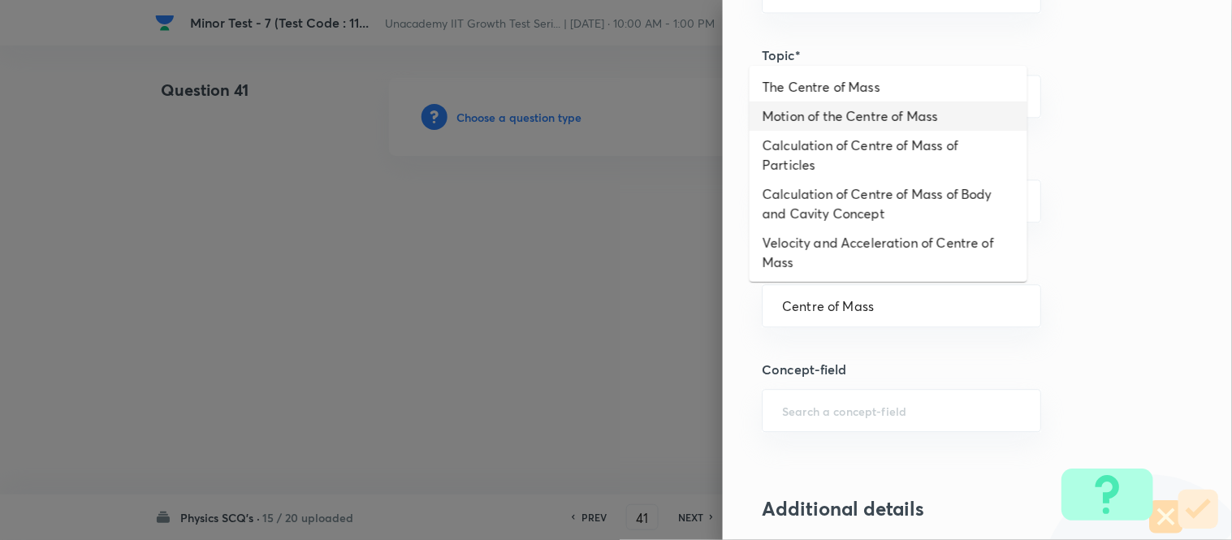
click at [864, 115] on li "Motion of the Centre of Mass" at bounding box center [889, 116] width 278 height 29
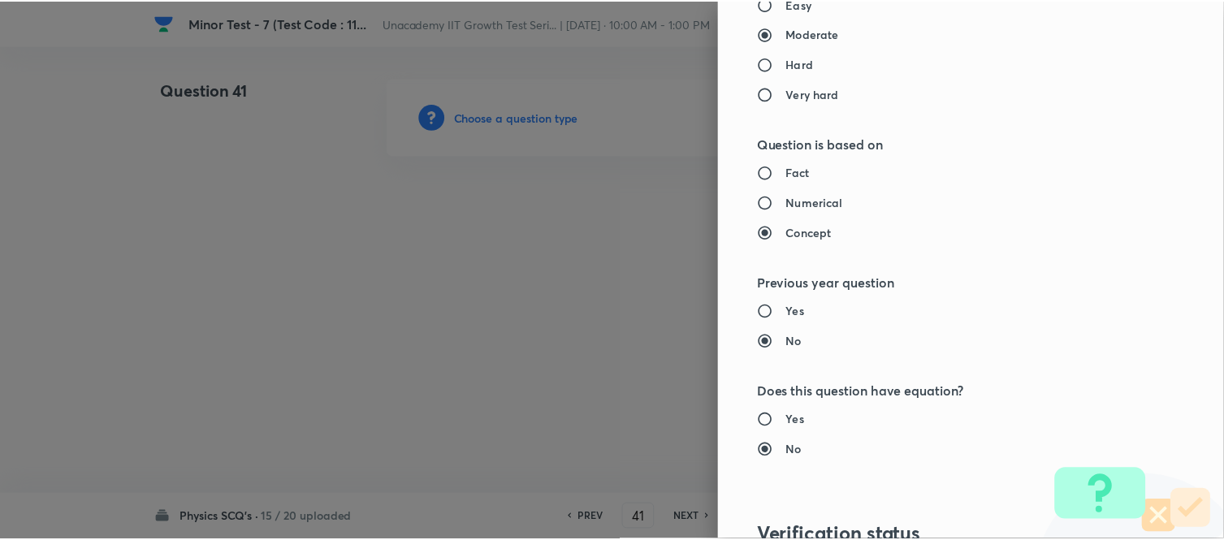
scroll to position [1783, 0]
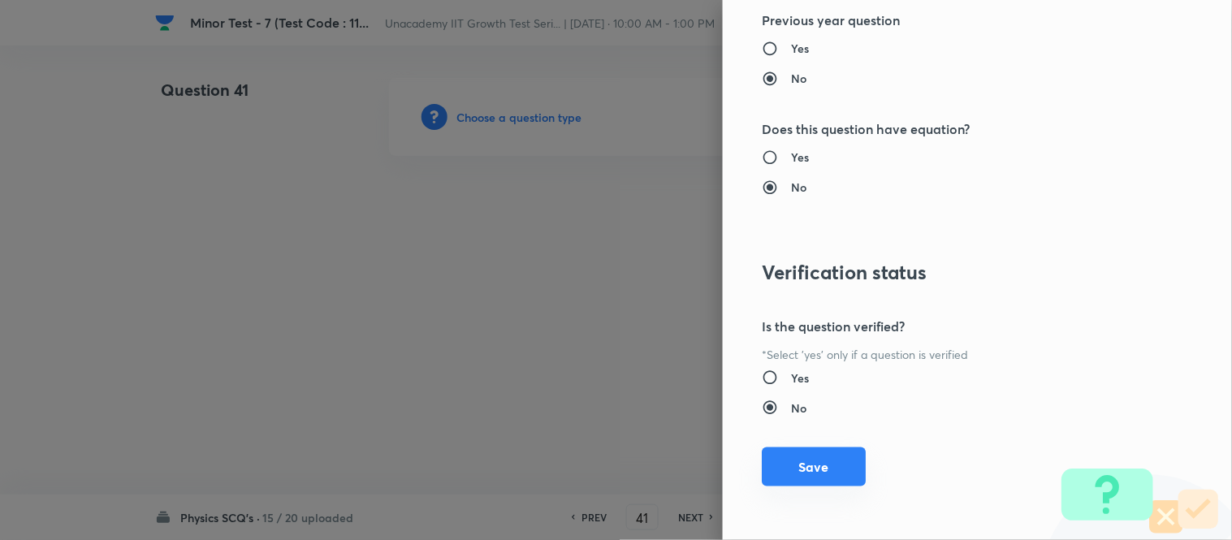
click at [798, 461] on button "Save" at bounding box center [814, 467] width 104 height 39
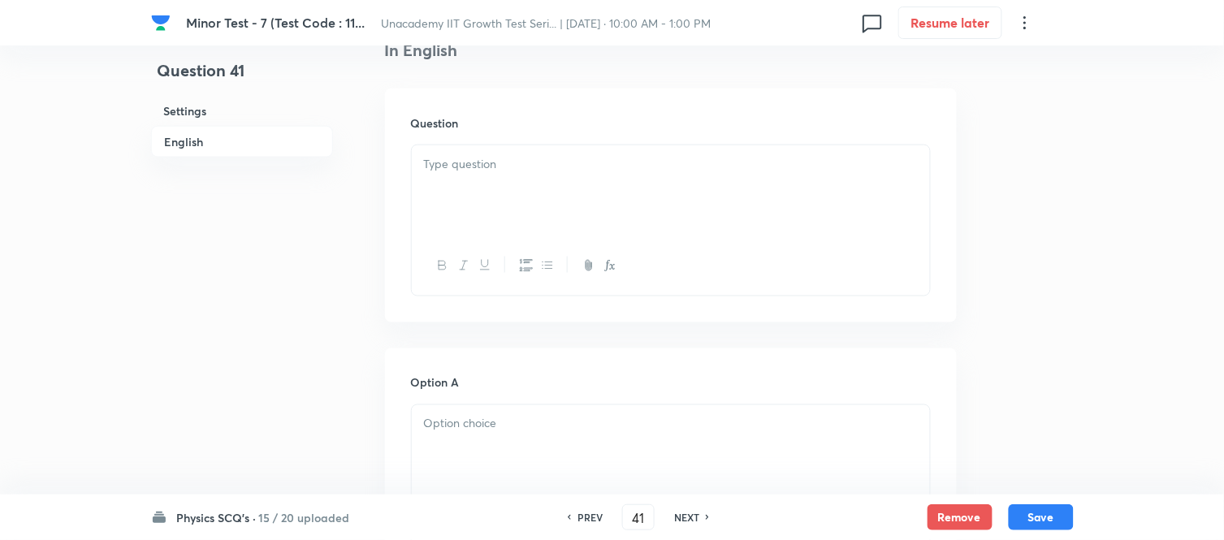
scroll to position [451, 0]
click at [464, 167] on div at bounding box center [671, 179] width 518 height 91
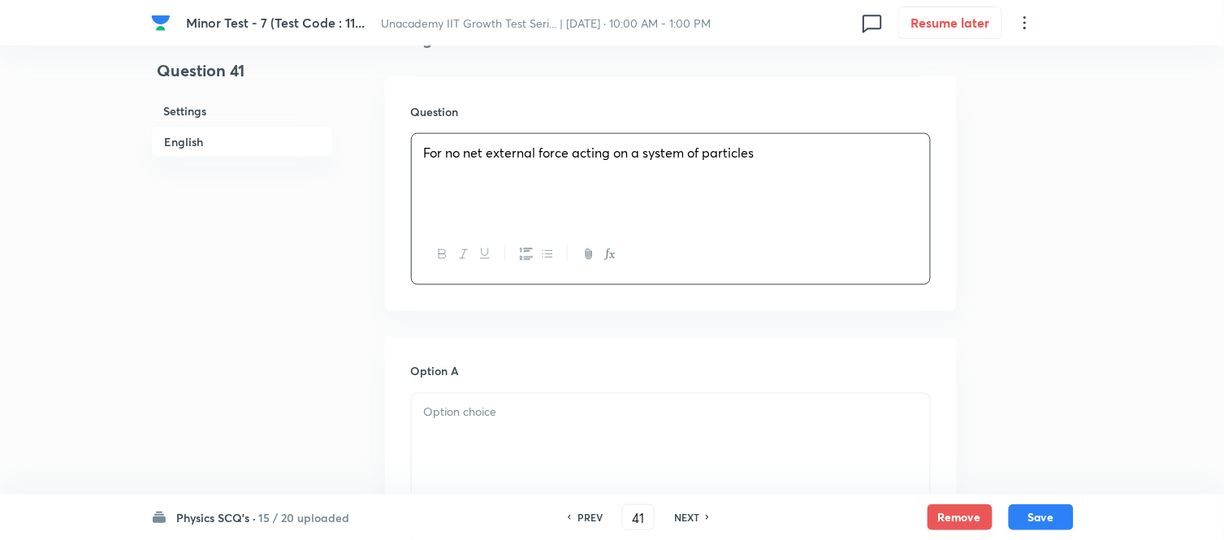
click at [572, 429] on div at bounding box center [671, 439] width 518 height 91
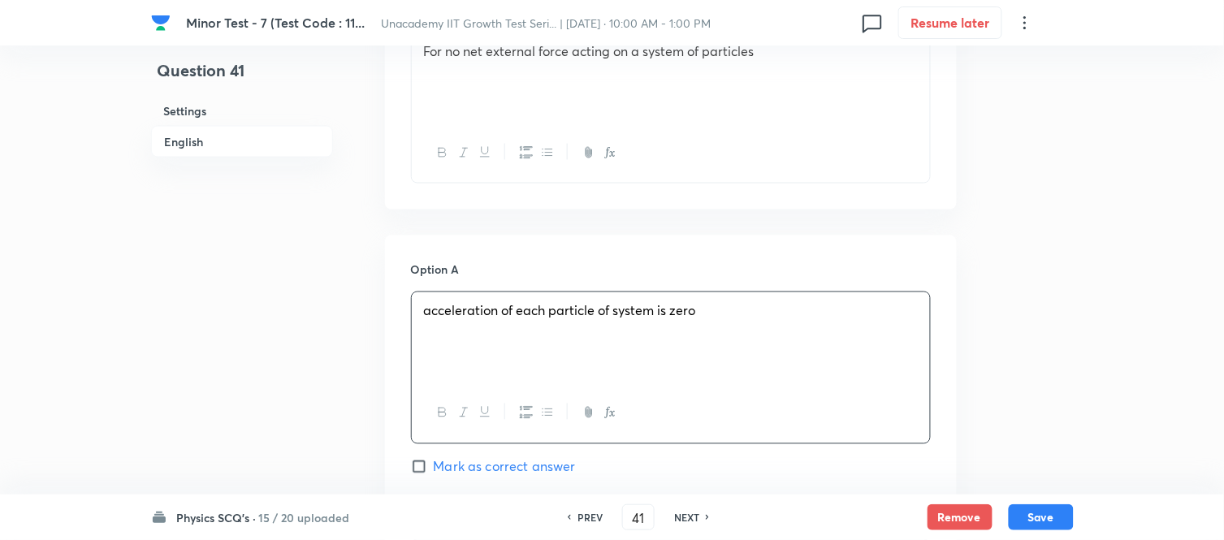
scroll to position [903, 0]
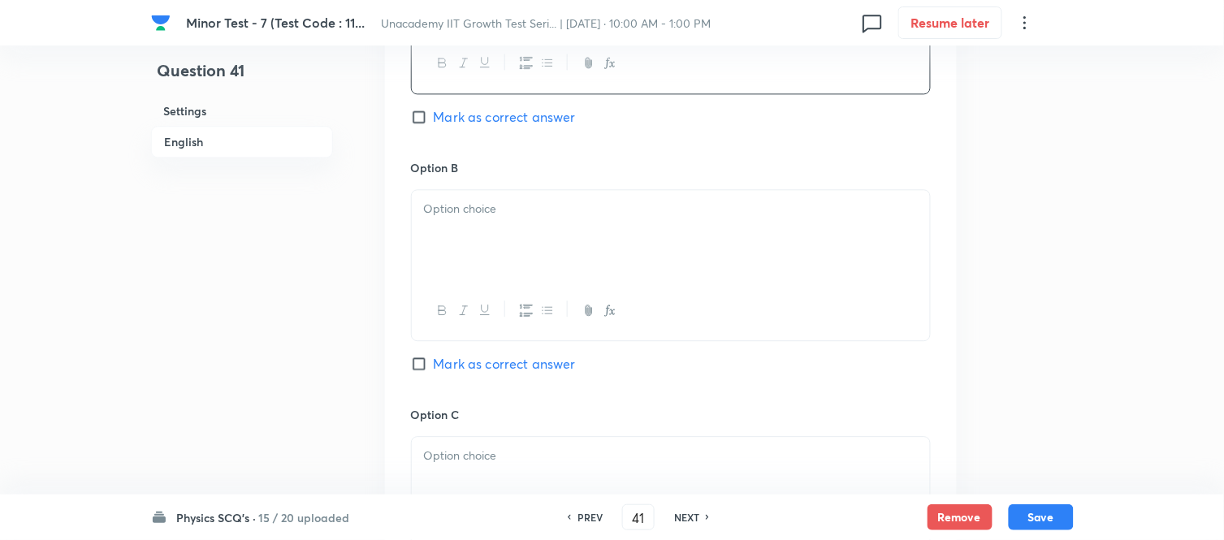
click at [492, 238] on div at bounding box center [671, 235] width 518 height 91
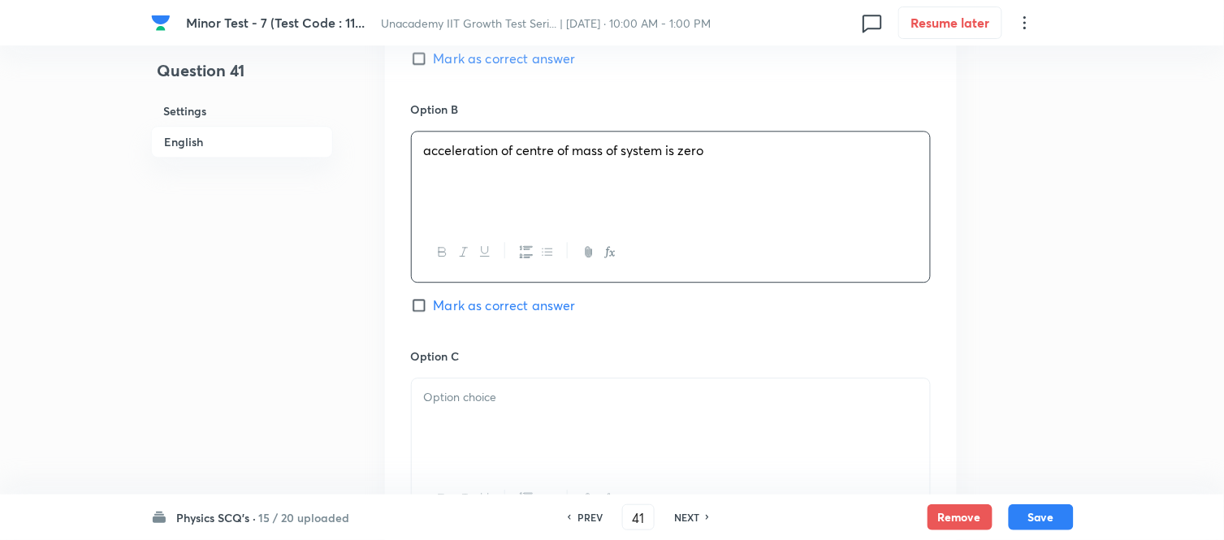
scroll to position [993, 0]
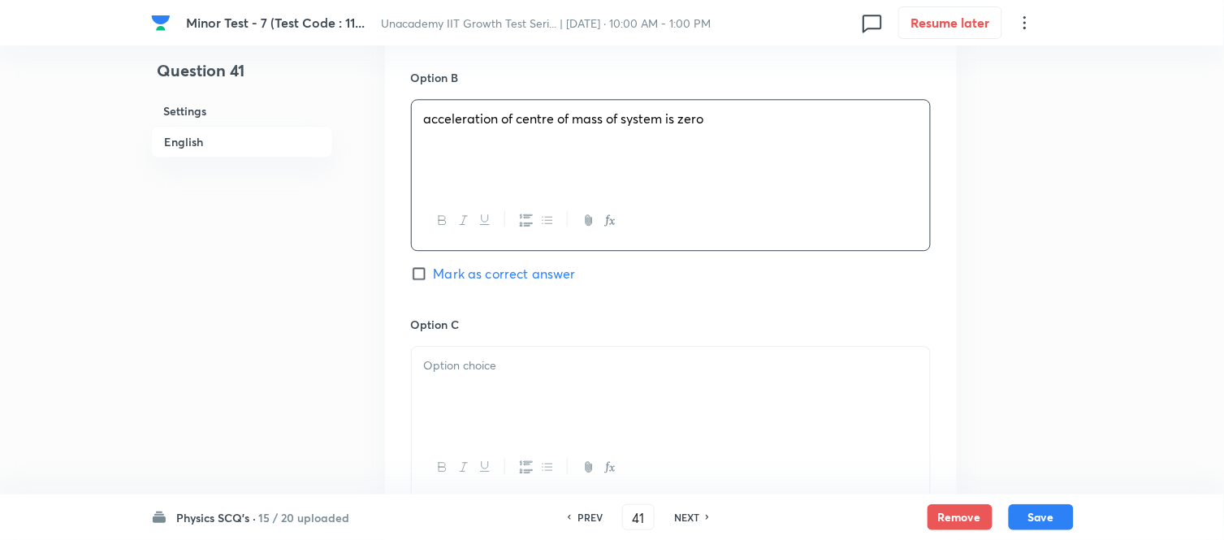
click at [412, 278] on input "Mark as correct answer" at bounding box center [422, 274] width 23 height 16
click at [453, 370] on p at bounding box center [671, 366] width 494 height 19
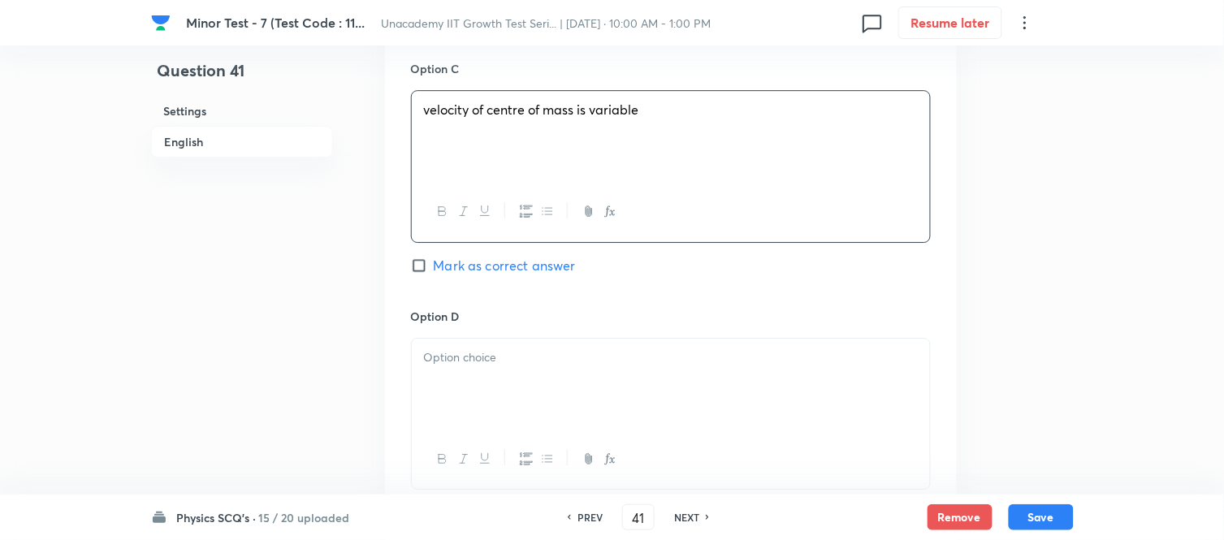
scroll to position [1263, 0]
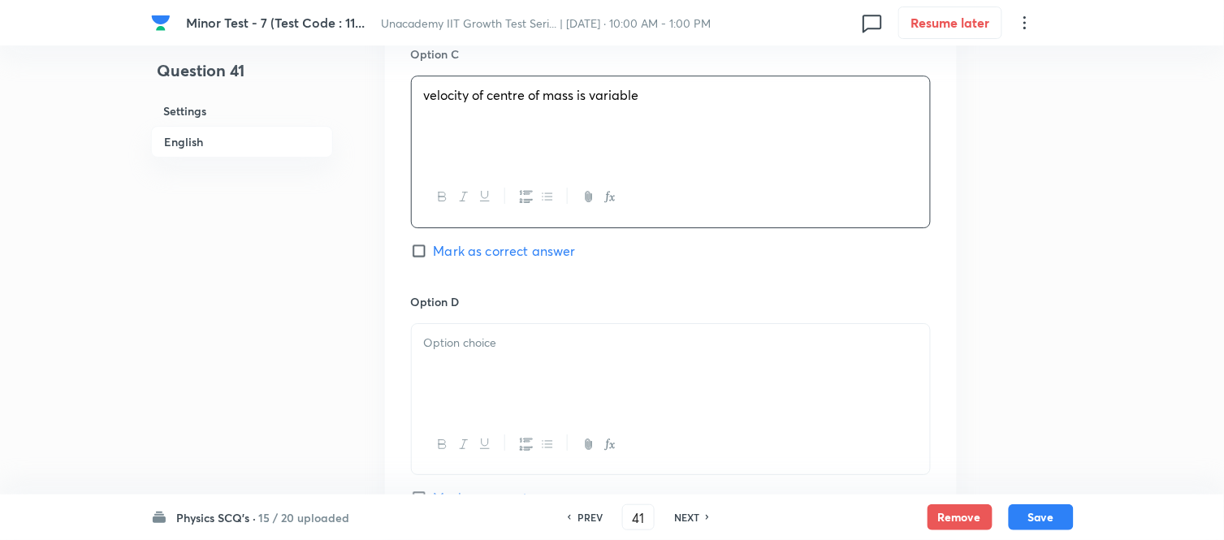
click at [456, 343] on p at bounding box center [671, 343] width 494 height 19
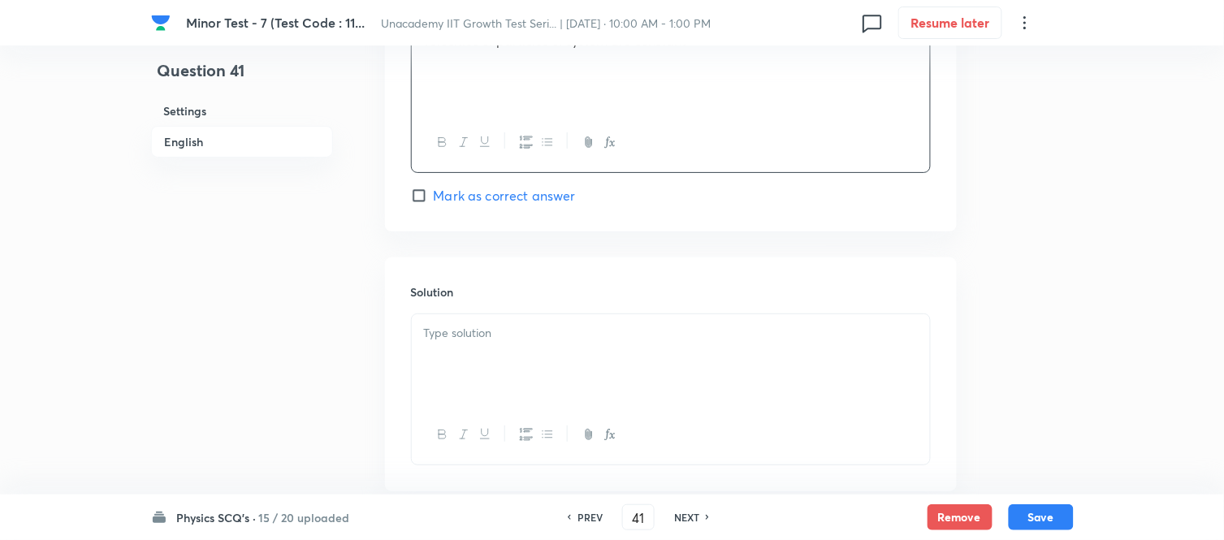
scroll to position [1625, 0]
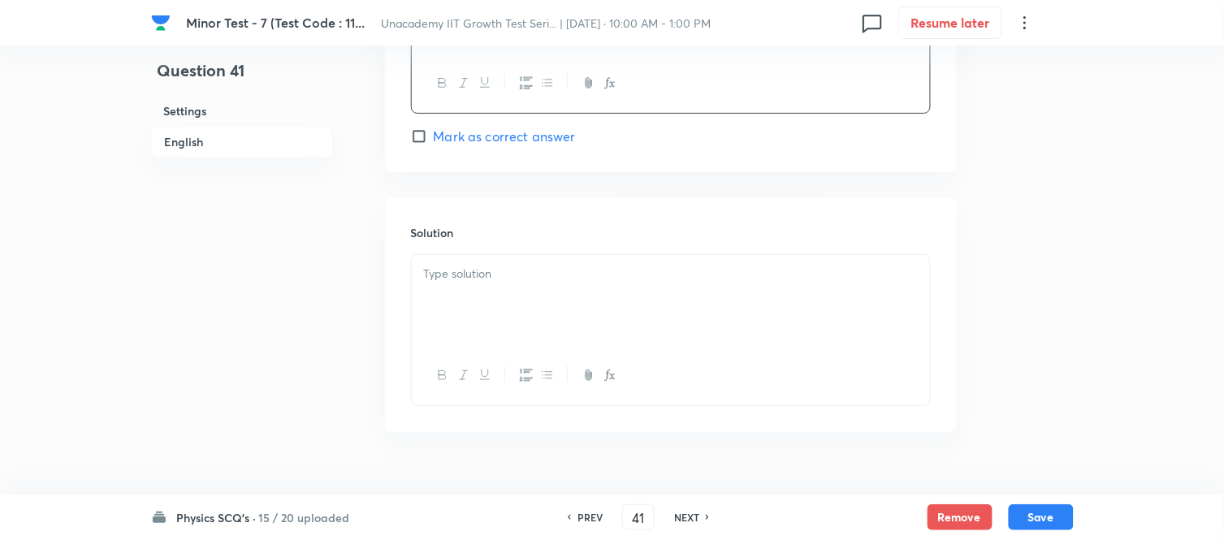
click at [513, 321] on div at bounding box center [671, 300] width 518 height 91
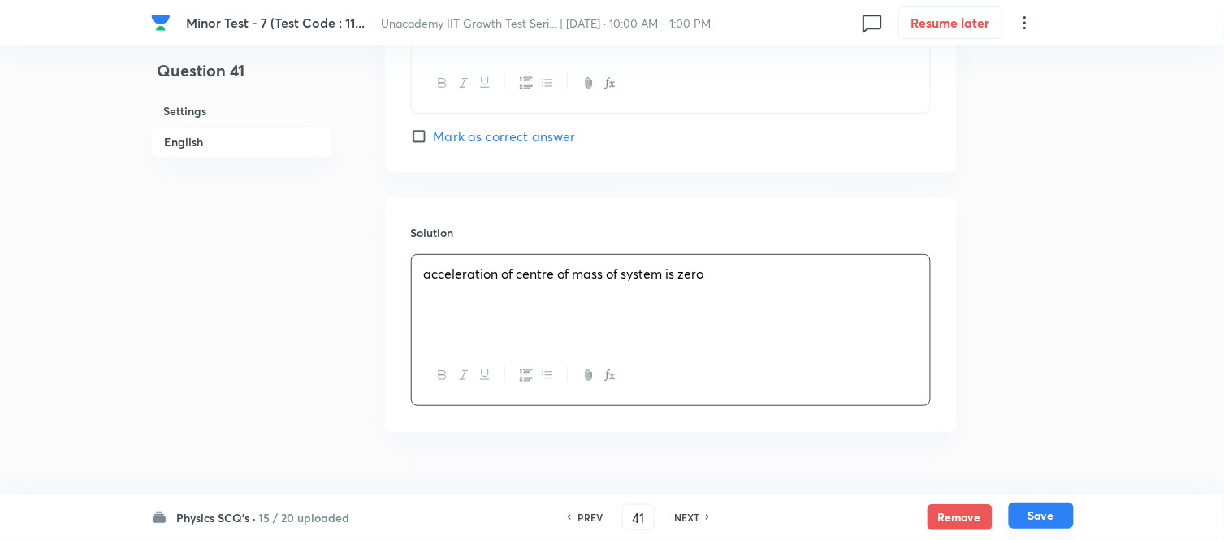
click at [1054, 486] on button "Save" at bounding box center [1041, 516] width 65 height 26
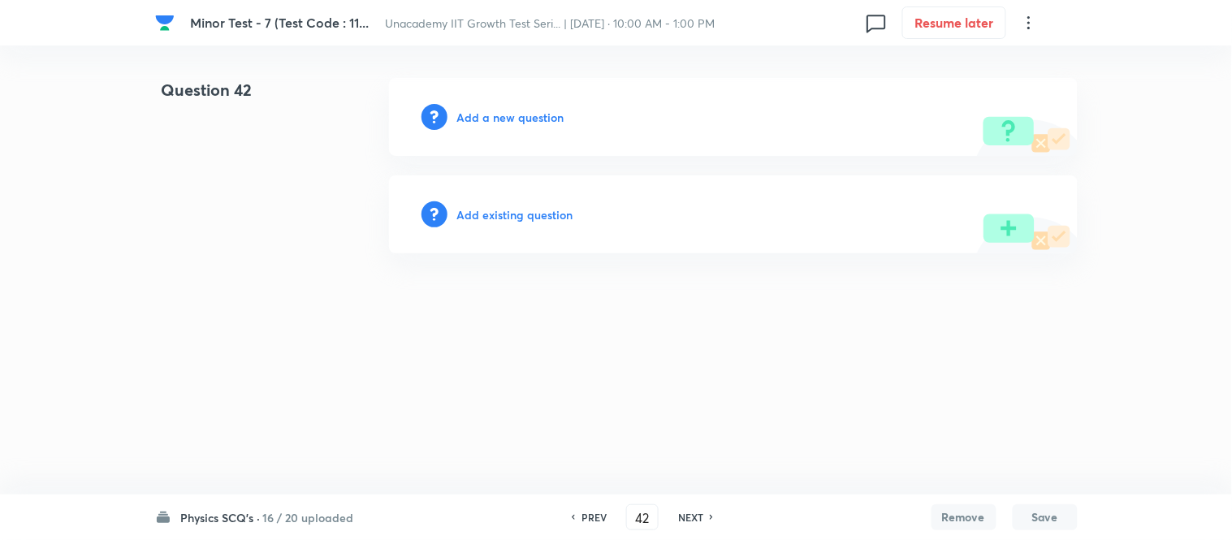
click at [522, 117] on h6 "Add a new question" at bounding box center [510, 117] width 107 height 17
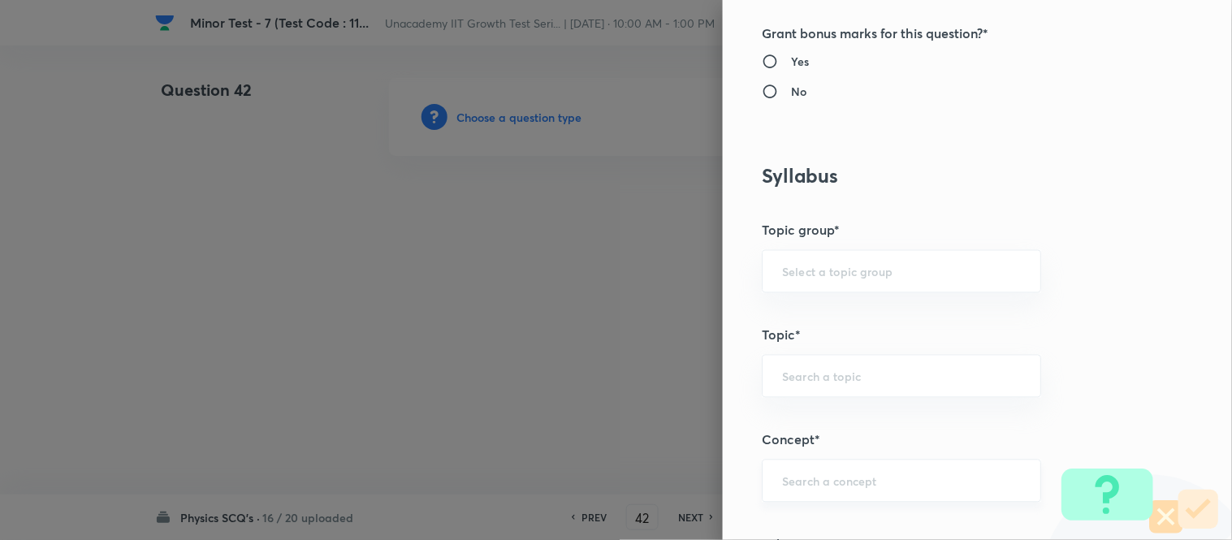
scroll to position [903, 0]
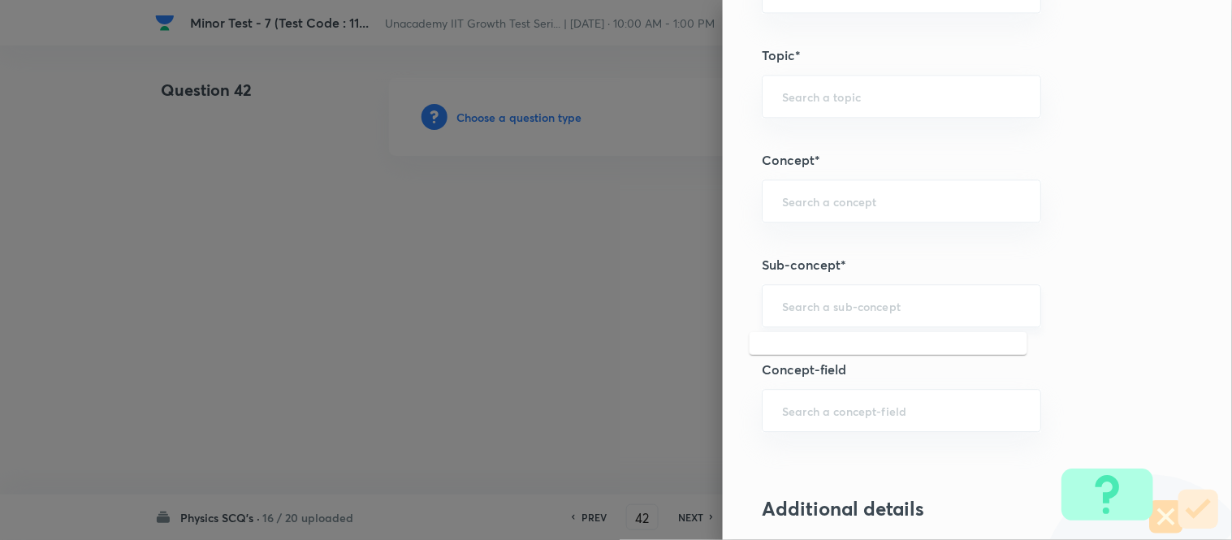
click at [823, 301] on input "text" at bounding box center [901, 305] width 239 height 15
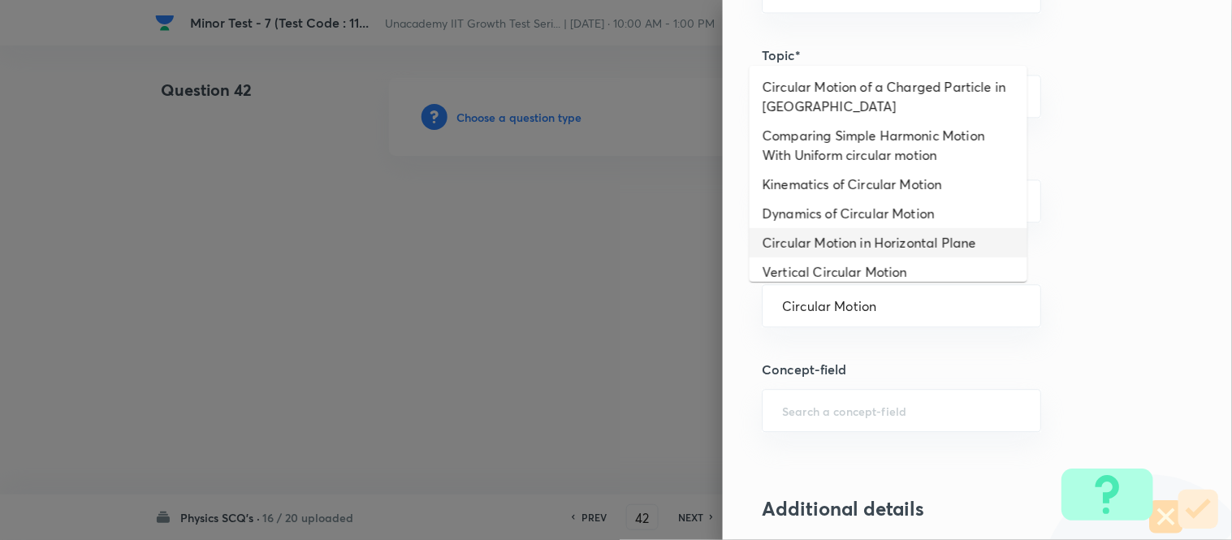
click at [822, 244] on li "Circular Motion in Horizontal Plane" at bounding box center [889, 242] width 278 height 29
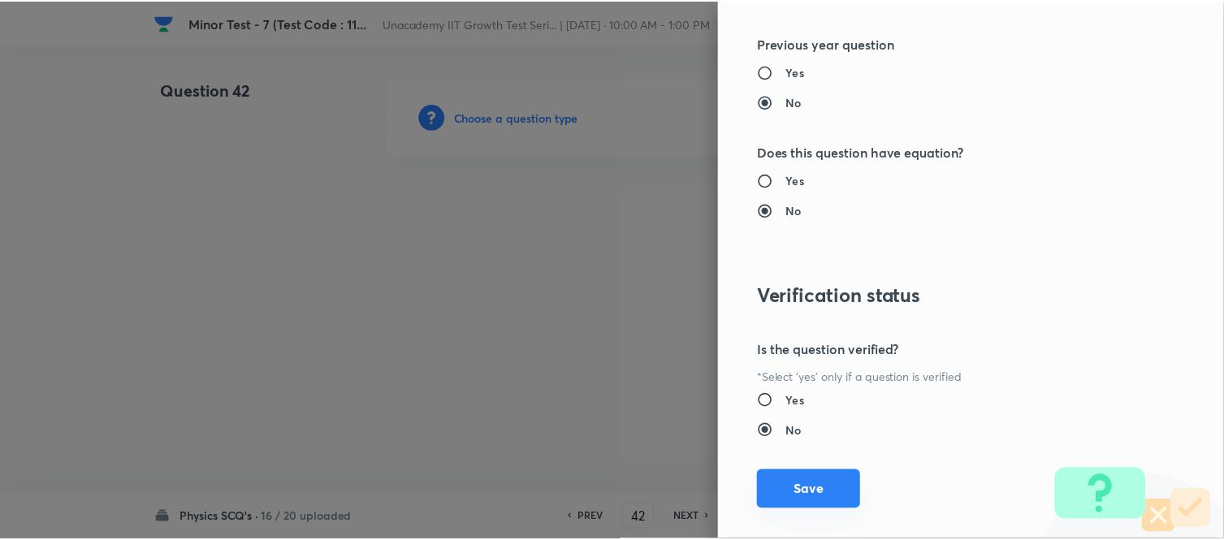
scroll to position [1783, 0]
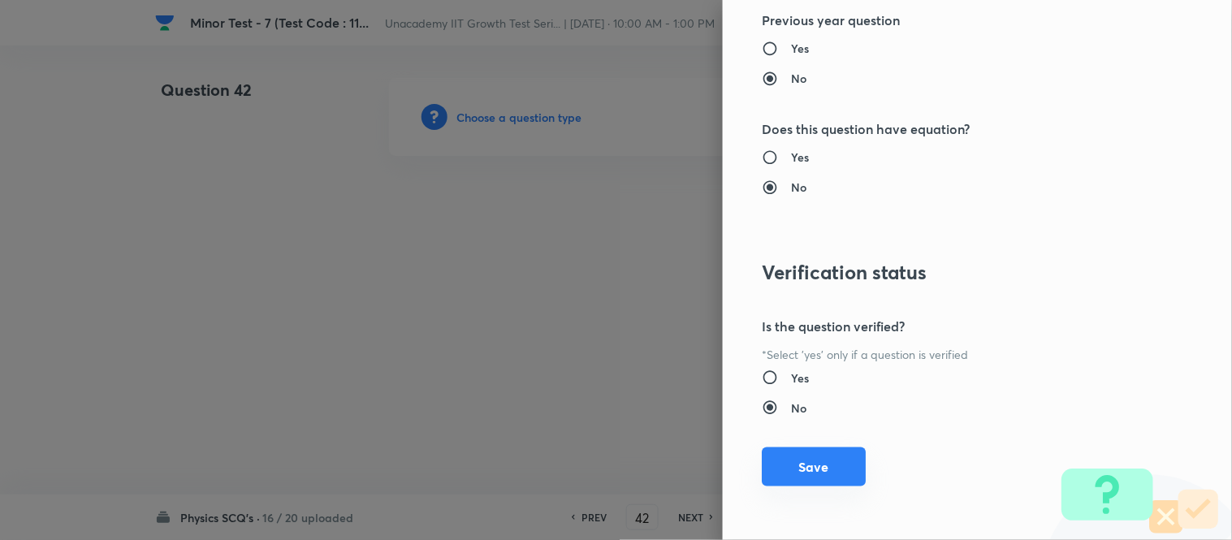
click at [813, 455] on button "Save" at bounding box center [814, 467] width 104 height 39
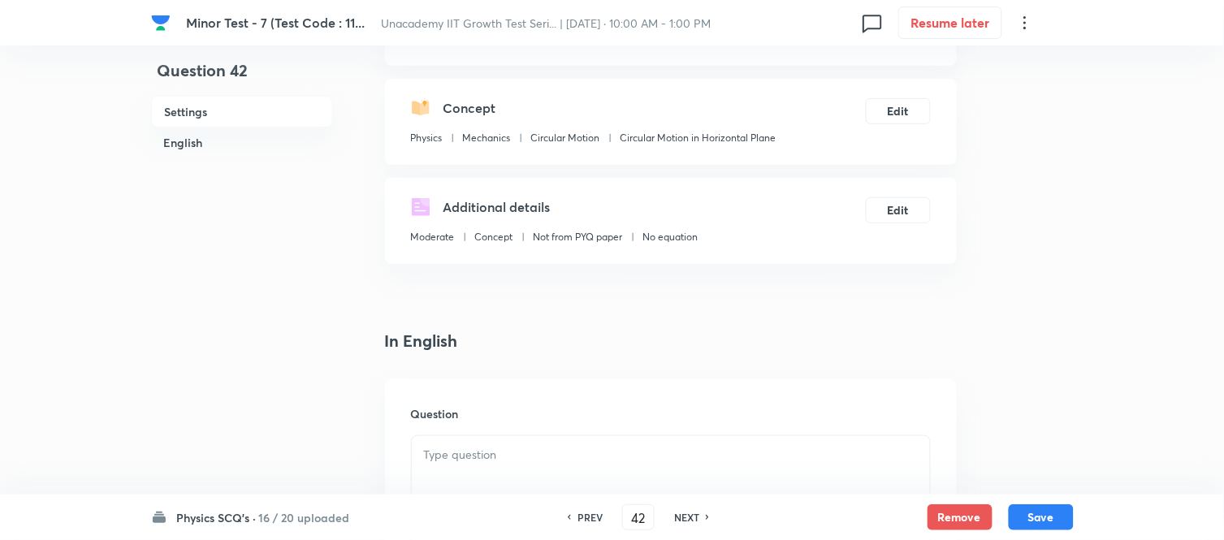
scroll to position [361, 0]
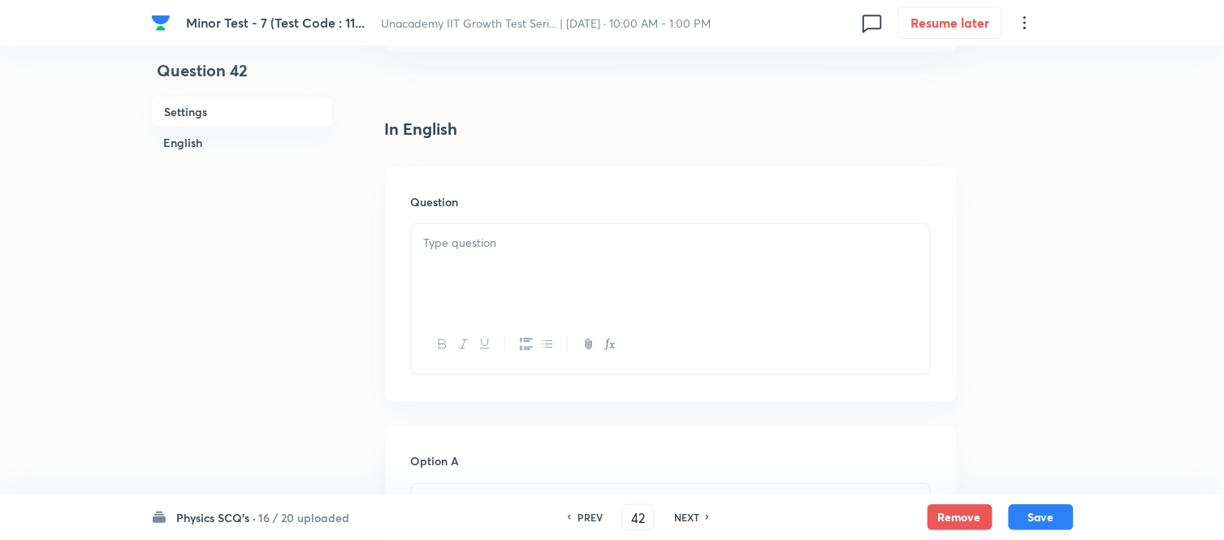
click at [484, 284] on div at bounding box center [671, 269] width 518 height 91
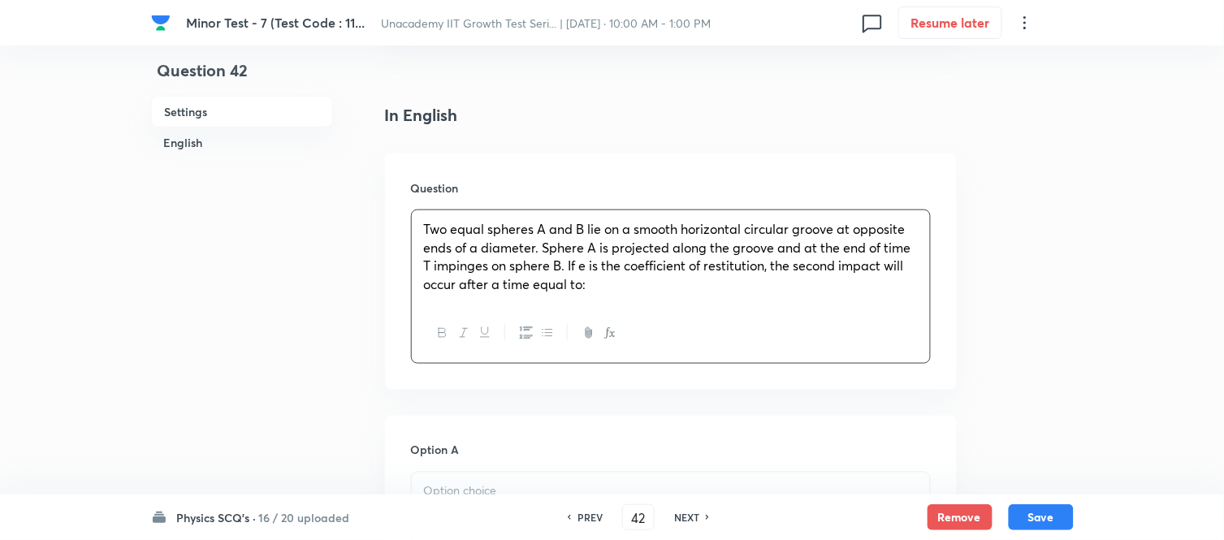
scroll to position [631, 0]
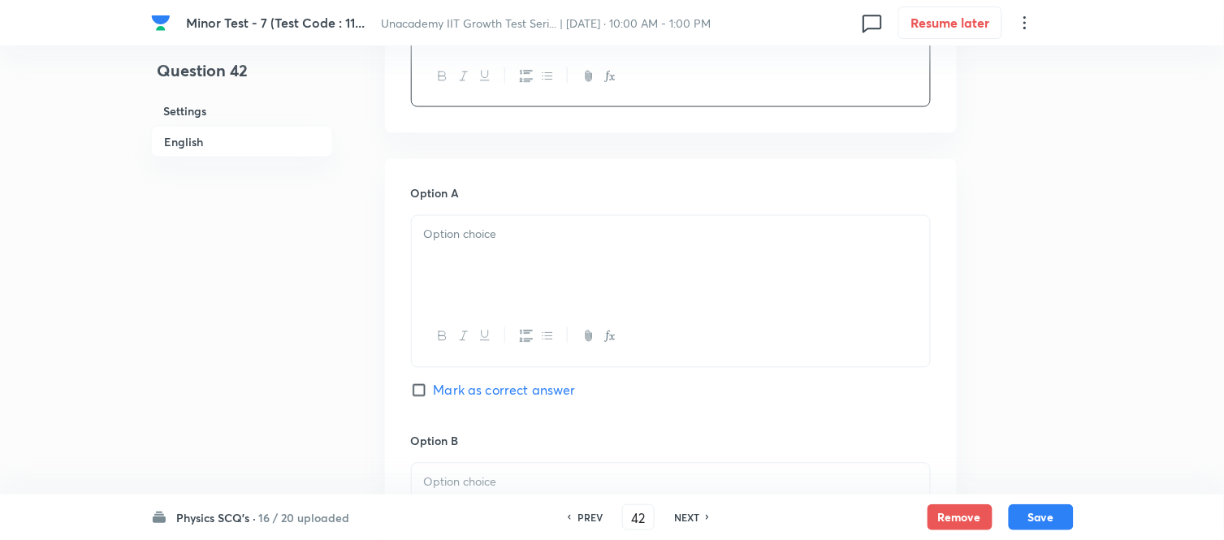
click at [482, 285] on div at bounding box center [671, 261] width 518 height 91
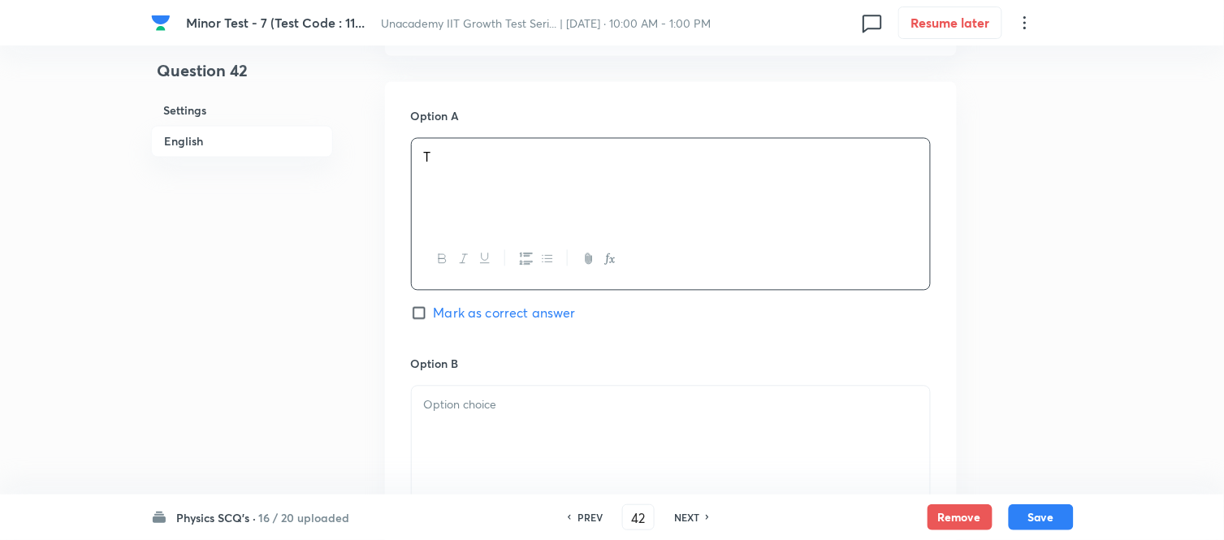
scroll to position [812, 0]
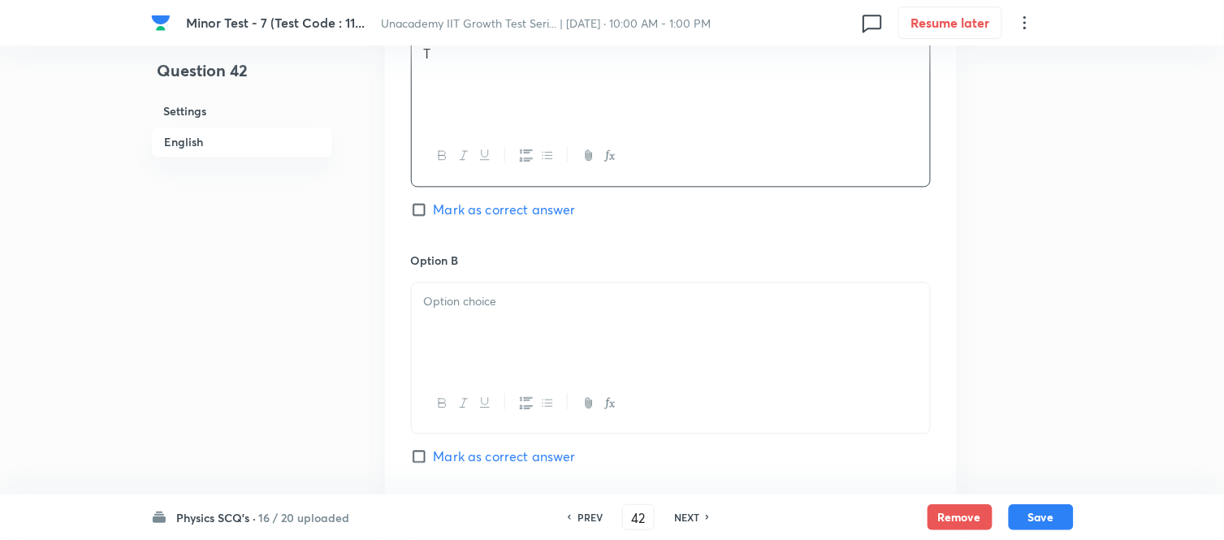
click at [457, 319] on div at bounding box center [671, 328] width 518 height 91
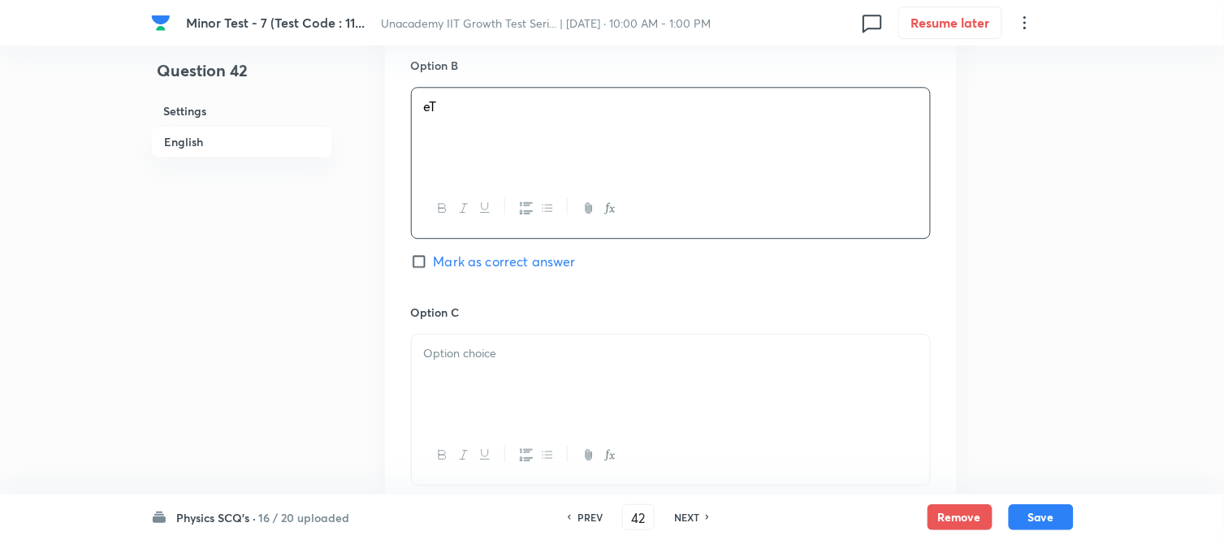
scroll to position [1083, 0]
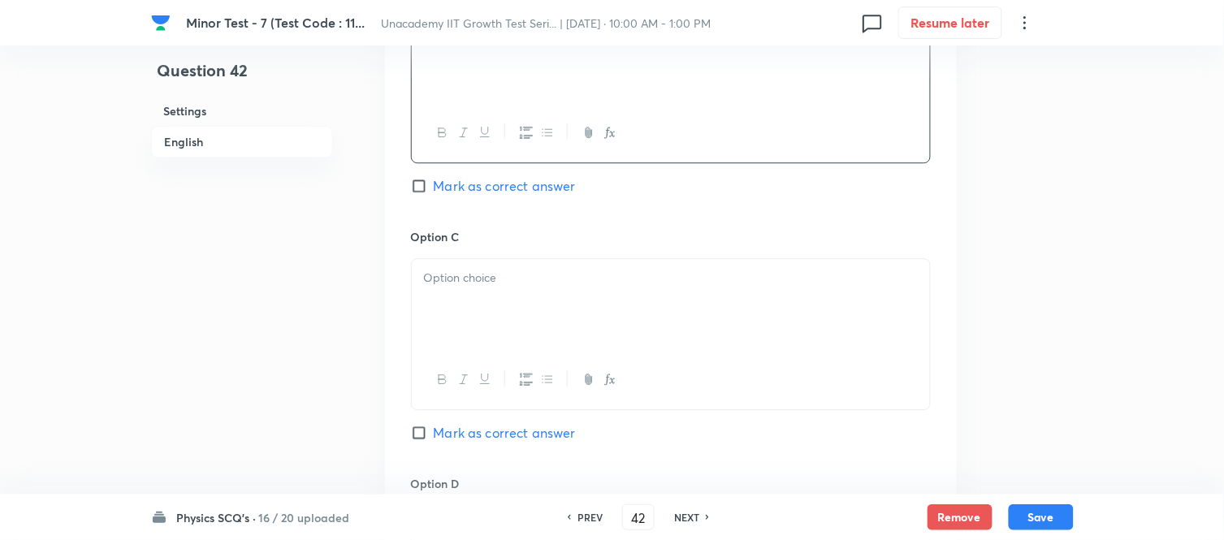
drag, startPoint x: 516, startPoint y: 299, endPoint x: 471, endPoint y: 361, distance: 76.2
click at [515, 298] on div at bounding box center [671, 304] width 518 height 91
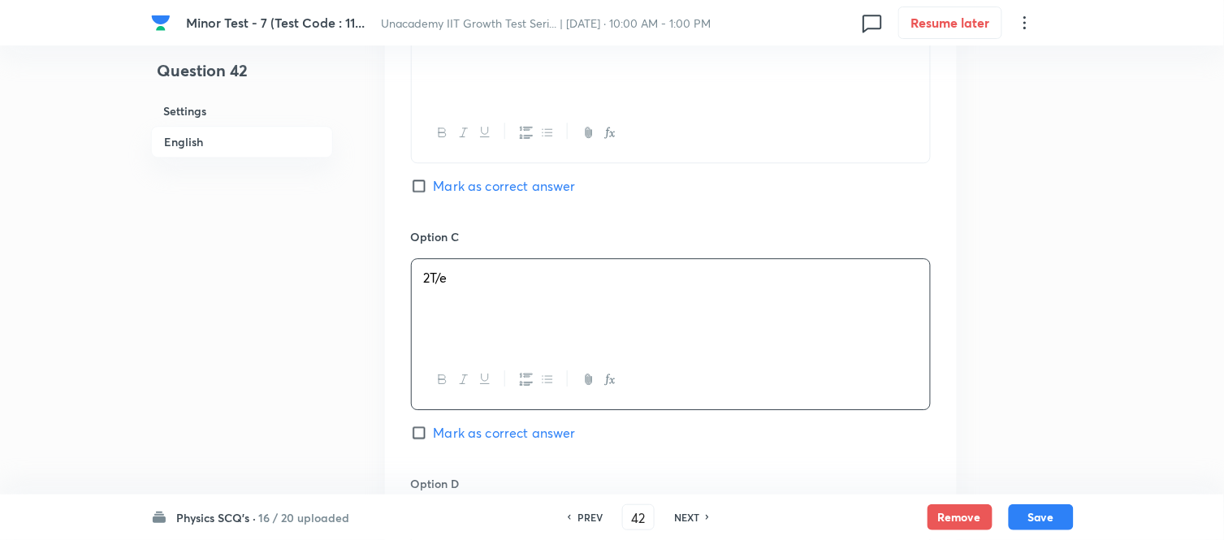
click at [416, 433] on input "Mark as correct answer" at bounding box center [422, 433] width 23 height 16
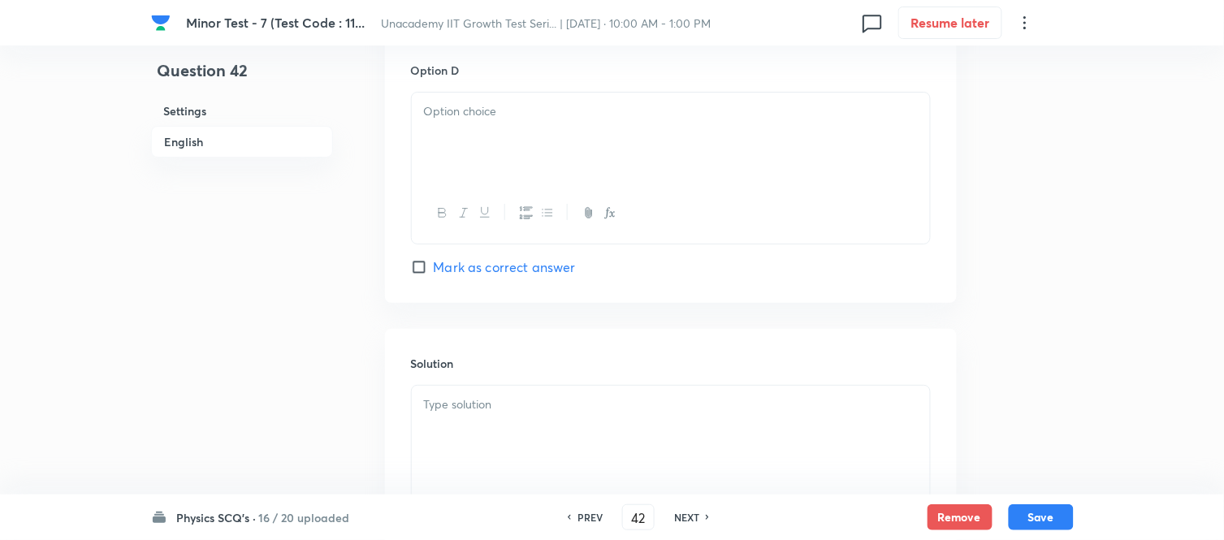
scroll to position [1534, 0]
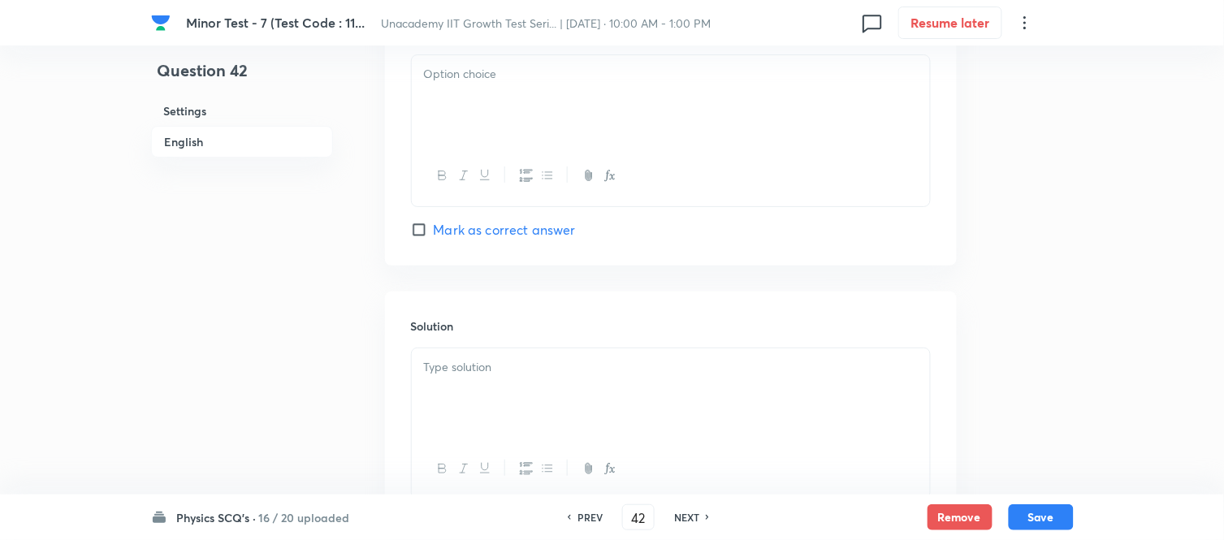
click at [487, 138] on div at bounding box center [671, 100] width 518 height 91
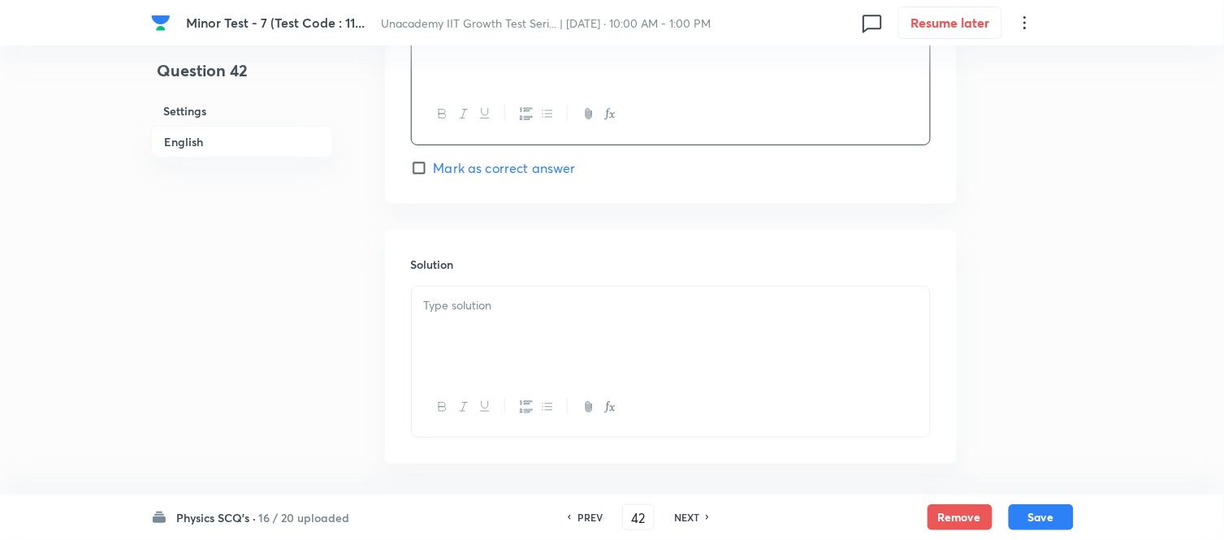
scroll to position [1665, 0]
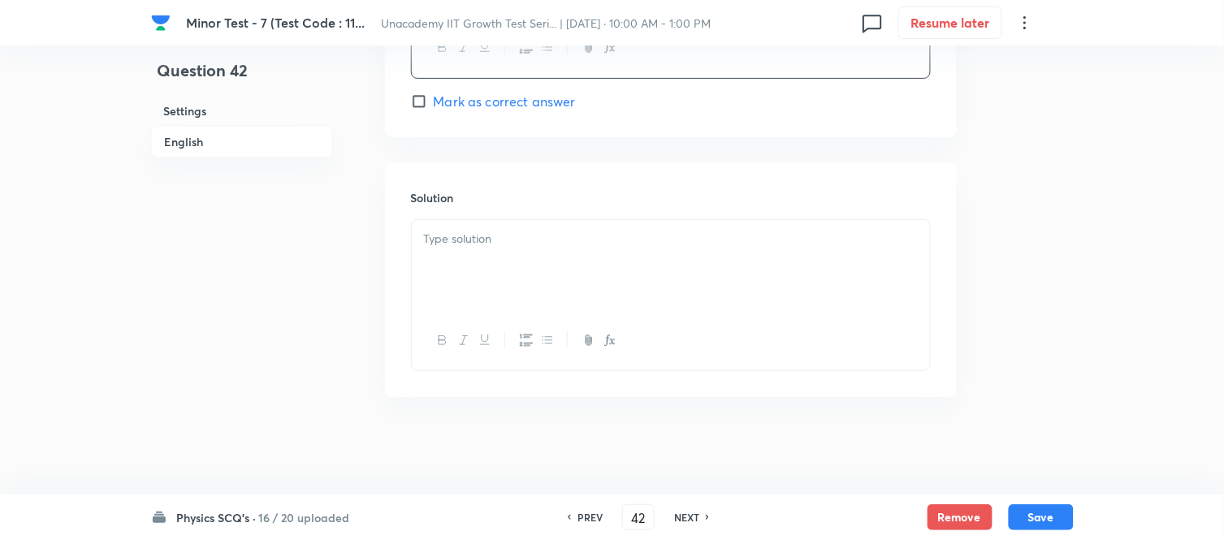
click at [530, 282] on div at bounding box center [671, 265] width 518 height 91
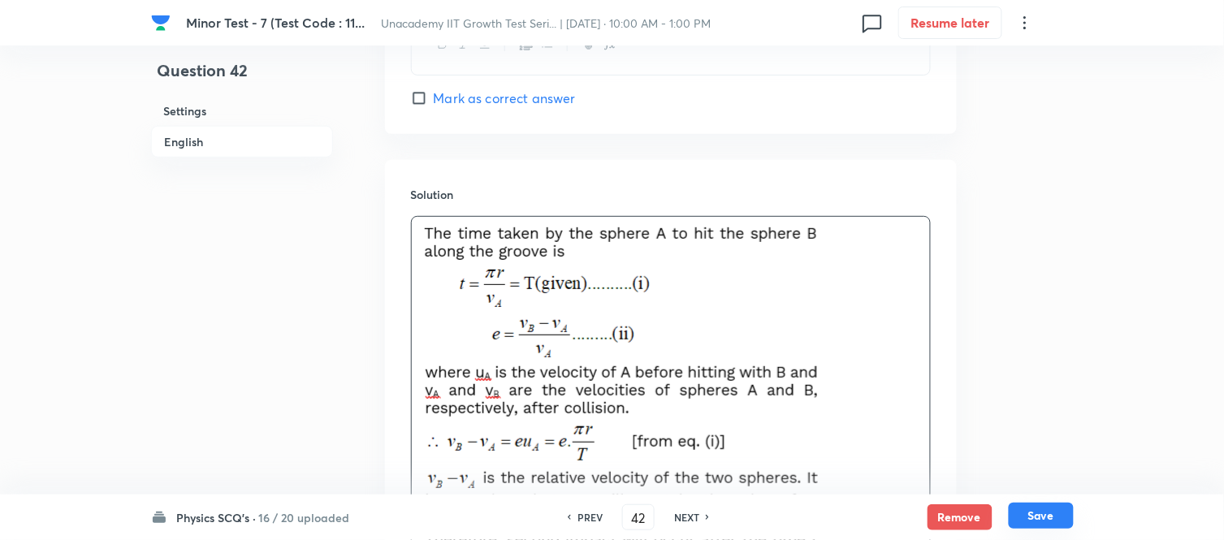
click at [1032, 486] on button "Save" at bounding box center [1041, 516] width 65 height 26
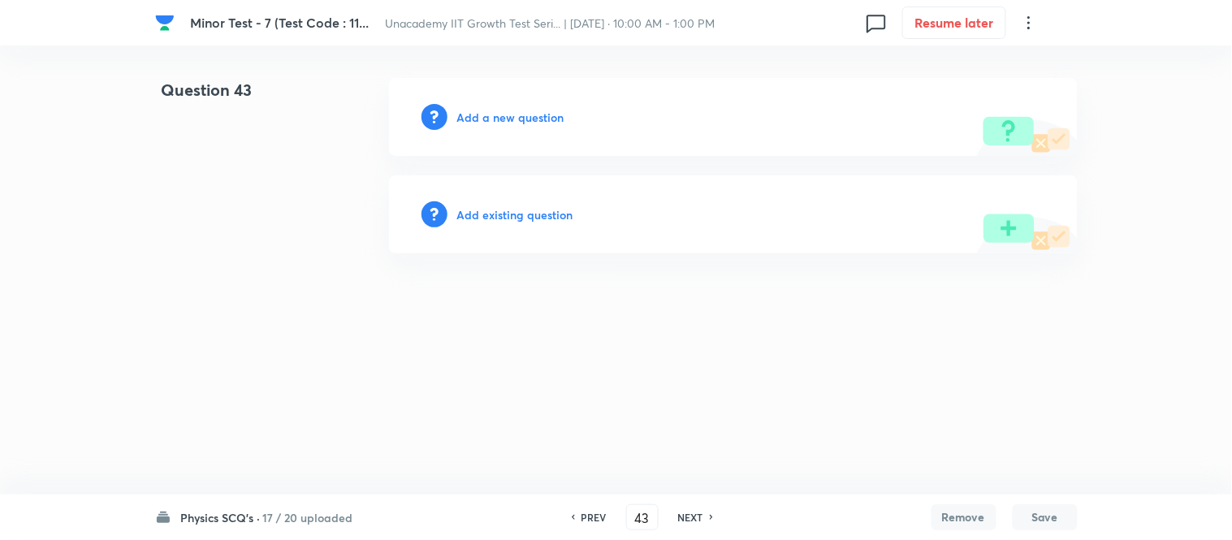
click at [535, 119] on h6 "Add a new question" at bounding box center [510, 117] width 107 height 17
click at [529, 118] on h6 "Choose a question type" at bounding box center [519, 117] width 125 height 17
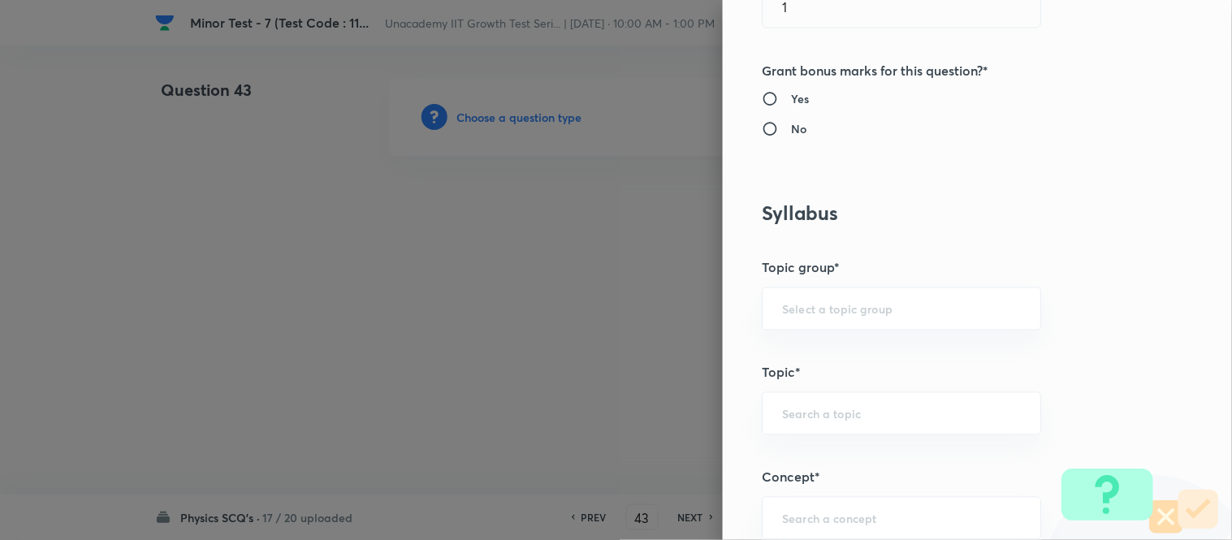
scroll to position [721, 0]
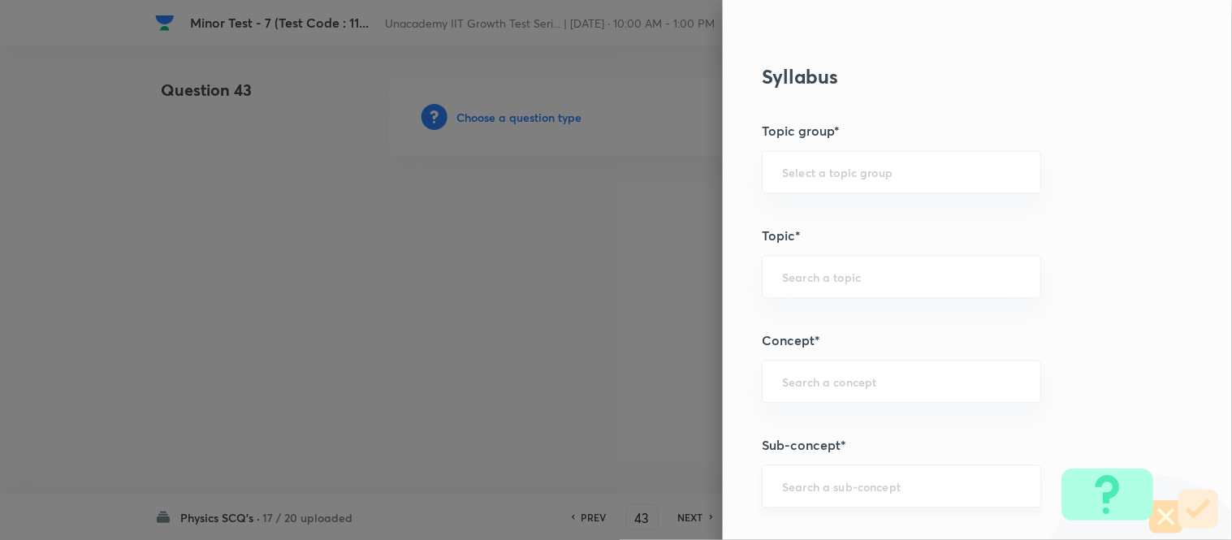
click at [818, 474] on div "​" at bounding box center [901, 487] width 279 height 43
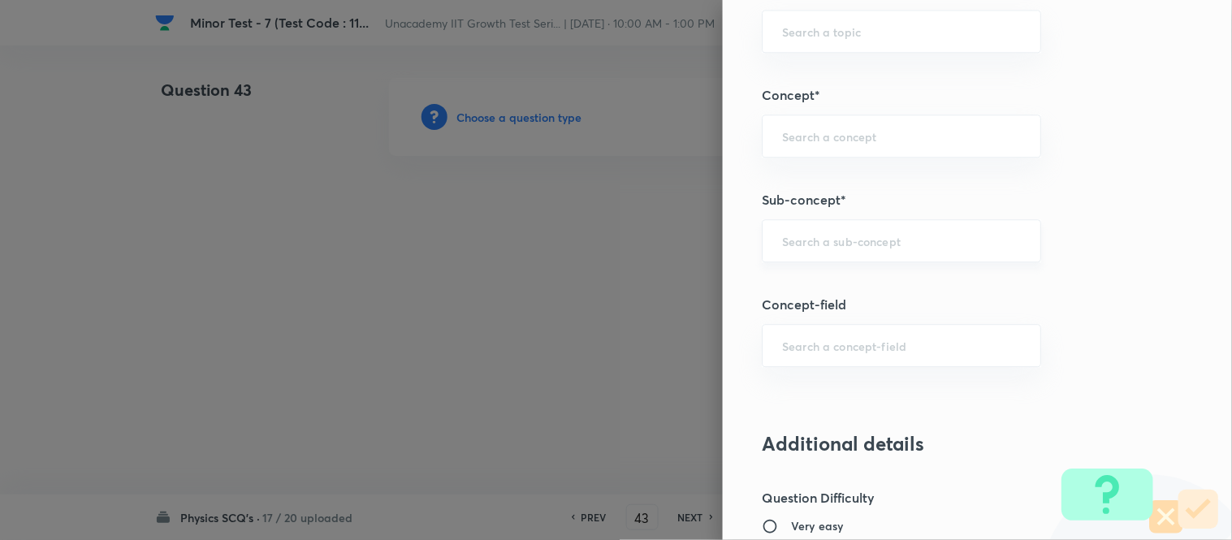
scroll to position [1083, 0]
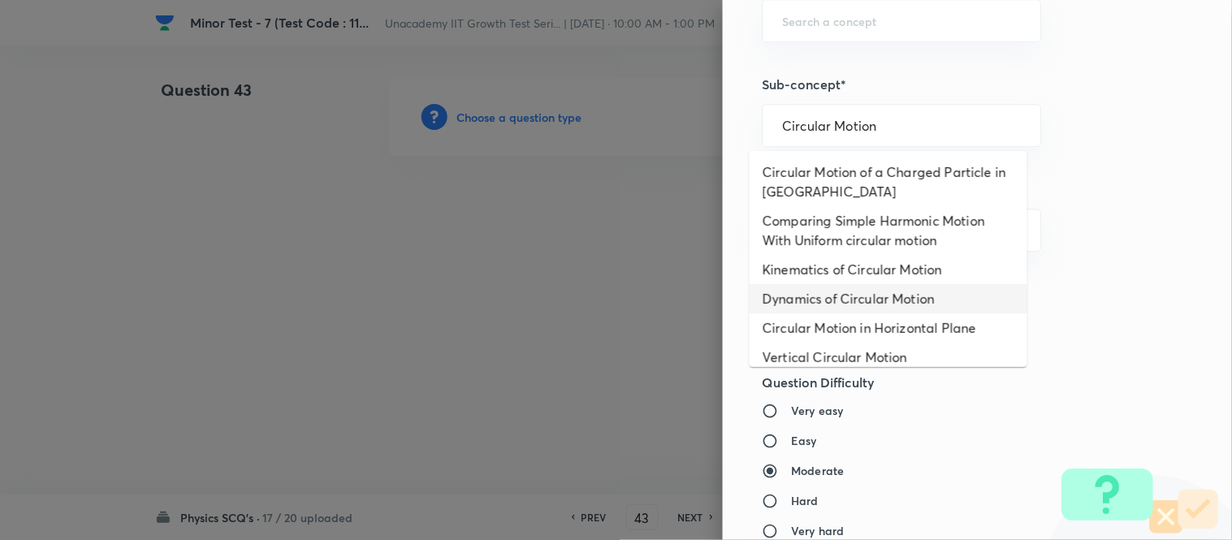
click at [842, 301] on li "Dynamics of Circular Motion" at bounding box center [889, 298] width 278 height 29
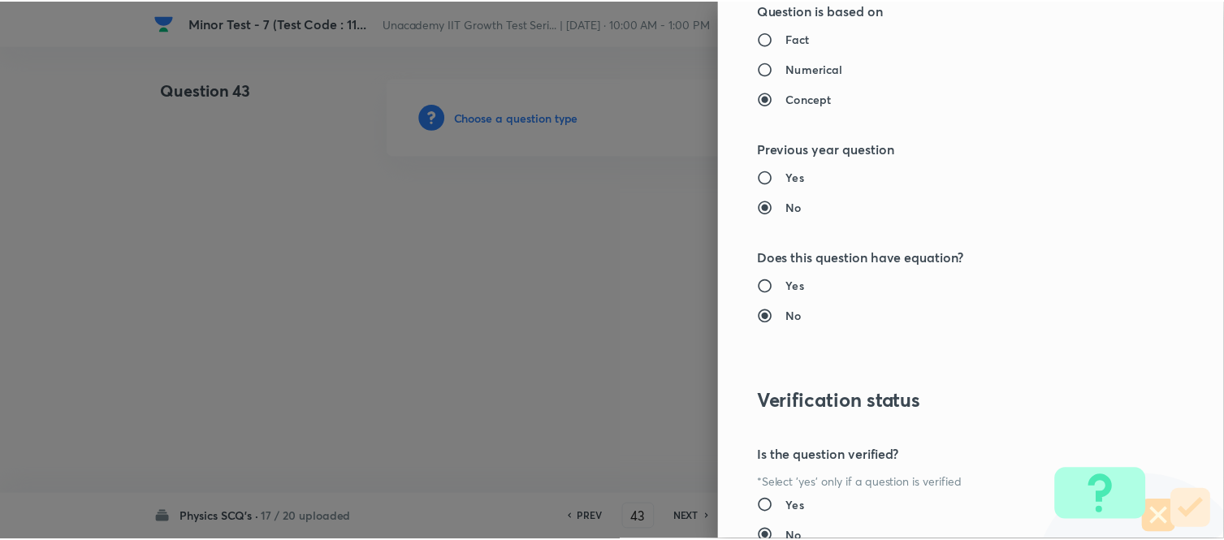
scroll to position [1783, 0]
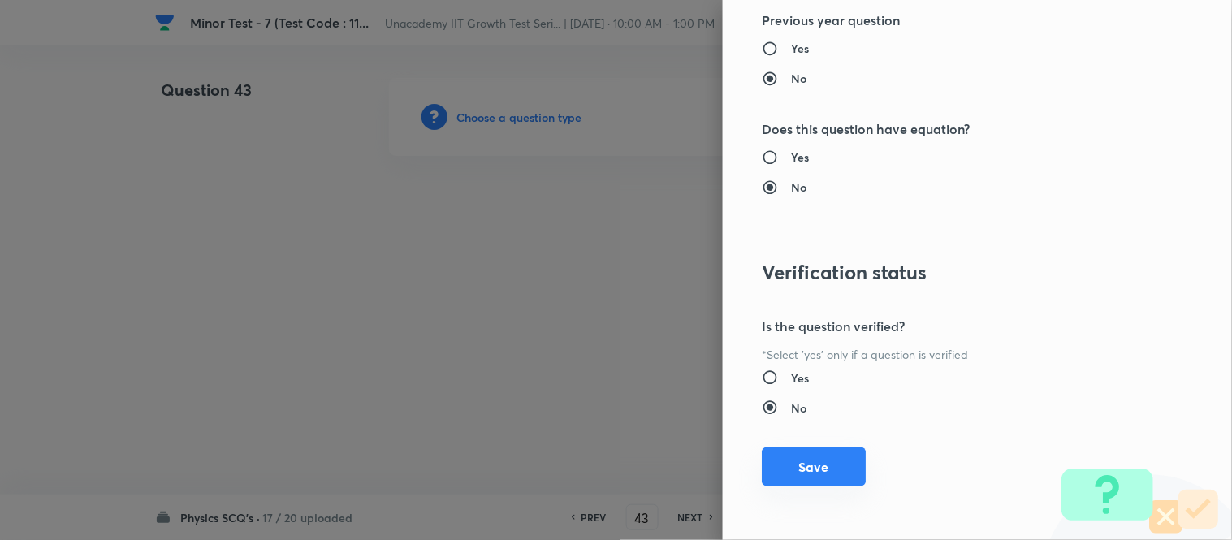
click at [819, 457] on button "Save" at bounding box center [814, 467] width 104 height 39
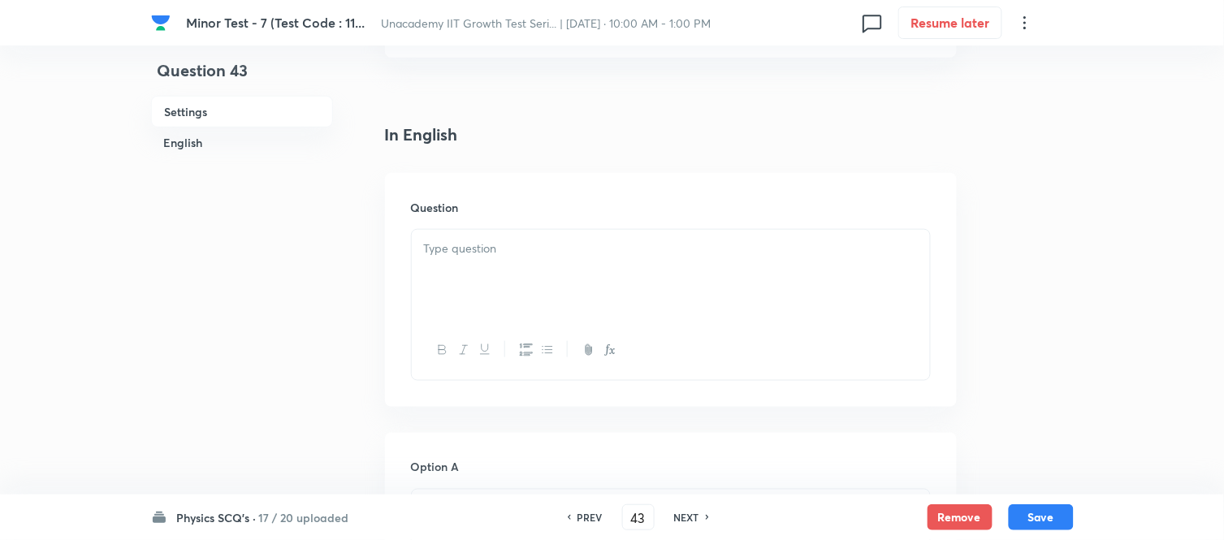
scroll to position [361, 0]
click at [476, 280] on div at bounding box center [671, 269] width 518 height 91
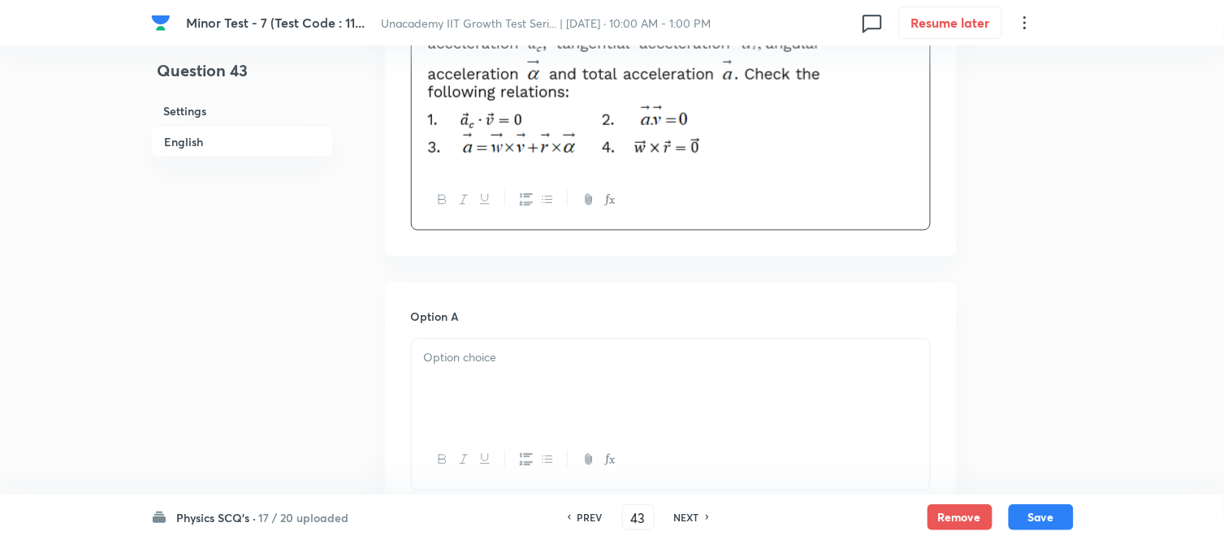
scroll to position [631, 0]
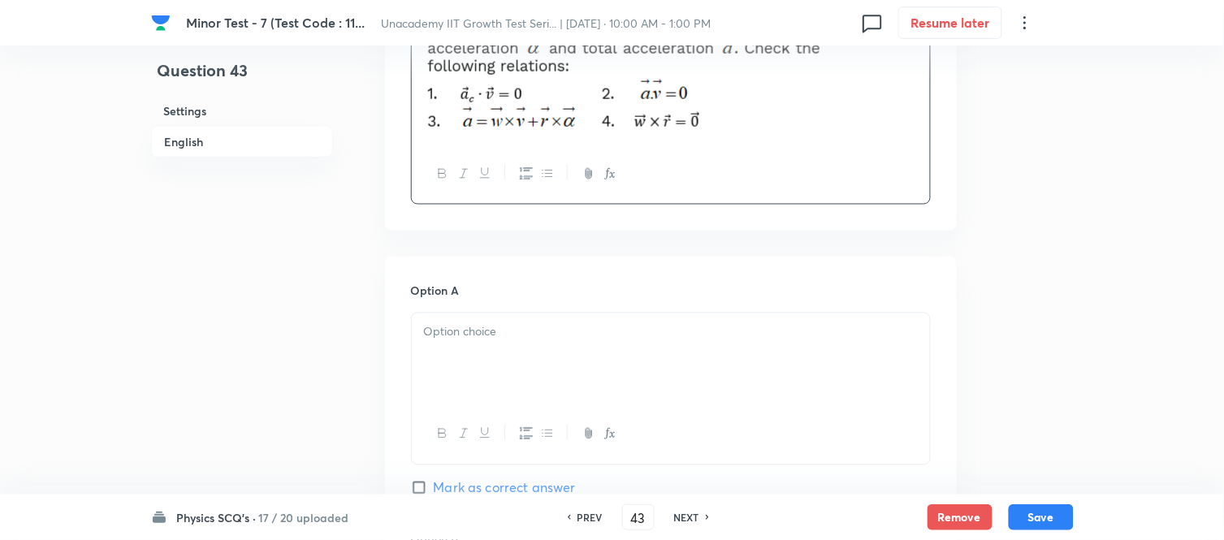
click at [509, 342] on div at bounding box center [671, 359] width 518 height 91
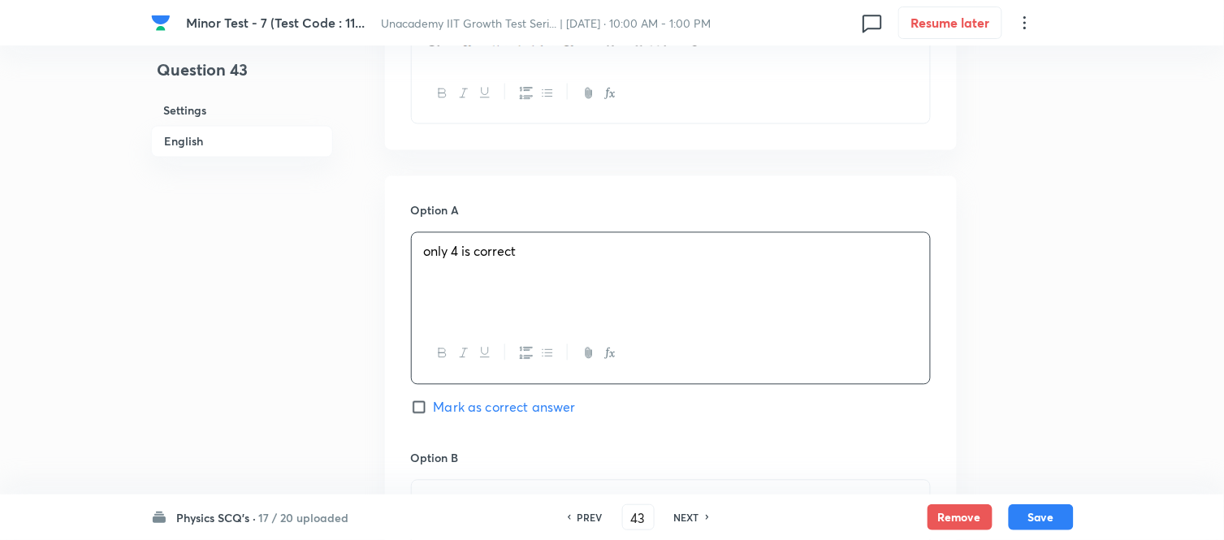
scroll to position [812, 0]
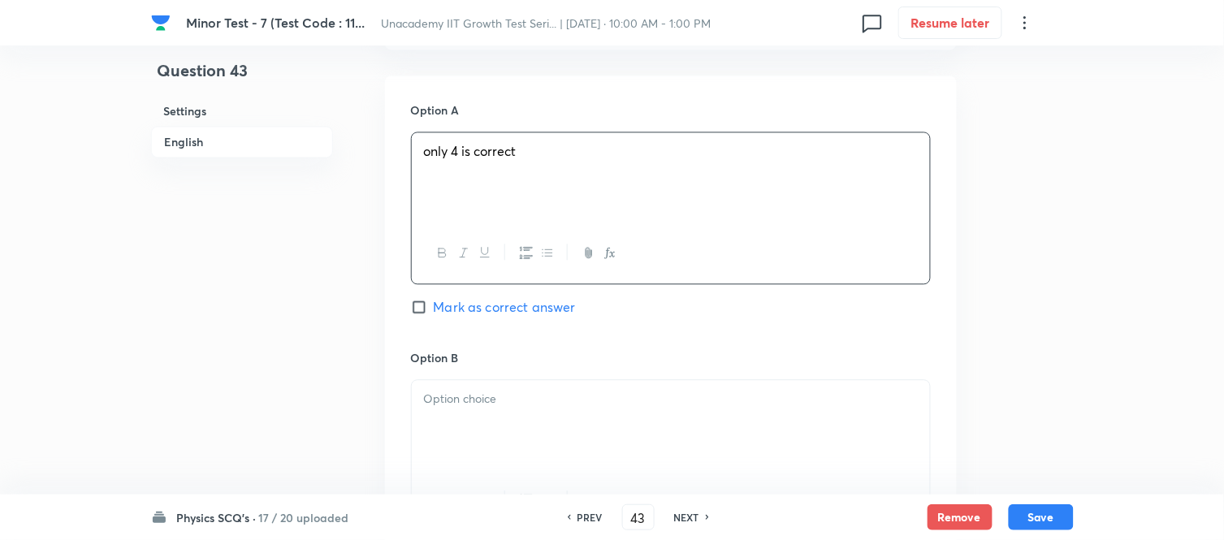
click at [458, 383] on div at bounding box center [671, 425] width 518 height 91
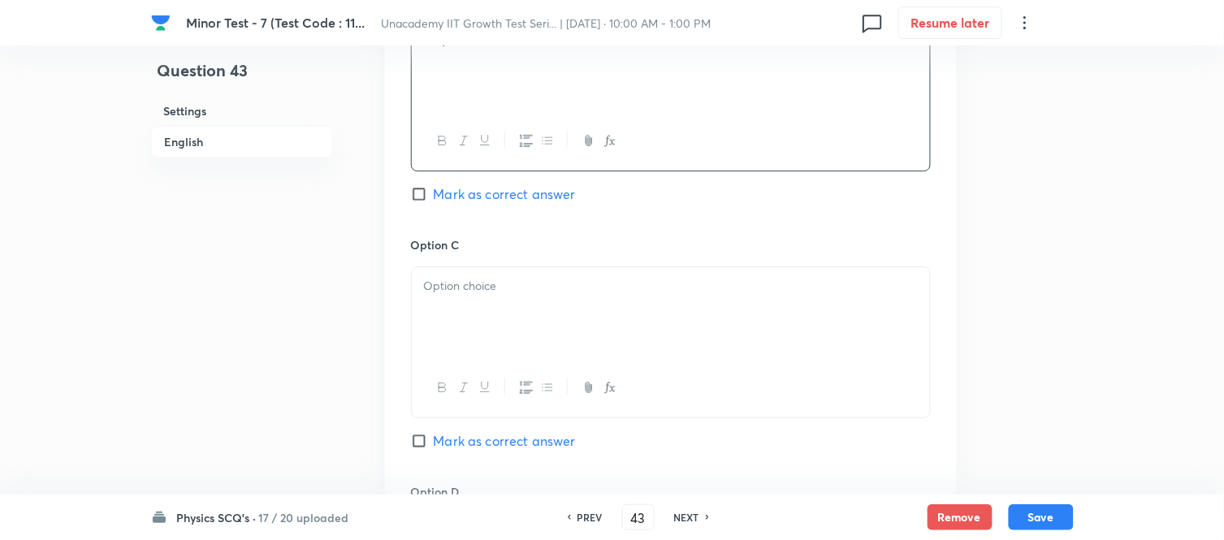
scroll to position [1173, 0]
click at [492, 323] on div at bounding box center [671, 311] width 518 height 91
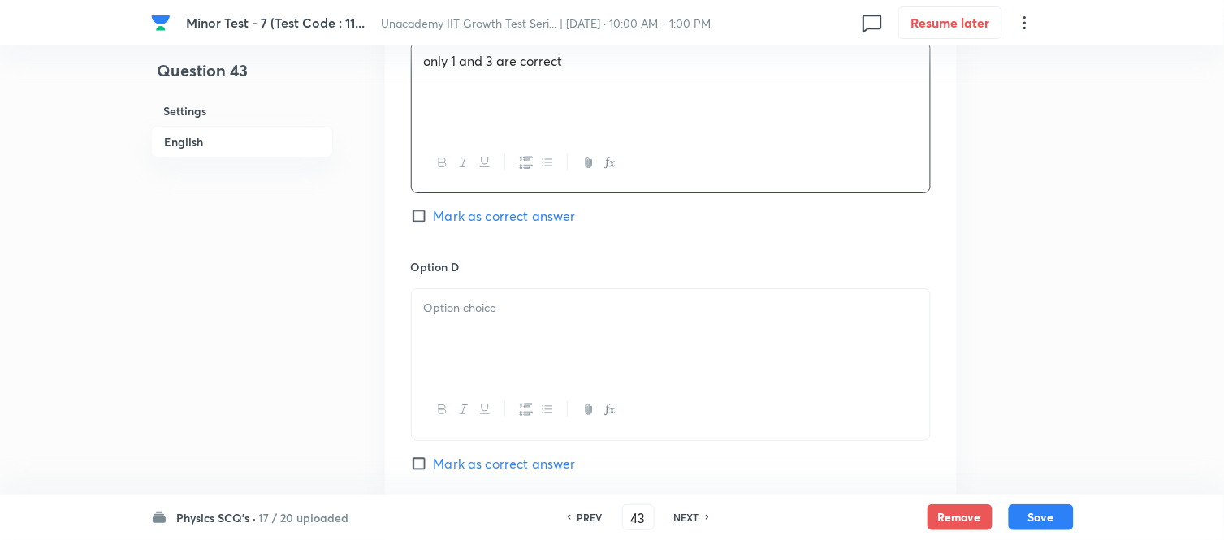
scroll to position [1444, 0]
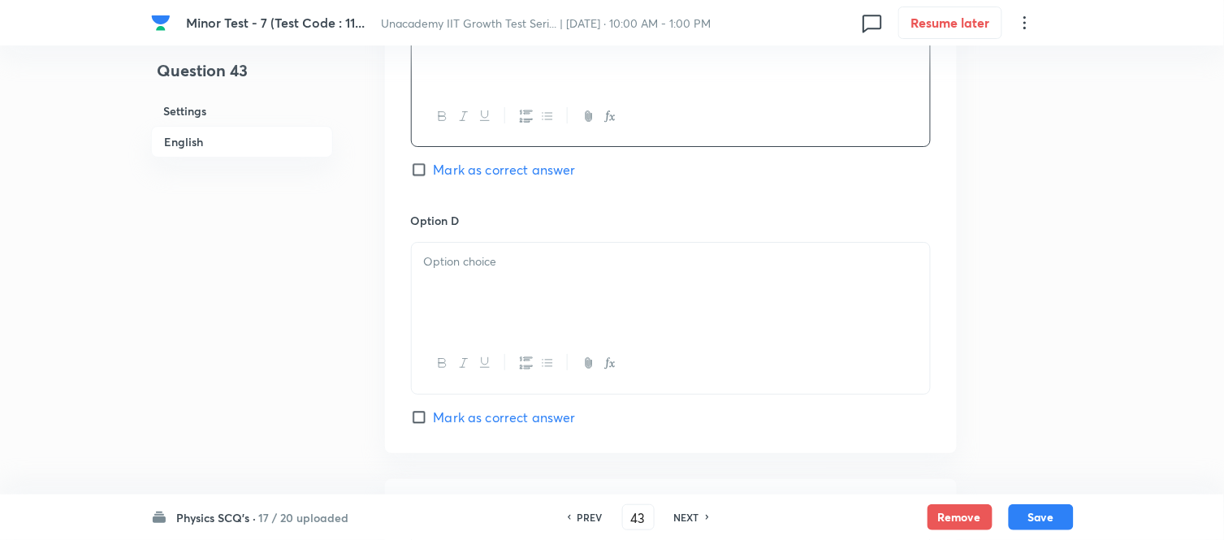
click at [463, 303] on div at bounding box center [671, 288] width 518 height 91
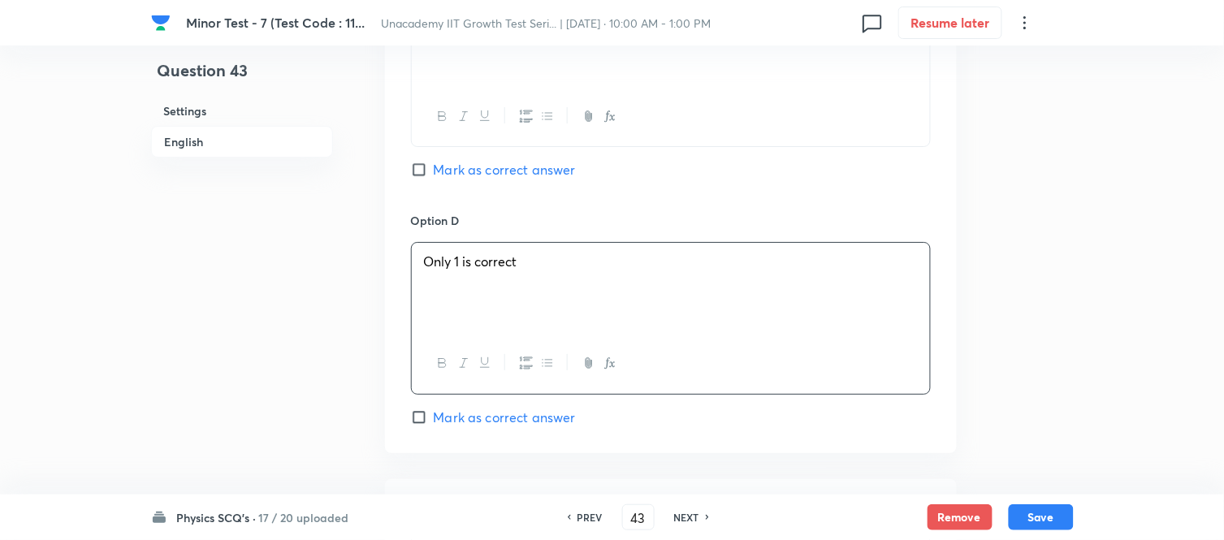
click at [434, 414] on span "Mark as correct answer" at bounding box center [505, 417] width 142 height 19
click at [434, 414] on input "Mark as correct answer" at bounding box center [422, 417] width 23 height 16
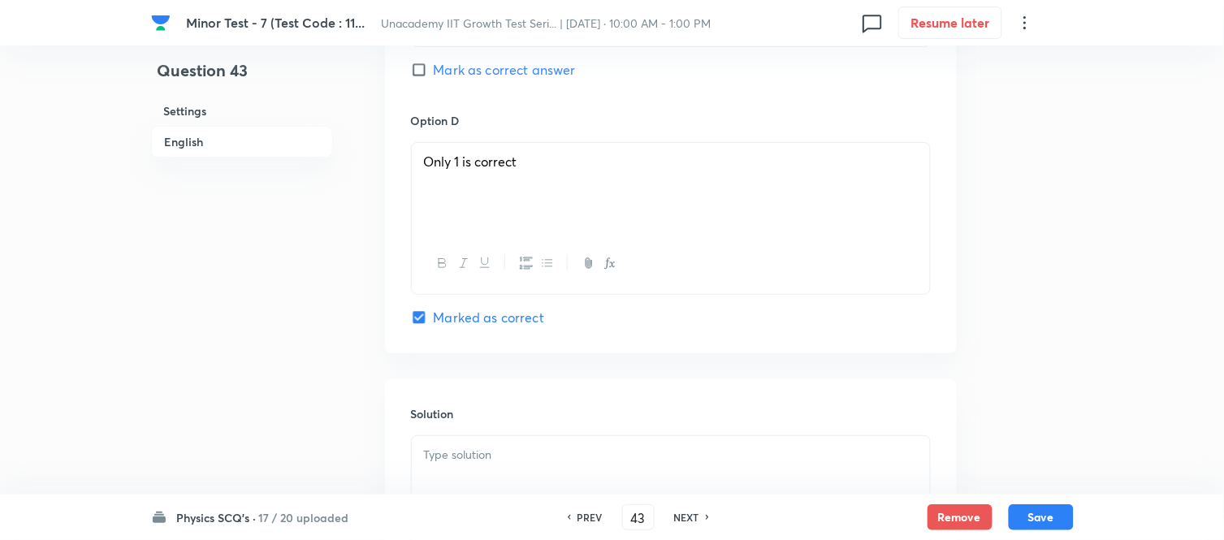
scroll to position [1715, 0]
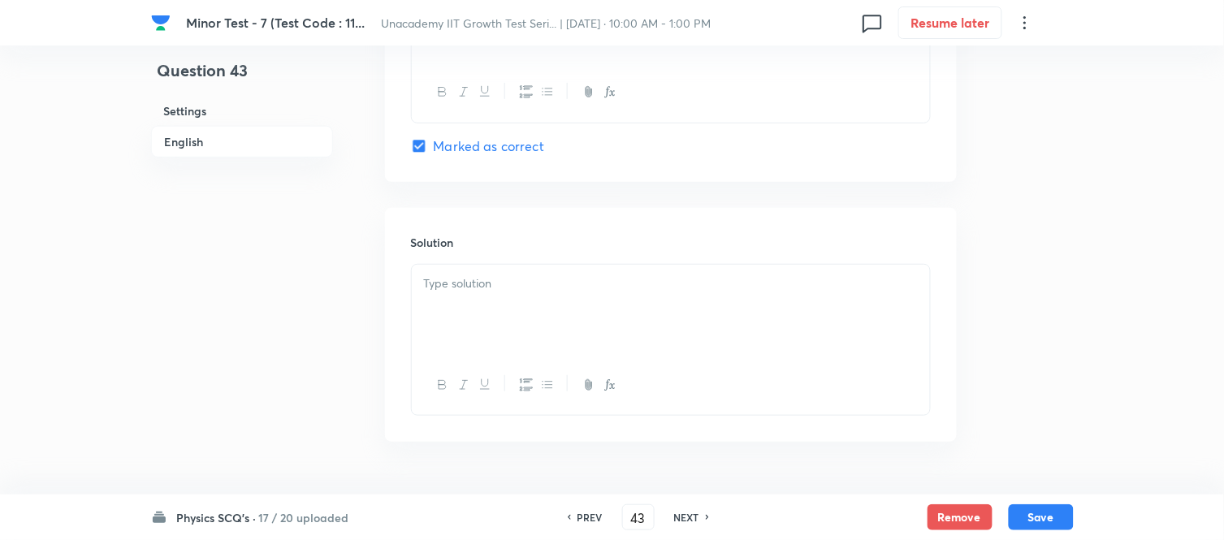
click at [485, 293] on p at bounding box center [671, 284] width 494 height 19
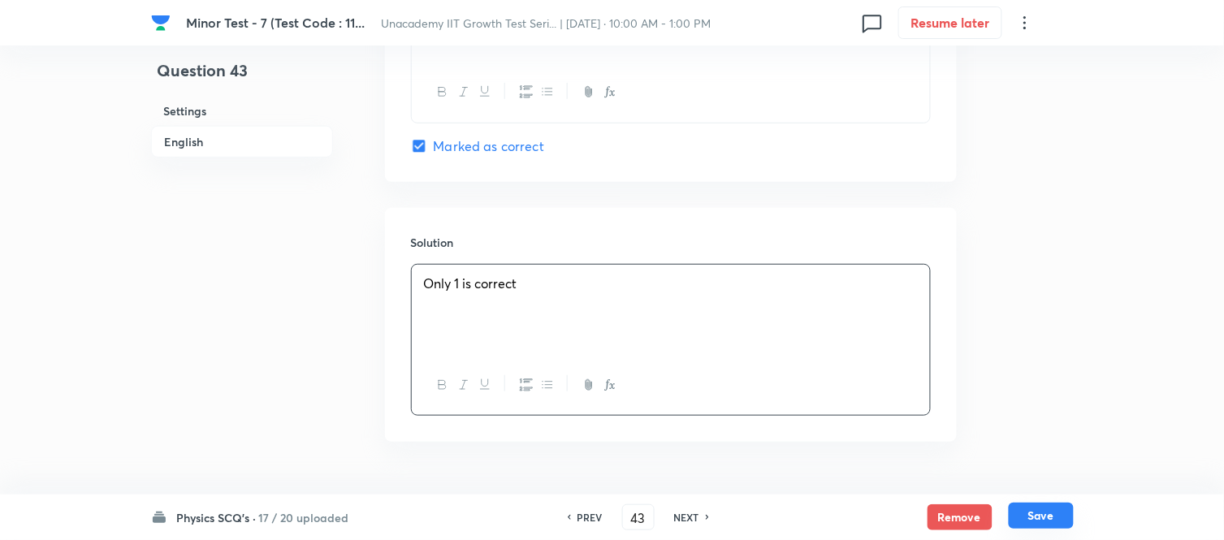
click at [1022, 486] on button "Save" at bounding box center [1041, 516] width 65 height 26
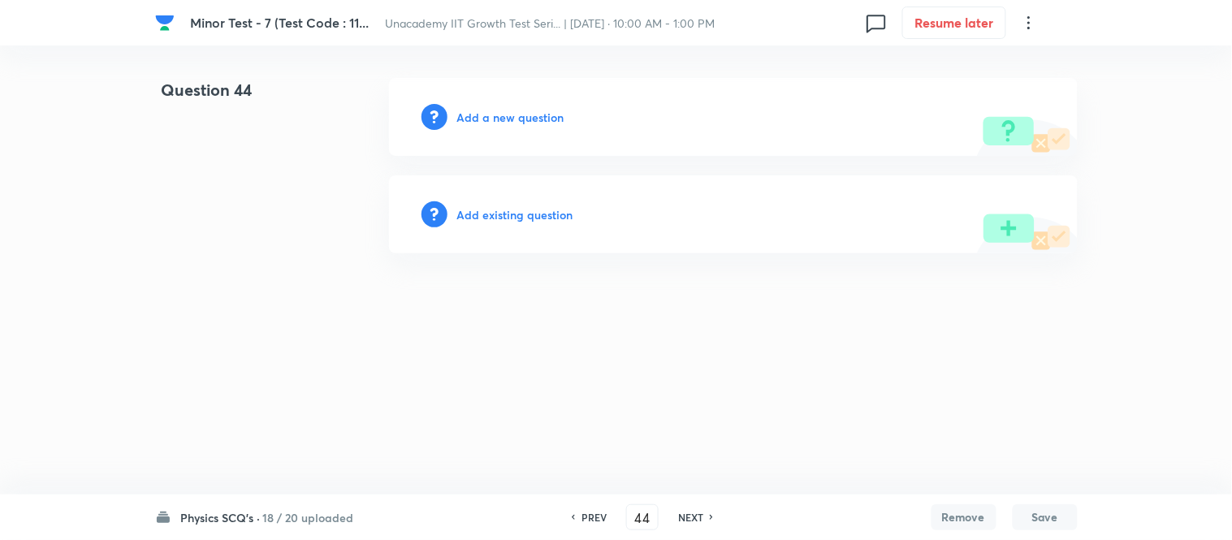
click at [502, 114] on h6 "Add a new question" at bounding box center [510, 117] width 107 height 17
click at [502, 114] on h6 "Choose a question type" at bounding box center [519, 117] width 125 height 17
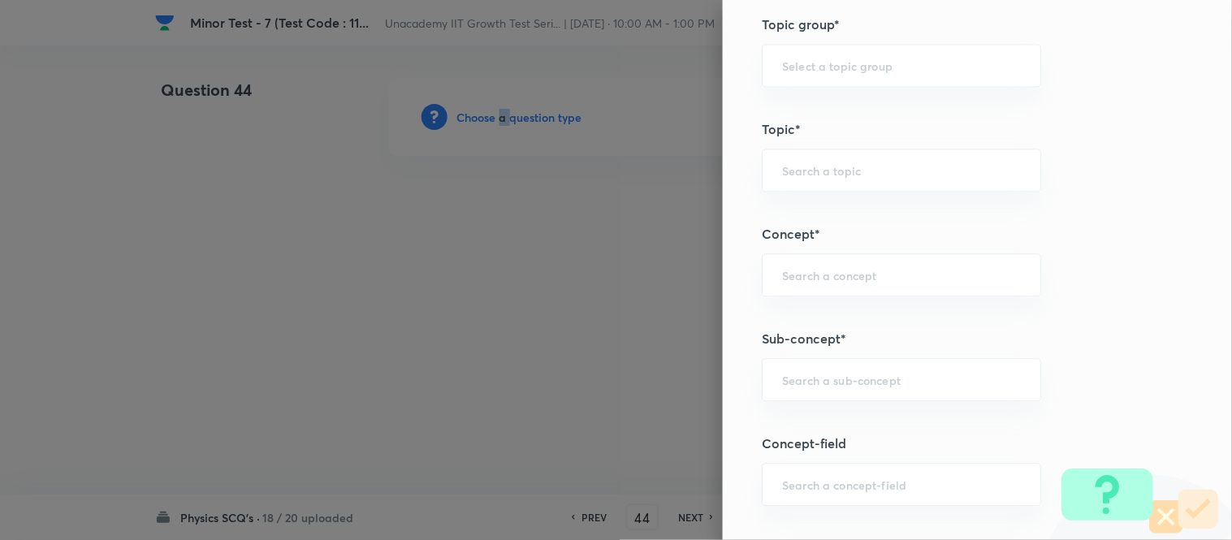
scroll to position [903, 0]
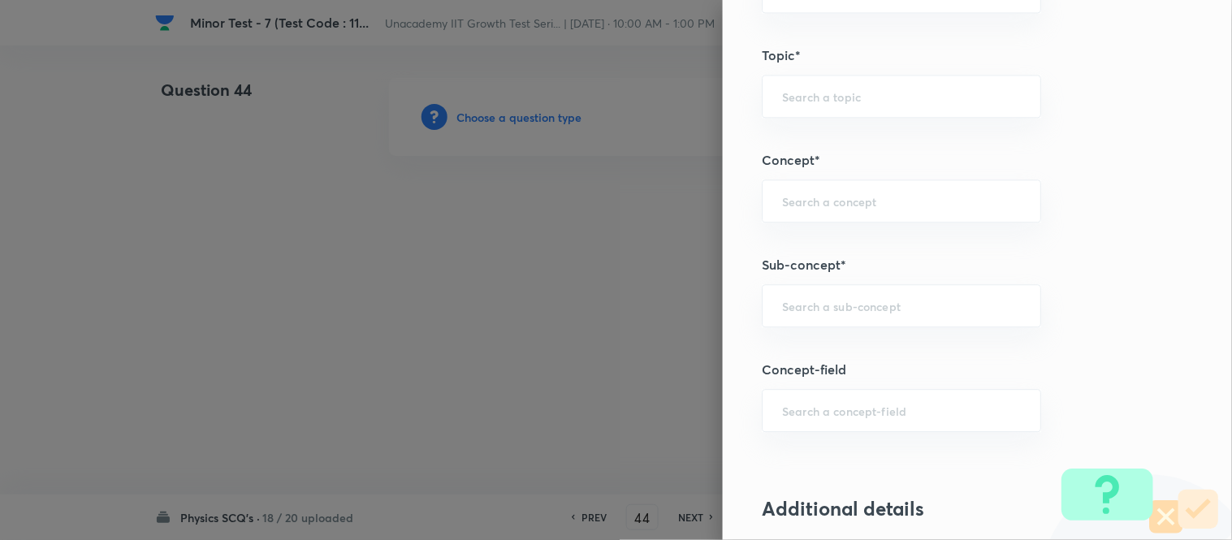
click at [823, 328] on div "Question settings Question type* Single choice correct Number of options* 2 3 4…" at bounding box center [977, 270] width 509 height 540
click at [812, 301] on input "text" at bounding box center [901, 305] width 239 height 15
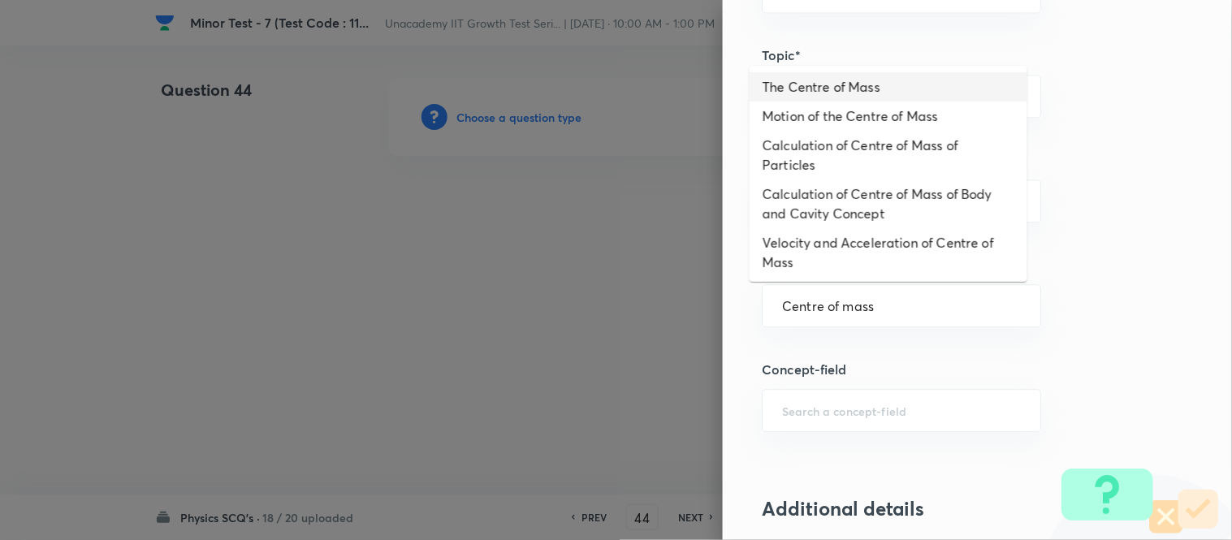
click at [840, 84] on li "The Centre of Mass" at bounding box center [889, 86] width 278 height 29
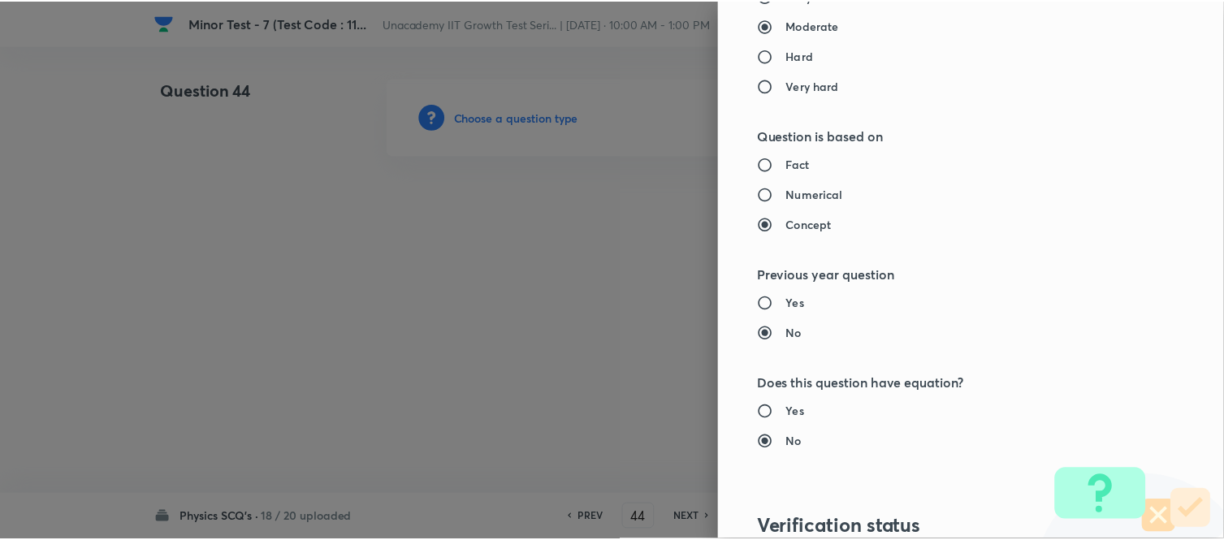
scroll to position [1783, 0]
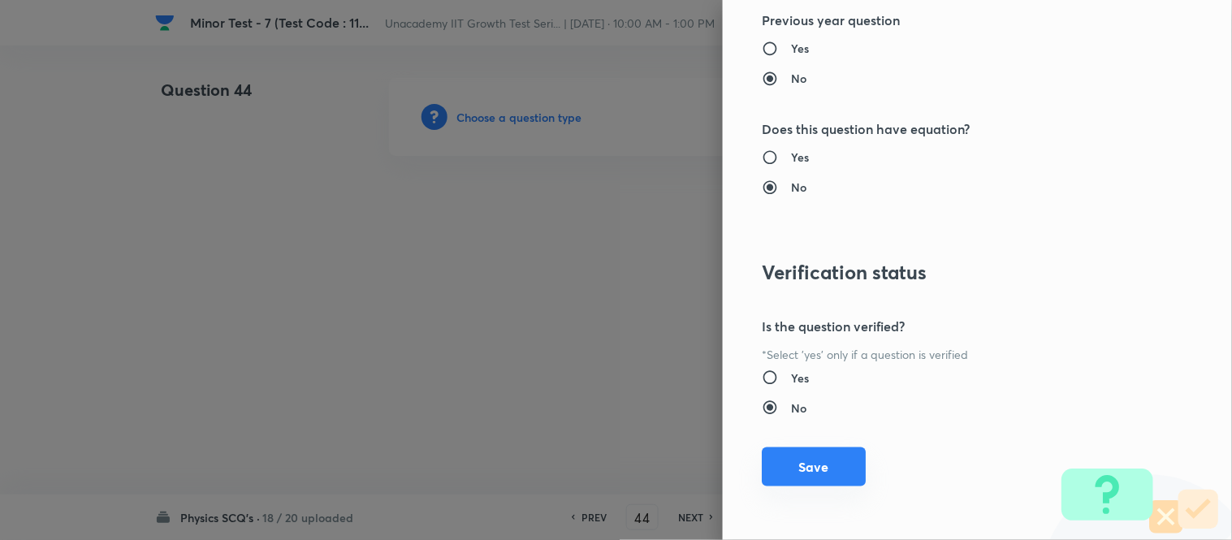
click at [786, 466] on button "Save" at bounding box center [814, 467] width 104 height 39
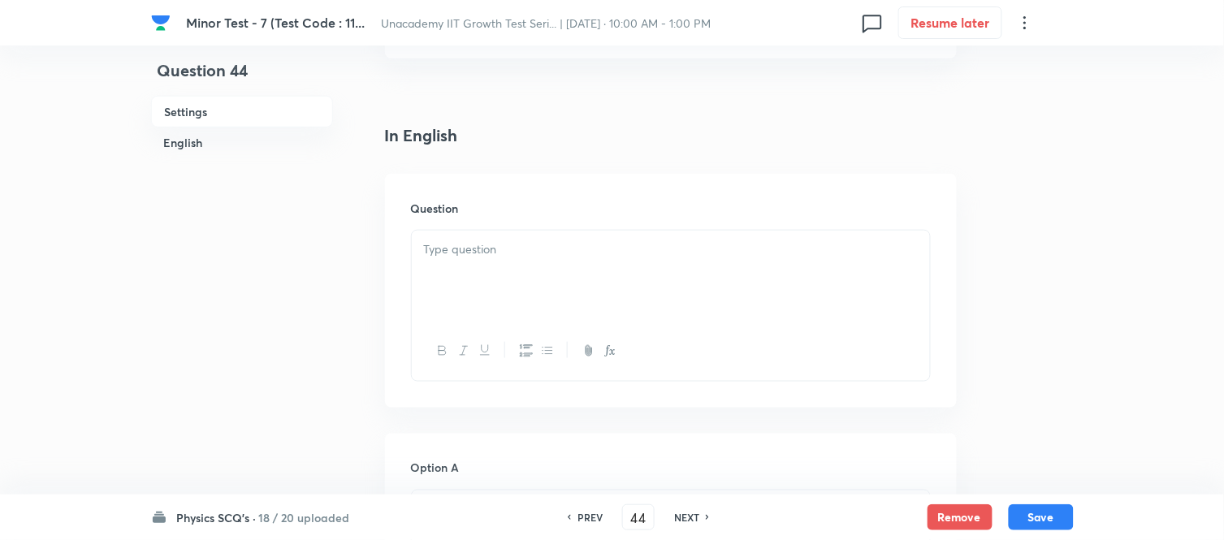
scroll to position [361, 0]
click at [474, 255] on div at bounding box center [671, 269] width 518 height 91
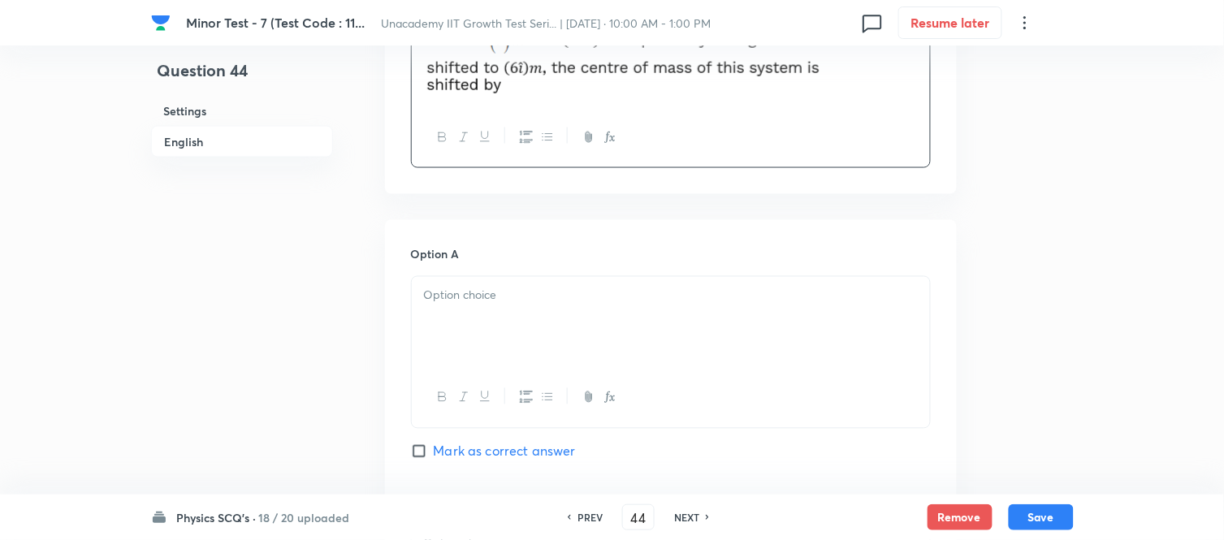
scroll to position [631, 0]
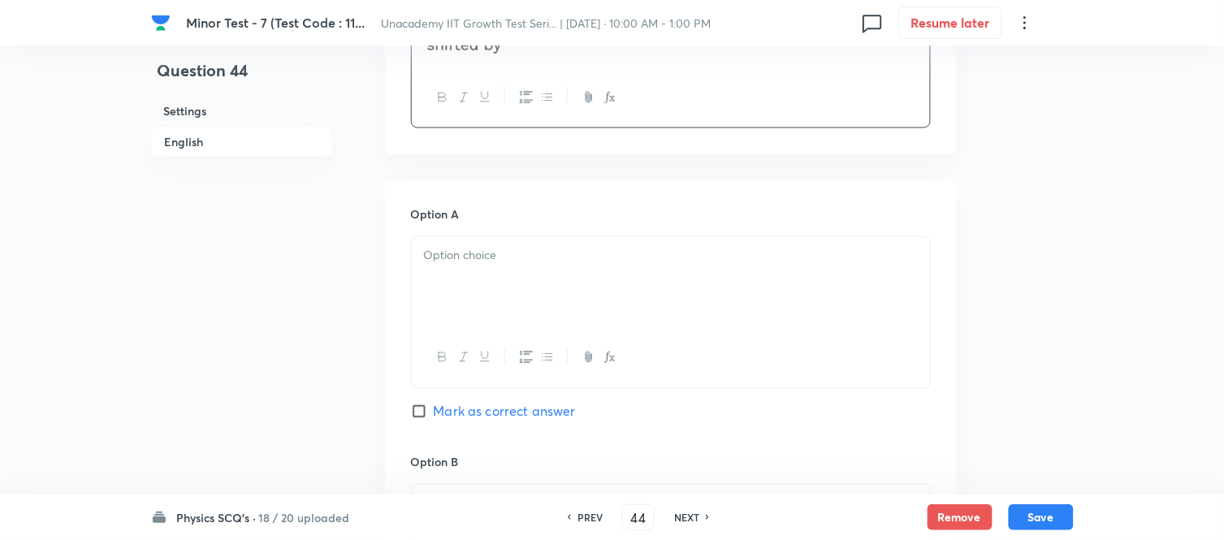
click at [517, 270] on div at bounding box center [671, 282] width 518 height 91
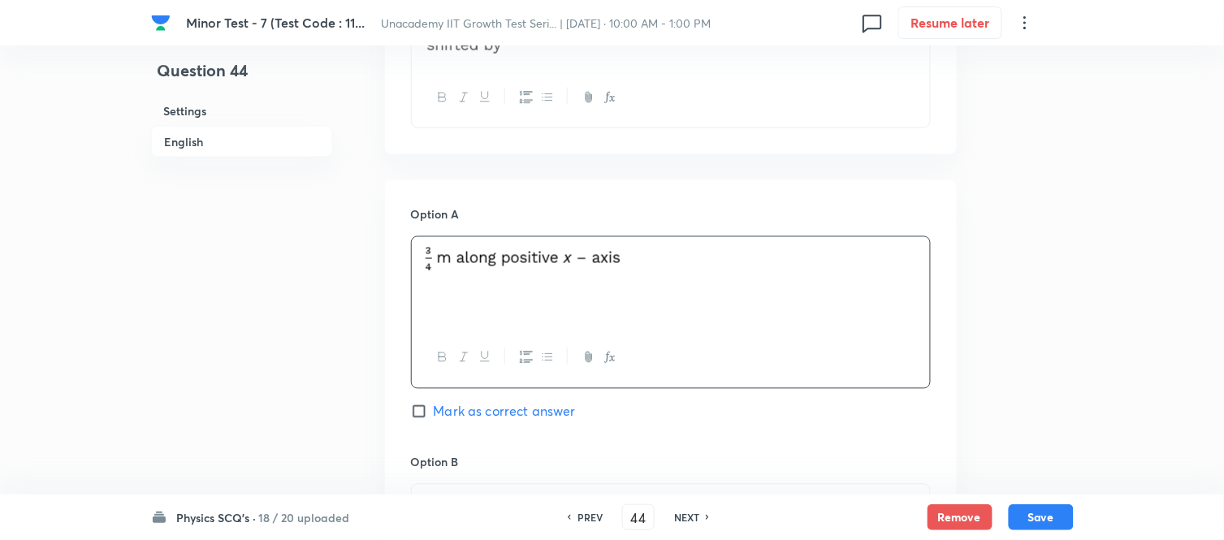
scroll to position [812, 0]
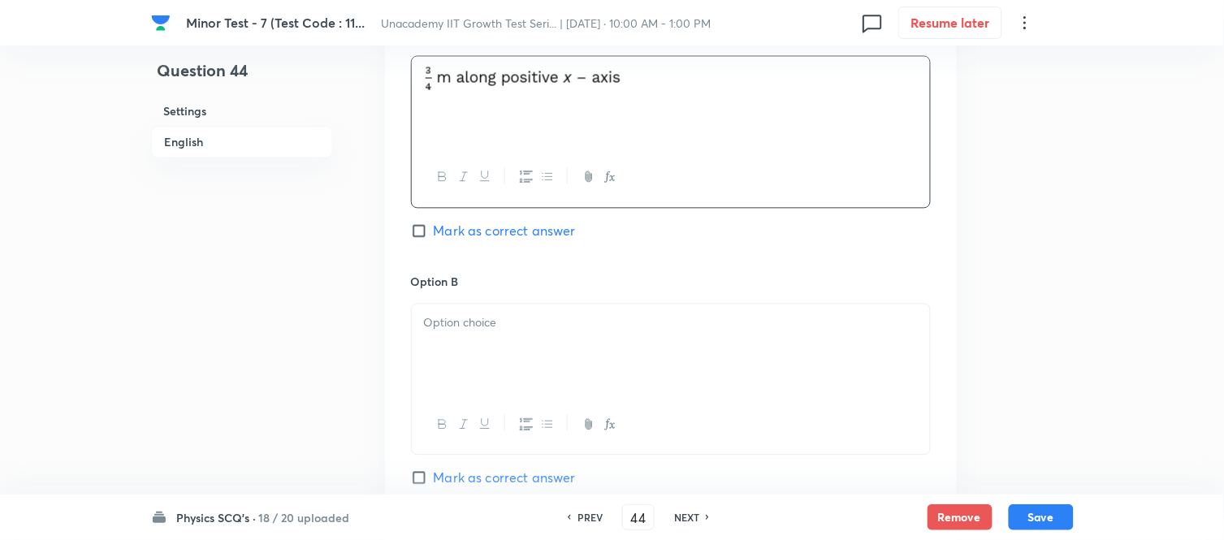
click at [485, 328] on p at bounding box center [671, 323] width 494 height 19
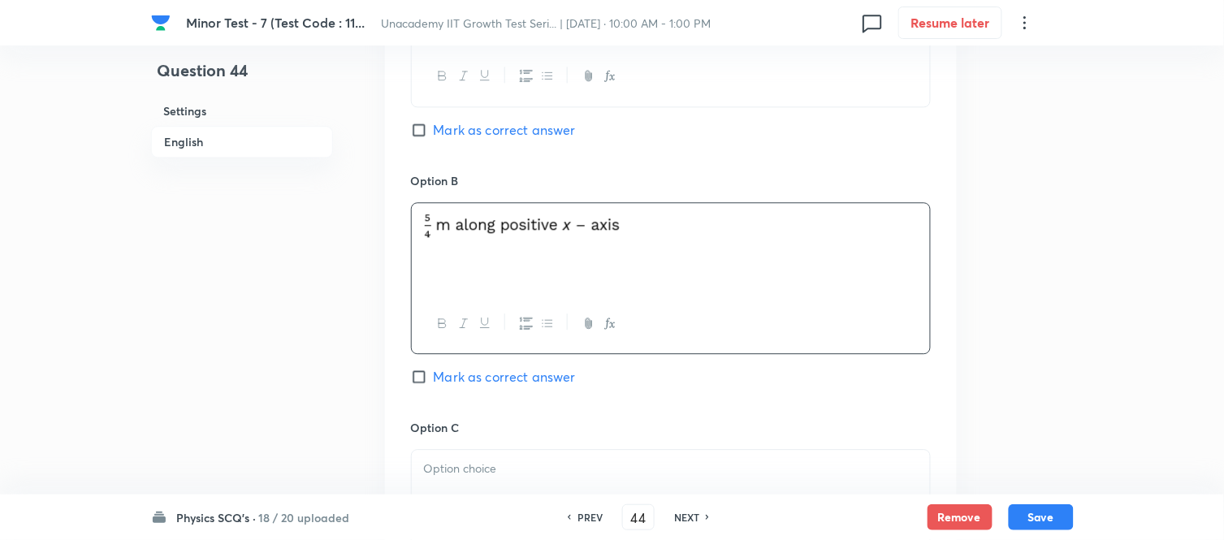
scroll to position [1083, 0]
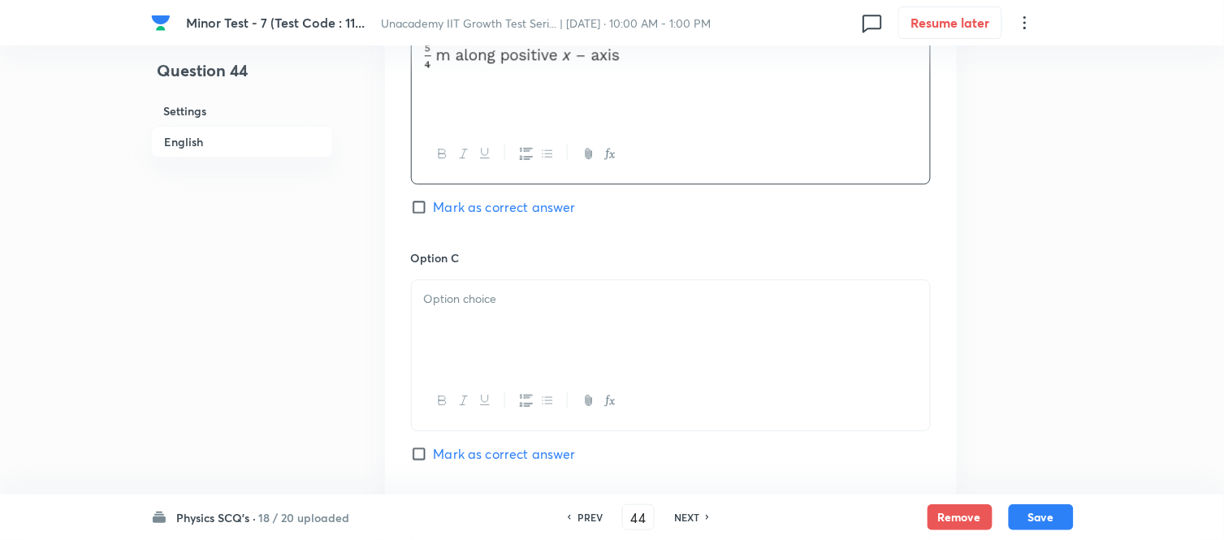
click at [494, 296] on p at bounding box center [671, 299] width 494 height 19
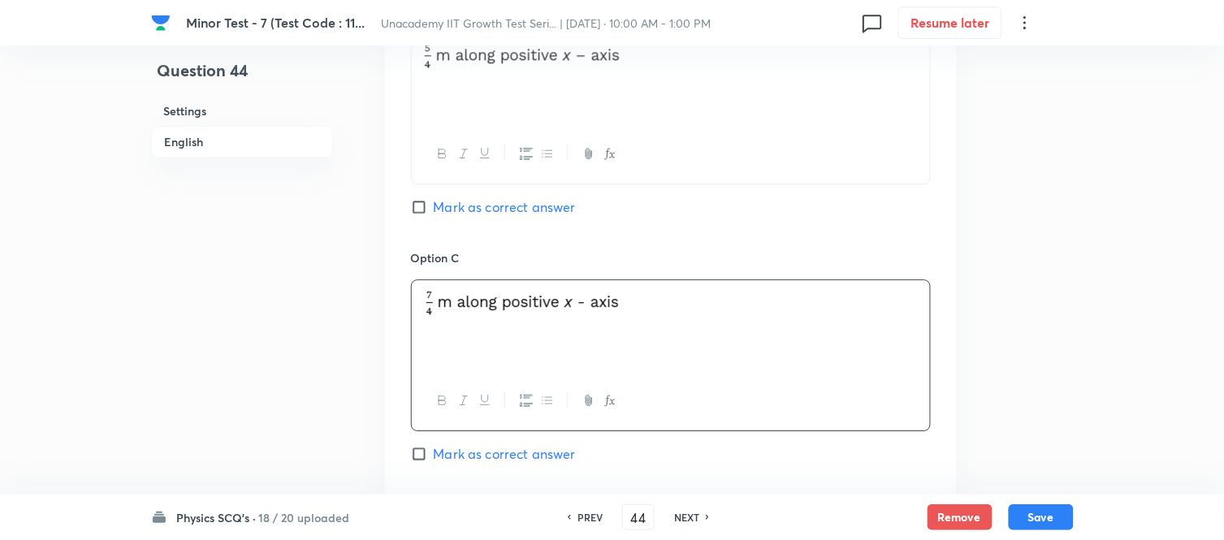
click at [415, 210] on input "Mark as correct answer" at bounding box center [422, 207] width 23 height 16
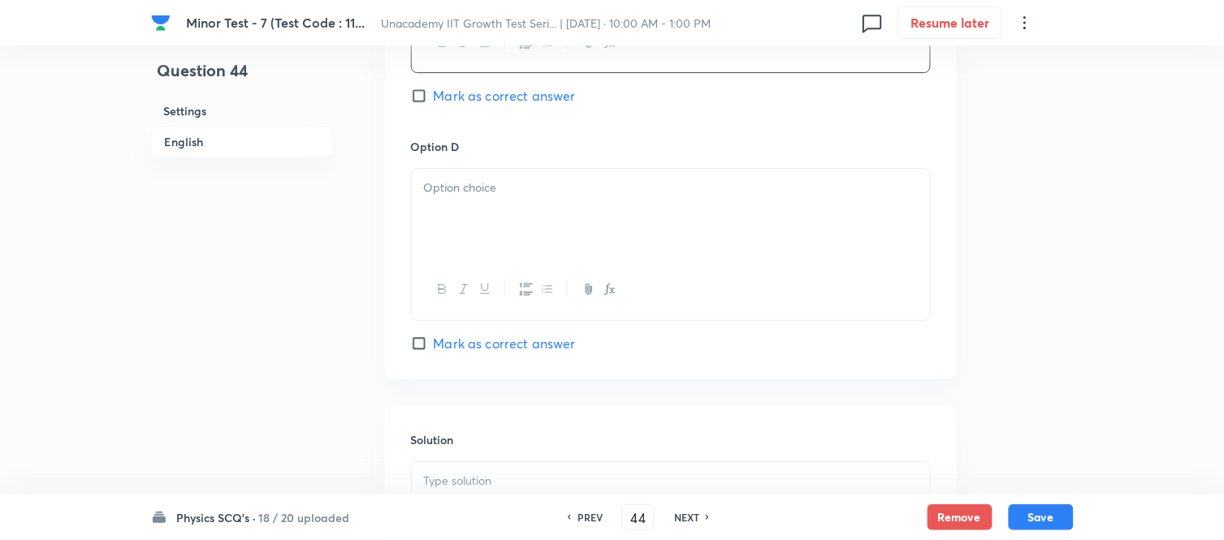
scroll to position [1444, 0]
click at [504, 244] on div at bounding box center [671, 212] width 518 height 91
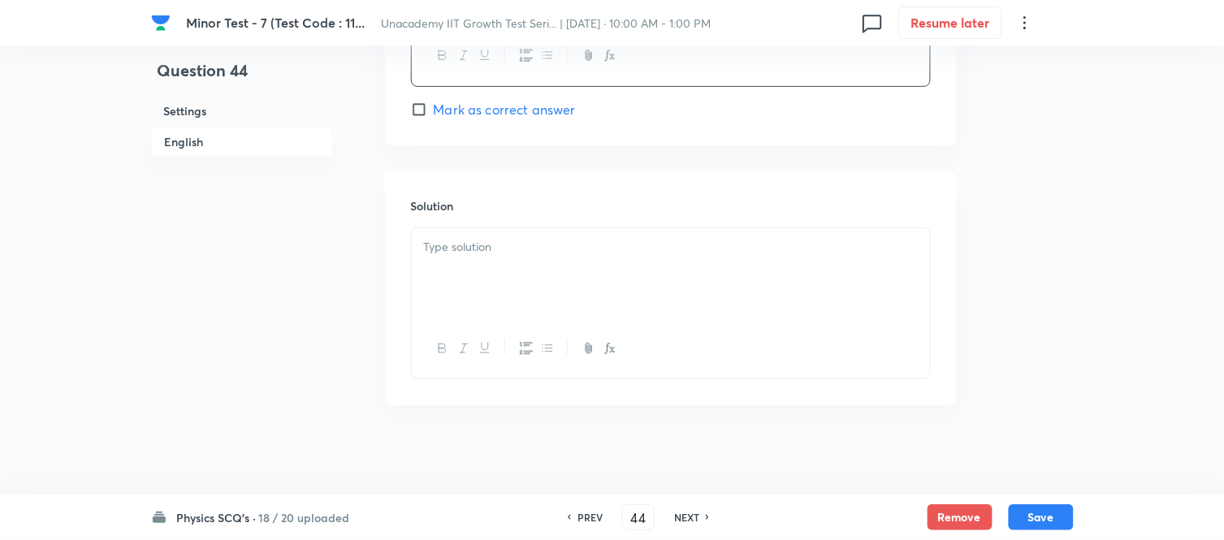
scroll to position [1687, 0]
click at [514, 289] on div at bounding box center [671, 265] width 518 height 91
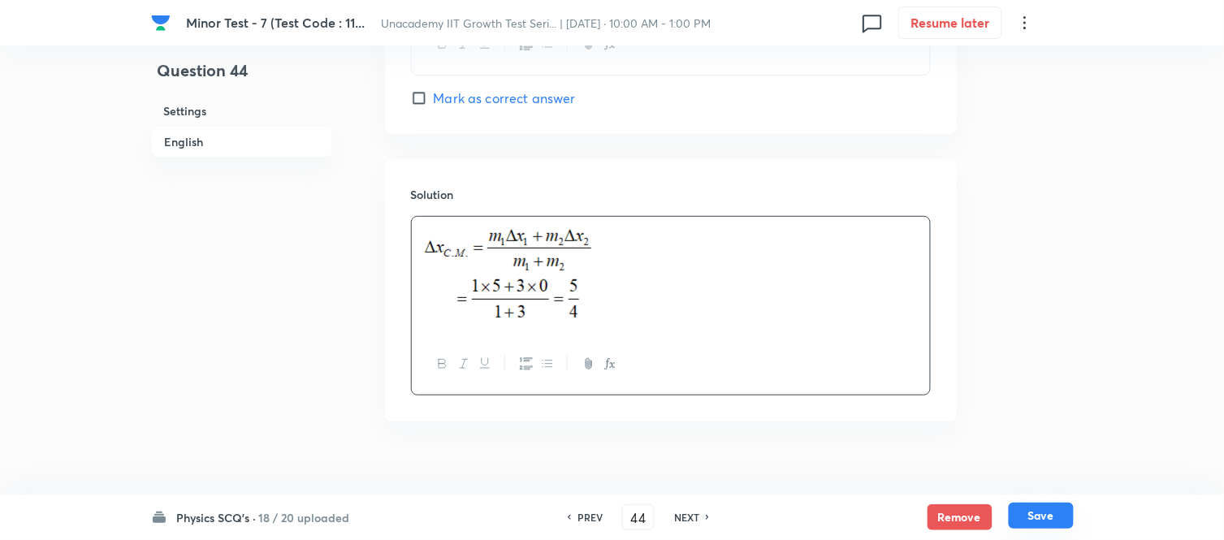
click at [1044, 486] on button "Save" at bounding box center [1041, 516] width 65 height 26
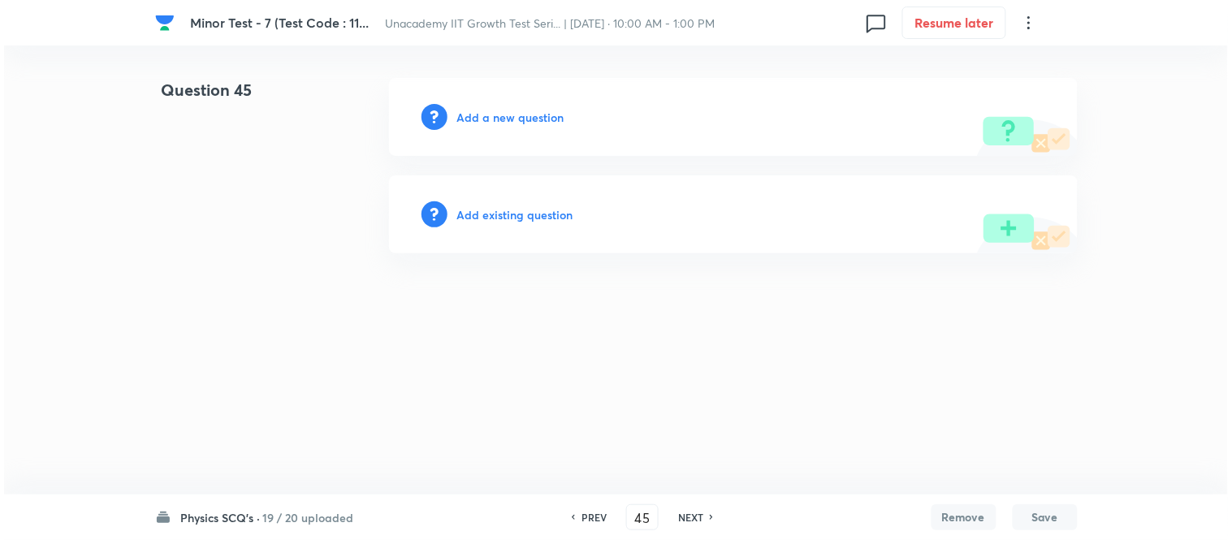
scroll to position [0, 0]
click at [500, 115] on h6 "Add a new question" at bounding box center [510, 117] width 107 height 17
click at [500, 115] on h6 "Choose a question type" at bounding box center [519, 117] width 125 height 17
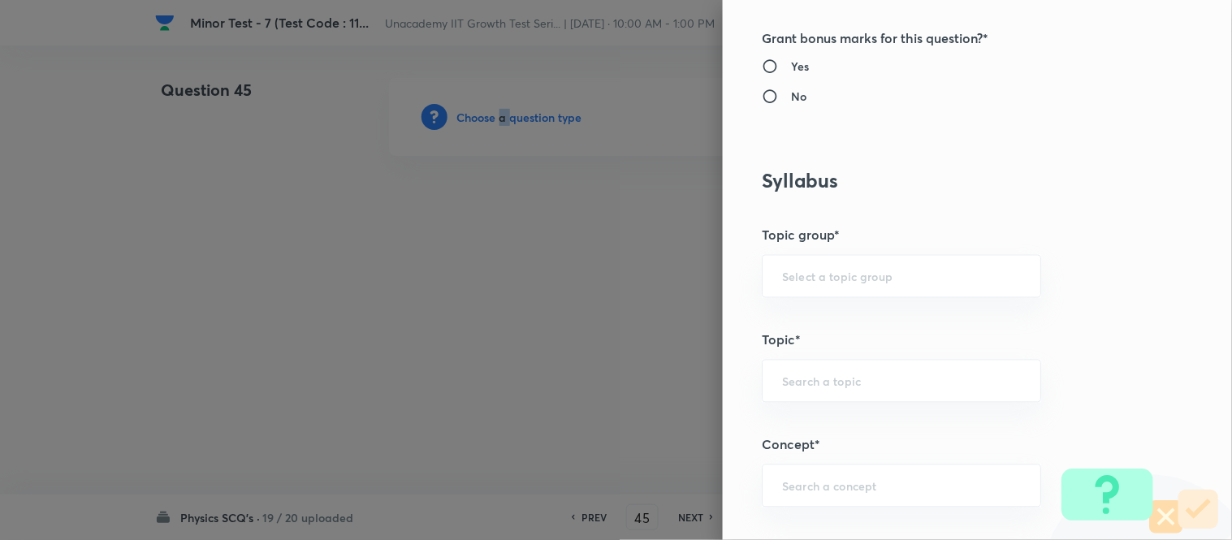
scroll to position [812, 0]
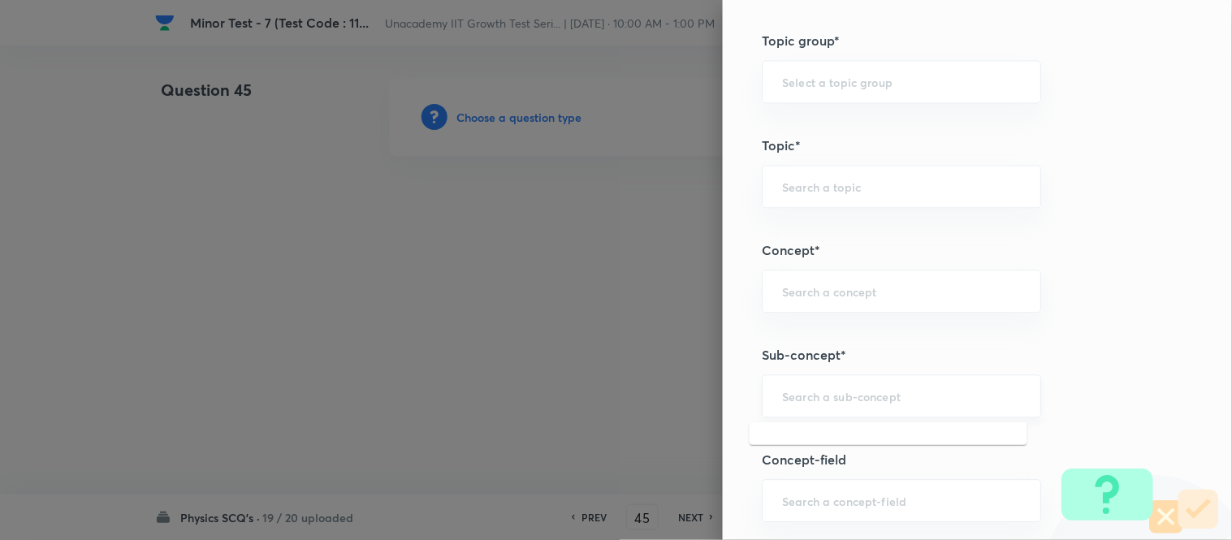
click at [851, 392] on input "text" at bounding box center [901, 395] width 239 height 15
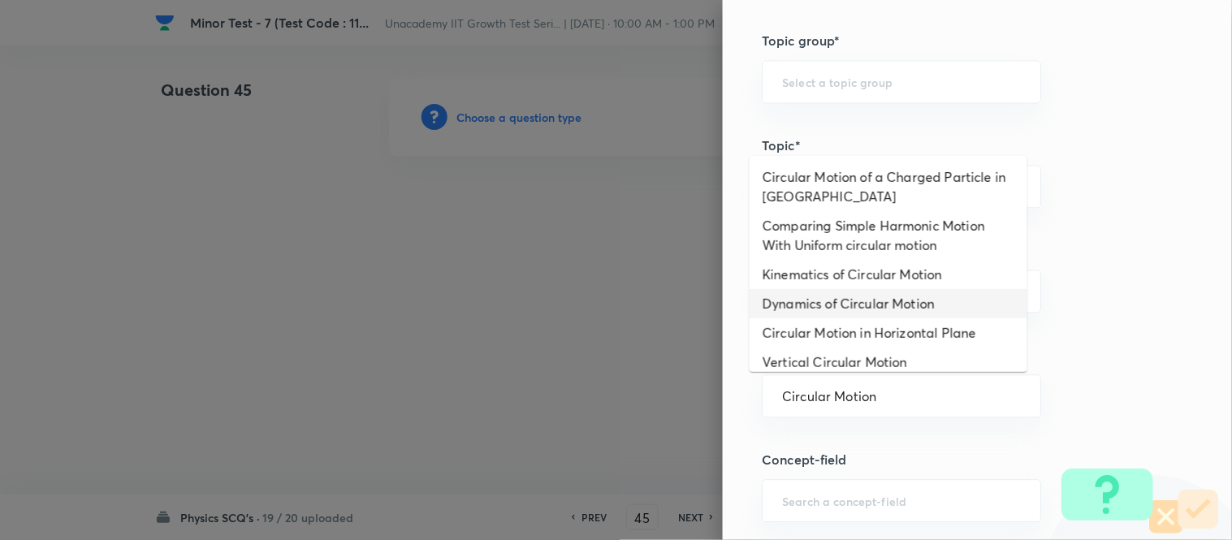
scroll to position [323, 0]
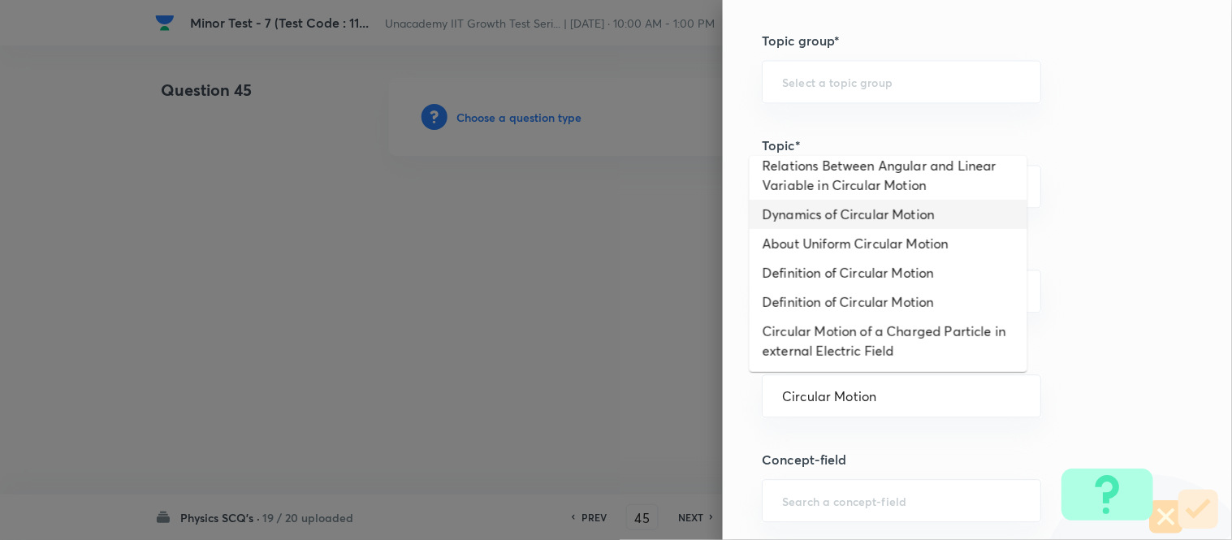
click at [868, 218] on li "Dynamics of Circular Motion" at bounding box center [889, 214] width 278 height 29
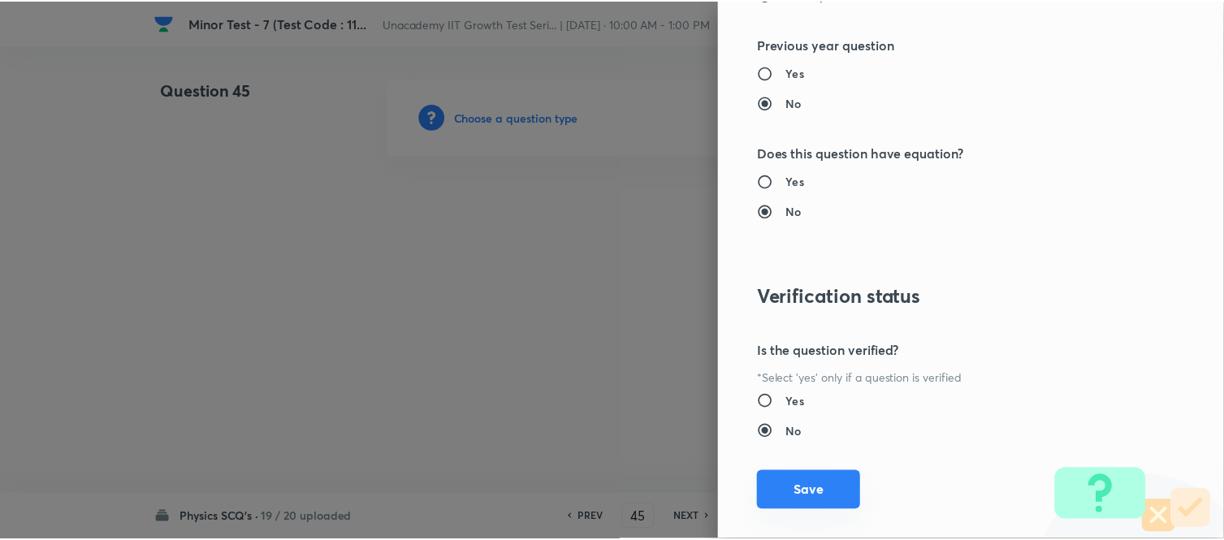
scroll to position [1783, 0]
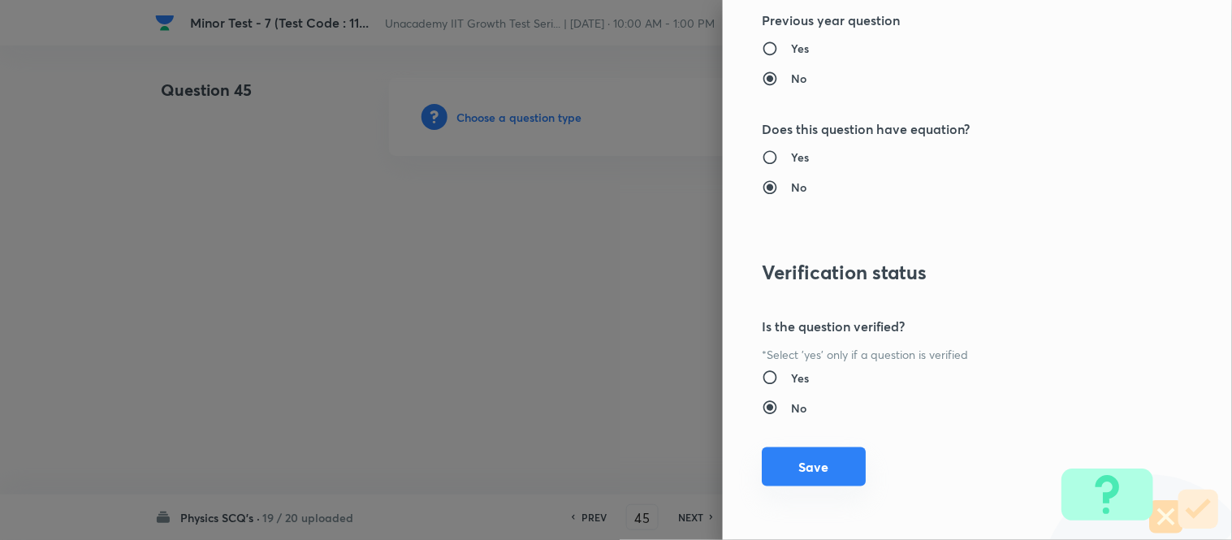
click at [799, 476] on button "Save" at bounding box center [814, 467] width 104 height 39
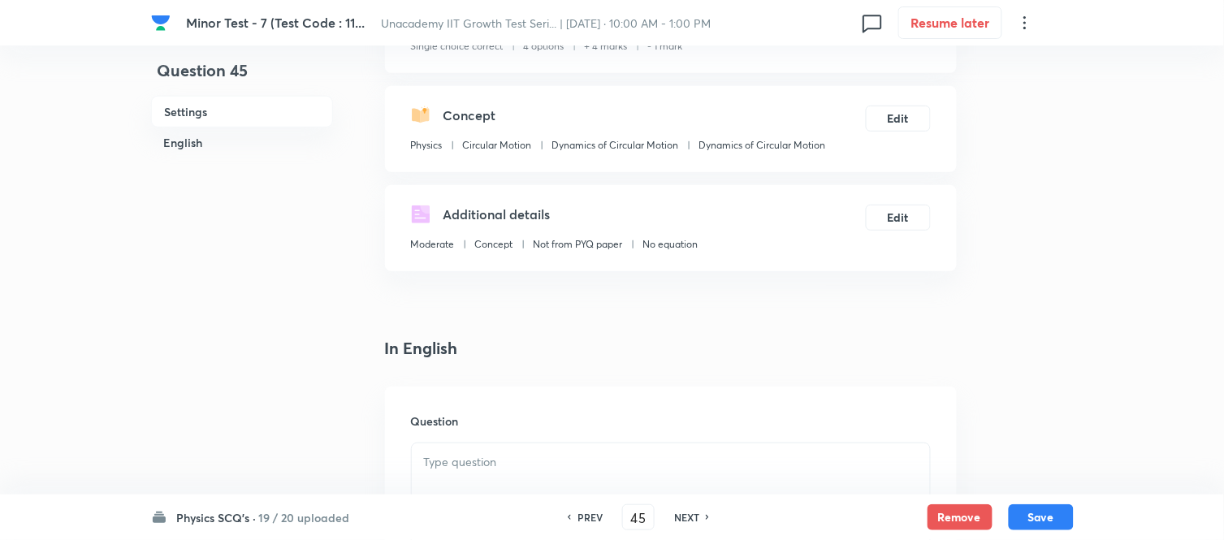
scroll to position [361, 0]
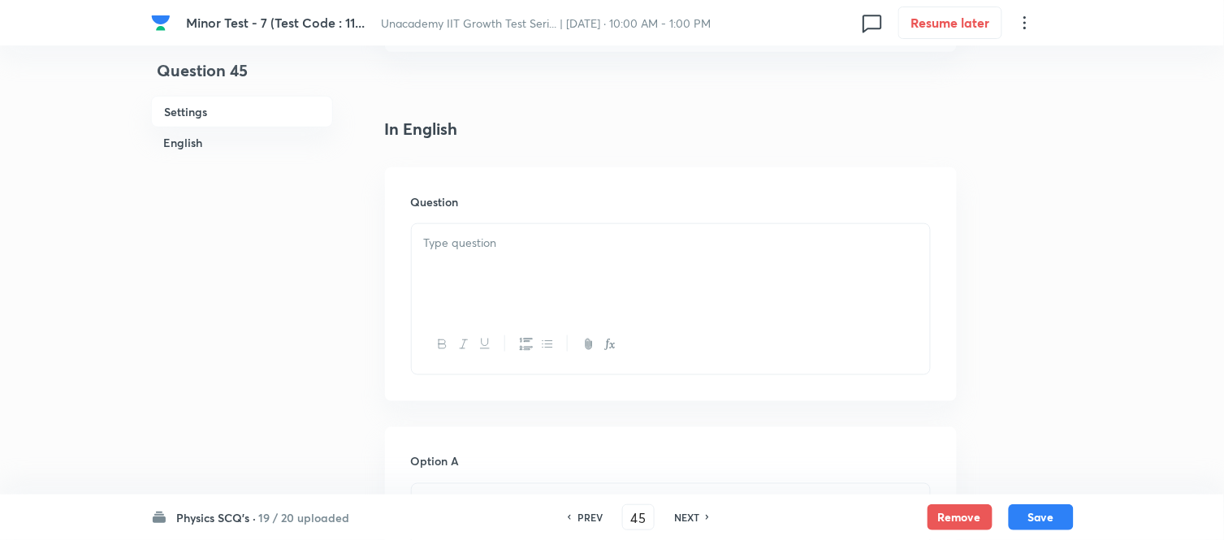
click at [455, 288] on div at bounding box center [671, 269] width 518 height 91
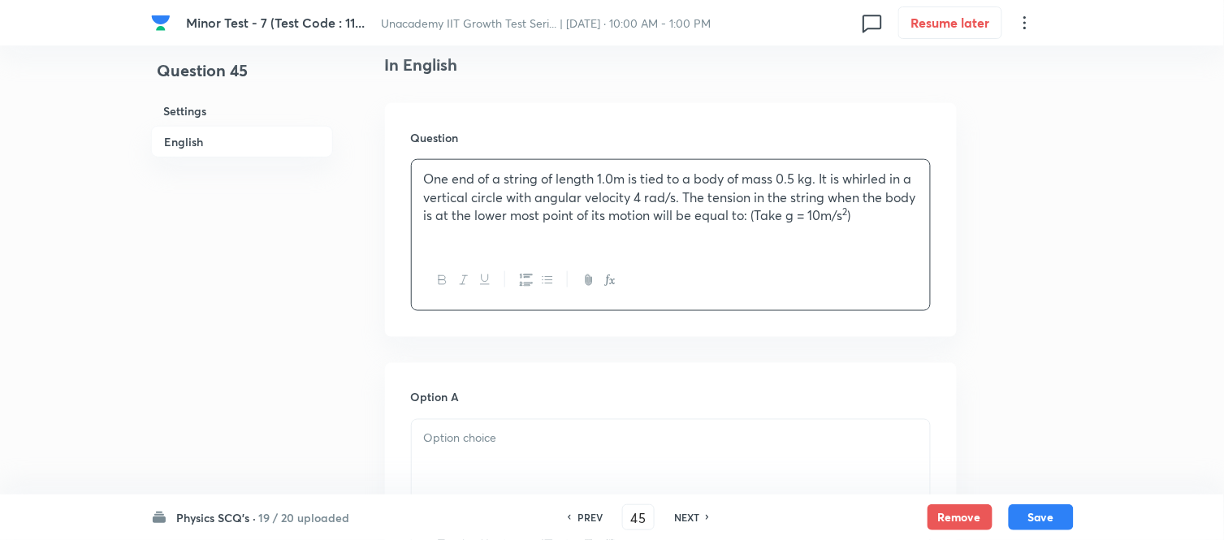
scroll to position [631, 0]
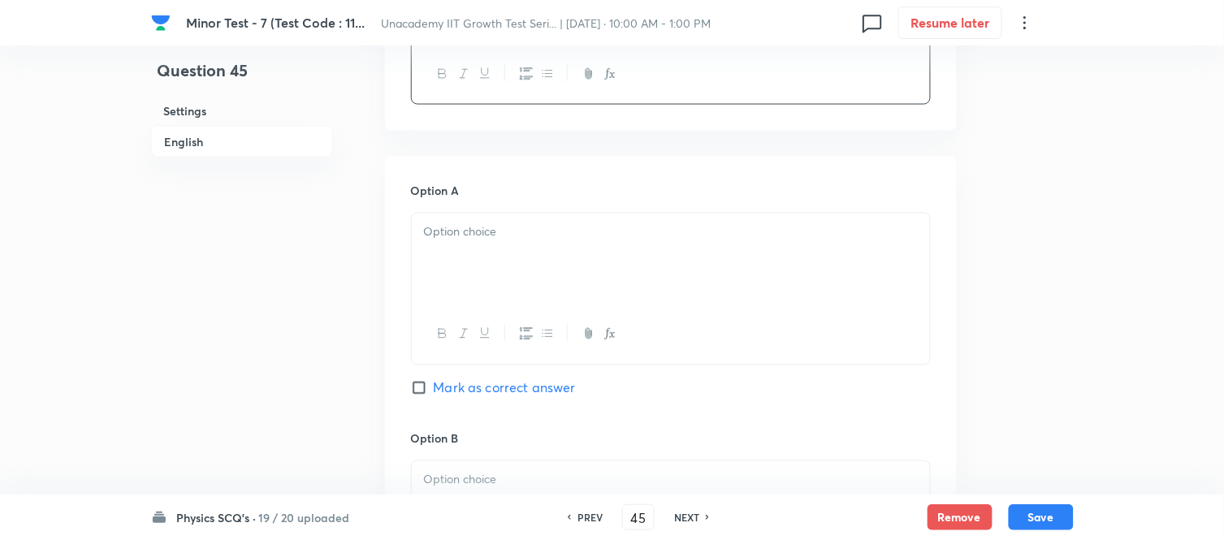
click at [467, 297] on div at bounding box center [671, 259] width 518 height 91
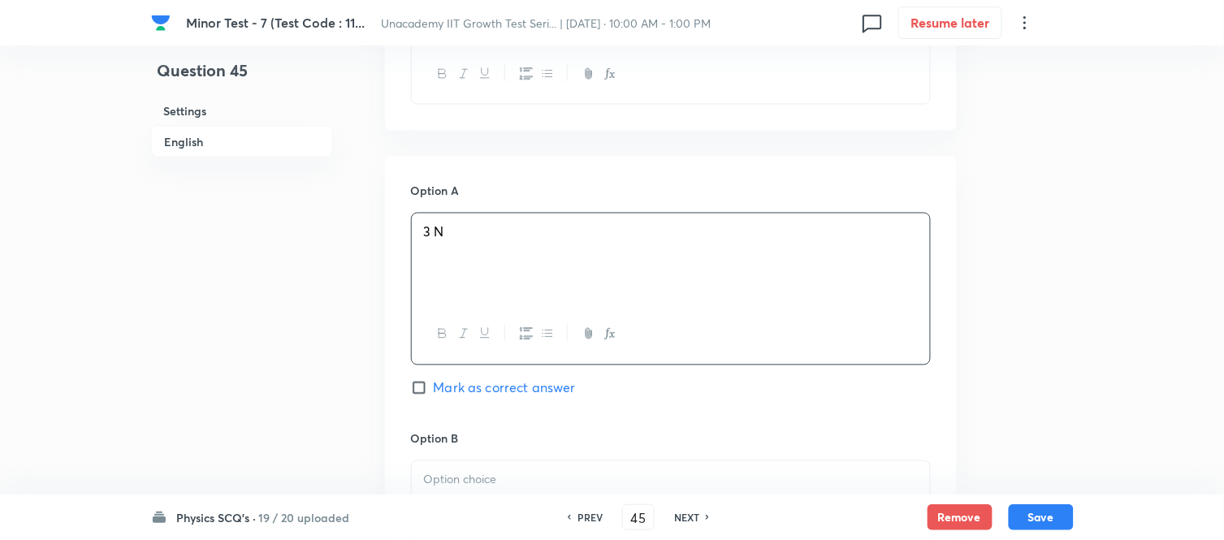
scroll to position [903, 0]
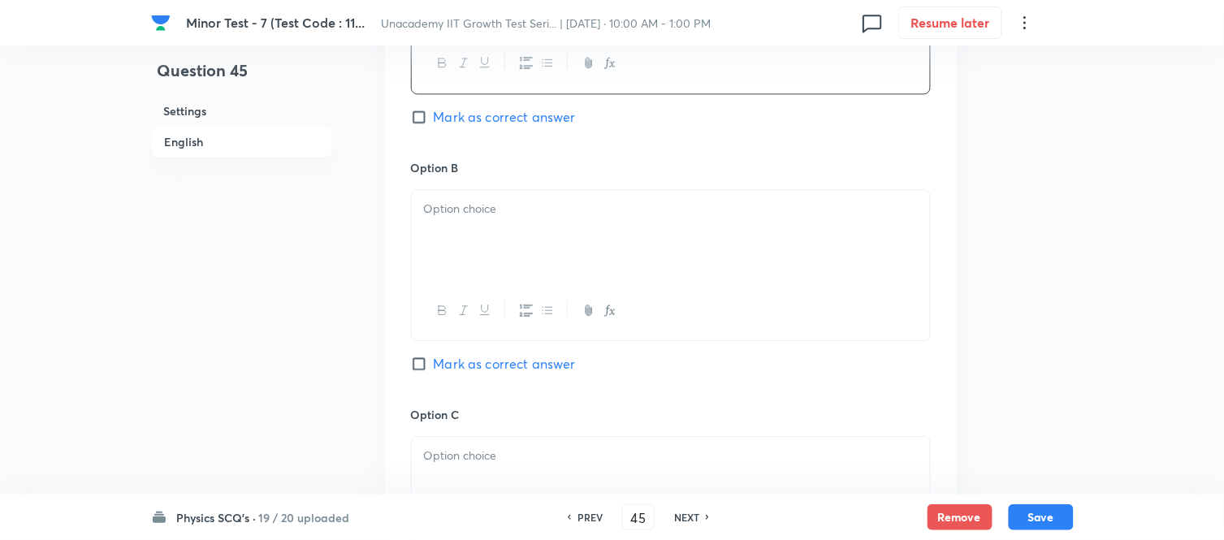
click at [449, 260] on div at bounding box center [671, 235] width 518 height 91
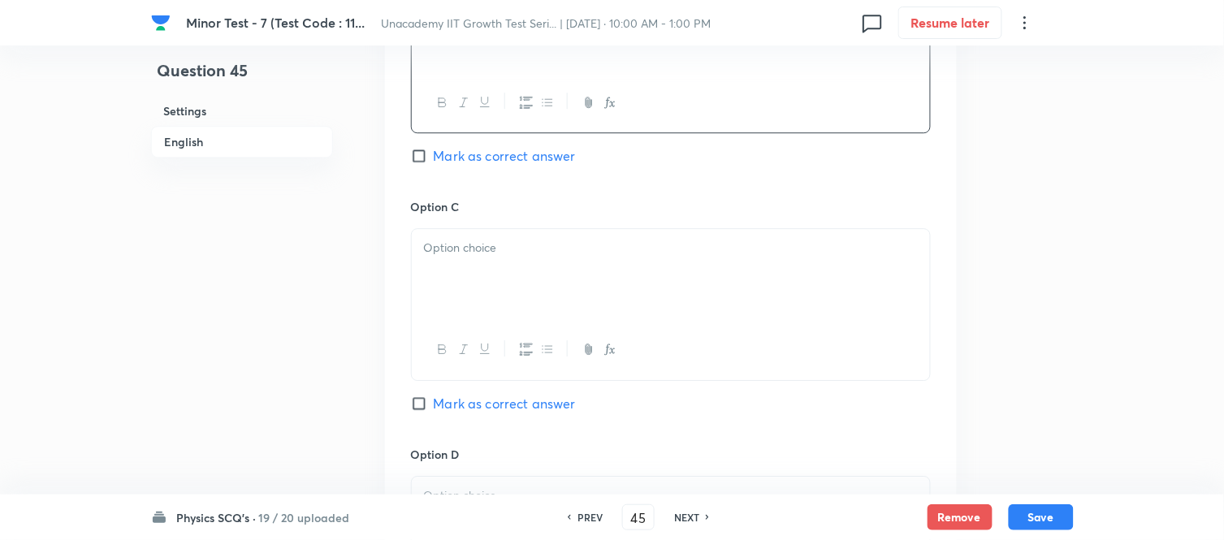
scroll to position [1173, 0]
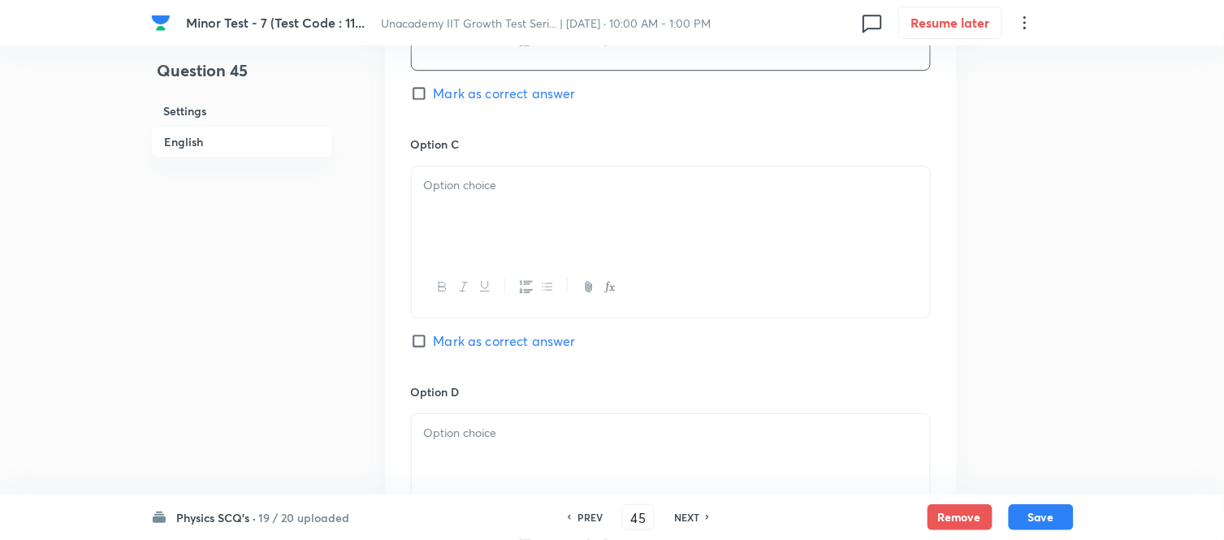
click at [466, 245] on div at bounding box center [671, 212] width 518 height 91
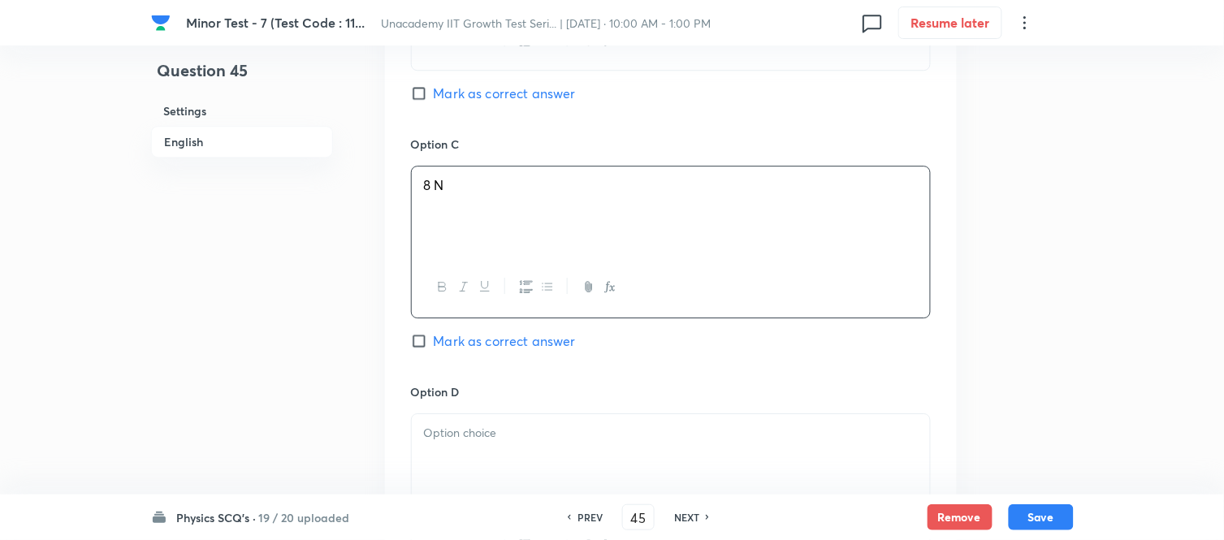
click at [474, 432] on p at bounding box center [671, 433] width 494 height 19
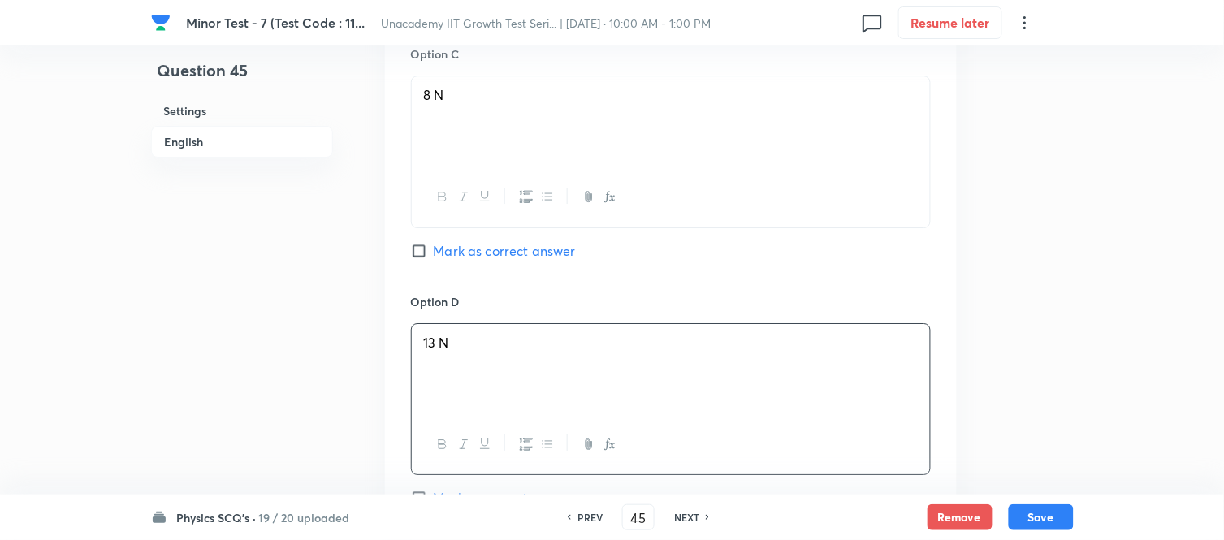
scroll to position [1444, 0]
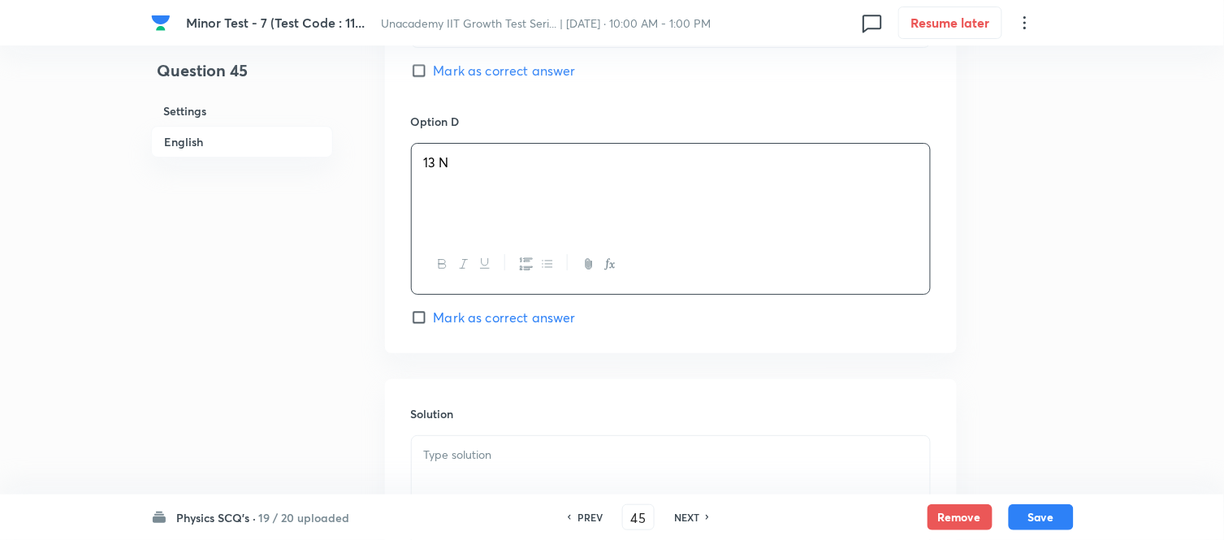
click at [424, 318] on input "Mark as correct answer" at bounding box center [422, 318] width 23 height 16
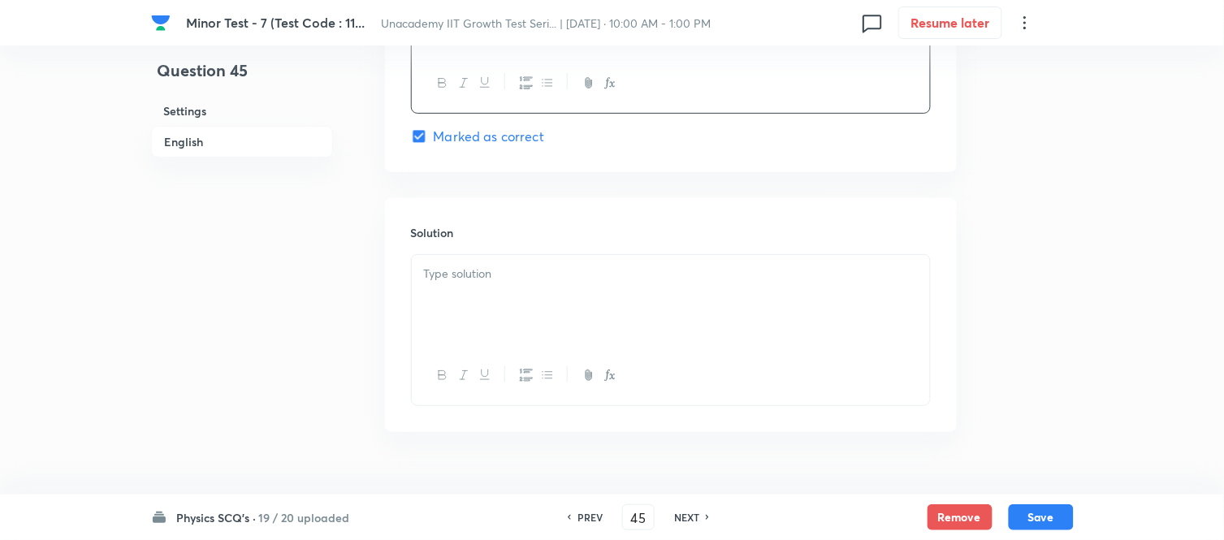
click at [533, 304] on div at bounding box center [671, 300] width 518 height 91
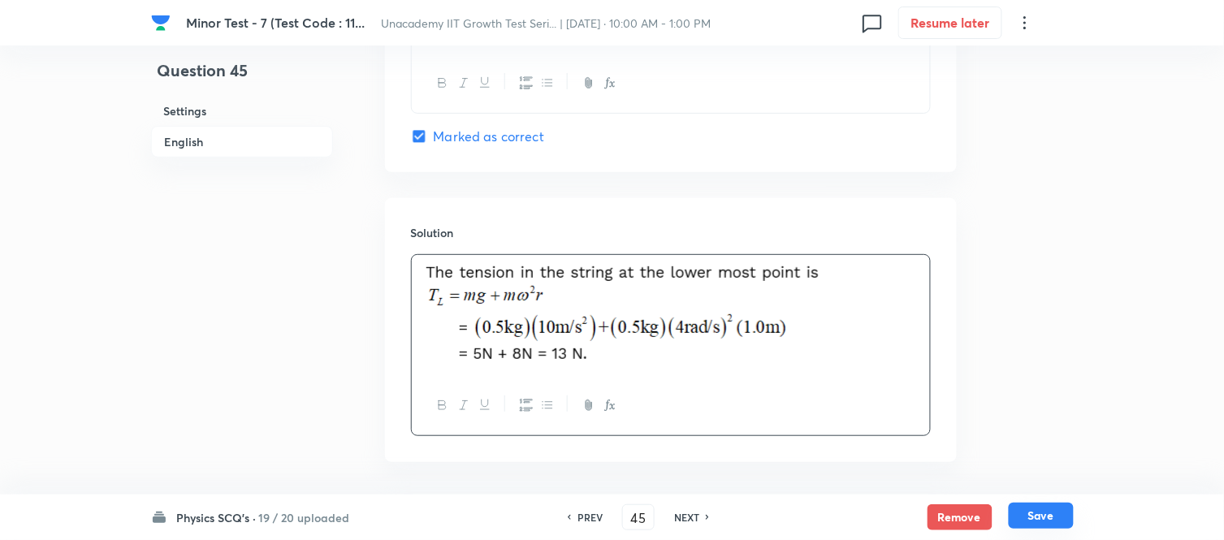
click at [1049, 486] on button "Save" at bounding box center [1041, 516] width 65 height 26
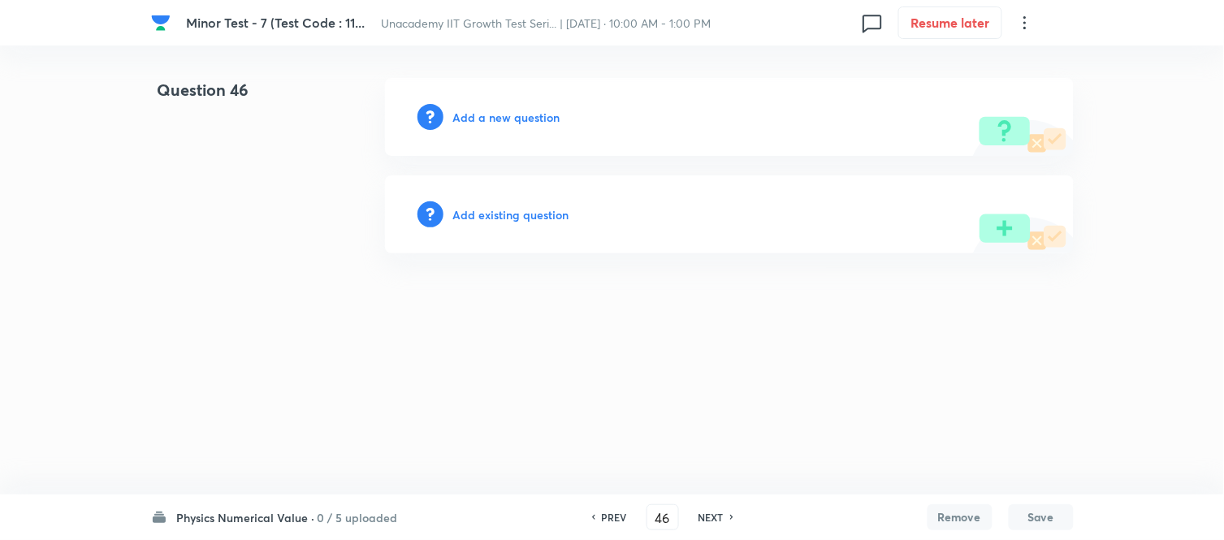
scroll to position [0, 0]
click at [671, 486] on input "46" at bounding box center [667, 518] width 31 height 28
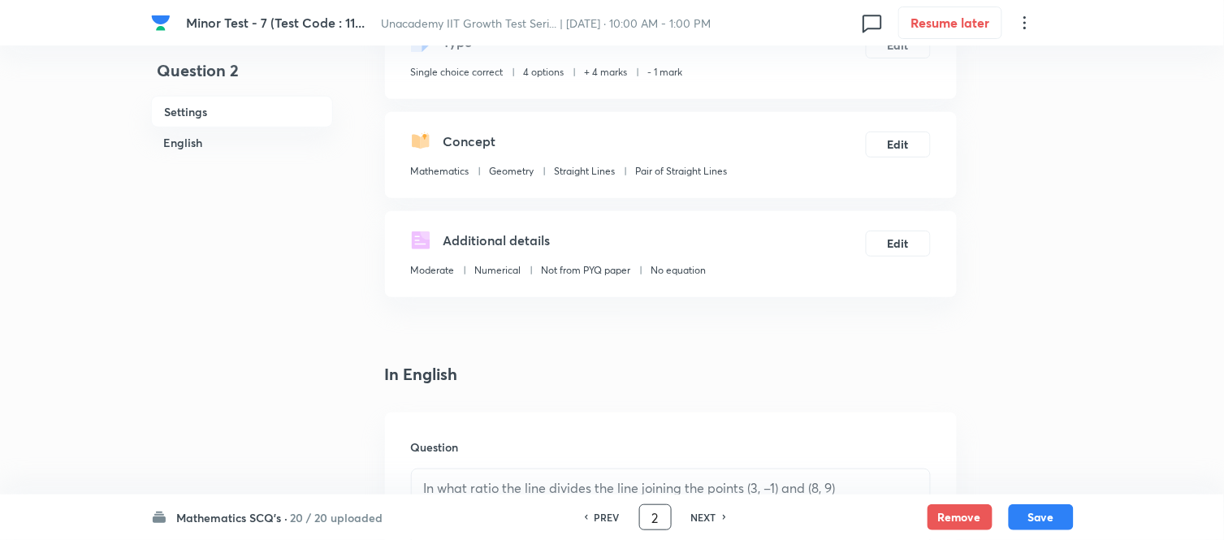
scroll to position [361, 0]
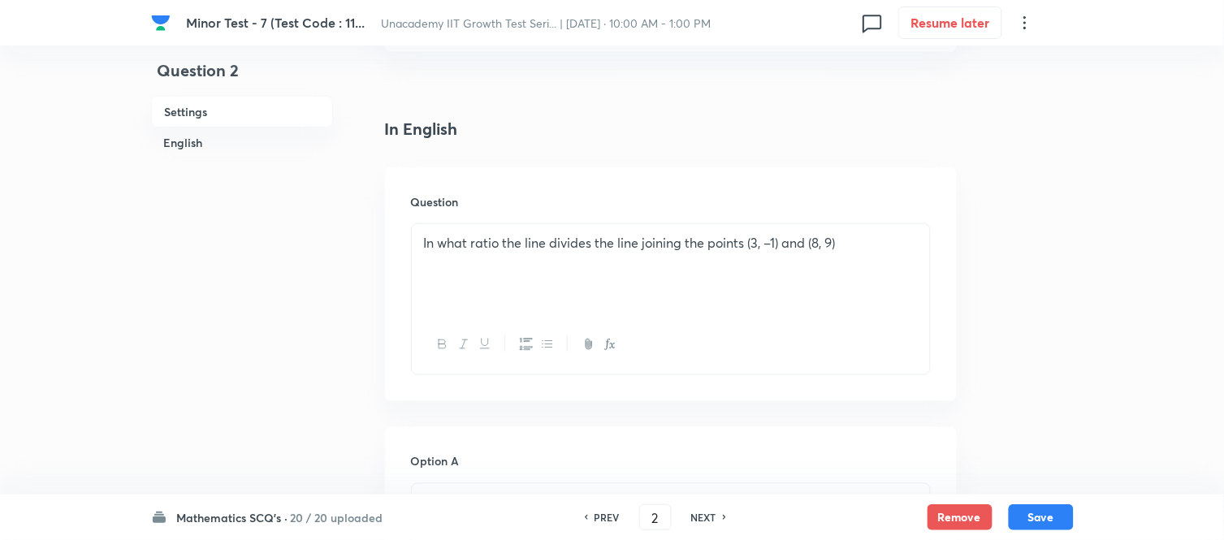
click at [513, 242] on p "In what ratio the line divides the line joining the points (3, –1) and (8, 9)" at bounding box center [671, 243] width 494 height 19
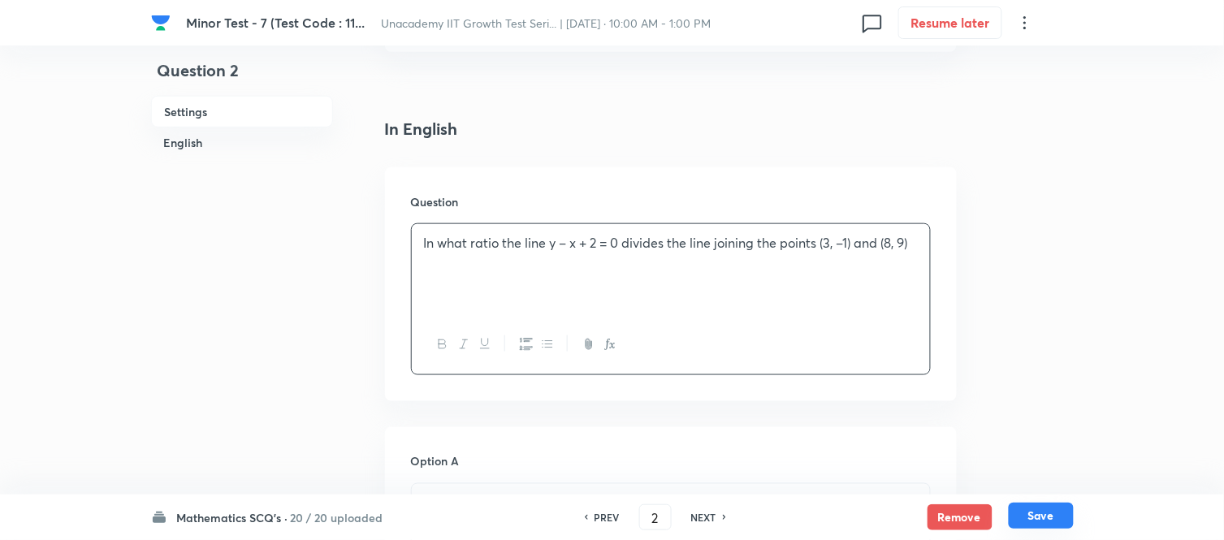
click at [1054, 486] on button "Save" at bounding box center [1041, 516] width 65 height 26
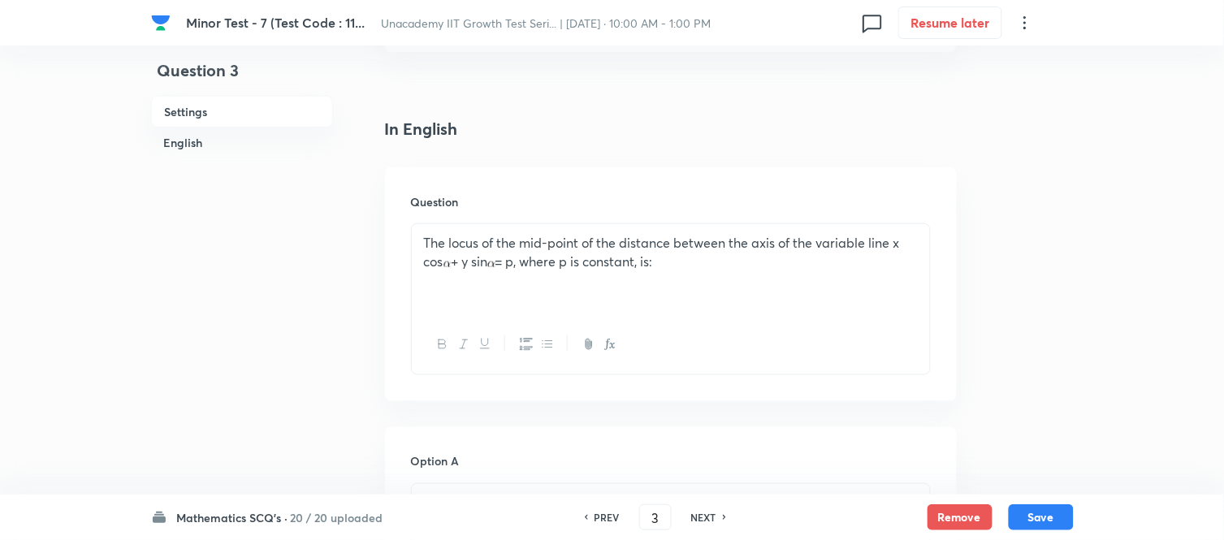
click at [724, 486] on icon at bounding box center [725, 517] width 5 height 8
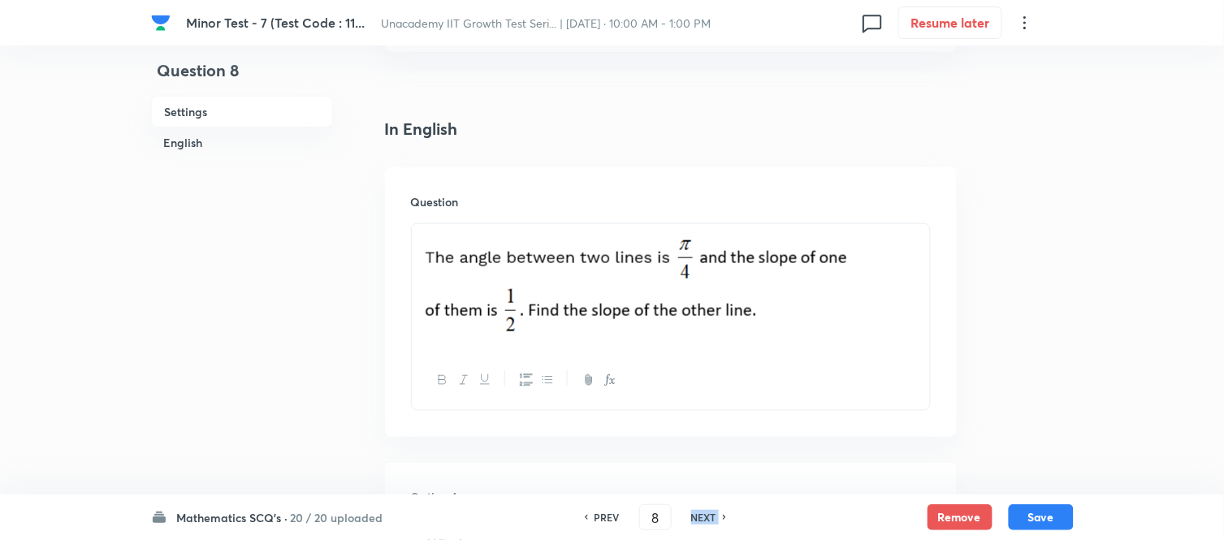
click at [724, 486] on icon at bounding box center [725, 517] width 5 height 8
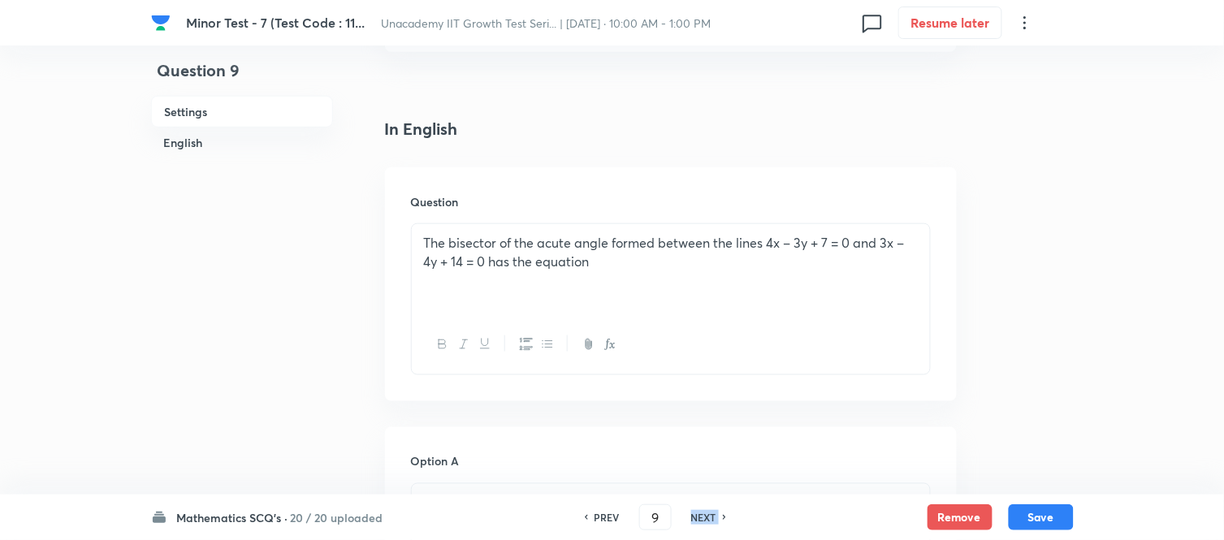
click at [724, 486] on icon at bounding box center [725, 517] width 5 height 8
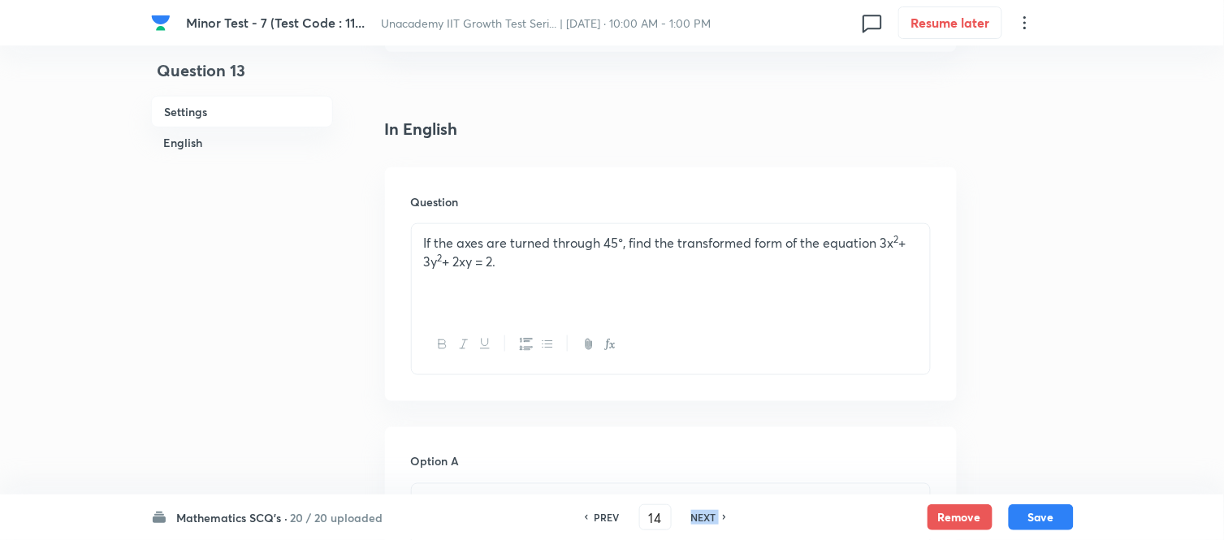
click at [724, 486] on icon at bounding box center [725, 517] width 5 height 8
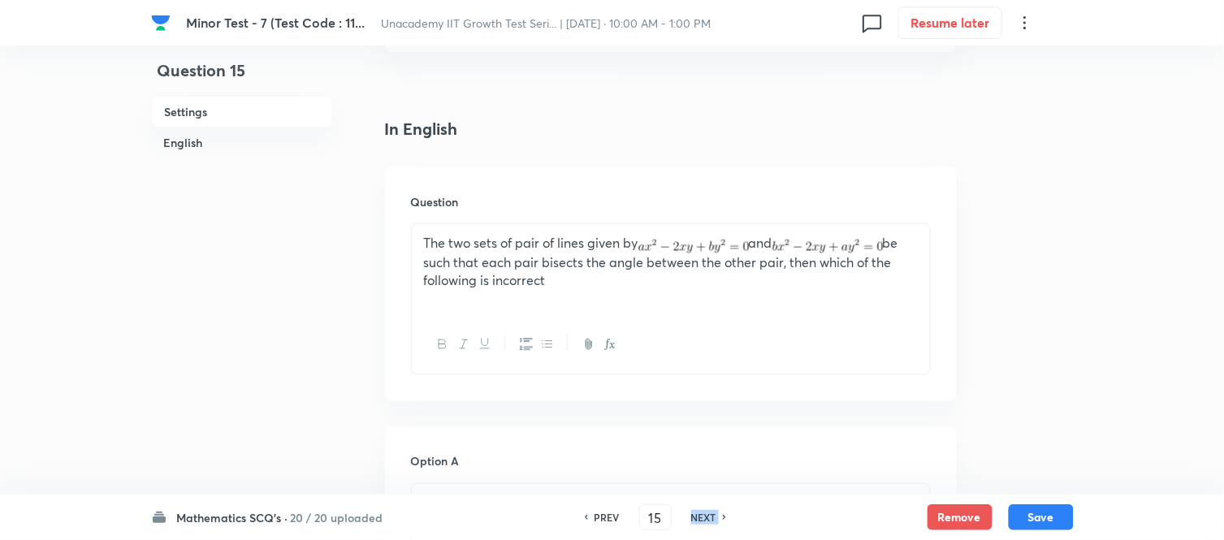
click at [723, 486] on icon at bounding box center [725, 517] width 5 height 8
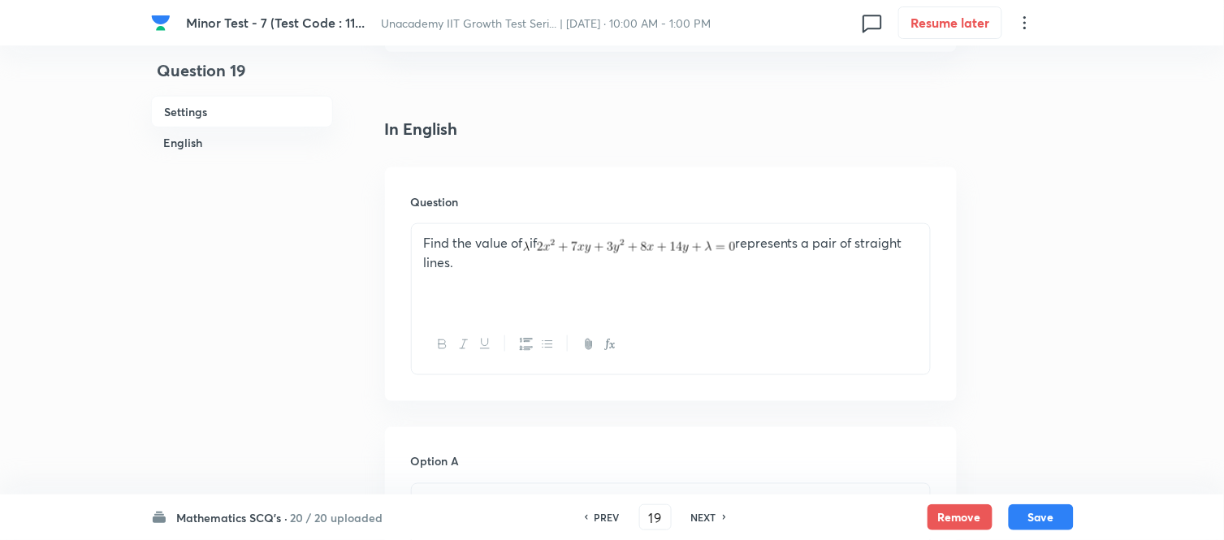
drag, startPoint x: 661, startPoint y: 515, endPoint x: 637, endPoint y: 522, distance: 24.7
click at [640, 486] on input "19" at bounding box center [655, 518] width 31 height 28
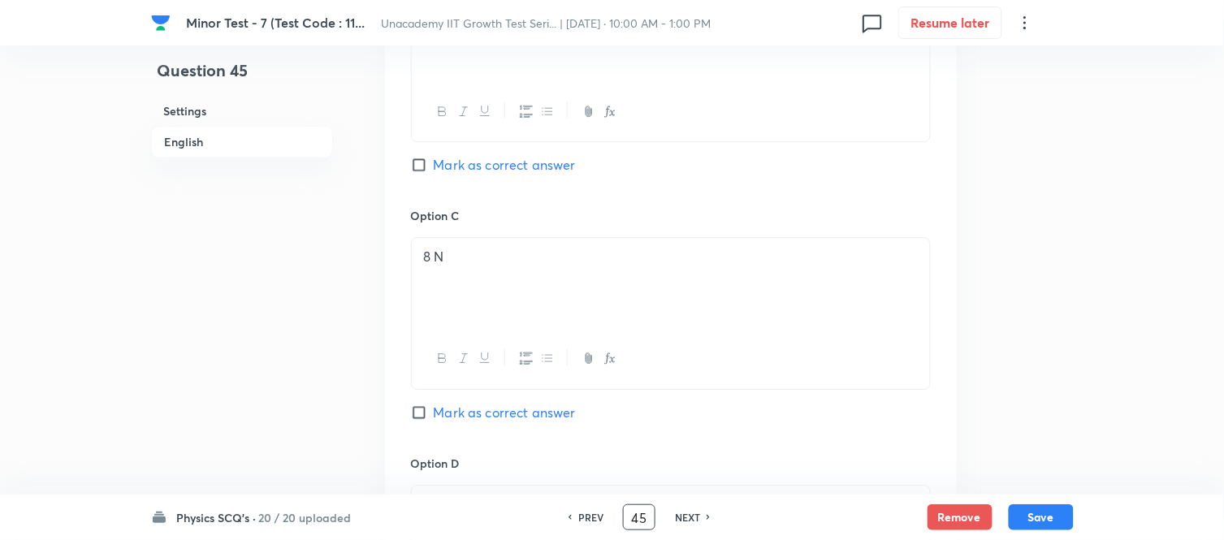
scroll to position [1354, 0]
click at [676, 486] on h6 "NEXT" at bounding box center [687, 517] width 25 height 15
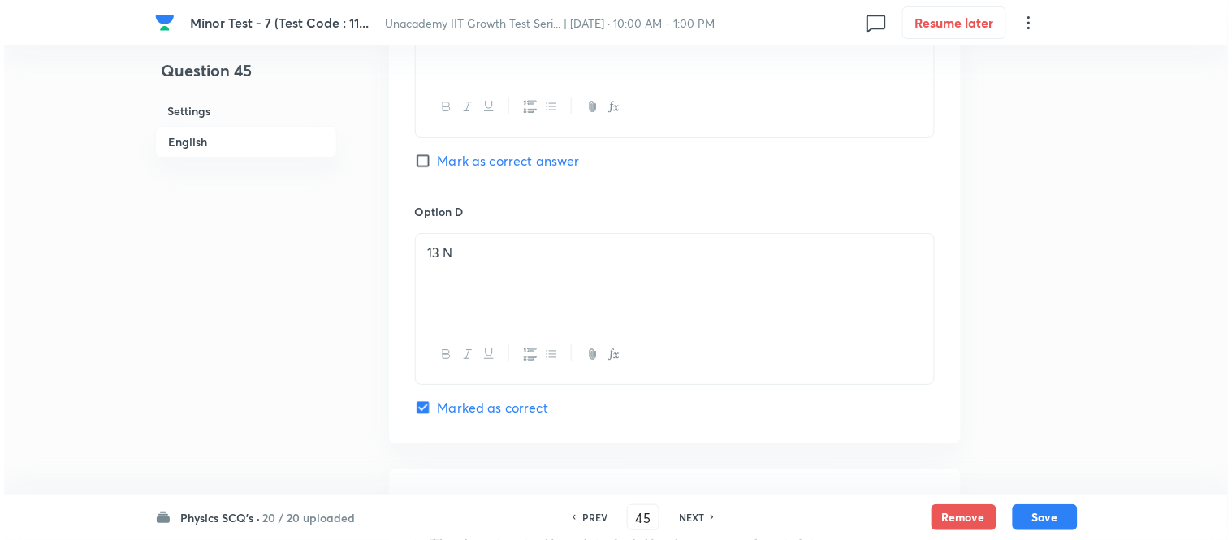
scroll to position [0, 0]
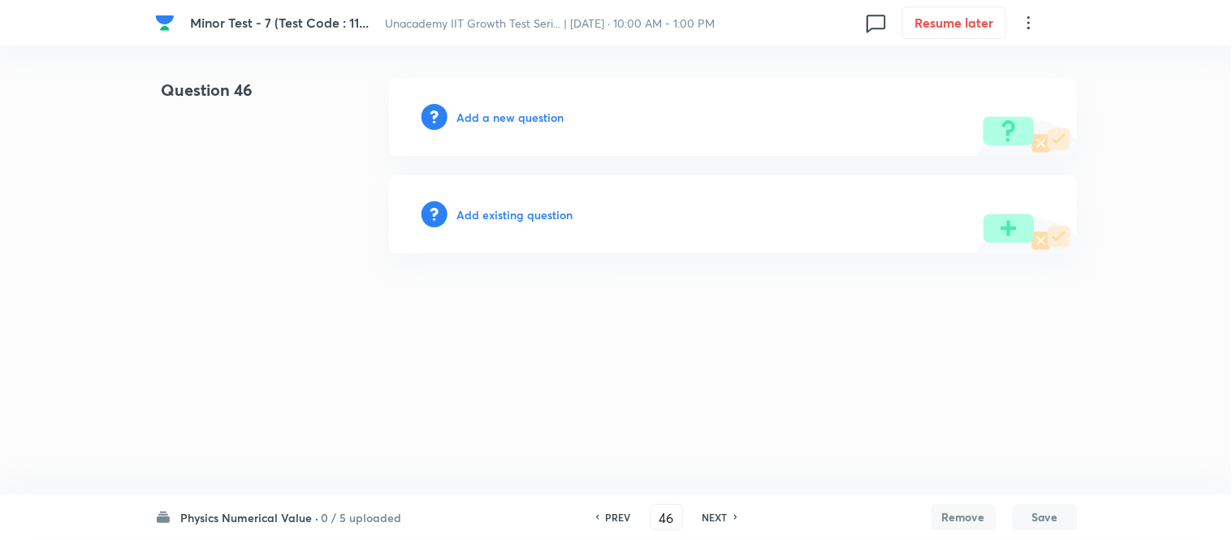
click at [494, 118] on h6 "Add a new question" at bounding box center [510, 117] width 107 height 17
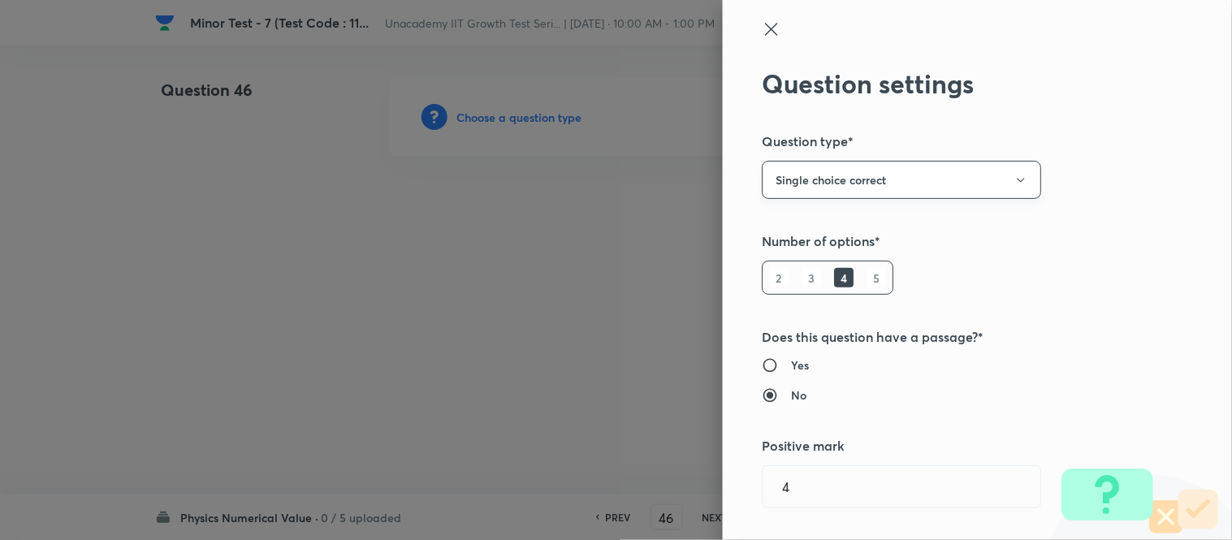
click at [900, 180] on button "Single choice correct" at bounding box center [901, 180] width 279 height 38
click at [816, 288] on span "Integer" at bounding box center [889, 289] width 258 height 17
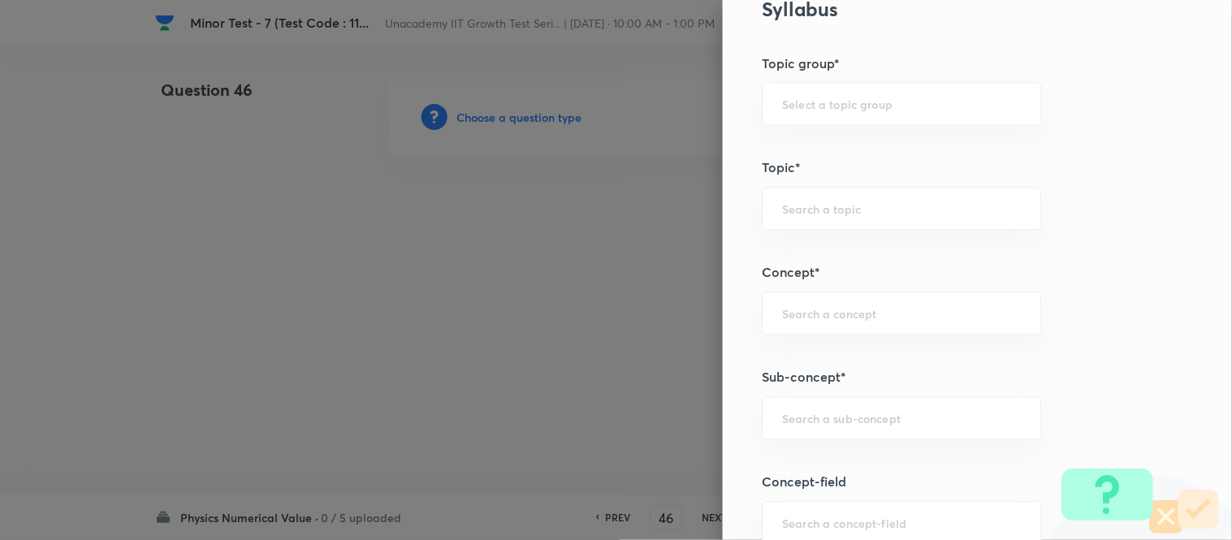
scroll to position [721, 0]
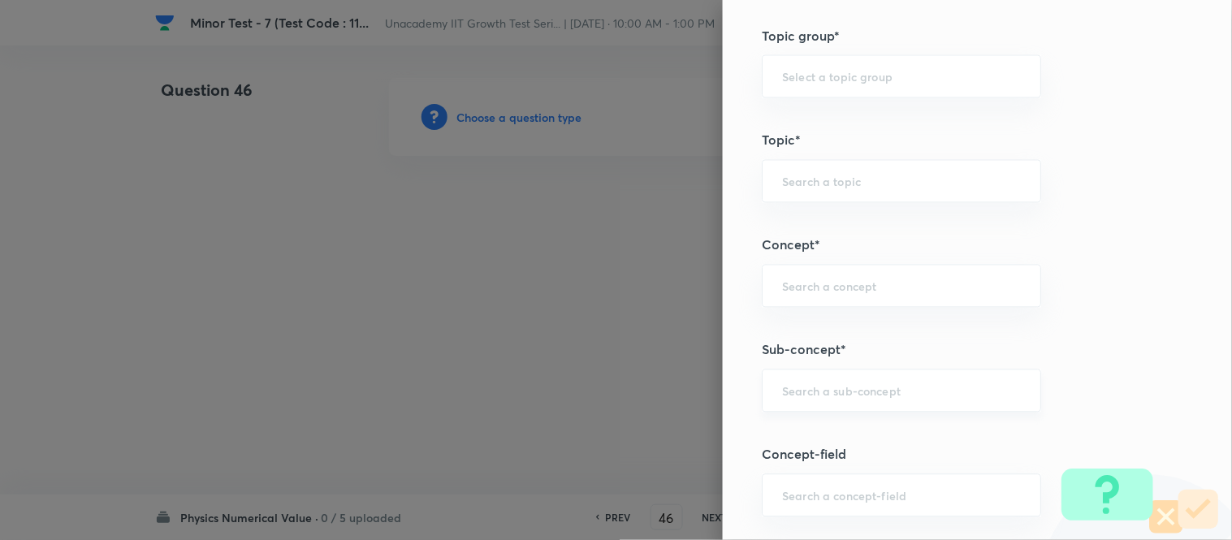
click at [838, 386] on input "text" at bounding box center [901, 390] width 239 height 15
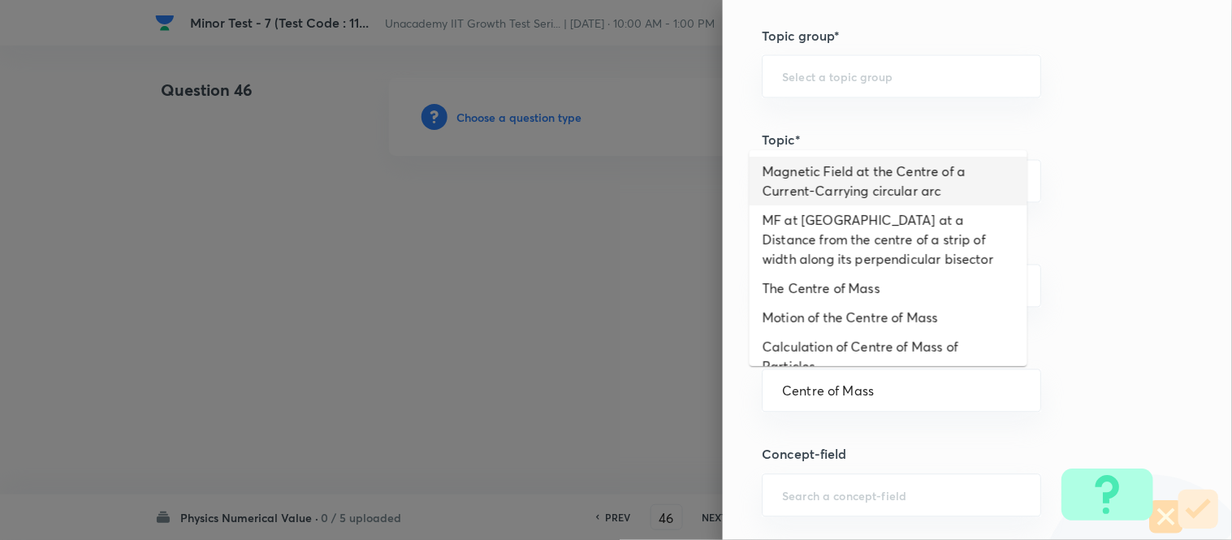
click at [833, 158] on li "Magnetic Field at the Centre of a Current-Carrying circular arc" at bounding box center [889, 181] width 278 height 49
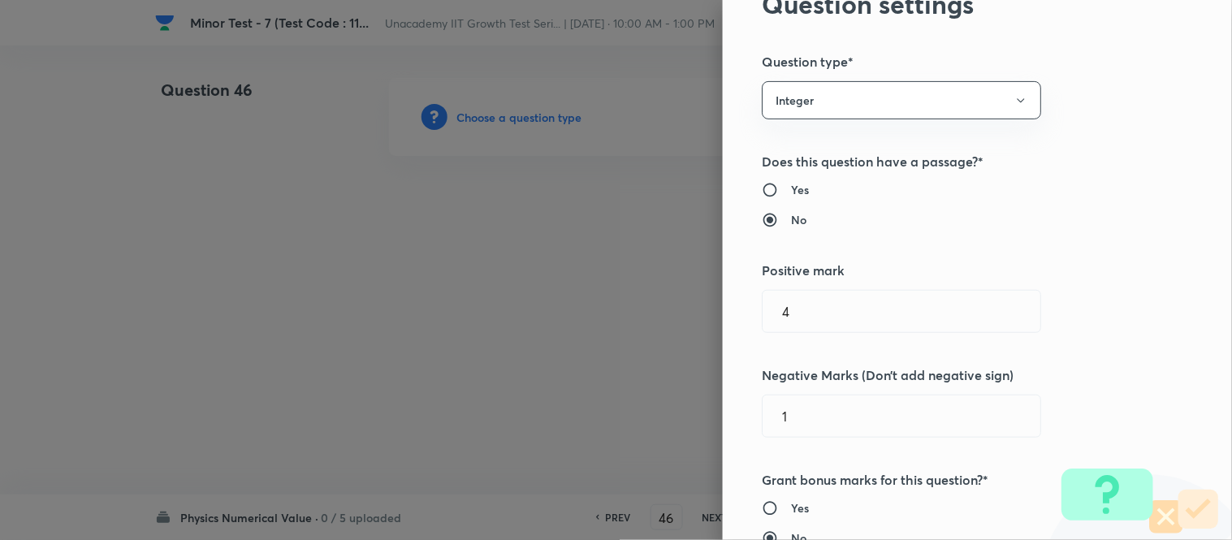
scroll to position [0, 0]
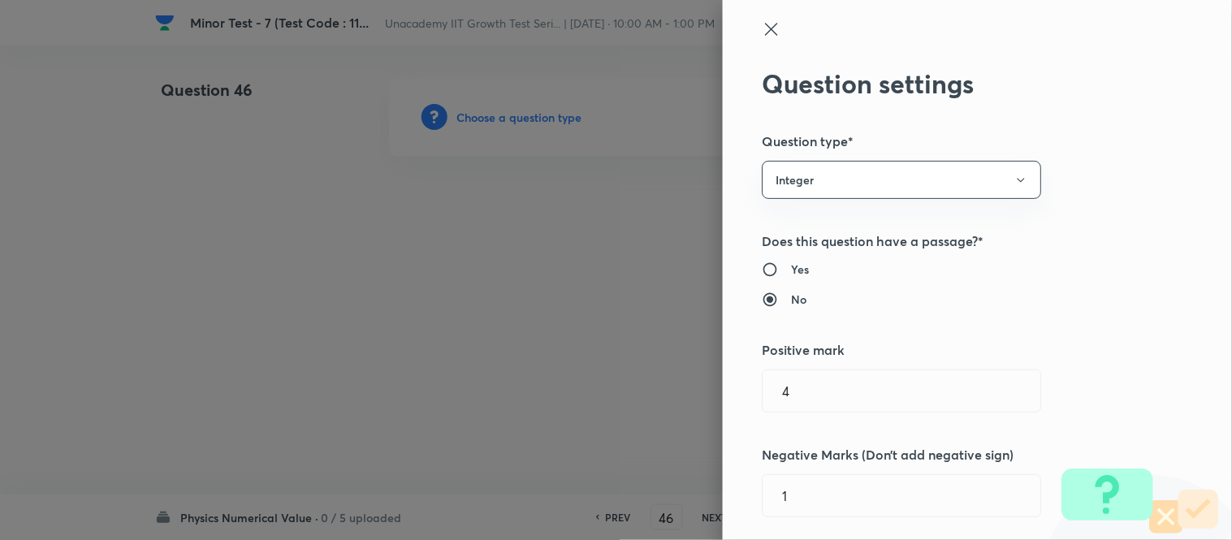
click at [762, 33] on icon at bounding box center [771, 28] width 19 height 19
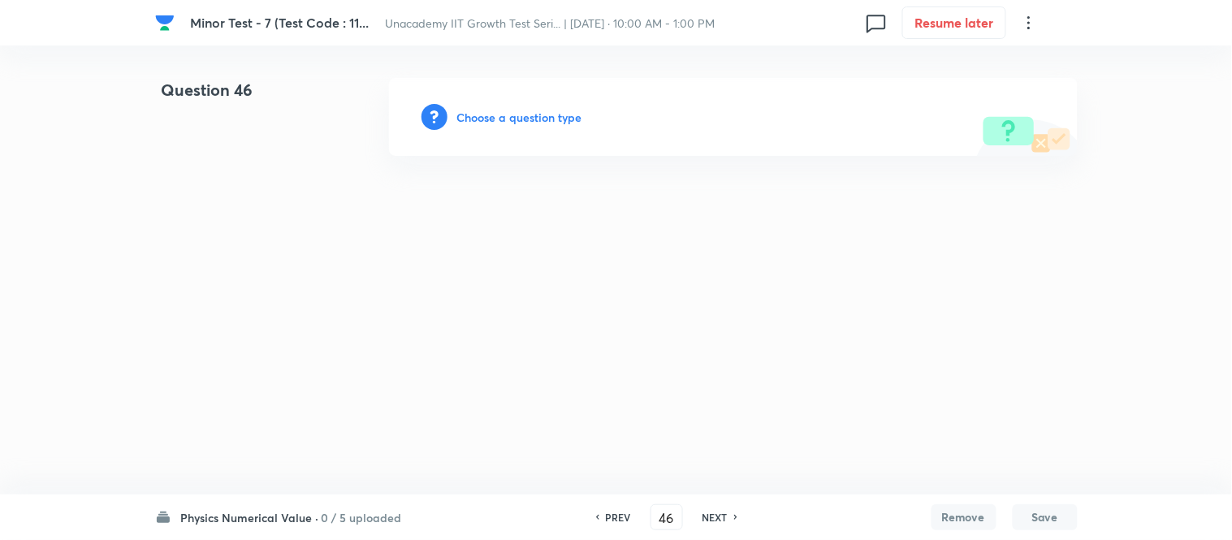
click at [551, 111] on h6 "Choose a question type" at bounding box center [519, 117] width 125 height 17
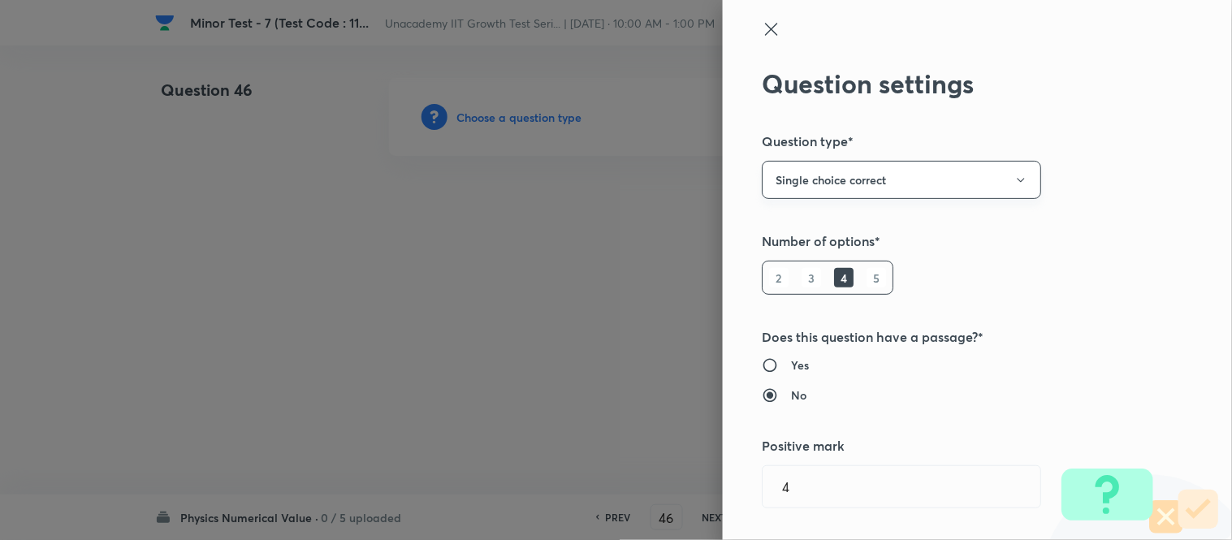
click at [847, 188] on button "Single choice correct" at bounding box center [901, 180] width 279 height 38
click at [782, 286] on span "Integer" at bounding box center [889, 289] width 258 height 17
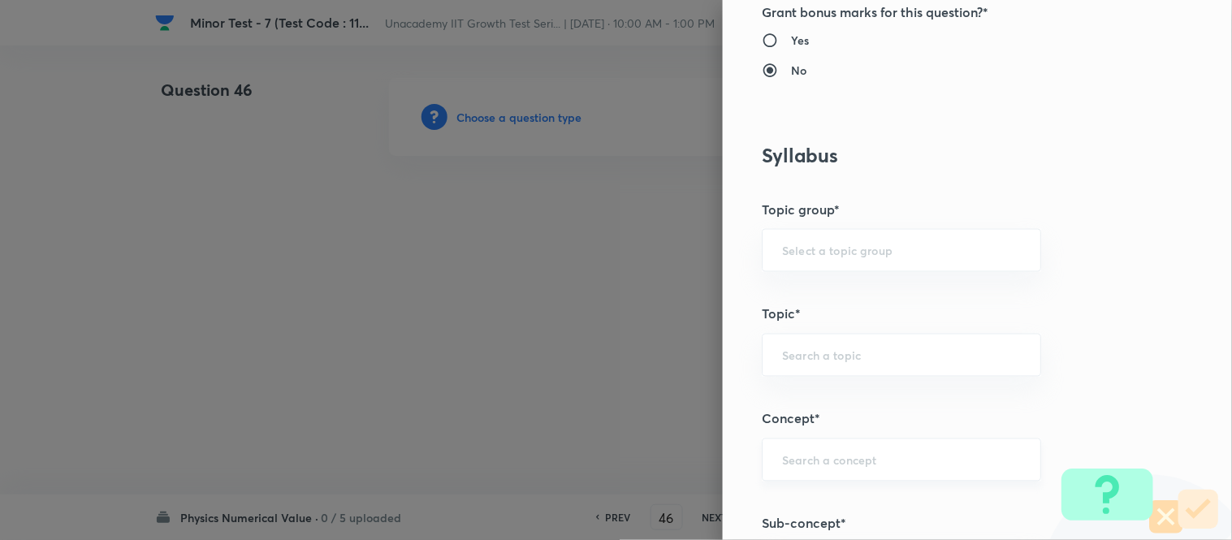
scroll to position [903, 0]
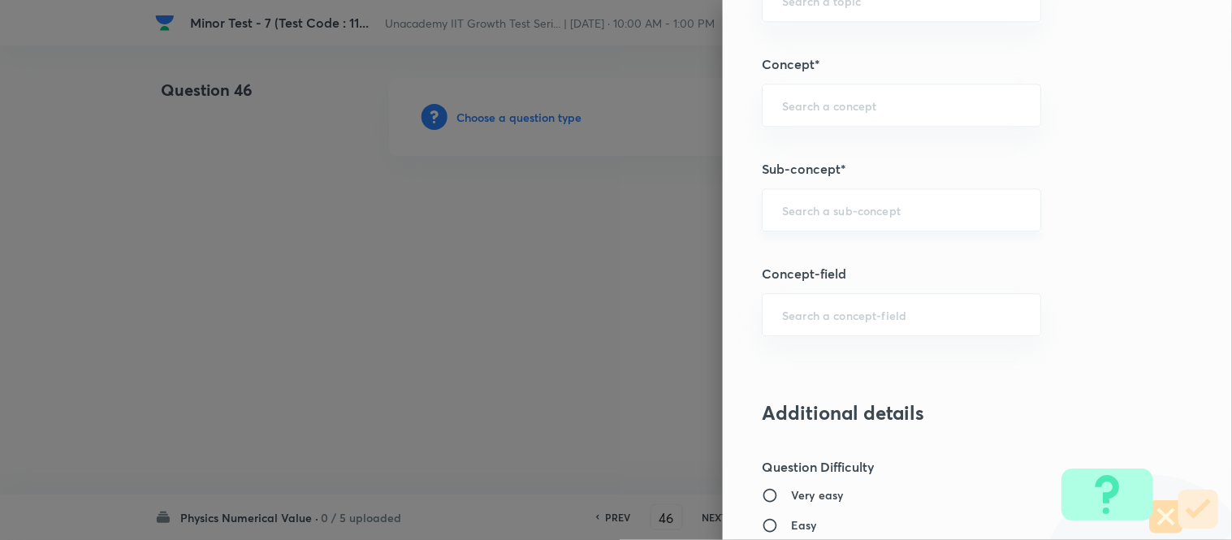
click at [809, 226] on div "​" at bounding box center [901, 209] width 279 height 43
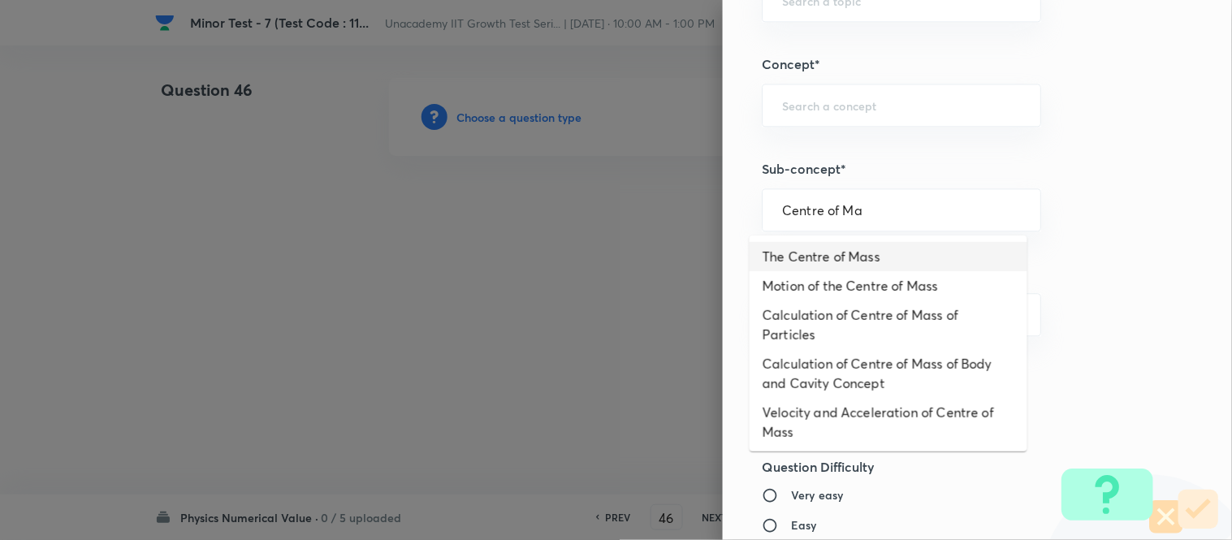
click at [838, 263] on li "The Centre of Mass" at bounding box center [889, 256] width 278 height 29
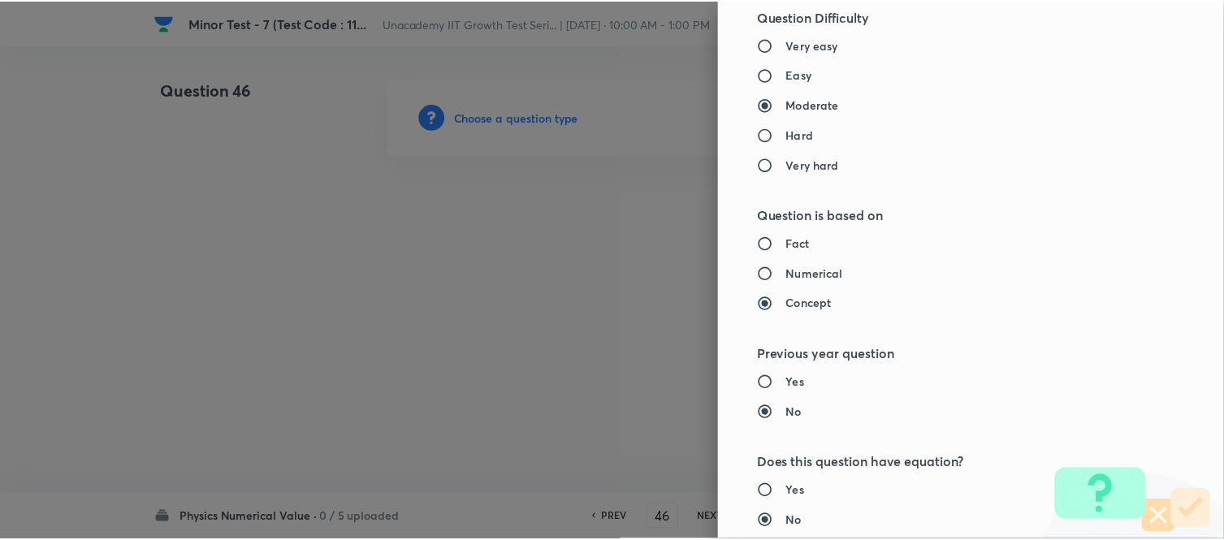
scroll to position [1687, 0]
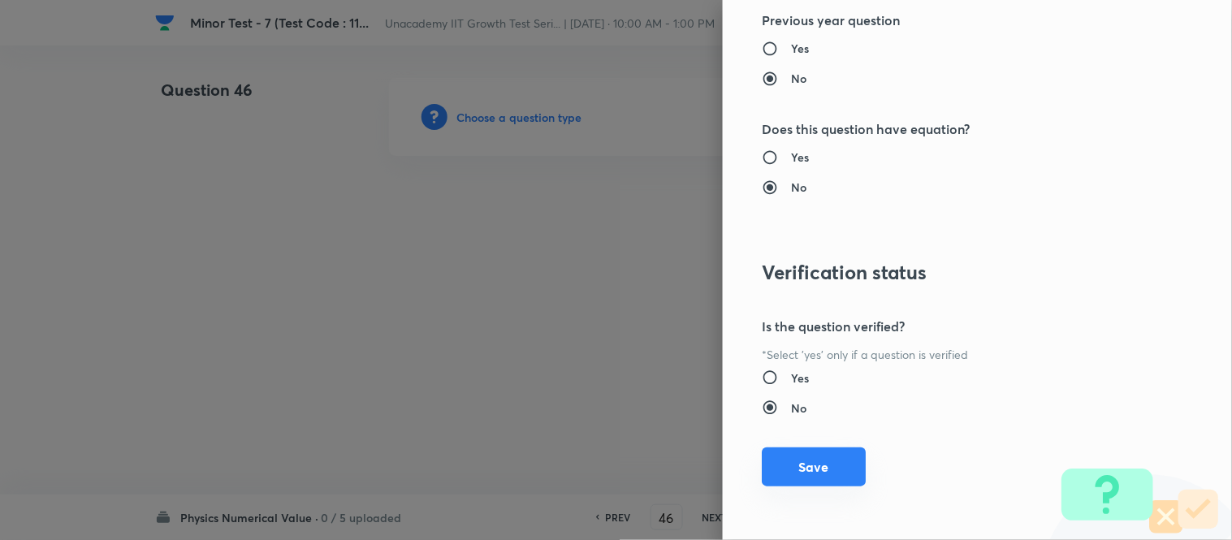
click at [832, 476] on button "Save" at bounding box center [814, 467] width 104 height 39
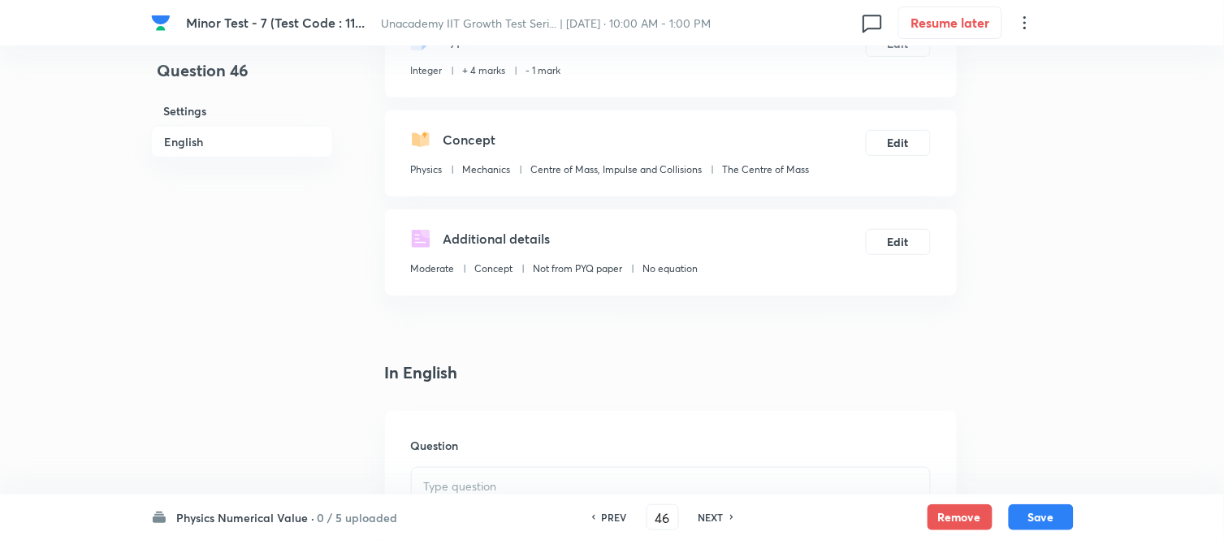
scroll to position [451, 0]
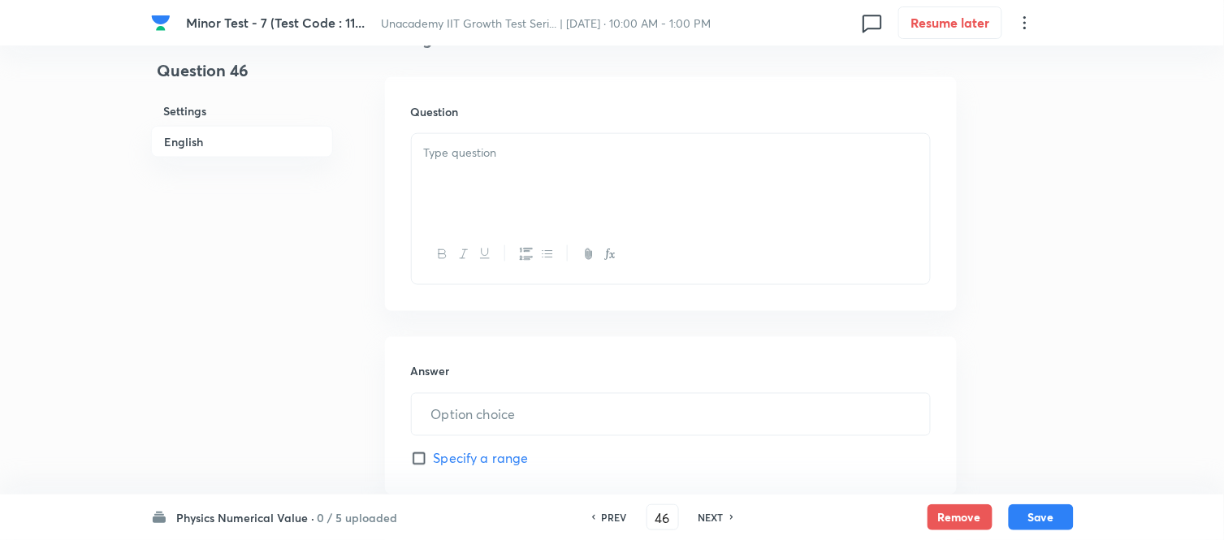
click at [492, 166] on div at bounding box center [671, 179] width 518 height 91
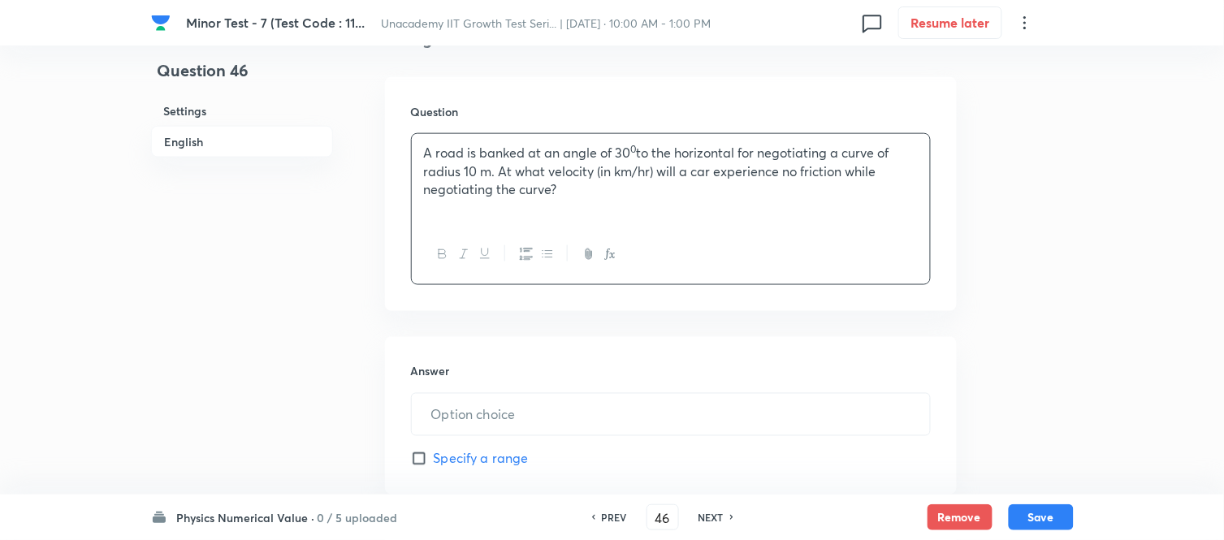
click at [477, 173] on p "A road is banked at an angle of 30 0 to the horizontal for negotiating a curve …" at bounding box center [671, 171] width 494 height 55
click at [593, 248] on icon "button" at bounding box center [589, 254] width 13 height 13
click at [606, 253] on icon "button" at bounding box center [610, 254] width 13 height 13
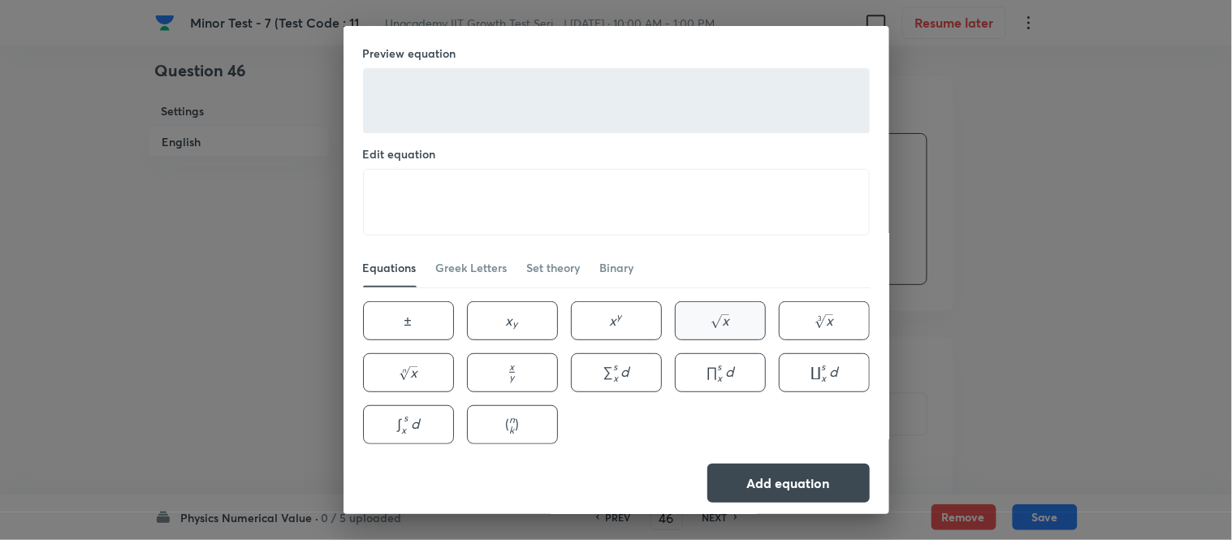
click at [726, 327] on button "x \sqrt{x} x ​" at bounding box center [720, 320] width 91 height 39
click at [421, 198] on textarea "\sqrt{x}" at bounding box center [616, 202] width 505 height 65
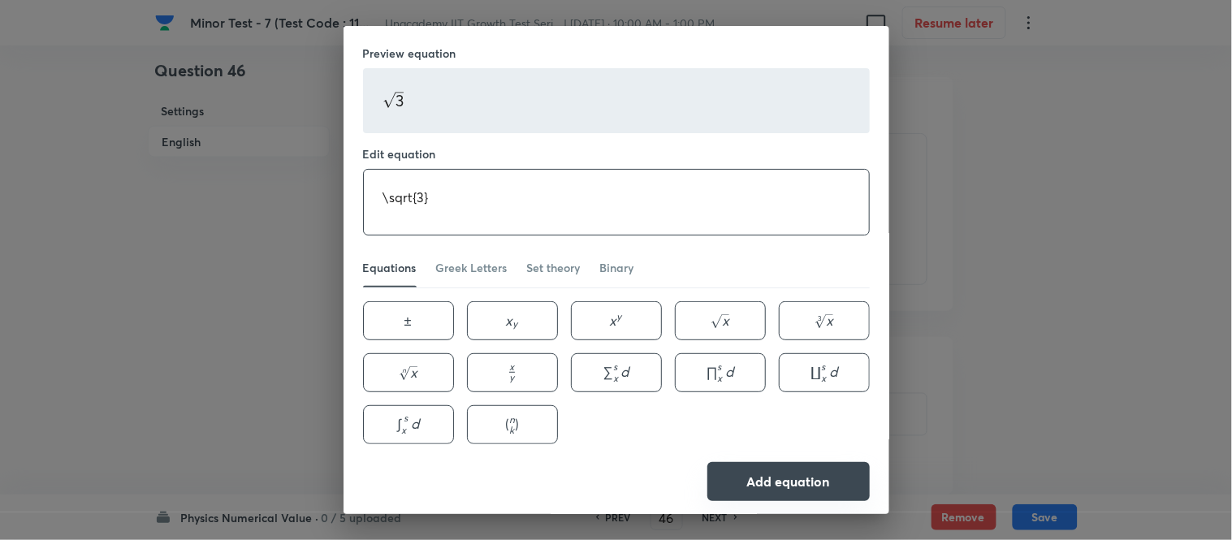
drag, startPoint x: 777, startPoint y: 494, endPoint x: 777, endPoint y: 478, distance: 16.2
click at [777, 486] on button "Add equation" at bounding box center [789, 481] width 162 height 39
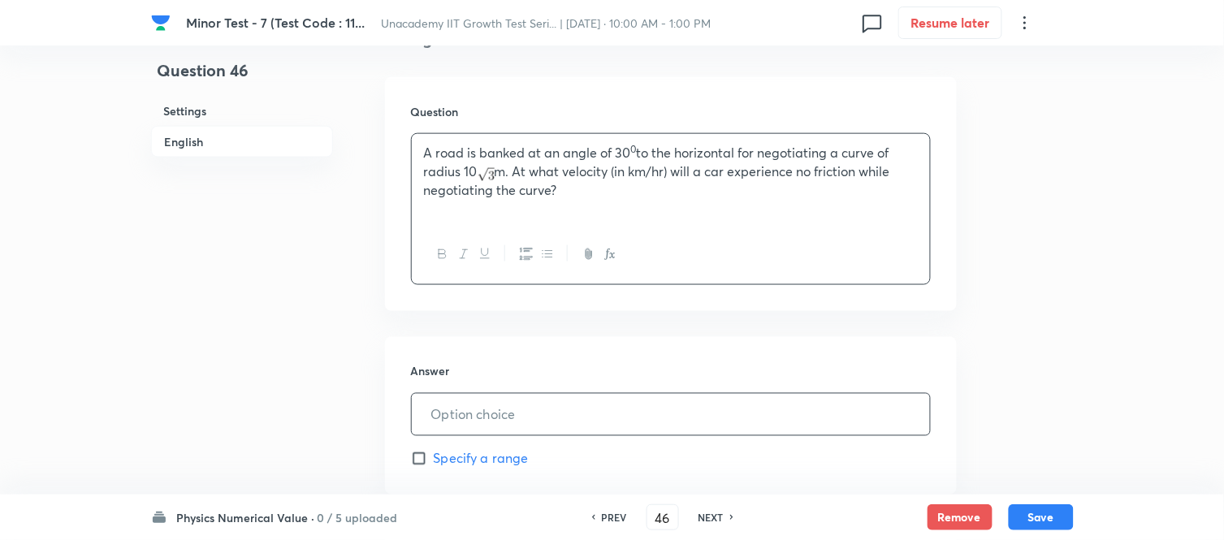
click at [494, 403] on input "text" at bounding box center [671, 414] width 518 height 41
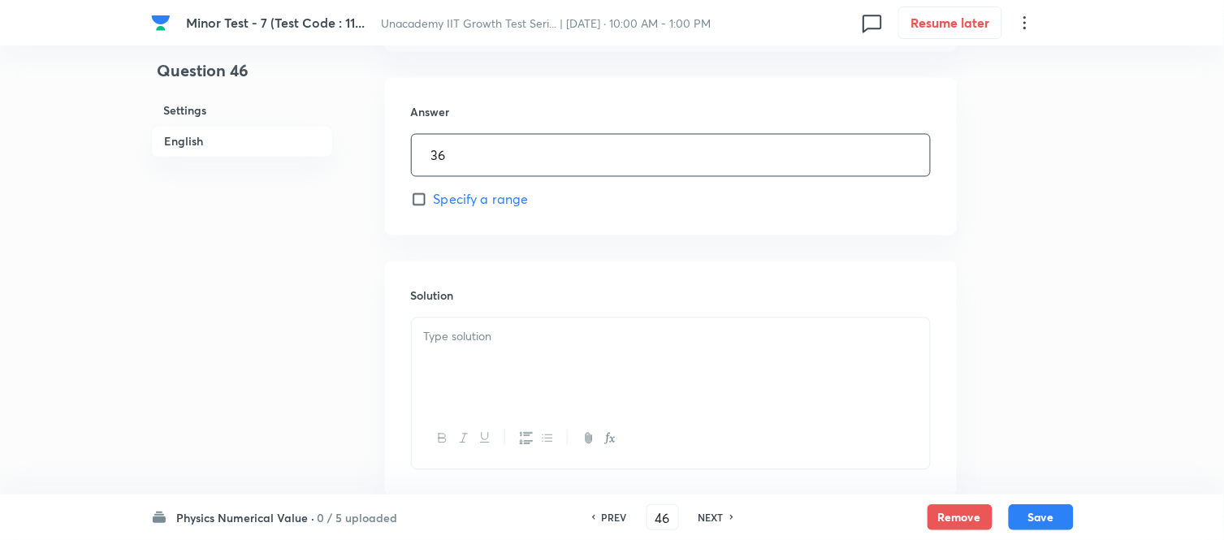
scroll to position [721, 0]
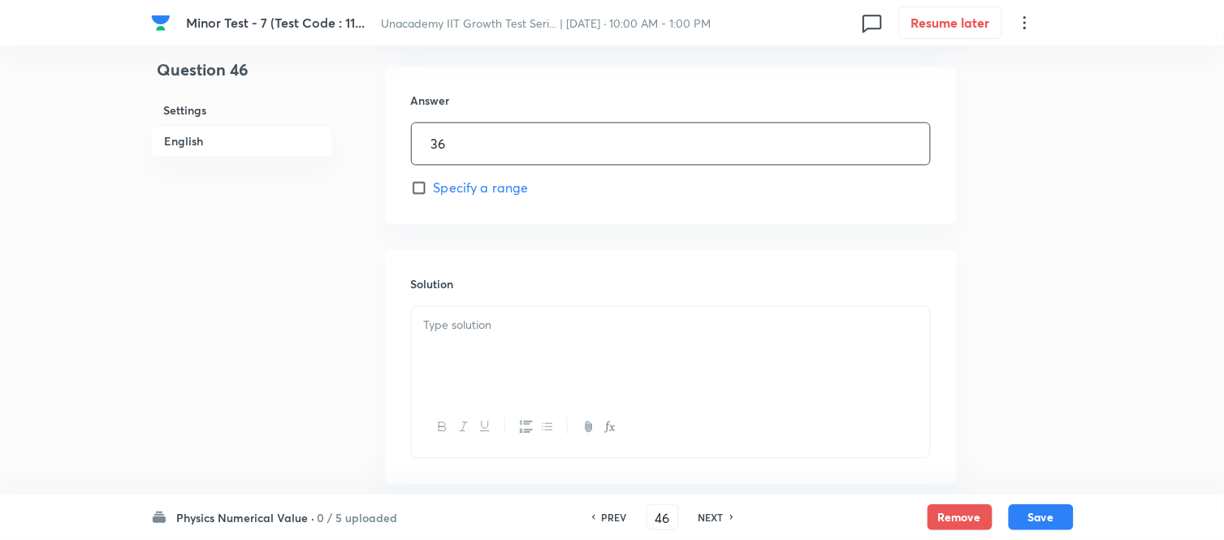
click at [494, 354] on div at bounding box center [671, 352] width 518 height 91
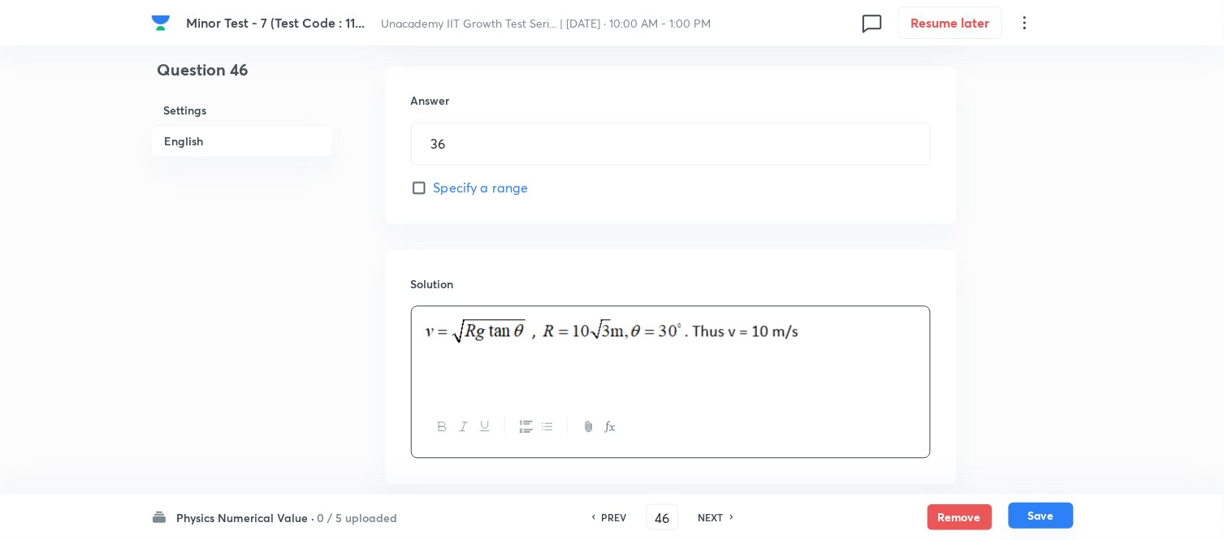
click at [1040, 486] on button "Save" at bounding box center [1041, 516] width 65 height 26
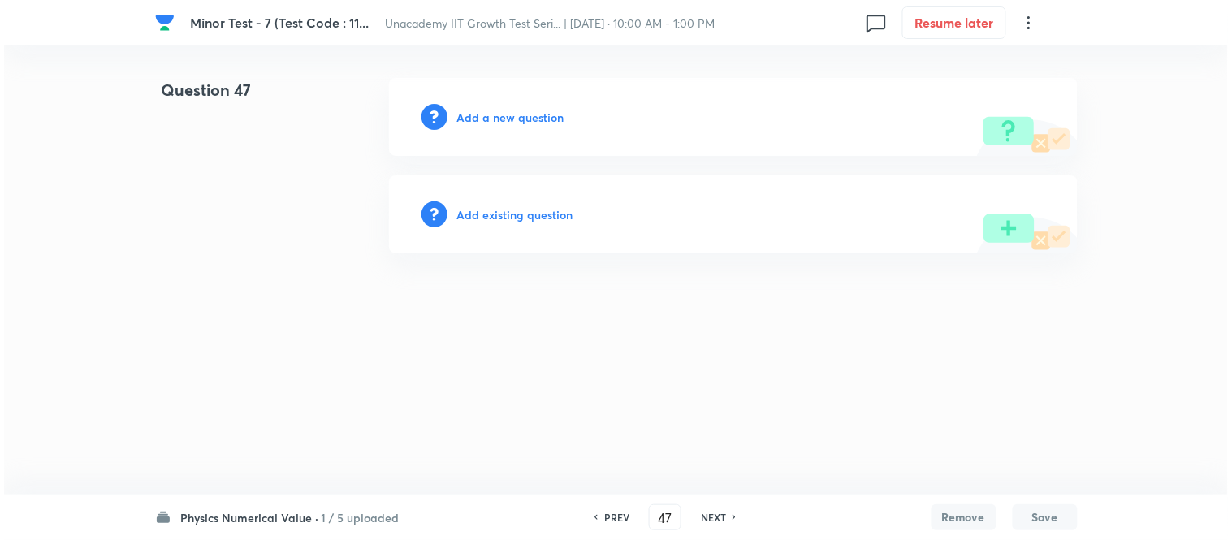
scroll to position [0, 0]
click at [514, 119] on h6 "Add a new question" at bounding box center [510, 117] width 107 height 17
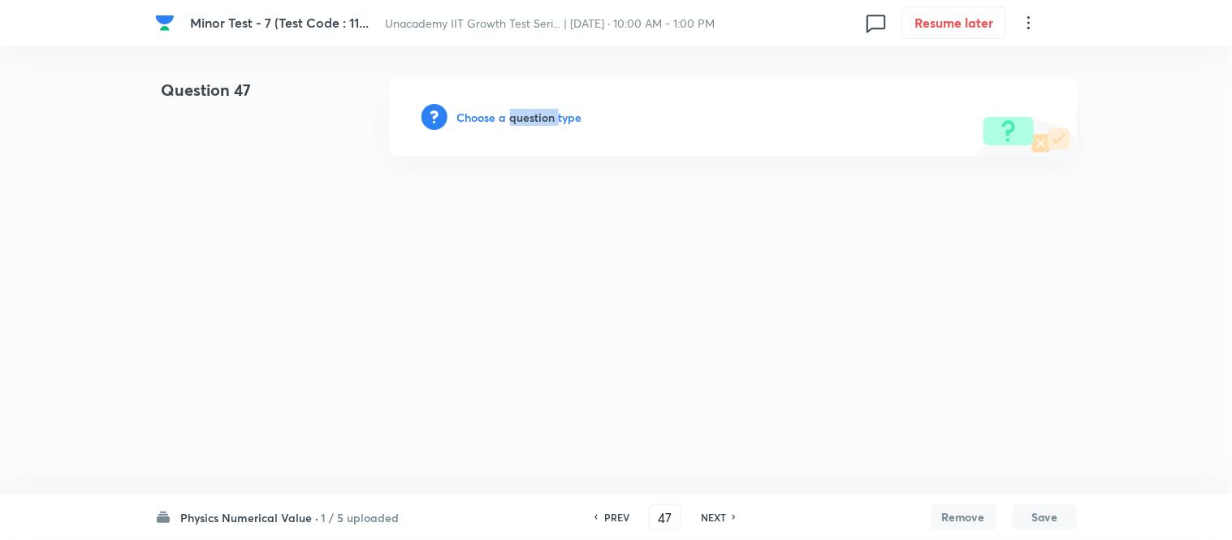
click at [514, 119] on h6 "Choose a question type" at bounding box center [519, 117] width 125 height 17
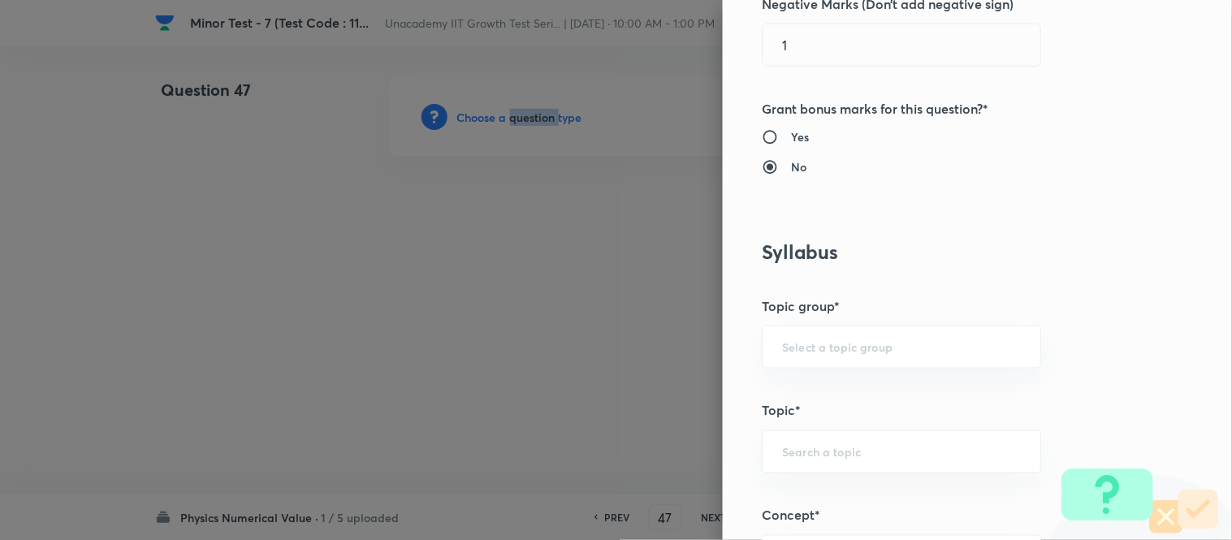
scroll to position [903, 0]
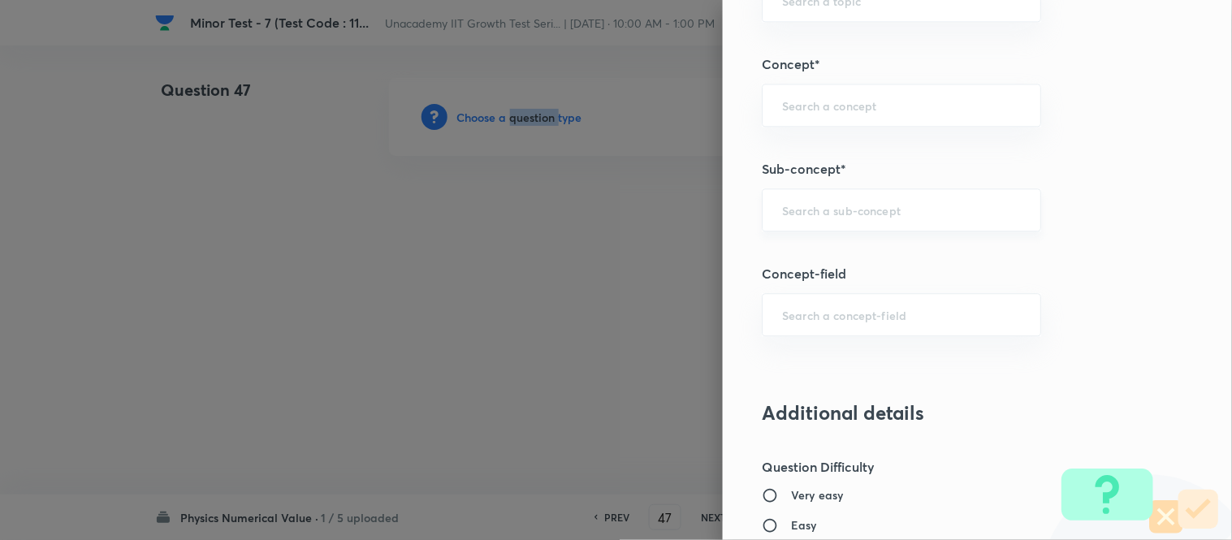
click at [799, 223] on div "​" at bounding box center [901, 209] width 279 height 43
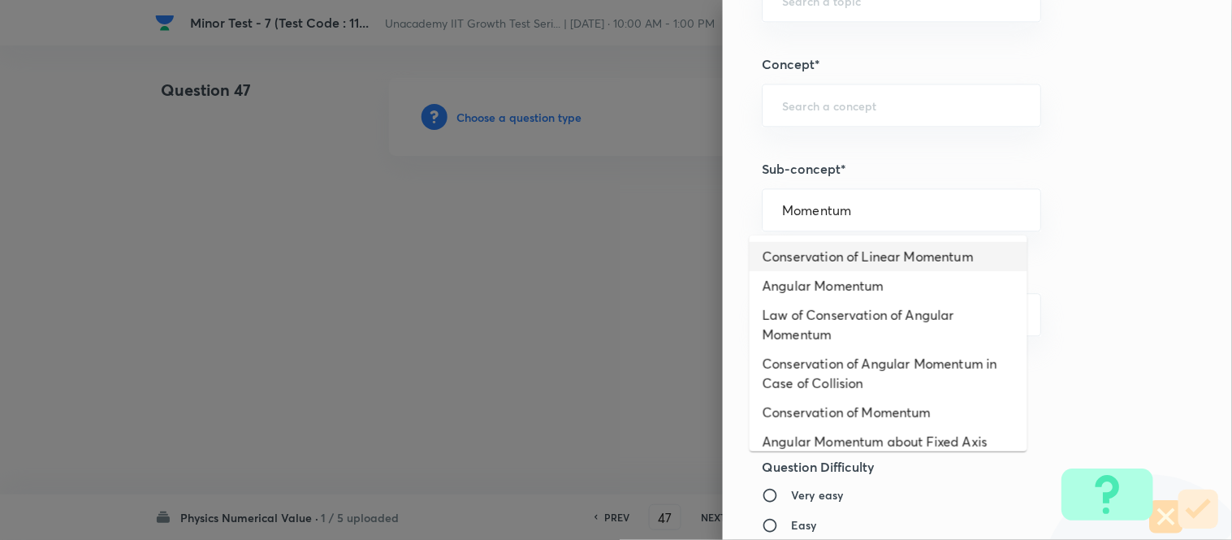
click at [837, 266] on li "Conservation of Linear Momentum" at bounding box center [889, 256] width 278 height 29
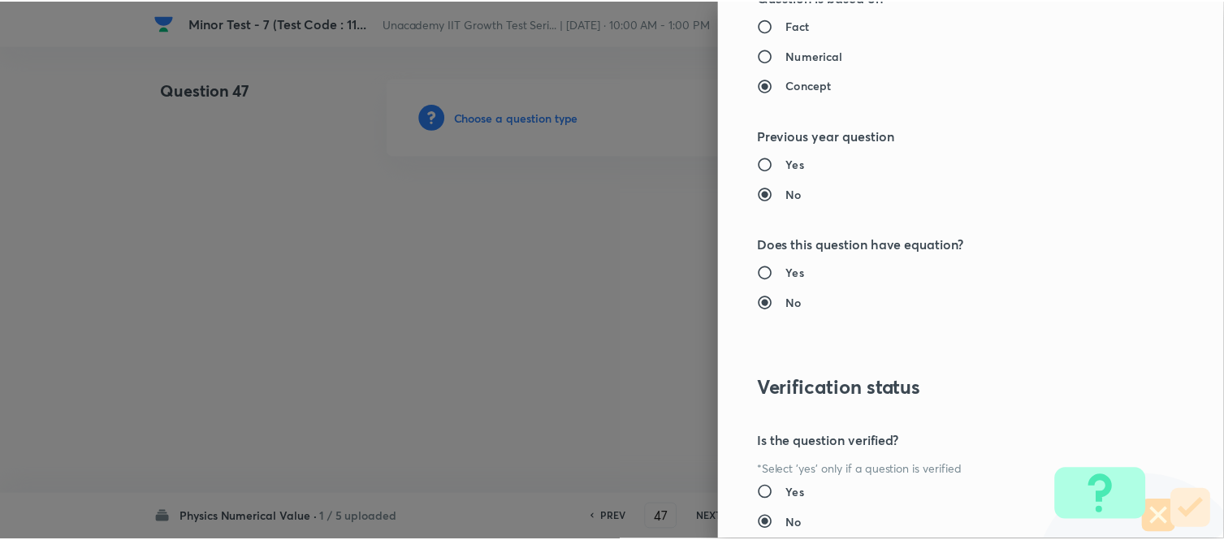
scroll to position [1687, 0]
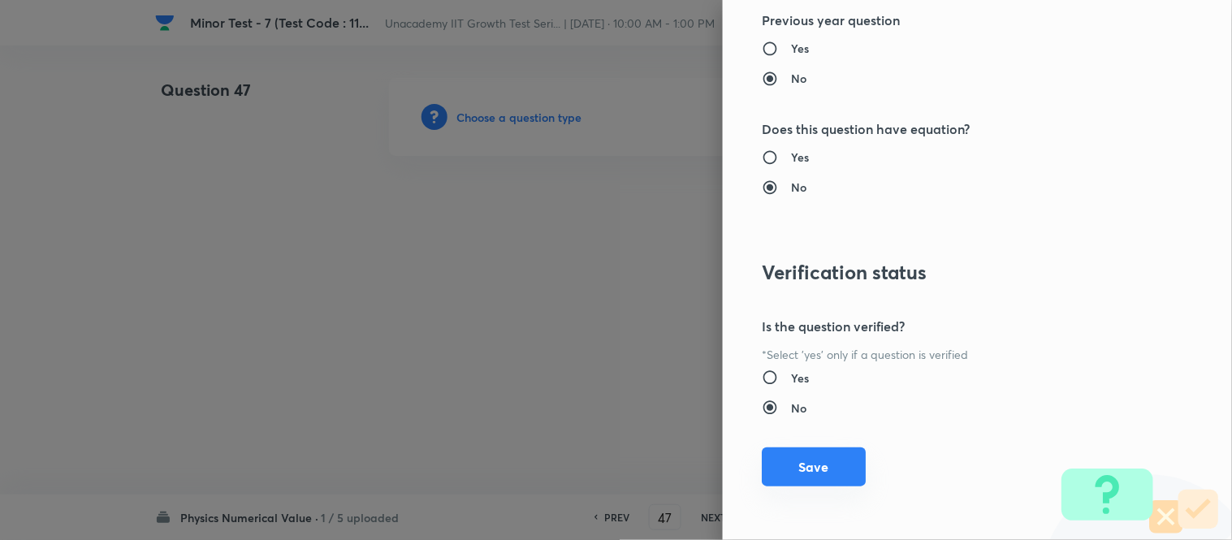
click at [813, 470] on button "Save" at bounding box center [814, 467] width 104 height 39
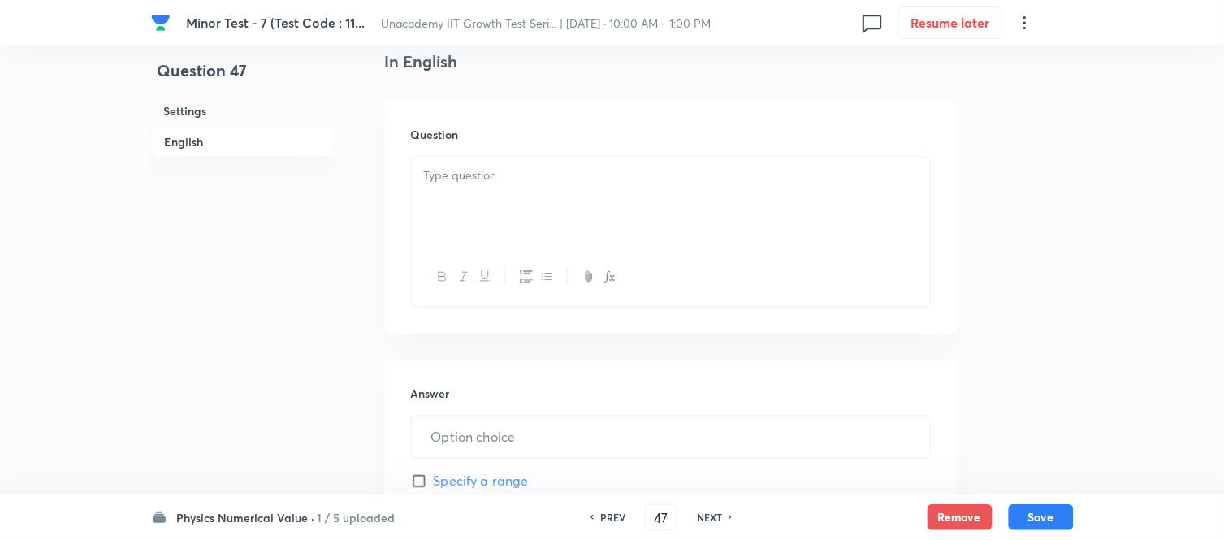
scroll to position [451, 0]
click at [458, 184] on div at bounding box center [671, 200] width 518 height 91
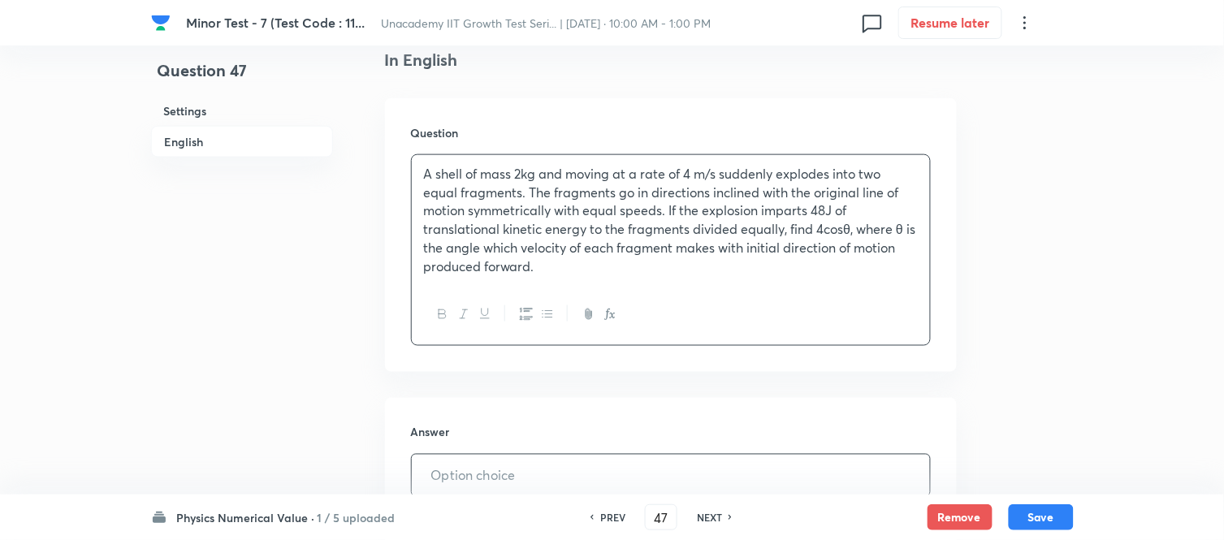
click at [466, 466] on input "text" at bounding box center [671, 475] width 518 height 41
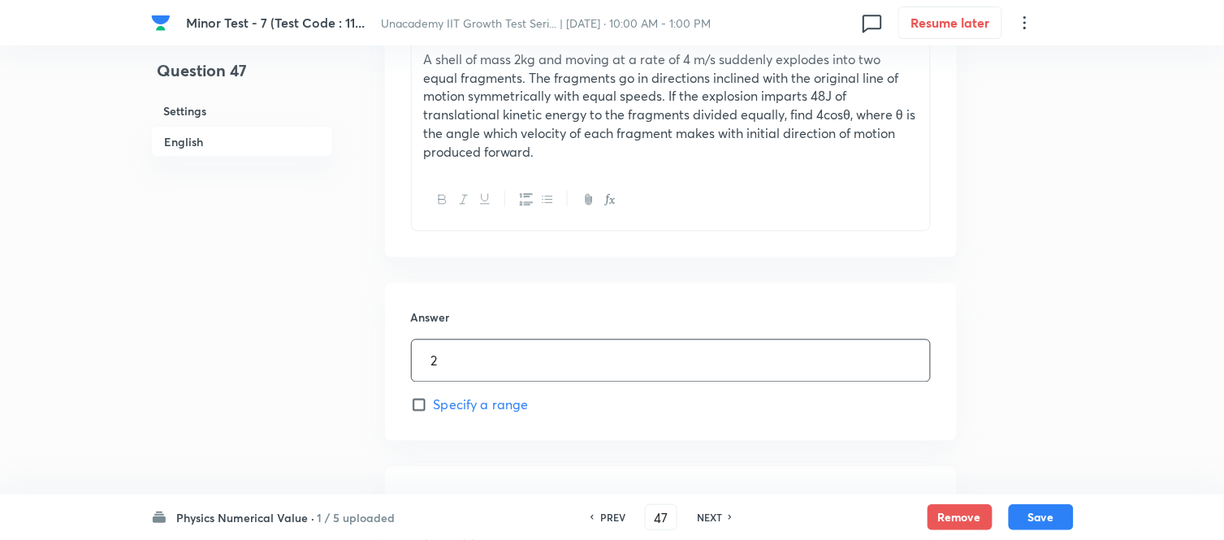
scroll to position [721, 0]
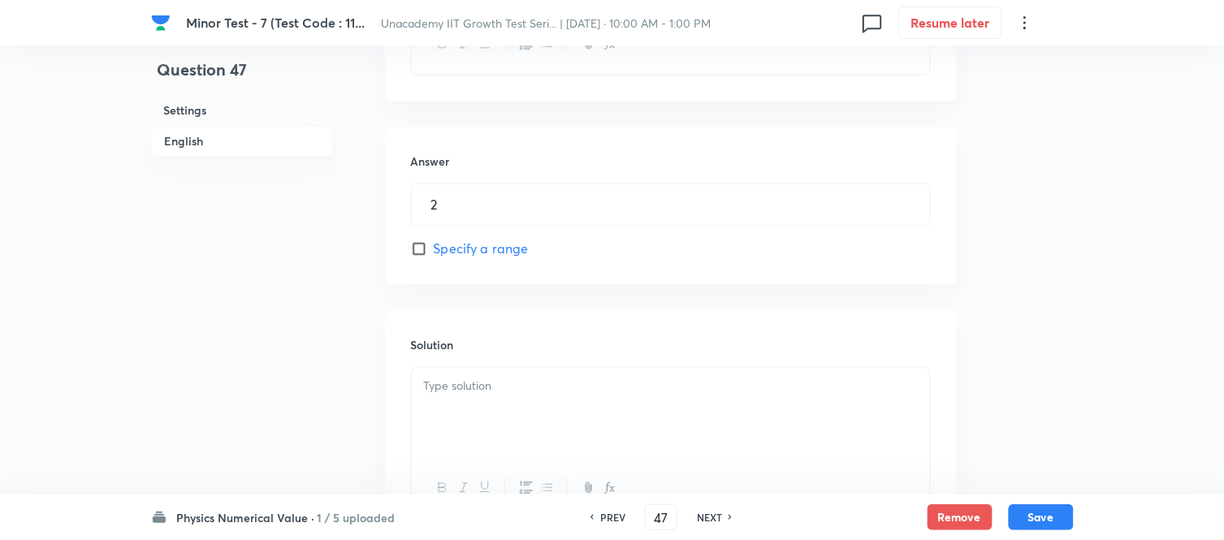
click at [522, 410] on div at bounding box center [671, 413] width 518 height 91
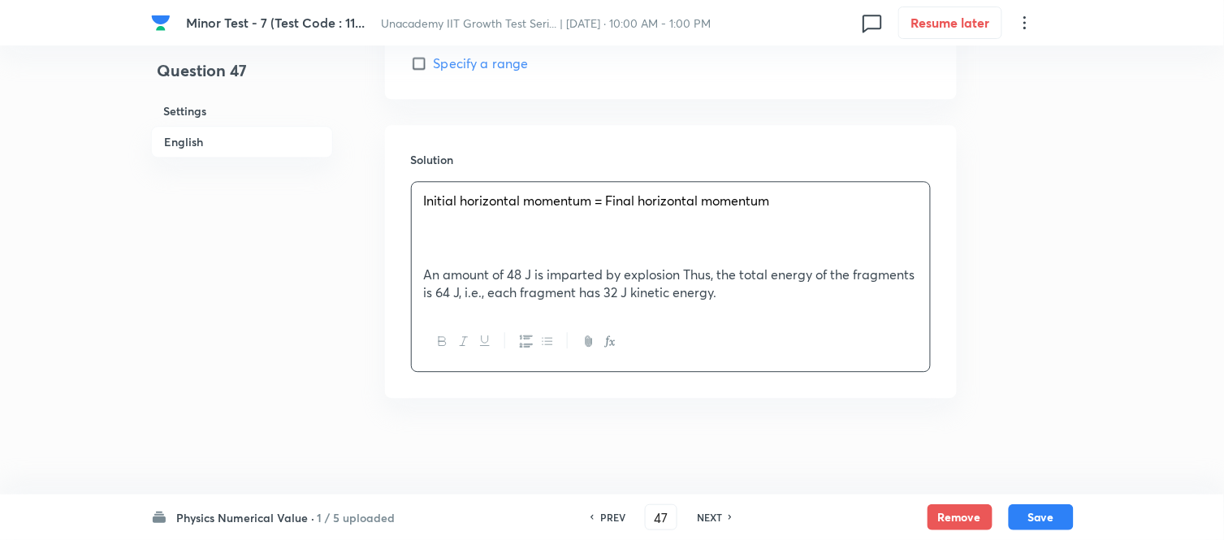
scroll to position [908, 0]
click at [607, 205] on span "Initial horizontal momentum = Final horizontal momentum" at bounding box center [597, 199] width 346 height 17
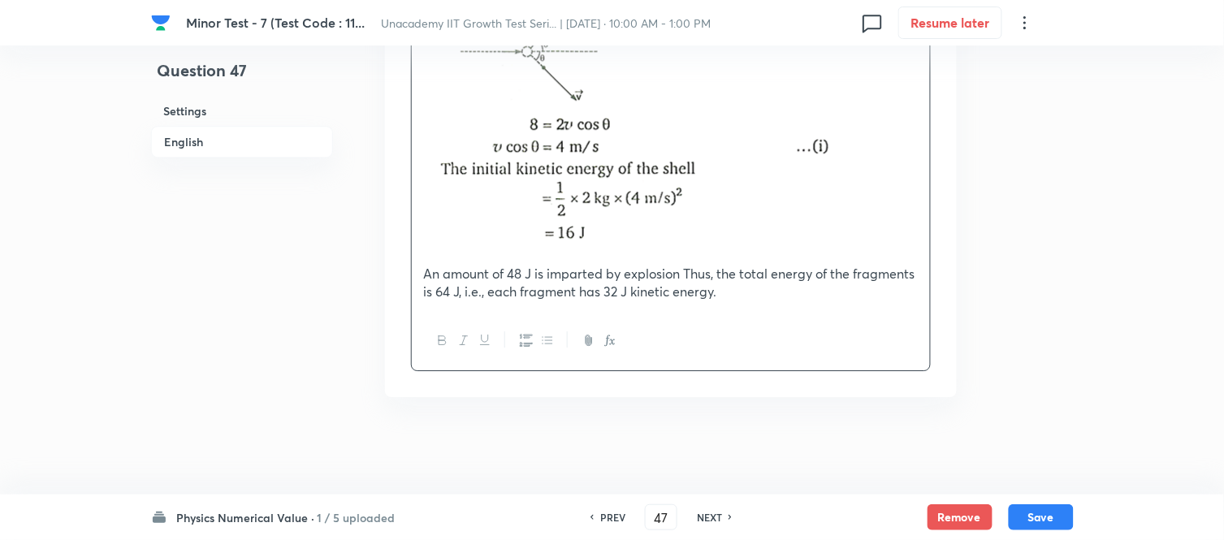
scroll to position [1107, 0]
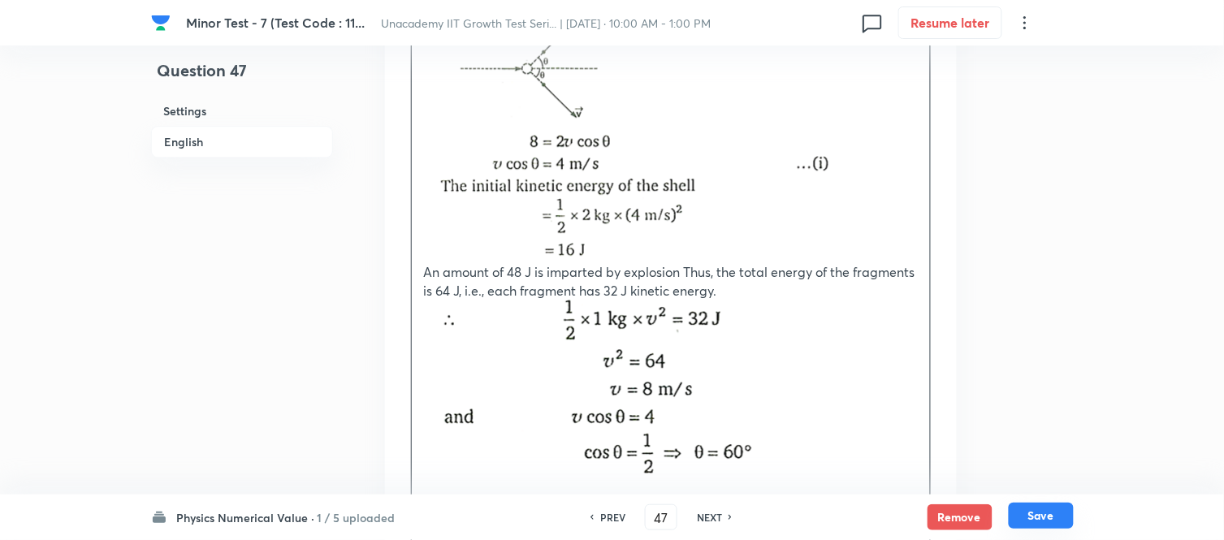
click at [1055, 486] on button "Save" at bounding box center [1041, 516] width 65 height 26
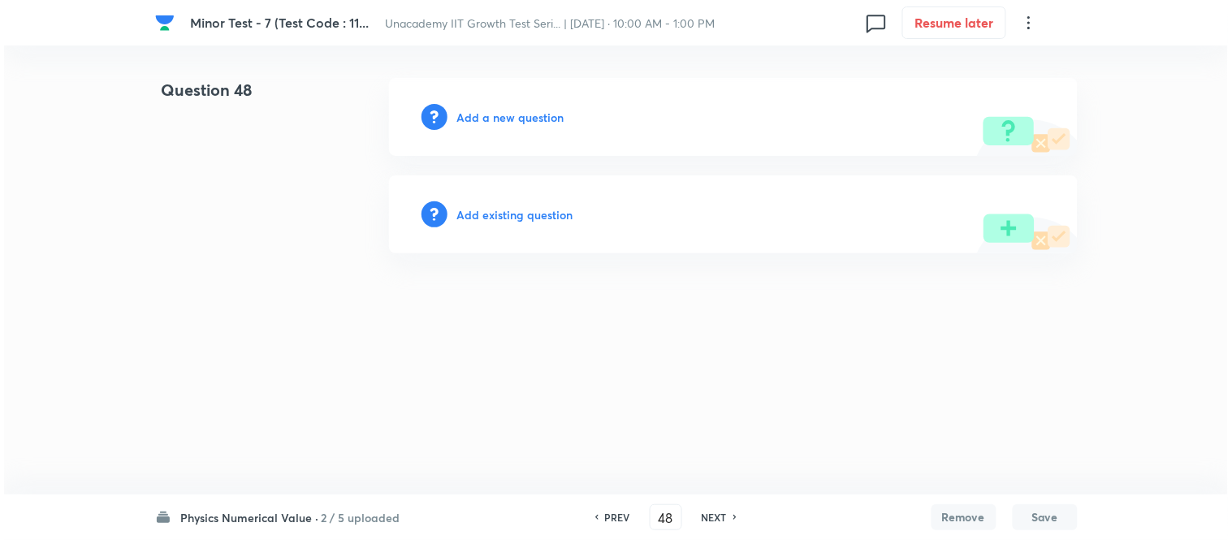
scroll to position [0, 0]
click at [539, 123] on h6 "Add a new question" at bounding box center [510, 117] width 107 height 17
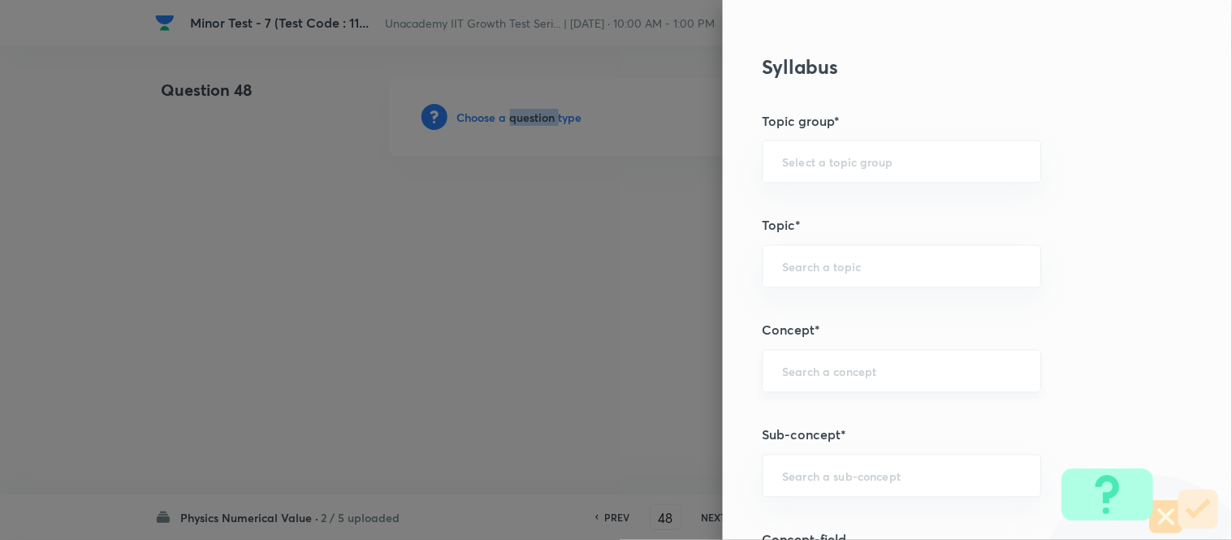
scroll to position [903, 0]
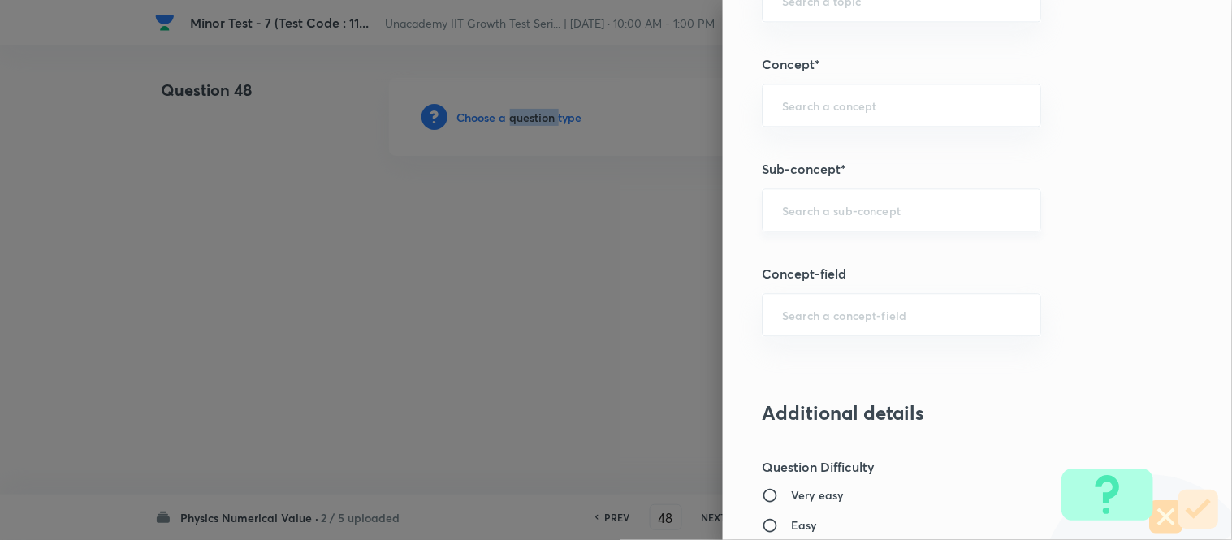
click at [816, 223] on div "​" at bounding box center [901, 209] width 279 height 43
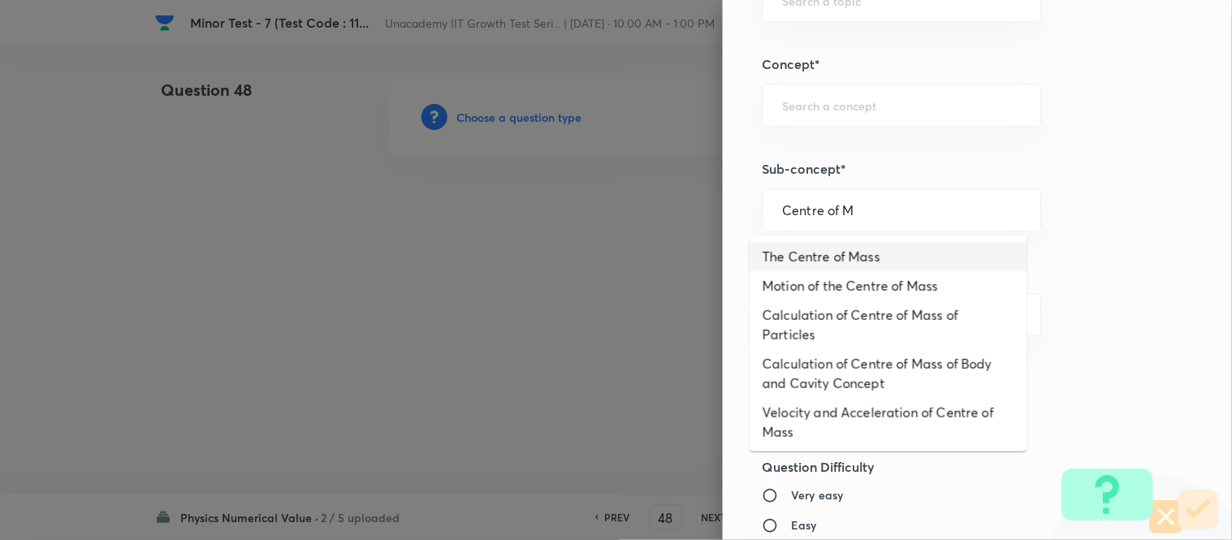
click at [825, 253] on li "The Centre of Mass" at bounding box center [889, 256] width 278 height 29
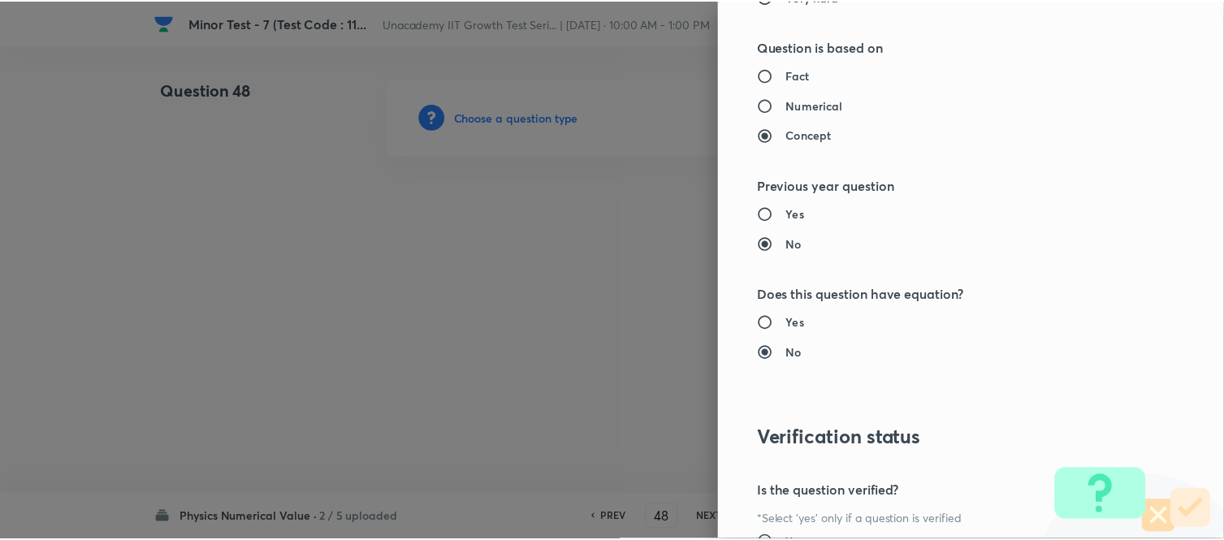
scroll to position [1687, 0]
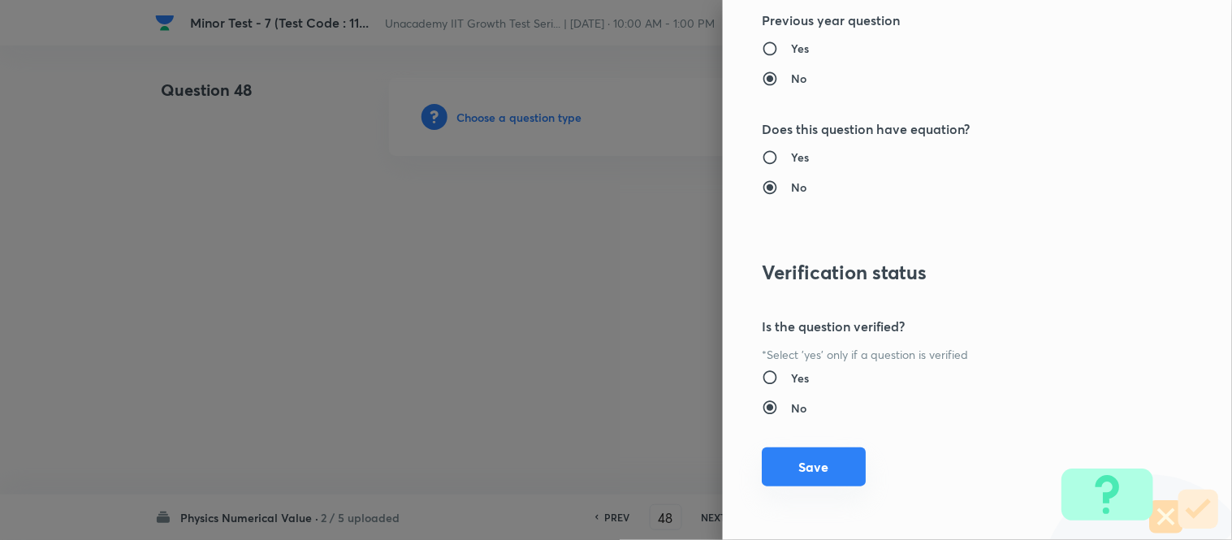
click at [803, 466] on button "Save" at bounding box center [814, 467] width 104 height 39
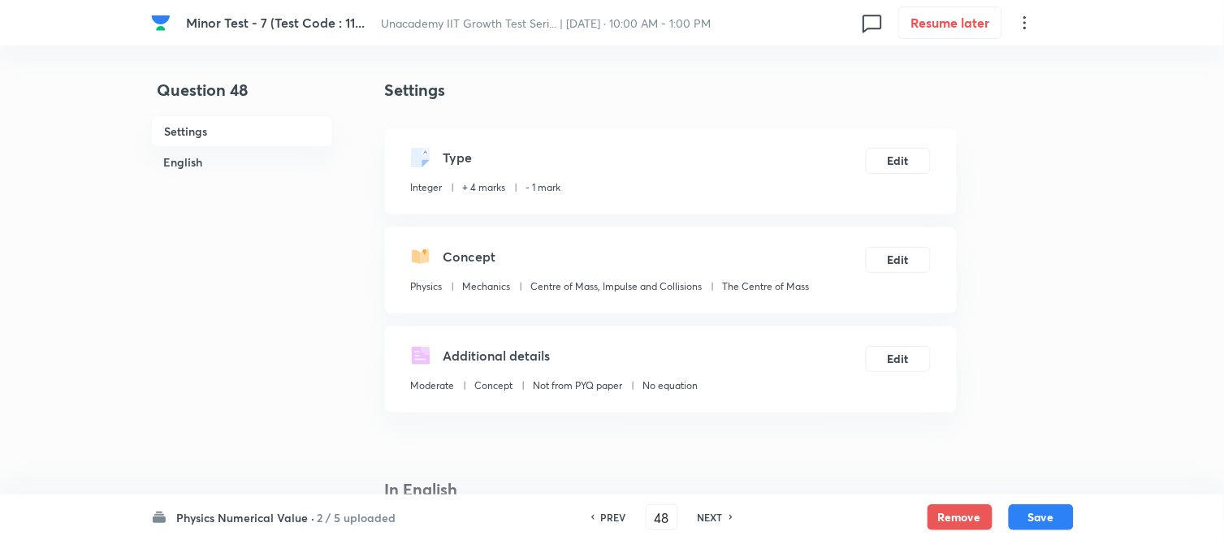
scroll to position [361, 0]
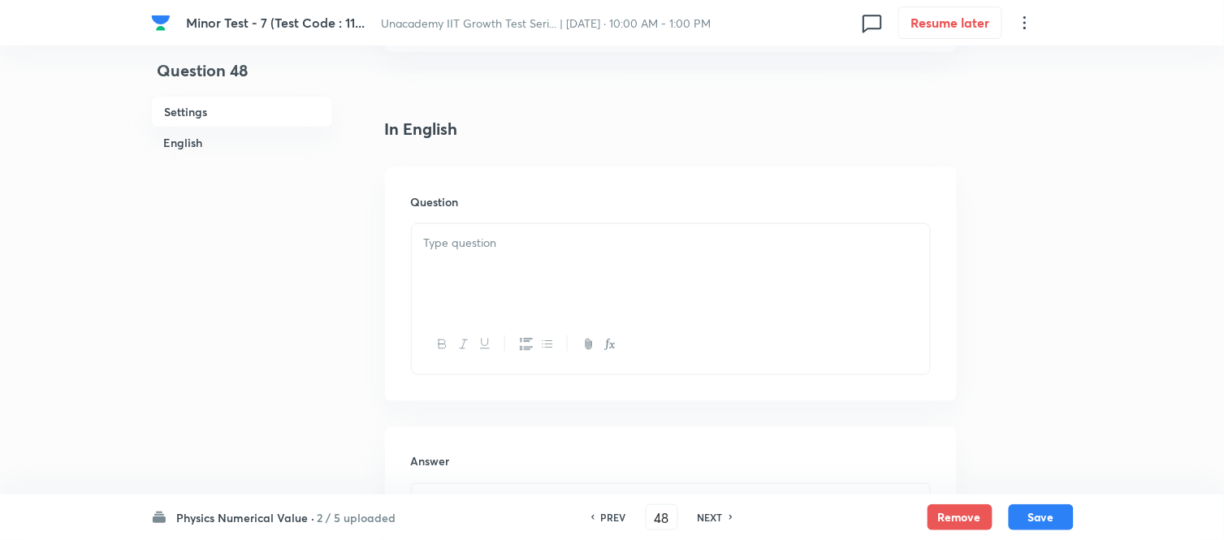
click at [441, 271] on div at bounding box center [671, 269] width 518 height 91
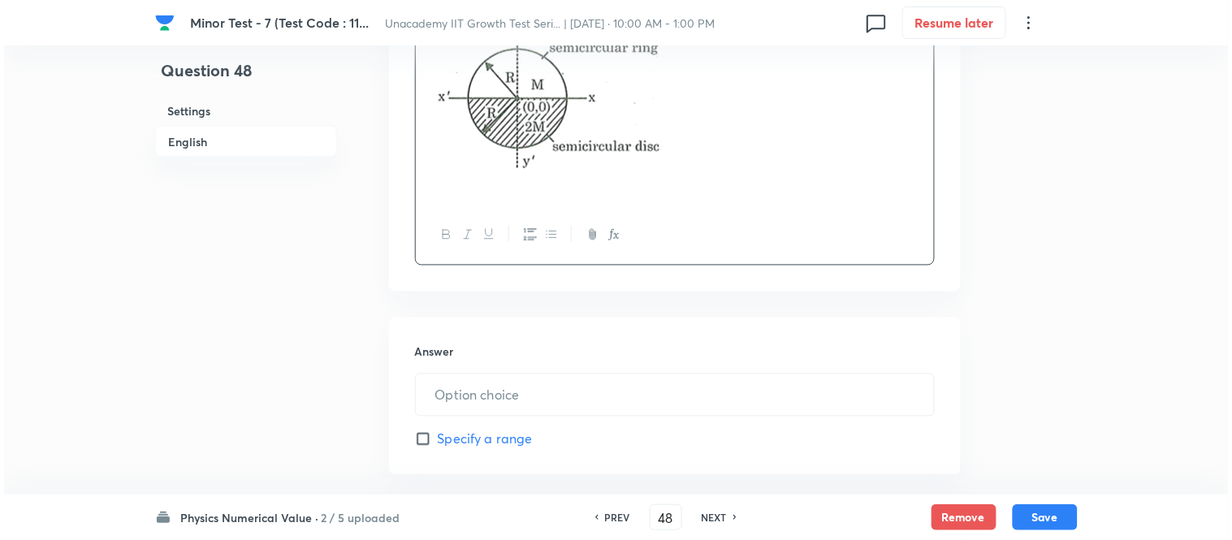
scroll to position [631, 0]
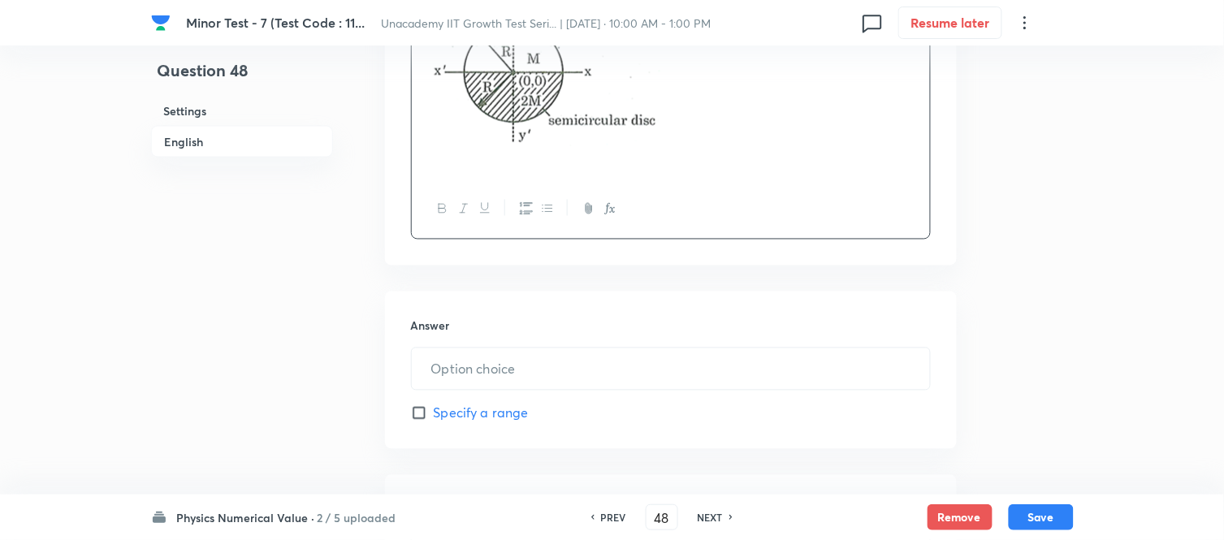
paste div
click at [445, 165] on p "The y – coordinate of centre of mass of the system is . Find A." at bounding box center [671, 160] width 494 height 19
click at [740, 163] on p "The y – coordinate of centre of mass of the system is . Find A." at bounding box center [671, 160] width 494 height 19
click at [606, 203] on icon "button" at bounding box center [610, 208] width 13 height 13
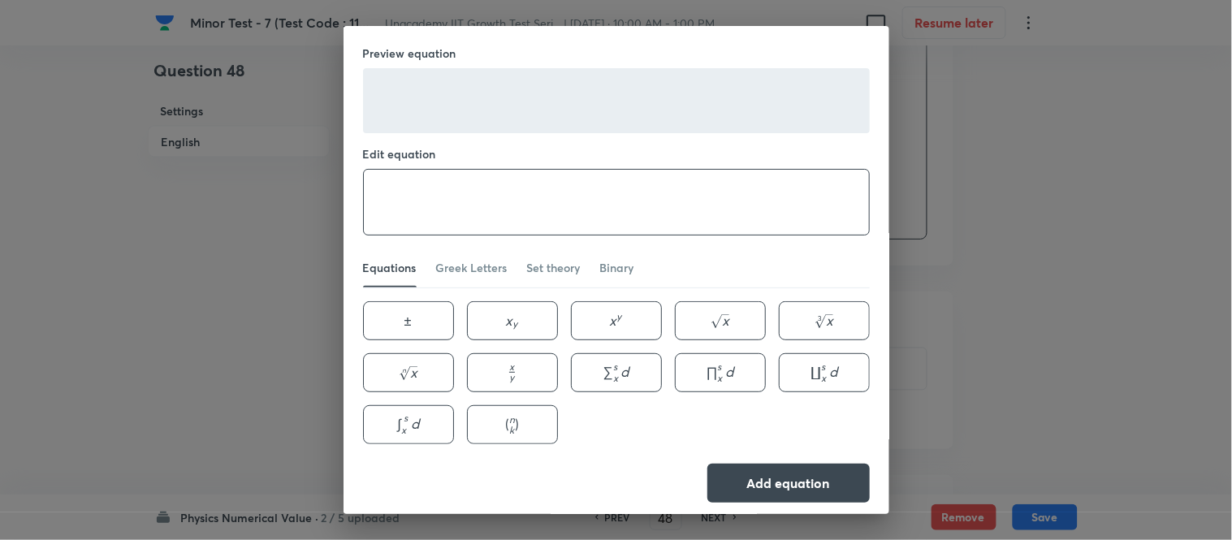
click at [518, 199] on textarea at bounding box center [616, 202] width 505 height 65
paste textarea "\frac{-2 R}{A \pi} ."
click at [751, 486] on div "Preview equation − 2 R A π . \frac{-2 R}{A \pi} . A π − 2 R ​ . Edit equation \…" at bounding box center [617, 274] width 546 height 496
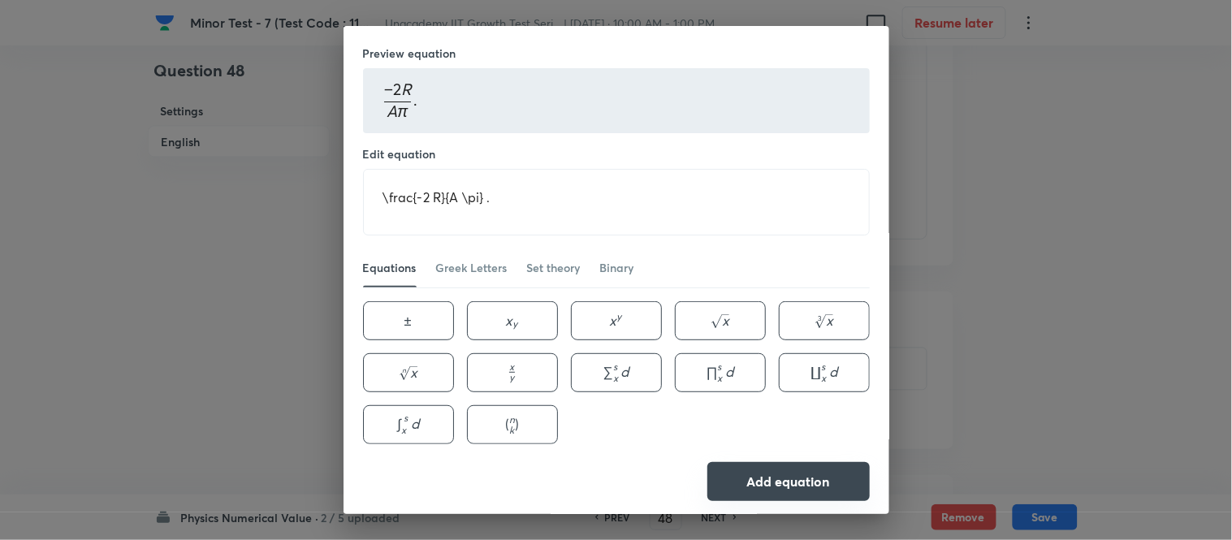
click at [764, 475] on button "Add equation" at bounding box center [789, 481] width 162 height 39
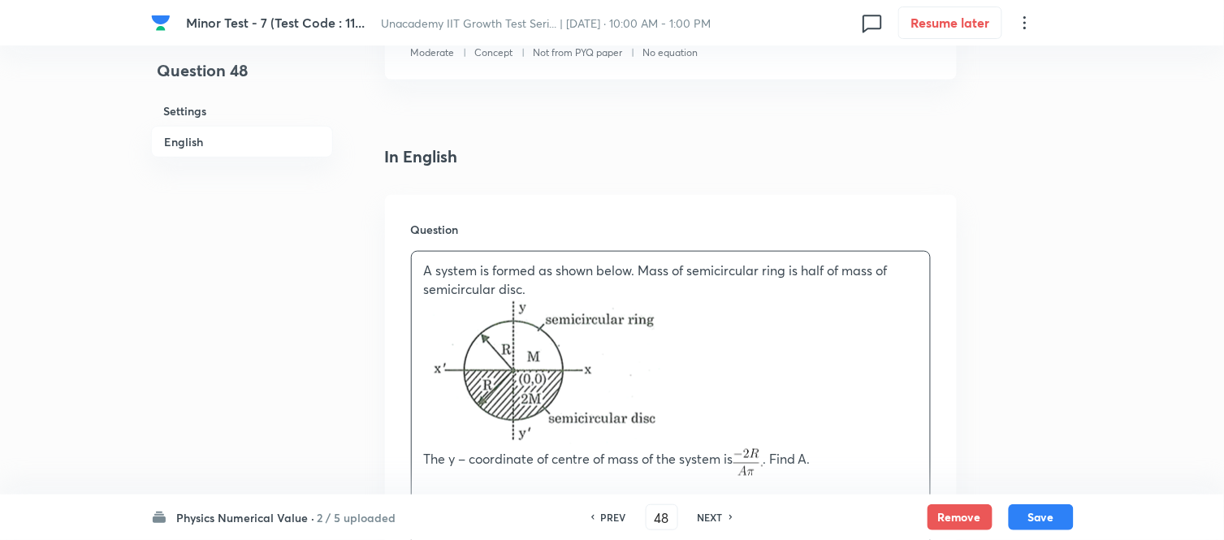
scroll to position [694, 0]
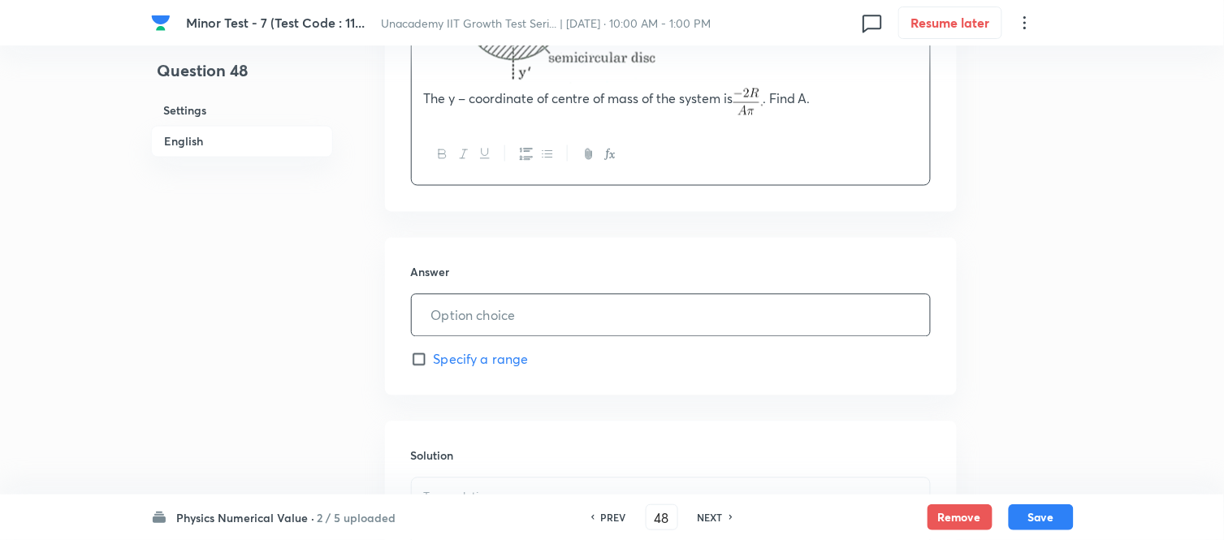
click at [545, 318] on input "text" at bounding box center [671, 315] width 518 height 41
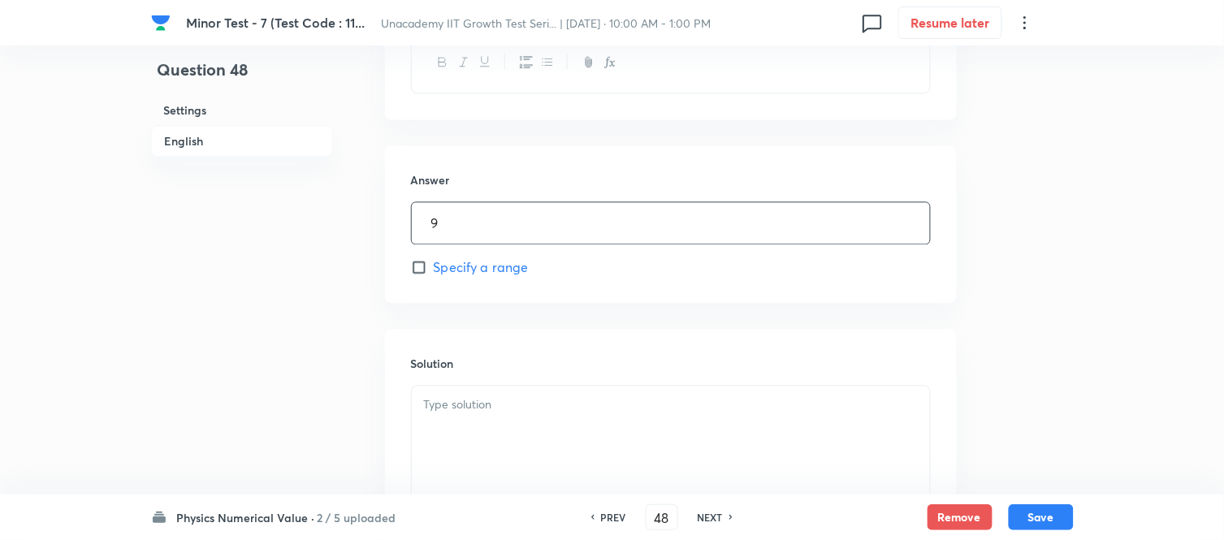
scroll to position [874, 0]
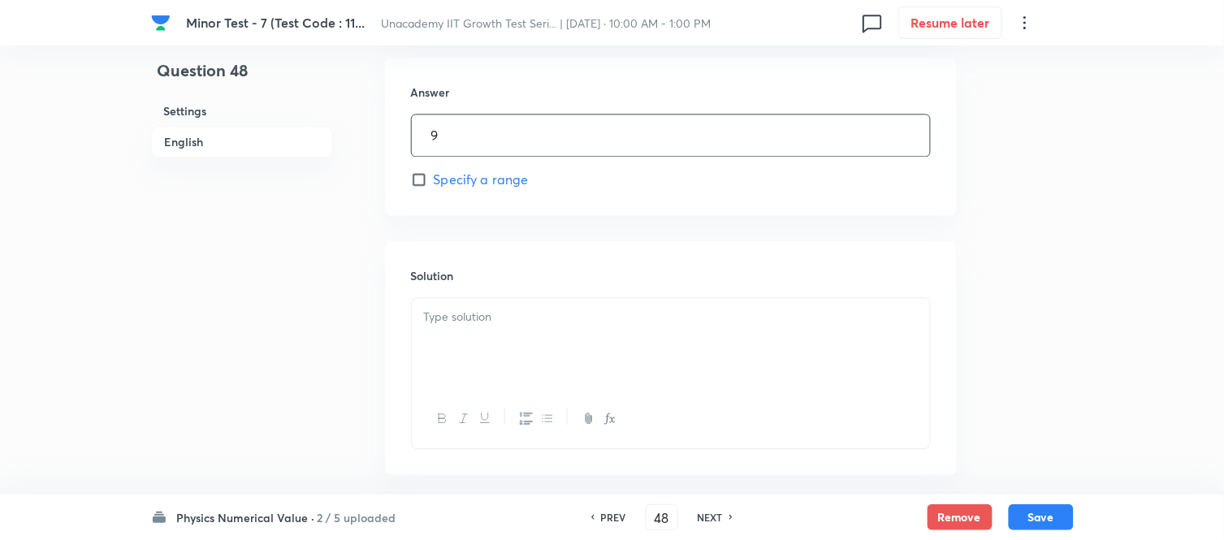
click at [573, 327] on div at bounding box center [671, 343] width 518 height 91
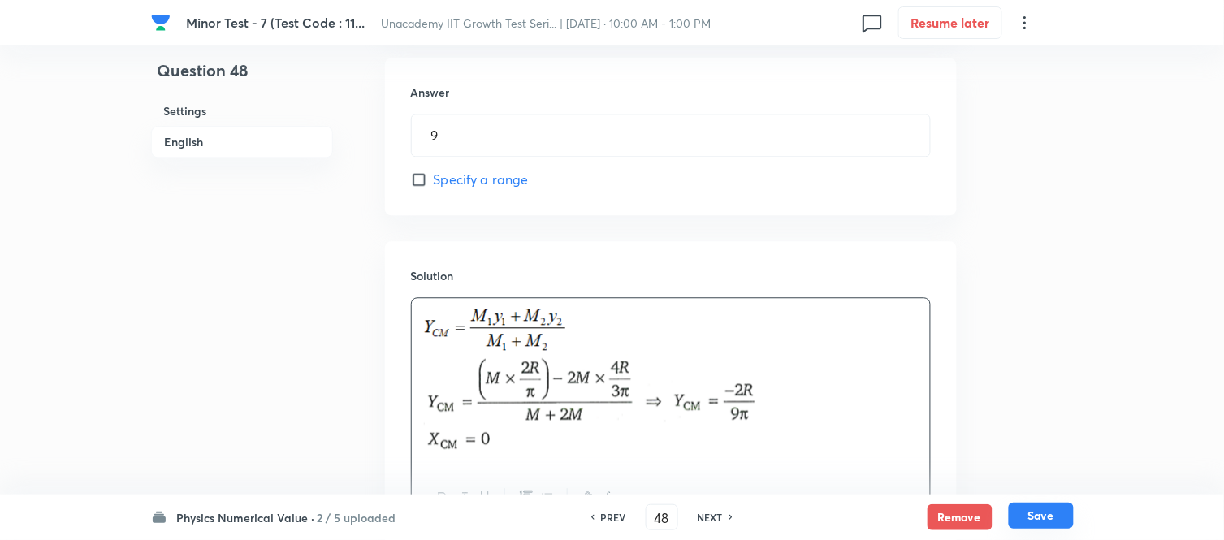
click at [1038, 486] on button "Save" at bounding box center [1041, 516] width 65 height 26
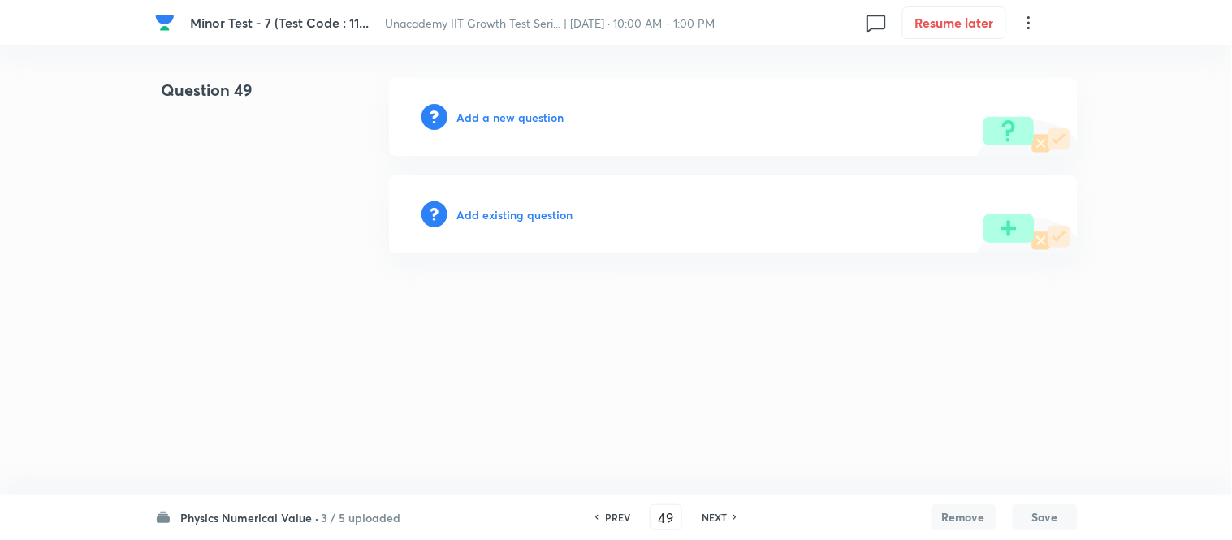
click at [497, 115] on h6 "Add a new question" at bounding box center [510, 117] width 107 height 17
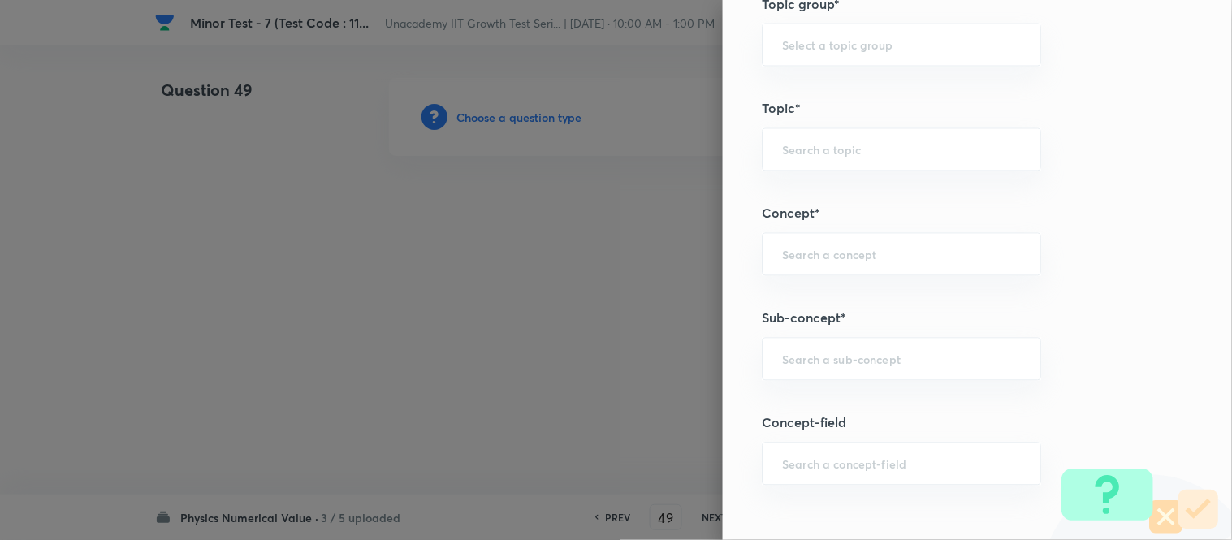
scroll to position [903, 0]
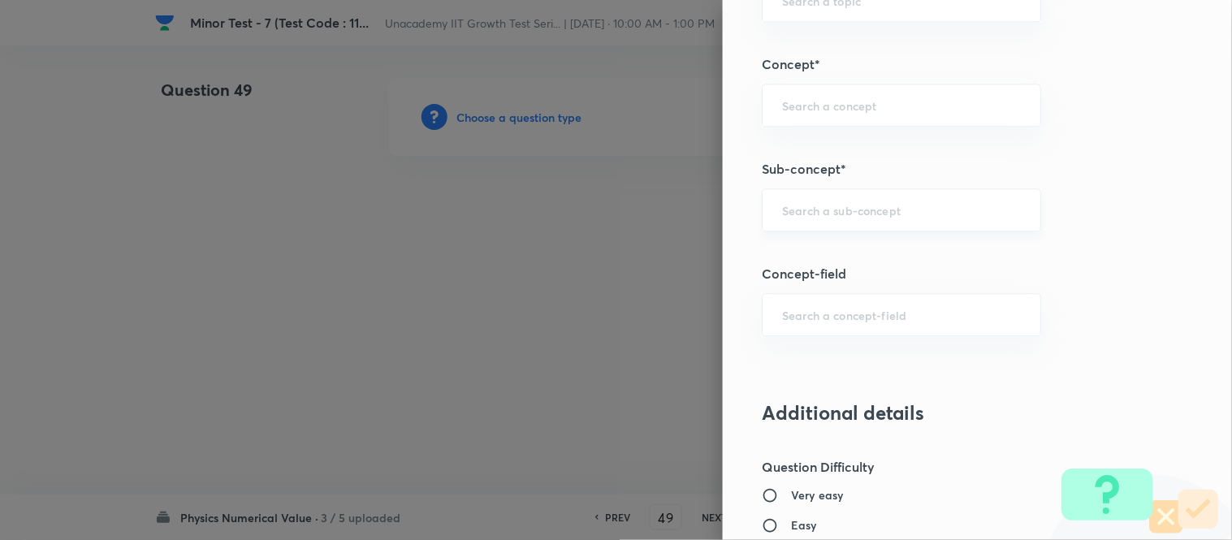
click at [790, 213] on input "text" at bounding box center [901, 209] width 239 height 15
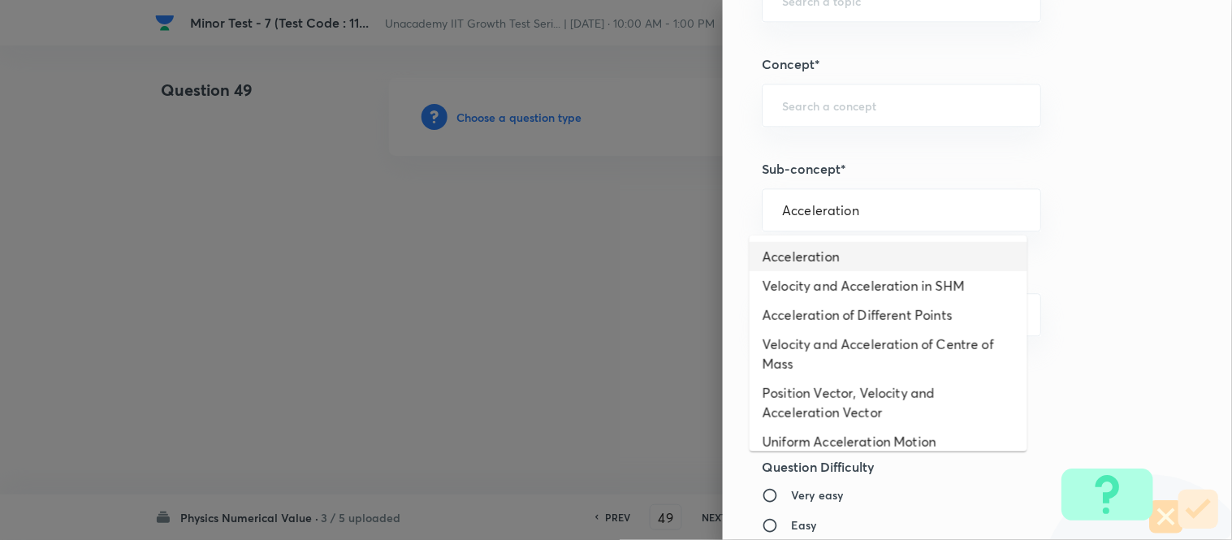
click at [816, 262] on li "Acceleration" at bounding box center [889, 256] width 278 height 29
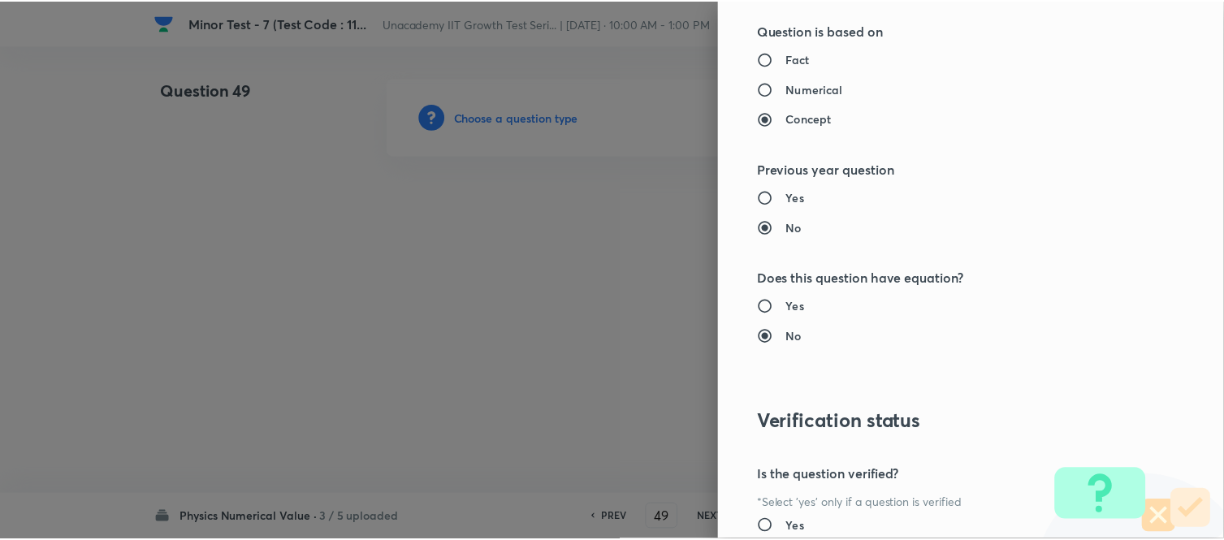
scroll to position [1687, 0]
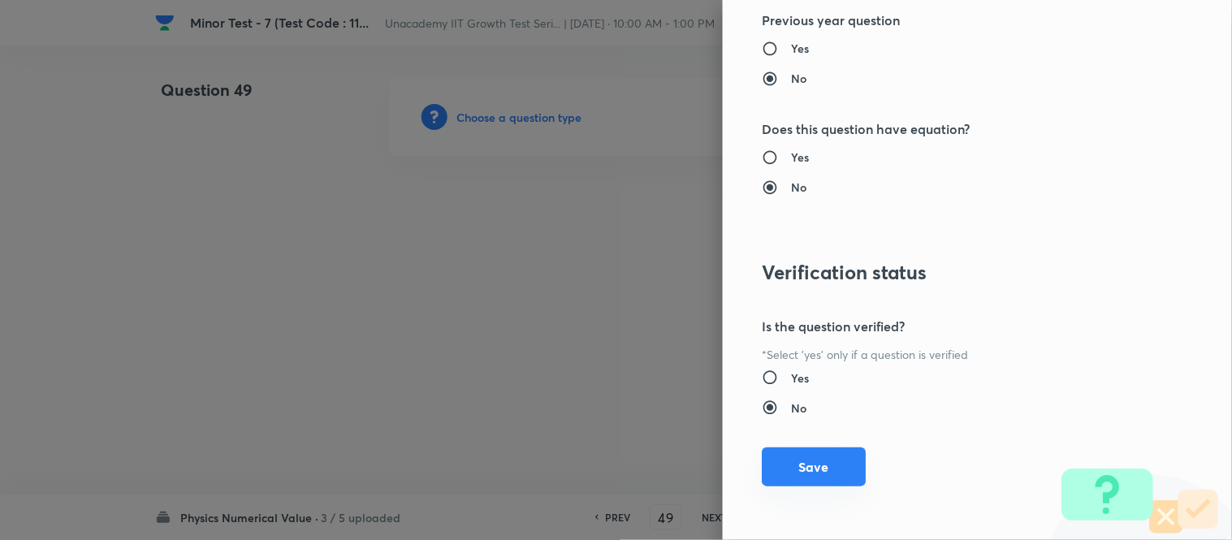
click at [796, 477] on button "Save" at bounding box center [814, 467] width 104 height 39
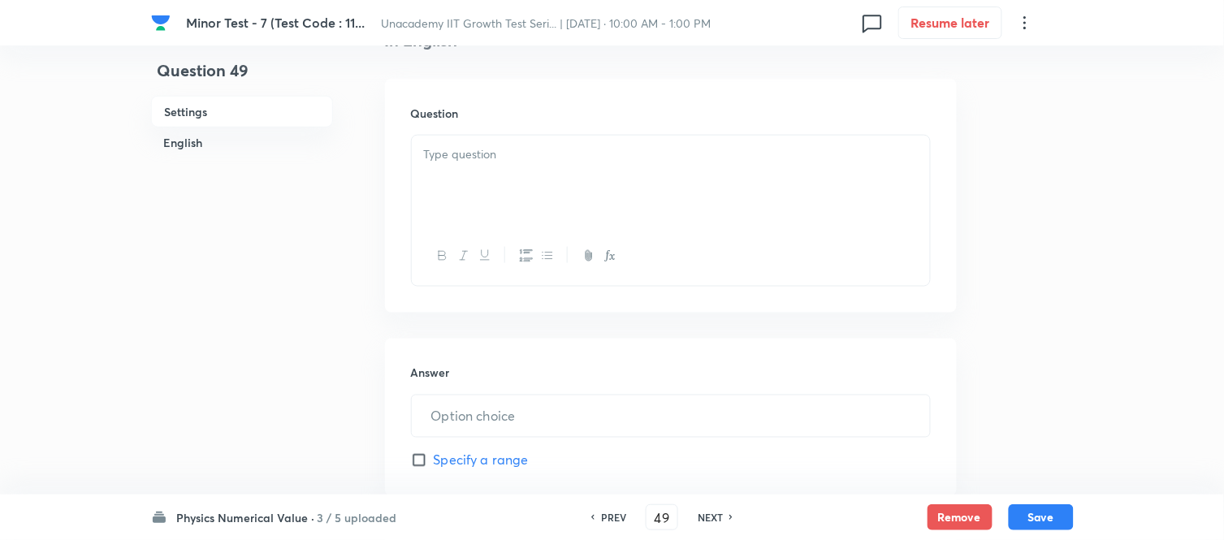
scroll to position [451, 0]
click at [481, 204] on div at bounding box center [671, 179] width 518 height 91
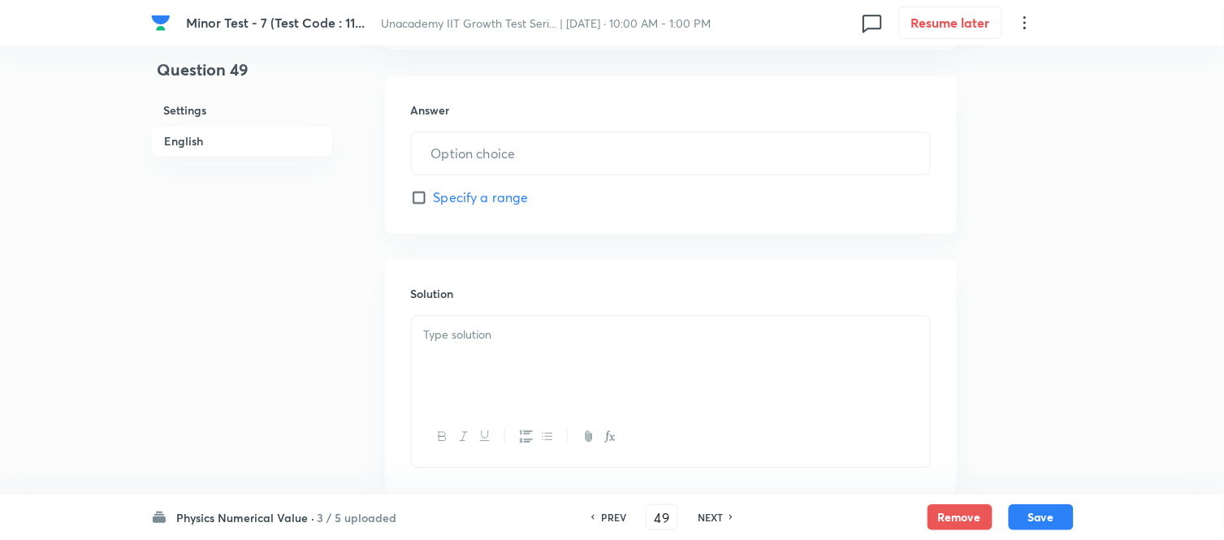
scroll to position [721, 0]
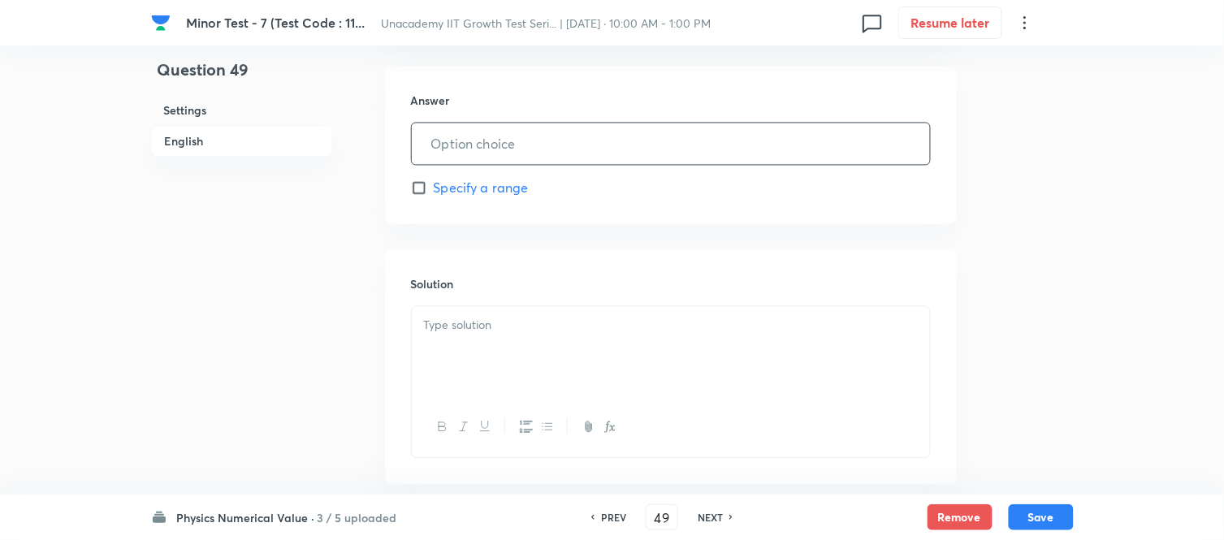
click at [461, 149] on input "text" at bounding box center [671, 143] width 518 height 41
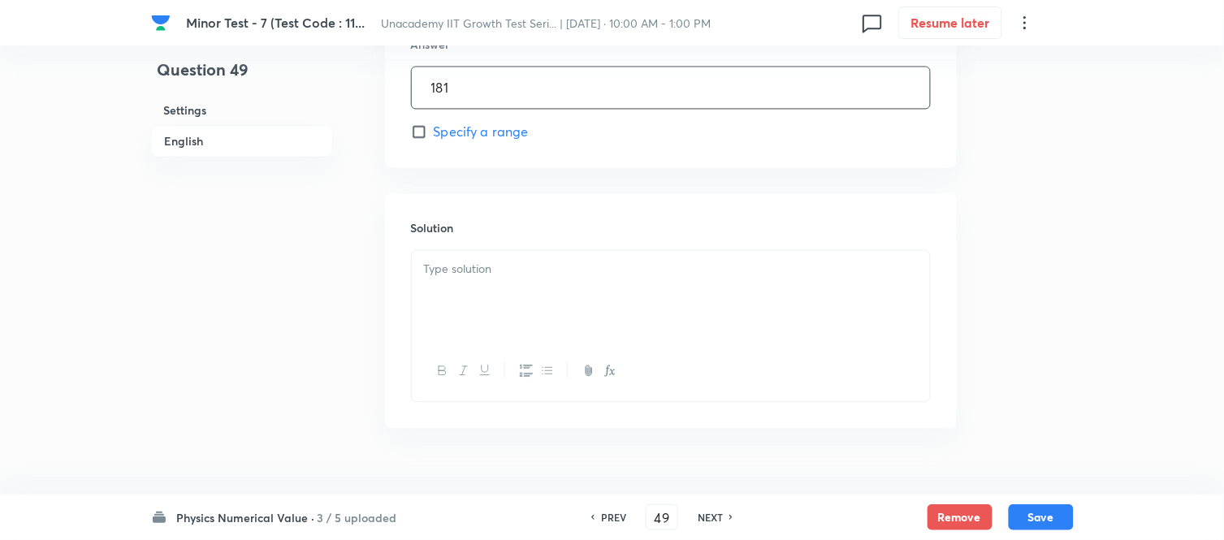
scroll to position [809, 0]
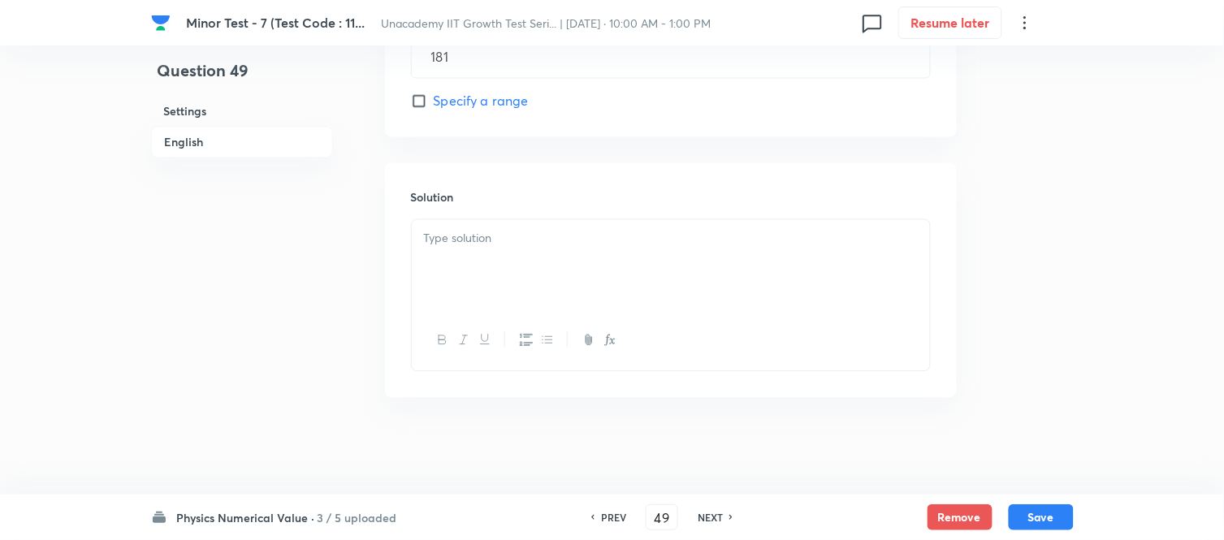
click at [505, 236] on p at bounding box center [671, 238] width 494 height 19
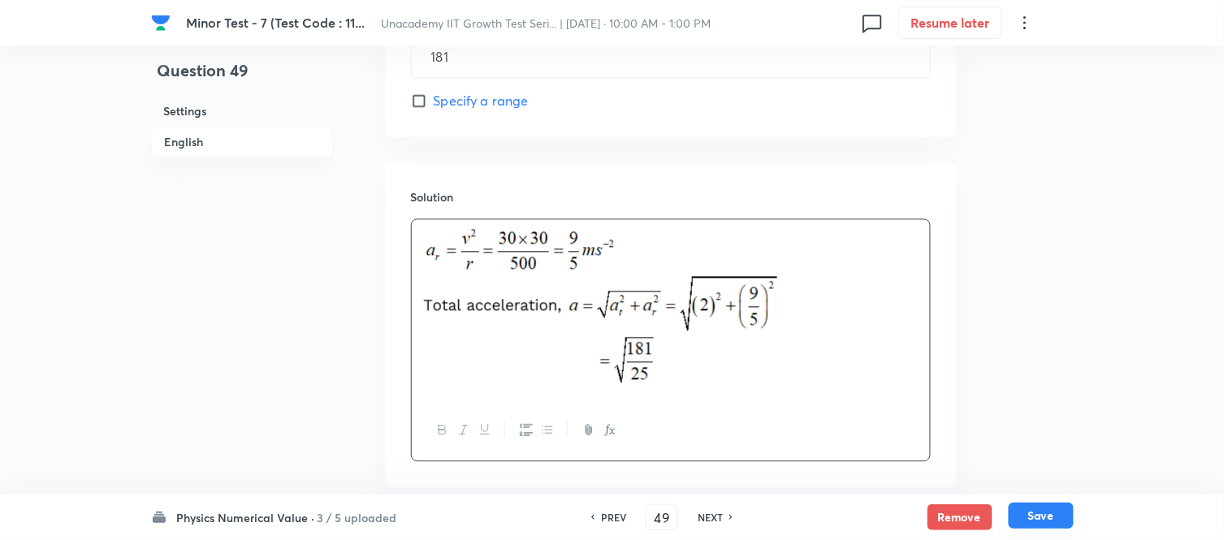
click at [1024, 486] on button "Save" at bounding box center [1041, 516] width 65 height 26
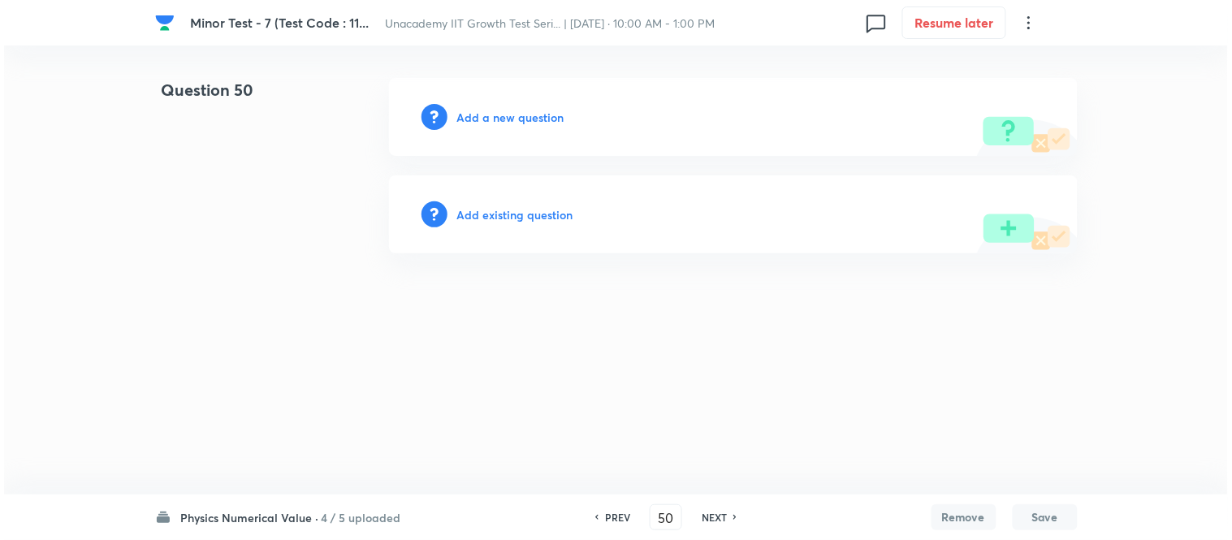
scroll to position [0, 0]
click at [478, 110] on h6 "Add a new question" at bounding box center [510, 117] width 107 height 17
click at [478, 110] on h6 "Choose a question type" at bounding box center [519, 117] width 125 height 17
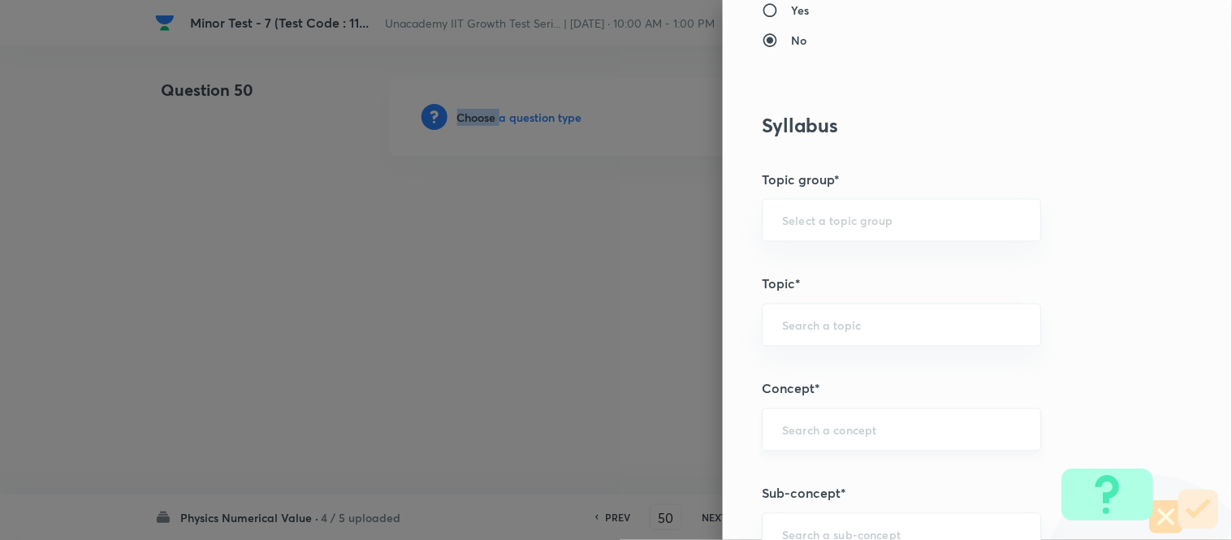
scroll to position [903, 0]
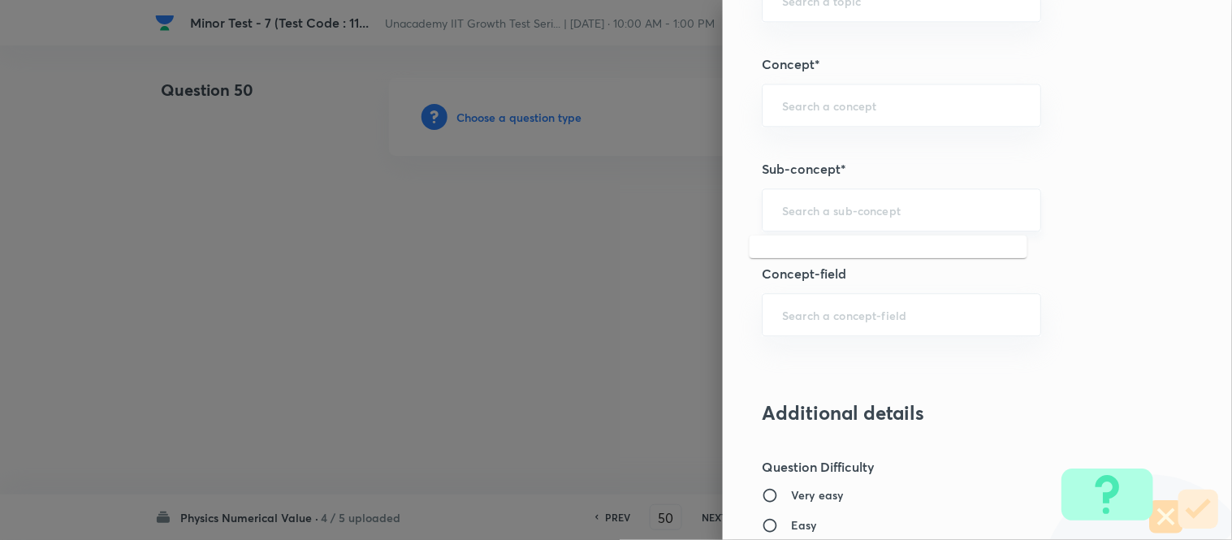
click at [811, 217] on input "text" at bounding box center [901, 209] width 239 height 15
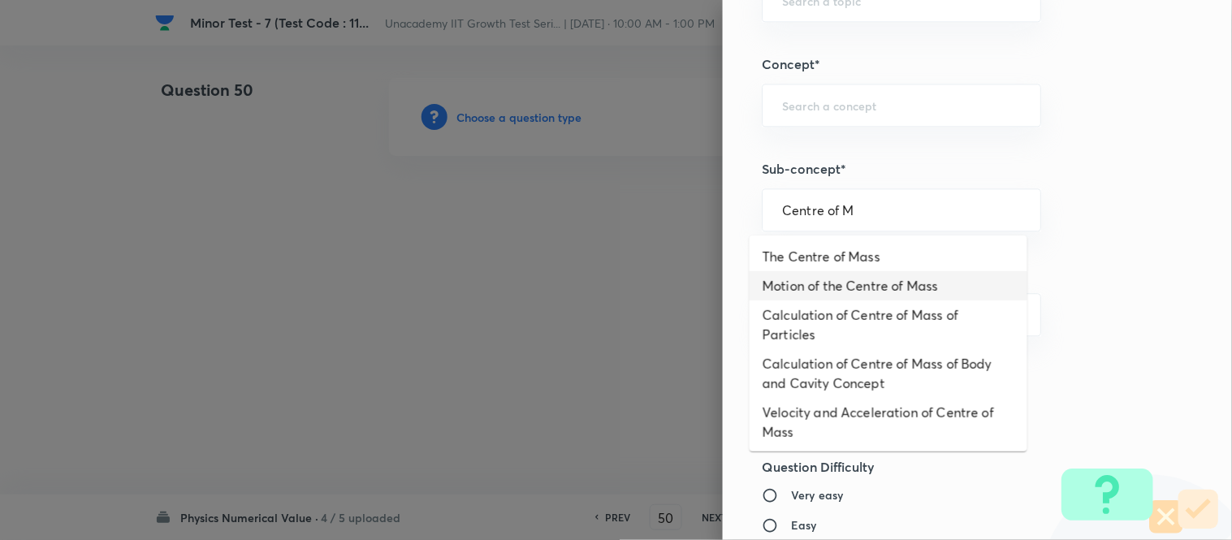
click at [793, 295] on li "Motion of the Centre of Mass" at bounding box center [889, 285] width 278 height 29
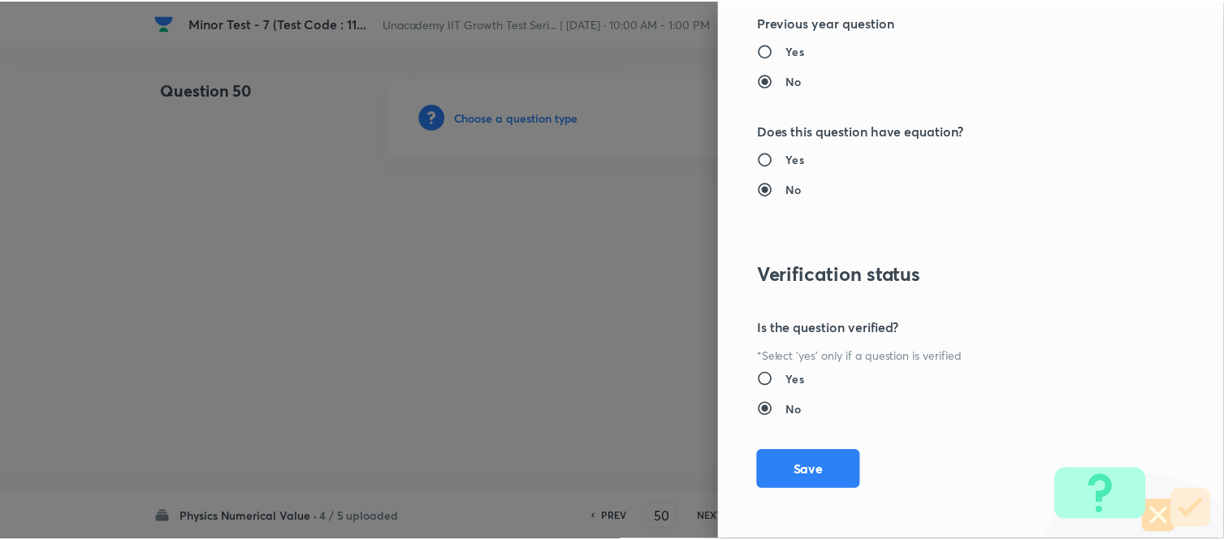
scroll to position [1687, 0]
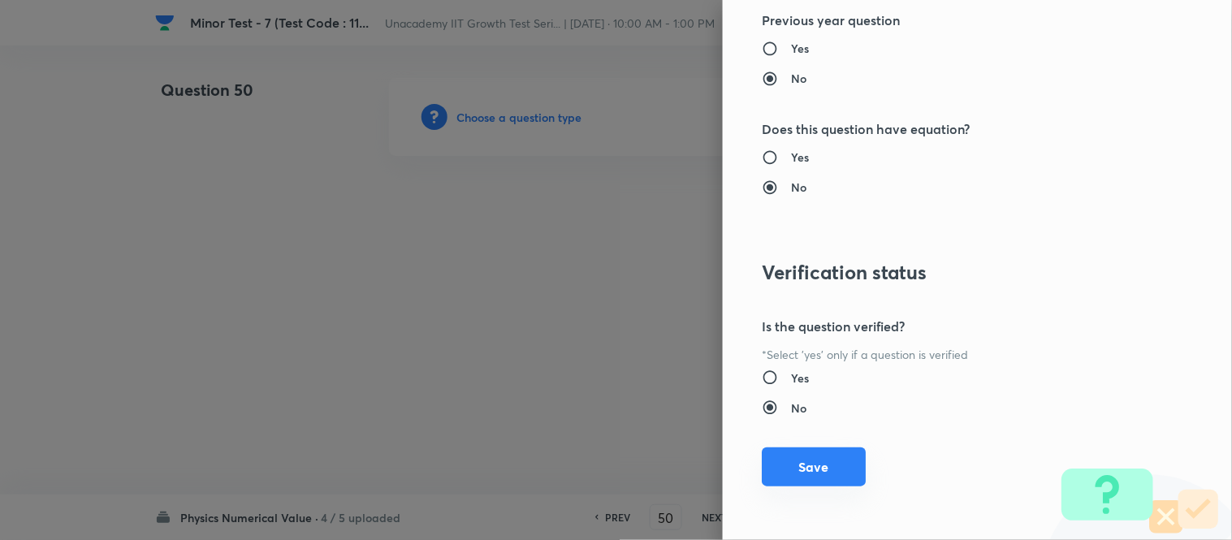
click at [798, 466] on button "Save" at bounding box center [814, 467] width 104 height 39
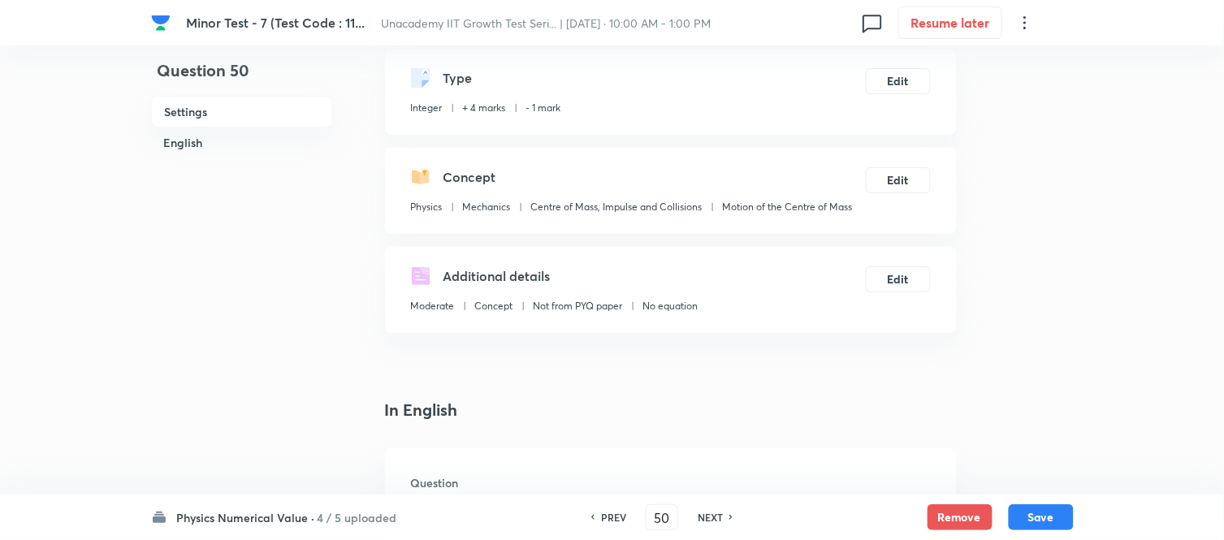
scroll to position [180, 0]
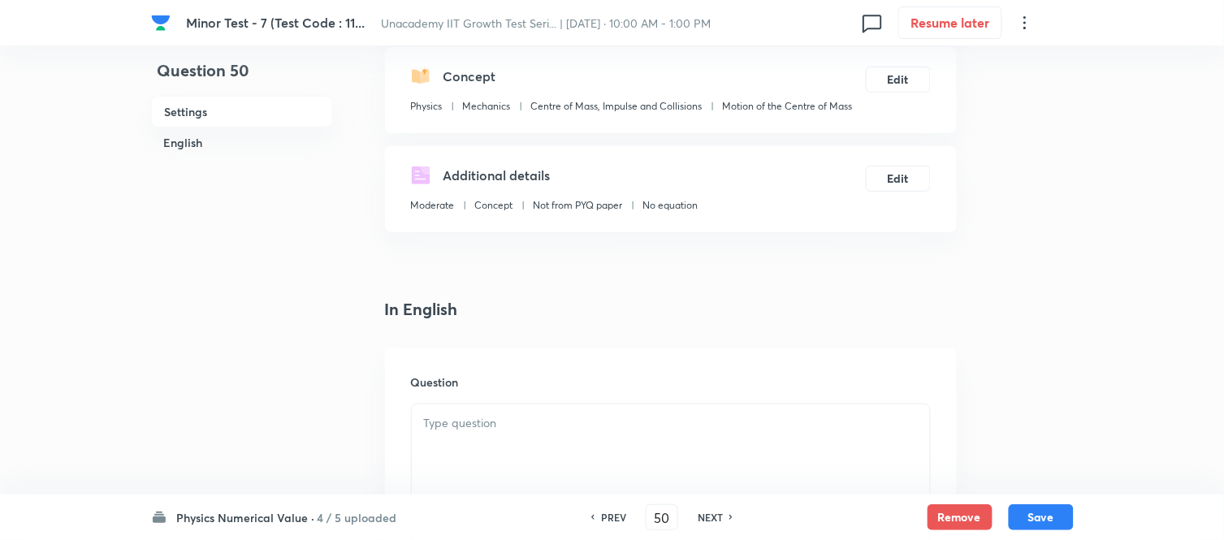
click at [513, 418] on p at bounding box center [671, 423] width 494 height 19
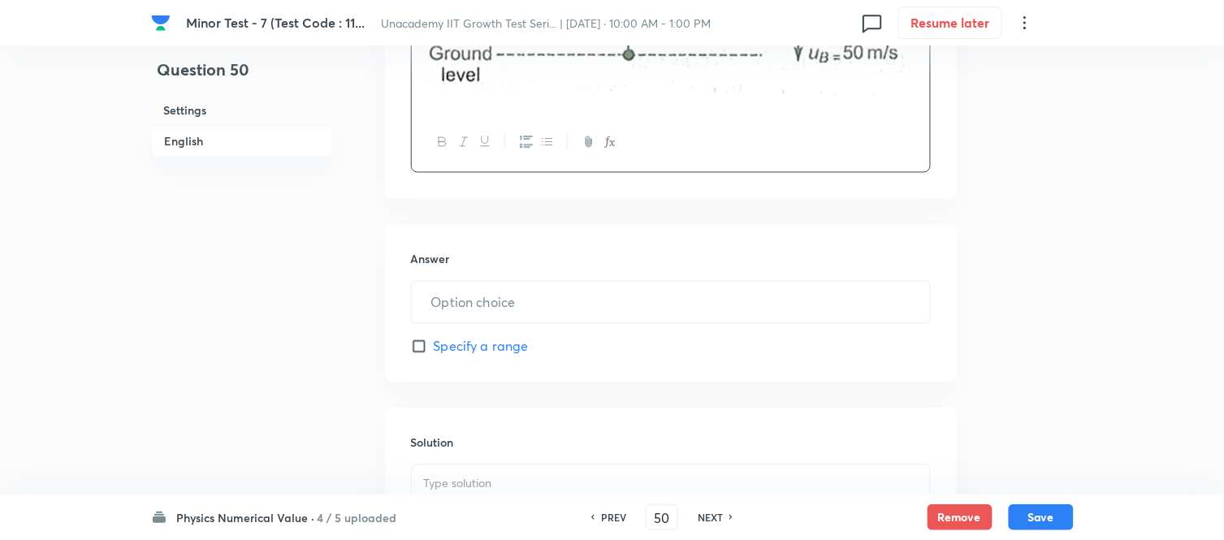
scroll to position [721, 0]
click at [480, 290] on input "text" at bounding box center [671, 301] width 518 height 41
click at [455, 472] on div at bounding box center [671, 510] width 518 height 91
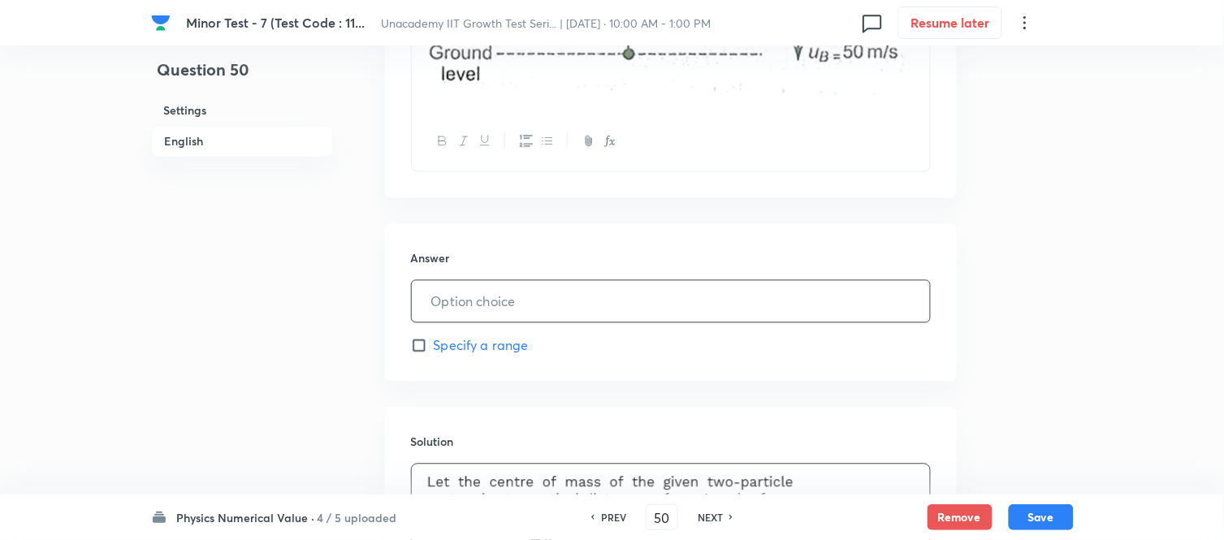
click at [464, 306] on input "text" at bounding box center [671, 301] width 518 height 41
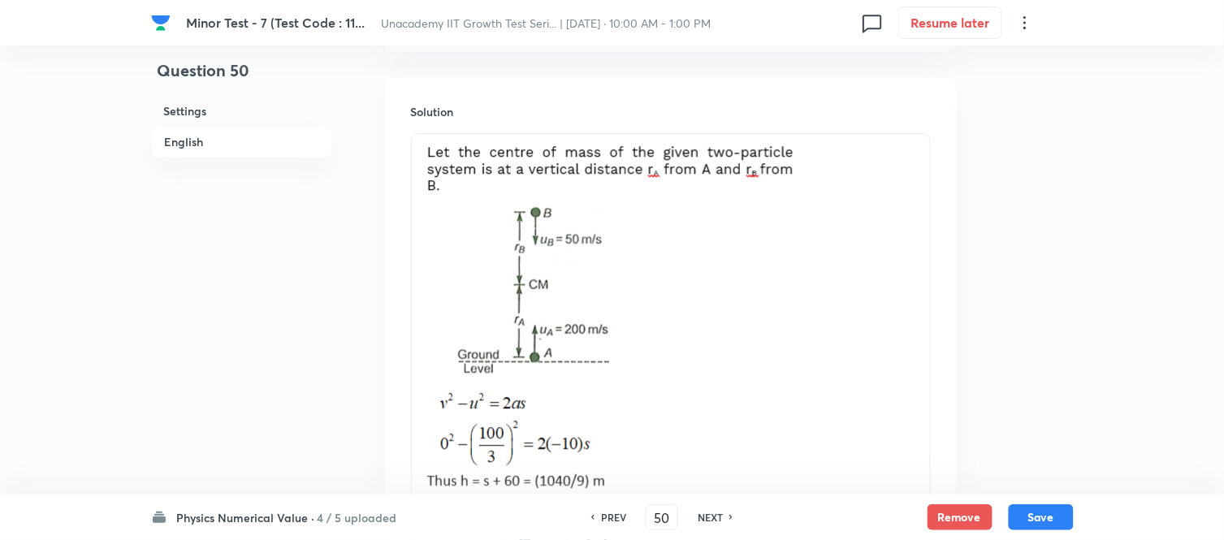
scroll to position [1248, 0]
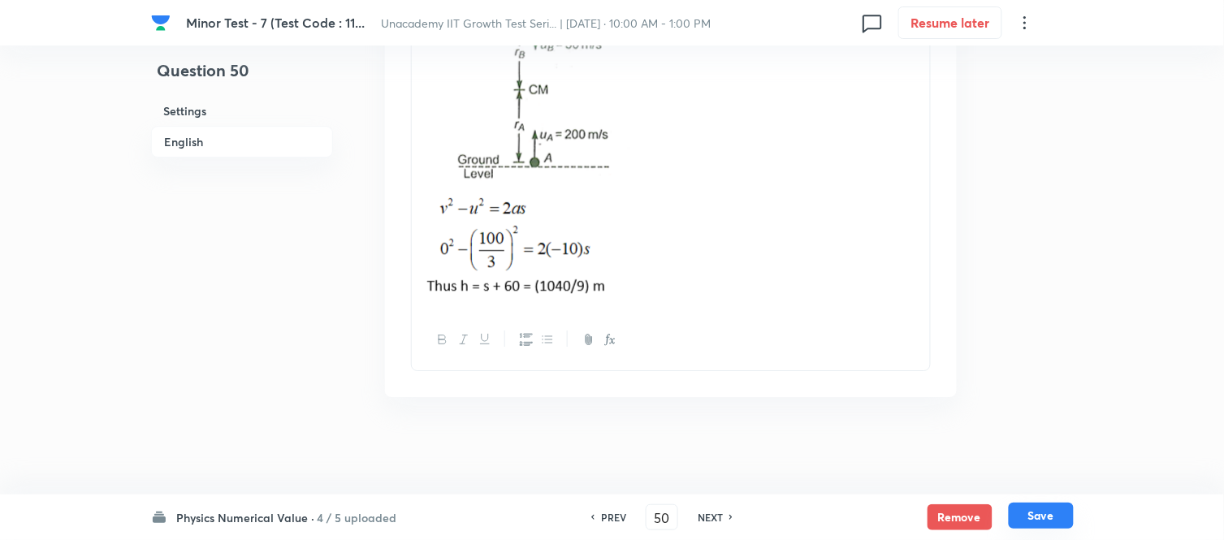
click at [1045, 486] on button "Save" at bounding box center [1041, 516] width 65 height 26
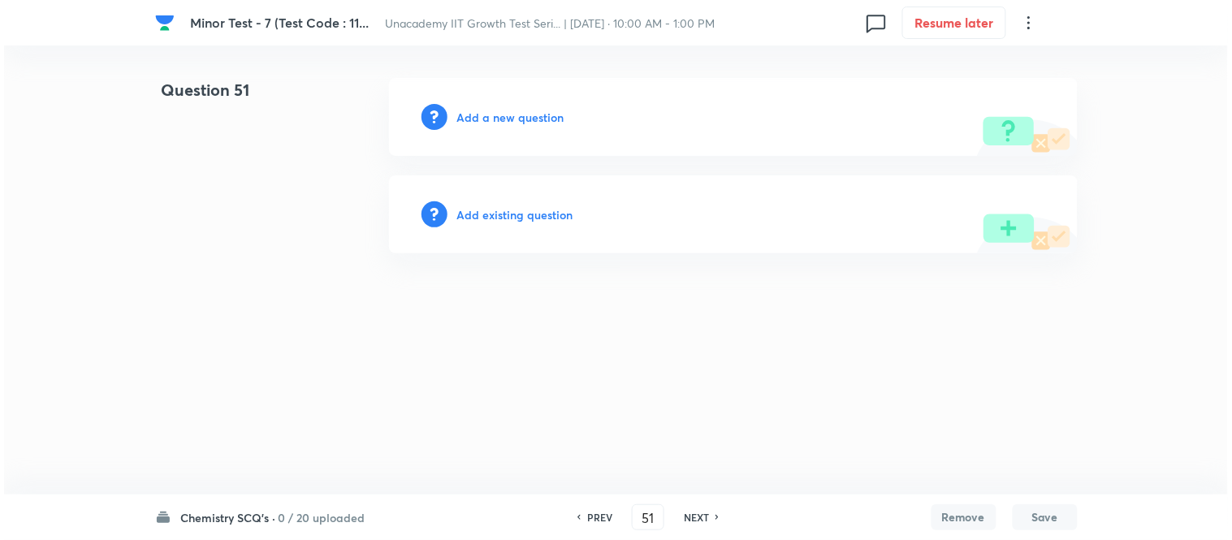
scroll to position [0, 0]
click at [518, 120] on h6 "Add a new question" at bounding box center [510, 117] width 107 height 17
click at [518, 120] on h6 "Choose a question type" at bounding box center [519, 117] width 125 height 17
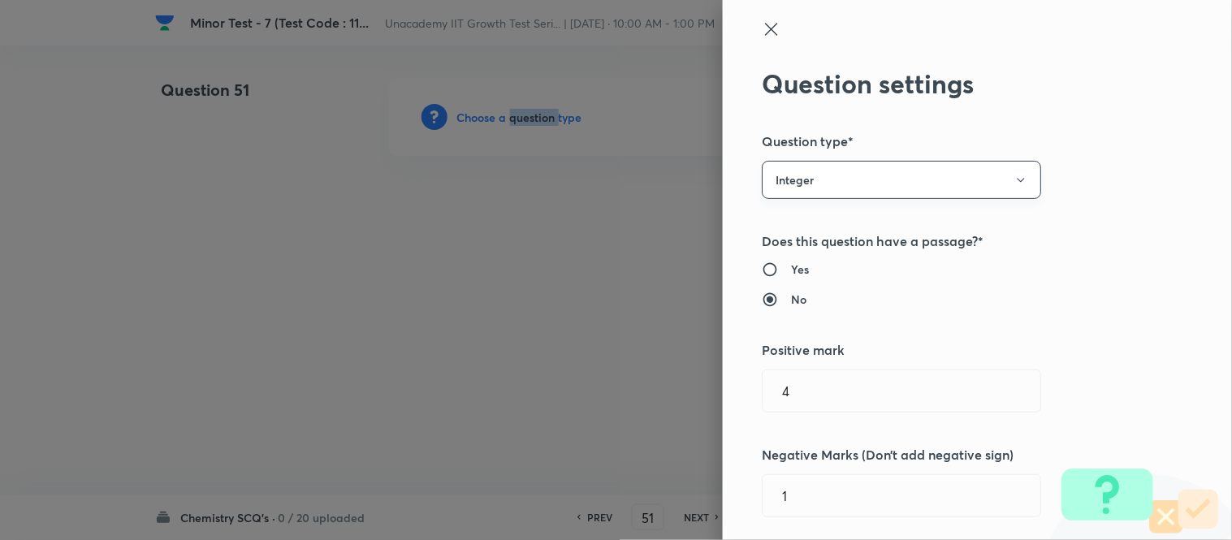
click at [875, 174] on button "Integer" at bounding box center [901, 180] width 279 height 38
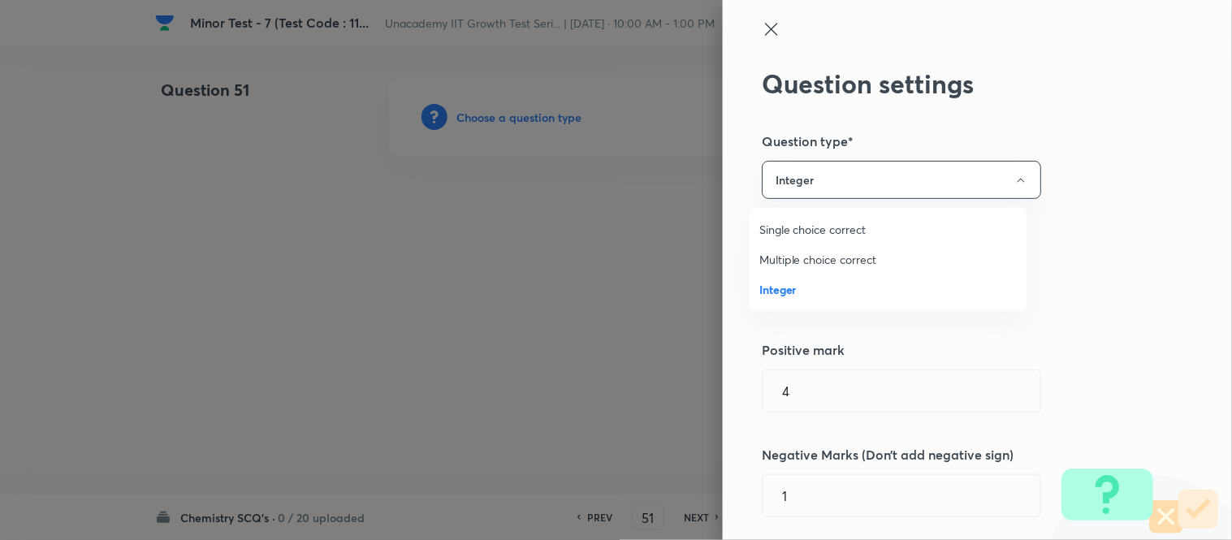
click at [816, 225] on span "Single choice correct" at bounding box center [889, 229] width 258 height 17
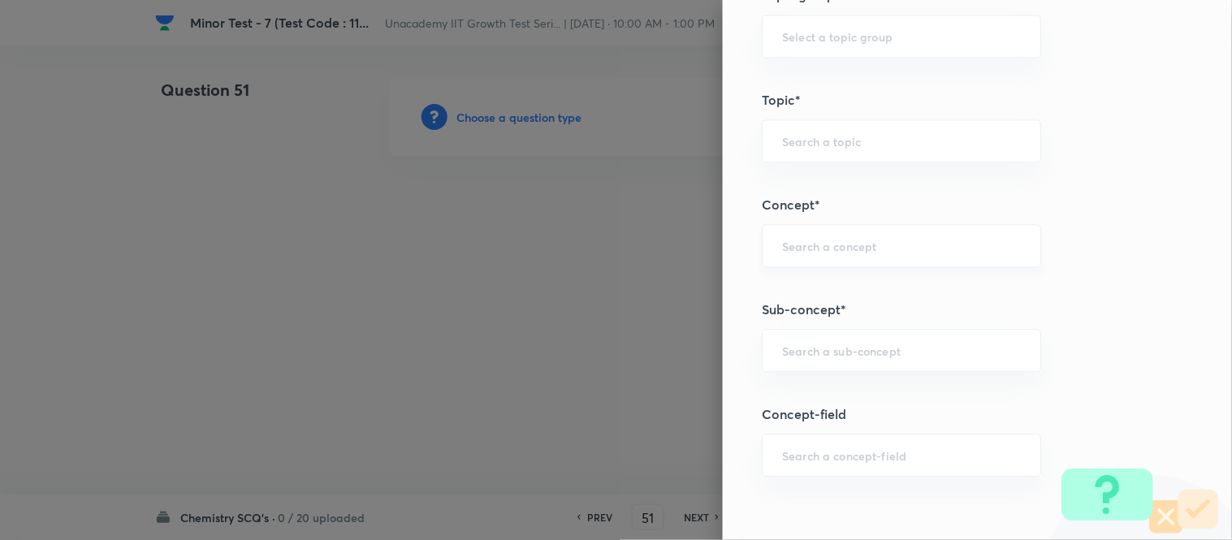
scroll to position [993, 0]
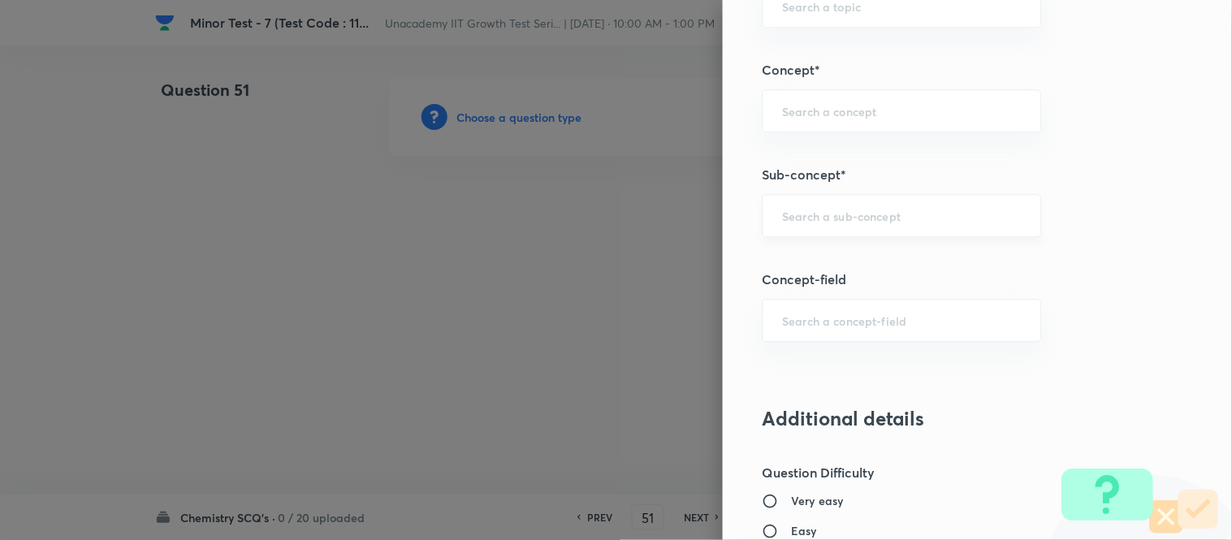
click at [839, 220] on input "text" at bounding box center [901, 215] width 239 height 15
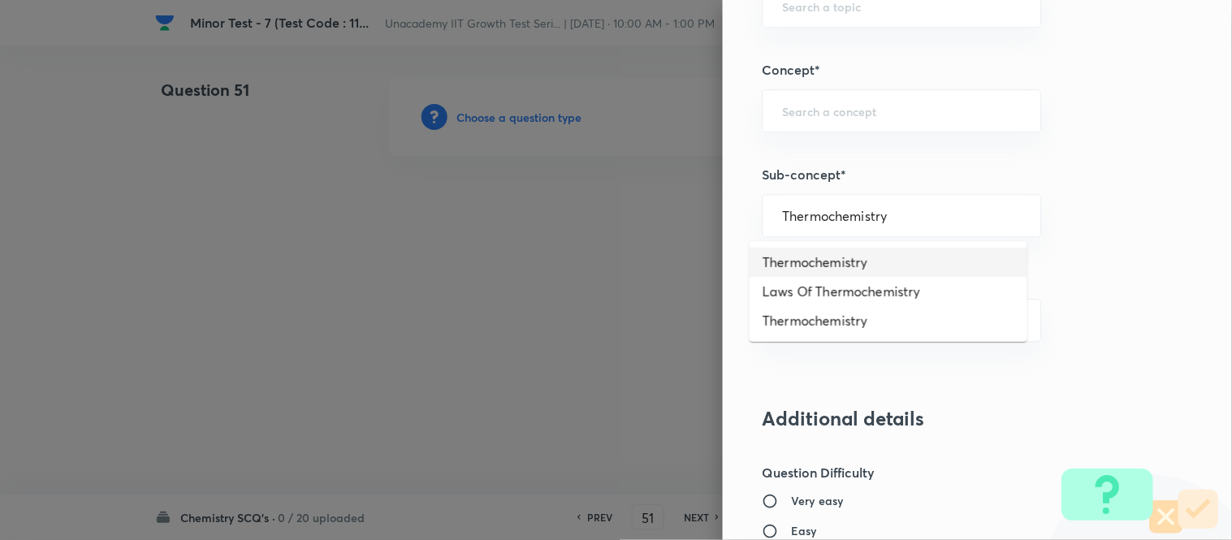
click at [821, 252] on li "Thermochemistry" at bounding box center [889, 262] width 278 height 29
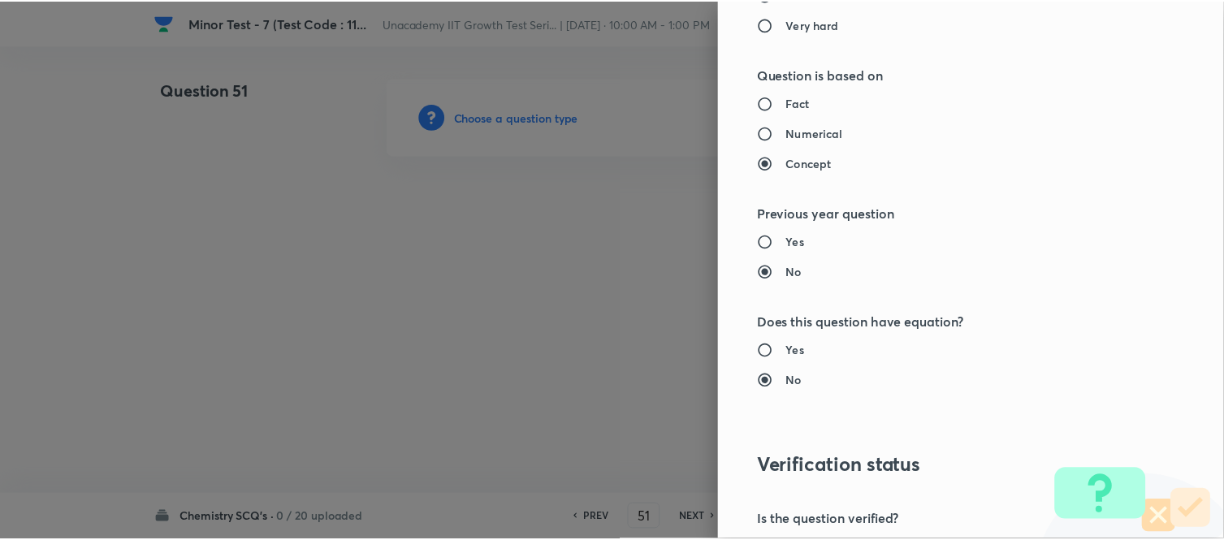
scroll to position [1783, 0]
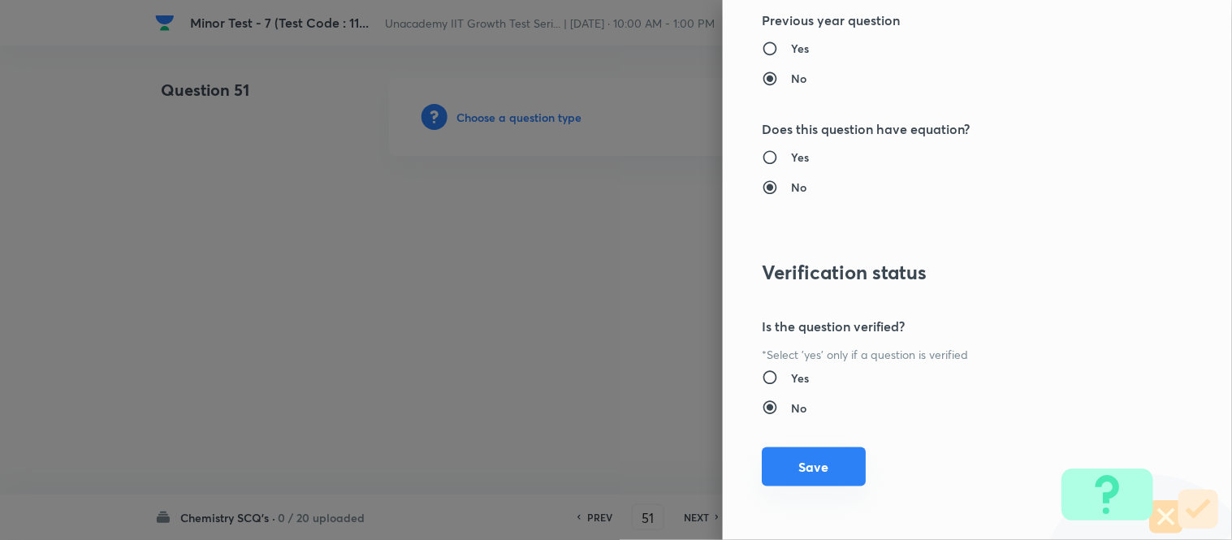
click at [810, 457] on button "Save" at bounding box center [814, 467] width 104 height 39
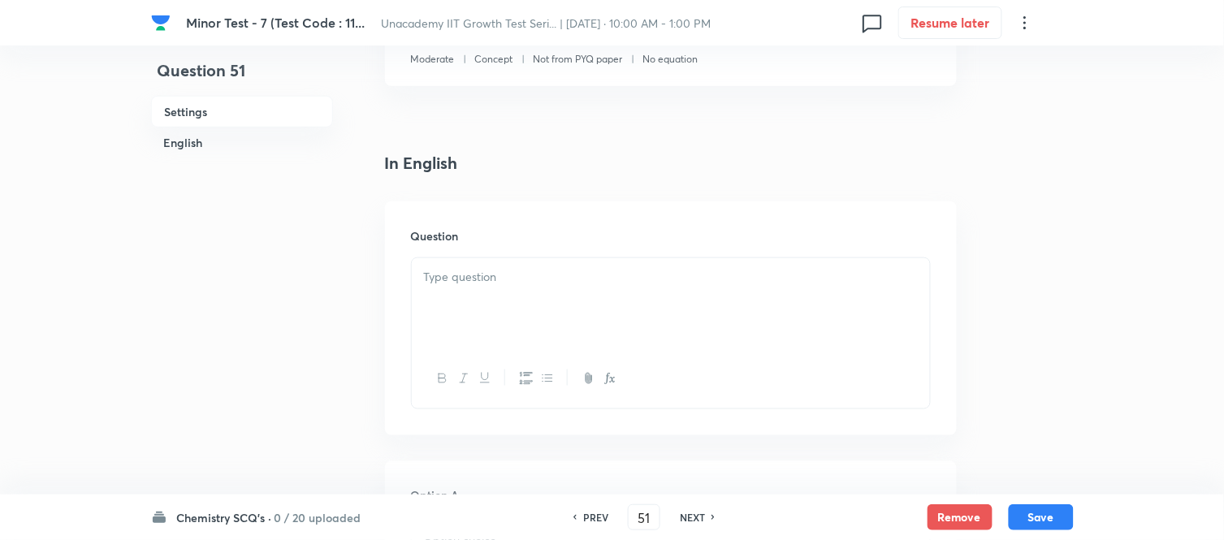
scroll to position [361, 0]
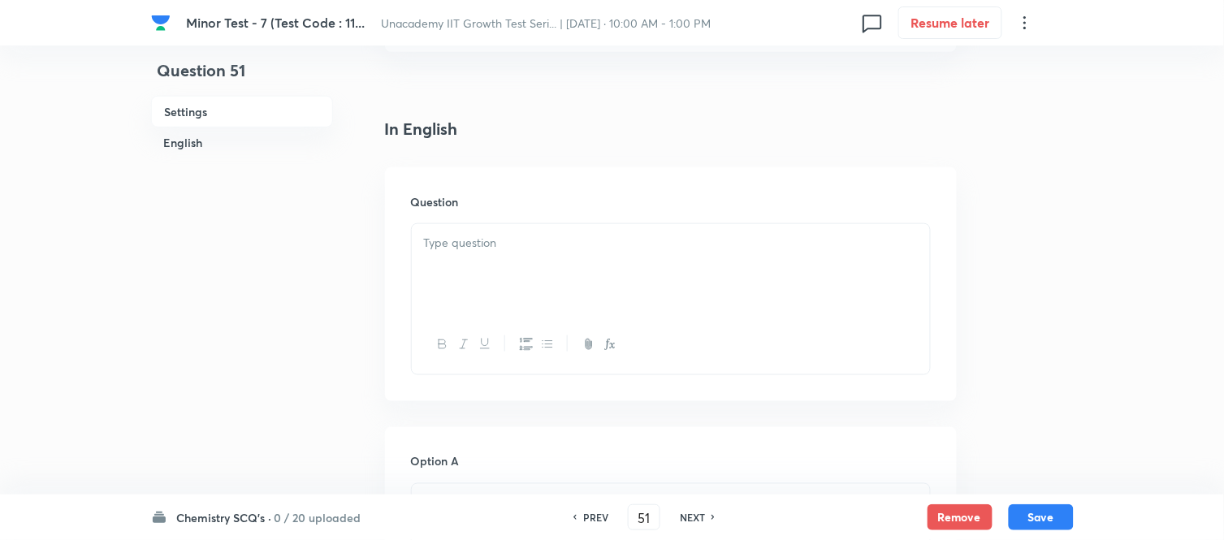
click at [485, 284] on div at bounding box center [671, 269] width 518 height 91
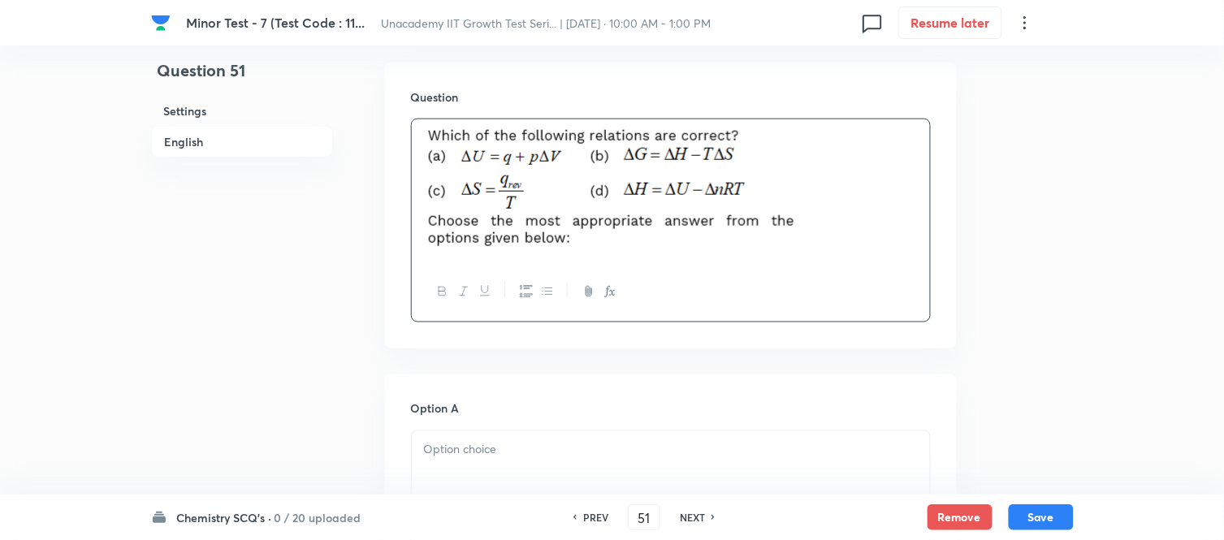
scroll to position [721, 0]
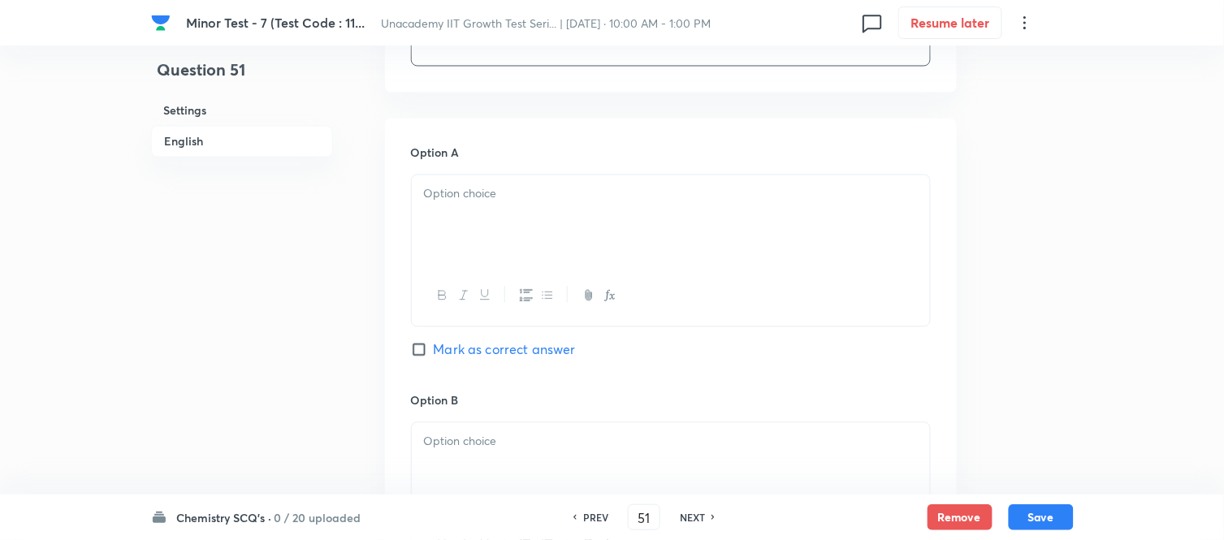
click at [471, 219] on div at bounding box center [671, 220] width 518 height 91
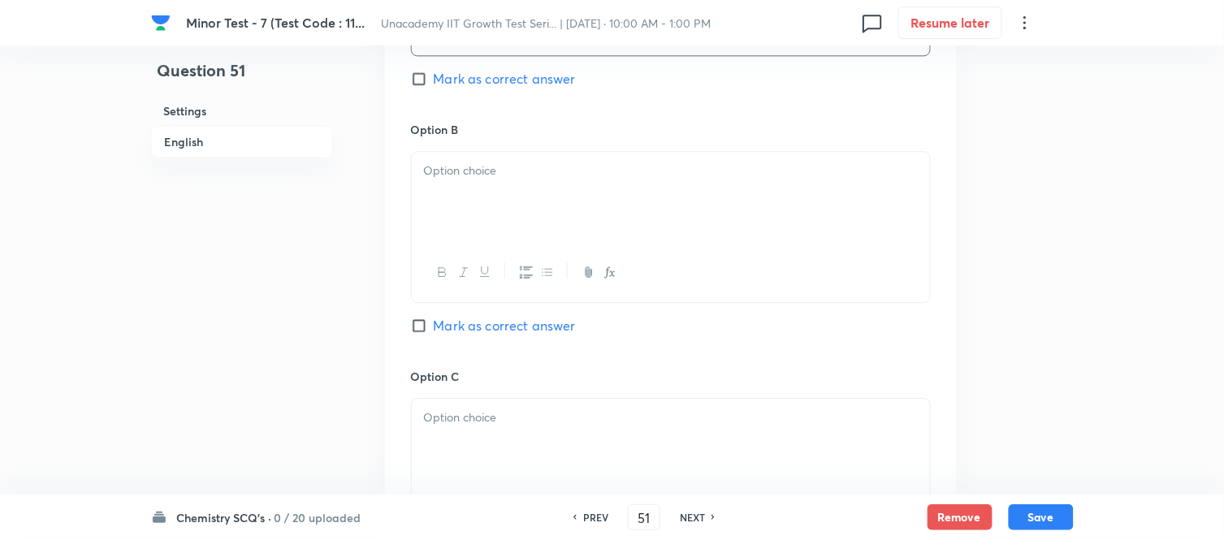
click at [477, 193] on div at bounding box center [671, 197] width 518 height 91
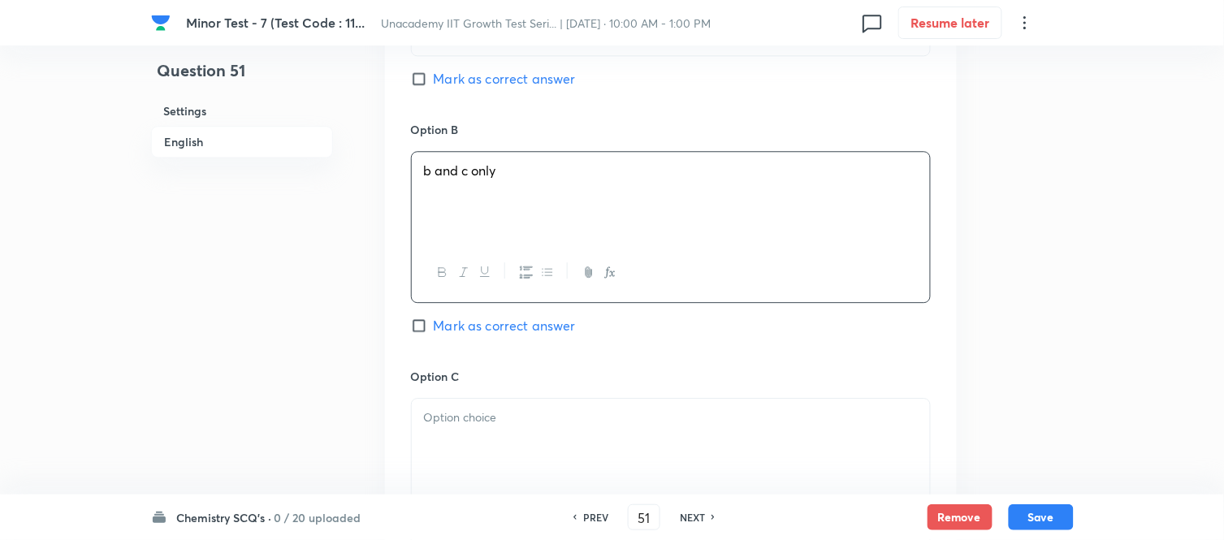
click at [440, 322] on span "Mark as correct answer" at bounding box center [505, 325] width 142 height 19
click at [434, 322] on input "Mark as correct answer" at bounding box center [422, 326] width 23 height 16
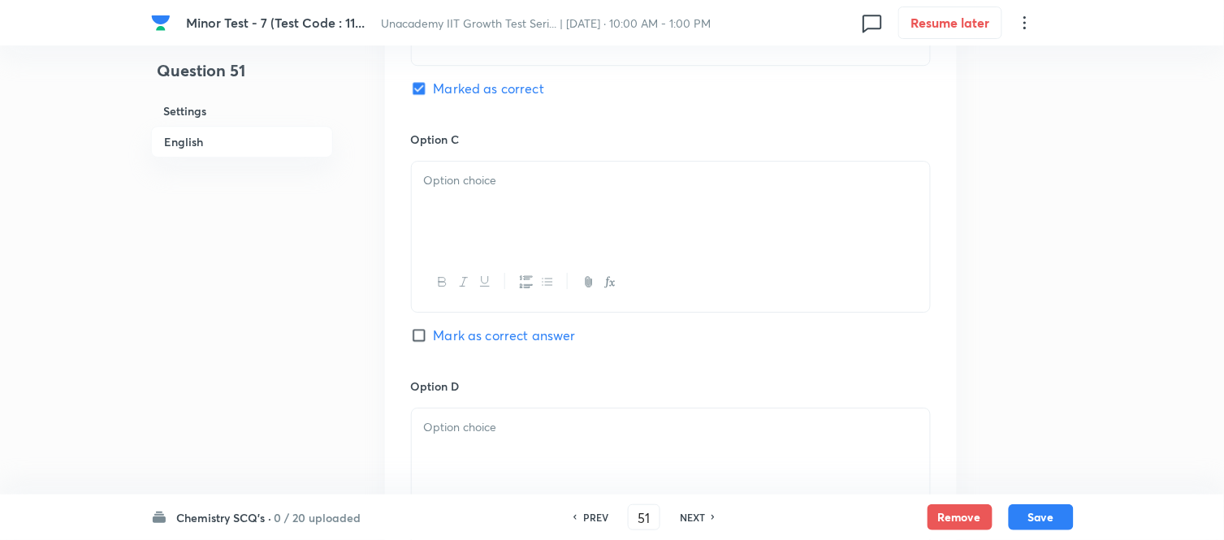
scroll to position [1263, 0]
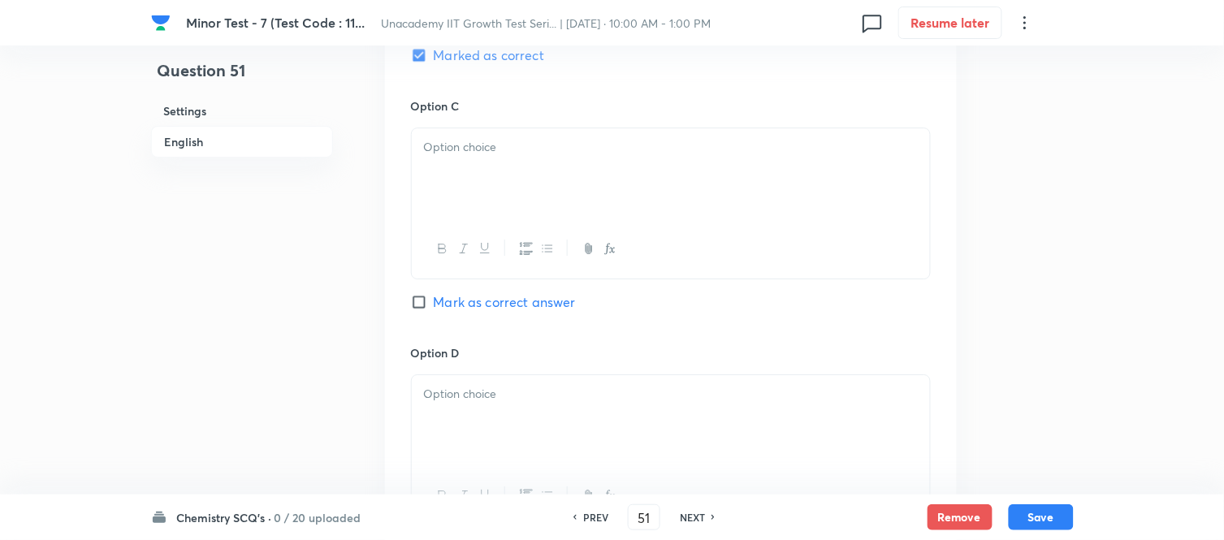
click at [469, 174] on div at bounding box center [671, 173] width 518 height 91
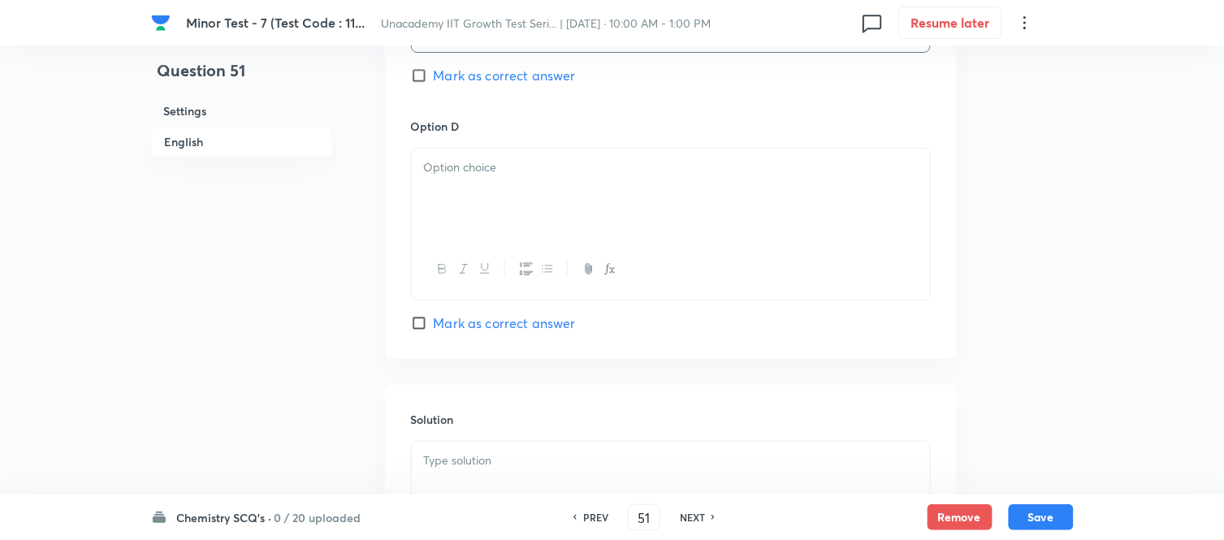
scroll to position [1534, 0]
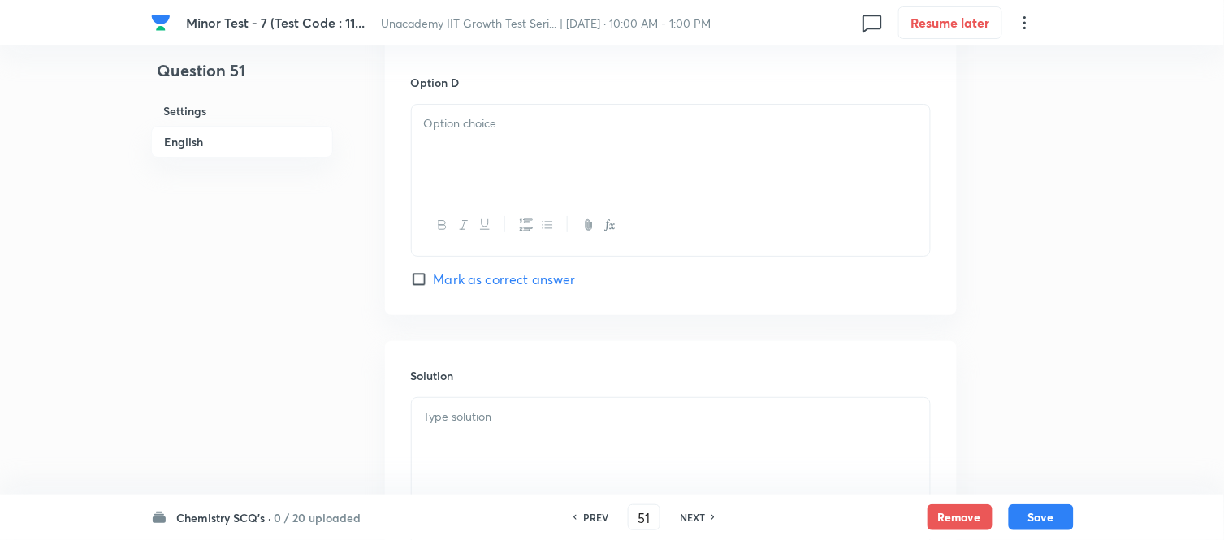
click at [472, 147] on div at bounding box center [671, 150] width 518 height 91
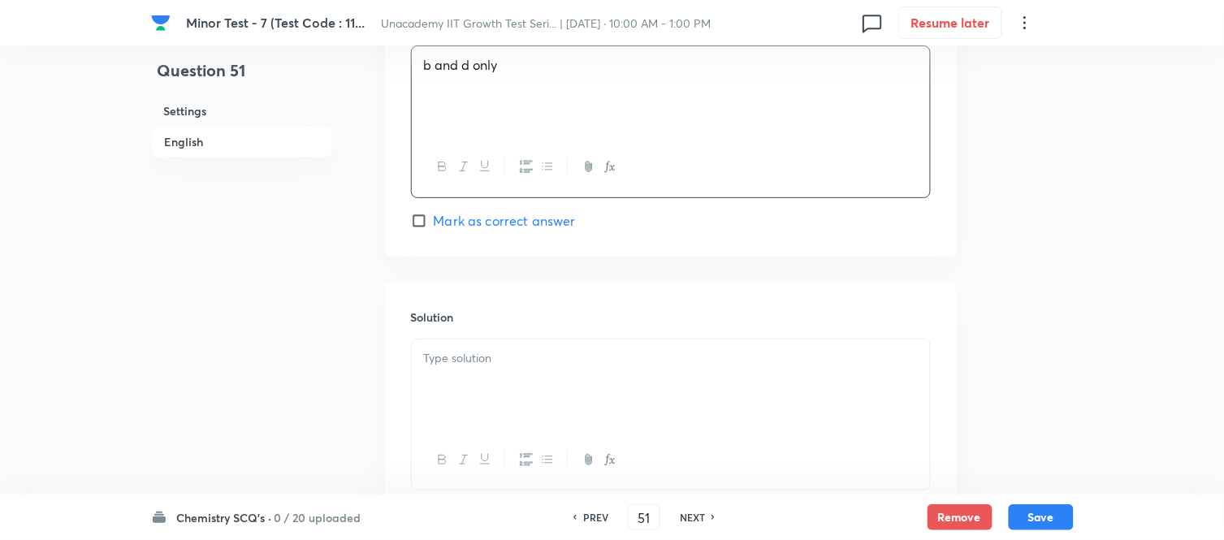
scroll to position [1625, 0]
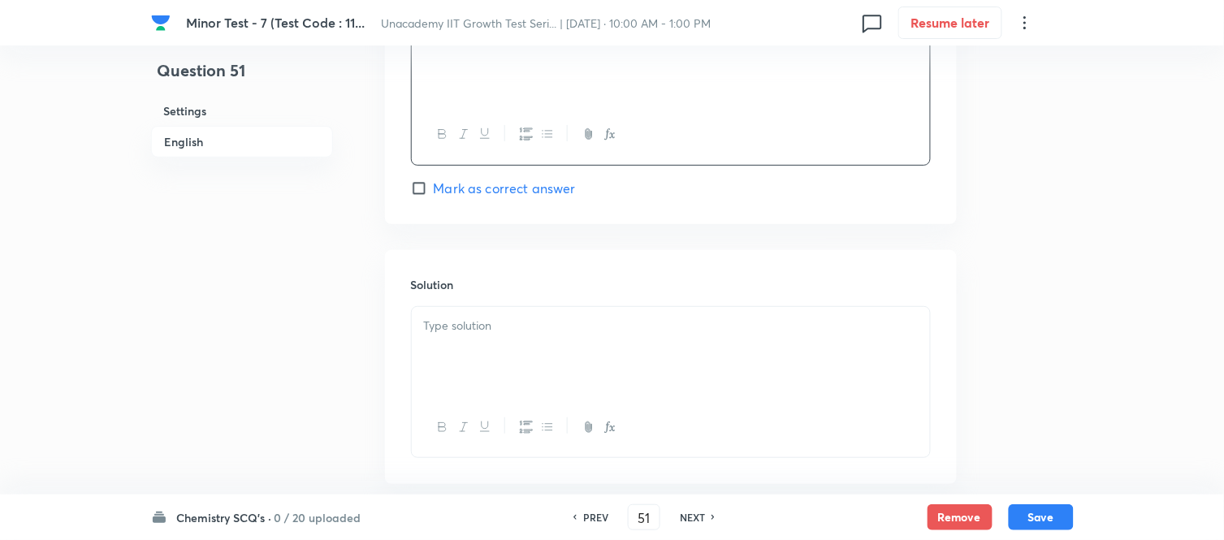
click at [472, 323] on p at bounding box center [671, 326] width 494 height 19
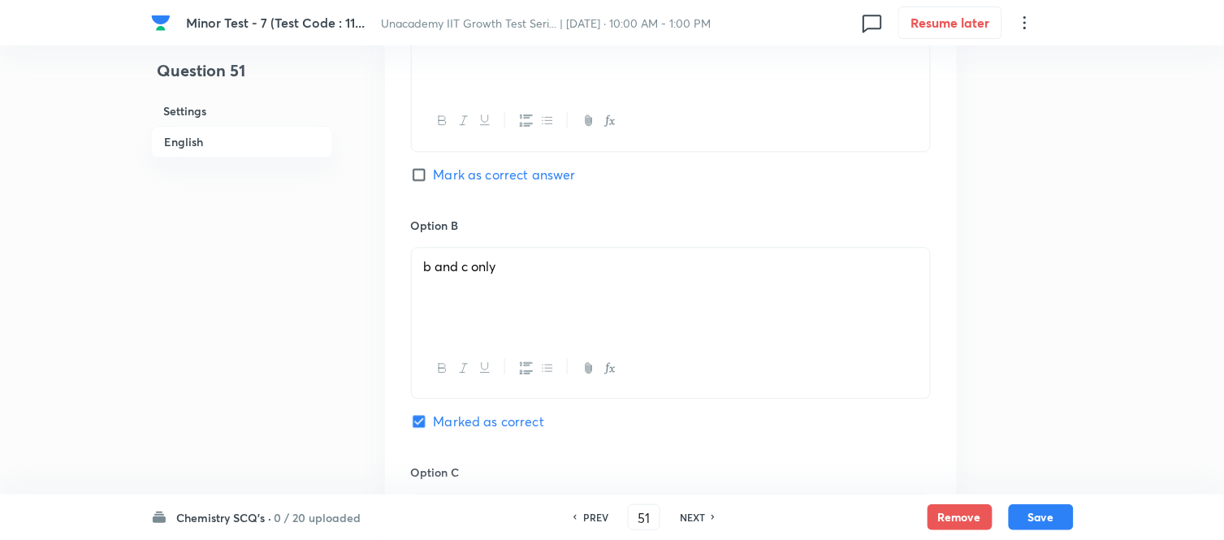
scroll to position [903, 0]
click at [1051, 486] on button "Save" at bounding box center [1041, 516] width 65 height 26
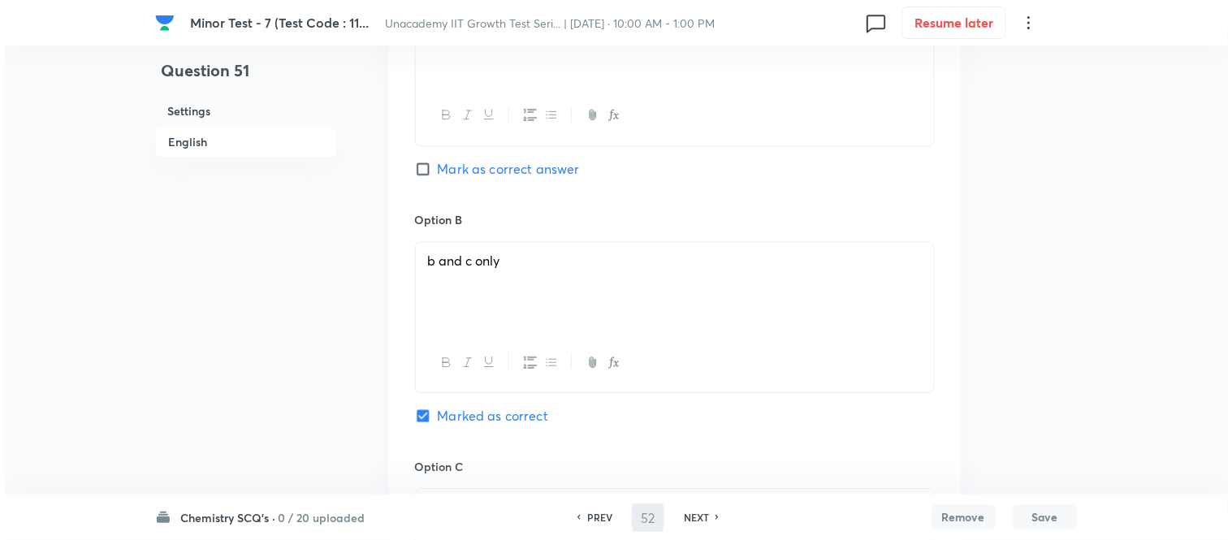
scroll to position [0, 0]
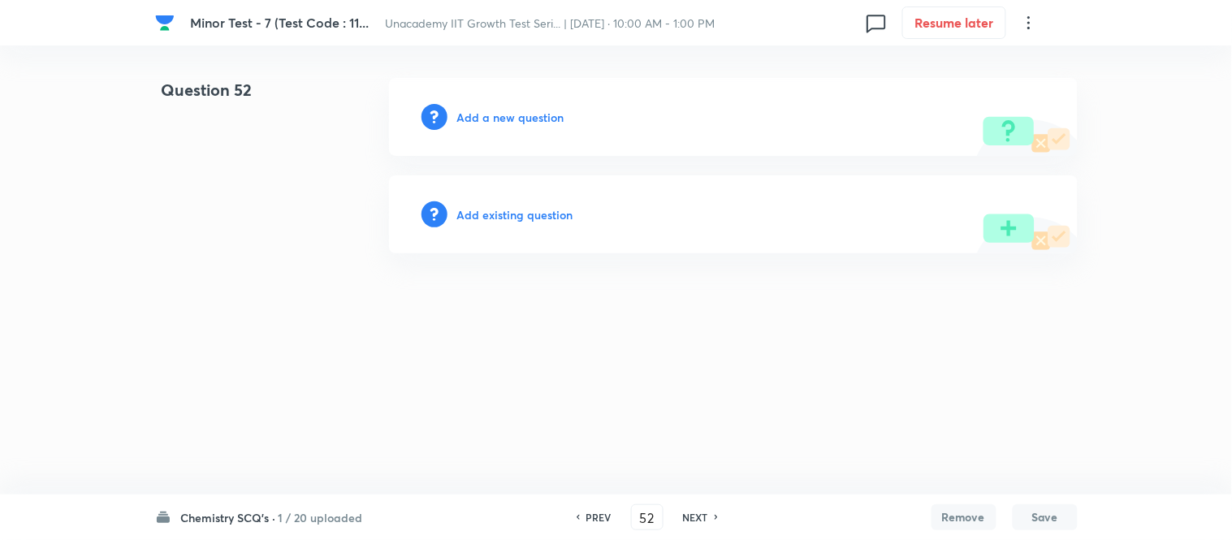
click at [528, 115] on h6 "Add a new question" at bounding box center [510, 117] width 107 height 17
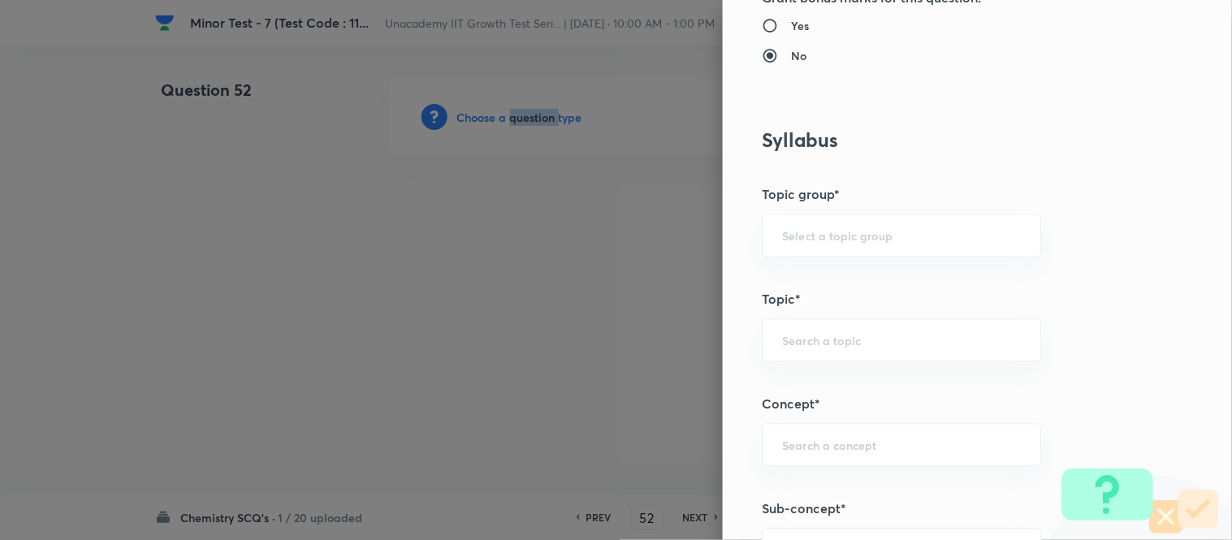
scroll to position [903, 0]
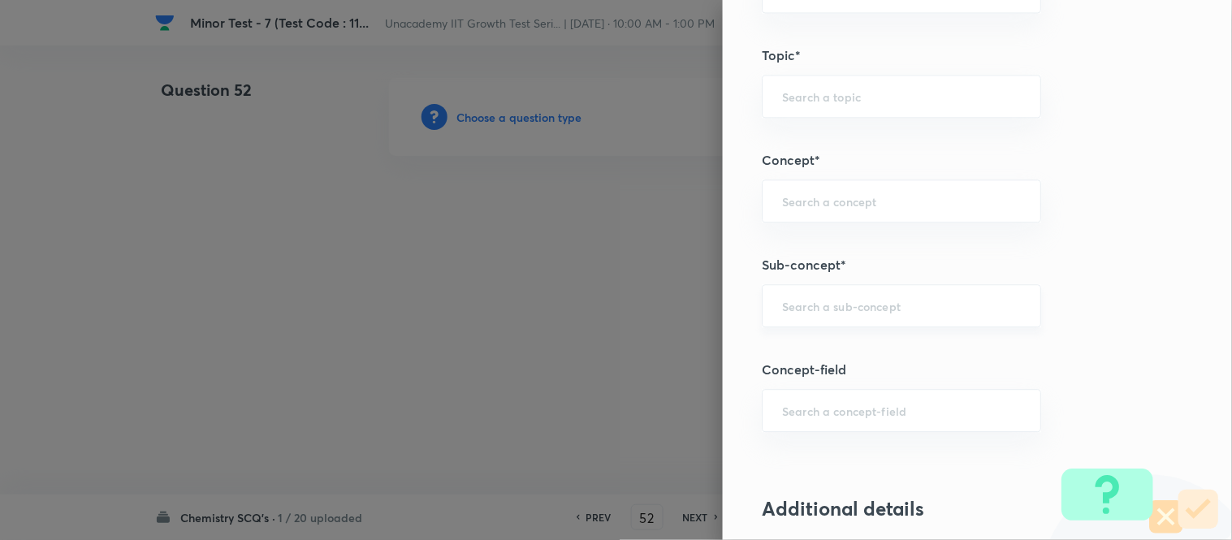
click at [803, 304] on input "text" at bounding box center [901, 305] width 239 height 15
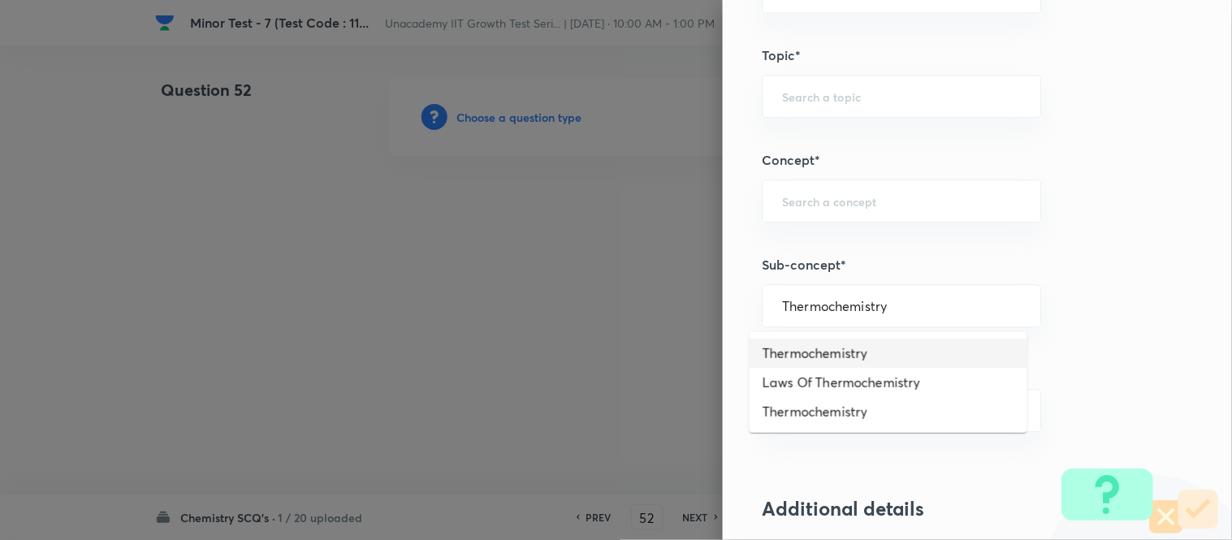
click at [804, 353] on li "Thermochemistry" at bounding box center [889, 353] width 278 height 29
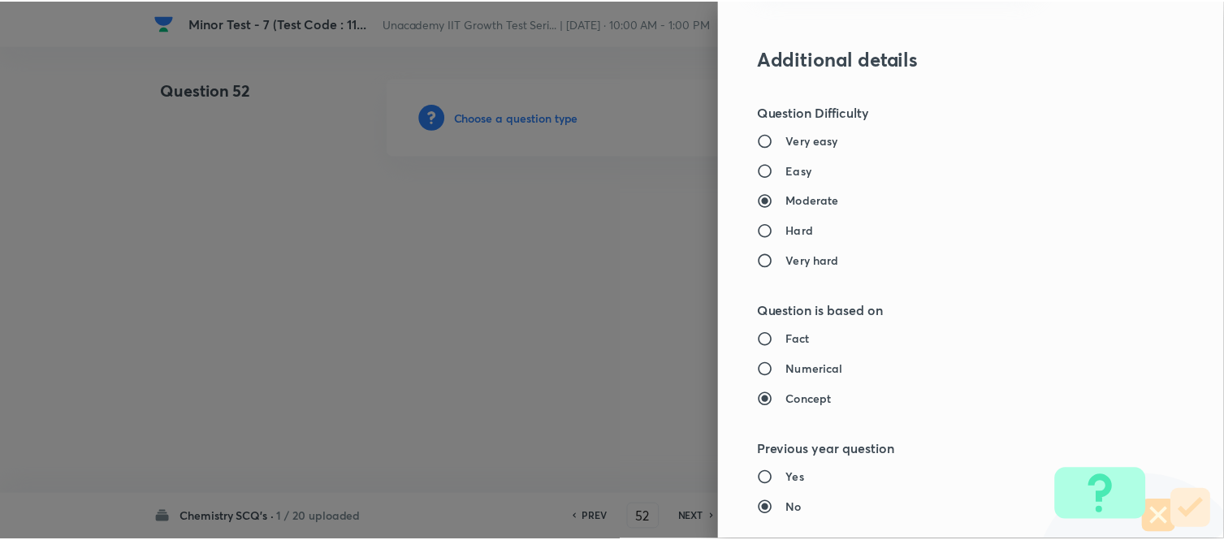
scroll to position [1783, 0]
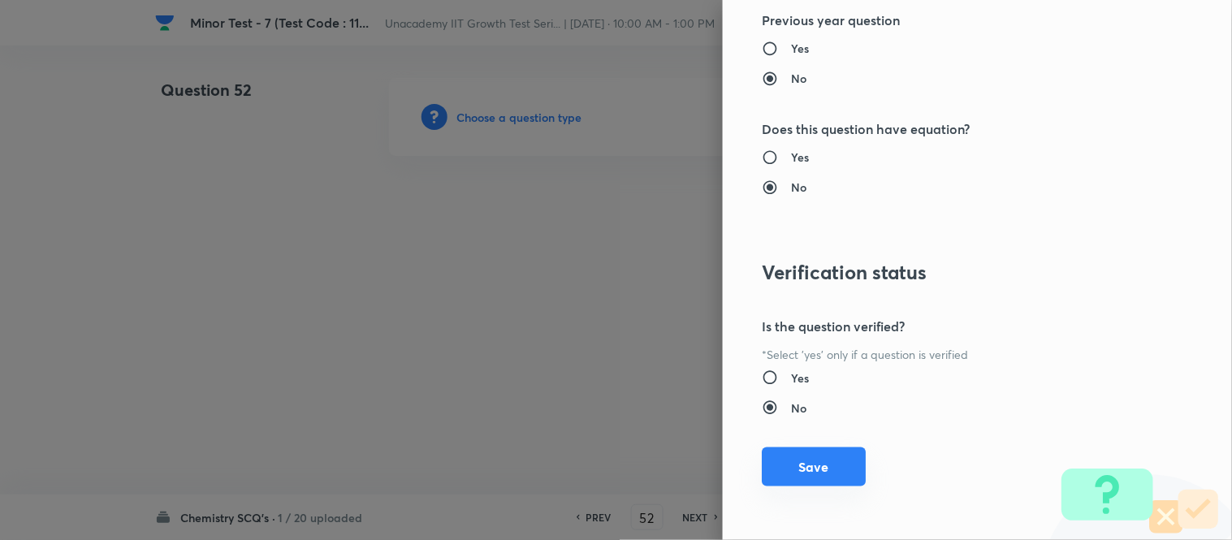
click at [806, 474] on button "Save" at bounding box center [814, 467] width 104 height 39
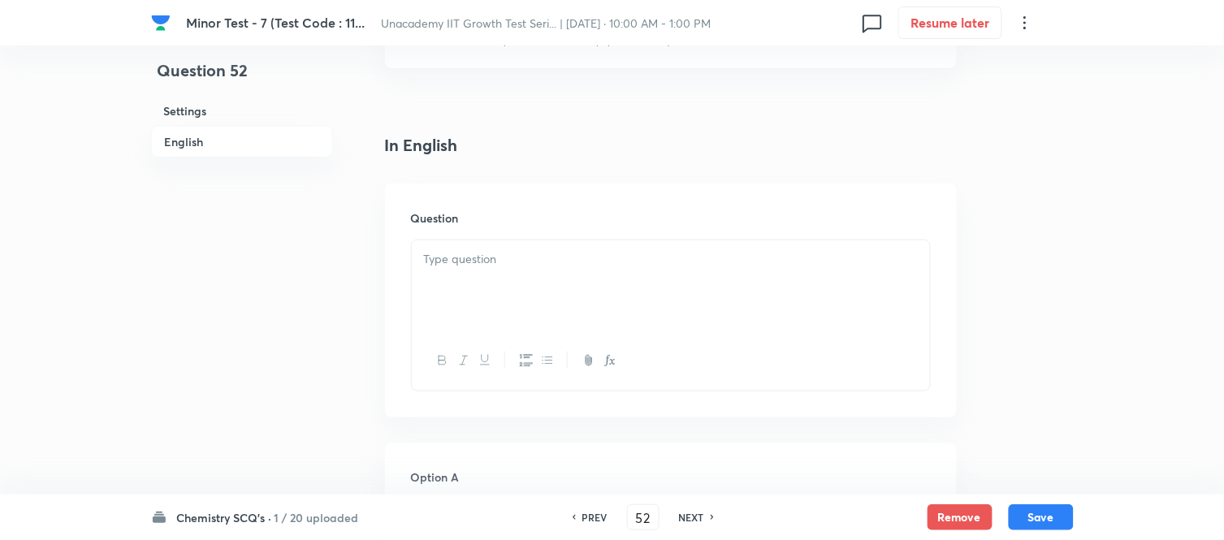
scroll to position [451, 0]
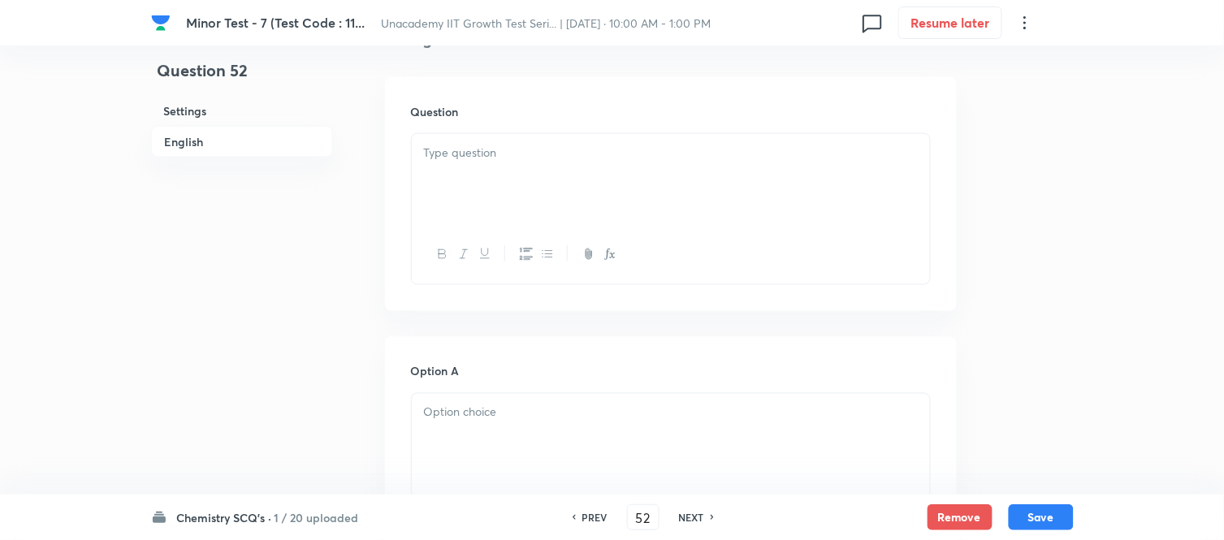
click at [474, 200] on div at bounding box center [671, 179] width 518 height 91
click at [545, 187] on div at bounding box center [671, 179] width 518 height 91
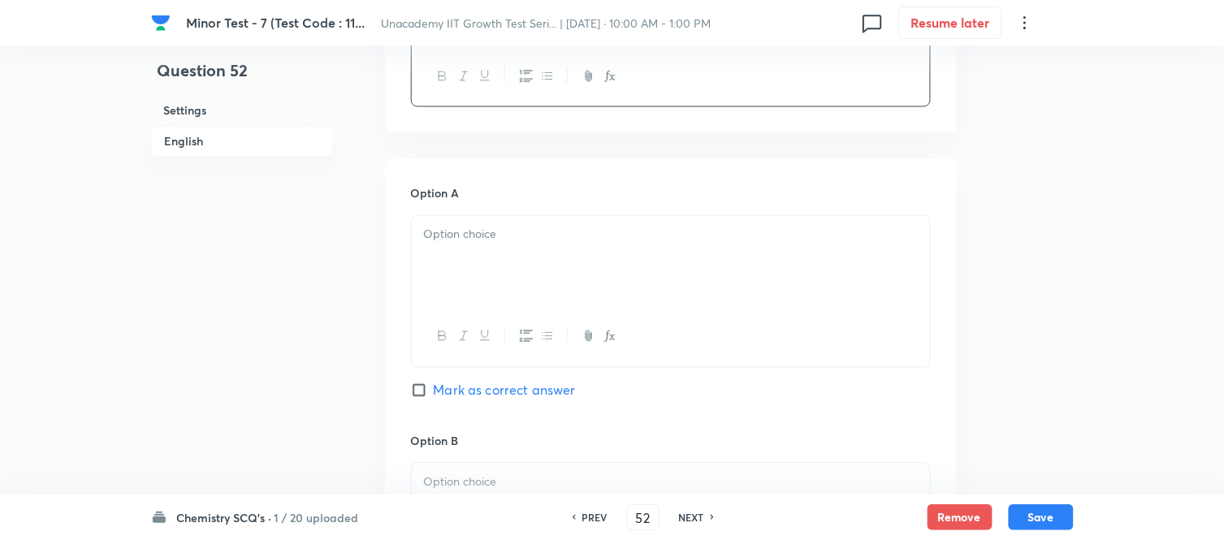
scroll to position [721, 0]
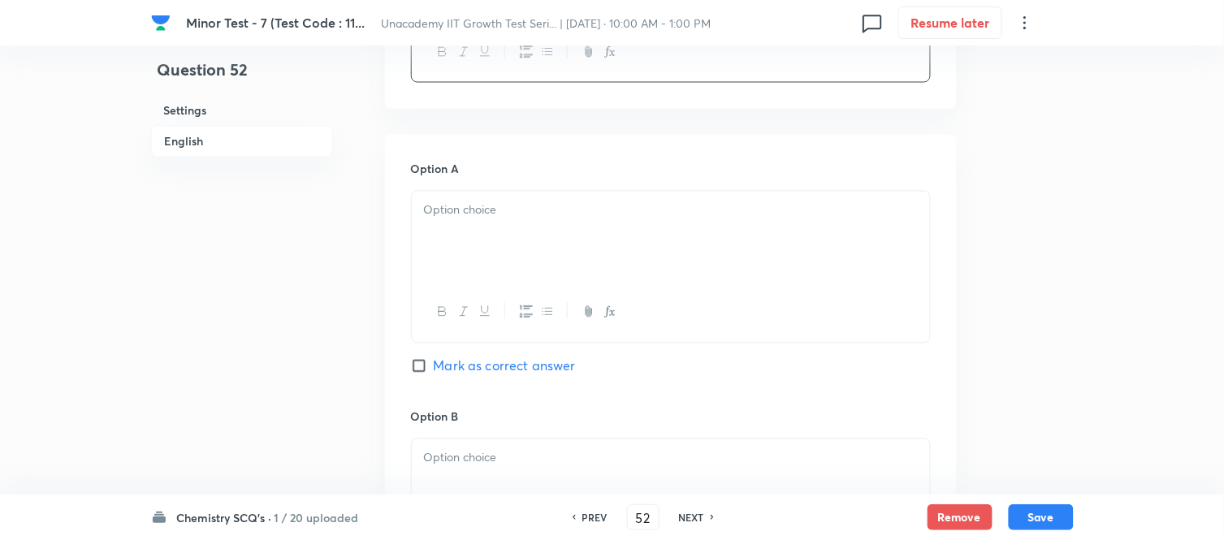
click at [474, 221] on div at bounding box center [671, 237] width 518 height 91
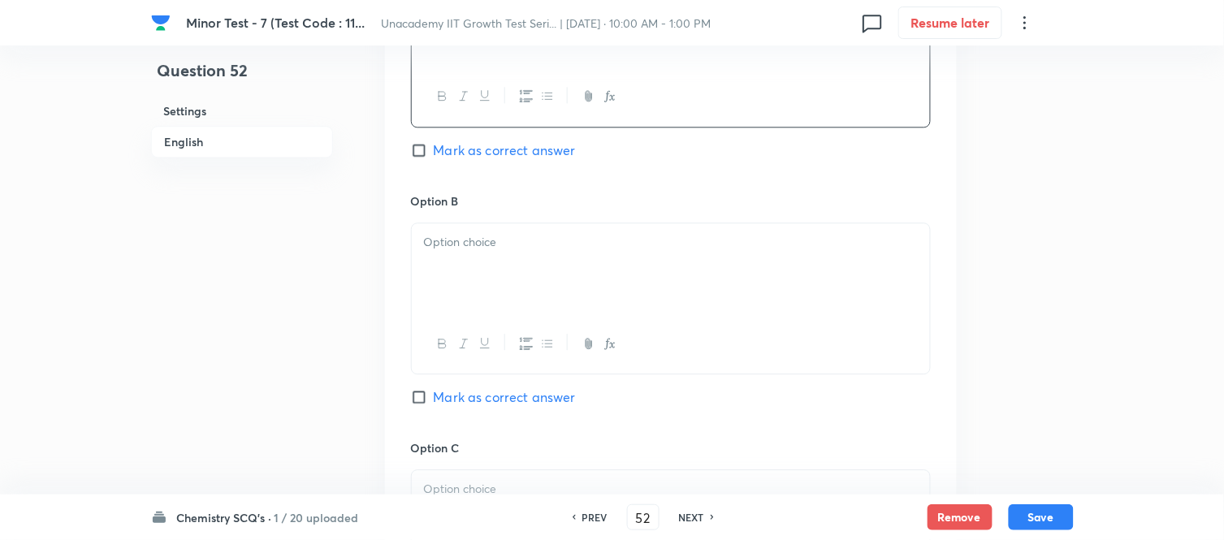
scroll to position [993, 0]
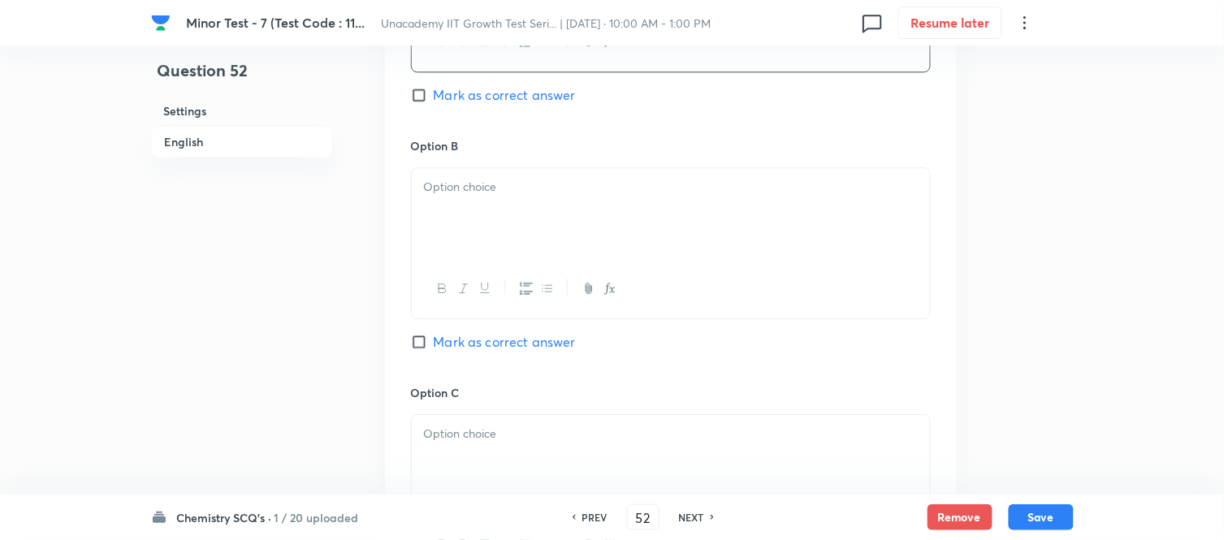
click at [486, 232] on div at bounding box center [671, 213] width 518 height 91
click at [436, 348] on span "Mark as correct answer" at bounding box center [505, 341] width 142 height 19
click at [434, 348] on input "Mark as correct answer" at bounding box center [422, 342] width 23 height 16
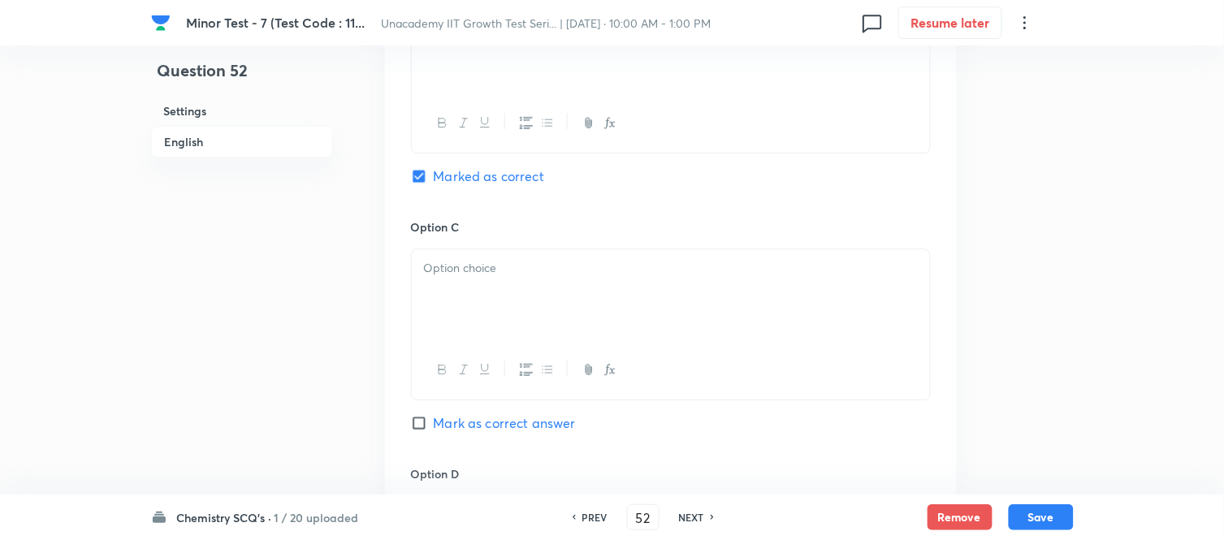
scroll to position [1173, 0]
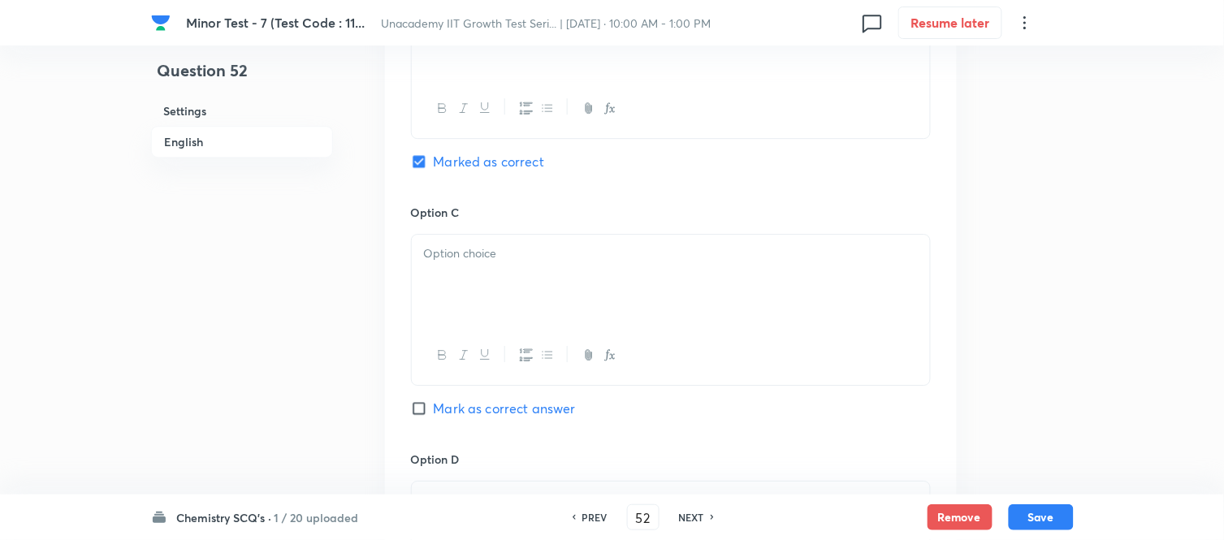
click at [484, 311] on div at bounding box center [671, 280] width 518 height 91
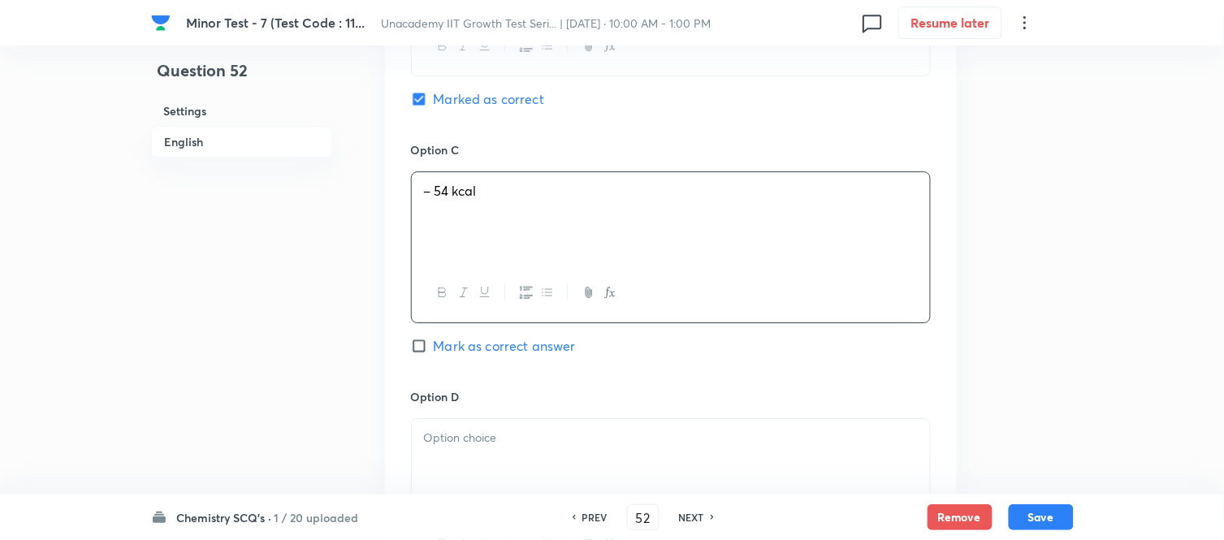
scroll to position [1263, 0]
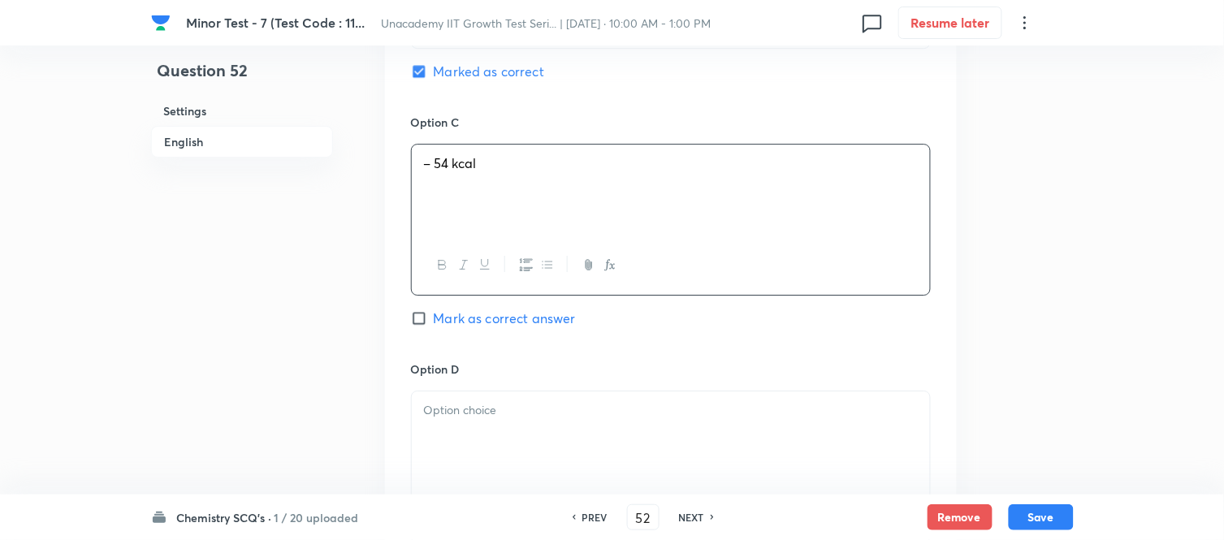
click at [513, 428] on div at bounding box center [671, 437] width 518 height 91
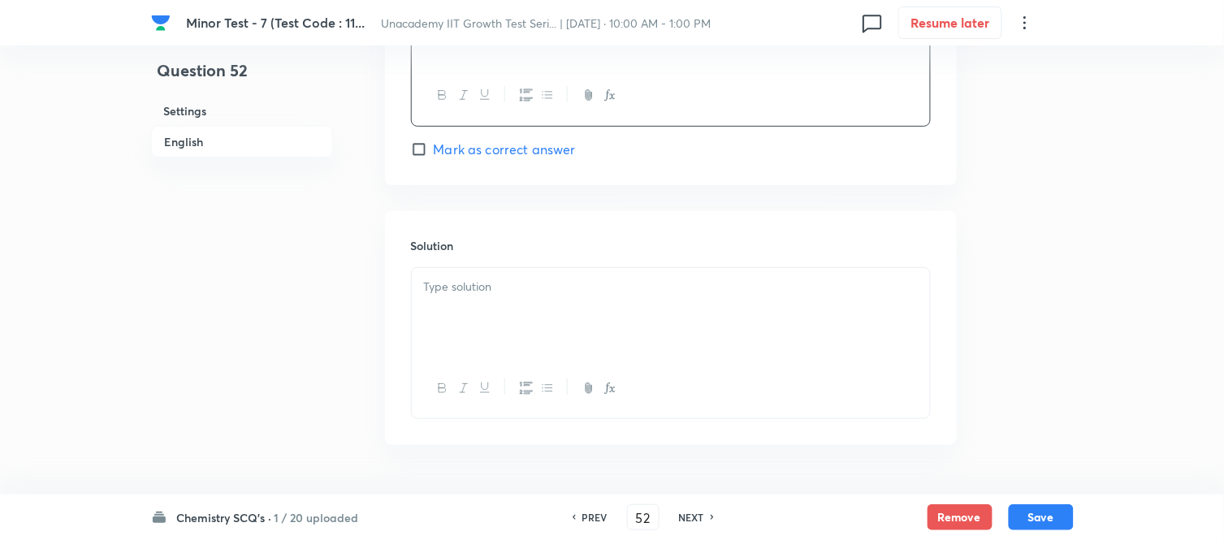
scroll to position [1731, 0]
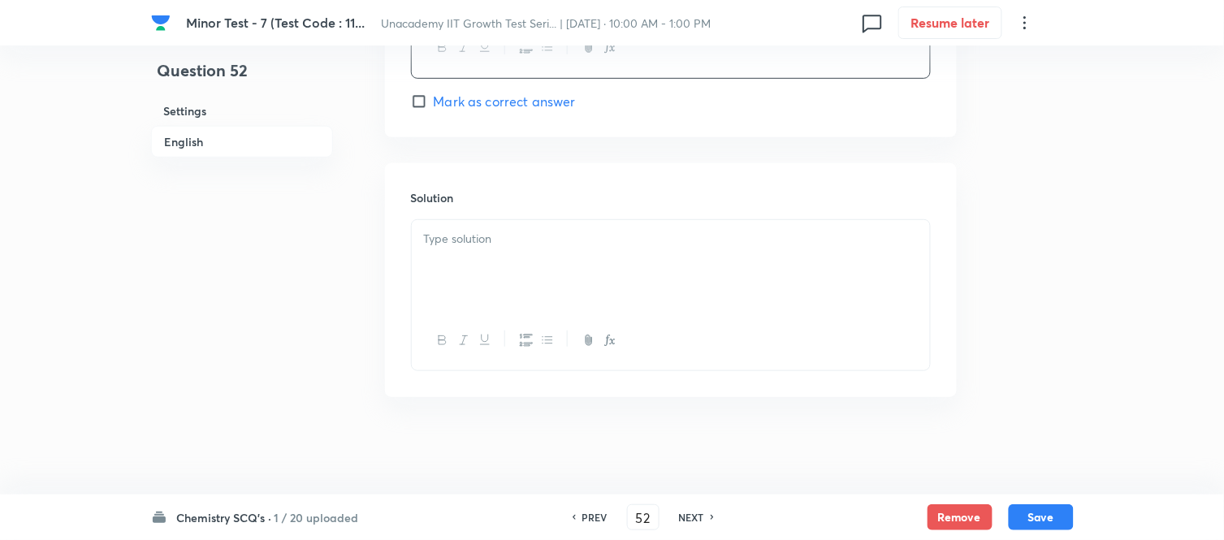
click at [518, 276] on div at bounding box center [671, 265] width 518 height 91
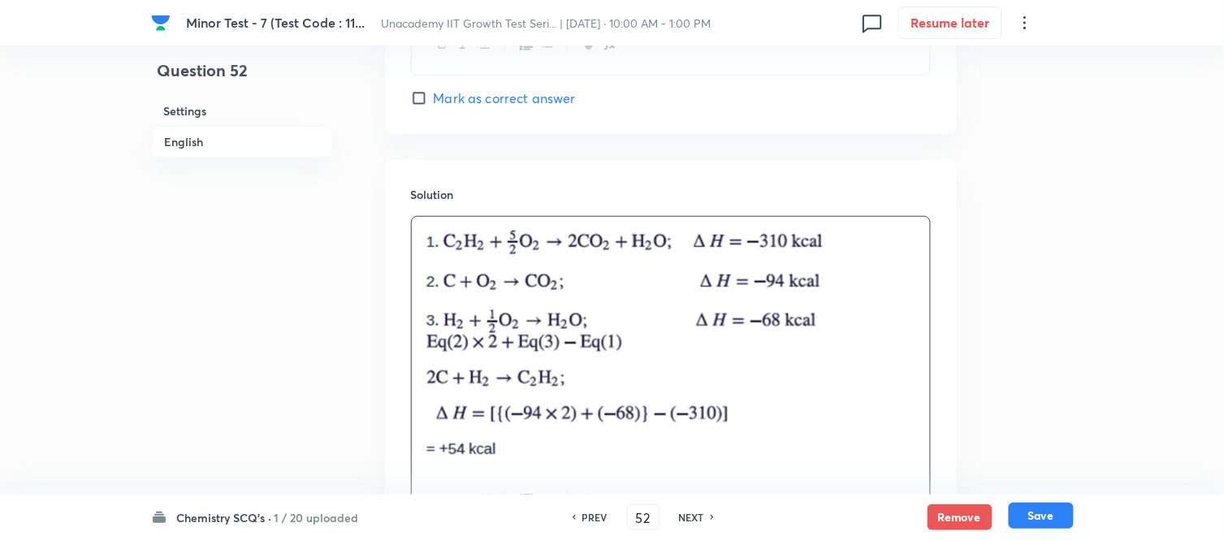
click at [1035, 486] on button "Save" at bounding box center [1041, 516] width 65 height 26
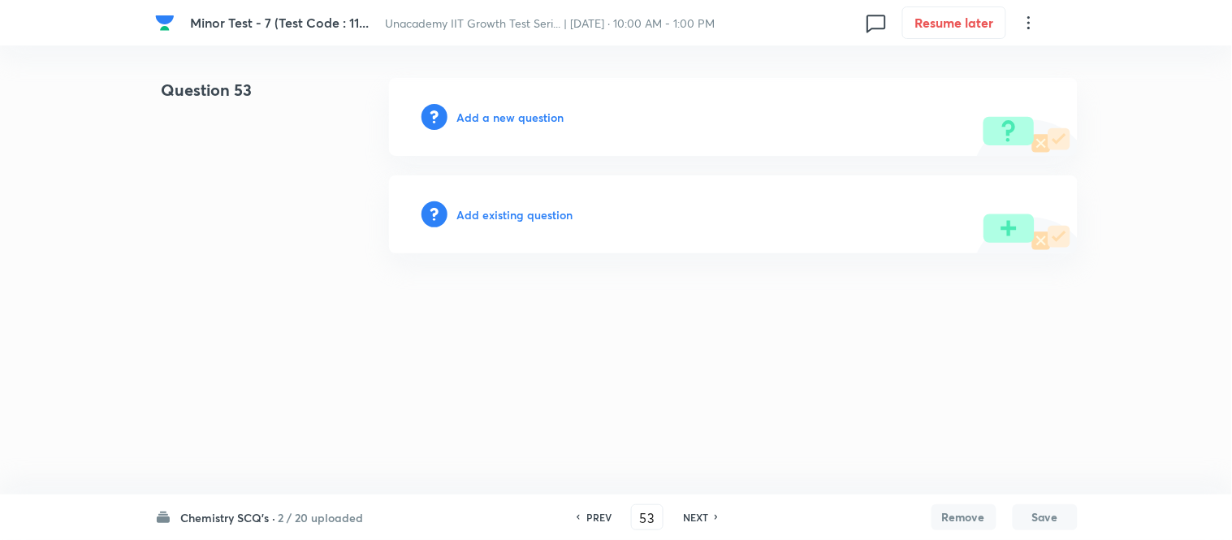
click at [496, 122] on h6 "Add a new question" at bounding box center [510, 117] width 107 height 17
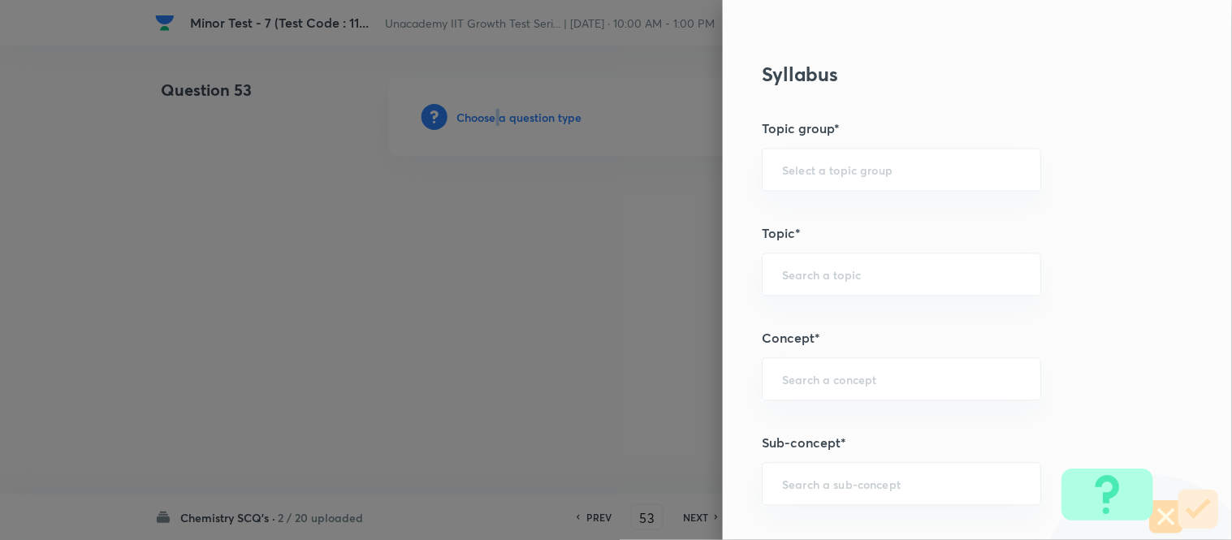
scroll to position [993, 0]
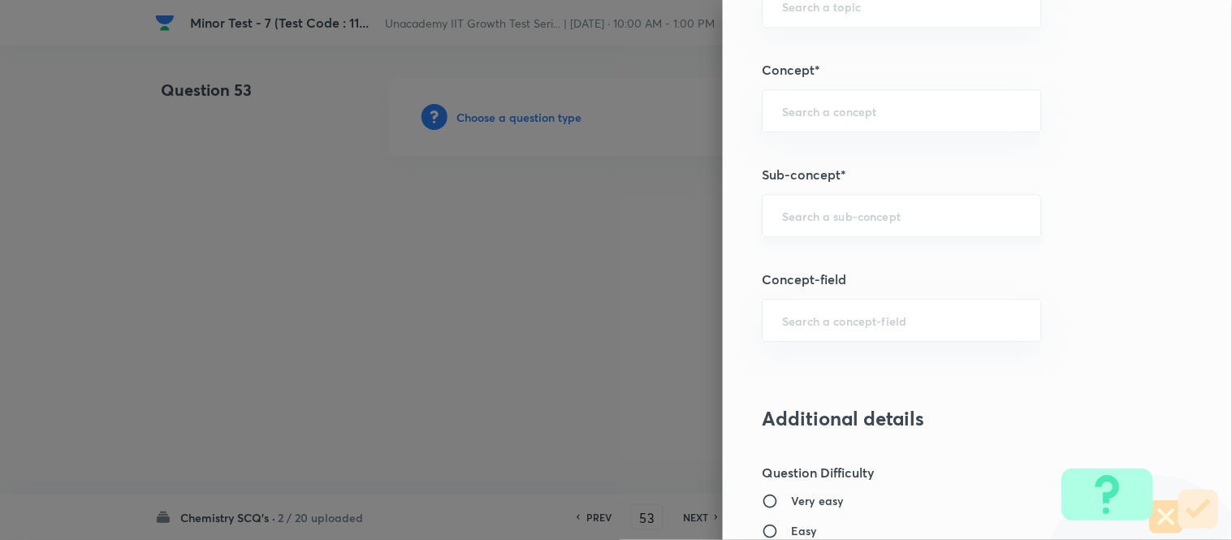
click at [803, 220] on input "text" at bounding box center [901, 215] width 239 height 15
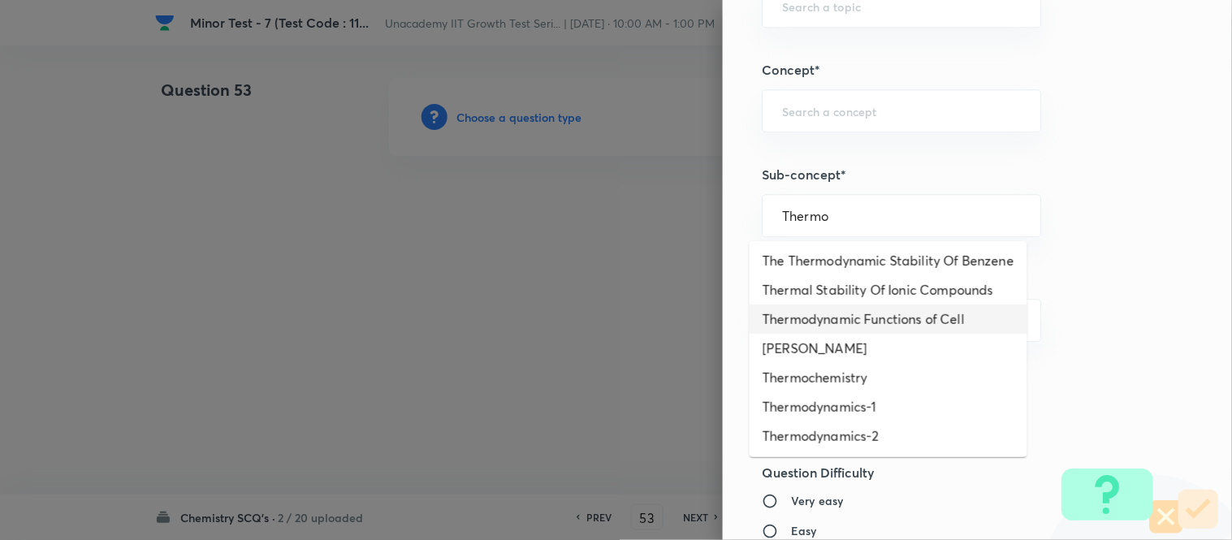
scroll to position [391, 0]
click at [846, 366] on li "Thermochemistry" at bounding box center [889, 377] width 278 height 29
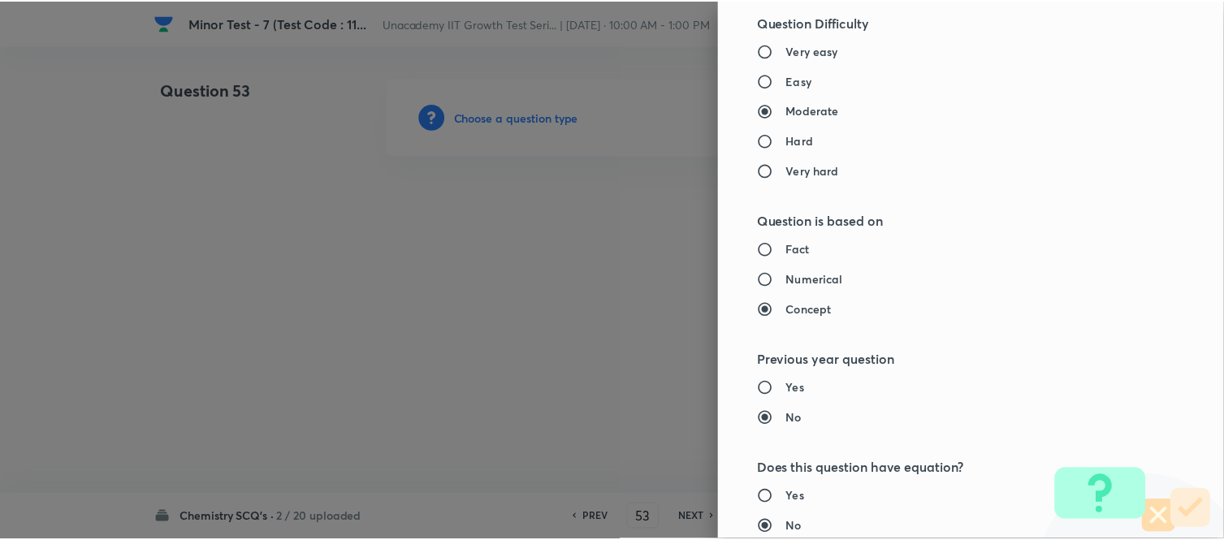
scroll to position [1783, 0]
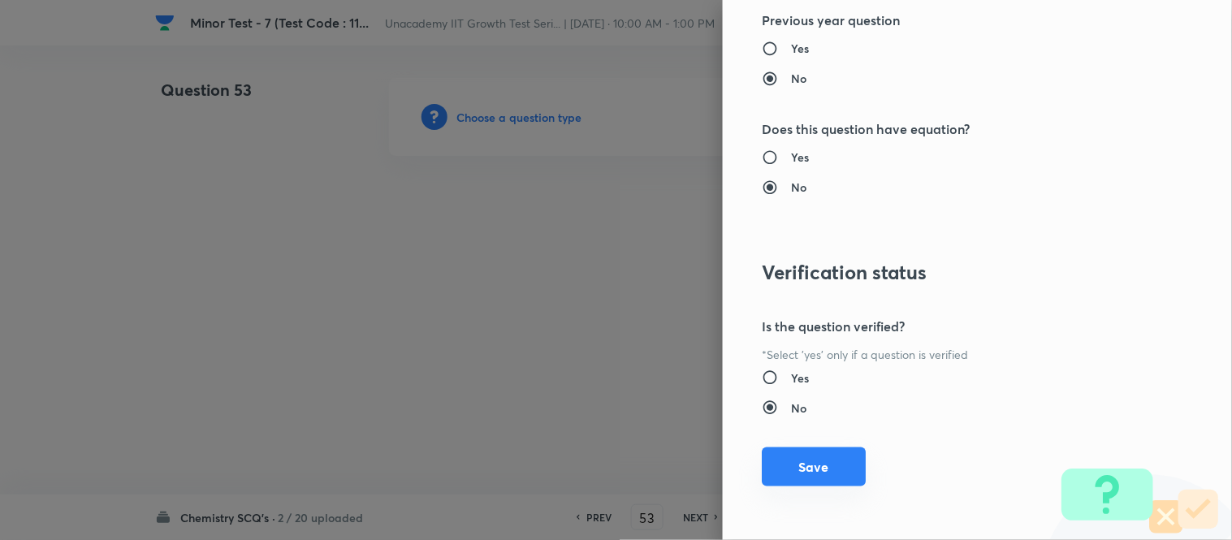
click at [825, 459] on button "Save" at bounding box center [814, 467] width 104 height 39
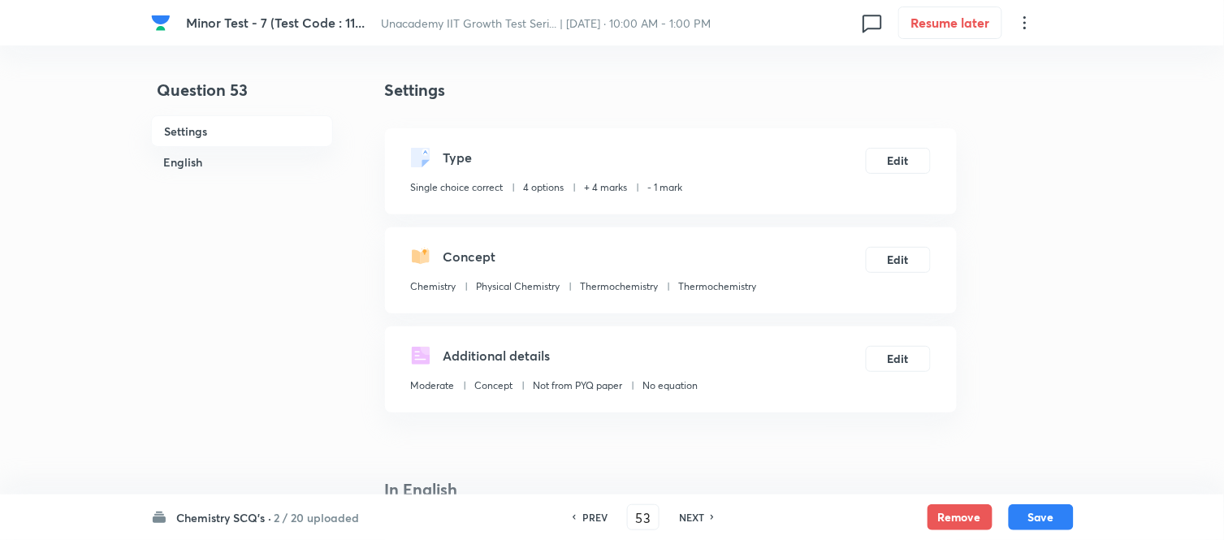
scroll to position [361, 0]
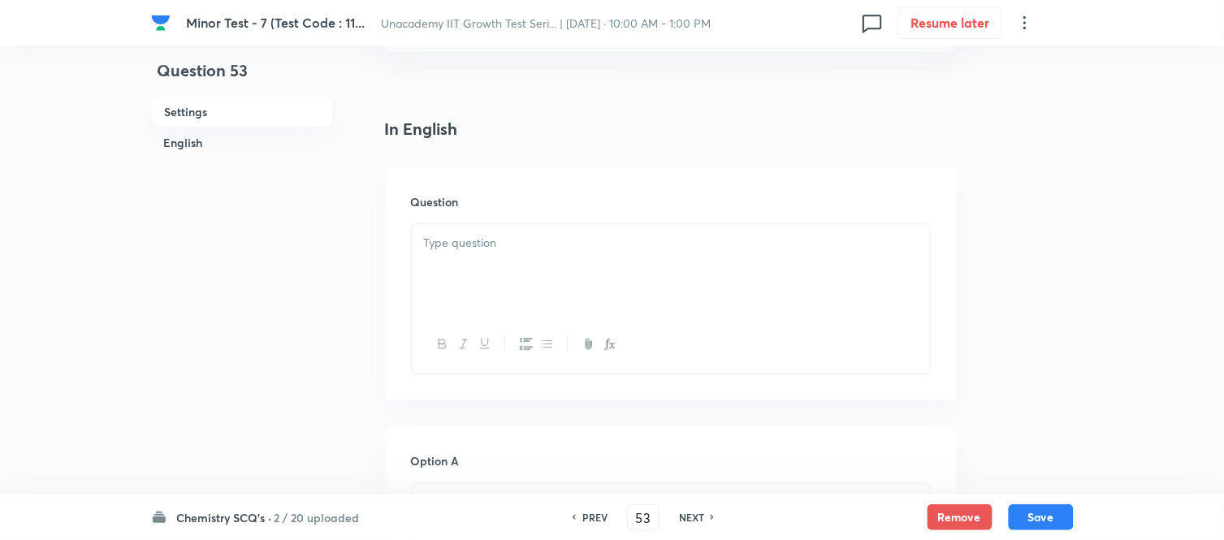
click at [477, 249] on p at bounding box center [671, 243] width 494 height 19
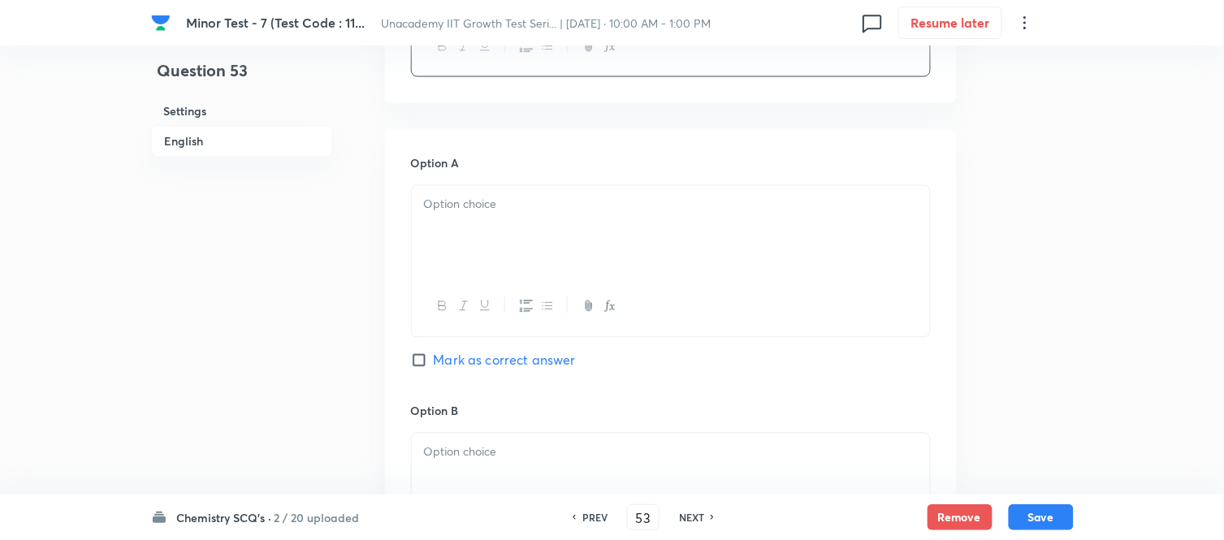
scroll to position [721, 0]
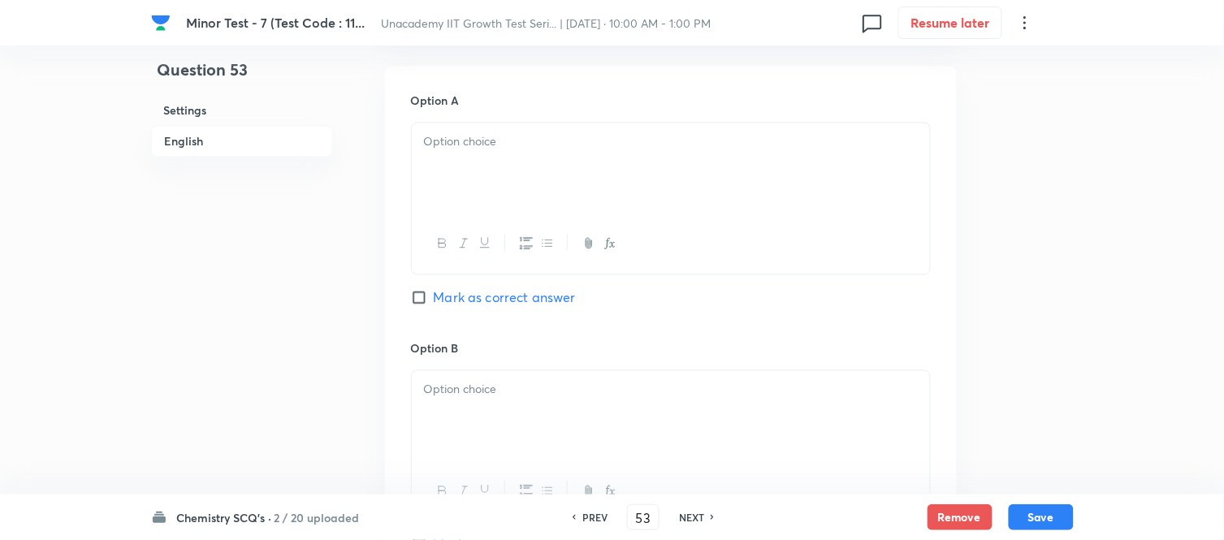
click at [492, 206] on div at bounding box center [671, 168] width 518 height 91
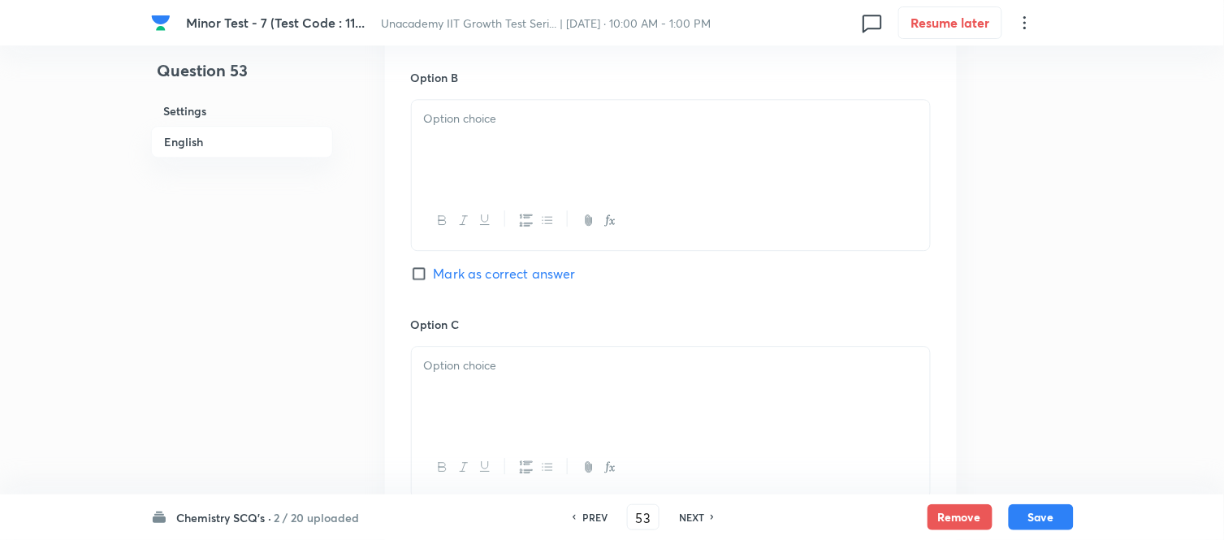
click at [499, 184] on div at bounding box center [671, 145] width 518 height 91
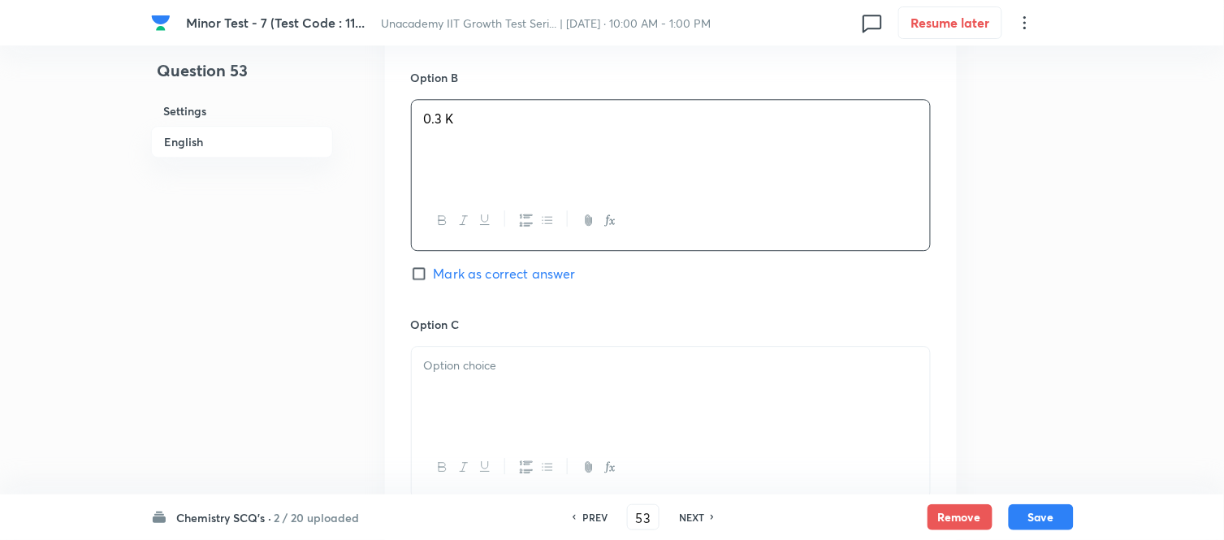
click at [529, 366] on p at bounding box center [671, 366] width 494 height 19
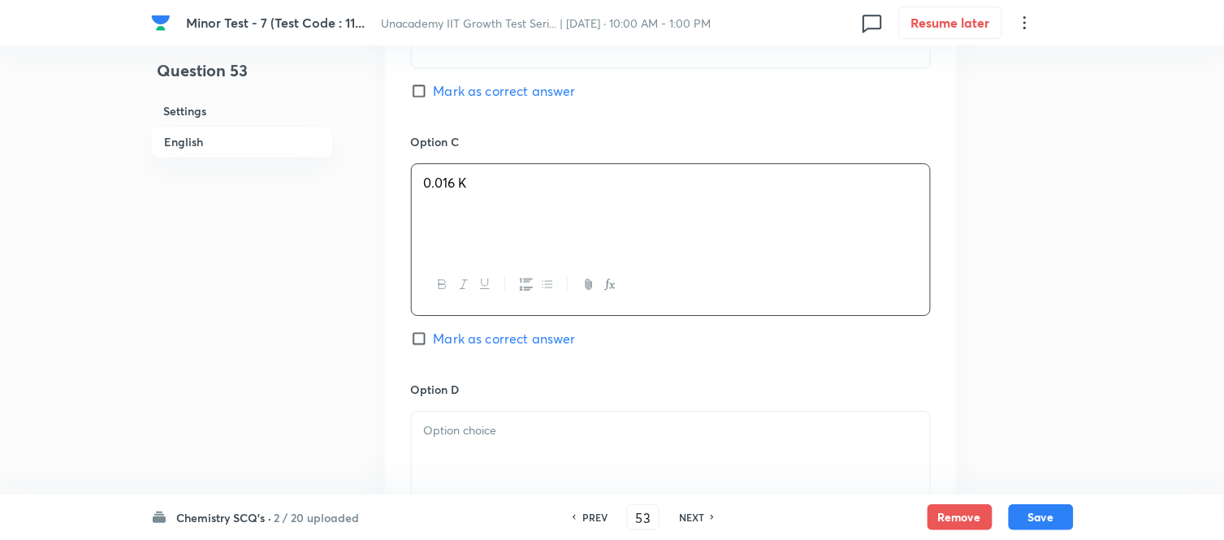
scroll to position [1263, 0]
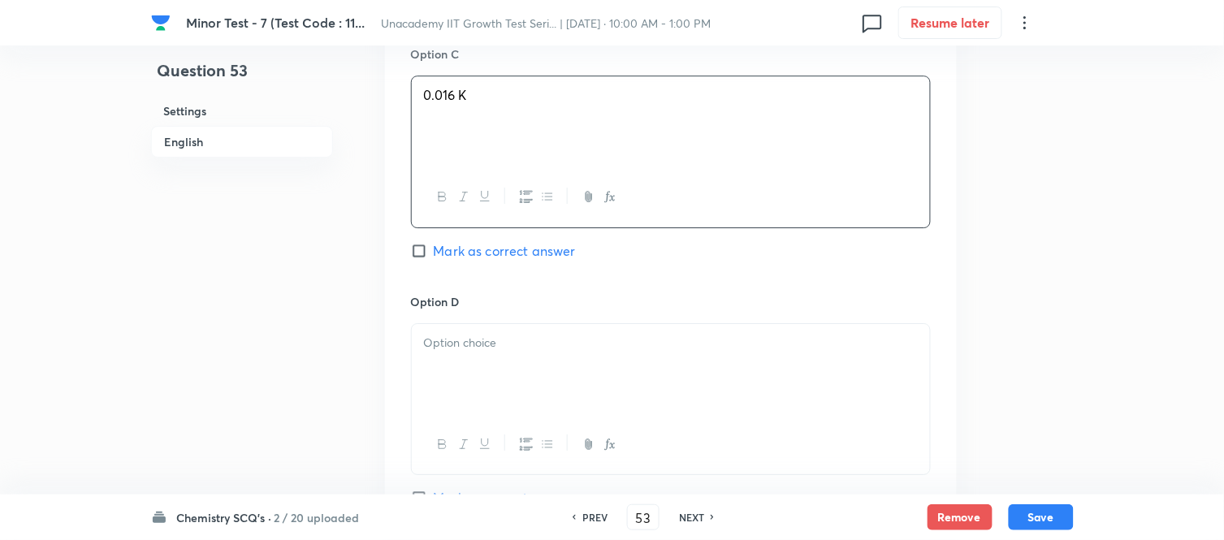
click at [499, 329] on div at bounding box center [671, 369] width 518 height 91
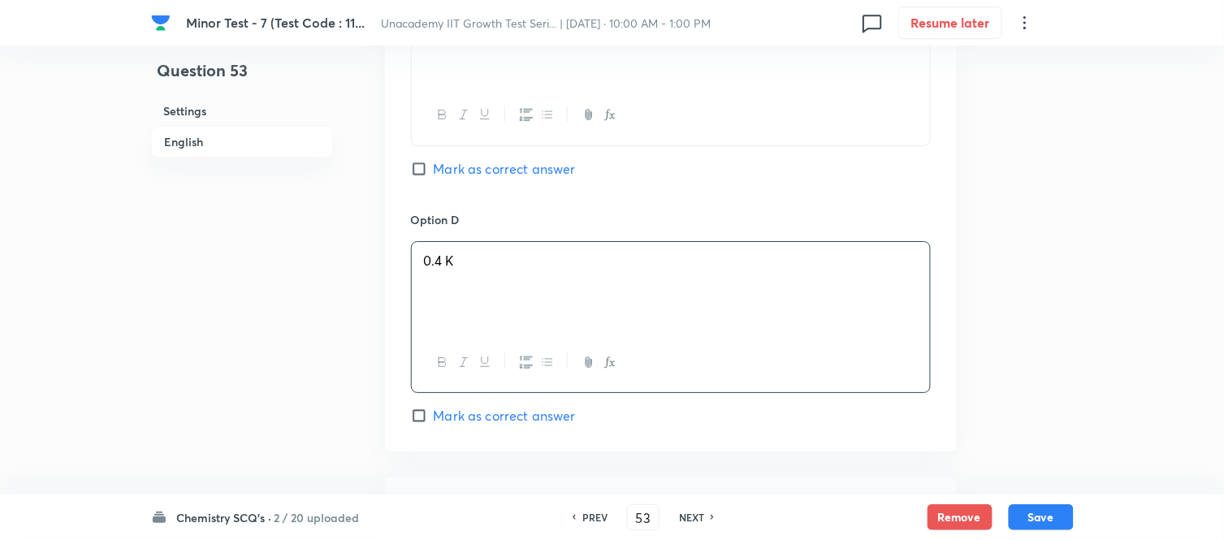
scroll to position [1444, 0]
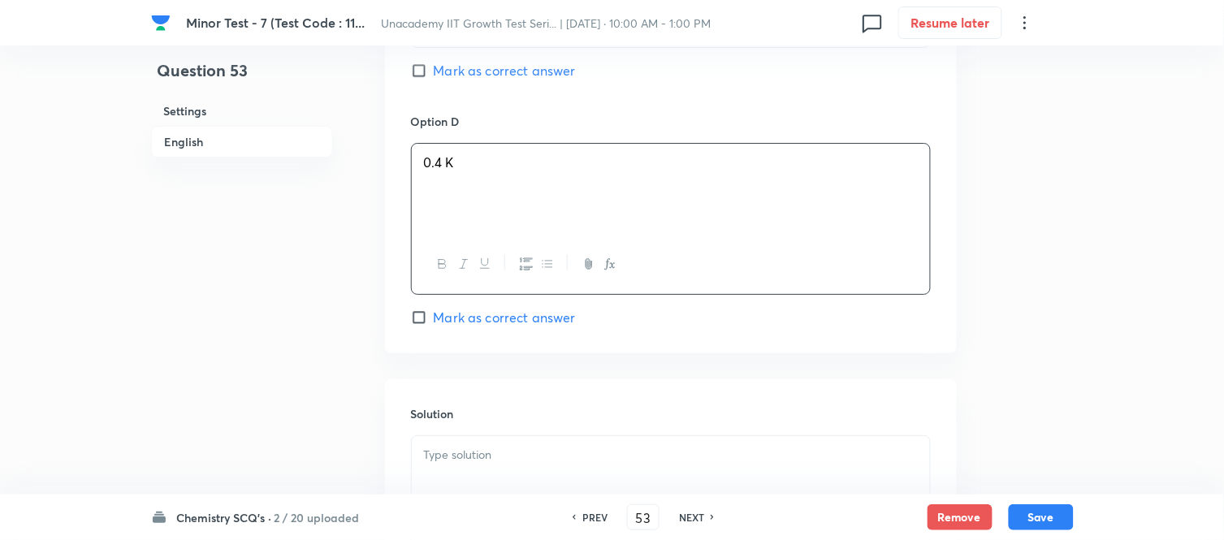
click at [467, 319] on span "Mark as correct answer" at bounding box center [505, 317] width 142 height 19
click at [434, 319] on input "Mark as correct answer" at bounding box center [422, 318] width 23 height 16
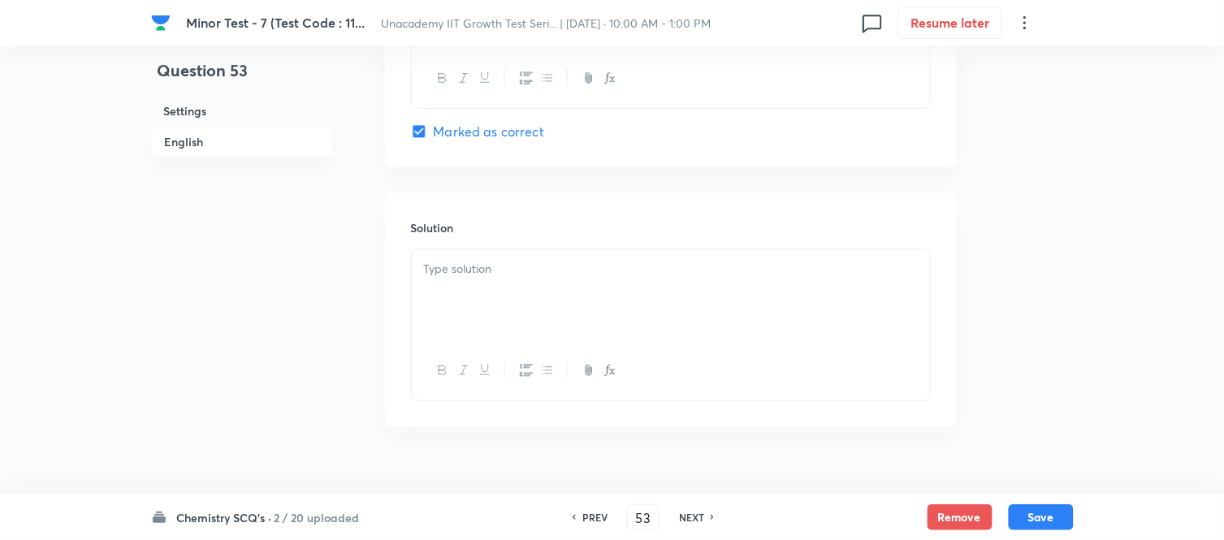
scroll to position [1662, 0]
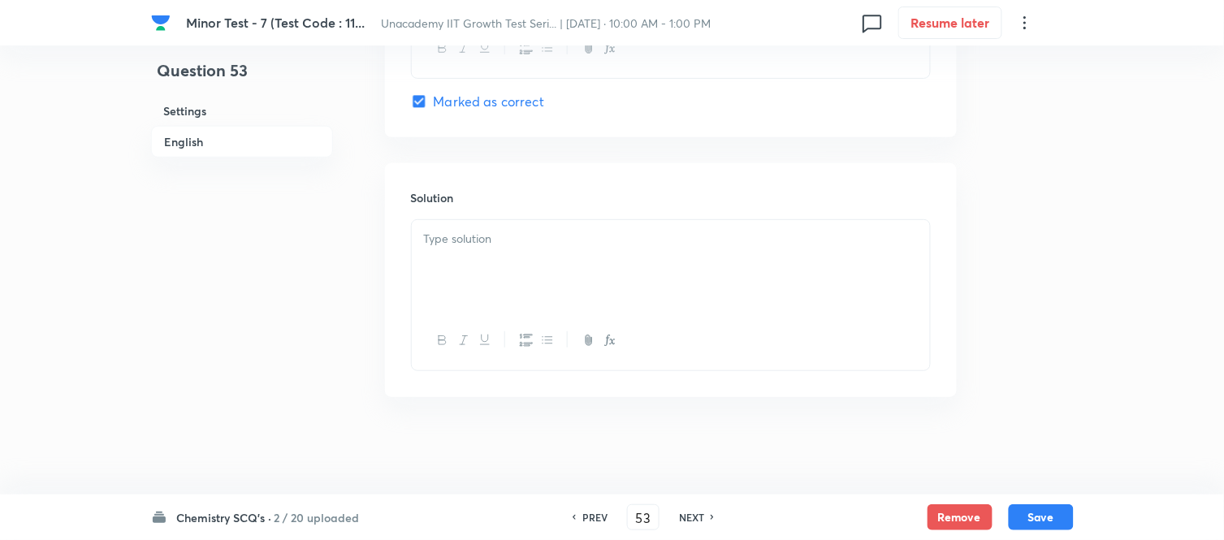
click at [493, 239] on p at bounding box center [671, 239] width 494 height 19
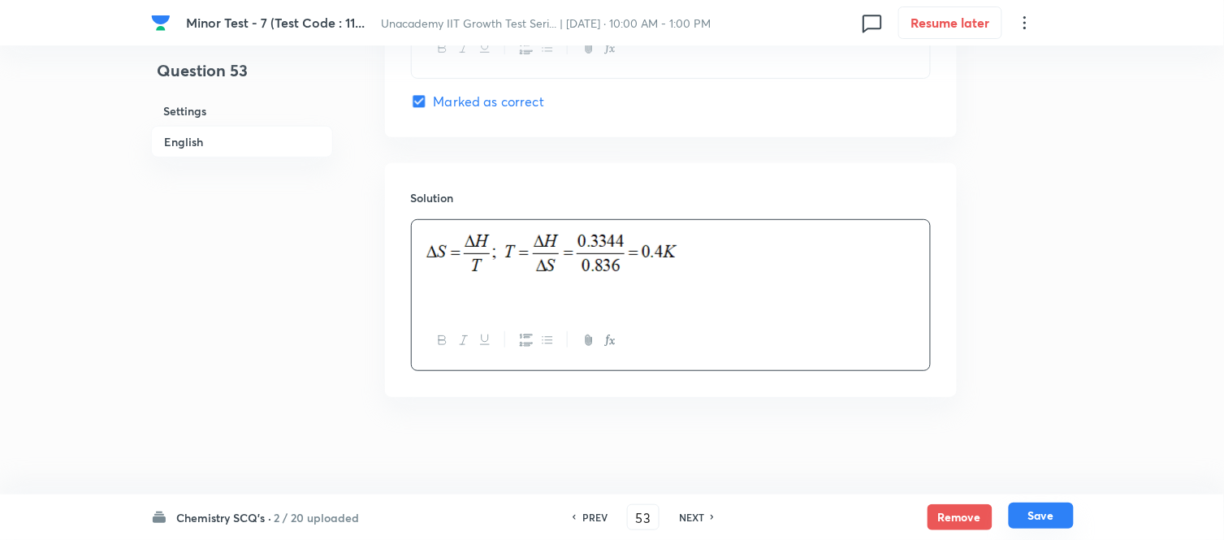
click at [1048, 486] on button "Save" at bounding box center [1041, 516] width 65 height 26
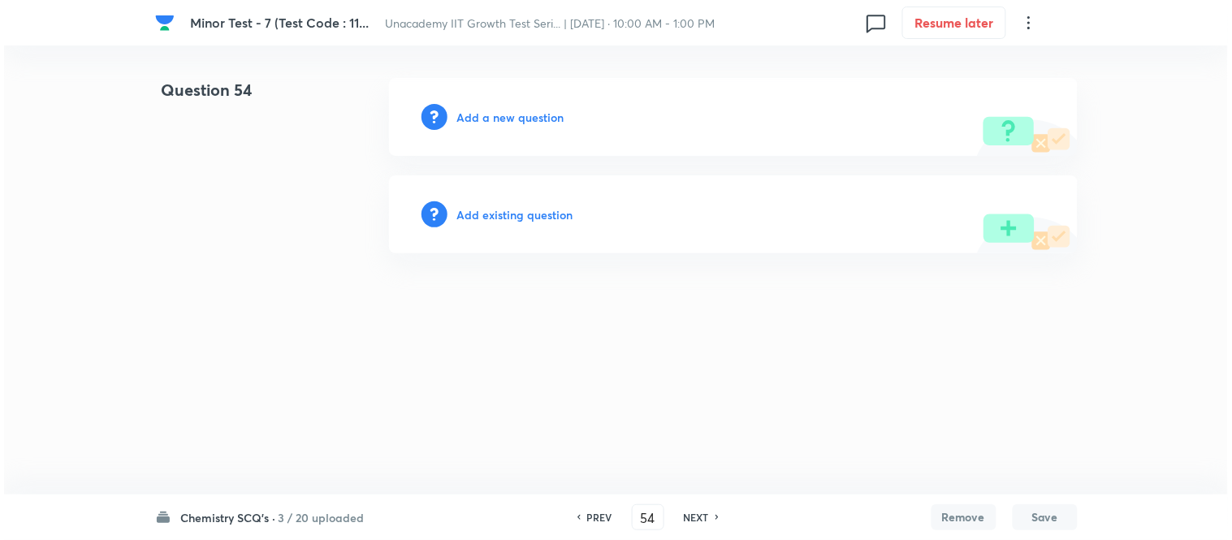
scroll to position [0, 0]
click at [512, 119] on h6 "Add a new question" at bounding box center [510, 117] width 107 height 17
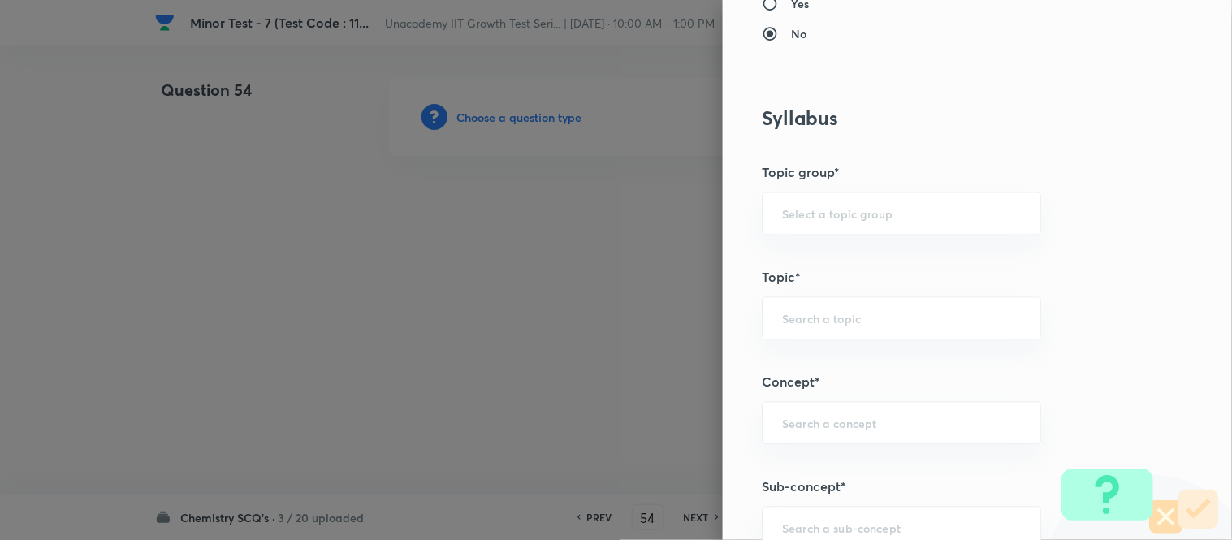
scroll to position [903, 0]
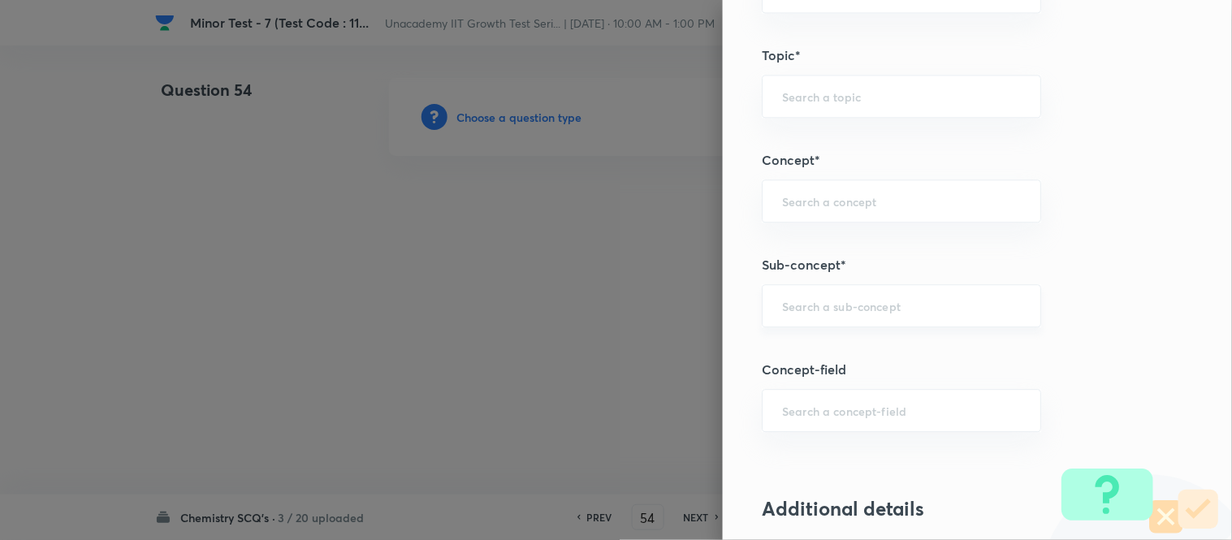
click at [834, 320] on div "​" at bounding box center [901, 305] width 279 height 43
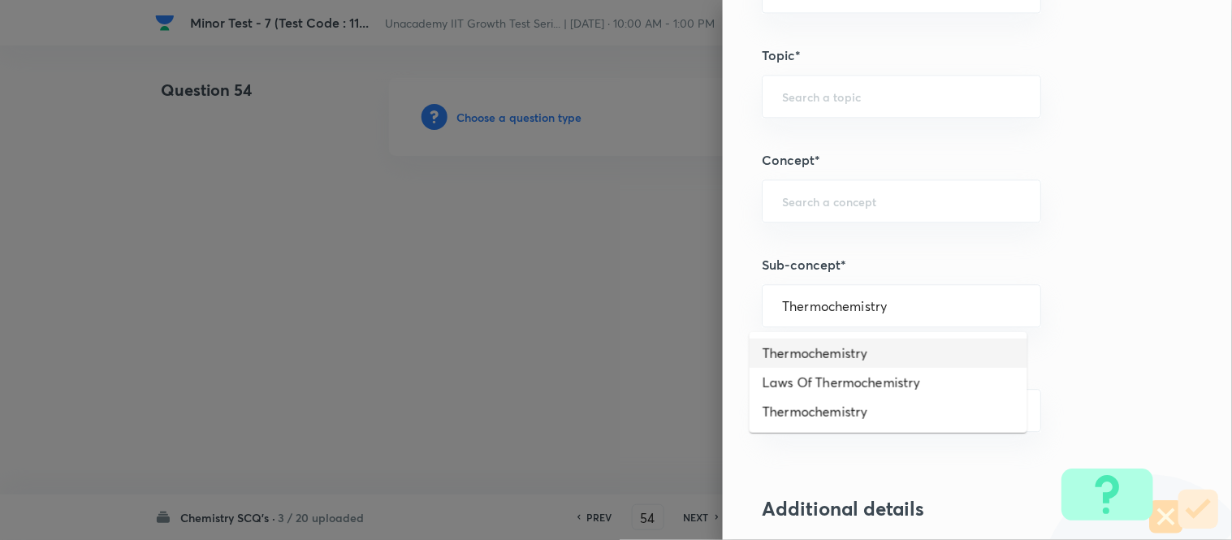
click at [831, 351] on li "Thermochemistry" at bounding box center [889, 353] width 278 height 29
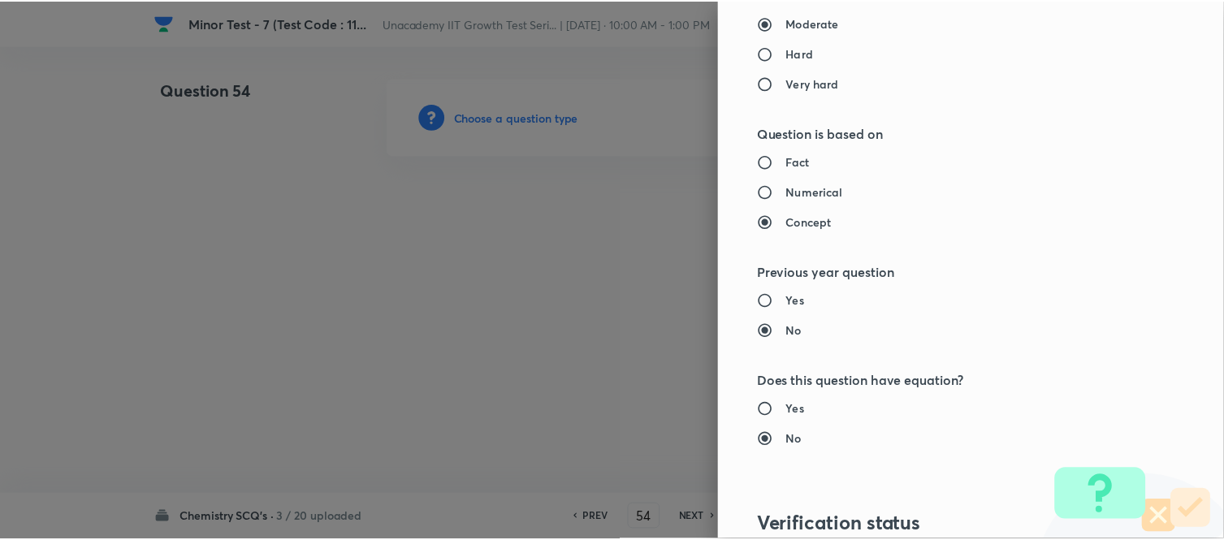
scroll to position [1783, 0]
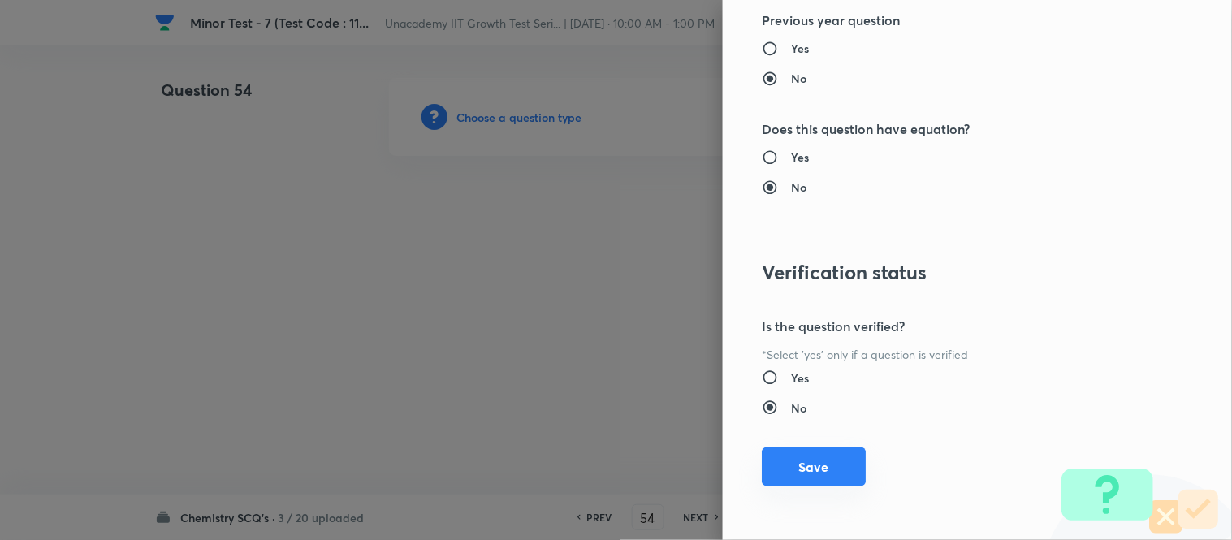
click at [825, 461] on button "Save" at bounding box center [814, 467] width 104 height 39
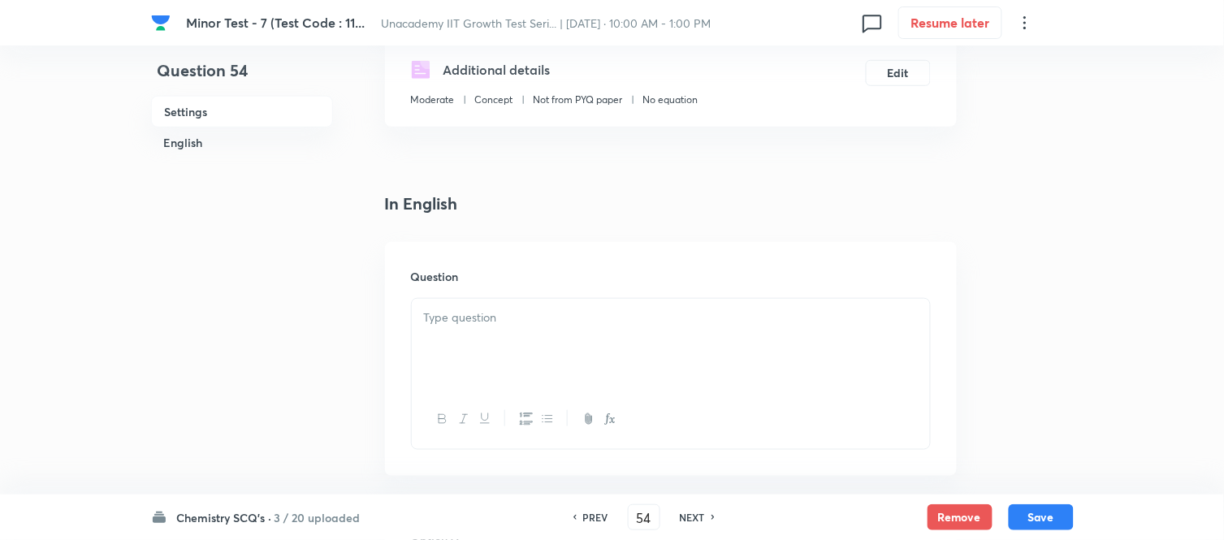
scroll to position [361, 0]
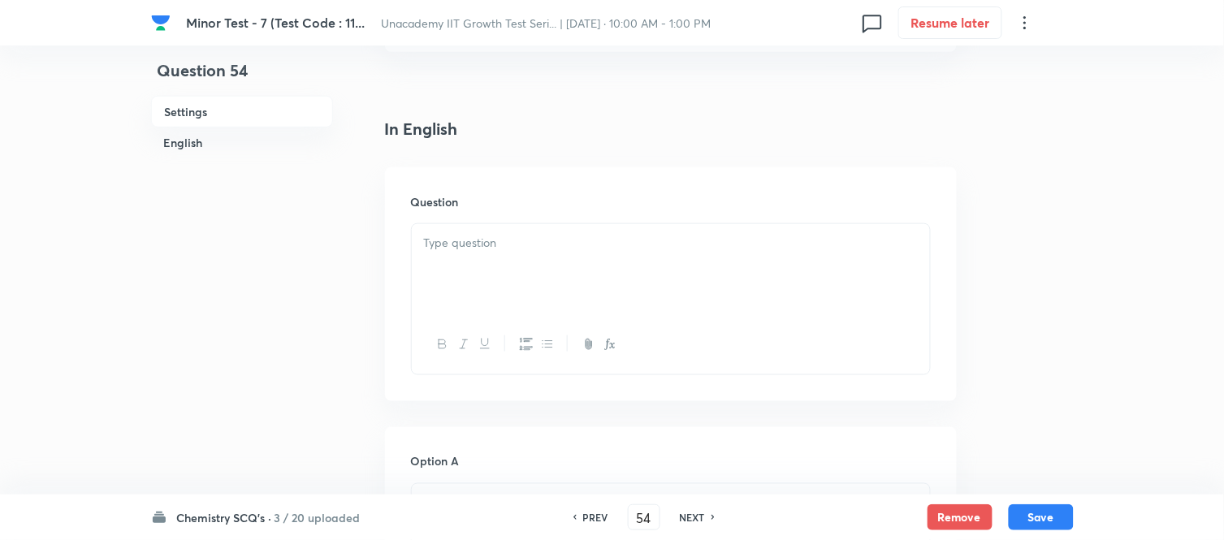
click at [522, 292] on div at bounding box center [671, 269] width 518 height 91
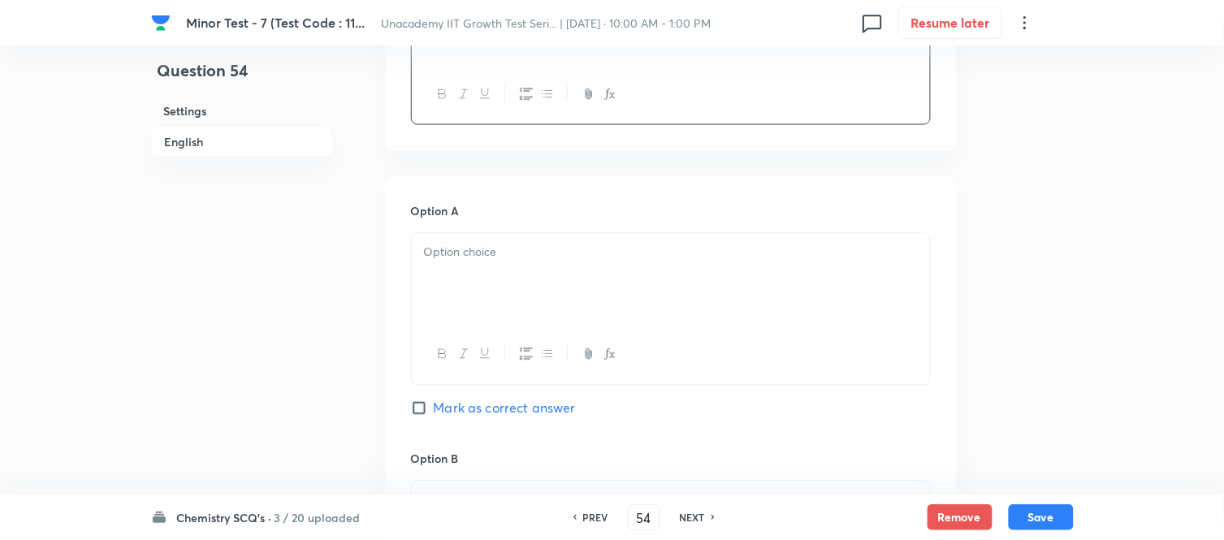
scroll to position [631, 0]
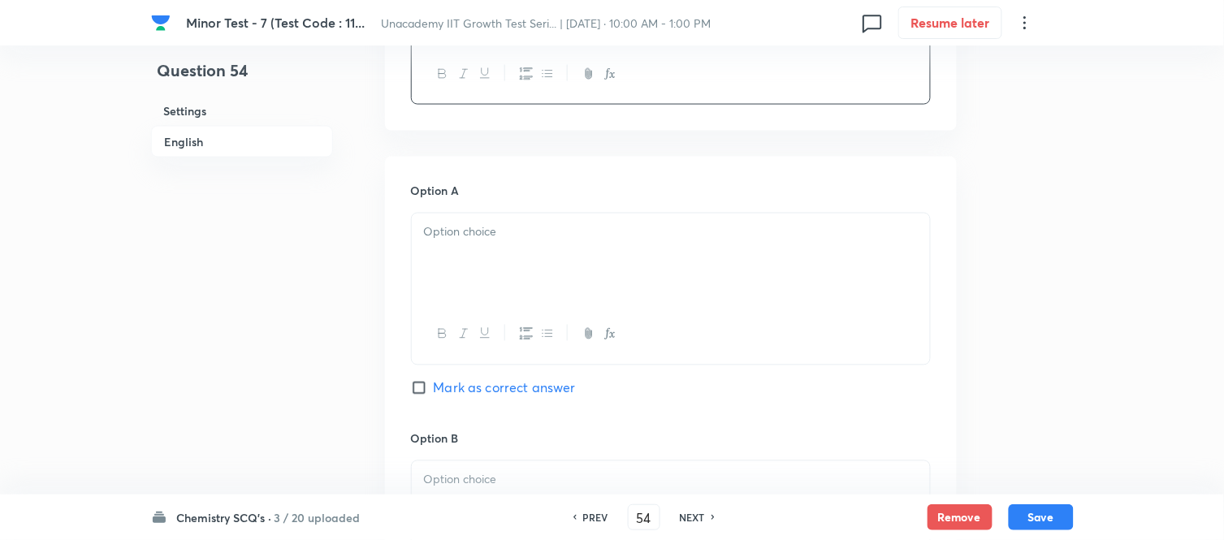
click at [504, 279] on div at bounding box center [671, 259] width 518 height 91
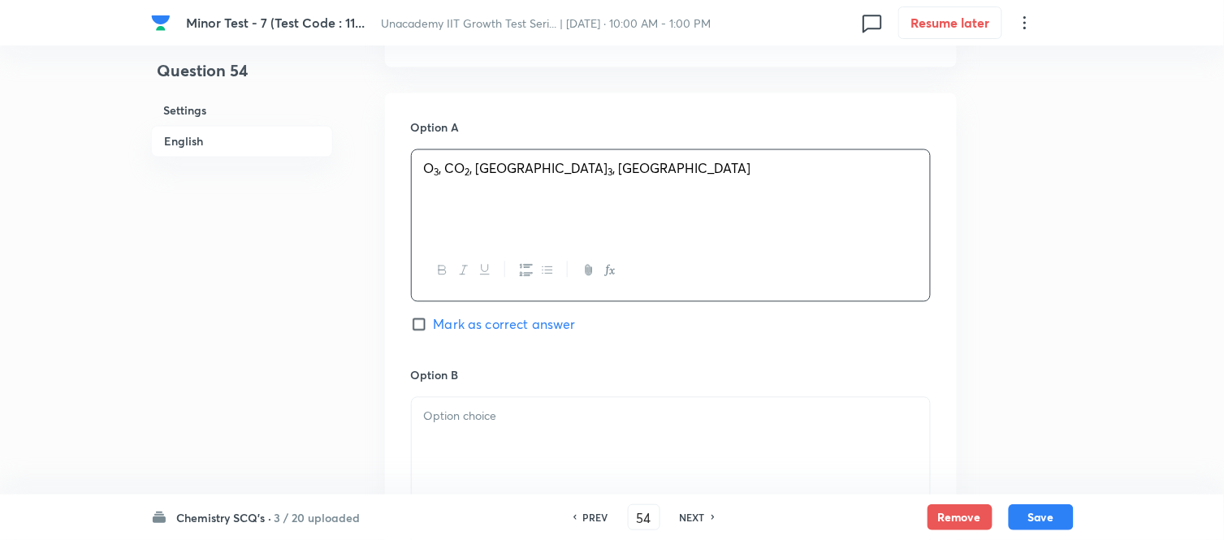
scroll to position [721, 0]
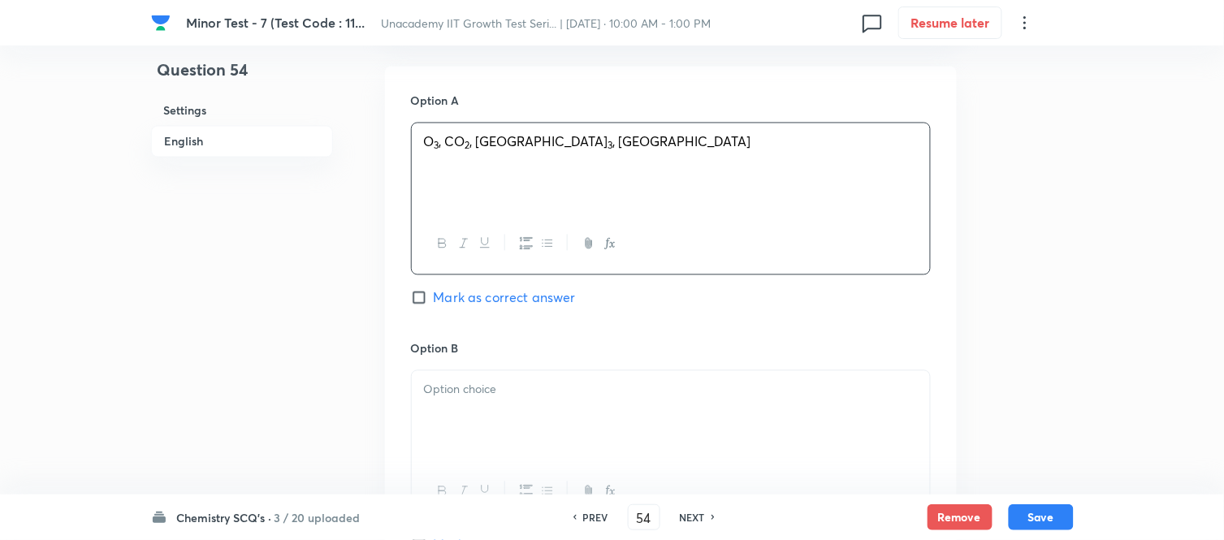
click at [481, 377] on div at bounding box center [671, 416] width 518 height 91
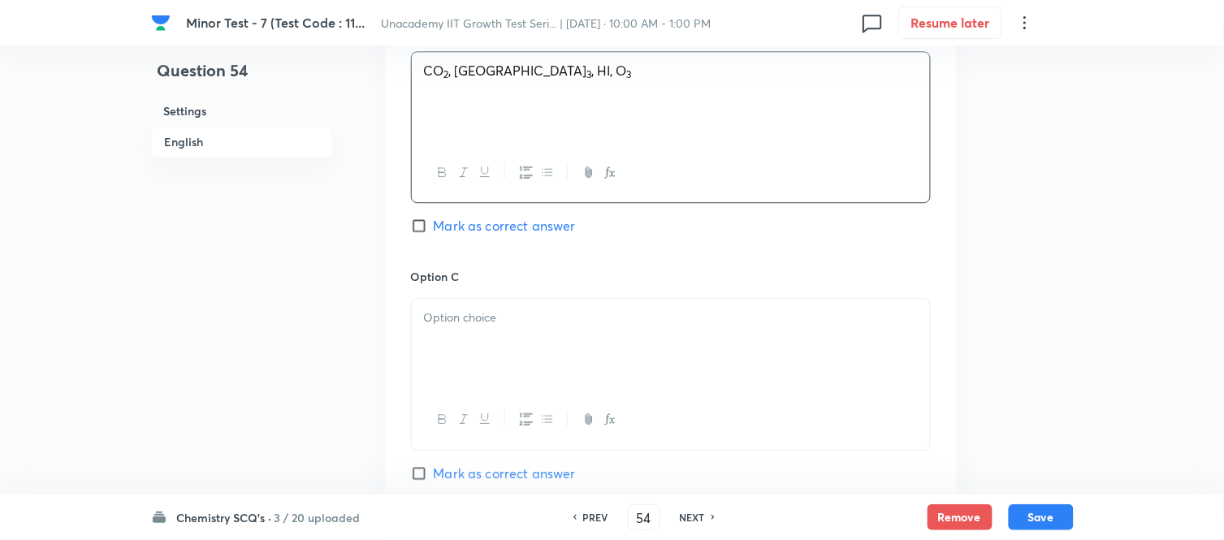
scroll to position [1083, 0]
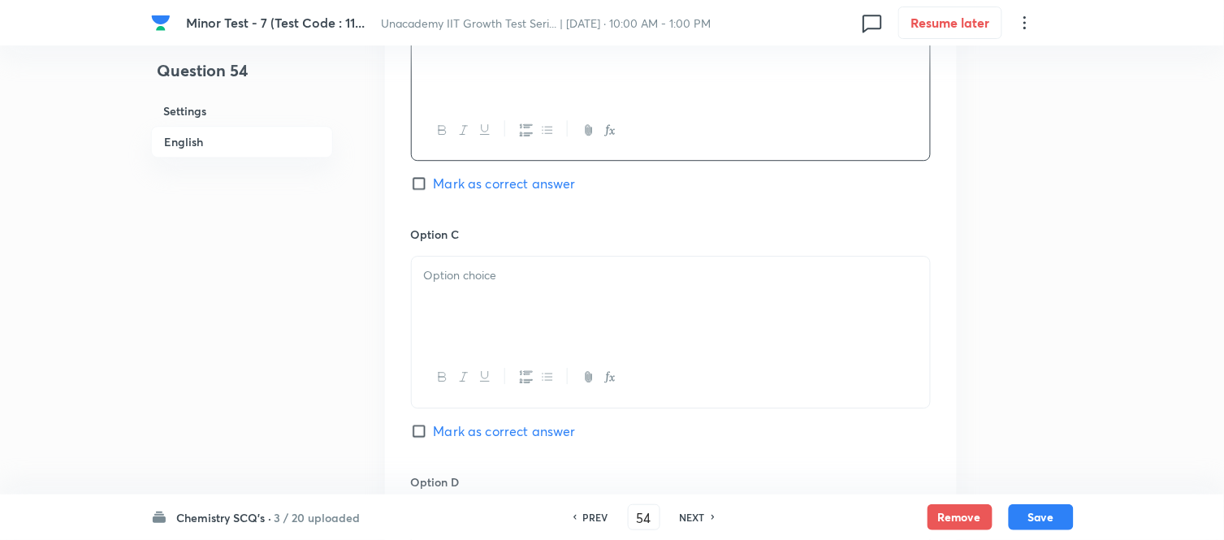
click at [492, 327] on div at bounding box center [671, 302] width 518 height 91
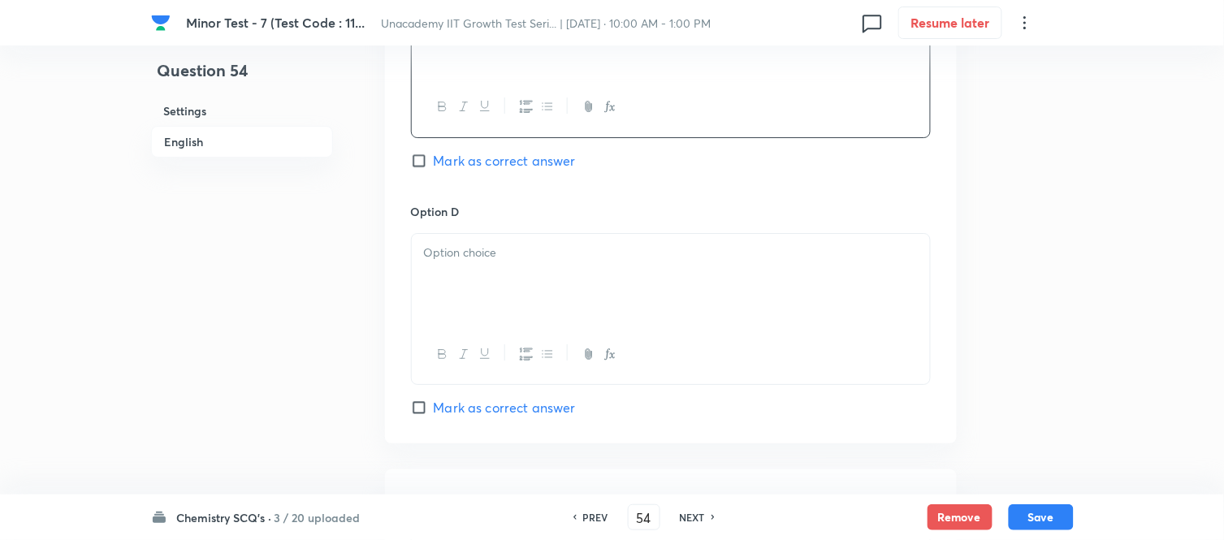
click at [513, 319] on div at bounding box center [671, 279] width 518 height 91
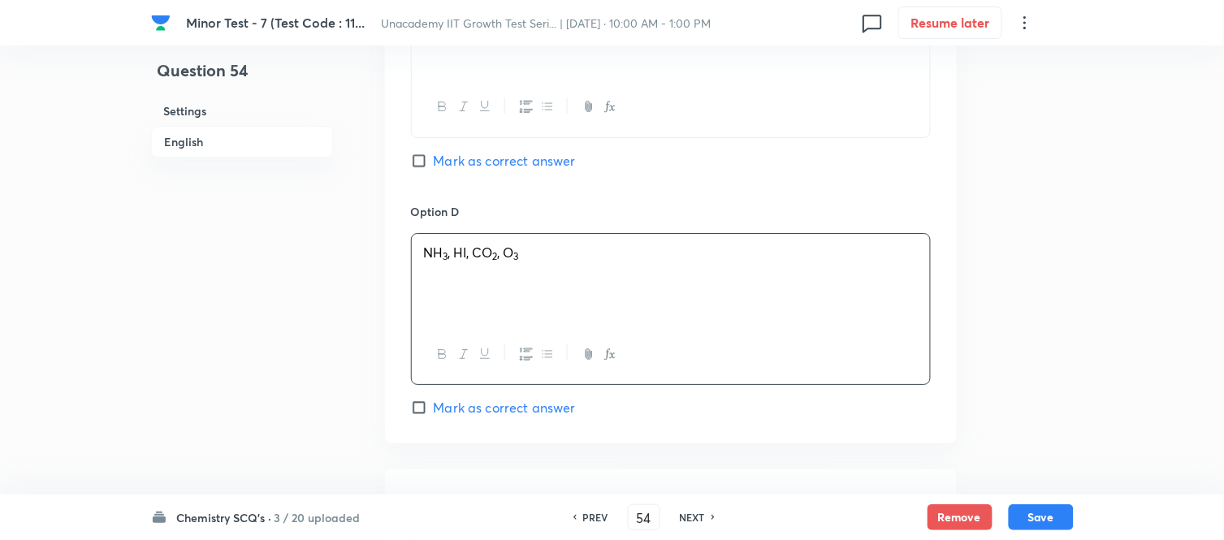
click at [444, 175] on div "Option C O 3 , HI, NH 3 , CO 2 Mark as correct answer" at bounding box center [671, 78] width 520 height 247
click at [443, 167] on span "Mark as correct answer" at bounding box center [505, 160] width 142 height 19
click at [434, 167] on input "Mark as correct answer" at bounding box center [422, 161] width 23 height 16
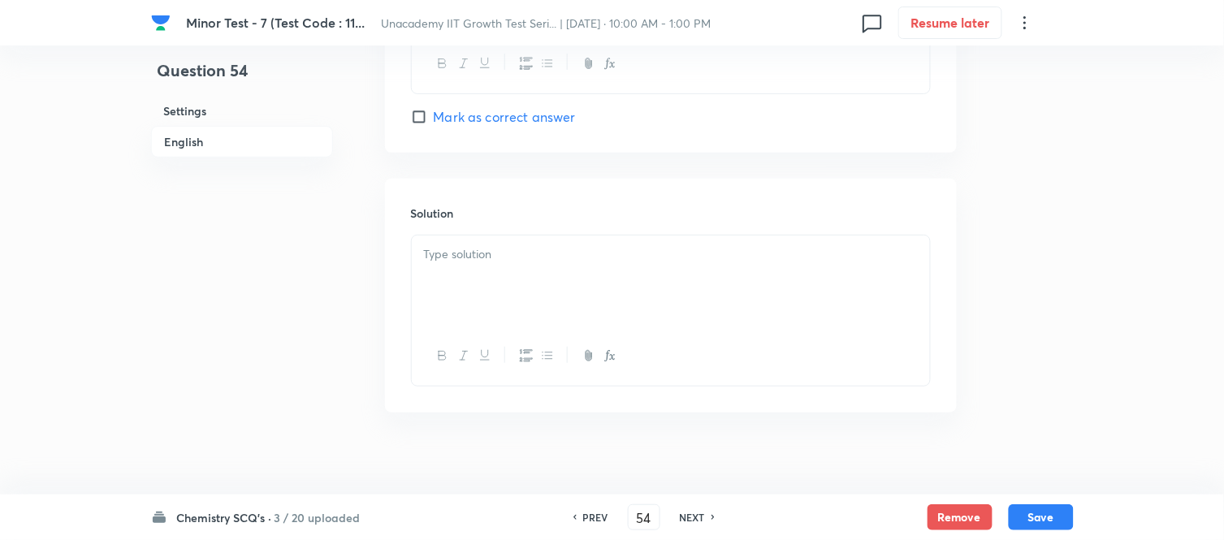
scroll to position [1662, 0]
click at [507, 289] on div at bounding box center [671, 265] width 518 height 91
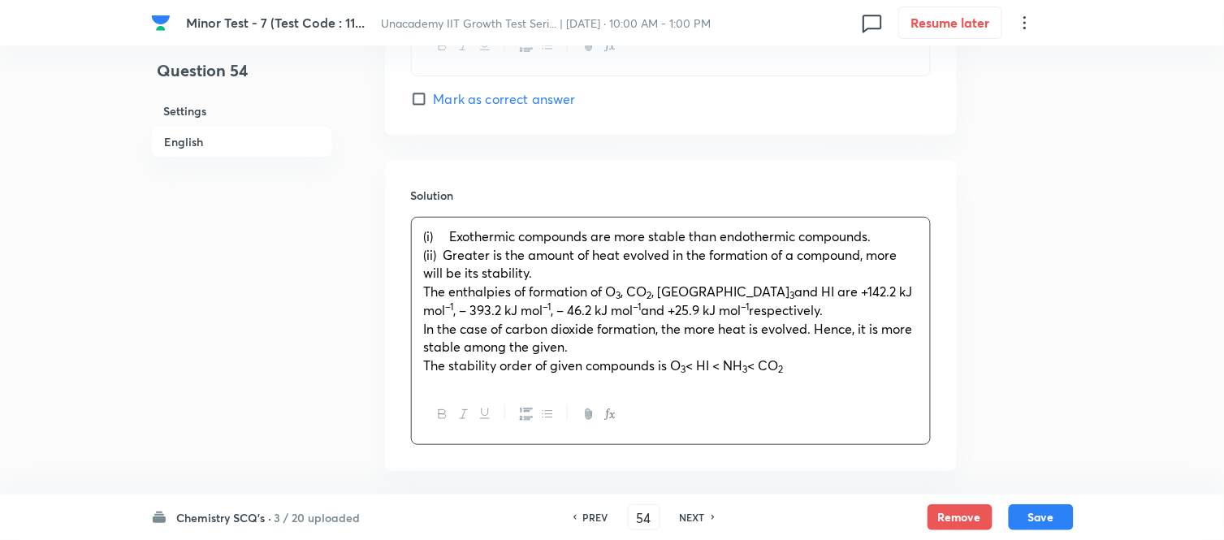
click at [452, 257] on span "(ii) Greater is the amount of heat evolved in the formation of a compound, more…" at bounding box center [661, 264] width 474 height 36
click at [1034, 486] on button "Save" at bounding box center [1041, 516] width 65 height 26
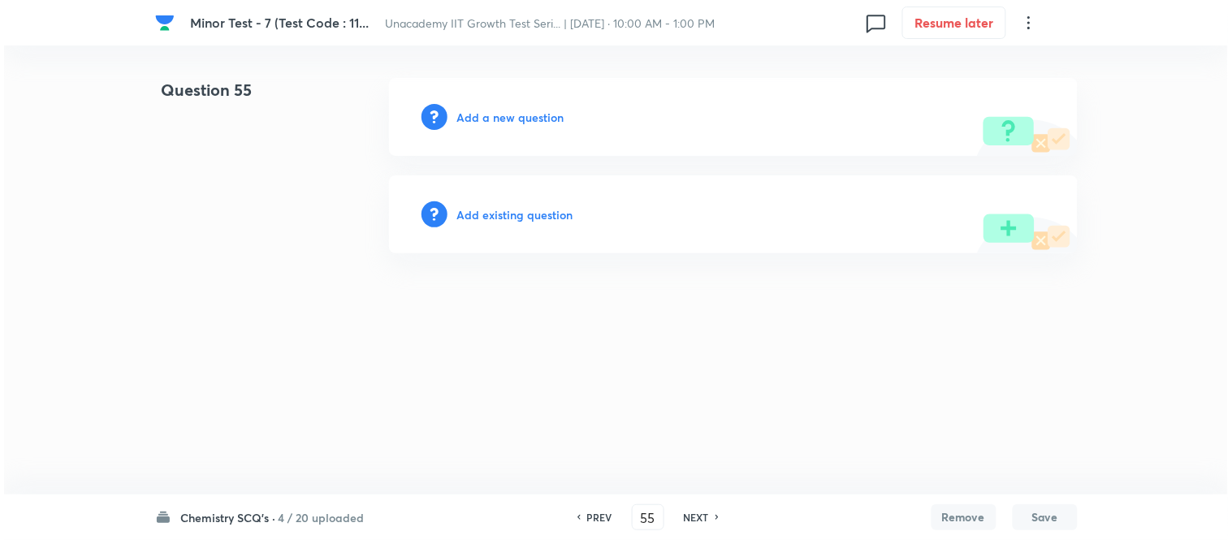
scroll to position [0, 0]
click at [517, 115] on h6 "Add a new question" at bounding box center [510, 117] width 107 height 17
click at [517, 115] on h6 "Choose a question type" at bounding box center [519, 117] width 125 height 17
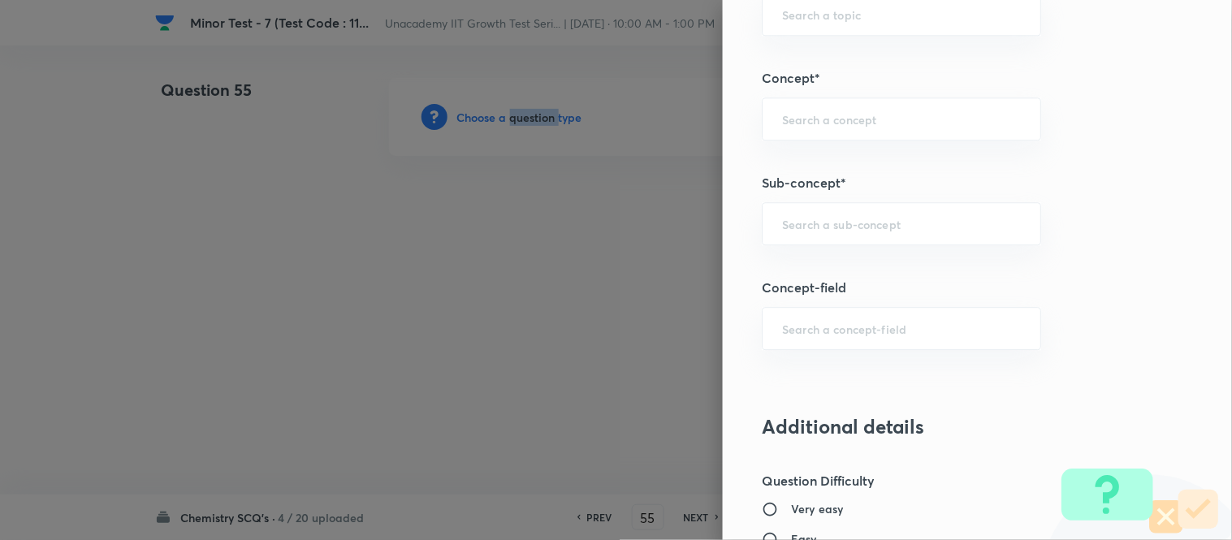
scroll to position [993, 0]
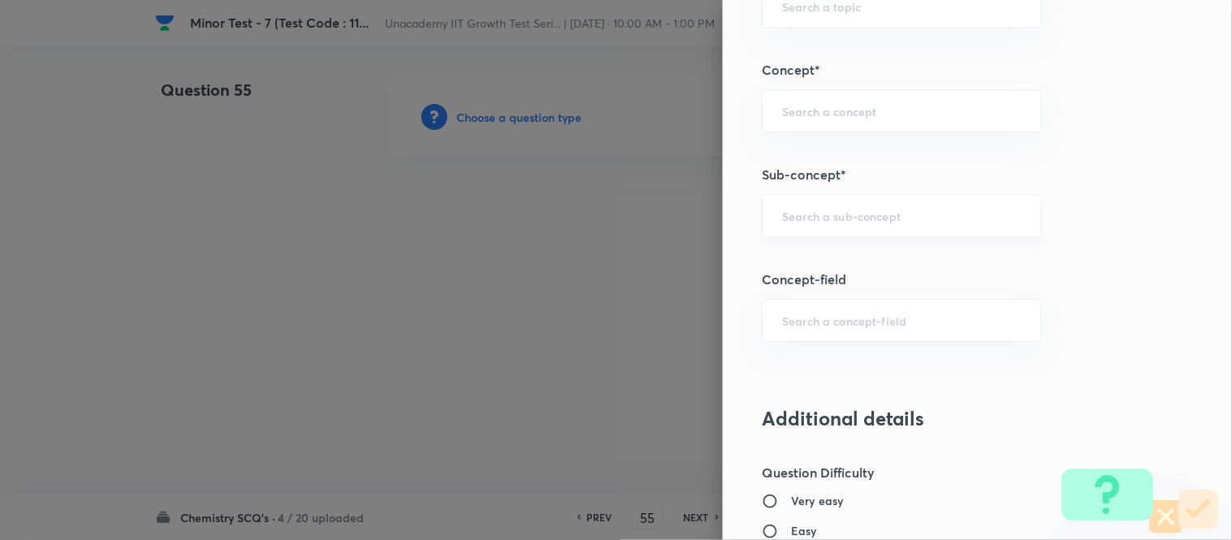
click at [808, 223] on input "text" at bounding box center [901, 215] width 239 height 15
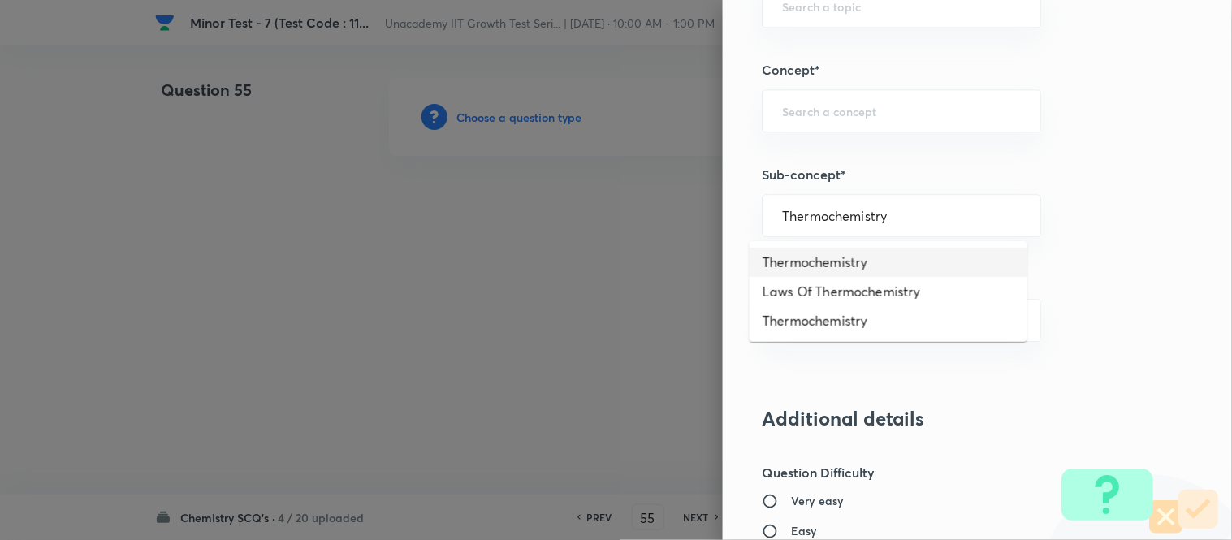
click at [817, 252] on li "Thermochemistry" at bounding box center [889, 262] width 278 height 29
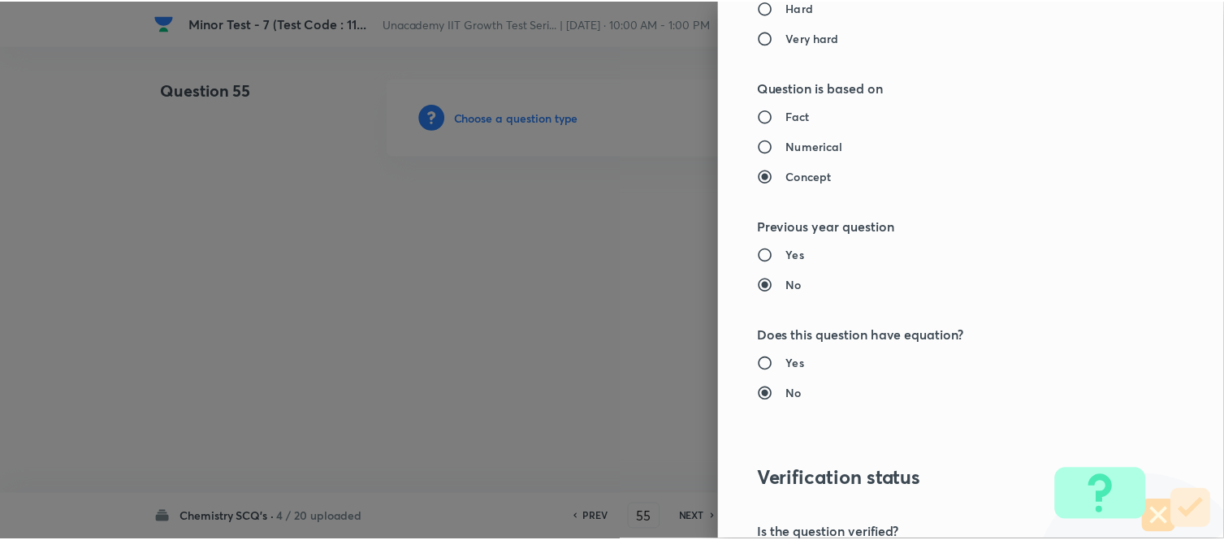
scroll to position [1783, 0]
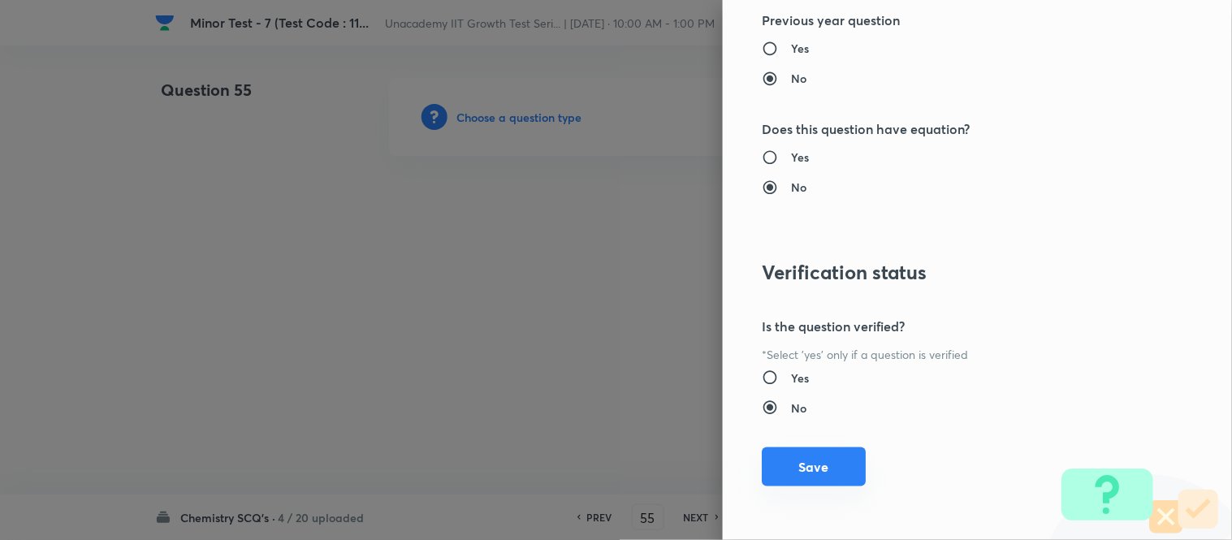
click at [803, 460] on button "Save" at bounding box center [814, 467] width 104 height 39
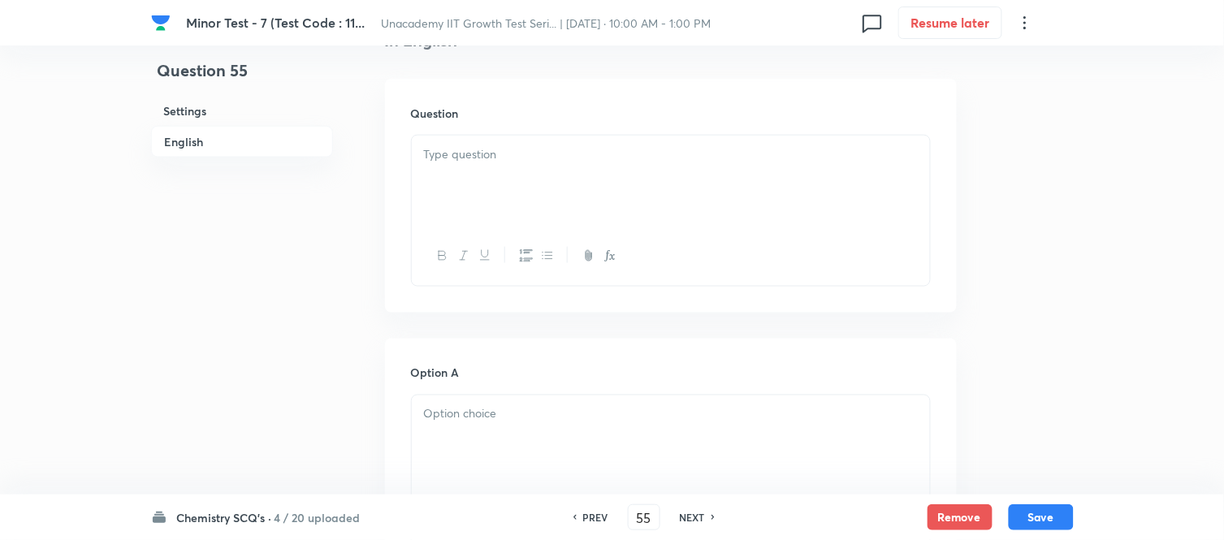
scroll to position [451, 0]
click at [494, 201] on div at bounding box center [671, 179] width 518 height 91
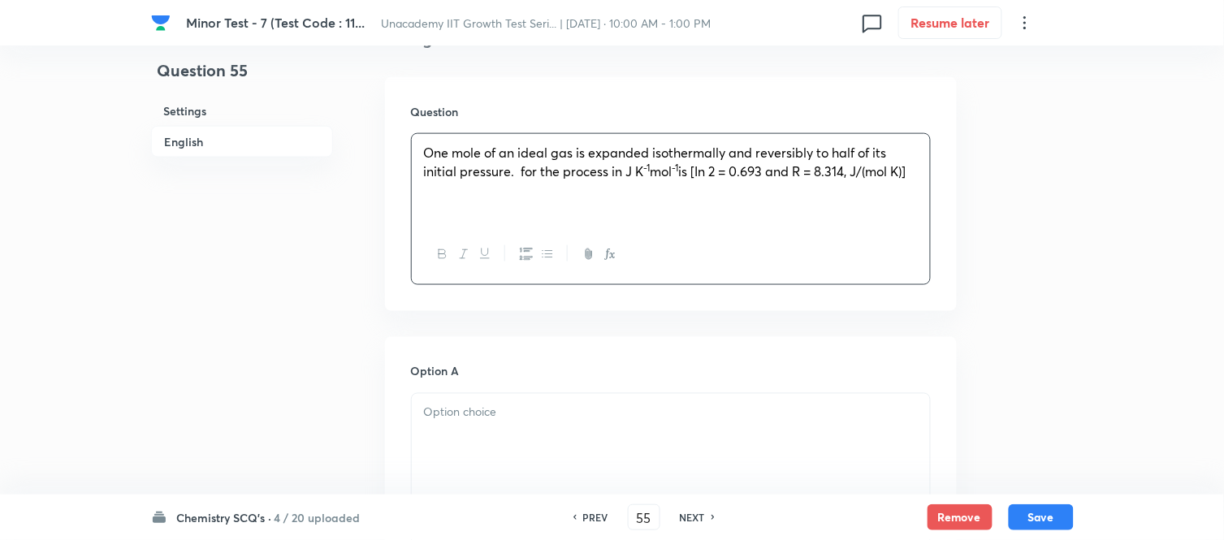
click at [515, 171] on span "One mole of an ideal gas is expanded isothermally and reversibly to half of its…" at bounding box center [655, 162] width 463 height 36
click at [608, 255] on icon "button" at bounding box center [610, 254] width 13 height 13
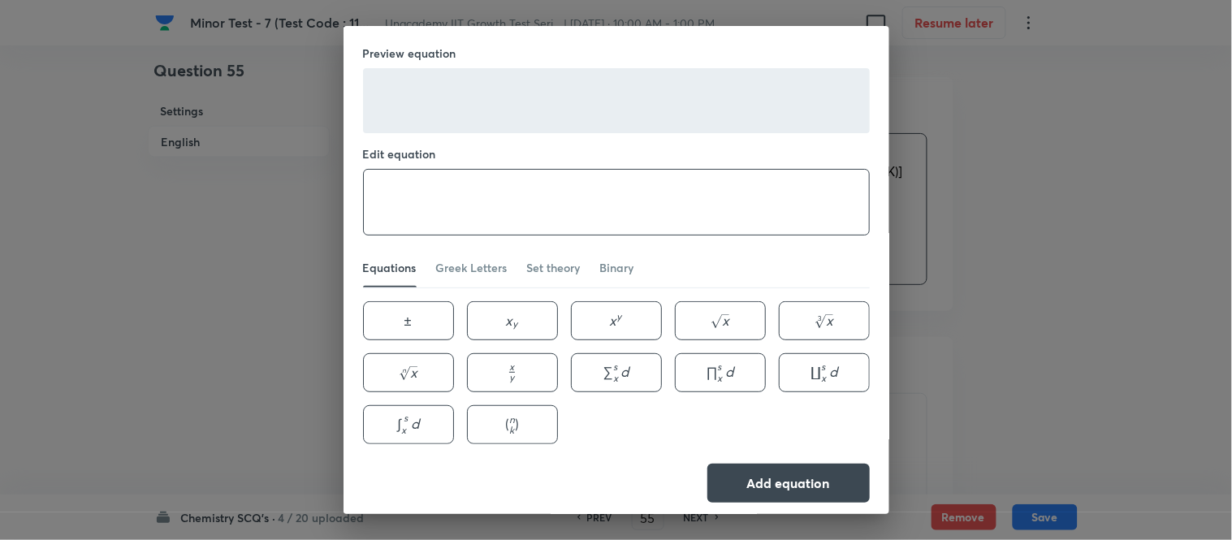
click at [570, 215] on textarea at bounding box center [616, 202] width 505 height 65
click at [728, 474] on button "Add equation" at bounding box center [789, 481] width 162 height 39
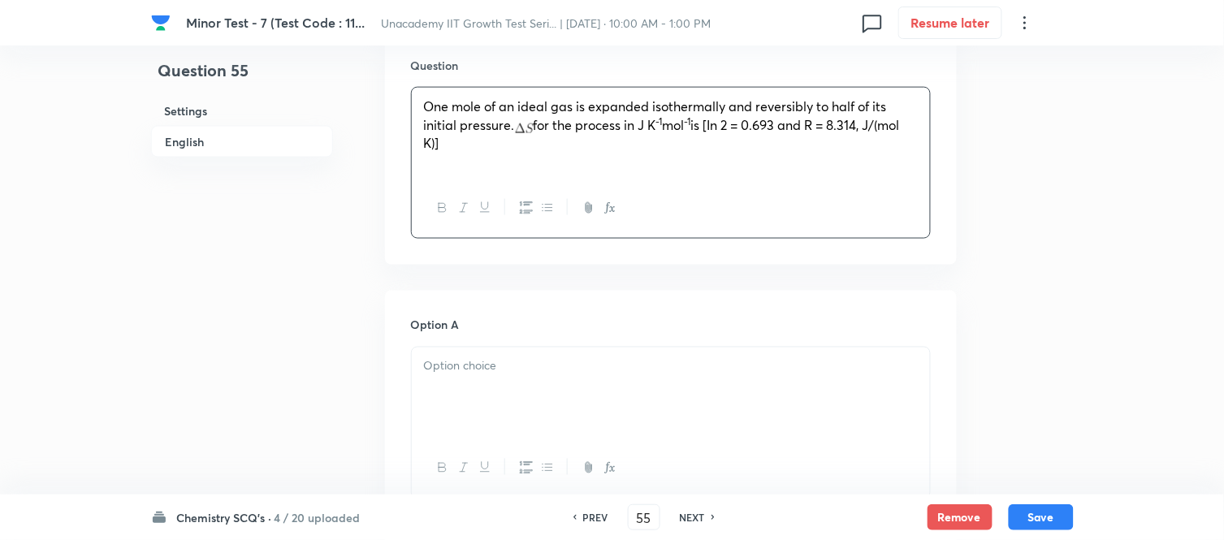
scroll to position [541, 0]
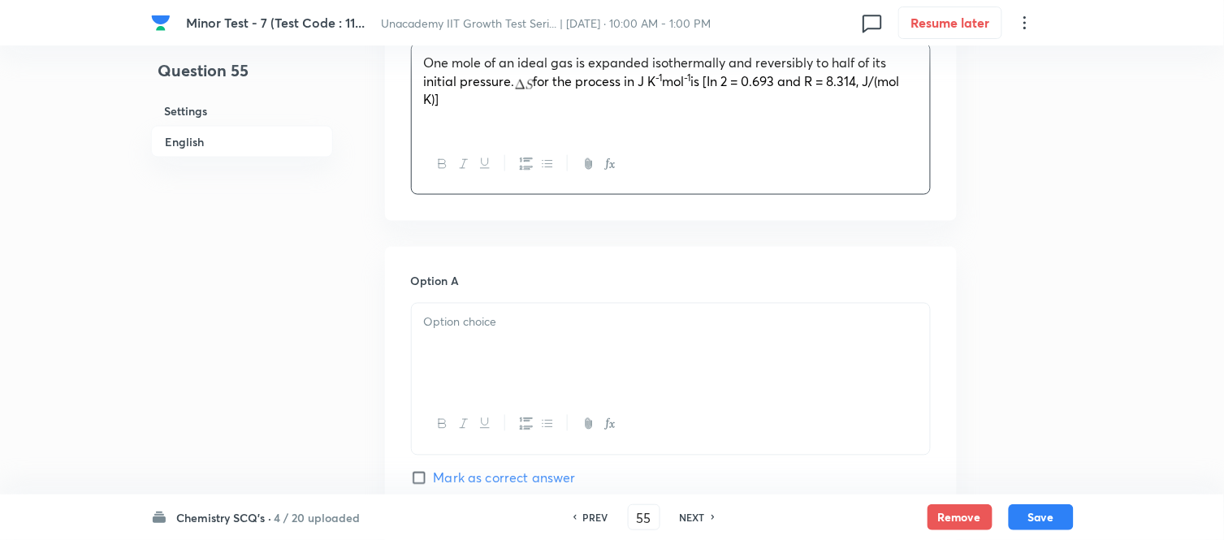
click at [453, 426] on button "button" at bounding box center [463, 424] width 21 height 20
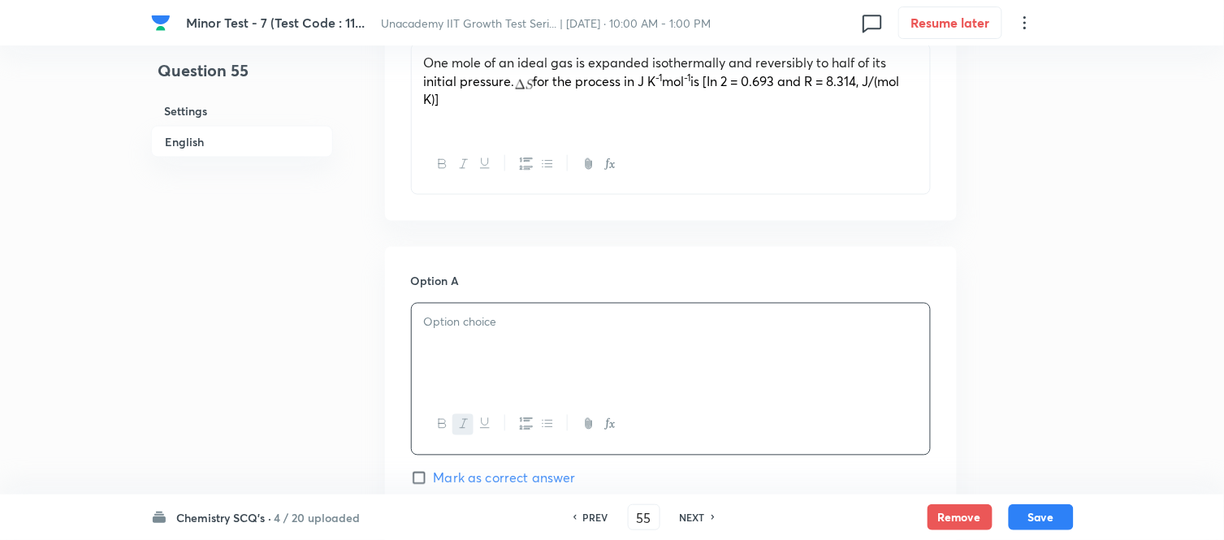
click at [466, 352] on div "﻿" at bounding box center [671, 349] width 518 height 91
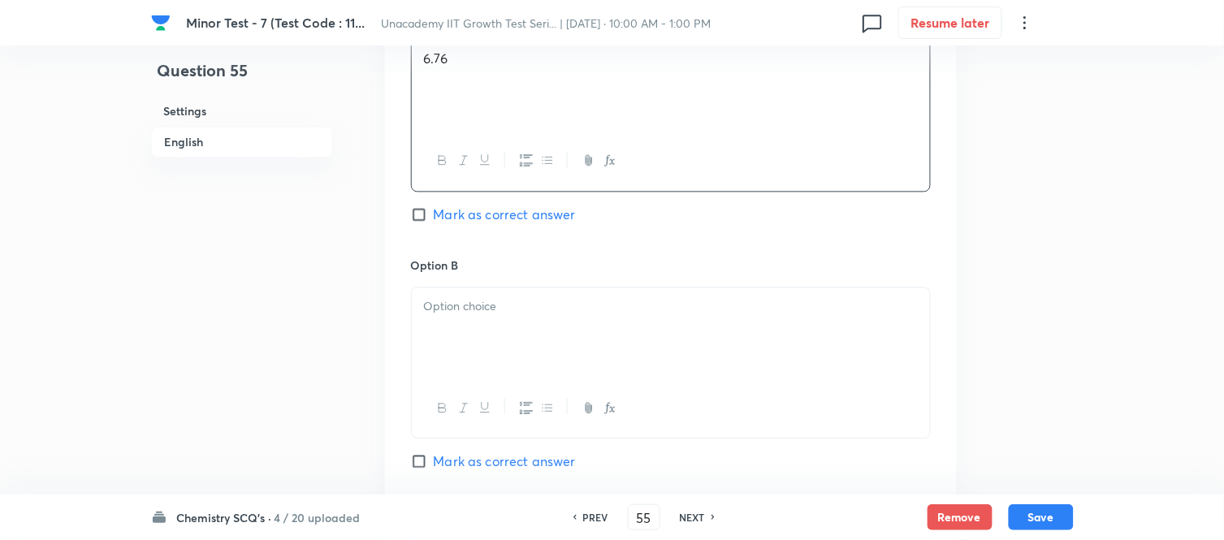
scroll to position [812, 0]
click at [475, 301] on p at bounding box center [671, 299] width 494 height 19
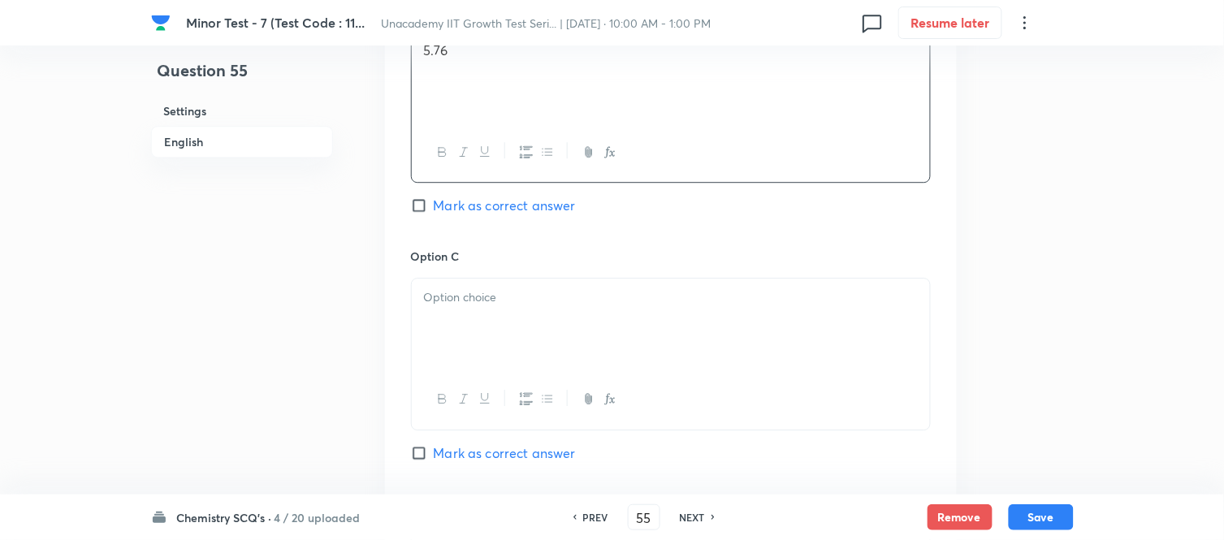
scroll to position [1083, 0]
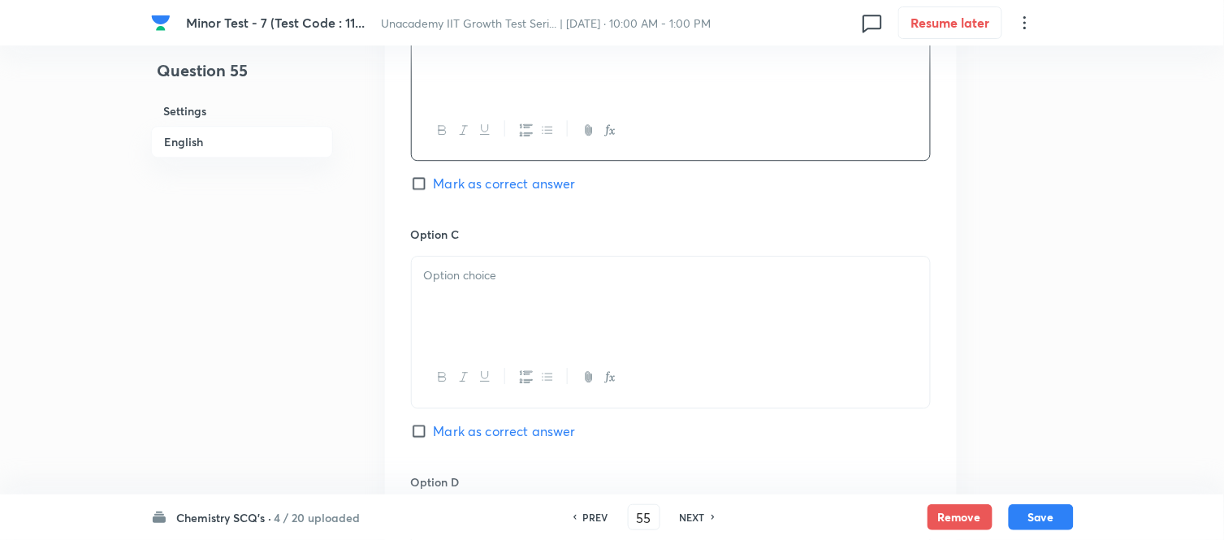
click at [483, 317] on div at bounding box center [671, 302] width 518 height 91
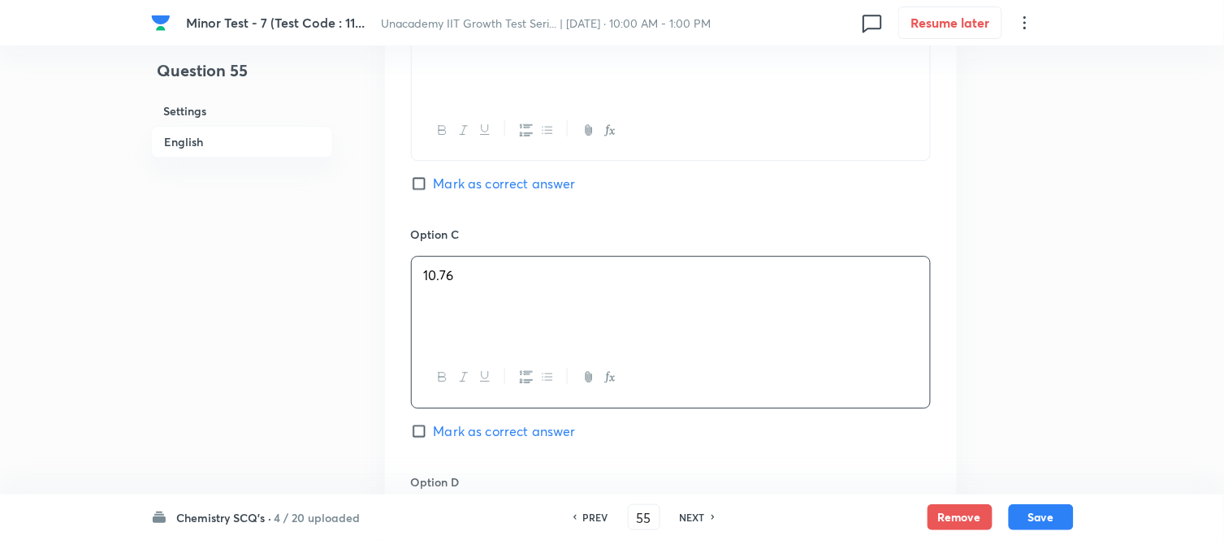
scroll to position [1083, 0]
click at [475, 176] on span "Mark as correct answer" at bounding box center [505, 183] width 142 height 19
click at [434, 176] on input "Mark as correct answer" at bounding box center [422, 183] width 23 height 16
checkbox input "true"
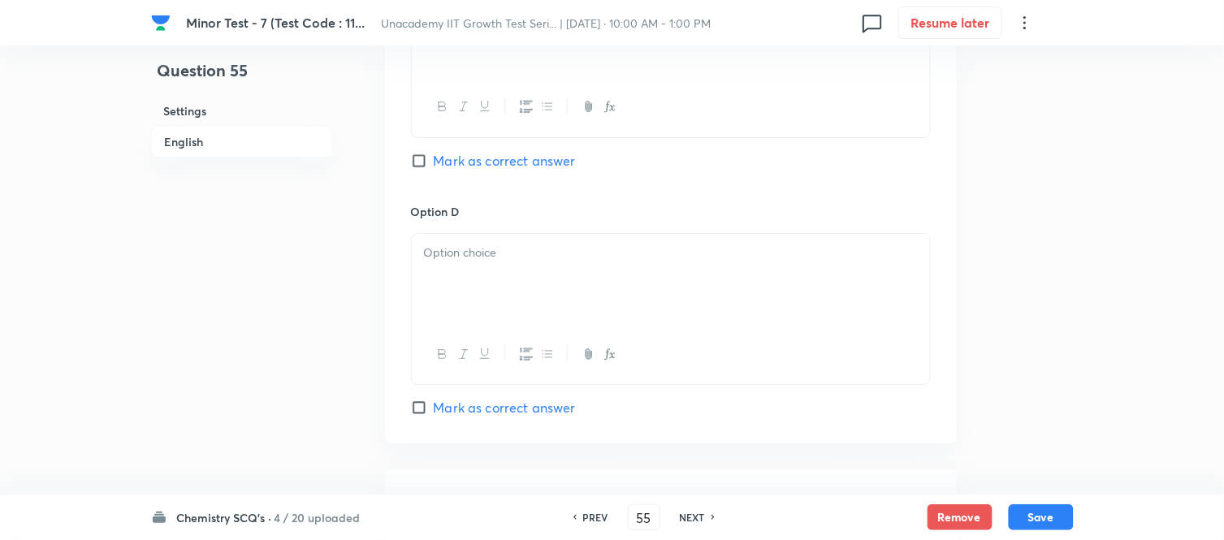
click at [520, 296] on div at bounding box center [671, 279] width 518 height 91
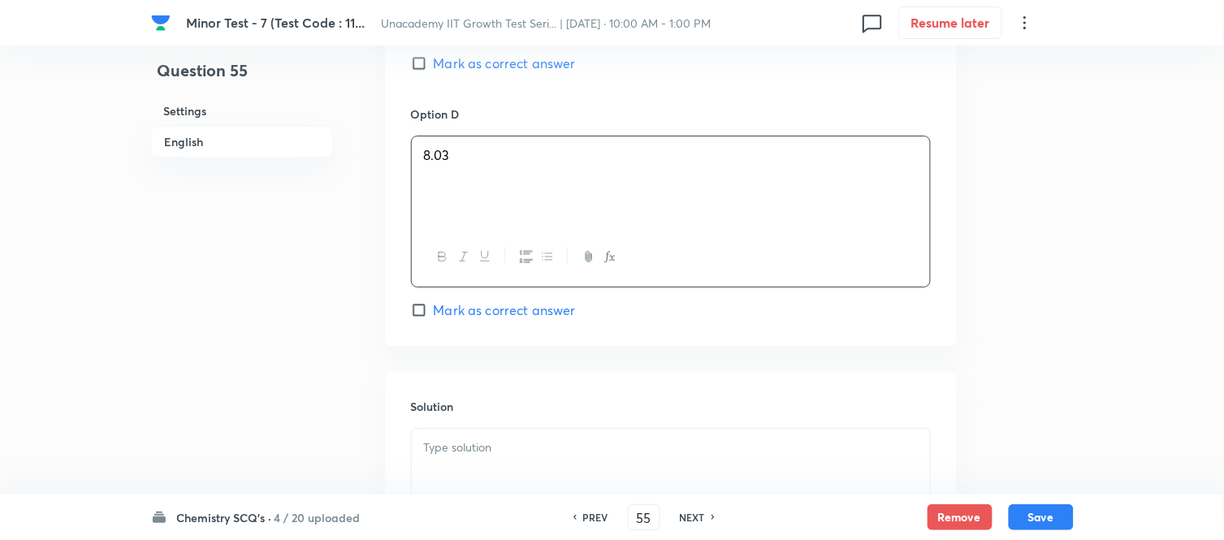
scroll to position [1662, 0]
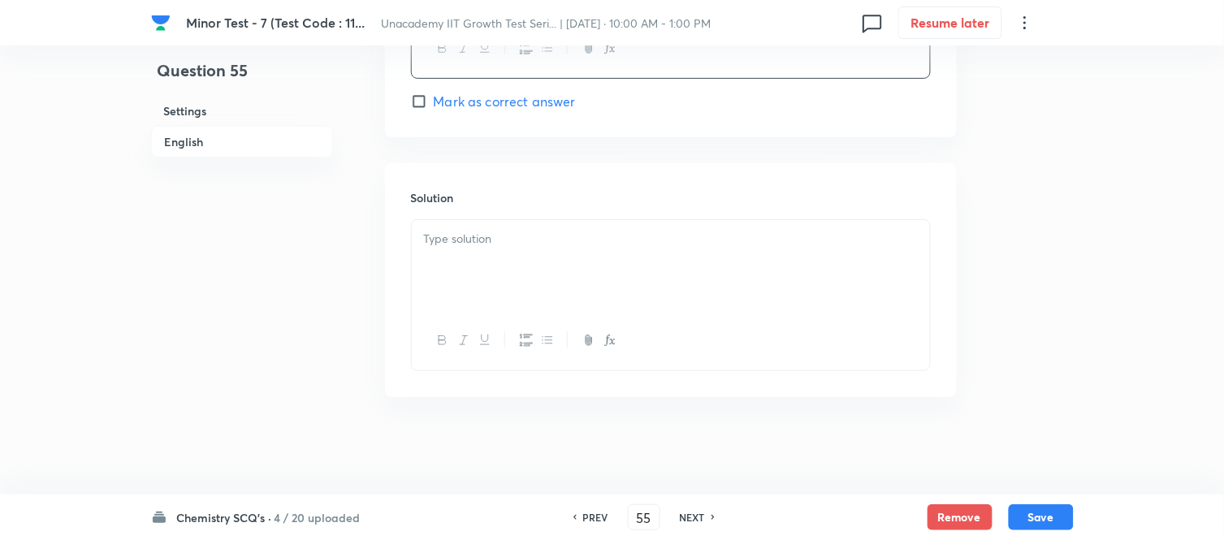
click at [513, 286] on div at bounding box center [671, 265] width 518 height 91
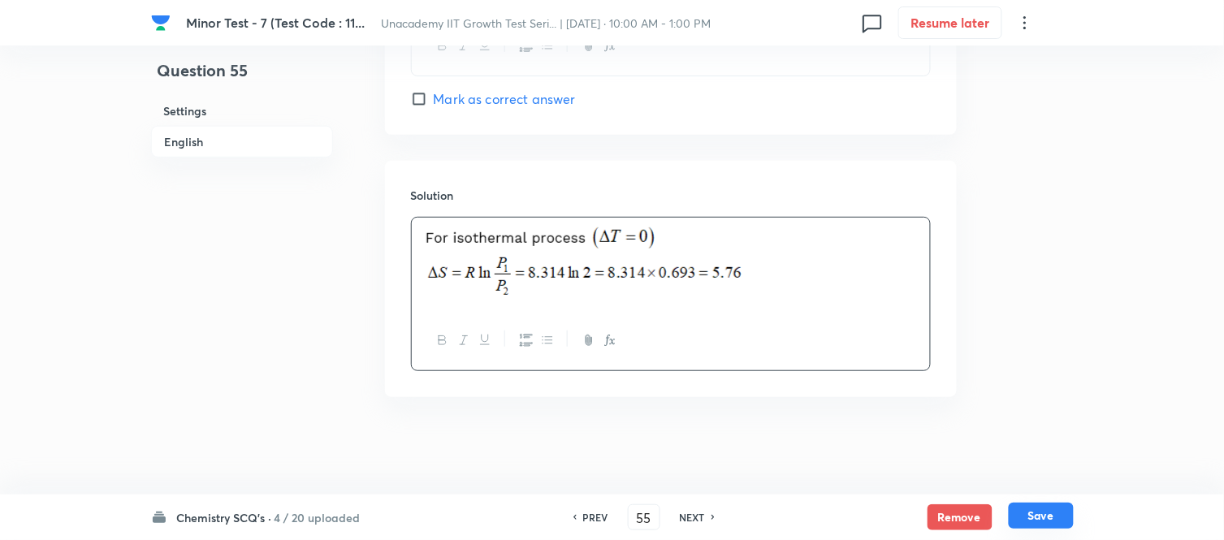
click at [1029, 513] on button "Save" at bounding box center [1041, 516] width 65 height 26
type input "56"
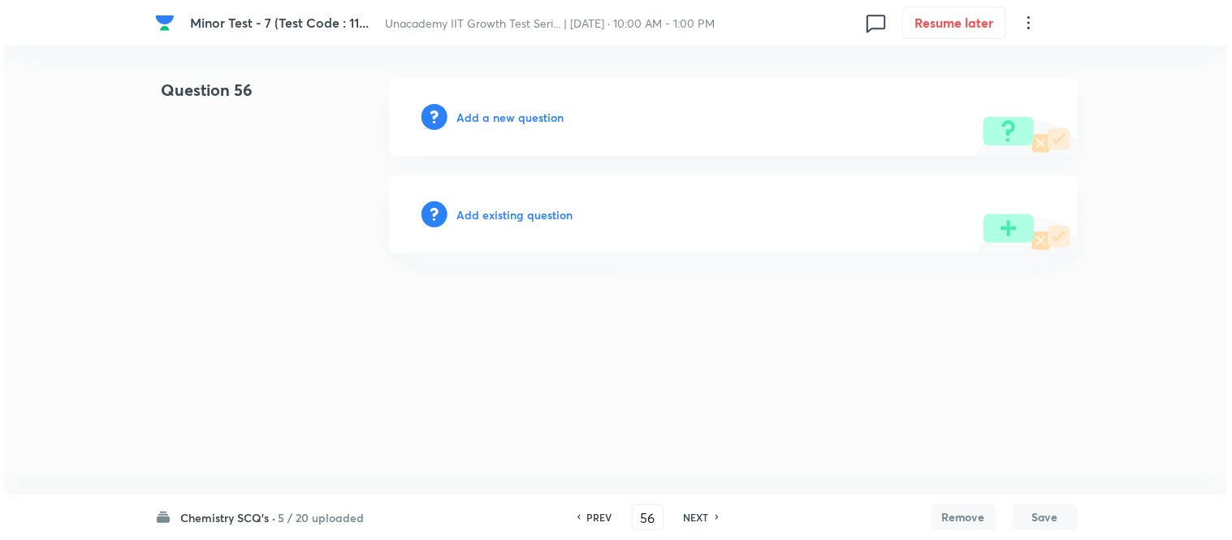
scroll to position [0, 0]
click at [522, 117] on h6 "Add a new question" at bounding box center [510, 117] width 107 height 17
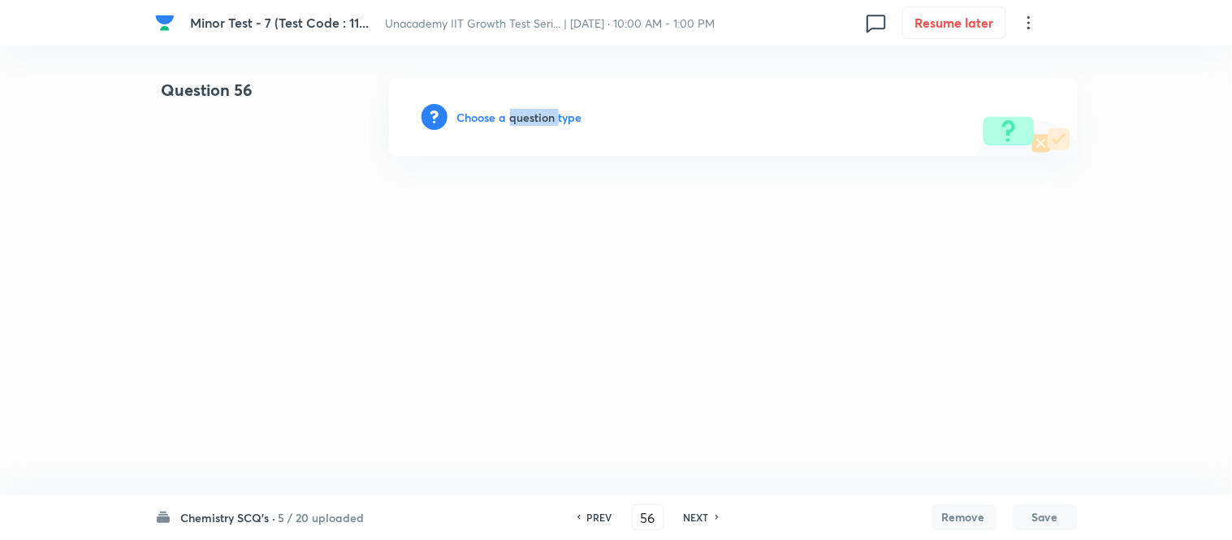
click at [522, 117] on h6 "Choose a question type" at bounding box center [519, 117] width 125 height 17
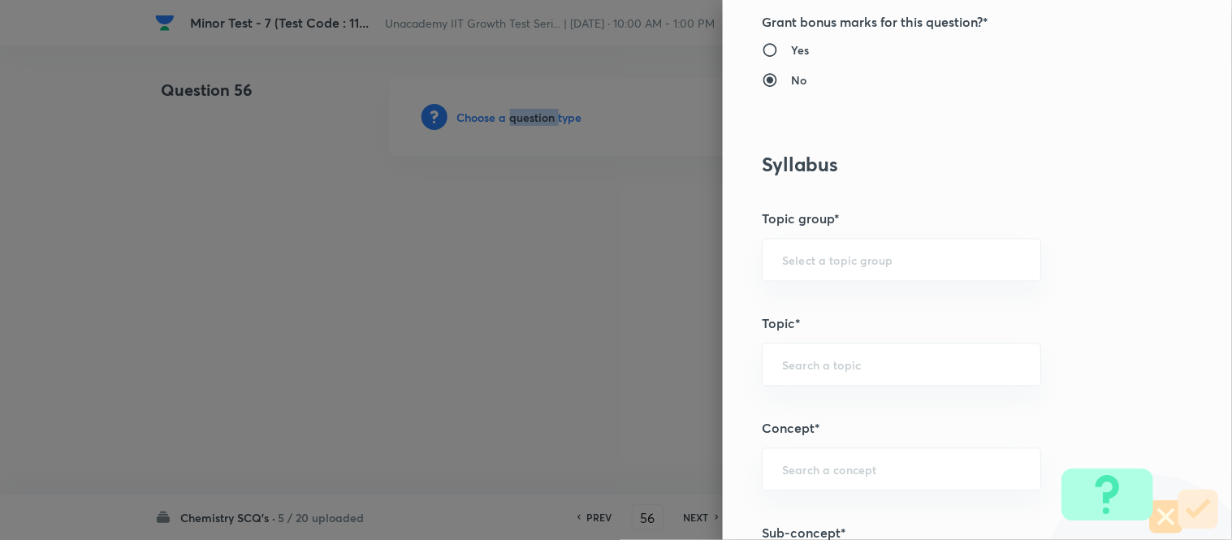
scroll to position [903, 0]
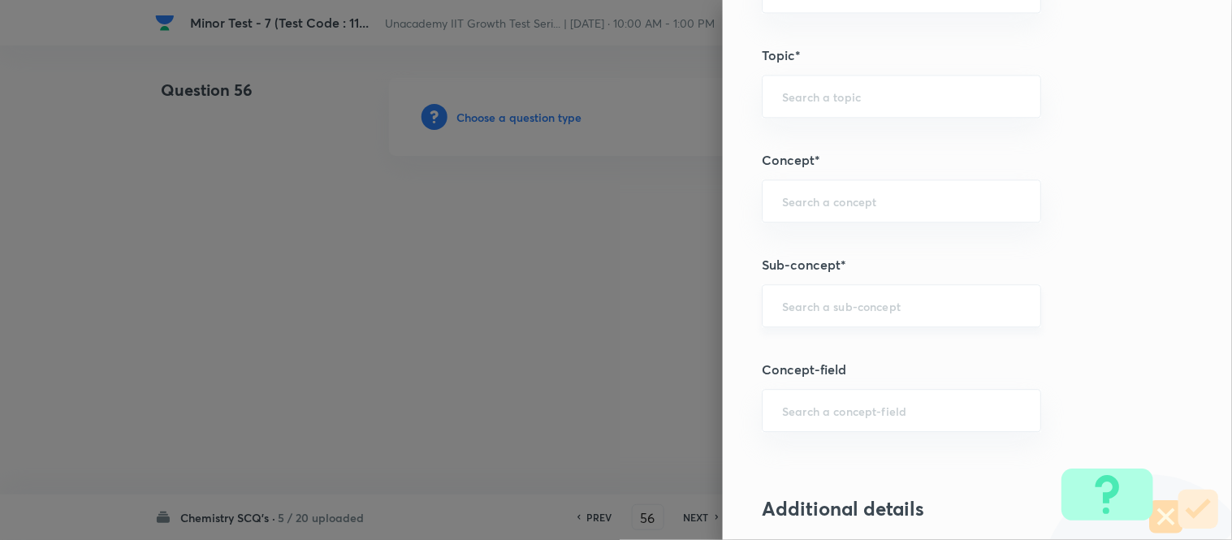
click at [795, 306] on input "text" at bounding box center [901, 305] width 239 height 15
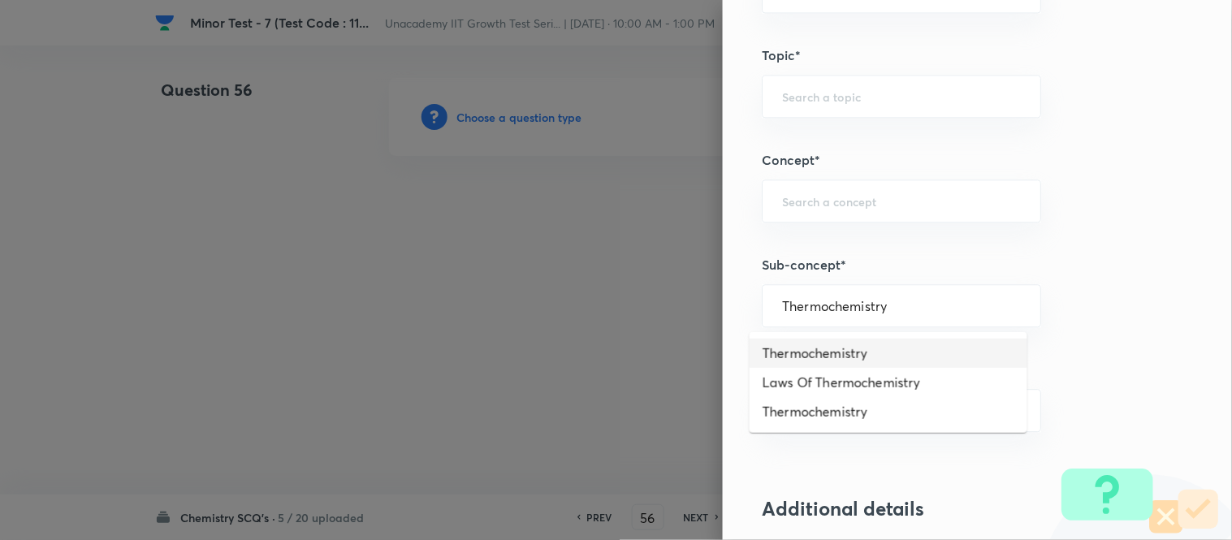
click at [825, 352] on li "Thermochemistry" at bounding box center [889, 353] width 278 height 29
type input "Thermochemistry"
type input "Chemistry"
type input "Physical Chemistry"
type input "Thermodynamics & Thermochemistry"
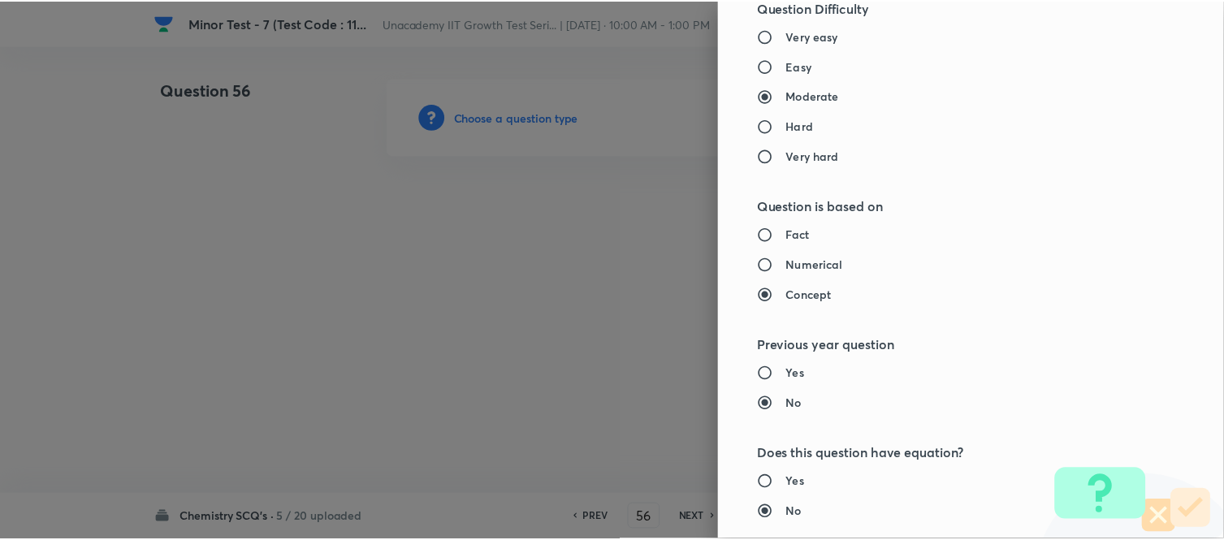
scroll to position [1783, 0]
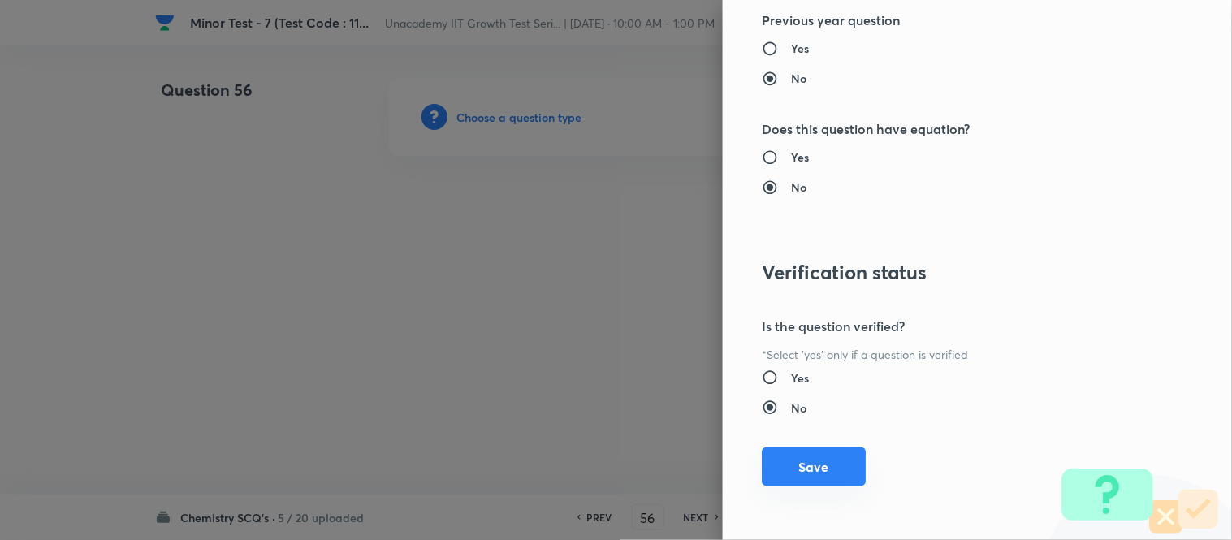
click at [783, 471] on button "Save" at bounding box center [814, 467] width 104 height 39
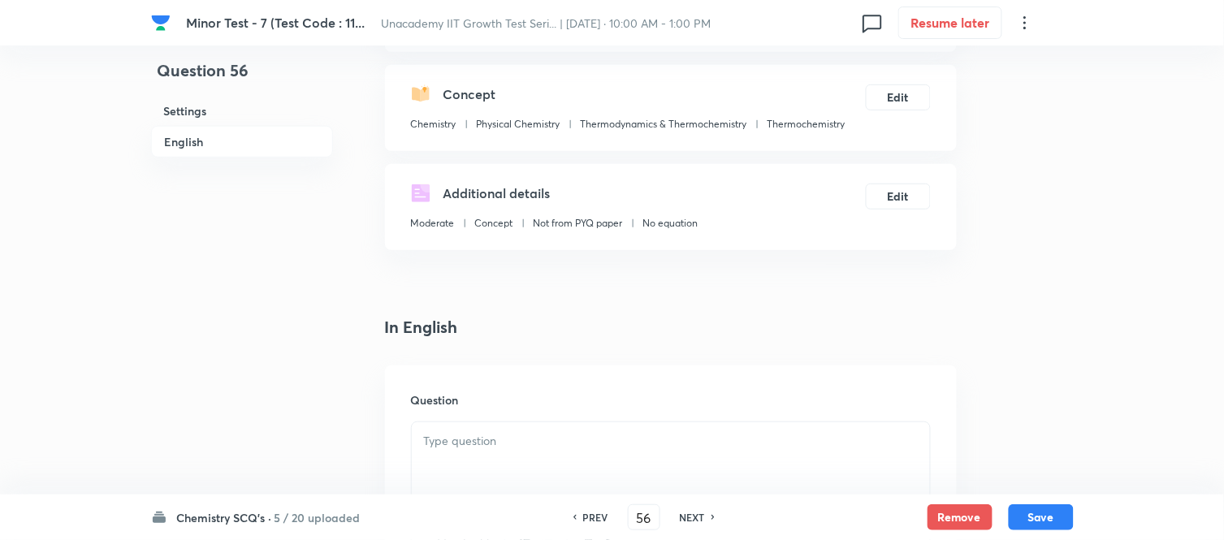
scroll to position [451, 0]
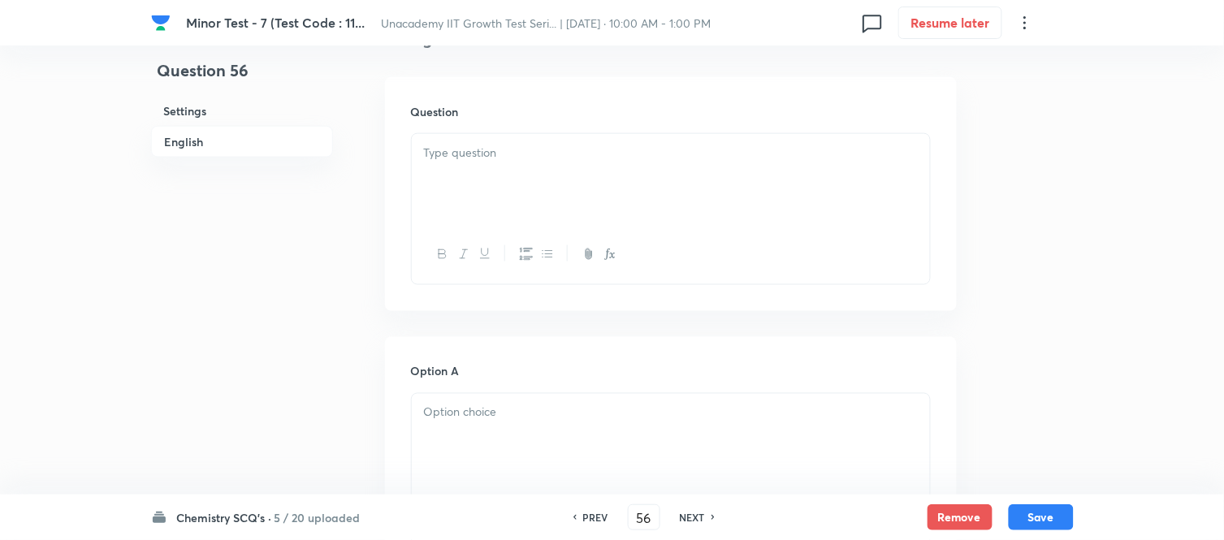
click at [521, 180] on div at bounding box center [671, 179] width 518 height 91
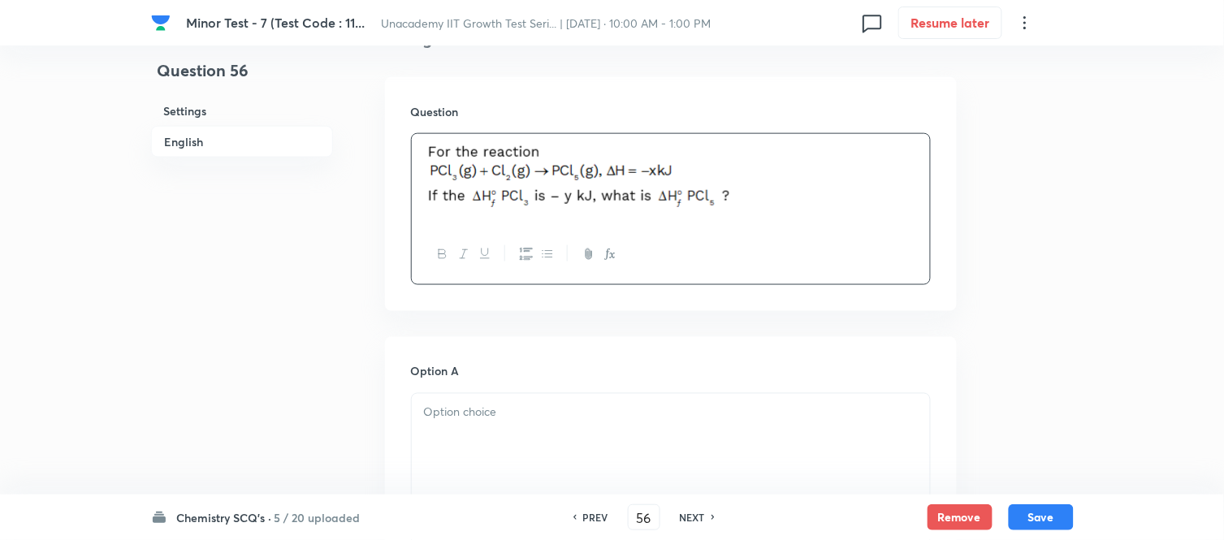
click at [461, 401] on div at bounding box center [671, 439] width 518 height 91
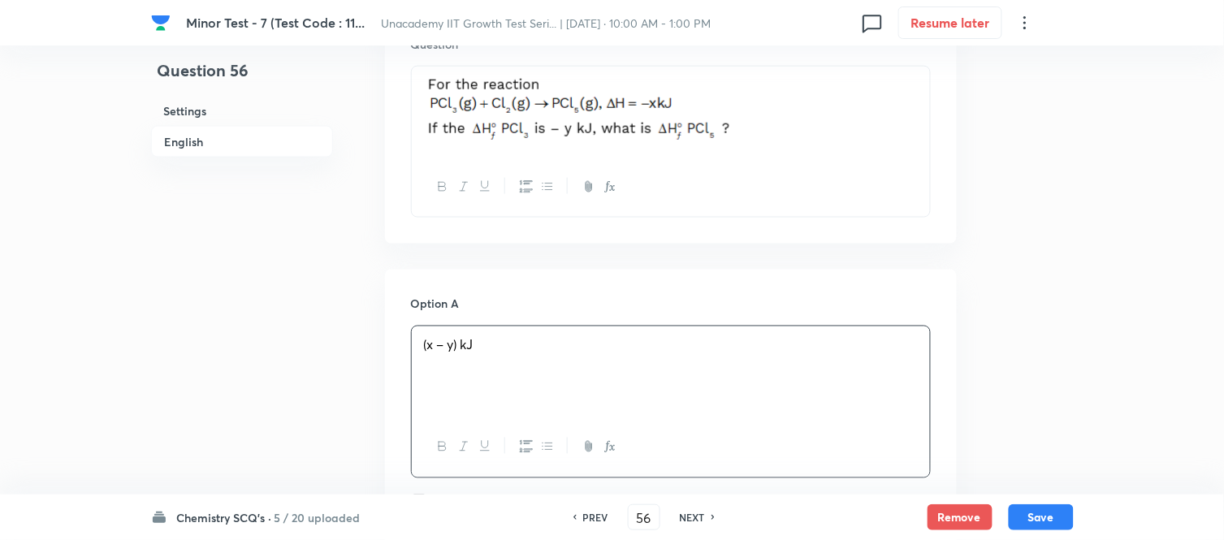
scroll to position [631, 0]
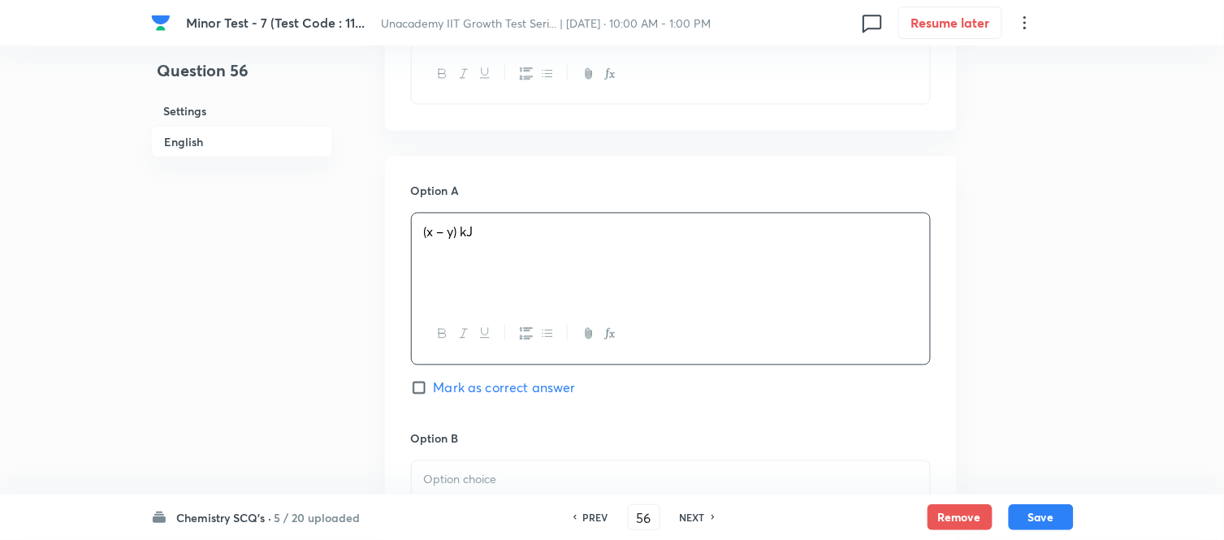
click at [477, 472] on p at bounding box center [671, 480] width 494 height 19
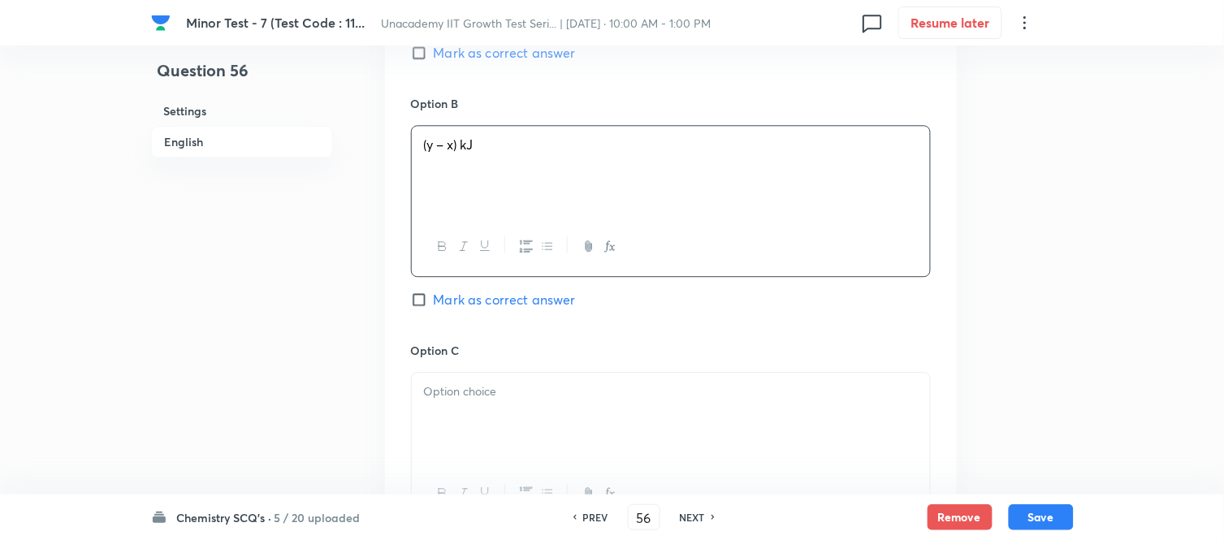
scroll to position [993, 0]
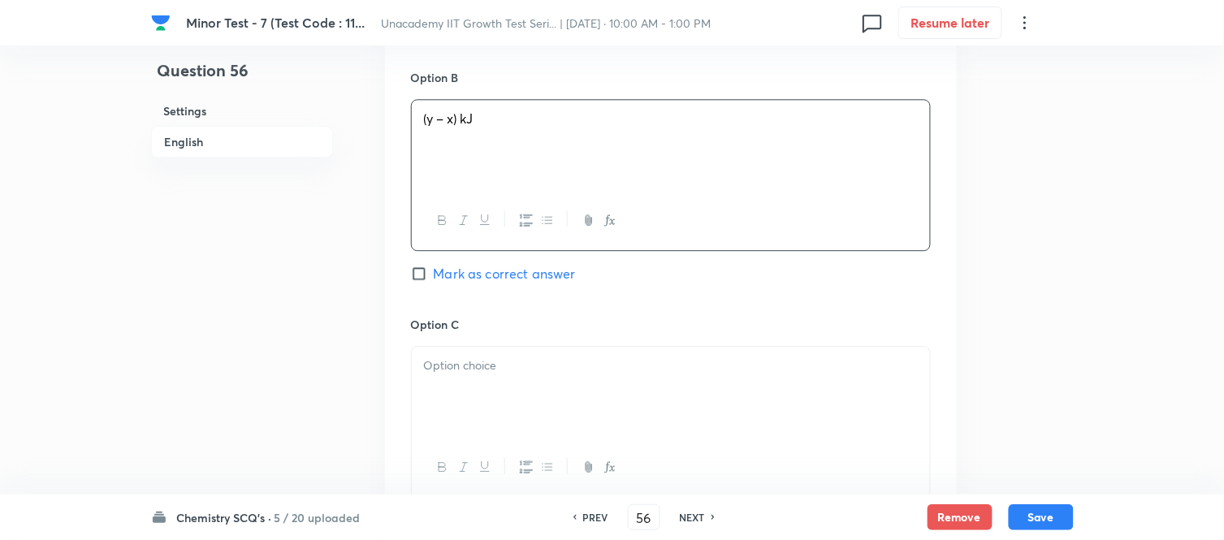
click at [478, 336] on div "Option C Mark as correct answer" at bounding box center [671, 439] width 520 height 247
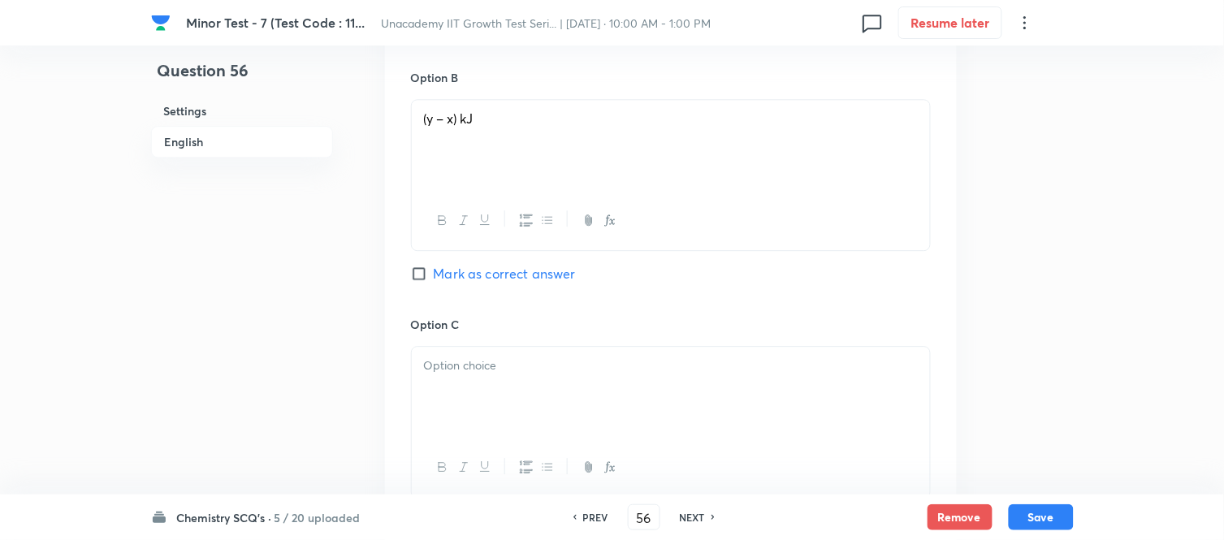
click at [474, 372] on p at bounding box center [671, 366] width 494 height 19
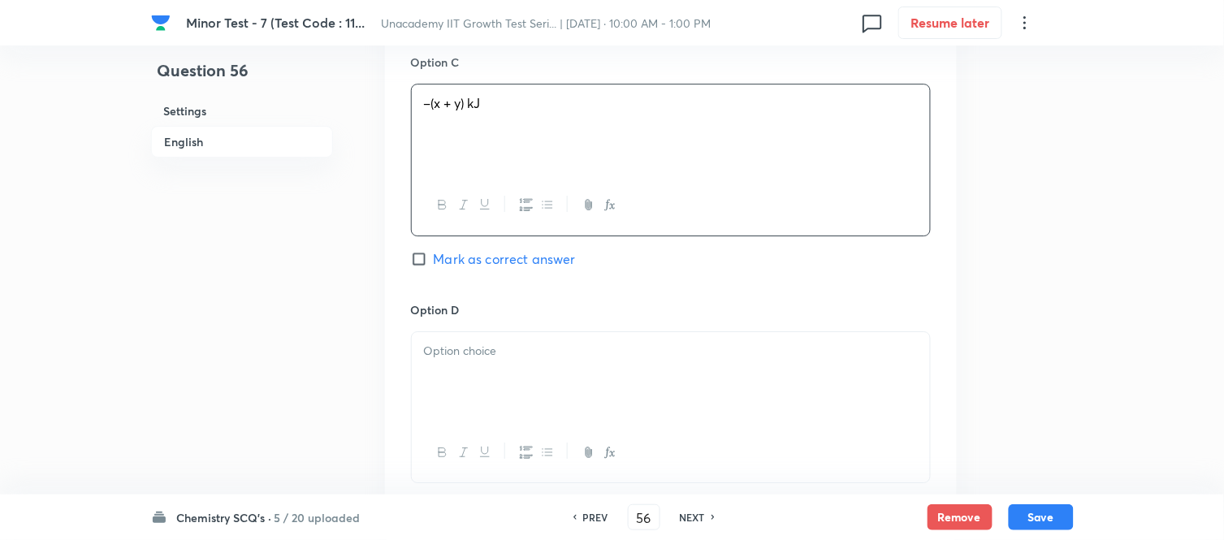
scroll to position [1263, 0]
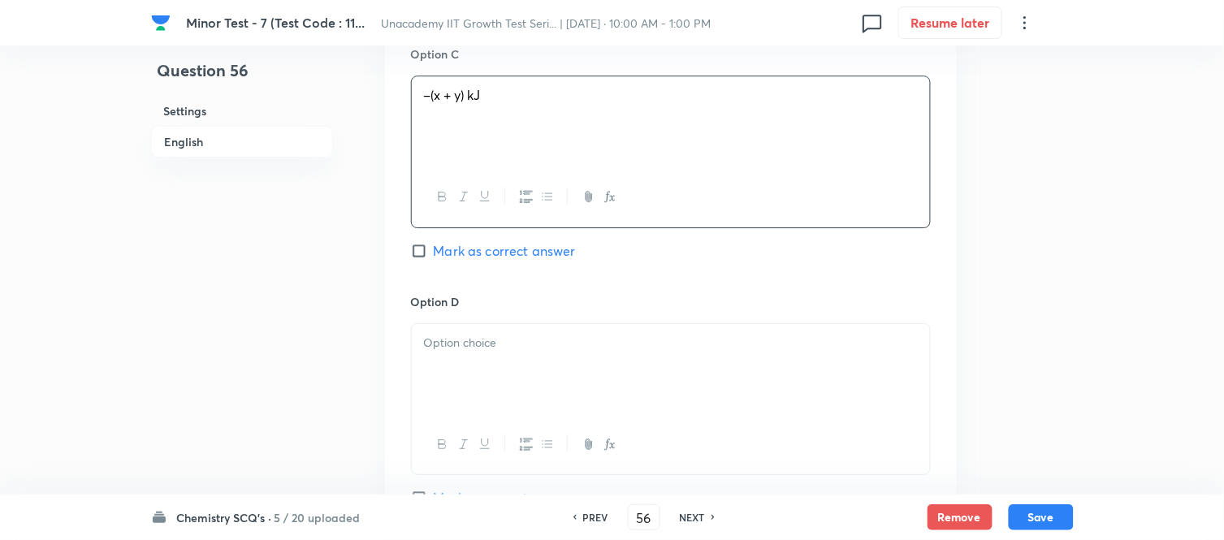
click at [504, 375] on div at bounding box center [671, 369] width 518 height 91
click at [456, 247] on span "Mark as correct answer" at bounding box center [505, 250] width 142 height 19
click at [434, 247] on input "Mark as correct answer" at bounding box center [422, 251] width 23 height 16
checkbox input "true"
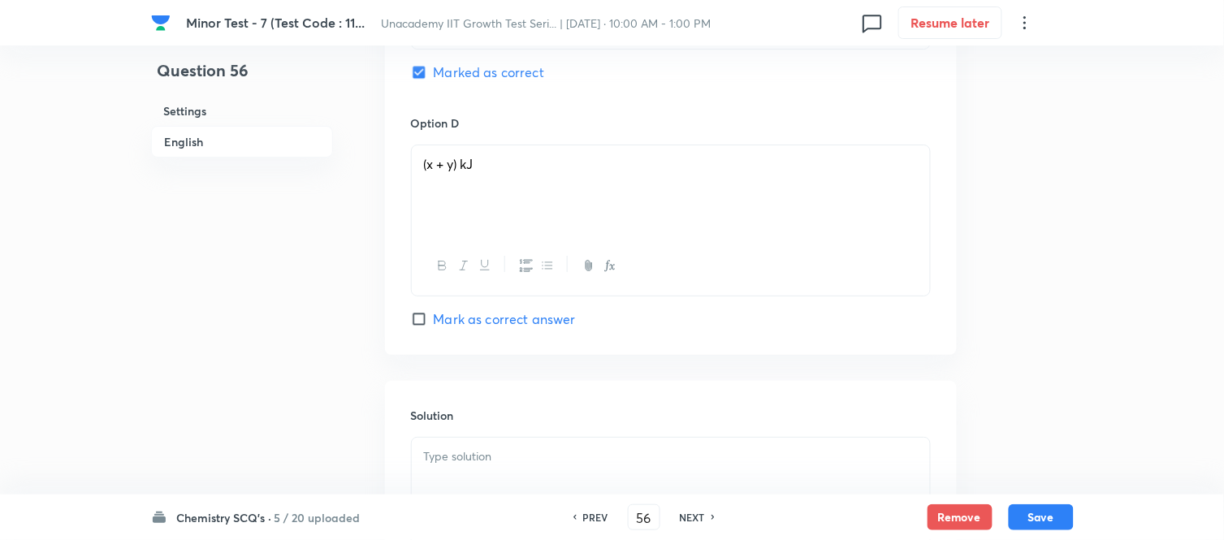
scroll to position [1444, 0]
click at [481, 441] on div at bounding box center [671, 481] width 518 height 91
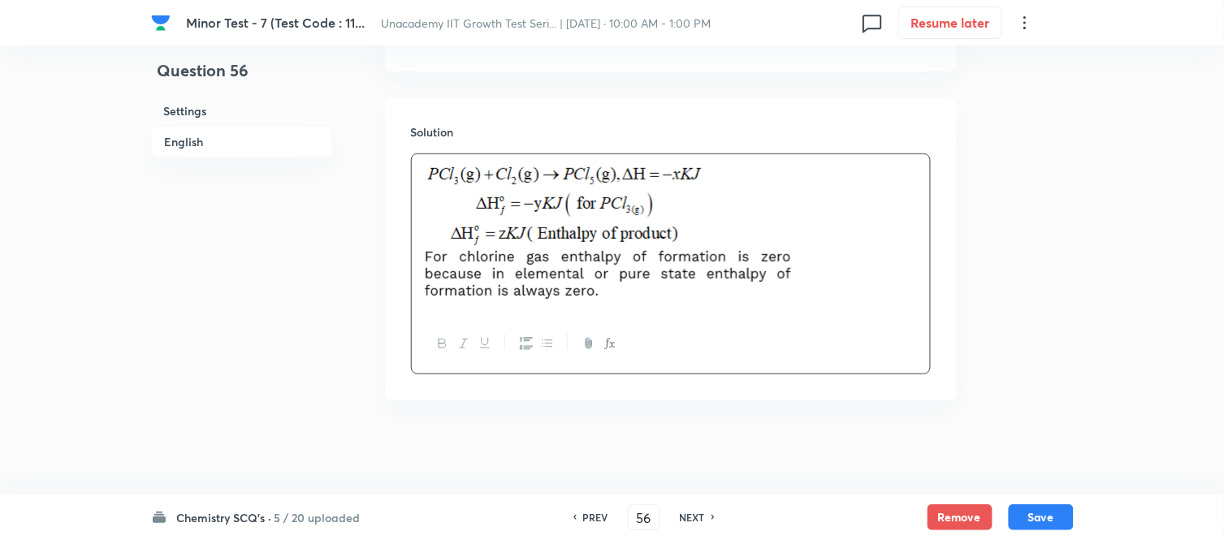
scroll to position [1732, 0]
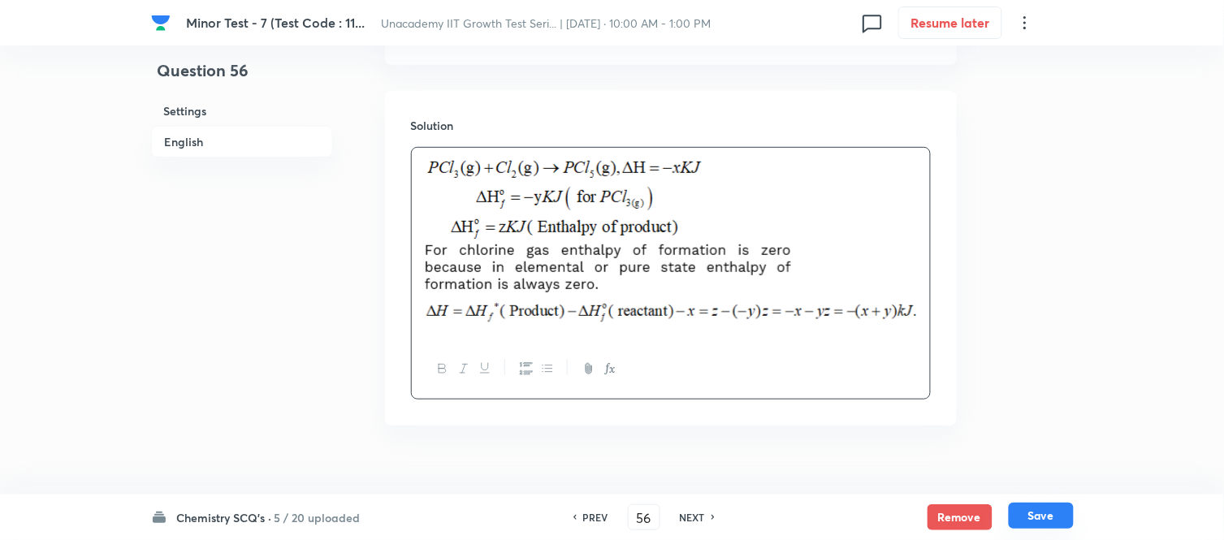
click at [1030, 510] on button "Save" at bounding box center [1041, 516] width 65 height 26
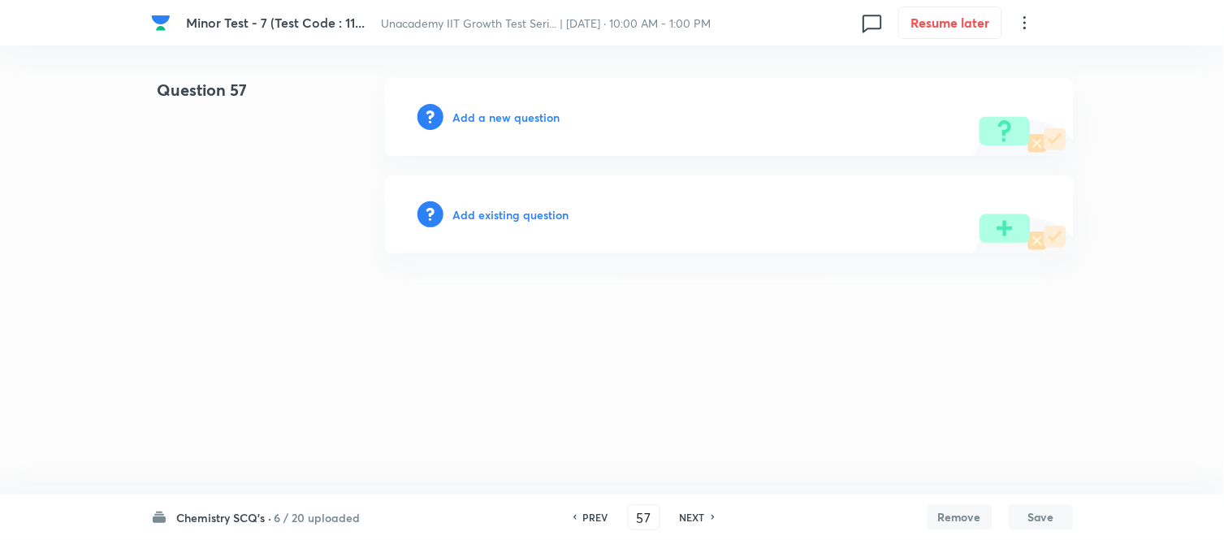
scroll to position [0, 0]
click at [577, 514] on icon at bounding box center [578, 517] width 5 height 8
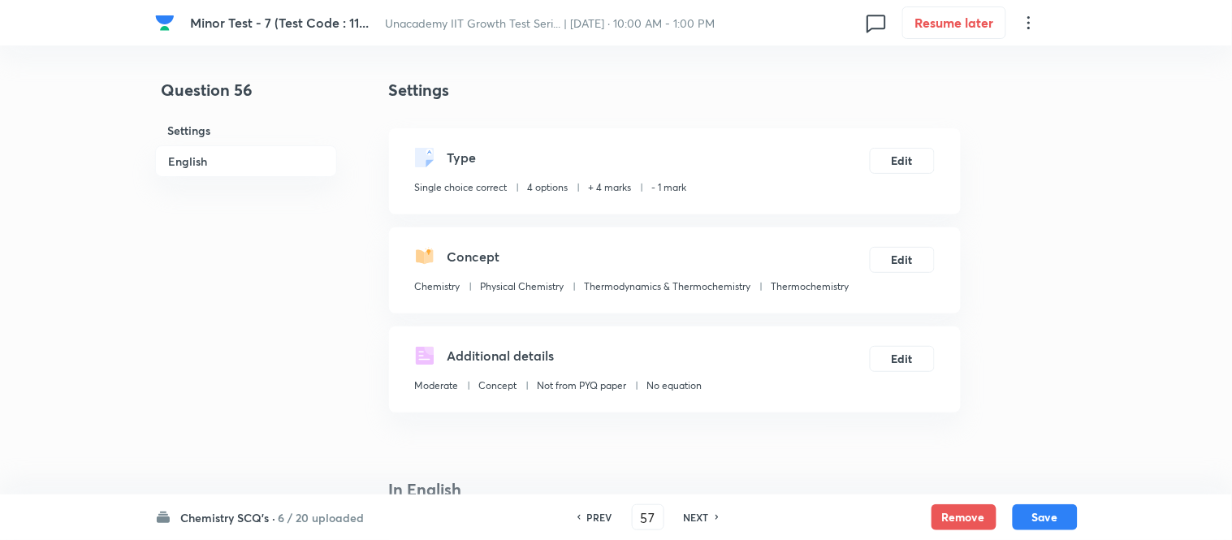
type input "56"
checkbox input "true"
click at [577, 514] on div "PREV" at bounding box center [593, 517] width 43 height 15
type input "55"
checkbox input "false"
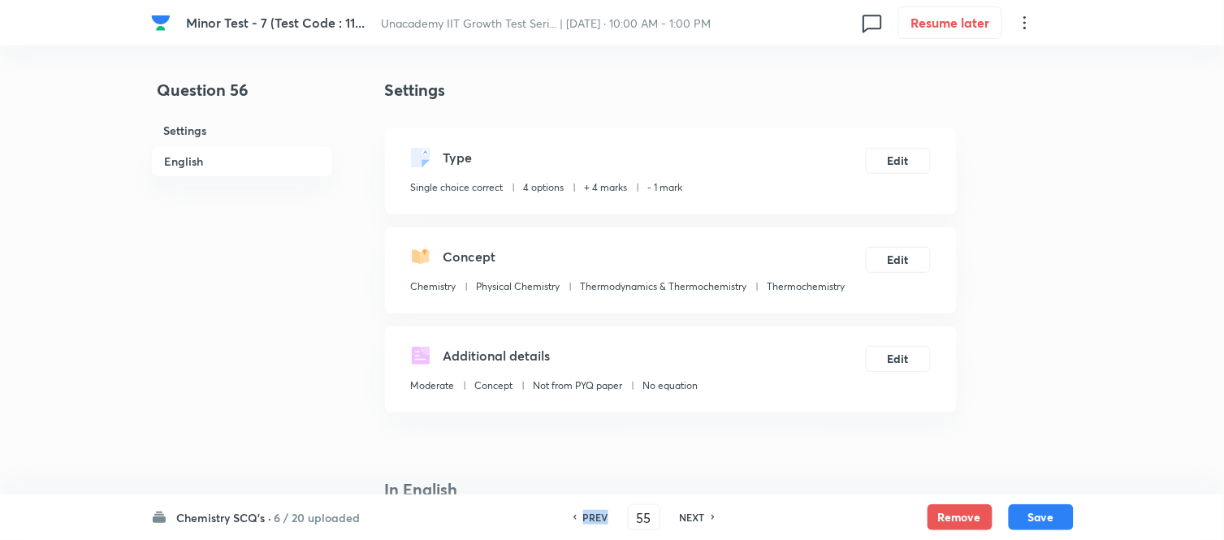
checkbox input "true"
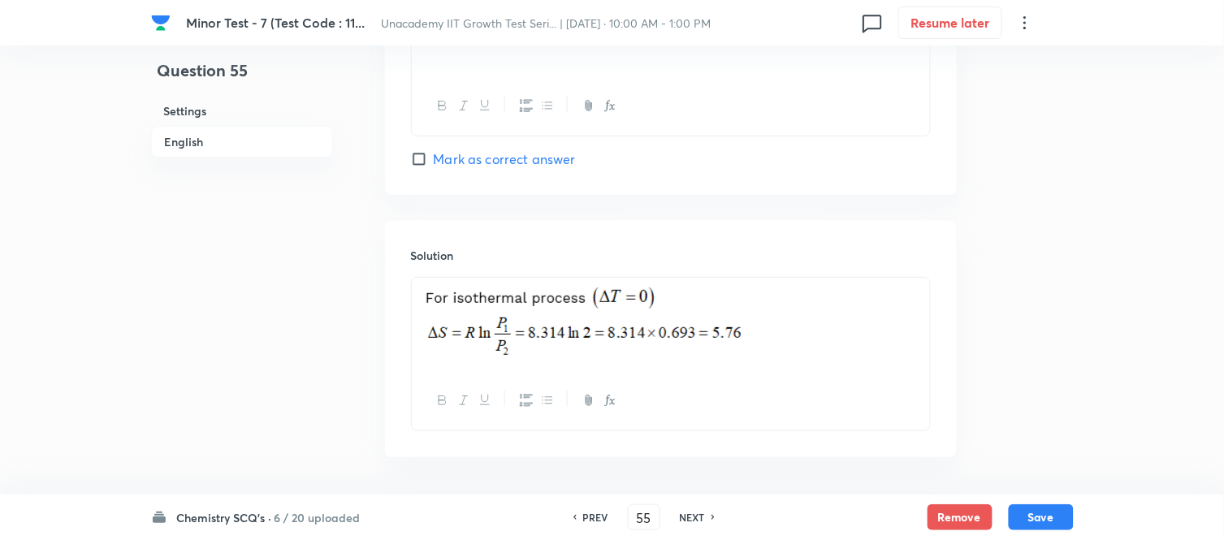
scroll to position [1665, 0]
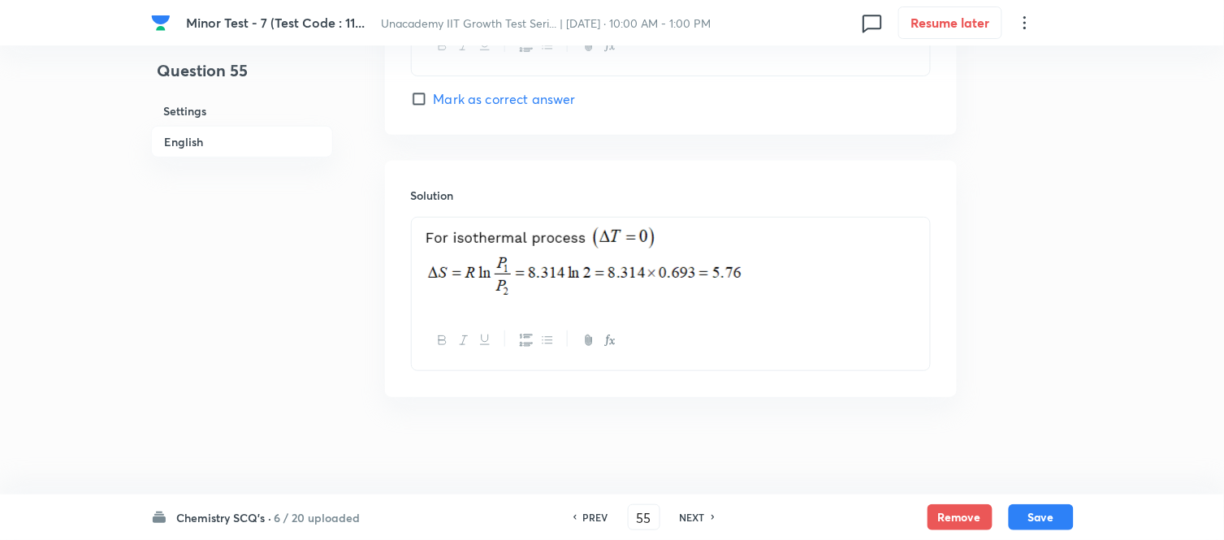
click at [685, 515] on h6 "NEXT" at bounding box center [692, 517] width 25 height 15
type input "56"
checkbox input "false"
checkbox input "true"
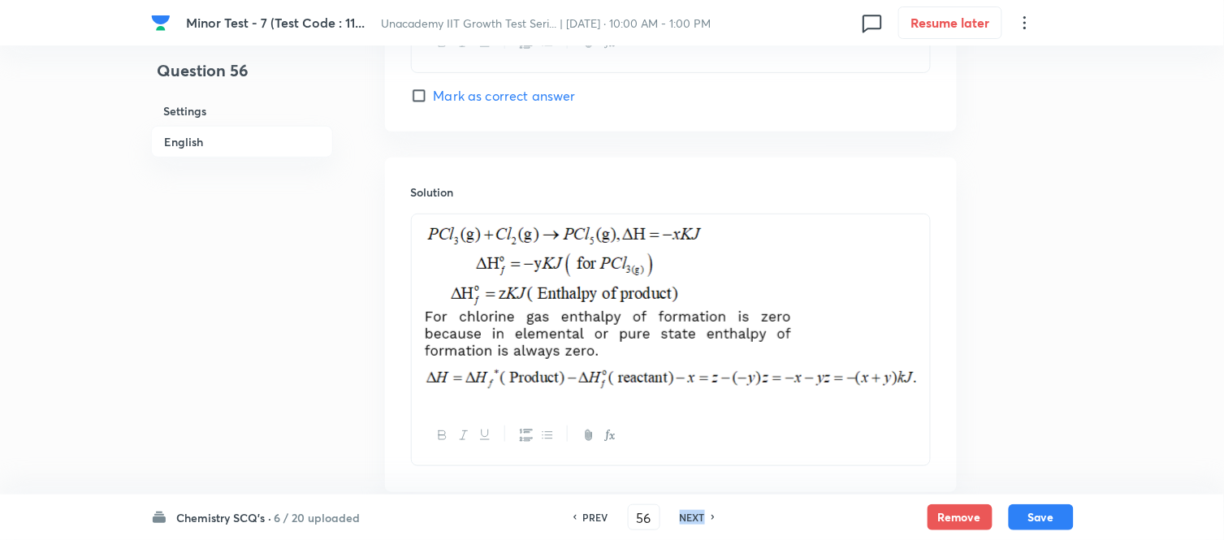
click at [685, 515] on h6 "NEXT" at bounding box center [692, 517] width 25 height 15
type input "57"
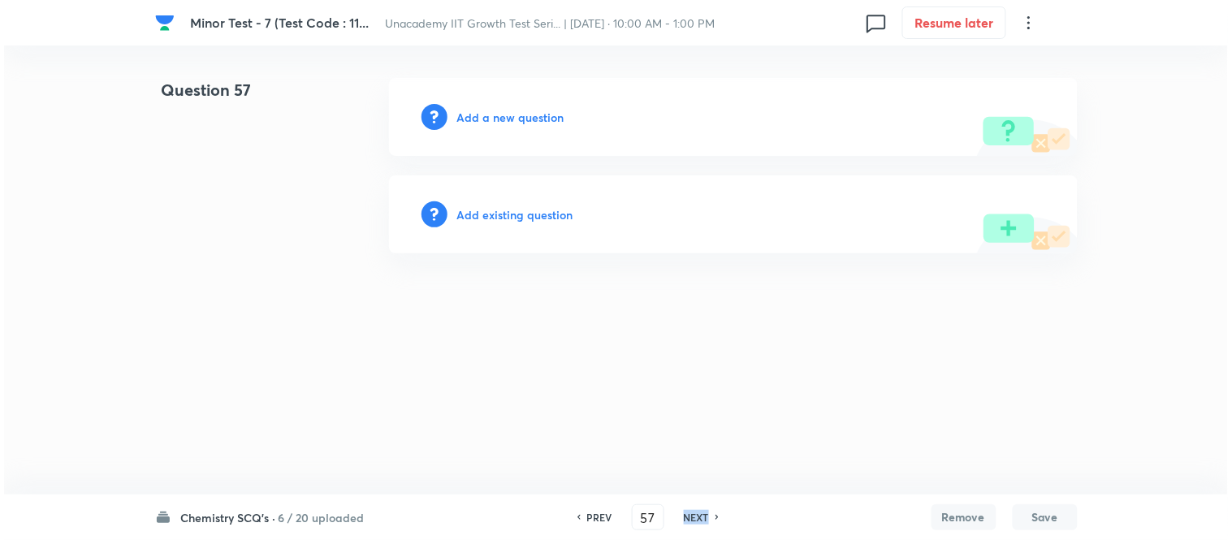
scroll to position [0, 0]
click at [490, 123] on h6 "Add a new question" at bounding box center [510, 117] width 107 height 17
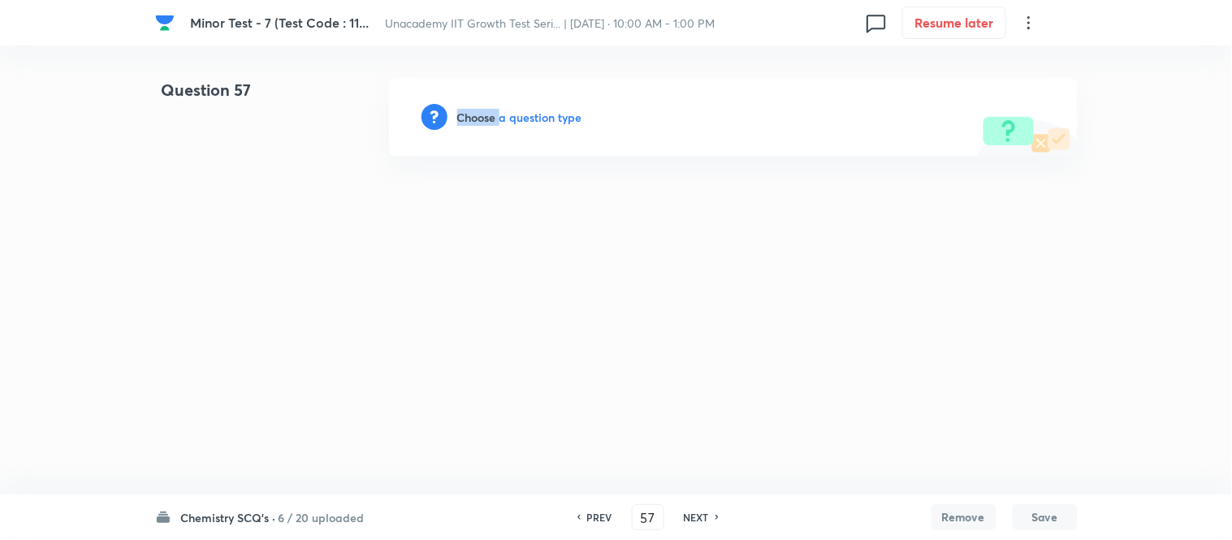
click at [490, 123] on h6 "Choose a question type" at bounding box center [519, 117] width 125 height 17
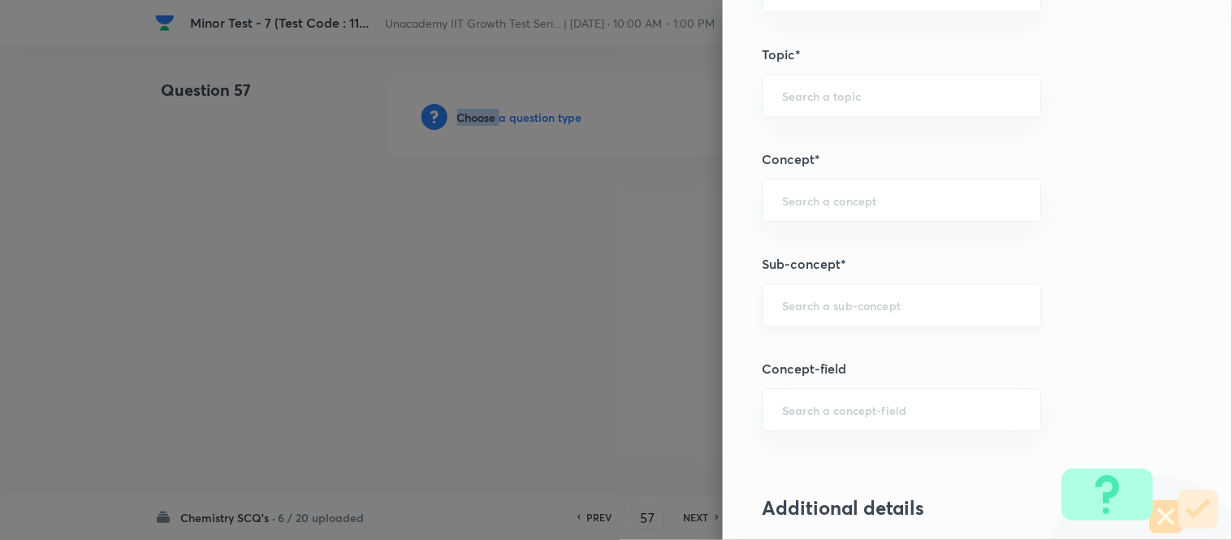
scroll to position [903, 0]
click at [827, 313] on input "text" at bounding box center [901, 305] width 239 height 15
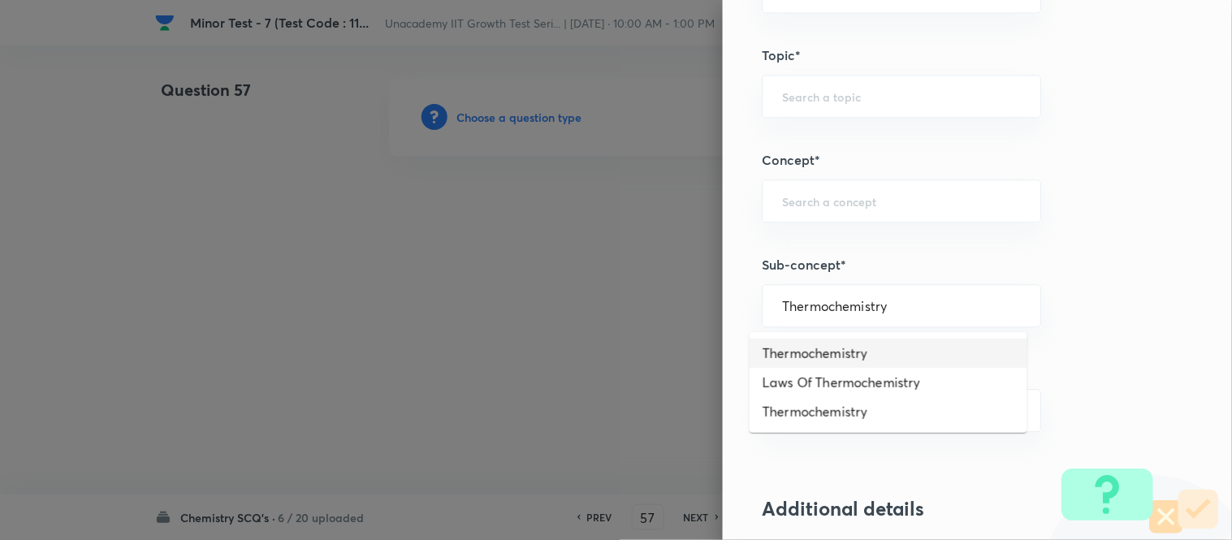
click at [834, 346] on li "Thermochemistry" at bounding box center [889, 353] width 278 height 29
type input "Thermochemistry"
type input "Chemistry"
type input "Physical Chemistry"
type input "Thermodynamics & Thermochemistry"
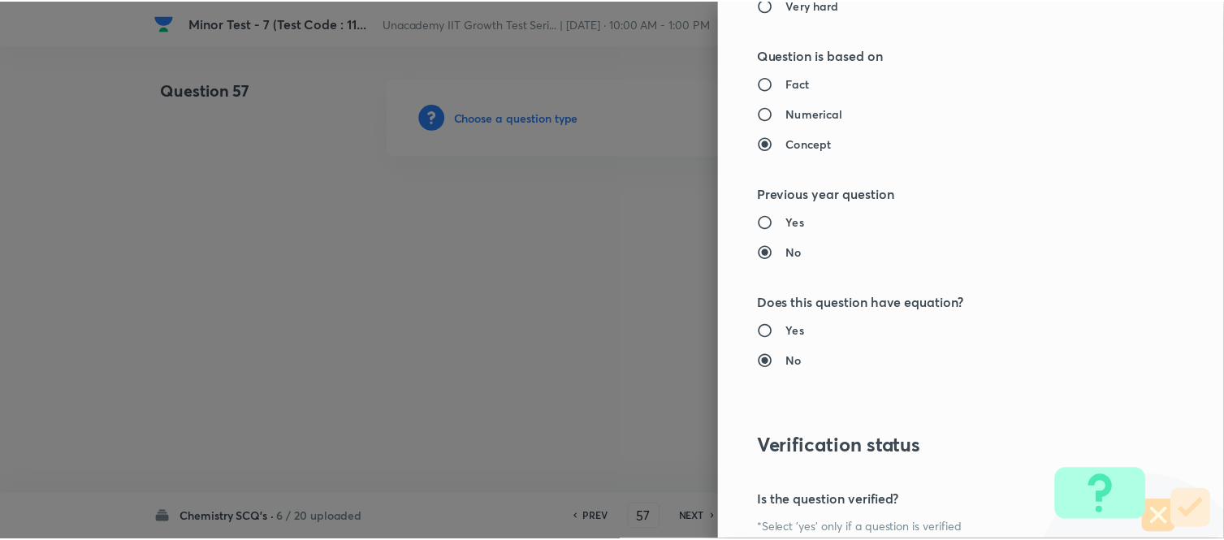
scroll to position [1783, 0]
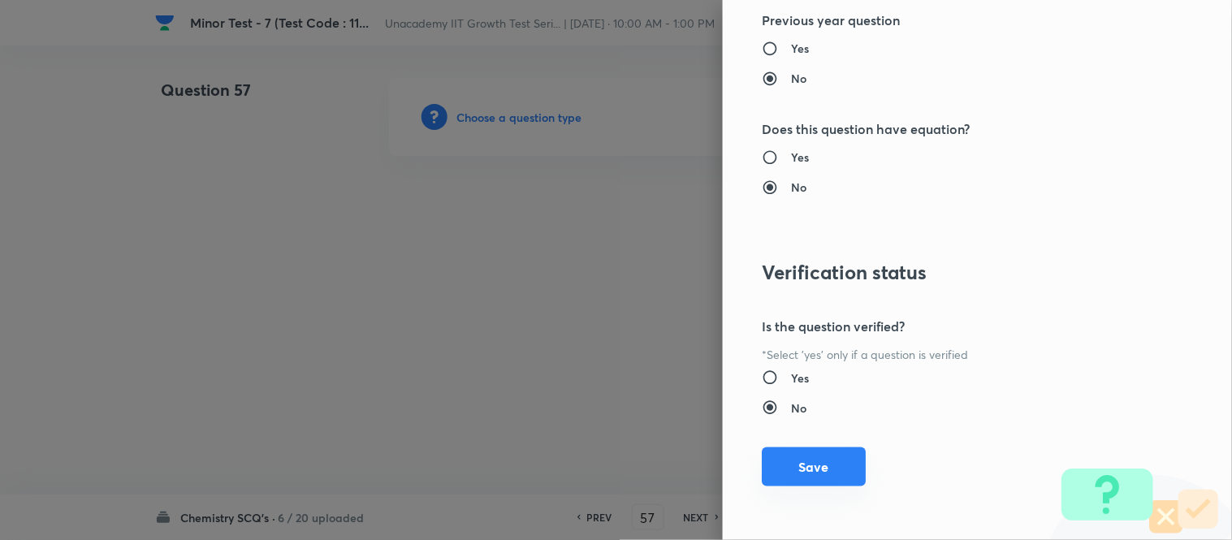
click at [802, 466] on button "Save" at bounding box center [814, 467] width 104 height 39
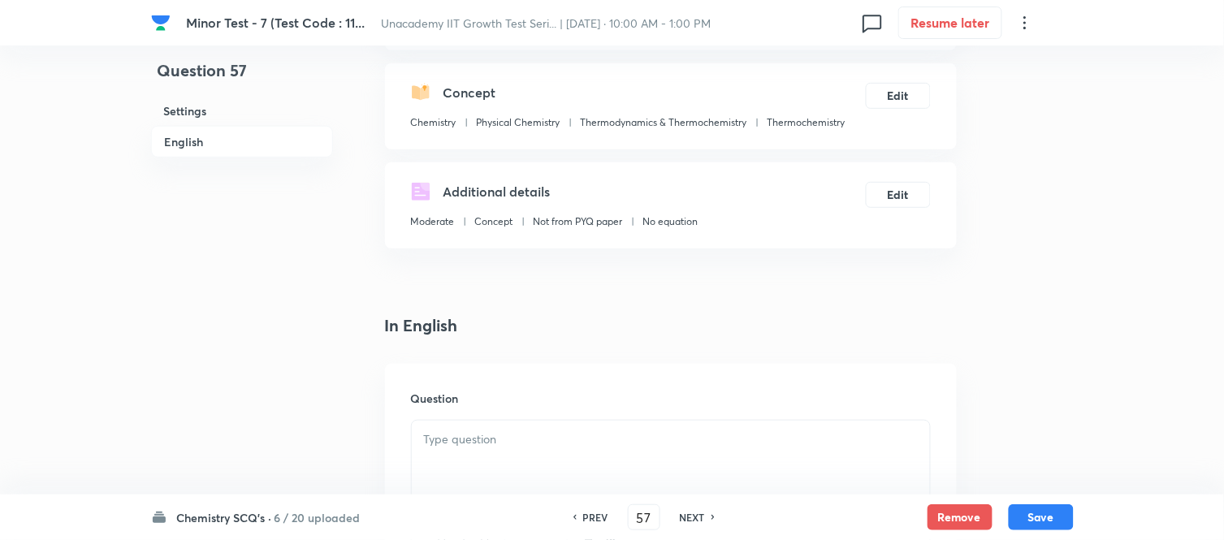
scroll to position [451, 0]
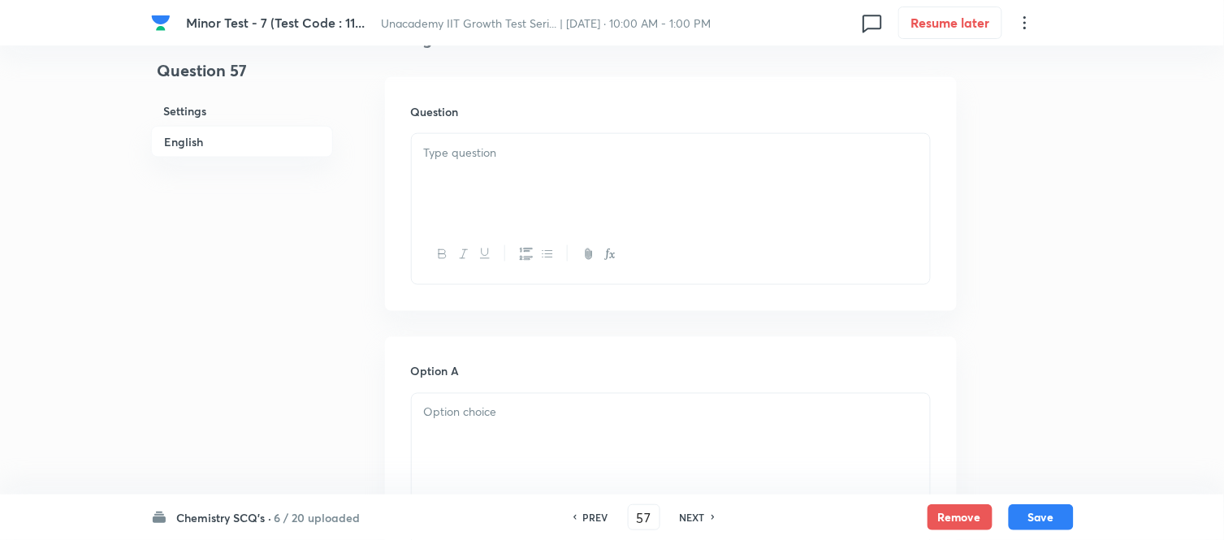
click at [538, 206] on div at bounding box center [671, 179] width 518 height 91
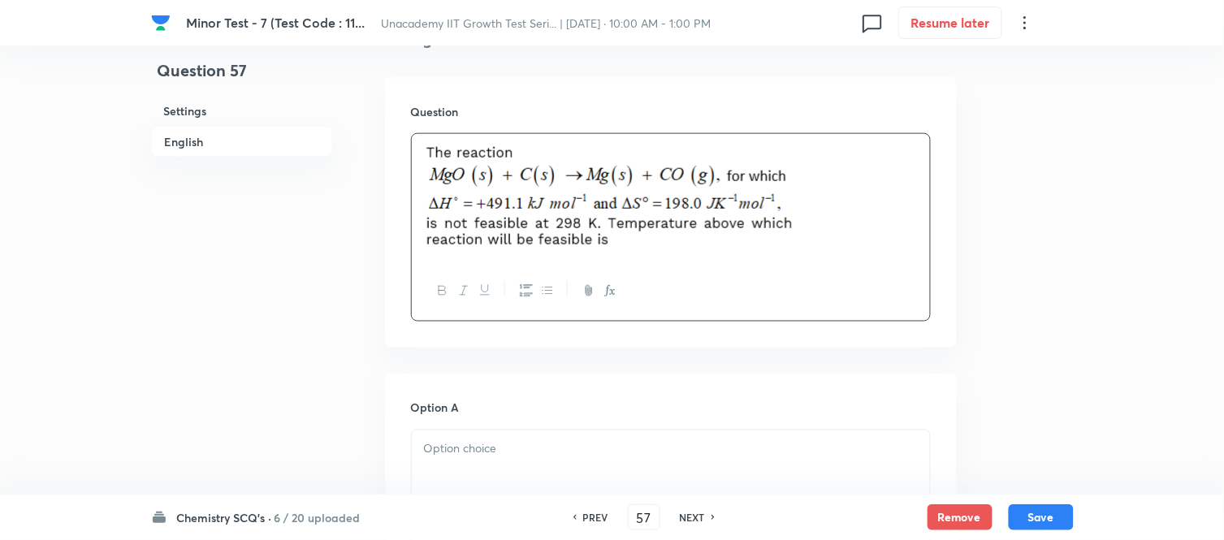
scroll to position [631, 0]
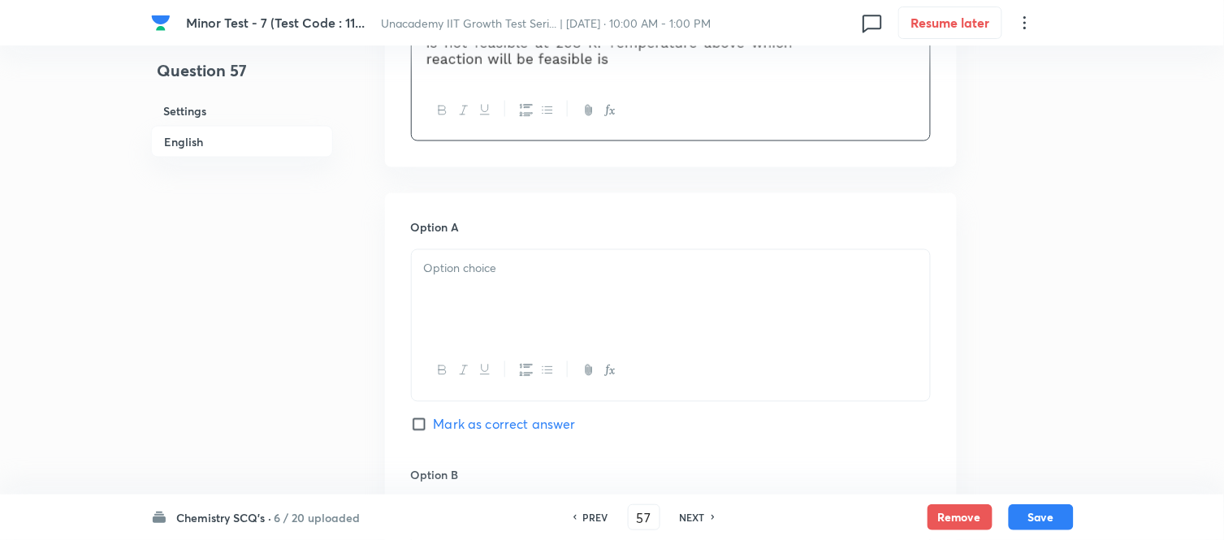
click at [510, 288] on div at bounding box center [671, 295] width 518 height 91
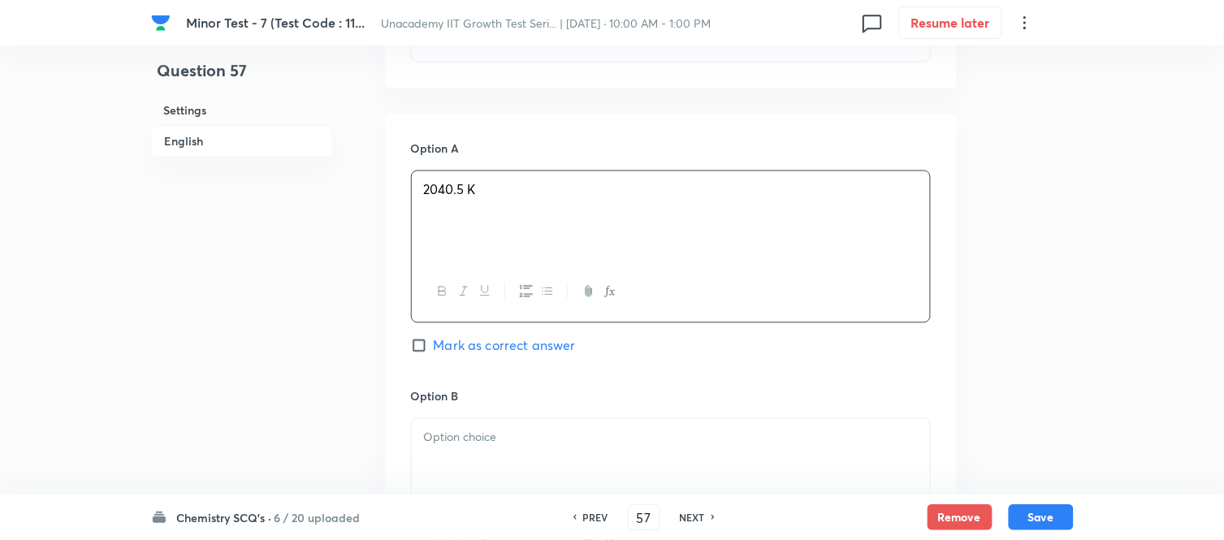
scroll to position [903, 0]
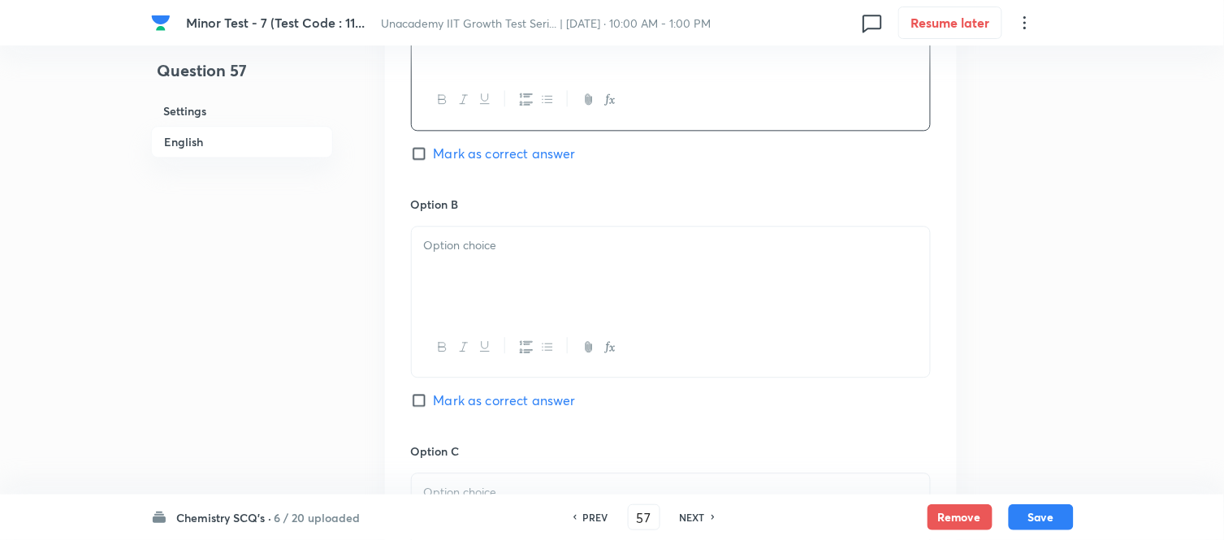
click at [474, 285] on div at bounding box center [671, 272] width 518 height 91
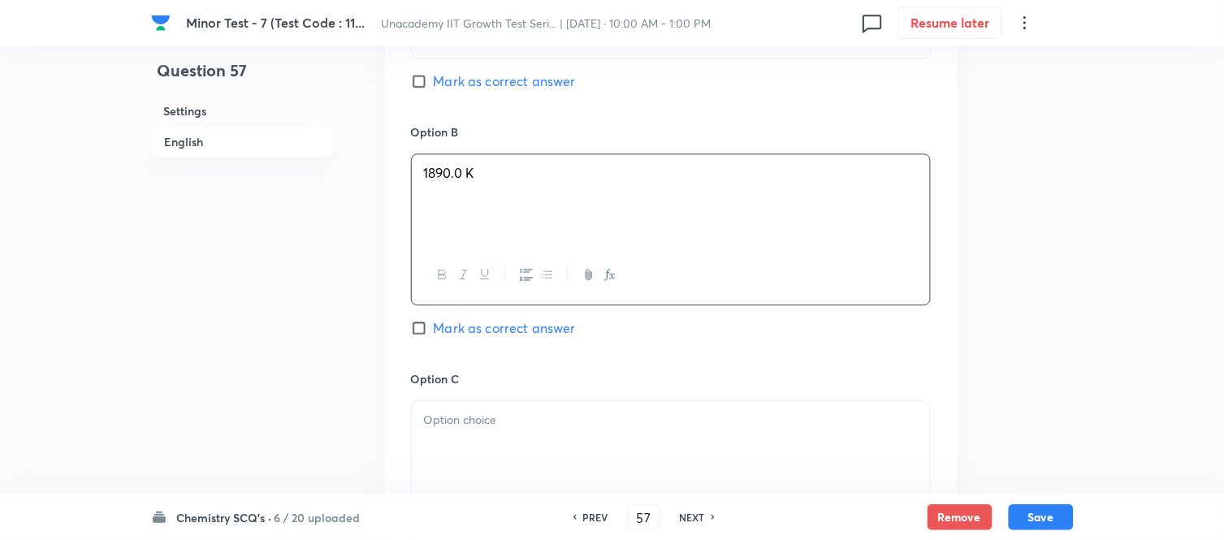
scroll to position [1083, 0]
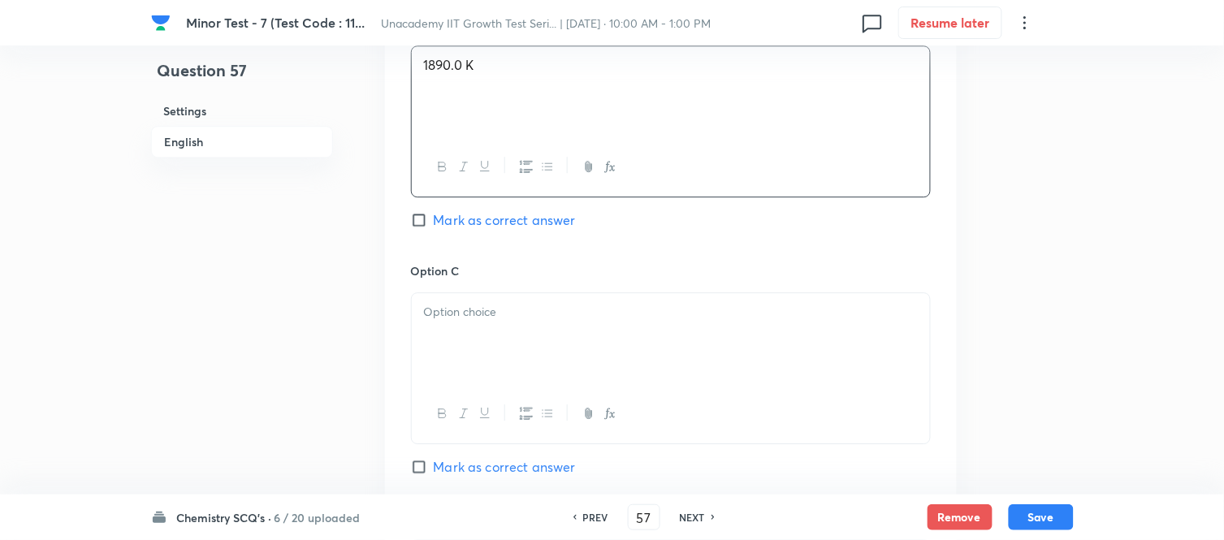
click at [407, 357] on div "Option A 2040.5 K Mark as correct answer Option B 1890.0 K Mark as correct answ…" at bounding box center [671, 246] width 572 height 1009
click at [444, 318] on p at bounding box center [671, 312] width 494 height 19
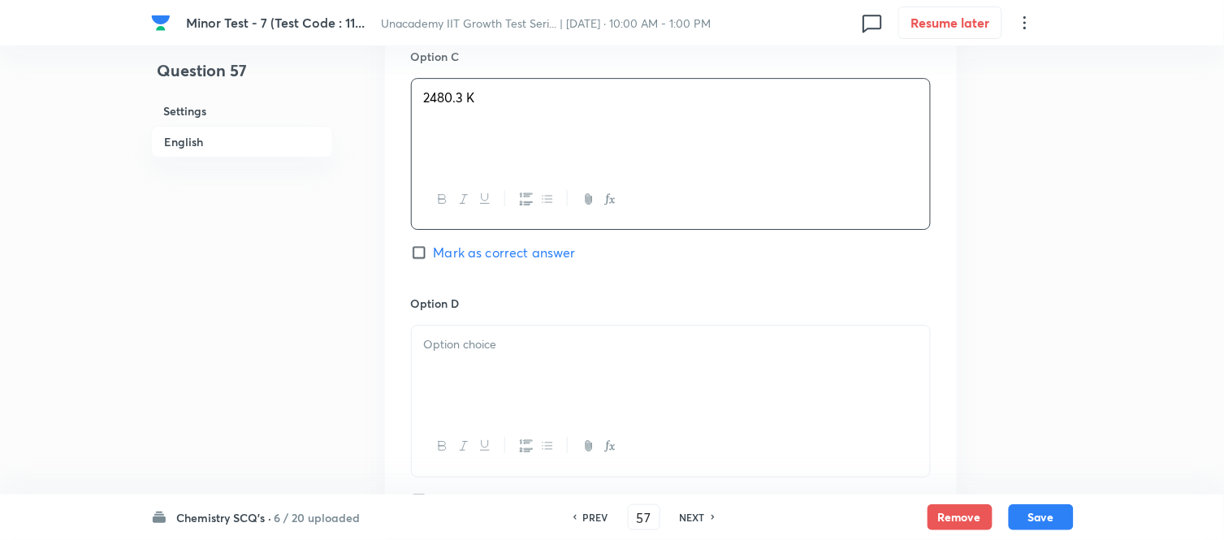
scroll to position [1354, 0]
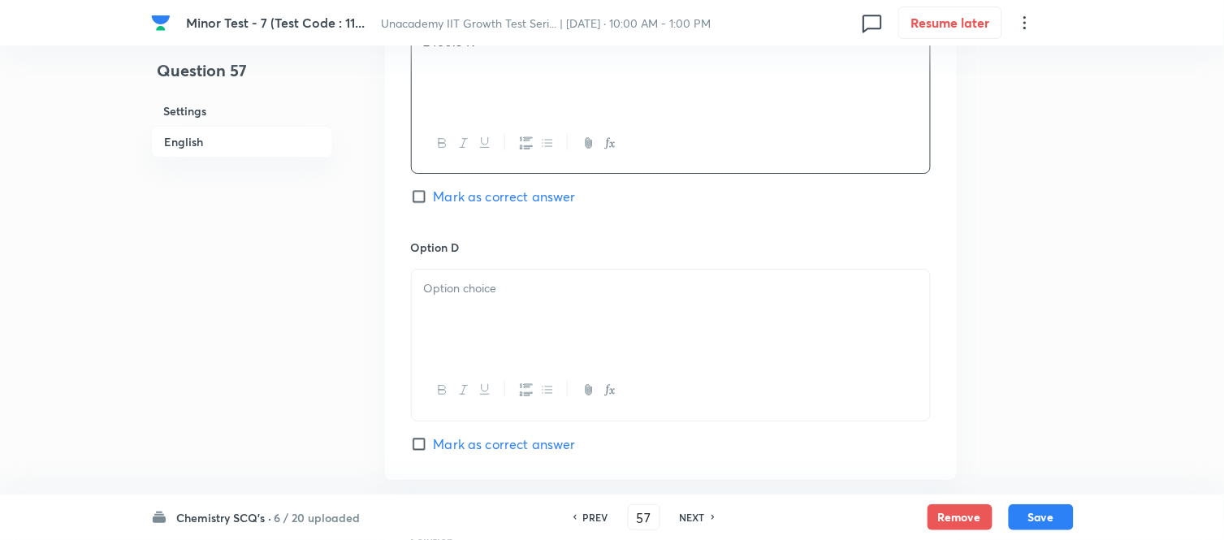
click at [459, 314] on div at bounding box center [671, 315] width 518 height 91
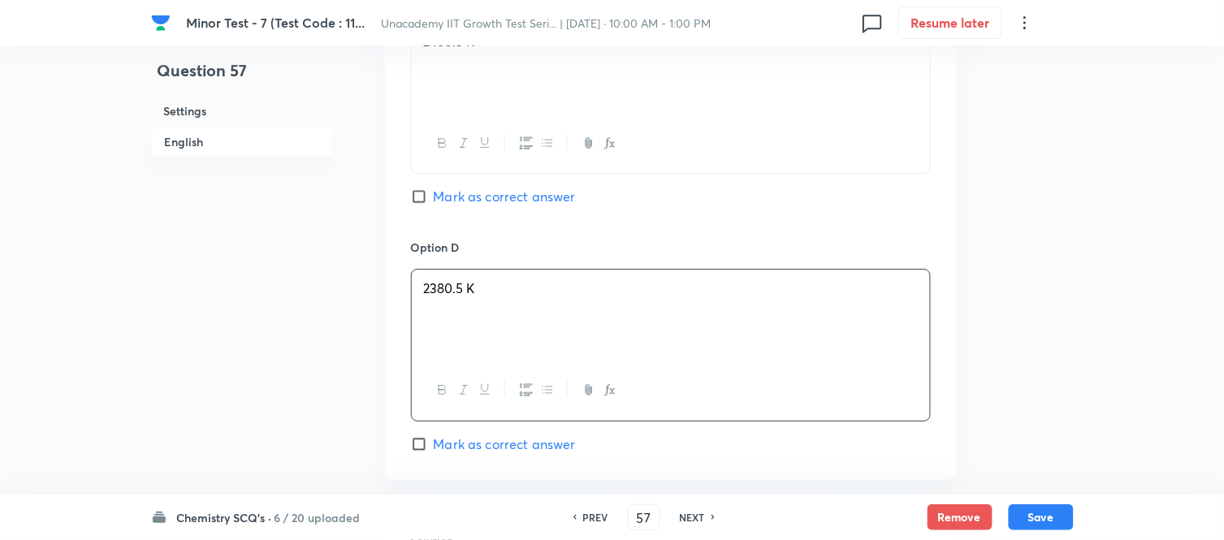
click at [440, 187] on div "Option C 2480.3 K Mark as correct answer" at bounding box center [671, 115] width 520 height 247
click at [443, 206] on span "Mark as correct answer" at bounding box center [505, 196] width 142 height 19
click at [434, 205] on input "Mark as correct answer" at bounding box center [422, 196] width 23 height 16
checkbox input "true"
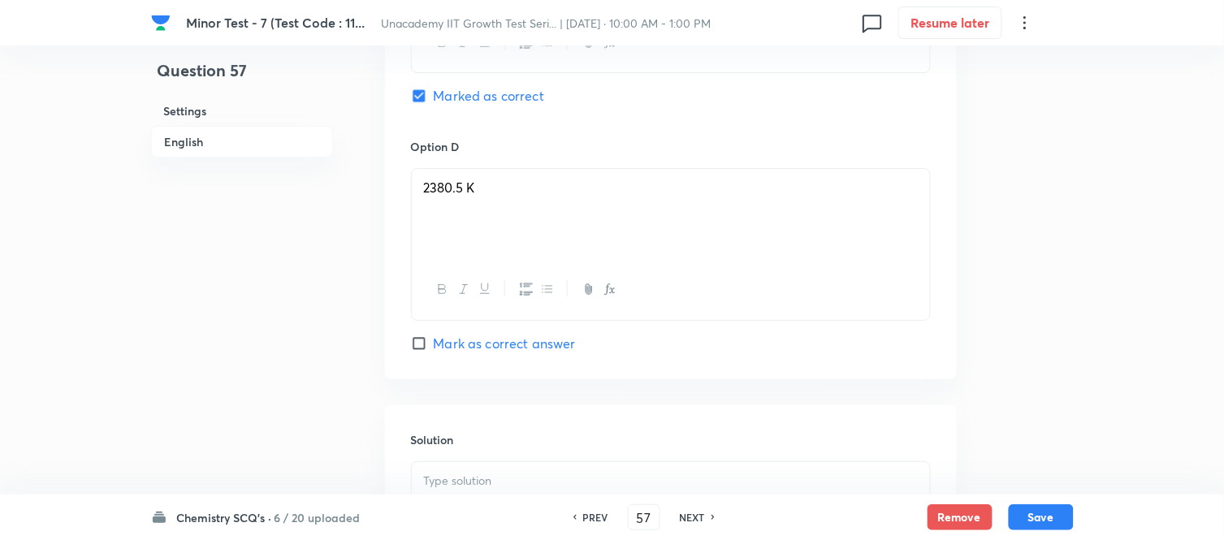
scroll to position [1625, 0]
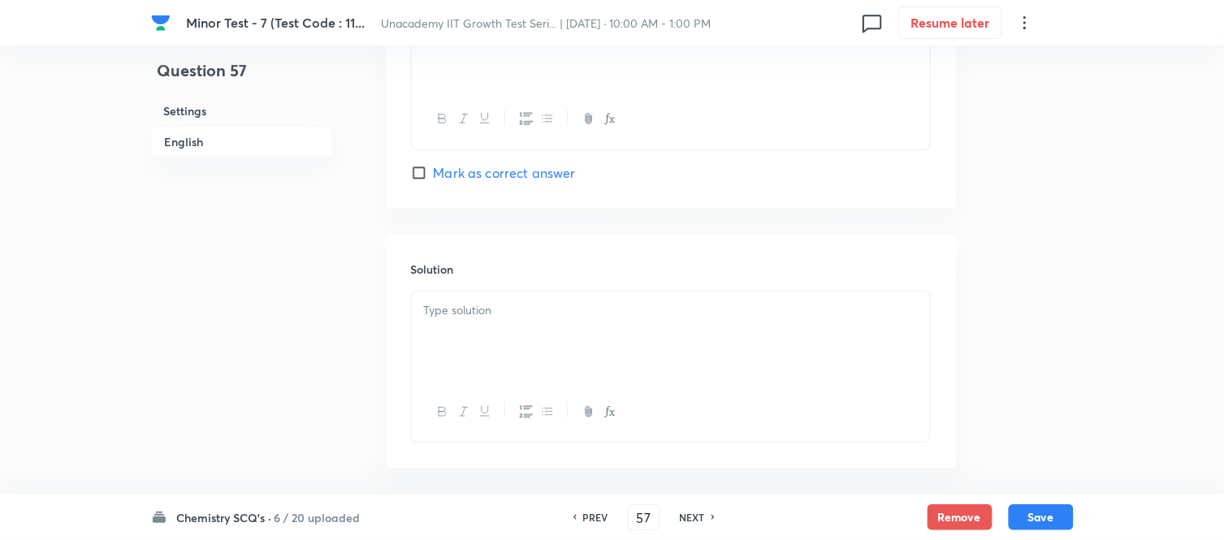
click at [533, 353] on div at bounding box center [671, 337] width 518 height 91
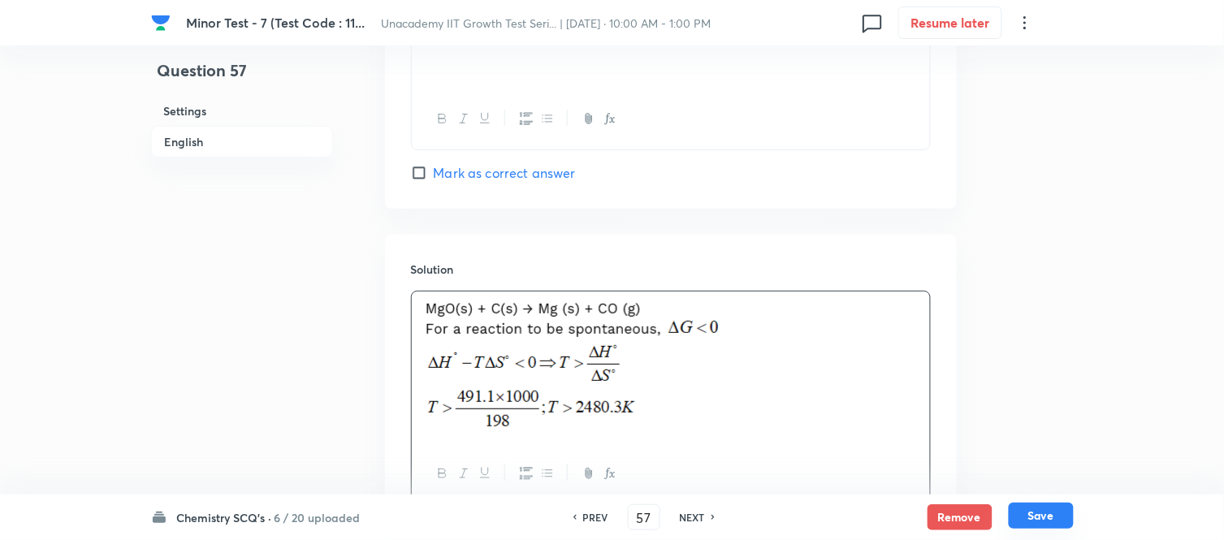
click at [1050, 518] on button "Save" at bounding box center [1041, 516] width 65 height 26
type input "58"
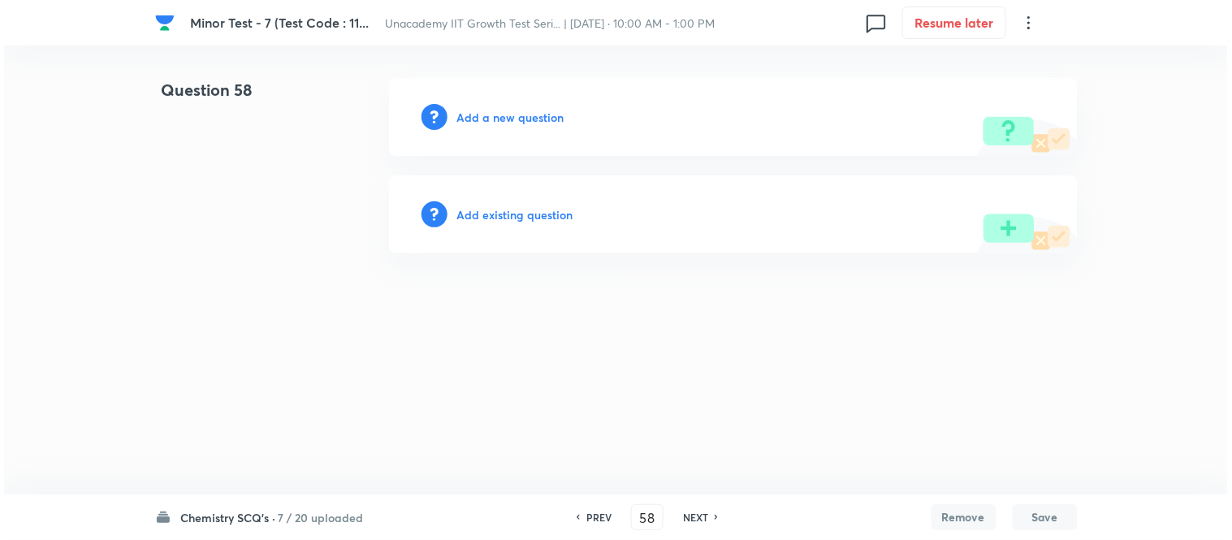
scroll to position [0, 0]
click at [522, 123] on h6 "Add a new question" at bounding box center [510, 117] width 107 height 17
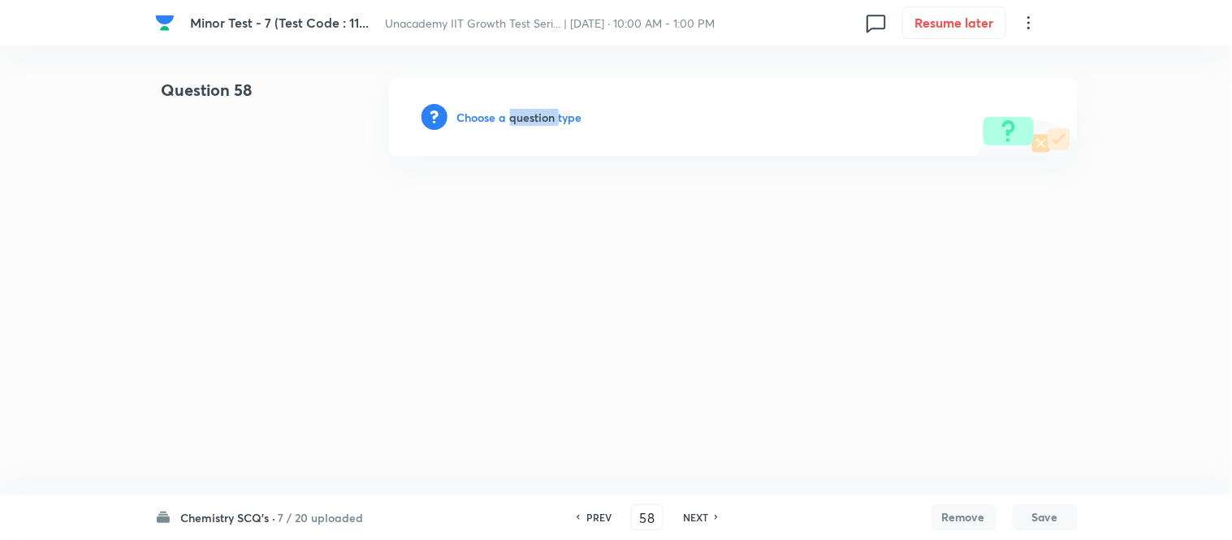
click at [522, 123] on h6 "Choose a question type" at bounding box center [519, 117] width 125 height 17
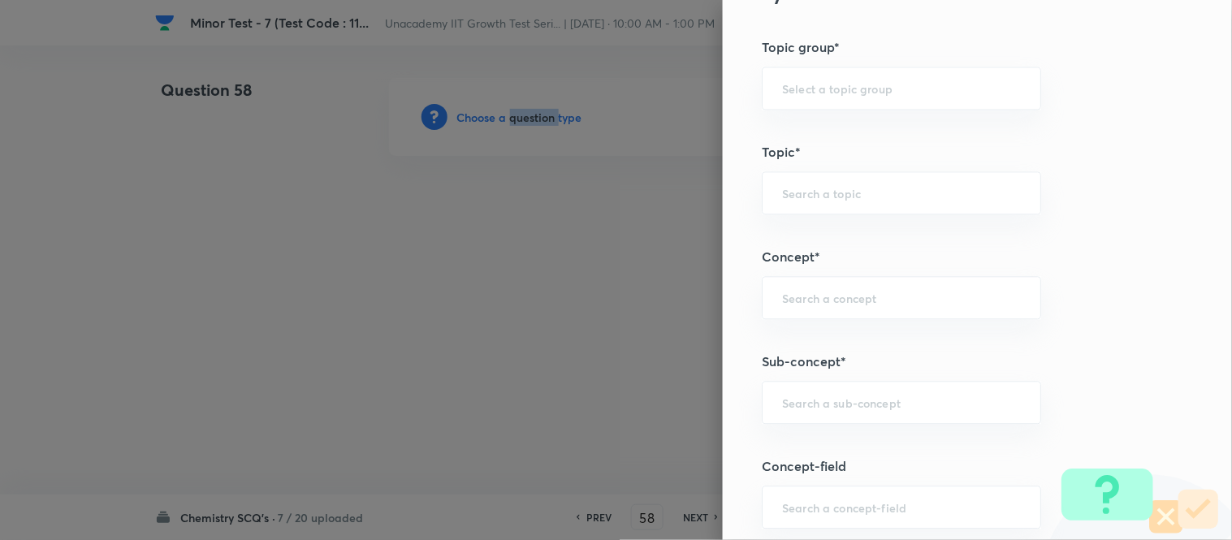
scroll to position [993, 0]
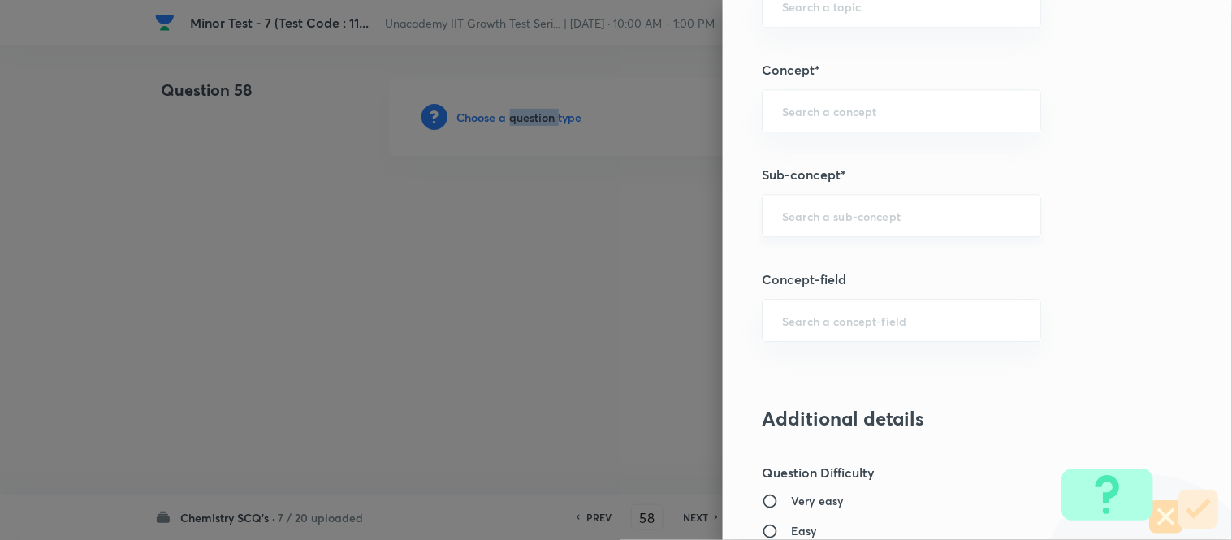
click at [793, 232] on div "​" at bounding box center [901, 215] width 279 height 43
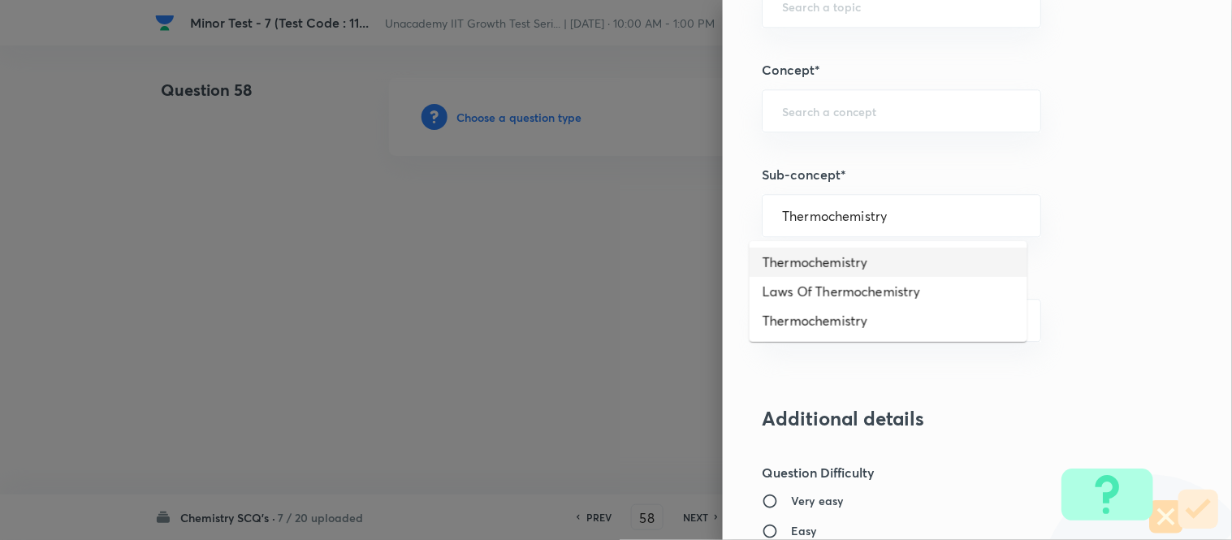
click at [825, 261] on li "Thermochemistry" at bounding box center [889, 262] width 278 height 29
type input "Thermochemistry"
type input "Chemistry"
type input "Physical Chemistry"
type input "Thermodynamics & Thermochemistry"
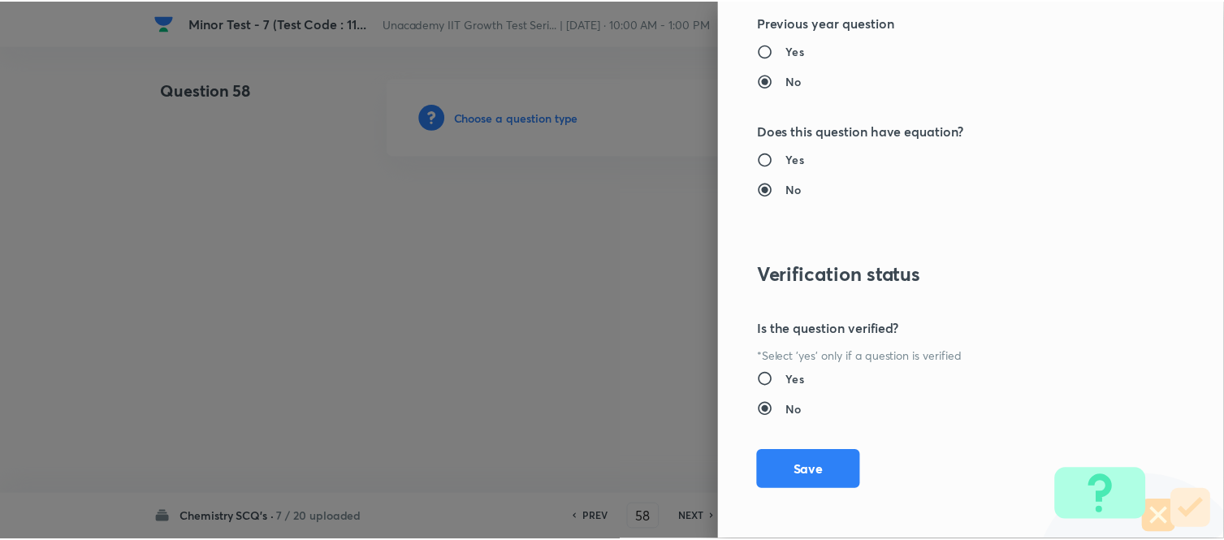
scroll to position [1783, 0]
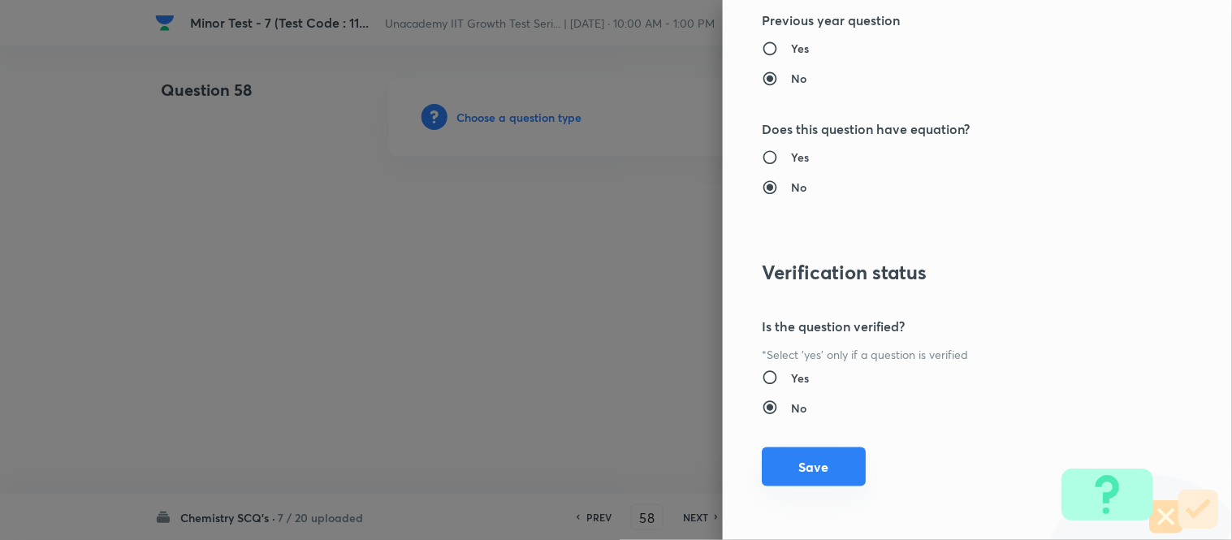
click at [816, 467] on button "Save" at bounding box center [814, 467] width 104 height 39
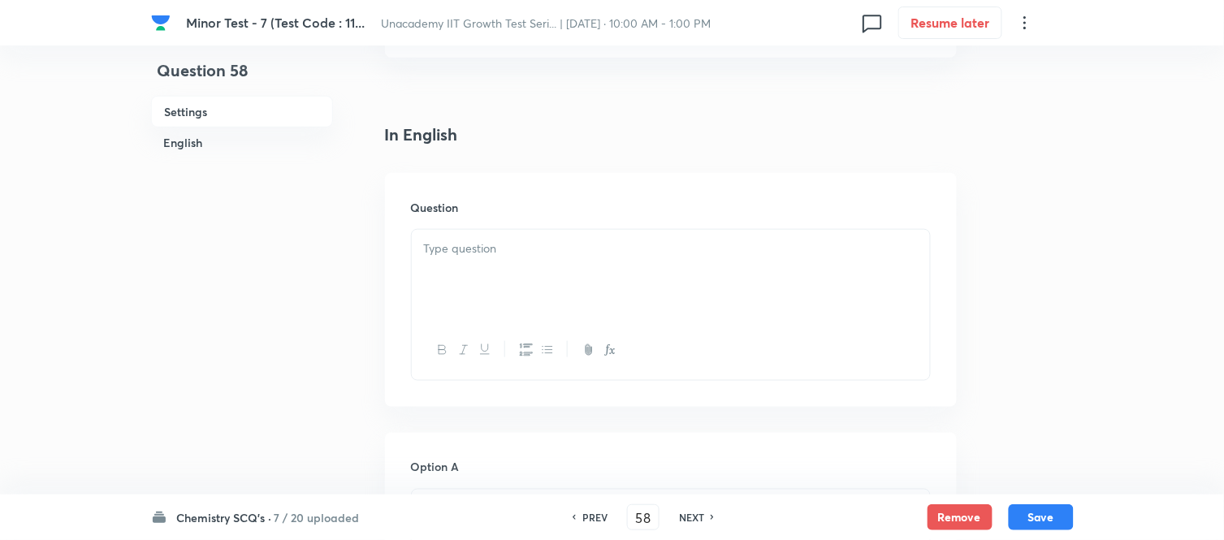
scroll to position [361, 0]
click at [526, 294] on div at bounding box center [671, 269] width 518 height 91
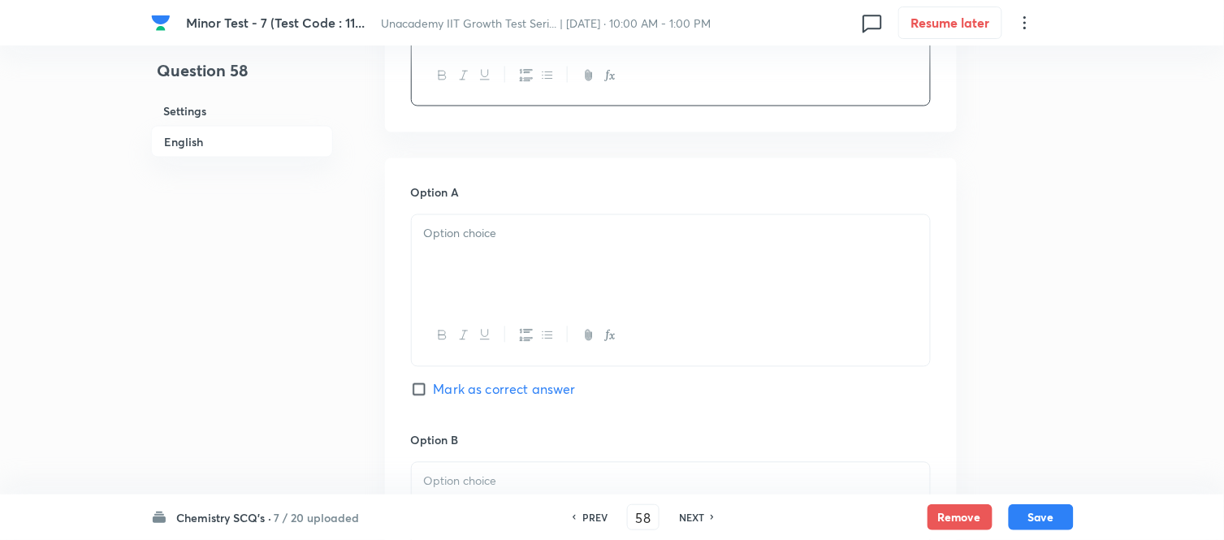
scroll to position [631, 0]
click at [475, 240] on p at bounding box center [671, 232] width 494 height 19
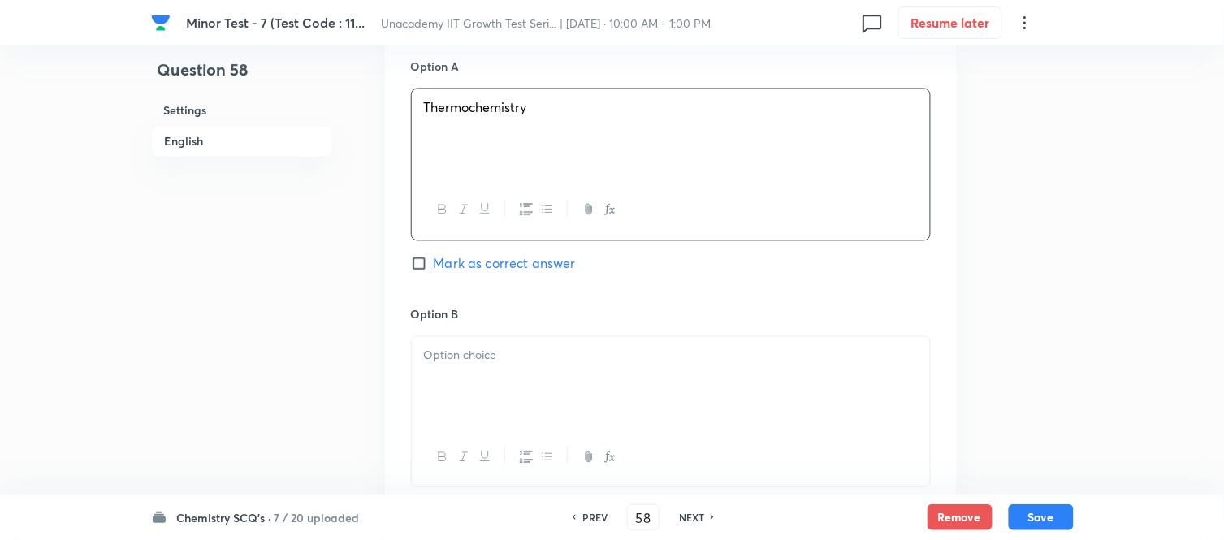
scroll to position [903, 0]
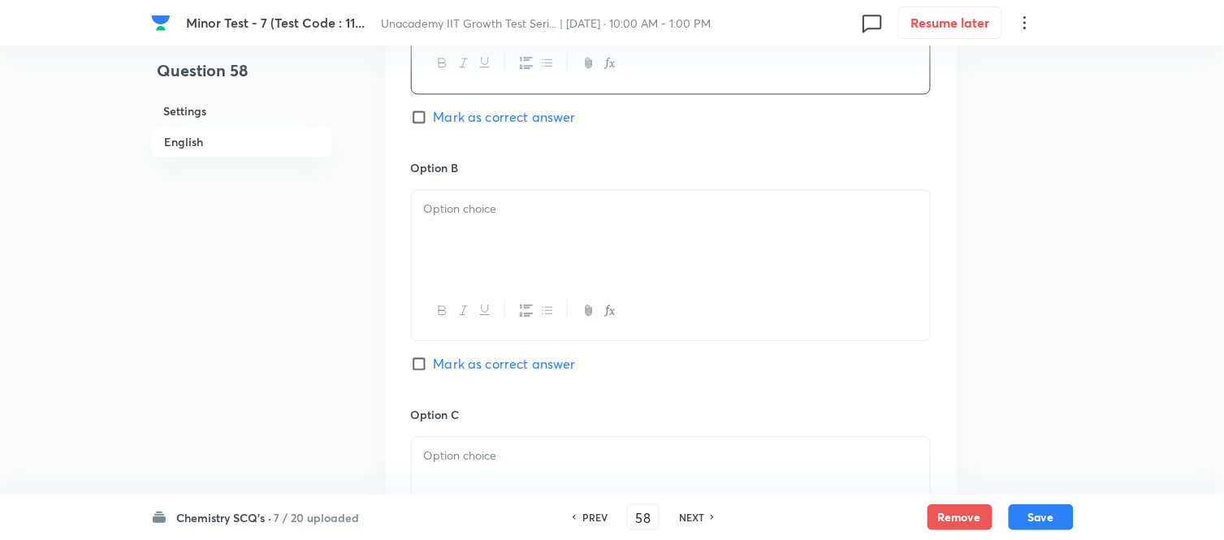
click at [496, 266] on div at bounding box center [671, 235] width 518 height 91
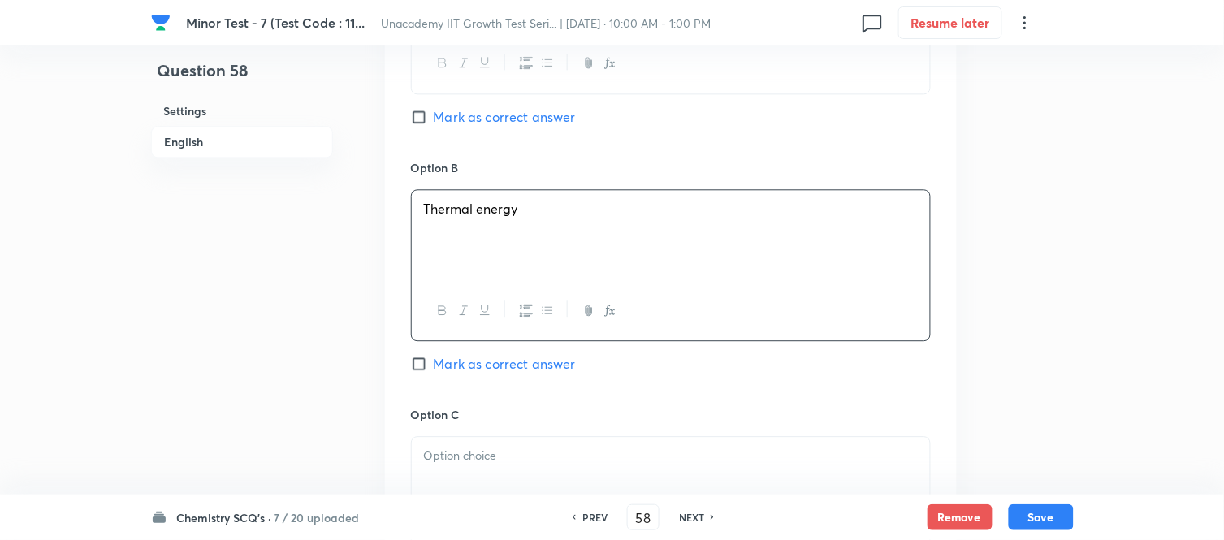
click at [428, 119] on input "Mark as correct answer" at bounding box center [422, 117] width 23 height 16
checkbox input "true"
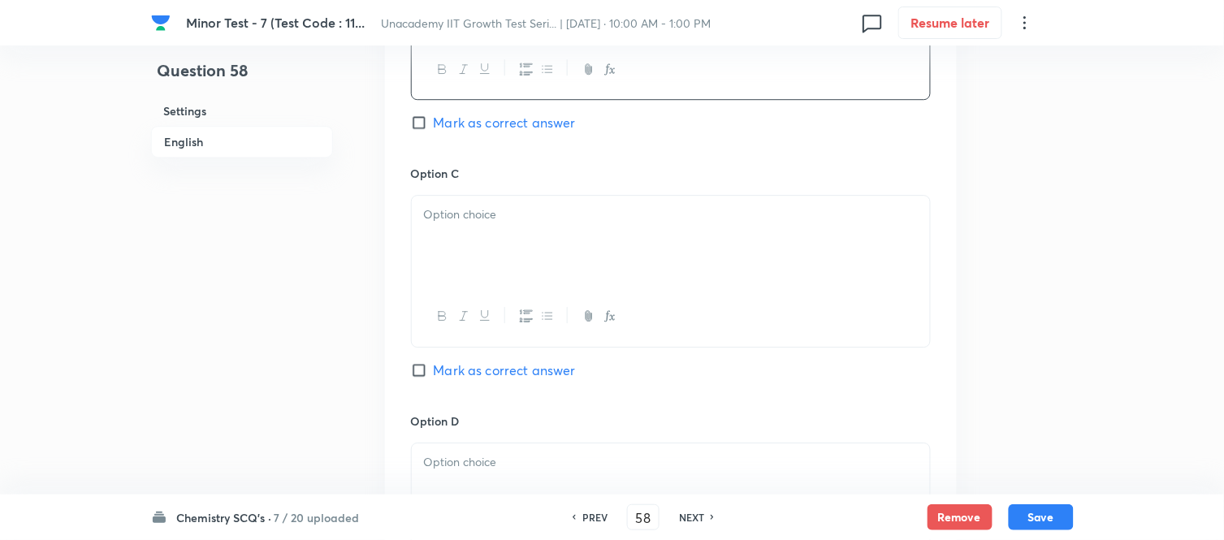
scroll to position [1173, 0]
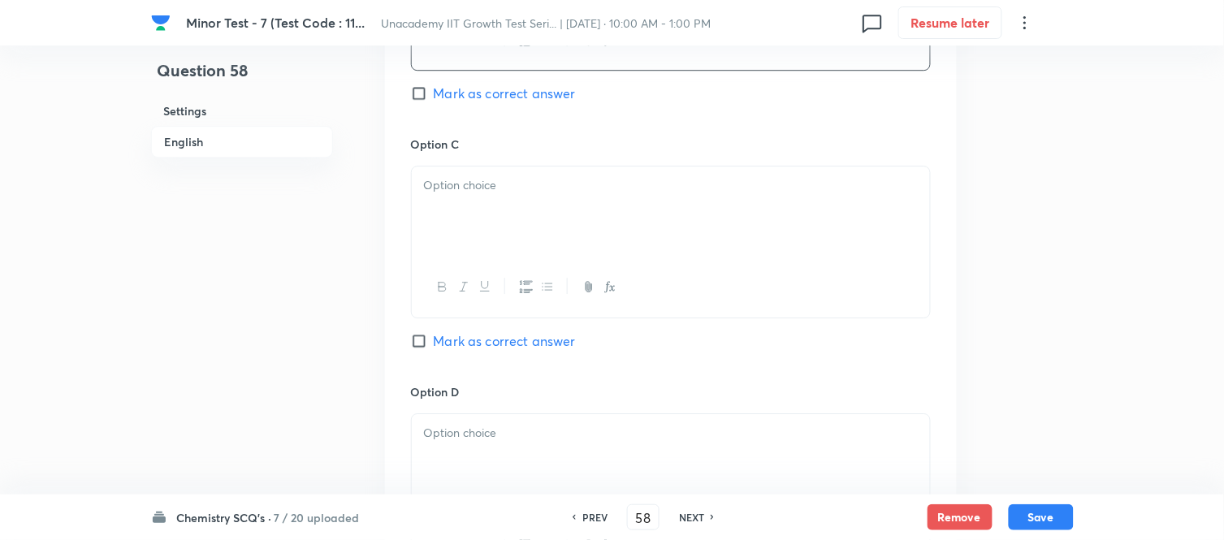
click at [493, 227] on div at bounding box center [671, 212] width 518 height 91
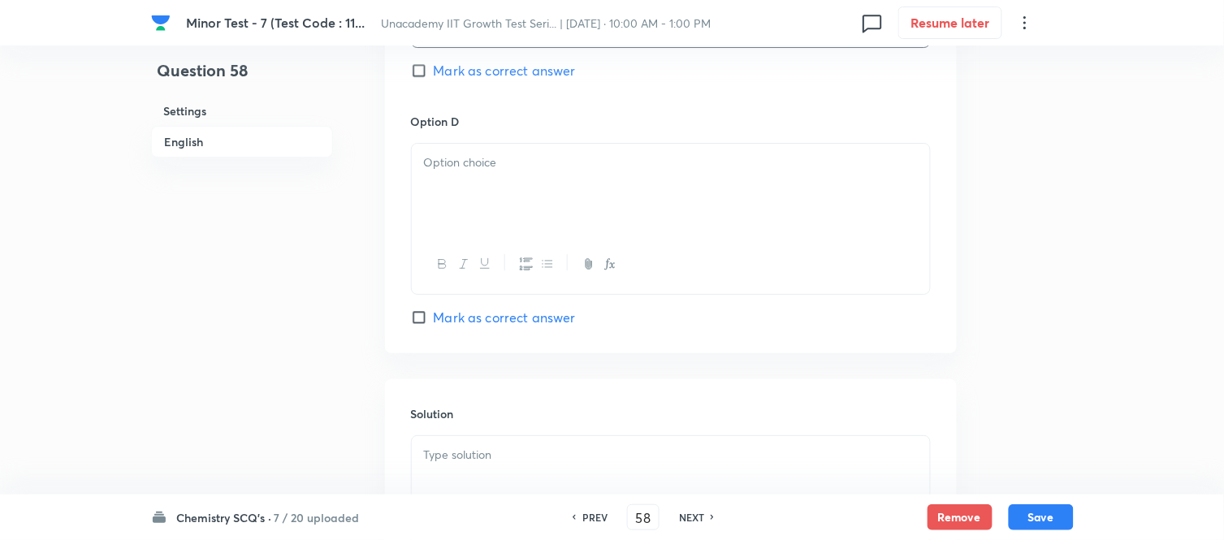
click at [491, 201] on div at bounding box center [671, 189] width 518 height 91
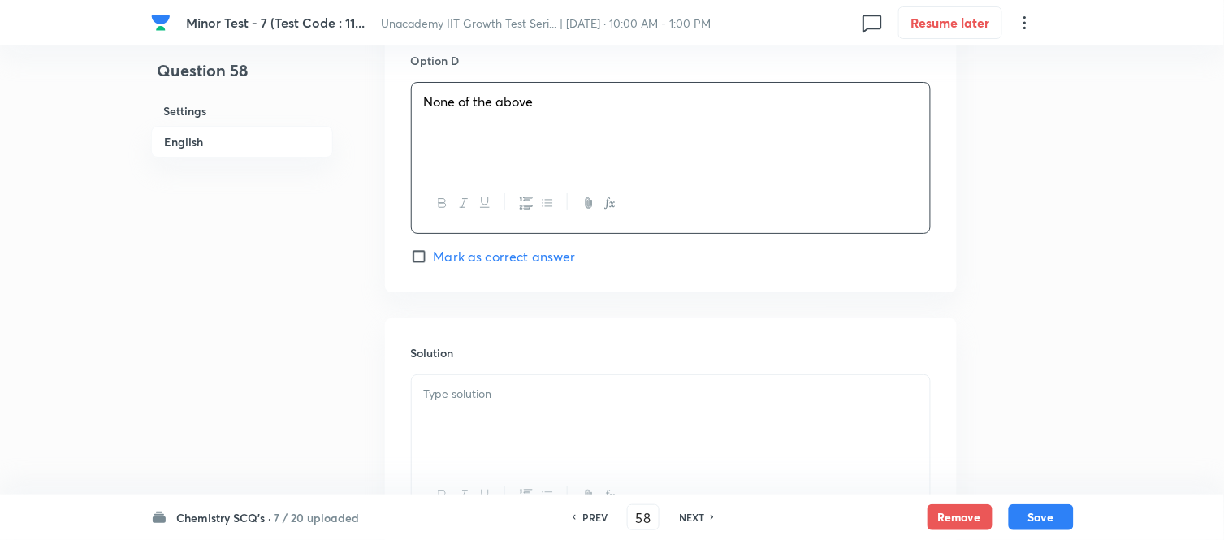
scroll to position [1662, 0]
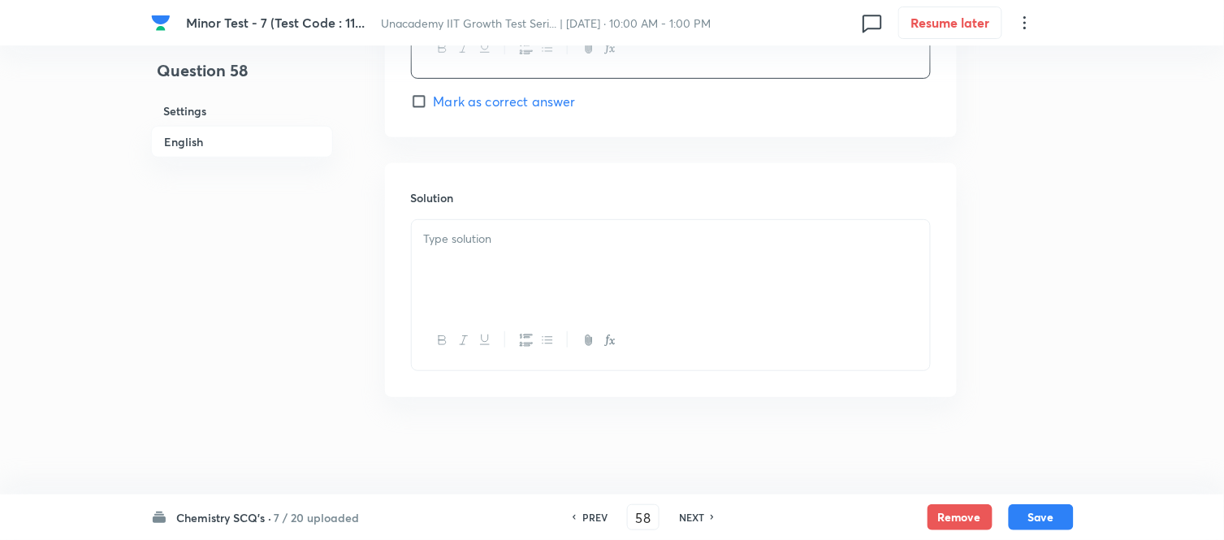
click at [444, 226] on div at bounding box center [671, 265] width 518 height 91
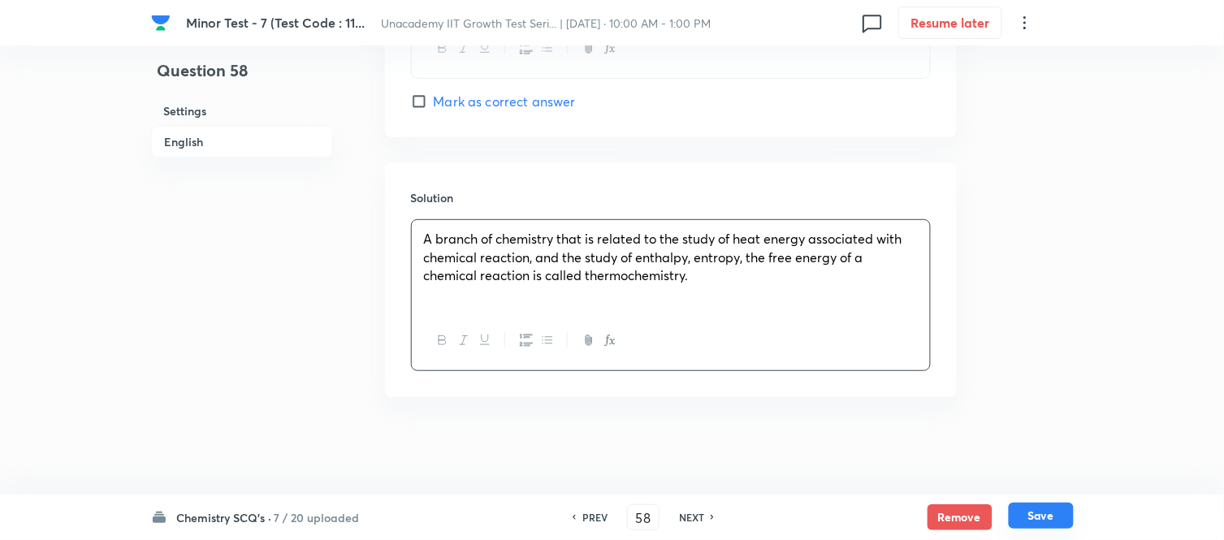
click at [1043, 512] on button "Save" at bounding box center [1041, 516] width 65 height 26
type input "59"
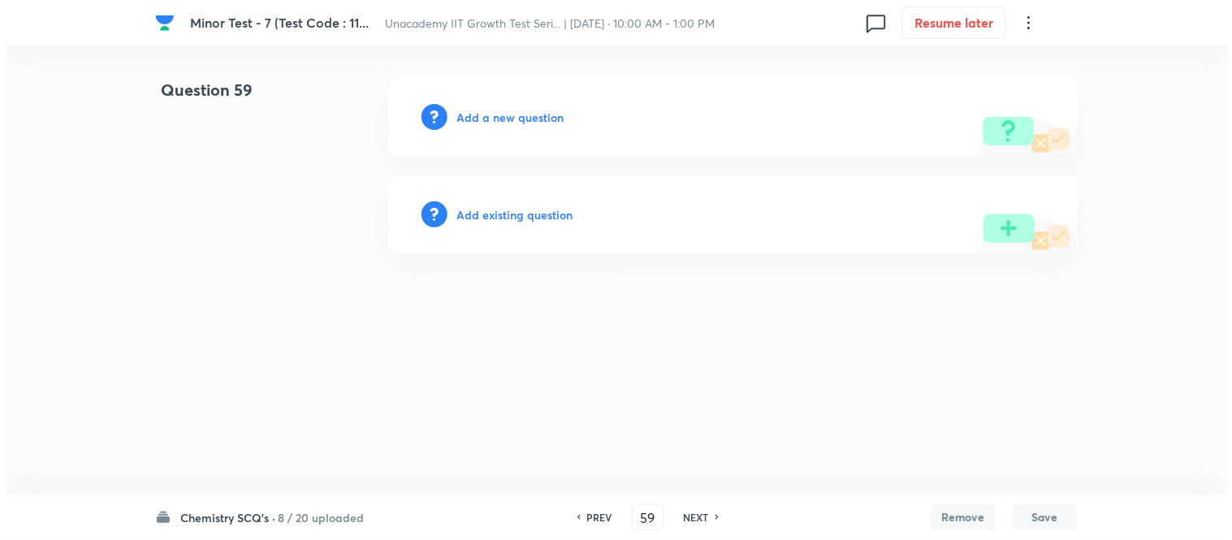
scroll to position [0, 0]
click at [532, 109] on h6 "Add a new question" at bounding box center [510, 117] width 107 height 17
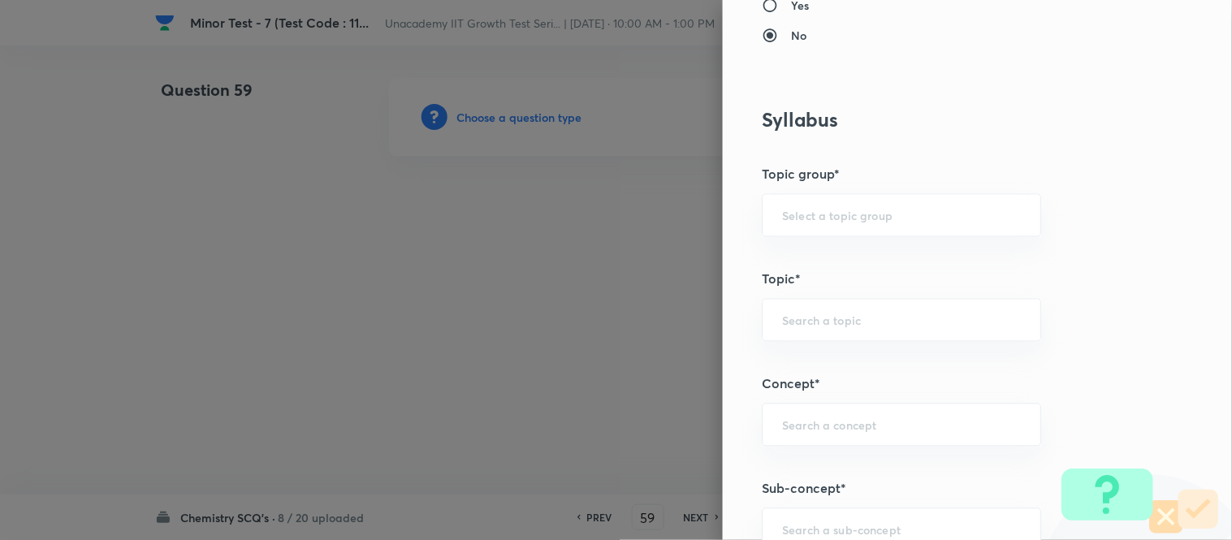
scroll to position [903, 0]
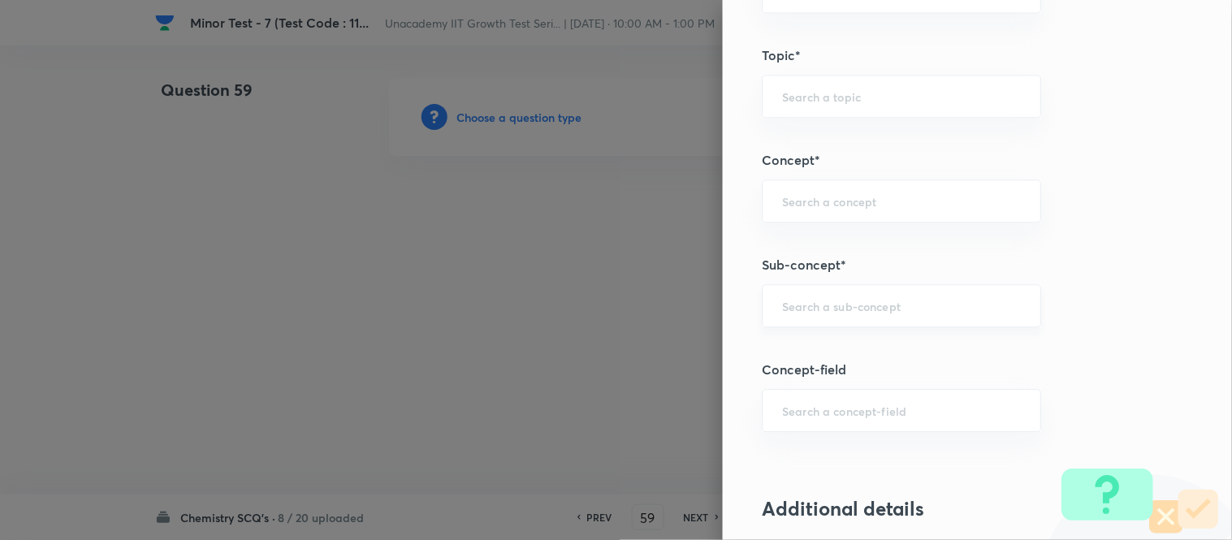
click at [823, 318] on div "​" at bounding box center [901, 305] width 279 height 43
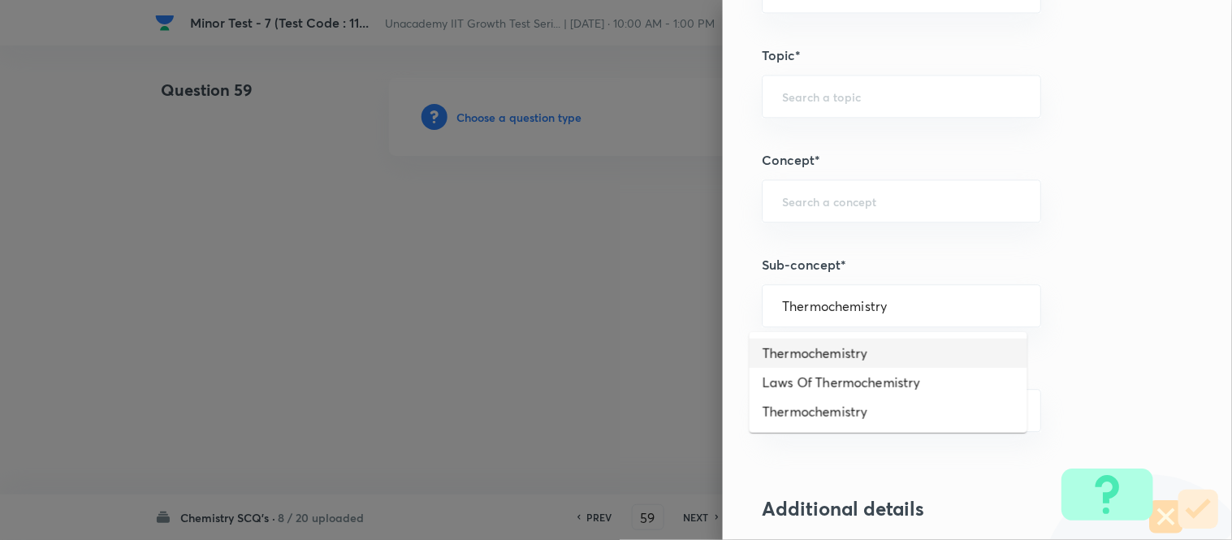
click at [830, 353] on li "Thermochemistry" at bounding box center [889, 353] width 278 height 29
type input "Thermochemistry"
type input "Chemistry"
type input "Physical Chemistry"
type input "Thermodynamics & Thermochemistry"
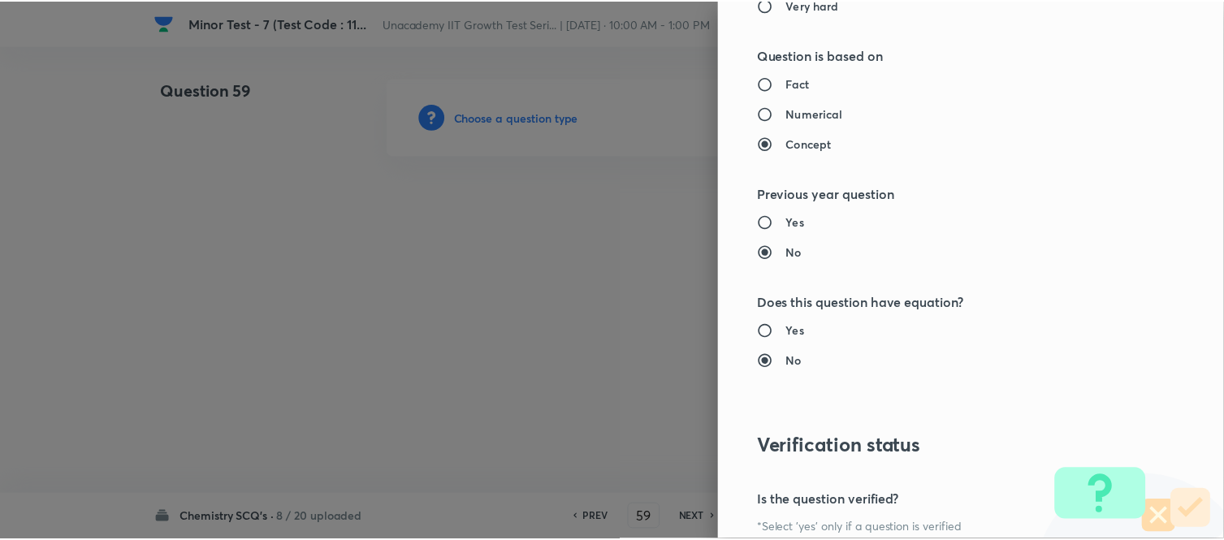
scroll to position [1783, 0]
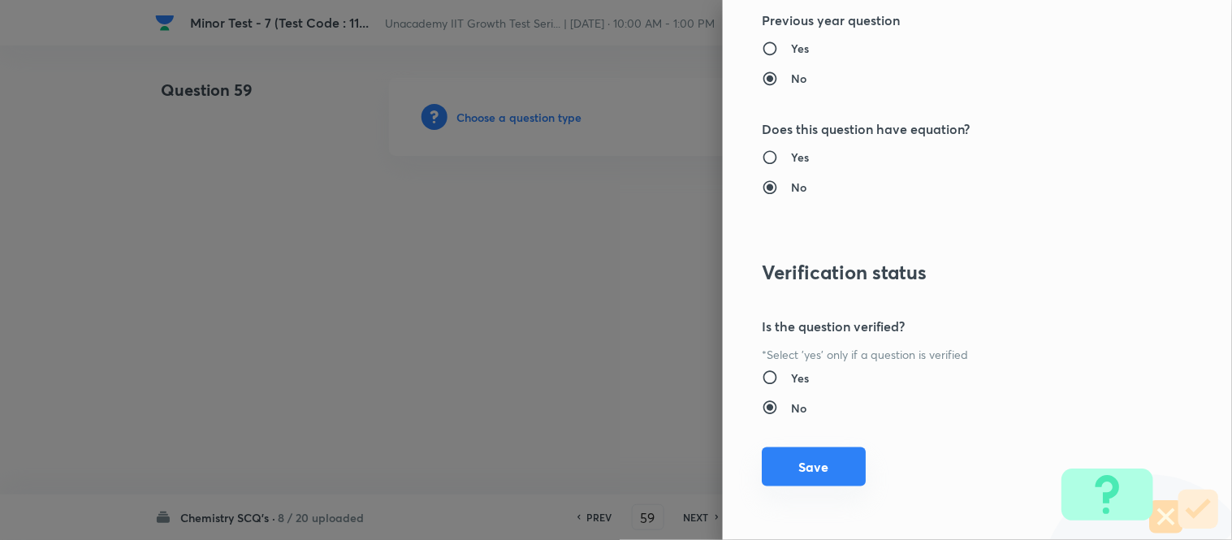
click at [825, 472] on button "Save" at bounding box center [814, 467] width 104 height 39
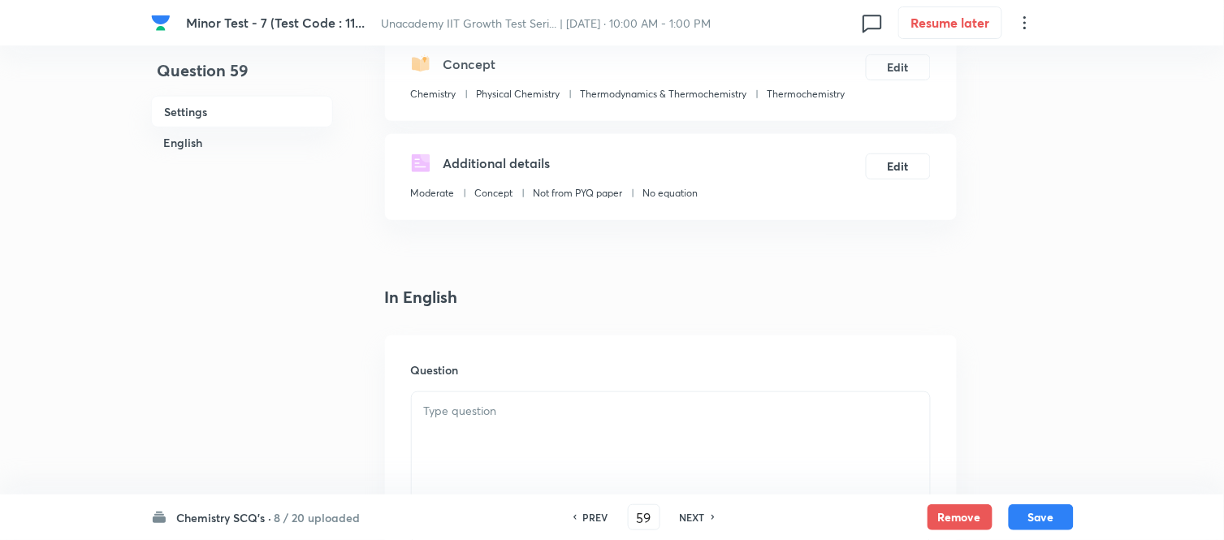
scroll to position [361, 0]
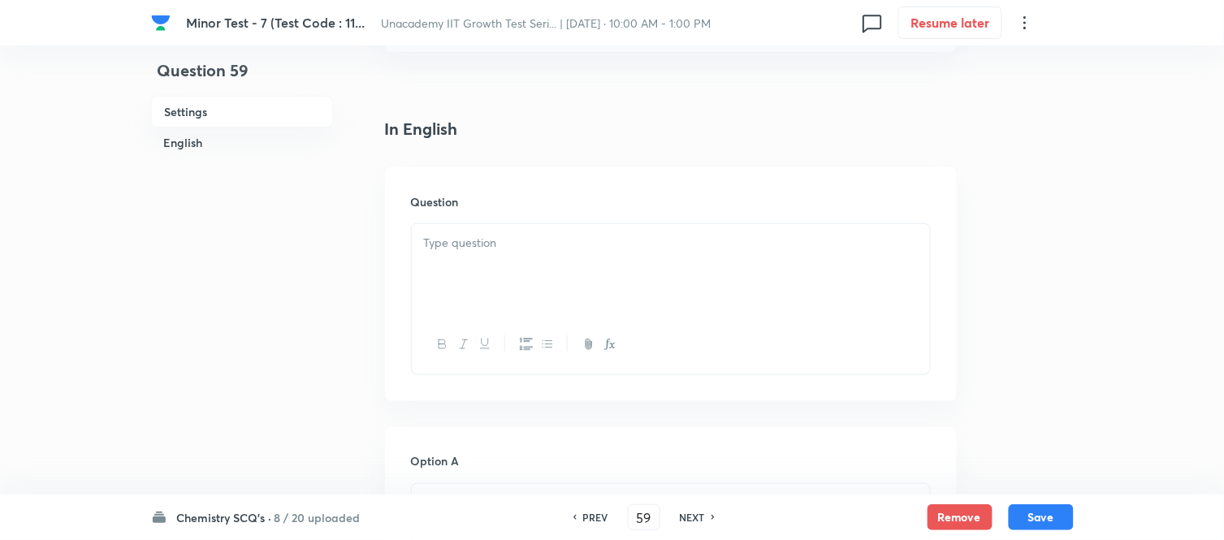
click at [526, 290] on div at bounding box center [671, 269] width 518 height 91
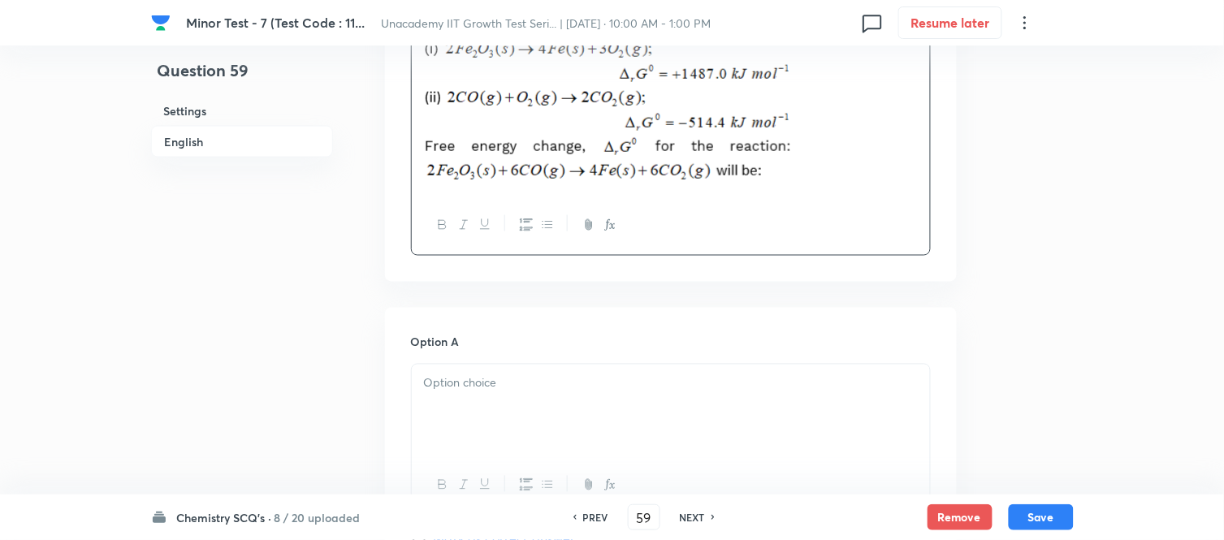
scroll to position [721, 0]
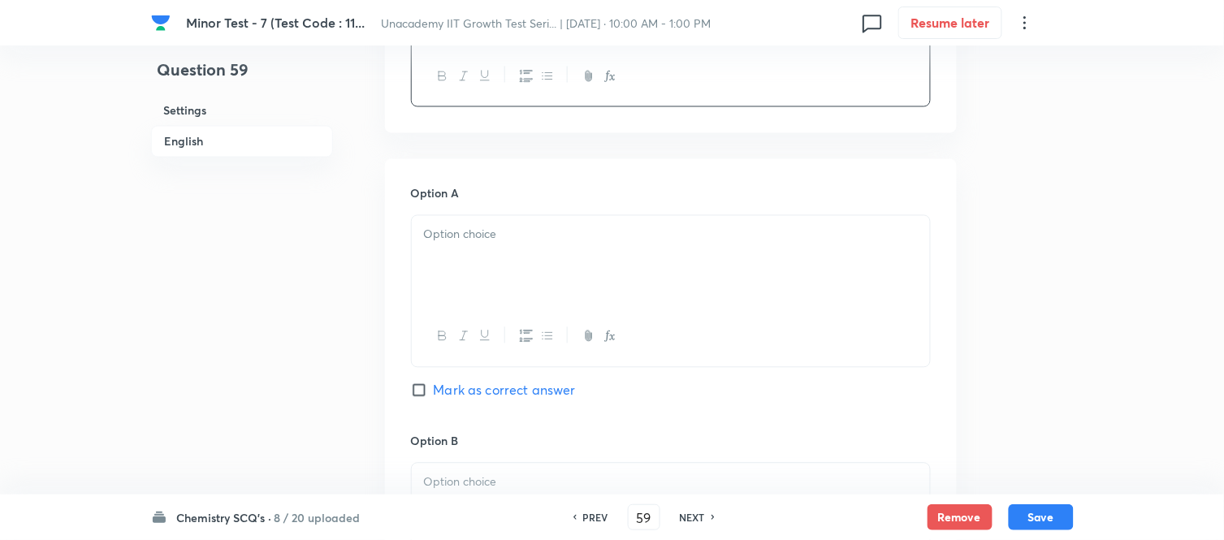
click at [447, 261] on div at bounding box center [671, 261] width 518 height 91
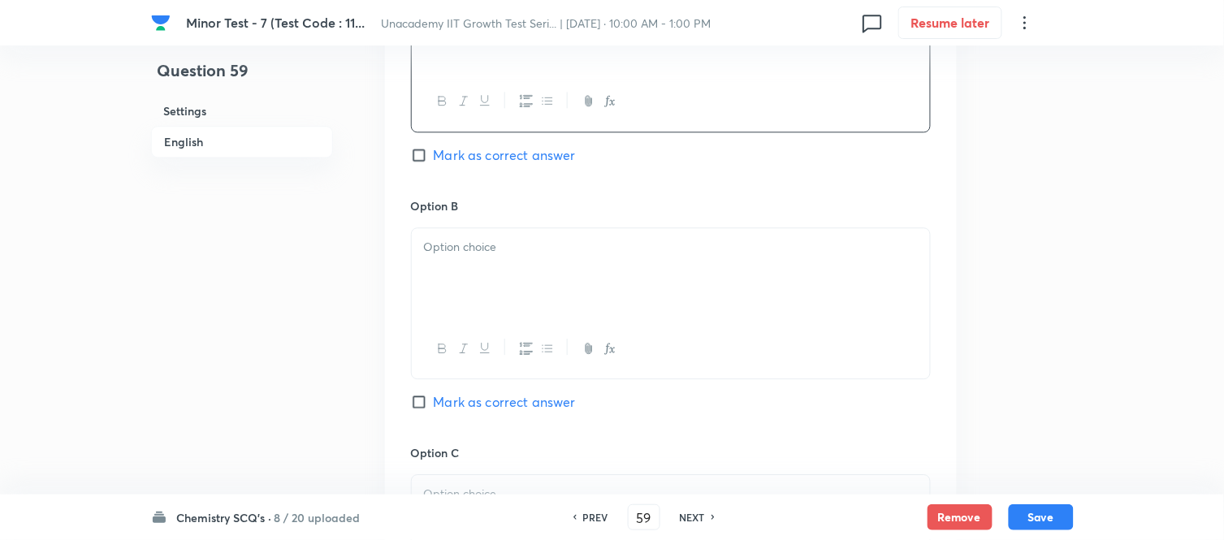
scroll to position [993, 0]
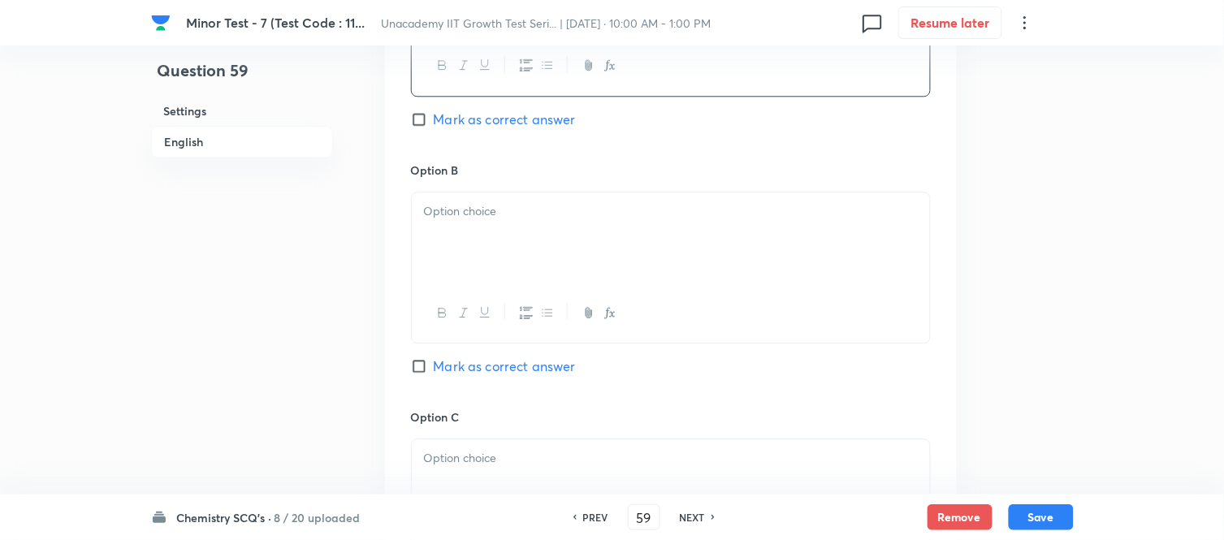
click at [481, 250] on div at bounding box center [671, 238] width 518 height 91
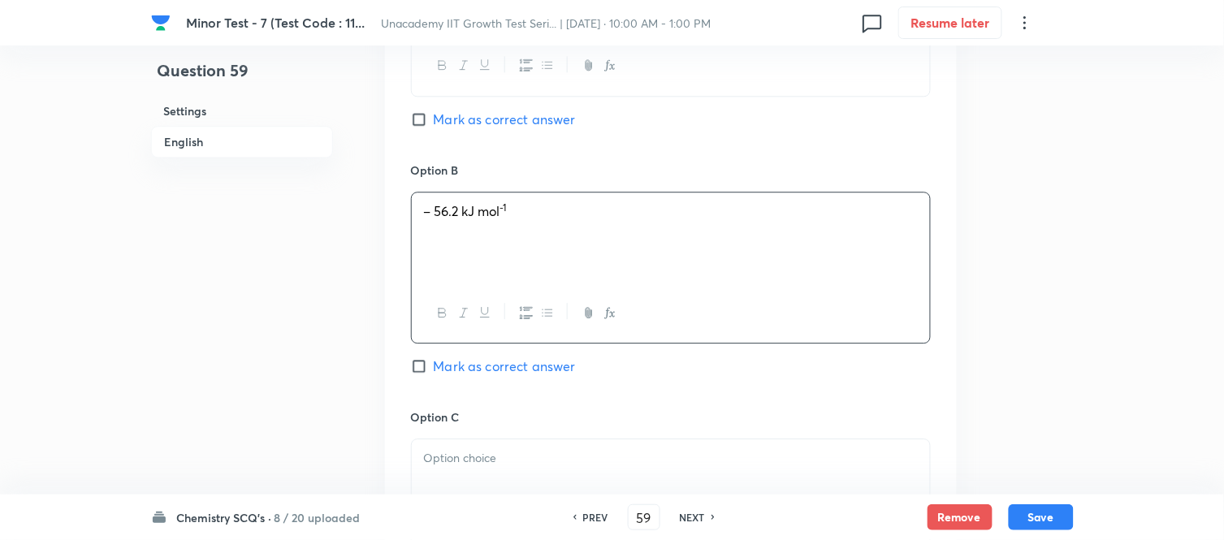
click at [448, 367] on span "Mark as correct answer" at bounding box center [505, 366] width 142 height 19
click at [434, 367] on input "Mark as correct answer" at bounding box center [422, 366] width 23 height 16
checkbox input "true"
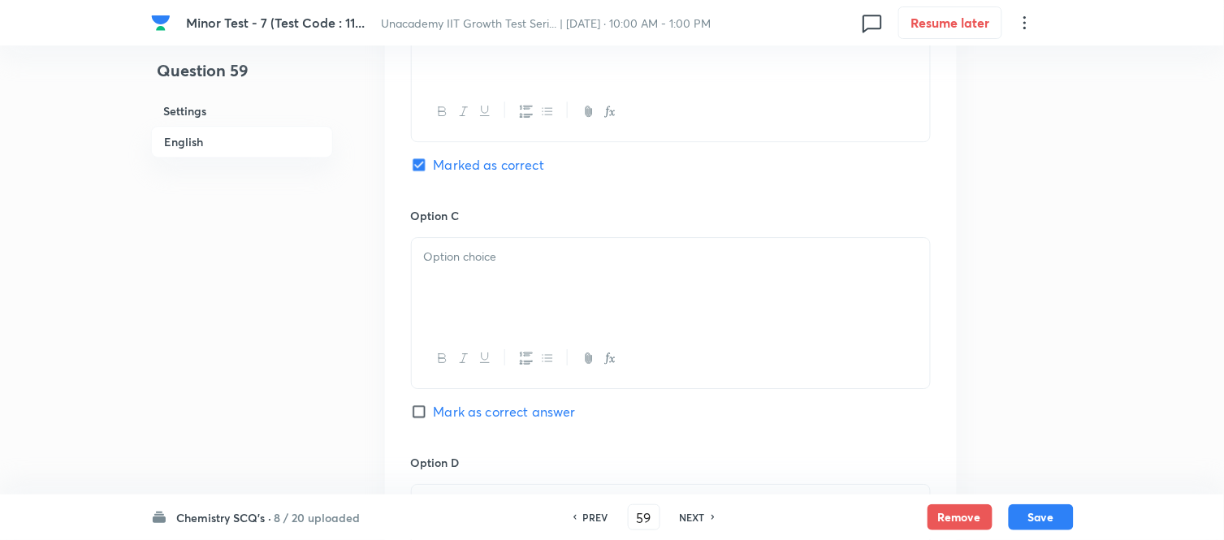
scroll to position [1263, 0]
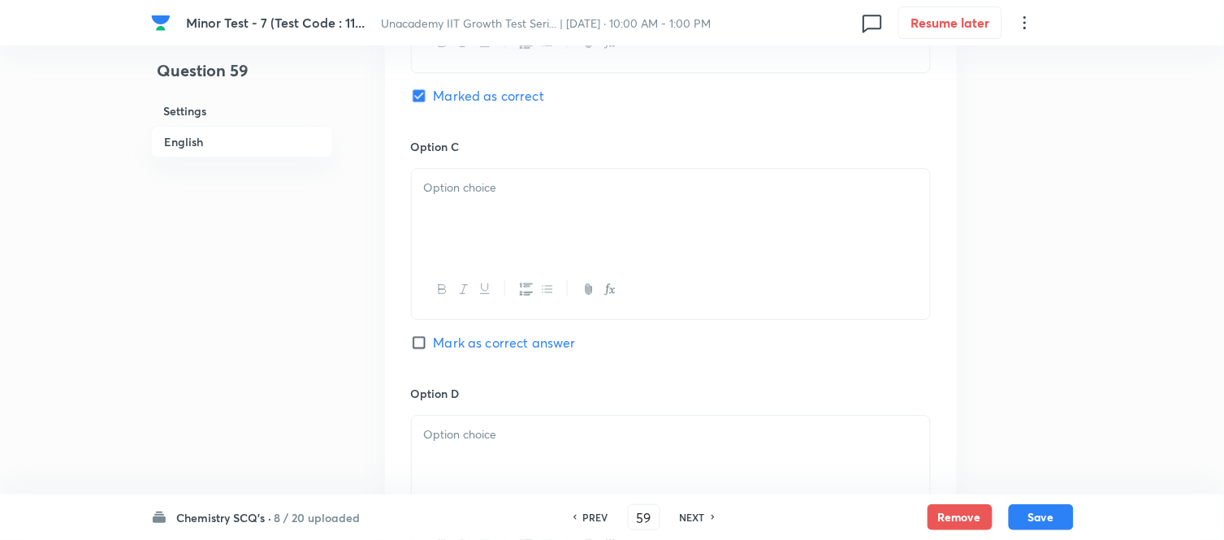
click at [459, 214] on div at bounding box center [671, 214] width 518 height 91
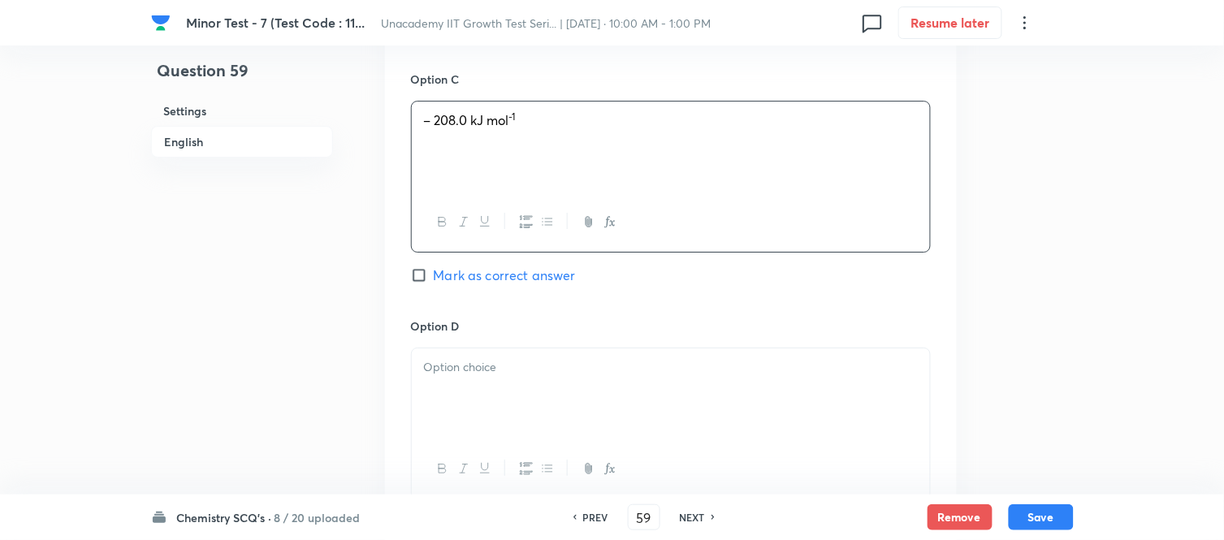
scroll to position [1444, 0]
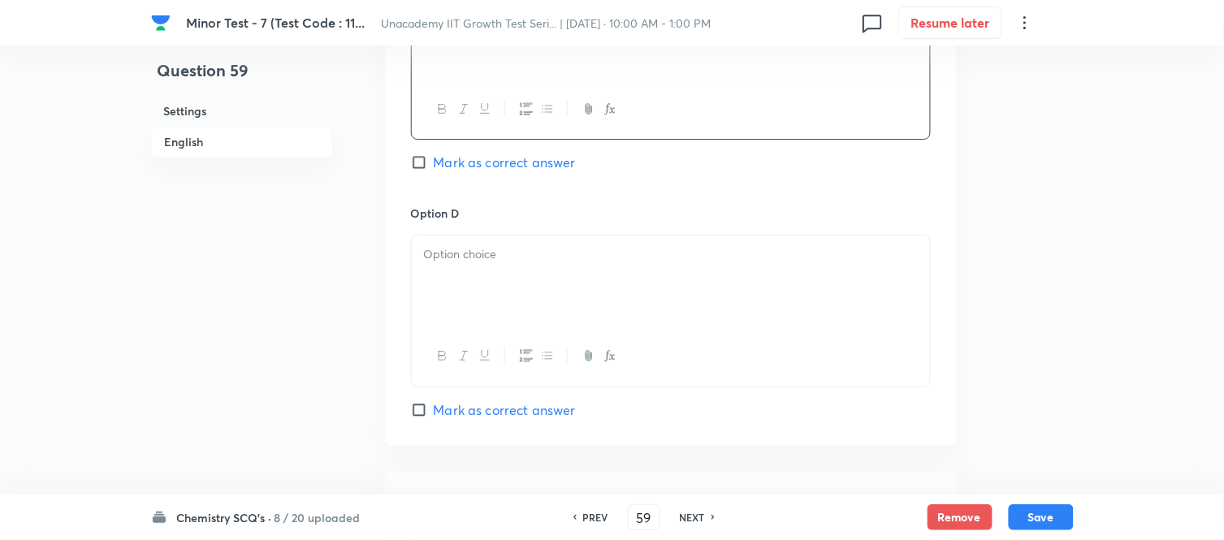
click at [458, 281] on div at bounding box center [671, 281] width 518 height 91
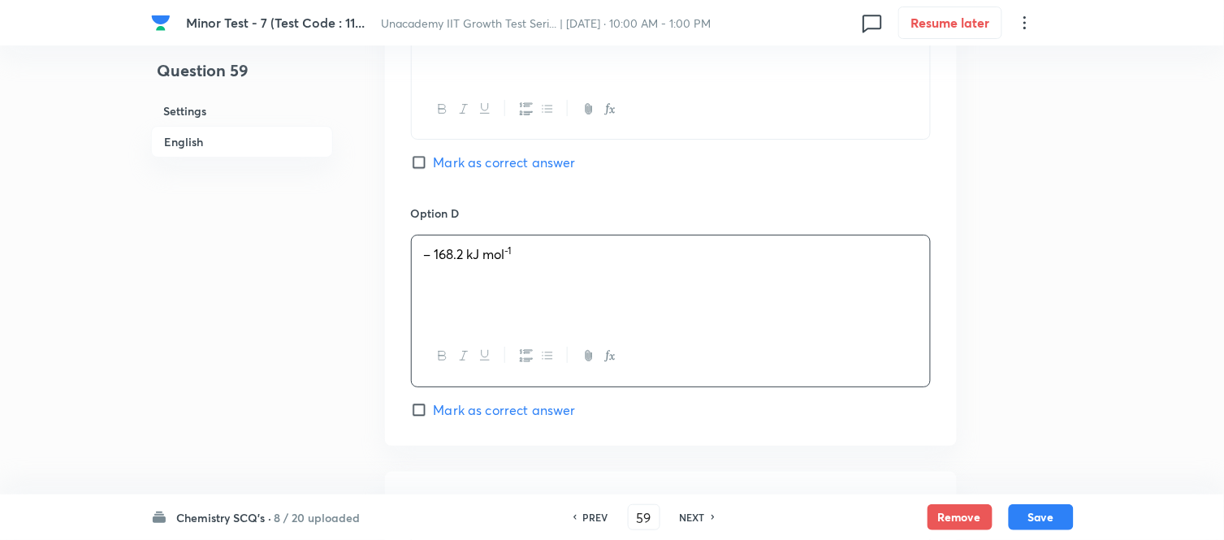
scroll to position [1715, 0]
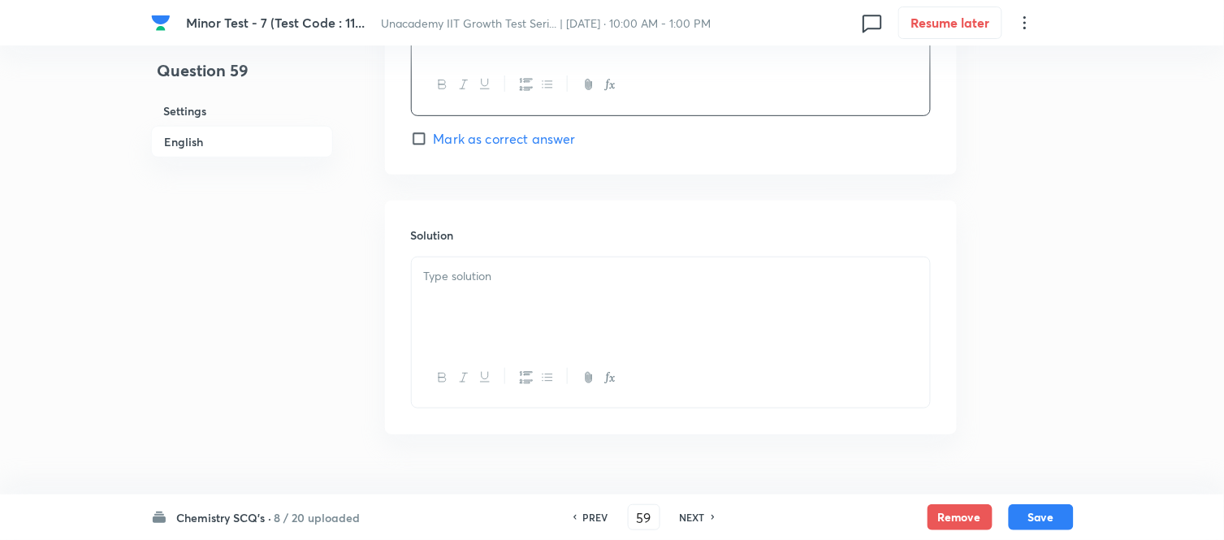
click at [458, 288] on div at bounding box center [671, 303] width 518 height 91
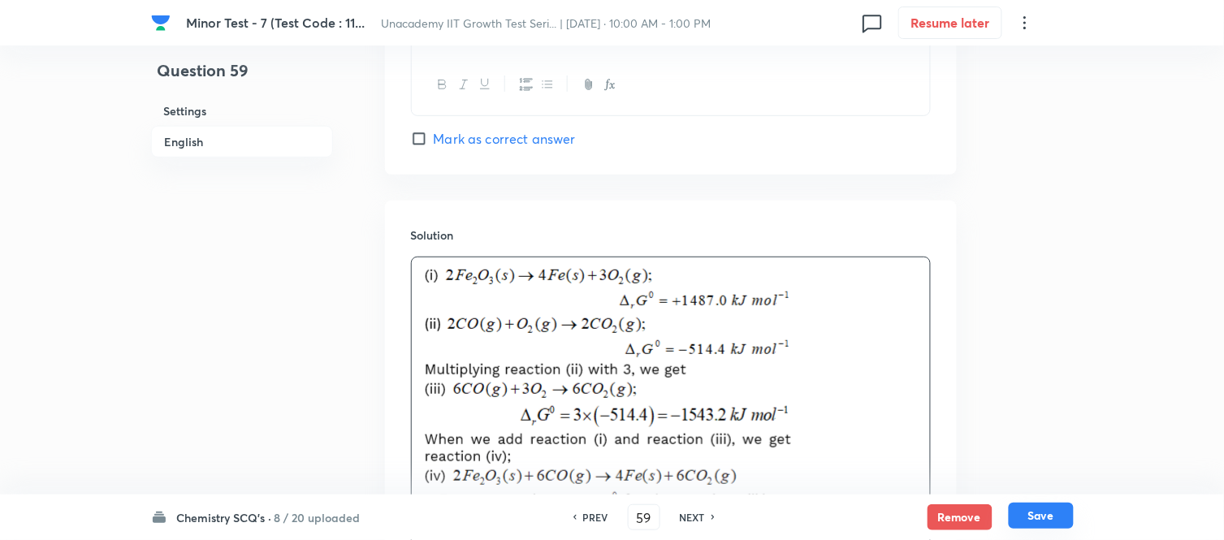
click at [1060, 513] on button "Save" at bounding box center [1041, 516] width 65 height 26
type input "60"
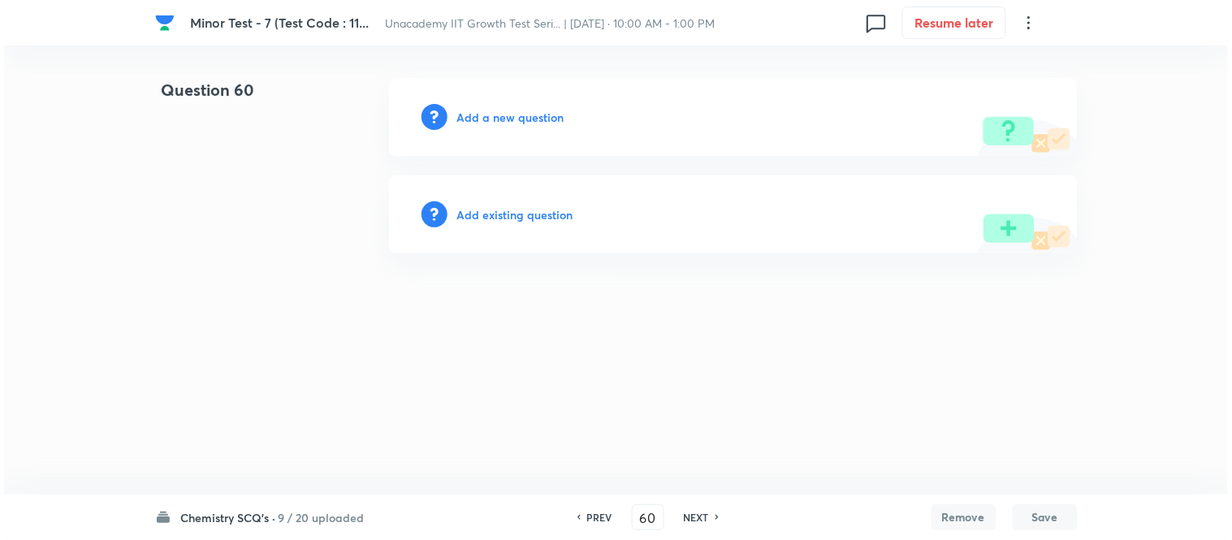
scroll to position [0, 0]
click at [485, 119] on h6 "Add a new question" at bounding box center [510, 117] width 107 height 17
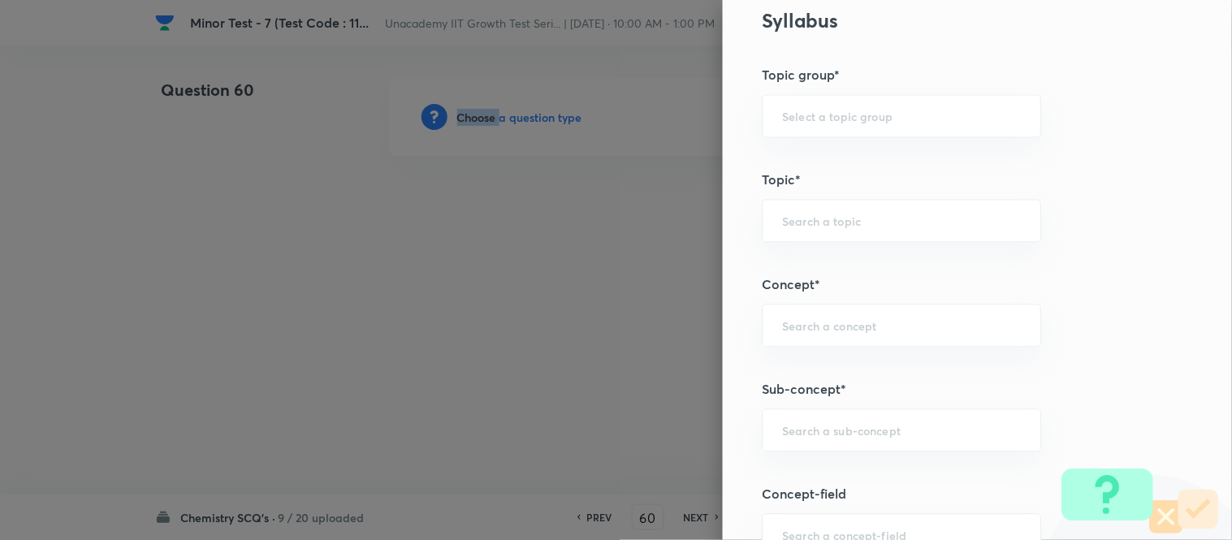
scroll to position [993, 0]
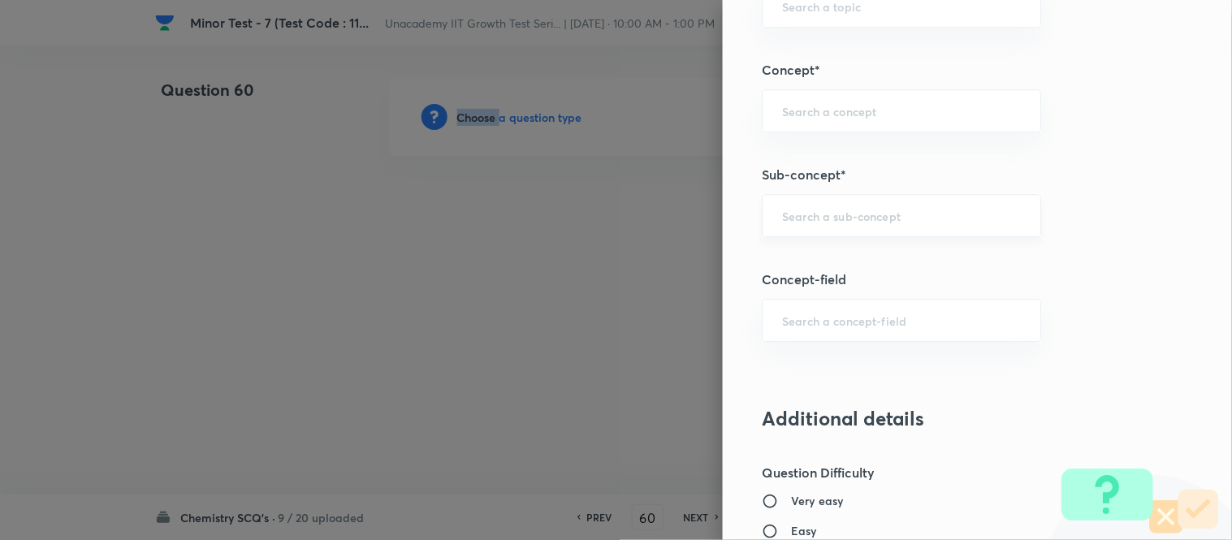
click at [762, 234] on div "​" at bounding box center [901, 215] width 279 height 43
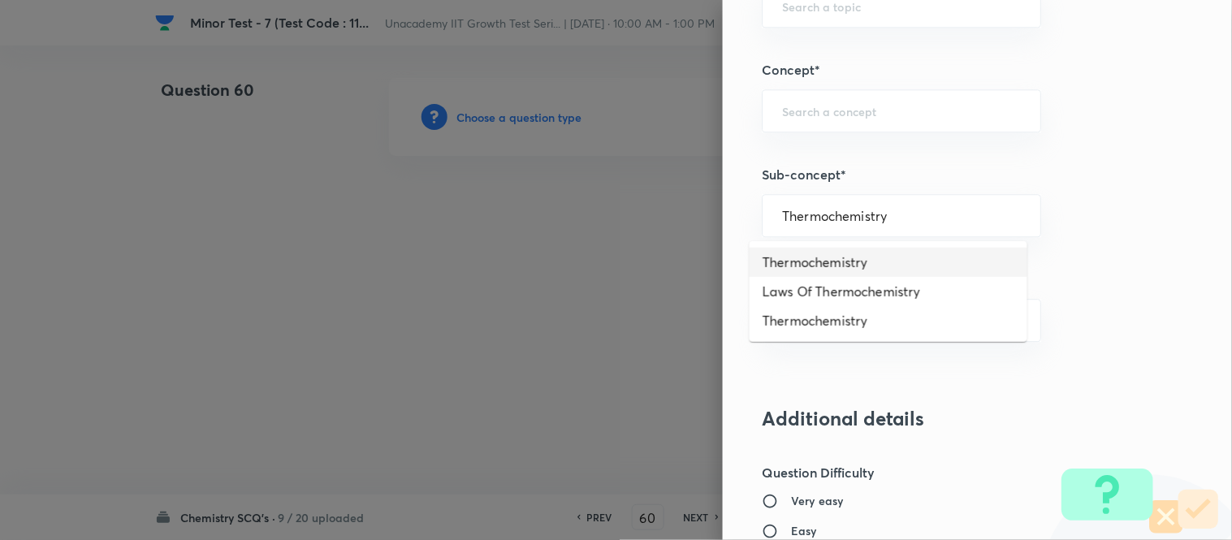
click at [865, 271] on li "Thermochemistry" at bounding box center [889, 262] width 278 height 29
type input "Thermochemistry"
type input "Chemistry"
type input "Physical Chemistry"
type input "Thermodynamics & Thermochemistry"
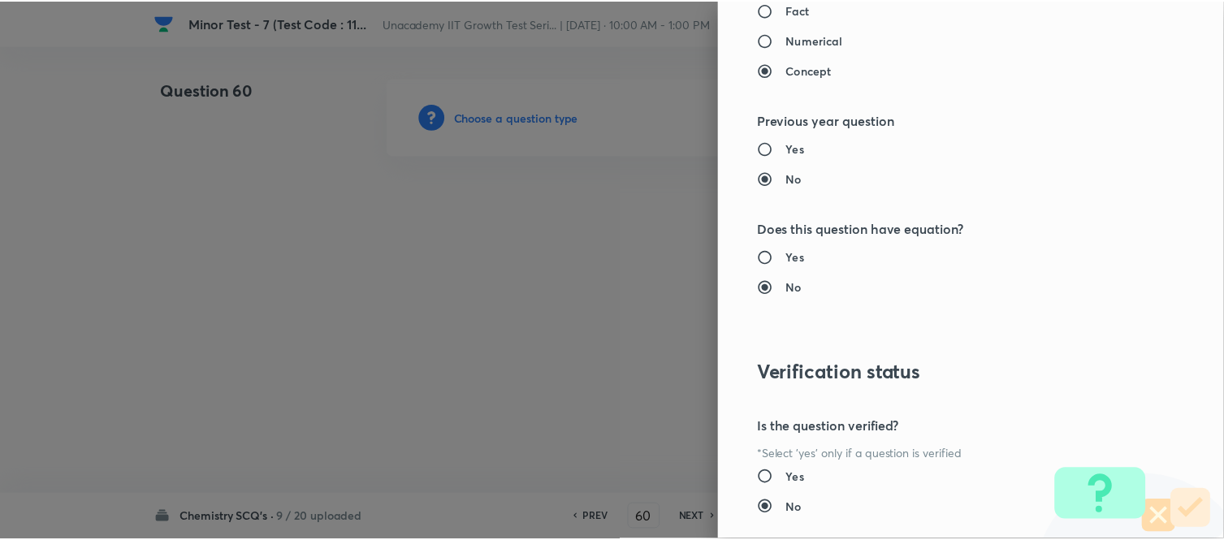
scroll to position [1783, 0]
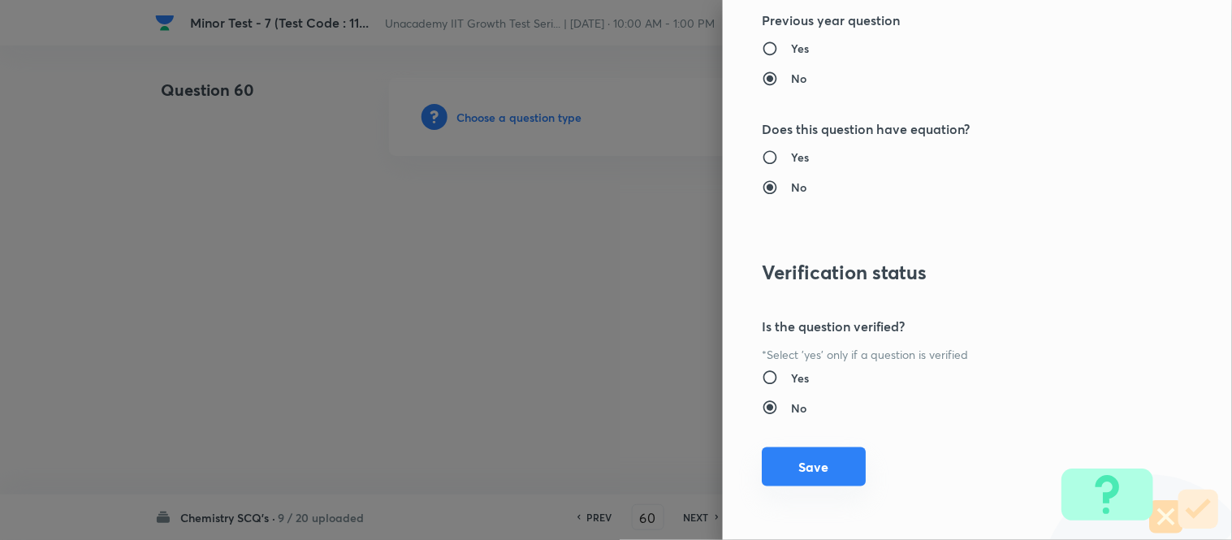
click at [842, 461] on button "Save" at bounding box center [814, 467] width 104 height 39
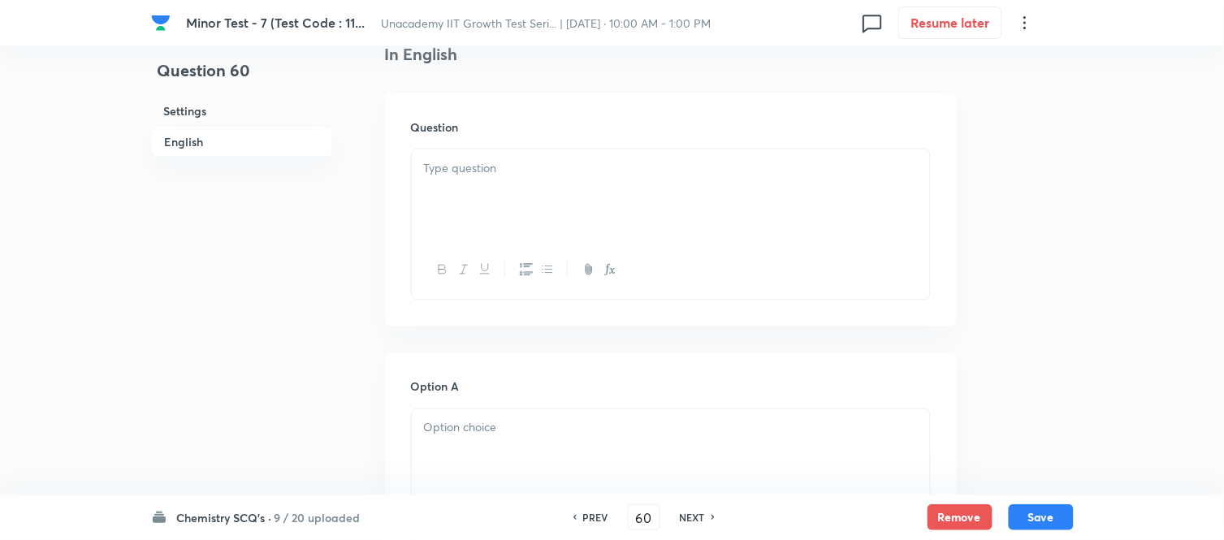
scroll to position [451, 0]
click at [504, 232] on div at bounding box center [671, 254] width 518 height 59
click at [466, 171] on div at bounding box center [671, 179] width 518 height 91
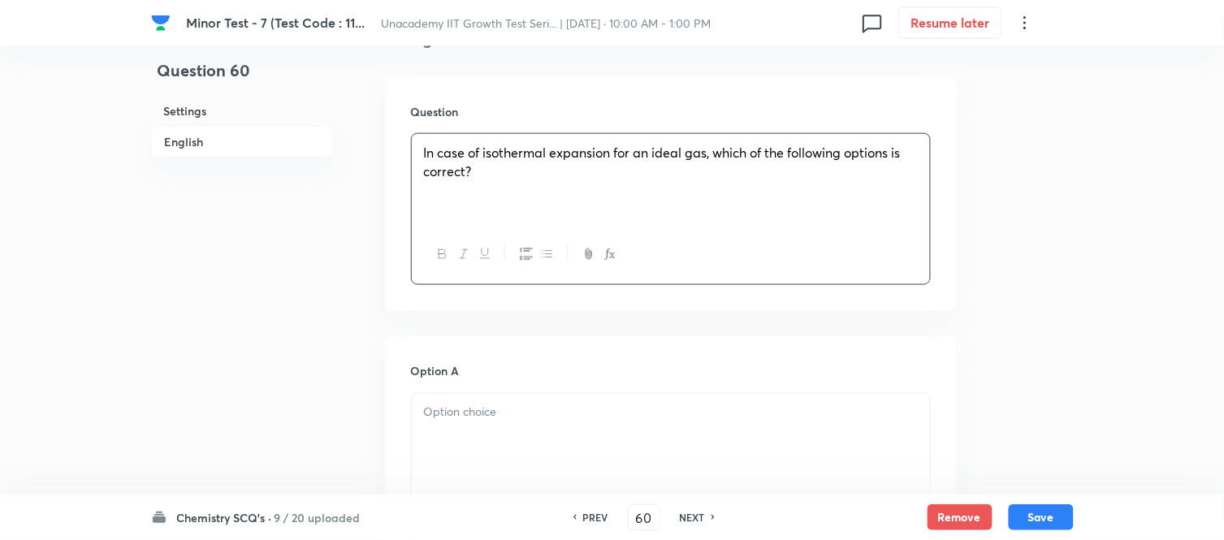
click at [539, 409] on p at bounding box center [671, 413] width 494 height 19
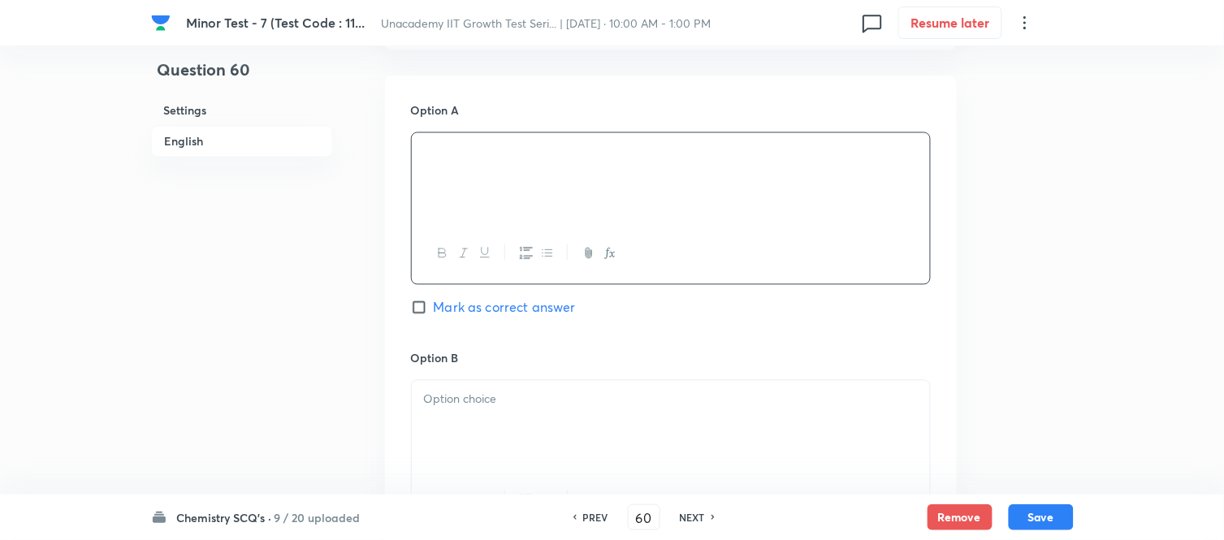
scroll to position [721, 0]
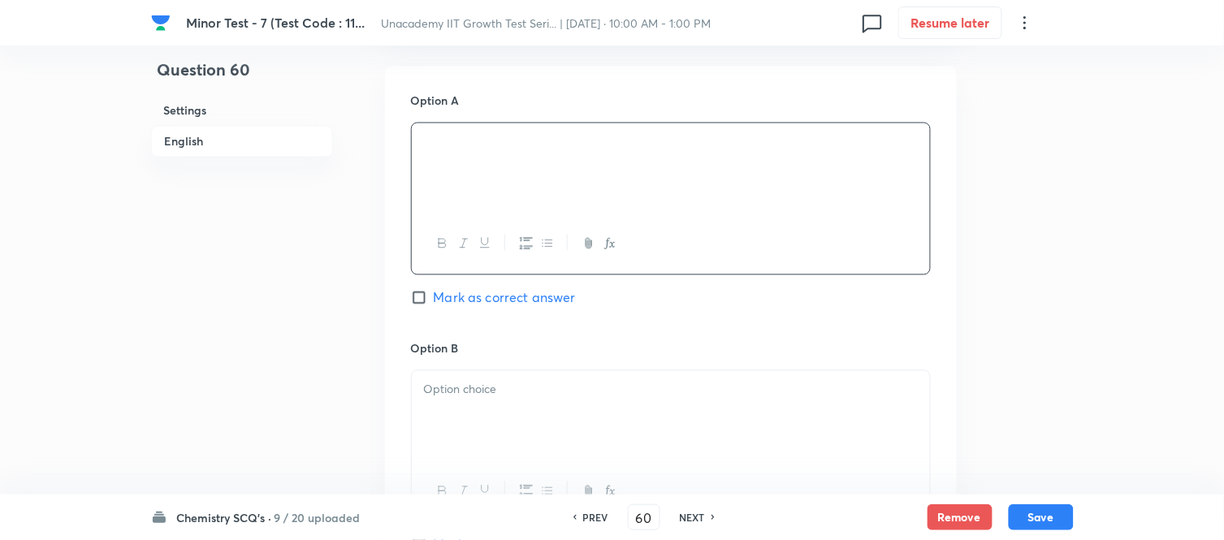
click at [469, 412] on div at bounding box center [671, 416] width 518 height 91
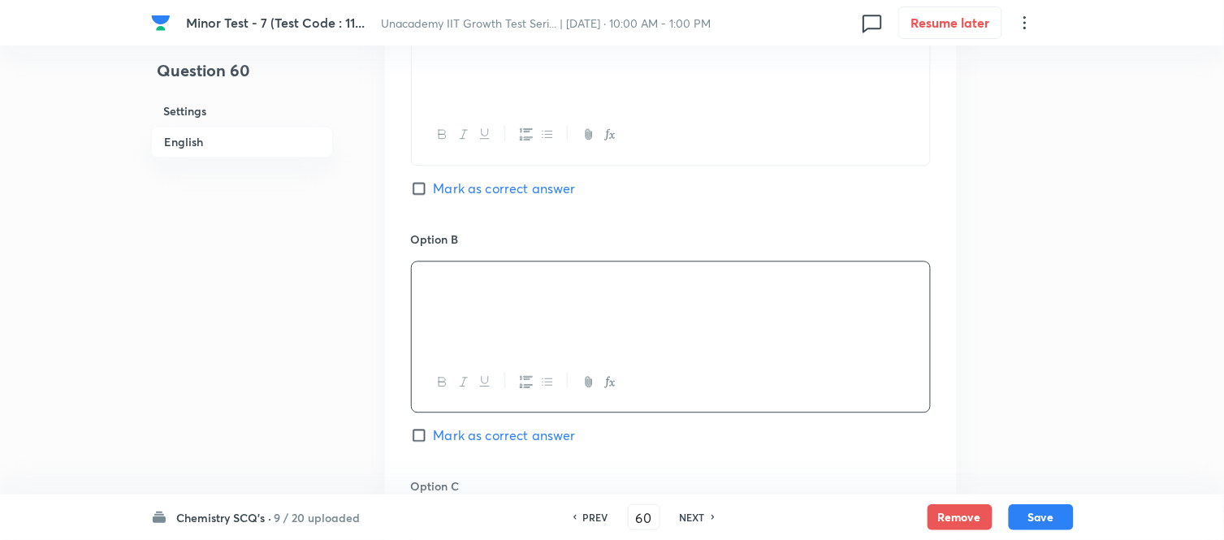
scroll to position [993, 0]
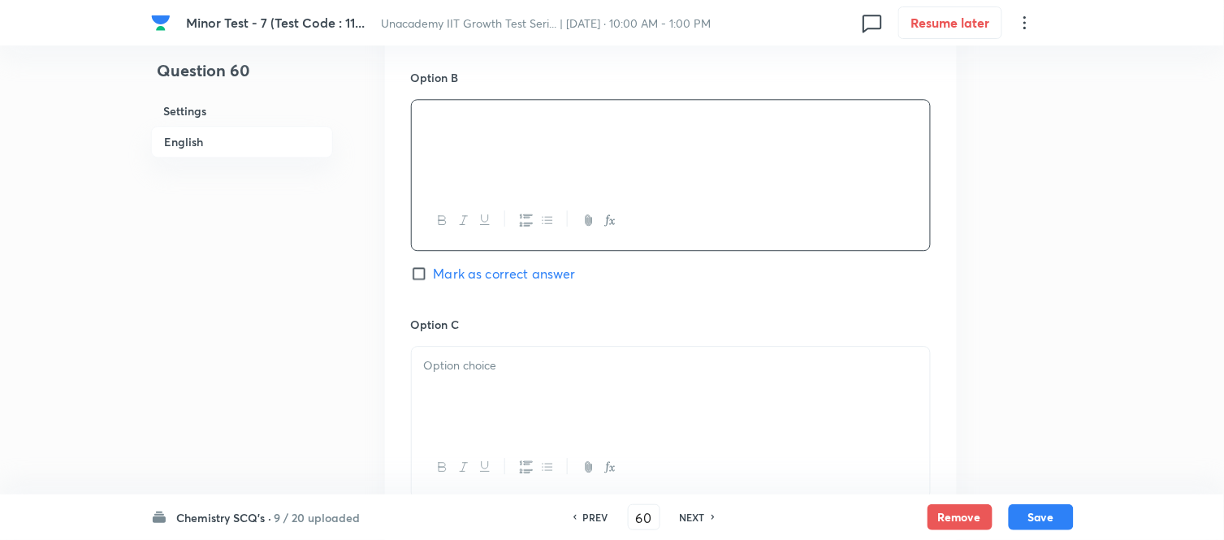
click at [453, 382] on div at bounding box center [671, 392] width 518 height 91
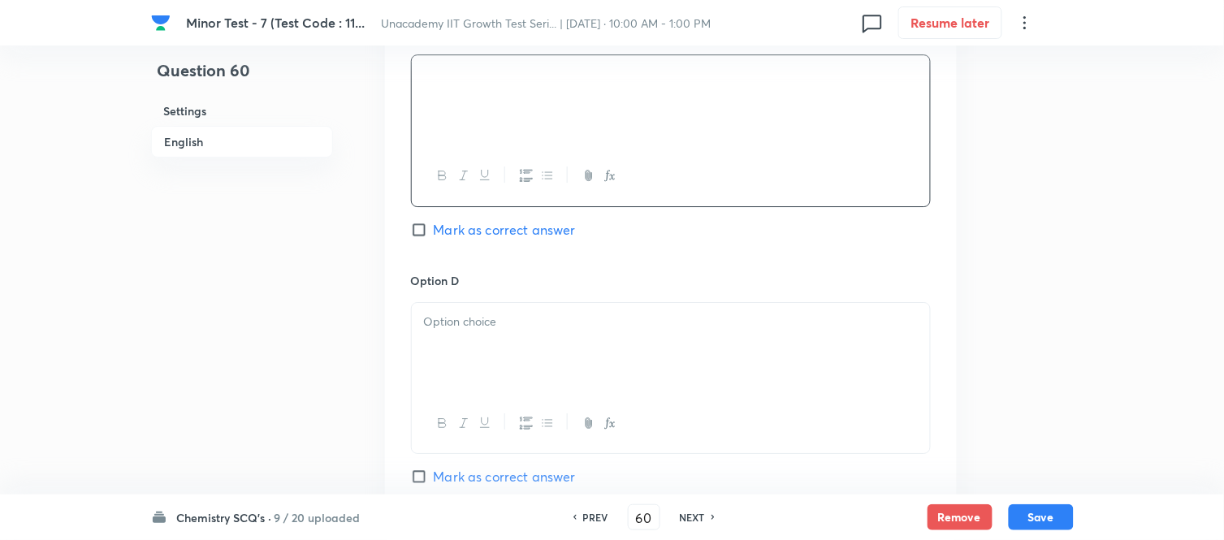
scroll to position [1354, 0]
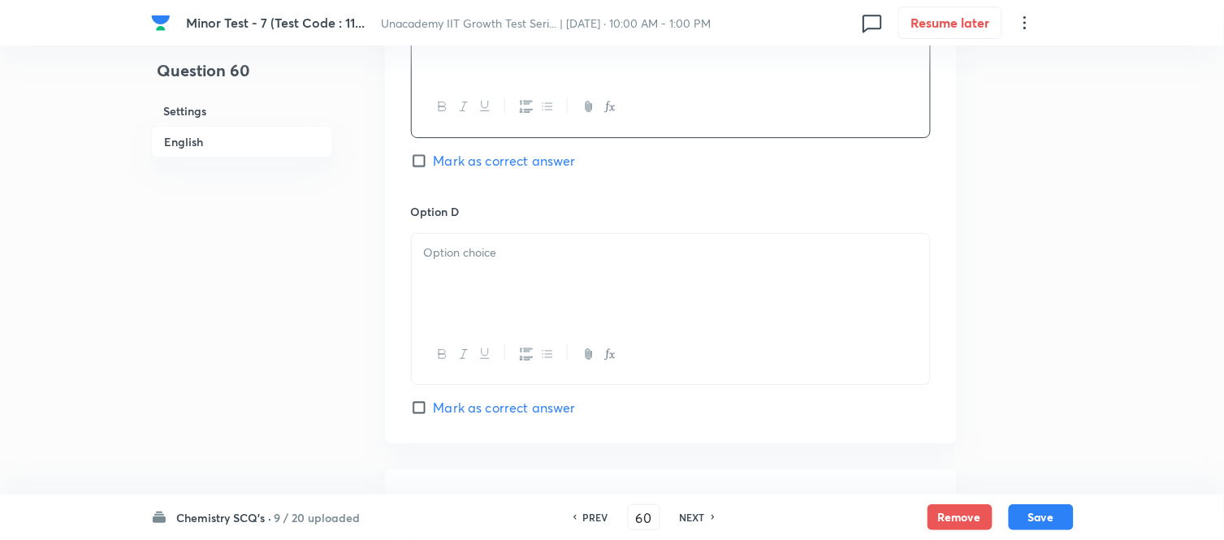
click at [415, 160] on input "Mark as correct answer" at bounding box center [422, 161] width 23 height 16
checkbox input "true"
click at [445, 314] on div at bounding box center [671, 279] width 518 height 91
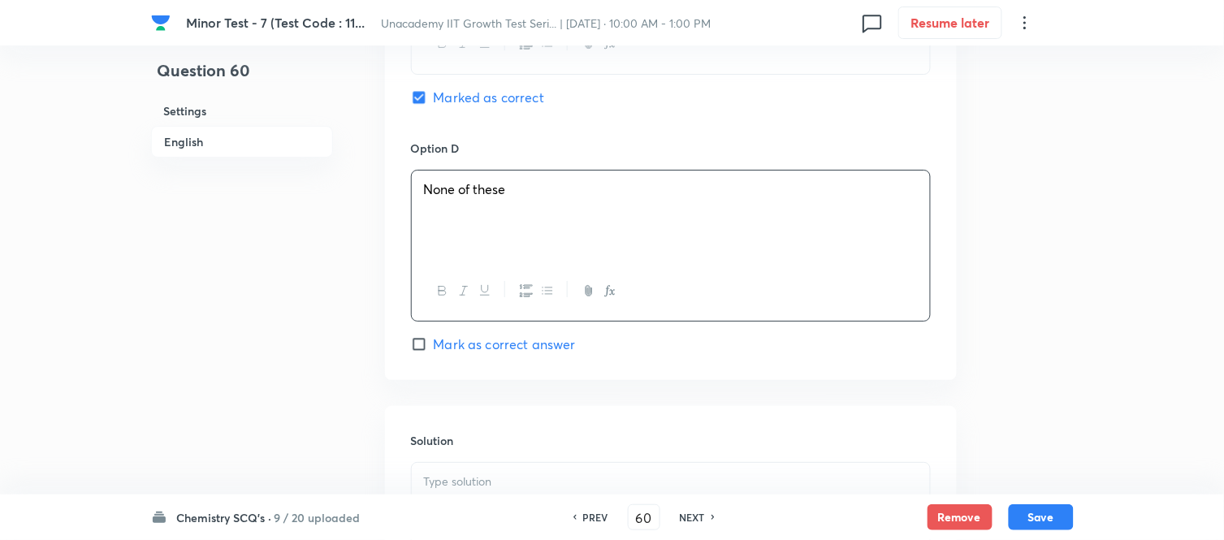
scroll to position [1625, 0]
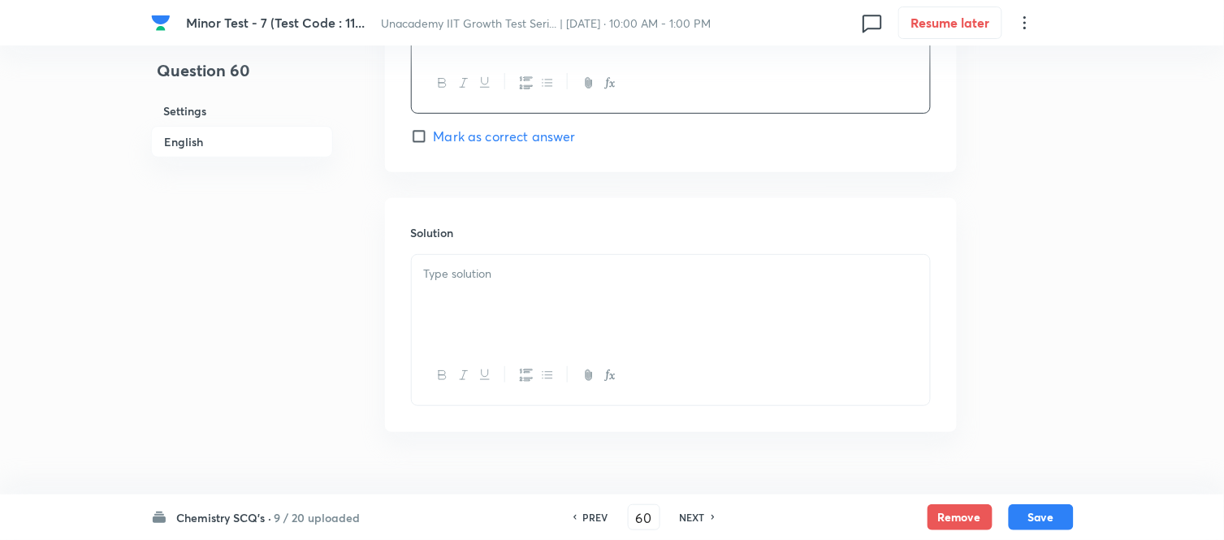
click at [528, 265] on div at bounding box center [671, 300] width 518 height 91
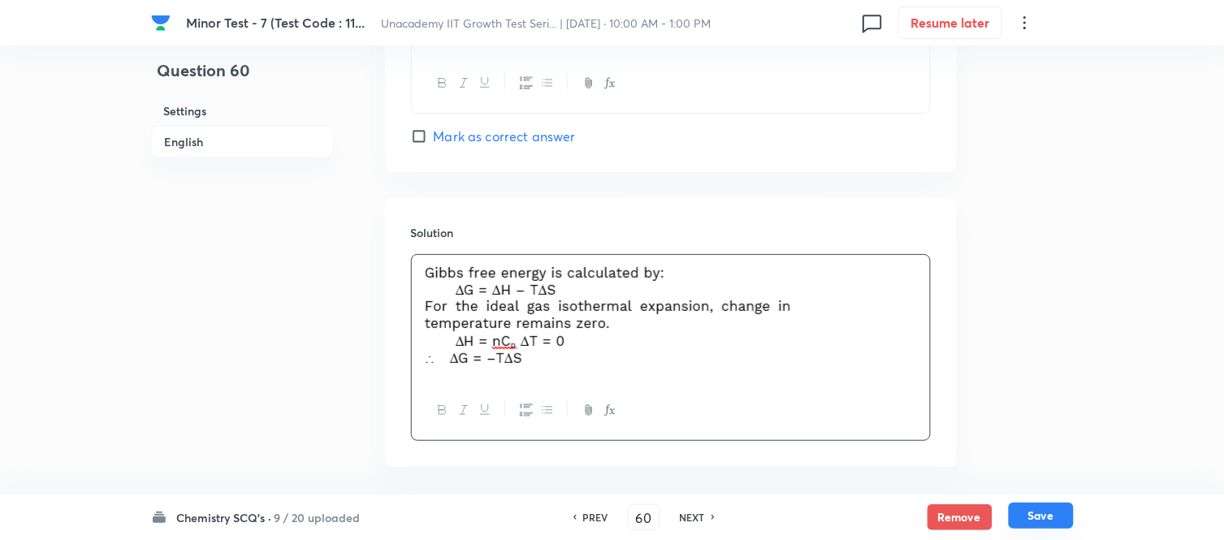
click at [1044, 517] on button "Save" at bounding box center [1041, 516] width 65 height 26
type input "61"
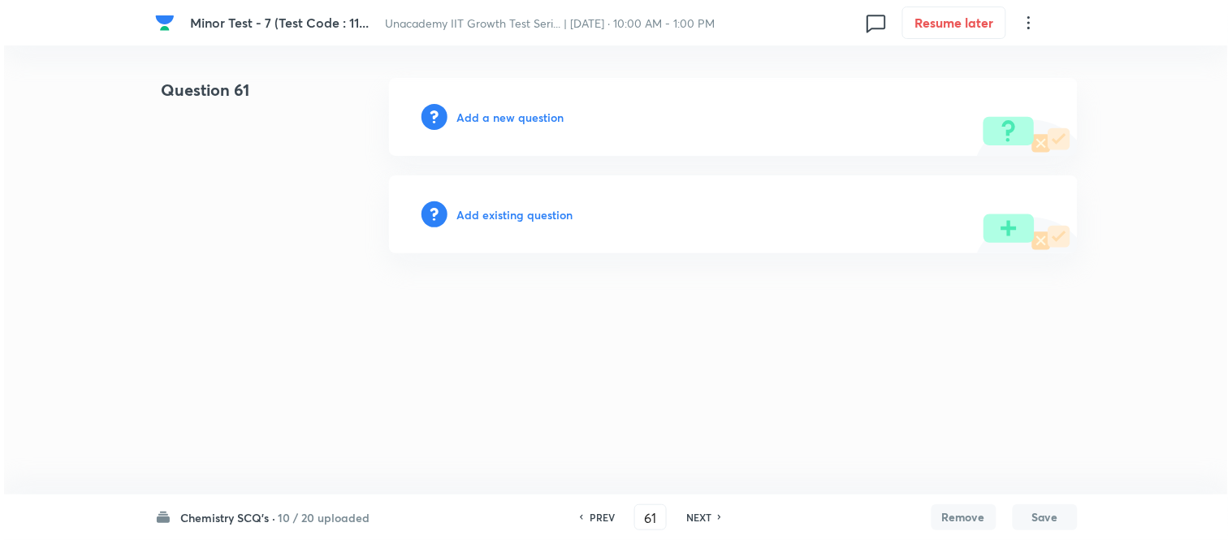
scroll to position [0, 0]
click at [510, 123] on h6 "Add a new question" at bounding box center [510, 117] width 107 height 17
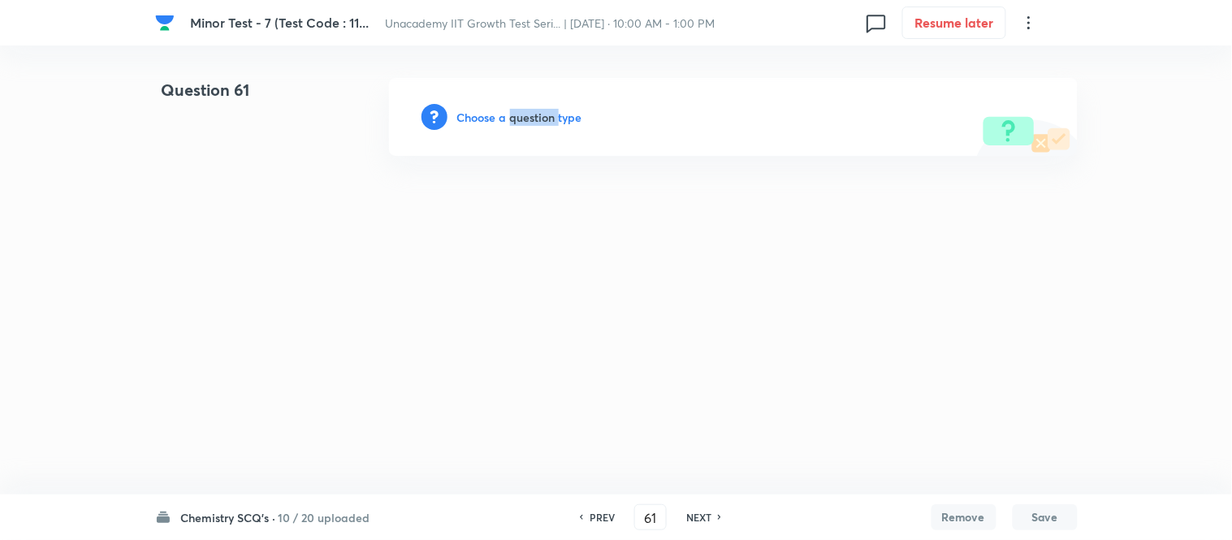
click at [510, 123] on h6 "Choose a question type" at bounding box center [519, 117] width 125 height 17
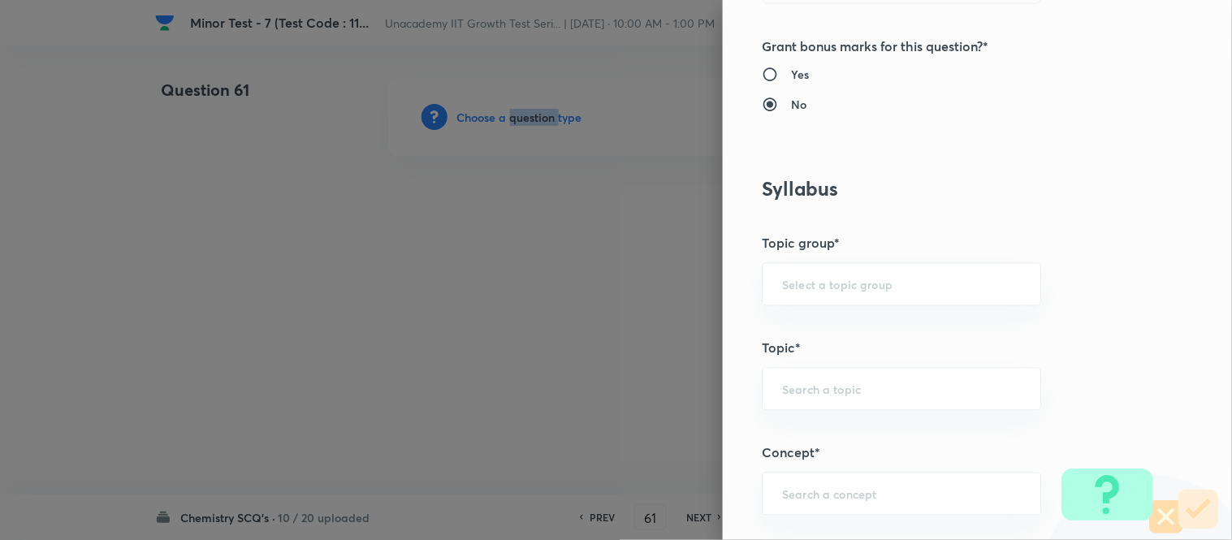
scroll to position [903, 0]
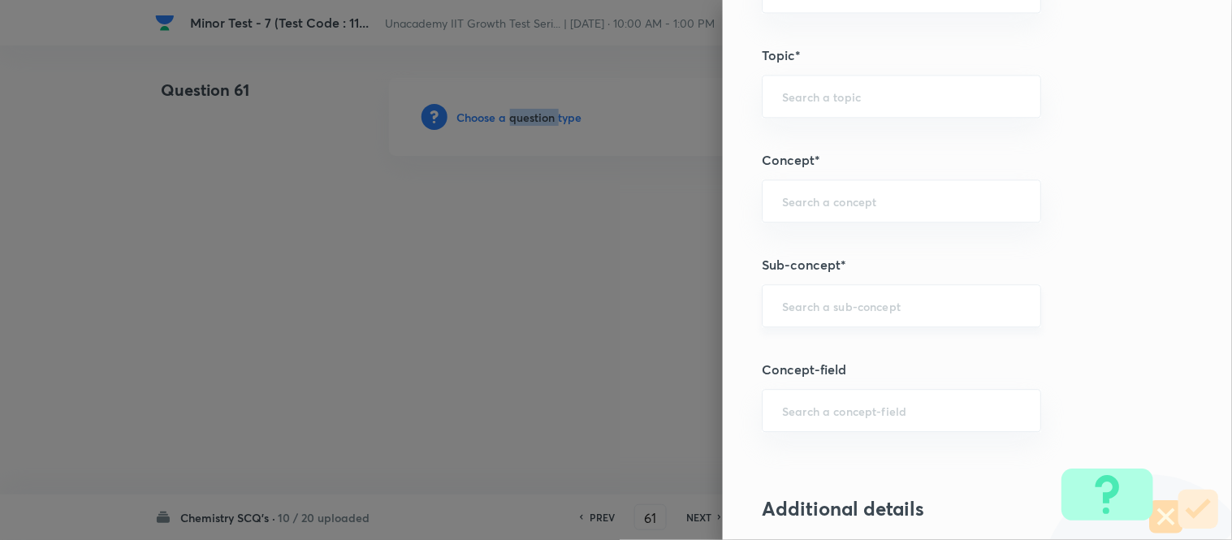
click at [793, 323] on div "​" at bounding box center [901, 305] width 279 height 43
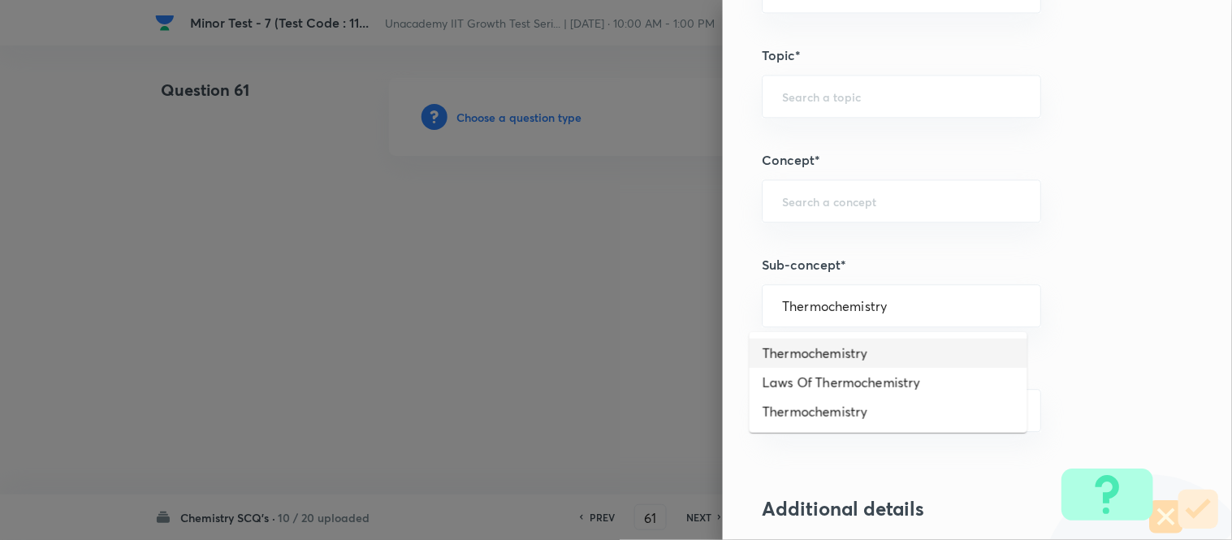
click at [832, 350] on li "Thermochemistry" at bounding box center [889, 353] width 278 height 29
type input "Thermochemistry"
type input "Chemistry"
type input "Physical Chemistry"
type input "Thermodynamics & Thermochemistry"
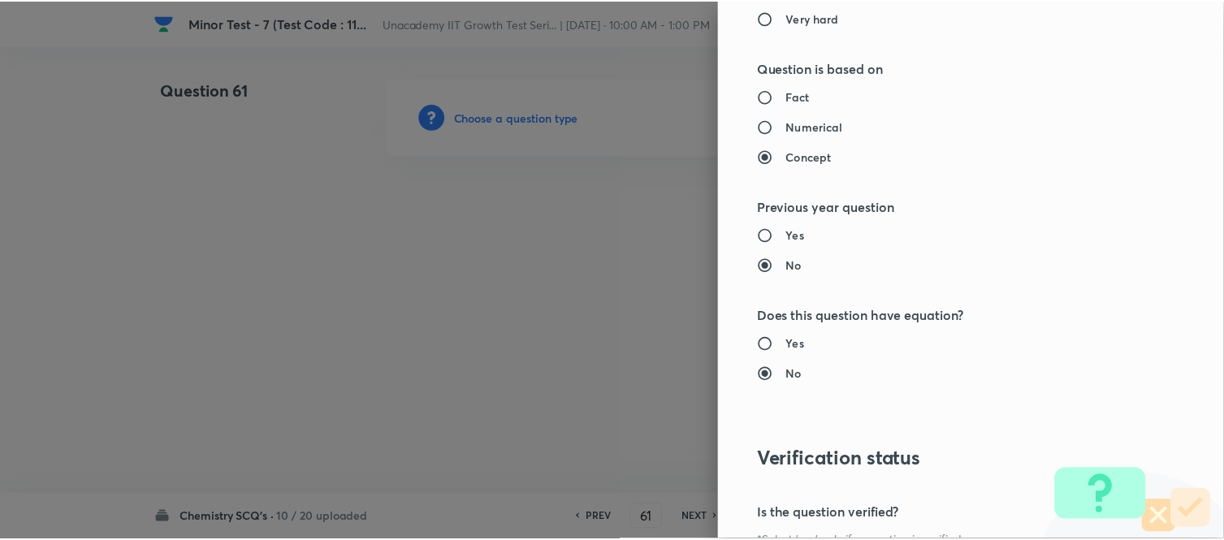
scroll to position [1783, 0]
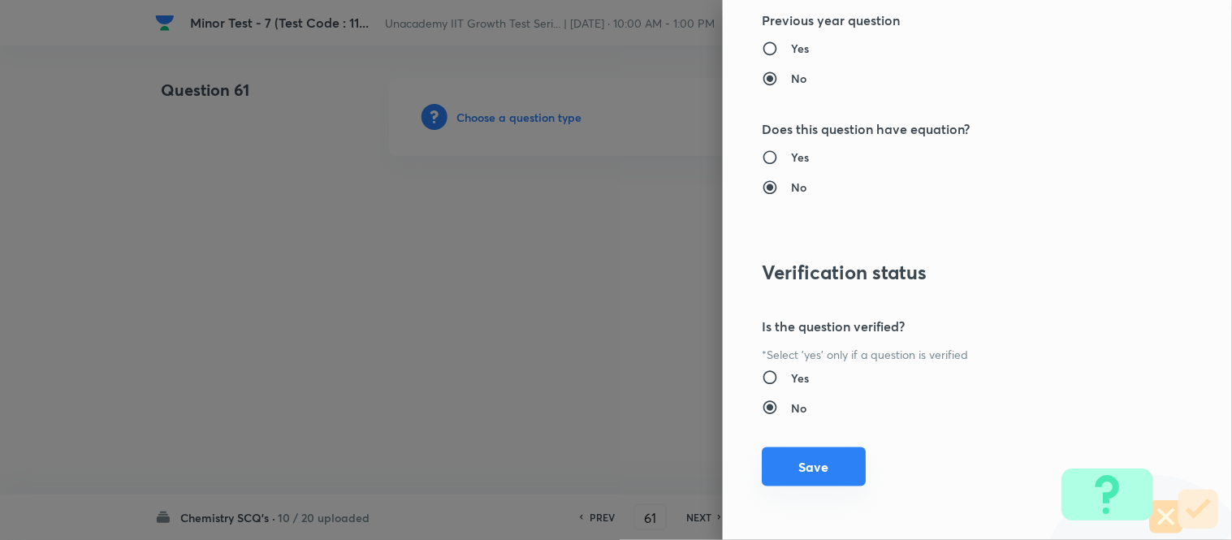
click at [781, 464] on button "Save" at bounding box center [814, 467] width 104 height 39
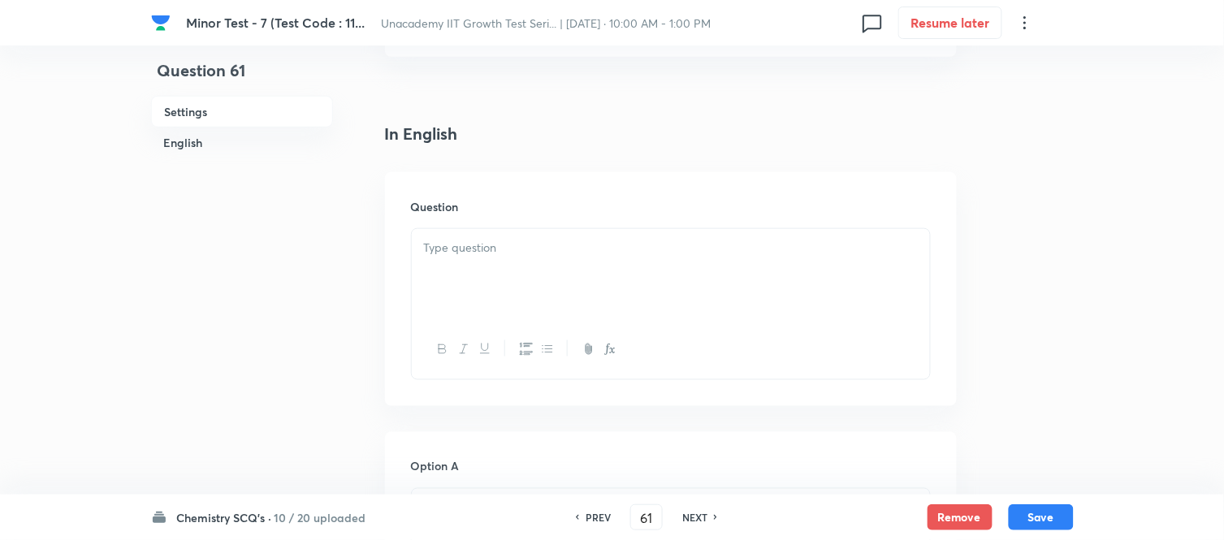
scroll to position [361, 0]
click at [480, 274] on div at bounding box center [671, 269] width 518 height 91
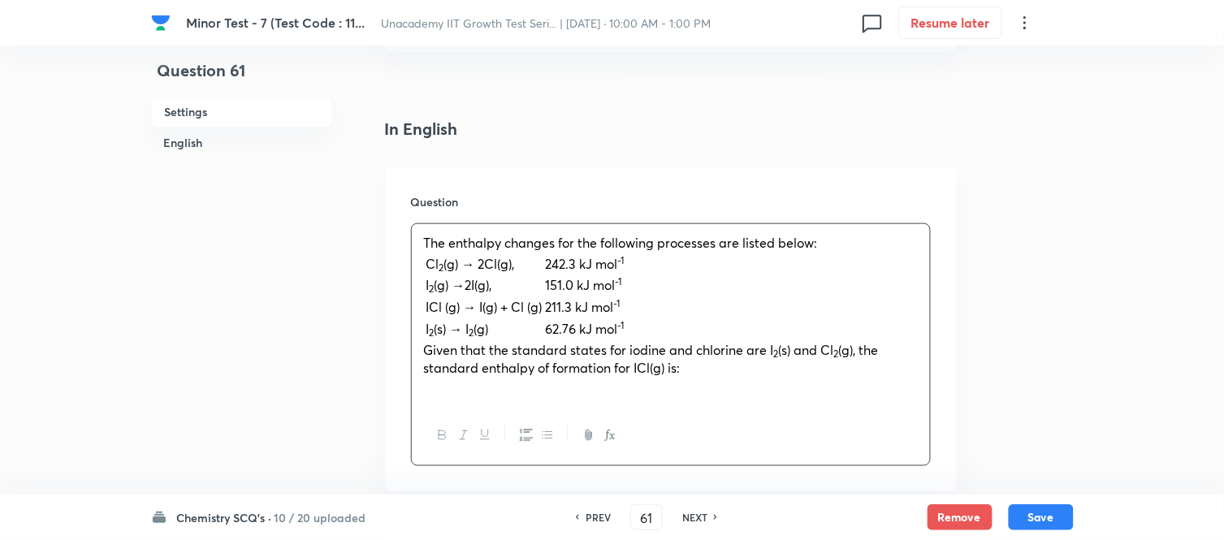
click at [455, 353] on span "Given that the standard states for iodine and chlorine are I" at bounding box center [599, 349] width 350 height 17
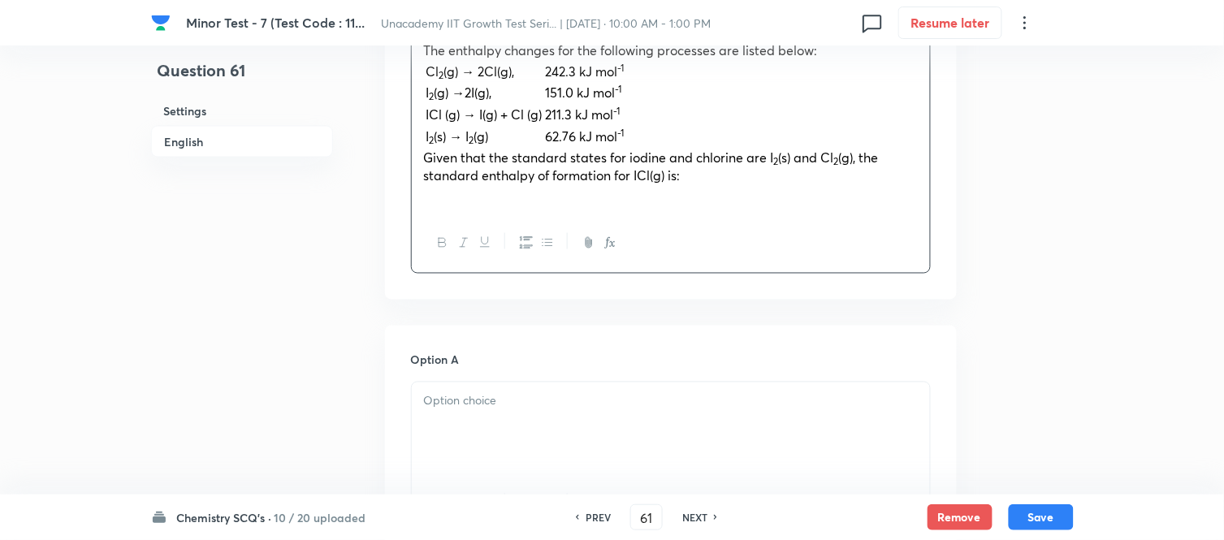
scroll to position [631, 0]
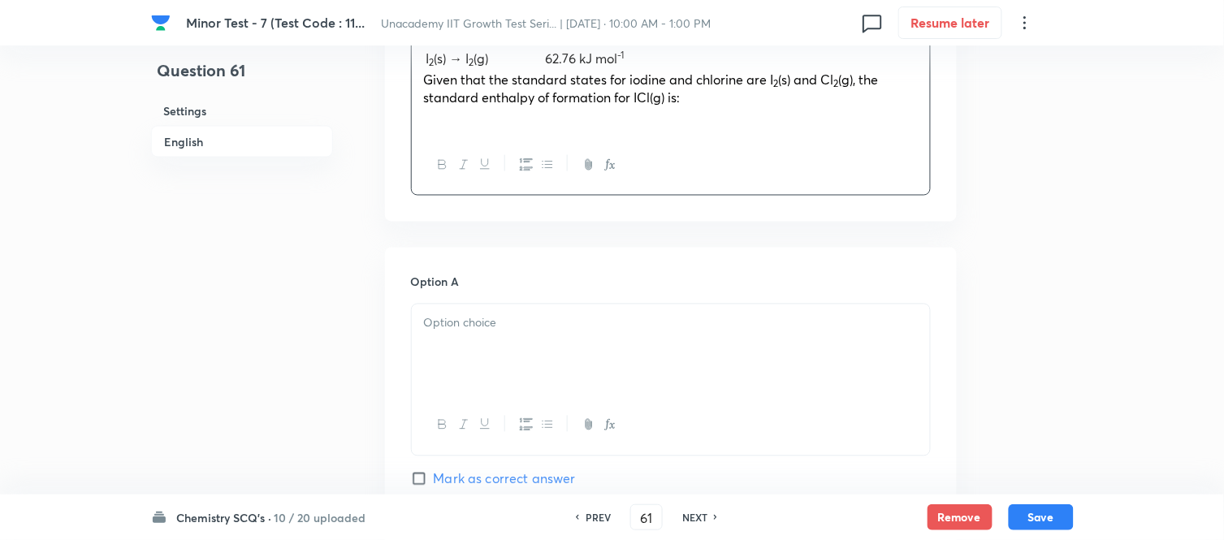
click at [485, 334] on div at bounding box center [671, 350] width 518 height 91
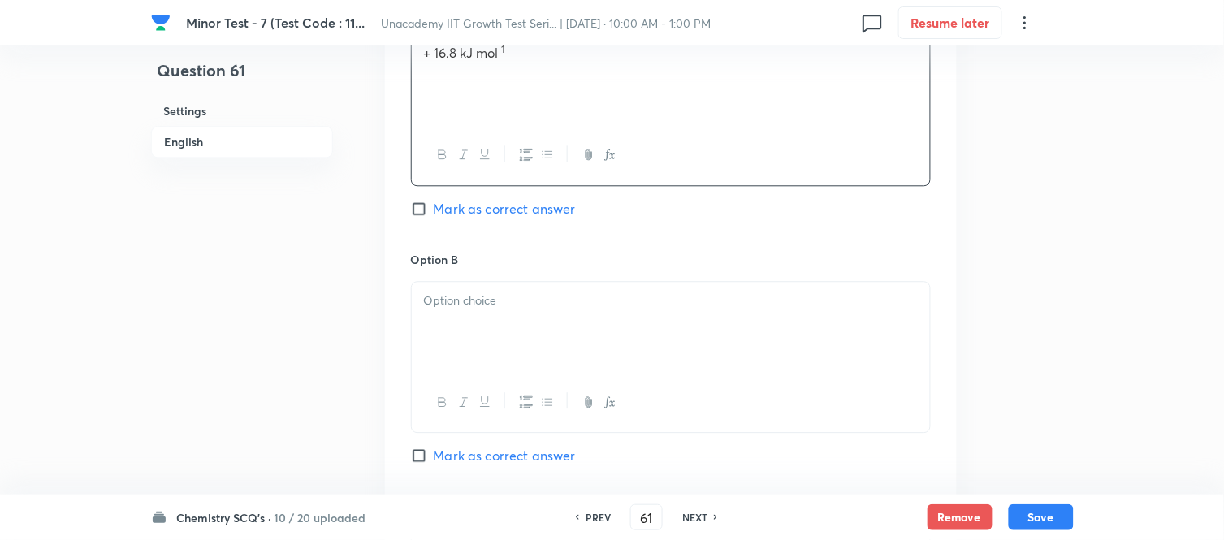
scroll to position [903, 0]
click at [468, 334] on div at bounding box center [671, 326] width 518 height 91
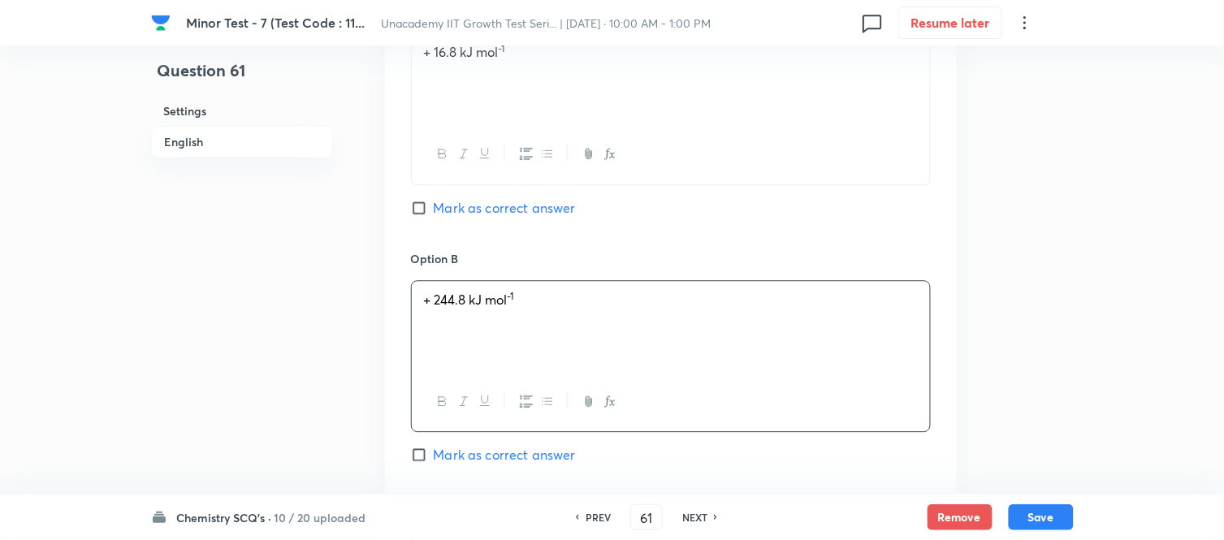
click at [417, 207] on input "Mark as correct answer" at bounding box center [422, 208] width 23 height 16
checkbox input "true"
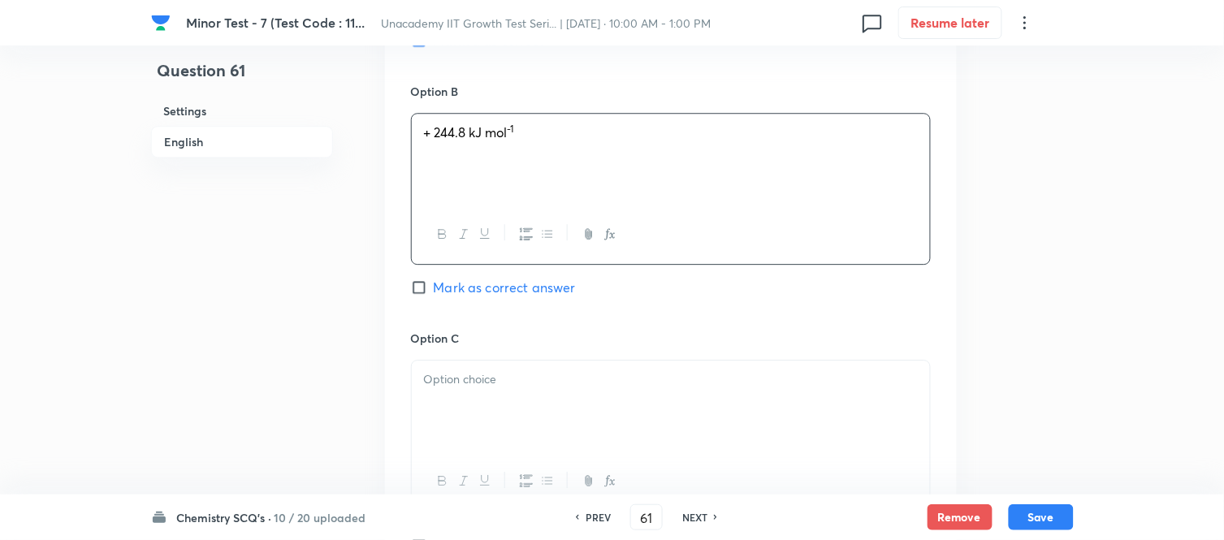
scroll to position [1263, 0]
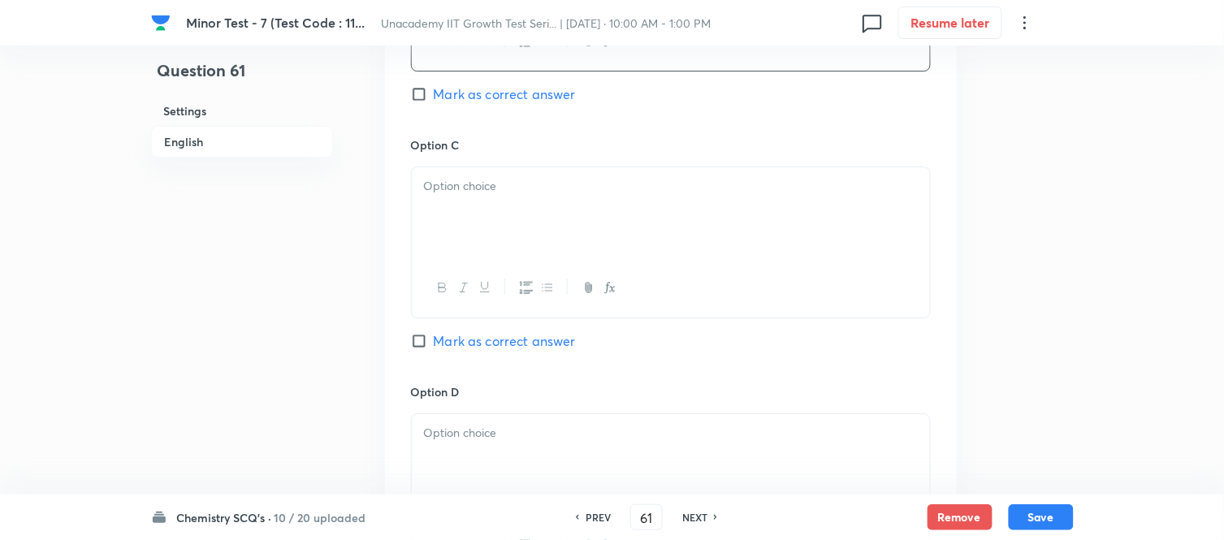
click at [445, 224] on div at bounding box center [671, 212] width 518 height 91
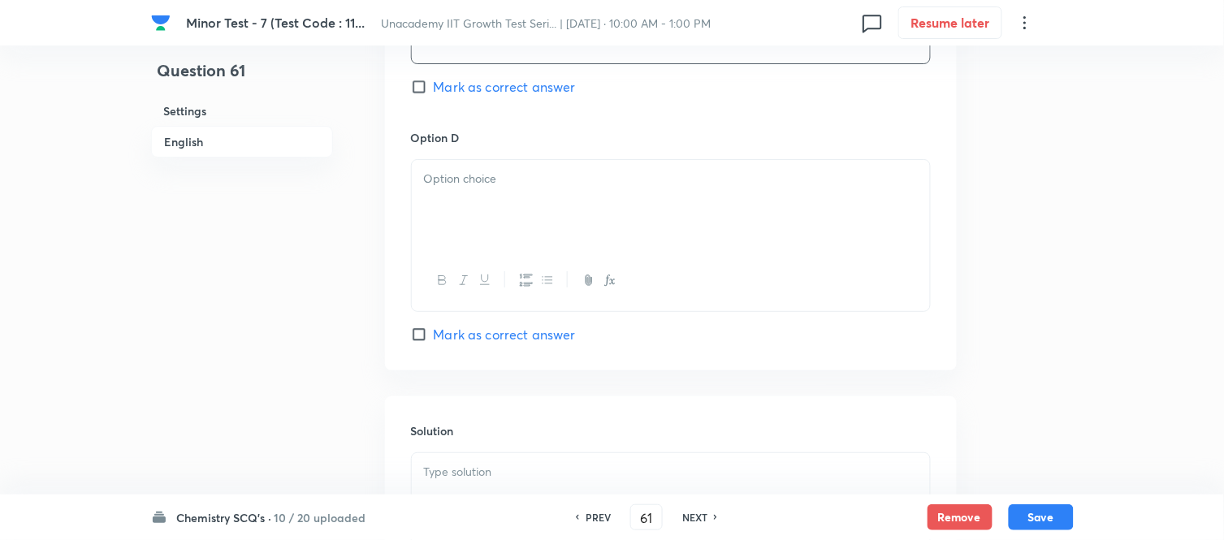
scroll to position [1534, 0]
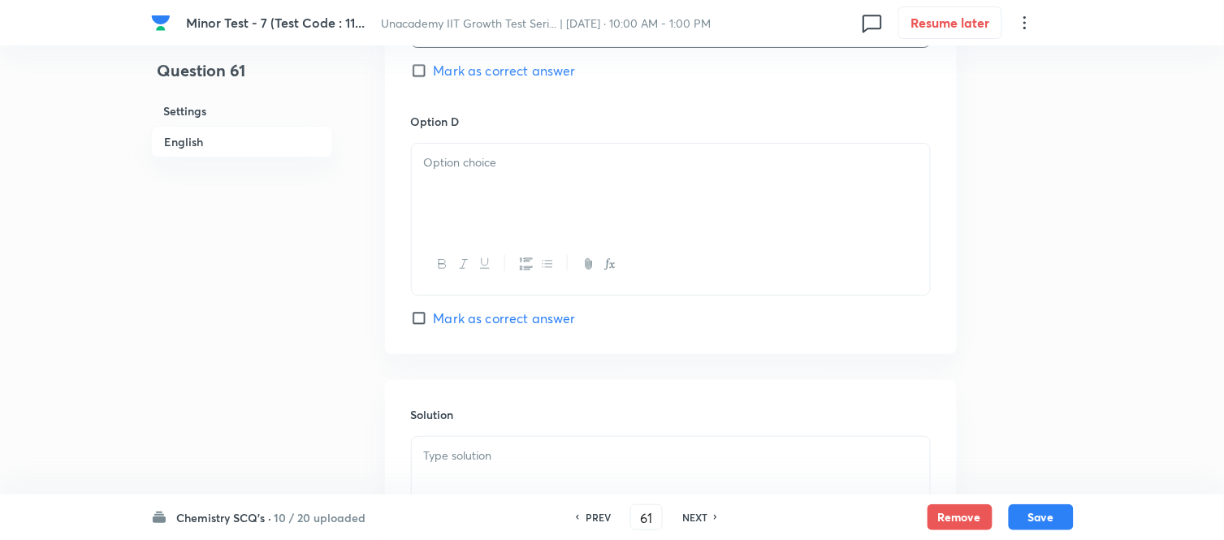
click at [453, 180] on div at bounding box center [671, 189] width 518 height 91
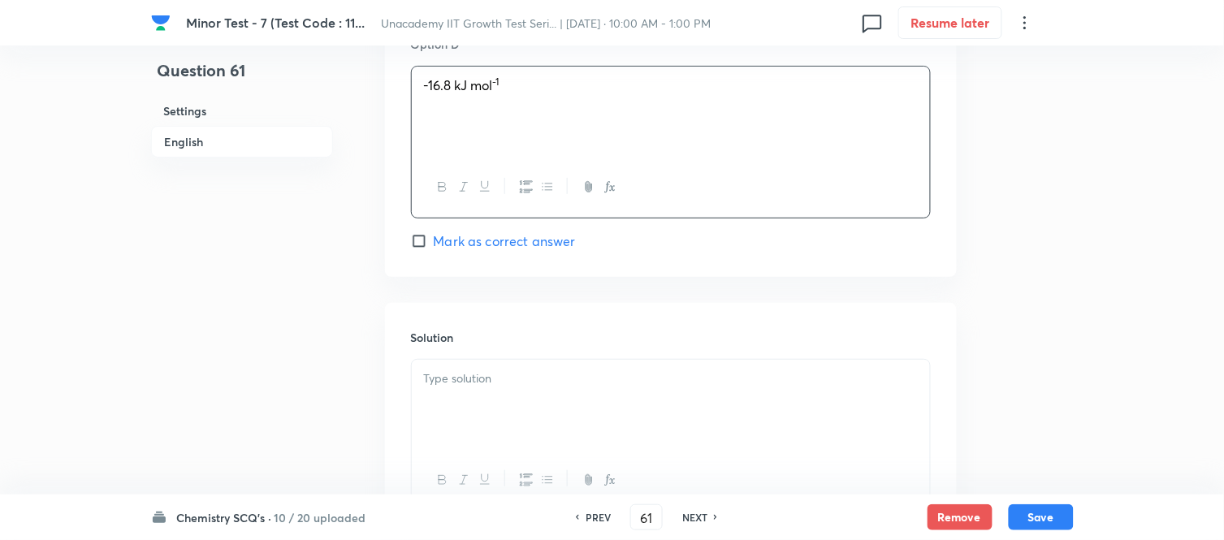
scroll to position [1715, 0]
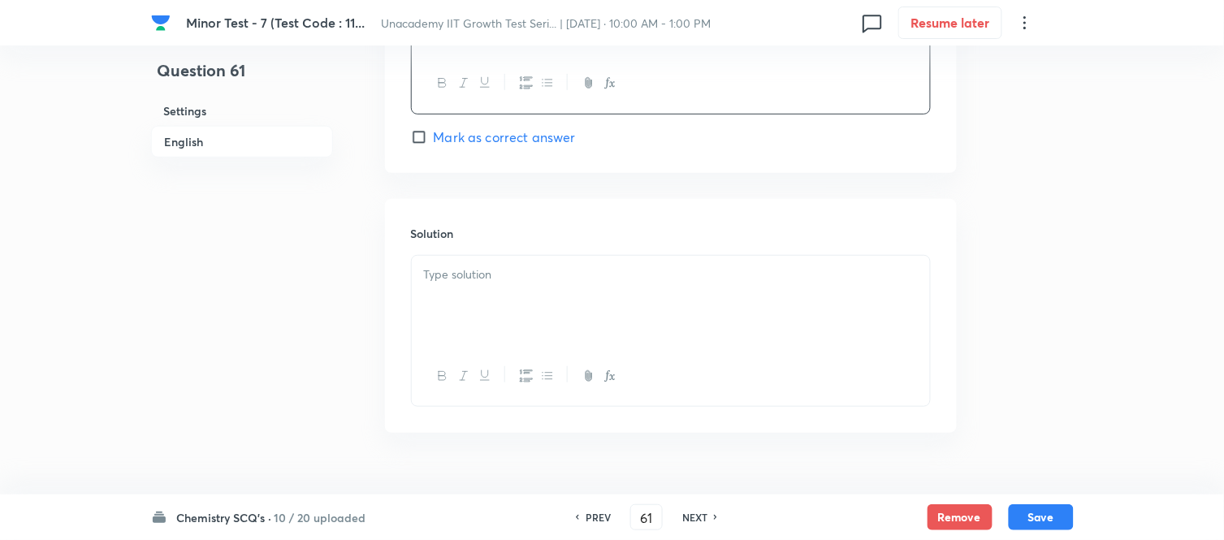
click at [536, 306] on div at bounding box center [671, 301] width 518 height 91
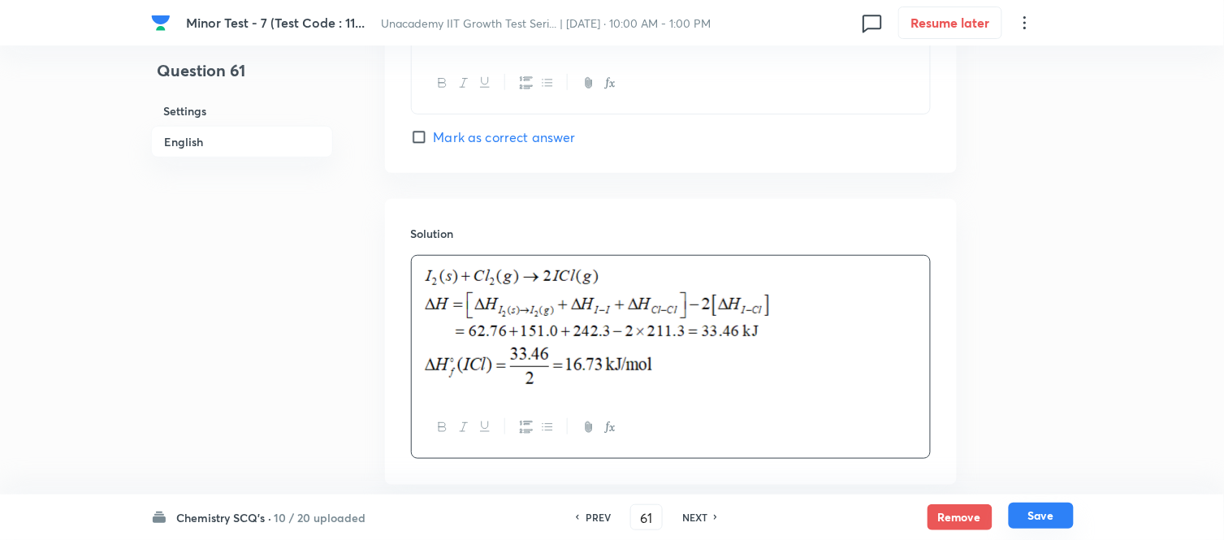
click at [1051, 507] on button "Save" at bounding box center [1041, 516] width 65 height 26
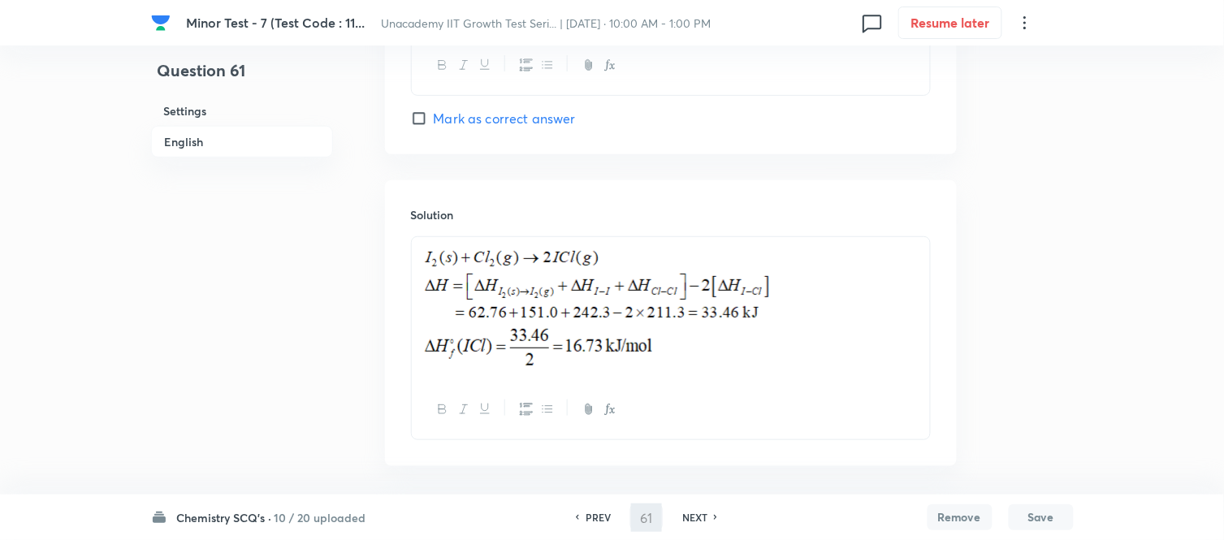
type input "62"
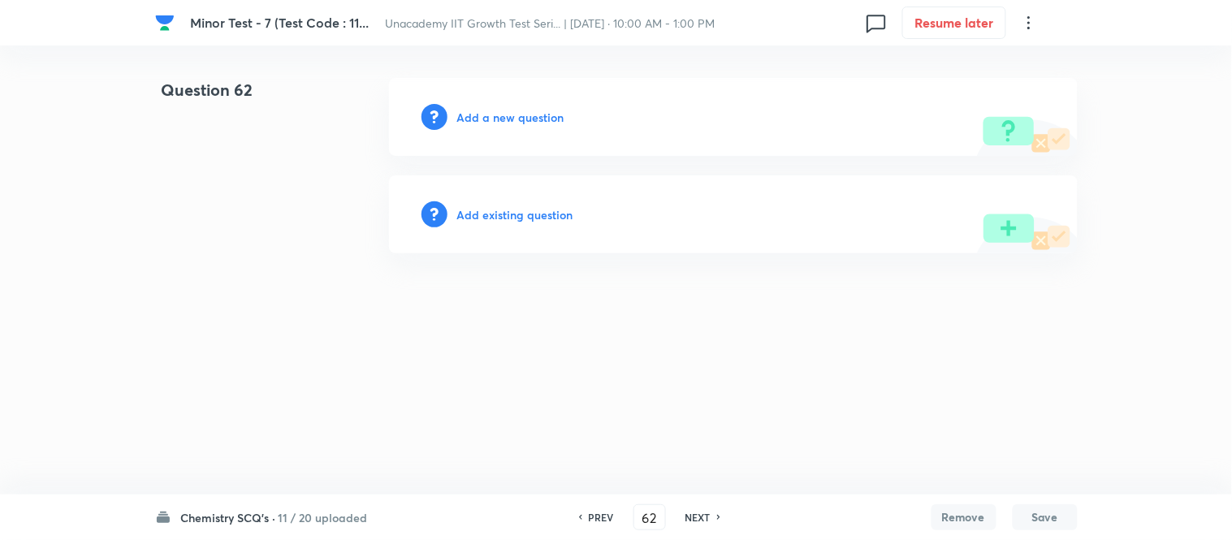
click at [545, 130] on div "Add a new question" at bounding box center [733, 117] width 689 height 78
click at [529, 102] on div "Add a new question" at bounding box center [733, 117] width 689 height 78
click at [526, 111] on h6 "Add a new question" at bounding box center [510, 117] width 107 height 17
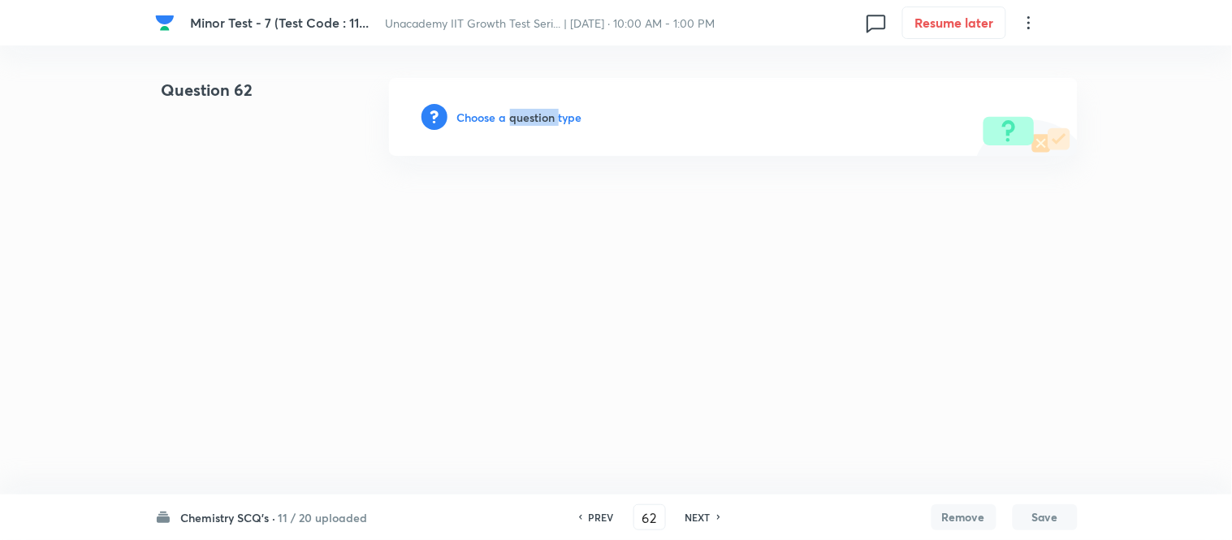
click at [526, 111] on h6 "Choose a question type" at bounding box center [519, 117] width 125 height 17
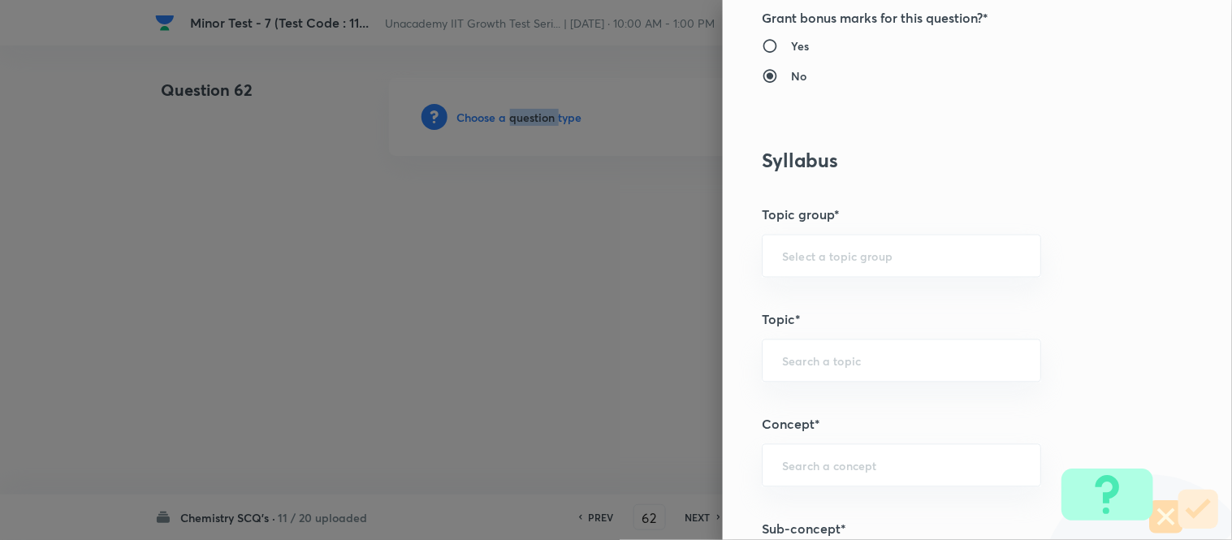
scroll to position [903, 0]
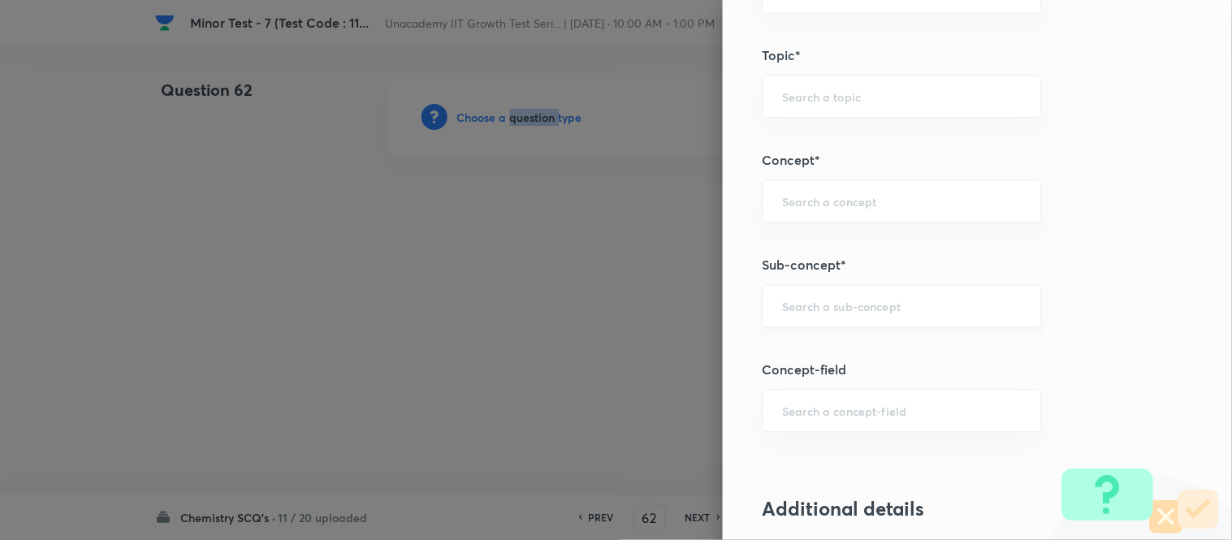
click at [790, 297] on div "​" at bounding box center [901, 305] width 279 height 43
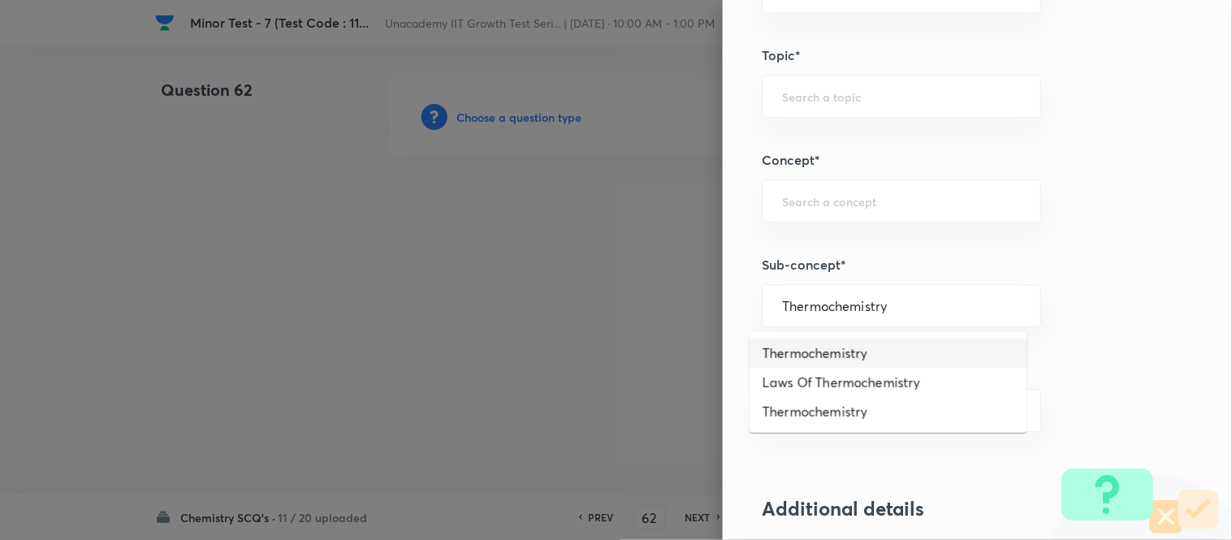
click at [856, 357] on li "Thermochemistry" at bounding box center [889, 353] width 278 height 29
type input "Thermochemistry"
type input "Chemistry"
type input "Physical Chemistry"
type input "Thermodynamics & Thermochemistry"
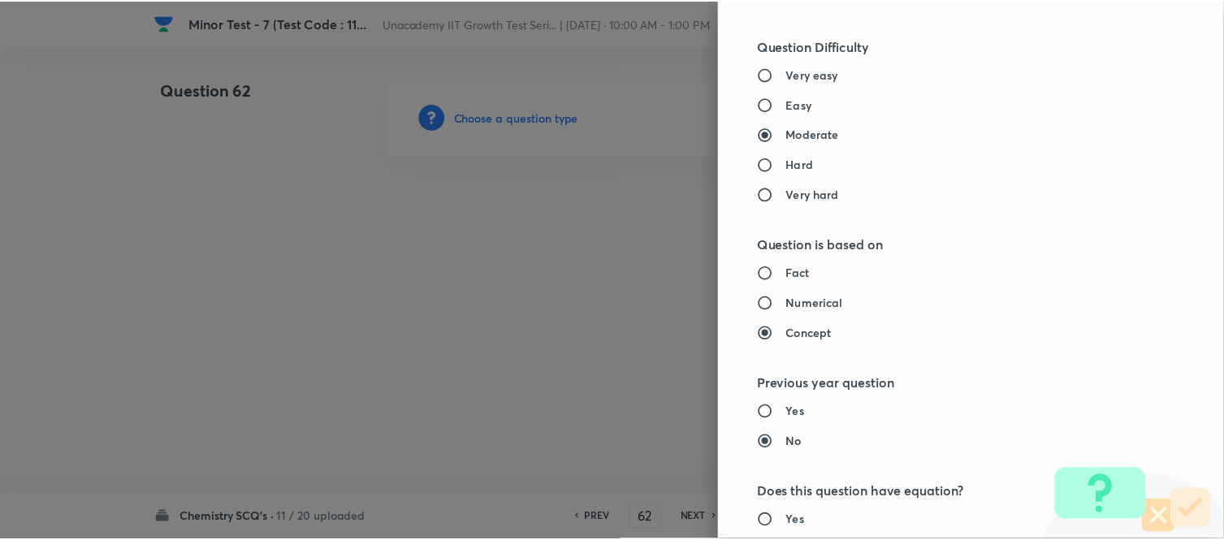
scroll to position [1783, 0]
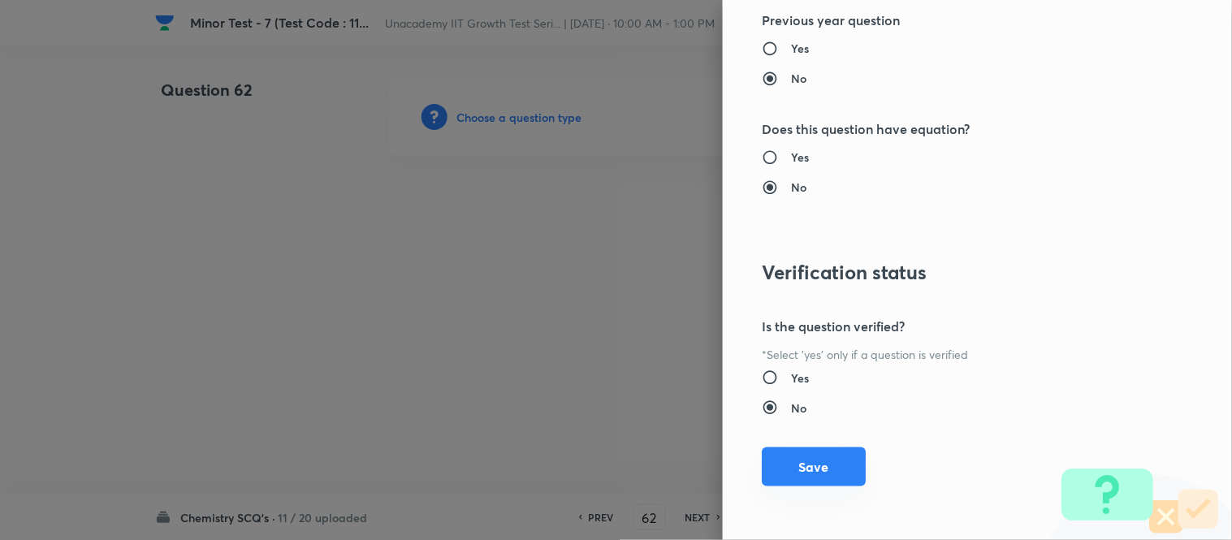
click at [821, 466] on button "Save" at bounding box center [814, 467] width 104 height 39
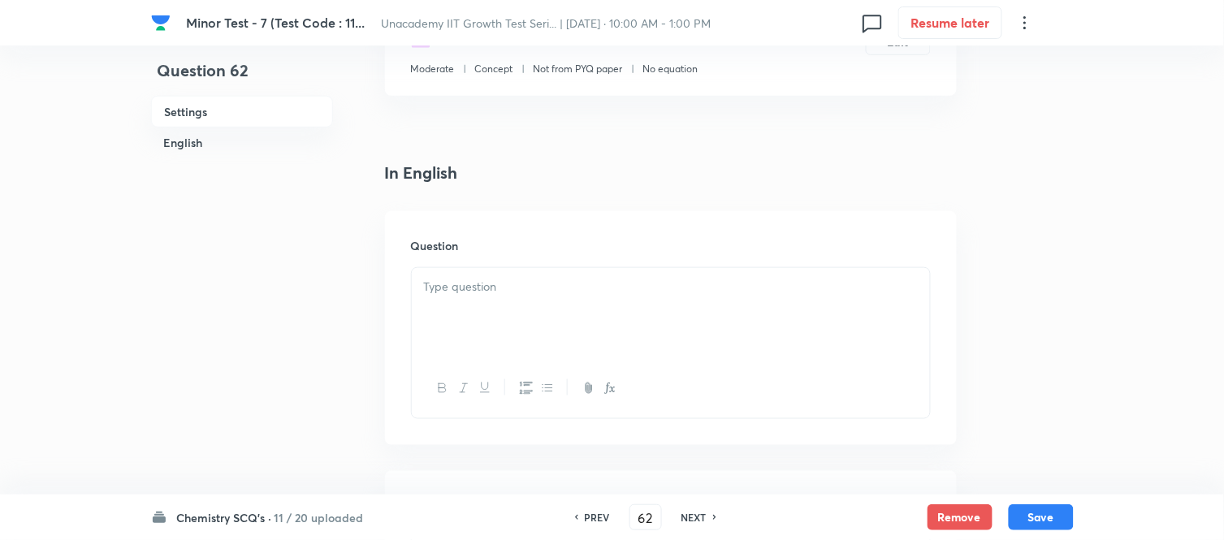
scroll to position [361, 0]
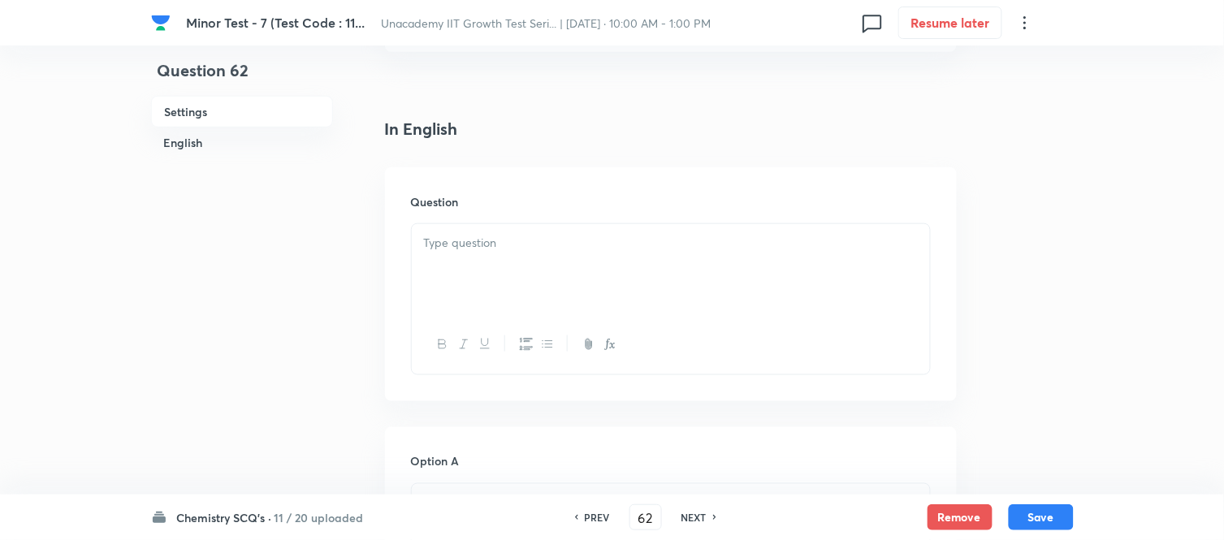
click at [483, 262] on div at bounding box center [671, 269] width 518 height 91
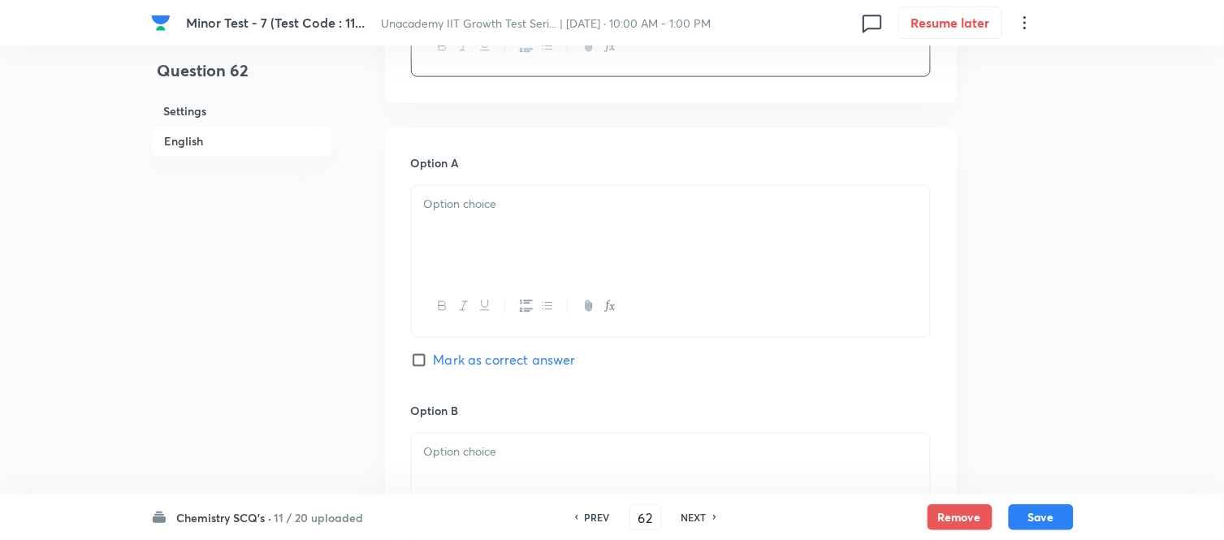
scroll to position [721, 0]
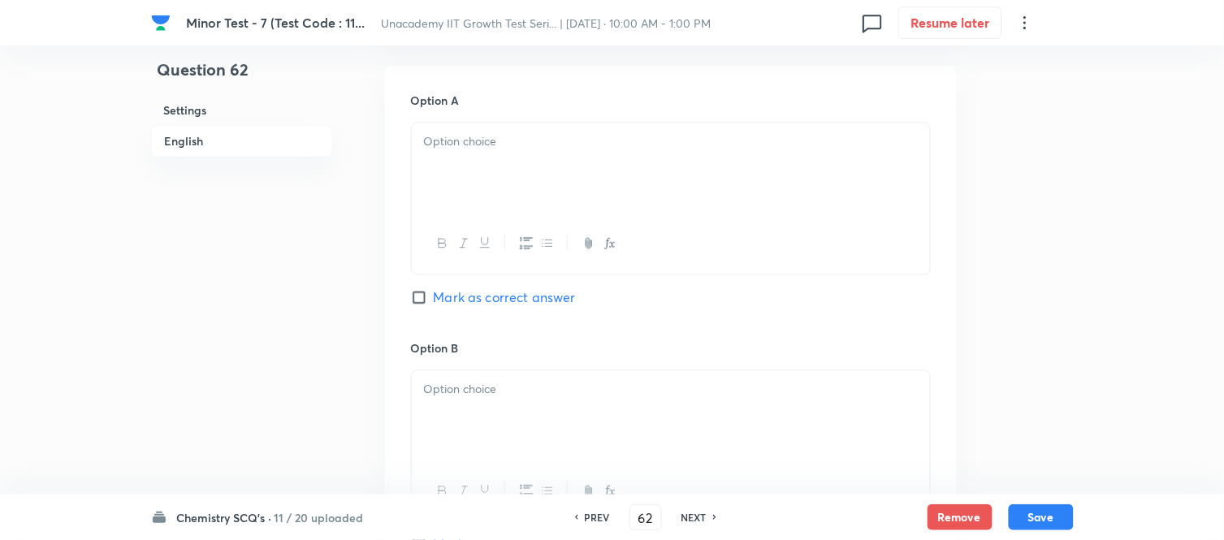
click at [481, 171] on div at bounding box center [671, 168] width 518 height 91
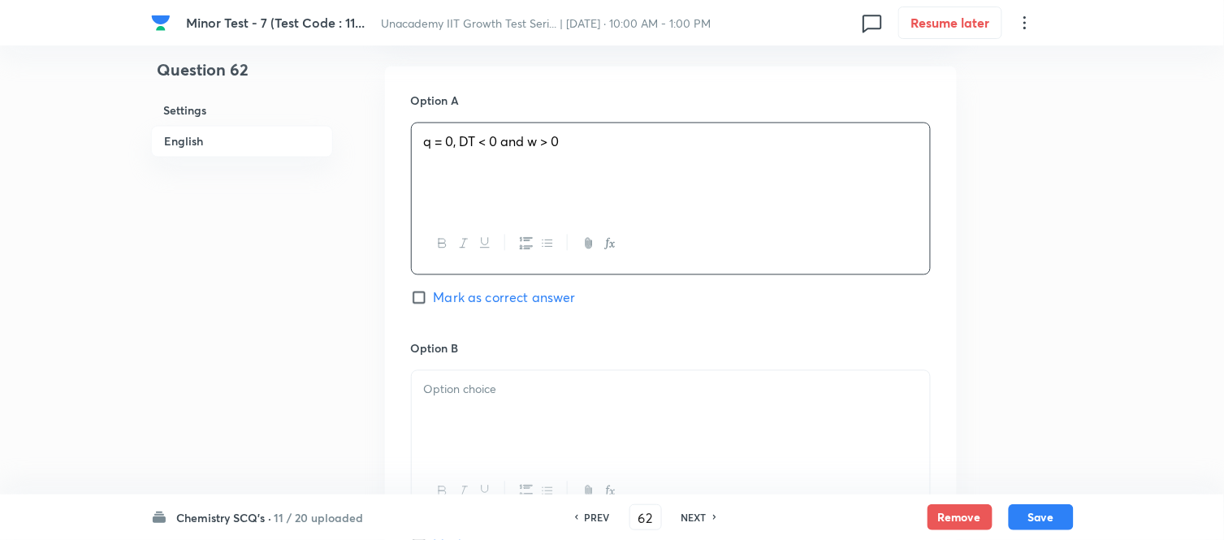
click at [461, 396] on p at bounding box center [671, 390] width 494 height 19
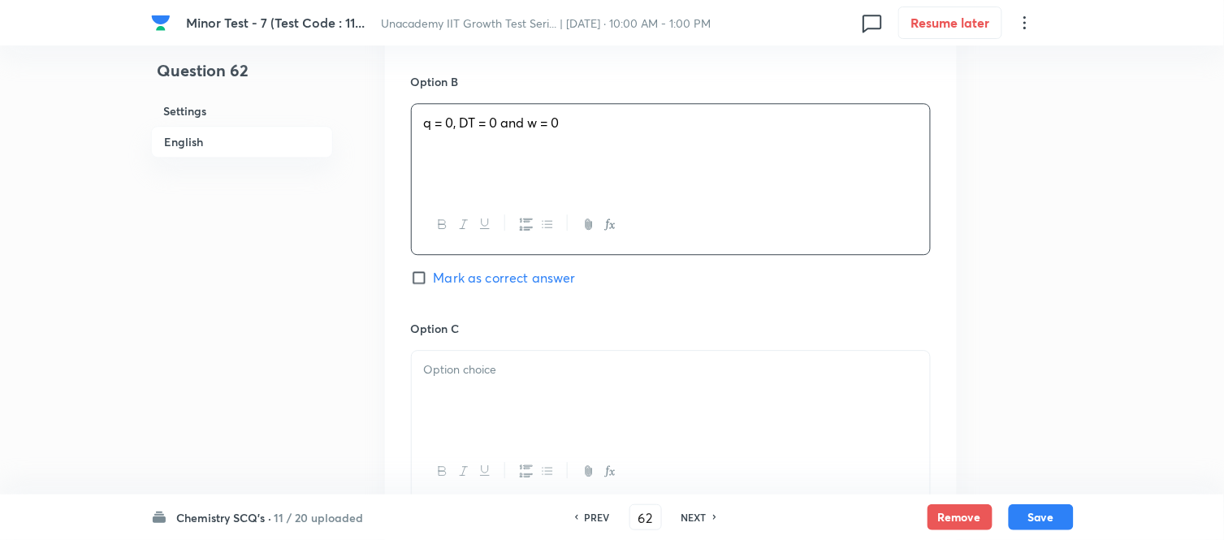
scroll to position [993, 0]
click at [466, 387] on div at bounding box center [671, 392] width 518 height 91
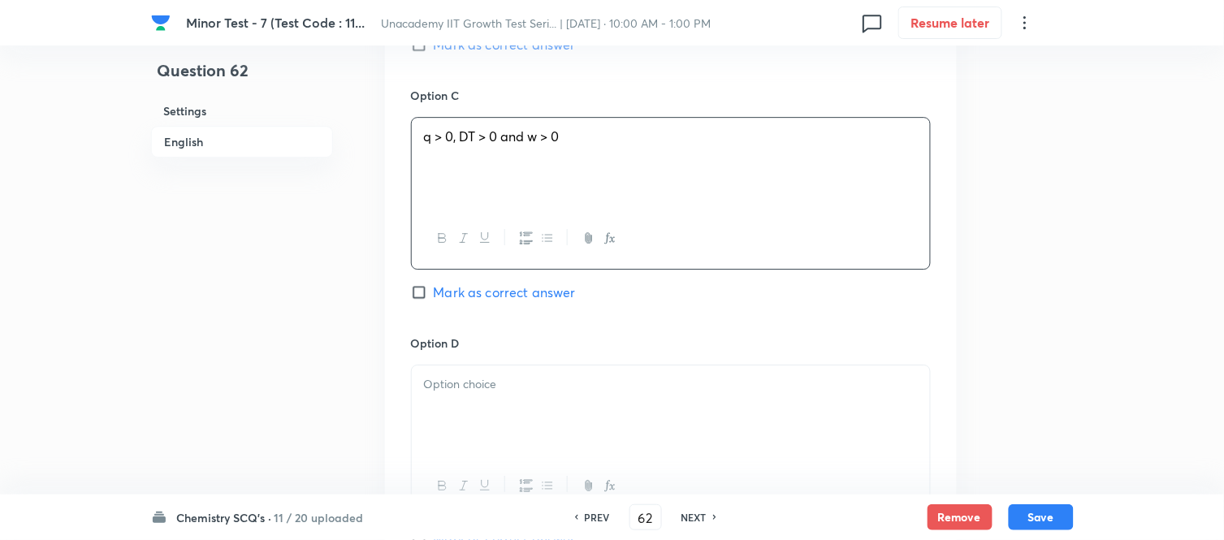
scroll to position [1263, 0]
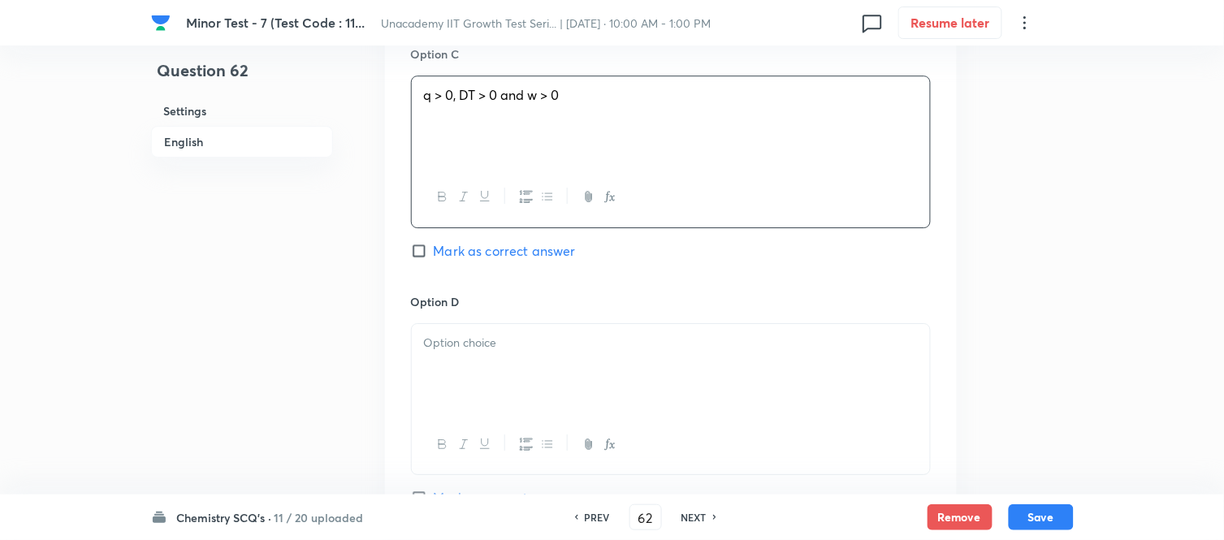
click at [483, 349] on p at bounding box center [671, 343] width 494 height 19
click at [464, 341] on span "q = 0, DT = 0 and w = 0" at bounding box center [492, 342] width 136 height 17
click at [474, 345] on span "q = 0, DT = 0 and w = 0" at bounding box center [492, 342] width 136 height 17
click at [609, 448] on icon "button" at bounding box center [610, 444] width 13 height 13
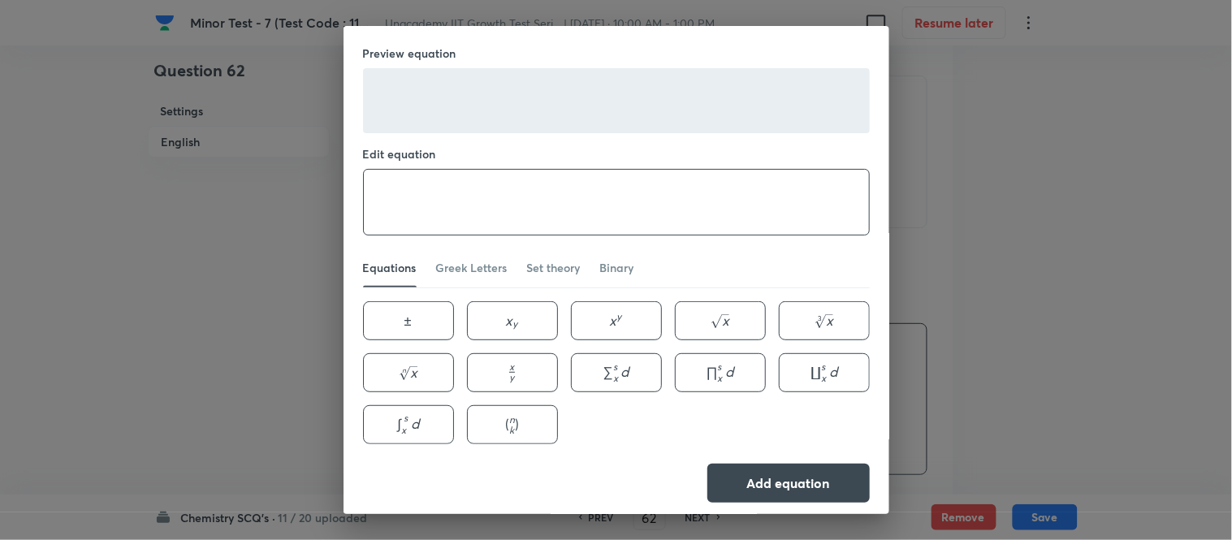
click at [466, 224] on textarea at bounding box center [616, 202] width 505 height 65
type textarea "\Delta T"
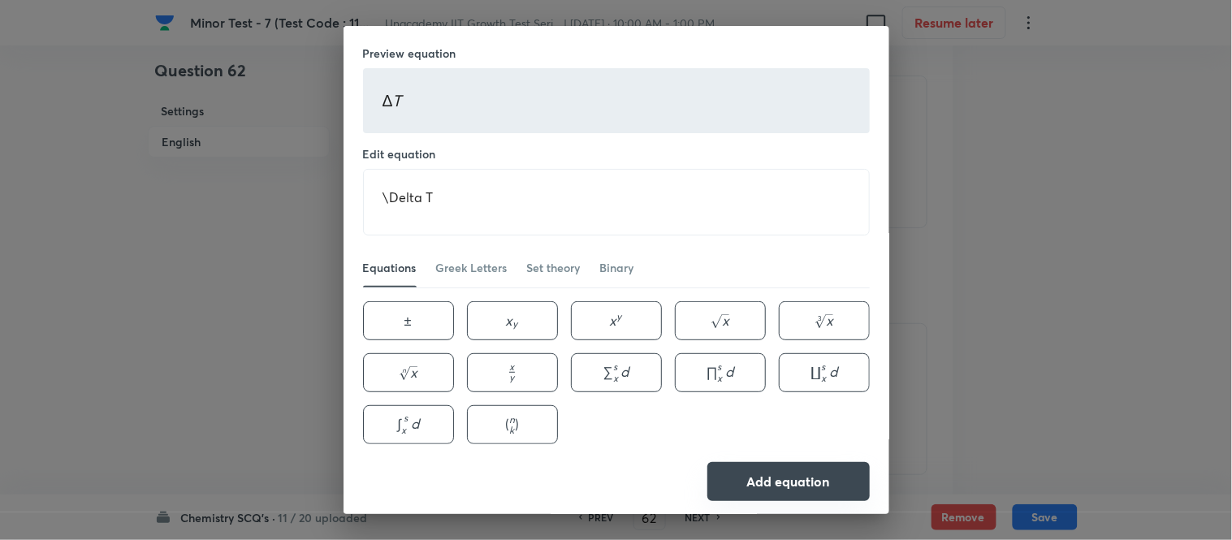
click at [778, 476] on button "Add equation" at bounding box center [789, 481] width 162 height 39
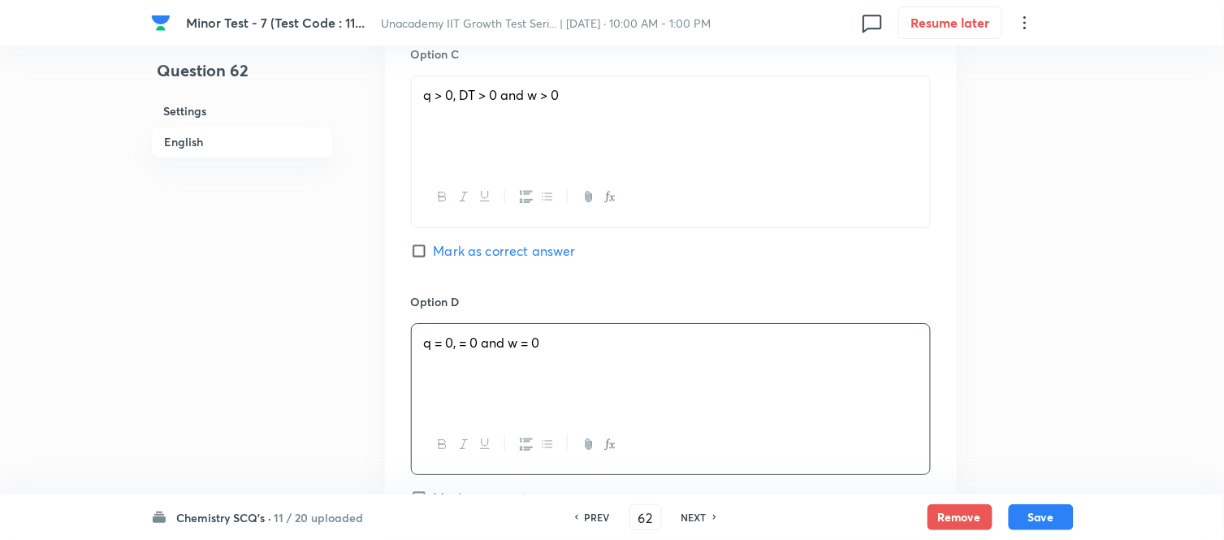
click at [608, 437] on button "button" at bounding box center [609, 445] width 21 height 20
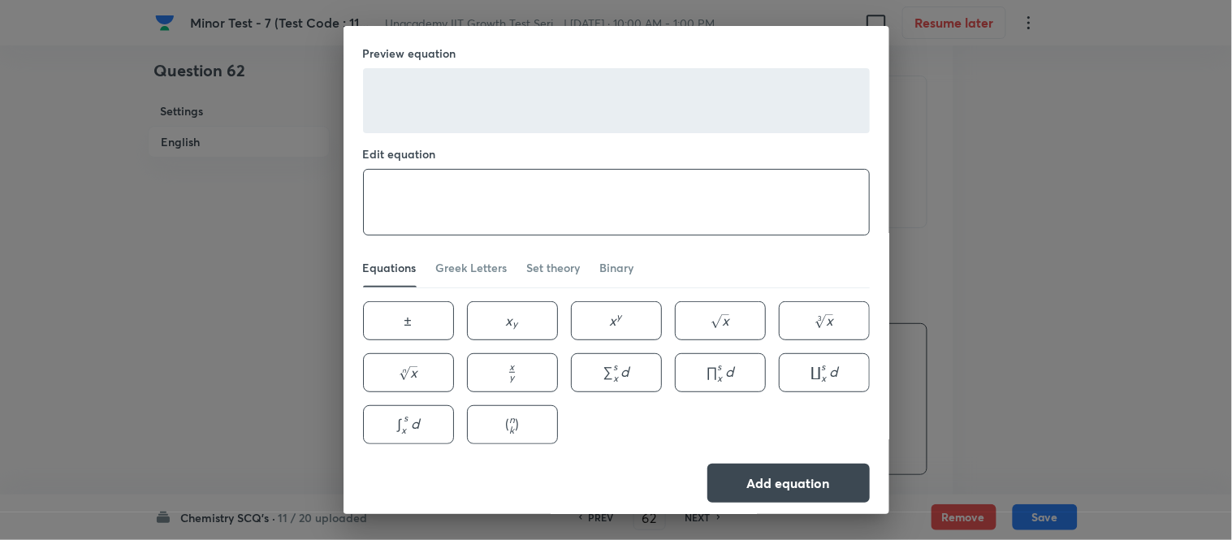
click at [510, 214] on textarea at bounding box center [616, 202] width 505 height 65
type textarea "\Delta T = 0"
click at [743, 475] on button "Add equation" at bounding box center [789, 481] width 162 height 39
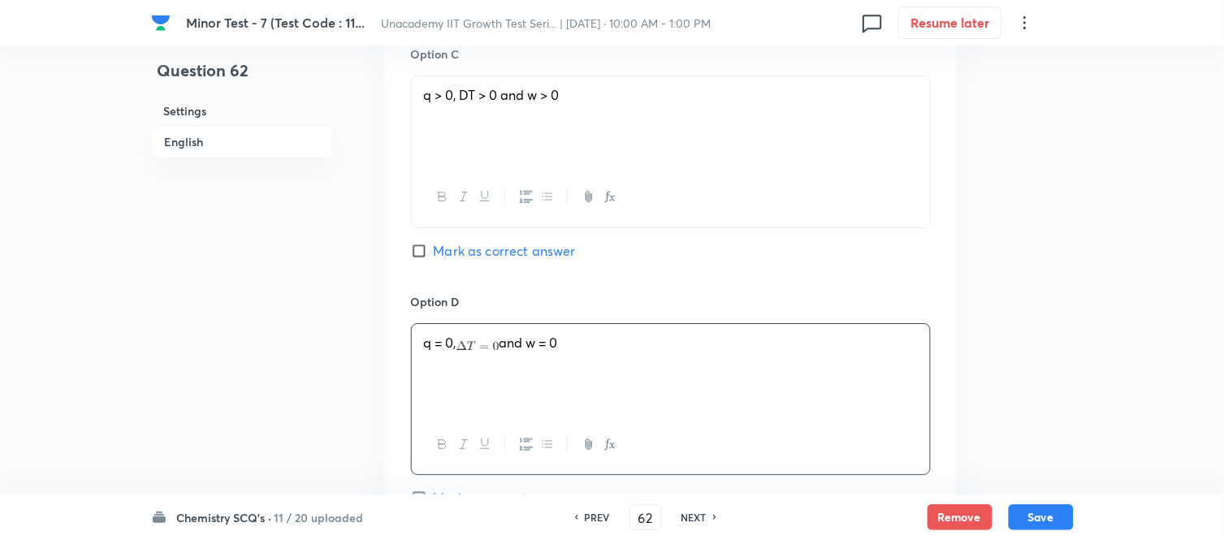
copy span
click at [455, 95] on span "q > 0, DT > 0 and w > 0" at bounding box center [492, 94] width 136 height 17
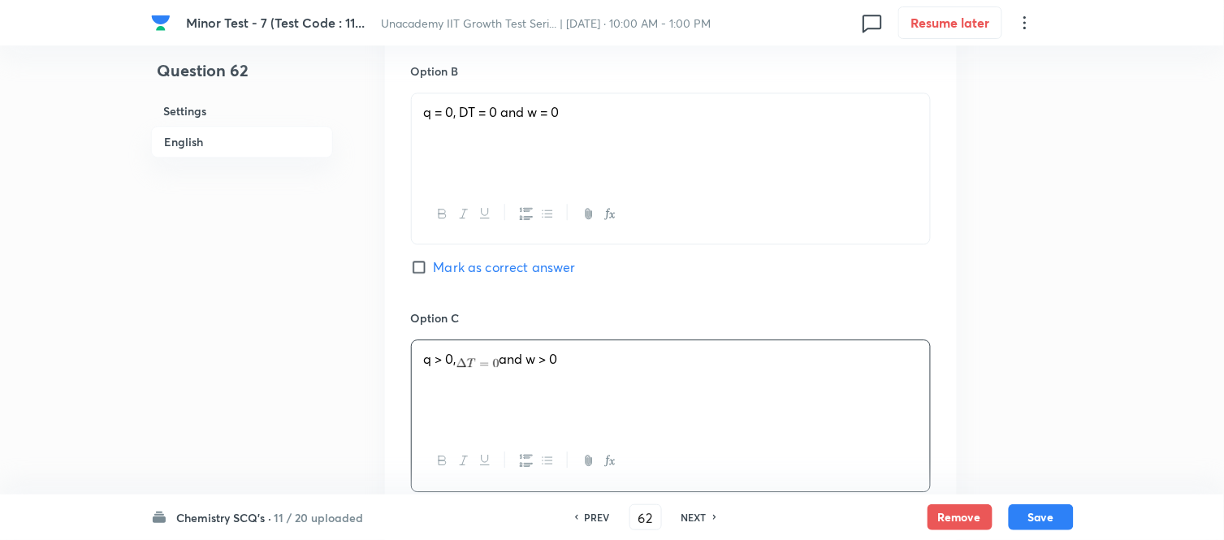
scroll to position [993, 0]
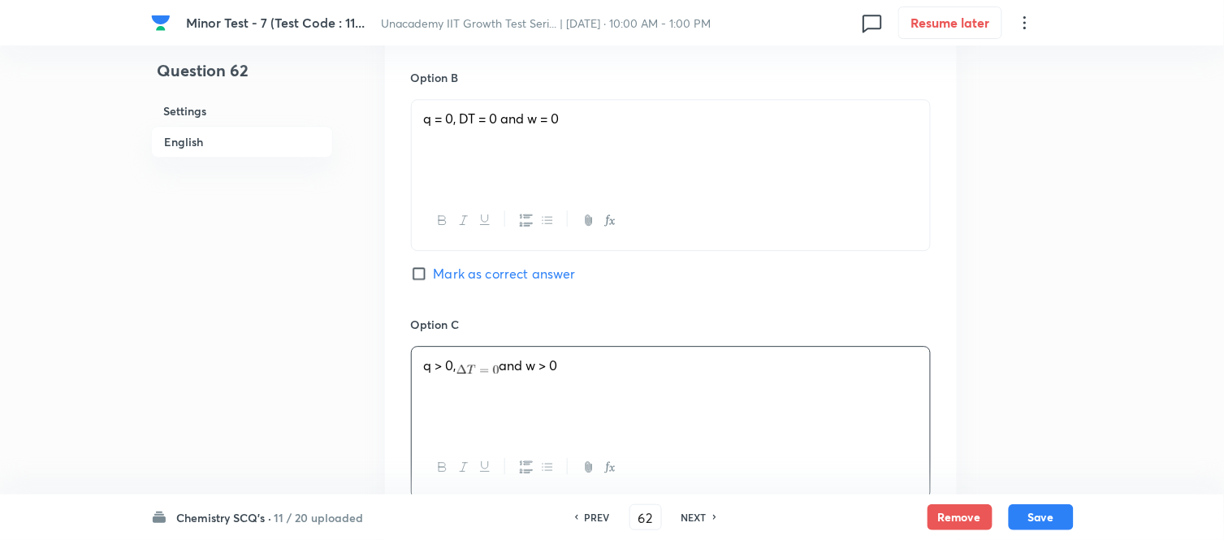
click at [464, 118] on span "q = 0, DT = 0 and w = 0" at bounding box center [492, 118] width 136 height 17
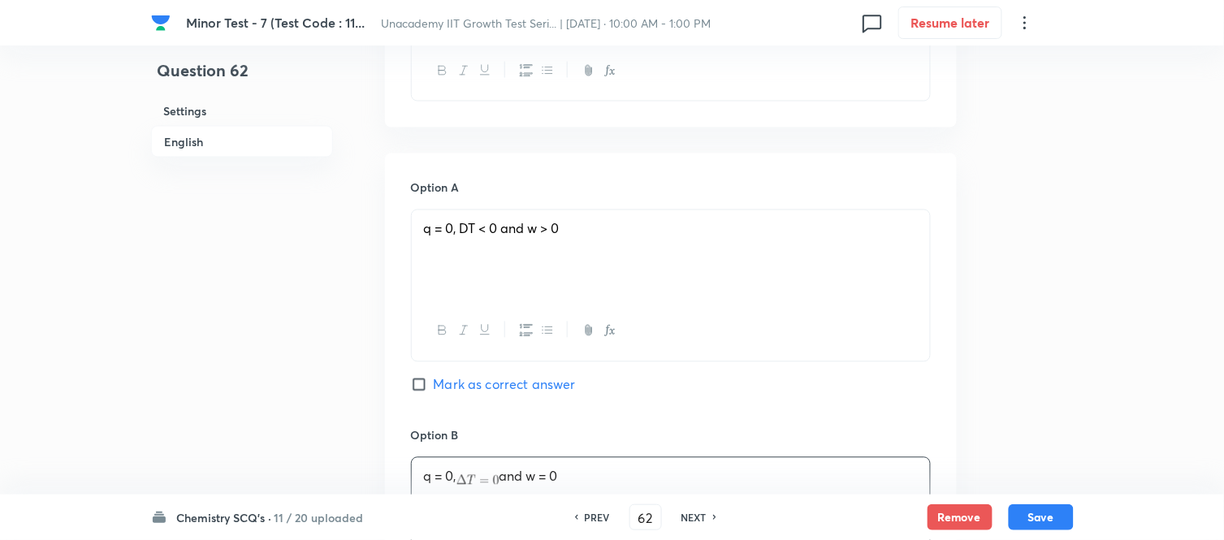
scroll to position [631, 0]
click at [465, 229] on span "q = 0, DT < 0 and w > 0" at bounding box center [492, 231] width 136 height 17
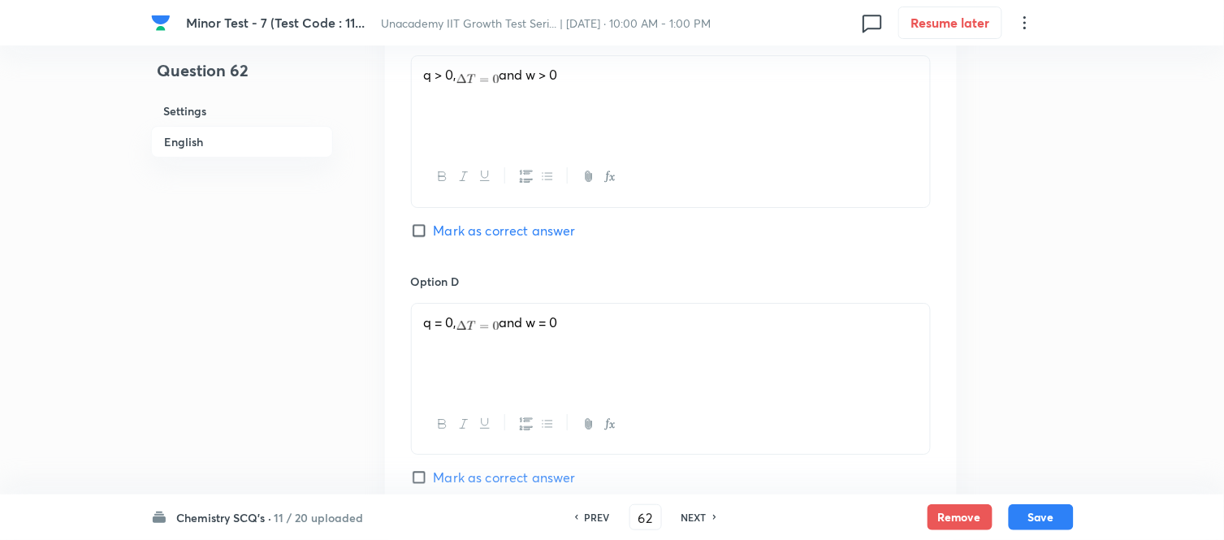
scroll to position [1534, 0]
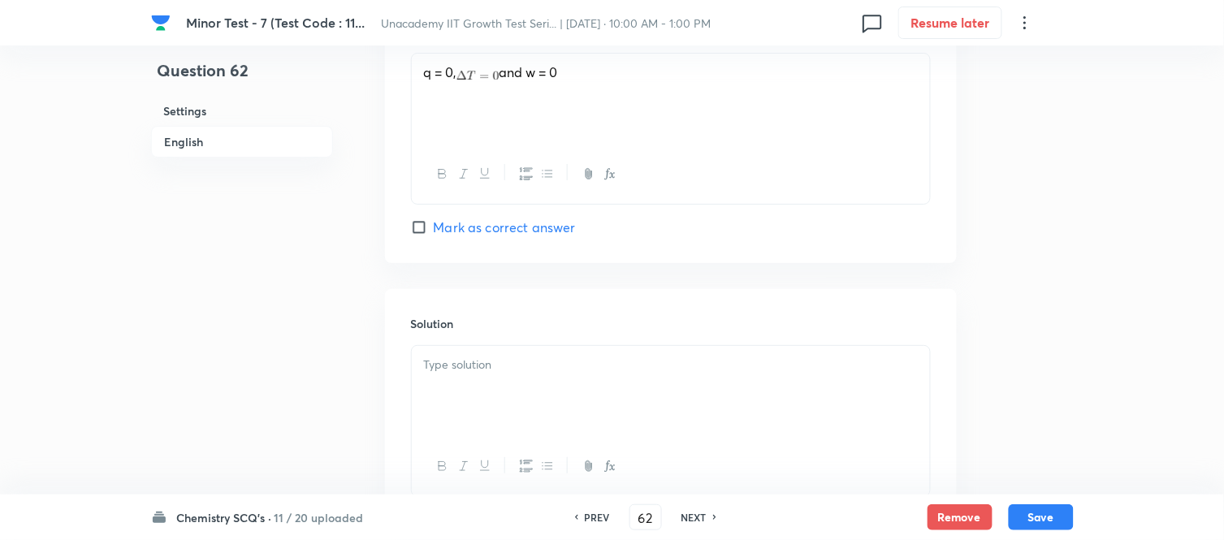
click at [437, 237] on span "Mark as correct answer" at bounding box center [505, 227] width 142 height 19
click at [434, 236] on input "Mark as correct answer" at bounding box center [422, 227] width 23 height 16
checkbox input "true"
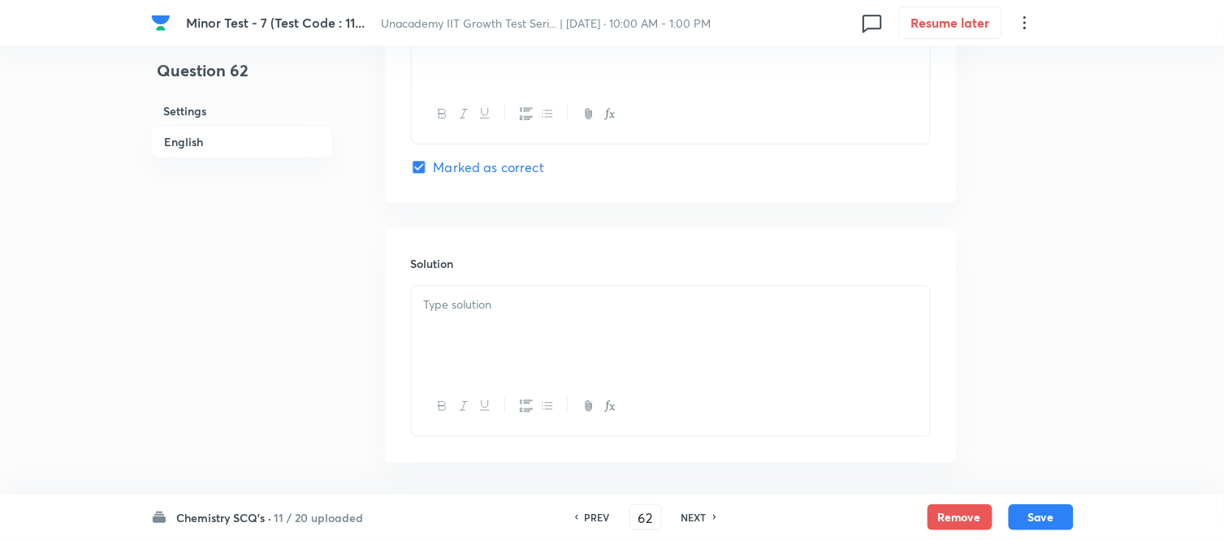
scroll to position [1662, 0]
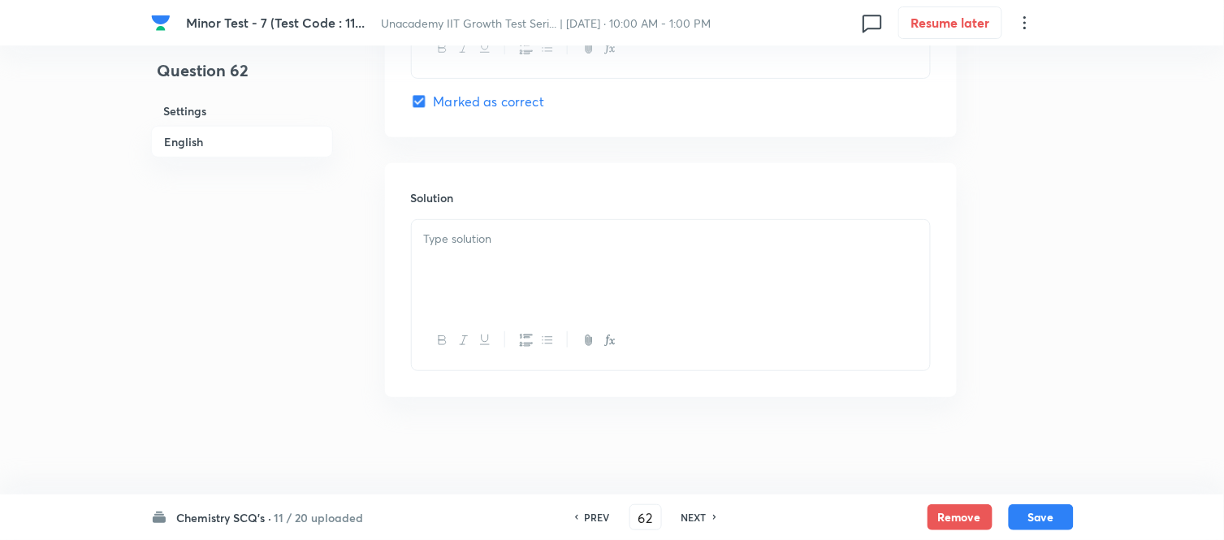
click at [521, 274] on div at bounding box center [671, 265] width 518 height 91
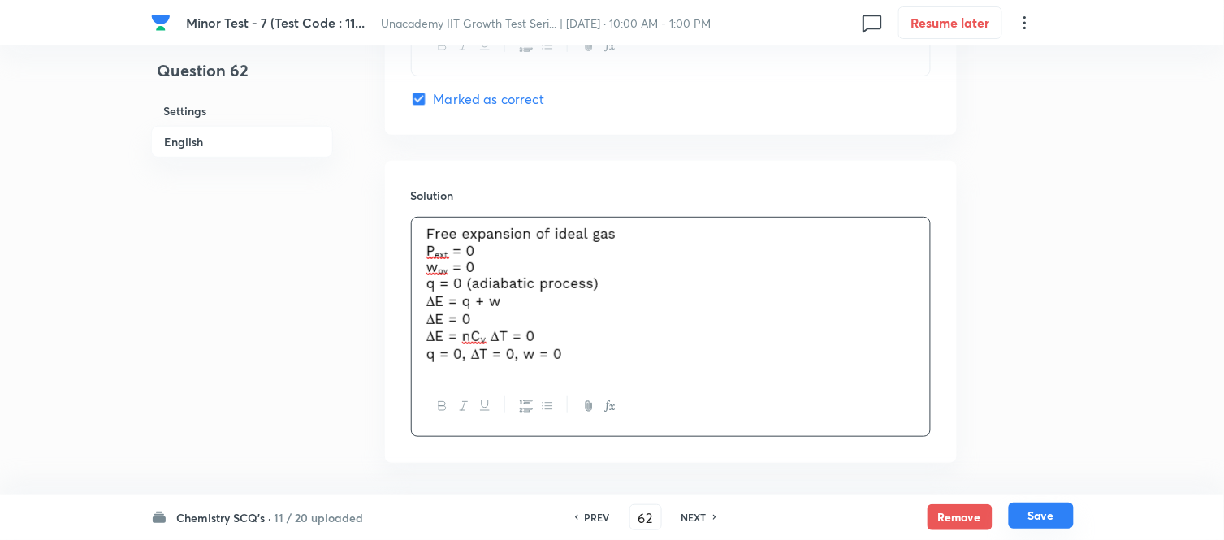
click at [1060, 517] on button "Save" at bounding box center [1041, 516] width 65 height 26
type input "63"
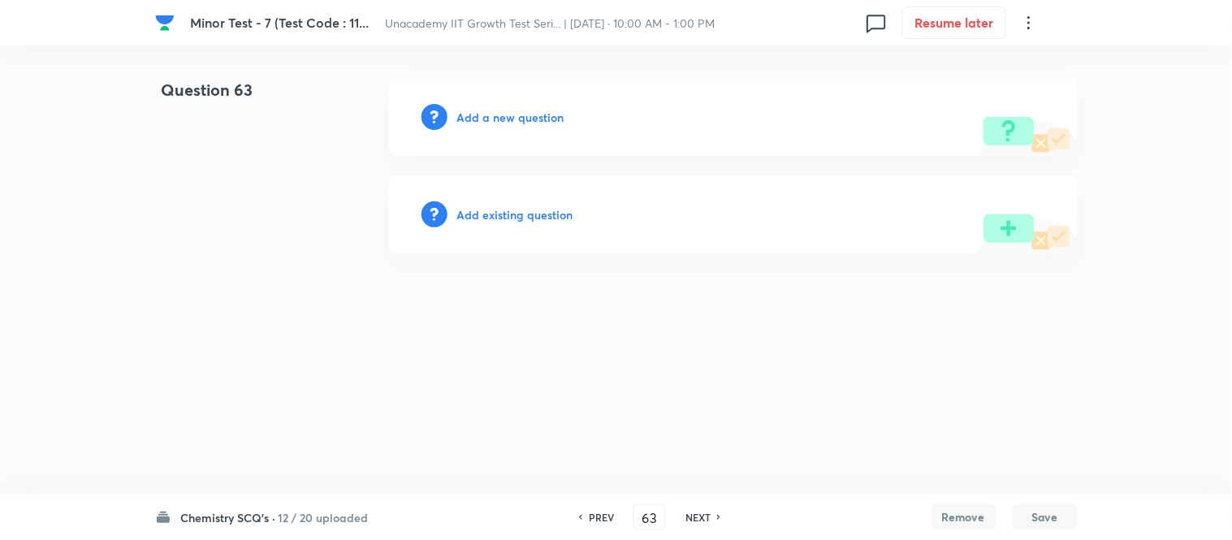
click at [486, 118] on h6 "Add a new question" at bounding box center [510, 117] width 107 height 17
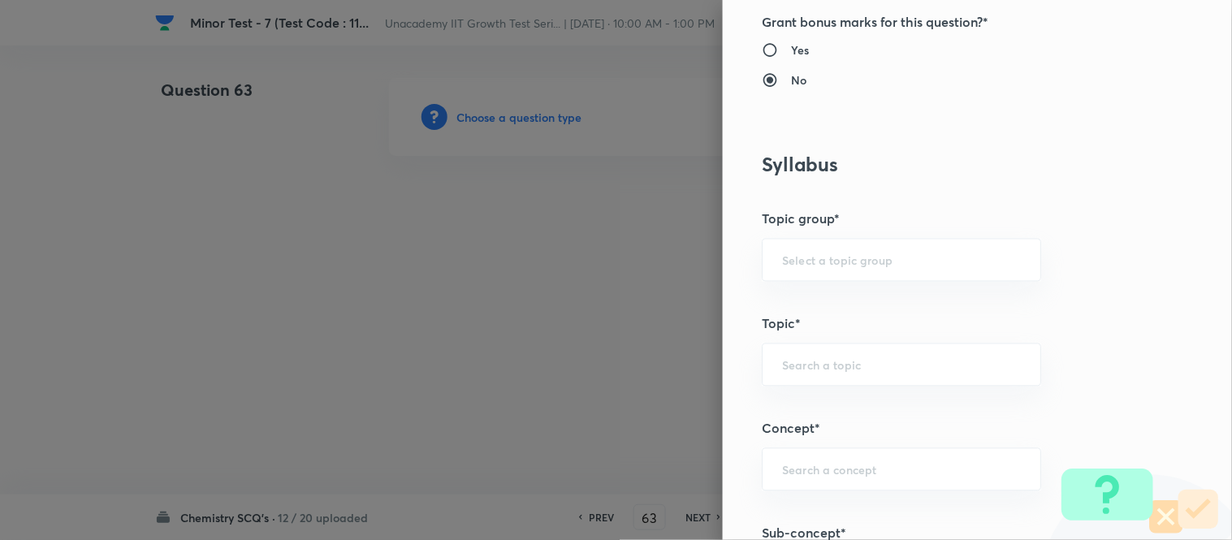
scroll to position [812, 0]
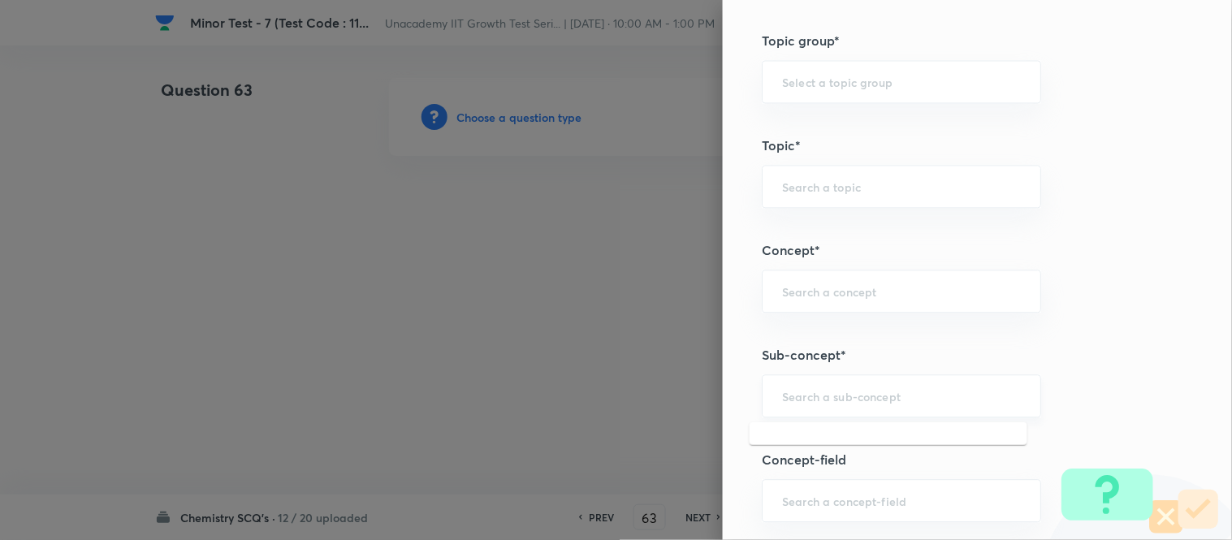
click at [804, 392] on input "text" at bounding box center [901, 395] width 239 height 15
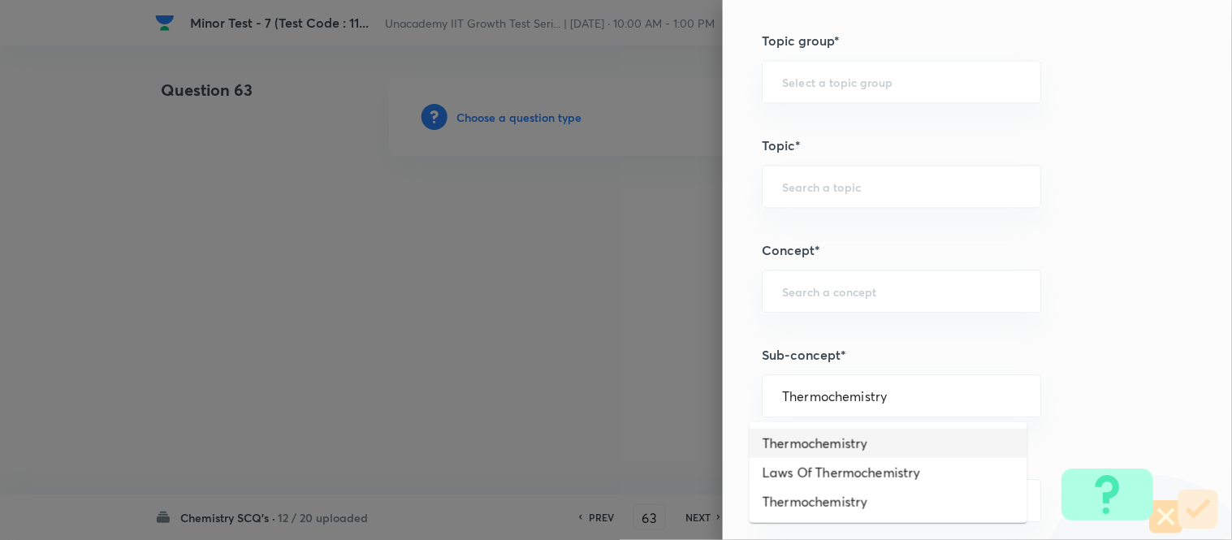
click at [870, 455] on li "Thermochemistry" at bounding box center [889, 443] width 278 height 29
type input "Thermochemistry"
type input "Chemistry"
type input "Physical Chemistry"
type input "Thermodynamics & Thermochemistry"
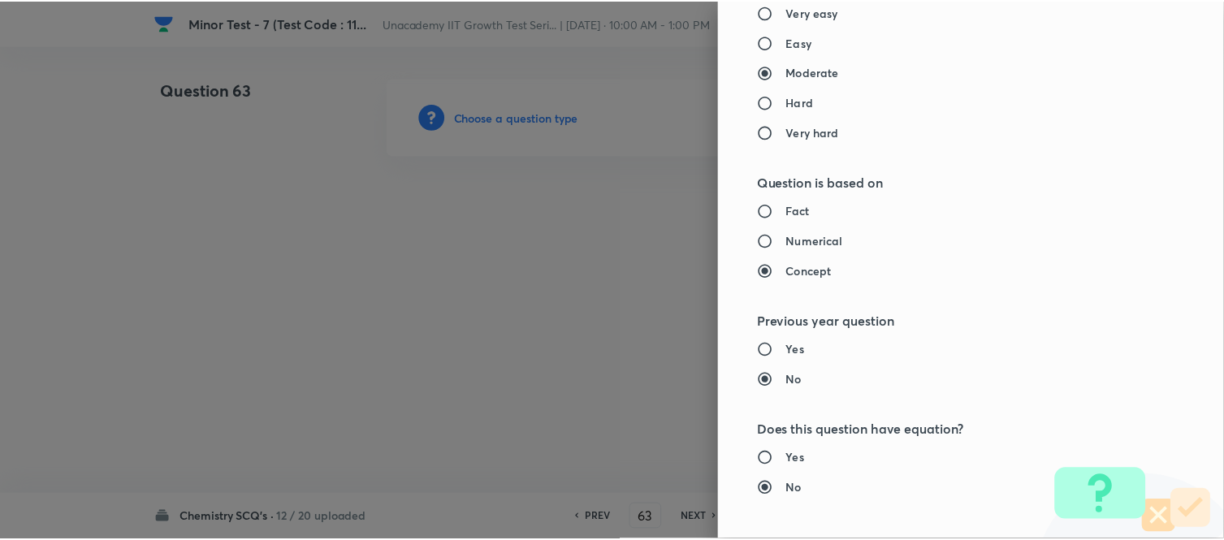
scroll to position [1783, 0]
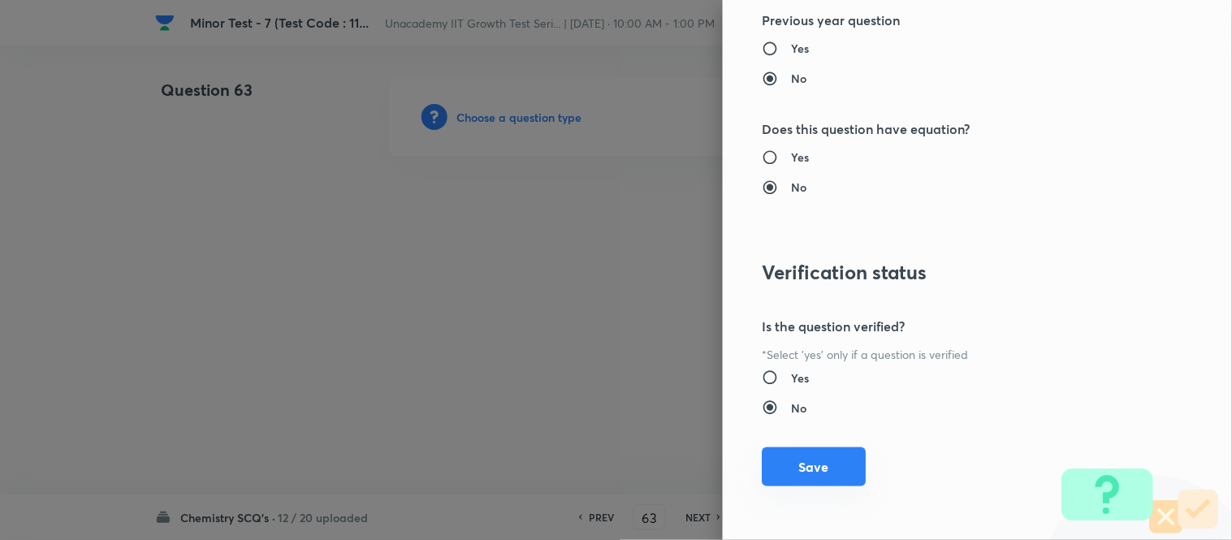
click at [830, 474] on button "Save" at bounding box center [814, 467] width 104 height 39
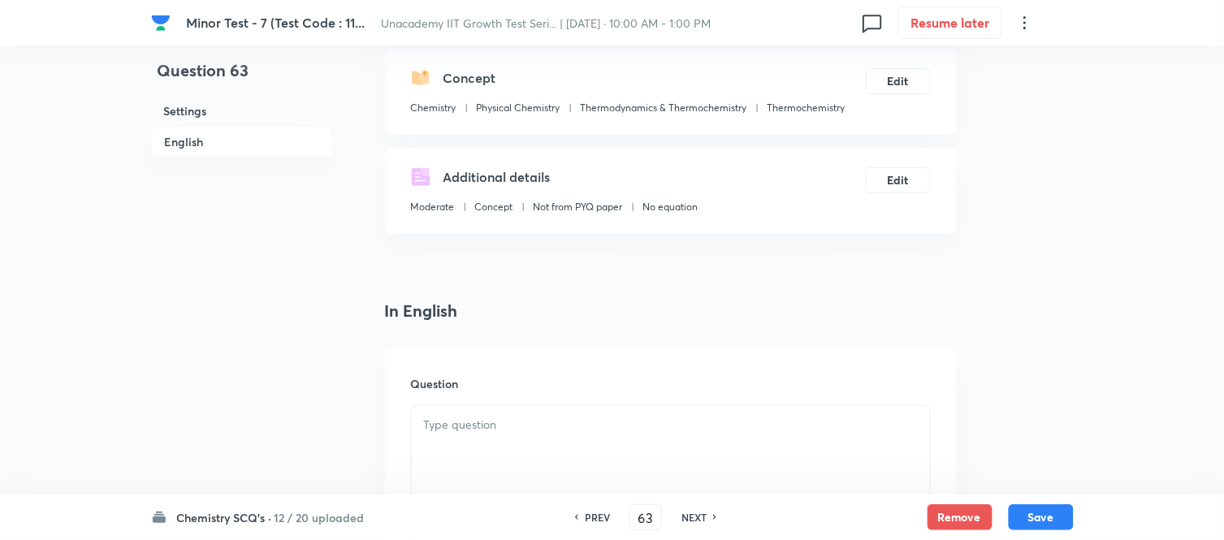
scroll to position [451, 0]
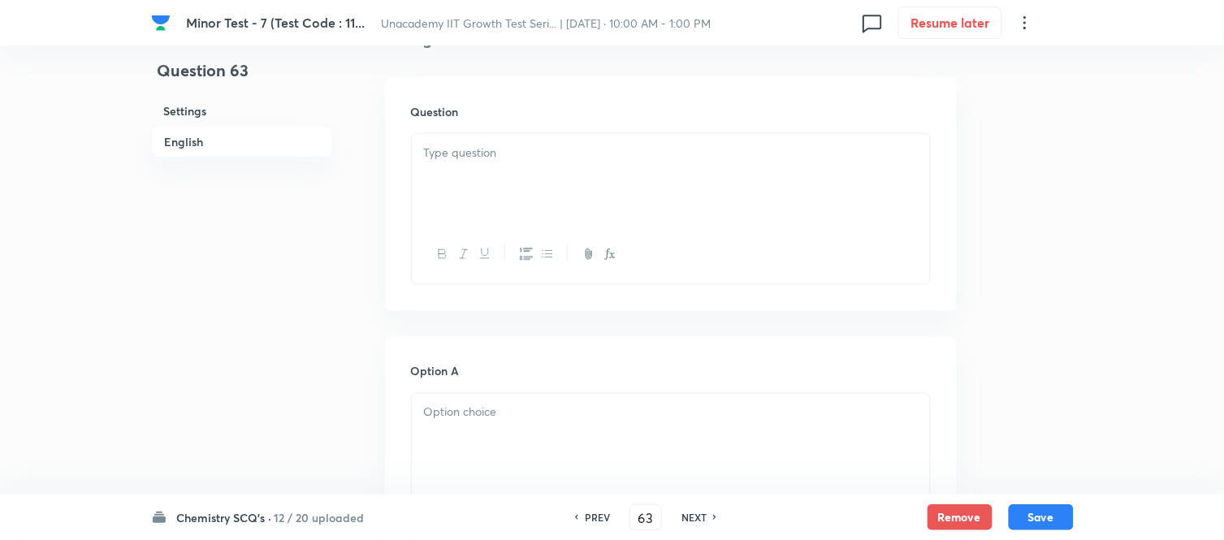
click at [484, 161] on p at bounding box center [671, 153] width 494 height 19
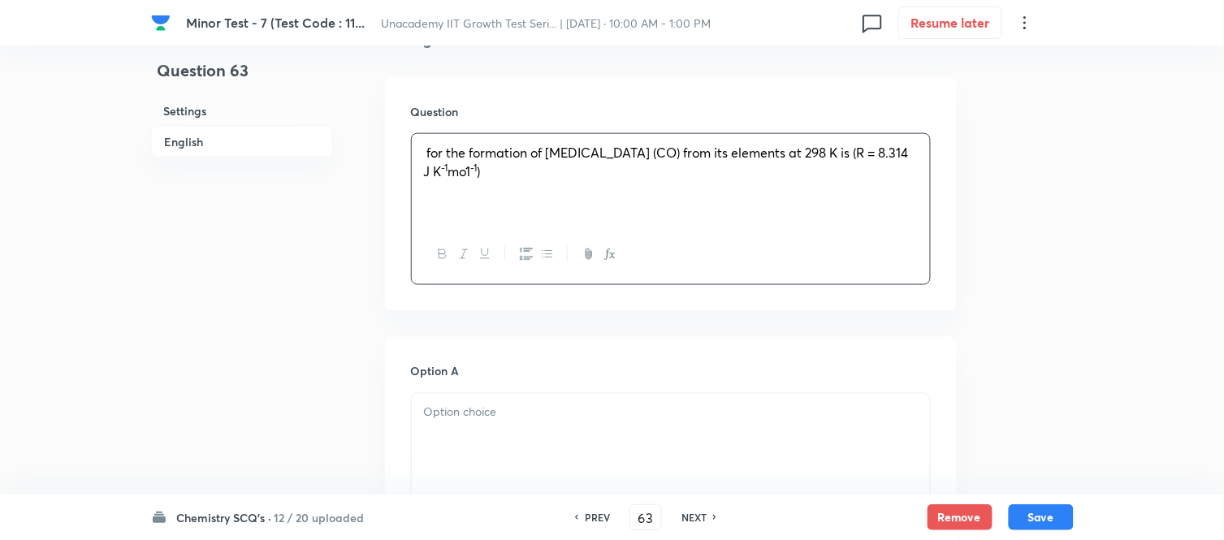
click at [424, 151] on p "for the formation of carbon monoxide (CO) from its elements at 298 K is (R = 8.…" at bounding box center [671, 162] width 494 height 37
click at [607, 255] on icon "button" at bounding box center [610, 254] width 13 height 13
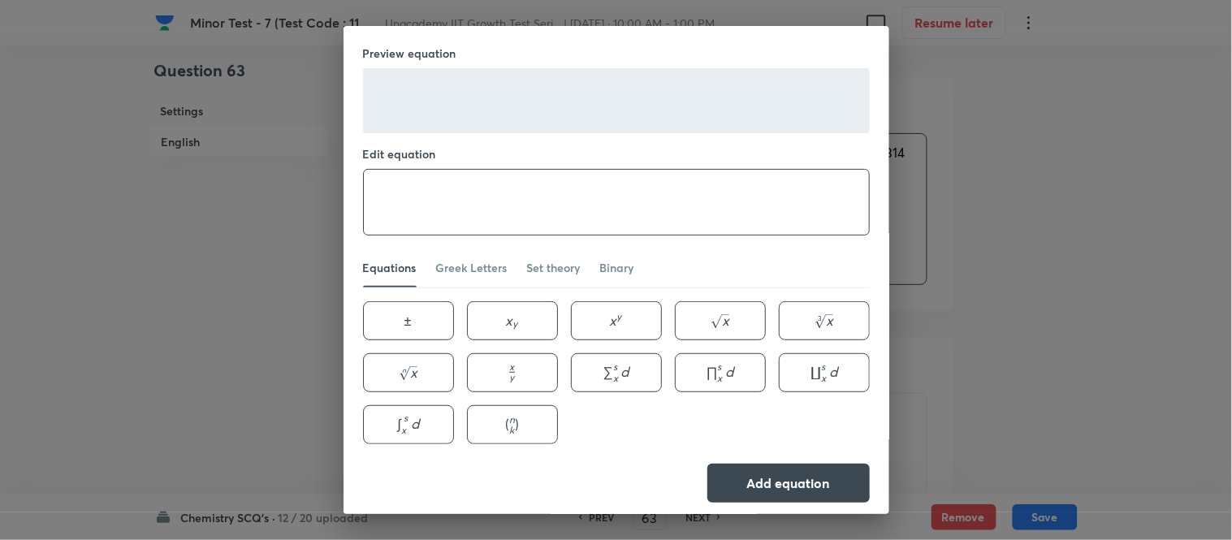
click at [518, 217] on textarea at bounding box center [616, 202] width 505 height 65
type textarea ")"
type textarea "(\Delta H – \Delta U)"
click at [739, 474] on button "Add equation" at bounding box center [789, 481] width 162 height 39
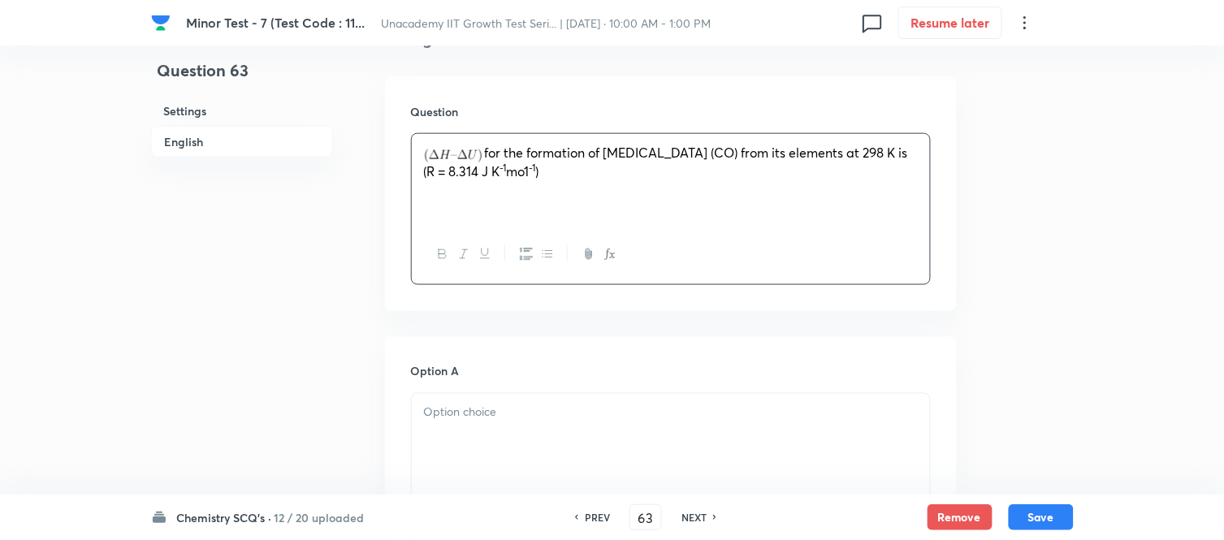
click at [538, 404] on p at bounding box center [671, 413] width 494 height 19
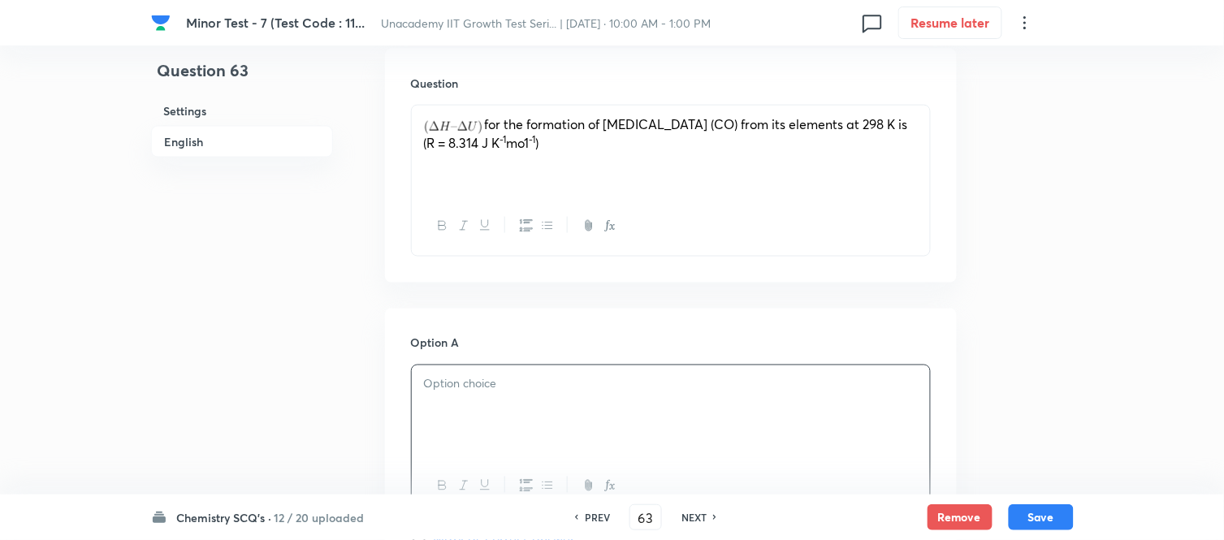
scroll to position [812, 0]
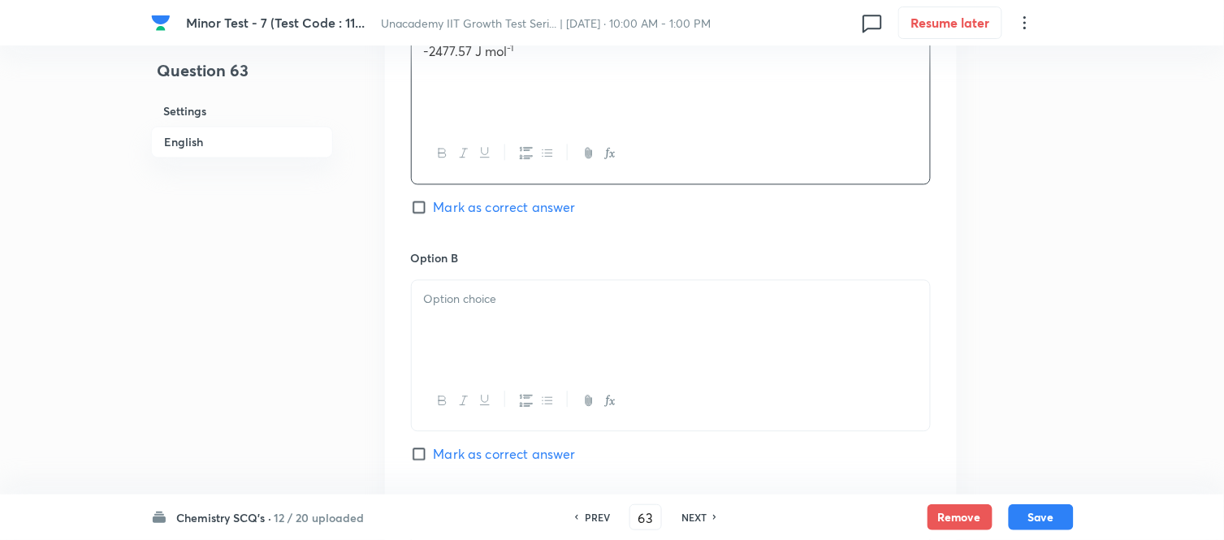
click at [488, 336] on div at bounding box center [671, 325] width 518 height 91
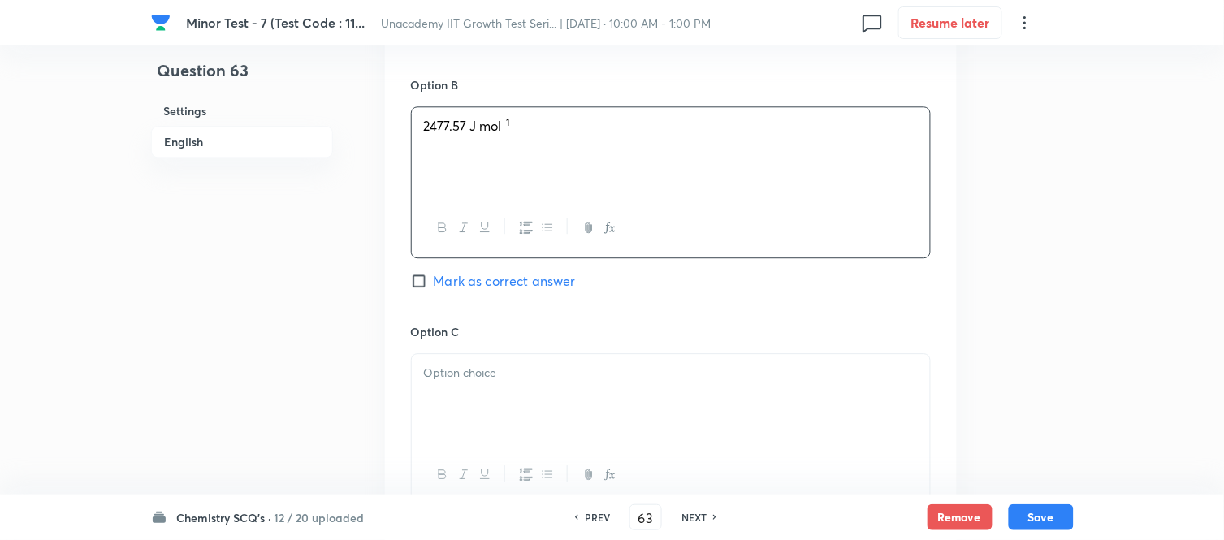
scroll to position [993, 0]
click at [479, 350] on div at bounding box center [671, 392] width 518 height 91
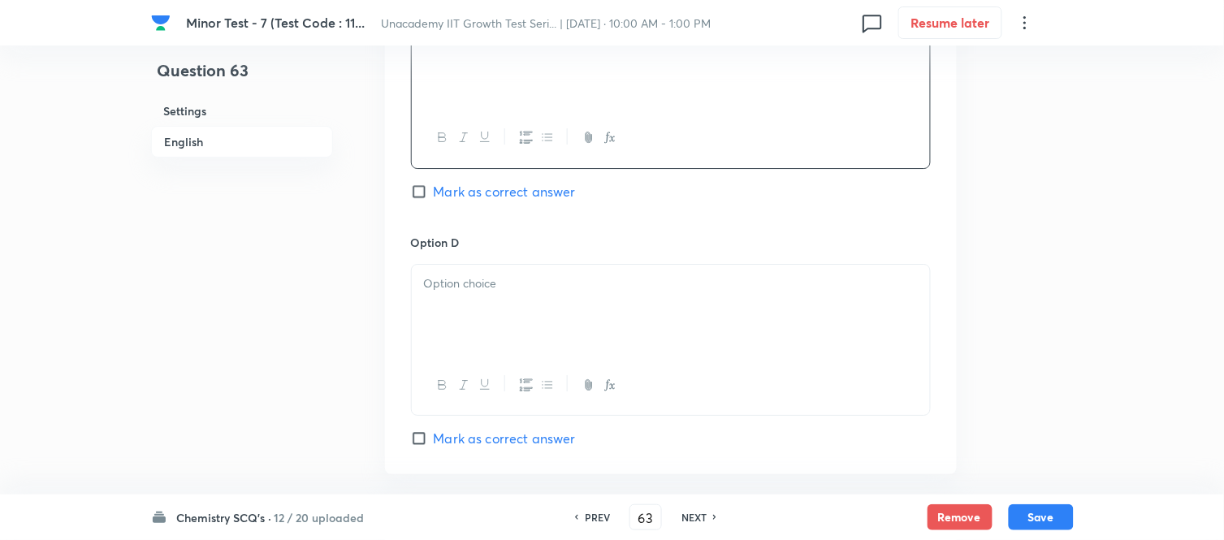
scroll to position [1354, 0]
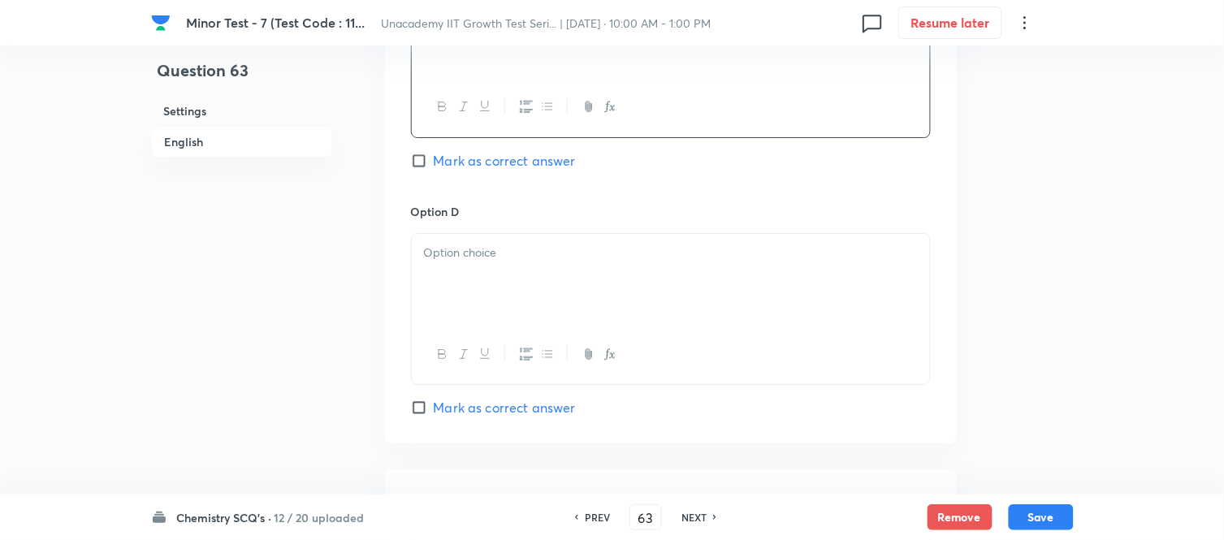
click at [475, 286] on div at bounding box center [671, 279] width 518 height 91
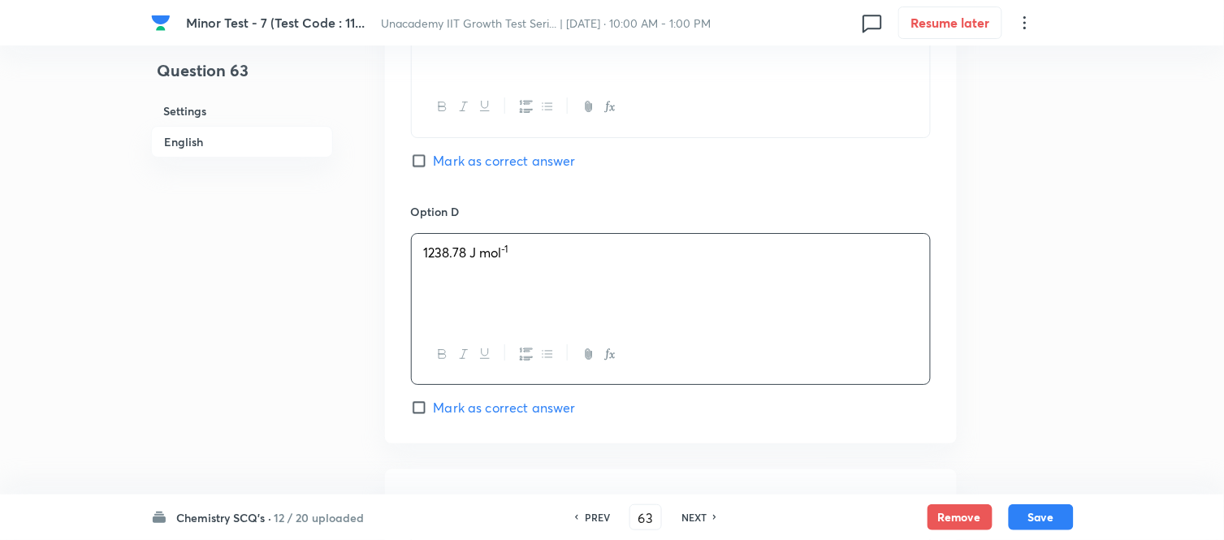
click at [453, 407] on span "Mark as correct answer" at bounding box center [505, 407] width 142 height 19
click at [434, 407] on input "Mark as correct answer" at bounding box center [422, 408] width 23 height 16
checkbox input "true"
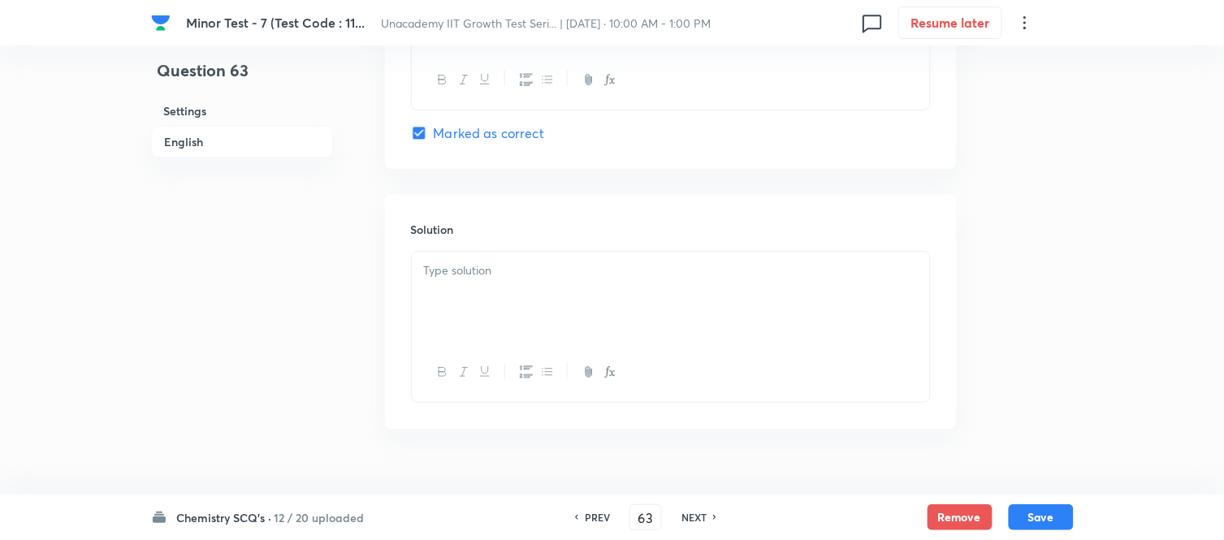
scroll to position [1662, 0]
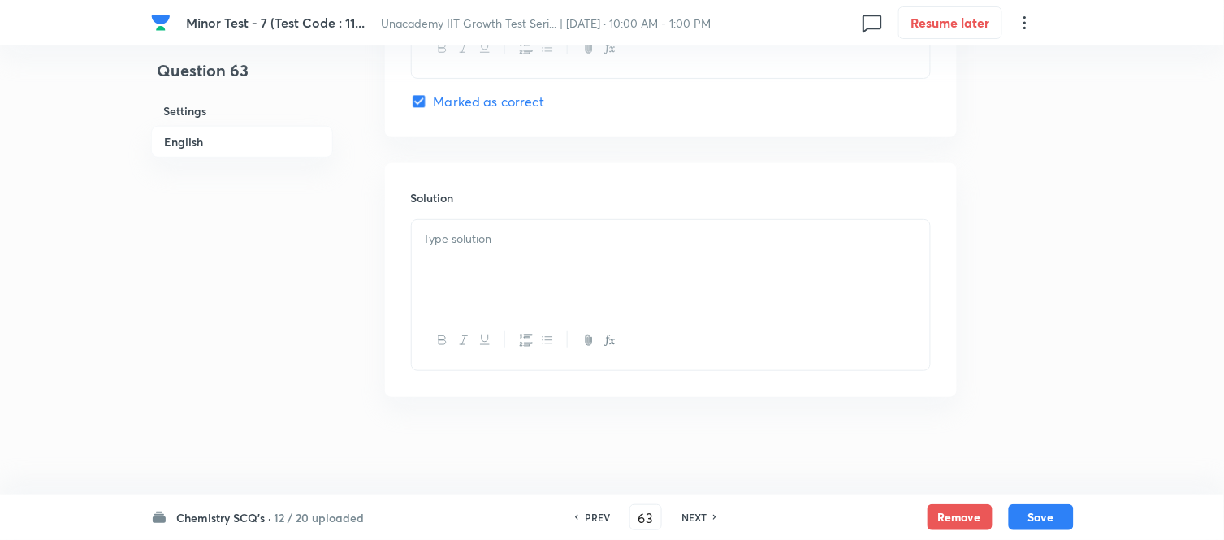
click at [539, 280] on div at bounding box center [671, 265] width 518 height 91
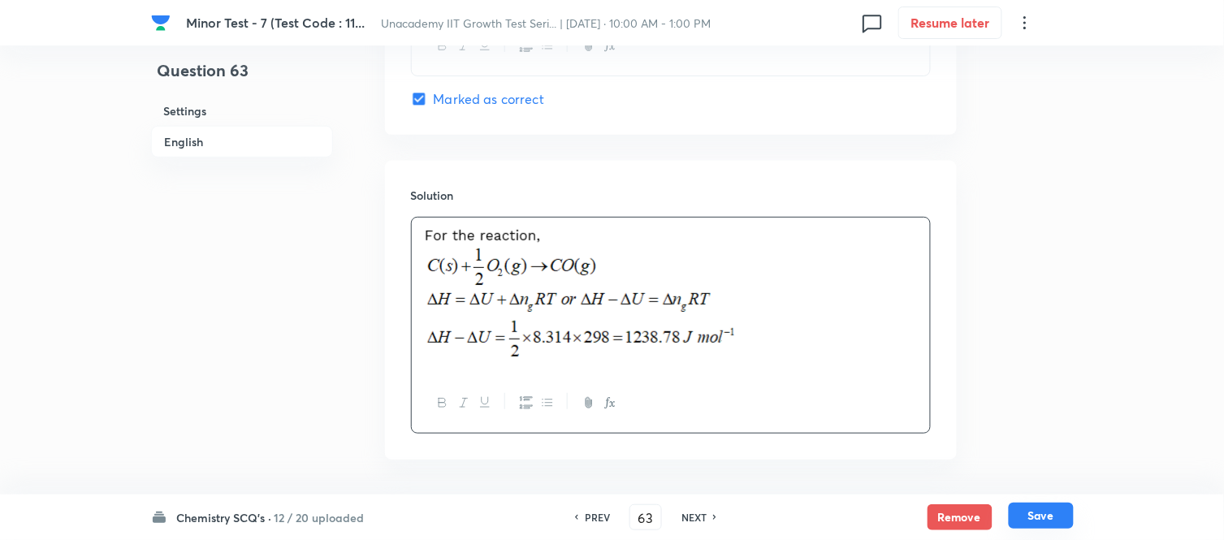
click at [1029, 510] on button "Save" at bounding box center [1041, 516] width 65 height 26
type input "64"
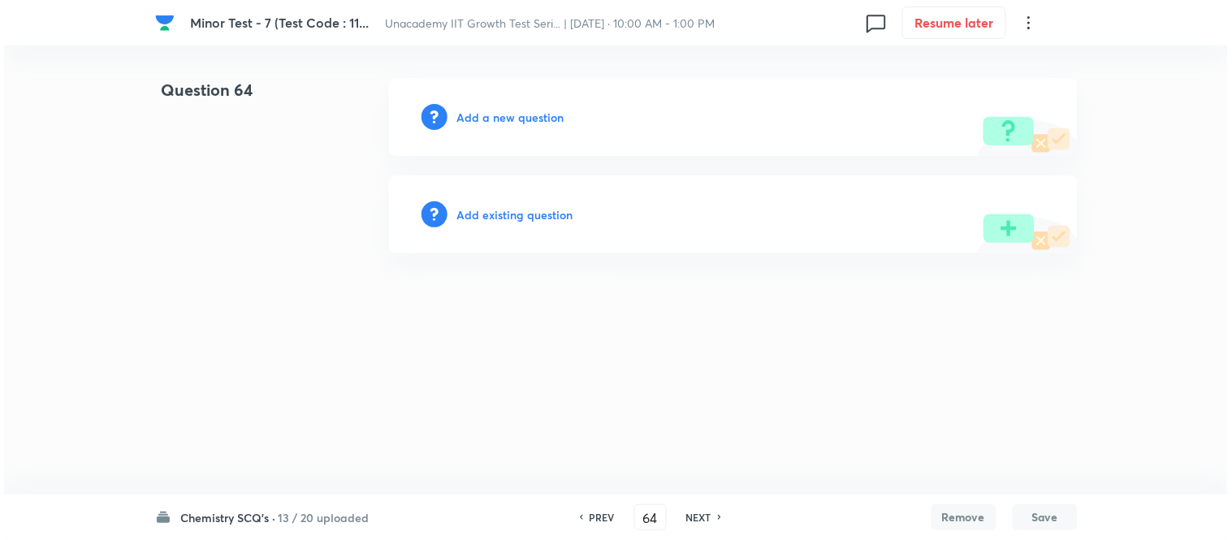
scroll to position [0, 0]
click at [550, 125] on h6 "Add a new question" at bounding box center [510, 117] width 107 height 17
click at [549, 117] on h6 "Choose a question type" at bounding box center [519, 117] width 125 height 17
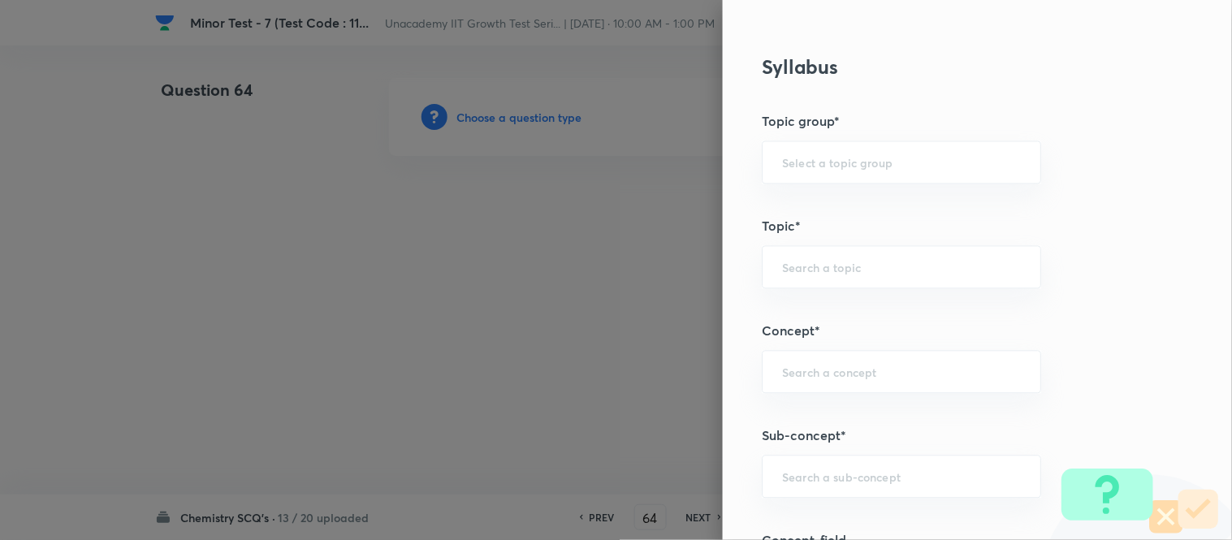
scroll to position [903, 0]
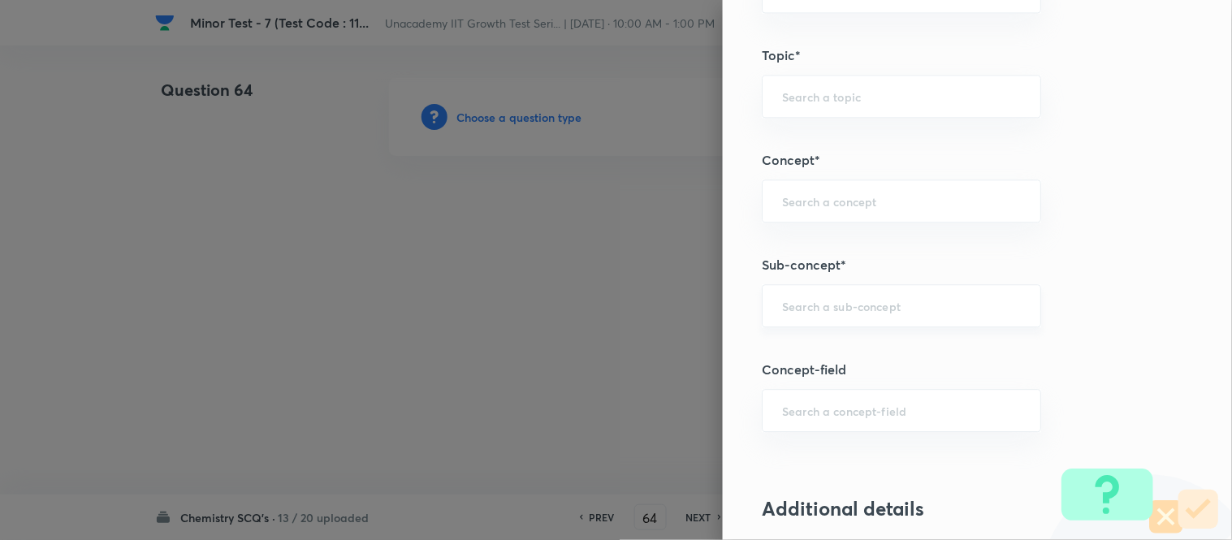
click at [819, 305] on input "text" at bounding box center [901, 305] width 239 height 15
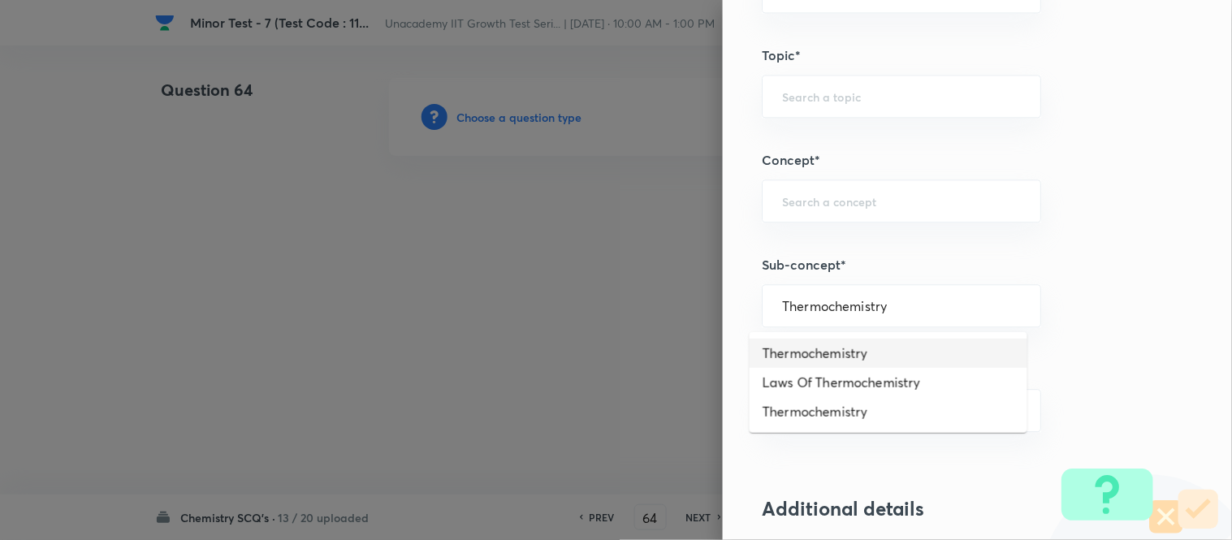
click at [864, 359] on li "Thermochemistry" at bounding box center [889, 353] width 278 height 29
type input "Thermochemistry"
type input "Chemistry"
type input "Physical Chemistry"
type input "Thermodynamics & Thermochemistry"
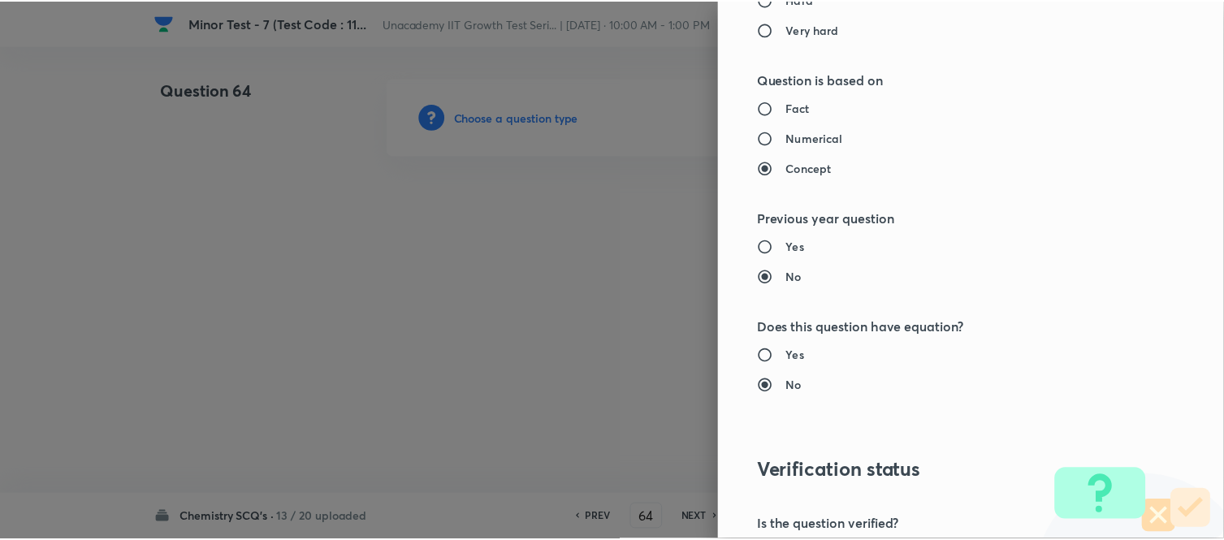
scroll to position [1783, 0]
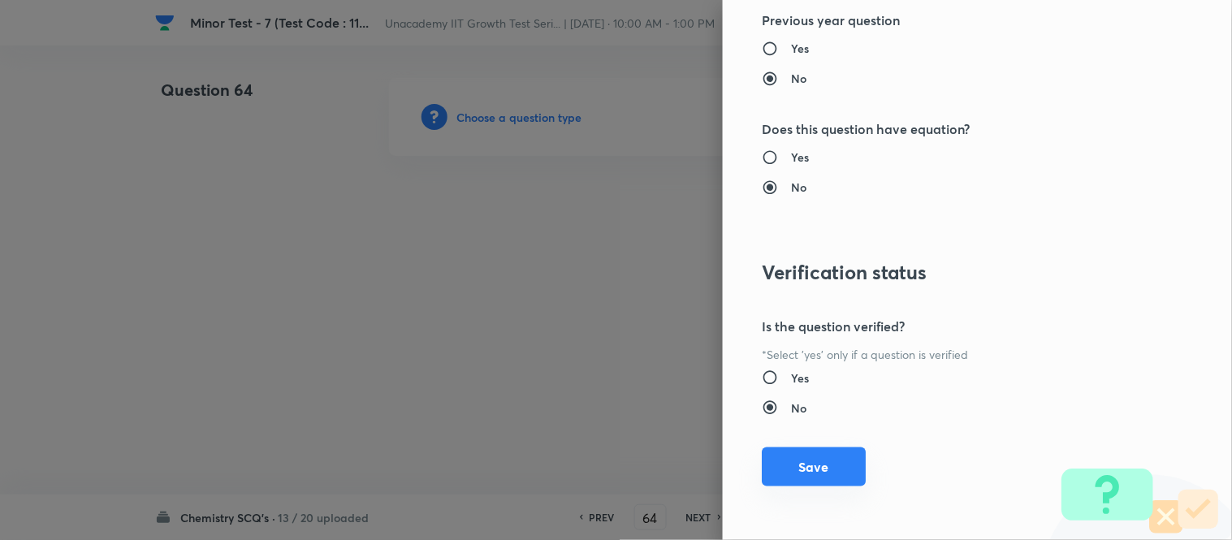
click at [833, 472] on button "Save" at bounding box center [814, 467] width 104 height 39
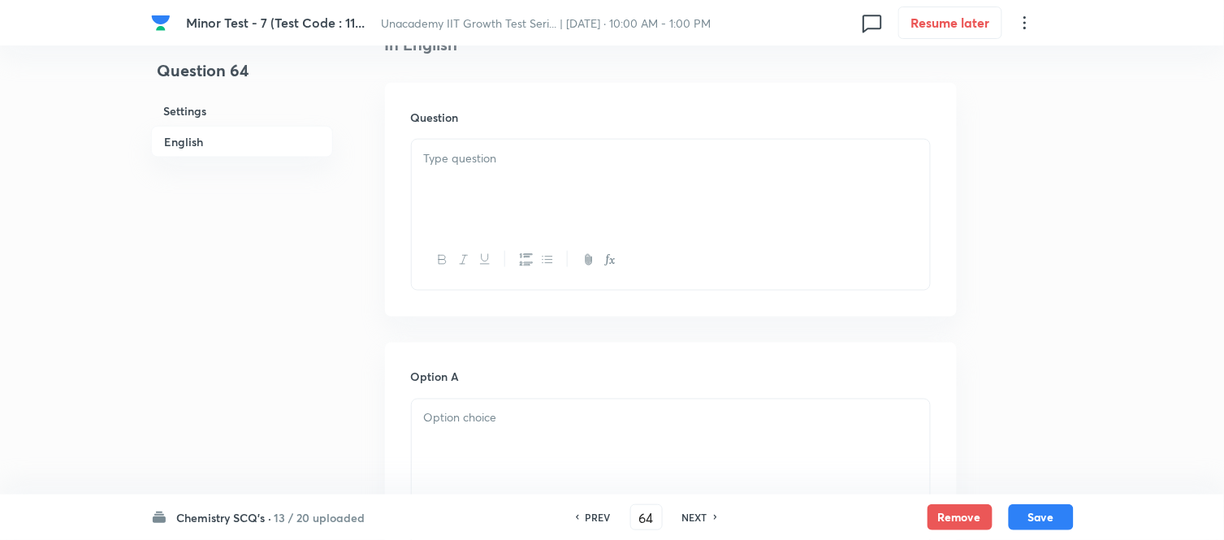
scroll to position [451, 0]
click at [547, 179] on div at bounding box center [671, 179] width 518 height 91
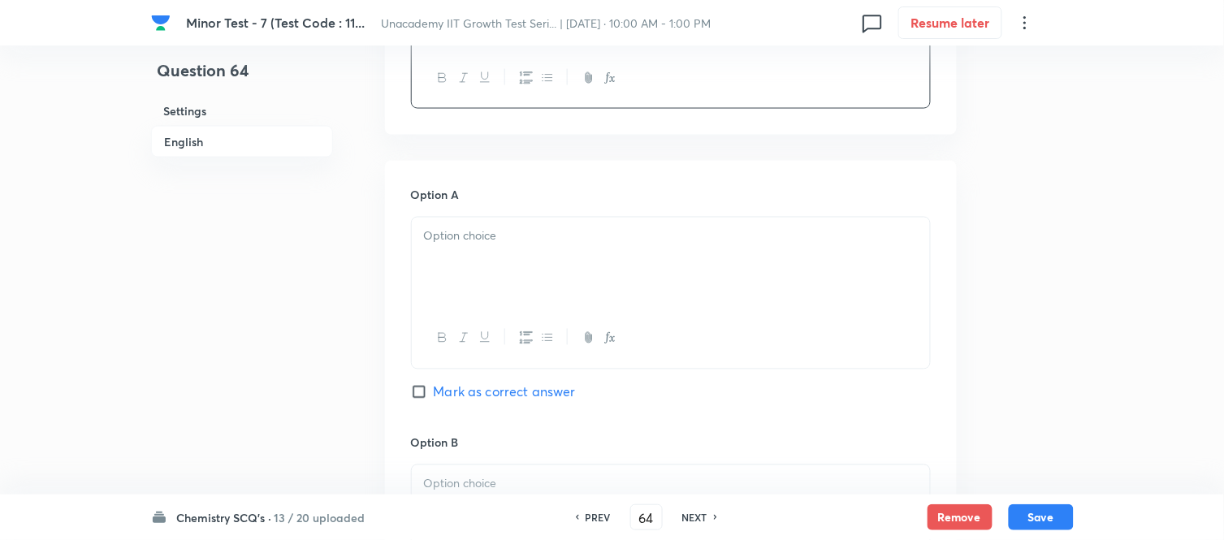
scroll to position [631, 0]
click at [464, 275] on div at bounding box center [671, 259] width 518 height 91
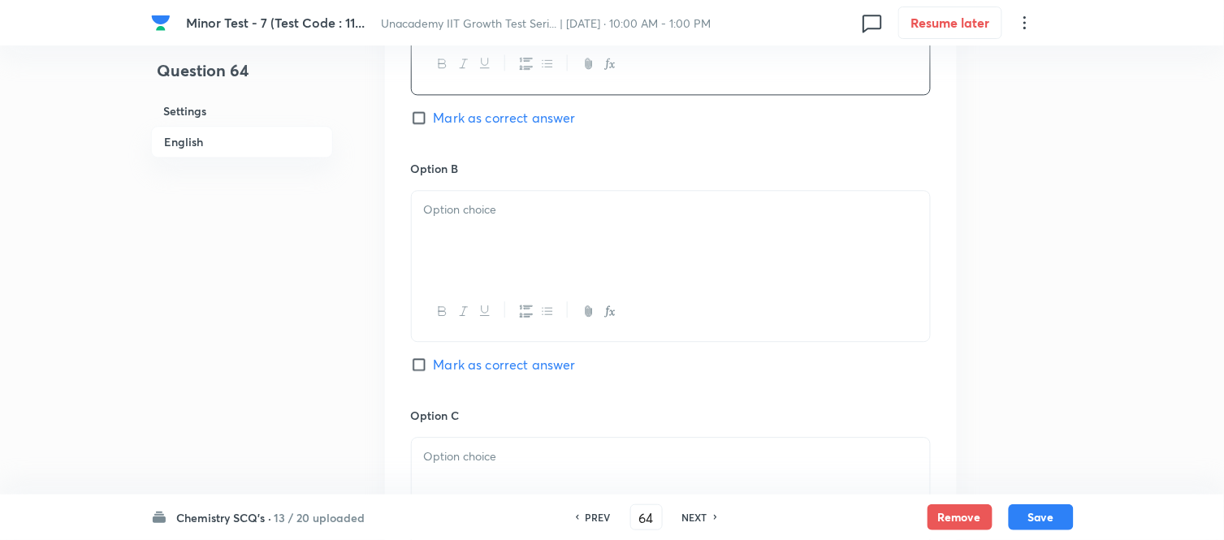
scroll to position [903, 0]
click at [476, 238] on div at bounding box center [671, 235] width 518 height 91
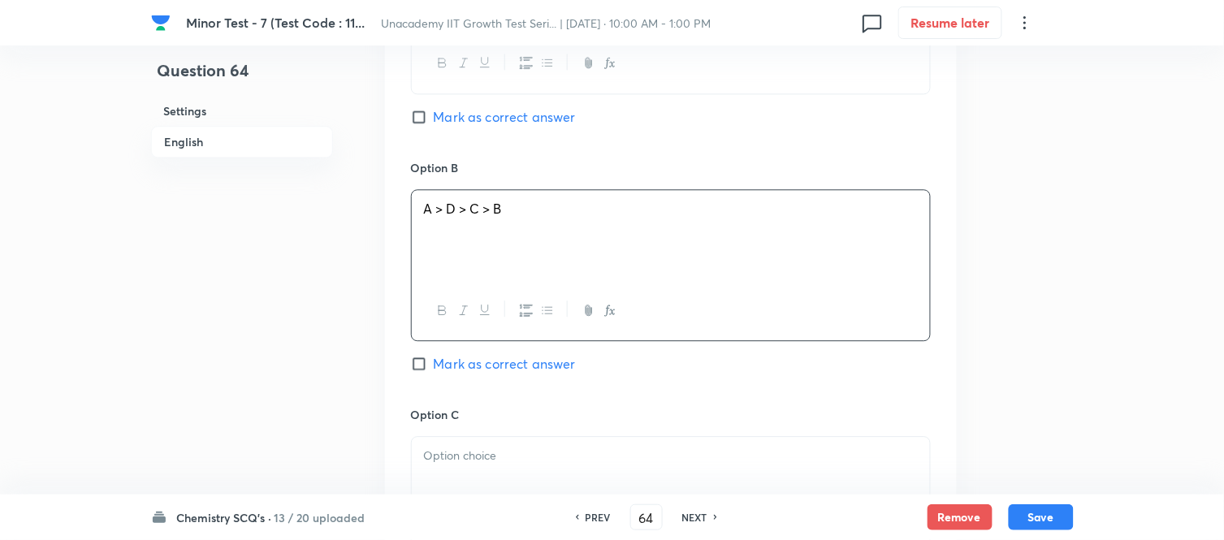
drag, startPoint x: 435, startPoint y: 355, endPoint x: 442, endPoint y: 368, distance: 14.9
click at [435, 356] on span "Mark as correct answer" at bounding box center [505, 363] width 142 height 19
click at [434, 356] on input "Mark as correct answer" at bounding box center [422, 364] width 23 height 16
checkbox input "true"
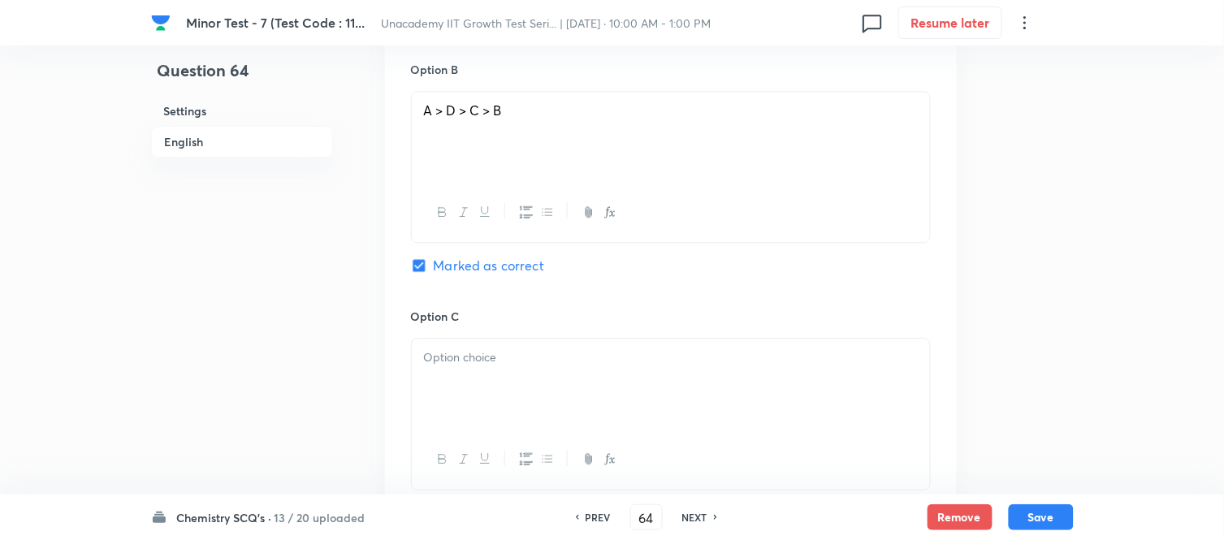
scroll to position [1173, 0]
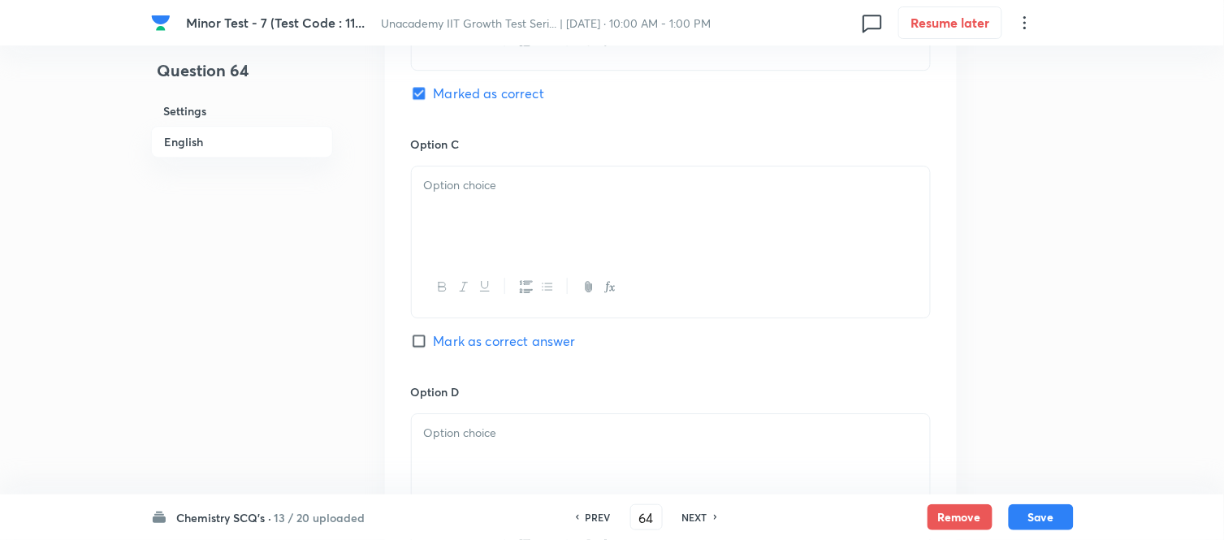
click at [459, 232] on div at bounding box center [671, 212] width 518 height 91
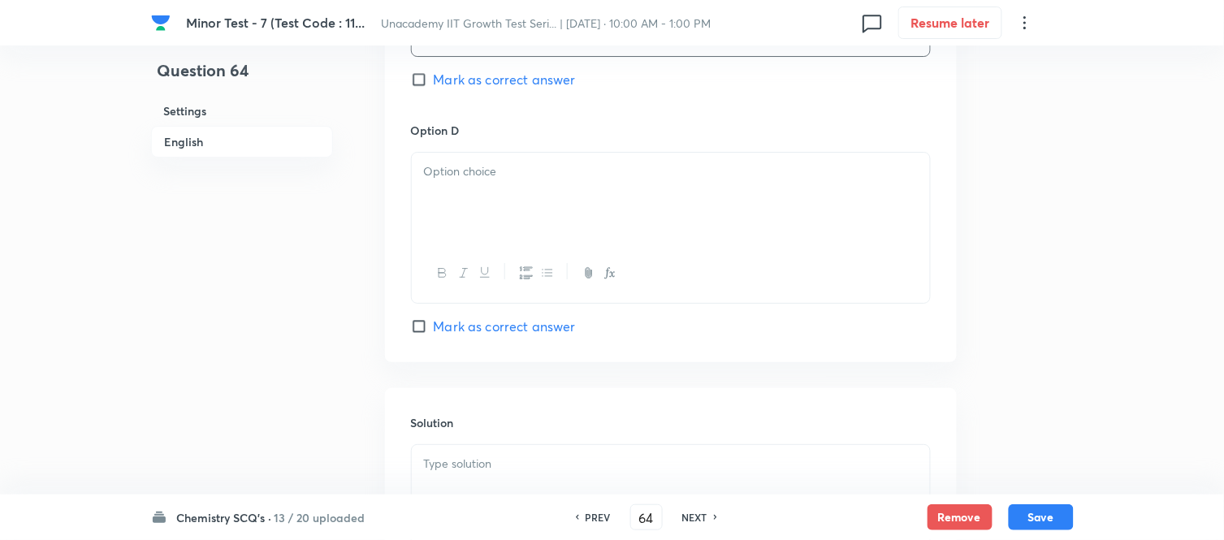
scroll to position [1444, 0]
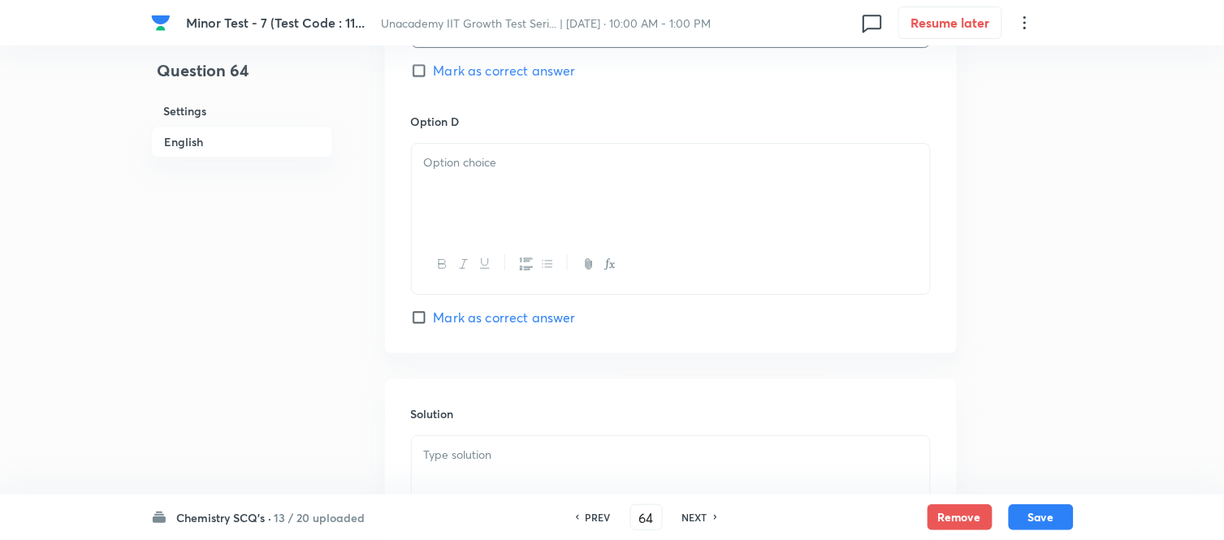
click at [479, 184] on div at bounding box center [671, 189] width 518 height 91
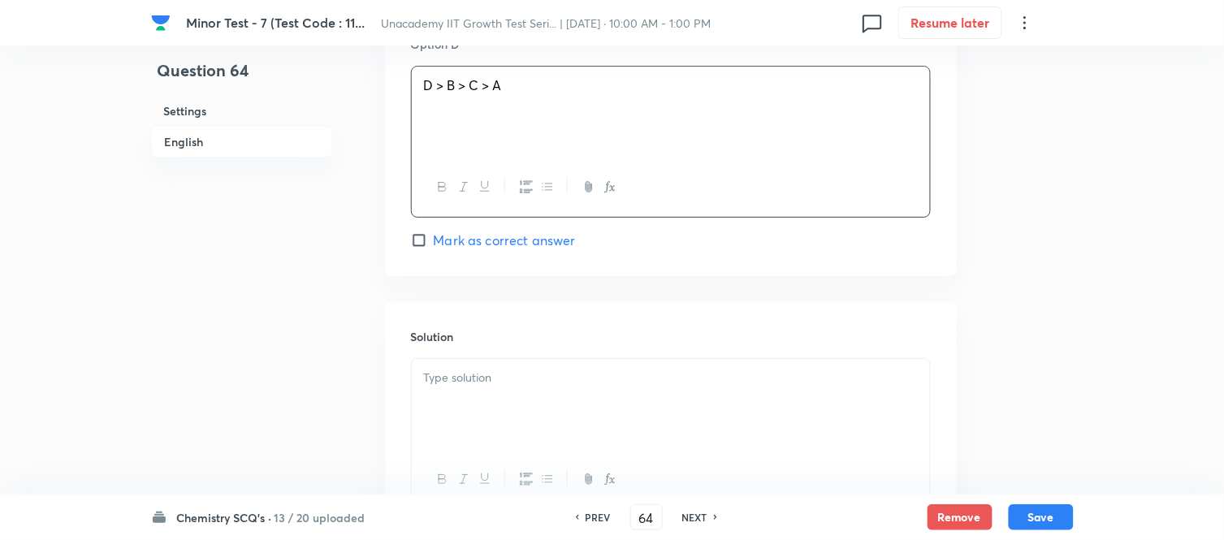
scroll to position [1662, 0]
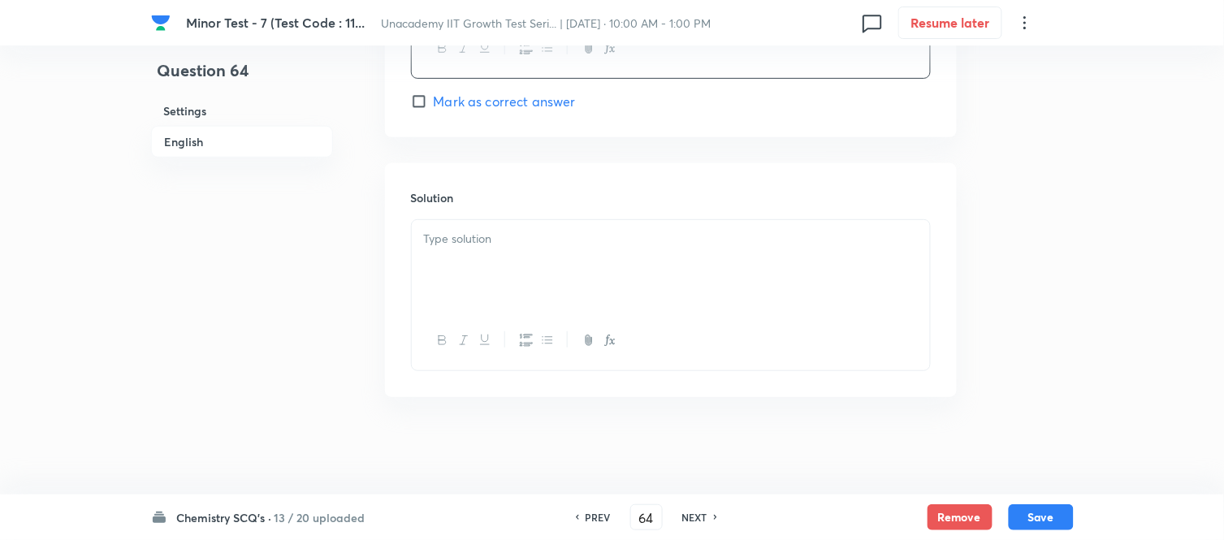
click at [522, 266] on div at bounding box center [671, 265] width 518 height 91
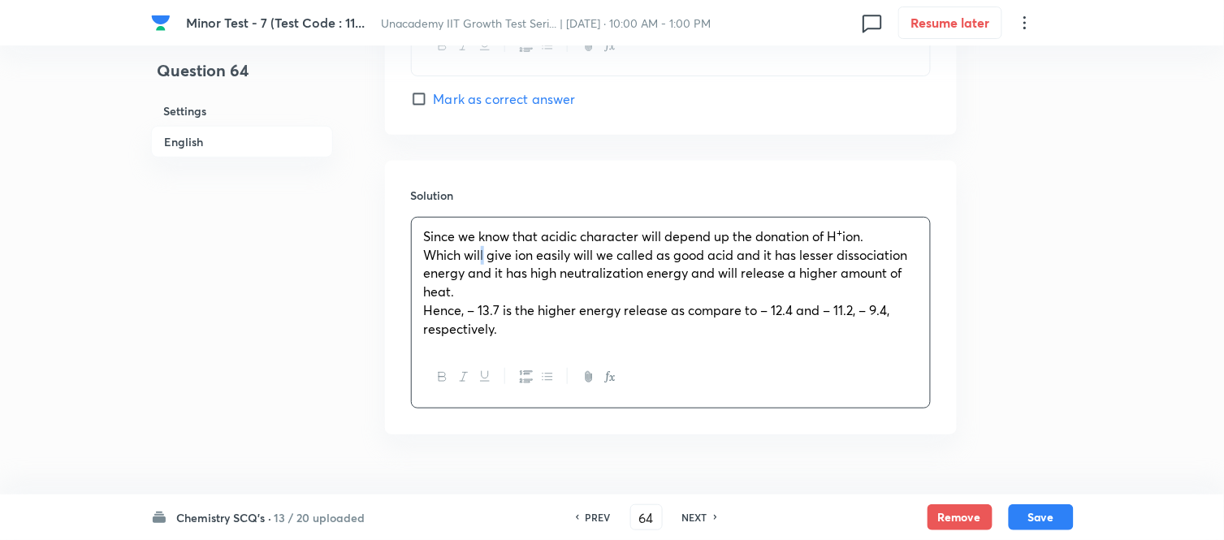
click at [460, 255] on span "Which will give ion easily will we called as good acid and it has lesser dissoc…" at bounding box center [666, 273] width 484 height 54
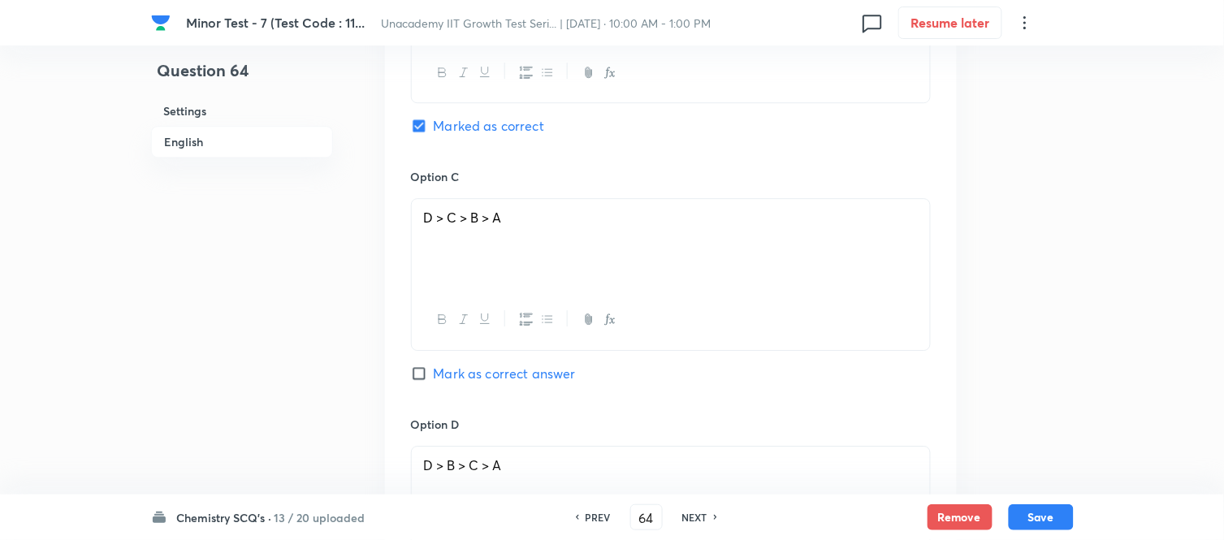
scroll to position [980, 0]
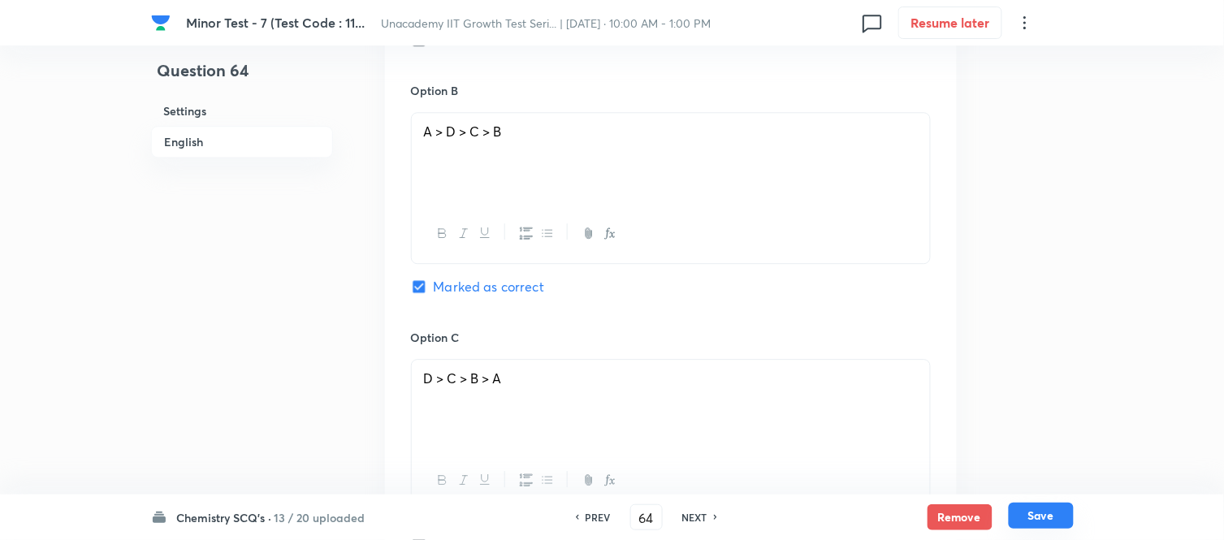
click at [1048, 521] on button "Save" at bounding box center [1041, 516] width 65 height 26
type input "65"
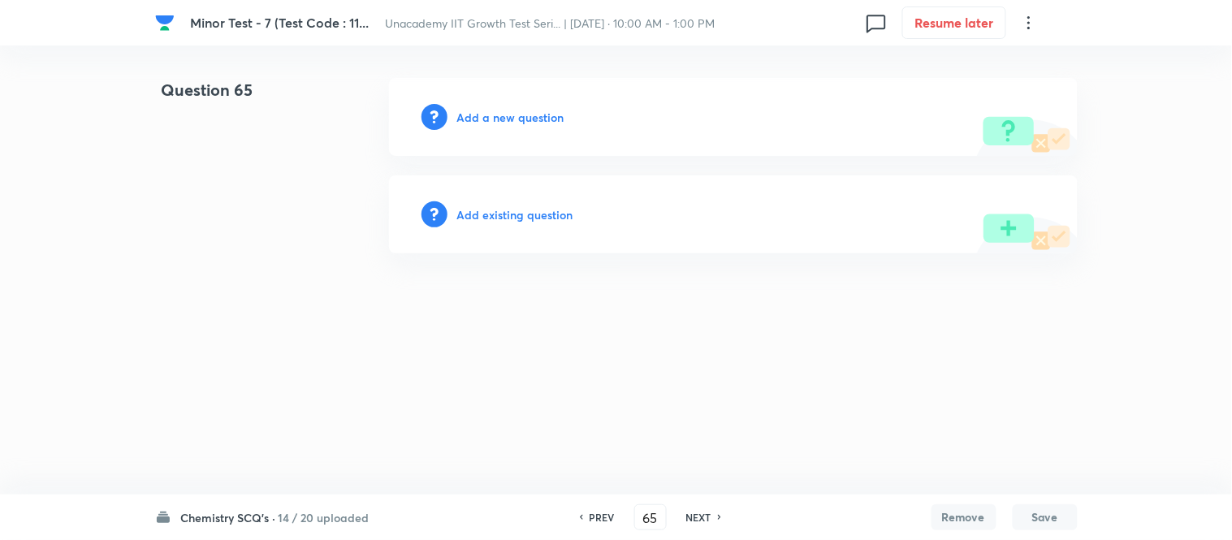
click at [517, 119] on h6 "Add a new question" at bounding box center [510, 117] width 107 height 17
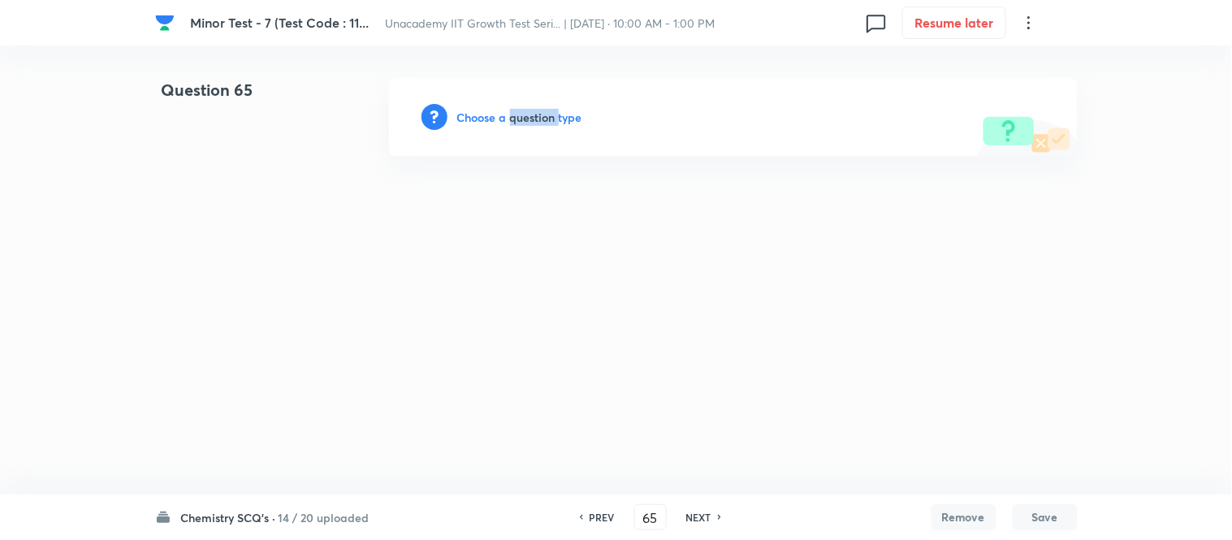
click at [518, 119] on h6 "Choose a question type" at bounding box center [519, 117] width 125 height 17
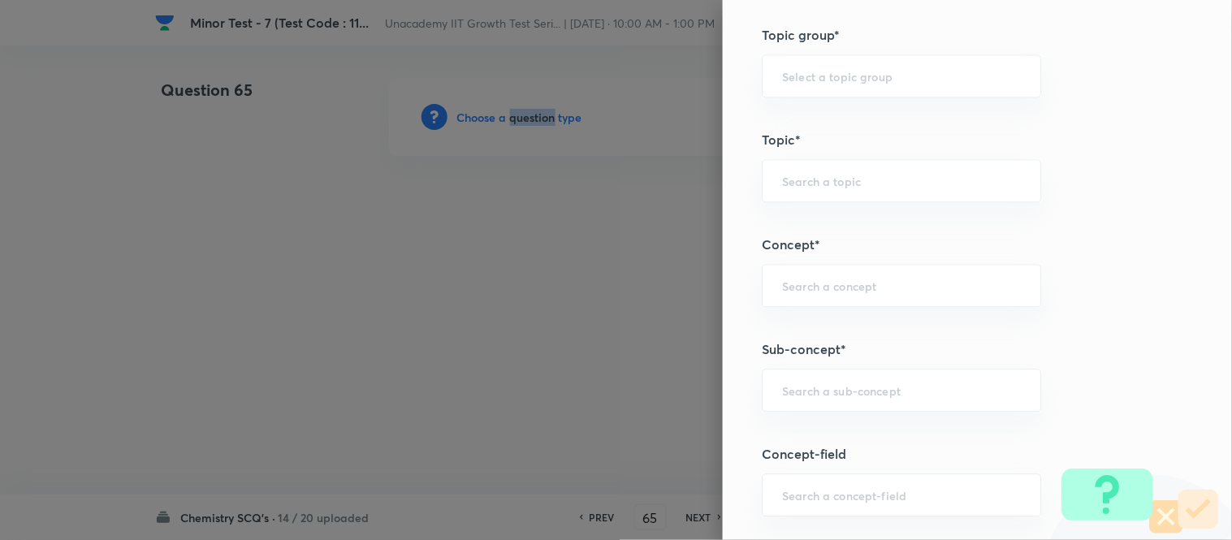
scroll to position [993, 0]
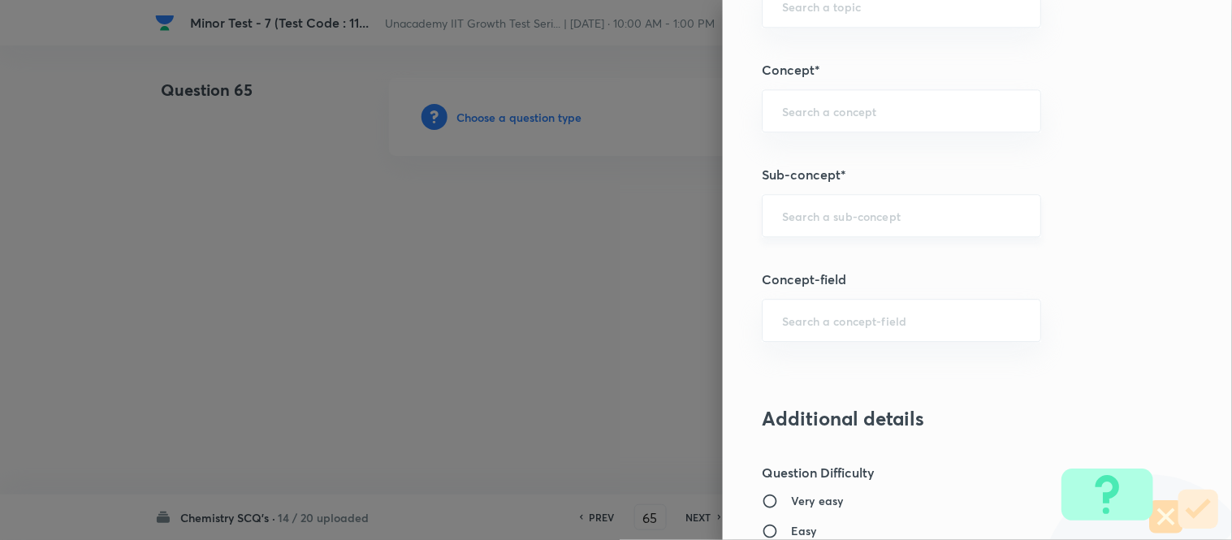
click at [782, 221] on input "text" at bounding box center [901, 215] width 239 height 15
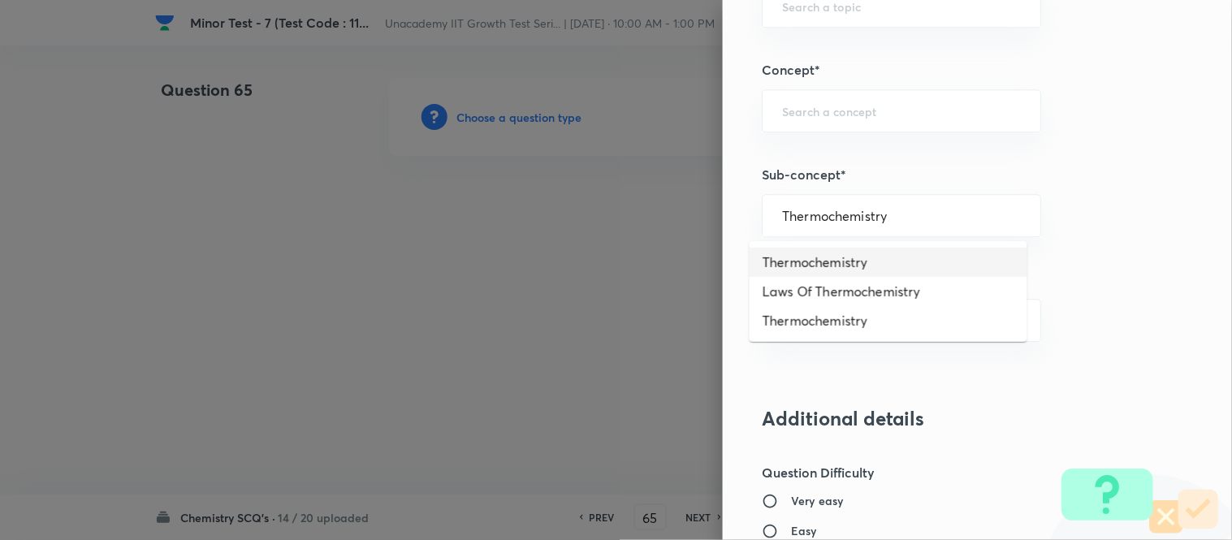
click at [864, 258] on li "Thermochemistry" at bounding box center [889, 262] width 278 height 29
type input "Thermochemistry"
type input "Chemistry"
type input "Physical Chemistry"
type input "Thermodynamics & Thermochemistry"
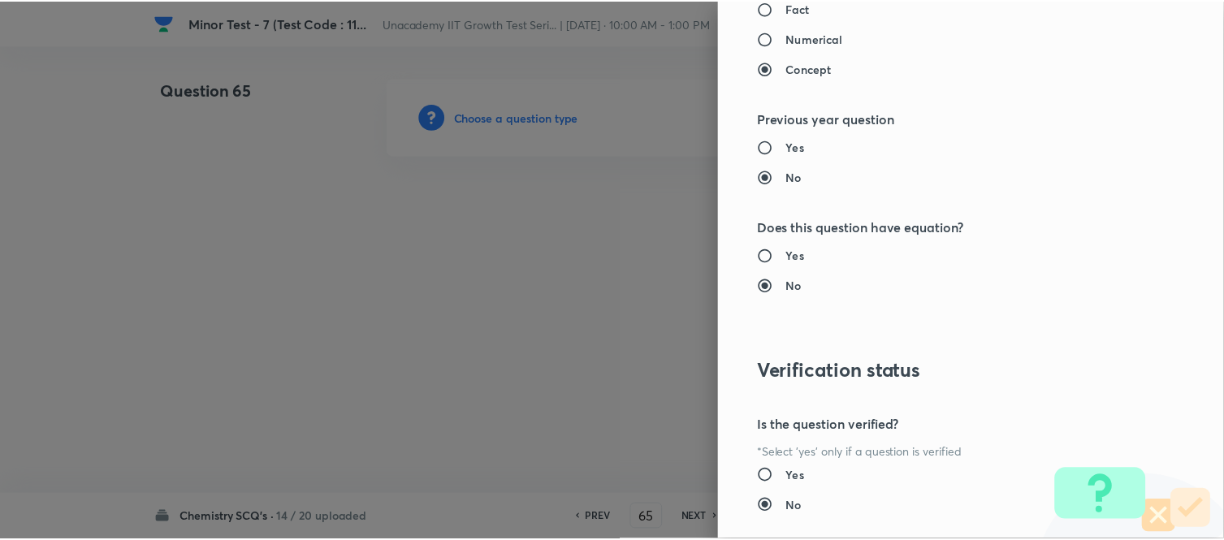
scroll to position [1783, 0]
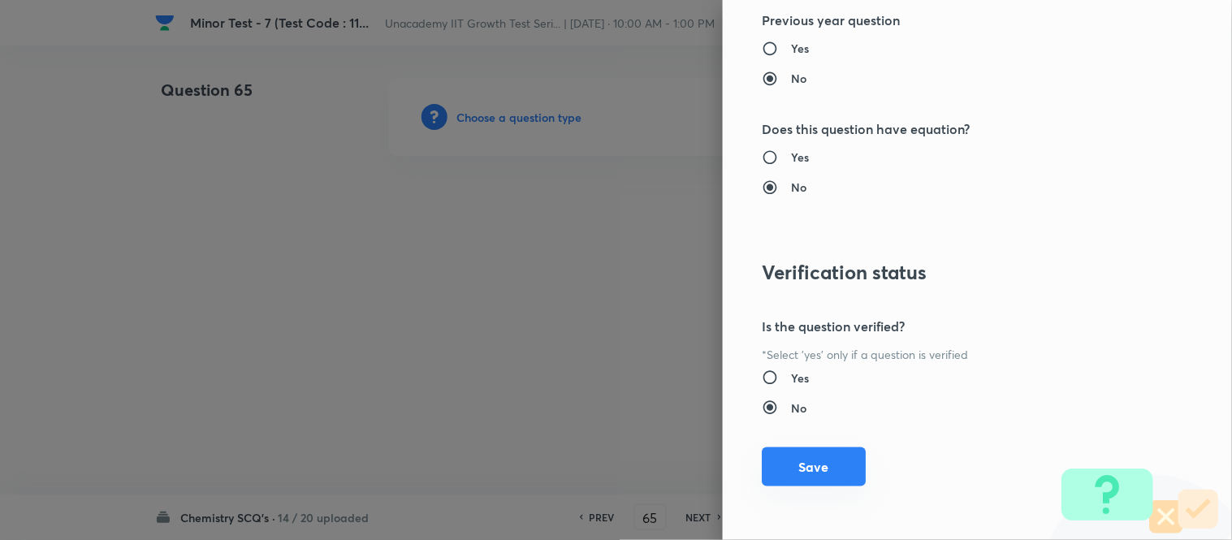
click at [810, 457] on button "Save" at bounding box center [814, 467] width 104 height 39
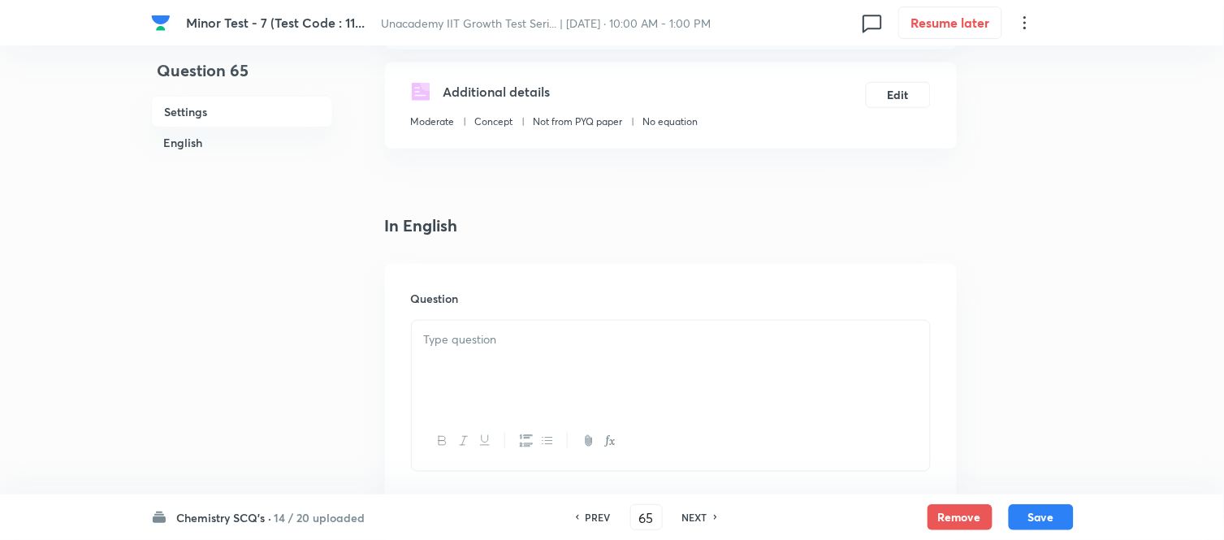
scroll to position [271, 0]
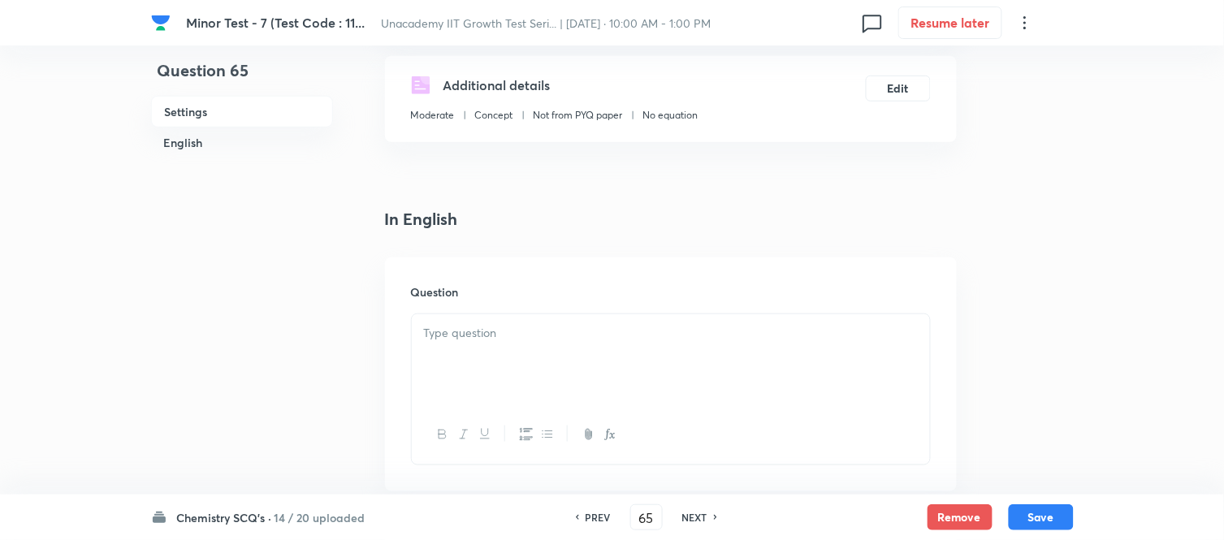
click at [517, 304] on div "Question" at bounding box center [671, 375] width 572 height 234
click at [518, 341] on p at bounding box center [671, 333] width 494 height 19
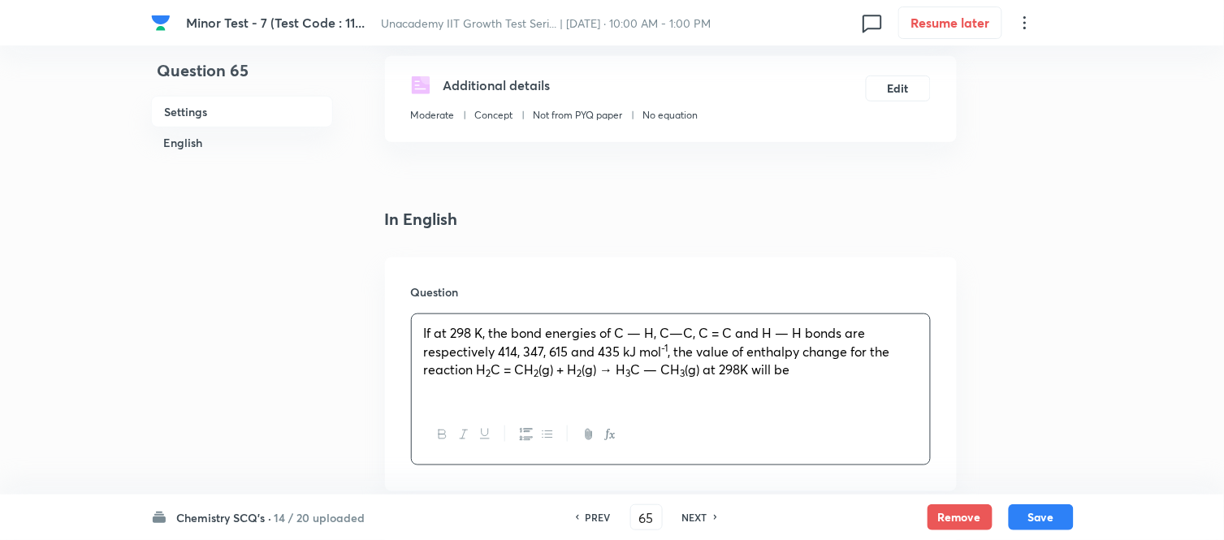
scroll to position [541, 0]
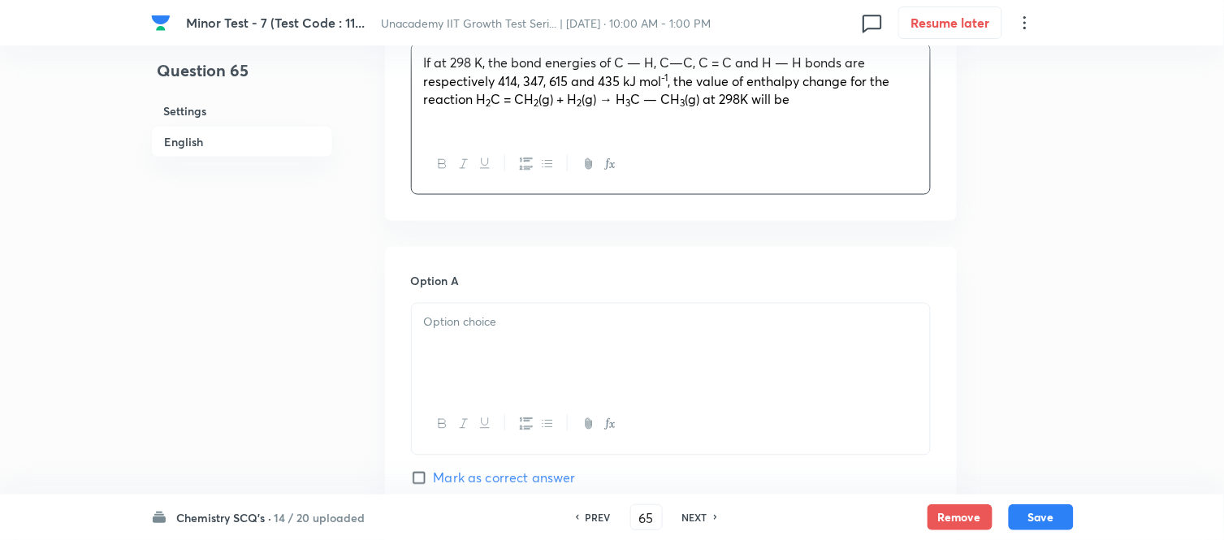
click at [474, 293] on div "Option A Mark as correct answer" at bounding box center [671, 396] width 520 height 247
click at [476, 336] on div at bounding box center [671, 349] width 518 height 91
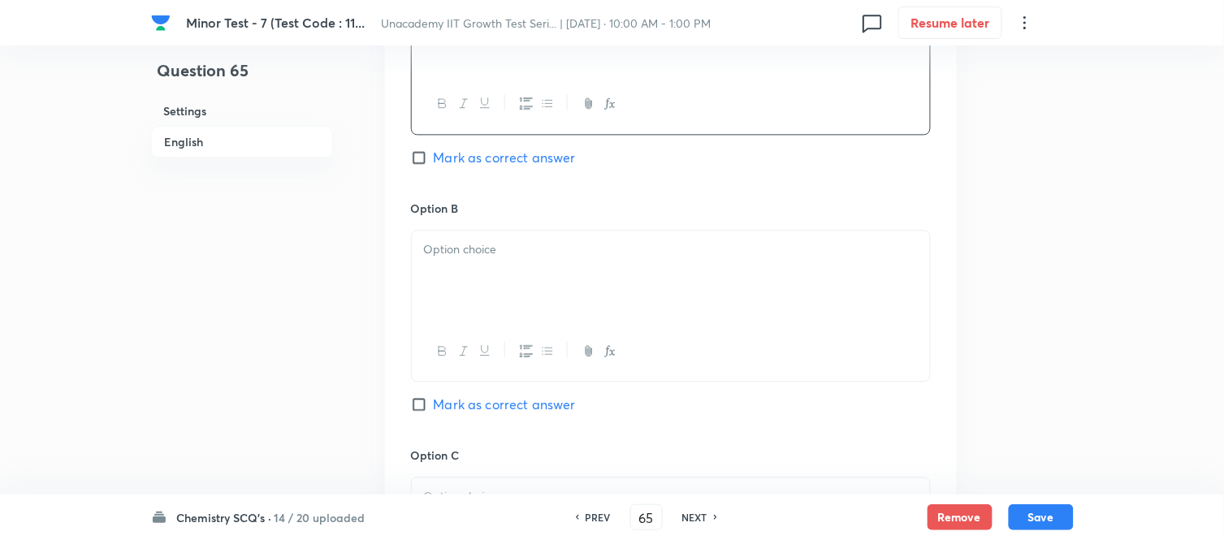
scroll to position [903, 0]
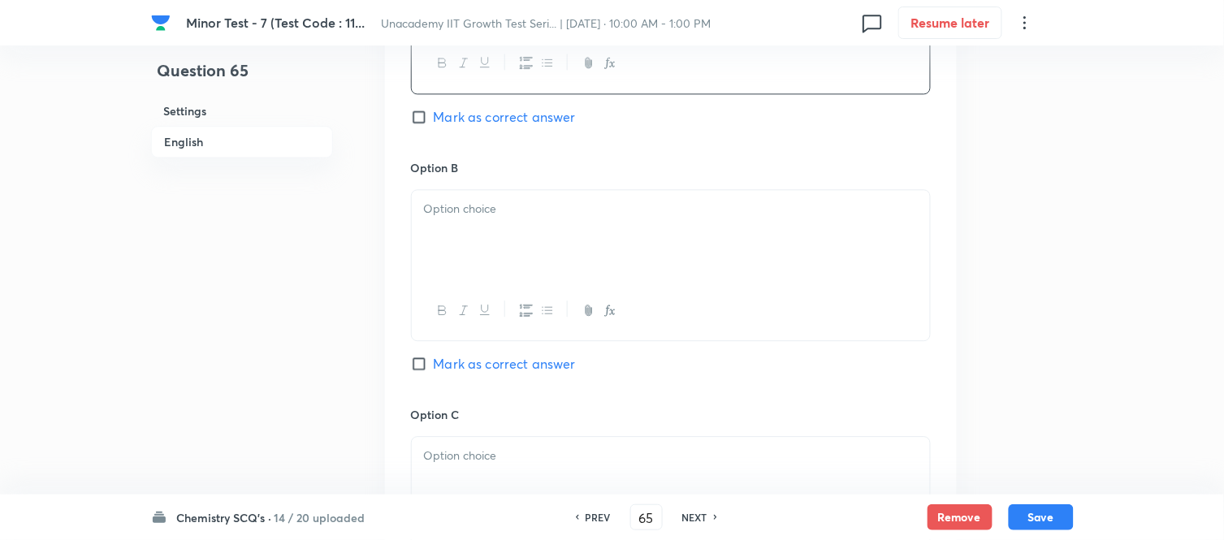
click at [464, 249] on div at bounding box center [671, 235] width 518 height 91
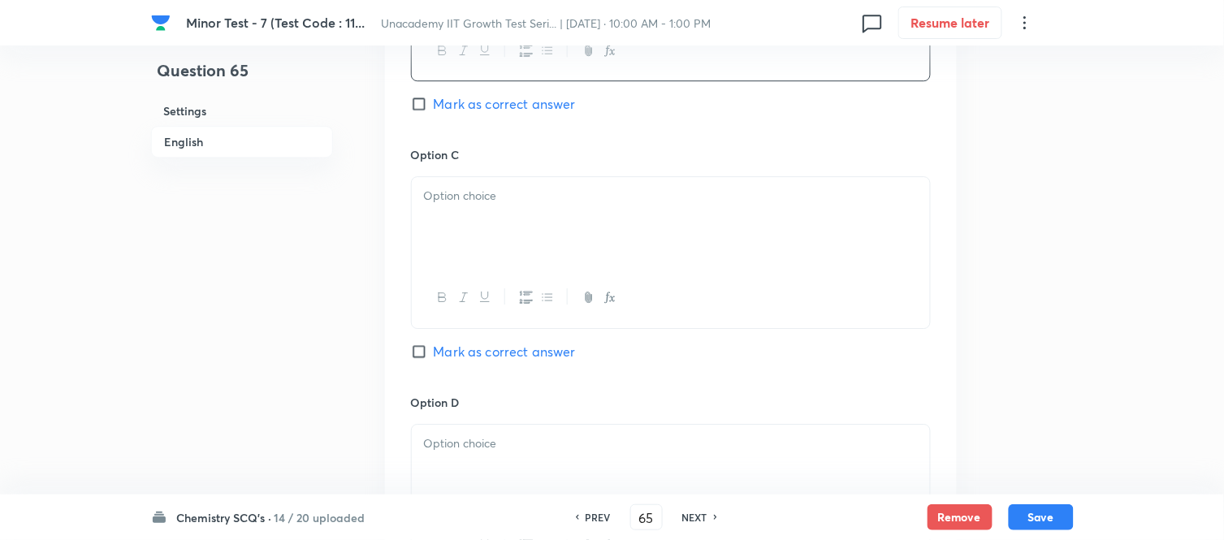
scroll to position [1173, 0]
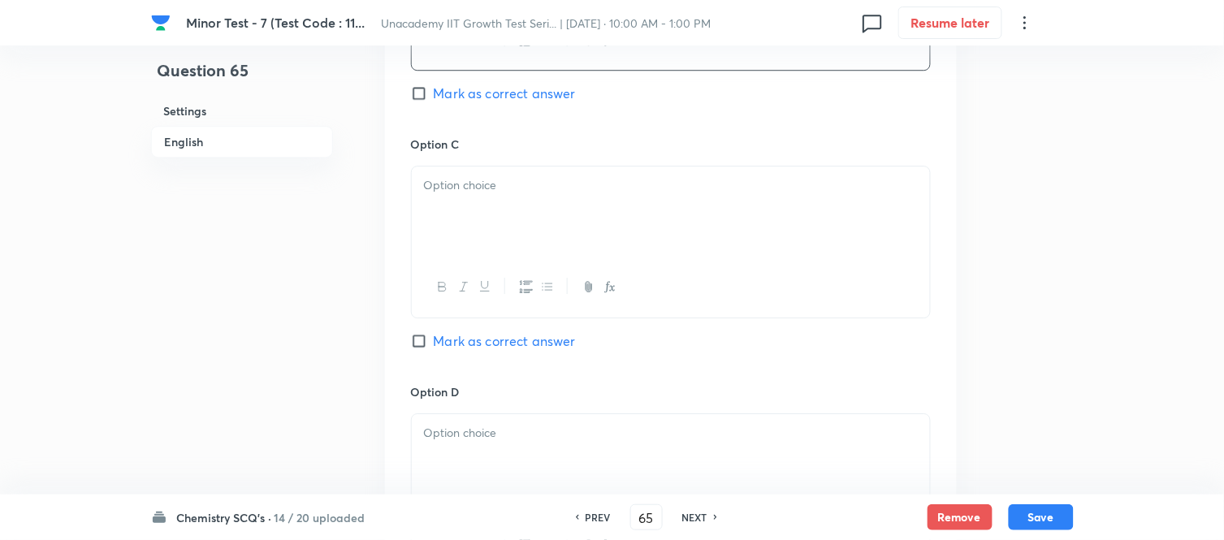
click at [456, 211] on div at bounding box center [671, 212] width 518 height 91
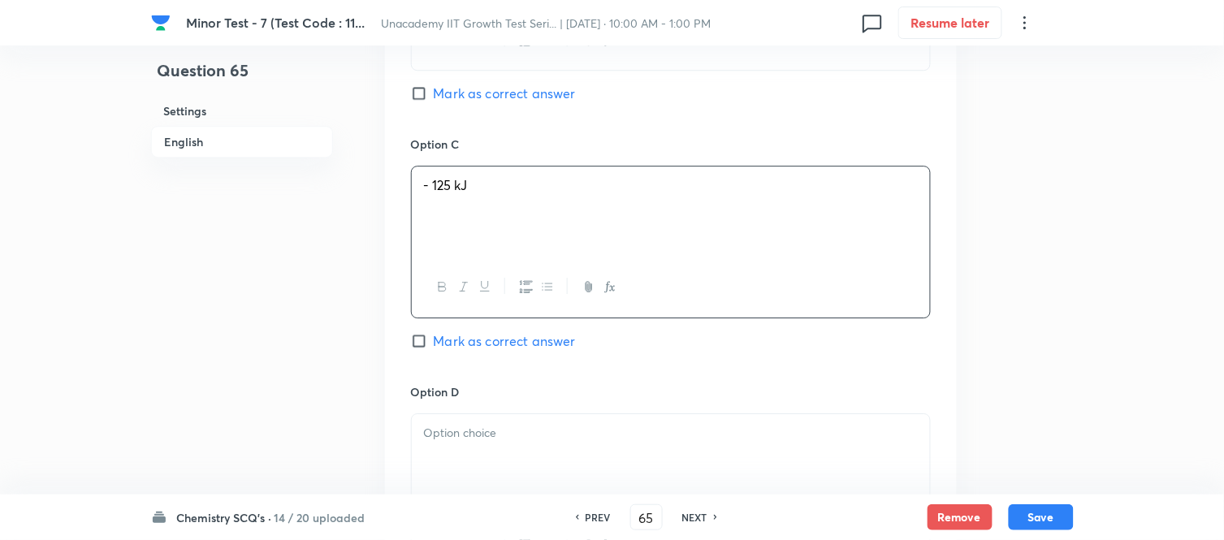
click at [444, 345] on span "Mark as correct answer" at bounding box center [505, 340] width 142 height 19
click at [434, 345] on input "Mark as correct answer" at bounding box center [422, 341] width 23 height 16
checkbox input "true"
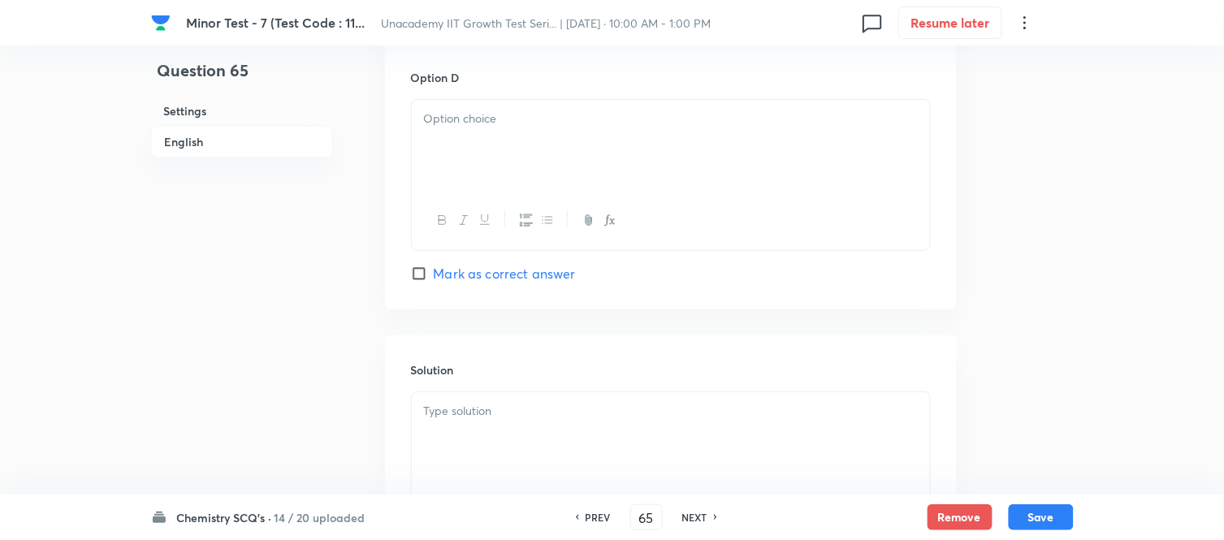
scroll to position [1534, 0]
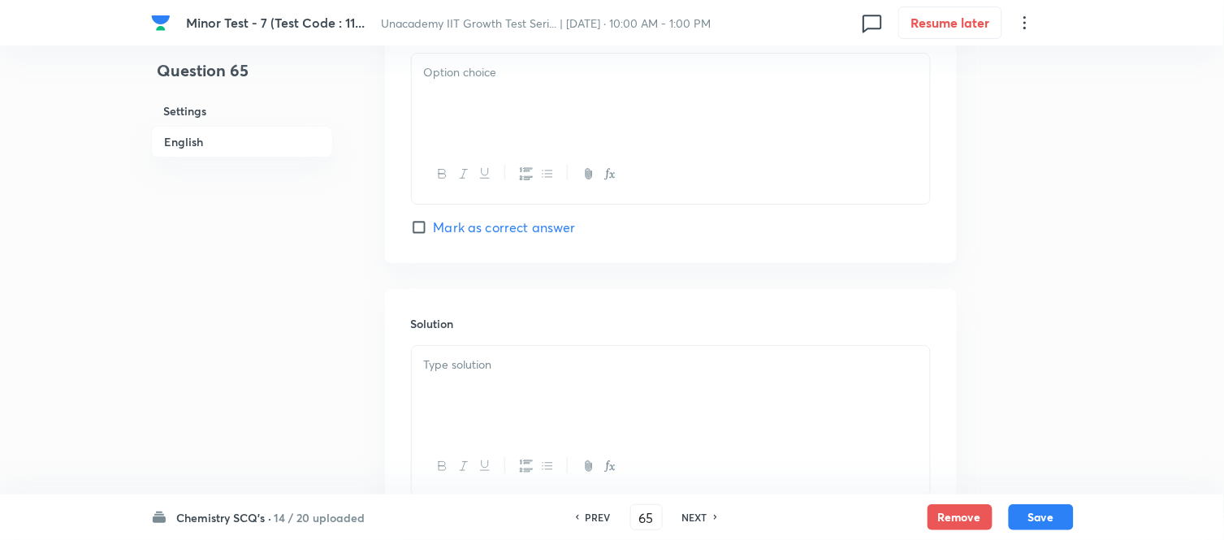
click at [461, 110] on div at bounding box center [671, 99] width 518 height 91
click at [513, 398] on div at bounding box center [671, 391] width 518 height 91
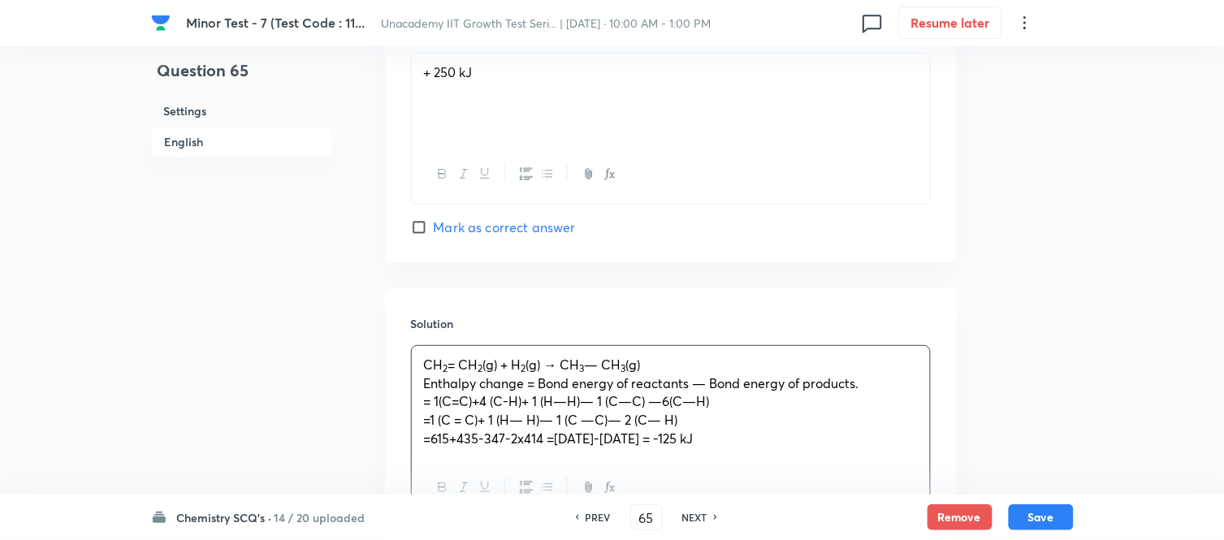
click at [451, 396] on span "= 1(C=C)+4 (C-H)+ 1 (H—H)— 1 (C—C) —6(C—H)" at bounding box center [567, 400] width 286 height 17
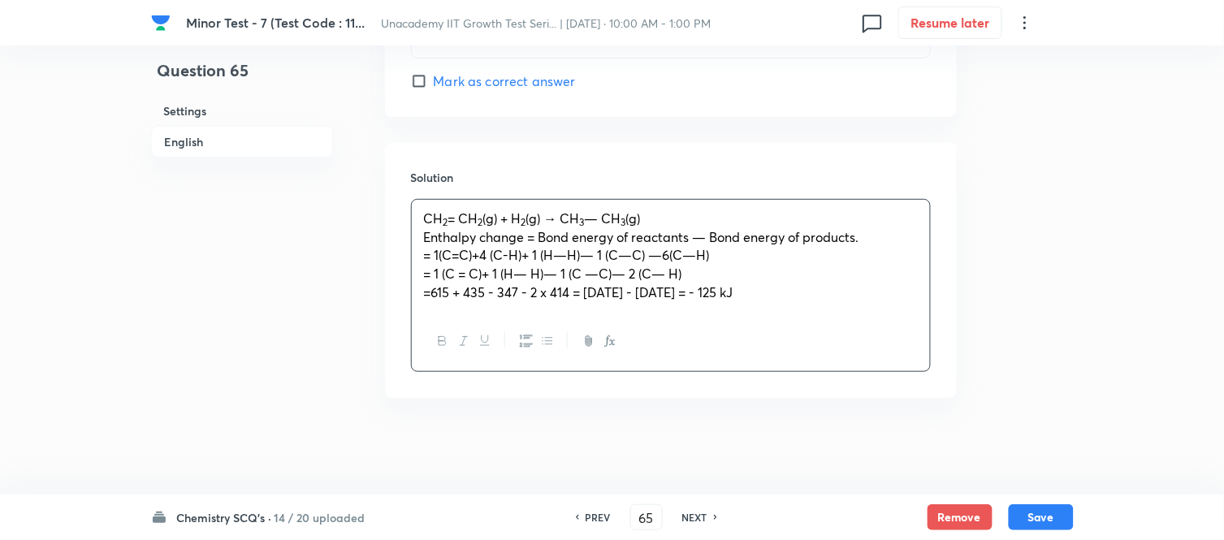
scroll to position [1683, 0]
click at [609, 334] on icon "button" at bounding box center [610, 340] width 13 height 13
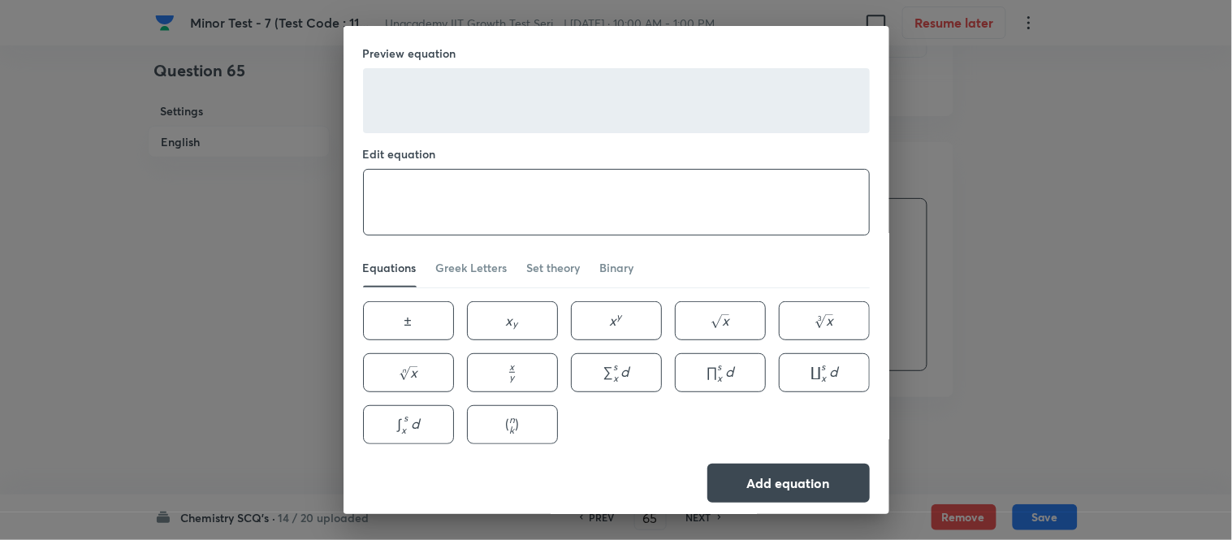
click at [492, 180] on textarea at bounding box center [616, 202] width 505 height 65
type textarea "\Delta H"
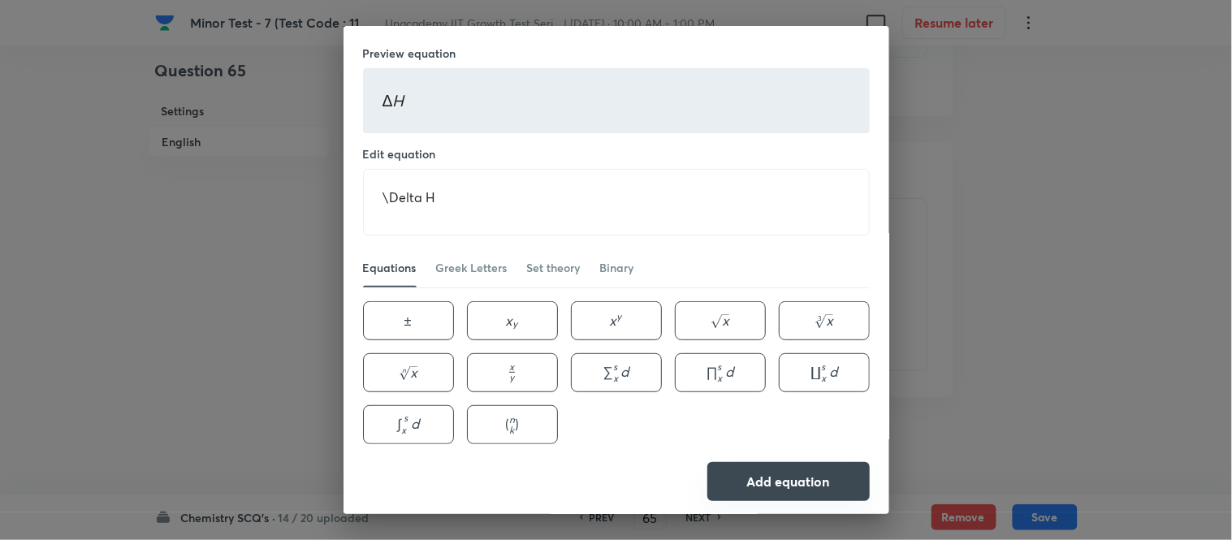
click at [762, 492] on button "Add equation" at bounding box center [789, 481] width 162 height 39
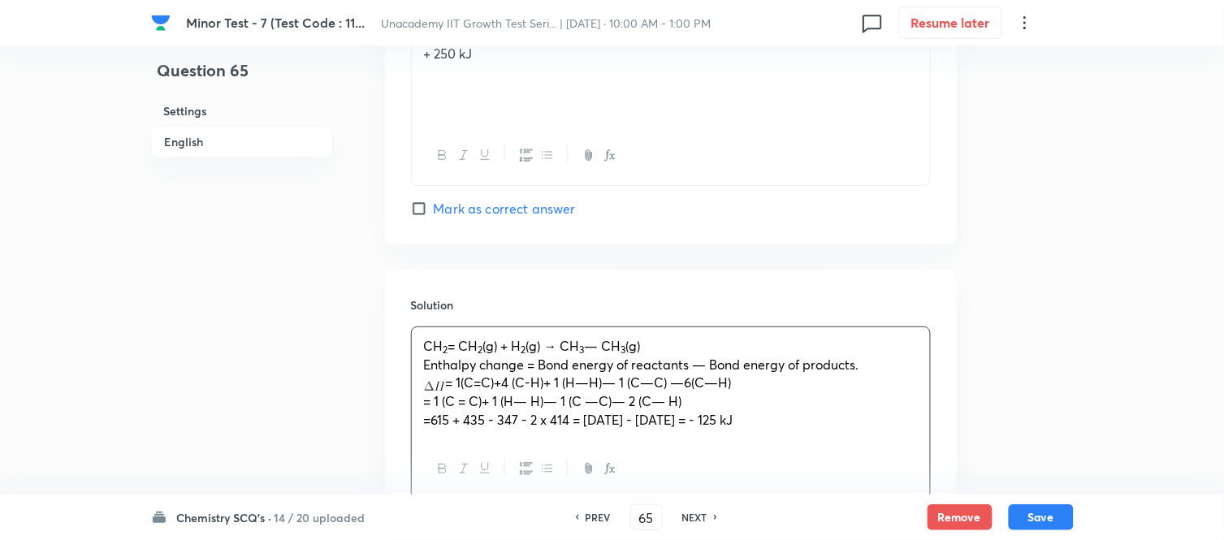
scroll to position [1322, 0]
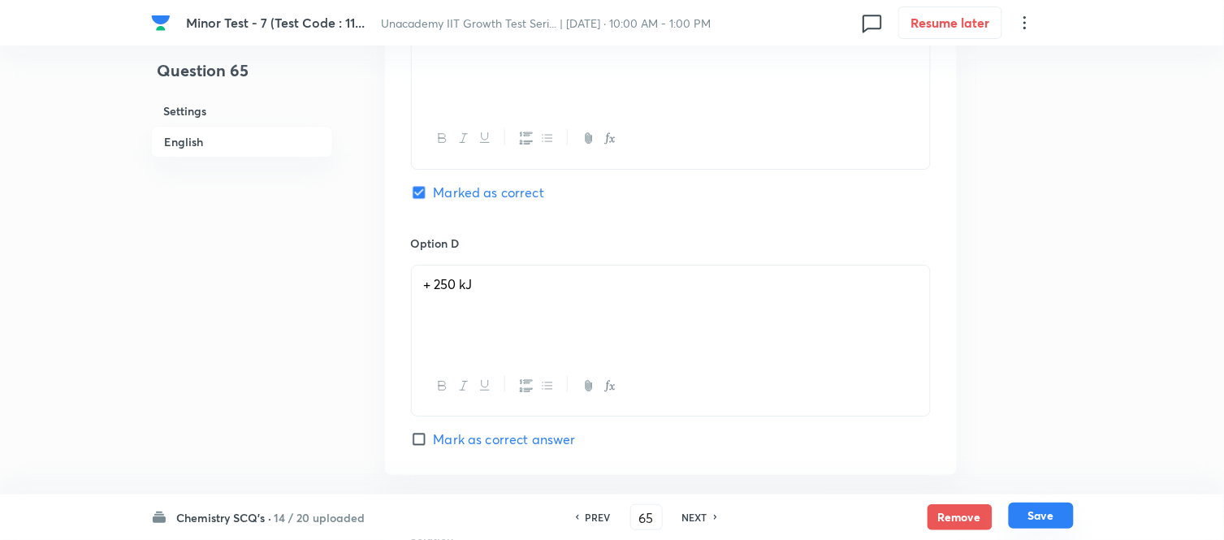
click at [1051, 518] on button "Save" at bounding box center [1041, 516] width 65 height 26
type input "66"
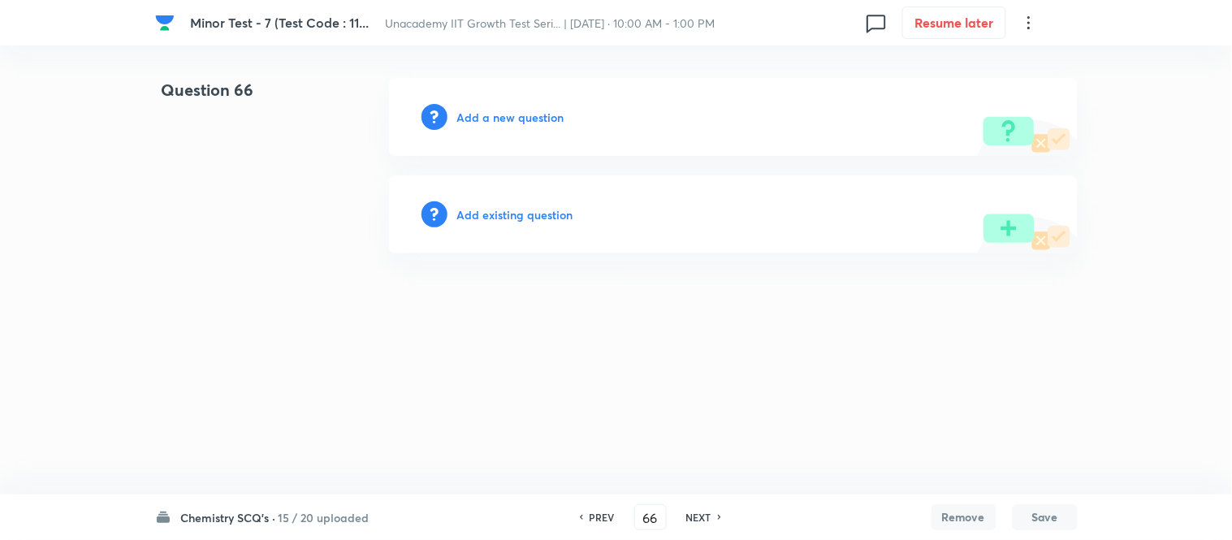
click at [526, 118] on h6 "Add a new question" at bounding box center [510, 117] width 107 height 17
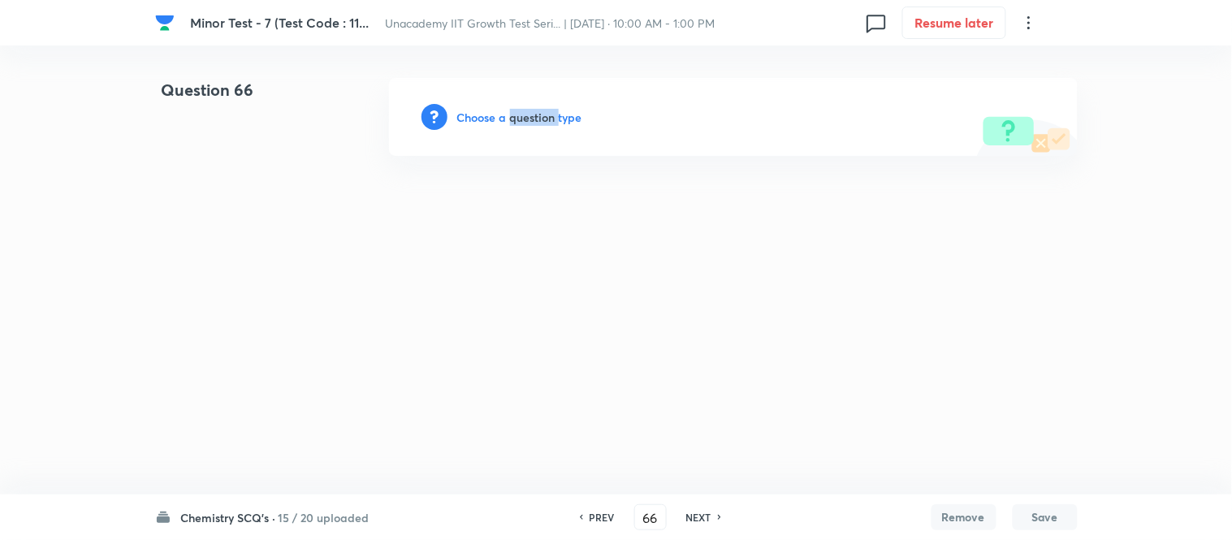
click at [526, 118] on h6 "Choose a question type" at bounding box center [519, 117] width 125 height 17
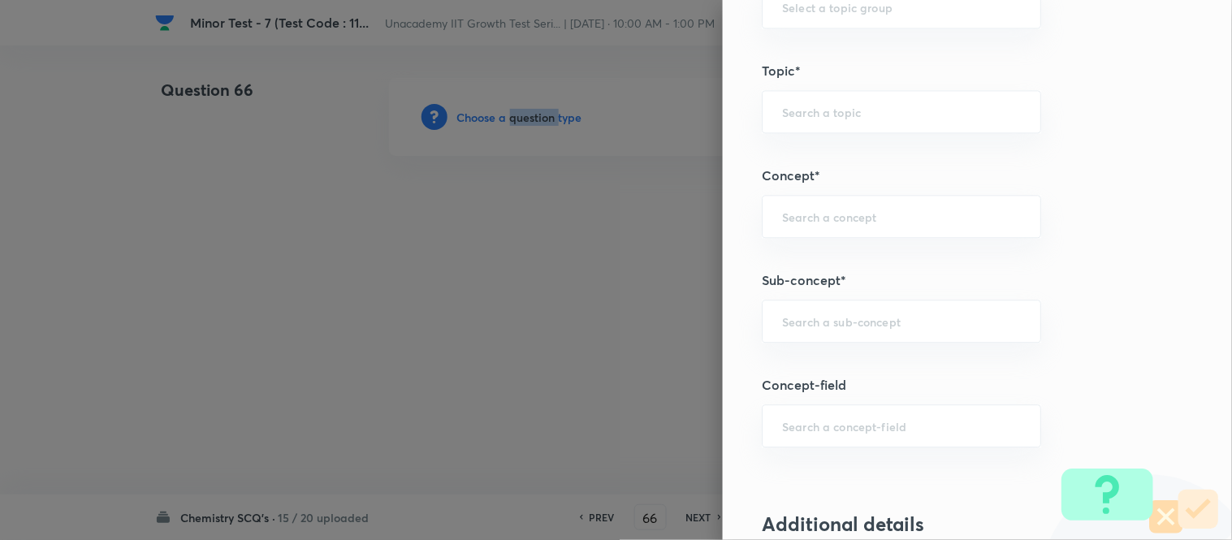
scroll to position [903, 0]
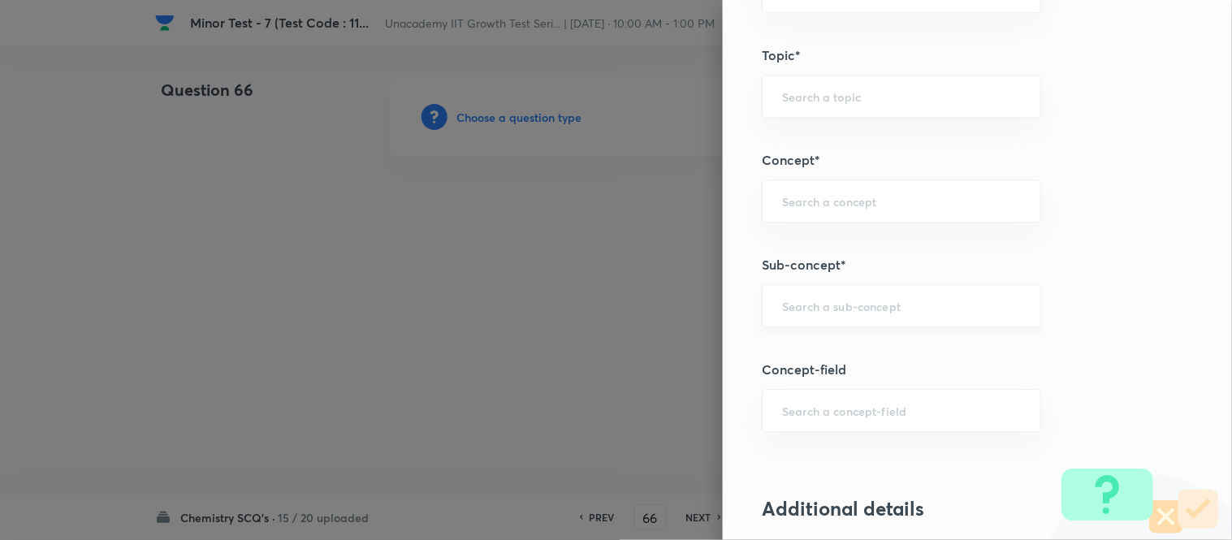
click at [811, 309] on input "text" at bounding box center [901, 305] width 239 height 15
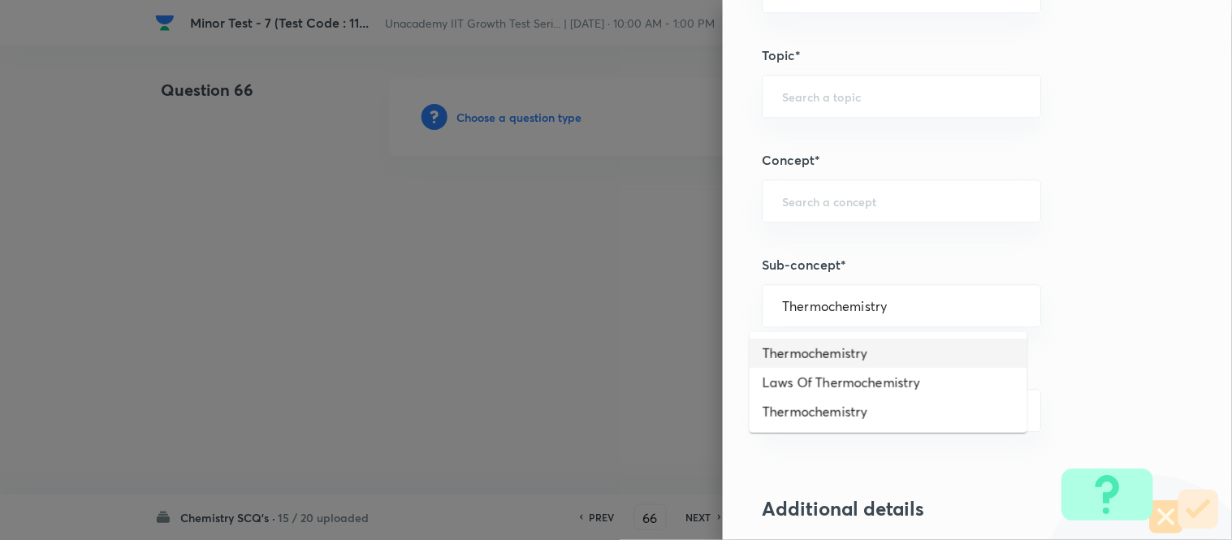
click at [823, 352] on li "Thermochemistry" at bounding box center [889, 353] width 278 height 29
type input "Thermochemistry"
type input "Chemistry"
type input "Physical Chemistry"
type input "Thermodynamics & Thermochemistry"
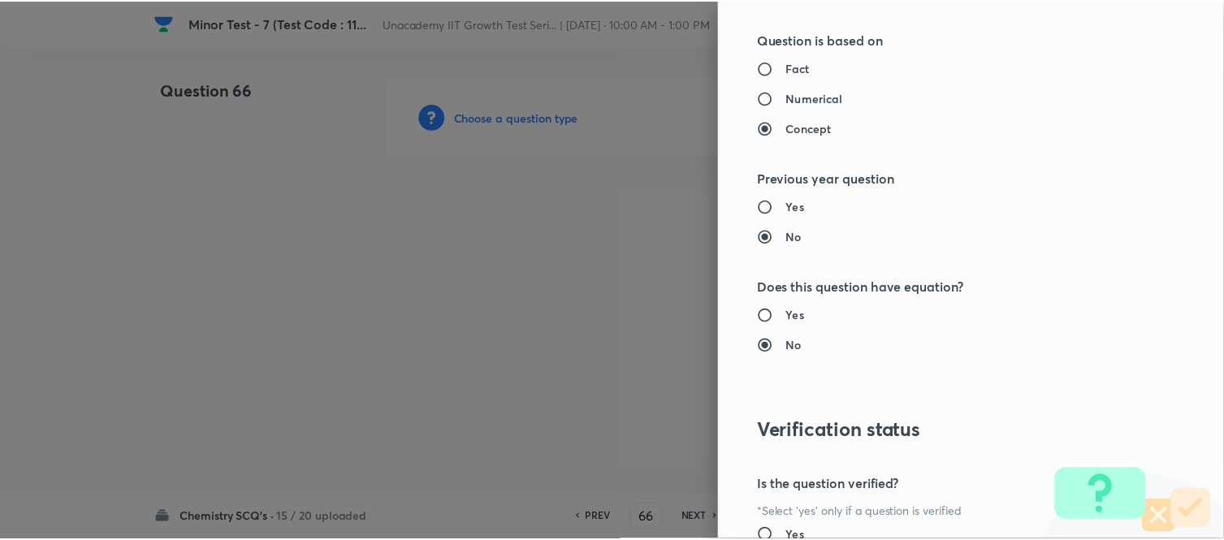
scroll to position [1783, 0]
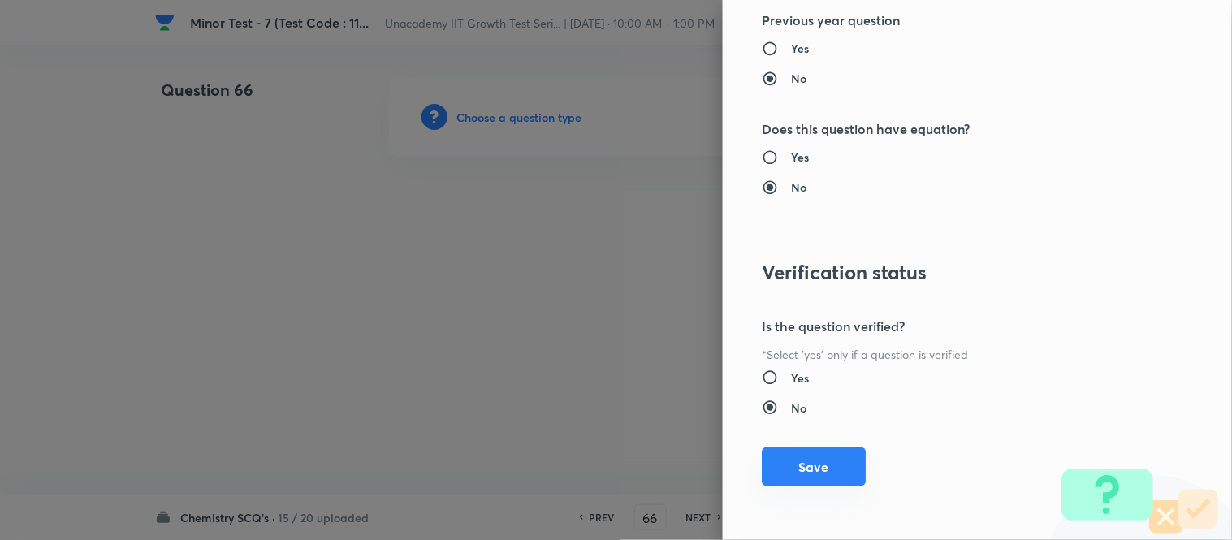
click at [823, 466] on button "Save" at bounding box center [814, 467] width 104 height 39
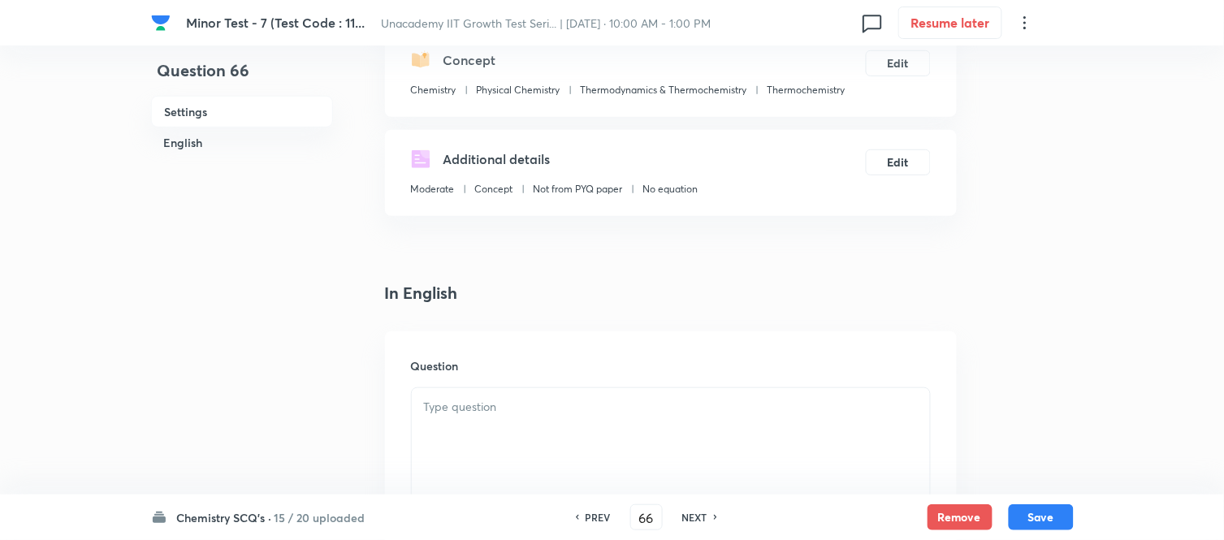
scroll to position [361, 0]
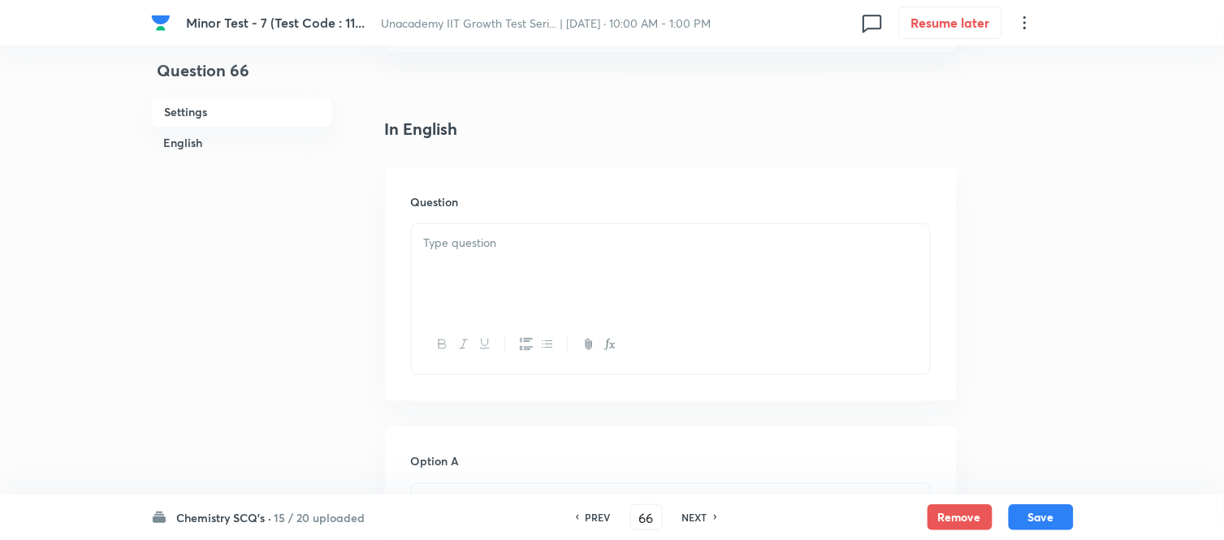
click at [492, 269] on div at bounding box center [671, 269] width 518 height 91
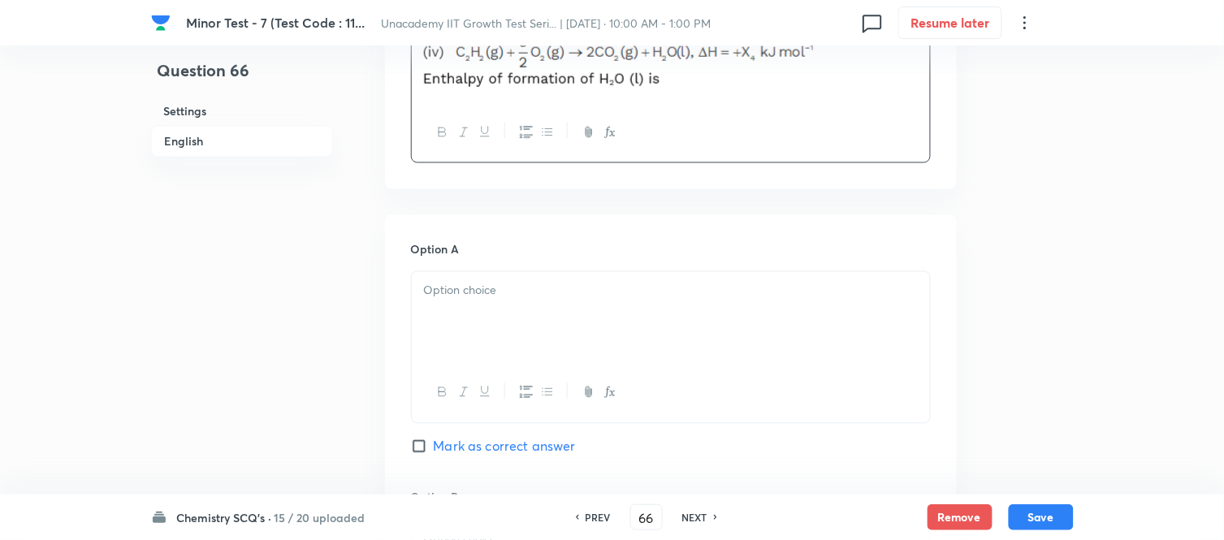
scroll to position [721, 0]
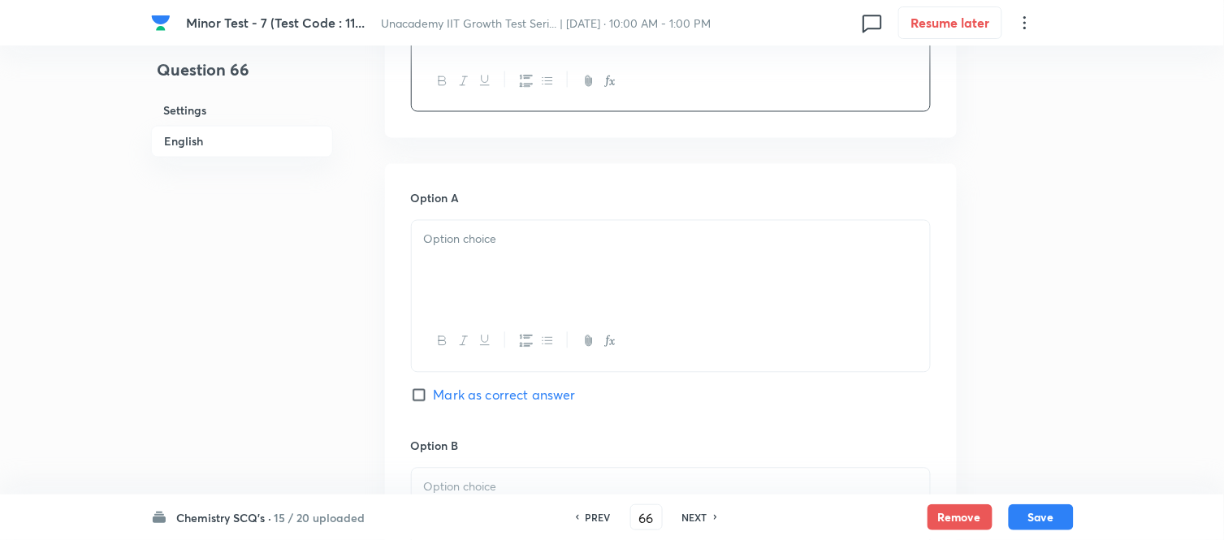
click at [492, 247] on p at bounding box center [671, 240] width 494 height 19
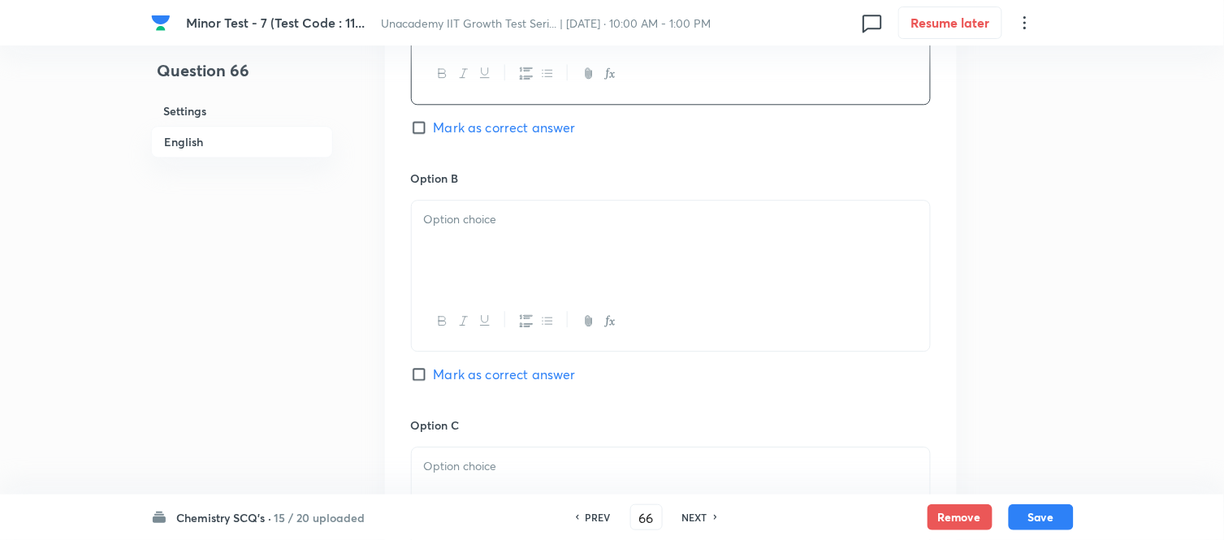
scroll to position [993, 0]
click at [487, 240] on div at bounding box center [671, 242] width 518 height 91
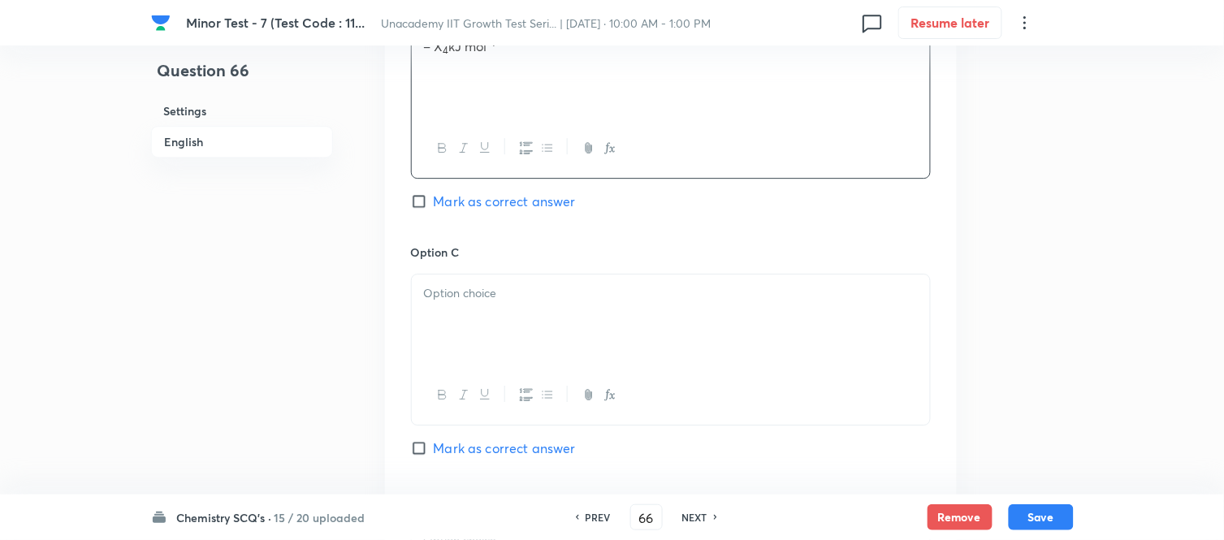
scroll to position [1173, 0]
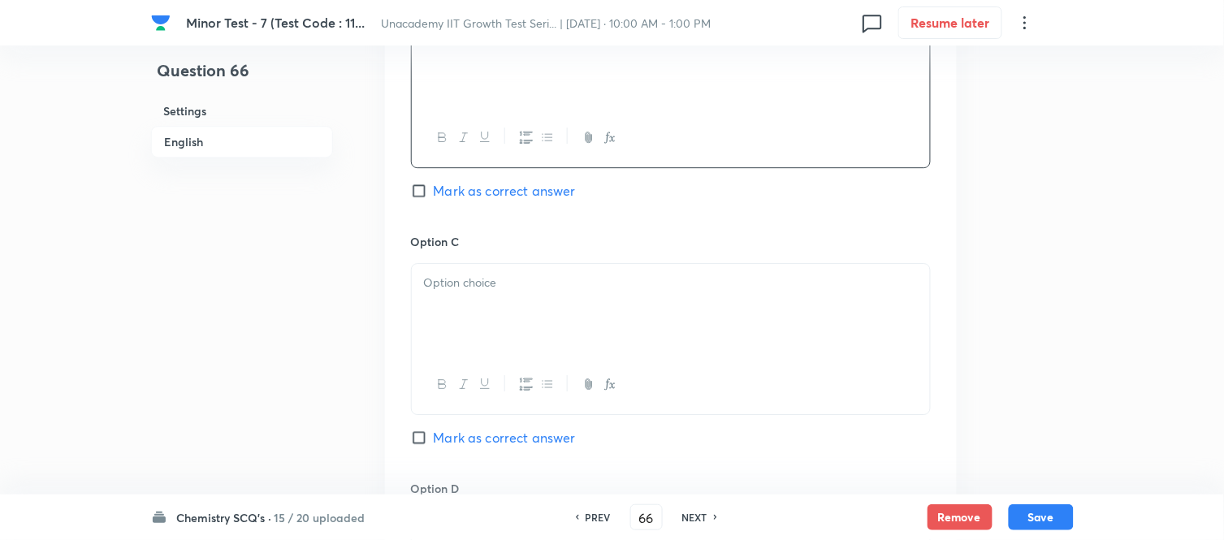
click at [461, 306] on div at bounding box center [671, 309] width 518 height 91
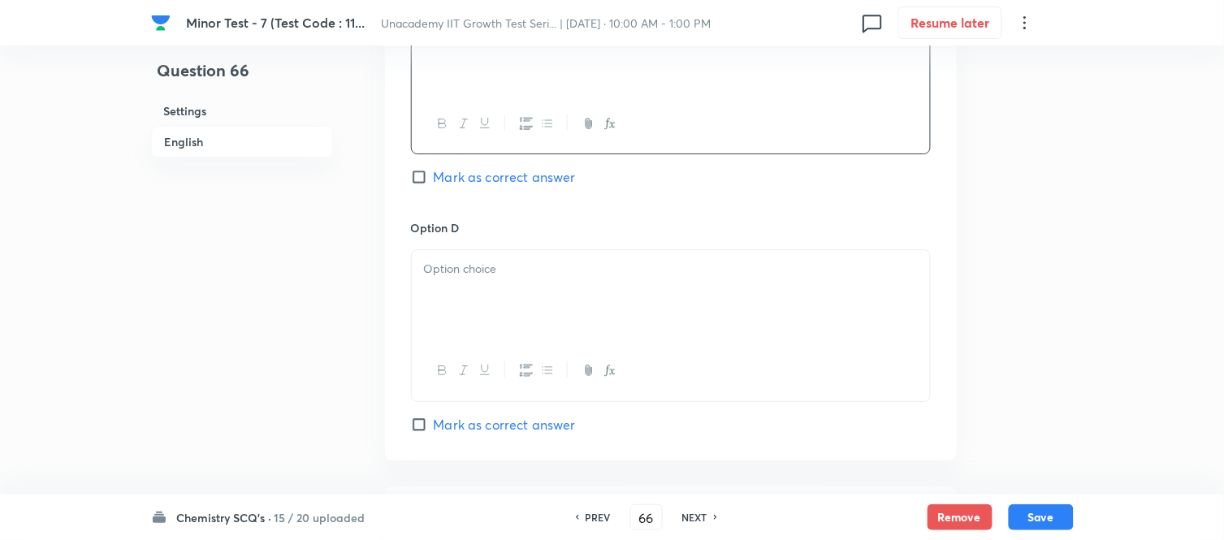
scroll to position [1444, 0]
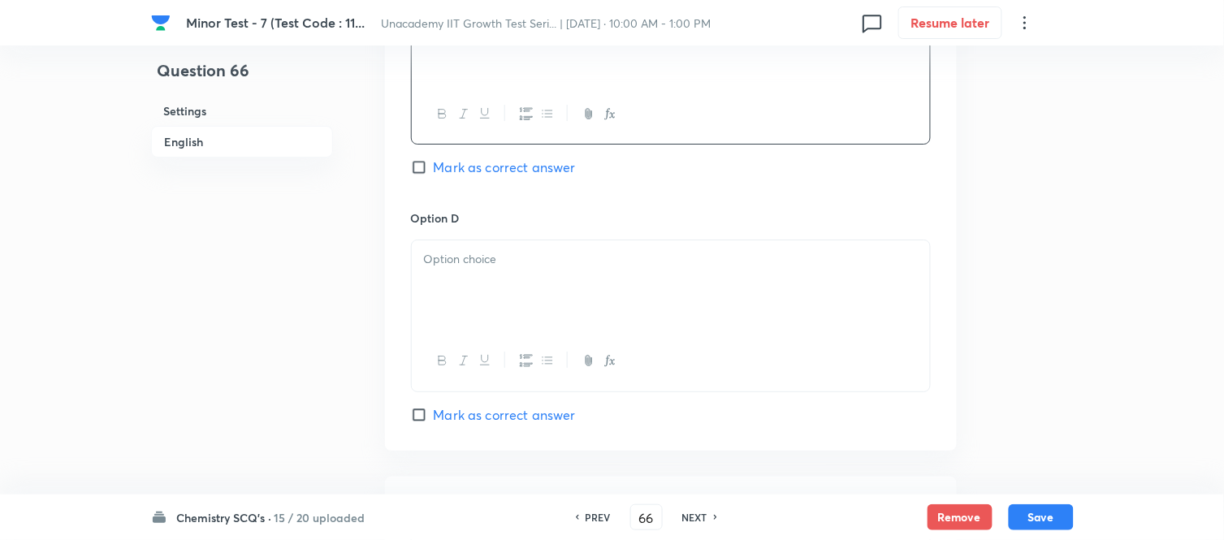
click at [491, 264] on p at bounding box center [671, 259] width 494 height 19
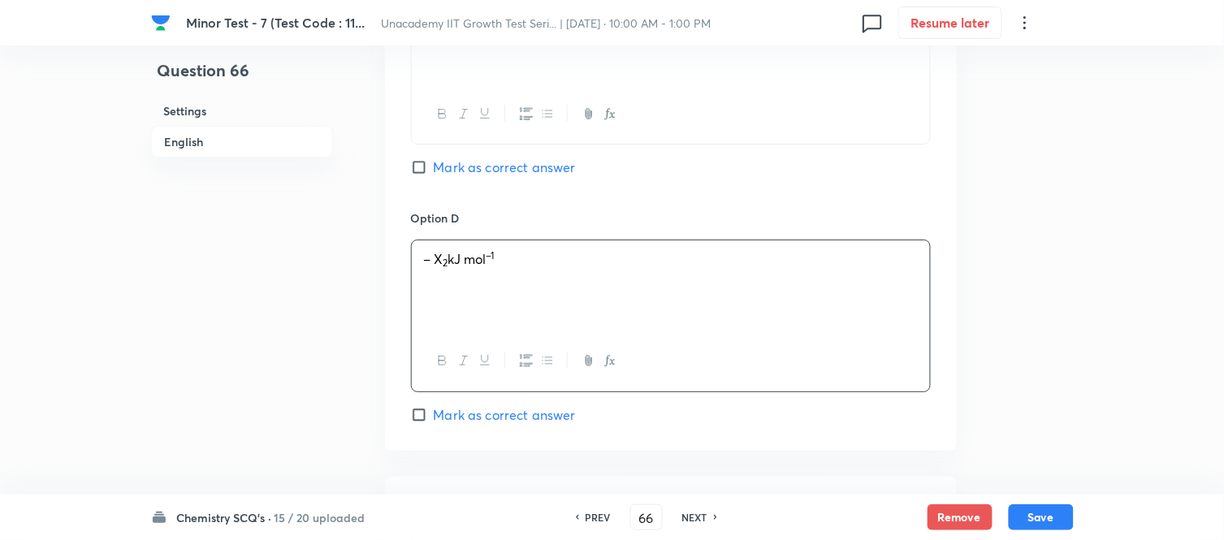
click at [439, 419] on span "Mark as correct answer" at bounding box center [505, 414] width 142 height 19
click at [434, 419] on input "Mark as correct answer" at bounding box center [422, 415] width 23 height 16
checkbox input "true"
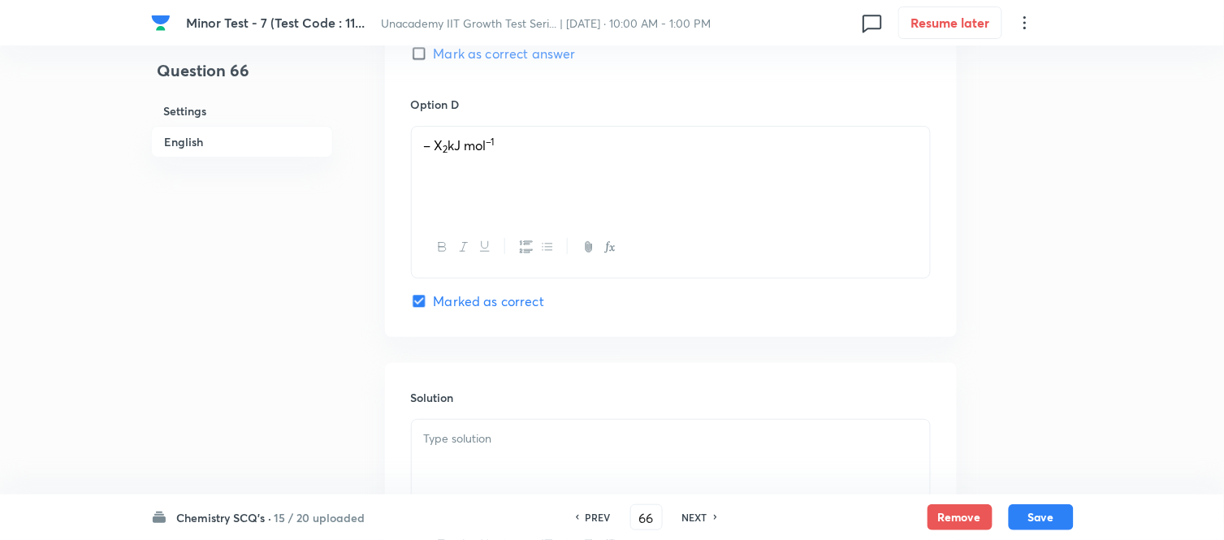
scroll to position [1715, 0]
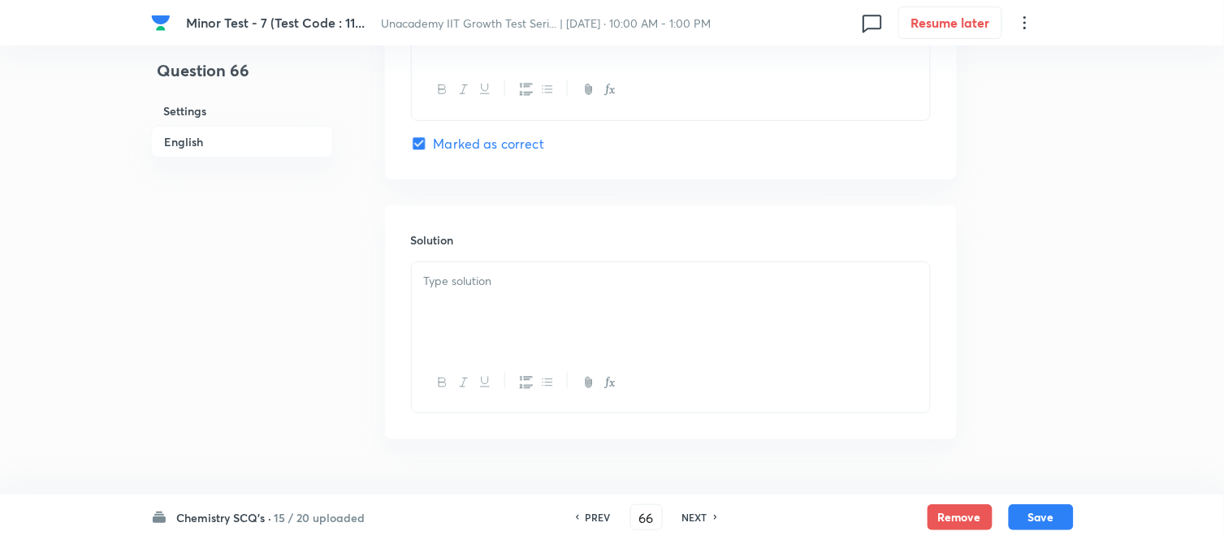
click at [496, 283] on p at bounding box center [671, 281] width 494 height 19
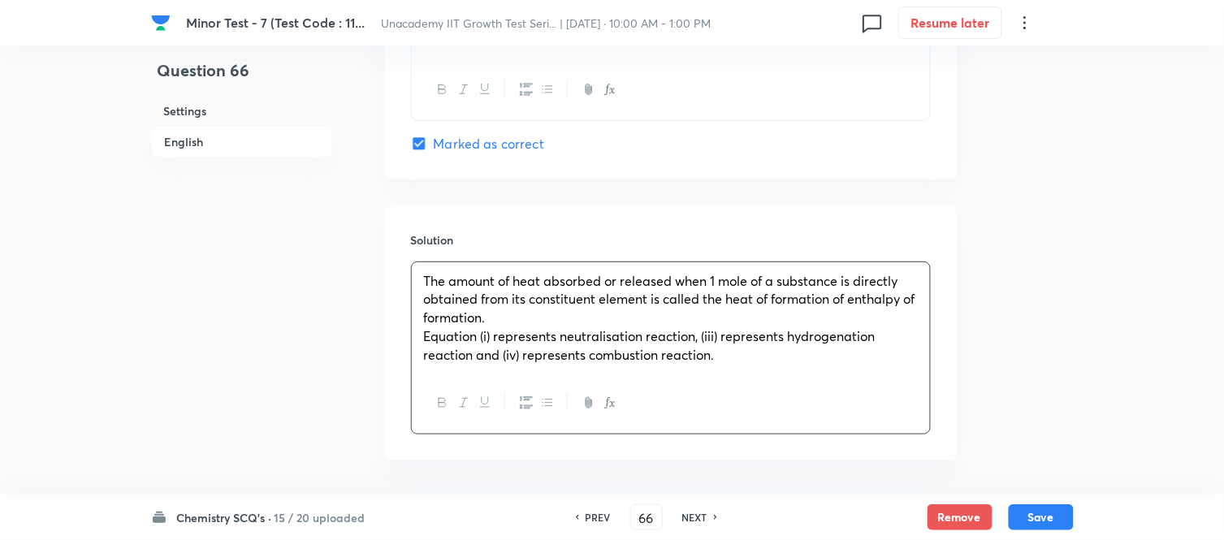
click at [469, 344] on span "Equation (i) represents neutralisation reaction, (iii) represents hydrogenation…" at bounding box center [650, 345] width 452 height 36
click at [1045, 513] on button "Save" at bounding box center [1041, 516] width 65 height 26
type input "67"
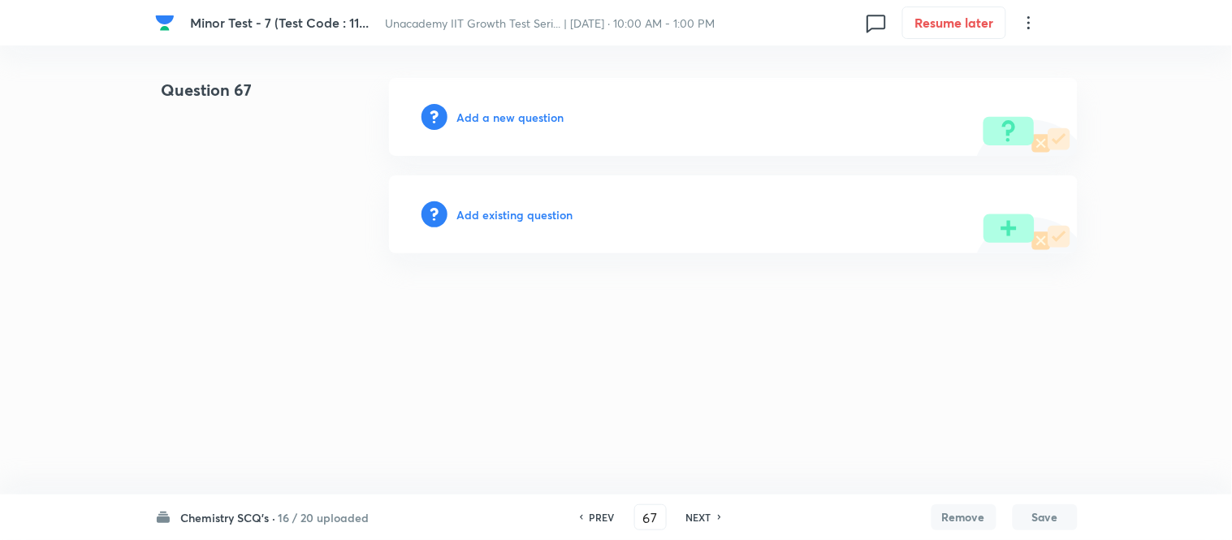
click at [509, 119] on h6 "Add a new question" at bounding box center [510, 117] width 107 height 17
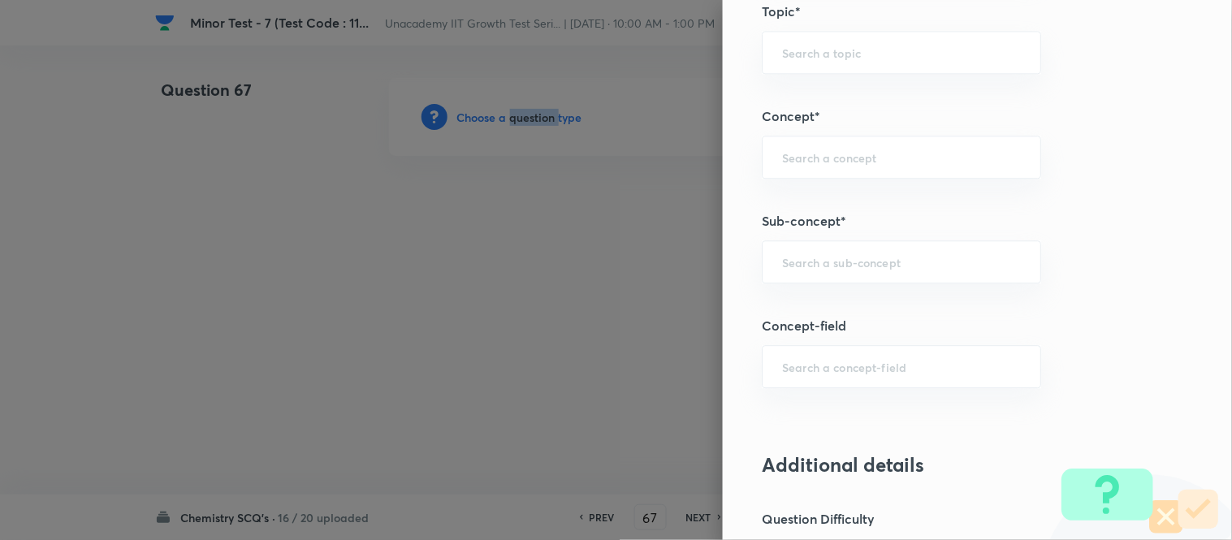
scroll to position [1083, 0]
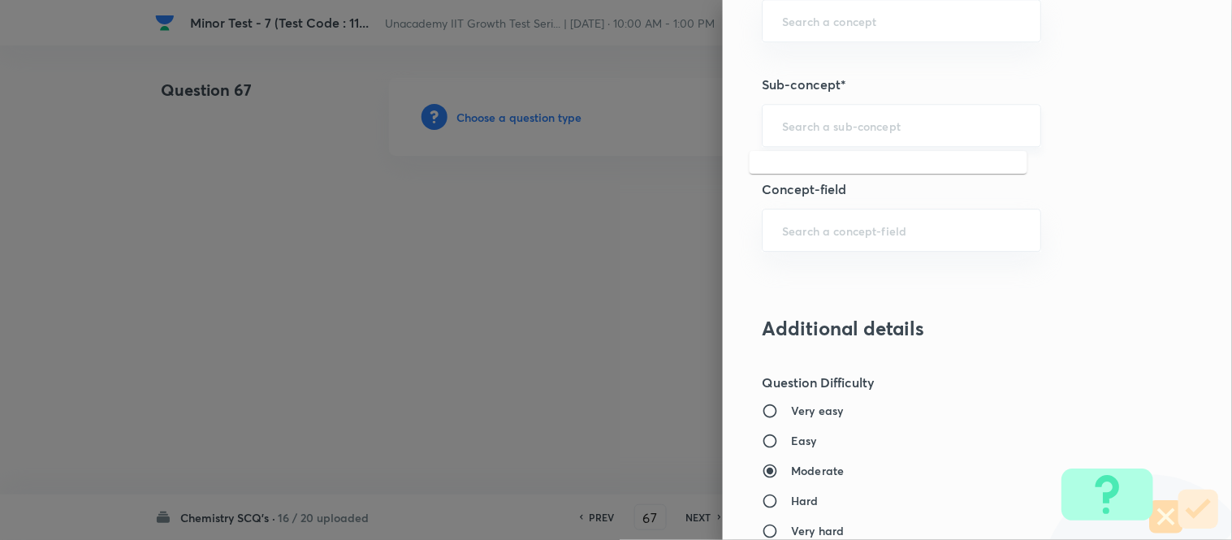
click at [796, 126] on input "text" at bounding box center [901, 125] width 239 height 15
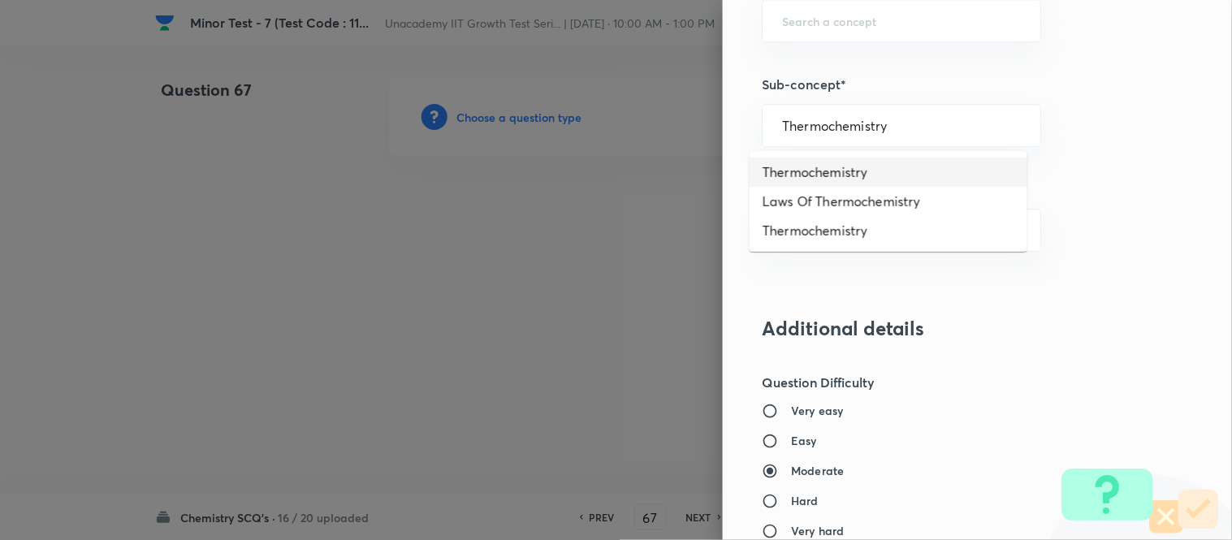
click at [882, 175] on li "Thermochemistry" at bounding box center [889, 172] width 278 height 29
type input "Thermochemistry"
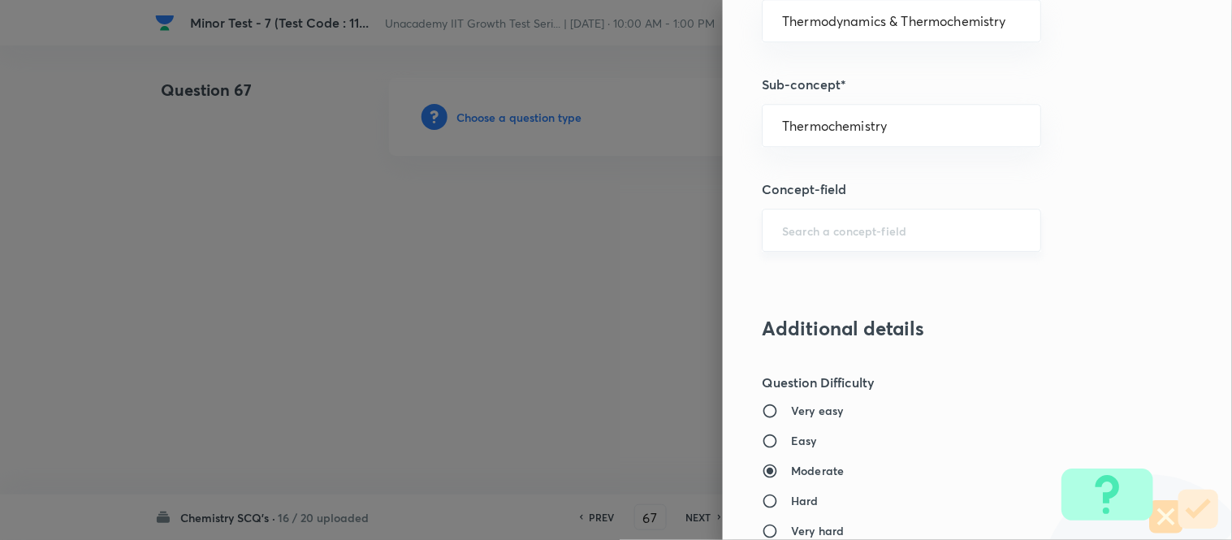
type input "Chemistry"
type input "Physical Chemistry"
type input "Thermodynamics & Thermochemistry"
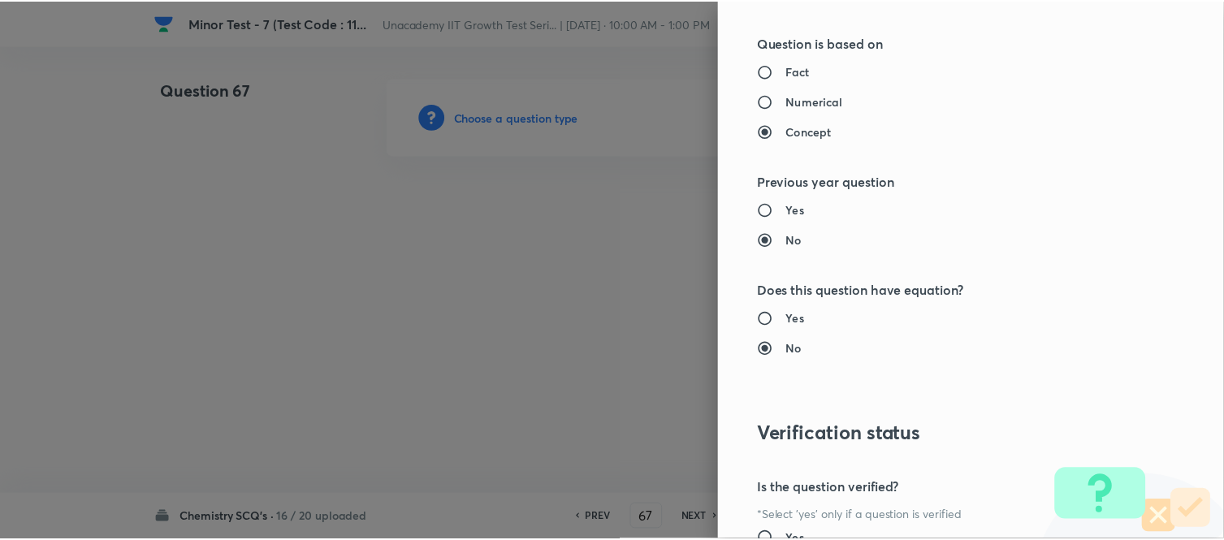
scroll to position [1783, 0]
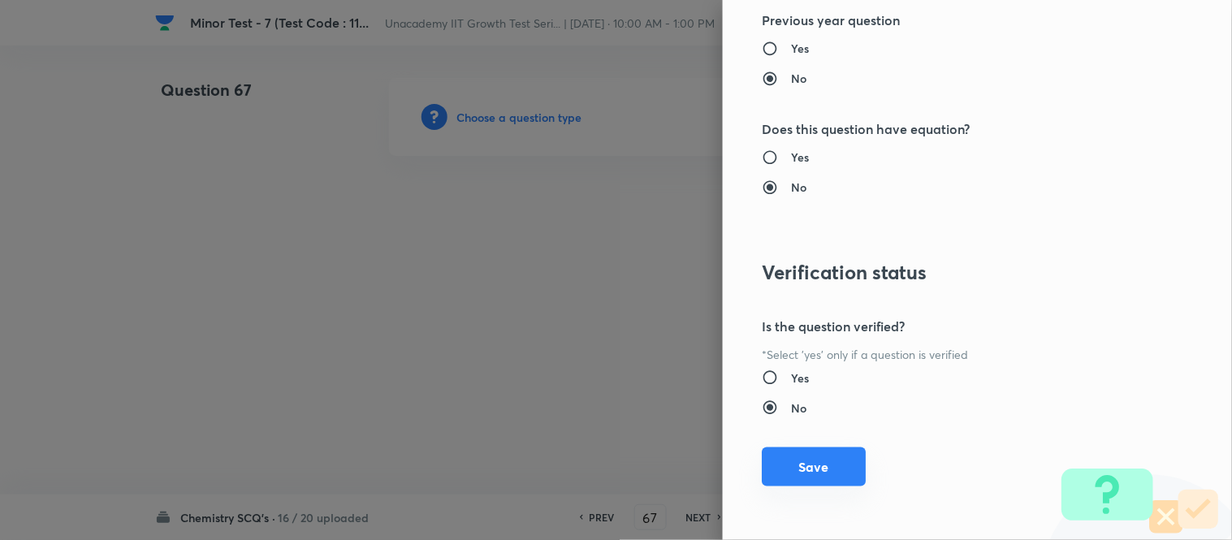
click at [821, 457] on button "Save" at bounding box center [814, 467] width 104 height 39
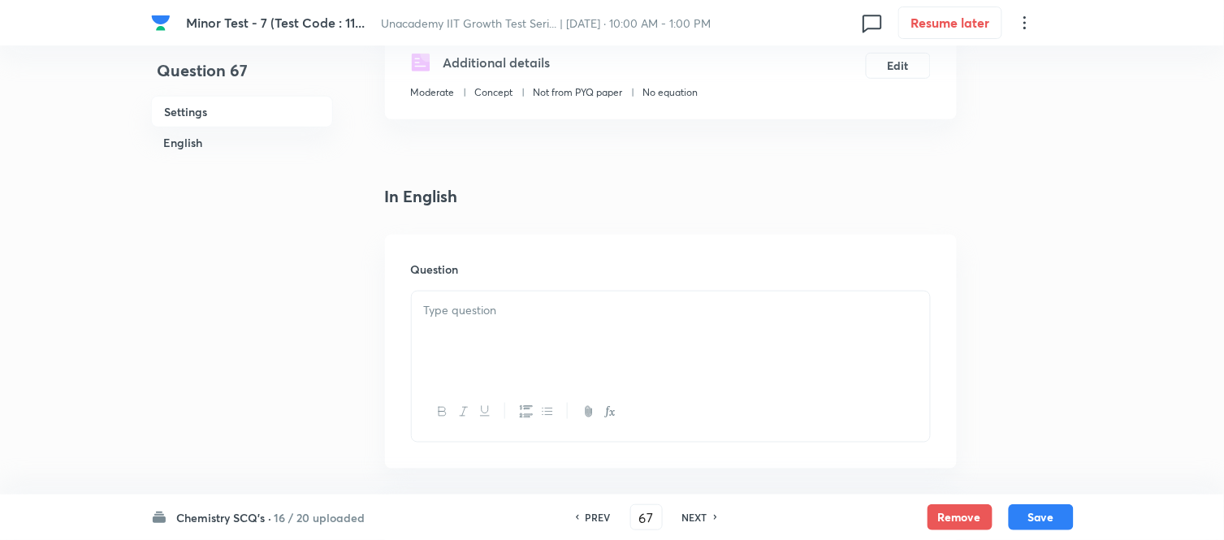
scroll to position [361, 0]
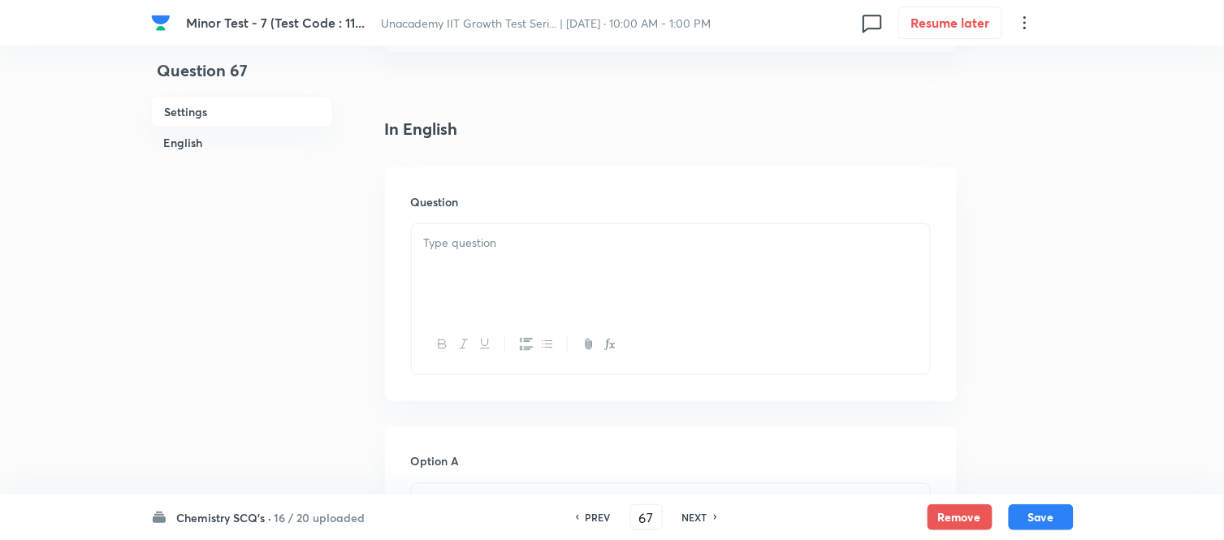
click at [502, 298] on div at bounding box center [671, 269] width 518 height 91
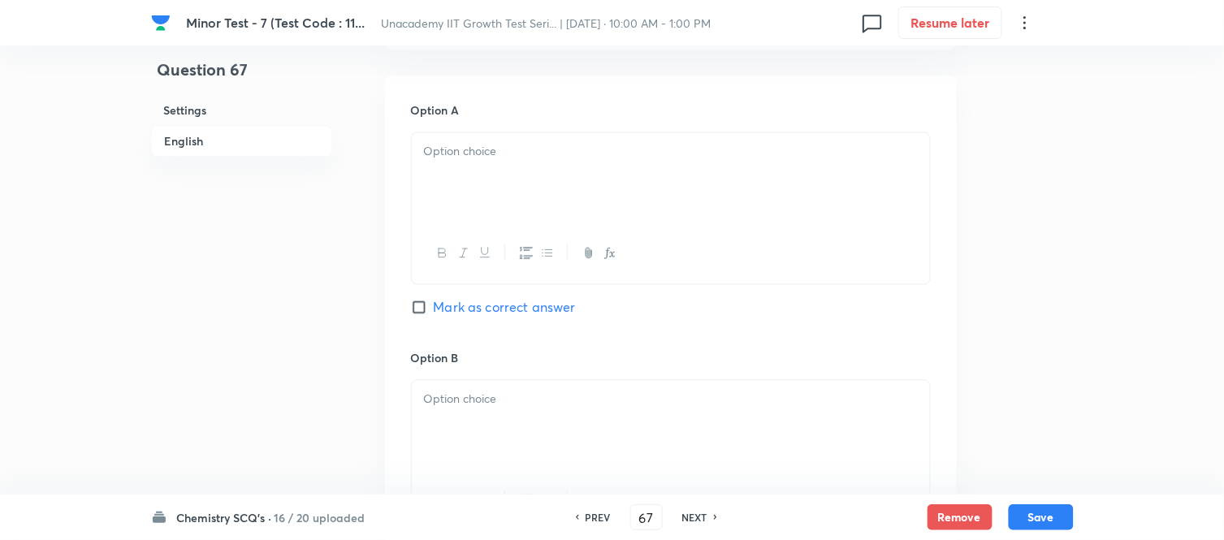
scroll to position [721, 0]
click at [436, 201] on div at bounding box center [671, 168] width 518 height 91
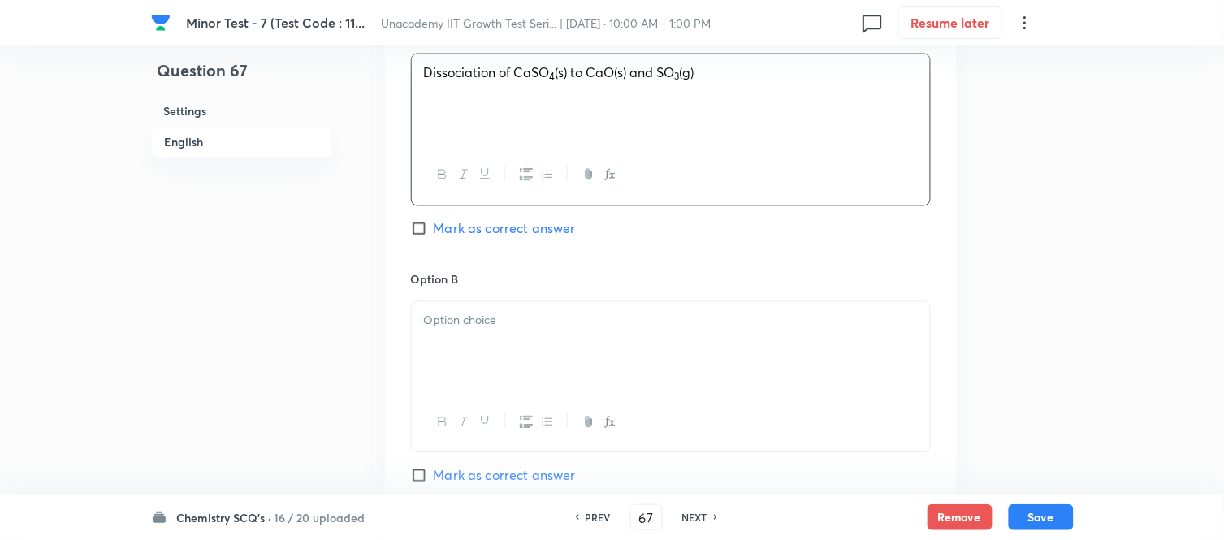
scroll to position [903, 0]
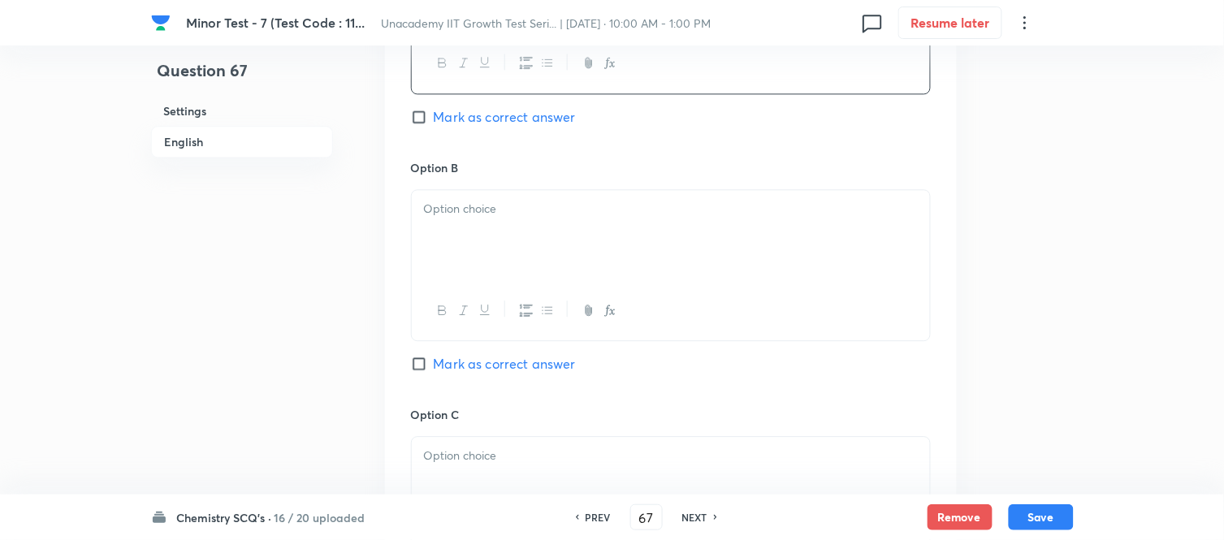
click at [459, 236] on div at bounding box center [671, 235] width 518 height 91
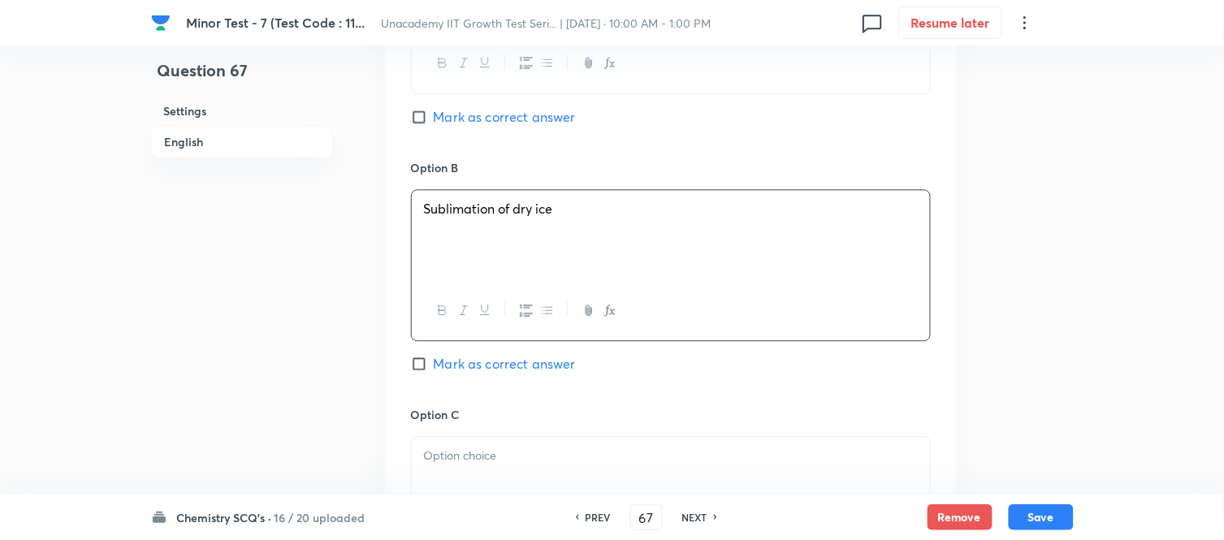
click at [476, 444] on div at bounding box center [671, 482] width 518 height 91
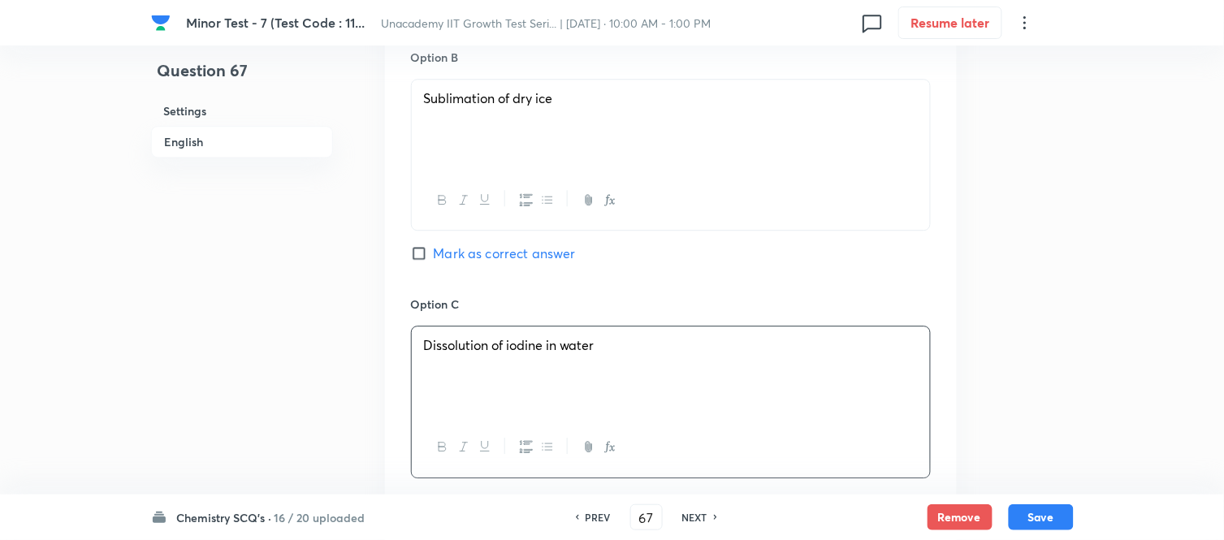
scroll to position [1263, 0]
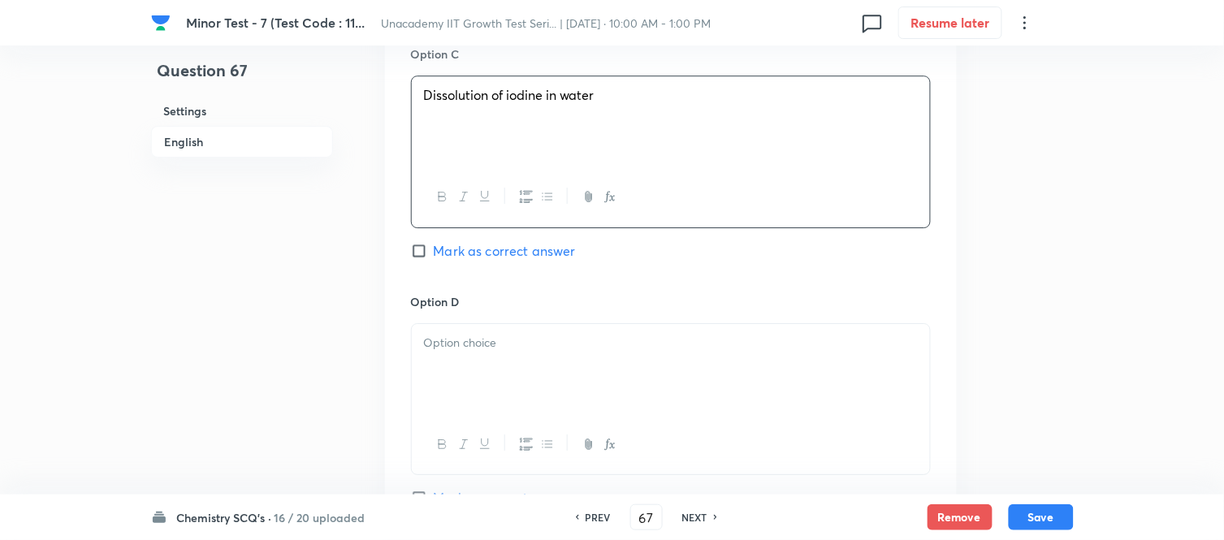
click at [491, 309] on h6 "Option D" at bounding box center [671, 301] width 520 height 17
click at [479, 370] on div at bounding box center [671, 369] width 518 height 91
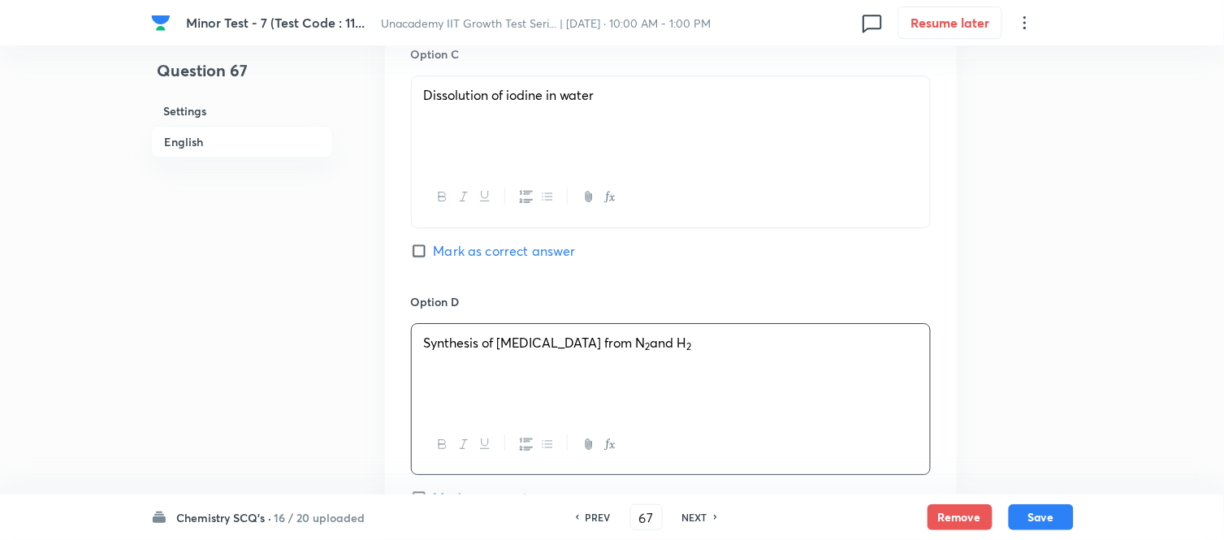
click at [404, 246] on div "Option A Dissociation of CaSO 4 (s) to CaO(s) and SO 3 (g) Mark as correct answ…" at bounding box center [671, 29] width 572 height 1009
click at [419, 253] on input "Mark as correct answer" at bounding box center [422, 251] width 23 height 16
checkbox input "true"
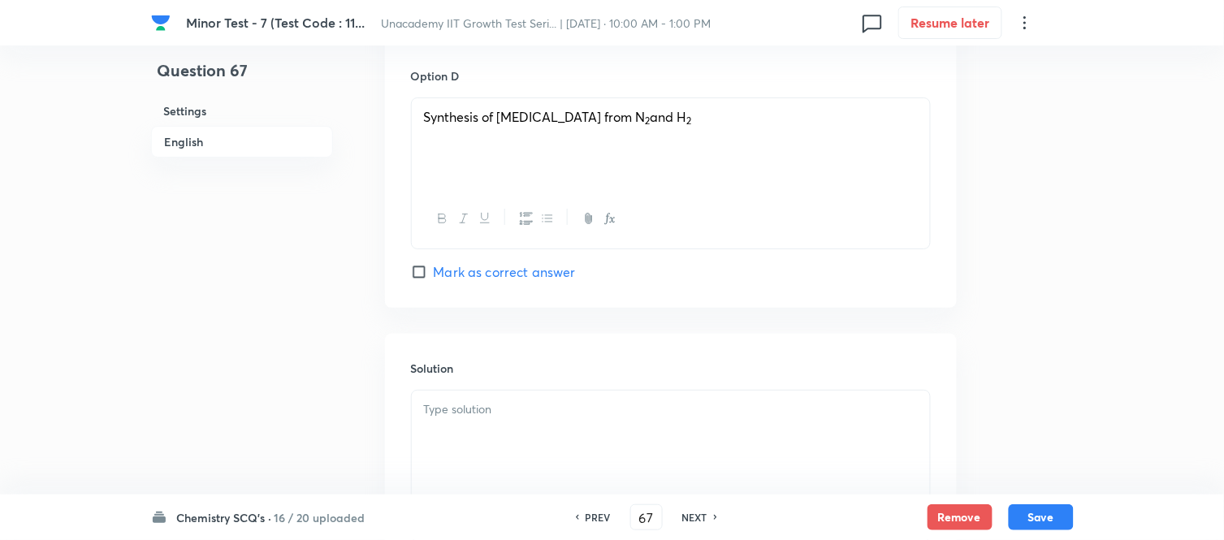
scroll to position [1534, 0]
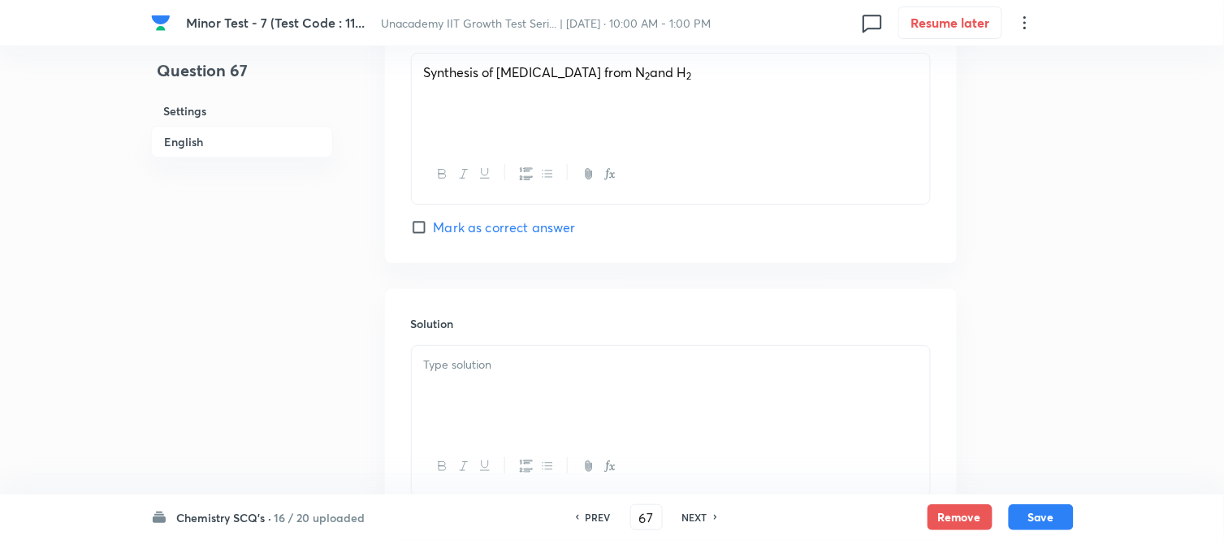
click at [522, 398] on div at bounding box center [671, 391] width 518 height 91
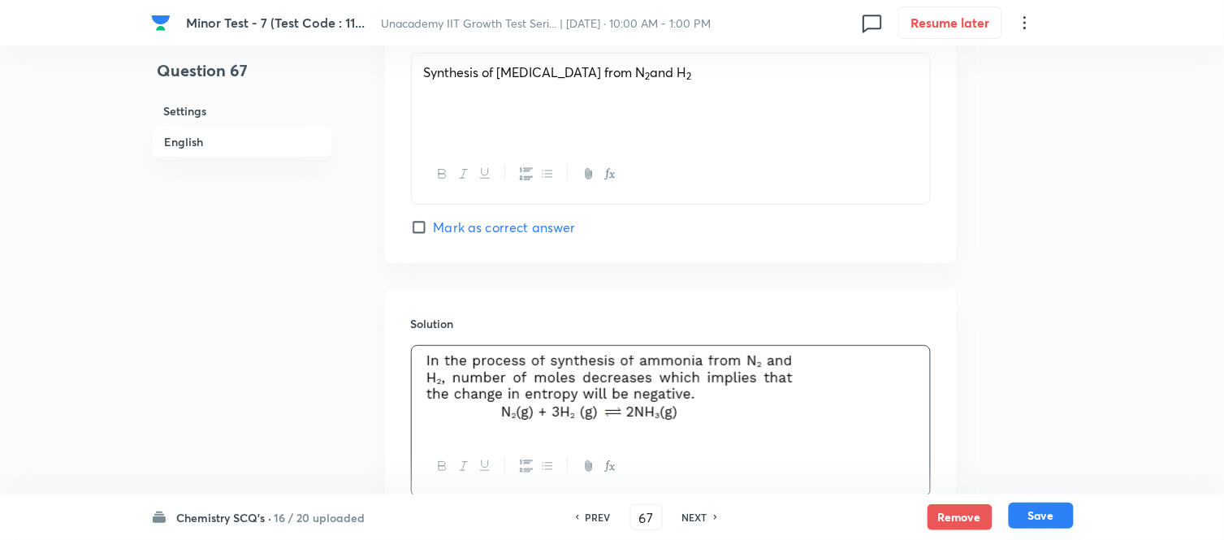
click at [1035, 512] on button "Save" at bounding box center [1041, 516] width 65 height 26
type input "68"
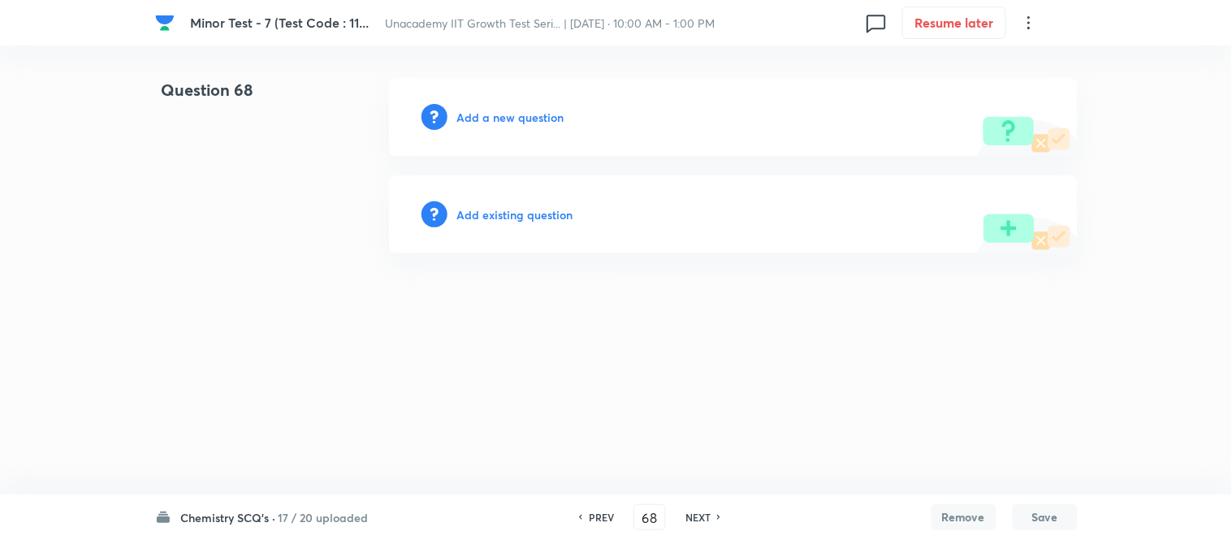
click at [538, 115] on h6 "Add a new question" at bounding box center [510, 117] width 107 height 17
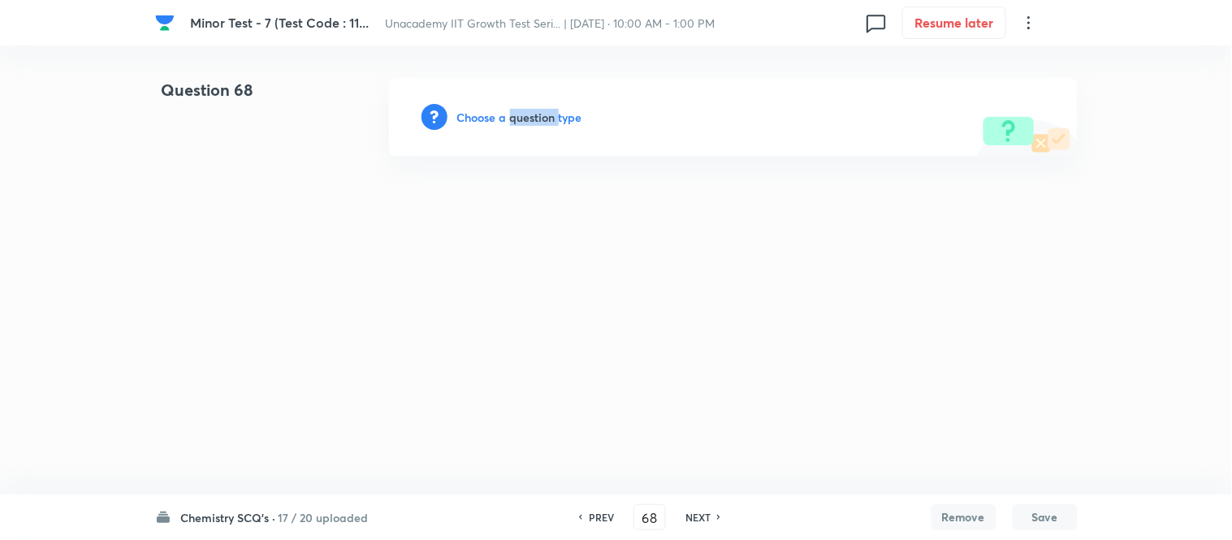
click at [538, 115] on h6 "Choose a question type" at bounding box center [519, 117] width 125 height 17
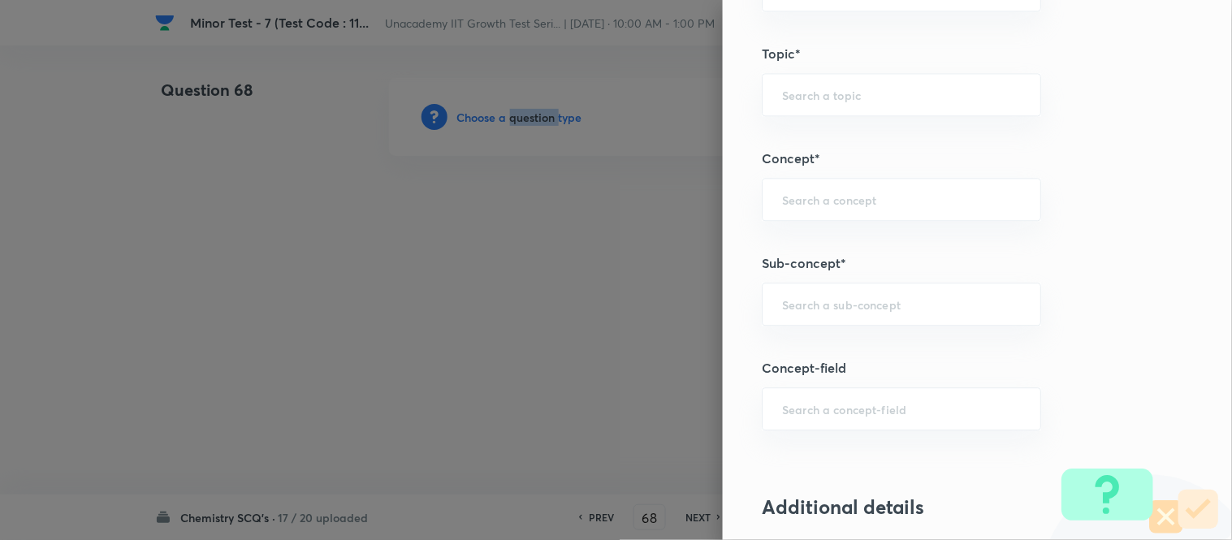
scroll to position [993, 0]
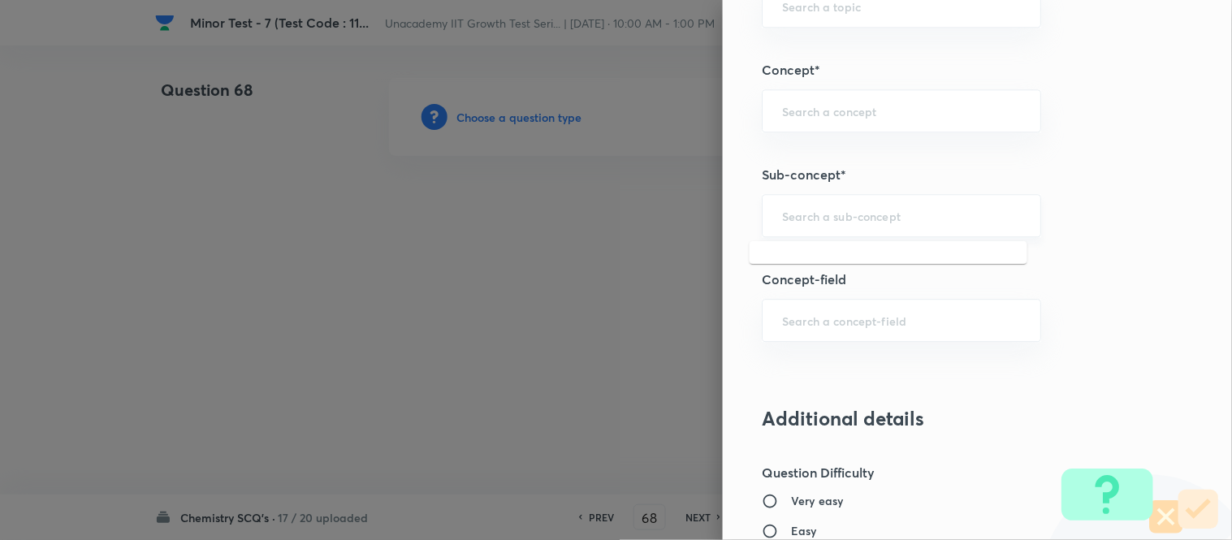
click at [805, 208] on input "text" at bounding box center [901, 215] width 239 height 15
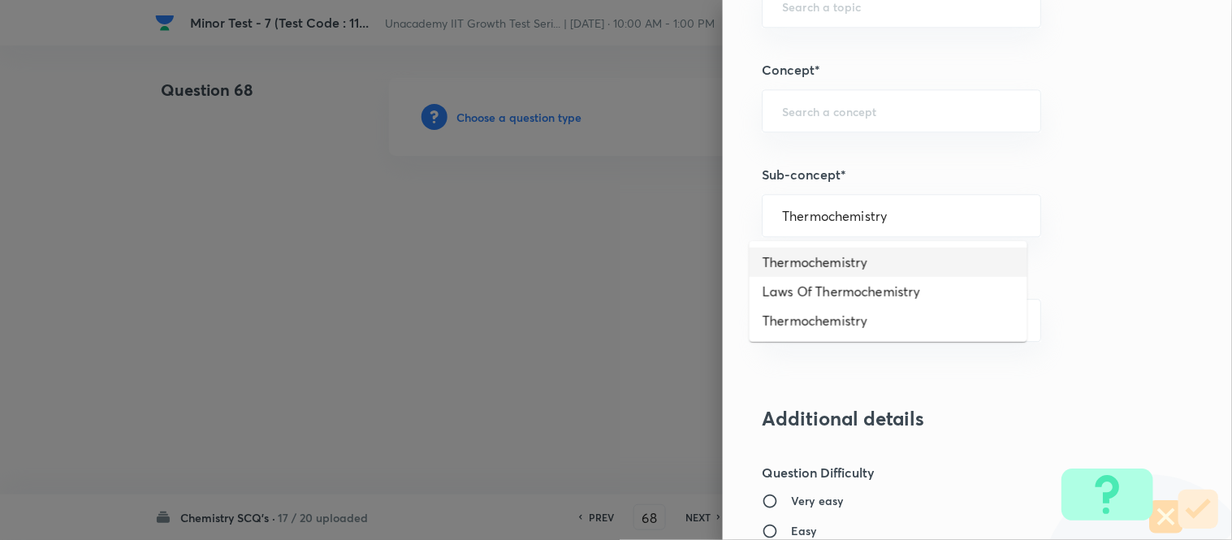
click at [841, 253] on li "Thermochemistry" at bounding box center [889, 262] width 278 height 29
type input "Thermochemistry"
type input "Chemistry"
type input "Physical Chemistry"
type input "Thermodynamics & Thermochemistry"
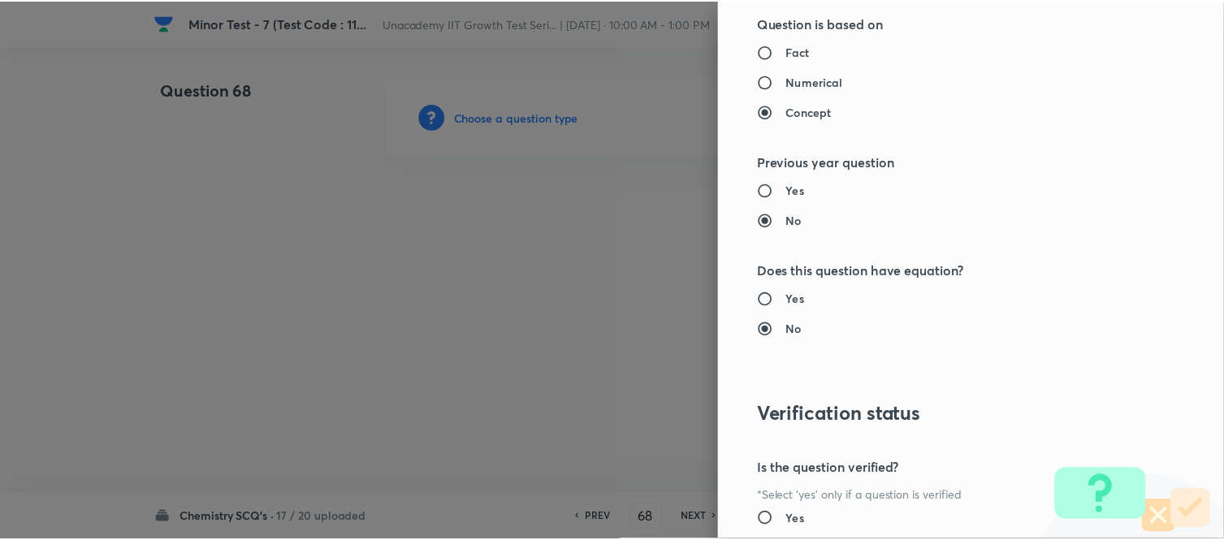
scroll to position [1783, 0]
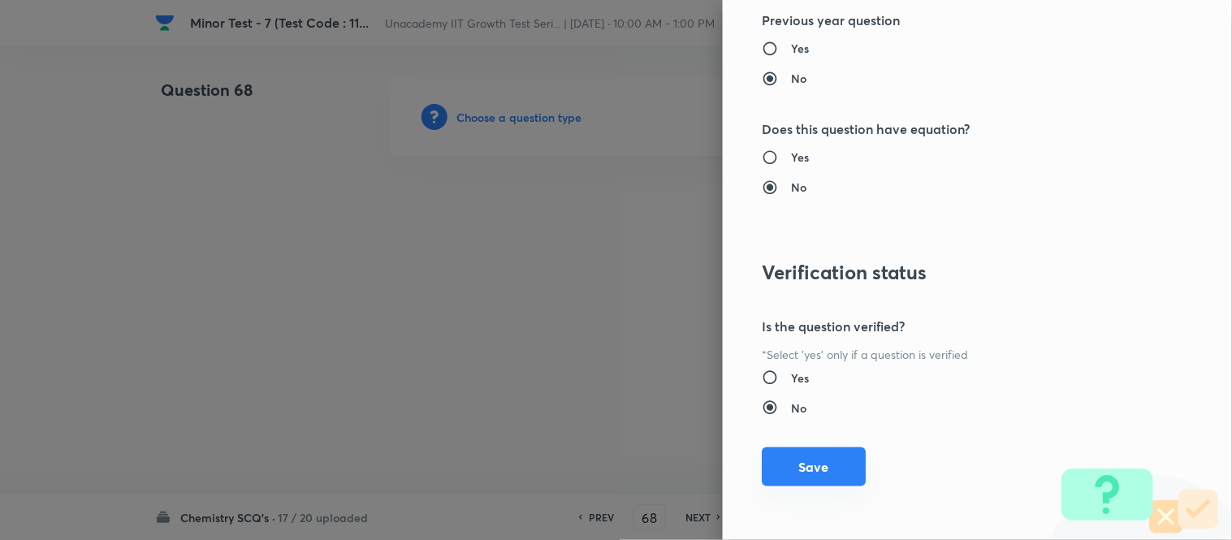
click at [777, 475] on button "Save" at bounding box center [814, 467] width 104 height 39
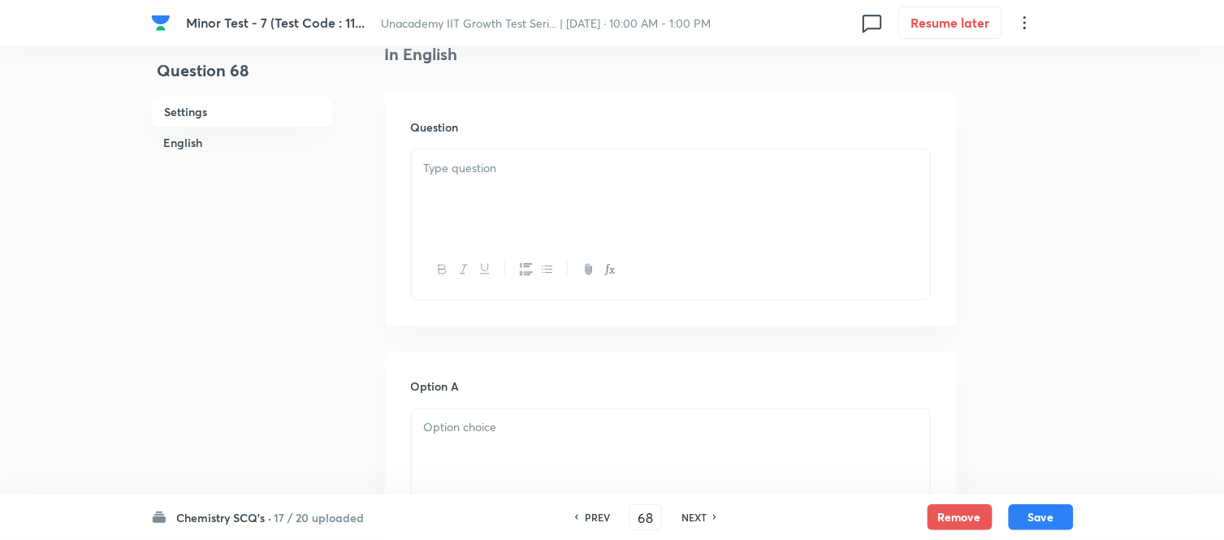
scroll to position [451, 0]
click at [479, 180] on div at bounding box center [671, 179] width 518 height 91
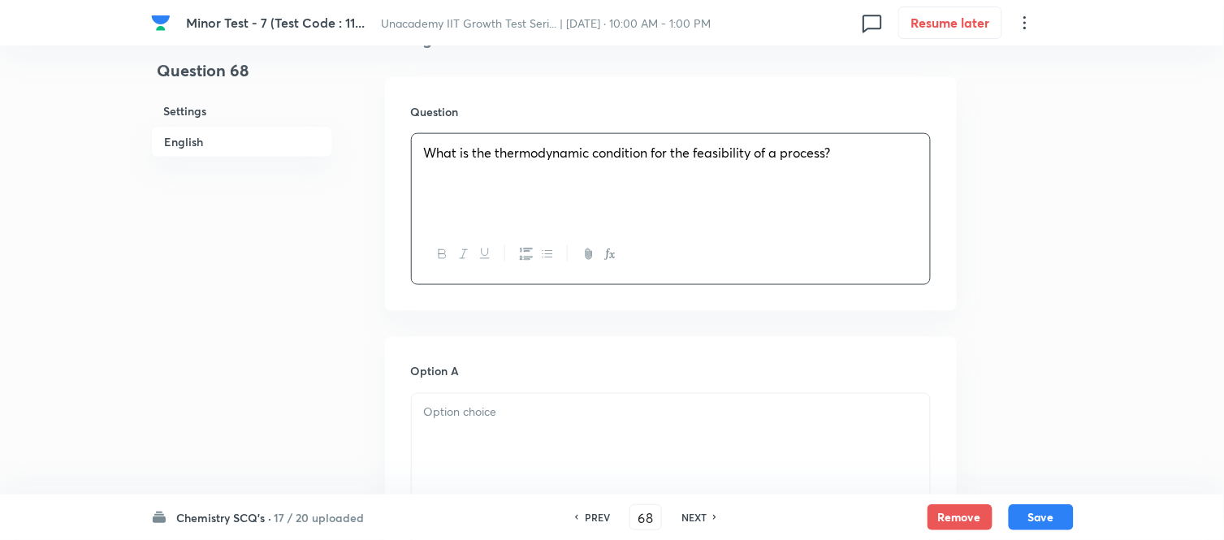
click at [449, 424] on div at bounding box center [671, 439] width 518 height 91
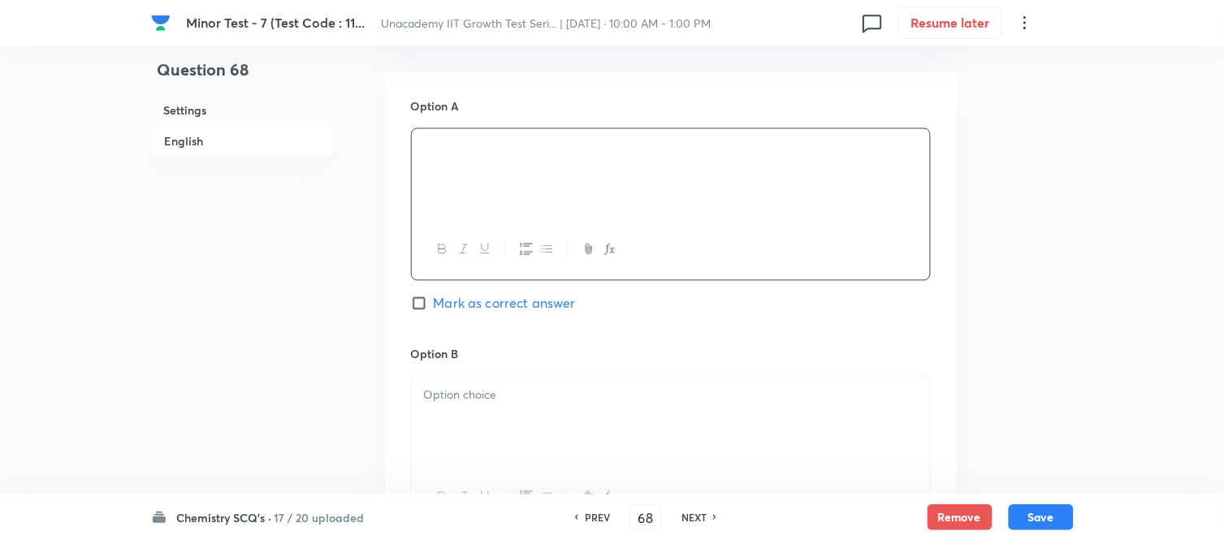
scroll to position [721, 0]
click at [471, 396] on p at bounding box center [671, 390] width 494 height 19
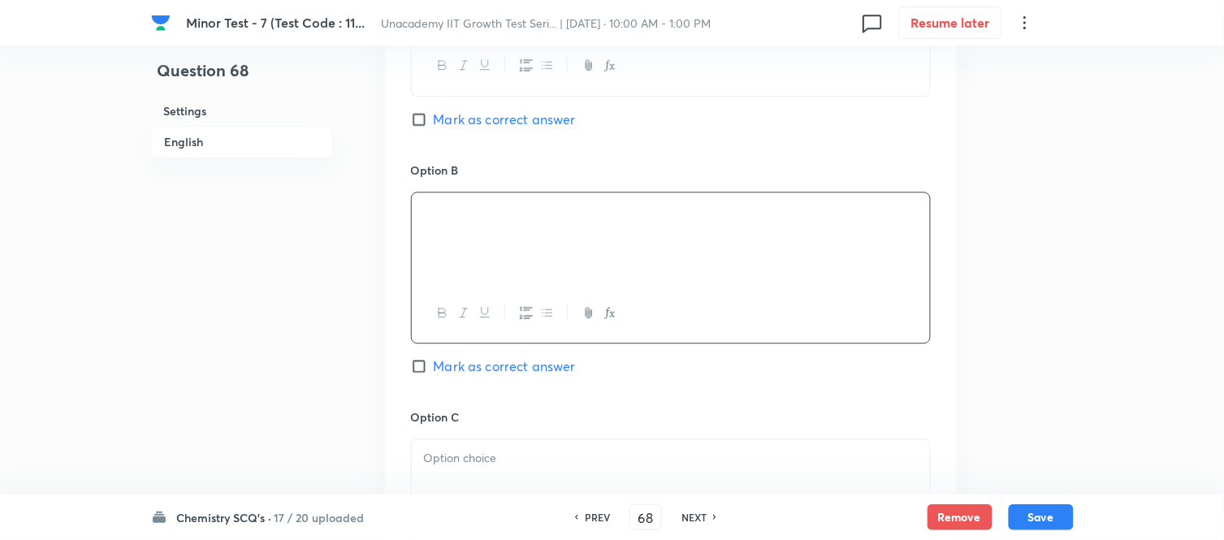
scroll to position [903, 0]
drag, startPoint x: 457, startPoint y: 427, endPoint x: 463, endPoint y: 458, distance: 31.4
click at [459, 440] on div "Option C Mark as correct answer" at bounding box center [671, 529] width 520 height 247
click at [463, 458] on p at bounding box center [671, 456] width 494 height 19
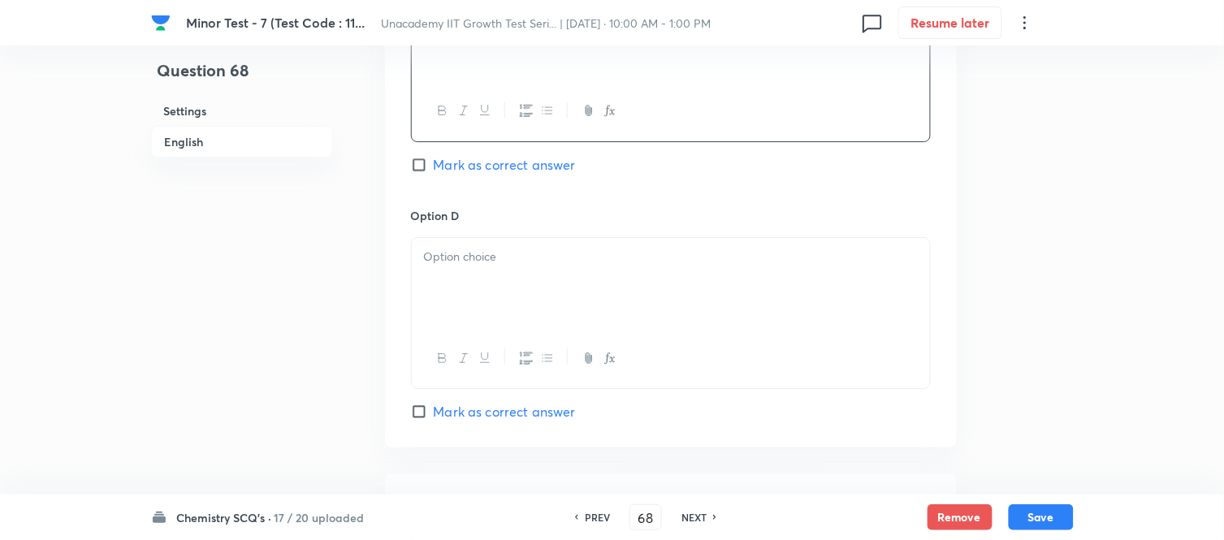
scroll to position [1354, 0]
click at [483, 271] on div at bounding box center [671, 279] width 518 height 91
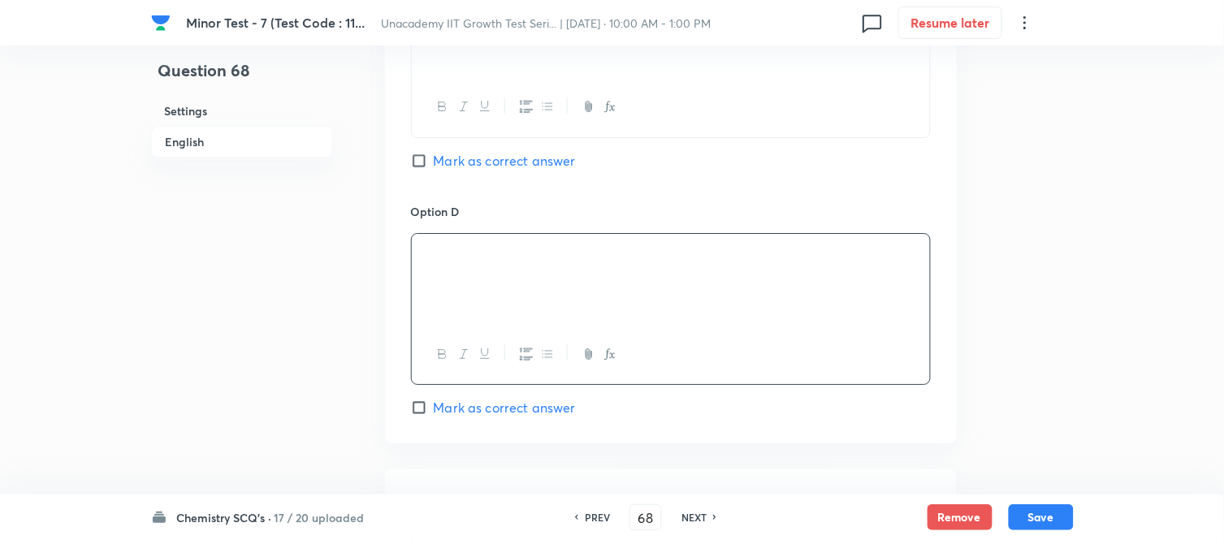
drag, startPoint x: 423, startPoint y: 166, endPoint x: 429, endPoint y: 199, distance: 33.8
click at [427, 167] on input "Mark as correct answer" at bounding box center [422, 161] width 23 height 16
checkbox input "true"
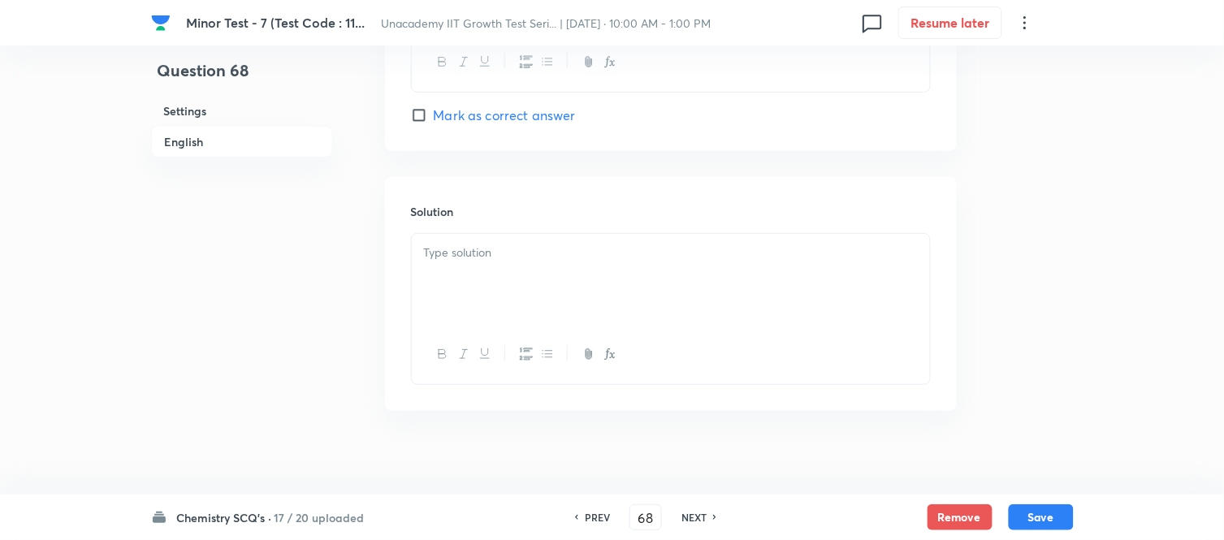
scroll to position [1662, 0]
click at [469, 294] on div at bounding box center [671, 265] width 518 height 91
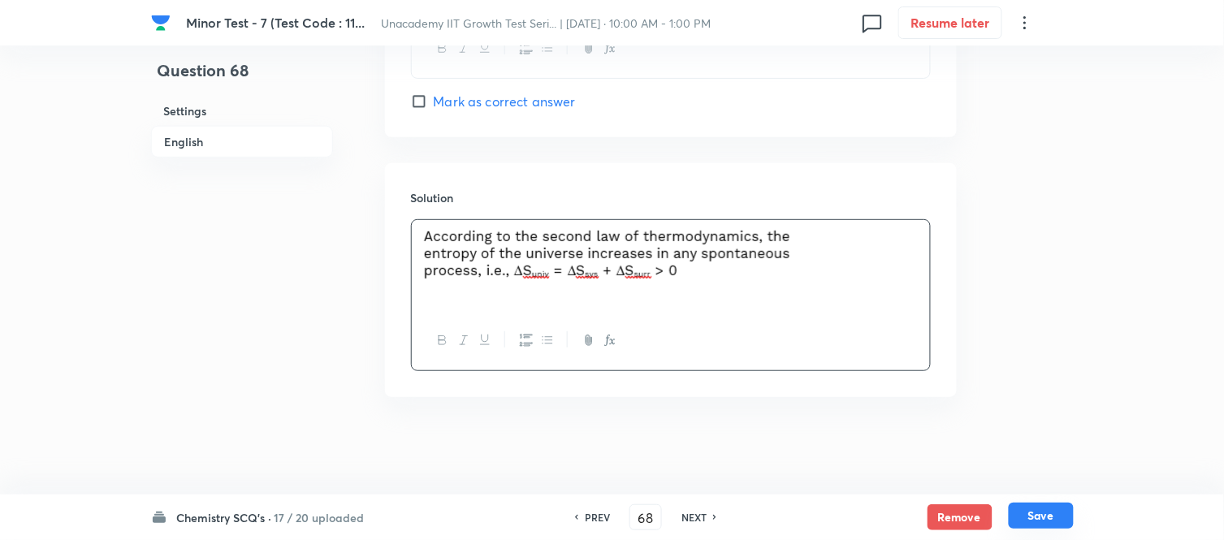
click at [1044, 513] on button "Save" at bounding box center [1041, 516] width 65 height 26
type input "69"
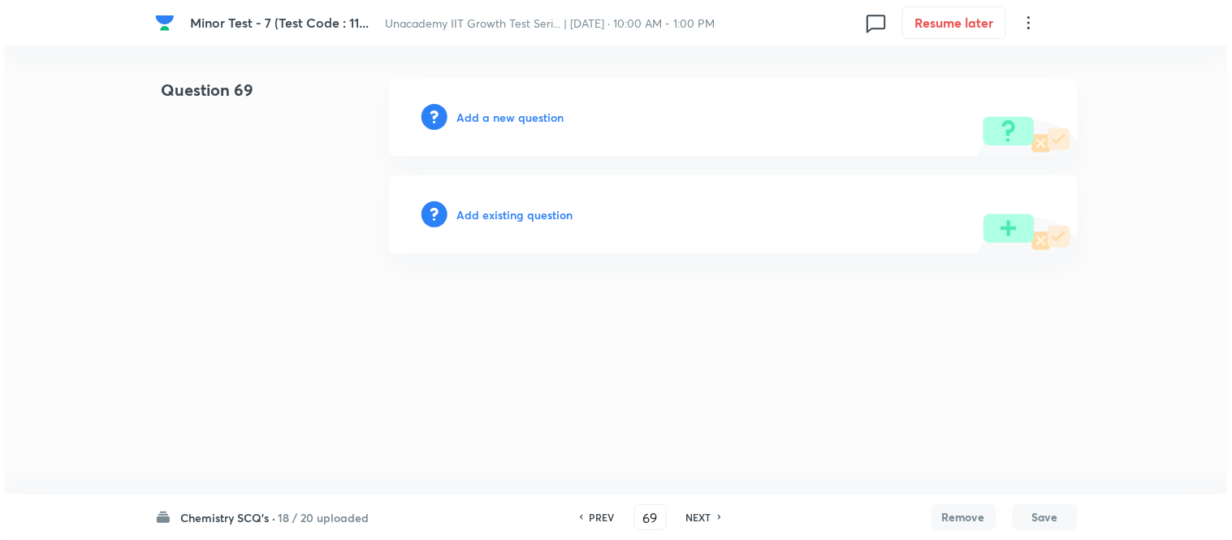
scroll to position [0, 0]
click at [514, 109] on h6 "Add a new question" at bounding box center [510, 117] width 107 height 17
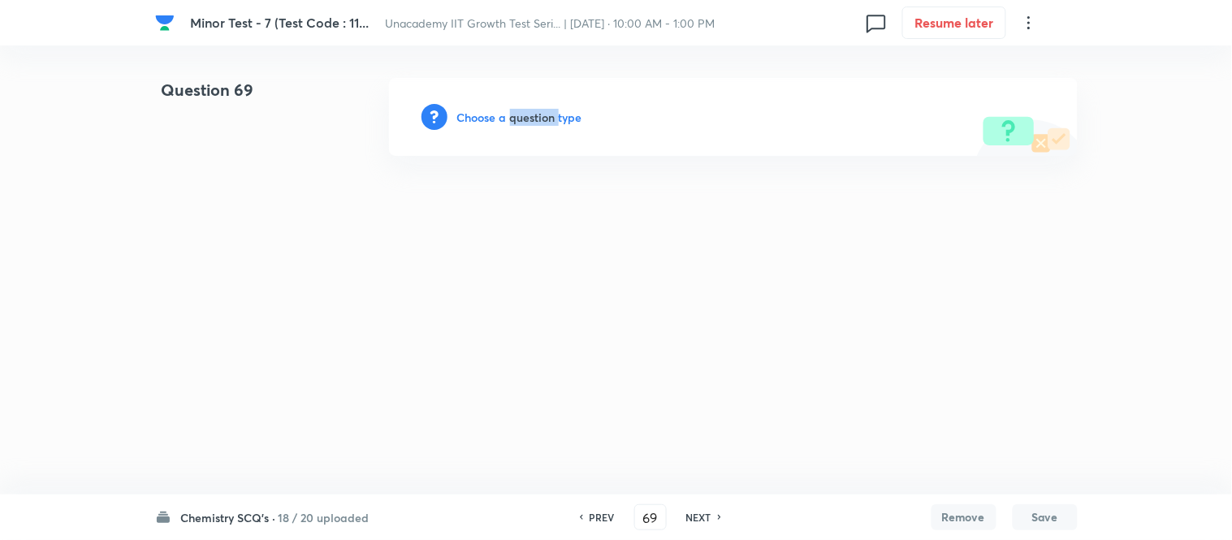
click at [513, 109] on h6 "Choose a question type" at bounding box center [519, 117] width 125 height 17
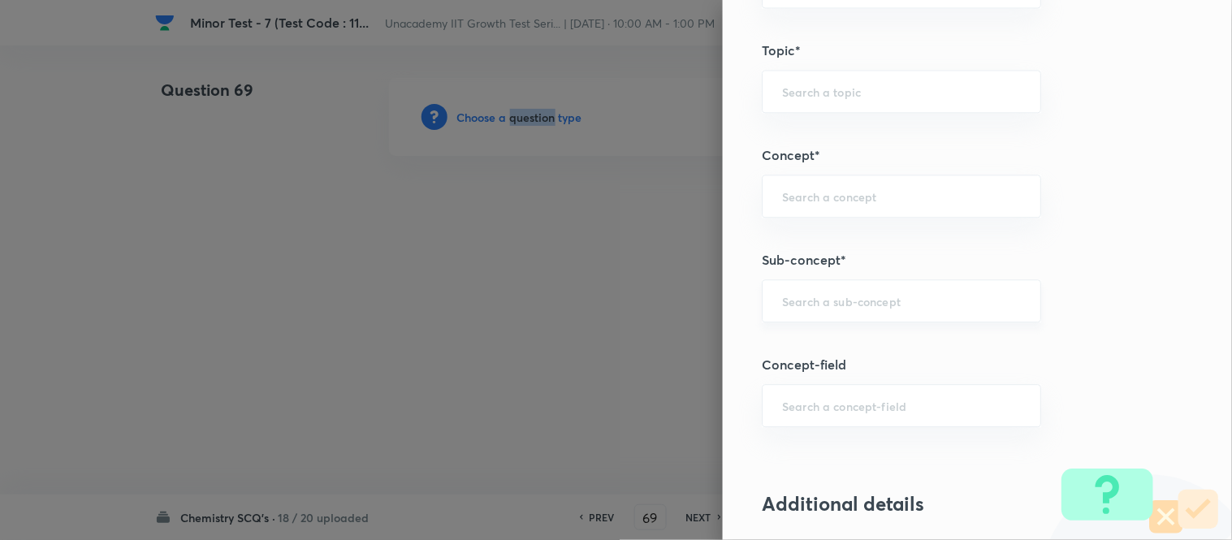
scroll to position [1083, 0]
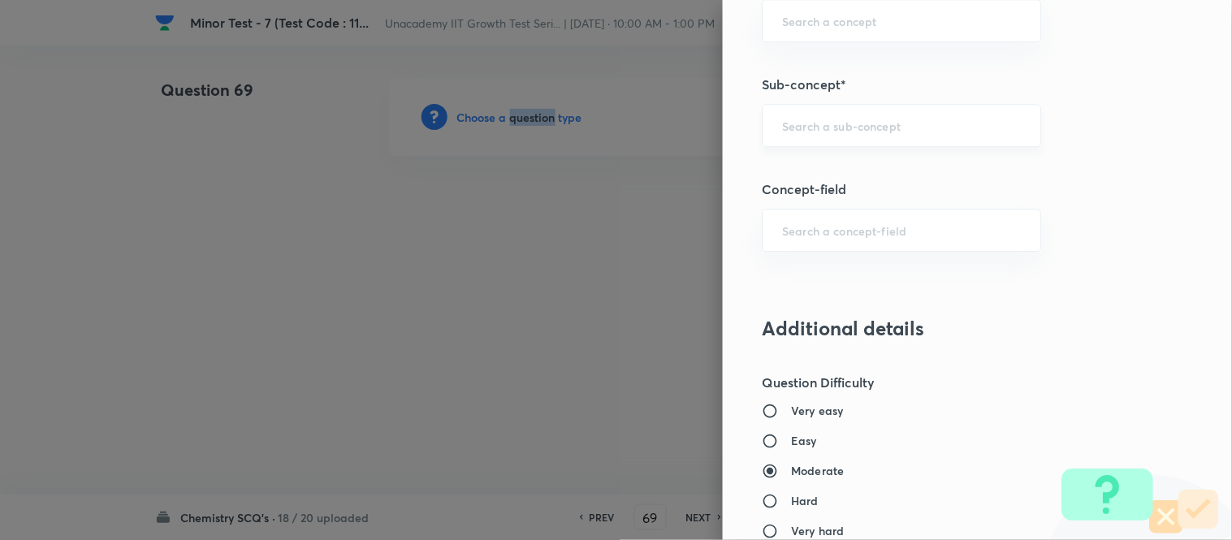
click at [802, 134] on div "​" at bounding box center [901, 125] width 279 height 43
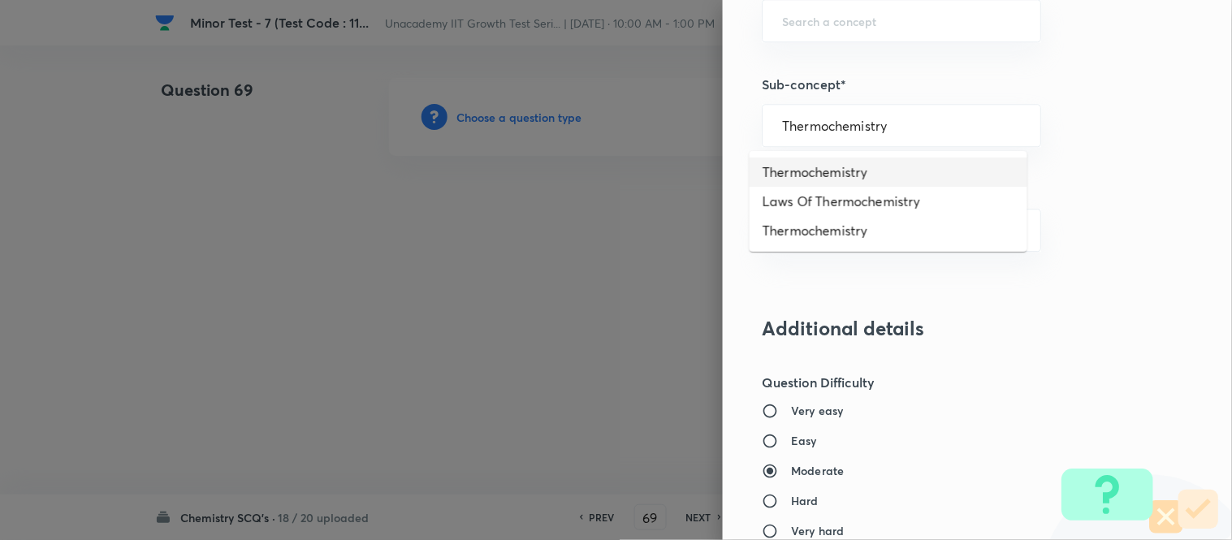
click at [864, 169] on li "Thermochemistry" at bounding box center [889, 172] width 278 height 29
type input "Thermochemistry"
type input "Chemistry"
type input "Physical Chemistry"
type input "Thermodynamics & Thermochemistry"
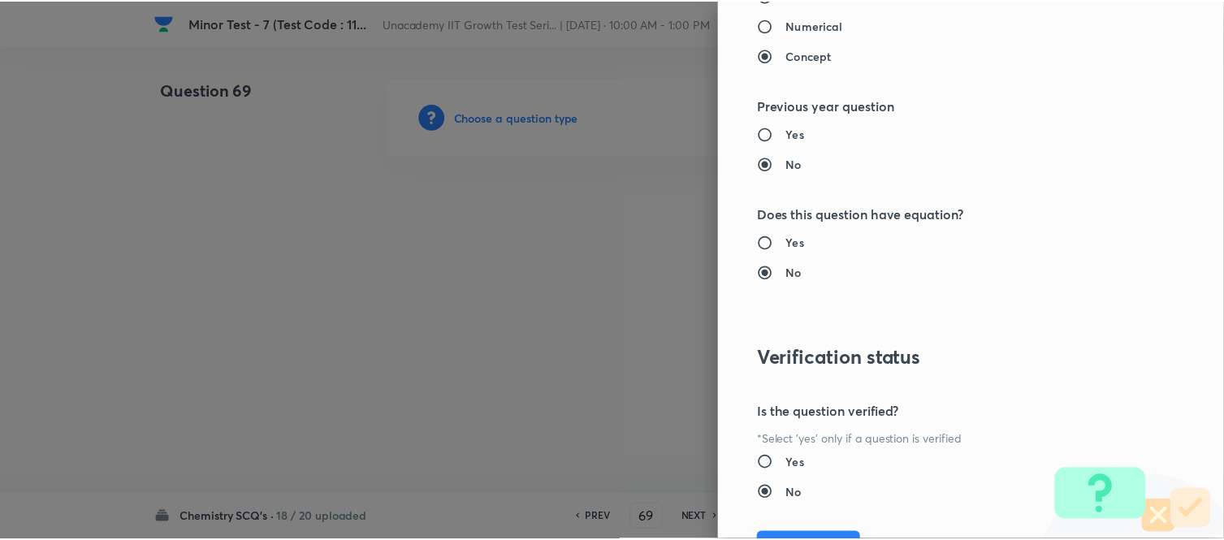
scroll to position [1783, 0]
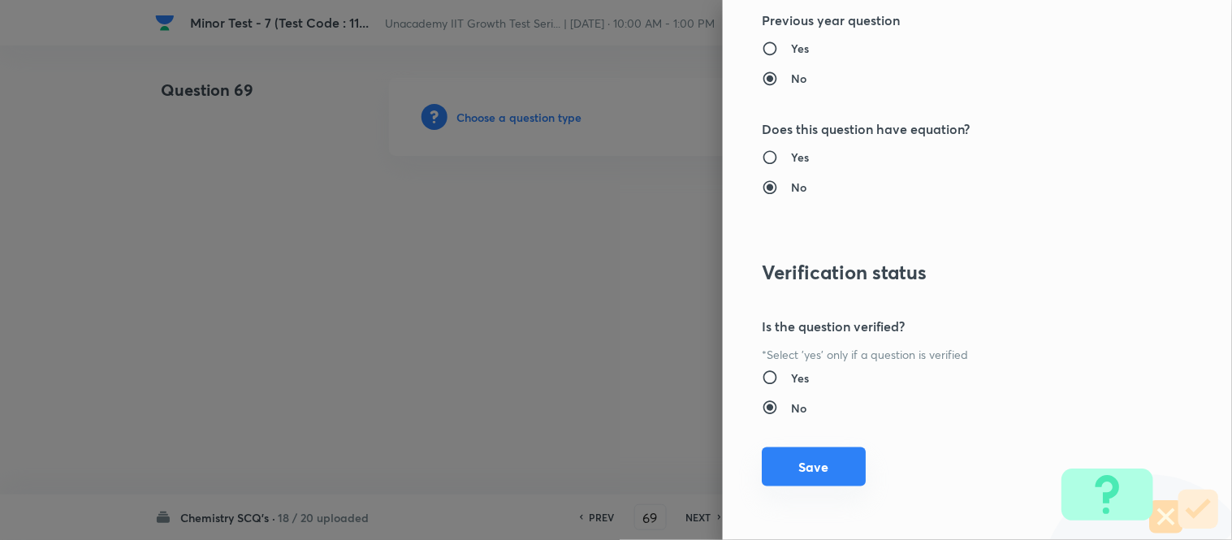
click at [834, 468] on button "Save" at bounding box center [814, 467] width 104 height 39
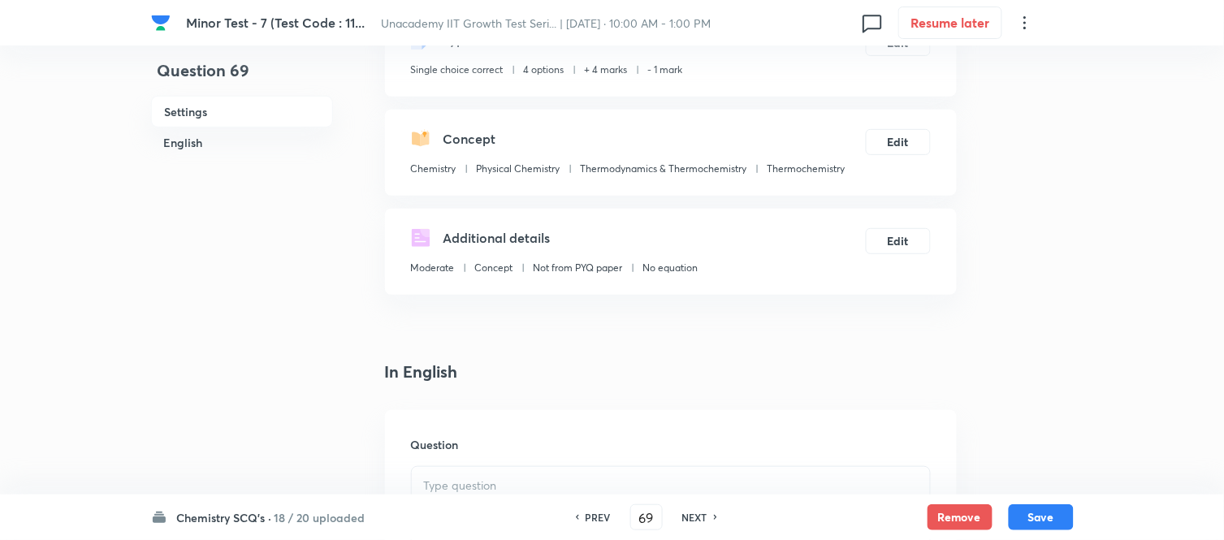
scroll to position [451, 0]
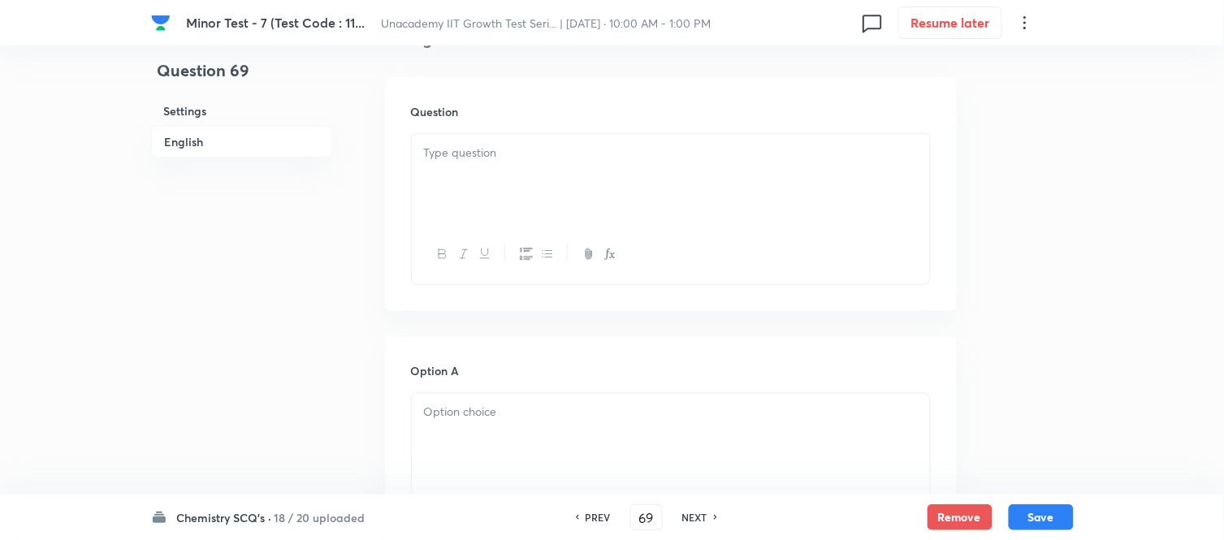
click at [474, 184] on div at bounding box center [671, 179] width 518 height 91
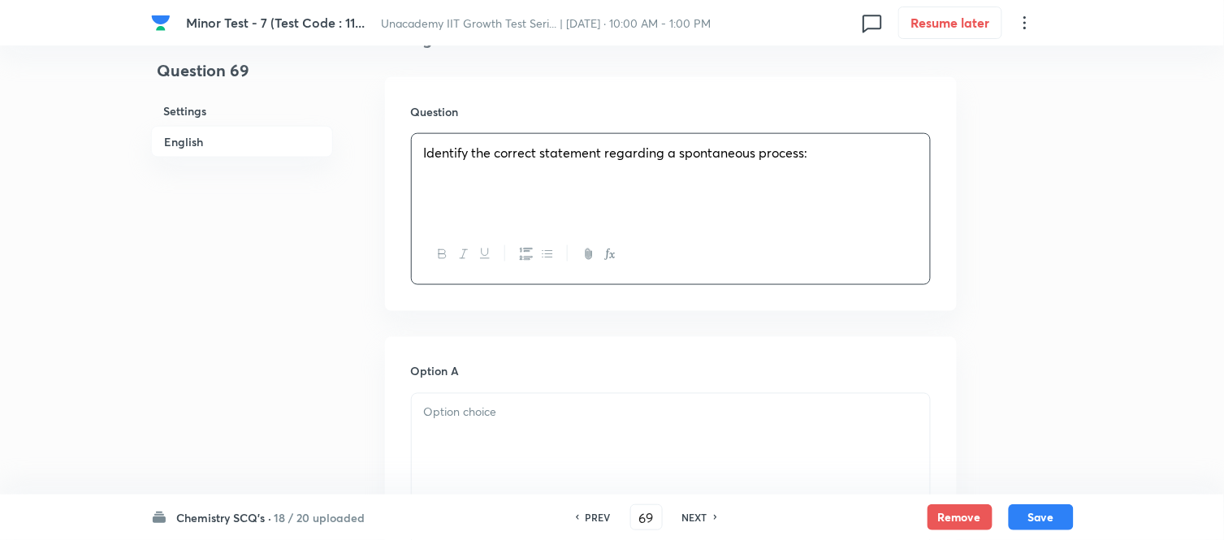
click at [541, 450] on div at bounding box center [671, 439] width 518 height 91
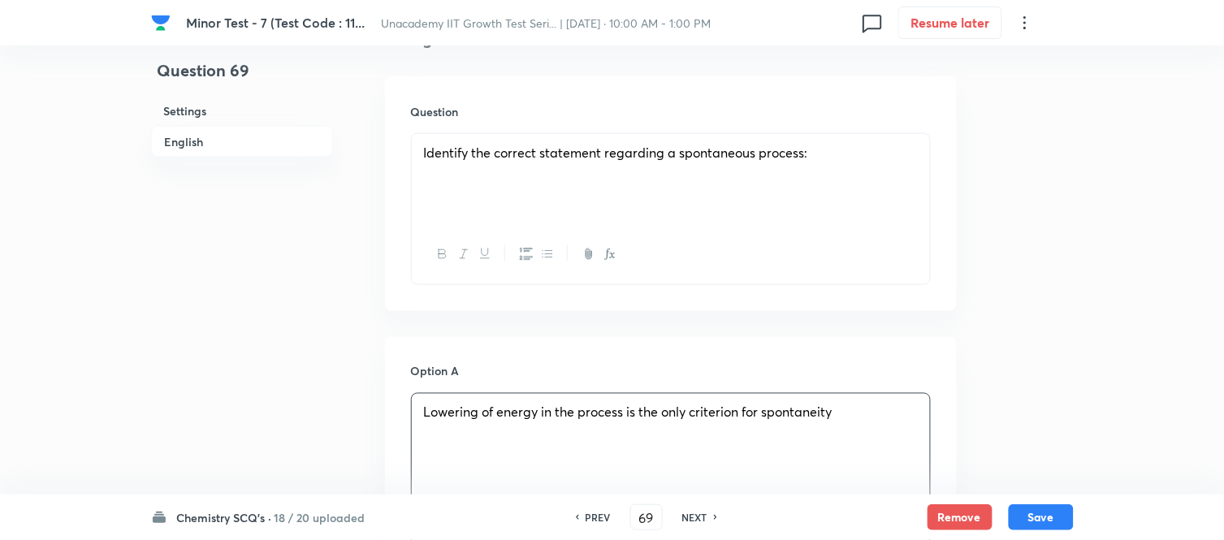
scroll to position [812, 0]
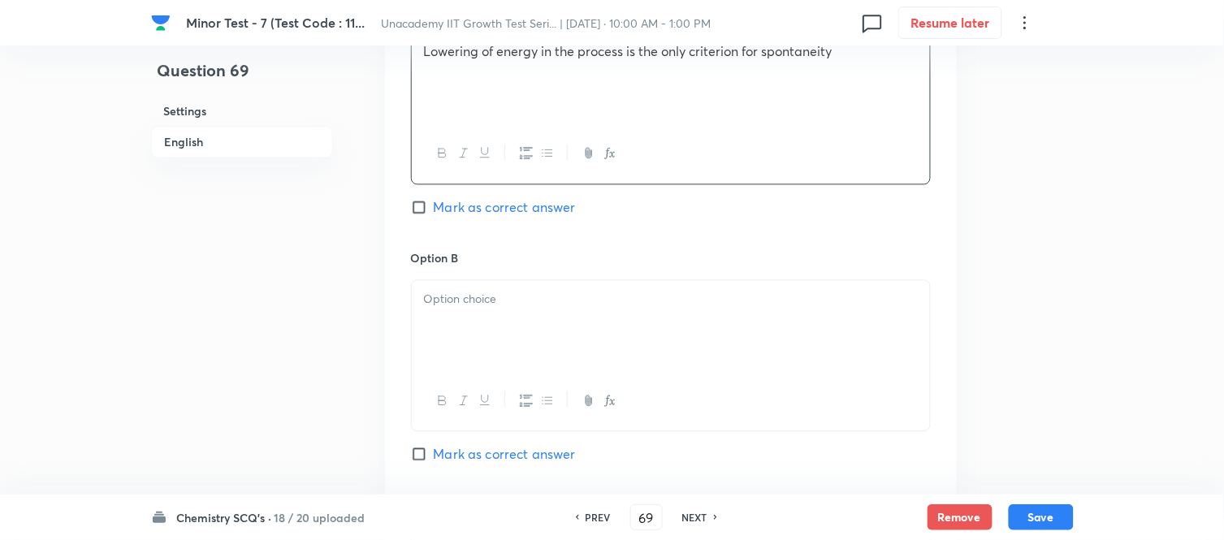
click at [486, 353] on div at bounding box center [671, 325] width 518 height 91
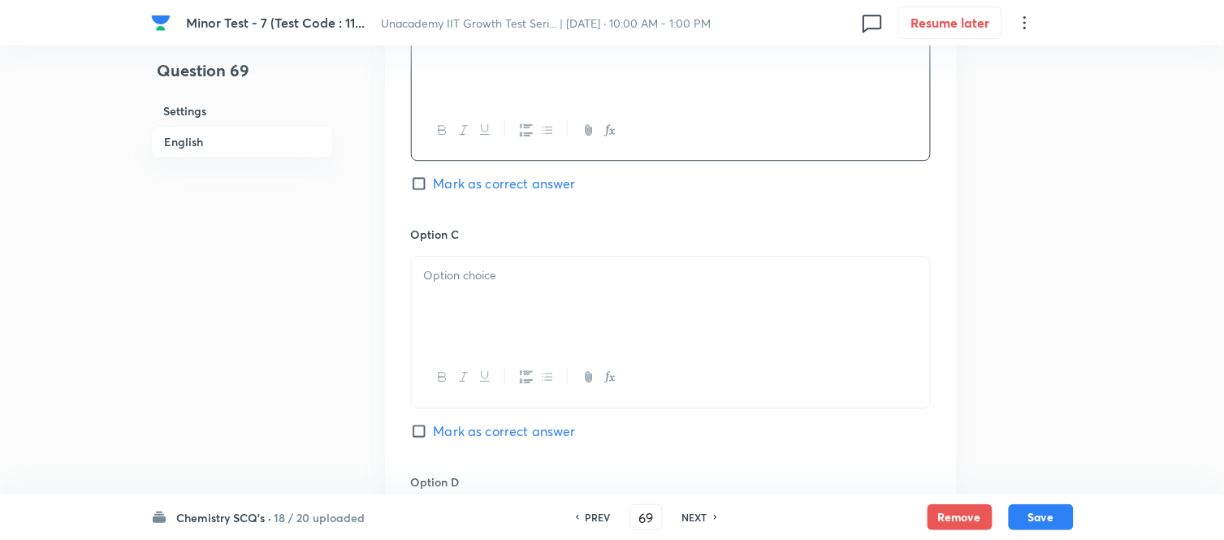
click at [440, 182] on span "Mark as correct answer" at bounding box center [505, 183] width 142 height 19
click at [434, 182] on input "Mark as correct answer" at bounding box center [422, 183] width 23 height 16
checkbox input "true"
click at [453, 297] on div at bounding box center [671, 302] width 518 height 91
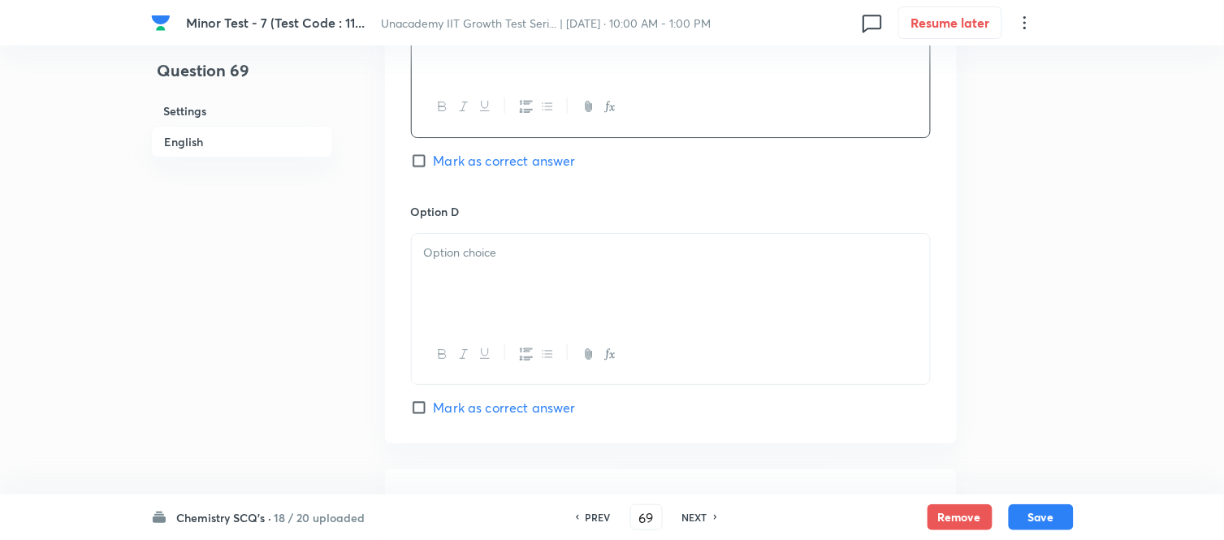
click at [521, 298] on div at bounding box center [671, 279] width 518 height 91
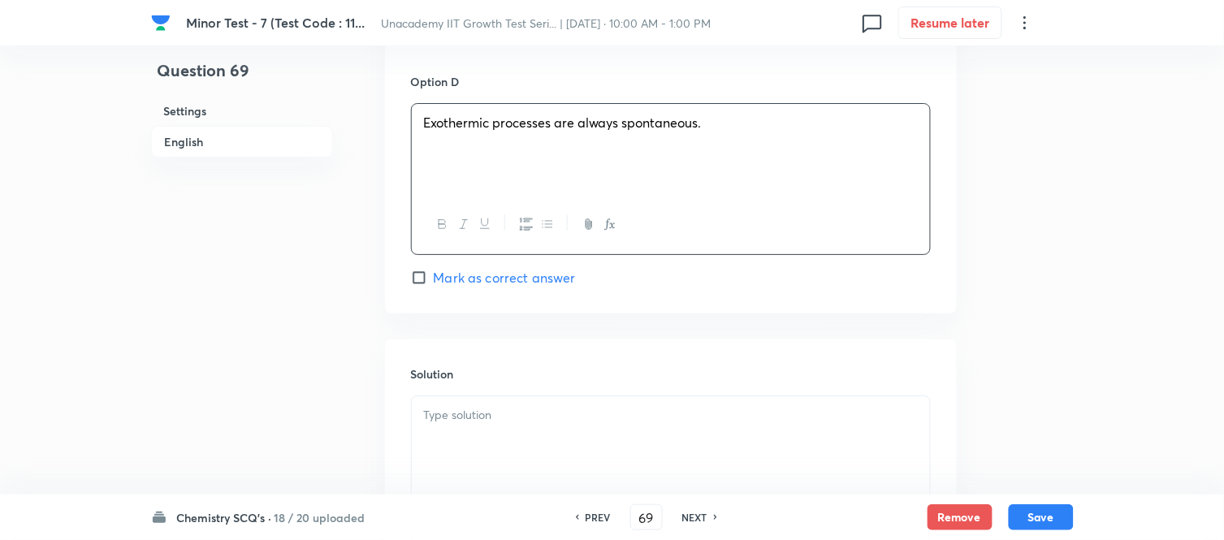
scroll to position [1625, 0]
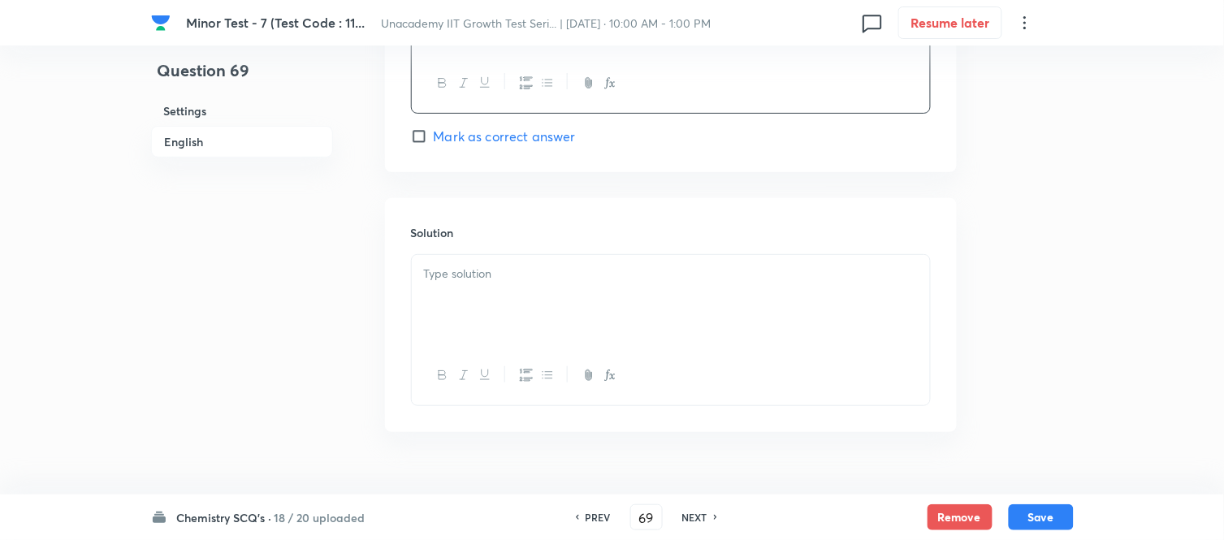
click at [557, 234] on h6 "Solution" at bounding box center [671, 232] width 520 height 17
click at [542, 297] on div at bounding box center [671, 300] width 518 height 91
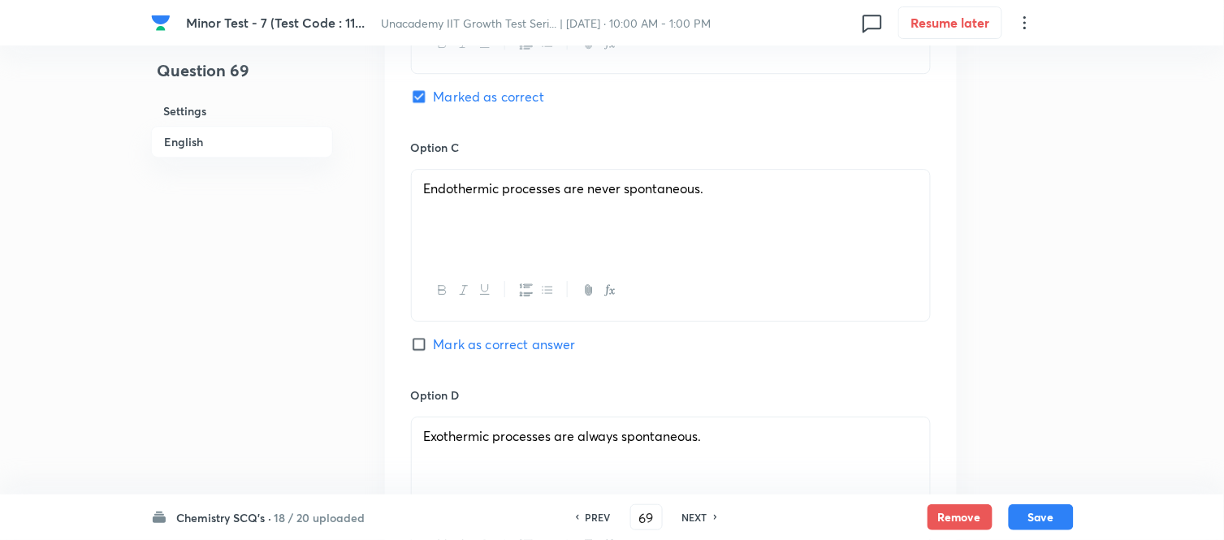
scroll to position [1030, 0]
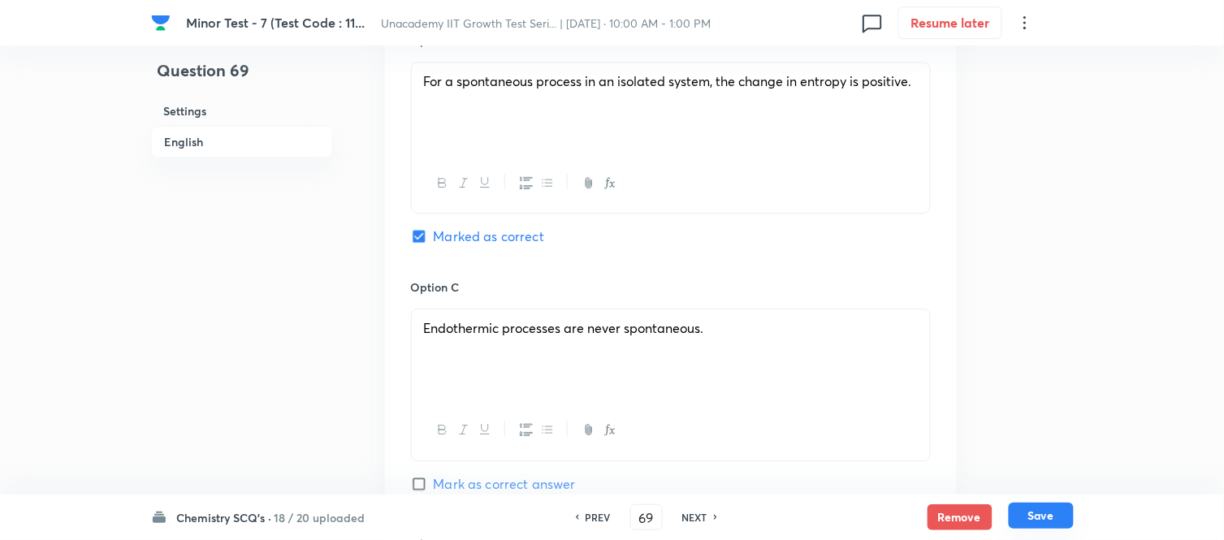
click at [1028, 508] on button "Save" at bounding box center [1041, 516] width 65 height 26
type input "70"
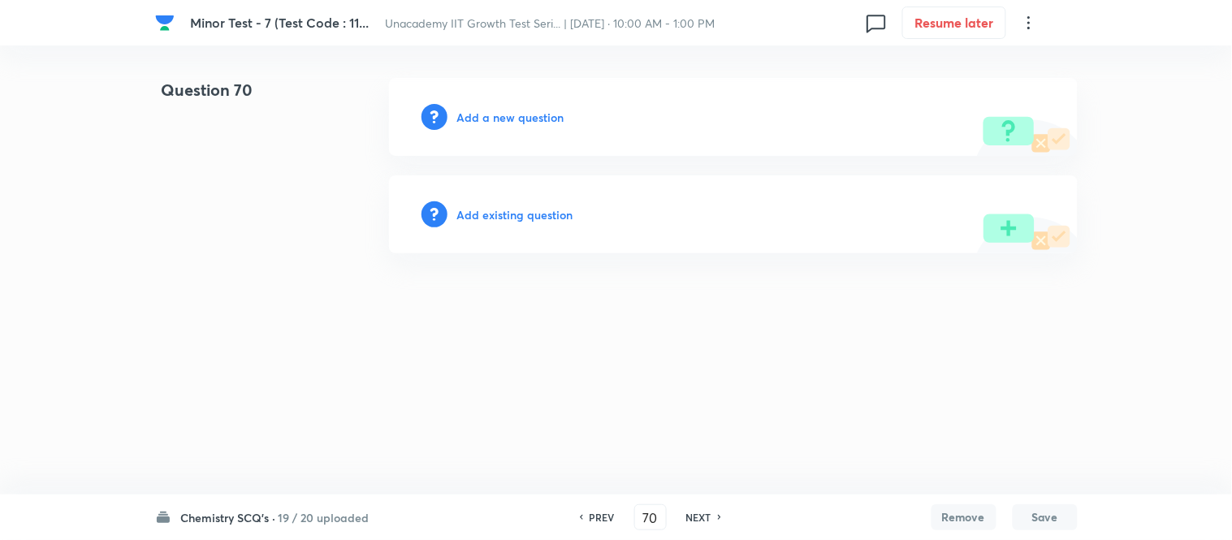
click at [533, 117] on h6 "Add a new question" at bounding box center [510, 117] width 107 height 17
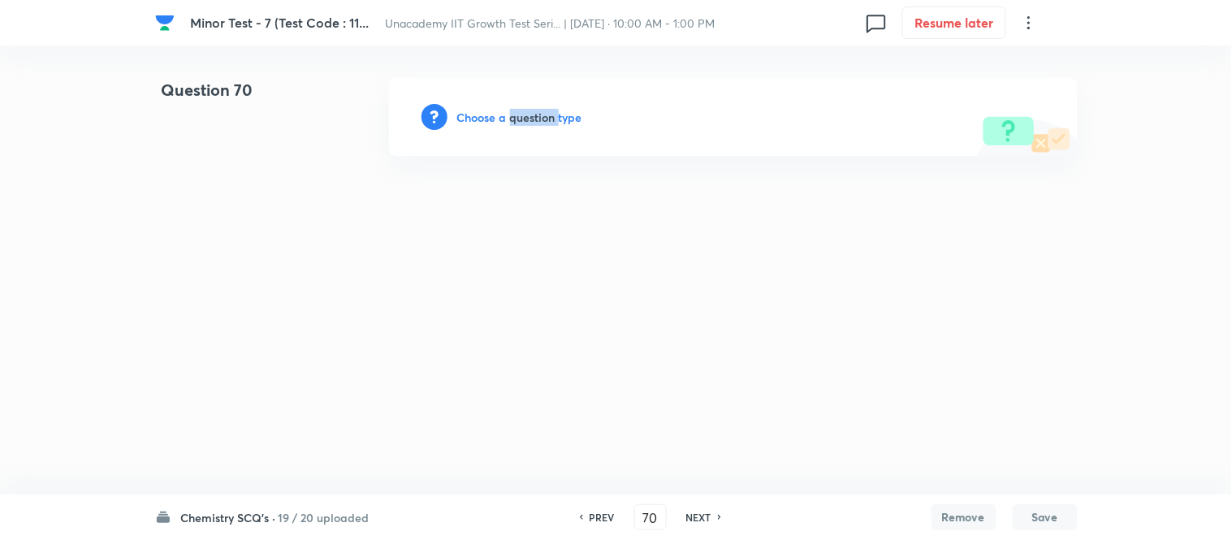
click at [533, 117] on h6 "Choose a question type" at bounding box center [519, 117] width 125 height 17
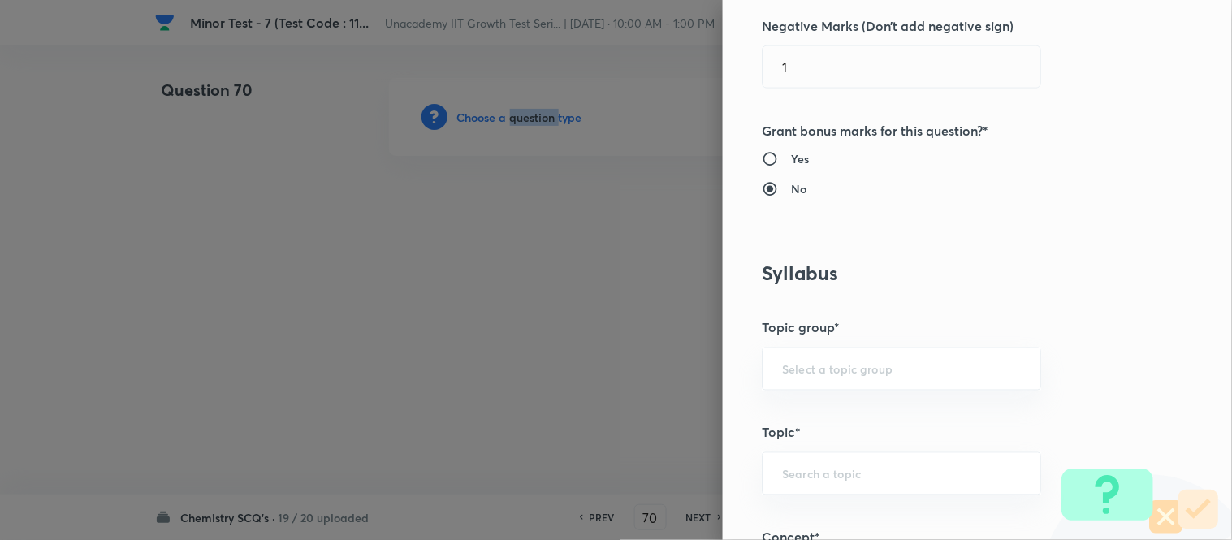
scroll to position [812, 0]
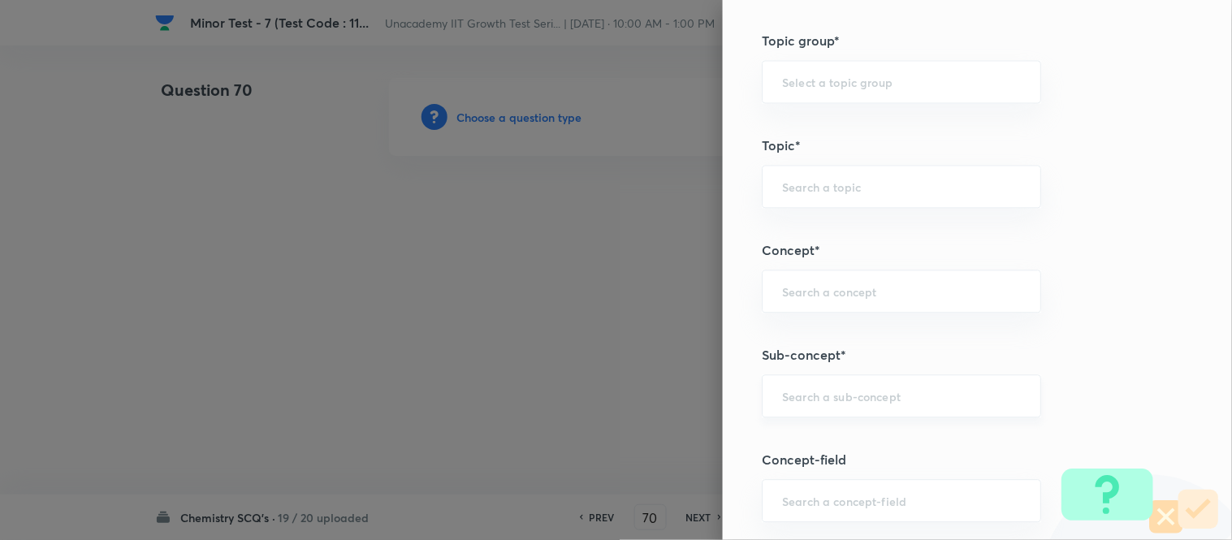
click at [816, 402] on input "text" at bounding box center [901, 395] width 239 height 15
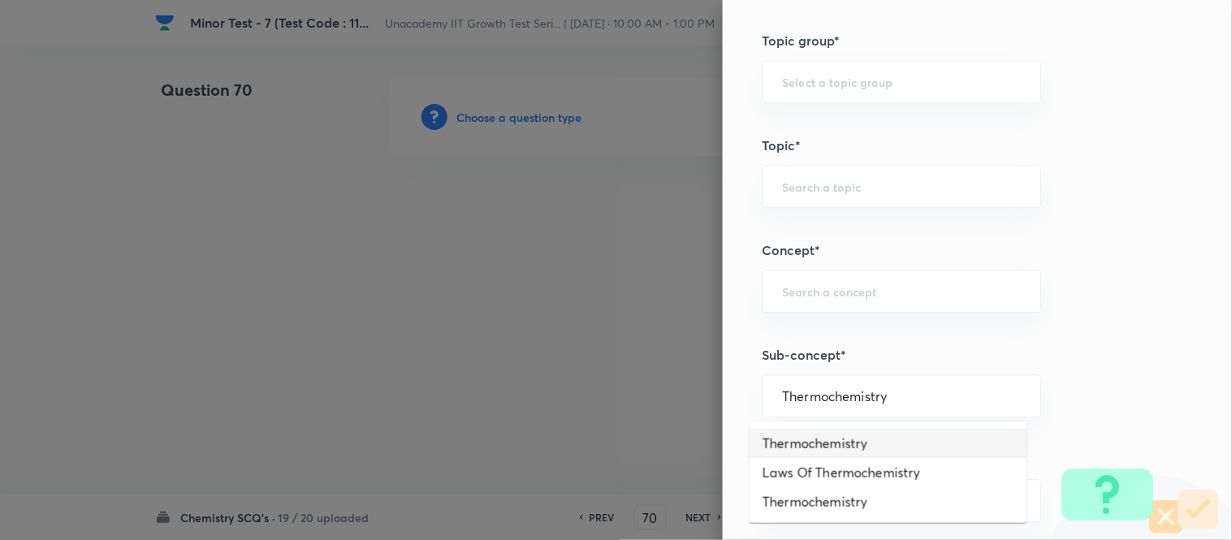
click at [851, 448] on li "Thermochemistry" at bounding box center [889, 443] width 278 height 29
type input "Thermochemistry"
type input "Chemistry"
type input "Physical Chemistry"
type input "Thermodynamics & Thermochemistry"
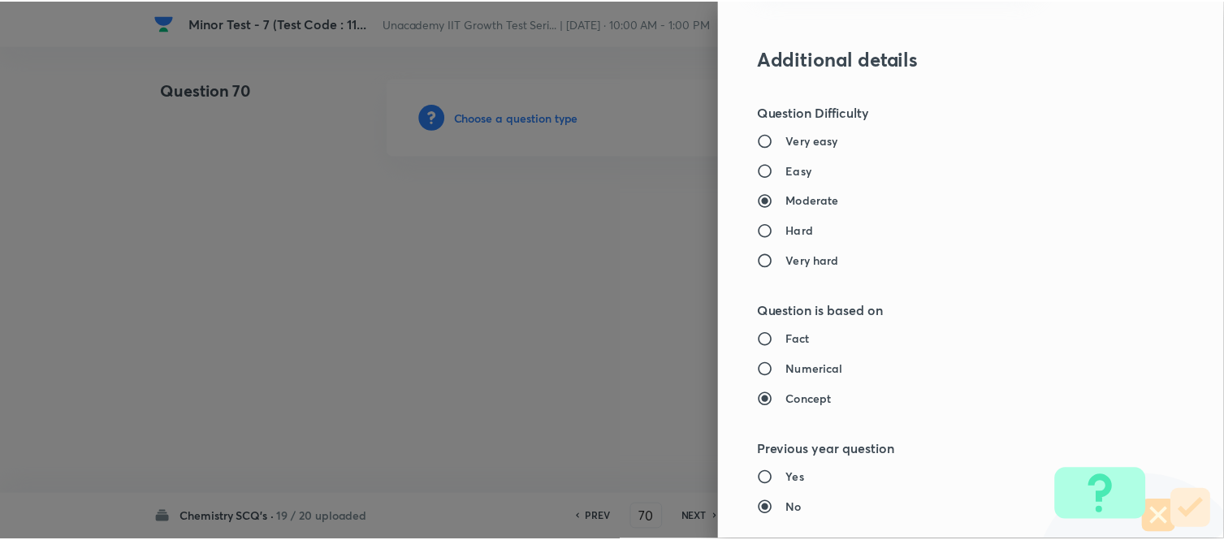
scroll to position [1783, 0]
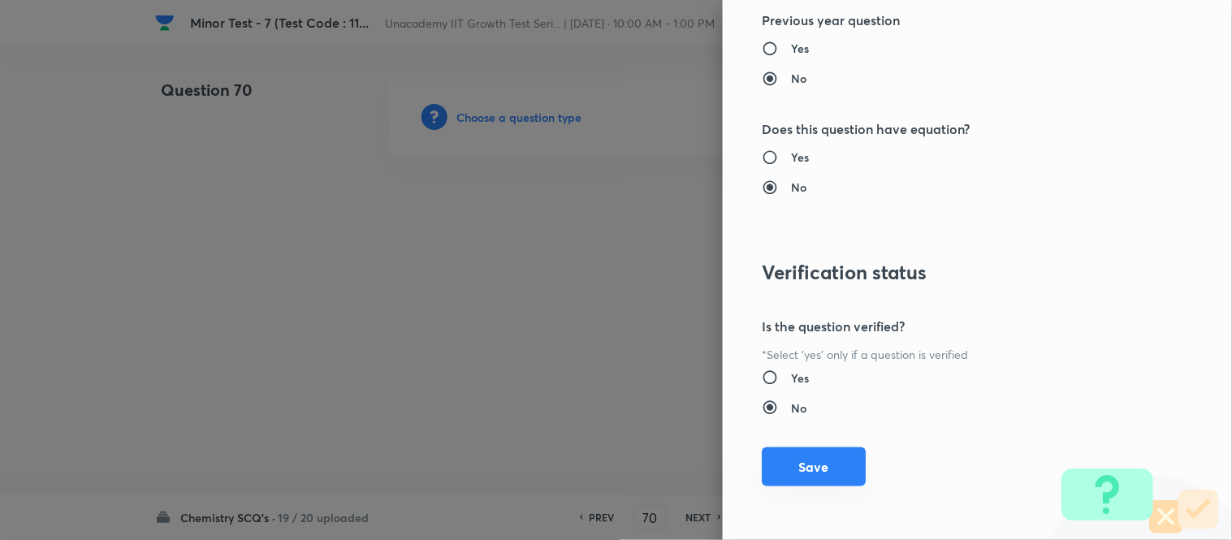
drag, startPoint x: 812, startPoint y: 465, endPoint x: 823, endPoint y: 488, distance: 25.8
click at [812, 464] on button "Save" at bounding box center [814, 468] width 104 height 39
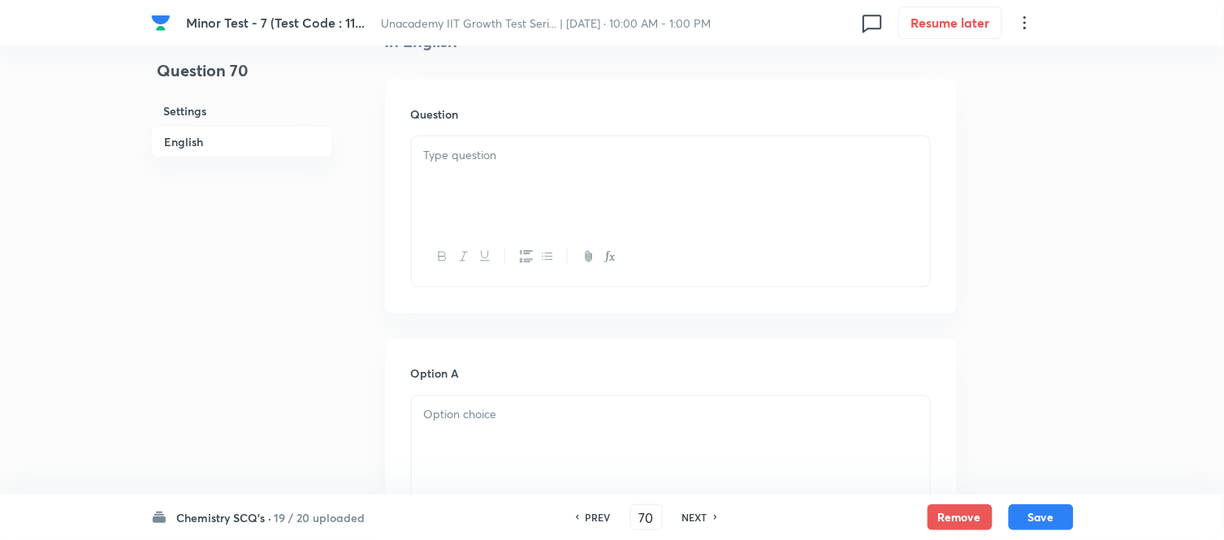
scroll to position [451, 0]
click at [485, 214] on div at bounding box center [671, 179] width 518 height 91
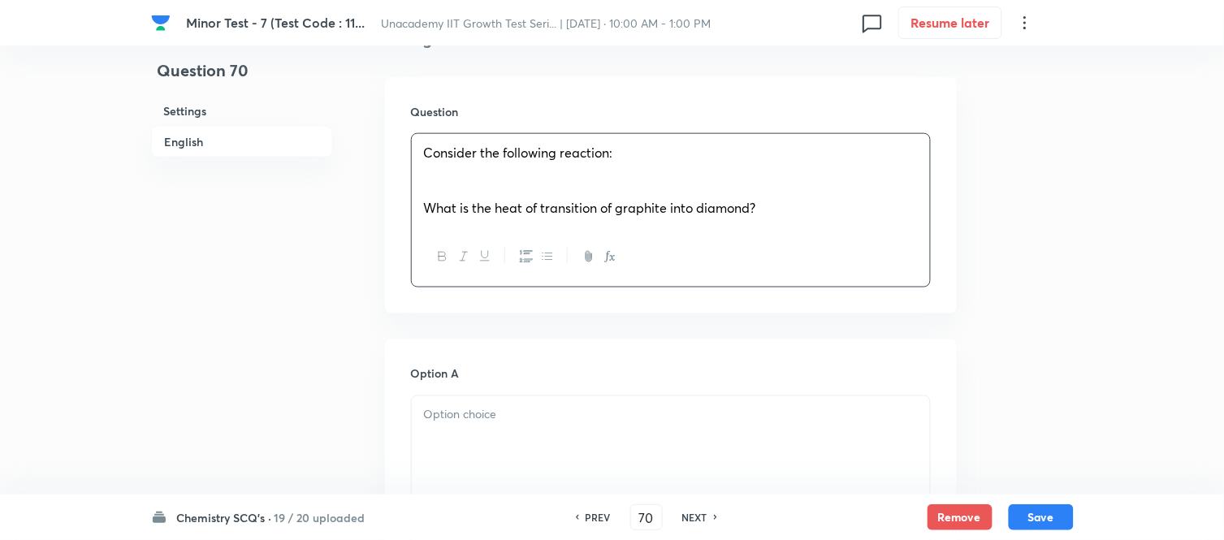
click at [470, 210] on span "What is the heat of transition of graphite into diamond?" at bounding box center [590, 207] width 332 height 17
click at [468, 167] on p at bounding box center [671, 171] width 494 height 19
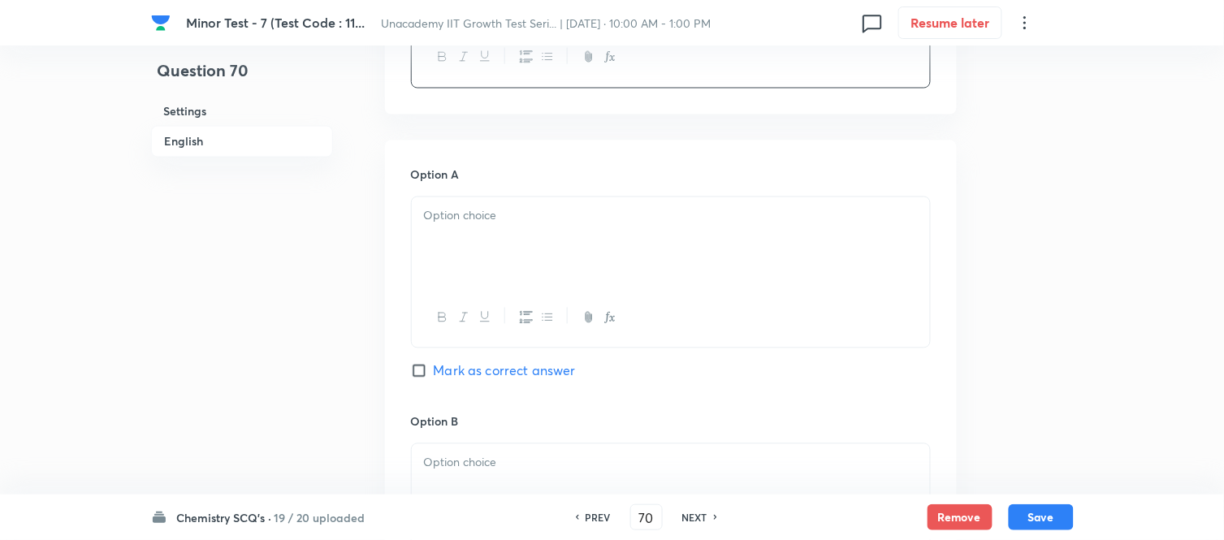
scroll to position [721, 0]
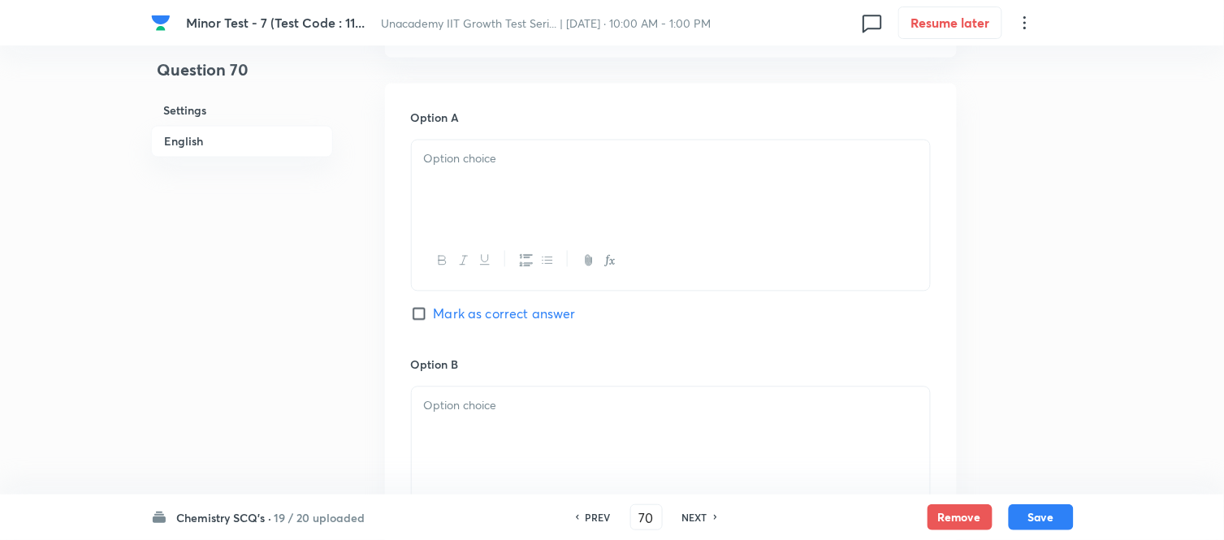
click at [480, 200] on div at bounding box center [671, 186] width 518 height 91
click at [476, 416] on p at bounding box center [671, 406] width 494 height 19
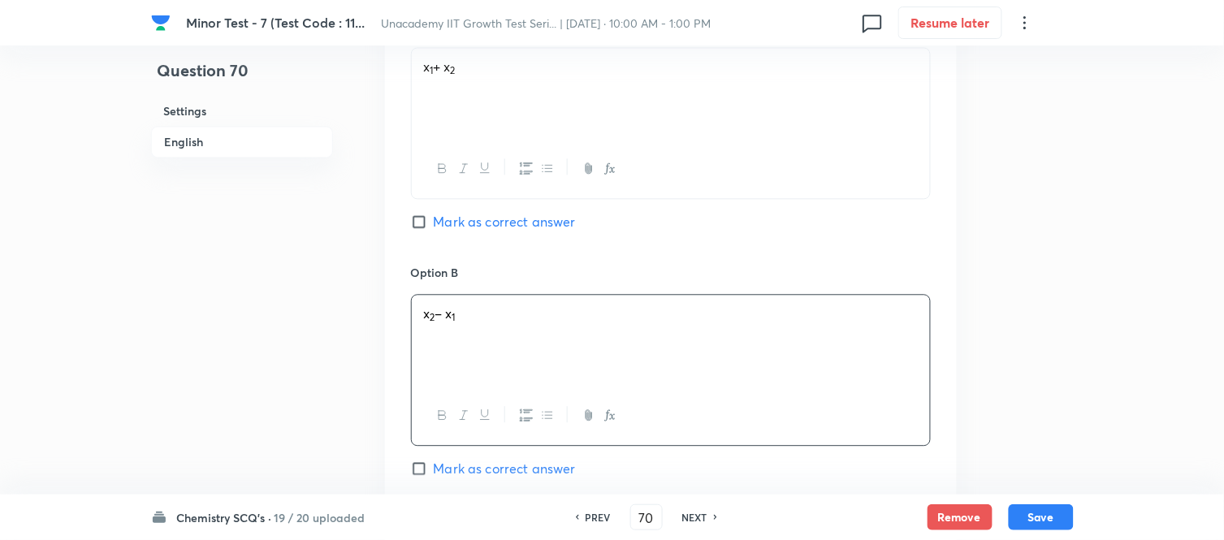
scroll to position [993, 0]
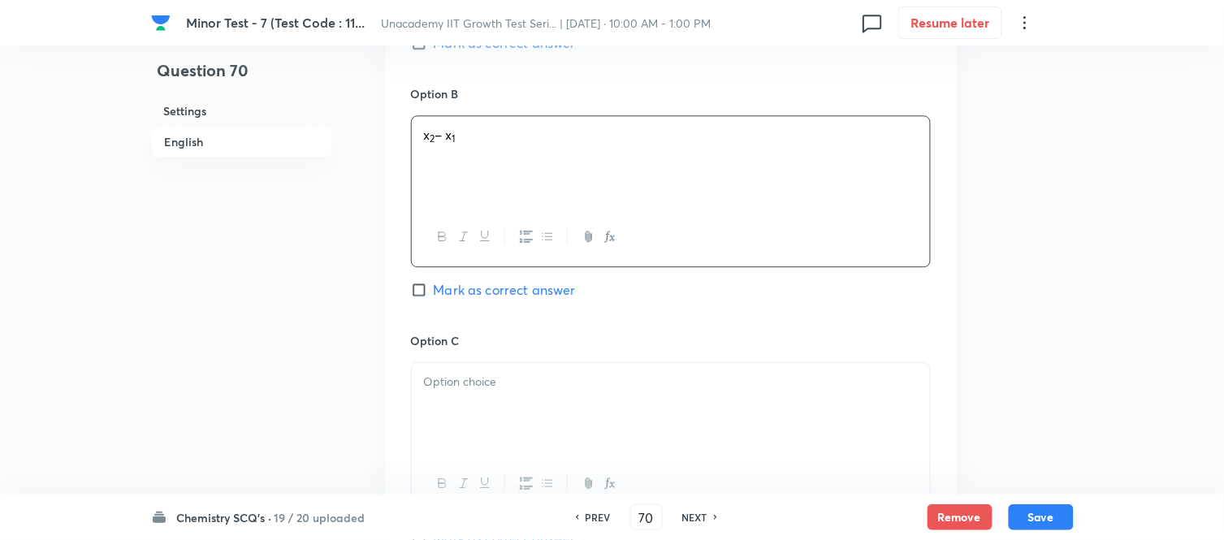
click at [481, 385] on p at bounding box center [671, 382] width 494 height 19
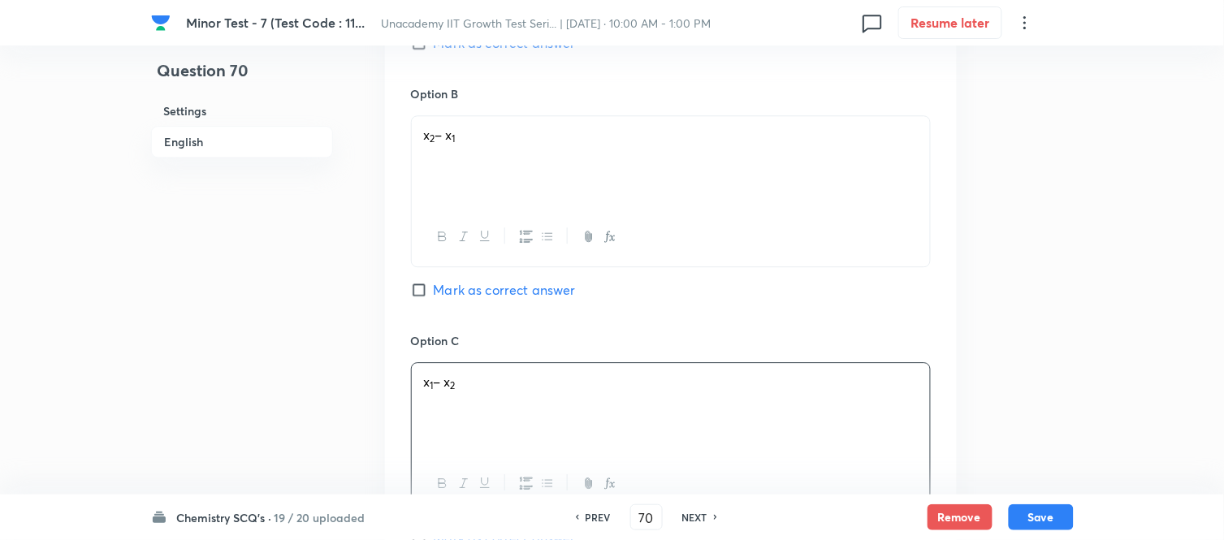
click at [453, 288] on span "Mark as correct answer" at bounding box center [505, 289] width 142 height 19
click at [434, 288] on input "Mark as correct answer" at bounding box center [422, 290] width 23 height 16
checkbox input "true"
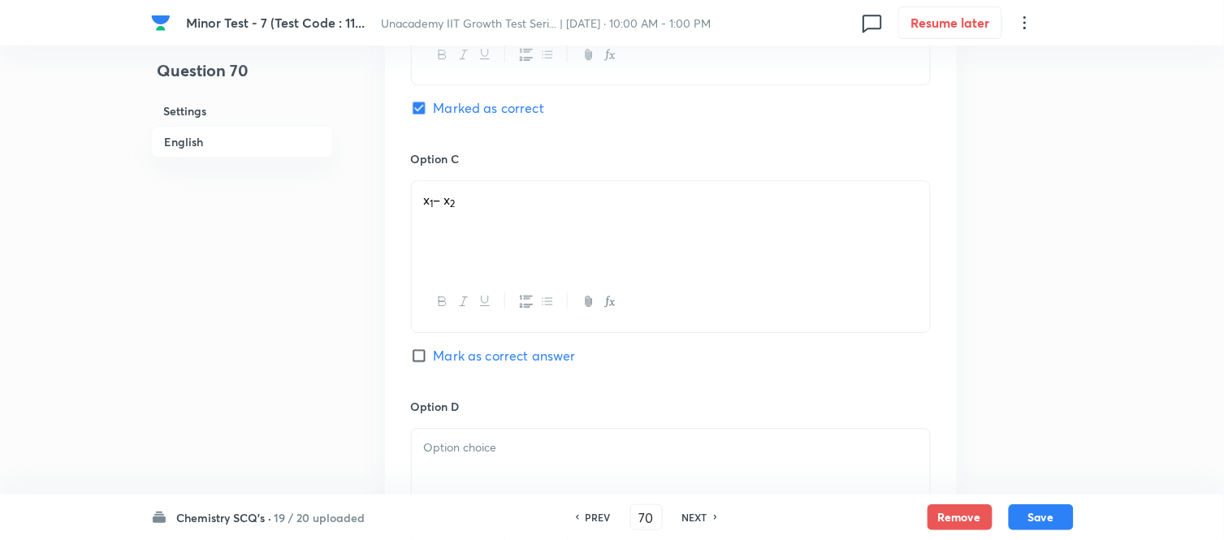
scroll to position [1354, 0]
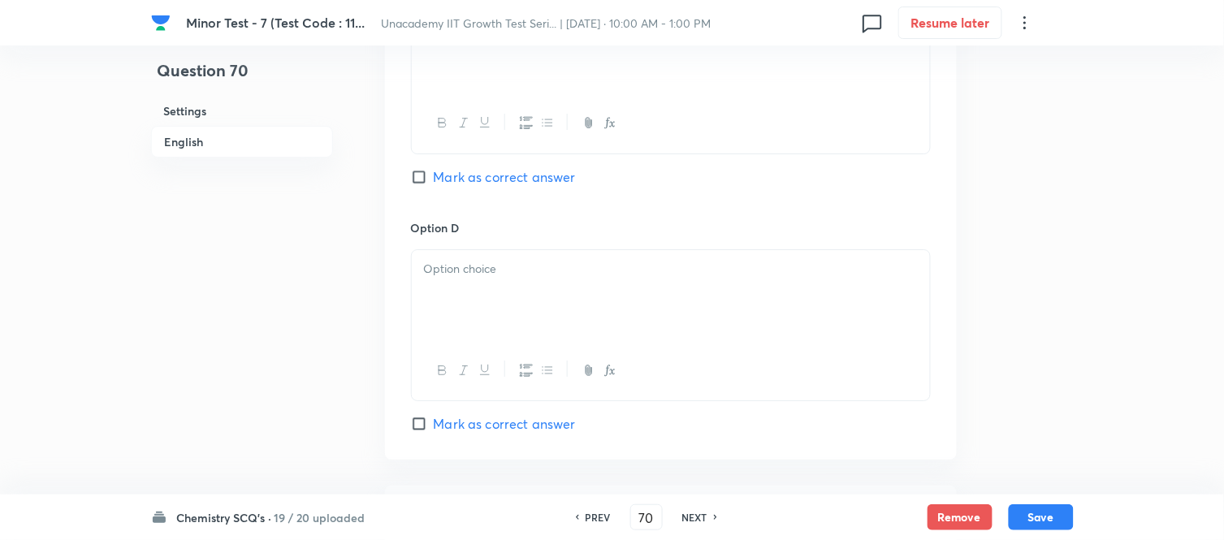
click at [489, 284] on div at bounding box center [671, 295] width 518 height 91
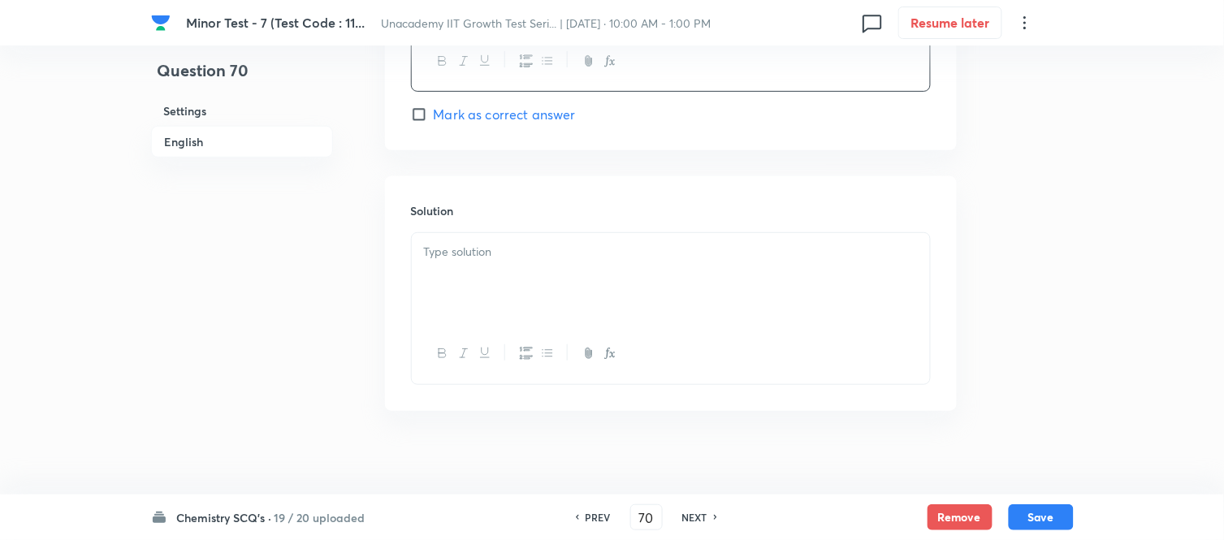
scroll to position [1679, 0]
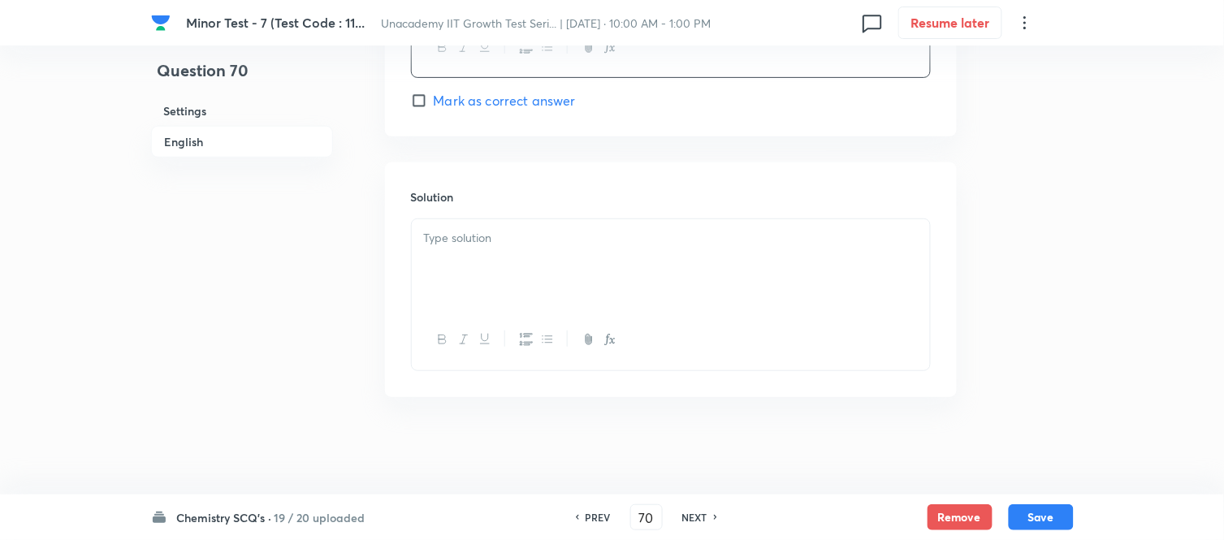
click at [484, 273] on div at bounding box center [671, 264] width 518 height 91
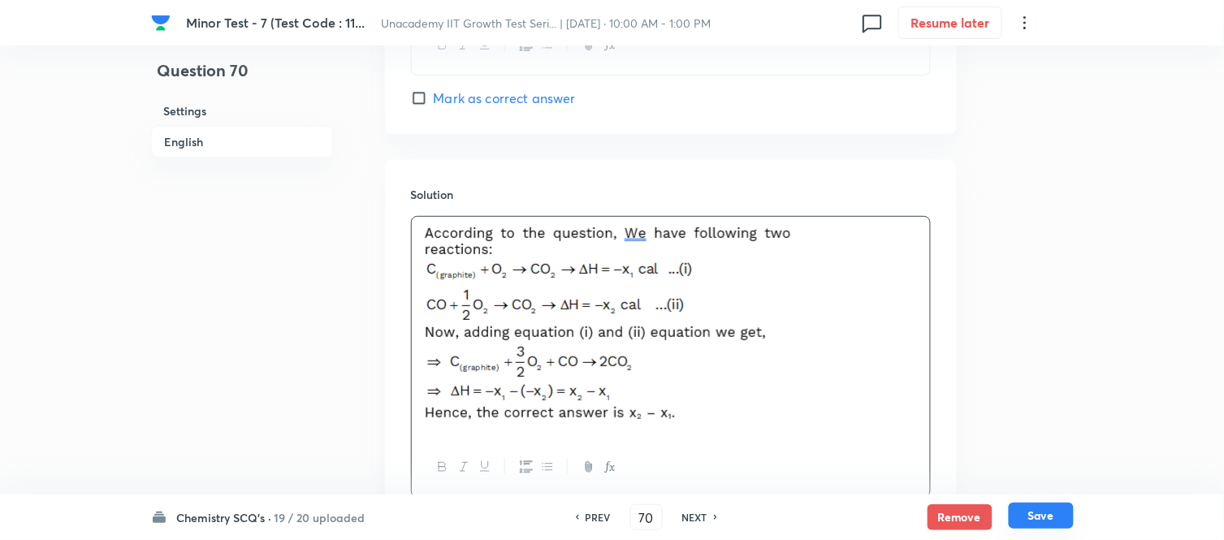
click at [1029, 513] on button "Save" at bounding box center [1041, 516] width 65 height 26
type input "71"
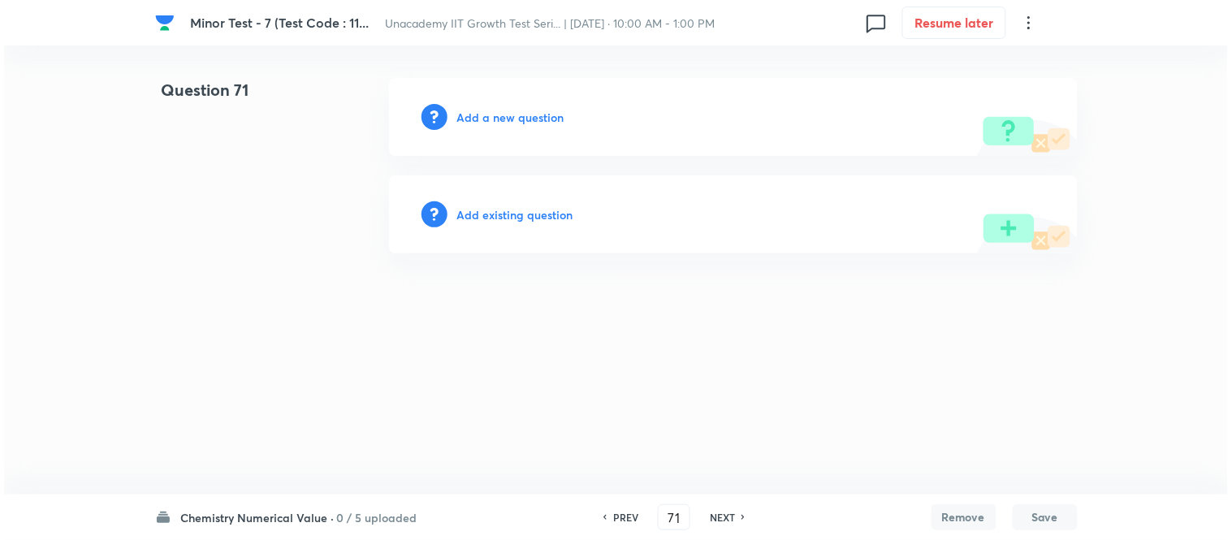
scroll to position [0, 0]
click at [469, 115] on h6 "Add a new question" at bounding box center [510, 117] width 107 height 17
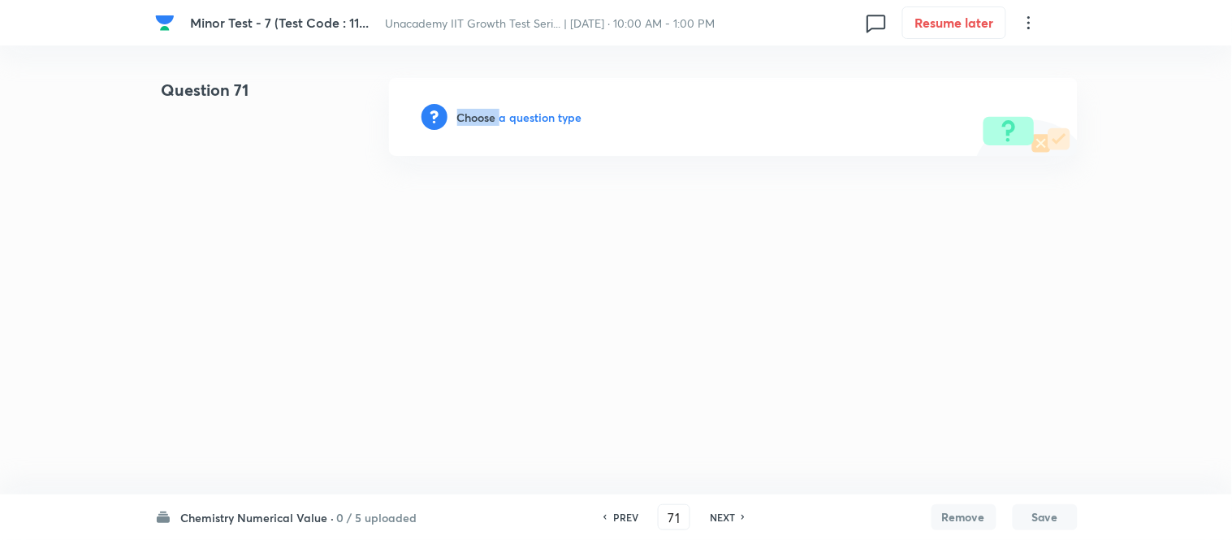
click at [469, 116] on h6 "Choose a question type" at bounding box center [519, 117] width 125 height 17
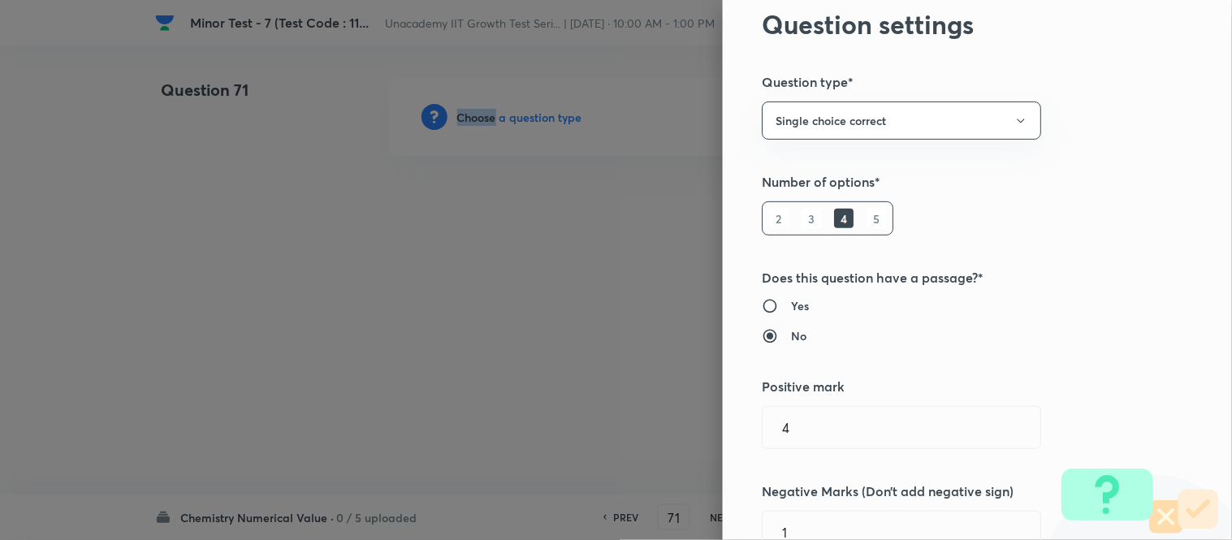
scroll to position [90, 0]
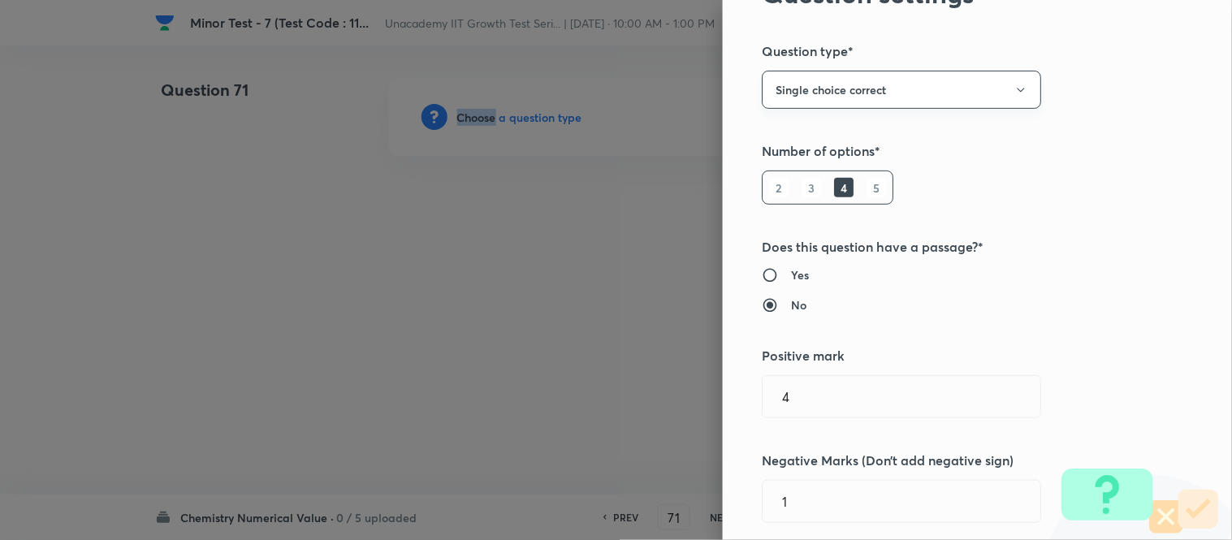
click at [863, 97] on button "Single choice correct" at bounding box center [901, 90] width 279 height 38
click at [785, 197] on span "Integer" at bounding box center [889, 199] width 258 height 17
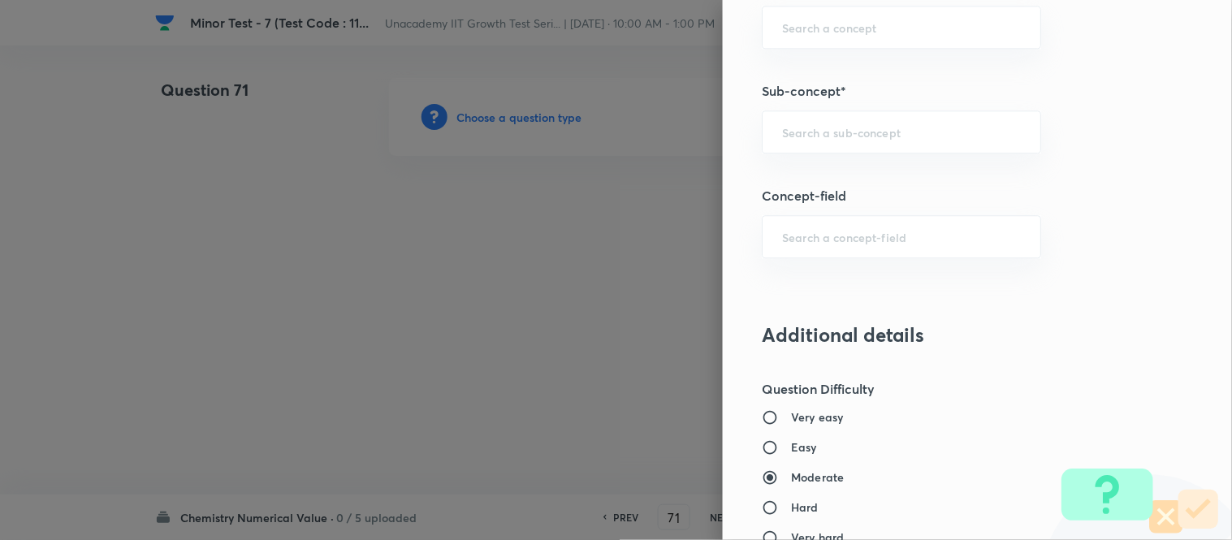
scroll to position [993, 0]
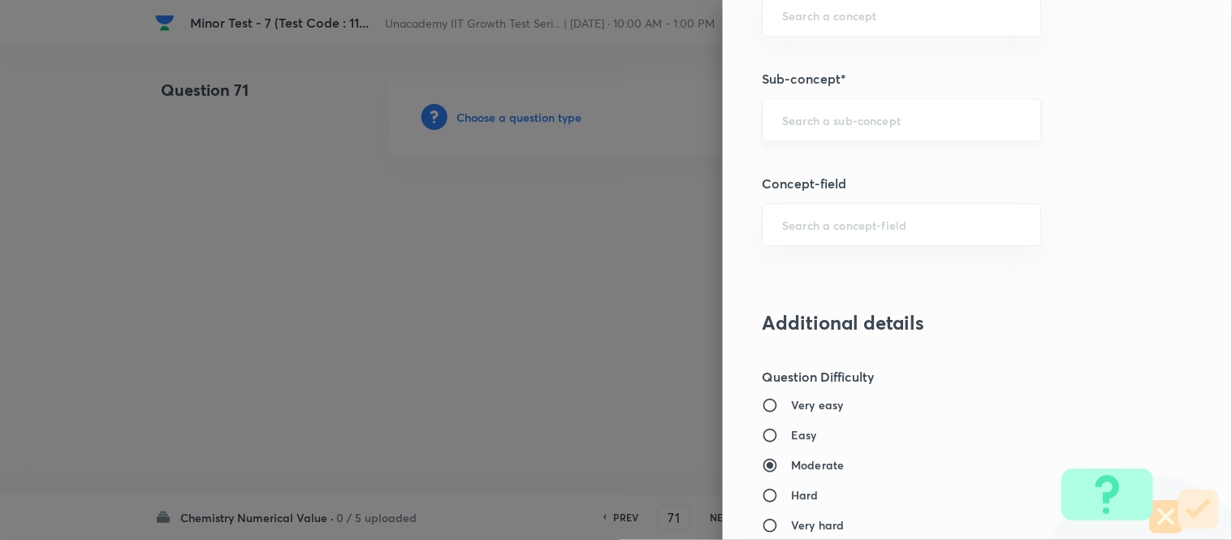
click at [808, 125] on input "text" at bounding box center [901, 119] width 239 height 15
click at [830, 166] on li "Thermochemistry" at bounding box center [889, 166] width 278 height 29
type input "Thermochemistry"
type input "Chemistry"
type input "Physical Chemistry"
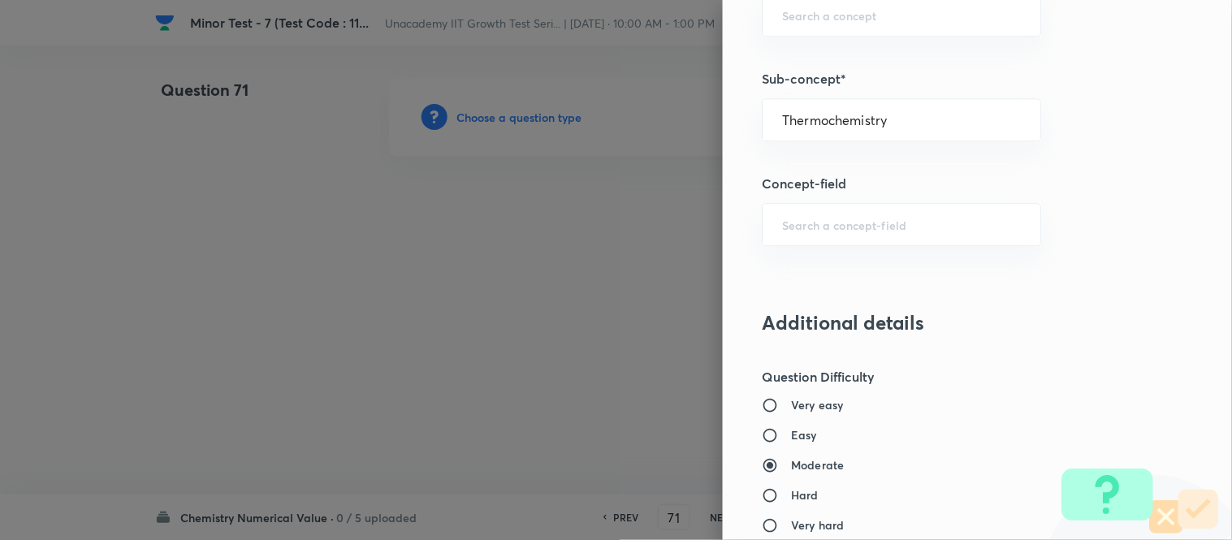
type input "Thermodynamics & Thermochemistry"
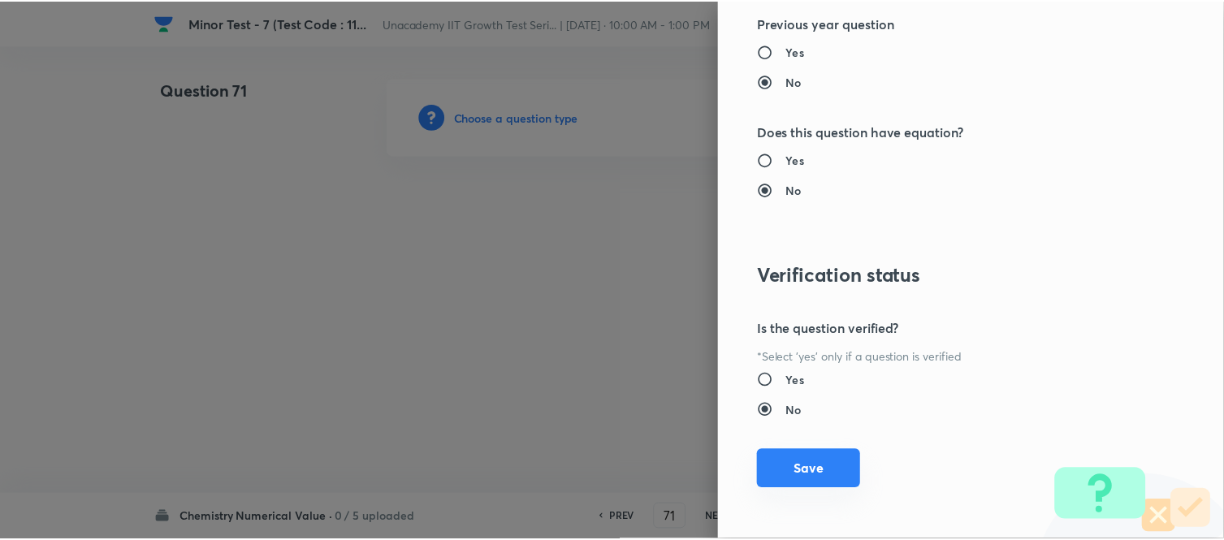
scroll to position [1687, 0]
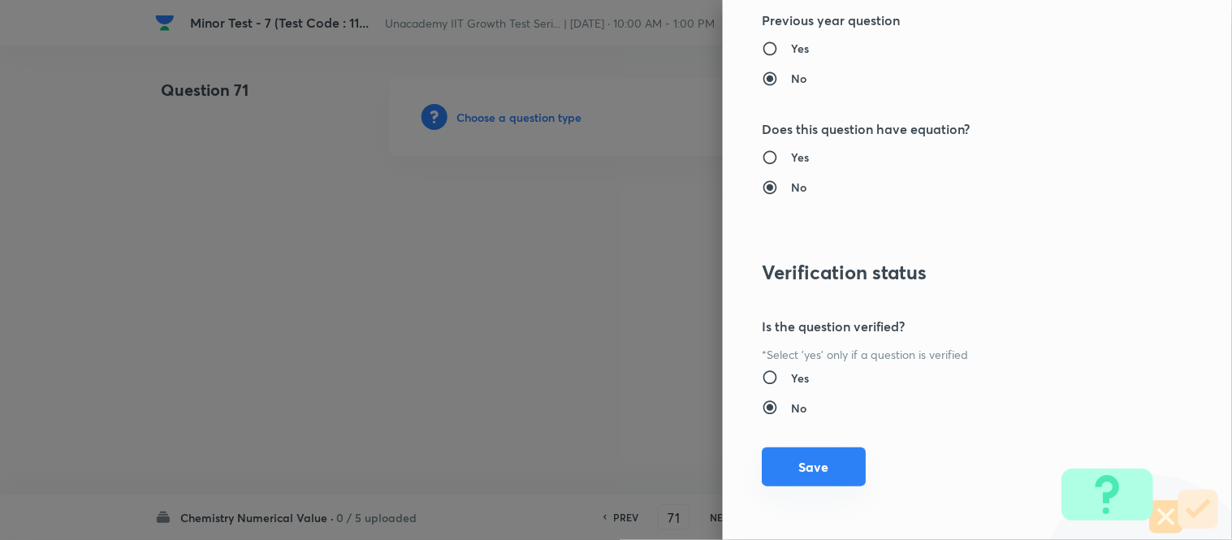
click at [805, 471] on button "Save" at bounding box center [814, 467] width 104 height 39
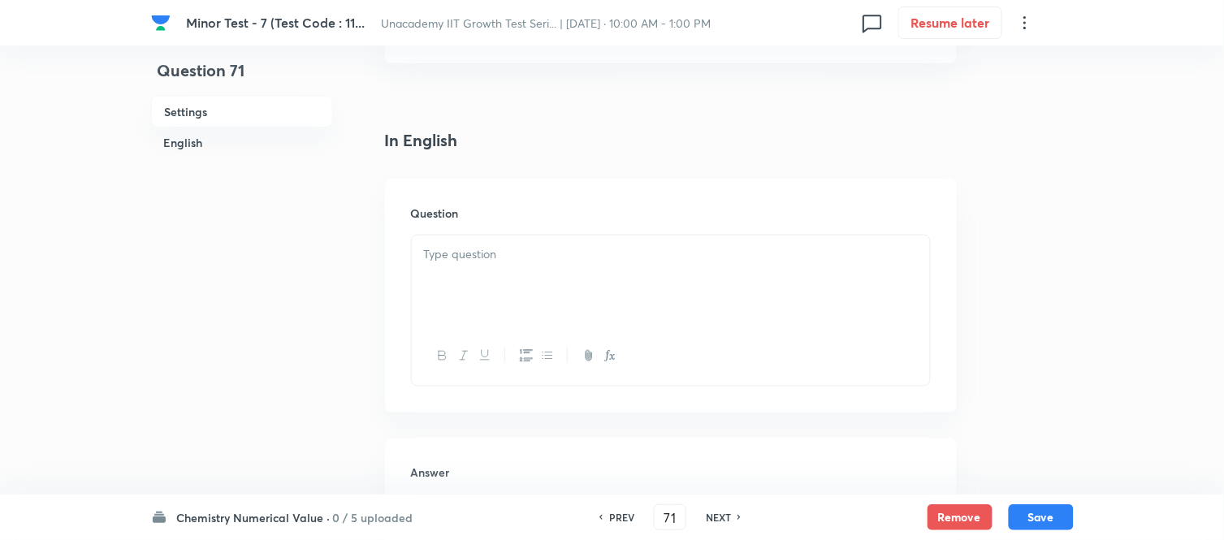
scroll to position [361, 0]
click at [483, 217] on div "Question" at bounding box center [671, 284] width 572 height 234
click at [482, 249] on p at bounding box center [671, 243] width 494 height 19
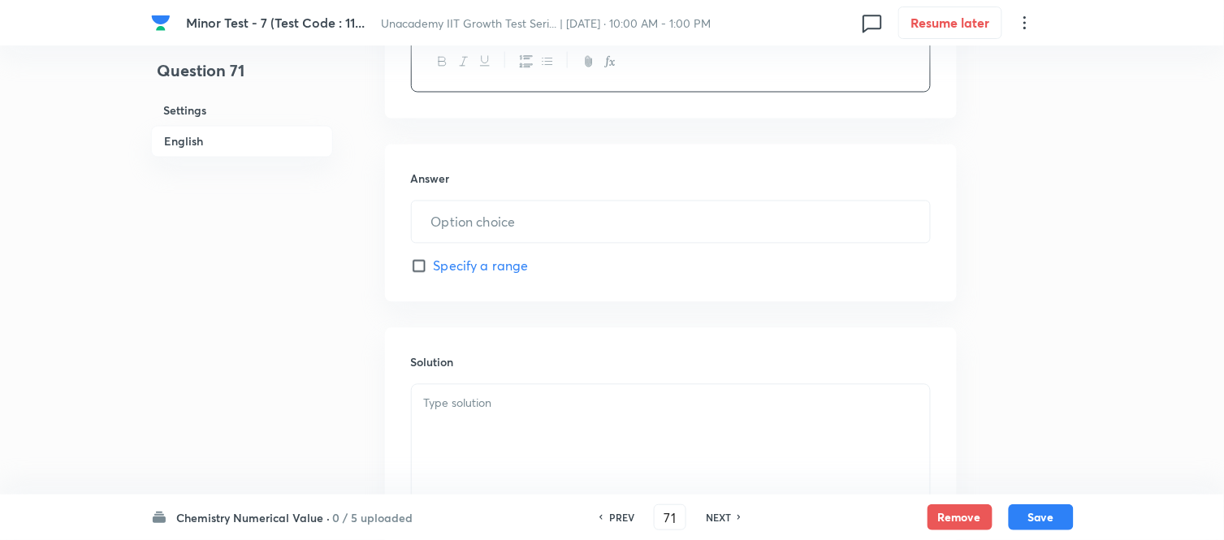
scroll to position [721, 0]
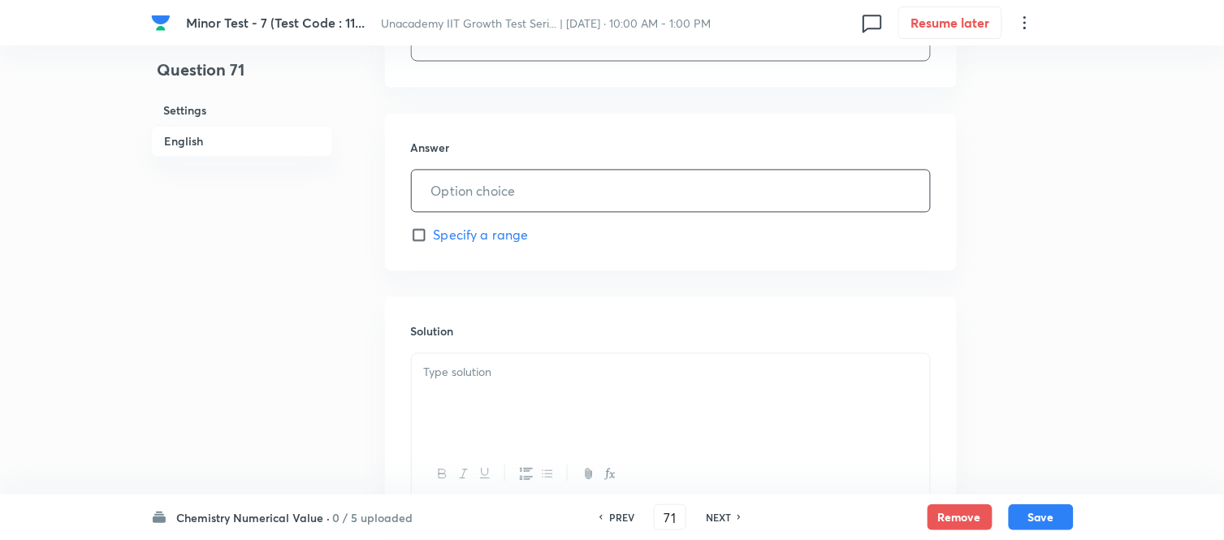
click at [486, 200] on input "text" at bounding box center [671, 191] width 518 height 41
type input "3264"
click at [484, 386] on div at bounding box center [671, 399] width 518 height 91
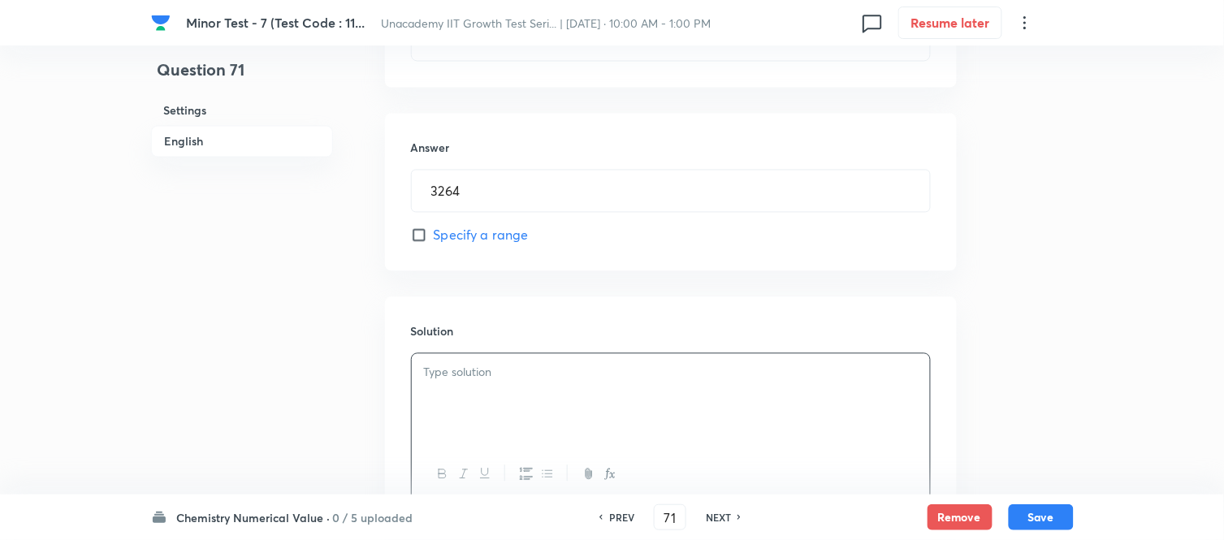
click at [502, 401] on div at bounding box center [671, 399] width 518 height 91
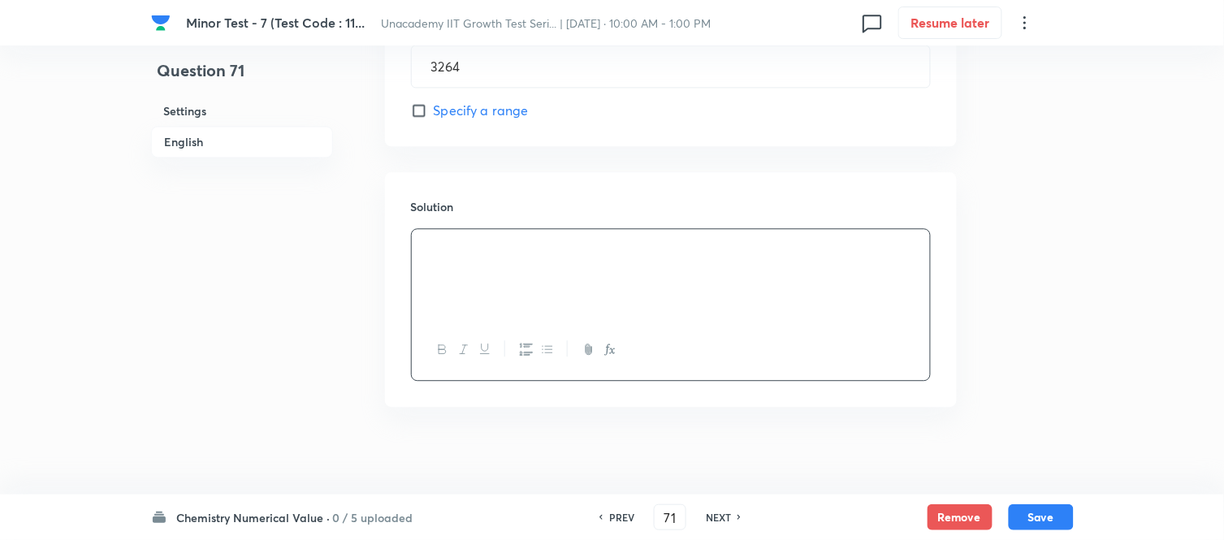
scroll to position [856, 0]
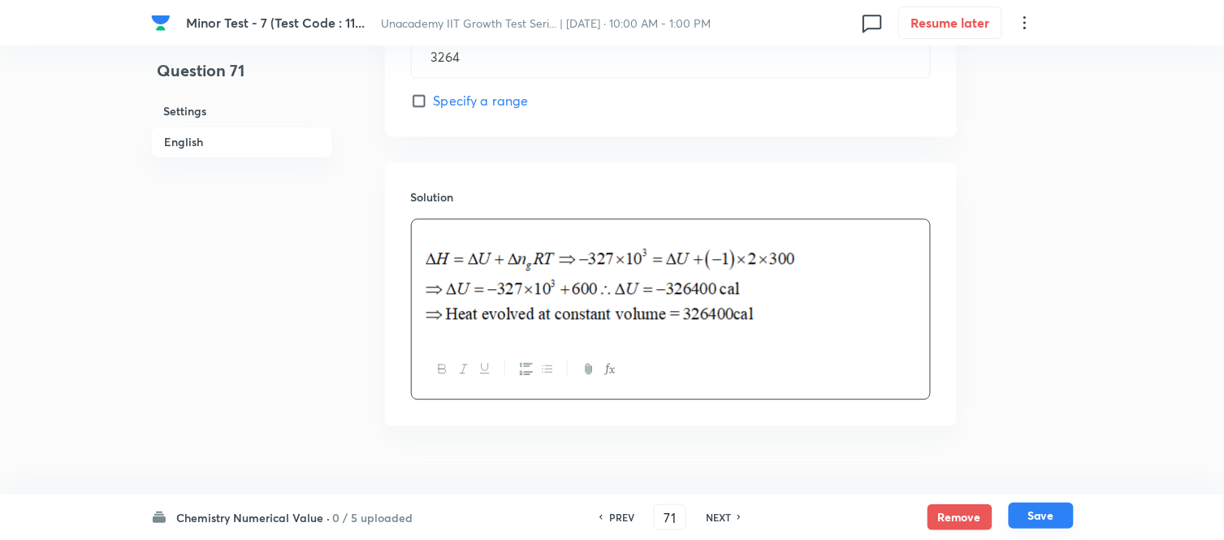
click at [1029, 512] on button "Save" at bounding box center [1041, 516] width 65 height 26
type input "72"
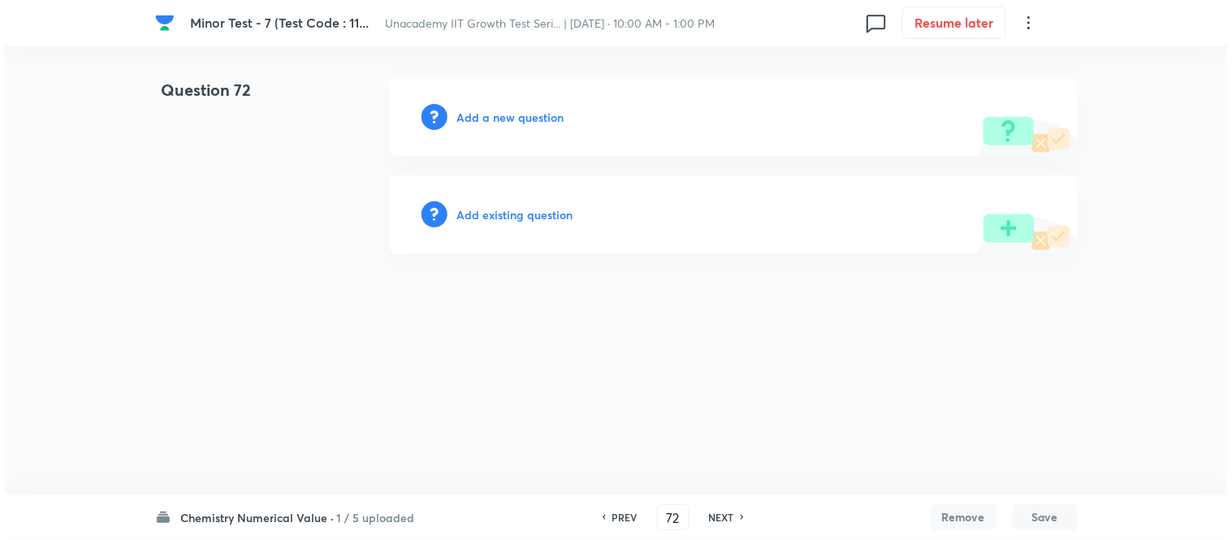
scroll to position [0, 0]
click at [496, 117] on h6 "Add a new question" at bounding box center [510, 117] width 107 height 17
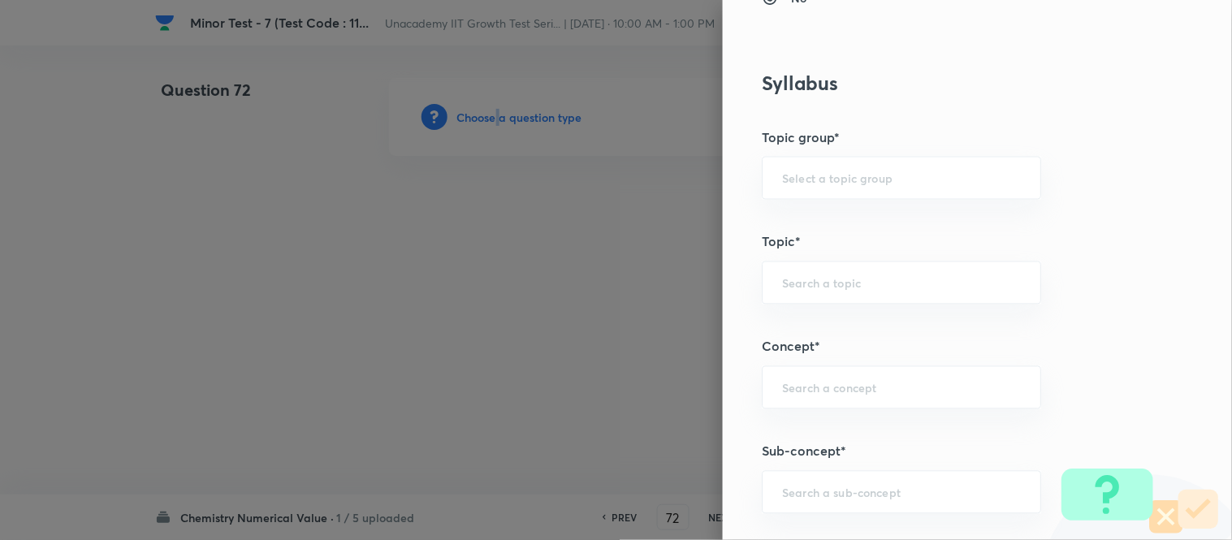
scroll to position [903, 0]
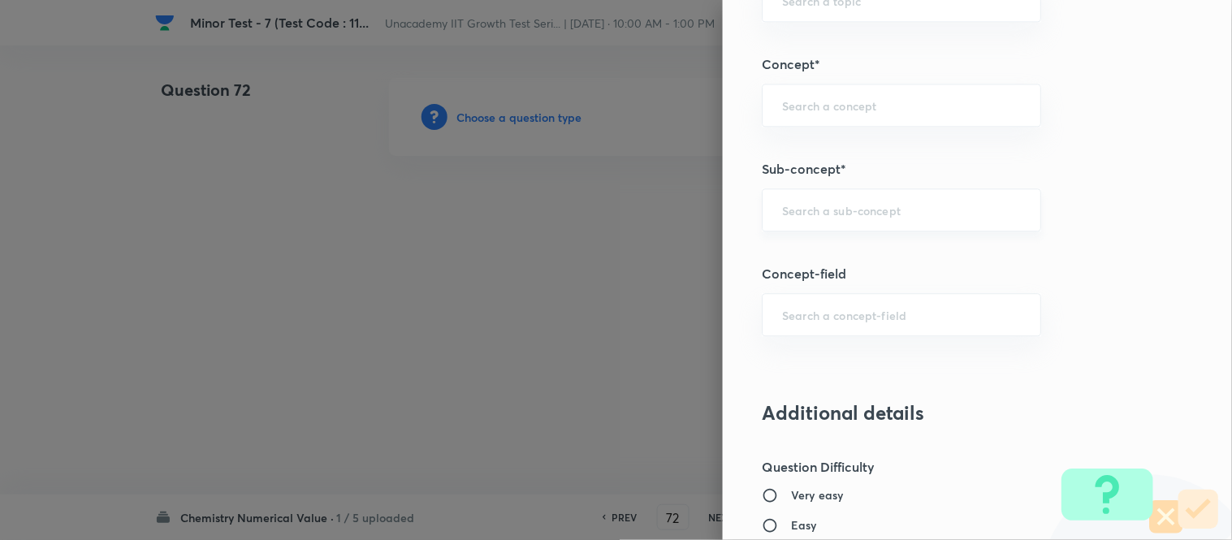
click at [810, 214] on input "text" at bounding box center [901, 209] width 239 height 15
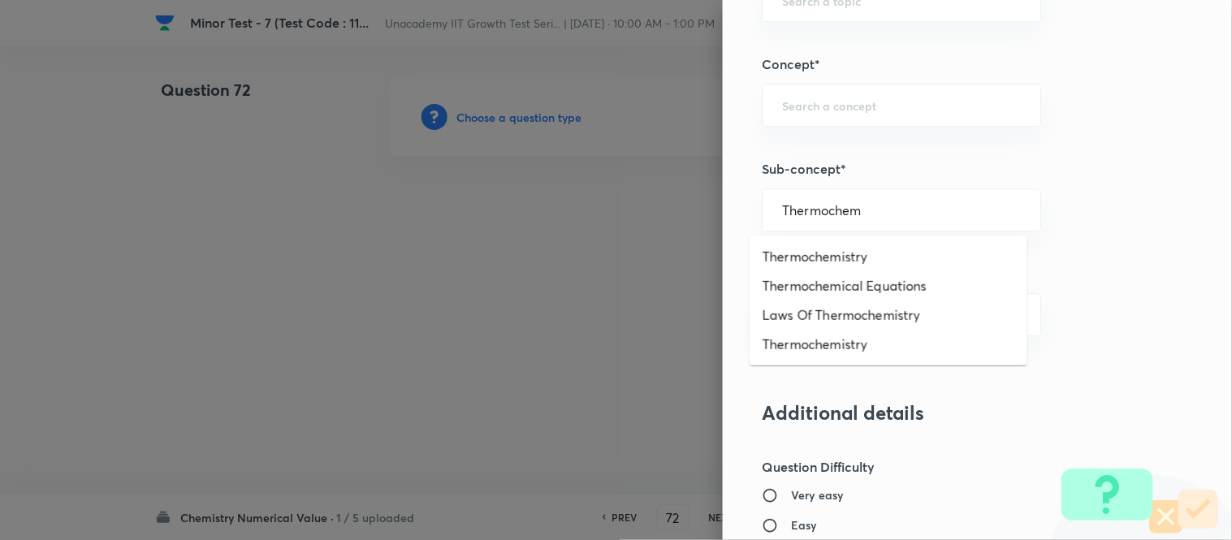
click at [825, 256] on li "Thermochemistry" at bounding box center [889, 256] width 278 height 29
type input "Thermochemistry"
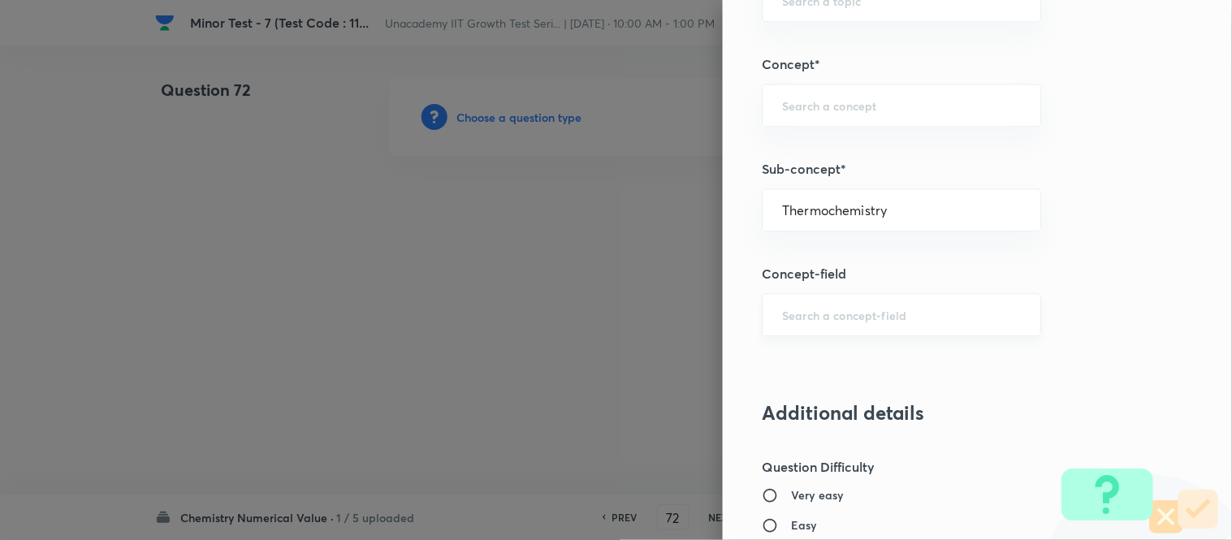
type input "Chemistry"
type input "Physical Chemistry"
type input "Thermodynamics & Thermochemistry"
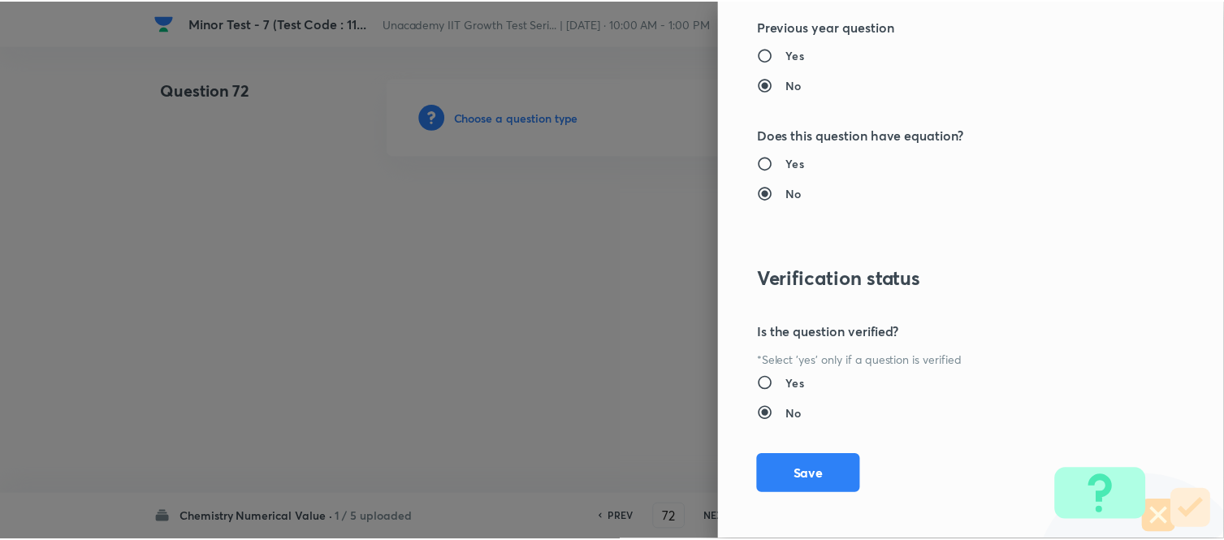
scroll to position [1687, 0]
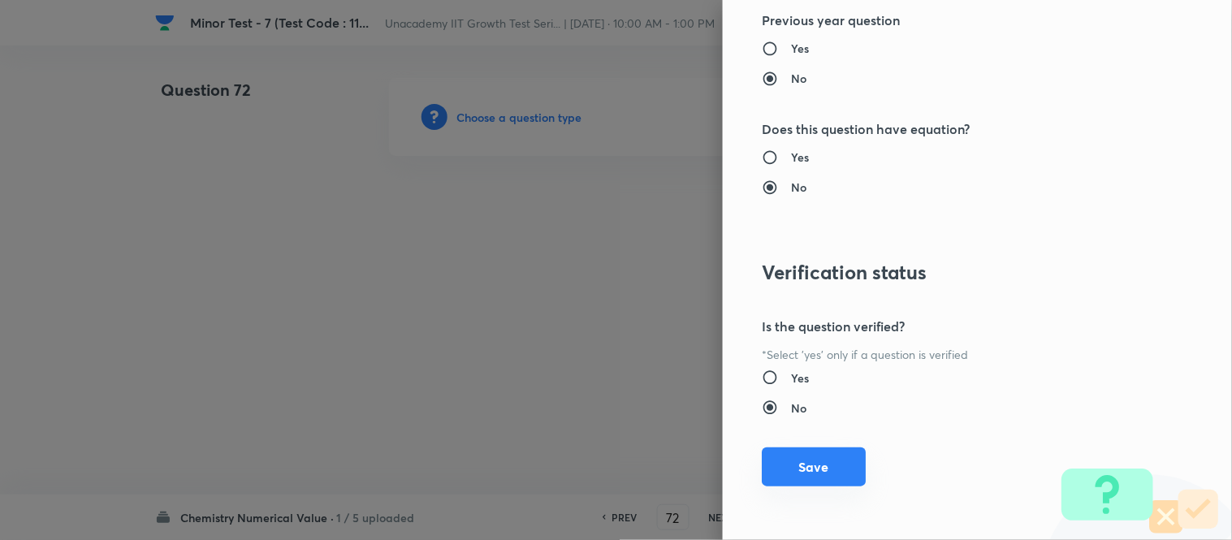
click at [822, 469] on button "Save" at bounding box center [814, 467] width 104 height 39
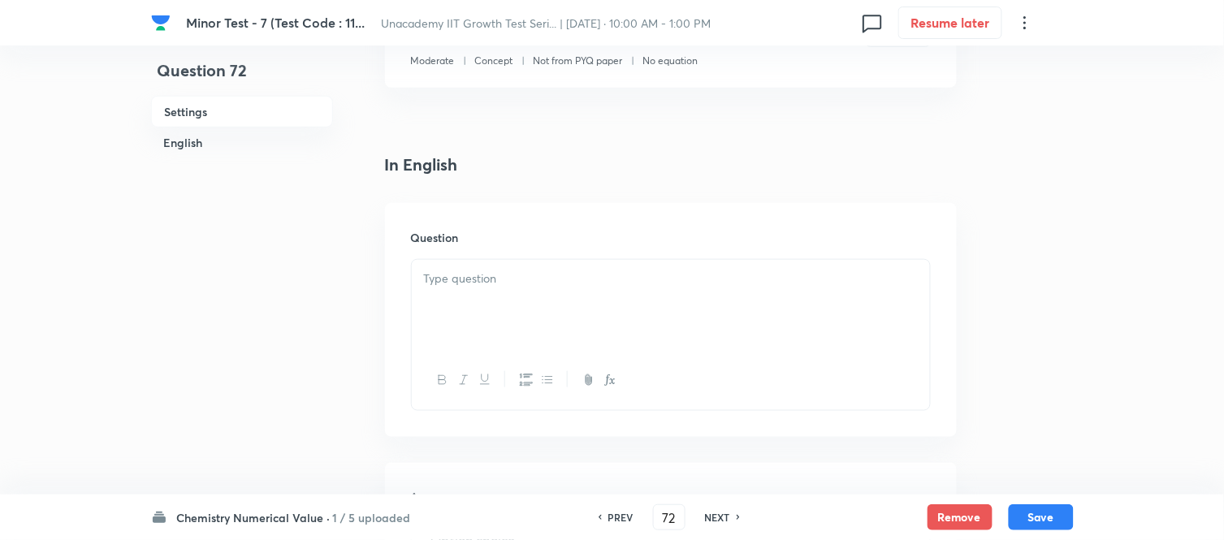
scroll to position [361, 0]
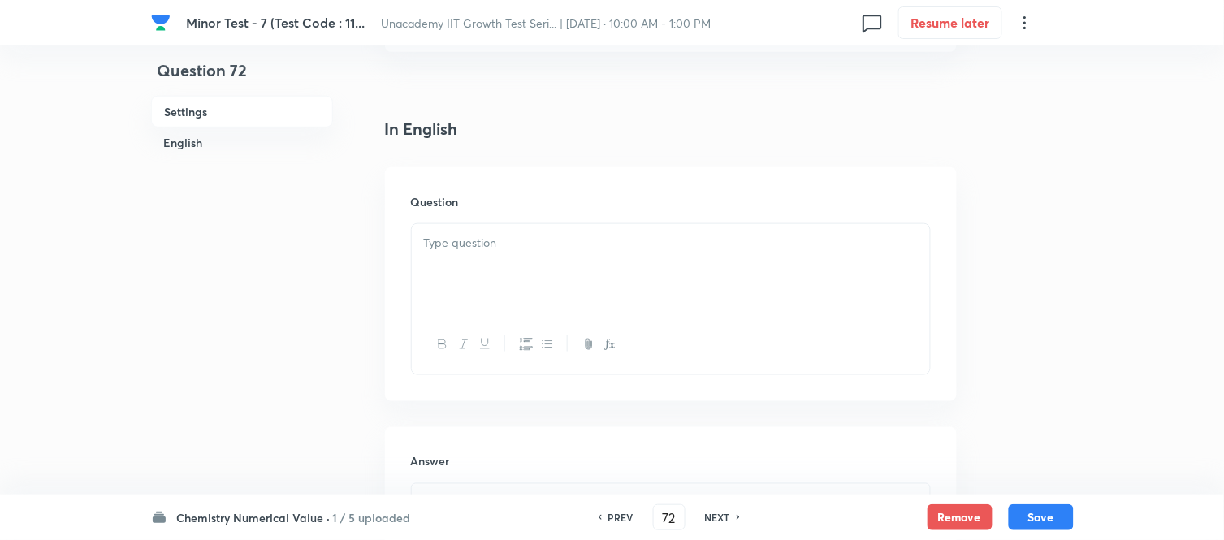
click at [548, 279] on div at bounding box center [671, 269] width 518 height 91
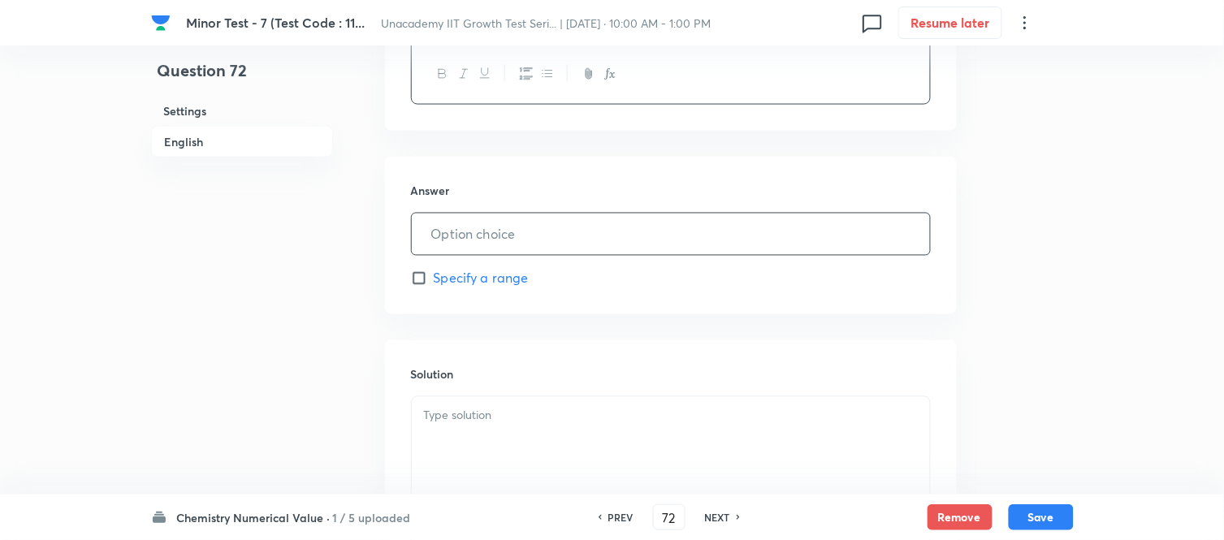
click at [478, 242] on input "text" at bounding box center [671, 234] width 518 height 41
type input "11"
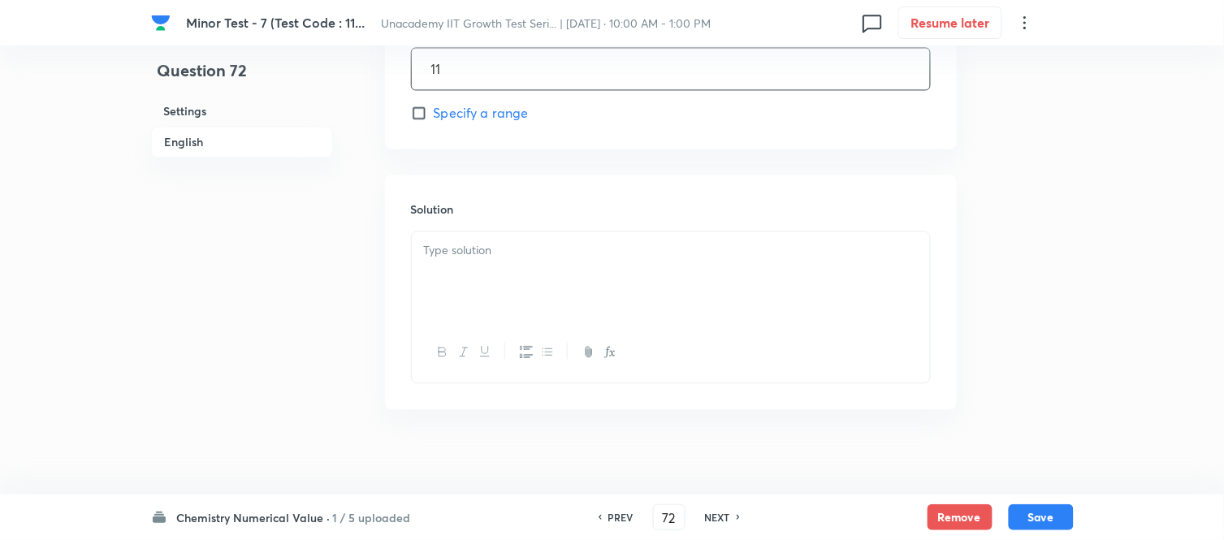
scroll to position [809, 0]
click at [491, 227] on div at bounding box center [671, 264] width 518 height 91
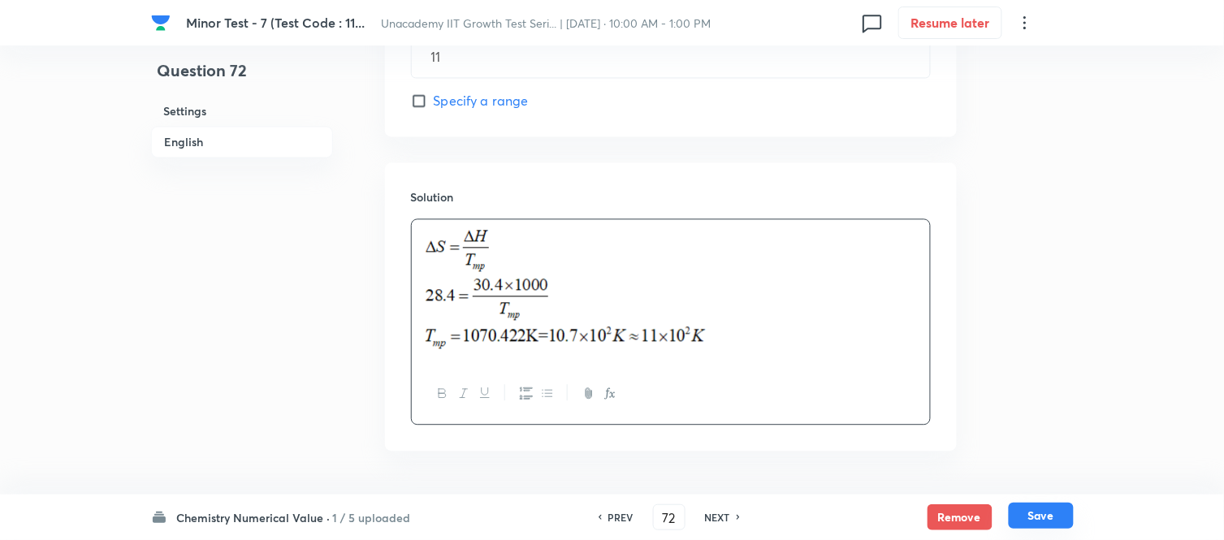
click at [1055, 509] on button "Save" at bounding box center [1041, 516] width 65 height 26
type input "73"
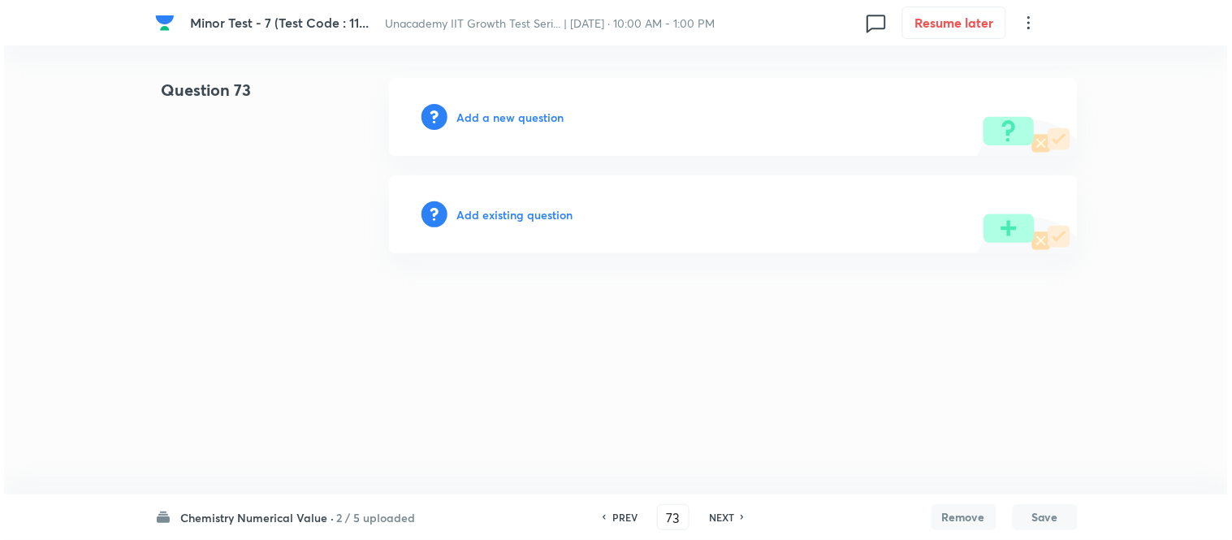
scroll to position [0, 0]
click at [532, 118] on h6 "Add a new question" at bounding box center [510, 117] width 107 height 17
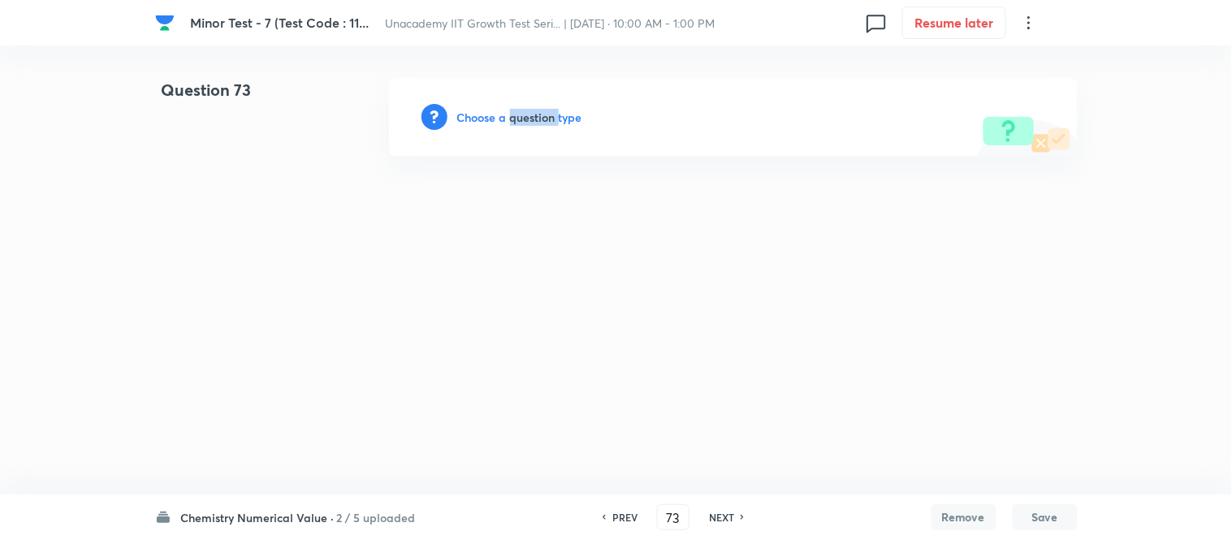
click at [532, 118] on h6 "Choose a question type" at bounding box center [519, 117] width 125 height 17
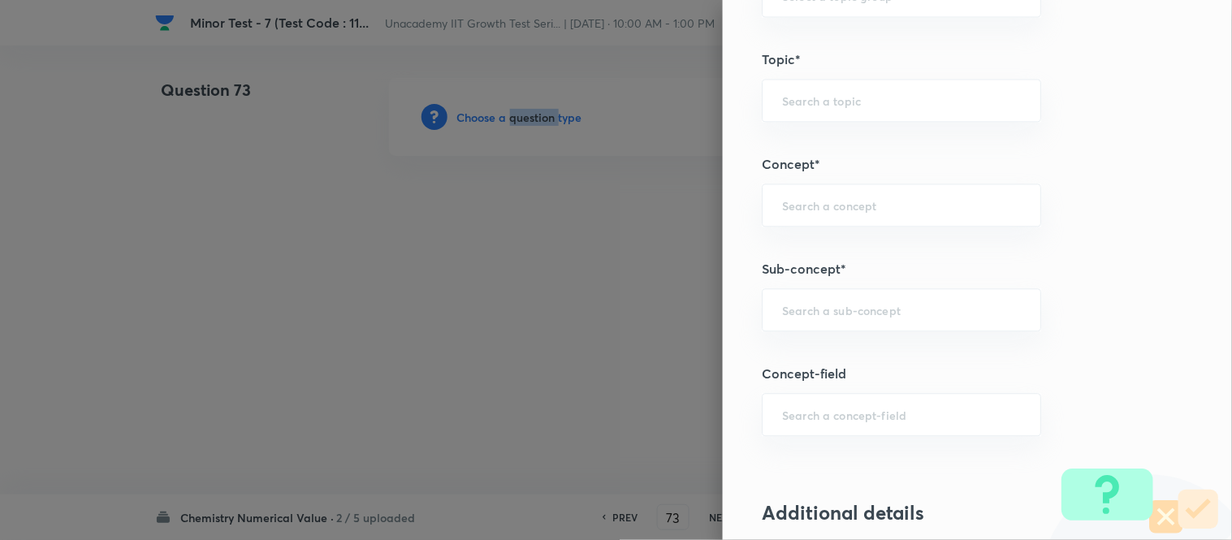
scroll to position [812, 0]
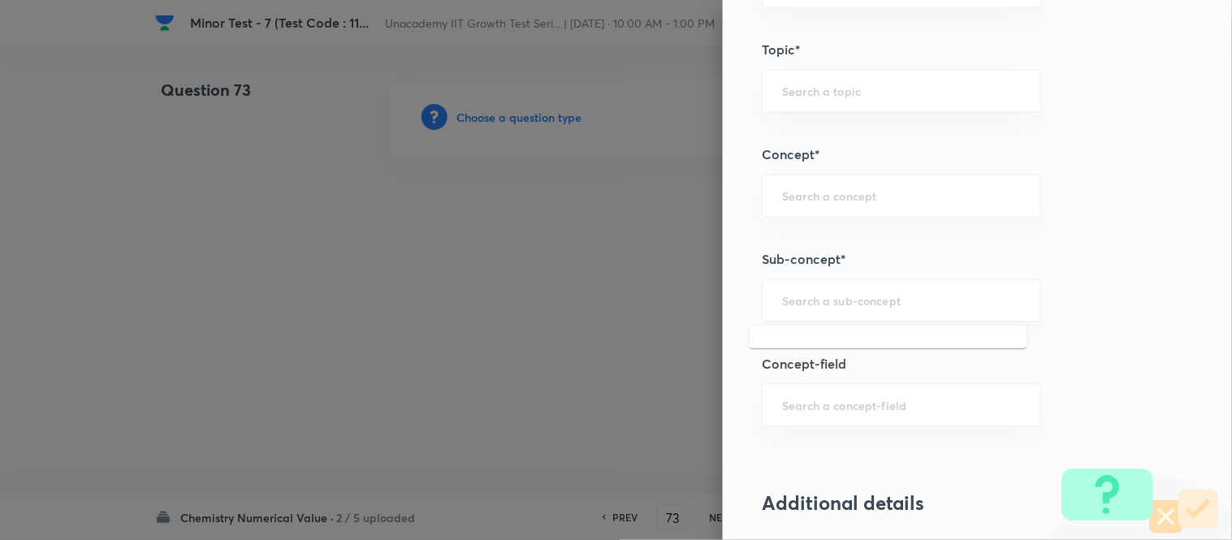
click at [818, 299] on input "text" at bounding box center [901, 299] width 239 height 15
click at [832, 351] on li "Thermochemistry" at bounding box center [889, 346] width 278 height 29
type input "Thermochemistry"
type input "Chemistry"
type input "Physical Chemistry"
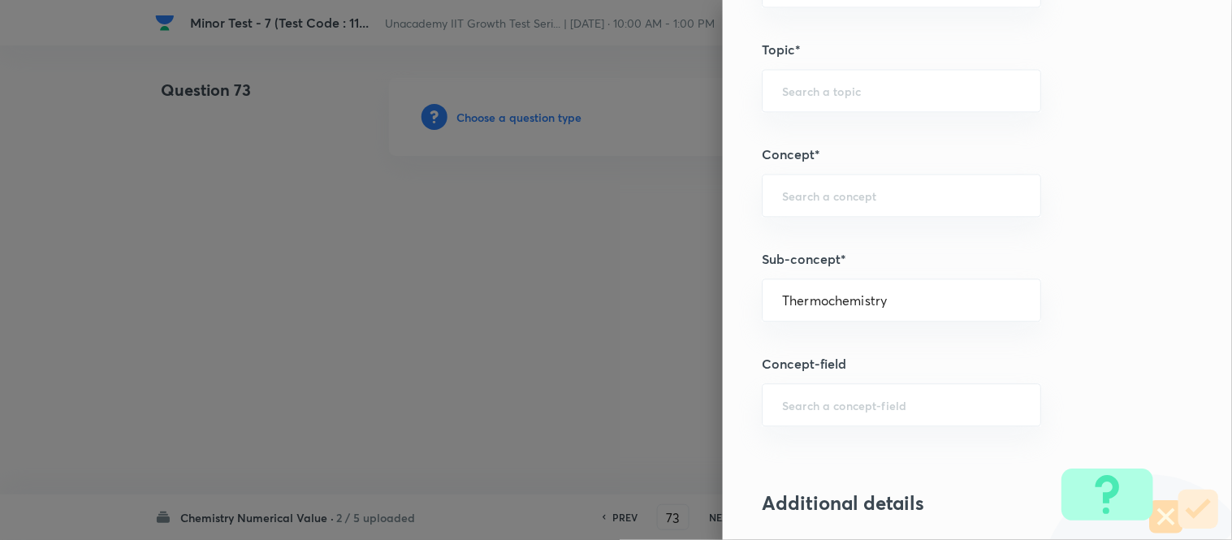
type input "Thermodynamics & Thermochemistry"
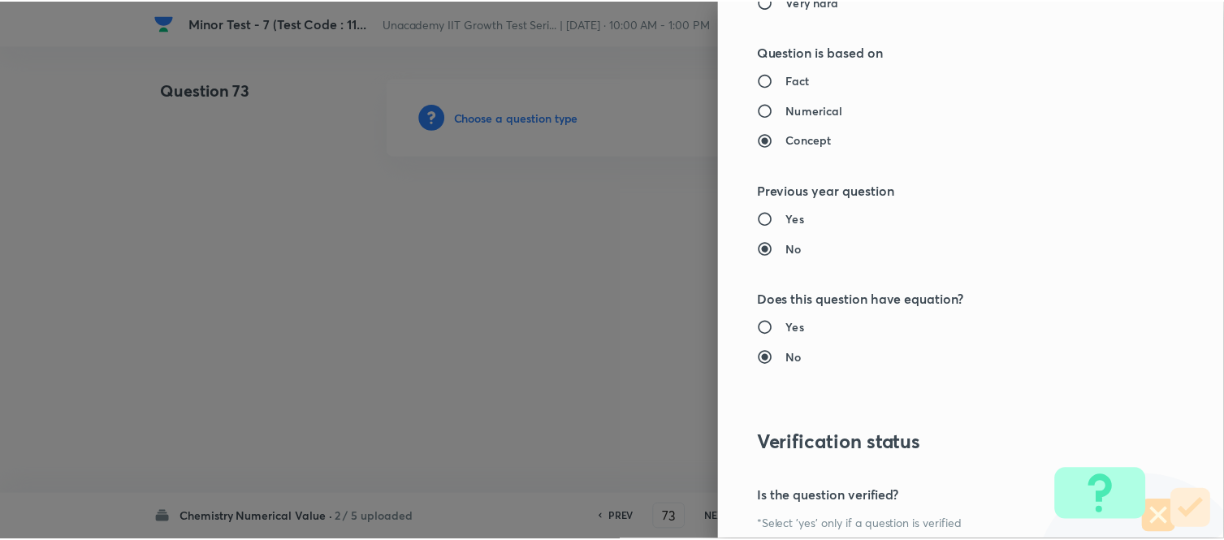
scroll to position [1687, 0]
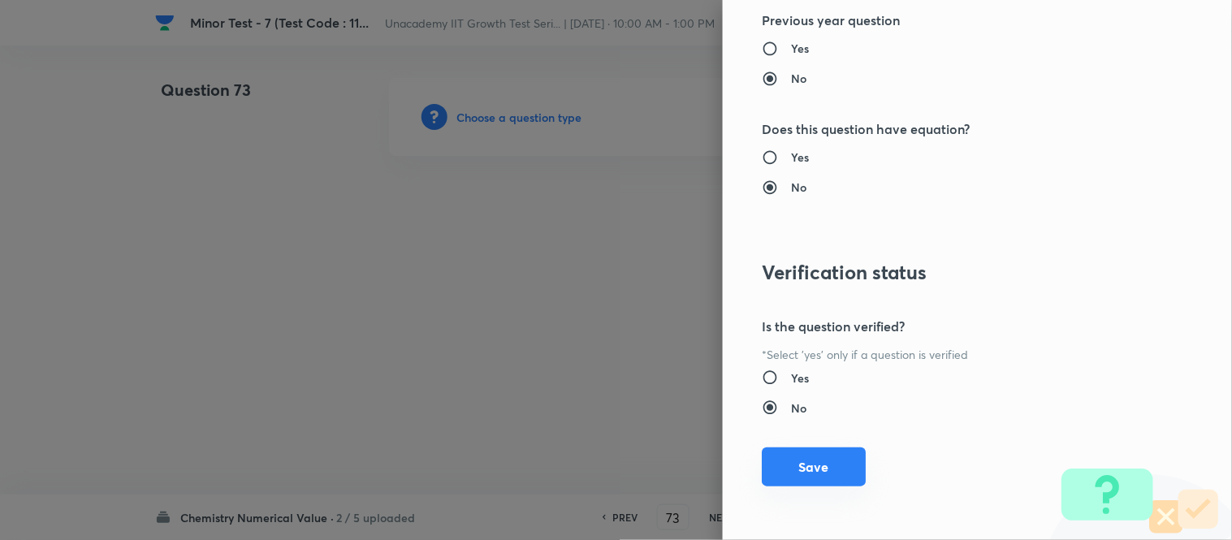
drag, startPoint x: 794, startPoint y: 464, endPoint x: 756, endPoint y: 450, distance: 39.8
click at [794, 465] on button "Save" at bounding box center [814, 468] width 104 height 39
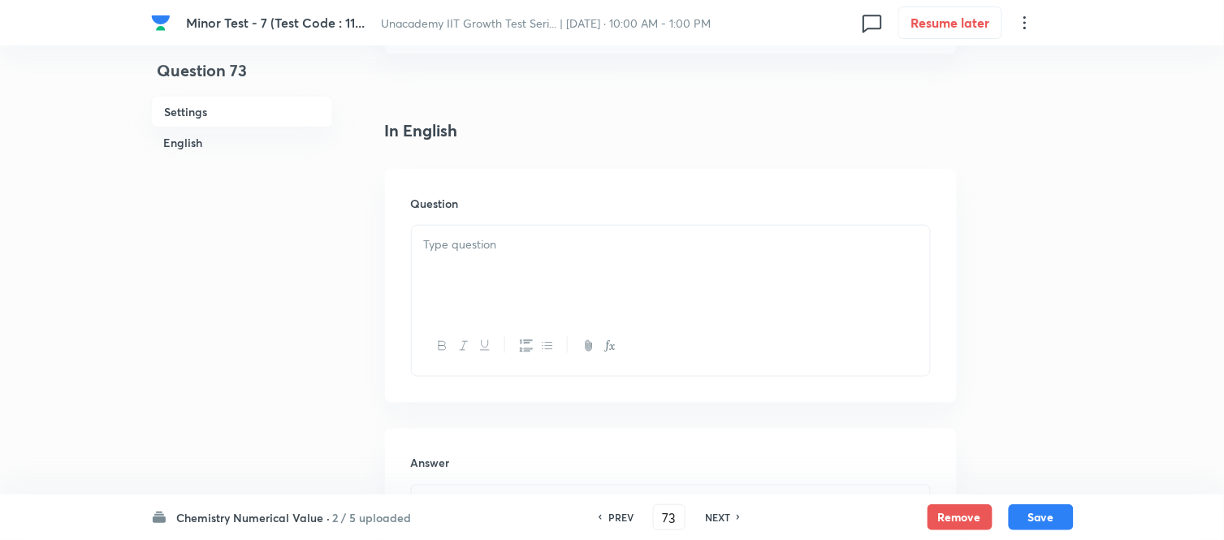
scroll to position [361, 0]
click at [507, 273] on div at bounding box center [671, 269] width 518 height 91
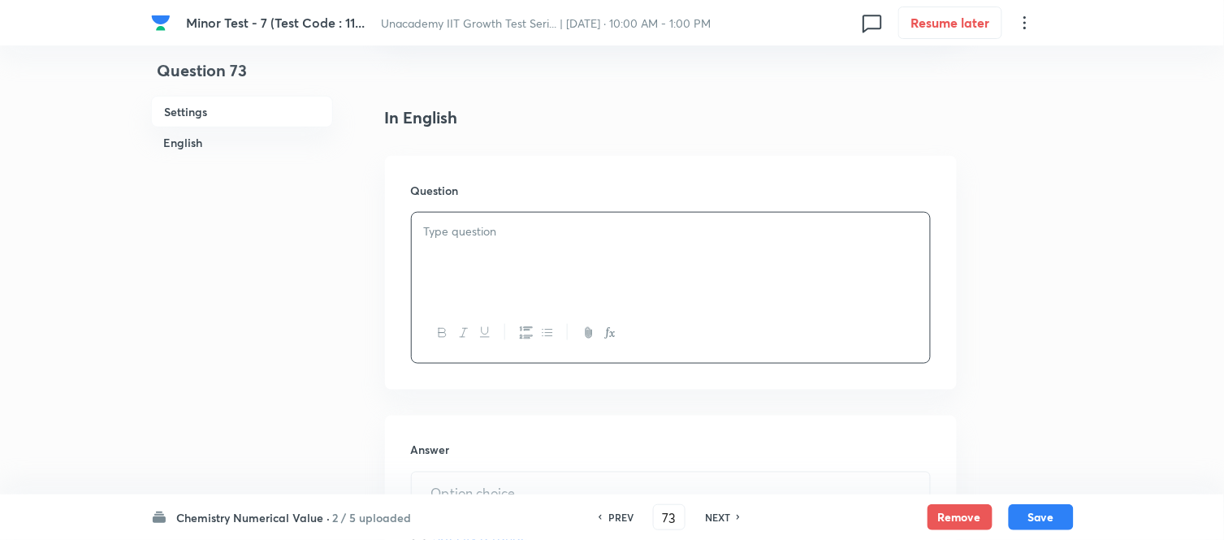
scroll to position [451, 0]
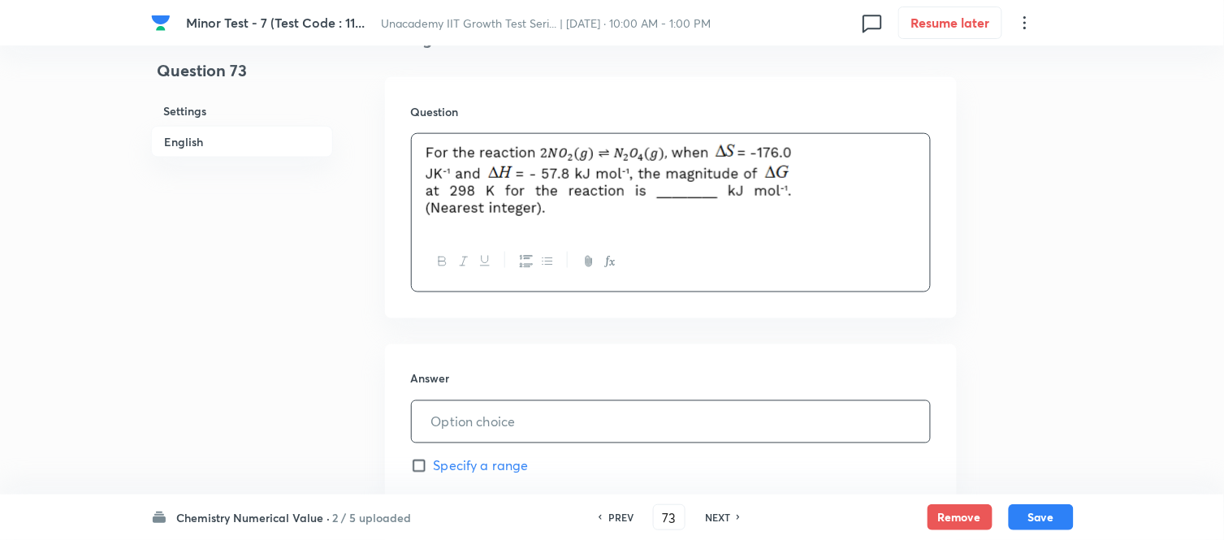
click at [530, 409] on input "text" at bounding box center [671, 421] width 518 height 41
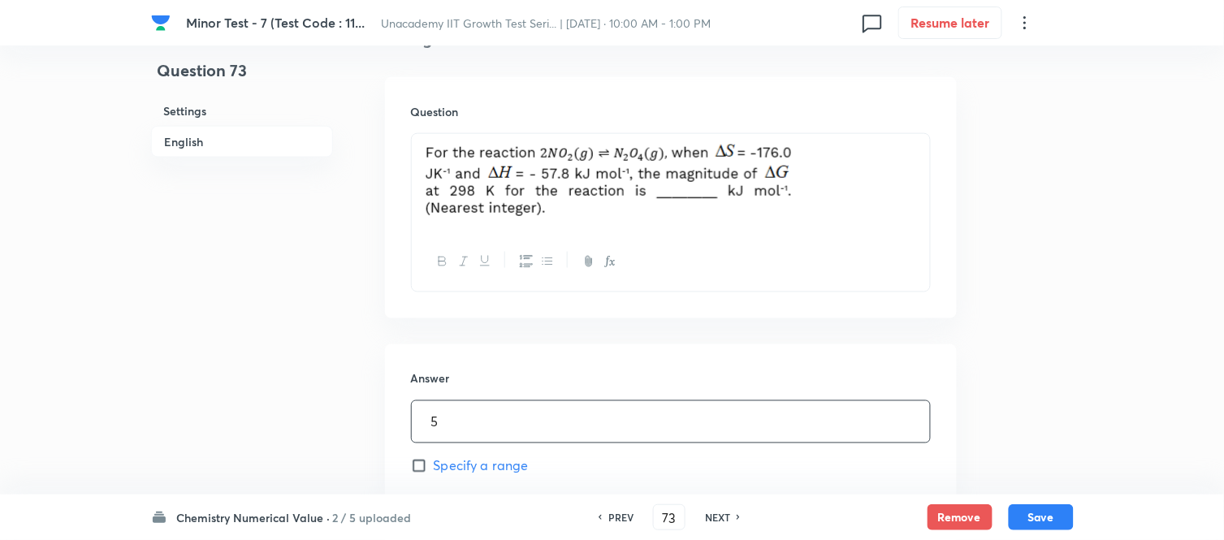
scroll to position [721, 0]
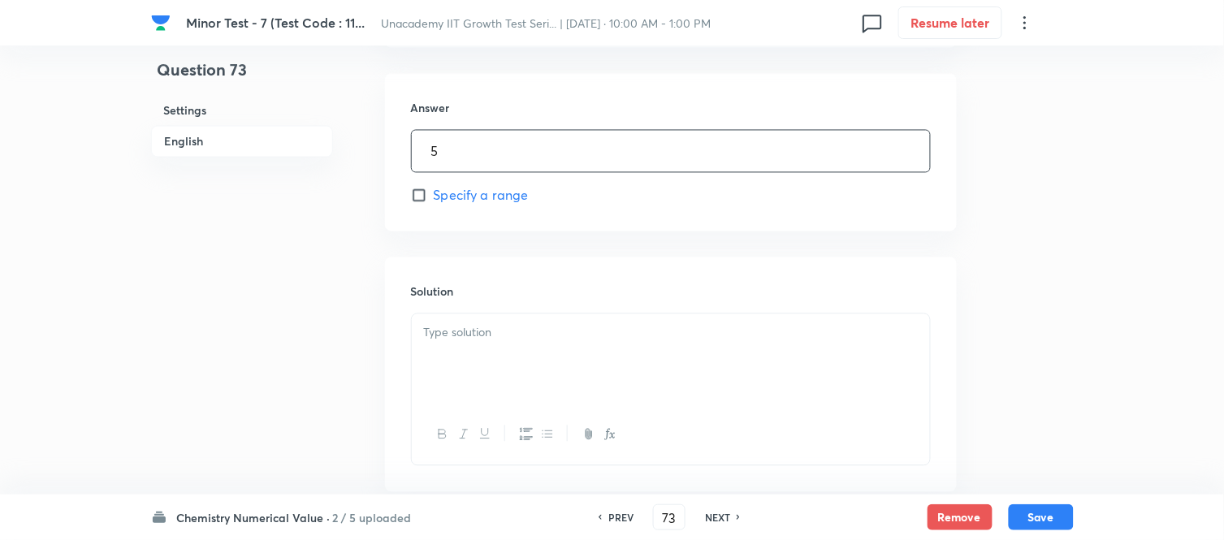
type input "5"
click at [528, 364] on div at bounding box center [671, 359] width 518 height 91
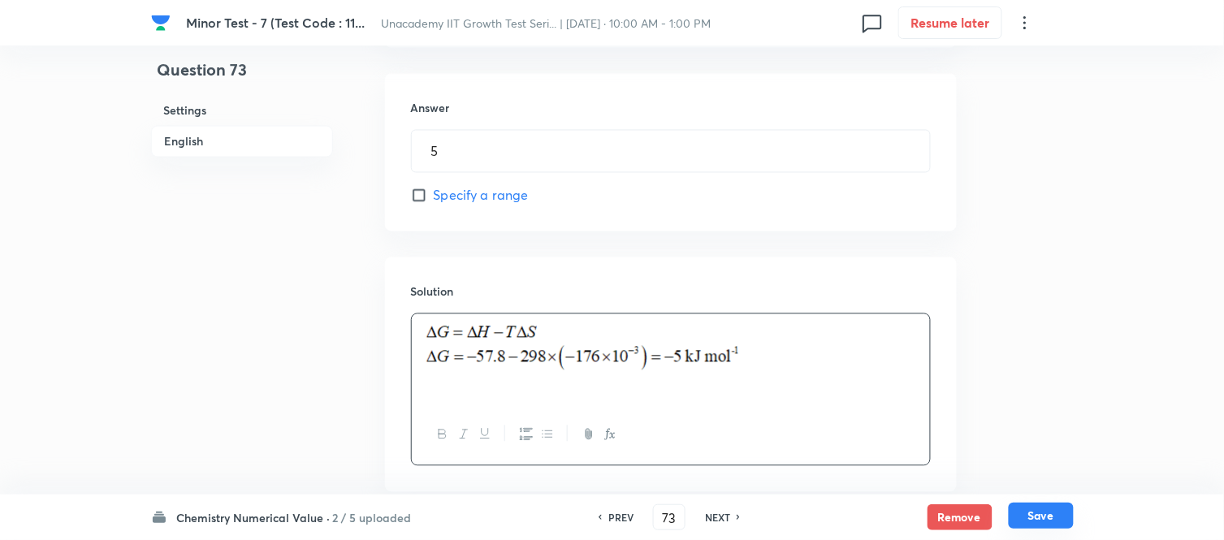
click at [1037, 522] on button "Save" at bounding box center [1041, 516] width 65 height 26
type input "74"
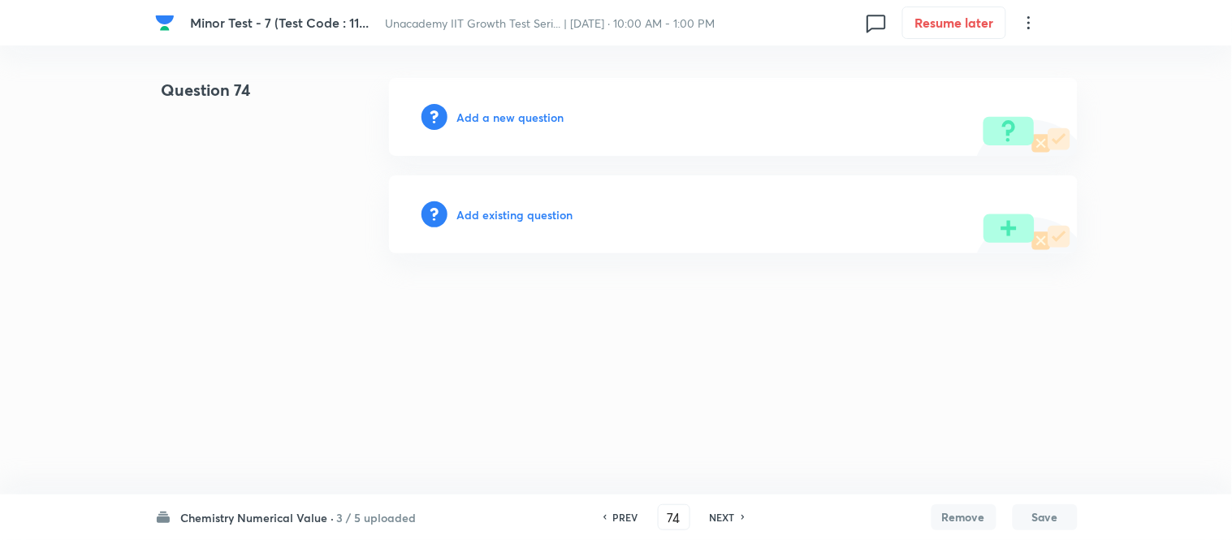
click at [494, 116] on h6 "Add a new question" at bounding box center [510, 117] width 107 height 17
click at [494, 116] on h6 "Choose a question type" at bounding box center [519, 117] width 125 height 17
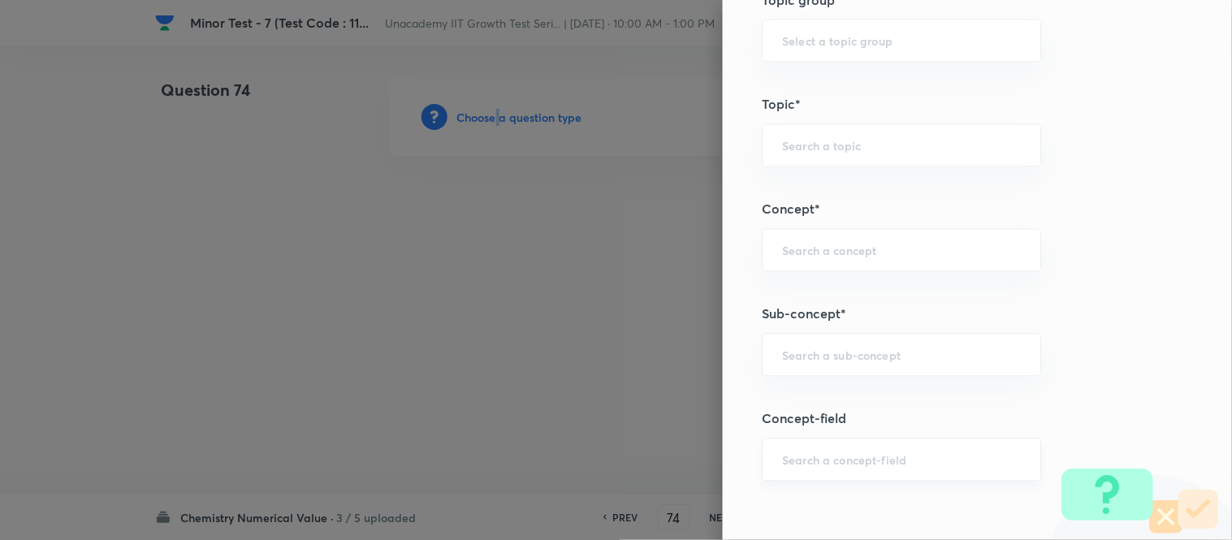
scroll to position [812, 0]
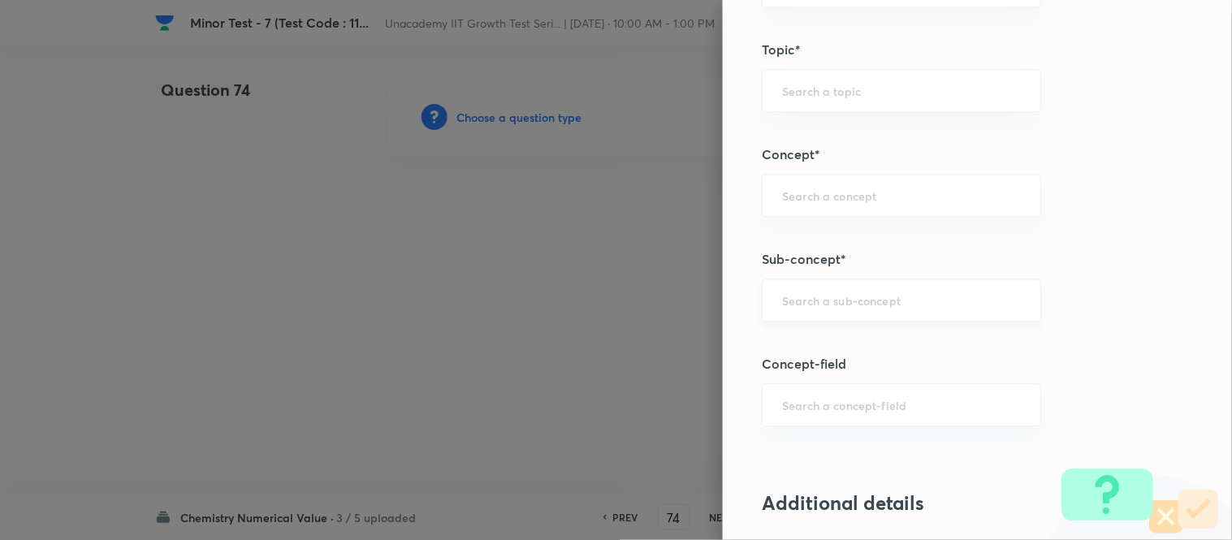
click at [835, 301] on input "text" at bounding box center [901, 299] width 239 height 15
click at [849, 349] on li "Thermochemistry" at bounding box center [889, 346] width 278 height 29
type input "Thermochemistry"
type input "Chemistry"
type input "Physical Chemistry"
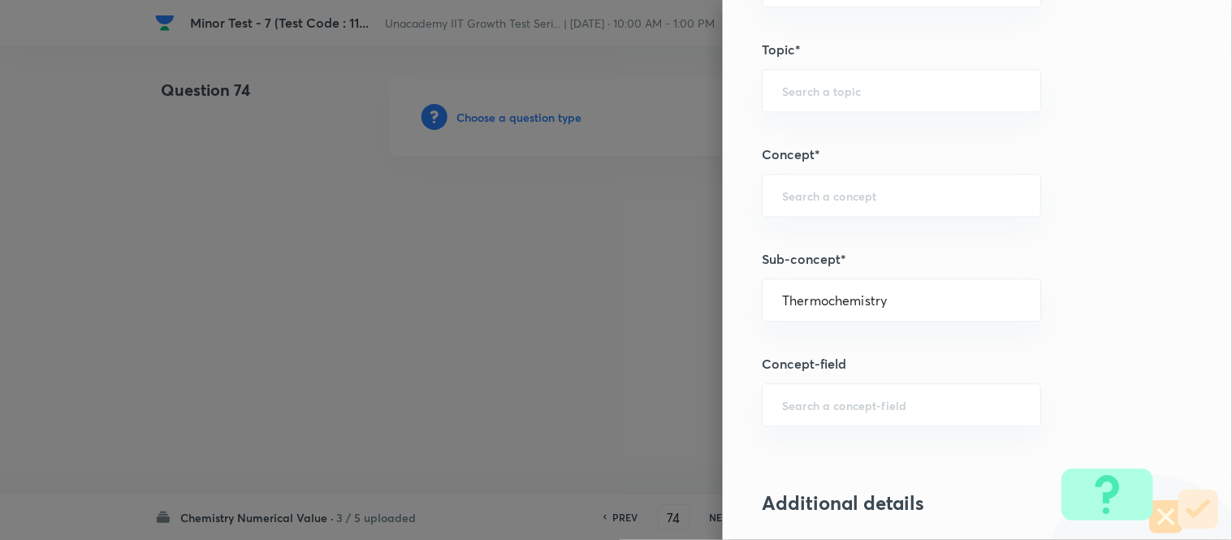
type input "Thermodynamics & Thermochemistry"
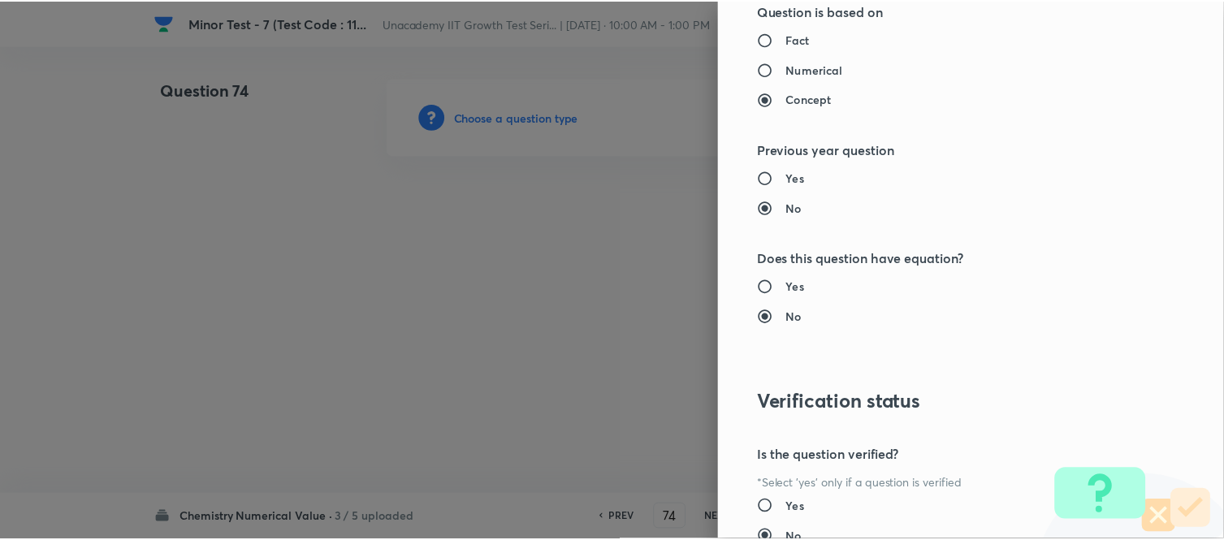
scroll to position [1687, 0]
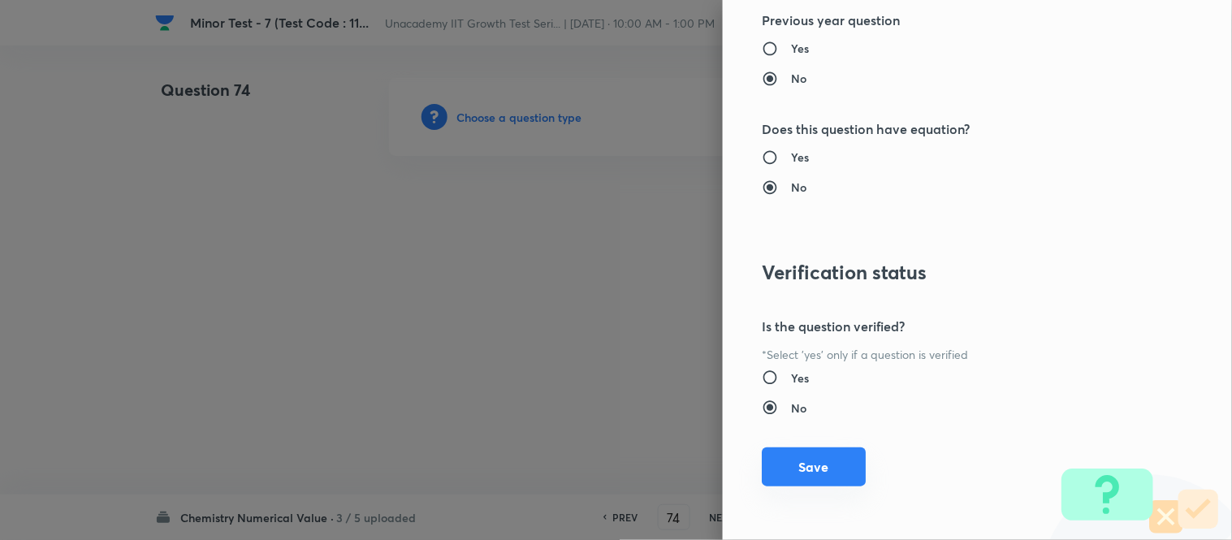
click at [838, 469] on button "Save" at bounding box center [814, 467] width 104 height 39
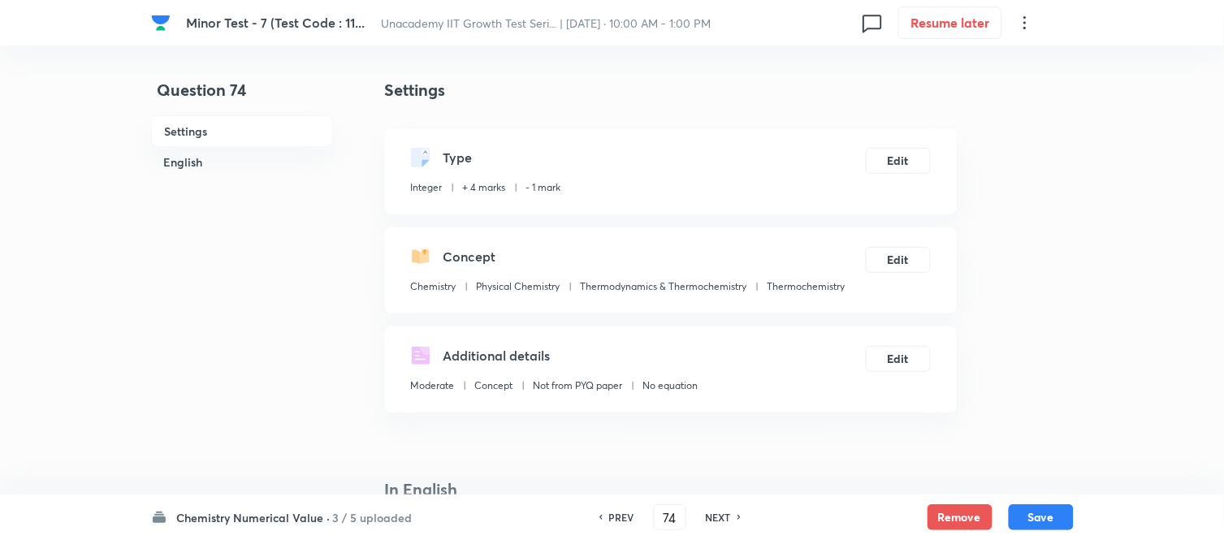
scroll to position [451, 0]
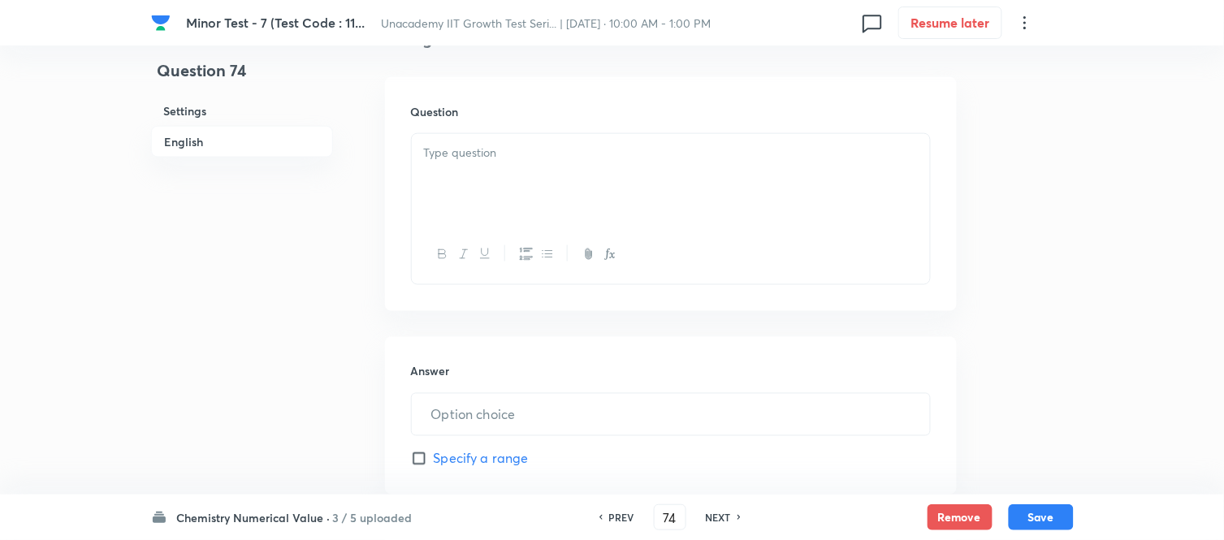
click at [496, 210] on div at bounding box center [671, 179] width 518 height 91
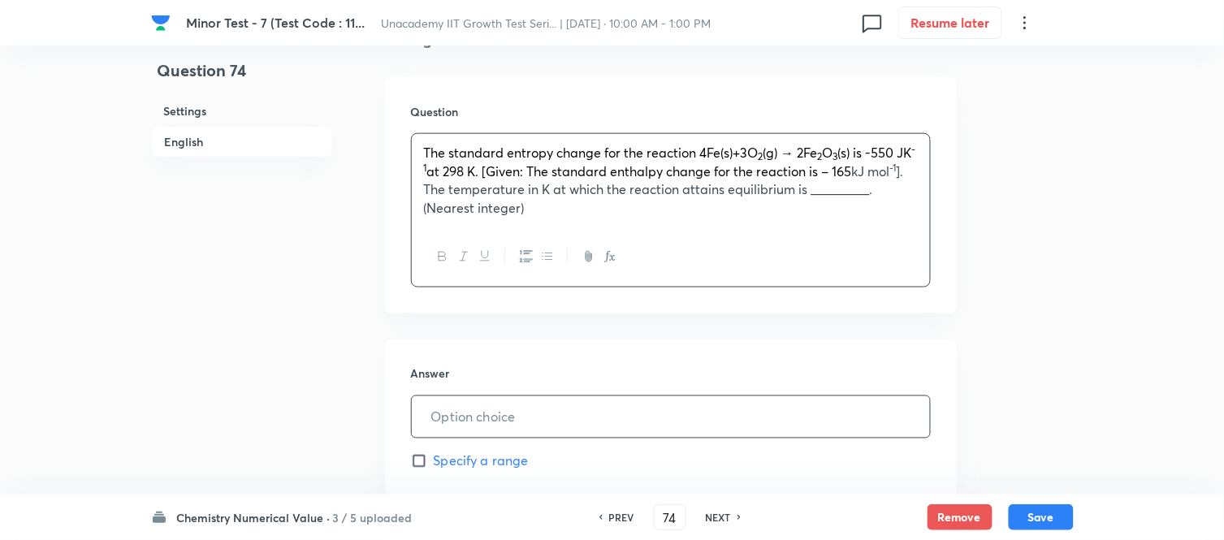
click at [467, 403] on input "text" at bounding box center [671, 416] width 518 height 41
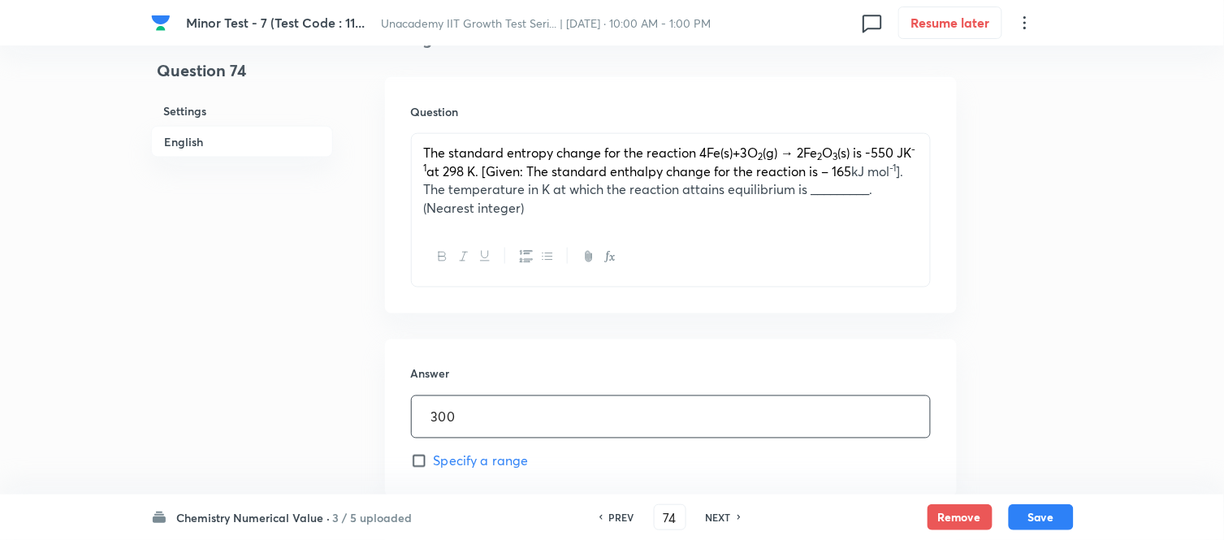
type input "300"
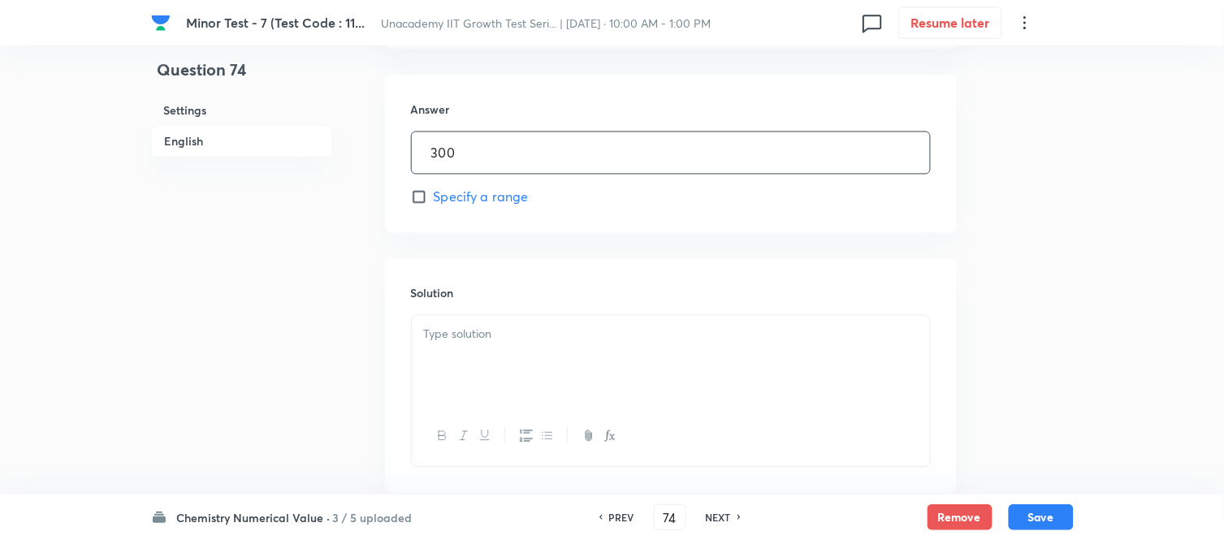
scroll to position [721, 0]
click at [522, 366] on div at bounding box center [671, 355] width 518 height 91
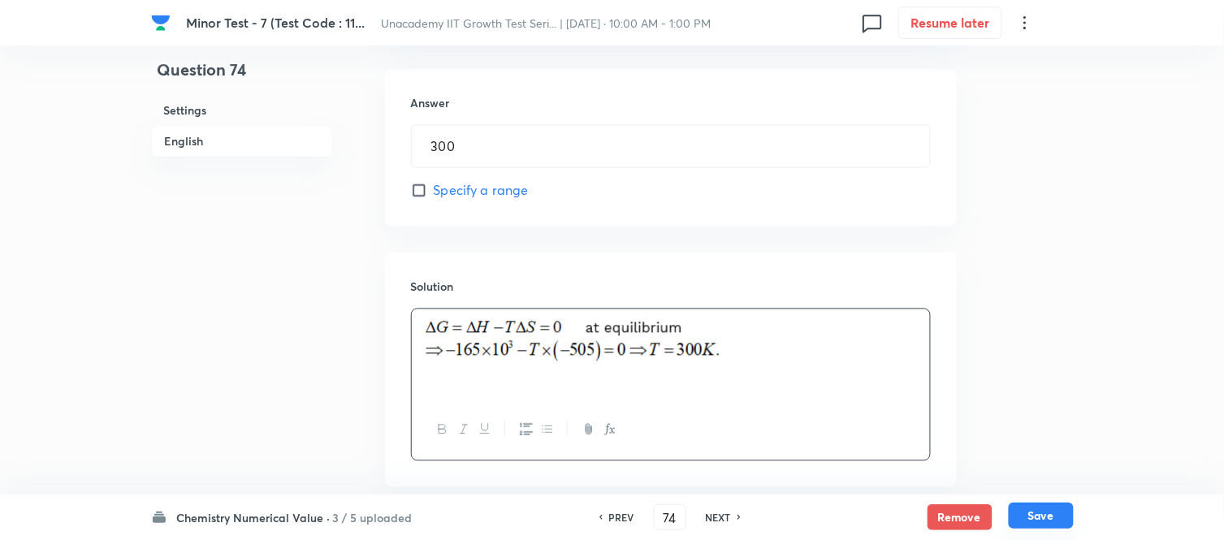
click at [1052, 518] on button "Save" at bounding box center [1041, 516] width 65 height 26
type input "75"
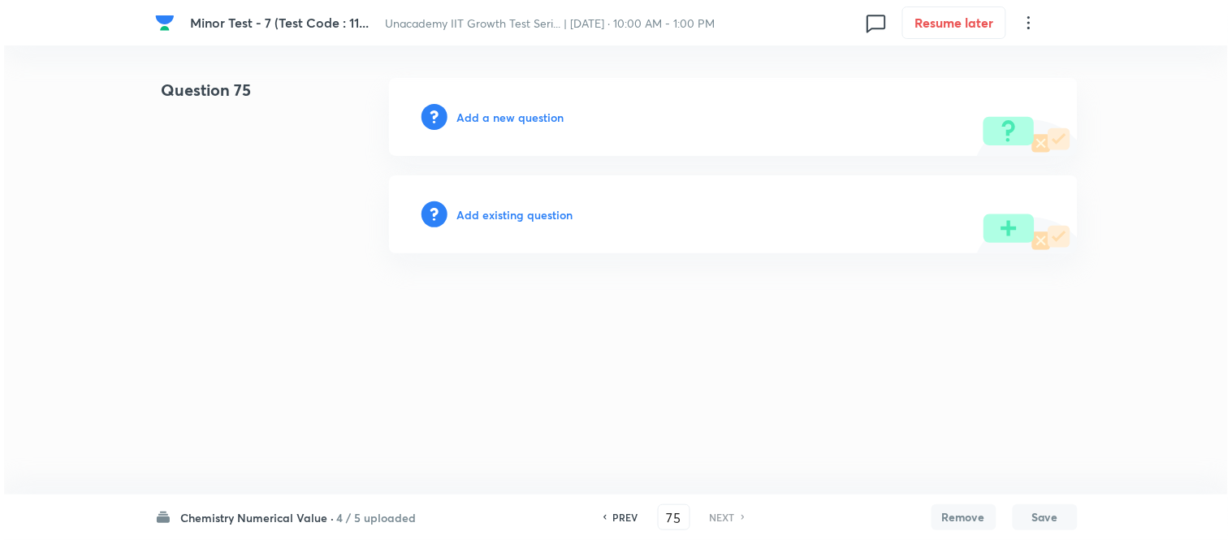
scroll to position [0, 0]
click at [513, 111] on h6 "Add a new question" at bounding box center [510, 117] width 107 height 17
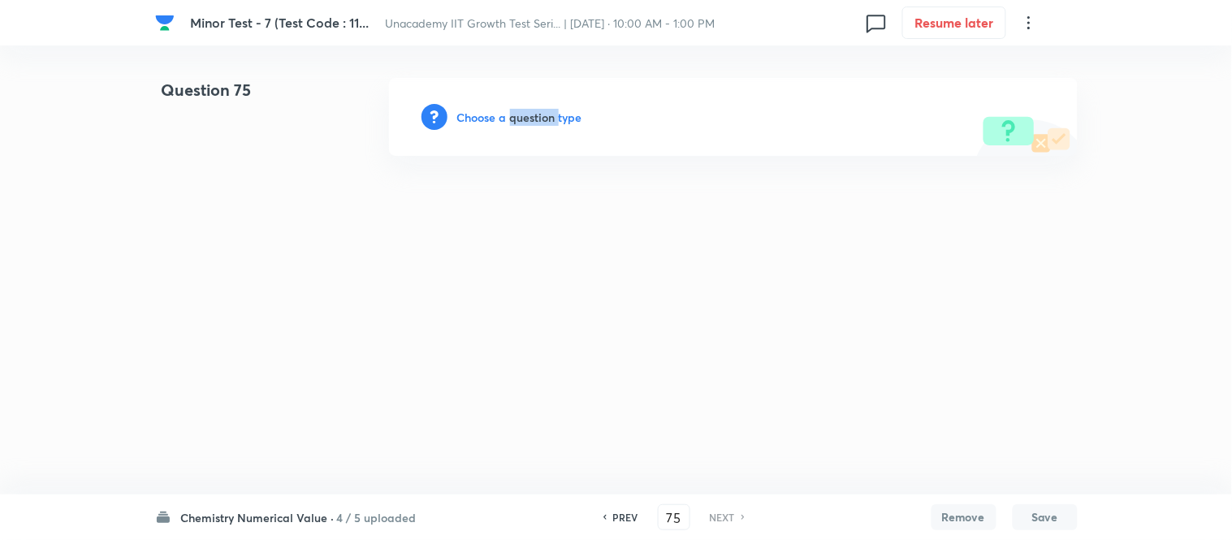
click at [513, 110] on h6 "Choose a question type" at bounding box center [519, 117] width 125 height 17
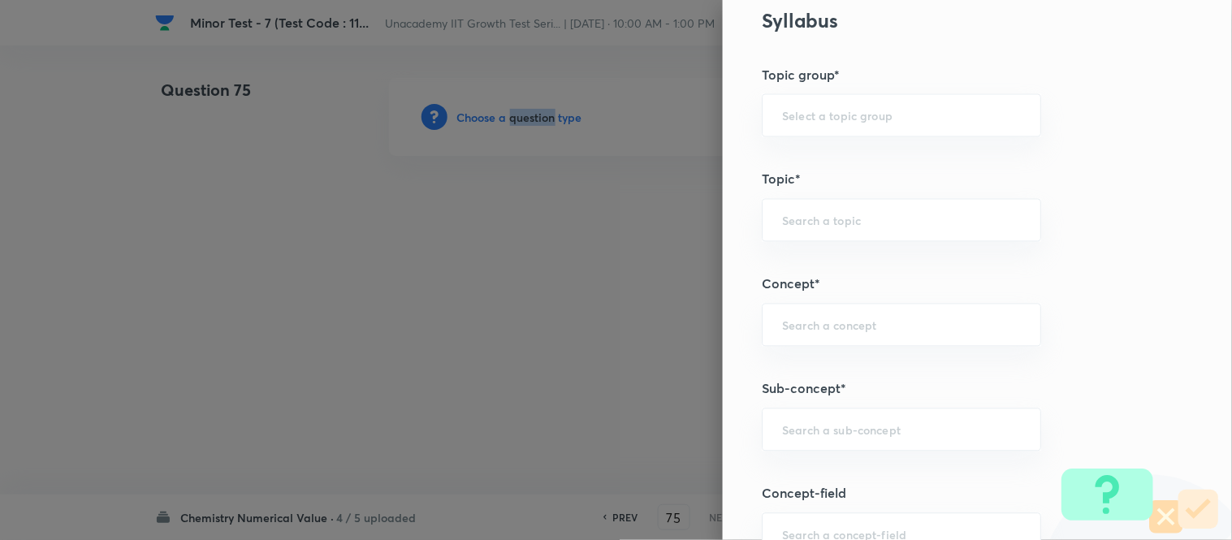
scroll to position [903, 0]
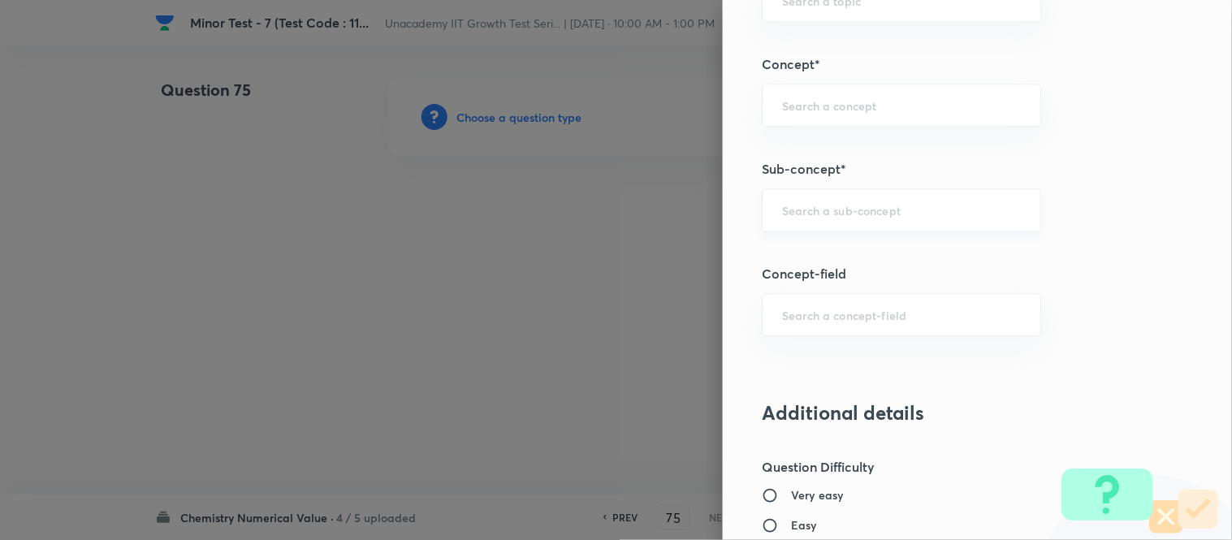
click at [804, 217] on input "text" at bounding box center [901, 209] width 239 height 15
click at [812, 253] on li "Thermochemistry" at bounding box center [889, 256] width 278 height 29
type input "Thermochemistry"
type input "Chemistry"
type input "Physical Chemistry"
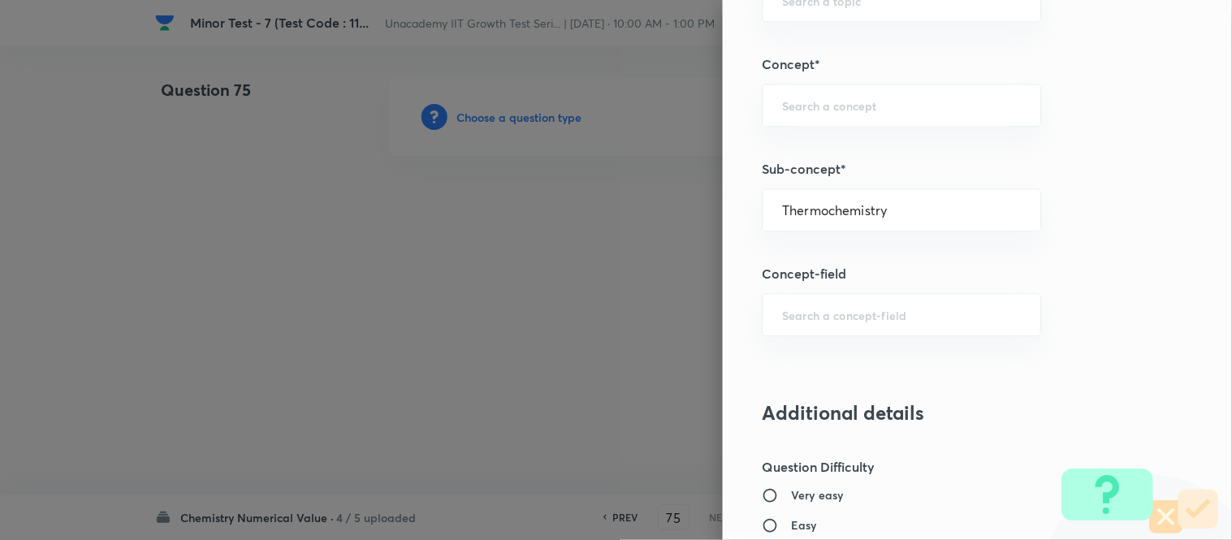
type input "Thermodynamics & Thermochemistry"
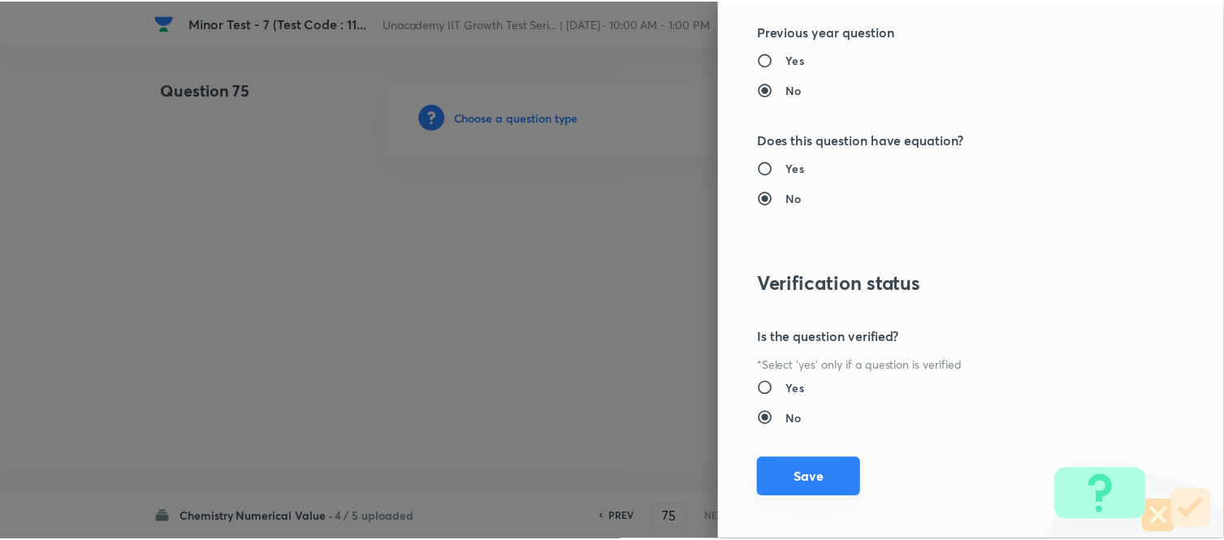
scroll to position [1687, 0]
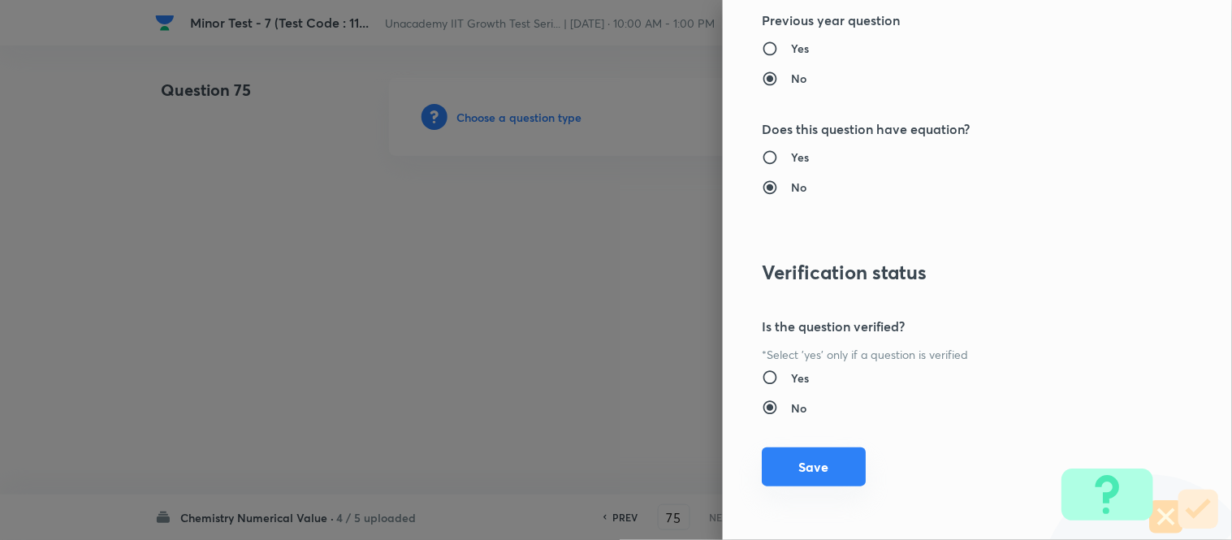
click at [815, 468] on button "Save" at bounding box center [814, 467] width 104 height 39
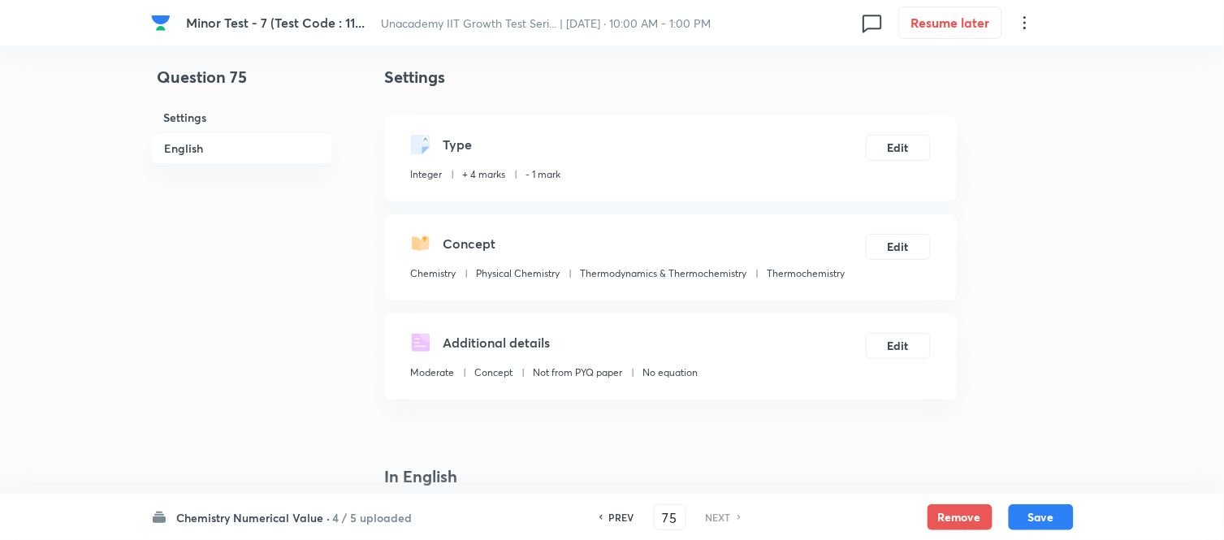
scroll to position [271, 0]
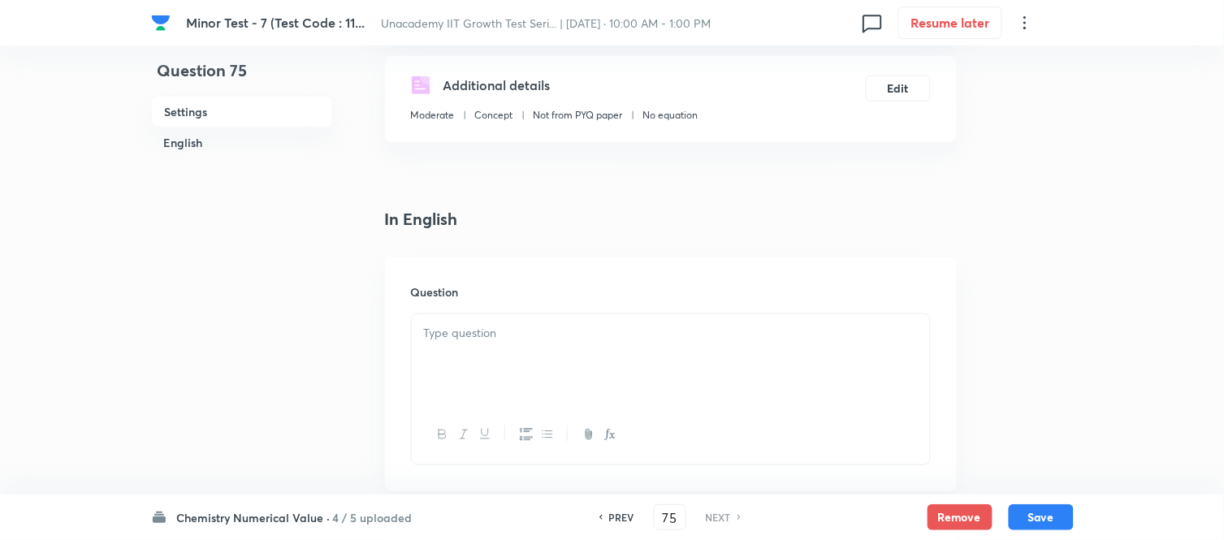
click at [508, 362] on div at bounding box center [671, 359] width 518 height 91
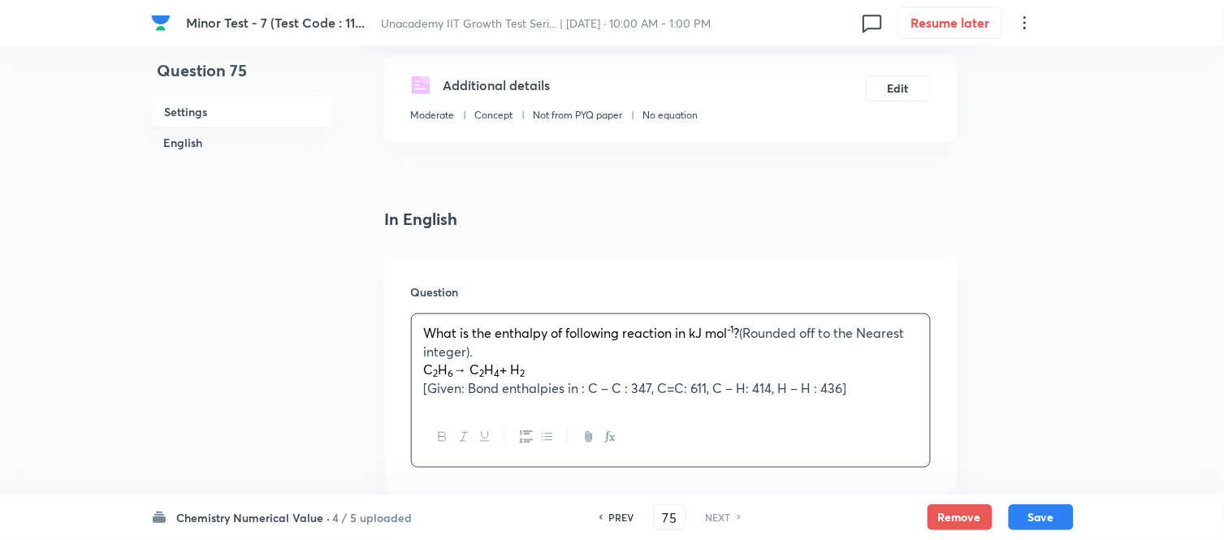
drag, startPoint x: 523, startPoint y: 362, endPoint x: 590, endPoint y: 402, distance: 77.6
click at [521, 366] on span "+ H" at bounding box center [510, 369] width 20 height 17
click at [656, 375] on p "C 2 H 6 → C 2 H 4 + H 2" at bounding box center [671, 370] width 494 height 19
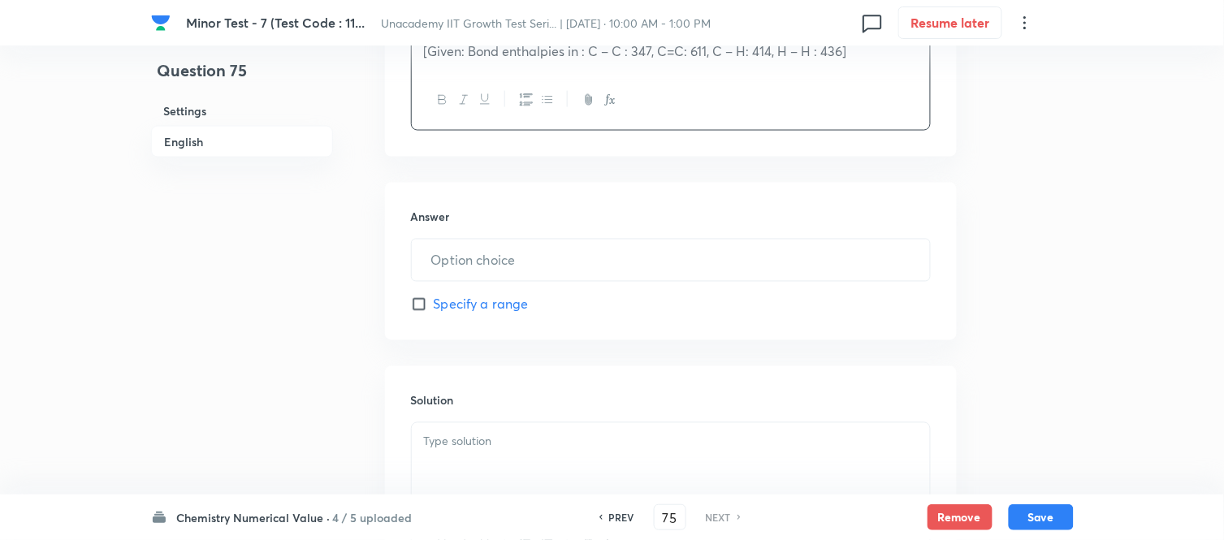
scroll to position [631, 0]
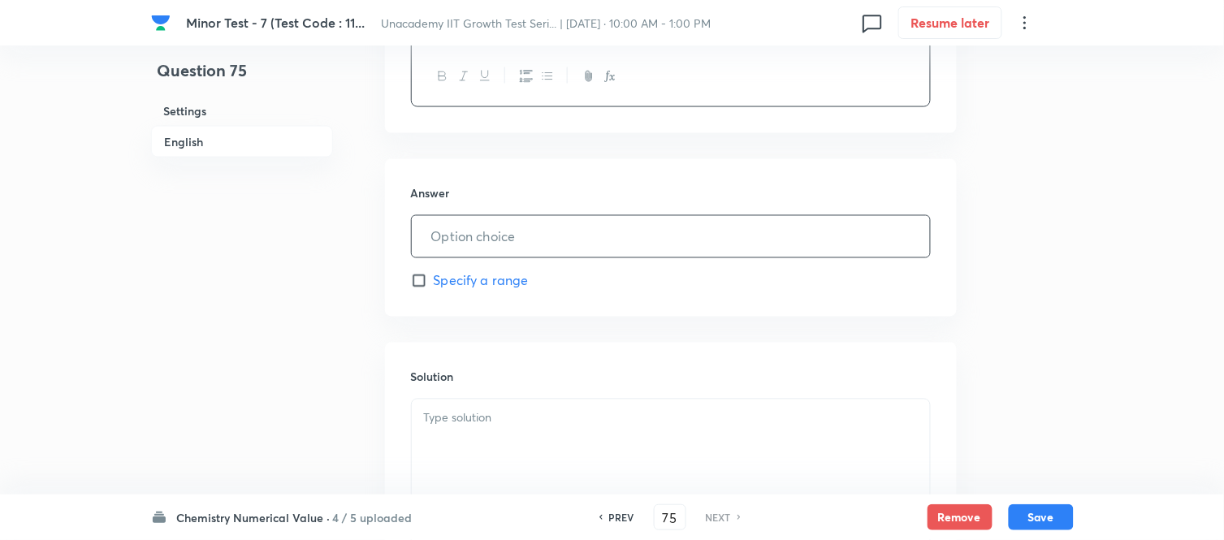
click at [496, 239] on input "text" at bounding box center [671, 236] width 518 height 41
type input "128"
click at [466, 424] on p at bounding box center [671, 418] width 494 height 19
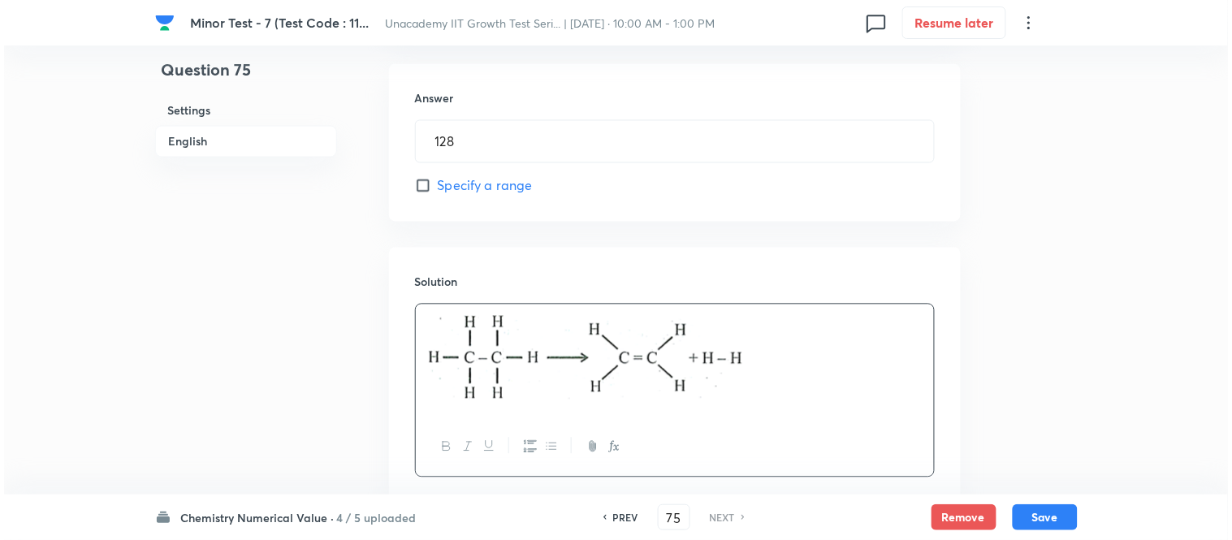
scroll to position [834, 0]
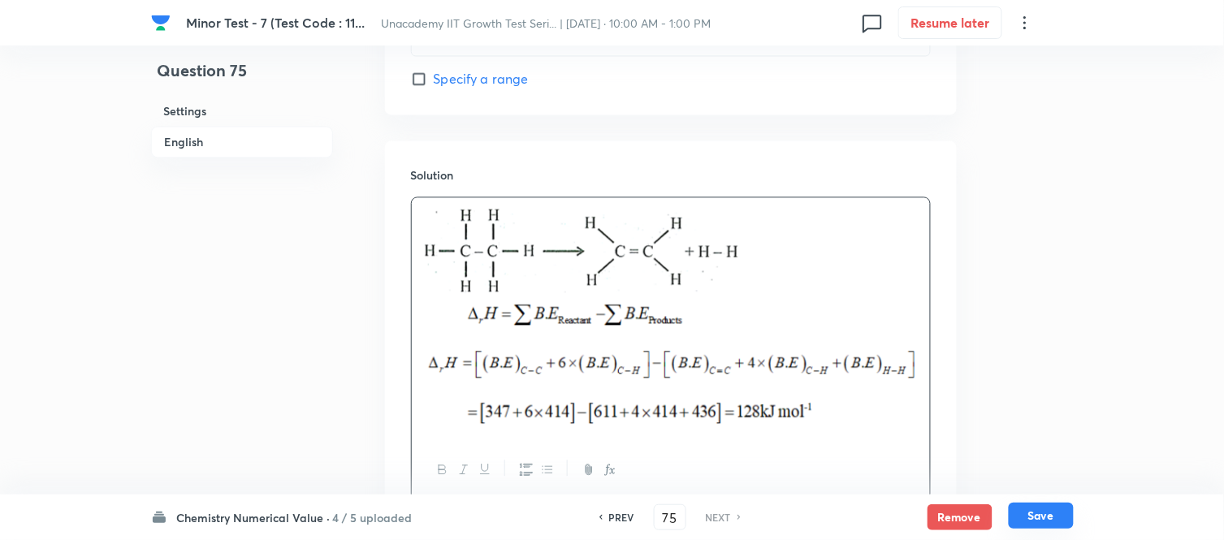
click at [1062, 524] on button "Save" at bounding box center [1041, 516] width 65 height 26
type input "128"
click at [1048, 513] on button "Save" at bounding box center [1041, 516] width 65 height 26
type input "128"
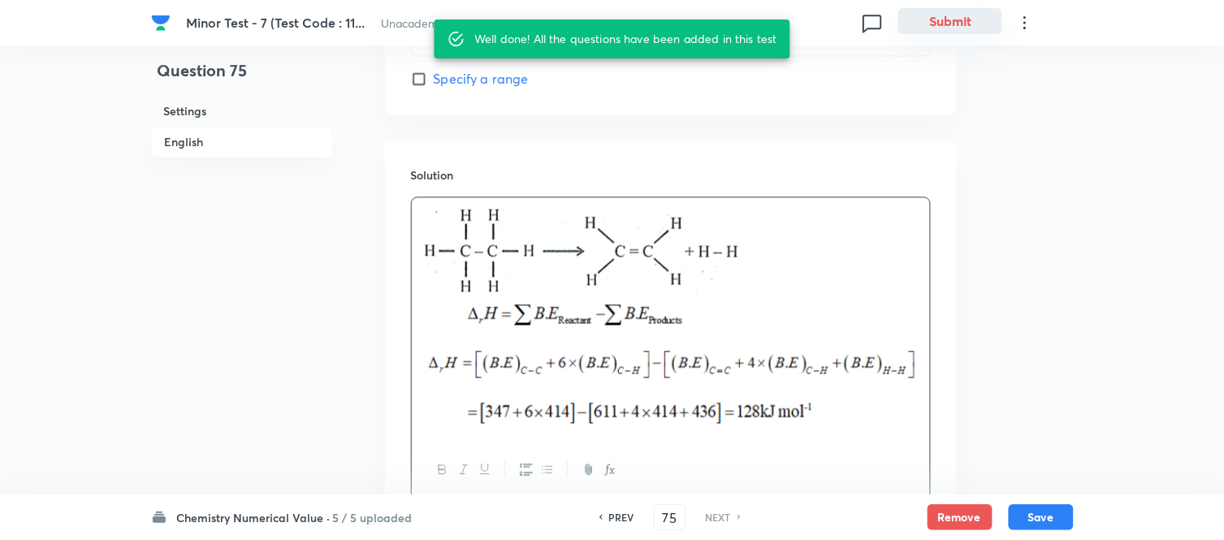
click at [947, 21] on button "Submit" at bounding box center [951, 21] width 104 height 26
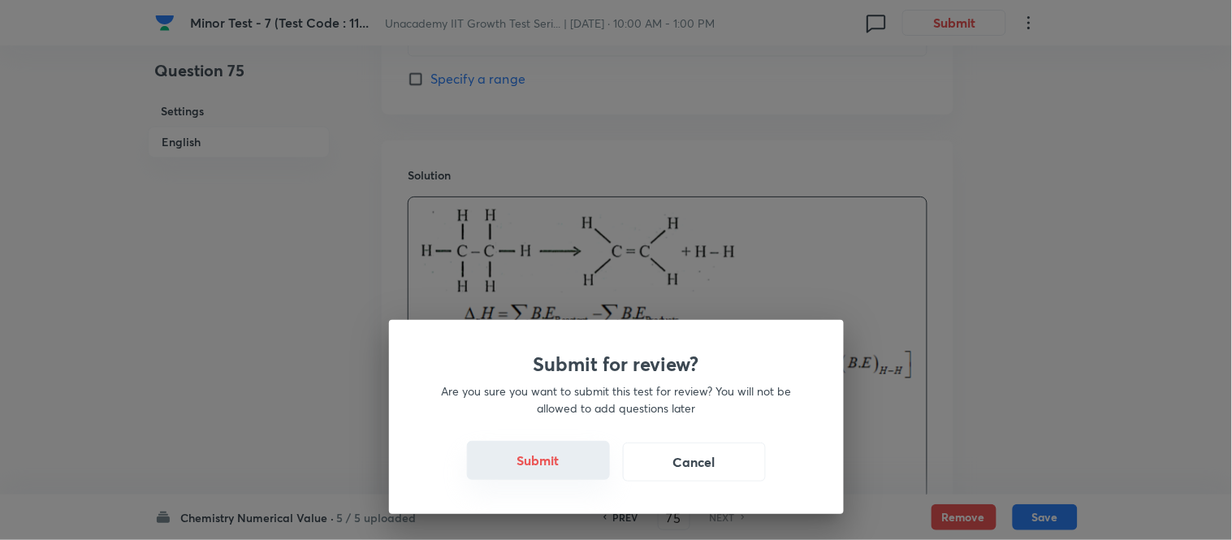
click at [533, 463] on button "Submit" at bounding box center [538, 460] width 143 height 39
